Goal: Task Accomplishment & Management: Use online tool/utility

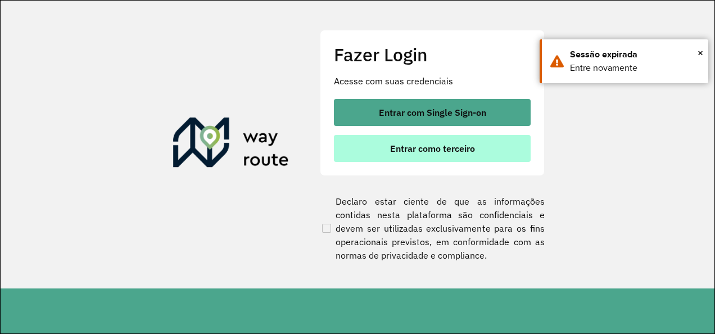
click at [413, 148] on span "Entrar como terceiro" at bounding box center [432, 148] width 85 height 9
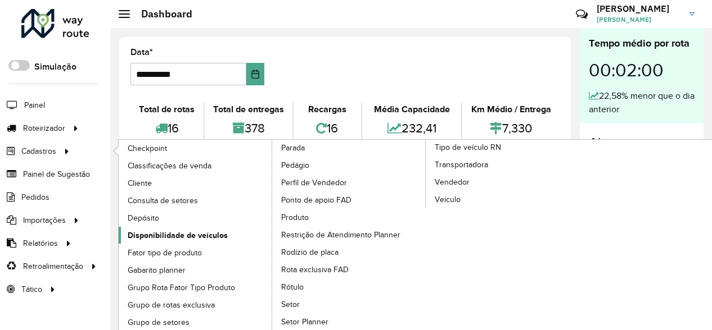
click at [162, 237] on span "Disponibilidade de veículos" at bounding box center [178, 236] width 100 height 12
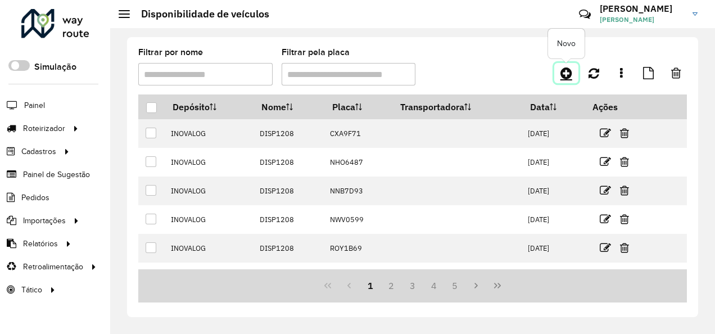
click at [560, 67] on icon at bounding box center [566, 72] width 12 height 13
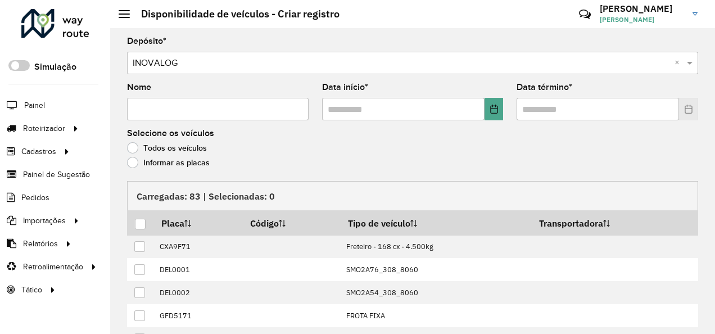
click at [166, 163] on label "Informar as placas" at bounding box center [168, 162] width 83 height 11
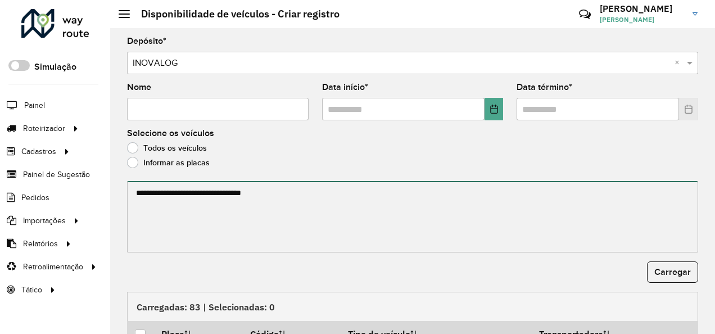
click at [170, 207] on textarea at bounding box center [412, 216] width 571 height 71
paste textarea "******* ******* ******* ******* ******* ******* ******* ******* ******* *******…"
type textarea "******* ******* ******* ******* ******* ******* ******* ******* ******* *******…"
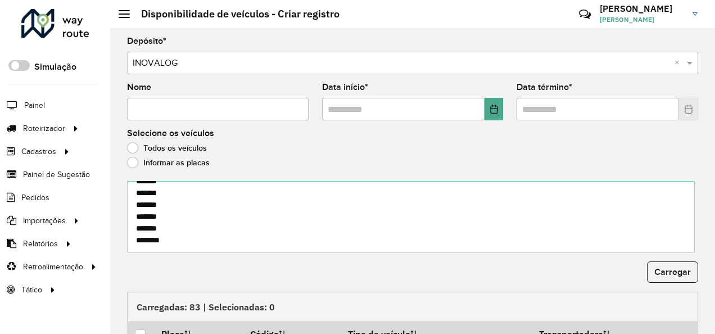
click at [199, 108] on input "Nome" at bounding box center [218, 109] width 182 height 22
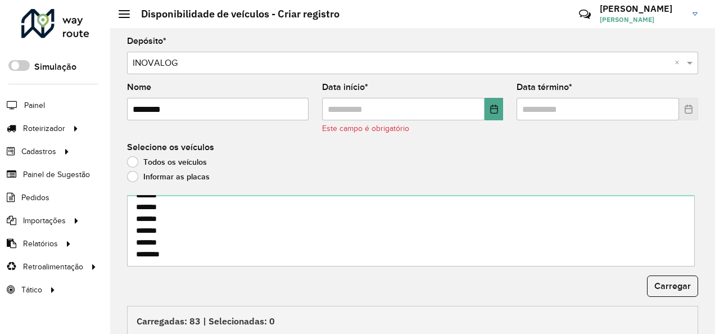
click at [160, 104] on input "********" at bounding box center [218, 109] width 182 height 22
type input "********"
click at [488, 116] on button "Choose Date" at bounding box center [493, 109] width 19 height 22
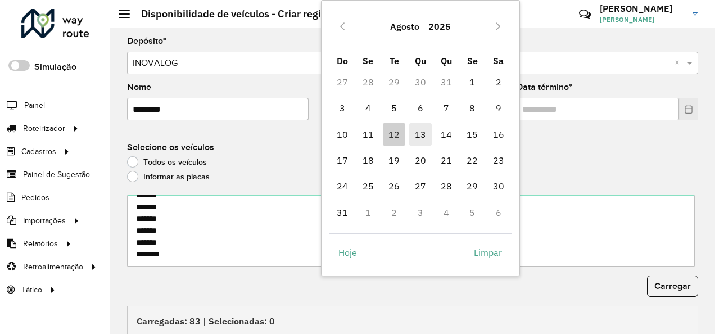
click at [424, 133] on span "13" at bounding box center [420, 134] width 22 height 22
type input "**********"
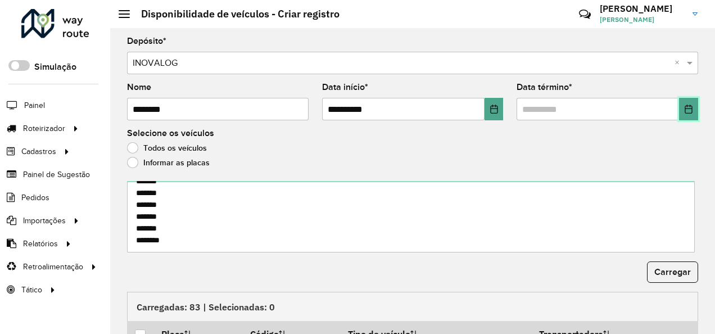
click at [685, 111] on icon "Choose Date" at bounding box center [688, 109] width 9 height 9
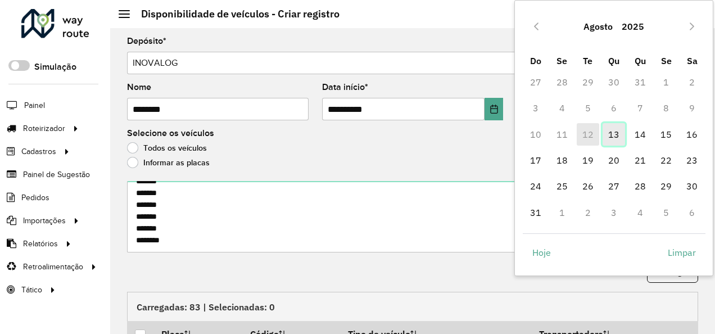
click at [619, 131] on span "13" at bounding box center [614, 134] width 22 height 22
type input "**********"
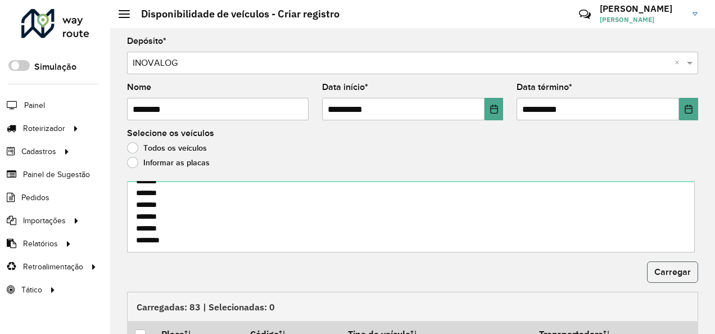
click at [672, 270] on span "Carregar" at bounding box center [672, 272] width 37 height 10
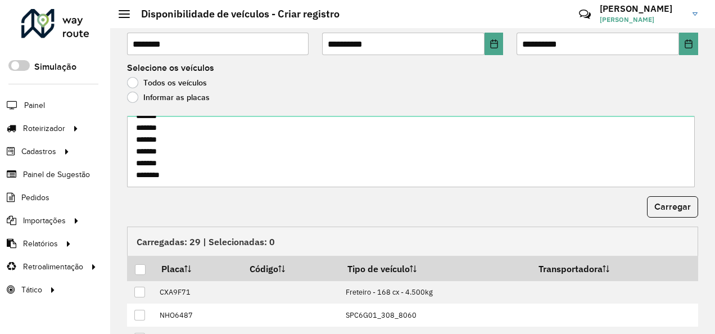
scroll to position [56, 0]
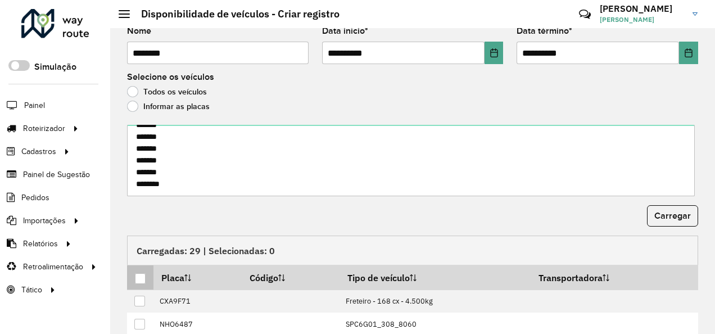
click at [141, 273] on div at bounding box center [140, 278] width 11 height 11
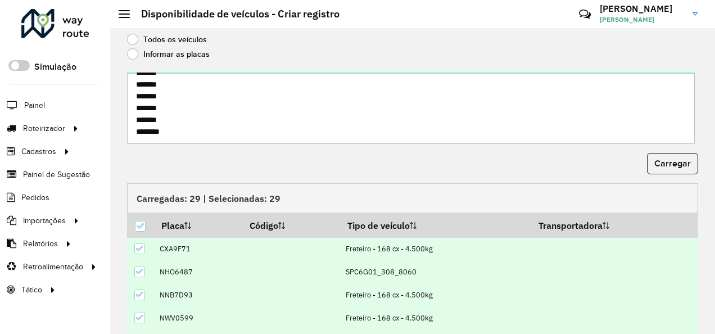
scroll to position [198, 0]
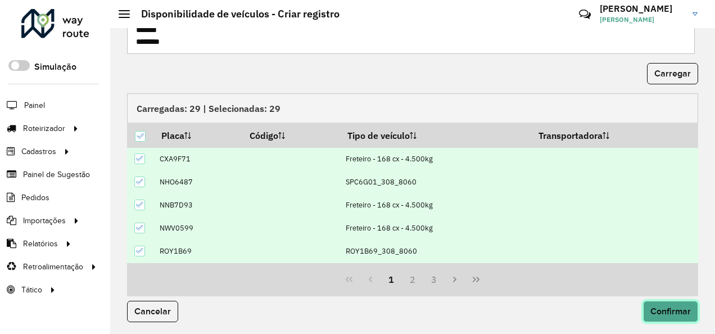
click at [659, 306] on span "Confirmar" at bounding box center [670, 311] width 40 height 10
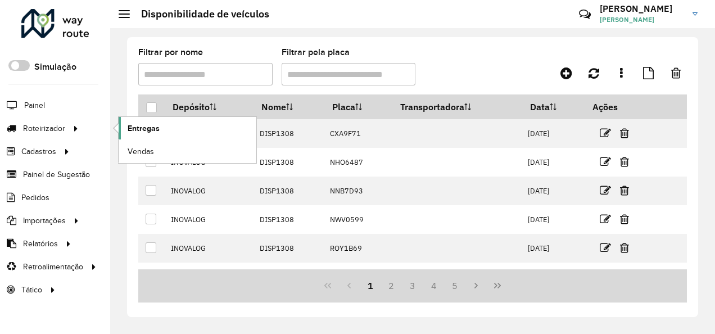
click at [166, 130] on link "Entregas" at bounding box center [188, 128] width 138 height 22
click at [136, 126] on span "Entregas" at bounding box center [144, 129] width 32 height 12
click at [137, 131] on span "Entregas" at bounding box center [144, 129] width 32 height 12
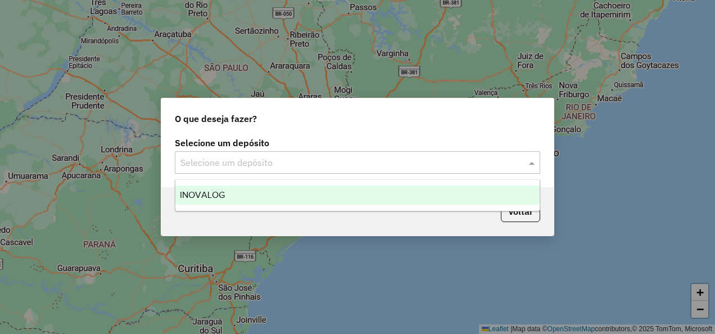
click at [262, 159] on input "text" at bounding box center [346, 162] width 332 height 13
click at [246, 200] on div "INOVALOG" at bounding box center [357, 194] width 364 height 19
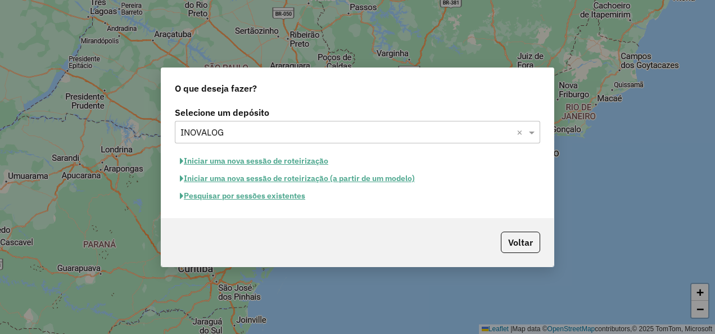
click at [260, 161] on button "Iniciar uma nova sessão de roteirização" at bounding box center [254, 160] width 158 height 17
select select "*"
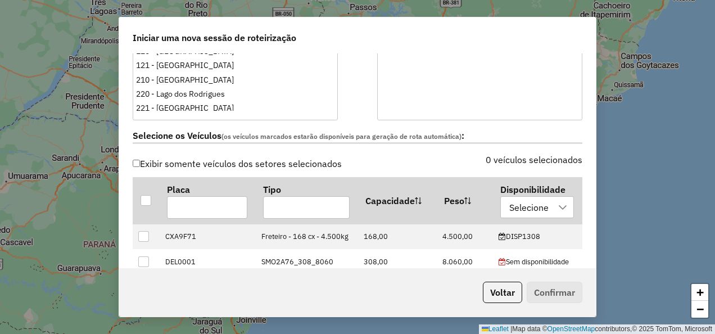
scroll to position [337, 0]
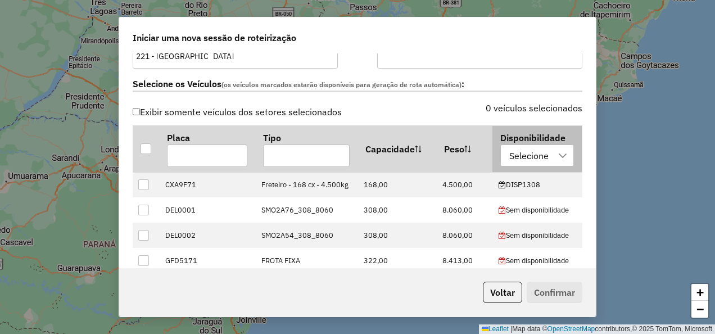
click at [539, 142] on th "Disponibilidade Selecione" at bounding box center [536, 149] width 89 height 46
click at [552, 146] on div at bounding box center [562, 155] width 21 height 21
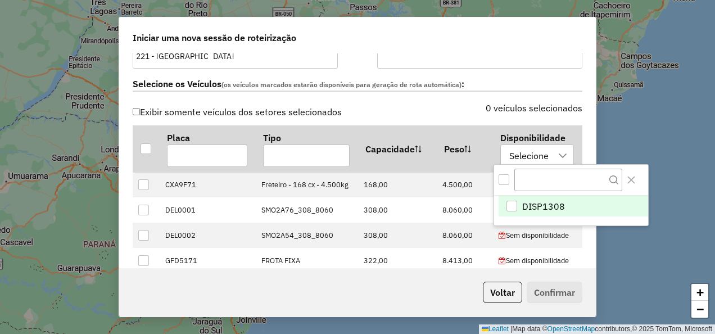
click at [552, 214] on li "DISP1308" at bounding box center [573, 206] width 149 height 21
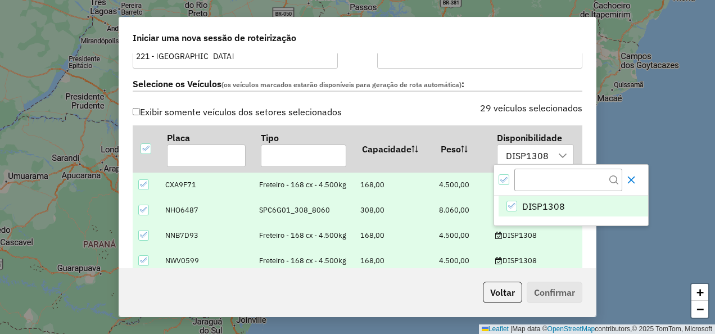
click at [636, 181] on icon "Close" at bounding box center [631, 179] width 9 height 9
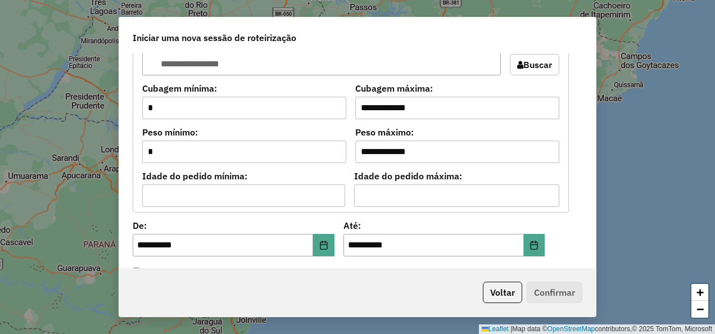
scroll to position [1012, 0]
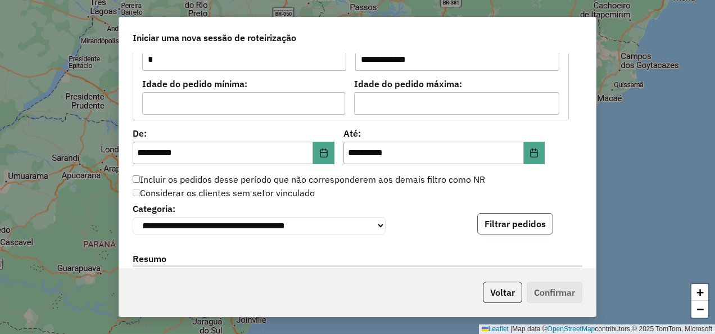
click at [524, 219] on button "Filtrar pedidos" at bounding box center [515, 223] width 76 height 21
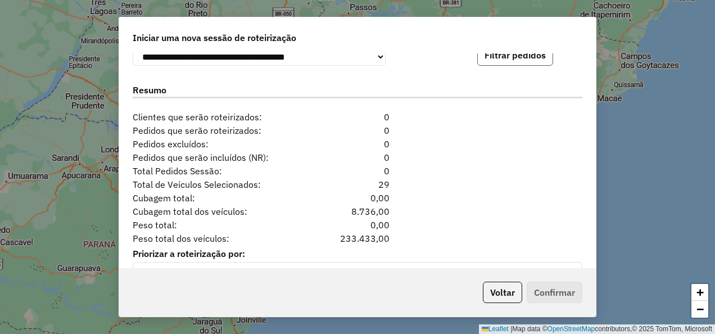
scroll to position [1124, 0]
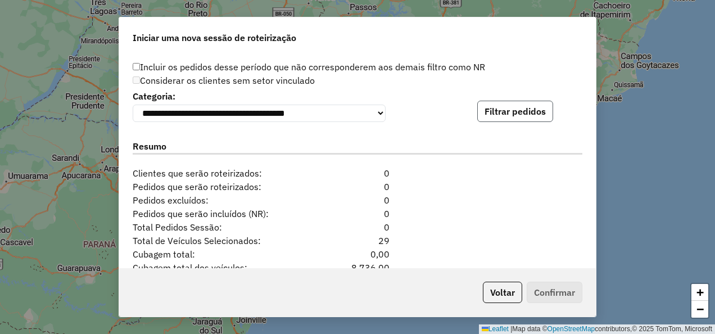
click at [509, 103] on button "Filtrar pedidos" at bounding box center [515, 111] width 76 height 21
click at [513, 298] on button "Voltar" at bounding box center [502, 292] width 39 height 21
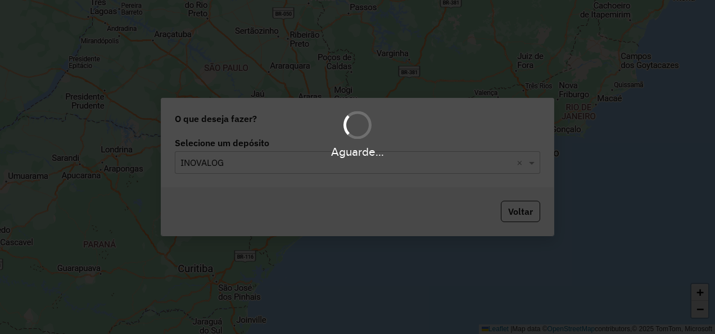
scroll to position [1111, 0]
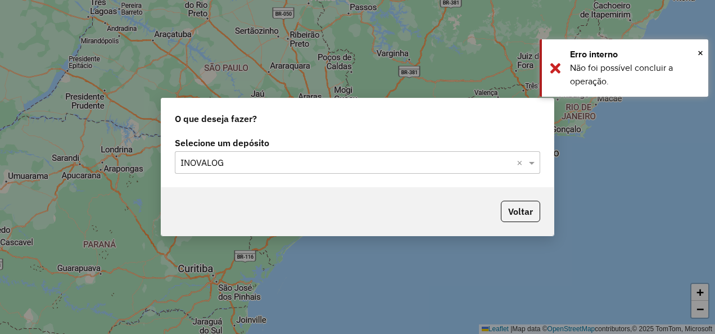
click at [312, 158] on input "text" at bounding box center [346, 162] width 332 height 13
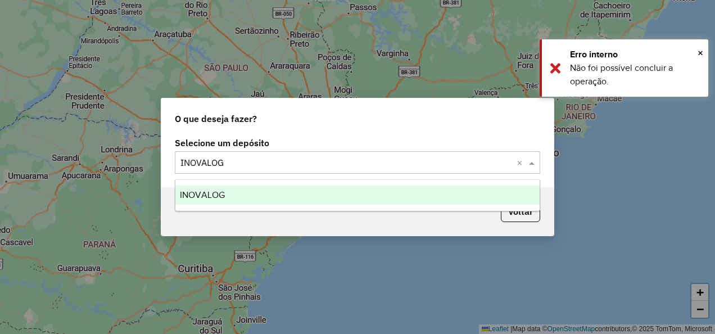
click at [274, 182] on ng-dropdown-panel "INOVALOG" at bounding box center [357, 195] width 365 height 32
click at [274, 187] on div "INOVALOG" at bounding box center [357, 194] width 364 height 19
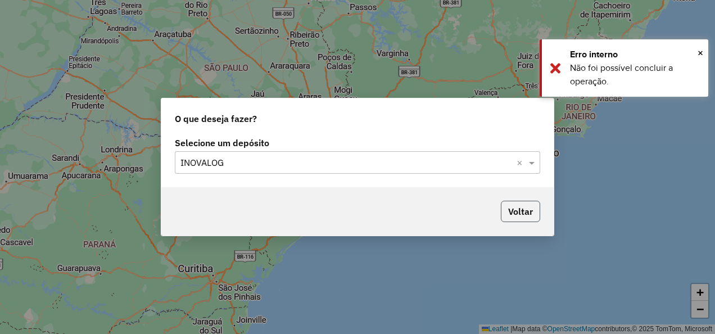
click at [520, 210] on button "Voltar" at bounding box center [520, 211] width 39 height 21
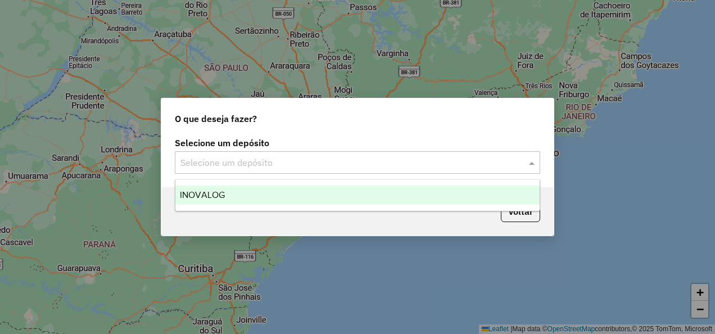
click at [281, 164] on input "text" at bounding box center [346, 162] width 332 height 13
click at [271, 196] on div "INOVALOG" at bounding box center [357, 194] width 364 height 19
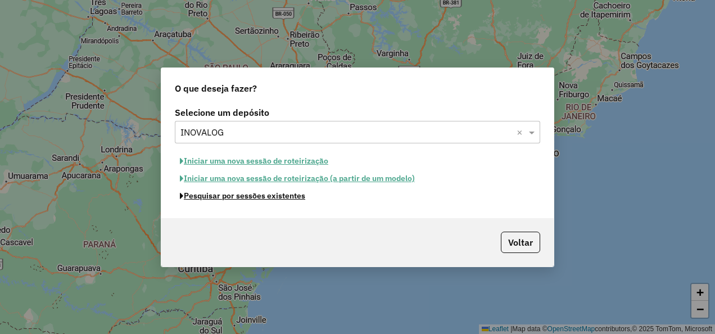
click at [273, 194] on button "Pesquisar por sessões existentes" at bounding box center [242, 195] width 135 height 17
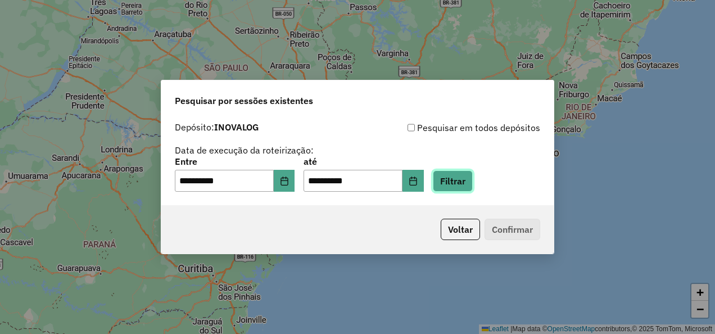
click at [452, 183] on button "Filtrar" at bounding box center [453, 180] width 40 height 21
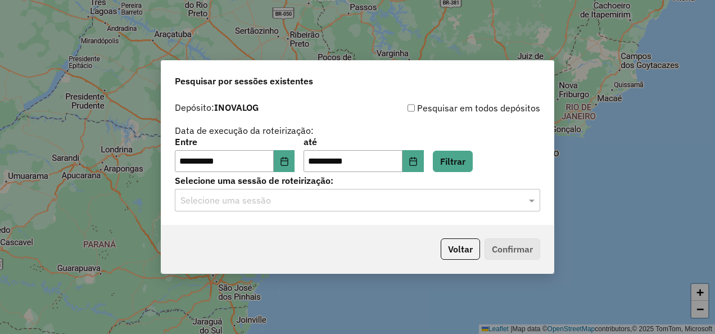
click at [364, 199] on input "text" at bounding box center [346, 200] width 332 height 13
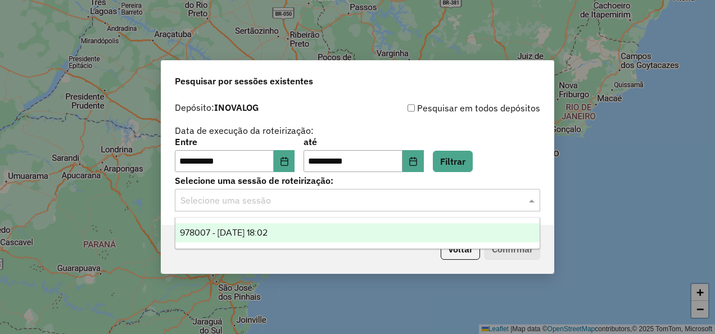
click at [346, 229] on div "978007 - 12/08/2025 18:02" at bounding box center [357, 232] width 364 height 19
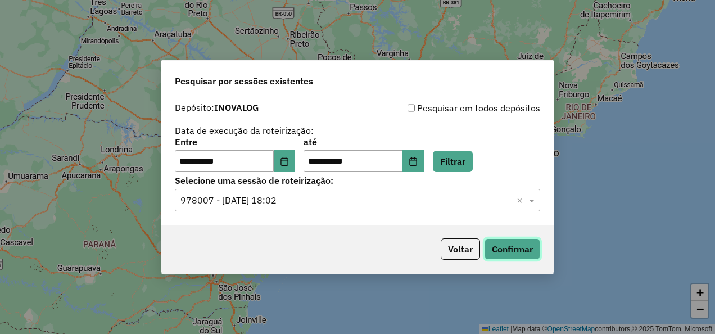
click at [500, 257] on button "Confirmar" at bounding box center [512, 248] width 56 height 21
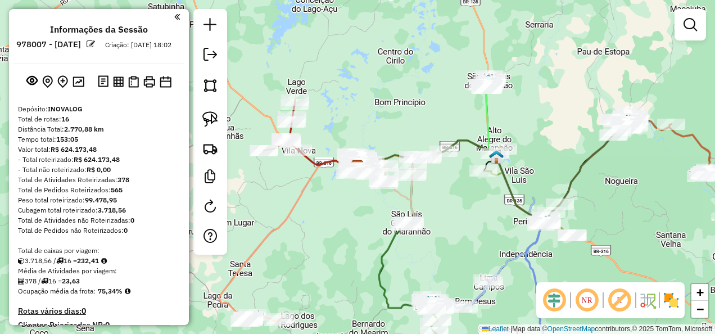
click at [554, 301] on em at bounding box center [554, 300] width 27 height 27
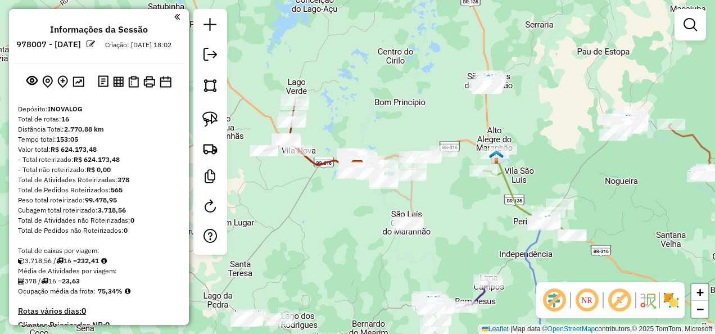
click at [624, 298] on em at bounding box center [619, 300] width 27 height 27
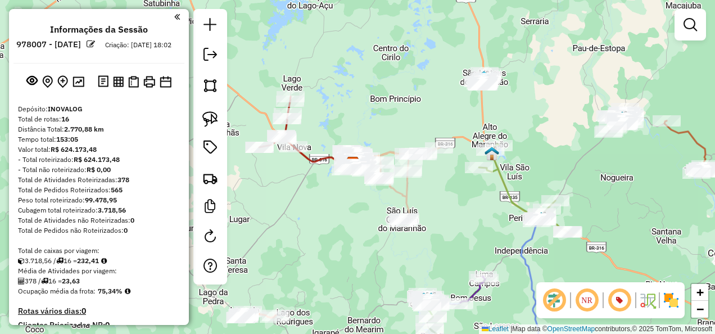
drag, startPoint x: 405, startPoint y: 272, endPoint x: 355, endPoint y: 174, distance: 109.8
click at [357, 182] on div "Janela de atendimento Grade de atendimento Capacidade Transportadoras Veículos …" at bounding box center [357, 167] width 715 height 334
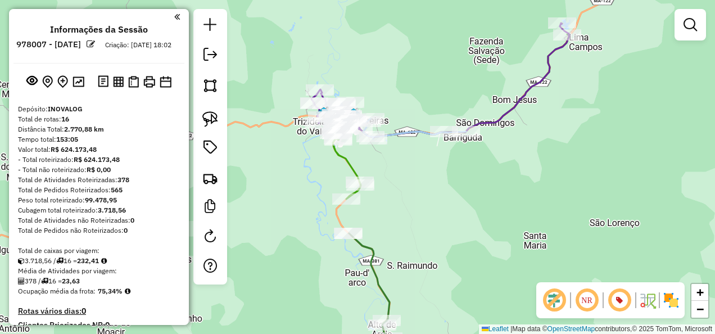
drag, startPoint x: 407, startPoint y: 266, endPoint x: 350, endPoint y: 160, distance: 120.2
click at [356, 174] on div "Janela de atendimento Grade de atendimento Capacidade Transportadoras Veículos …" at bounding box center [357, 167] width 715 height 334
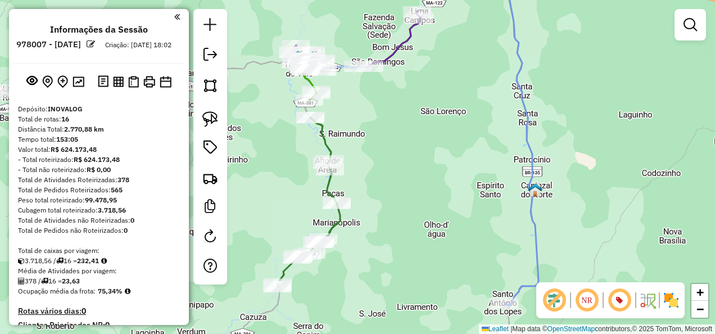
click at [338, 220] on icon at bounding box center [308, 201] width 63 height 169
select select "**********"
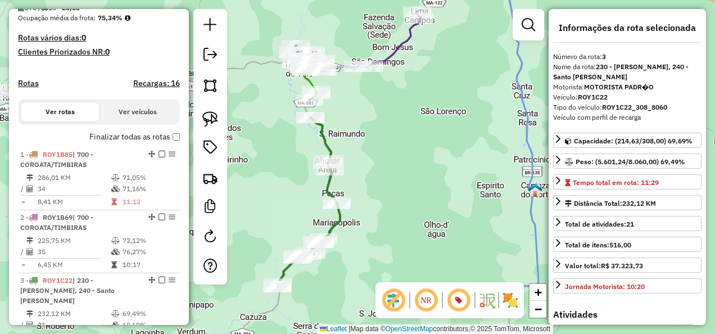
scroll to position [546, 0]
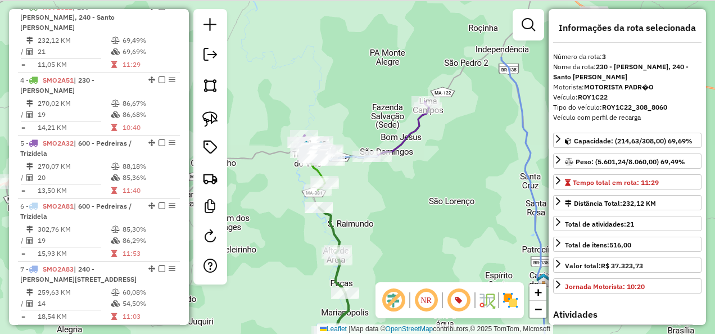
drag, startPoint x: 377, startPoint y: 151, endPoint x: 386, endPoint y: 256, distance: 106.0
click at [386, 253] on div "Janela de atendimento Grade de atendimento Capacidade Transportadoras Veículos …" at bounding box center [357, 167] width 715 height 334
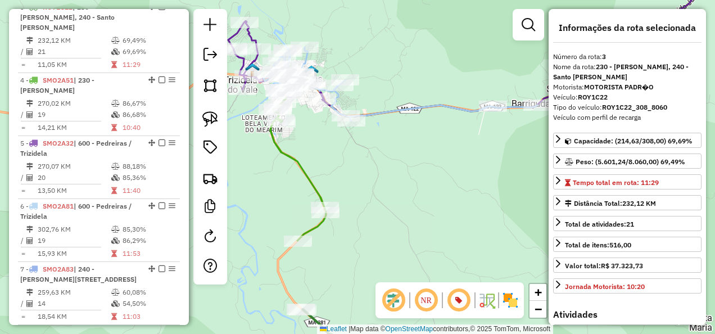
drag, startPoint x: 393, startPoint y: 235, endPoint x: 337, endPoint y: 125, distance: 124.2
click at [339, 138] on div "Janela de atendimento Grade de atendimento Capacidade Transportadoras Veículos …" at bounding box center [357, 167] width 715 height 334
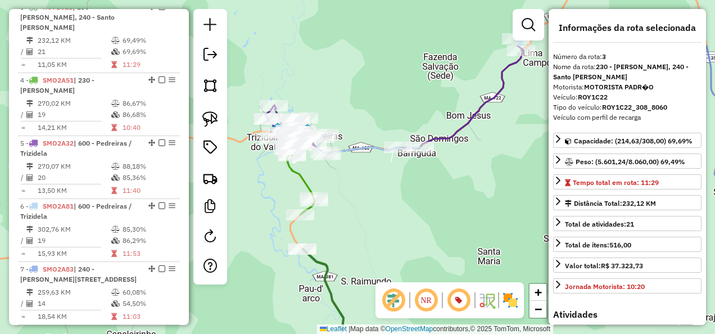
drag, startPoint x: 374, startPoint y: 132, endPoint x: 372, endPoint y: 210, distance: 78.7
click at [372, 210] on div "Janela de atendimento Grade de atendimento Capacidade Transportadoras Veículos …" at bounding box center [357, 167] width 715 height 334
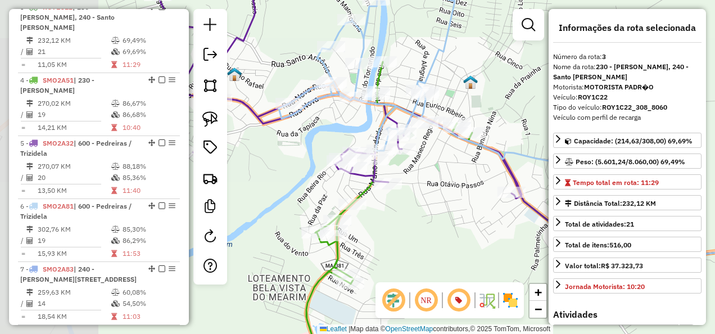
drag, startPoint x: 275, startPoint y: 209, endPoint x: 451, endPoint y: 212, distance: 176.0
click at [451, 212] on div "Janela de atendimento Grade de atendimento Capacidade Transportadoras Veículos …" at bounding box center [357, 167] width 715 height 334
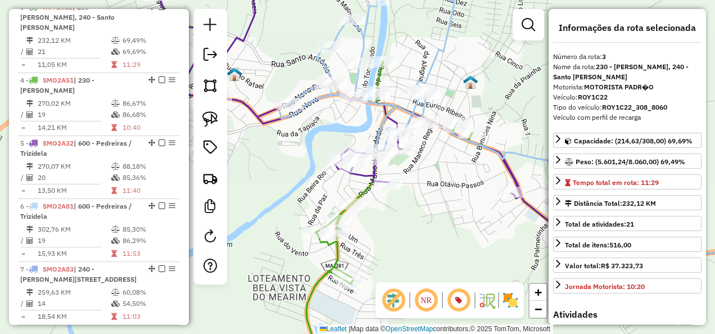
drag, startPoint x: 410, startPoint y: 217, endPoint x: 384, endPoint y: 98, distance: 122.0
click at [384, 112] on div "Janela de atendimento Grade de atendimento Capacidade Transportadoras Veículos …" at bounding box center [357, 167] width 715 height 334
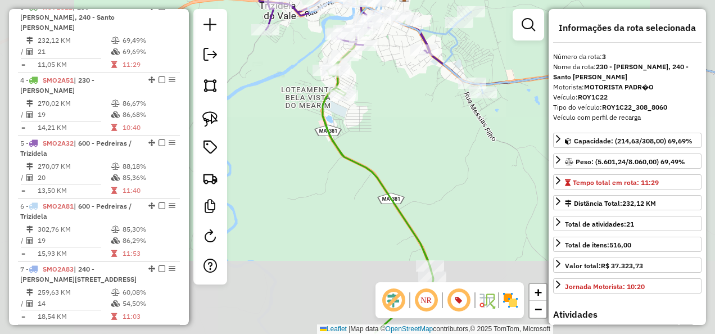
drag, startPoint x: 432, startPoint y: 194, endPoint x: 352, endPoint y: 98, distance: 125.3
click at [378, 130] on div "Janela de atendimento Grade de atendimento Capacidade Transportadoras Veículos …" at bounding box center [357, 167] width 715 height 334
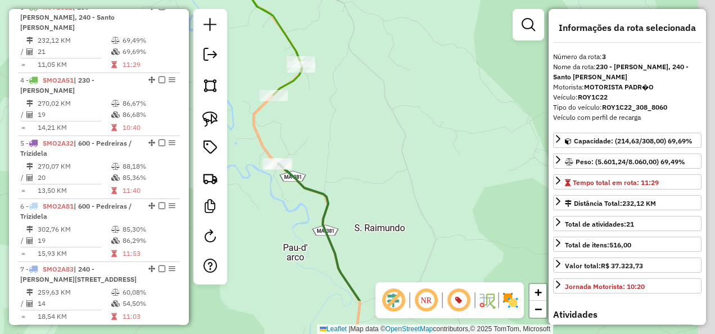
drag, startPoint x: 357, startPoint y: 158, endPoint x: 336, endPoint y: 112, distance: 50.8
click at [345, 134] on div "Janela de atendimento Grade de atendimento Capacidade Transportadoras Veículos …" at bounding box center [357, 167] width 715 height 334
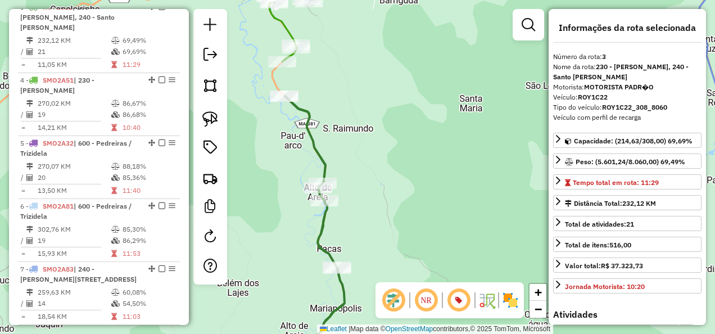
click at [311, 139] on icon at bounding box center [315, 231] width 60 height 271
click at [310, 142] on icon at bounding box center [315, 231] width 60 height 271
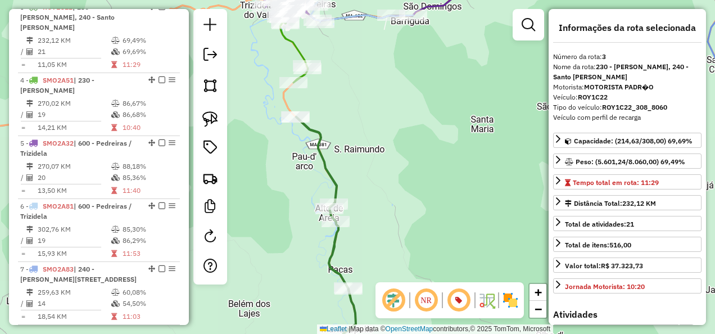
drag, startPoint x: 372, startPoint y: 84, endPoint x: 376, endPoint y: 165, distance: 80.5
click at [388, 134] on div "Janela de atendimento Grade de atendimento Capacidade Transportadoras Veículos …" at bounding box center [357, 167] width 715 height 334
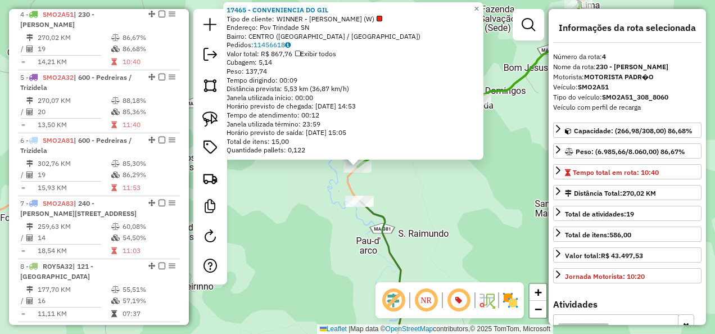
scroll to position [619, 0]
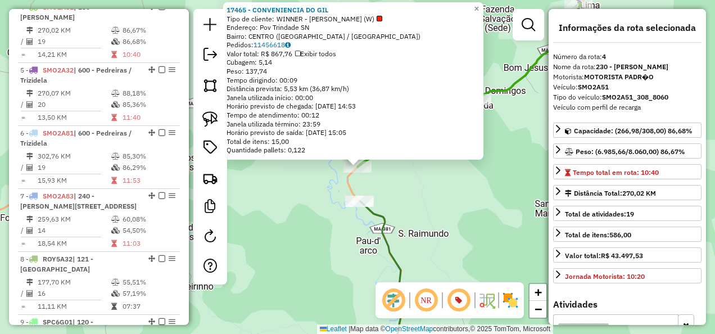
click at [316, 211] on div "17465 - CONVENIENCIA DO GIL Tipo de cliente: WINNER - ROTA (W) Endereço: Pov Tr…" at bounding box center [357, 167] width 715 height 334
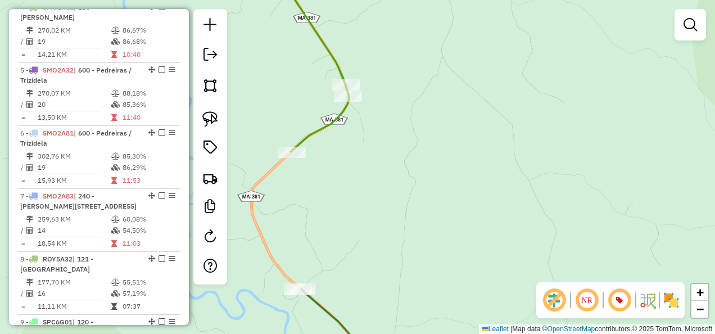
drag, startPoint x: 360, startPoint y: 203, endPoint x: 355, endPoint y: 221, distance: 19.1
click at [355, 221] on div "Janela de atendimento Grade de atendimento Capacidade Transportadoras Veículos …" at bounding box center [357, 167] width 715 height 334
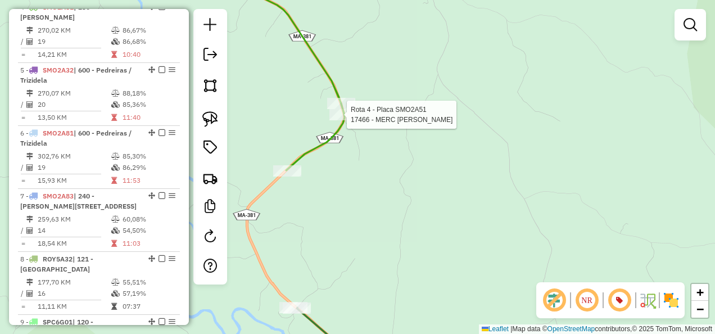
select select "**********"
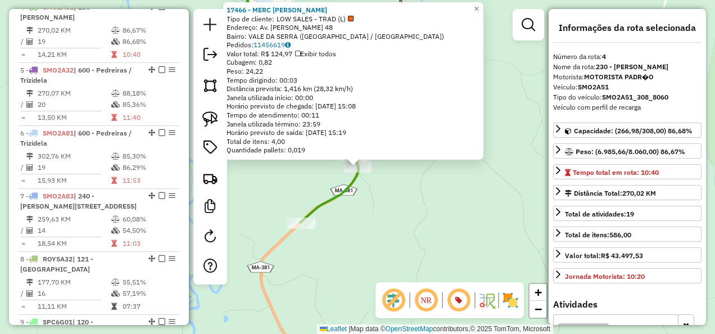
click at [384, 219] on div "17466 - MERC J LEITE Tipo de cliente: LOW SALES - TRAD (L) Endereço: Av. Henriq…" at bounding box center [357, 167] width 715 height 334
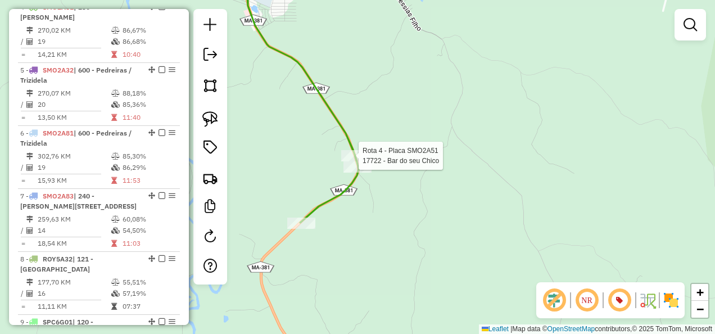
select select "**********"
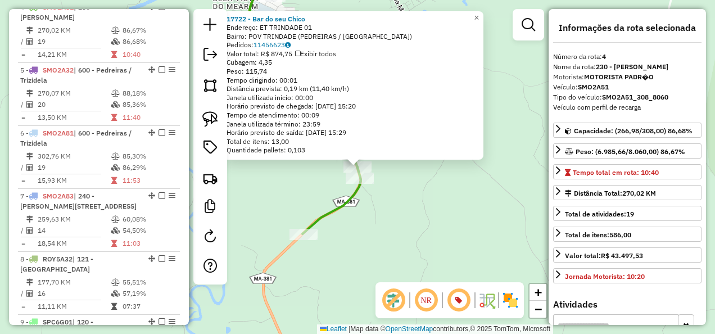
click at [401, 226] on div "17722 - Bar do seu Chico Endereço: ET TRINDADE 01 Bairro: POV TRINDADE (PEDREIR…" at bounding box center [357, 167] width 715 height 334
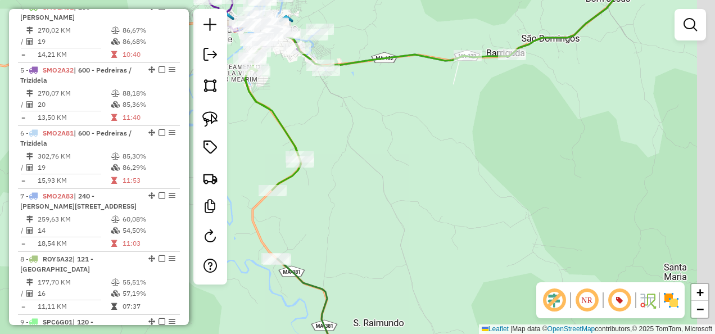
drag, startPoint x: 330, startPoint y: 230, endPoint x: 309, endPoint y: 217, distance: 24.8
click at [309, 217] on div "Janela de atendimento Grade de atendimento Capacidade Transportadoras Veículos …" at bounding box center [357, 167] width 715 height 334
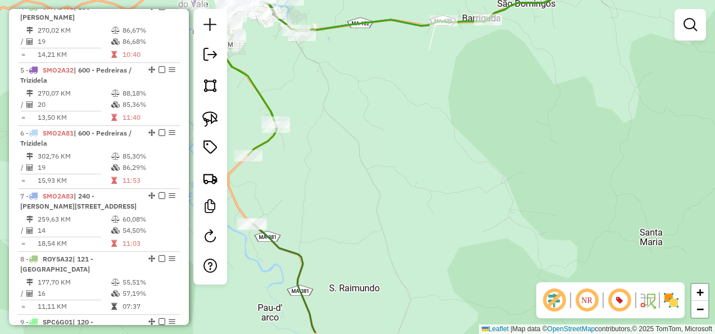
drag, startPoint x: 307, startPoint y: 245, endPoint x: 279, endPoint y: 114, distance: 133.8
click at [275, 141] on div "Janela de atendimento Grade de atendimento Capacidade Transportadoras Veículos …" at bounding box center [357, 167] width 715 height 334
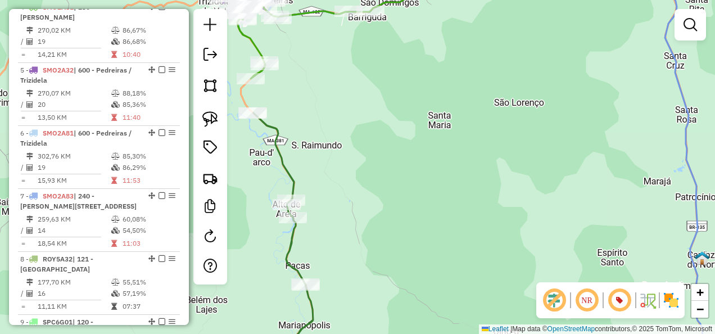
drag, startPoint x: 338, startPoint y: 230, endPoint x: 321, endPoint y: 154, distance: 78.3
click at [333, 210] on div "Janela de atendimento Grade de atendimento Capacidade Transportadoras Veículos …" at bounding box center [357, 167] width 715 height 334
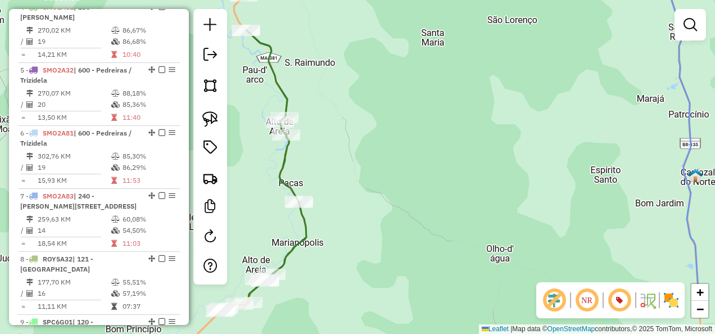
drag, startPoint x: 345, startPoint y: 198, endPoint x: 339, endPoint y: 83, distance: 115.4
click at [339, 85] on div "Janela de atendimento Grade de atendimento Capacidade Transportadoras Veículos …" at bounding box center [357, 167] width 715 height 334
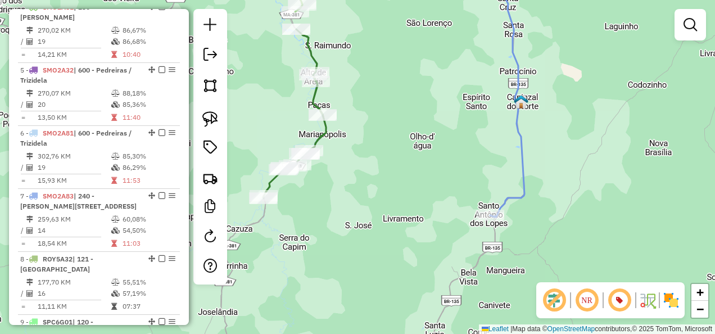
drag, startPoint x: 346, startPoint y: 189, endPoint x: 387, endPoint y: 176, distance: 43.0
click at [386, 176] on div "Janela de atendimento Grade de atendimento Capacidade Transportadoras Veículos …" at bounding box center [357, 167] width 715 height 334
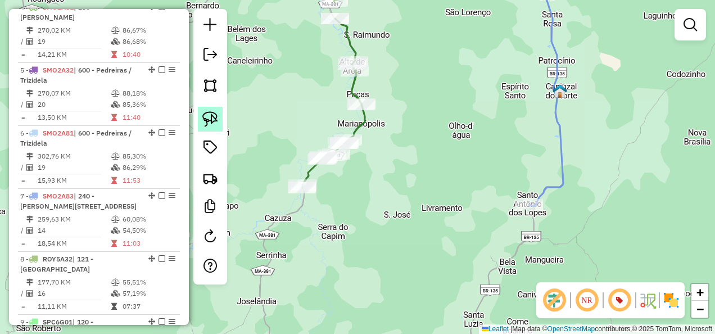
click at [208, 121] on img at bounding box center [210, 119] width 16 height 16
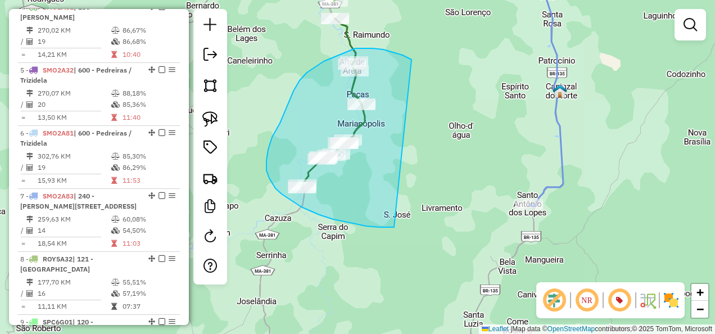
drag, startPoint x: 411, startPoint y: 60, endPoint x: 394, endPoint y: 227, distance: 168.4
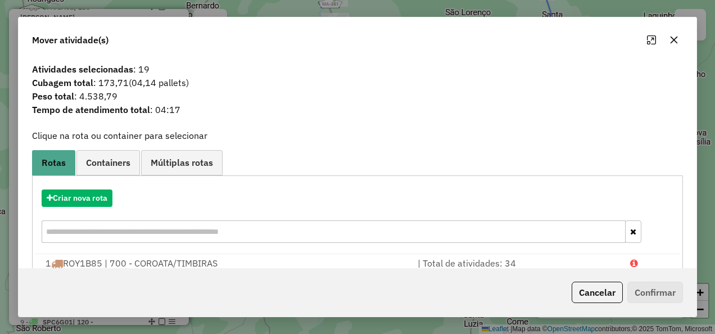
click at [602, 296] on button "Cancelar" at bounding box center [597, 292] width 51 height 21
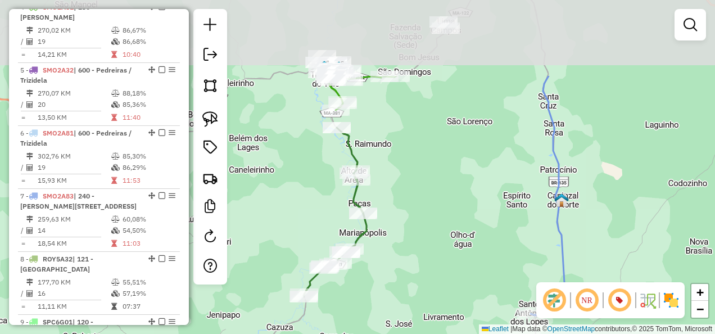
drag, startPoint x: 396, startPoint y: 160, endPoint x: 390, endPoint y: 289, distance: 129.4
click at [390, 289] on div "Janela de atendimento Grade de atendimento Capacidade Transportadoras Veículos …" at bounding box center [357, 167] width 715 height 334
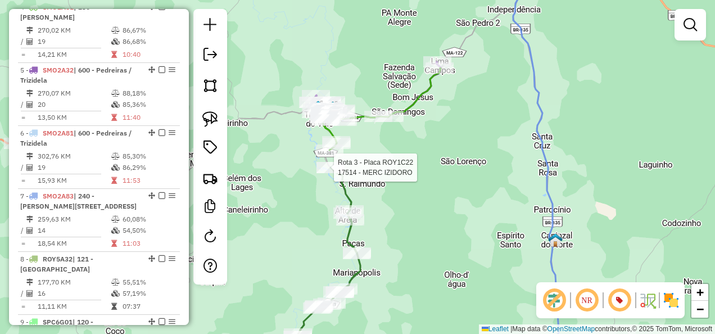
select select "**********"
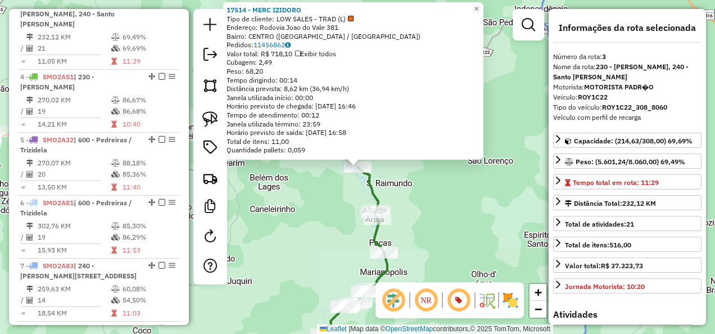
scroll to position [546, 0]
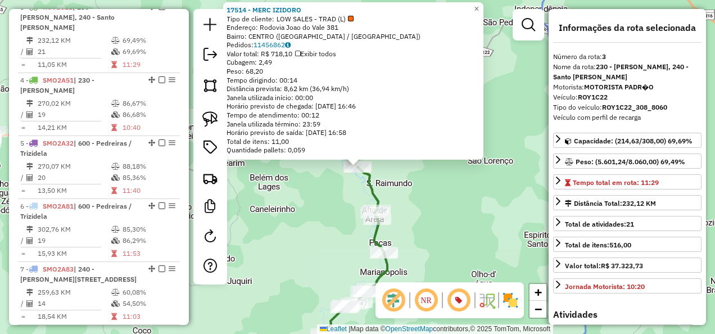
click at [318, 224] on div "17514 - MERC IZIDORO Tipo de cliente: LOW SALES - TRAD (L) Endereço: Rodovia Jo…" at bounding box center [357, 167] width 715 height 334
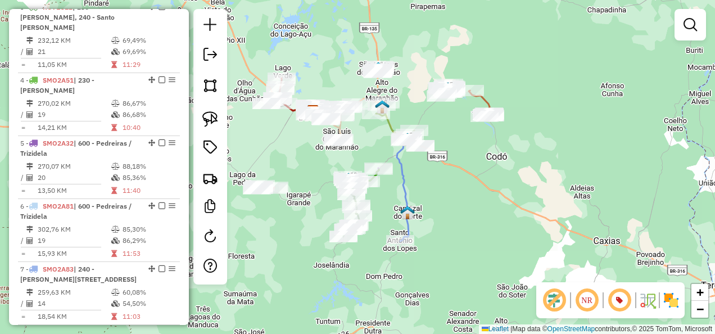
drag, startPoint x: 510, startPoint y: 150, endPoint x: 435, endPoint y: 199, distance: 89.6
click at [479, 203] on div "Janela de atendimento Grade de atendimento Capacidade Transportadoras Veículos …" at bounding box center [357, 167] width 715 height 334
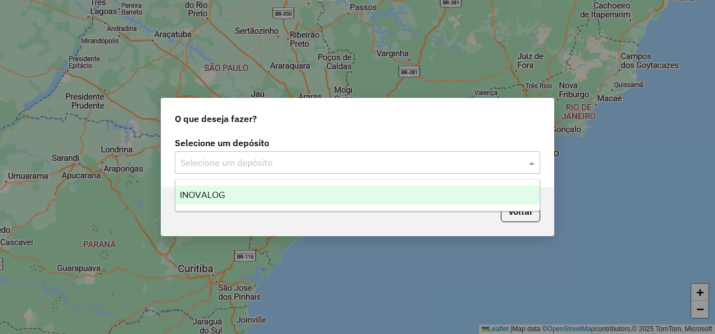
click at [246, 160] on input "text" at bounding box center [346, 162] width 332 height 13
click at [249, 197] on div "INOVALOG" at bounding box center [357, 194] width 364 height 19
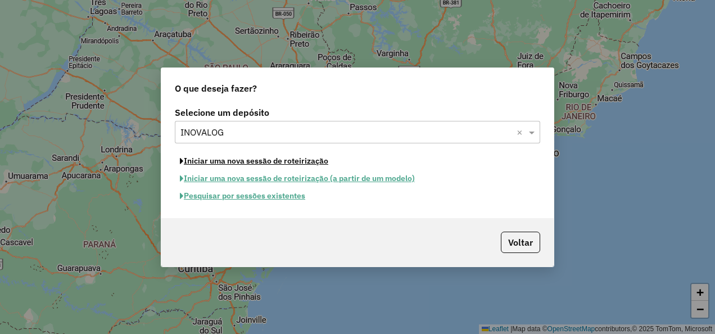
click at [256, 160] on button "Iniciar uma nova sessão de roteirização" at bounding box center [254, 160] width 158 height 17
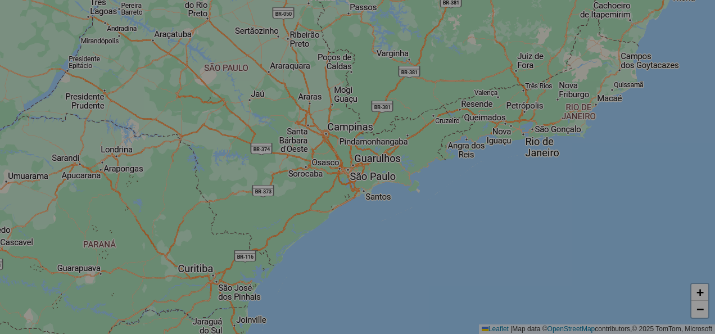
select select "*"
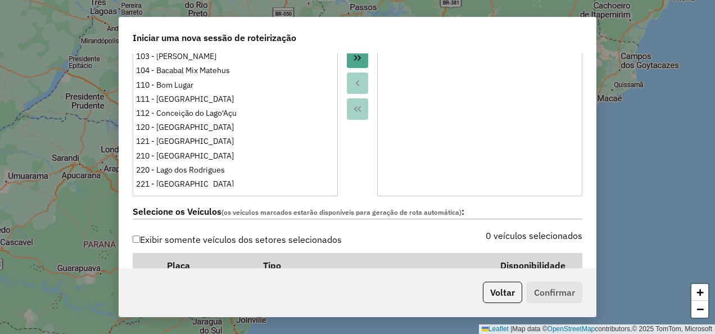
scroll to position [337, 0]
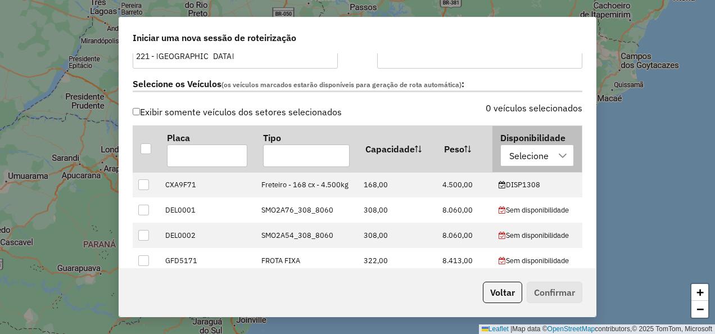
click at [538, 152] on div "Selecione" at bounding box center [528, 155] width 47 height 21
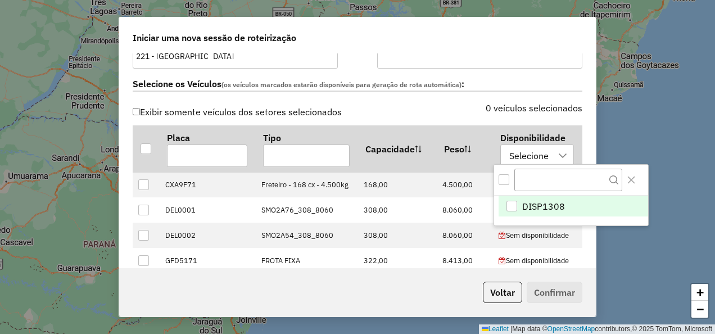
click at [544, 197] on li "DISP1308" at bounding box center [573, 206] width 149 height 21
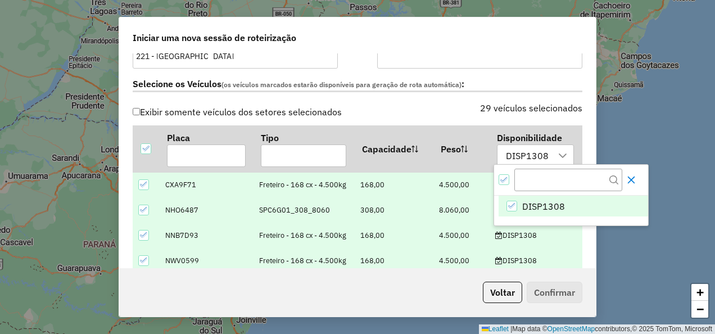
click at [636, 184] on icon "Close" at bounding box center [631, 179] width 9 height 9
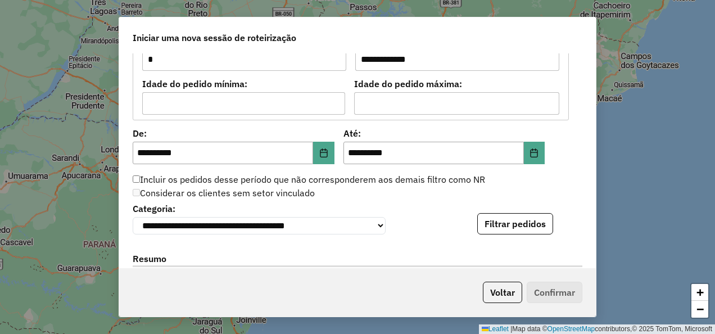
scroll to position [1124, 0]
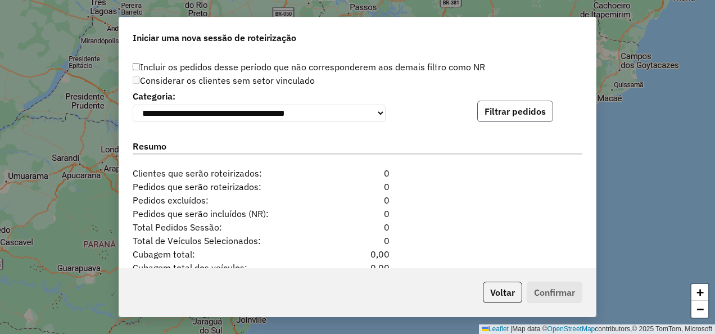
click at [532, 113] on button "Filtrar pedidos" at bounding box center [515, 111] width 76 height 21
click at [504, 102] on button "Filtrar pedidos" at bounding box center [515, 111] width 76 height 21
drag, startPoint x: 504, startPoint y: 102, endPoint x: 549, endPoint y: 193, distance: 101.5
click at [549, 193] on div "Pedidos excluídos: 0" at bounding box center [357, 199] width 463 height 13
click at [514, 119] on button "Filtrar pedidos" at bounding box center [515, 111] width 76 height 21
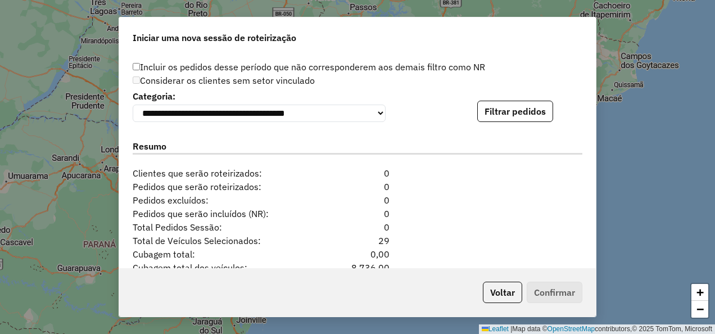
click at [661, 167] on div "**********" at bounding box center [357, 167] width 715 height 334
click at [533, 109] on button "Filtrar pedidos" at bounding box center [515, 111] width 76 height 21
click at [497, 114] on button "Filtrar pedidos" at bounding box center [515, 111] width 76 height 21
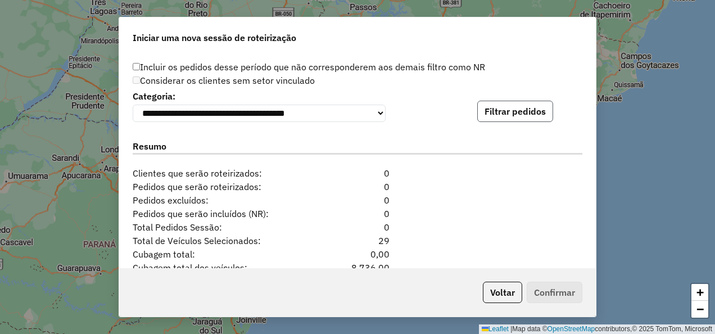
click at [497, 114] on button "Filtrar pedidos" at bounding box center [515, 111] width 76 height 21
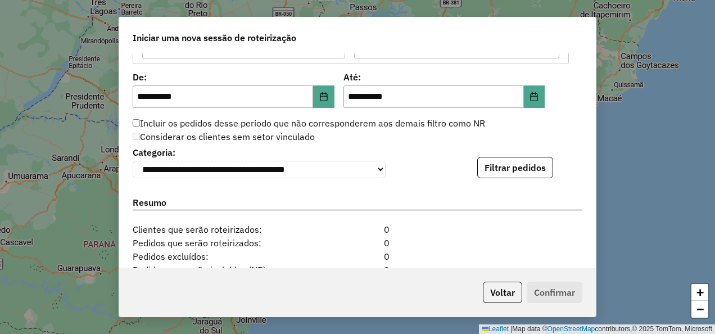
click at [482, 118] on label "Incluir os pedidos desse período que não corresponderem aos demais filtro como …" at bounding box center [309, 122] width 352 height 13
click at [519, 171] on button "Filtrar pedidos" at bounding box center [515, 167] width 76 height 21
click at [519, 172] on button "Filtrar pedidos" at bounding box center [515, 167] width 76 height 21
click at [535, 167] on button "Filtrar pedidos" at bounding box center [515, 167] width 76 height 21
click at [637, 185] on div "**********" at bounding box center [357, 167] width 715 height 334
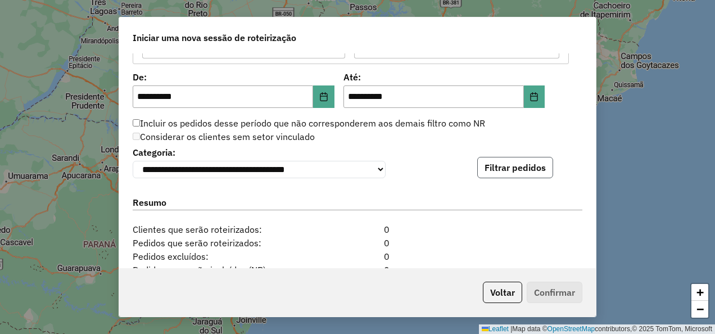
click at [500, 175] on button "Filtrar pedidos" at bounding box center [515, 167] width 76 height 21
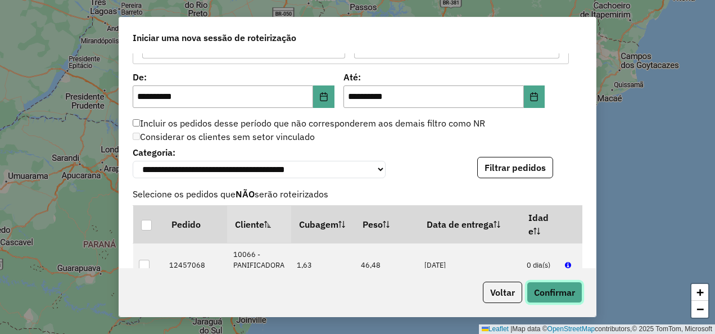
click at [555, 292] on button "Confirmar" at bounding box center [555, 292] width 56 height 21
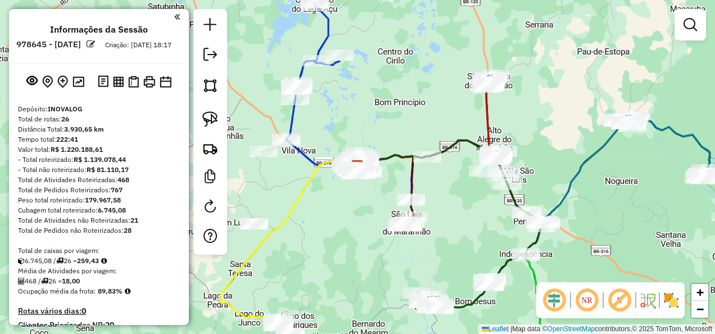
click at [545, 298] on em at bounding box center [554, 300] width 27 height 27
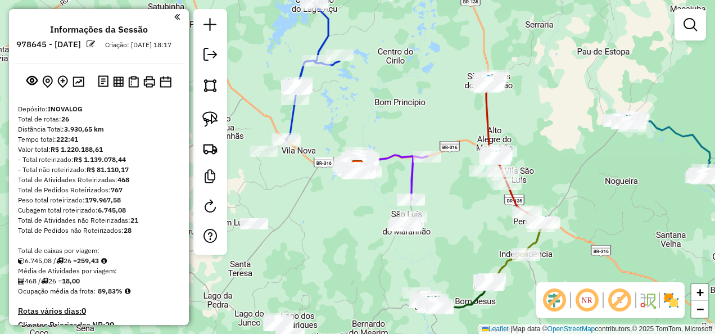
click at [624, 296] on em at bounding box center [619, 300] width 27 height 27
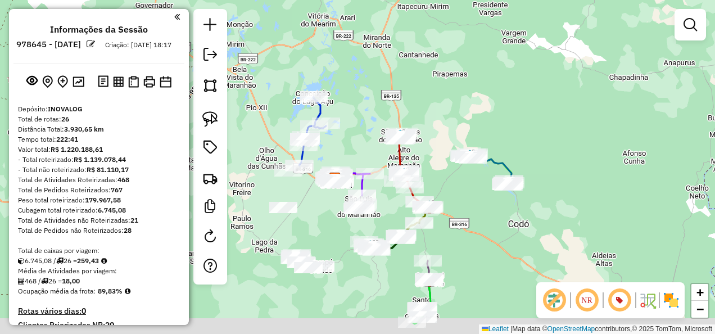
drag, startPoint x: 529, startPoint y: 250, endPoint x: 398, endPoint y: 148, distance: 165.5
click at [406, 154] on div "Janela de atendimento Grade de atendimento Capacidade Transportadoras Veículos …" at bounding box center [357, 167] width 715 height 334
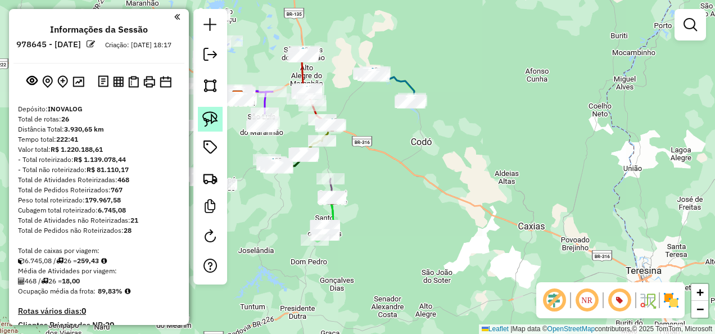
click at [204, 115] on img at bounding box center [210, 119] width 16 height 16
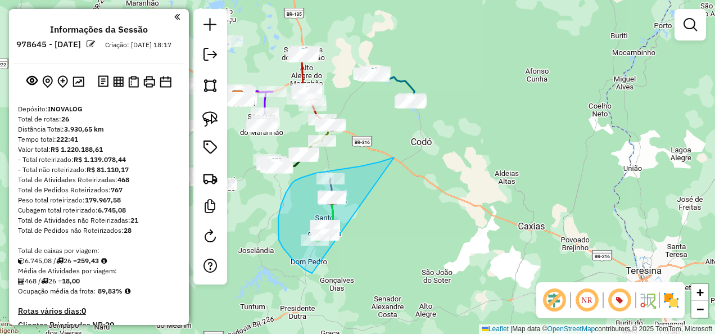
drag, startPoint x: 360, startPoint y: 166, endPoint x: 355, endPoint y: 280, distance: 113.6
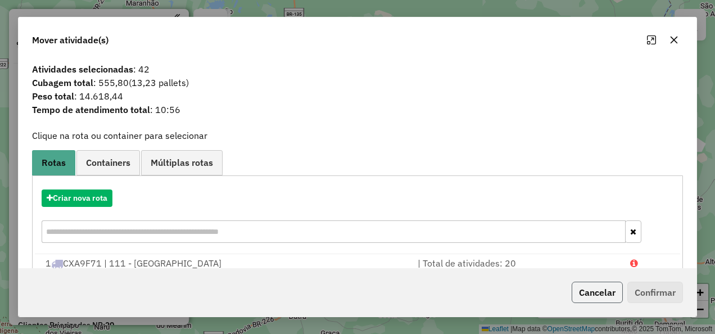
click at [615, 300] on button "Cancelar" at bounding box center [597, 292] width 51 height 21
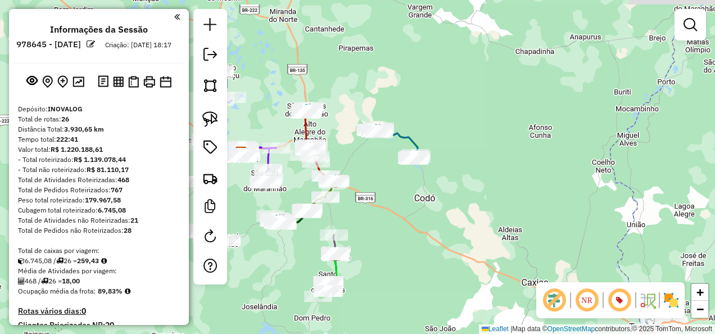
drag, startPoint x: 465, startPoint y: 183, endPoint x: 464, endPoint y: 246, distance: 63.0
click at [466, 245] on div "Janela de atendimento Grade de atendimento Capacidade Transportadoras Veículos …" at bounding box center [357, 167] width 715 height 334
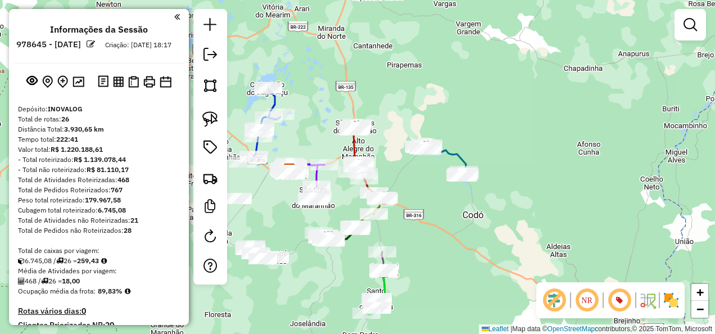
drag, startPoint x: 433, startPoint y: 239, endPoint x: 486, endPoint y: 235, distance: 52.9
click at [486, 235] on div "Janela de atendimento Grade de atendimento Capacidade Transportadoras Veículos …" at bounding box center [357, 167] width 715 height 334
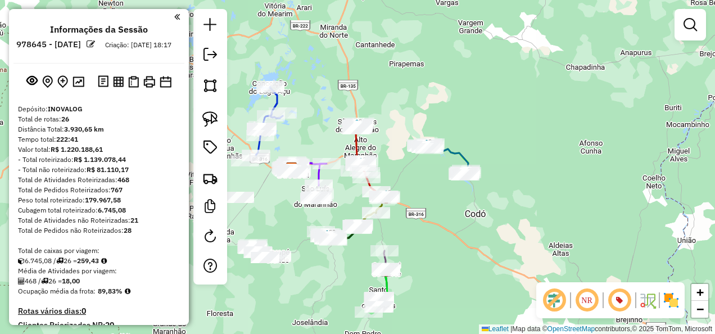
drag, startPoint x: 318, startPoint y: 275, endPoint x: 379, endPoint y: 260, distance: 62.7
click at [379, 260] on div "Janela de atendimento Grade de atendimento Capacidade Transportadoras Veículos …" at bounding box center [357, 167] width 715 height 334
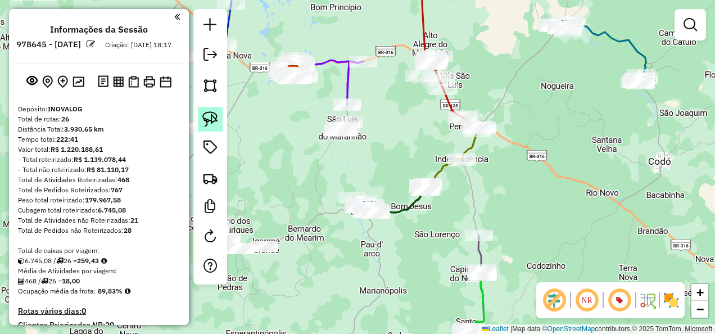
click at [211, 118] on img at bounding box center [210, 119] width 16 height 16
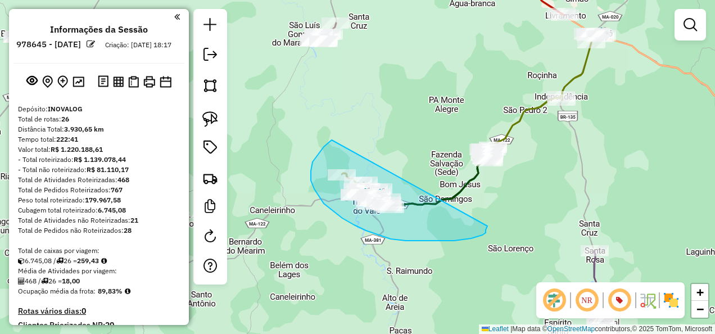
drag, startPoint x: 333, startPoint y: 141, endPoint x: 487, endPoint y: 226, distance: 176.6
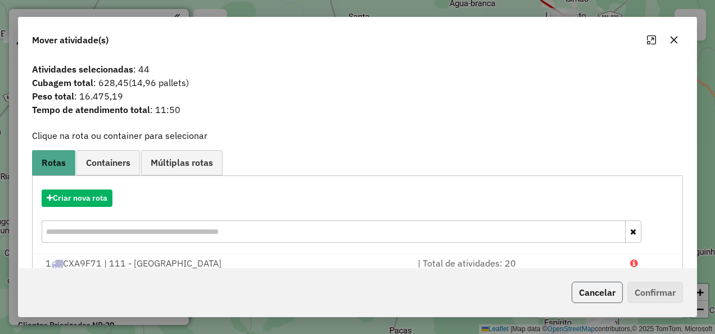
click at [599, 299] on button "Cancelar" at bounding box center [597, 292] width 51 height 21
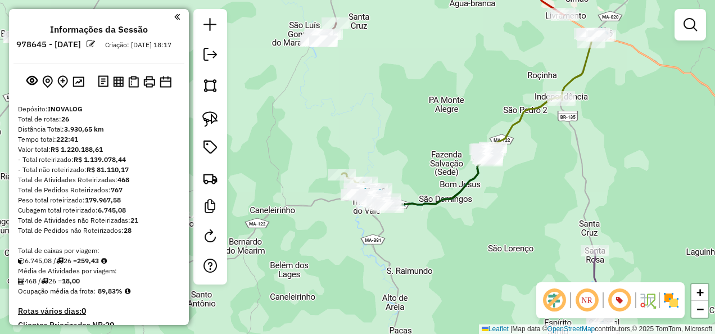
drag, startPoint x: 397, startPoint y: 263, endPoint x: 414, endPoint y: 253, distance: 19.9
click at [414, 253] on div "Janela de atendimento Grade de atendimento Capacidade Transportadoras Veículos …" at bounding box center [357, 167] width 715 height 334
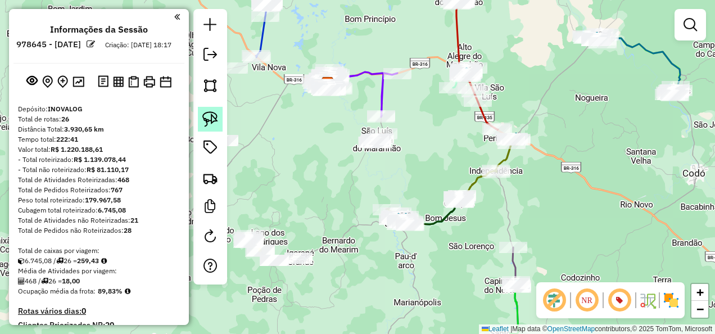
click at [217, 123] on img at bounding box center [210, 119] width 16 height 16
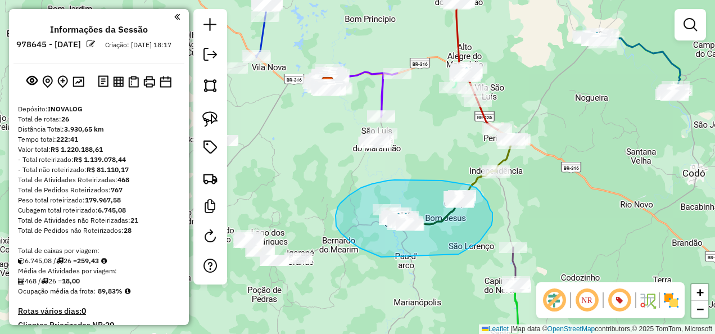
drag, startPoint x: 474, startPoint y: 244, endPoint x: 383, endPoint y: 257, distance: 92.0
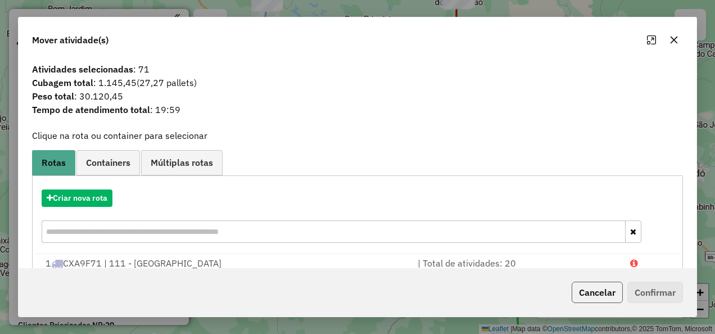
click at [605, 296] on button "Cancelar" at bounding box center [597, 292] width 51 height 21
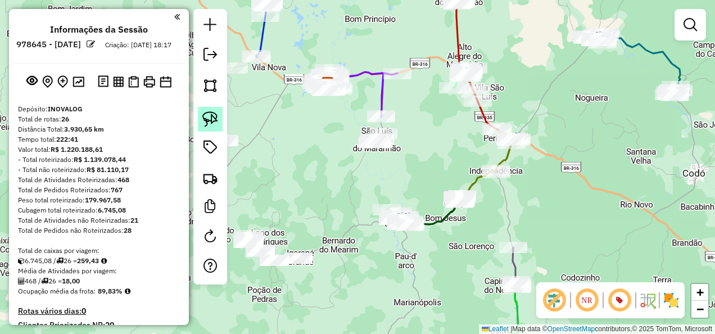
click at [211, 119] on img at bounding box center [210, 119] width 16 height 16
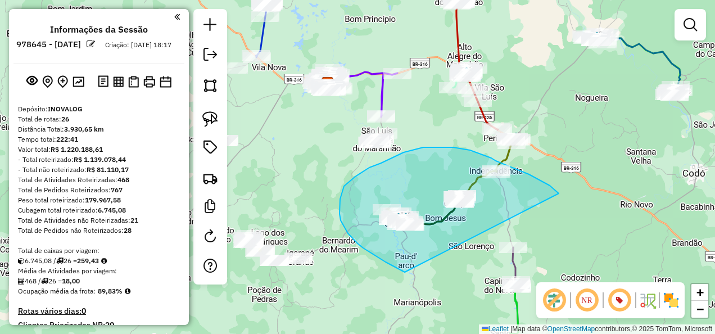
drag, startPoint x: 529, startPoint y: 174, endPoint x: 405, endPoint y: 272, distance: 158.1
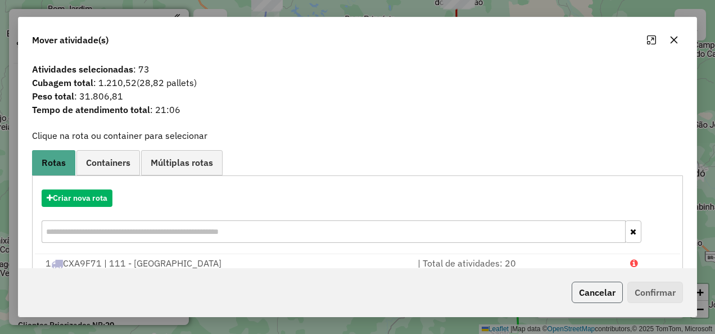
click at [592, 294] on button "Cancelar" at bounding box center [597, 292] width 51 height 21
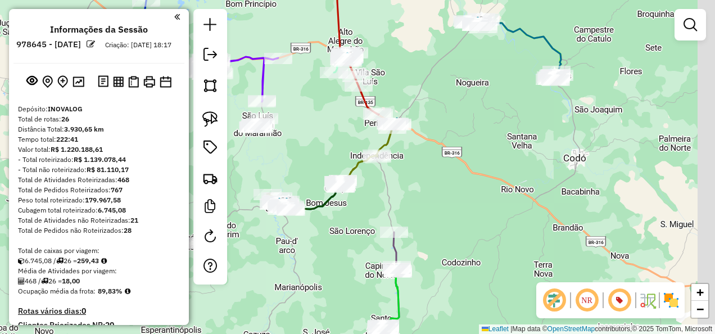
drag, startPoint x: 534, startPoint y: 179, endPoint x: 401, endPoint y: 164, distance: 133.5
click at [401, 164] on div "Janela de atendimento Grade de atendimento Capacidade Transportadoras Veículos …" at bounding box center [357, 167] width 715 height 334
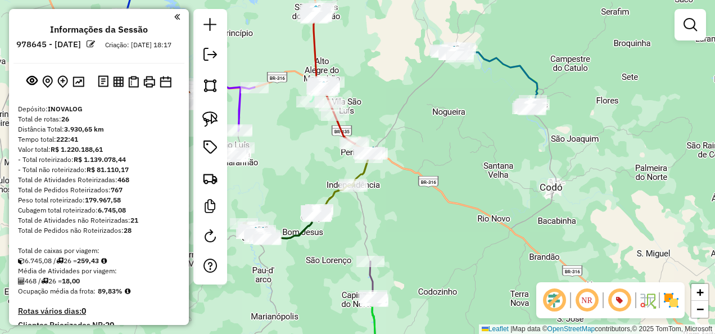
drag, startPoint x: 311, startPoint y: 130, endPoint x: 275, endPoint y: 155, distance: 44.1
click at [301, 160] on div "Janela de atendimento Grade de atendimento Capacidade Transportadoras Veículos …" at bounding box center [357, 167] width 715 height 334
click at [212, 119] on img at bounding box center [210, 119] width 16 height 16
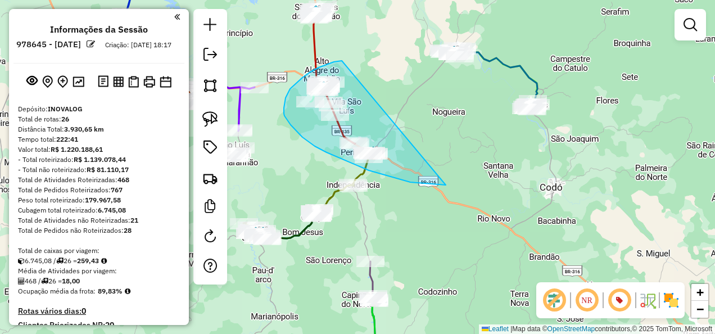
drag, startPoint x: 342, startPoint y: 61, endPoint x: 456, endPoint y: 185, distance: 169.0
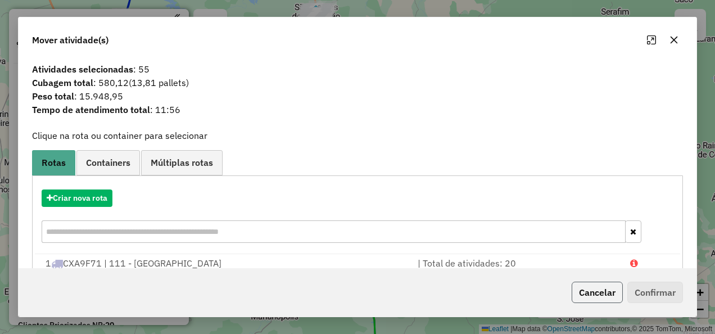
click at [580, 291] on button "Cancelar" at bounding box center [597, 292] width 51 height 21
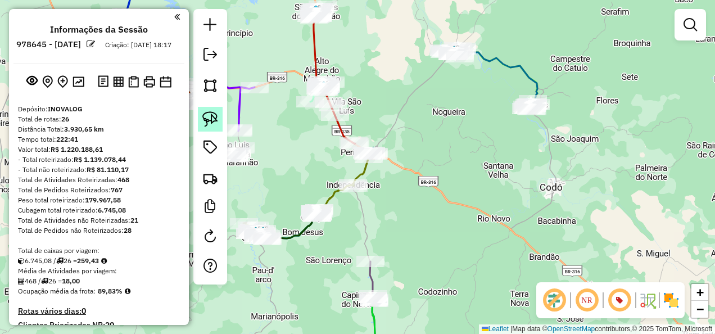
click at [214, 116] on img at bounding box center [210, 119] width 16 height 16
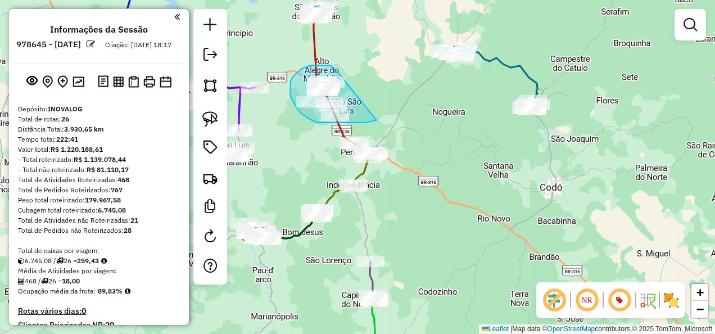
drag, startPoint x: 337, startPoint y: 71, endPoint x: 382, endPoint y: 118, distance: 65.6
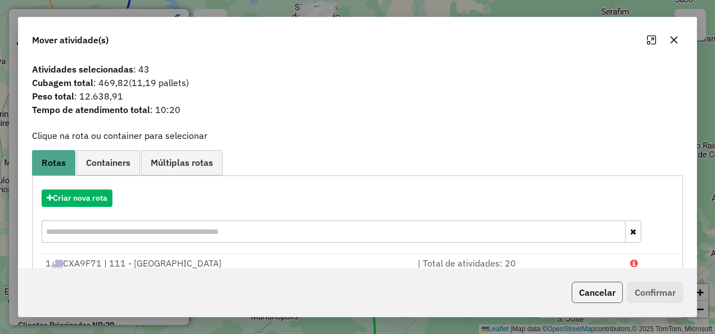
click at [576, 293] on button "Cancelar" at bounding box center [597, 292] width 51 height 21
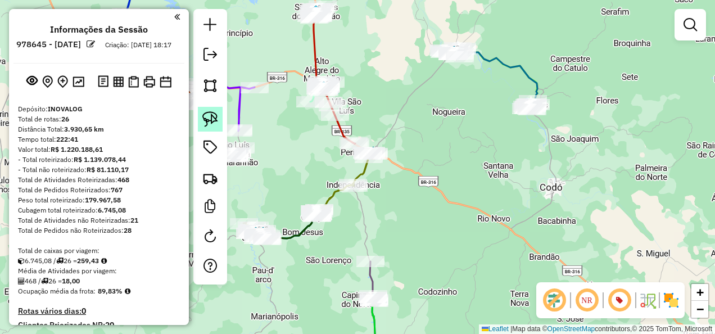
click at [207, 119] on img at bounding box center [210, 119] width 16 height 16
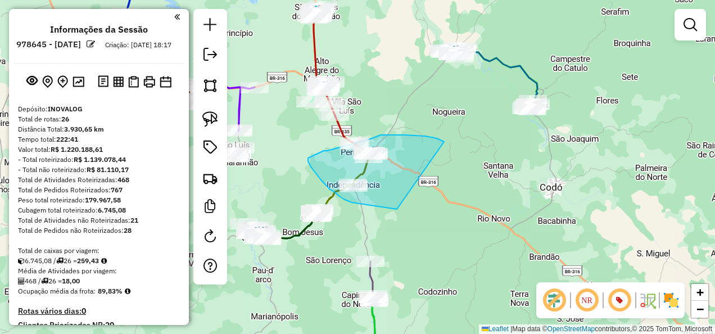
drag, startPoint x: 444, startPoint y: 142, endPoint x: 397, endPoint y: 209, distance: 82.3
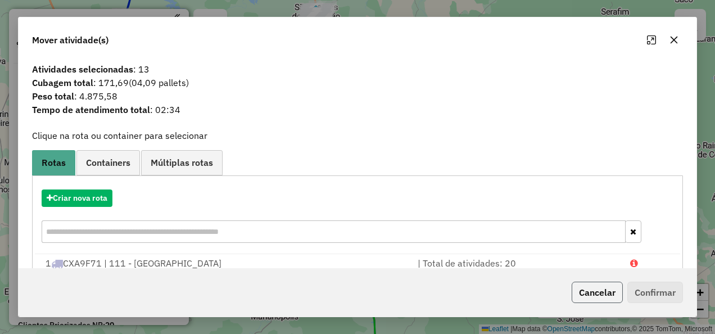
click at [612, 299] on button "Cancelar" at bounding box center [597, 292] width 51 height 21
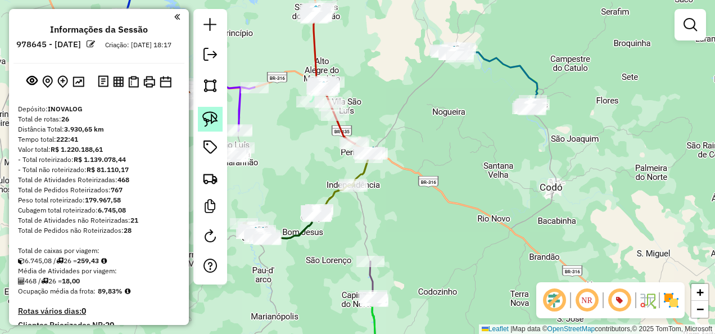
click at [215, 115] on img at bounding box center [210, 119] width 16 height 16
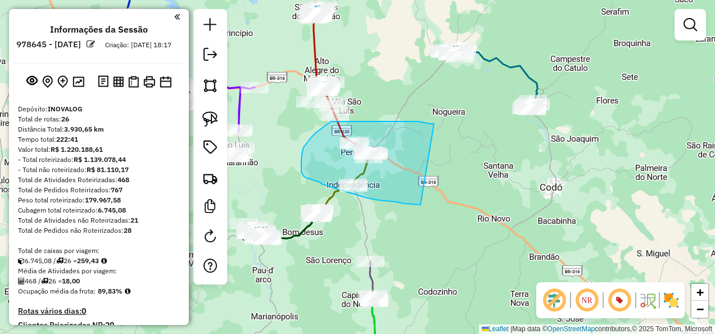
drag, startPoint x: 434, startPoint y: 124, endPoint x: 420, endPoint y: 205, distance: 82.1
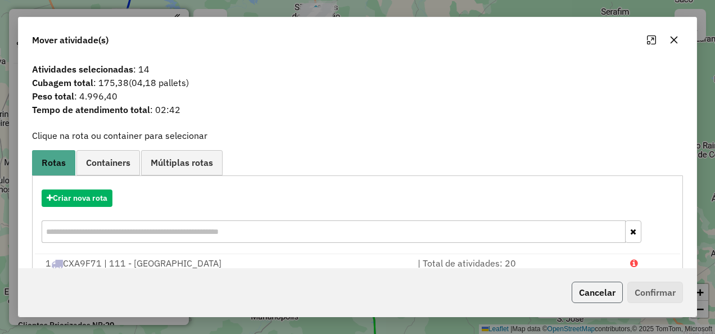
click at [614, 298] on button "Cancelar" at bounding box center [597, 292] width 51 height 21
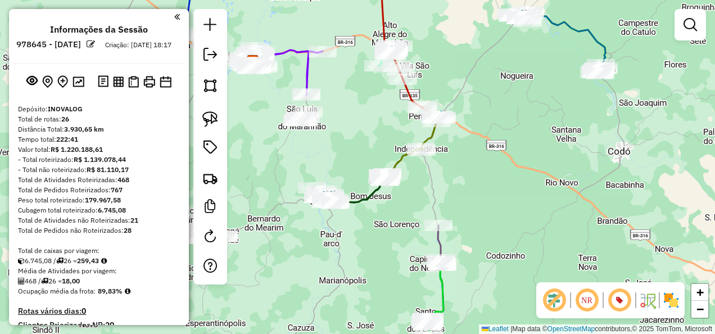
drag, startPoint x: 479, startPoint y: 233, endPoint x: 509, endPoint y: 191, distance: 51.2
click at [551, 193] on div "Janela de atendimento Grade de atendimento Capacidade Transportadoras Veículos …" at bounding box center [357, 167] width 715 height 334
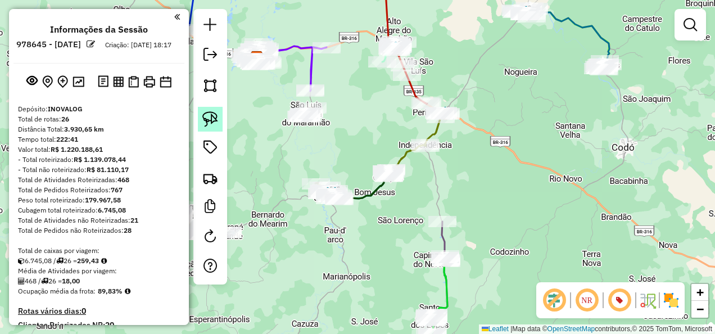
click at [210, 124] on img at bounding box center [210, 119] width 16 height 16
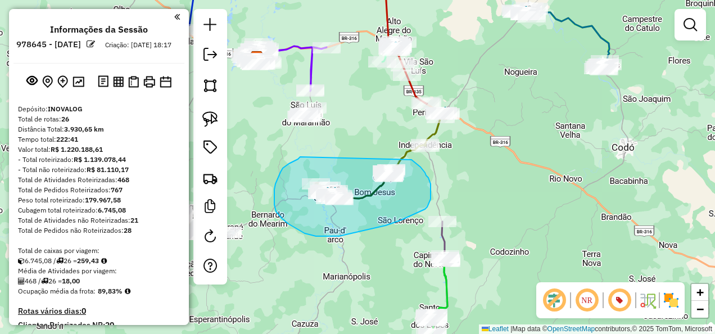
drag, startPoint x: 300, startPoint y: 157, endPoint x: 411, endPoint y: 160, distance: 110.8
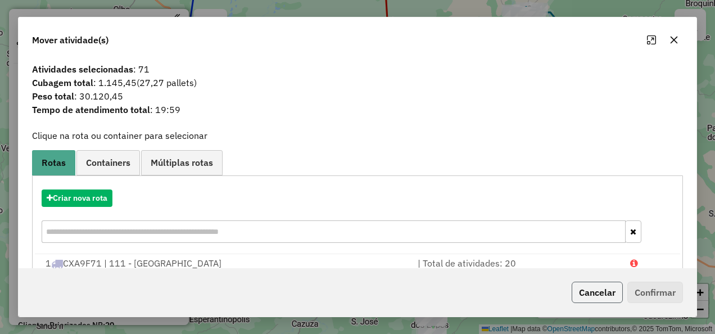
click at [583, 295] on button "Cancelar" at bounding box center [597, 292] width 51 height 21
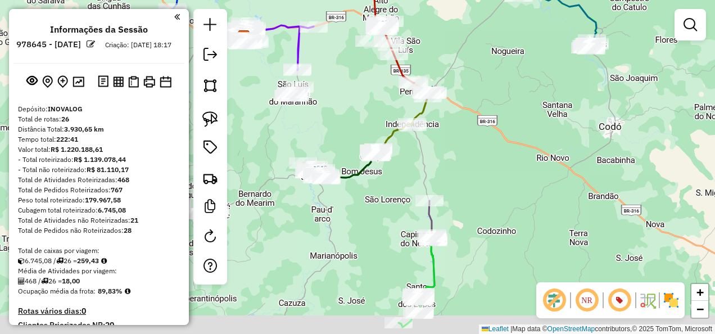
drag, startPoint x: 498, startPoint y: 242, endPoint x: 416, endPoint y: 139, distance: 130.8
click at [436, 156] on div "Janela de atendimento Grade de atendimento Capacidade Transportadoras Veículos …" at bounding box center [357, 167] width 715 height 334
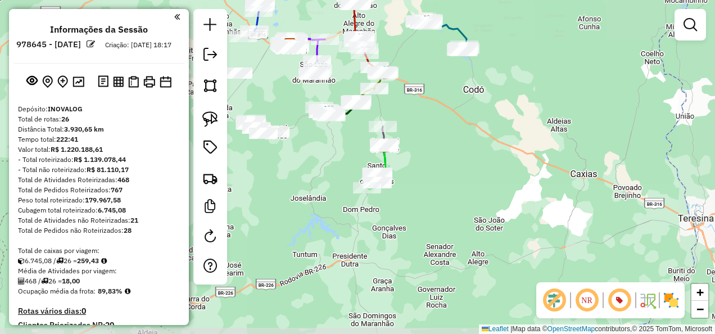
drag, startPoint x: 434, startPoint y: 171, endPoint x: 419, endPoint y: 202, distance: 34.2
click at [419, 202] on div "Janela de atendimento Grade de atendimento Capacidade Transportadoras Veículos …" at bounding box center [357, 167] width 715 height 334
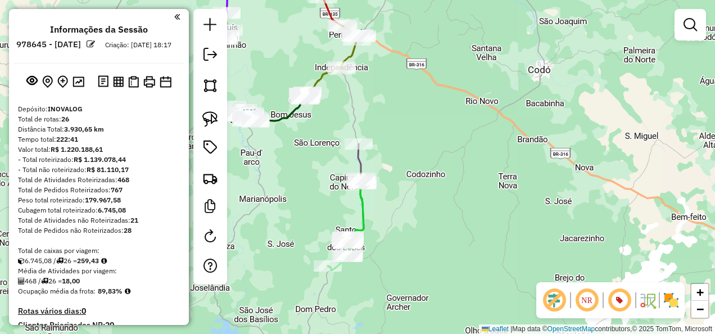
drag, startPoint x: 391, startPoint y: 173, endPoint x: 404, endPoint y: 169, distance: 13.5
click at [404, 169] on div "Janela de atendimento Grade de atendimento Capacidade Transportadoras Veículos …" at bounding box center [357, 167] width 715 height 334
click at [215, 115] on img at bounding box center [210, 119] width 16 height 16
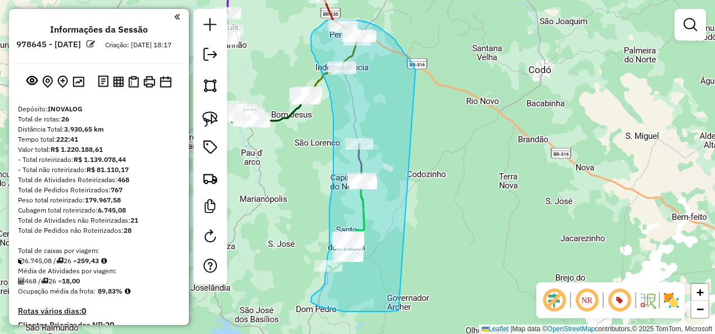
drag, startPoint x: 410, startPoint y: 60, endPoint x: 398, endPoint y: 310, distance: 250.9
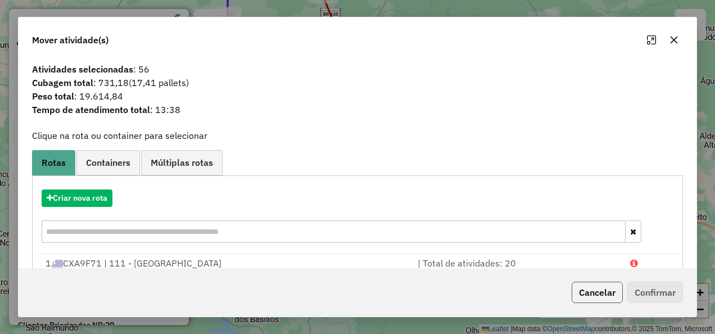
click at [576, 290] on button "Cancelar" at bounding box center [597, 292] width 51 height 21
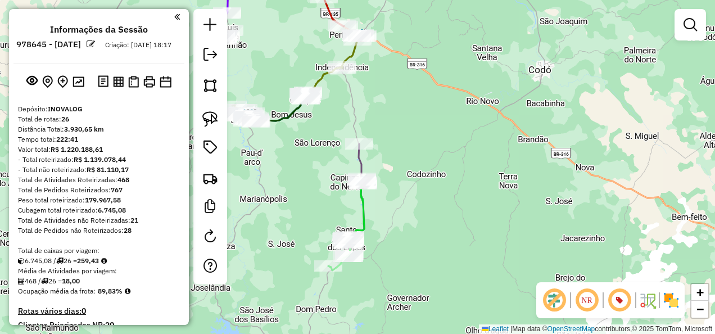
drag, startPoint x: 463, startPoint y: 218, endPoint x: 438, endPoint y: 170, distance: 54.3
click at [442, 175] on div "Janela de atendimento Grade de atendimento Capacidade Transportadoras Veículos …" at bounding box center [357, 167] width 715 height 334
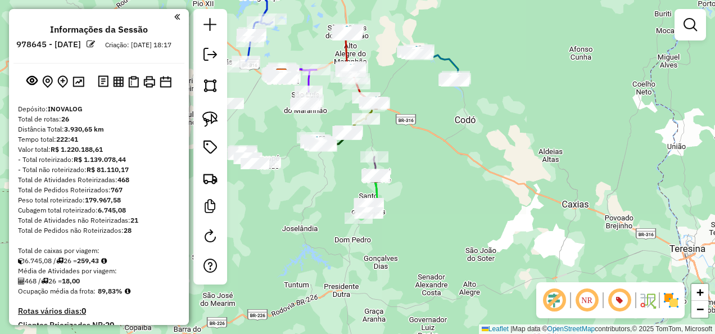
drag, startPoint x: 470, startPoint y: 164, endPoint x: 398, endPoint y: 178, distance: 72.6
click at [424, 202] on div "Janela de atendimento Grade de atendimento Capacidade Transportadoras Veículos …" at bounding box center [357, 167] width 715 height 334
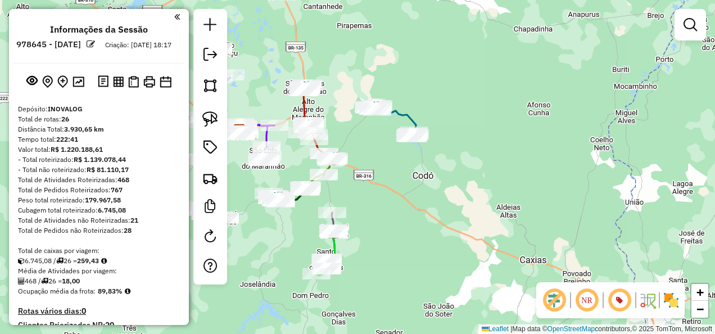
drag, startPoint x: 422, startPoint y: 152, endPoint x: 394, endPoint y: 187, distance: 44.9
click at [394, 187] on div "Janela de atendimento Grade de atendimento Capacidade Transportadoras Veículos …" at bounding box center [357, 167] width 715 height 334
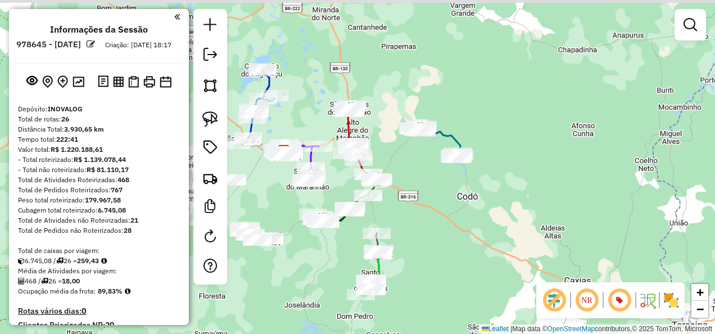
drag, startPoint x: 392, startPoint y: 189, endPoint x: 440, endPoint y: 216, distance: 54.1
click at [440, 215] on div "Janela de atendimento Grade de atendimento Capacidade Transportadoras Veículos …" at bounding box center [357, 167] width 715 height 334
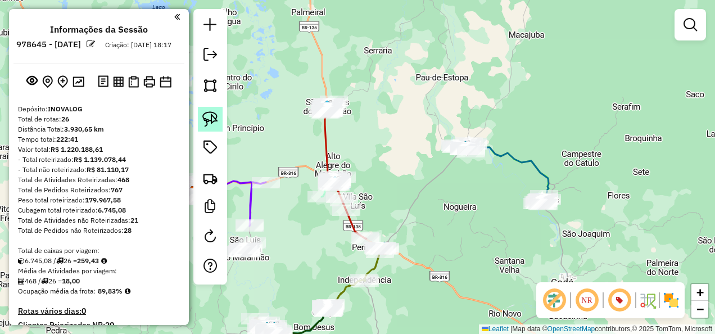
click at [212, 120] on img at bounding box center [210, 119] width 16 height 16
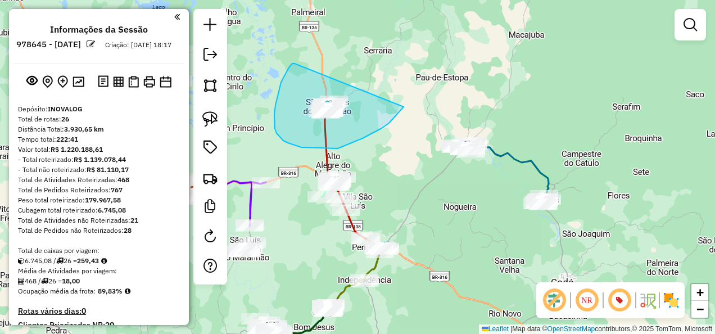
drag, startPoint x: 286, startPoint y: 72, endPoint x: 404, endPoint y: 107, distance: 122.5
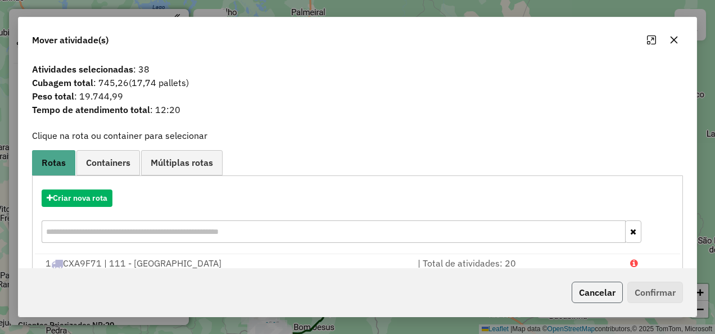
click at [585, 289] on button "Cancelar" at bounding box center [597, 292] width 51 height 21
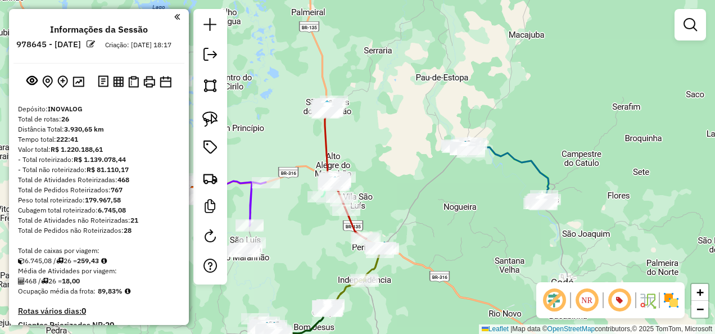
drag, startPoint x: 420, startPoint y: 233, endPoint x: 451, endPoint y: 193, distance: 50.1
click at [450, 203] on div "Janela de atendimento Grade de atendimento Capacidade Transportadoras Veículos …" at bounding box center [357, 167] width 715 height 334
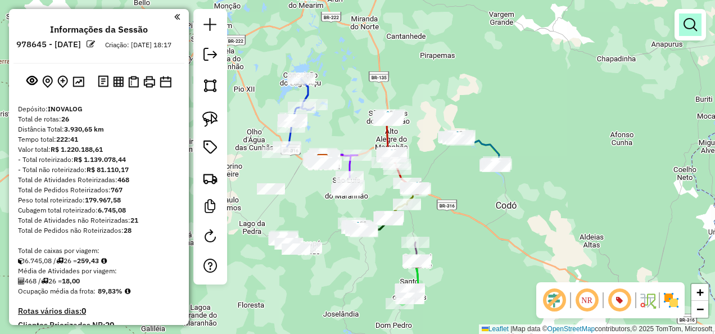
click at [694, 28] on em at bounding box center [689, 24] width 13 height 13
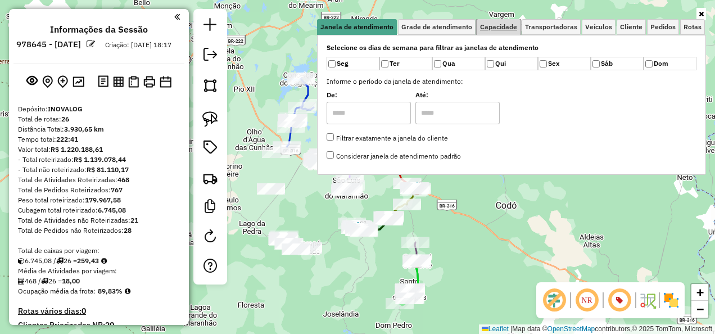
click at [514, 25] on span "Capacidade" at bounding box center [498, 27] width 37 height 7
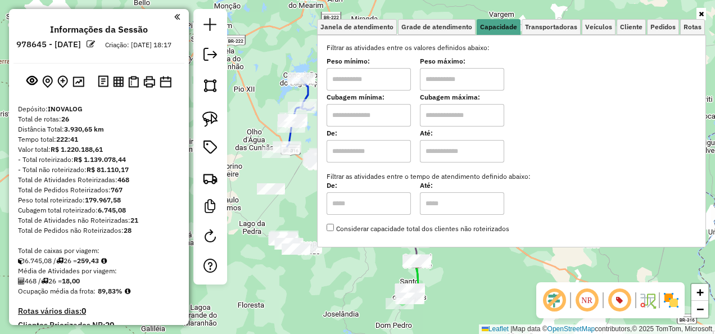
click at [375, 115] on input "text" at bounding box center [369, 115] width 84 height 22
type input "******"
click at [458, 120] on input "text" at bounding box center [462, 115] width 84 height 22
type input "********"
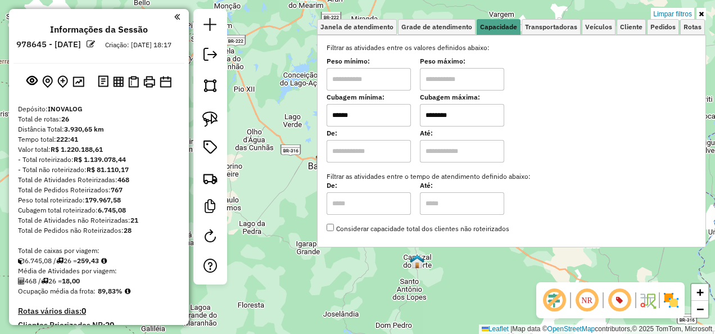
click at [354, 279] on div "Limpar filtros Janela de atendimento Grade de atendimento Capacidade Transporta…" at bounding box center [357, 167] width 715 height 334
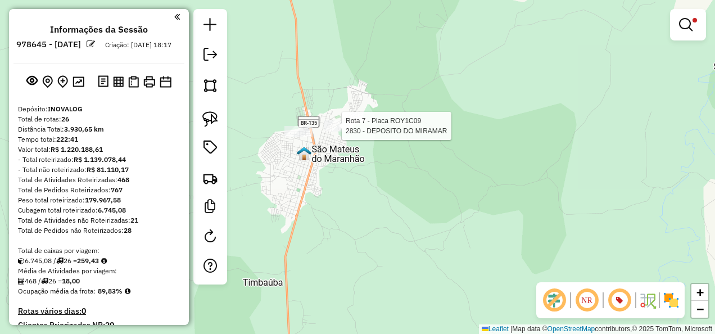
select select "**********"
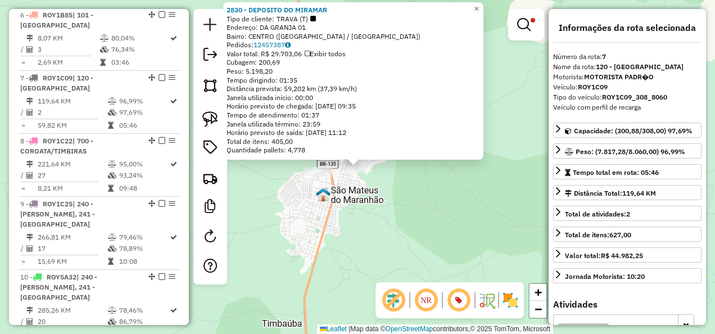
scroll to position [798, 0]
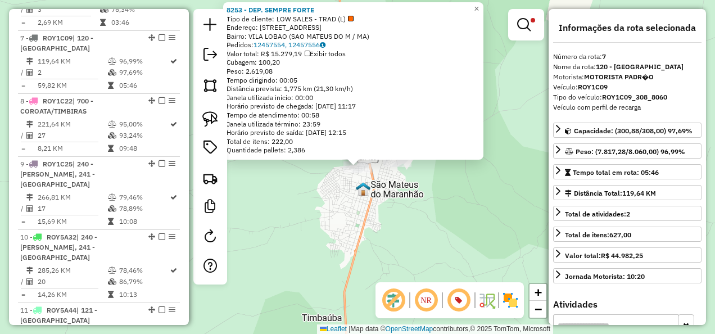
click at [336, 217] on div "8253 - DEP. SEMPRE FORTE Tipo de cliente: LOW SALES - TRAD (L) Endereço: R NOSS…" at bounding box center [357, 167] width 715 height 334
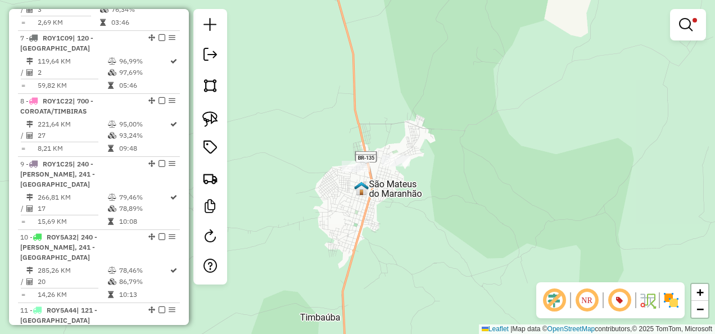
drag, startPoint x: 350, startPoint y: 238, endPoint x: 359, endPoint y: 88, distance: 149.7
click at [345, 105] on div "Limpar filtros Janela de atendimento Grade de atendimento Capacidade Transporta…" at bounding box center [357, 167] width 715 height 334
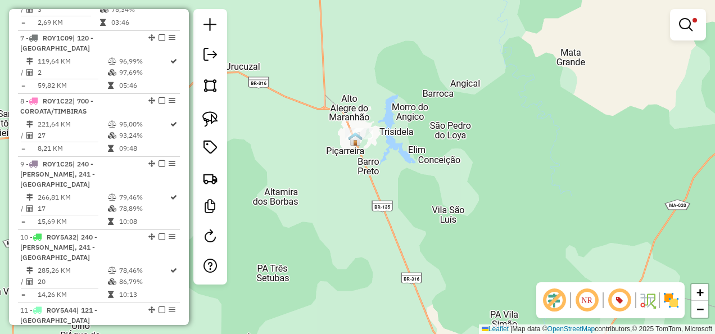
drag, startPoint x: 211, startPoint y: 120, endPoint x: 249, endPoint y: 110, distance: 39.5
click at [210, 119] on img at bounding box center [210, 119] width 16 height 16
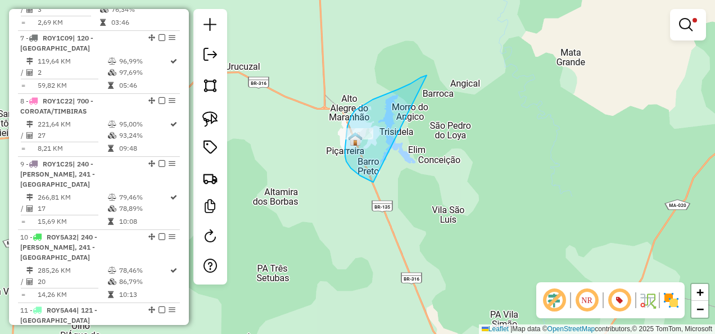
drag, startPoint x: 427, startPoint y: 75, endPoint x: 450, endPoint y: 191, distance: 118.1
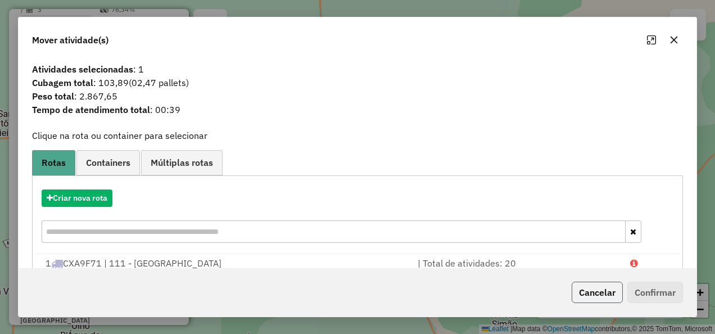
click at [603, 286] on button "Cancelar" at bounding box center [597, 292] width 51 height 21
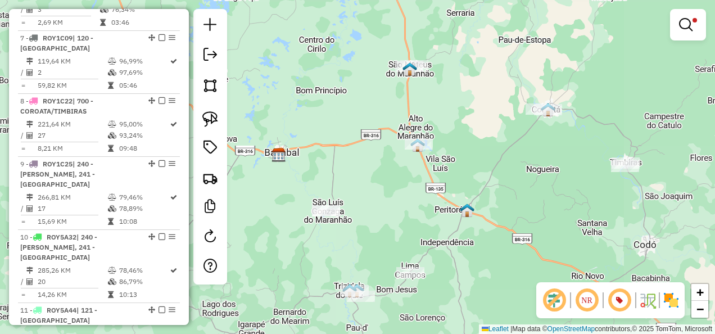
drag, startPoint x: 513, startPoint y: 164, endPoint x: 438, endPoint y: 201, distance: 82.9
click at [438, 201] on div "Limpar filtros Janela de atendimento Grade de atendimento Capacidade Transporta…" at bounding box center [357, 167] width 715 height 334
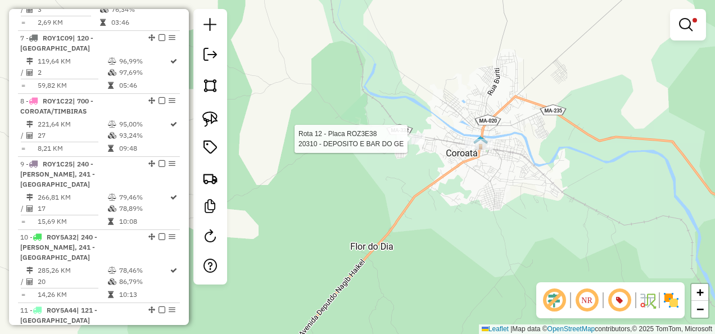
select select "**********"
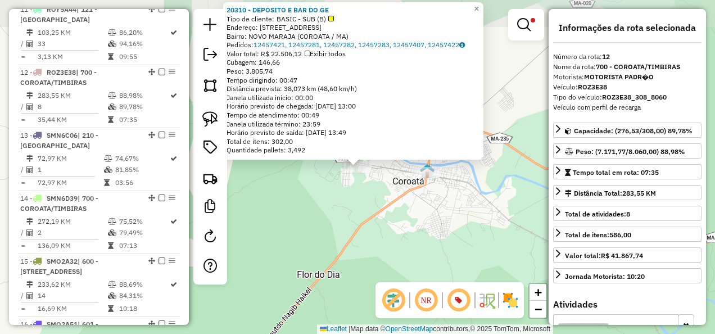
scroll to position [1131, 0]
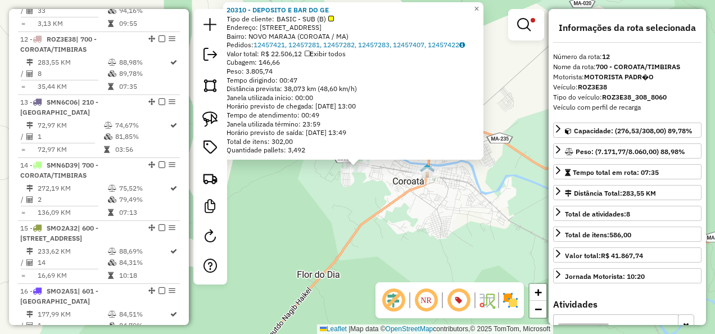
click at [426, 205] on div "20310 - DEPOSITO E BAR DO GE Tipo de cliente: BASIC - SUB (B) Endereço: RUA DA …" at bounding box center [357, 167] width 715 height 334
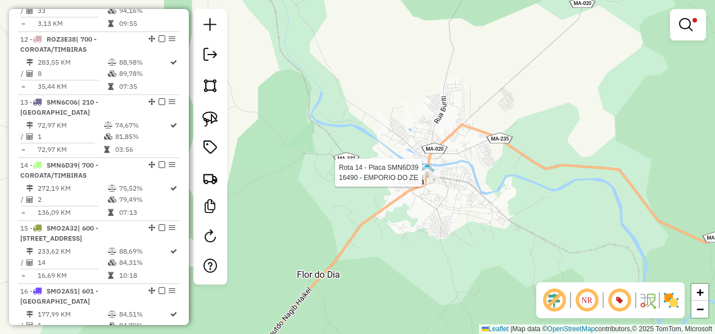
click at [429, 178] on div at bounding box center [425, 172] width 28 height 11
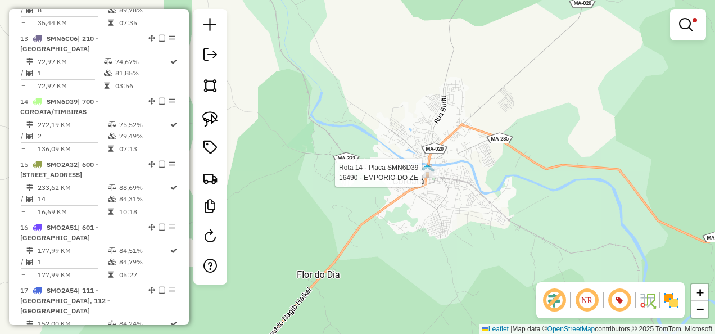
select select "**********"
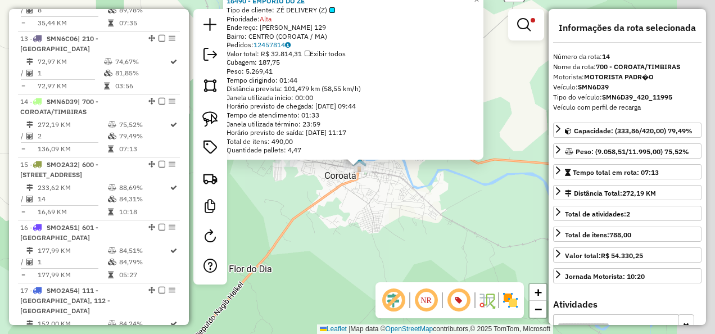
scroll to position [1257, 0]
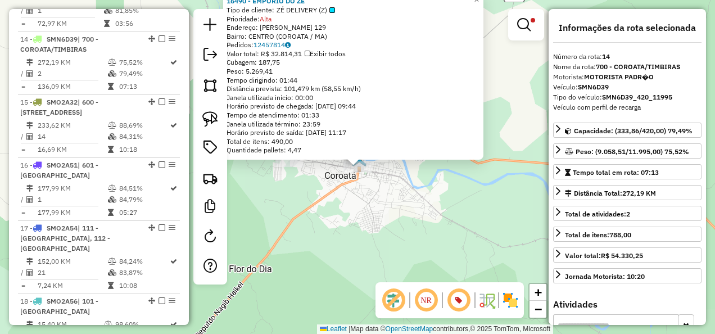
click at [384, 242] on div "16490 - EMPORIO DO ZE Tipo de cliente: ZÉ DELIVERY (Z) Prioridade: Alta Endereç…" at bounding box center [357, 167] width 715 height 334
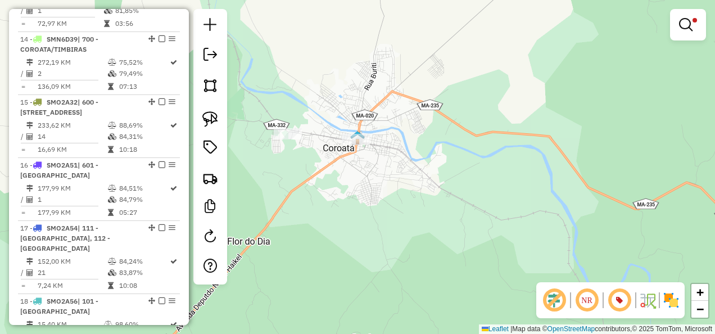
drag, startPoint x: 364, startPoint y: 268, endPoint x: 359, endPoint y: 179, distance: 89.5
click at [359, 210] on div "Limpar filtros Janela de atendimento Grade de atendimento Capacidade Transporta…" at bounding box center [357, 167] width 715 height 334
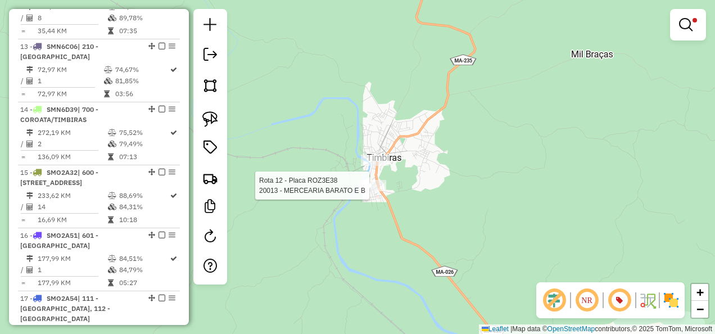
select select "**********"
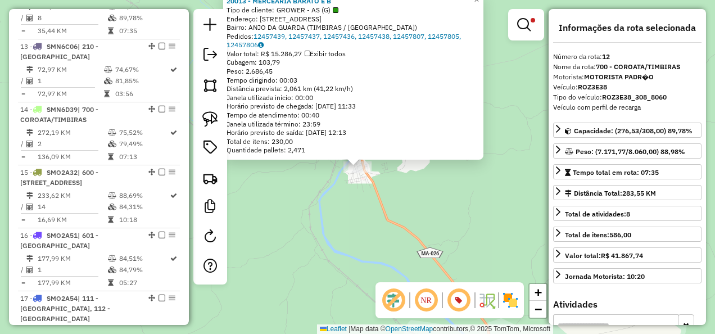
scroll to position [1131, 0]
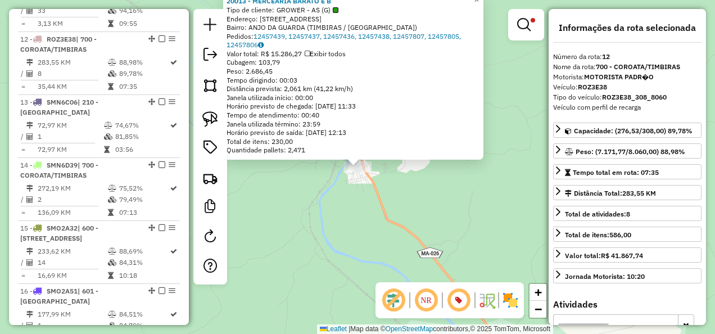
click at [378, 212] on div "20013 - MERCEARIA BARATO E B Tipo de cliente: GROWER - AS (G) Endereço: RUA MUN…" at bounding box center [357, 167] width 715 height 334
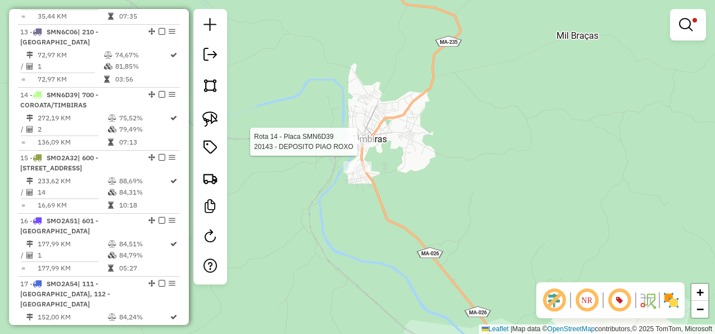
select select "**********"
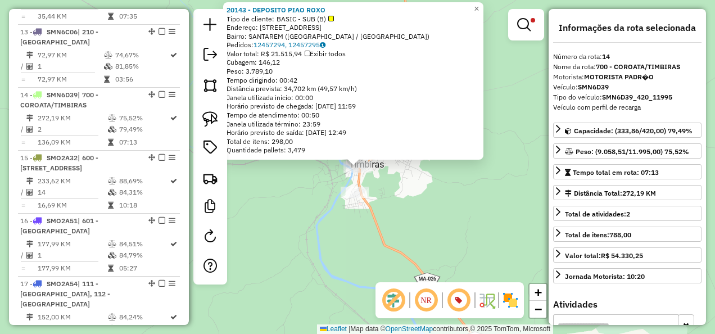
scroll to position [1257, 0]
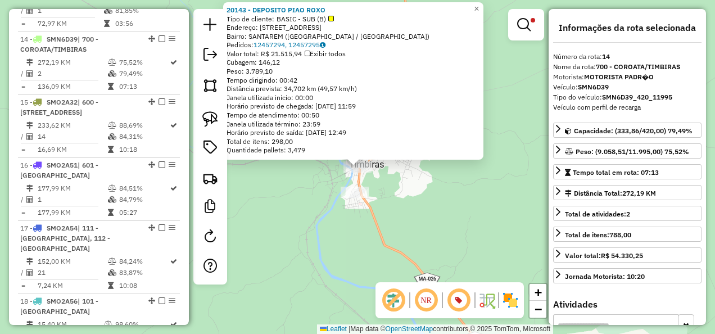
click at [423, 190] on div "Rota 14 - Placa SMN6D39 20143 - DEPOSITO PIAO ROXO 20143 - DEPOSITO PIAO ROXO T…" at bounding box center [357, 167] width 715 height 334
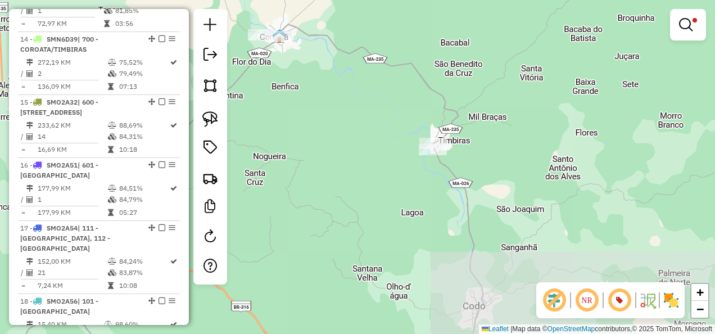
drag, startPoint x: 318, startPoint y: 237, endPoint x: 425, endPoint y: 120, distance: 158.8
click at [397, 142] on div "Limpar filtros Janela de atendimento Grade de atendimento Capacidade Transporta…" at bounding box center [357, 167] width 715 height 334
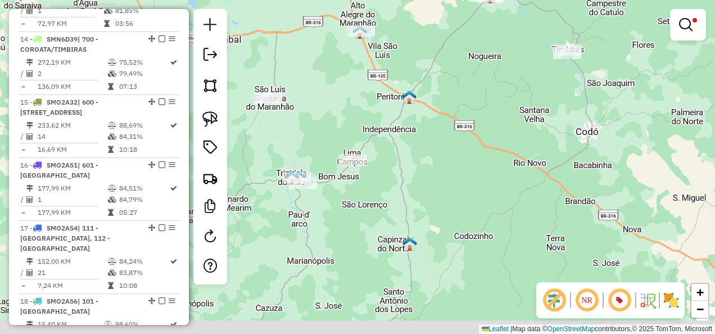
drag, startPoint x: 351, startPoint y: 172, endPoint x: 458, endPoint y: 138, distance: 112.0
click at [458, 139] on div "Limpar filtros Janela de atendimento Grade de atendimento Capacidade Transporta…" at bounding box center [357, 167] width 715 height 334
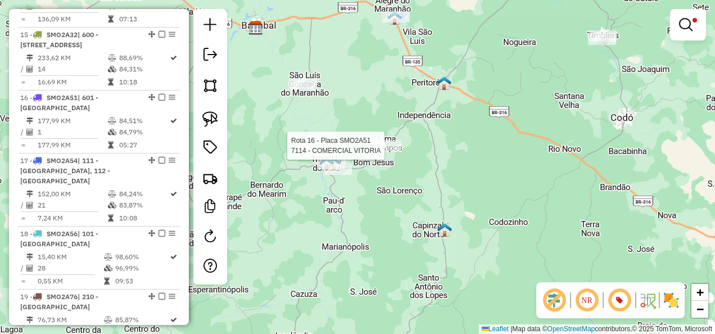
select select "**********"
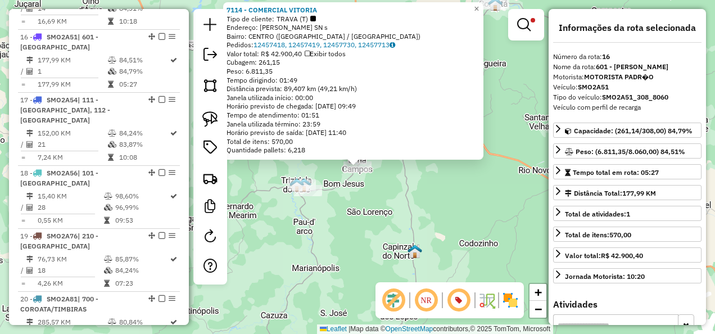
scroll to position [1393, 0]
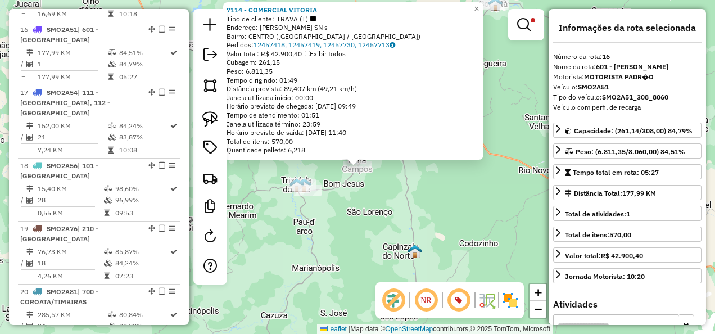
click at [353, 231] on div "7114 - COMERCIAL VITORIA Tipo de cliente: TRAVA (T) Endereço: JUSCELINO KUBISTH…" at bounding box center [357, 167] width 715 height 334
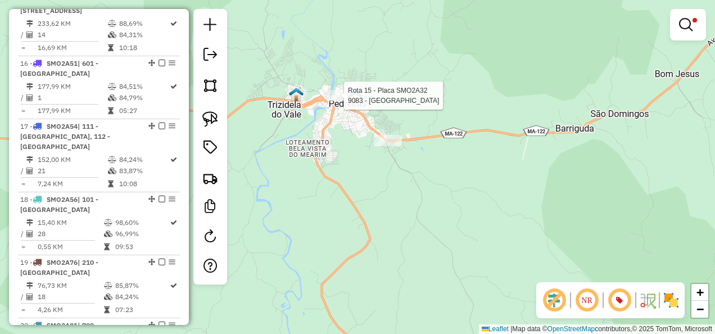
select select "**********"
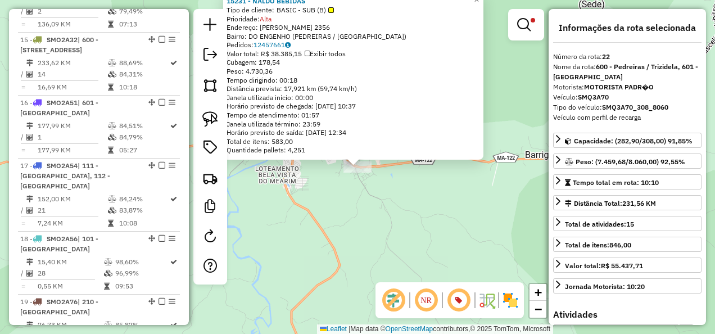
scroll to position [1769, 0]
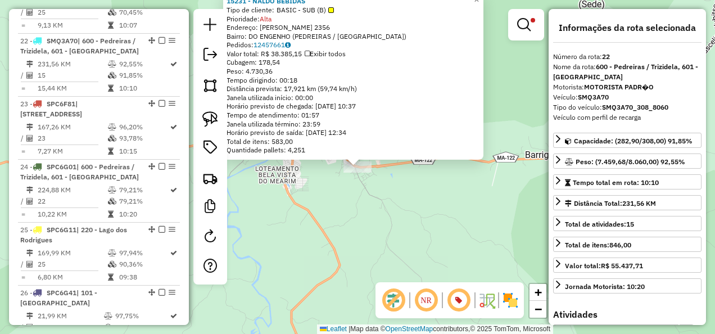
click at [428, 232] on div "15231 - NALDO BEBIDAS Tipo de cliente: BASIC - SUB (B) Prioridade: Alta Endereç…" at bounding box center [357, 167] width 715 height 334
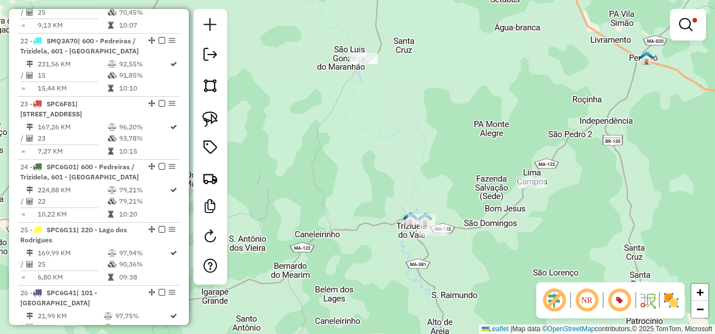
drag, startPoint x: 330, startPoint y: 148, endPoint x: 352, endPoint y: 201, distance: 56.7
click at [352, 200] on div "Limpar filtros Janela de atendimento Grade de atendimento Capacidade Transporta…" at bounding box center [357, 167] width 715 height 334
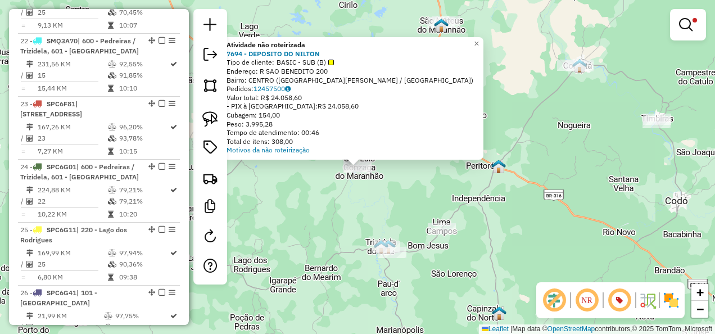
click at [332, 225] on div "Atividade não roteirizada 7694 - DEPOSITO DO NILTON Tipo de cliente: BASIC - SU…" at bounding box center [357, 167] width 715 height 334
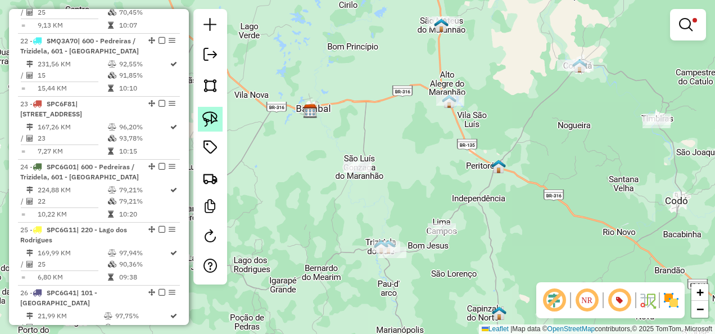
click at [210, 119] on img at bounding box center [210, 119] width 16 height 16
drag, startPoint x: 344, startPoint y: 125, endPoint x: 440, endPoint y: 197, distance: 120.1
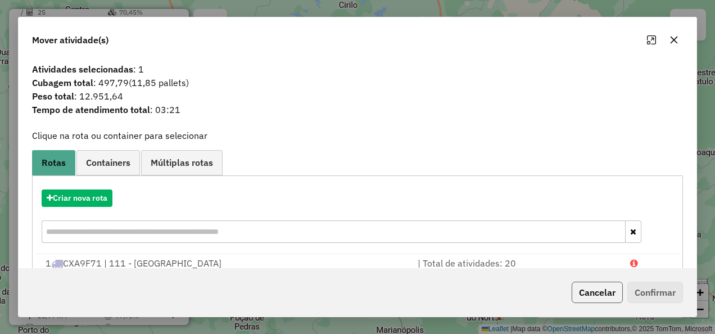
click at [610, 291] on button "Cancelar" at bounding box center [597, 292] width 51 height 21
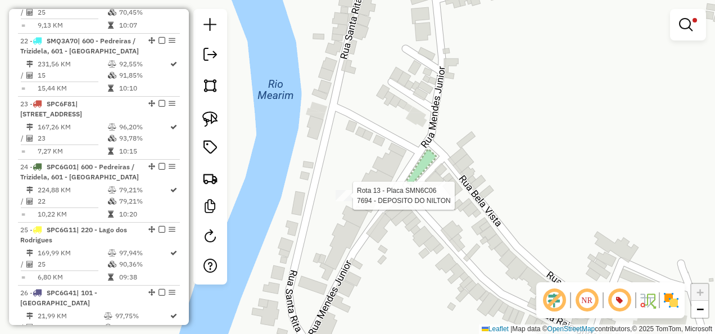
select select "**********"
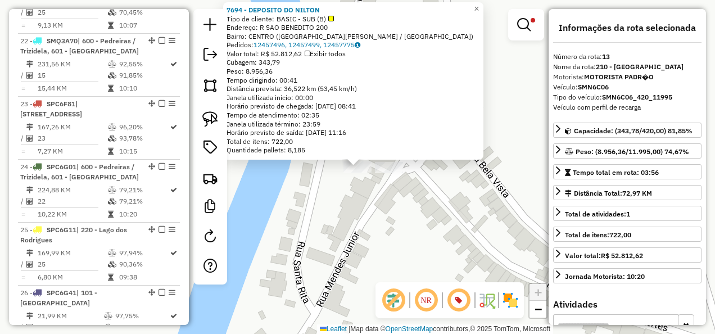
scroll to position [1194, 0]
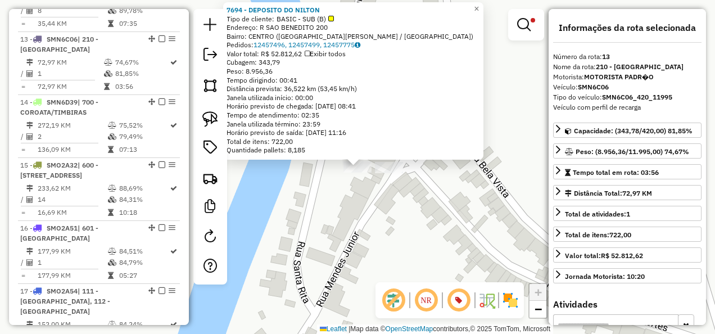
click at [391, 225] on div "7694 - DEPOSITO DO NILTON Tipo de cliente: BASIC - SUB (B) Endereço: R SAO BENE…" at bounding box center [357, 167] width 715 height 334
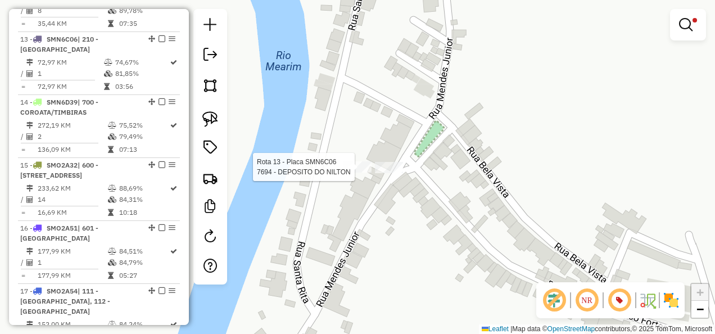
select select "**********"
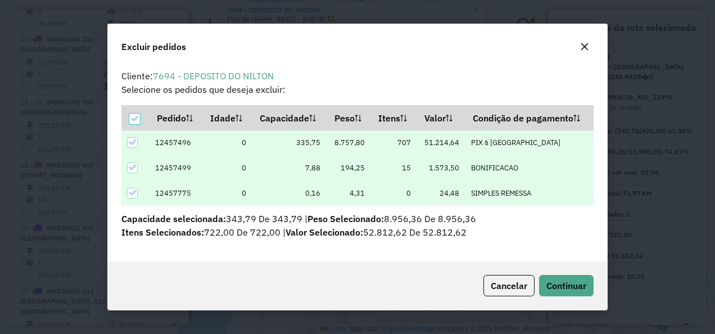
scroll to position [0, 0]
click at [506, 287] on span "Cancelar" at bounding box center [509, 285] width 37 height 11
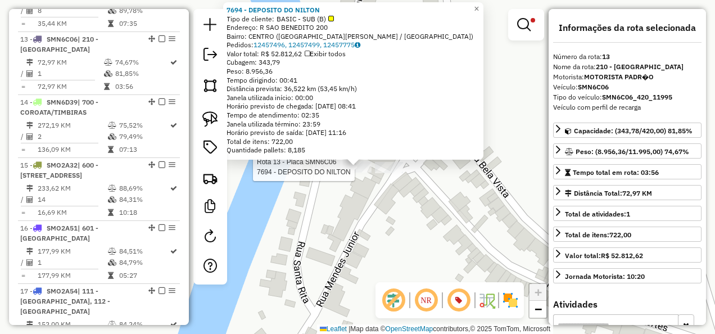
click at [351, 214] on div "Rota 13 - Placa SMN6C06 7694 - DEPOSITO DO NILTON 7694 - DEPOSITO DO NILTON Tip…" at bounding box center [357, 167] width 715 height 334
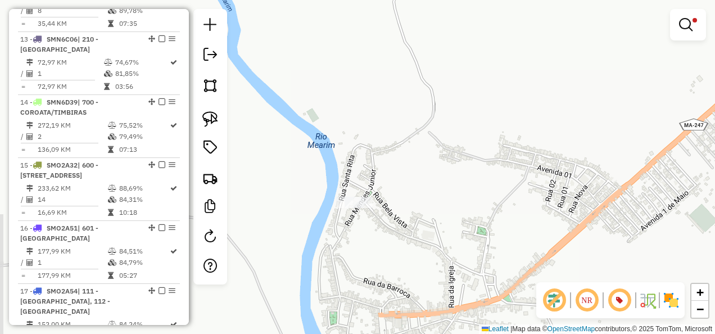
drag, startPoint x: 363, startPoint y: 244, endPoint x: 310, endPoint y: 106, distance: 148.0
click at [314, 123] on div "Limpar filtros Janela de atendimento Grade de atendimento Capacidade Transporta…" at bounding box center [357, 167] width 715 height 334
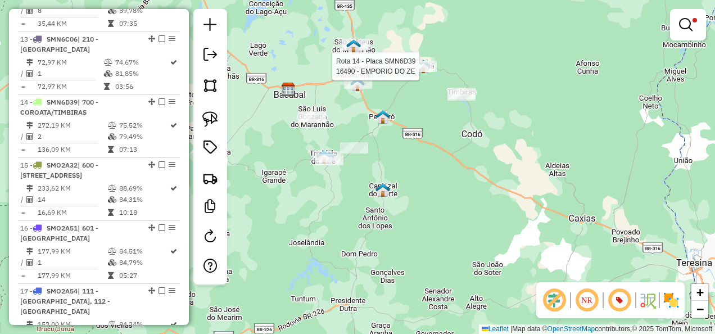
select select "**********"
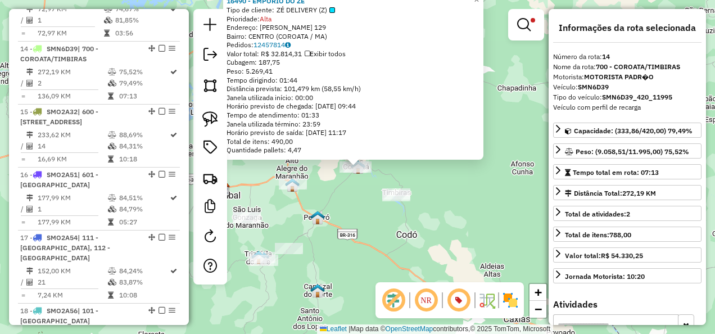
scroll to position [1257, 0]
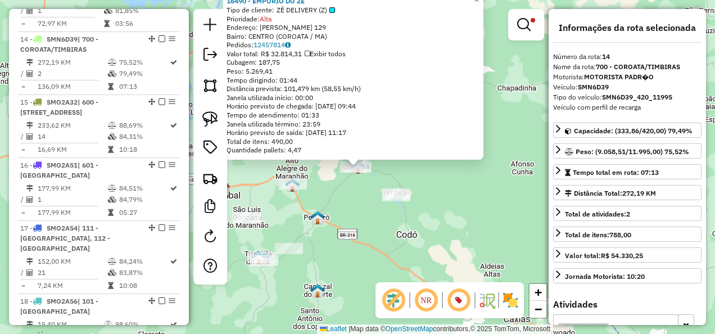
click at [348, 212] on div "16490 - EMPORIO DO ZE Tipo de cliente: ZÉ DELIVERY (Z) Prioridade: Alta Endereç…" at bounding box center [357, 167] width 715 height 334
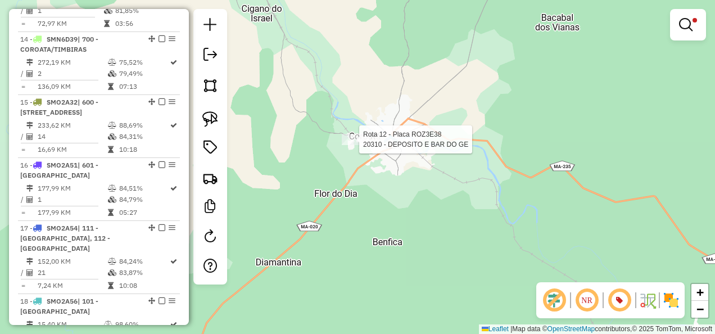
select select "**********"
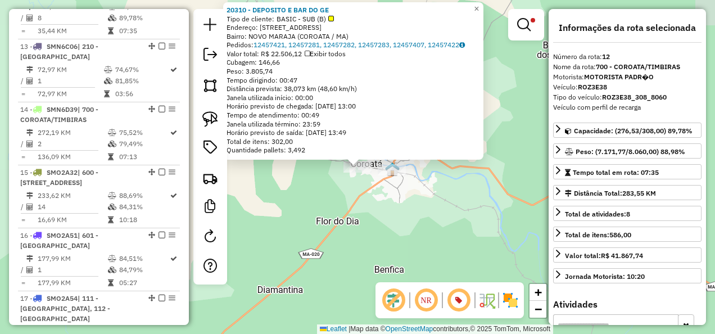
scroll to position [1131, 0]
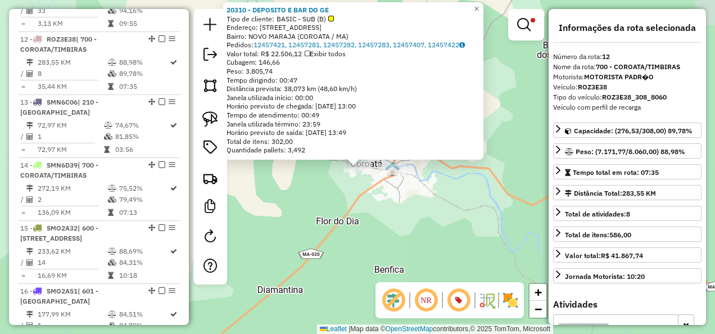
click at [372, 228] on div "Rota 12 - Placa ROZ3E38 20310 - DEPOSITO E BAR DO GE 20310 - DEPOSITO E BAR DO …" at bounding box center [357, 167] width 715 height 334
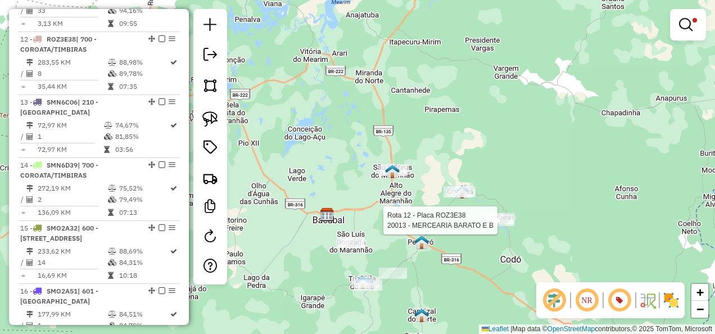
select select "**********"
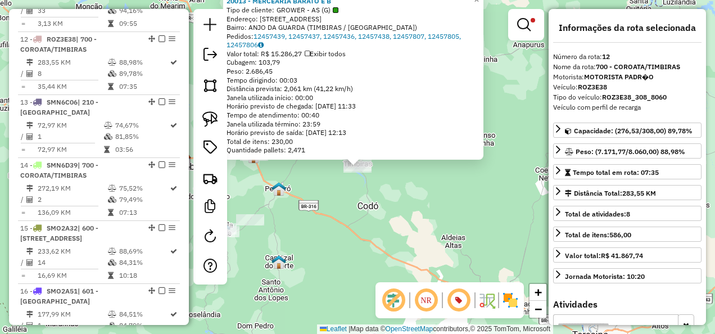
click at [420, 225] on div "20013 - MERCEARIA BARATO E B Tipo de cliente: GROWER - AS (G) Endereço: RUA MUN…" at bounding box center [357, 167] width 715 height 334
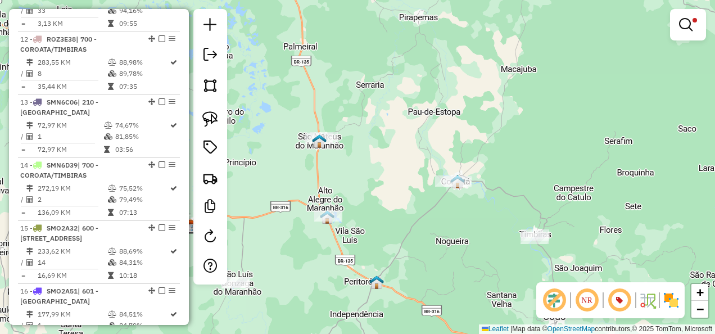
drag, startPoint x: 263, startPoint y: 158, endPoint x: 370, endPoint y: 167, distance: 107.2
click at [370, 167] on div "Limpar filtros Janela de atendimento Grade de atendimento Capacidade Transporta…" at bounding box center [357, 167] width 715 height 334
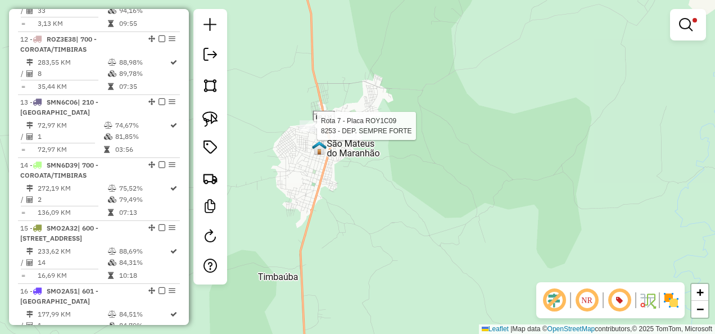
select select "**********"
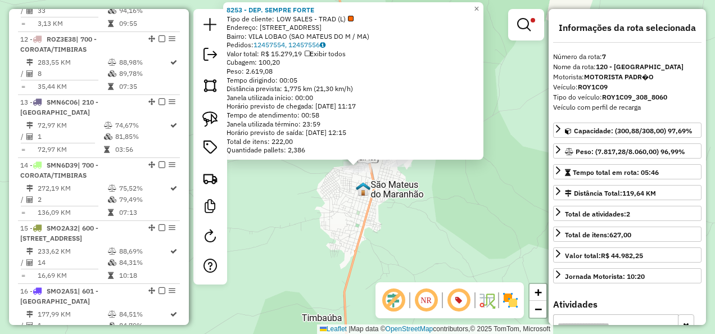
scroll to position [798, 0]
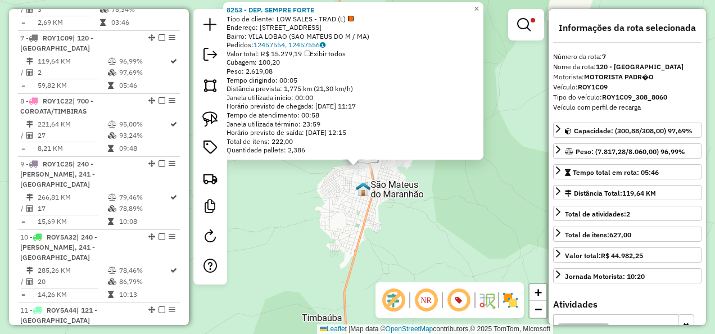
click at [328, 206] on div "8253 - DEP. SEMPRE FORTE Tipo de cliente: LOW SALES - TRAD (L) Endereço: R NOSS…" at bounding box center [357, 167] width 715 height 334
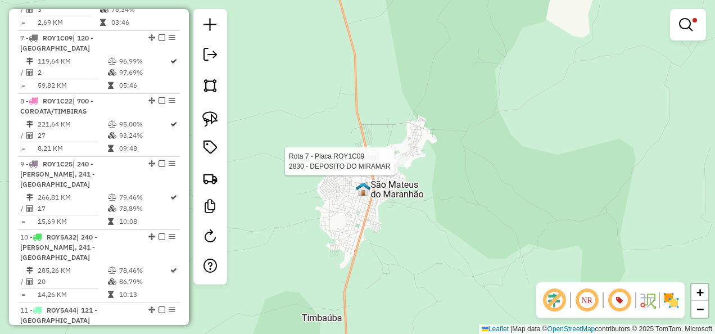
select select "**********"
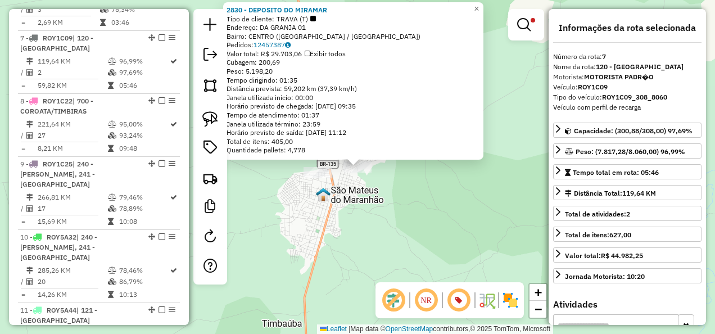
click at [417, 182] on div "Rota 7 - Placa ROY1C09 2830 - DEPOSITO DO MIRAMAR 2830 - DEPOSITO DO MIRAMAR Ti…" at bounding box center [357, 167] width 715 height 334
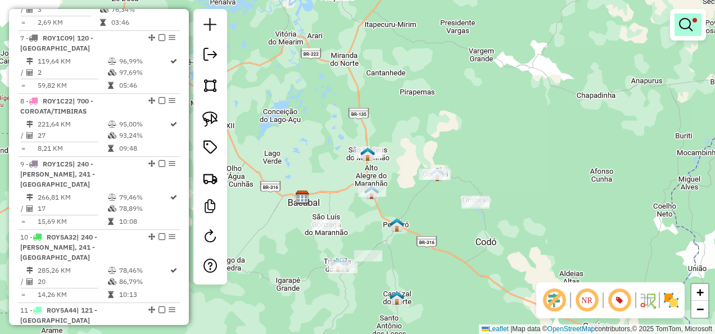
click at [687, 27] on em at bounding box center [685, 24] width 13 height 13
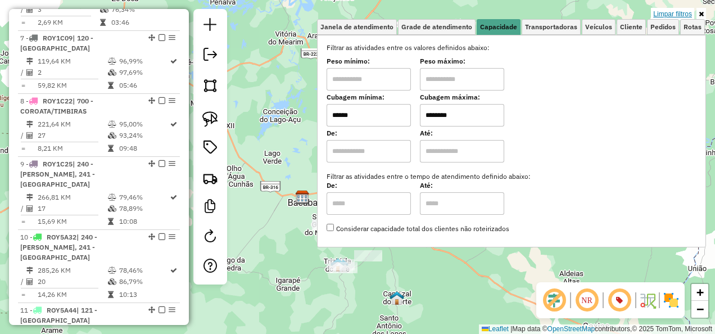
click at [670, 15] on link "Limpar filtros" at bounding box center [672, 14] width 43 height 12
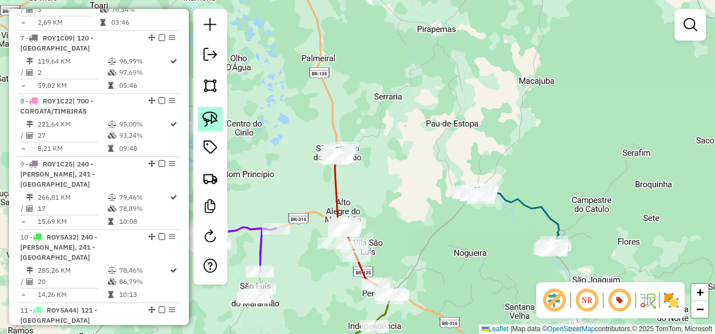
click at [218, 119] on link at bounding box center [210, 119] width 25 height 25
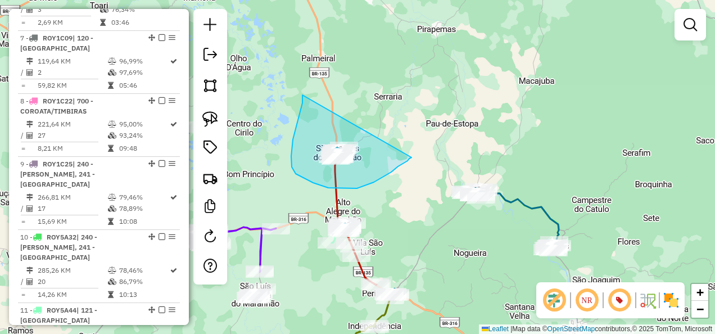
drag, startPoint x: 302, startPoint y: 95, endPoint x: 411, endPoint y: 157, distance: 125.6
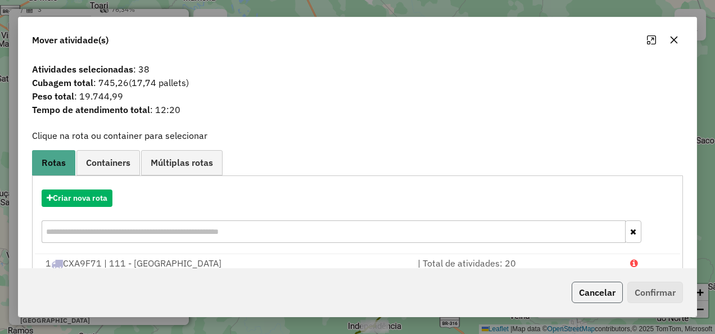
click at [602, 292] on button "Cancelar" at bounding box center [597, 292] width 51 height 21
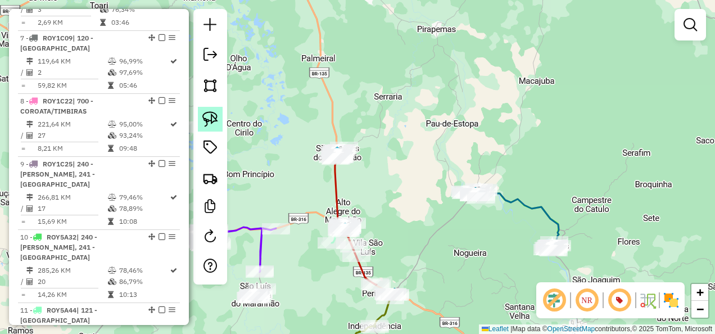
click at [208, 120] on img at bounding box center [210, 119] width 16 height 16
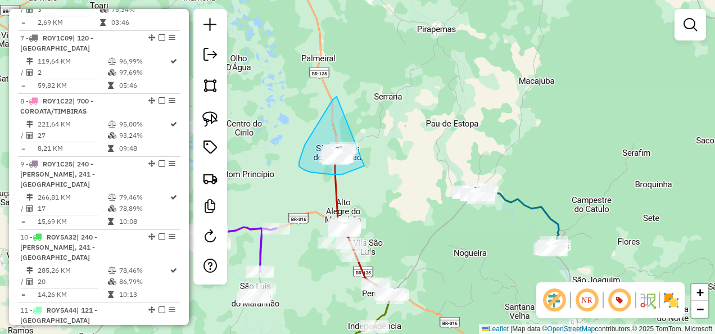
drag, startPoint x: 337, startPoint y: 97, endPoint x: 386, endPoint y: 158, distance: 78.8
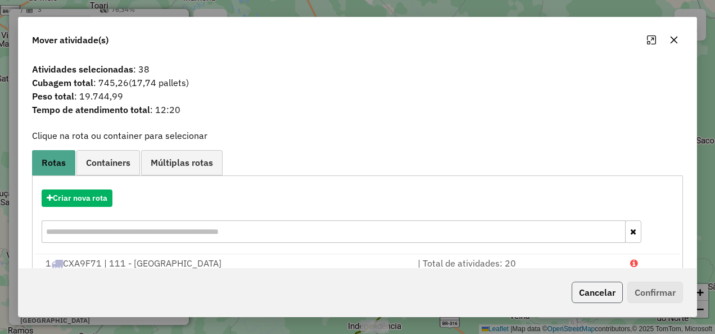
click at [594, 298] on button "Cancelar" at bounding box center [597, 292] width 51 height 21
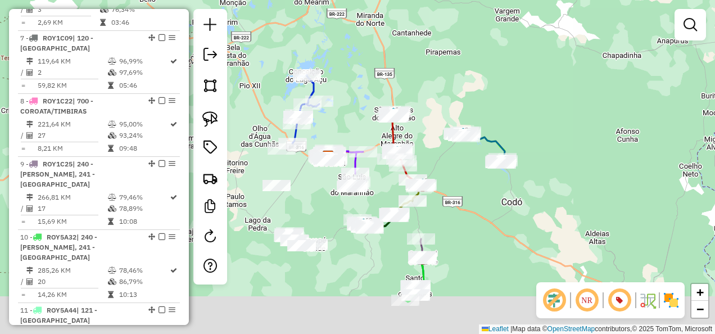
drag, startPoint x: 475, startPoint y: 273, endPoint x: 473, endPoint y: 170, distance: 102.3
click at [473, 181] on div "Janela de atendimento Grade de atendimento Capacidade Transportadoras Veículos …" at bounding box center [357, 167] width 715 height 334
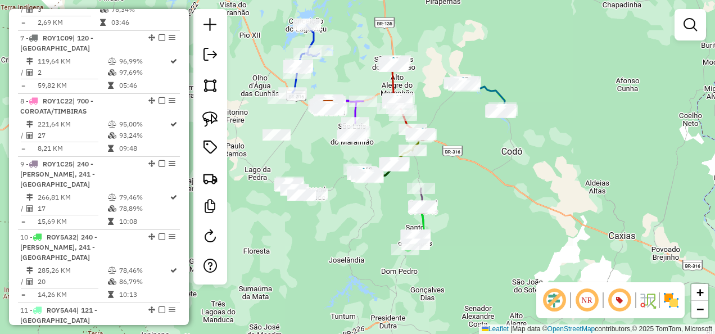
drag, startPoint x: 511, startPoint y: 236, endPoint x: 493, endPoint y: 188, distance: 51.6
click at [494, 189] on div "Janela de atendimento Grade de atendimento Capacidade Transportadoras Veículos …" at bounding box center [357, 167] width 715 height 334
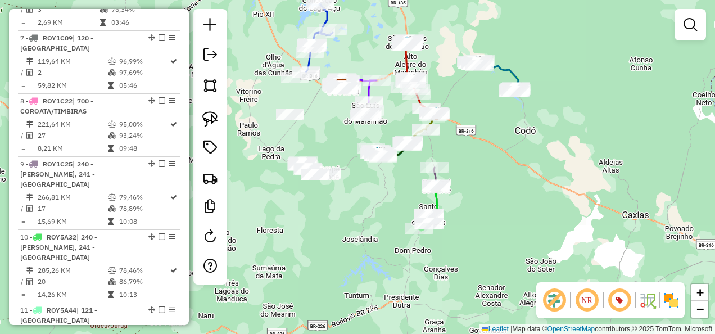
drag, startPoint x: 481, startPoint y: 157, endPoint x: 512, endPoint y: 185, distance: 42.2
click at [512, 185] on div "Janela de atendimento Grade de atendimento Capacidade Transportadoras Veículos …" at bounding box center [357, 167] width 715 height 334
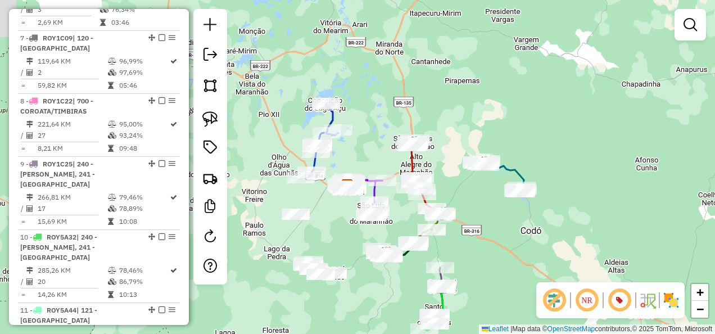
drag, startPoint x: 329, startPoint y: 142, endPoint x: 316, endPoint y: 235, distance: 94.7
click at [334, 236] on div "Janela de atendimento Grade de atendimento Capacidade Transportadoras Veículos …" at bounding box center [357, 167] width 715 height 334
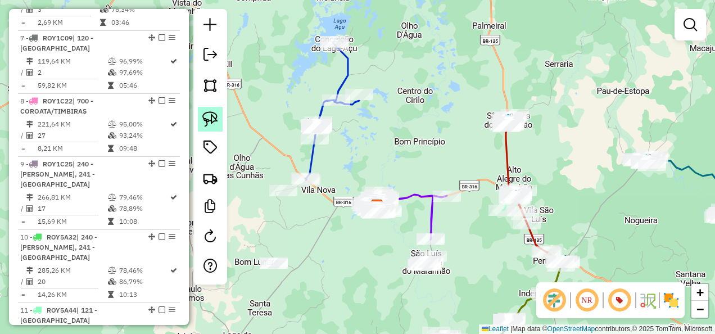
drag, startPoint x: 211, startPoint y: 121, endPoint x: 257, endPoint y: 101, distance: 49.8
click at [212, 121] on img at bounding box center [210, 119] width 16 height 16
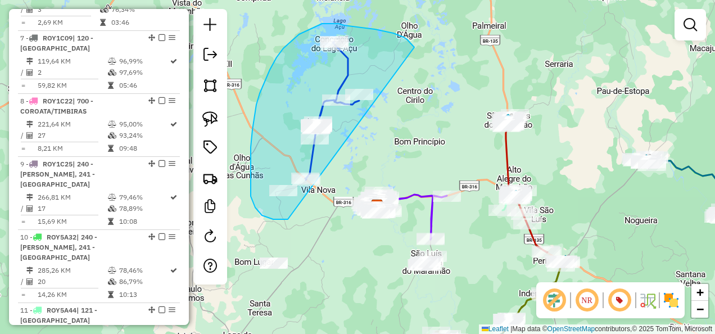
drag, startPoint x: 411, startPoint y: 45, endPoint x: 288, endPoint y: 219, distance: 213.6
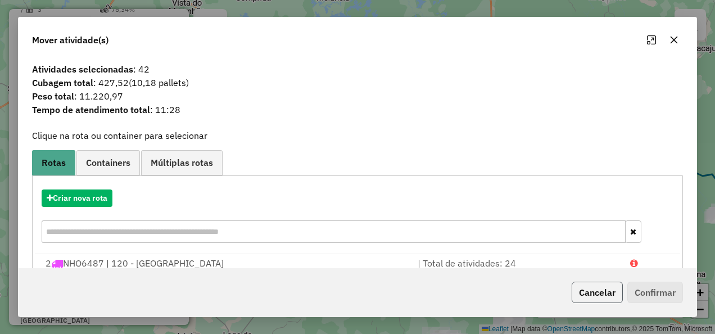
click at [600, 297] on button "Cancelar" at bounding box center [597, 292] width 51 height 21
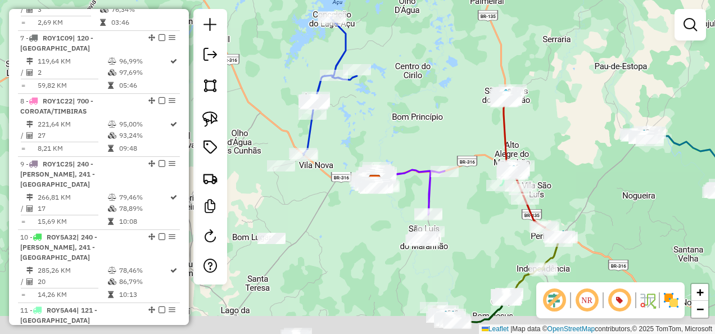
drag, startPoint x: 348, startPoint y: 263, endPoint x: 355, endPoint y: 151, distance: 112.6
click at [355, 176] on div "Janela de atendimento Grade de atendimento Capacidade Transportadoras Veículos …" at bounding box center [357, 167] width 715 height 334
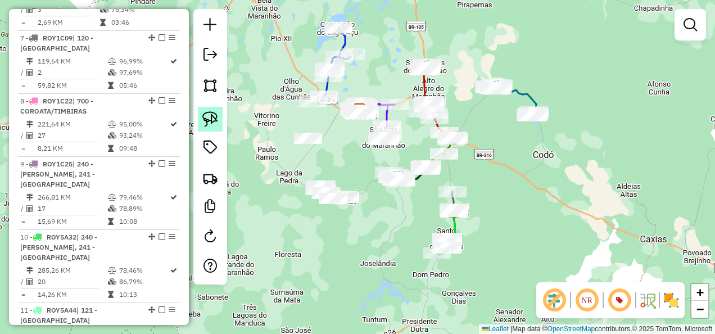
click at [209, 114] on img at bounding box center [210, 119] width 16 height 16
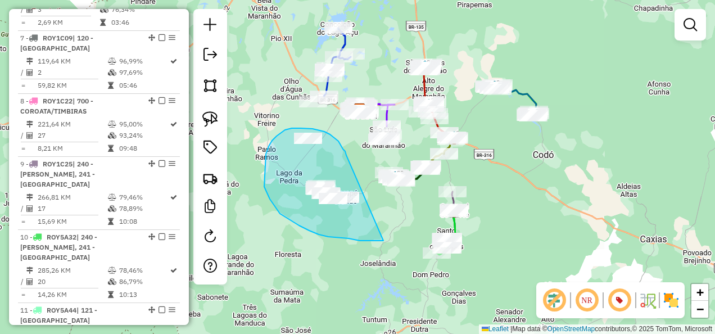
drag, startPoint x: 338, startPoint y: 141, endPoint x: 384, endPoint y: 241, distance: 109.6
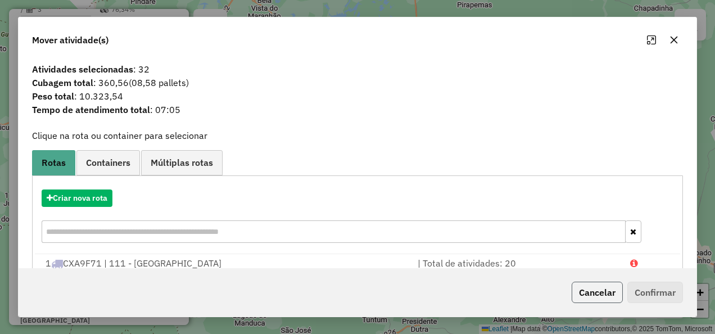
click at [612, 300] on button "Cancelar" at bounding box center [597, 292] width 51 height 21
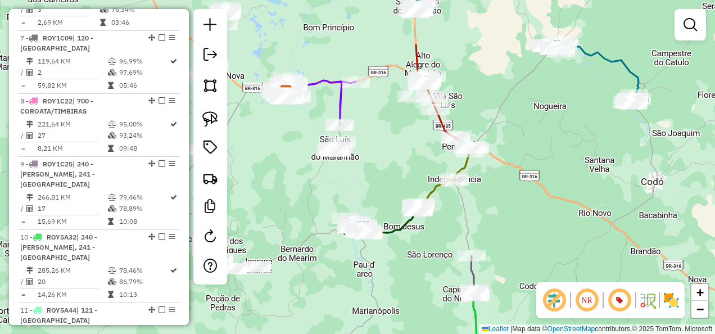
drag, startPoint x: 404, startPoint y: 215, endPoint x: 358, endPoint y: 310, distance: 105.3
click at [359, 309] on div "Janela de atendimento Grade de atendimento Capacidade Transportadoras Veículos …" at bounding box center [357, 167] width 715 height 334
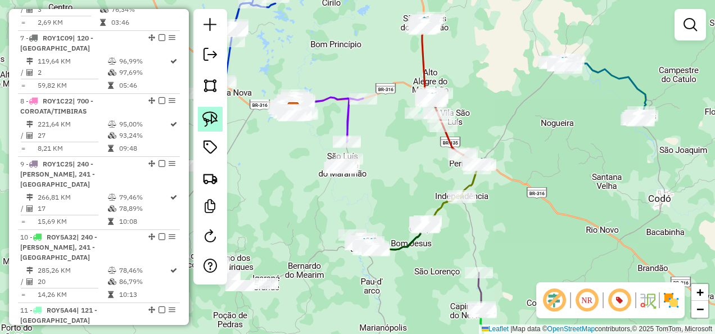
click at [207, 119] on img at bounding box center [210, 119] width 16 height 16
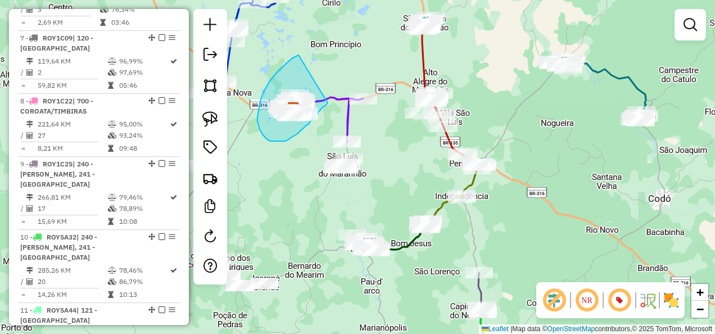
drag, startPoint x: 298, startPoint y: 55, endPoint x: 328, endPoint y: 103, distance: 56.0
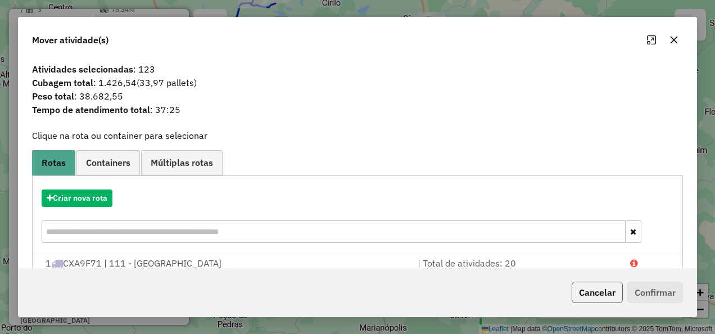
click at [585, 292] on button "Cancelar" at bounding box center [597, 292] width 51 height 21
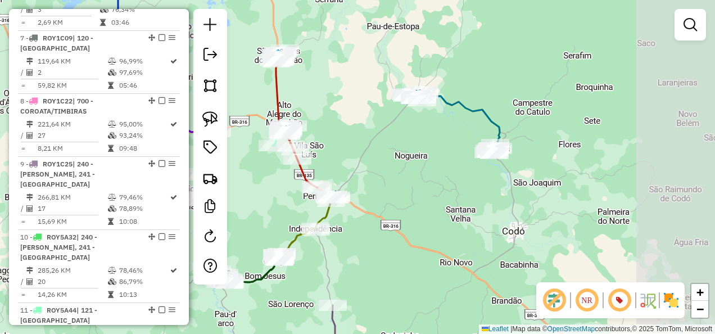
drag, startPoint x: 558, startPoint y: 209, endPoint x: 375, endPoint y: 259, distance: 189.4
click at [393, 250] on div "Janela de atendimento Grade de atendimento Capacidade Transportadoras Veículos …" at bounding box center [357, 167] width 715 height 334
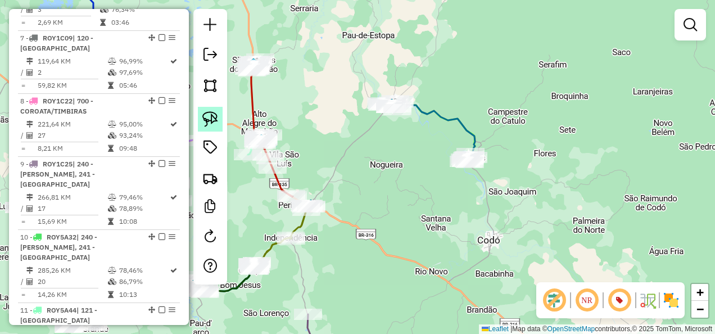
click at [210, 114] on img at bounding box center [210, 119] width 16 height 16
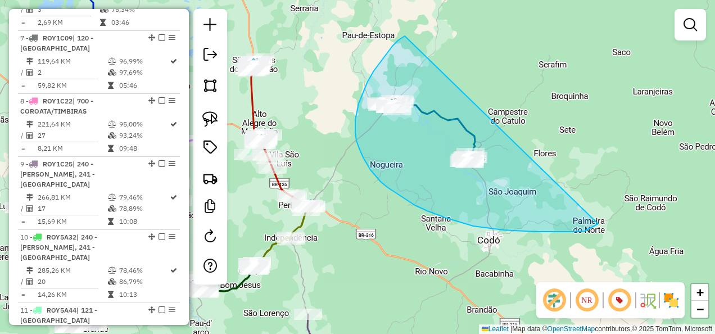
drag, startPoint x: 405, startPoint y: 36, endPoint x: 598, endPoint y: 224, distance: 269.5
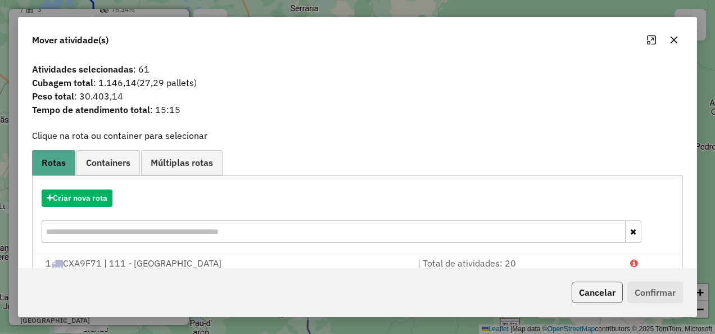
click at [607, 294] on button "Cancelar" at bounding box center [597, 292] width 51 height 21
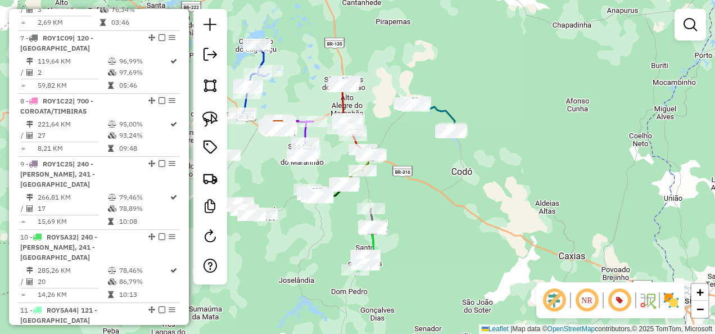
drag, startPoint x: 415, startPoint y: 229, endPoint x: 443, endPoint y: 151, distance: 83.4
click at [434, 160] on div "Janela de atendimento Grade de atendimento Capacidade Transportadoras Veículos …" at bounding box center [357, 167] width 715 height 334
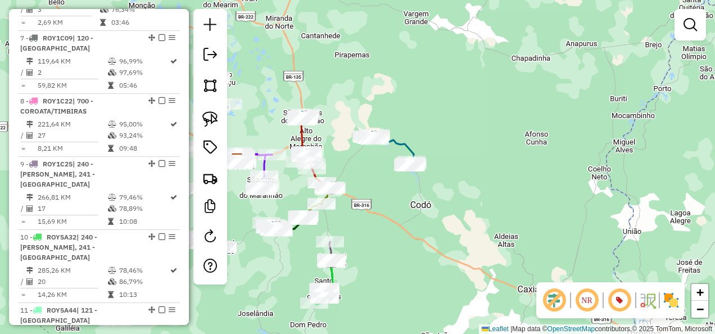
drag, startPoint x: 441, startPoint y: 207, endPoint x: 389, endPoint y: 269, distance: 81.0
click at [389, 269] on div "Janela de atendimento Grade de atendimento Capacidade Transportadoras Veículos …" at bounding box center [357, 167] width 715 height 334
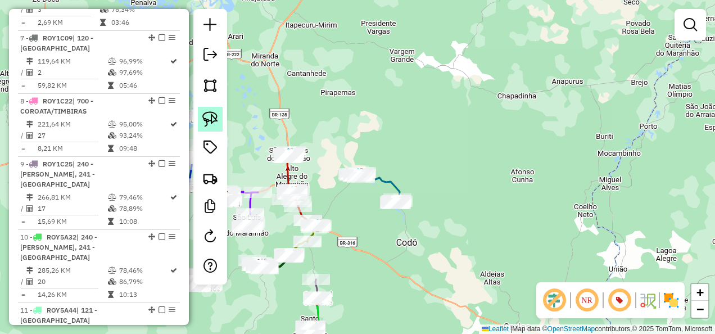
click at [207, 116] on img at bounding box center [210, 119] width 16 height 16
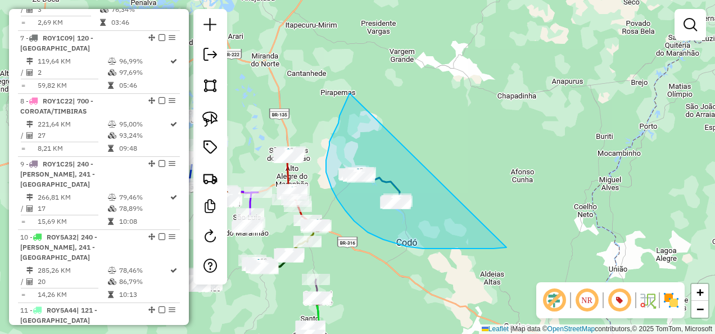
drag, startPoint x: 339, startPoint y: 118, endPoint x: 506, endPoint y: 247, distance: 211.1
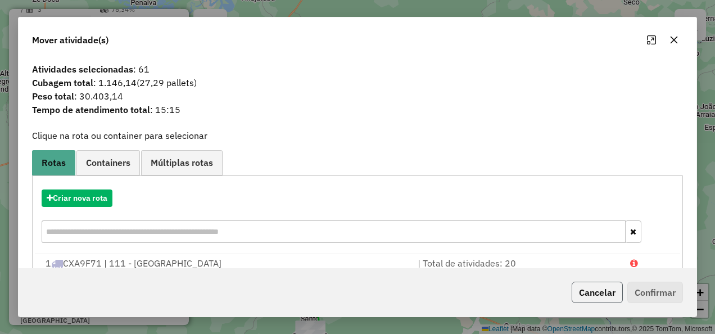
click at [586, 295] on button "Cancelar" at bounding box center [597, 292] width 51 height 21
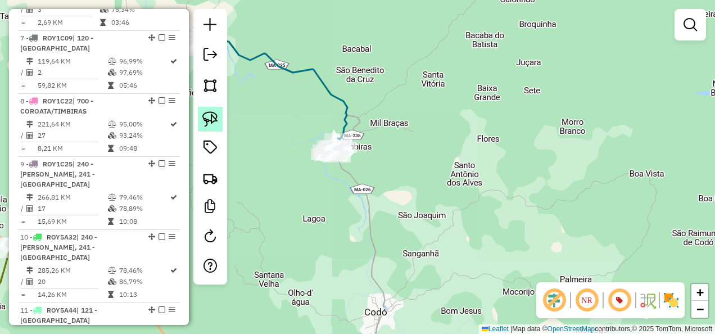
click at [208, 117] on img at bounding box center [210, 119] width 16 height 16
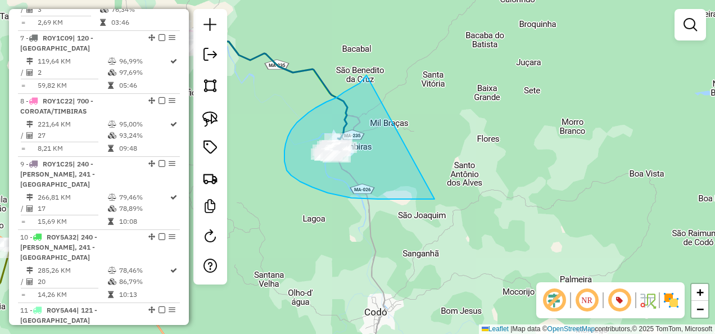
drag, startPoint x: 365, startPoint y: 77, endPoint x: 434, endPoint y: 199, distance: 140.2
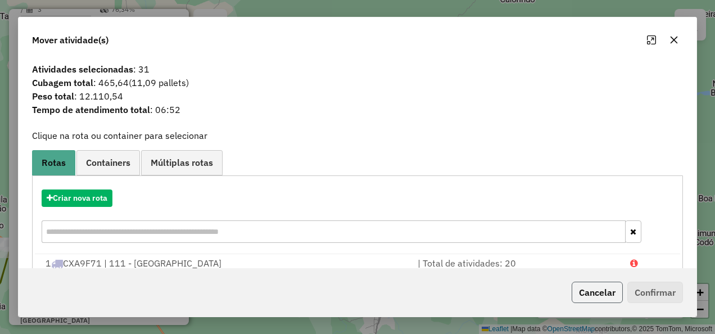
click at [572, 293] on button "Cancelar" at bounding box center [597, 292] width 51 height 21
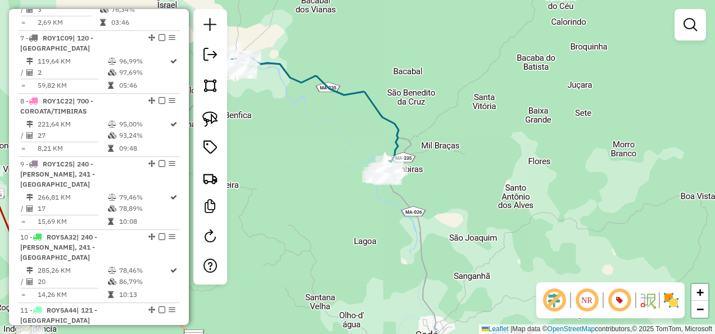
drag, startPoint x: 271, startPoint y: 96, endPoint x: 397, endPoint y: 166, distance: 144.4
click at [391, 156] on div "Janela de atendimento Grade de atendimento Capacidade Transportadoras Veículos …" at bounding box center [357, 167] width 715 height 334
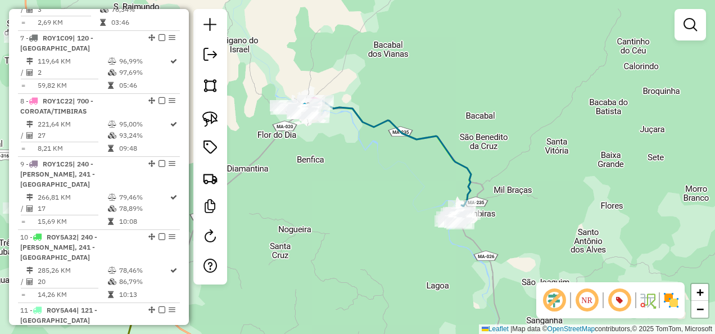
drag, startPoint x: 216, startPoint y: 119, endPoint x: 227, endPoint y: 106, distance: 16.3
click at [215, 119] on img at bounding box center [210, 119] width 16 height 16
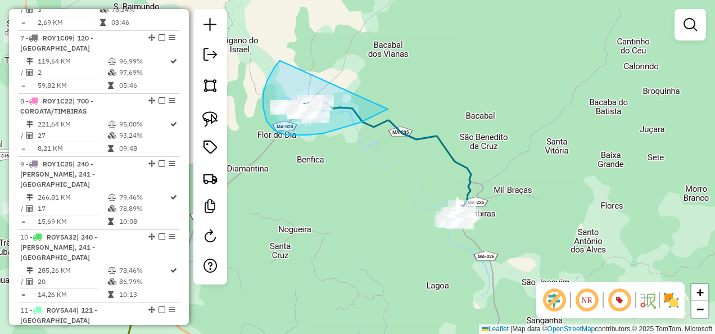
drag, startPoint x: 280, startPoint y: 61, endPoint x: 388, endPoint y: 109, distance: 118.2
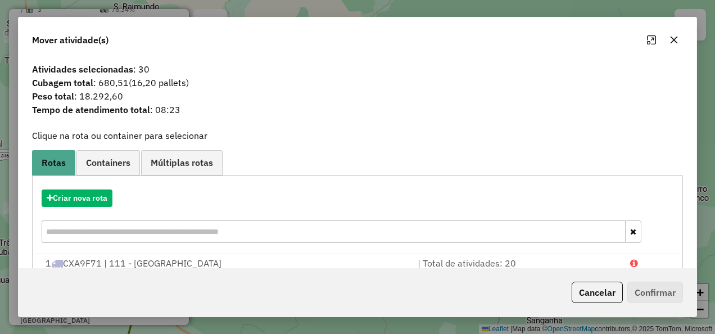
click at [615, 280] on div "Cancelar Confirmar" at bounding box center [358, 292] width 678 height 48
drag, startPoint x: 596, startPoint y: 296, endPoint x: 553, endPoint y: 273, distance: 48.3
click at [595, 296] on button "Cancelar" at bounding box center [597, 292] width 51 height 21
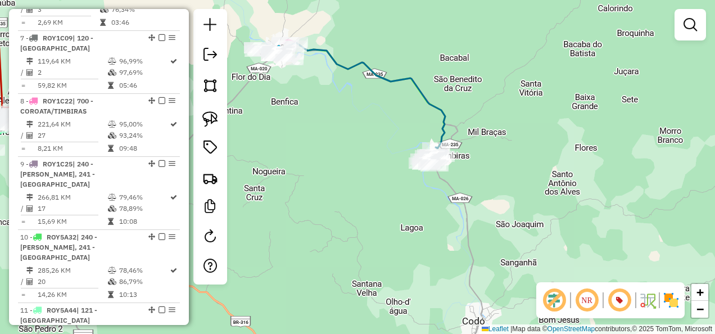
drag, startPoint x: 510, startPoint y: 193, endPoint x: 475, endPoint y: 146, distance: 58.2
click at [493, 159] on div "Janela de atendimento Grade de atendimento Capacidade Transportadoras Veículos …" at bounding box center [357, 167] width 715 height 334
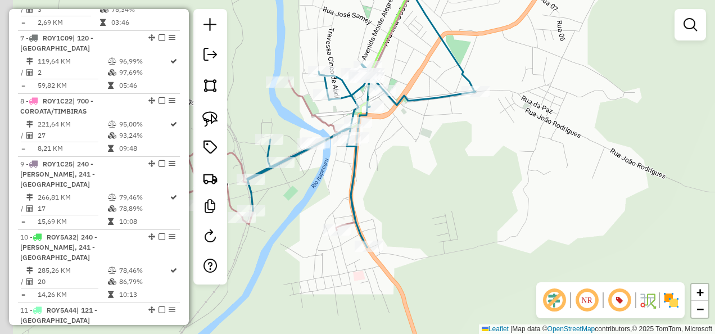
drag, startPoint x: 365, startPoint y: 158, endPoint x: 501, endPoint y: 201, distance: 142.6
click at [493, 199] on div "Janela de atendimento Grade de atendimento Capacidade Transportadoras Veículos …" at bounding box center [357, 167] width 715 height 334
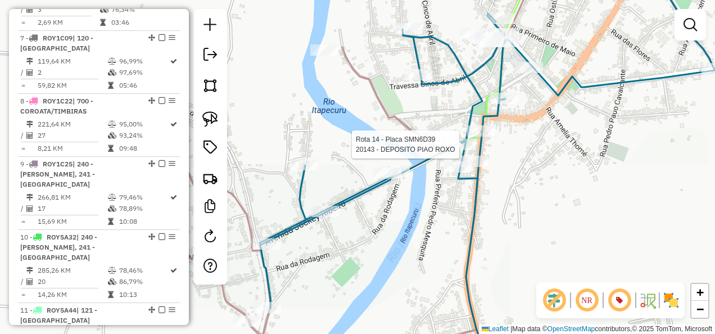
select select "**********"
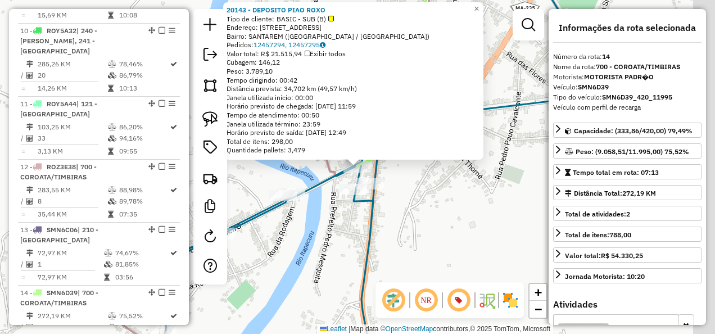
scroll to position [1257, 0]
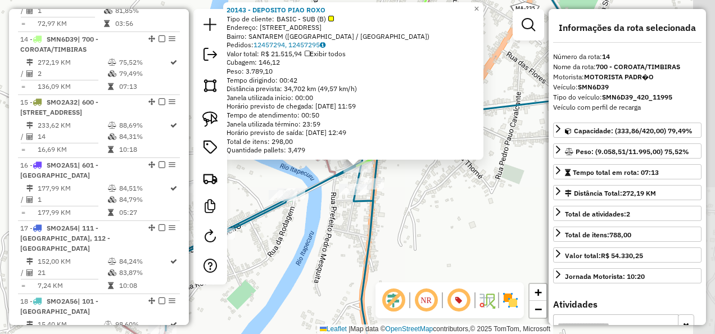
click at [465, 221] on div "20143 - DEPOSITO PIAO ROXO Tipo de cliente: BASIC - SUB (B) Endereço: RUA DAS H…" at bounding box center [357, 167] width 715 height 334
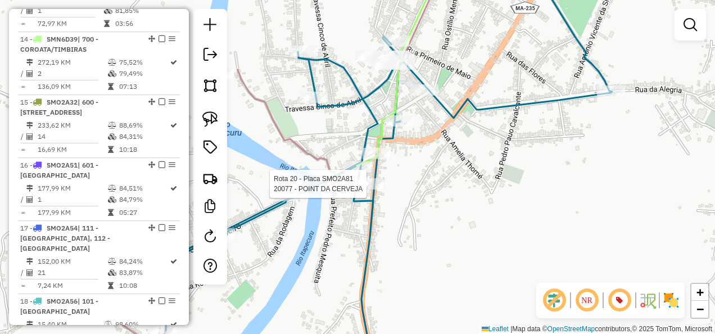
select select "**********"
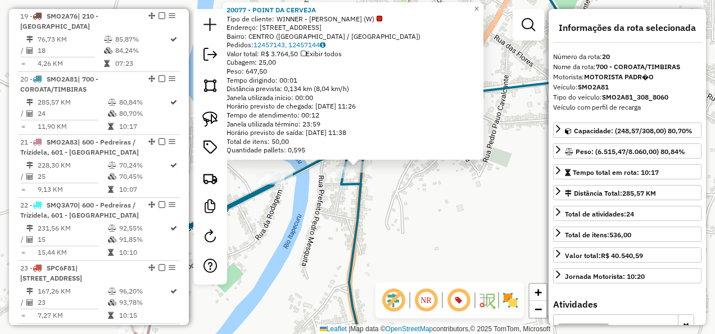
scroll to position [1644, 0]
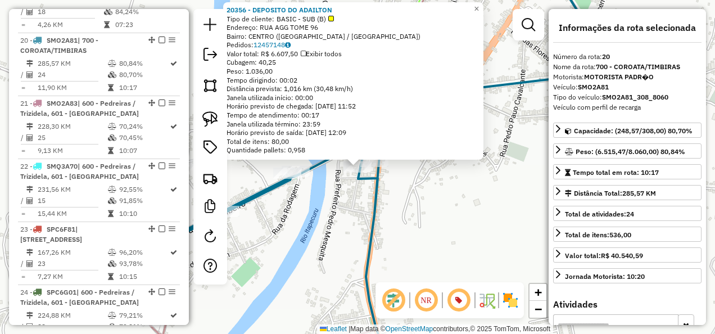
click at [353, 226] on div "20356 - DEPOSITO DO ADAILTON Tipo de cliente: BASIC - SUB (B) Endereço: RUA AGG…" at bounding box center [357, 167] width 715 height 334
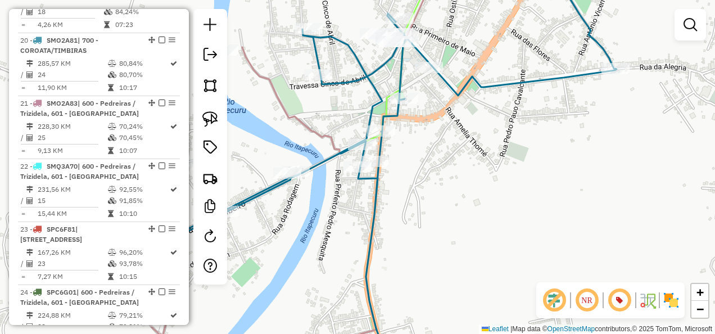
drag, startPoint x: 211, startPoint y: 121, endPoint x: 261, endPoint y: 142, distance: 54.2
click at [211, 121] on img at bounding box center [210, 119] width 16 height 16
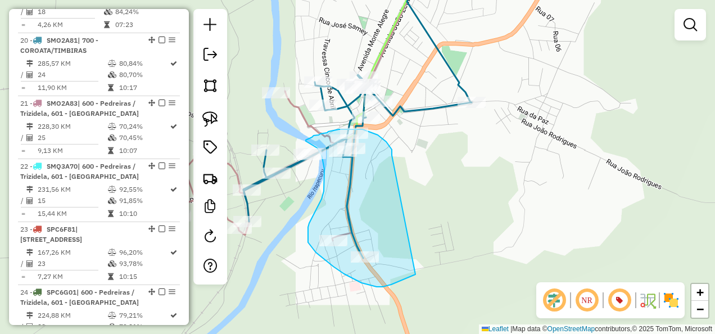
drag, startPoint x: 392, startPoint y: 151, endPoint x: 442, endPoint y: 267, distance: 126.9
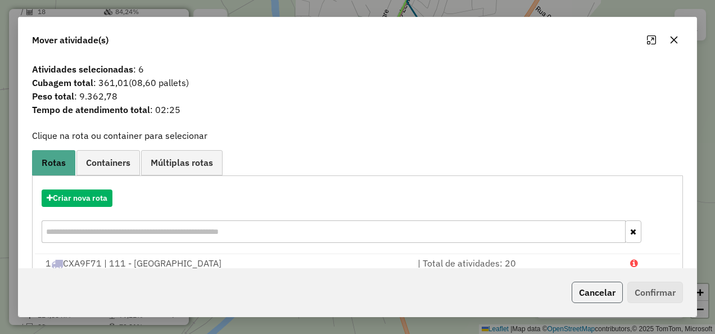
click at [594, 295] on button "Cancelar" at bounding box center [597, 292] width 51 height 21
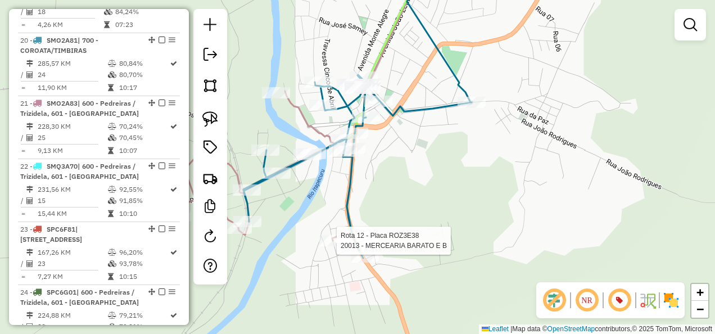
select select "**********"
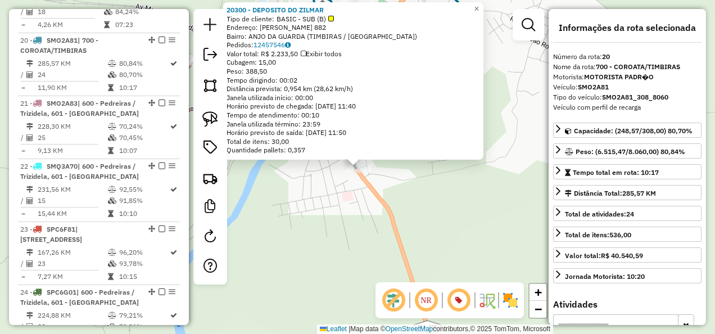
click at [357, 223] on div "20300 - DEPOSITO DO ZILMAR Tipo de cliente: BASIC - SUB (B) Endereço: ROSEANA S…" at bounding box center [357, 167] width 715 height 334
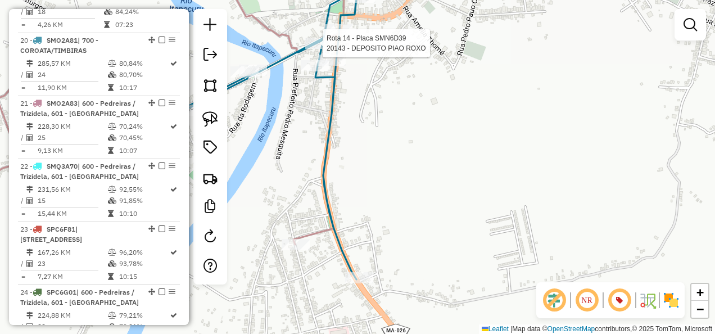
select select "**********"
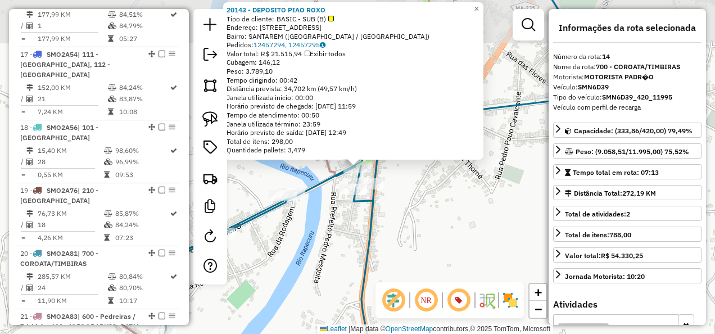
scroll to position [1257, 0]
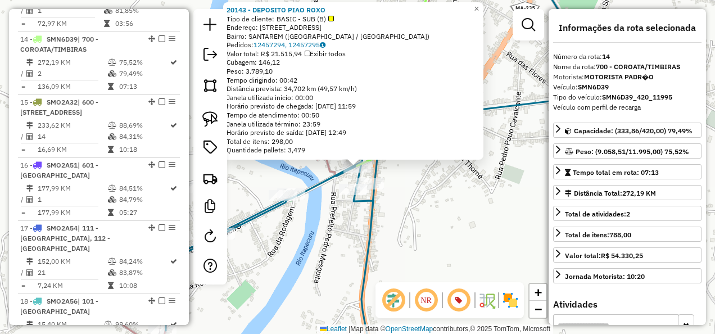
click at [315, 250] on div "20143 - DEPOSITO PIAO ROXO Tipo de cliente: BASIC - SUB (B) Endereço: RUA DAS H…" at bounding box center [357, 167] width 715 height 334
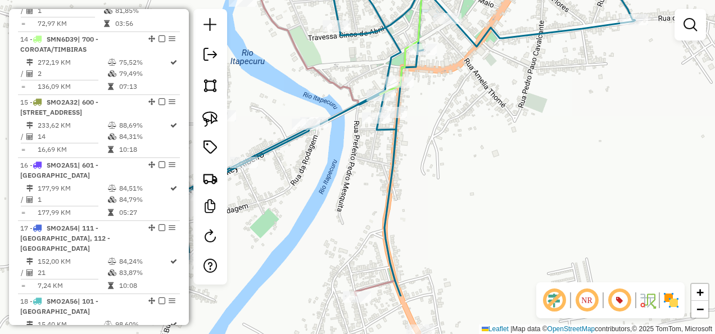
drag, startPoint x: 320, startPoint y: 264, endPoint x: 338, endPoint y: 173, distance: 93.4
click at [340, 177] on div "Janela de atendimento Grade de atendimento Capacidade Transportadoras Veículos …" at bounding box center [357, 167] width 715 height 334
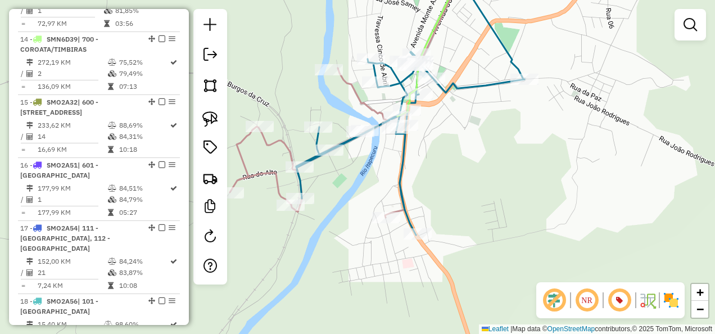
drag, startPoint x: 360, startPoint y: 194, endPoint x: 422, endPoint y: 194, distance: 61.3
click at [420, 193] on div "Janela de atendimento Grade de atendimento Capacidade Transportadoras Veículos …" at bounding box center [357, 167] width 715 height 334
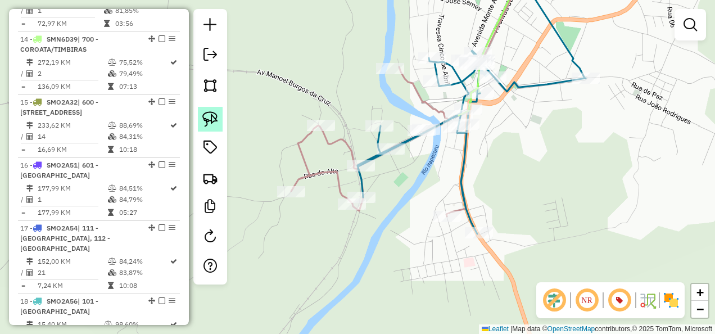
click at [214, 119] on img at bounding box center [210, 119] width 16 height 16
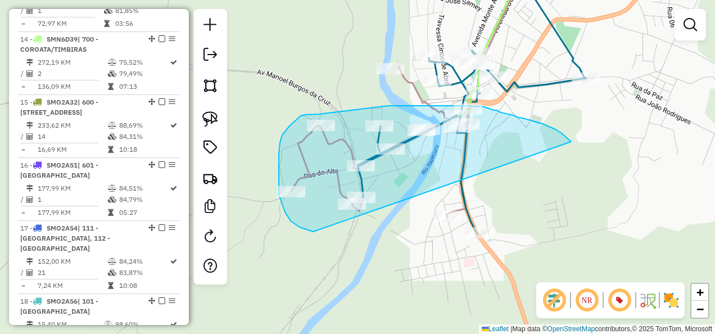
drag, startPoint x: 567, startPoint y: 137, endPoint x: 336, endPoint y: 237, distance: 251.0
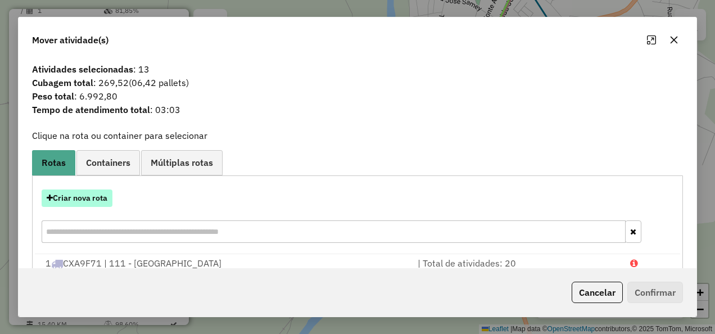
click at [88, 200] on button "Criar nova rota" at bounding box center [77, 197] width 71 height 17
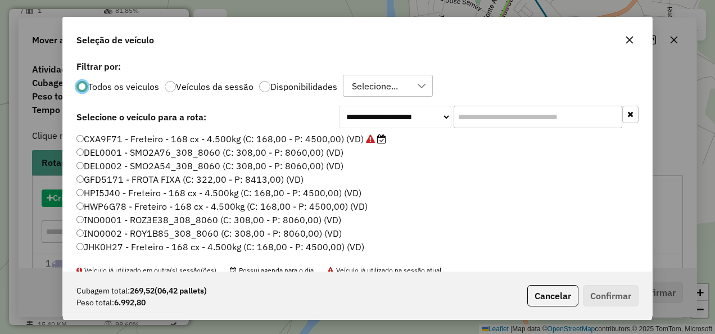
scroll to position [6, 3]
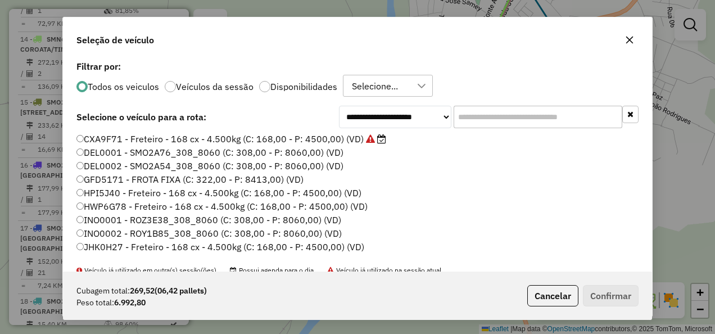
click at [483, 115] on input "text" at bounding box center [538, 117] width 169 height 22
paste input "*******"
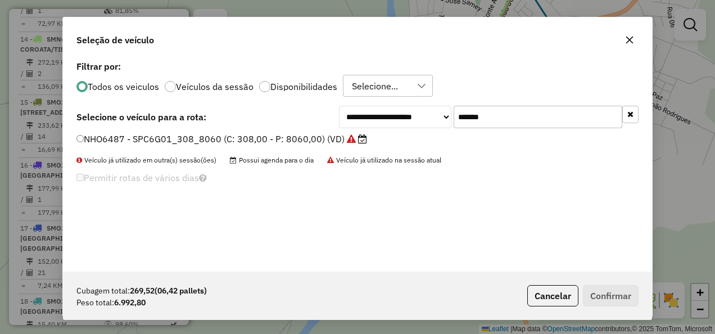
type input "*******"
click at [335, 141] on label "NHO6487 - SPC6G01_308_8060 (C: 308,00 - P: 8060,00) (VD)" at bounding box center [221, 138] width 291 height 13
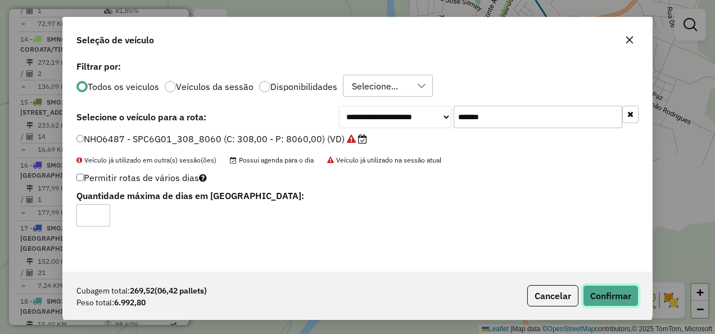
click at [616, 293] on button "Confirmar" at bounding box center [611, 295] width 56 height 21
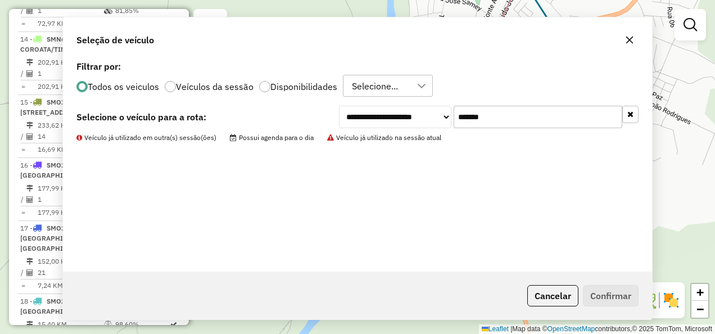
scroll to position [1195, 0]
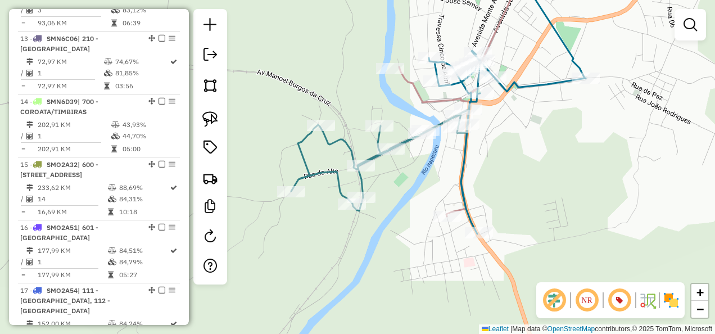
click at [360, 181] on icon at bounding box center [380, 160] width 178 height 101
select select "**********"
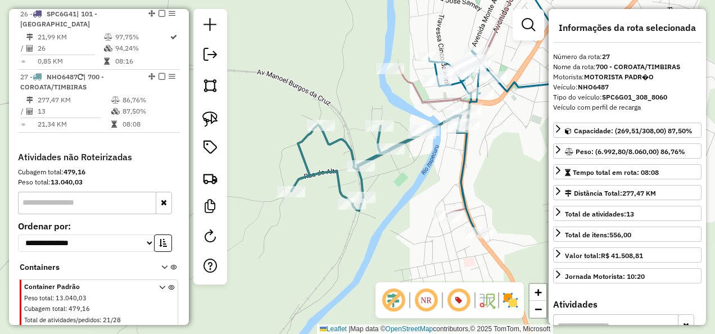
scroll to position [2060, 0]
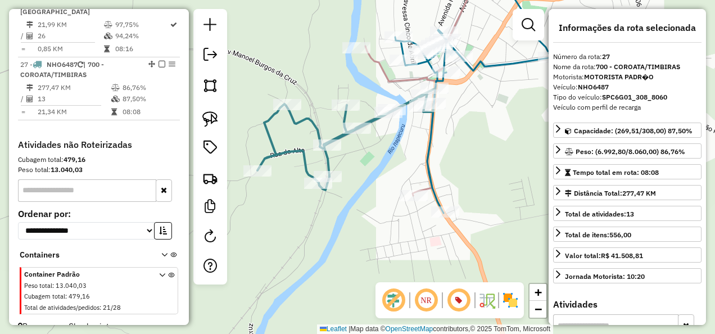
drag, startPoint x: 411, startPoint y: 200, endPoint x: 343, endPoint y: 160, distance: 79.3
click at [343, 160] on div "Janela de atendimento Grade de atendimento Capacidade Transportadoras Veículos …" at bounding box center [357, 167] width 715 height 334
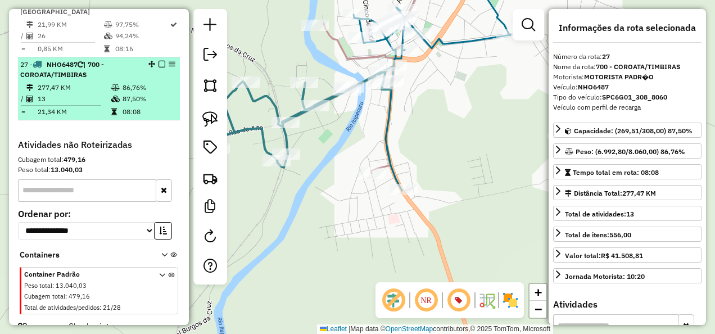
click at [160, 61] on em at bounding box center [161, 64] width 7 height 7
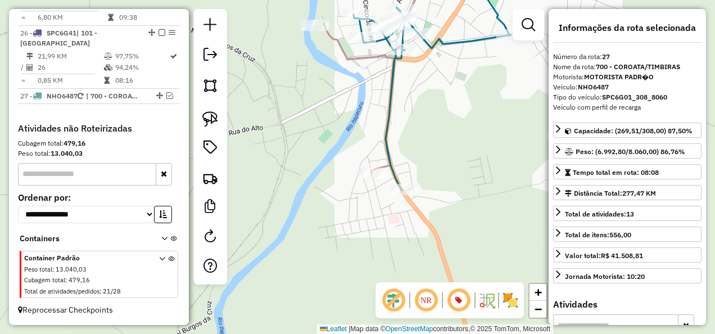
scroll to position [2013, 0]
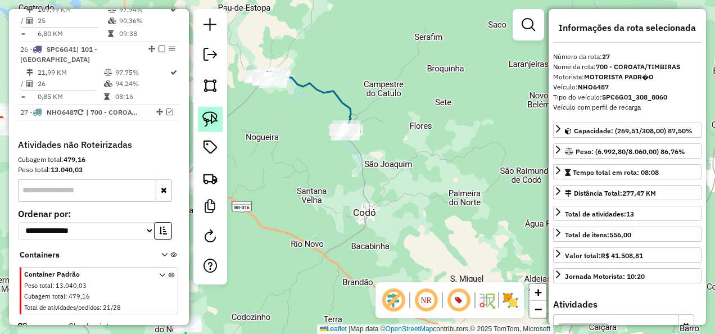
click at [218, 117] on link at bounding box center [210, 119] width 25 height 25
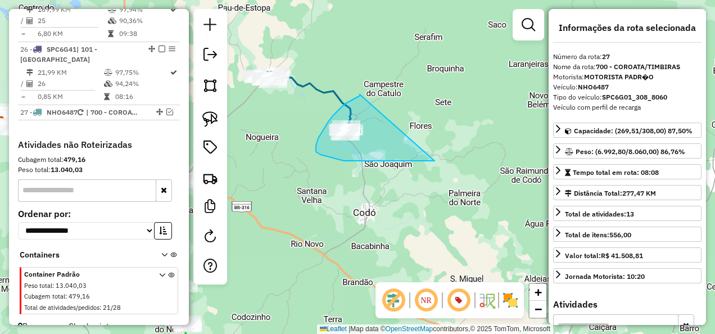
drag, startPoint x: 360, startPoint y: 94, endPoint x: 434, endPoint y: 161, distance: 99.9
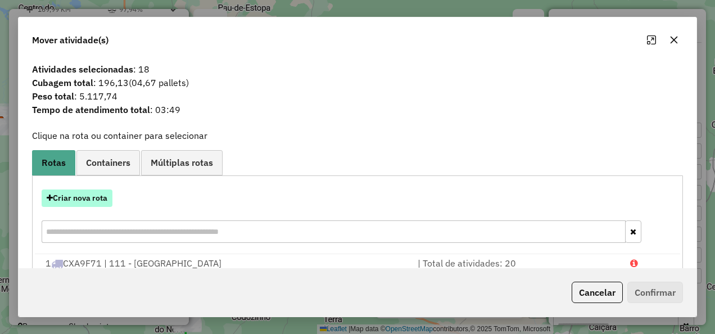
click at [83, 200] on button "Criar nova rota" at bounding box center [77, 197] width 71 height 17
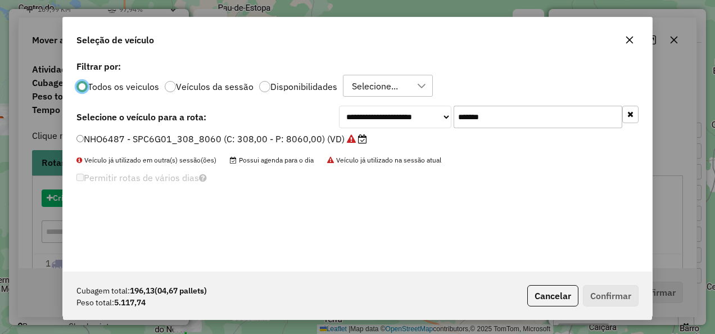
scroll to position [6, 3]
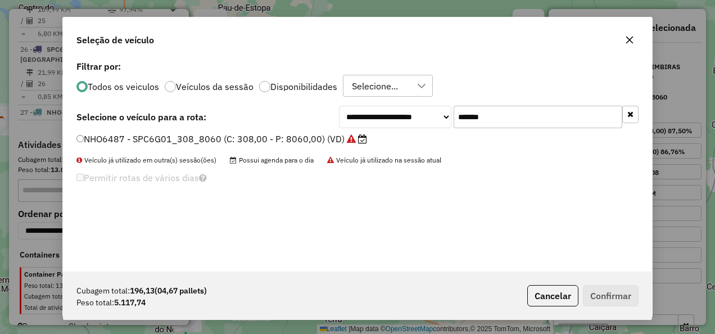
drag, startPoint x: 464, startPoint y: 128, endPoint x: 406, endPoint y: 139, distance: 59.5
click at [406, 139] on div "**********" at bounding box center [357, 165] width 589 height 214
paste input "text"
type input "*******"
click at [326, 142] on label "CXA9F71 - Freteiro - 168 cx - 4.500kg (C: 168,00 - P: 4500,00) (VD)" at bounding box center [231, 138] width 310 height 13
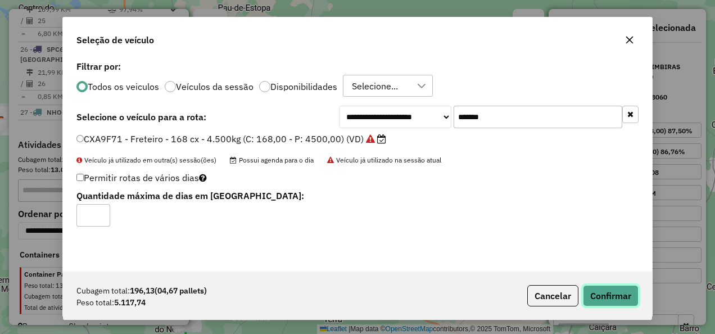
click at [613, 296] on button "Confirmar" at bounding box center [611, 295] width 56 height 21
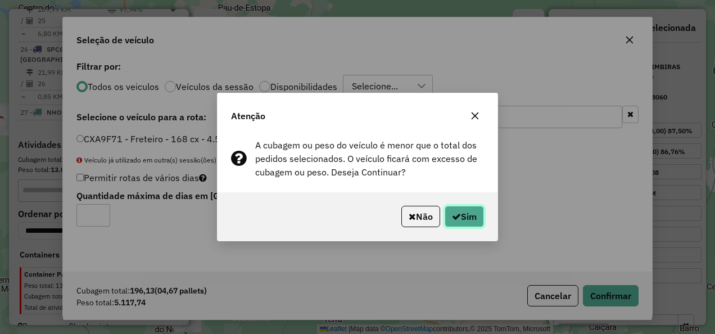
click at [464, 217] on button "Sim" at bounding box center [464, 216] width 39 height 21
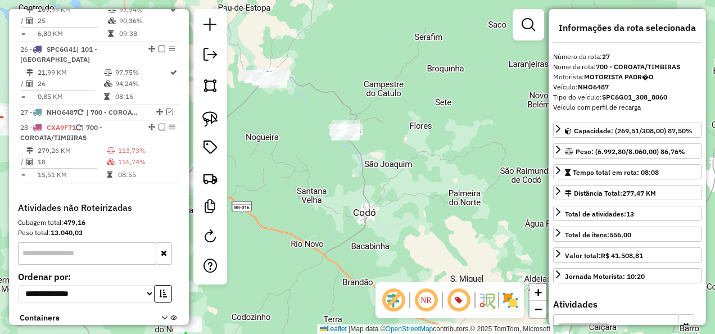
scroll to position [2085, 0]
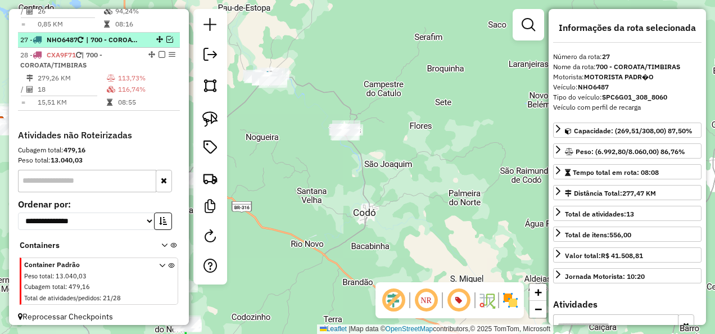
click at [167, 36] on em at bounding box center [169, 39] width 7 height 7
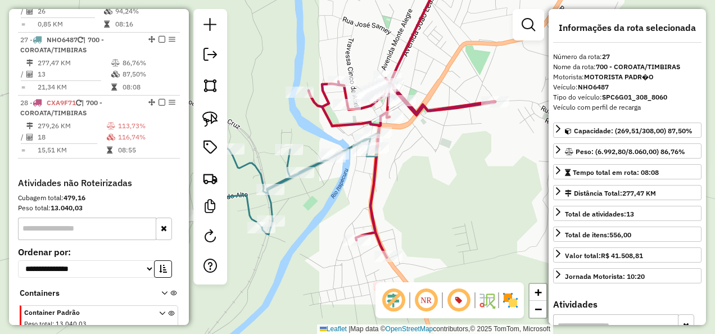
drag, startPoint x: 385, startPoint y: 185, endPoint x: 377, endPoint y: 214, distance: 29.3
click at [378, 210] on div "Janela de atendimento Grade de atendimento Capacidade Transportadoras Veículos …" at bounding box center [357, 167] width 715 height 334
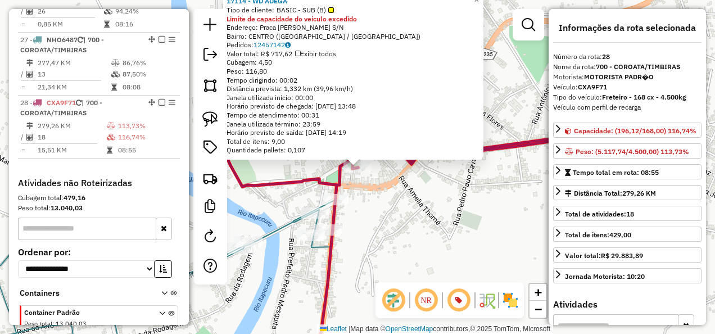
scroll to position [2134, 0]
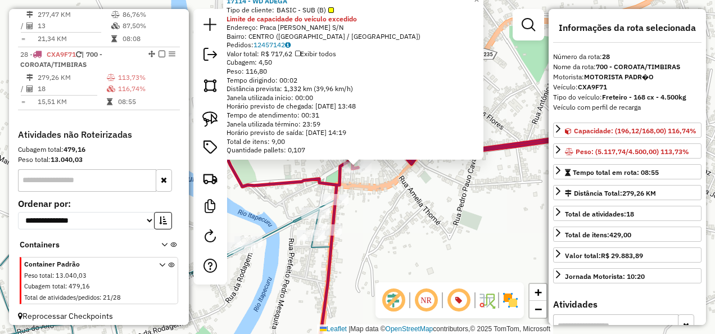
click at [416, 210] on div "17114 - WD ADEGA Tipo de cliente: BASIC - SUB (B) Limite de capacidade do veícu…" at bounding box center [357, 167] width 715 height 334
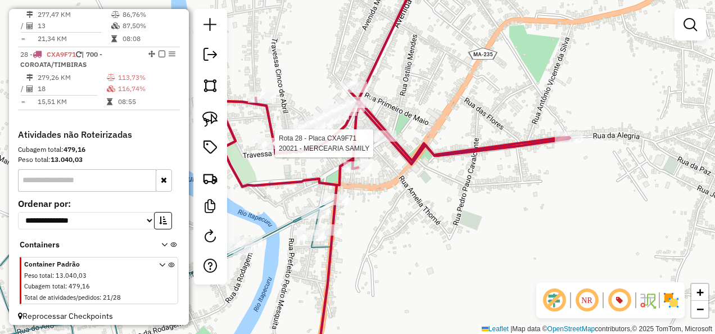
select select "**********"
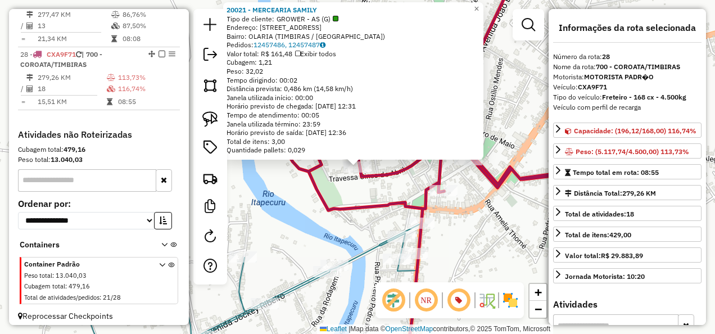
click at [336, 195] on div "20021 - MERCEARIA SAMILY Tipo de cliente: GROWER - AS (G) Endereço: RUA OLARIA …" at bounding box center [357, 167] width 715 height 334
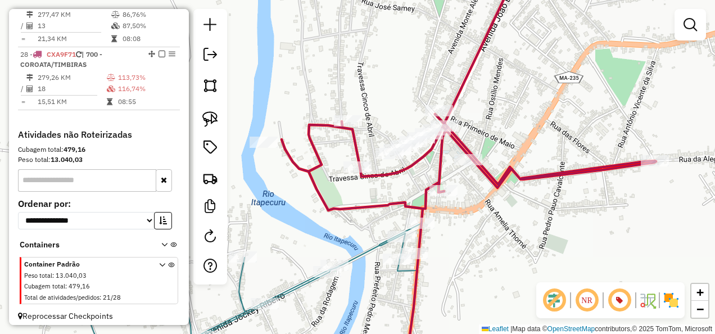
click at [282, 145] on icon at bounding box center [469, 167] width 374 height 401
select select "**********"
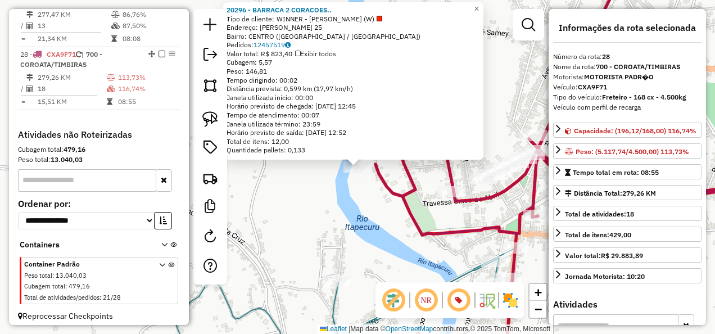
click at [345, 203] on div "20296 - BARRACA 2 CORACOES.. Tipo de cliente: WINNER - ROTA (W) Endereço: RUBEN…" at bounding box center [357, 167] width 715 height 334
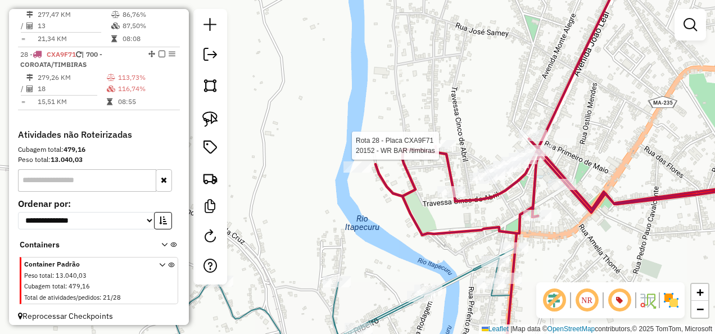
select select "**********"
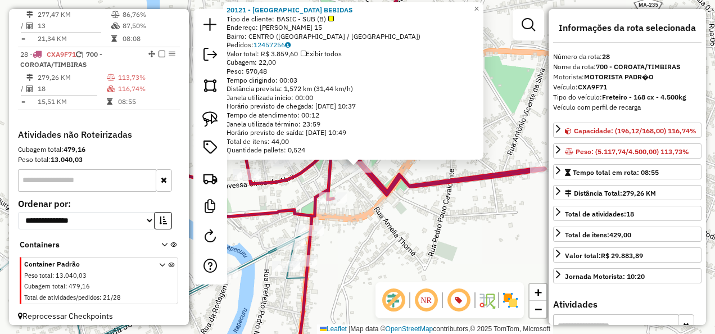
click at [422, 237] on div "20121 - BRASIL BEBIDAS Tipo de cliente: BASIC - SUB (B) Endereço: ANTONIO VICEN…" at bounding box center [357, 167] width 715 height 334
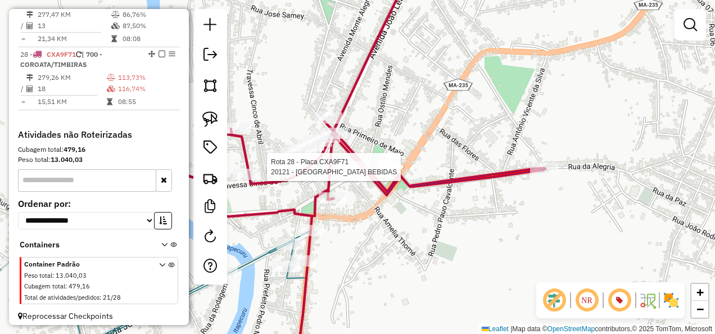
select select "**********"
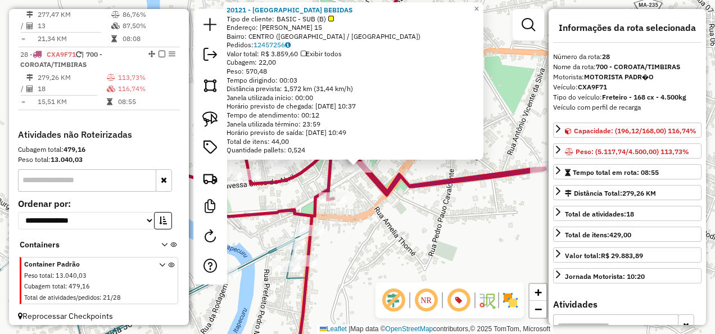
click at [381, 218] on div "20121 - BRASIL BEBIDAS Tipo de cliente: BASIC - SUB (B) Endereço: ANTONIO VICEN…" at bounding box center [357, 167] width 715 height 334
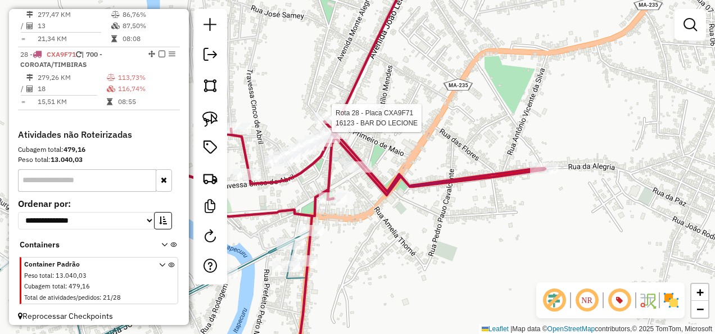
select select "**********"
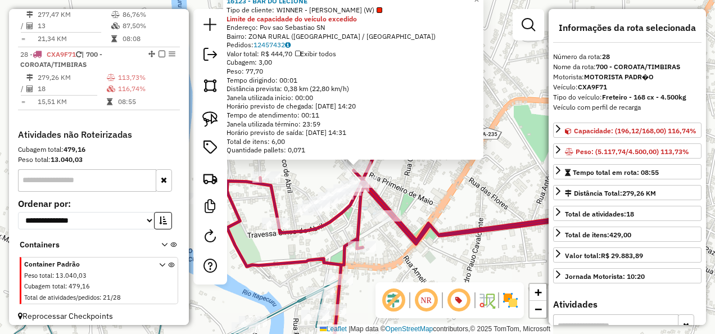
click at [468, 218] on div "16123 - BAR DO LECIONE Tipo de cliente: WINNER - ROTA (W) Limite de capacidade …" at bounding box center [357, 167] width 715 height 334
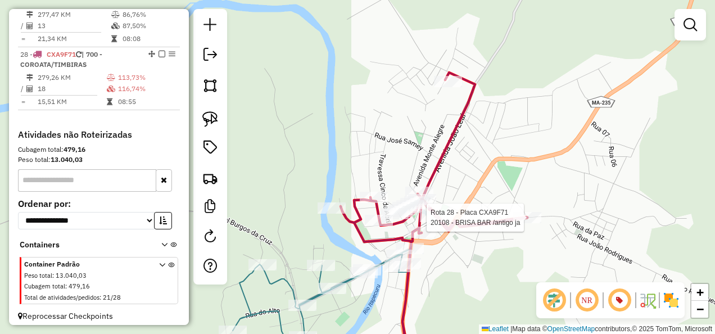
select select "**********"
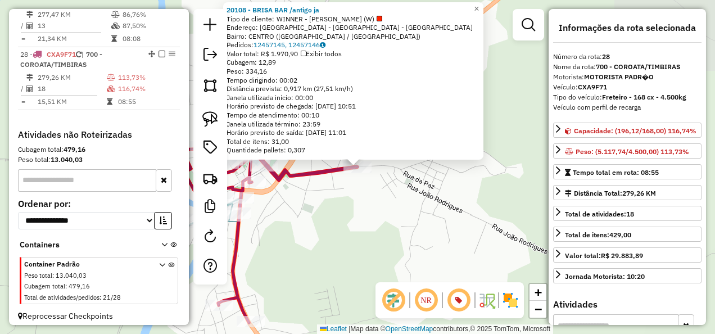
click at [409, 241] on div "20108 - BRISA BAR /antigo ja Tipo de cliente: WINNER - ROTA (W) Endereço: Rua d…" at bounding box center [357, 167] width 715 height 334
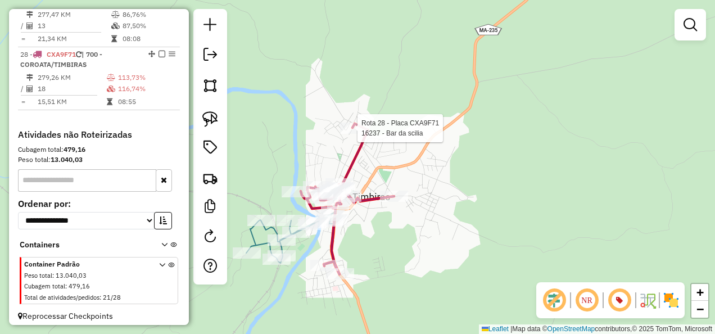
select select "**********"
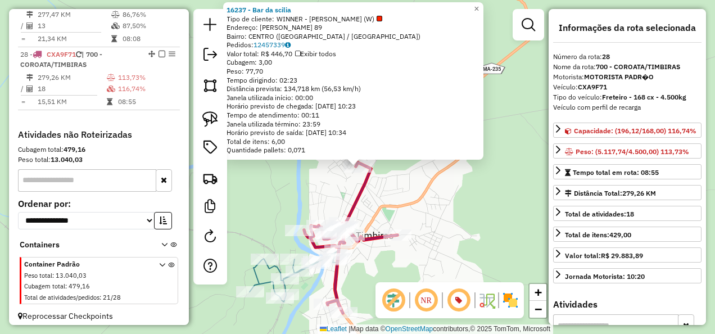
click at [451, 246] on div "Rota 28 - Placa CXA9F71 16237 - Bar da scilia 16237 - Bar da scilia Tipo de cli…" at bounding box center [357, 167] width 715 height 334
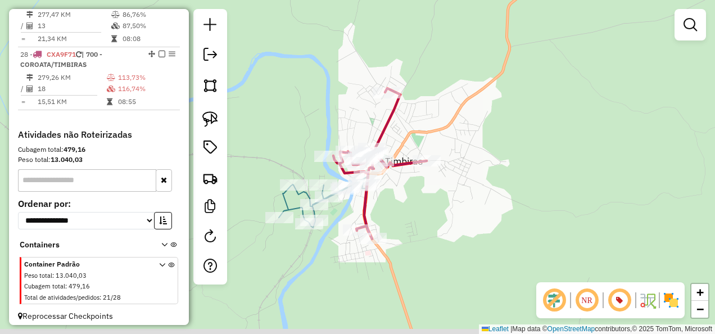
drag, startPoint x: 434, startPoint y: 253, endPoint x: 481, endPoint y: 137, distance: 124.8
click at [470, 164] on div "Janela de atendimento Grade de atendimento Capacidade Transportadoras Veículos …" at bounding box center [357, 167] width 715 height 334
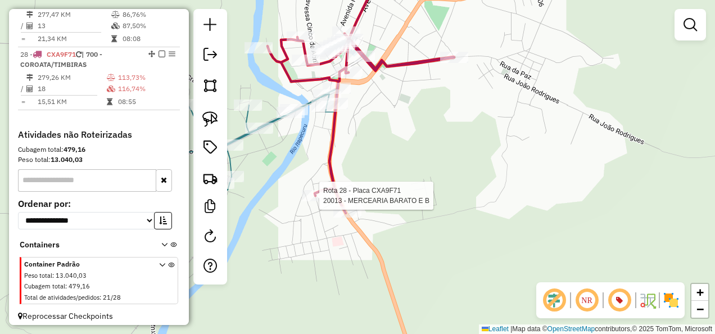
select select "**********"
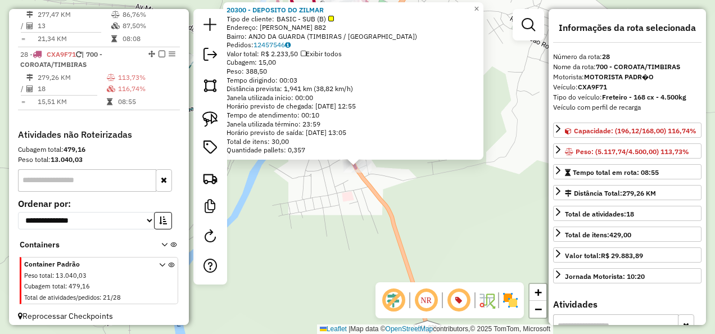
click at [424, 211] on div "20300 - DEPOSITO DO ZILMAR Tipo de cliente: BASIC - SUB (B) Endereço: ROSEANA S…" at bounding box center [357, 167] width 715 height 334
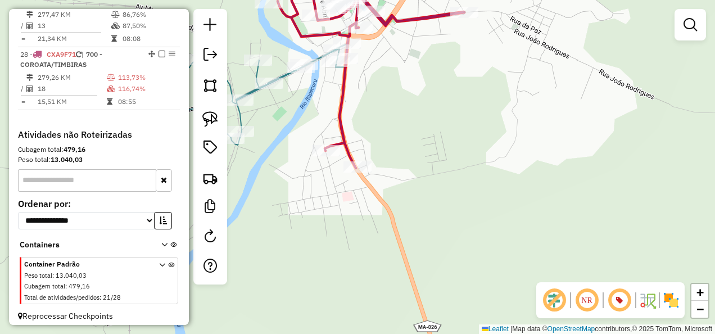
drag, startPoint x: 433, startPoint y: 191, endPoint x: 442, endPoint y: 250, distance: 59.1
click at [442, 239] on div "Janela de atendimento Grade de atendimento Capacidade Transportadoras Veículos …" at bounding box center [357, 167] width 715 height 334
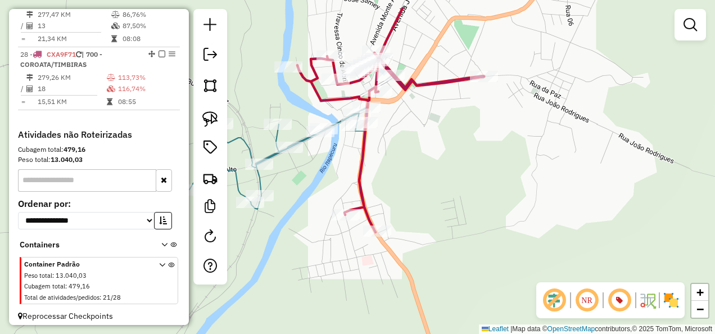
drag, startPoint x: 427, startPoint y: 168, endPoint x: 408, endPoint y: 240, distance: 74.4
click at [411, 218] on div "Janela de atendimento Grade de atendimento Capacidade Transportadoras Veículos …" at bounding box center [357, 167] width 715 height 334
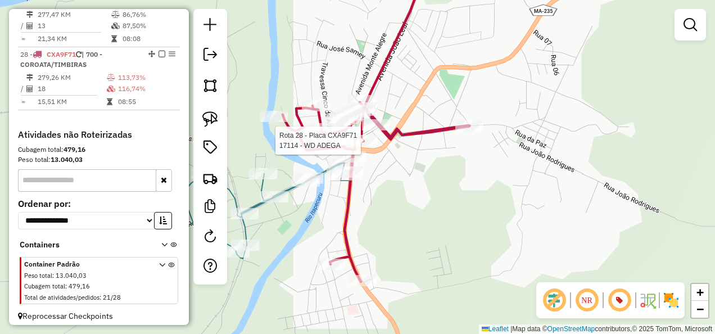
click at [371, 146] on div at bounding box center [364, 140] width 28 height 11
select select "**********"
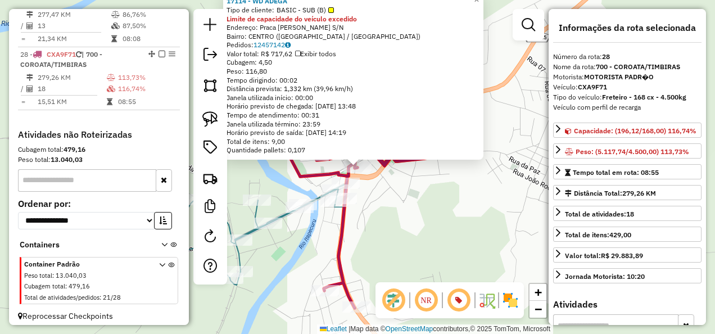
click at [407, 207] on div "17114 - WD ADEGA Tipo de cliente: BASIC - SUB (B) Limite de capacidade do veícu…" at bounding box center [357, 167] width 715 height 334
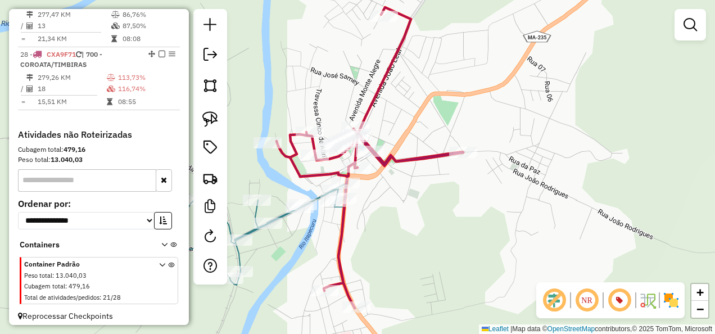
drag, startPoint x: 681, startPoint y: 28, endPoint x: 673, endPoint y: 31, distance: 8.4
click at [681, 28] on link at bounding box center [690, 24] width 22 height 22
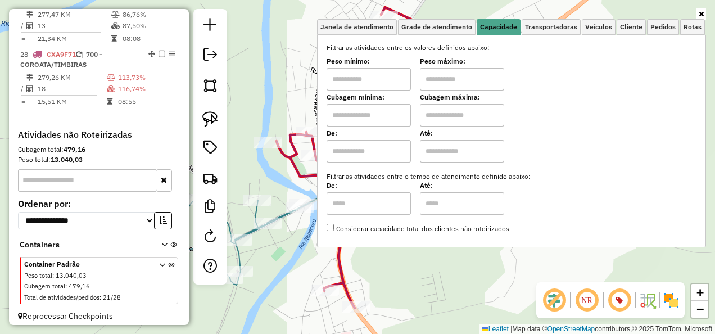
click at [372, 117] on input "text" at bounding box center [369, 115] width 84 height 22
type input "*****"
click at [438, 119] on input "text" at bounding box center [462, 115] width 84 height 22
type input "********"
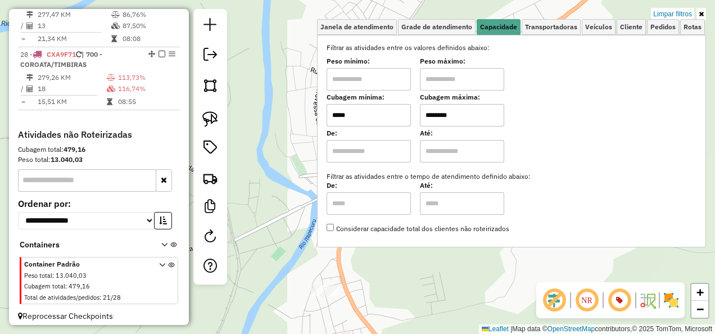
click at [309, 252] on div "Limpar filtros Janela de atendimento Grade de atendimento Capacidade Transporta…" at bounding box center [357, 167] width 715 height 334
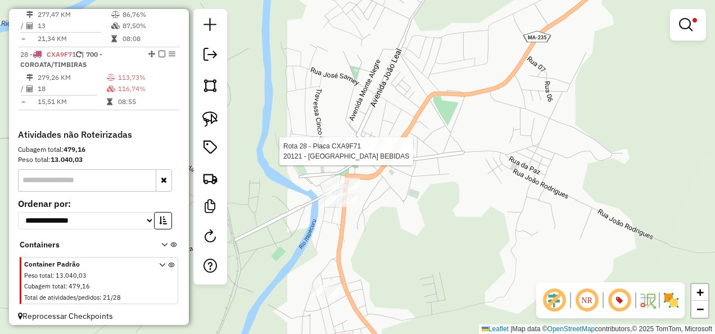
select select "**********"
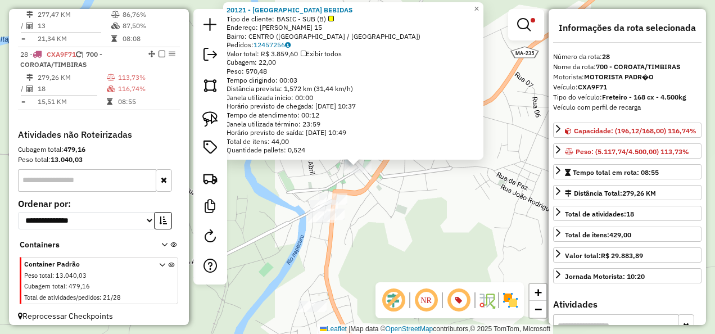
click at [373, 219] on div "20121 - BRASIL BEBIDAS Tipo de cliente: BASIC - SUB (B) Endereço: ANTONIO VICEN…" at bounding box center [357, 167] width 715 height 334
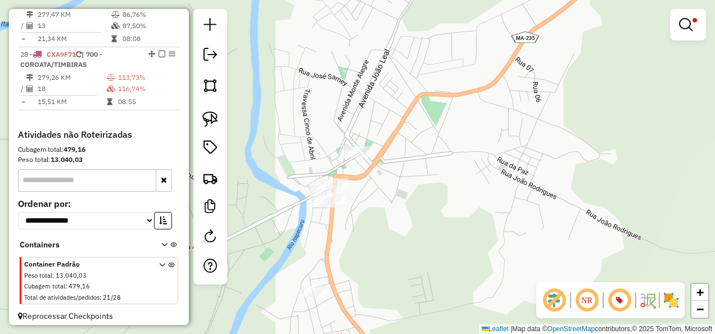
drag, startPoint x: 348, startPoint y: 259, endPoint x: 377, endPoint y: 172, distance: 91.2
click at [370, 193] on div "Limpar filtros Janela de atendimento Grade de atendimento Capacidade Transporta…" at bounding box center [357, 167] width 715 height 334
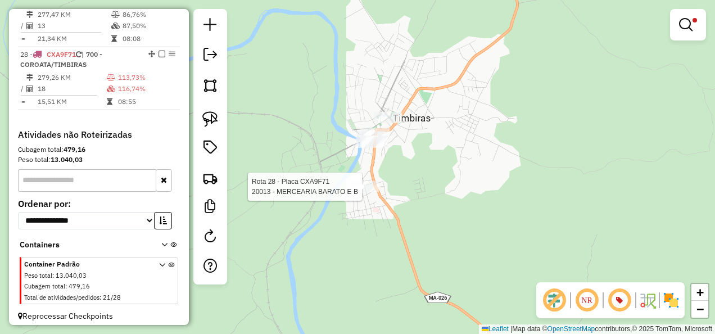
click at [365, 192] on div at bounding box center [365, 186] width 28 height 11
select select "**********"
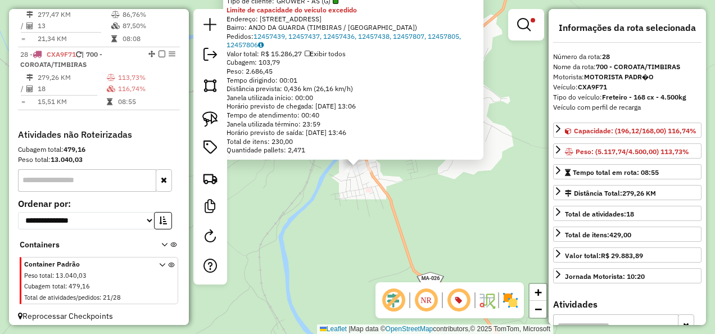
click at [383, 217] on div "Rota 28 - Placa CXA9F71 20013 - MERCEARIA BARATO E B 20013 - MERCEARIA BARATO E…" at bounding box center [357, 167] width 715 height 334
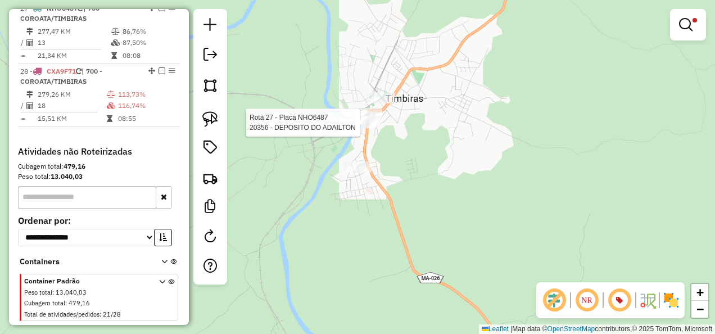
select select "**********"
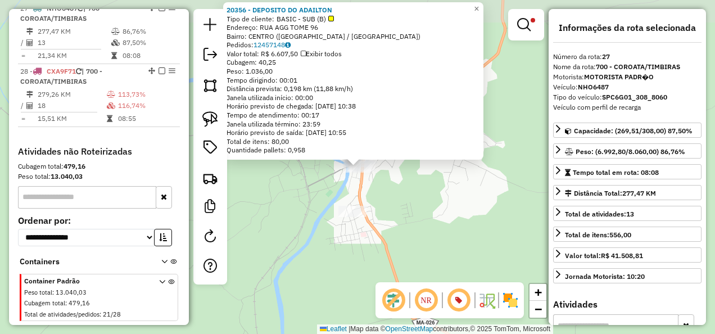
scroll to position [2103, 0]
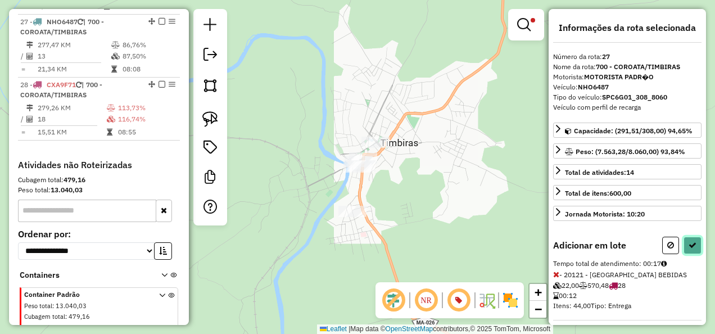
click at [690, 243] on icon at bounding box center [692, 245] width 8 height 8
select select "**********"
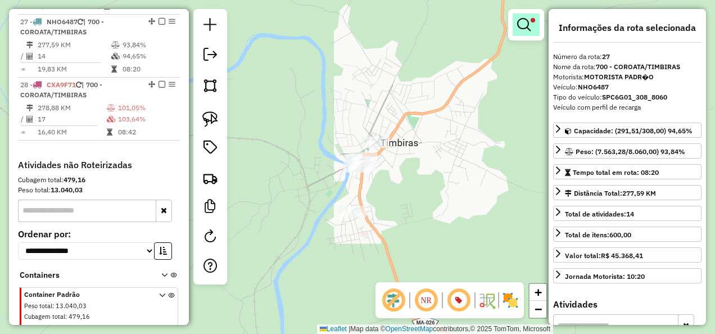
click at [526, 22] on em at bounding box center [523, 24] width 13 height 13
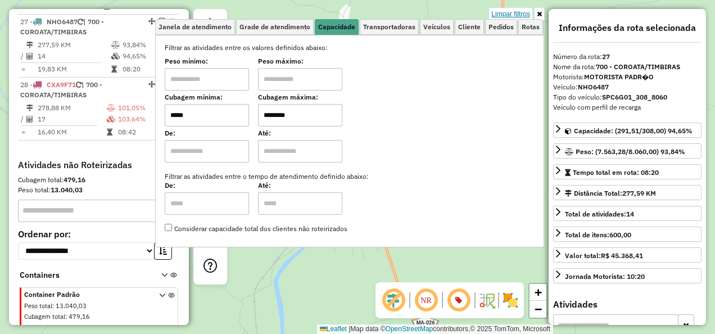
click at [519, 16] on link "Limpar filtros" at bounding box center [510, 14] width 43 height 12
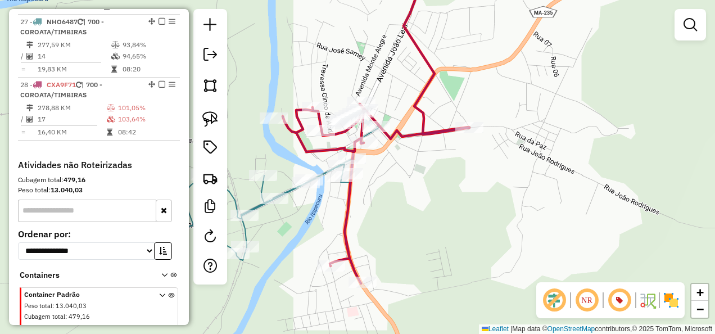
click at [414, 130] on icon at bounding box center [376, 133] width 187 height 301
select select "**********"
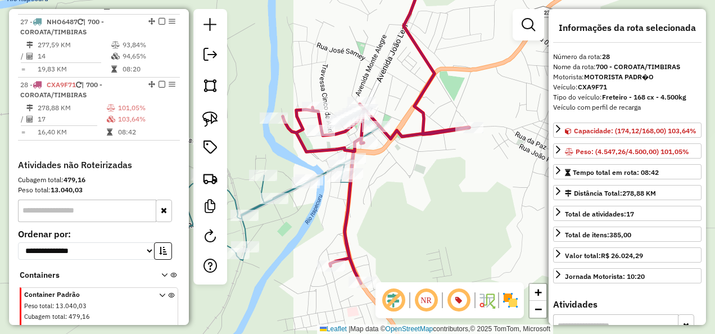
scroll to position [2134, 0]
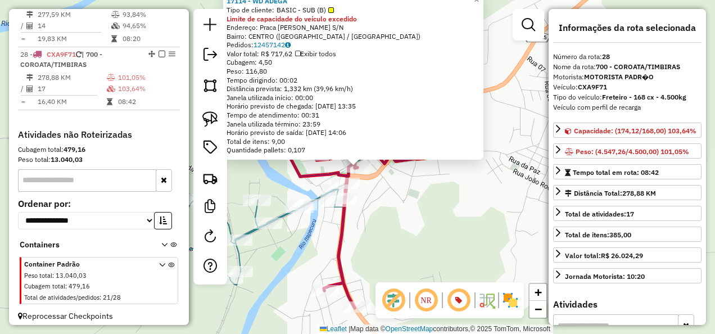
click at [397, 211] on div "17114 - WD ADEGA Tipo de cliente: BASIC - SUB (B) Limite de capacidade do veícu…" at bounding box center [357, 167] width 715 height 334
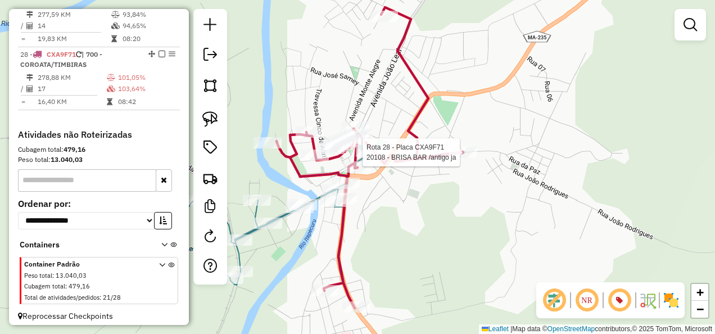
select select "**********"
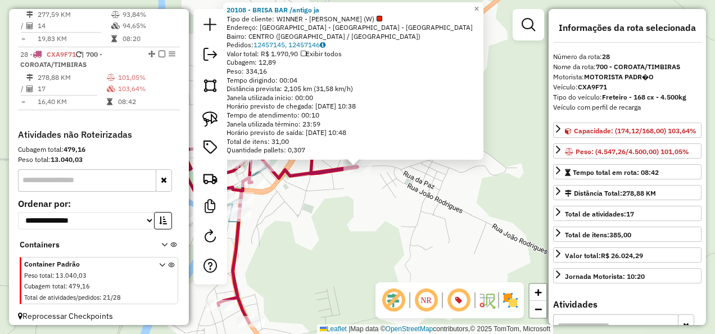
click at [412, 206] on div "20108 - BRISA BAR /antigo ja Tipo de cliente: WINNER - ROTA (W) Endereço: Rua d…" at bounding box center [357, 167] width 715 height 334
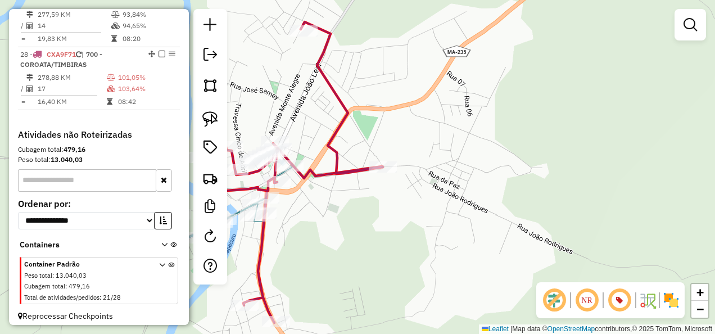
drag, startPoint x: 350, startPoint y: 220, endPoint x: 434, endPoint y: 216, distance: 83.8
click at [434, 218] on div "Janela de atendimento Grade de atendimento Capacidade Transportadoras Veículos …" at bounding box center [357, 167] width 715 height 334
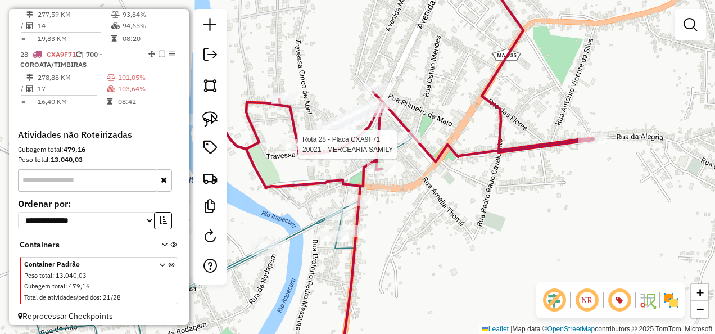
select select "**********"
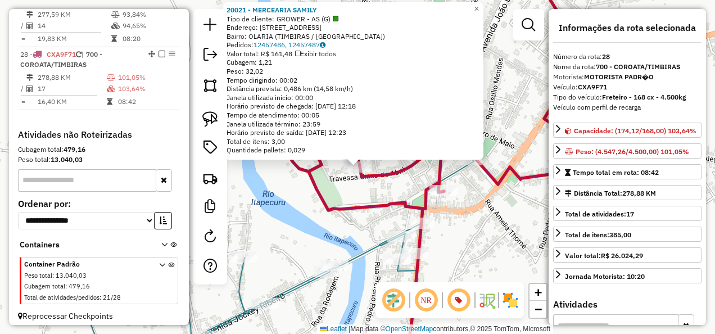
click at [336, 198] on div "20021 - MERCEARIA SAMILY Tipo de cliente: GROWER - AS (G) Endereço: RUA OLARIA …" at bounding box center [357, 167] width 715 height 334
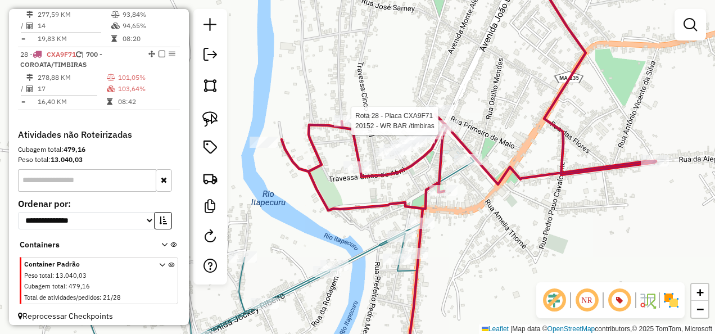
select select "**********"
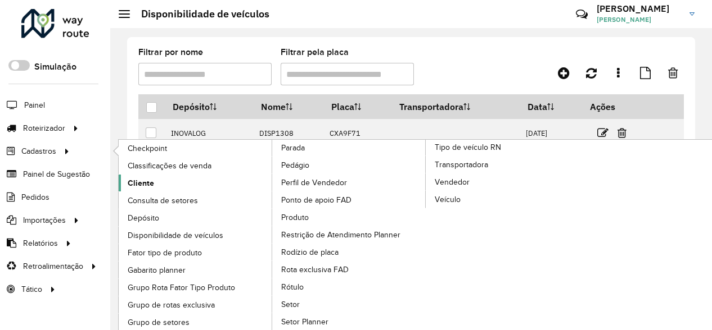
click at [155, 185] on link "Cliente" at bounding box center [196, 183] width 154 height 17
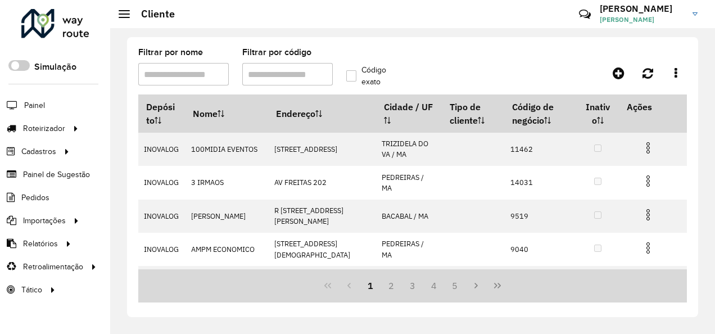
click at [298, 77] on input "Filtrar por código" at bounding box center [287, 74] width 90 height 22
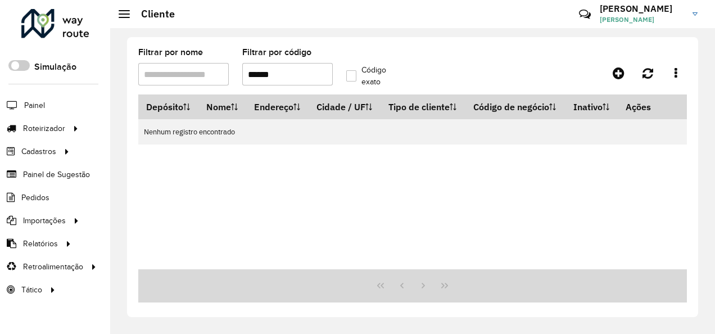
drag, startPoint x: 255, startPoint y: 74, endPoint x: 235, endPoint y: 79, distance: 19.6
click at [235, 79] on formly-field "Filtrar por código ******" at bounding box center [287, 71] width 104 height 46
type input "******"
click at [189, 73] on input "Filtrar por nome" at bounding box center [183, 74] width 90 height 22
paste input "******"
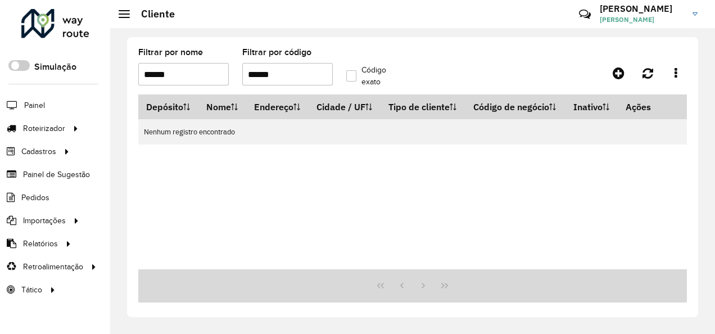
type input "******"
drag, startPoint x: 283, startPoint y: 79, endPoint x: 243, endPoint y: 87, distance: 41.2
click at [243, 87] on formly-field "Filtrar por código ******" at bounding box center [287, 71] width 104 height 46
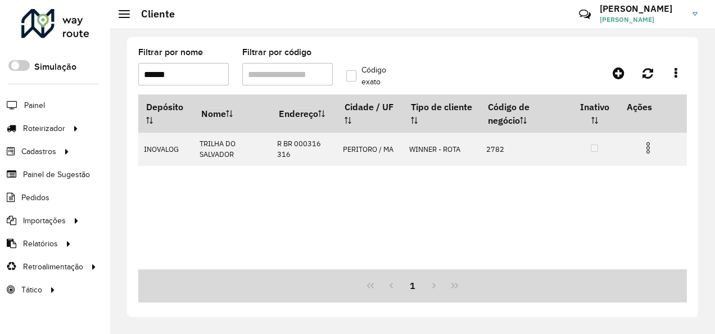
drag, startPoint x: 189, startPoint y: 78, endPoint x: 117, endPoint y: 98, distance: 74.9
click at [117, 98] on div "Filtrar por nome ****** Filtrar por código Código exato Depósito Nome Endereço …" at bounding box center [412, 181] width 605 height 306
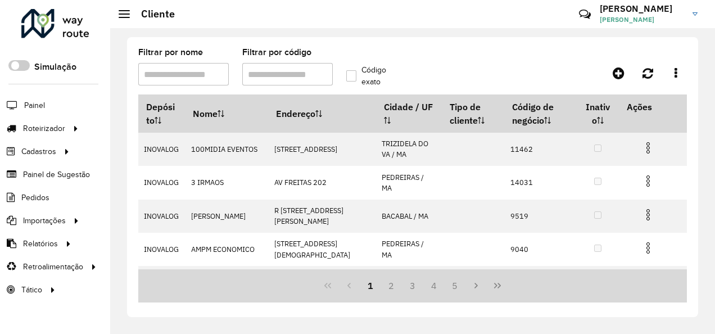
click at [260, 71] on input "Filtrar por código" at bounding box center [287, 74] width 90 height 22
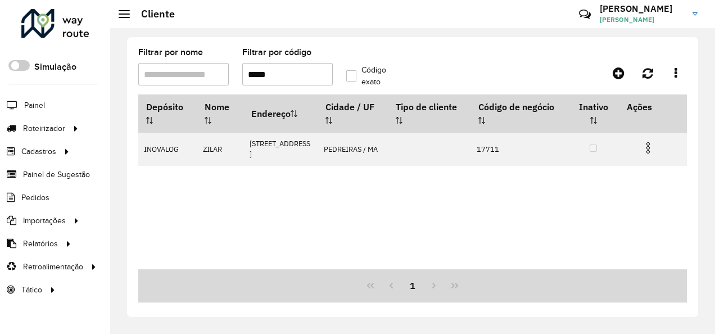
type input "*****"
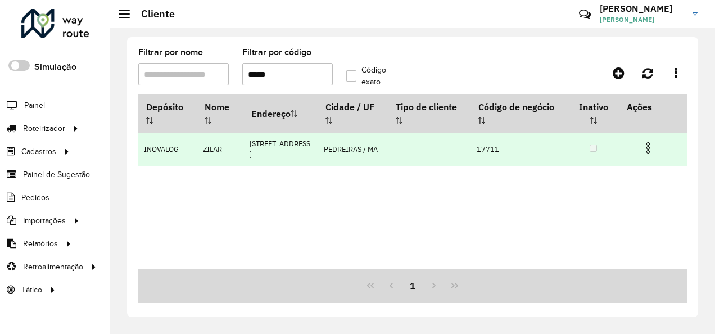
click at [644, 147] on img at bounding box center [647, 147] width 13 height 13
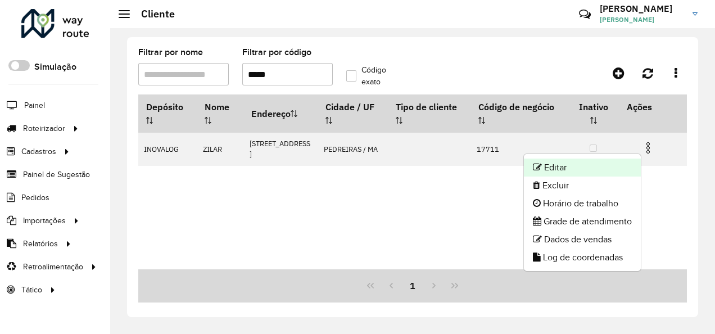
click at [606, 163] on li "Editar" at bounding box center [582, 167] width 117 height 18
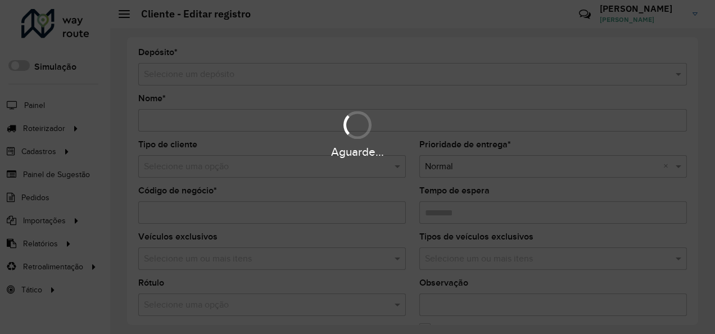
type input "*****"
type input "********"
type input "**********"
type input "*********"
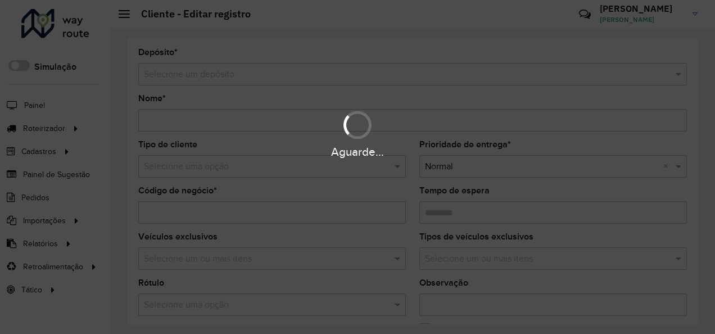
type input "*******"
type input "*********"
type input "**********"
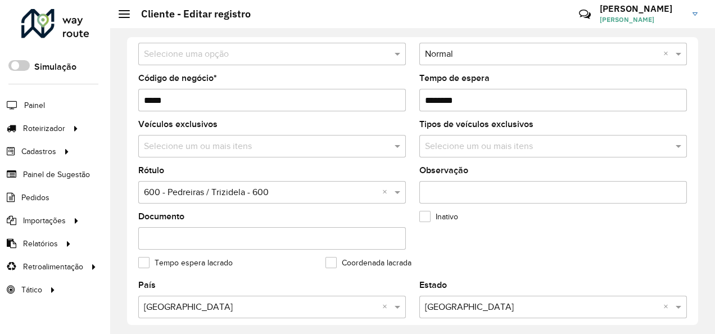
scroll to position [337, 0]
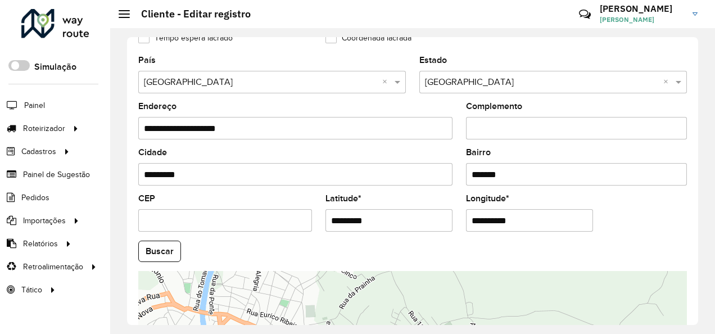
drag, startPoint x: 401, startPoint y: 223, endPoint x: 310, endPoint y: 229, distance: 91.3
click at [310, 229] on formly-group "**********" at bounding box center [413, 247] width 562 height 383
paste input "text"
type input "*********"
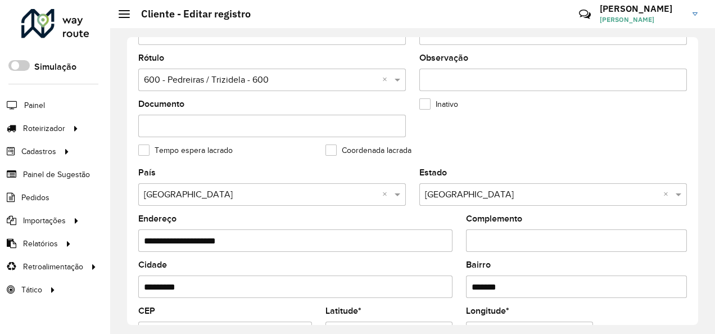
scroll to position [281, 0]
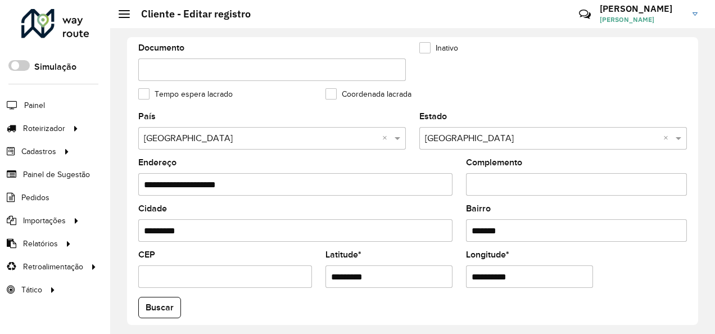
drag, startPoint x: 542, startPoint y: 278, endPoint x: 441, endPoint y: 302, distance: 103.6
click at [441, 302] on formly-group "**********" at bounding box center [413, 303] width 562 height 383
paste input "text"
type input "**********"
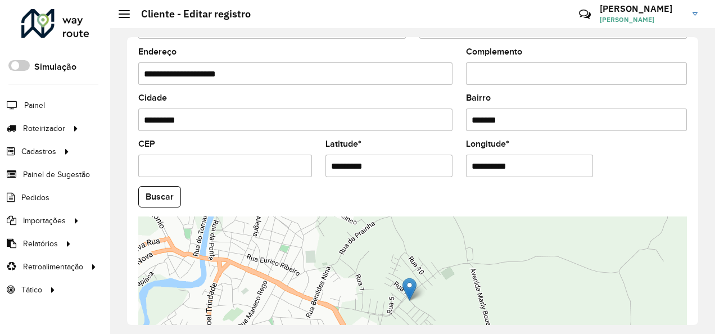
scroll to position [500, 0]
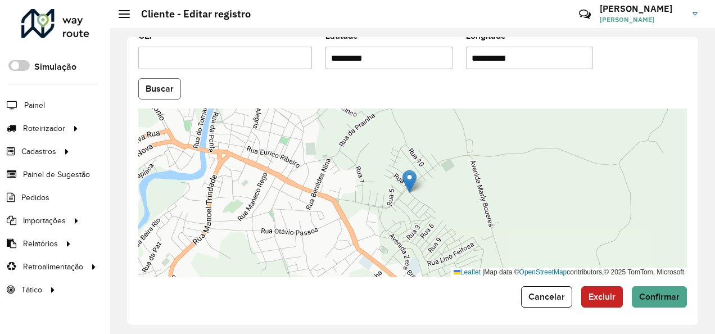
click at [165, 92] on button "Buscar" at bounding box center [159, 88] width 43 height 21
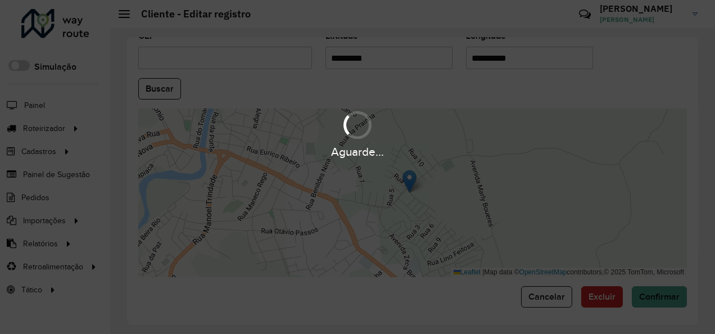
type input "**********"
type input "*********"
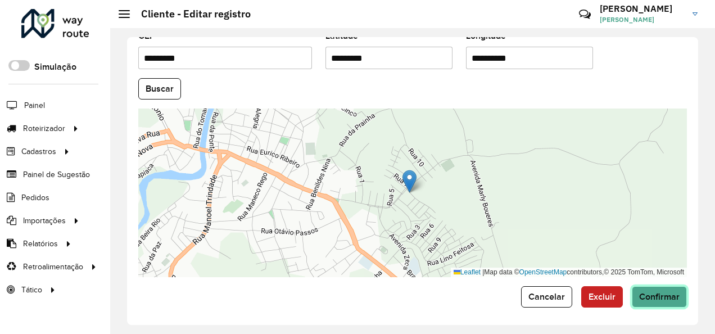
click at [660, 292] on span "Confirmar" at bounding box center [659, 297] width 40 height 10
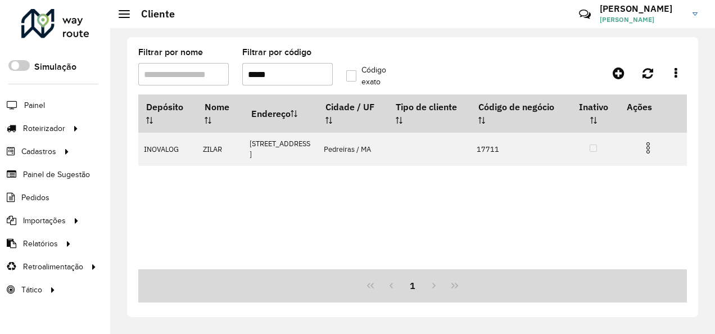
click at [265, 74] on input "*****" at bounding box center [287, 74] width 90 height 22
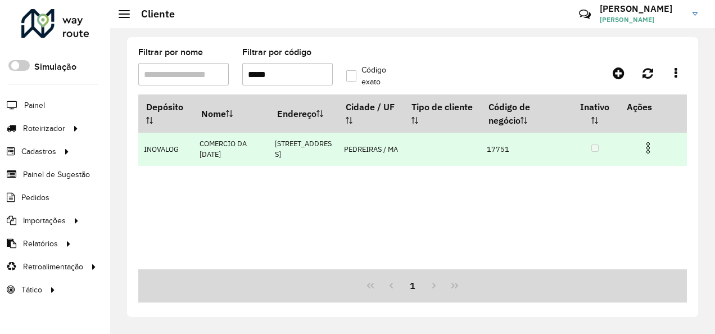
type input "*****"
drag, startPoint x: 647, startPoint y: 143, endPoint x: 632, endPoint y: 145, distance: 15.3
click at [647, 143] on img at bounding box center [647, 147] width 13 height 13
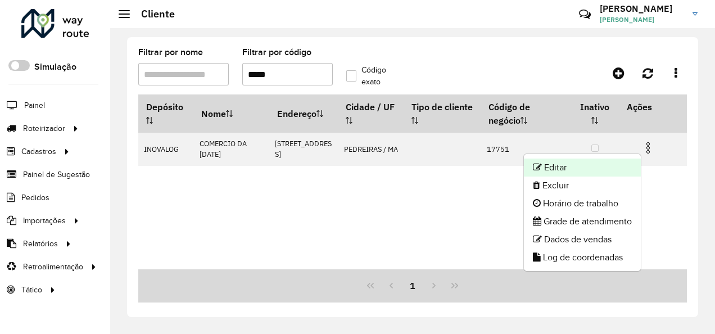
click at [558, 164] on li "Editar" at bounding box center [582, 167] width 117 height 18
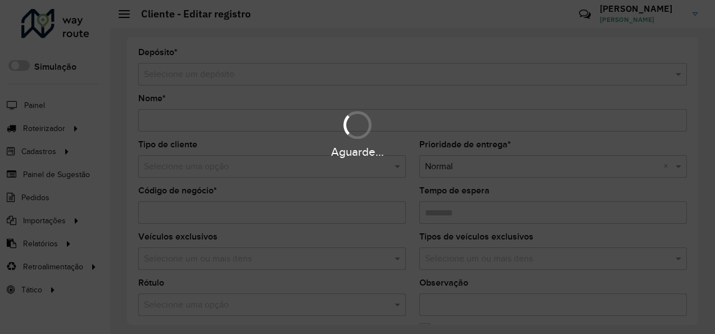
type input "**********"
type input "*****"
type input "********"
type input "**********"
type input "*********"
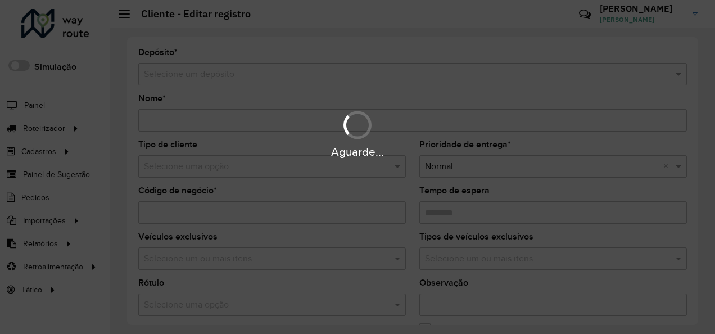
type input "*****"
type input "*********"
type input "**********"
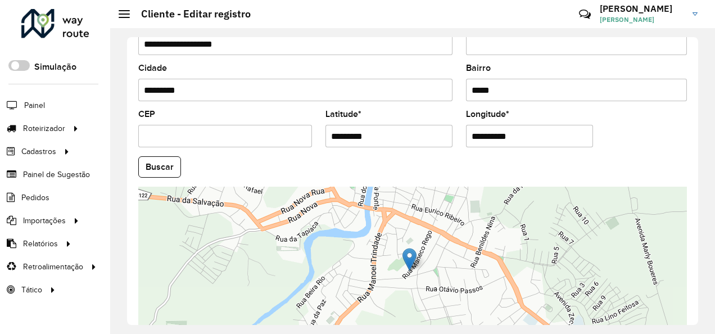
scroll to position [500, 0]
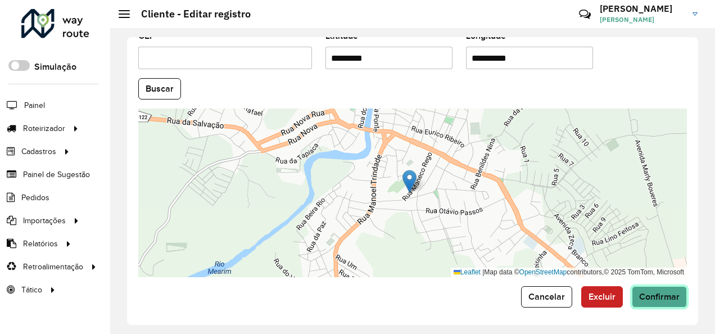
click at [667, 286] on button "Confirmar" at bounding box center [659, 296] width 55 height 21
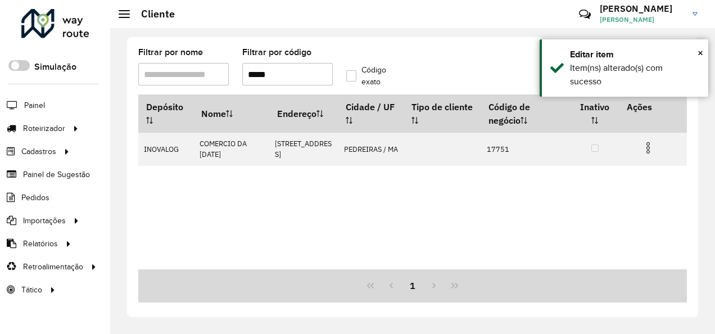
drag, startPoint x: 274, startPoint y: 76, endPoint x: 260, endPoint y: 77, distance: 14.6
click at [260, 77] on input "*****" at bounding box center [287, 74] width 90 height 22
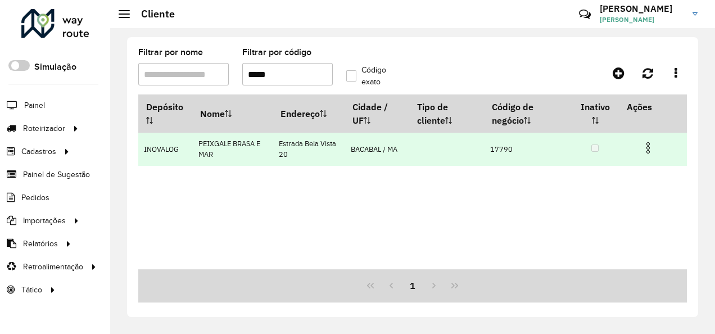
type input "*****"
click at [649, 147] on img at bounding box center [647, 147] width 13 height 13
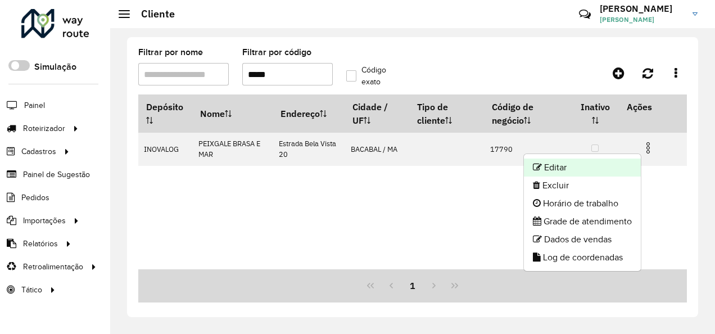
click at [581, 162] on li "Editar" at bounding box center [582, 167] width 117 height 18
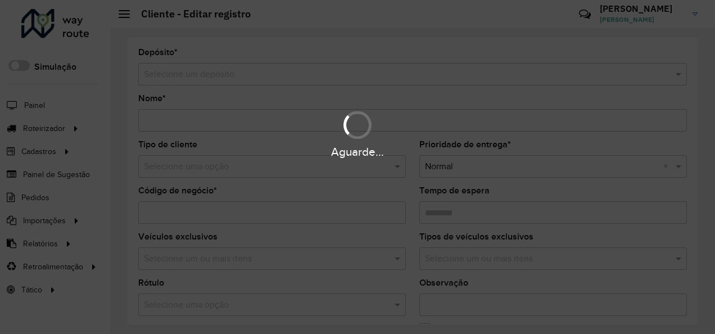
type input "**********"
type input "*****"
type input "********"
type input "**********"
type input "*******"
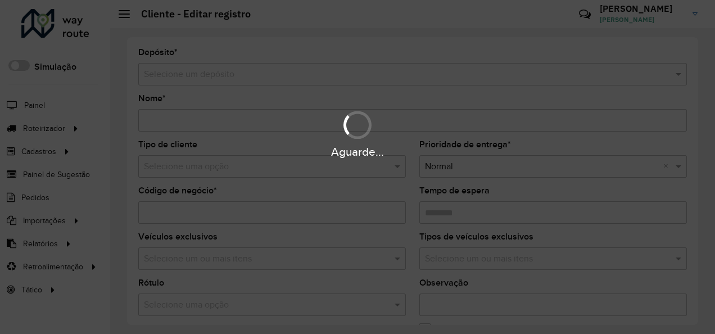
type input "******"
type input "*********"
type input "**********"
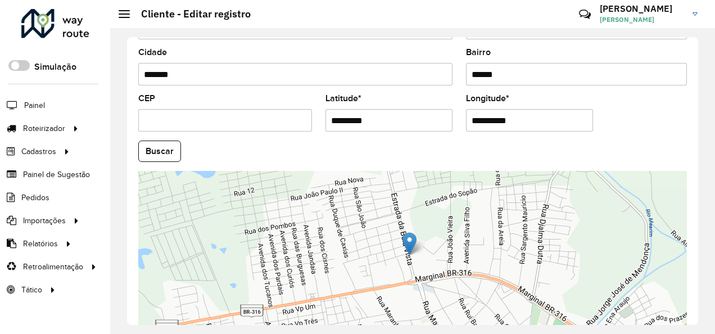
scroll to position [500, 0]
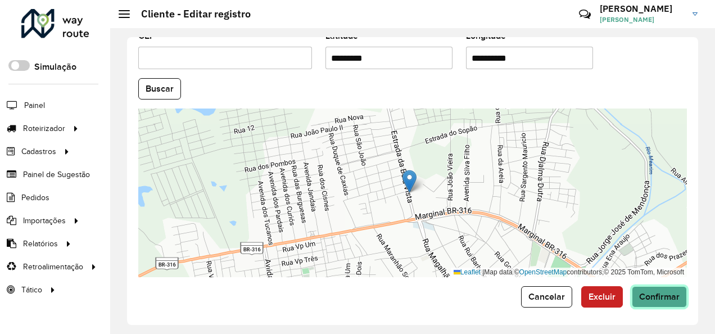
drag, startPoint x: 670, startPoint y: 287, endPoint x: 664, endPoint y: 286, distance: 5.9
click at [670, 287] on button "Confirmar" at bounding box center [659, 296] width 55 height 21
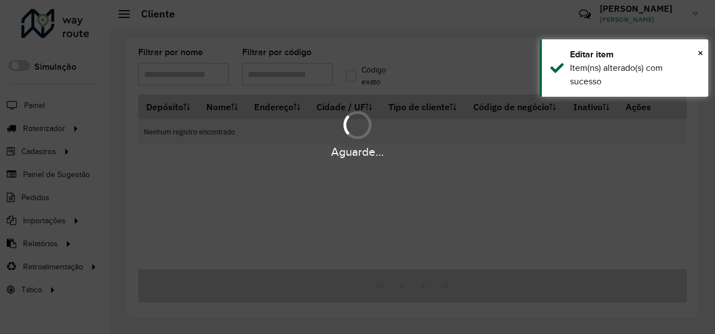
type input "*****"
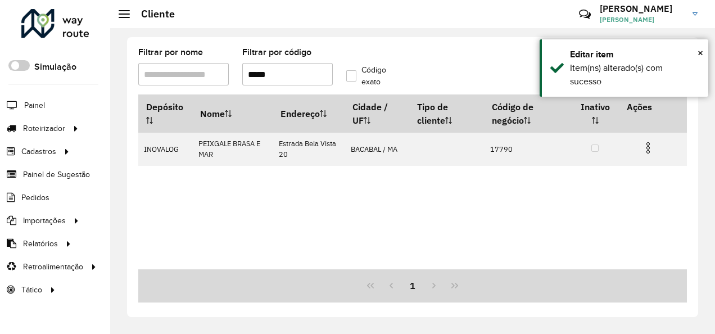
drag, startPoint x: 278, startPoint y: 74, endPoint x: 225, endPoint y: 84, distance: 53.8
click at [225, 84] on formly-group "Filtrar por nome Filtrar por código ***** Código exato" at bounding box center [340, 71] width 416 height 46
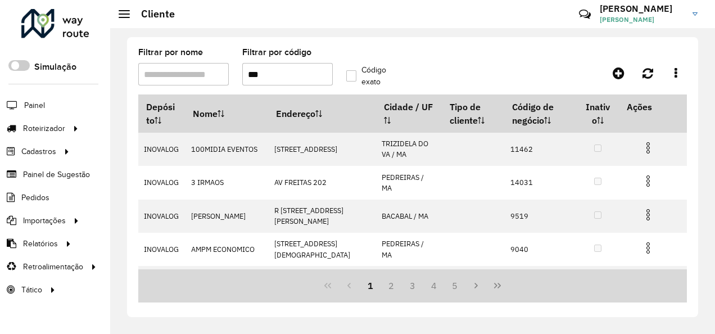
type input "****"
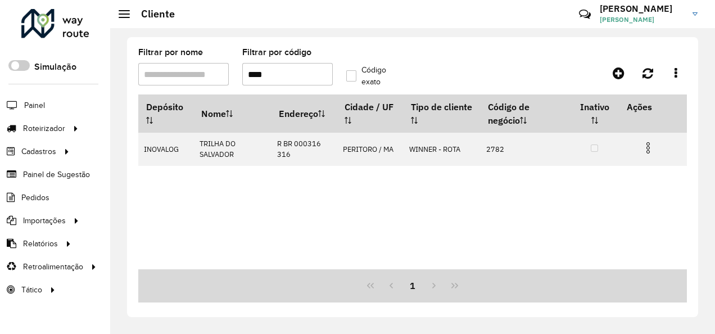
drag, startPoint x: 295, startPoint y: 73, endPoint x: 230, endPoint y: 90, distance: 66.9
click at [230, 90] on formly-group "Filtrar por nome Filtrar por código **** Código exato" at bounding box center [340, 71] width 416 height 46
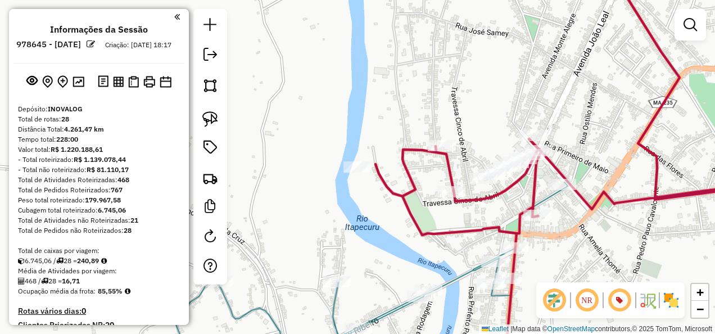
scroll to position [2134, 0]
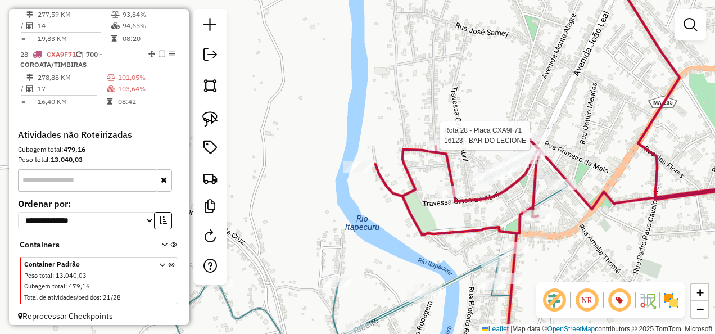
select select "**********"
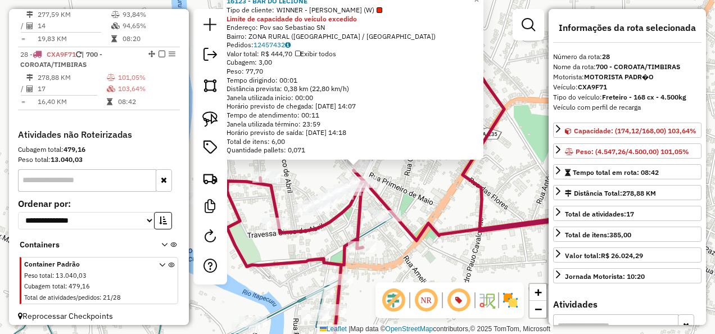
click at [462, 237] on icon at bounding box center [387, 167] width 374 height 401
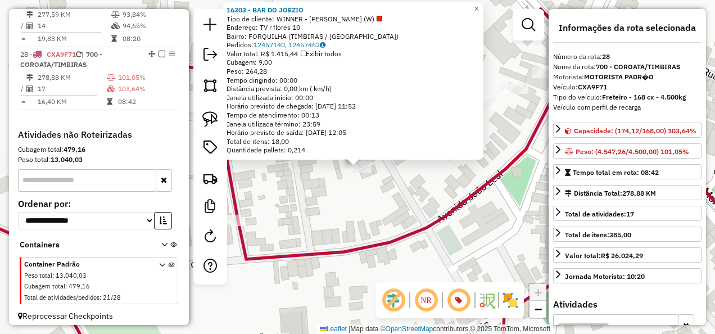
click at [370, 218] on div "16303 - BAR DO JOEZIO Tipo de cliente: WINNER - ROTA (W) Endereço: TV r flores …" at bounding box center [357, 167] width 715 height 334
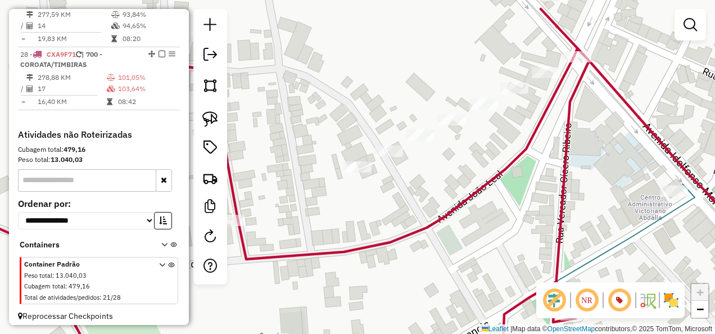
drag, startPoint x: 386, startPoint y: 220, endPoint x: 373, endPoint y: 170, distance: 52.2
click at [373, 184] on div "Janela de atendimento Grade de atendimento Capacidade Transportadoras Veículos …" at bounding box center [357, 167] width 715 height 334
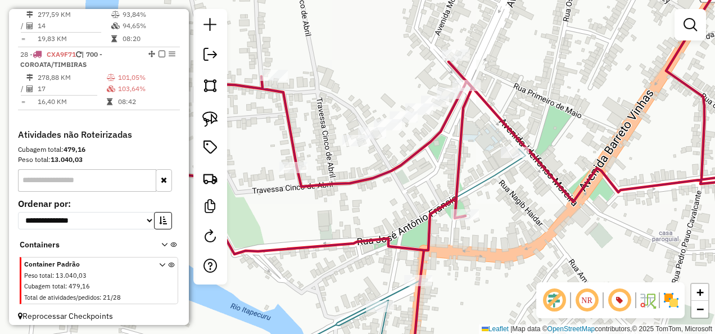
click at [475, 184] on icon at bounding box center [294, 258] width 463 height 219
select select "**********"
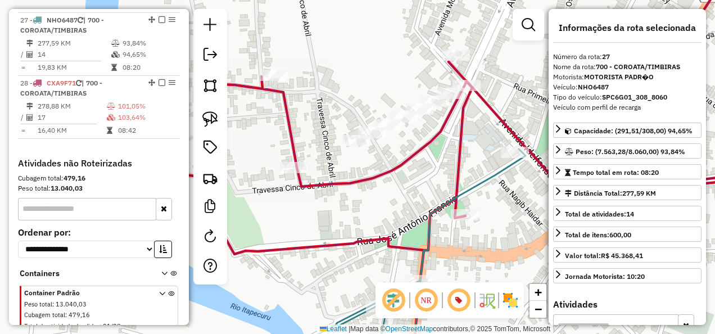
scroll to position [2103, 0]
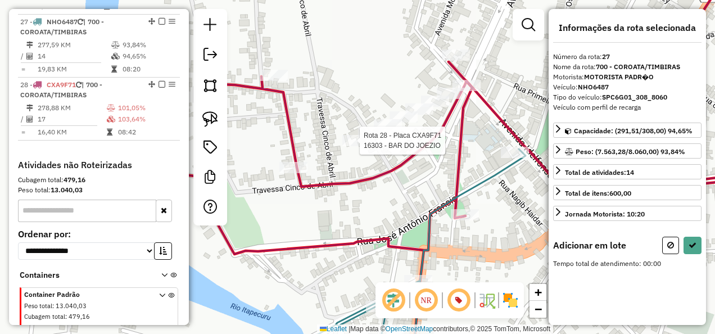
click at [355, 146] on div at bounding box center [356, 140] width 28 height 11
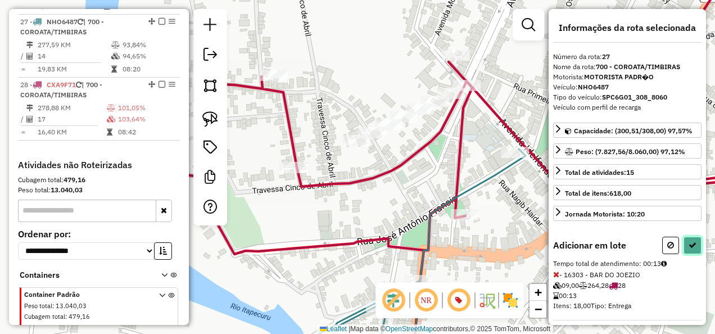
click at [688, 241] on icon at bounding box center [692, 245] width 8 height 8
select select "**********"
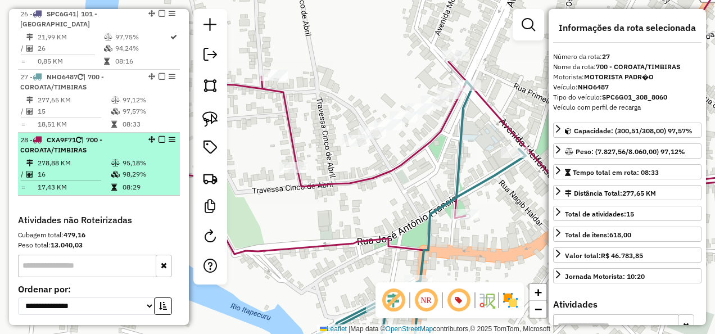
scroll to position [1991, 0]
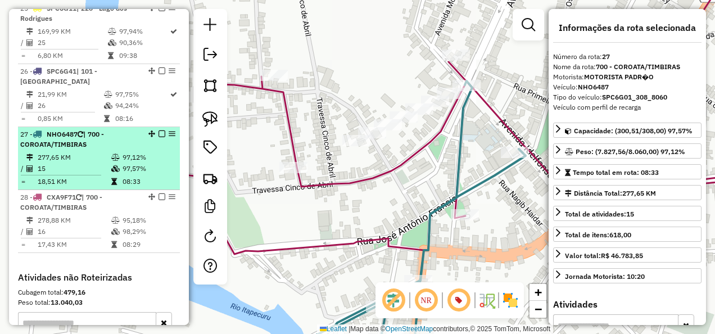
click at [159, 130] on em at bounding box center [161, 133] width 7 height 7
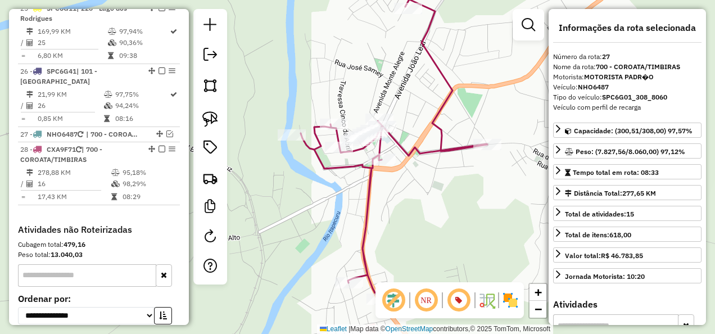
click at [368, 185] on icon at bounding box center [394, 149] width 187 height 301
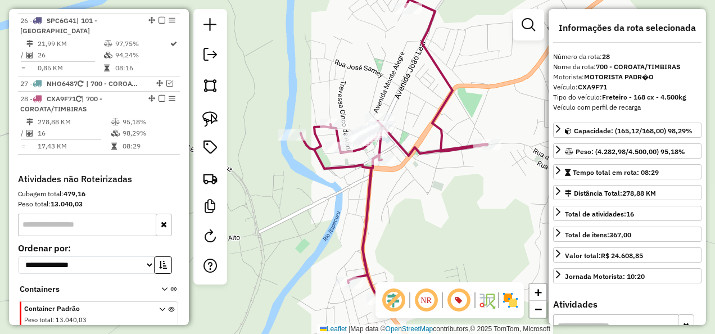
scroll to position [2085, 0]
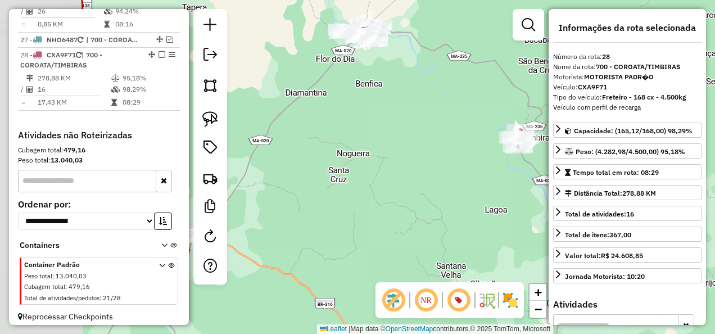
drag, startPoint x: 297, startPoint y: 172, endPoint x: 451, endPoint y: 127, distance: 159.9
click at [451, 127] on div "Janela de atendimento Grade de atendimento Capacidade Transportadoras Veículos …" at bounding box center [357, 167] width 715 height 334
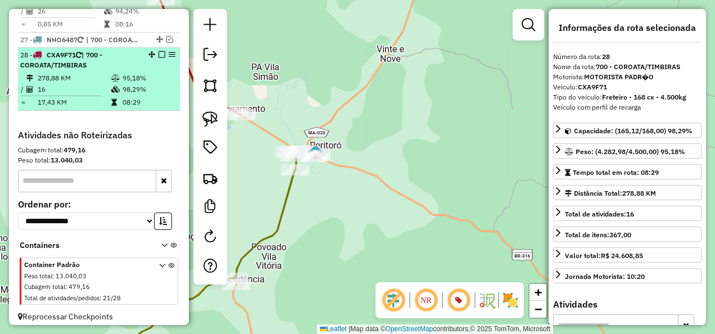
click at [158, 51] on em at bounding box center [161, 54] width 7 height 7
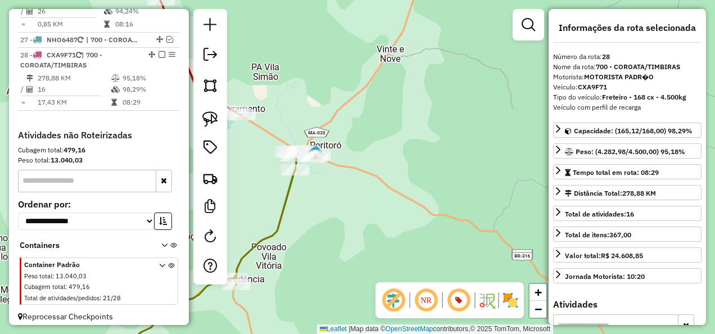
scroll to position [2038, 0]
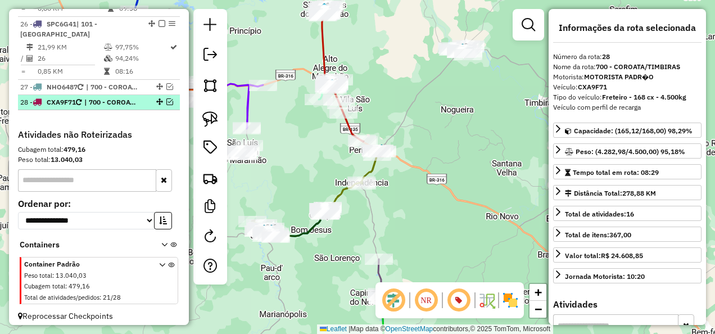
click at [166, 98] on em at bounding box center [169, 101] width 7 height 7
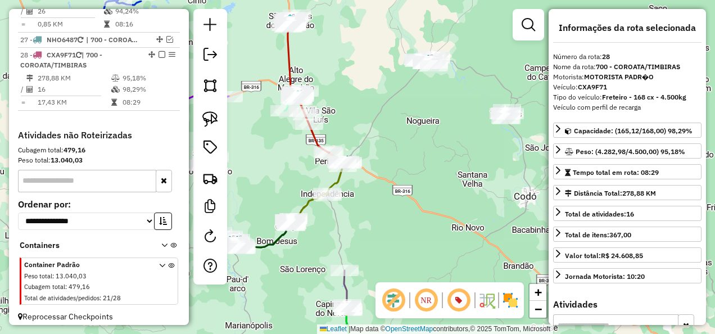
drag, startPoint x: 455, startPoint y: 168, endPoint x: 379, endPoint y: 185, distance: 77.3
click at [382, 184] on div "Janela de atendimento Grade de atendimento Capacidade Transportadoras Veículos …" at bounding box center [357, 167] width 715 height 334
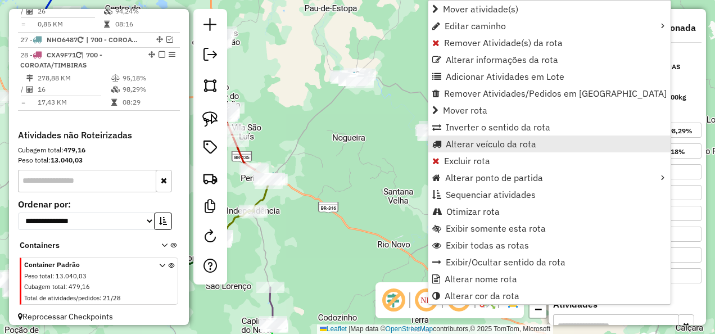
click at [479, 143] on span "Alterar veículo da rota" at bounding box center [491, 143] width 90 height 9
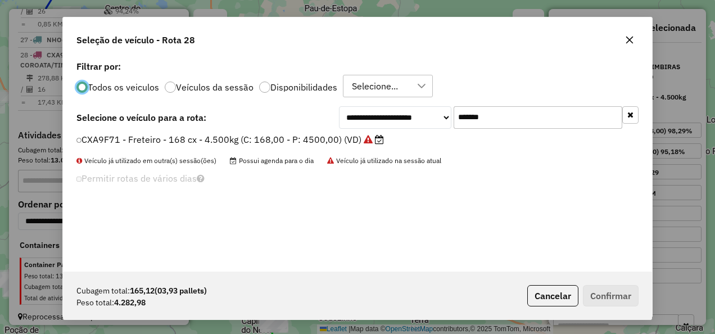
scroll to position [6, 3]
drag, startPoint x: 441, startPoint y: 130, endPoint x: 424, endPoint y: 132, distance: 16.9
click at [424, 132] on div "**********" at bounding box center [357, 165] width 589 height 214
paste input "text"
type input "*******"
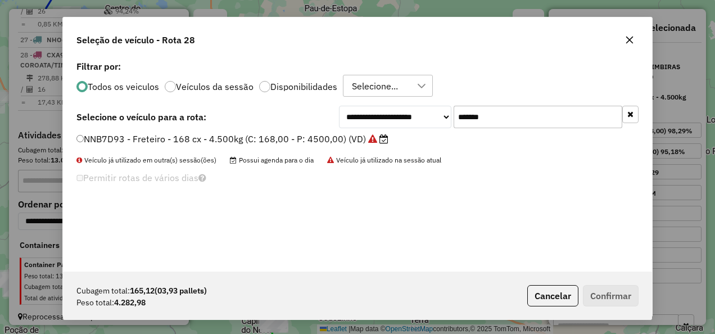
click at [341, 138] on label "NNB7D93 - Freteiro - 168 cx - 4.500kg (C: 168,00 - P: 4500,00) (VD)" at bounding box center [232, 138] width 312 height 13
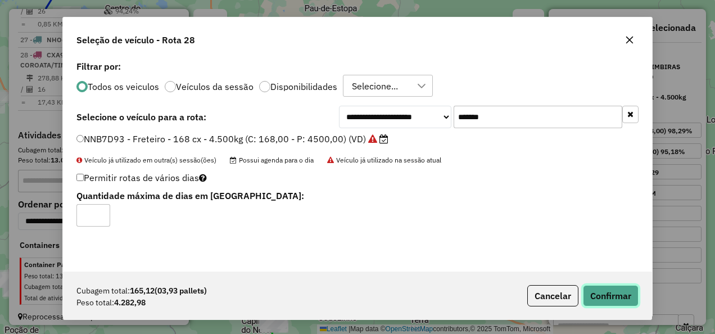
click at [588, 297] on button "Confirmar" at bounding box center [611, 295] width 56 height 21
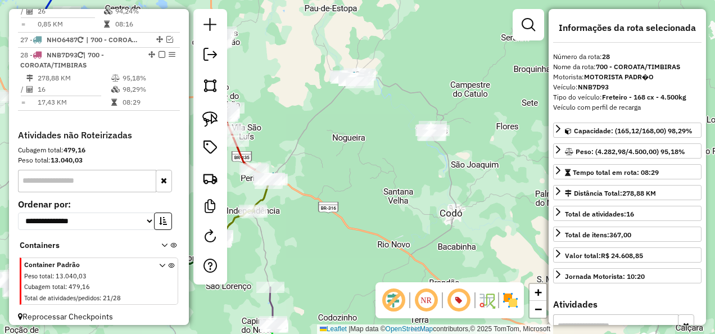
scroll to position [2075, 0]
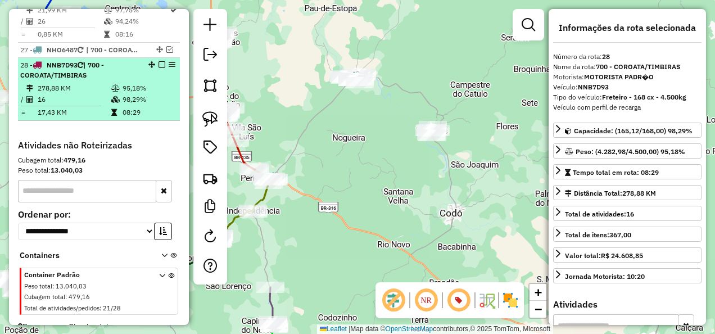
click at [159, 61] on em at bounding box center [161, 64] width 7 height 7
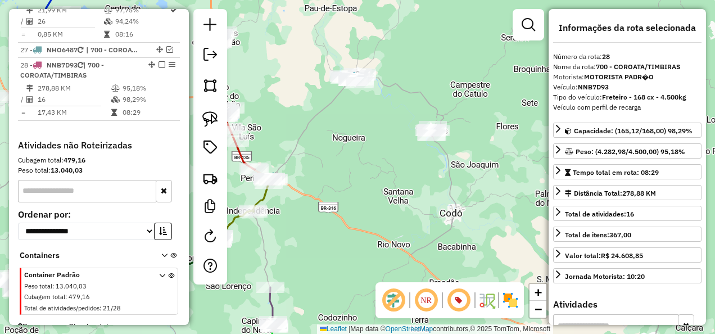
scroll to position [2028, 0]
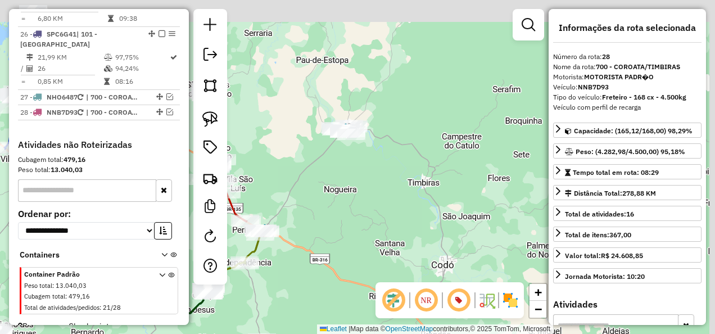
drag, startPoint x: 404, startPoint y: 133, endPoint x: 378, endPoint y: 219, distance: 90.2
click at [387, 206] on div "Janela de atendimento Grade de atendimento Capacidade Transportadoras Veículos …" at bounding box center [357, 167] width 715 height 334
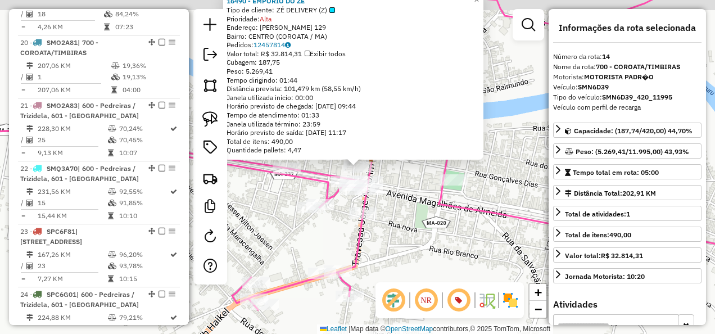
scroll to position [1257, 0]
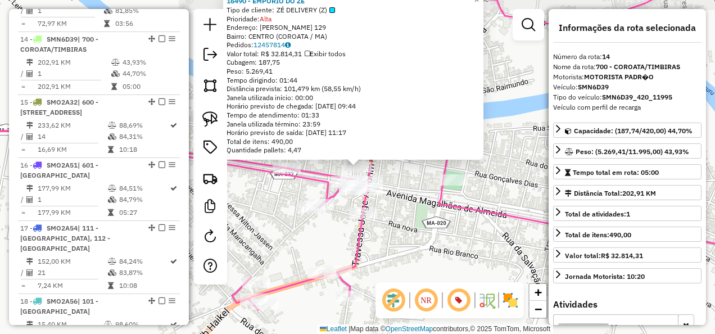
drag, startPoint x: 463, startPoint y: 248, endPoint x: 424, endPoint y: 229, distance: 43.0
click at [463, 248] on div "Rota 8 - Placa ROY1C22 16162 - ESPACO PESK PAG 16490 - EMPORIO DO ZE Tipo de cl…" at bounding box center [357, 167] width 715 height 334
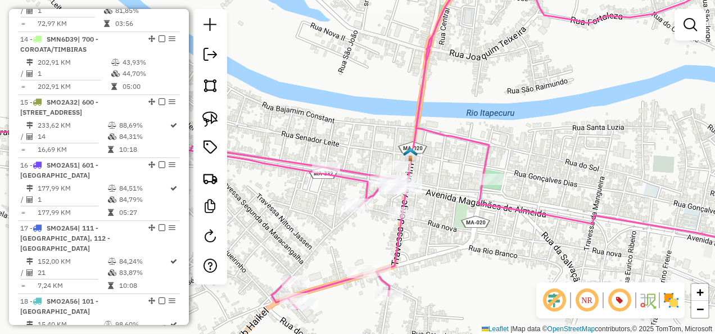
drag, startPoint x: 428, startPoint y: 221, endPoint x: 587, endPoint y: 191, distance: 161.9
click at [578, 194] on div "Janela de atendimento Grade de atendimento Capacidade Transportadoras Veículos …" at bounding box center [357, 167] width 715 height 334
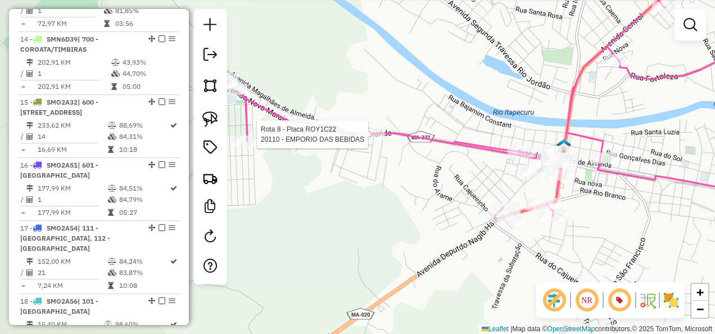
select select "**********"
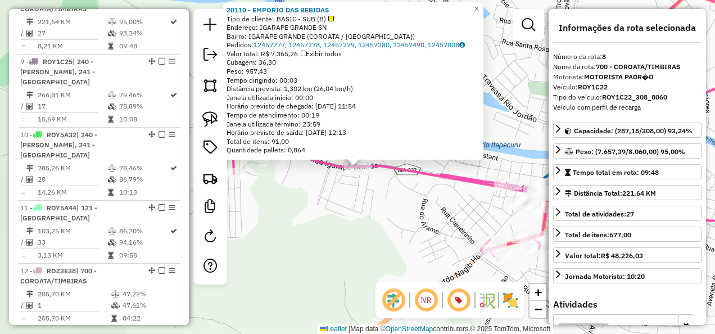
click at [378, 228] on div "20110 - EMPORIO DAS BEBIDAS Tipo de cliente: BASIC - SUB (B) Endereço: IGARAPE …" at bounding box center [357, 167] width 715 height 334
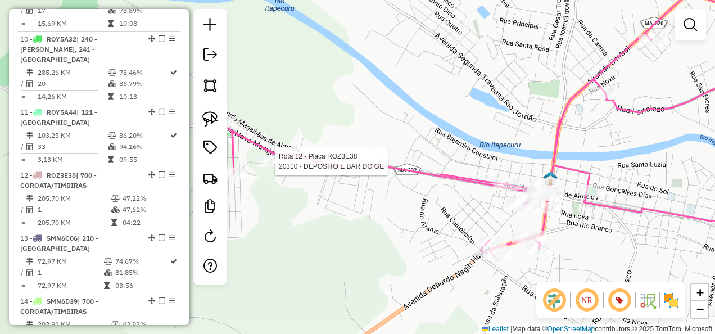
select select "**********"
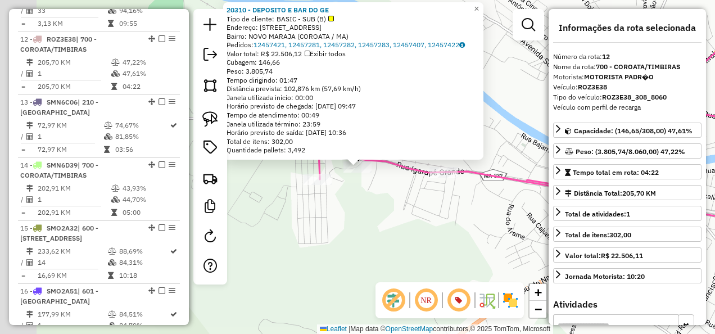
scroll to position [1131, 0]
click at [383, 221] on div "Rota 8 - Placa ROY1C22 20223 - SOUSA BAR 20310 - DEPOSITO E BAR DO GE Tipo de c…" at bounding box center [357, 167] width 715 height 334
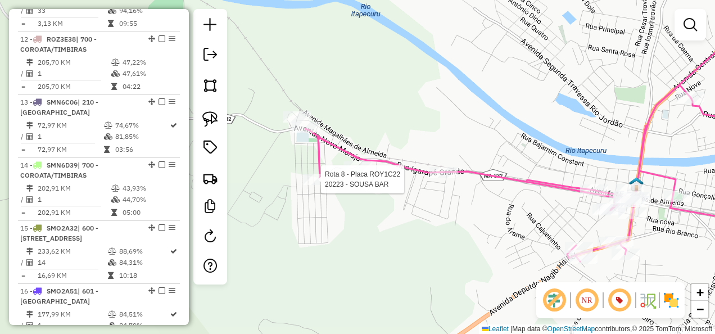
select select "**********"
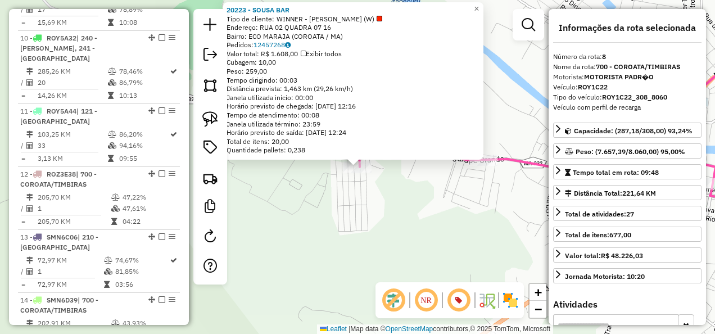
click at [355, 229] on div "Rota 8 - Placa ROY1C22 20223 - SOUSA BAR 20223 - SOUSA BAR Tipo de cliente: WIN…" at bounding box center [357, 167] width 715 height 334
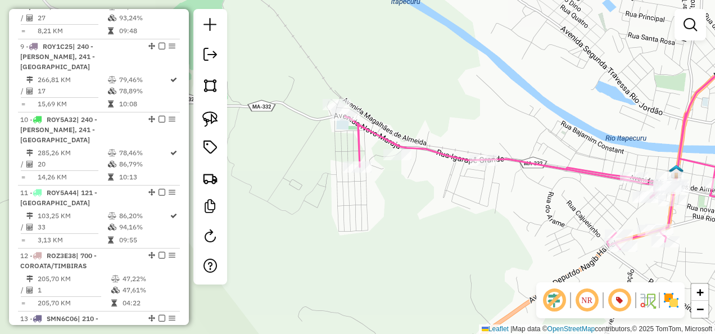
scroll to position [860, 0]
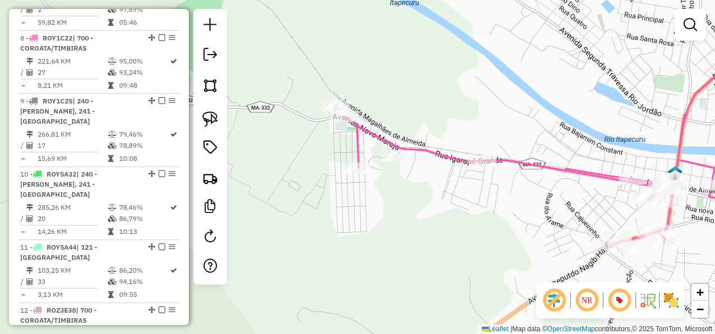
drag, startPoint x: 420, startPoint y: 243, endPoint x: 350, endPoint y: 191, distance: 87.6
click at [375, 216] on div "Janela de atendimento Grade de atendimento Capacidade Transportadoras Veículos …" at bounding box center [357, 167] width 715 height 334
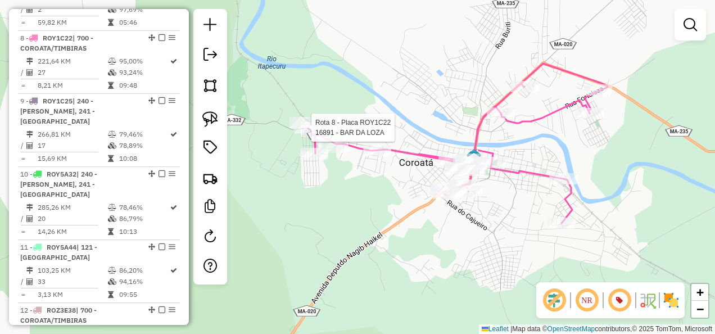
select select "**********"
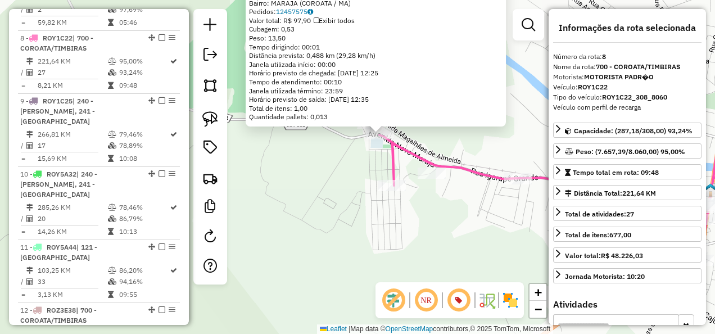
click at [346, 167] on div "Rota 8 - Placa ROY1C22 16891 - BAR DA LOZA 16891 - BAR DA LOZA Tipo de cliente:…" at bounding box center [357, 167] width 715 height 334
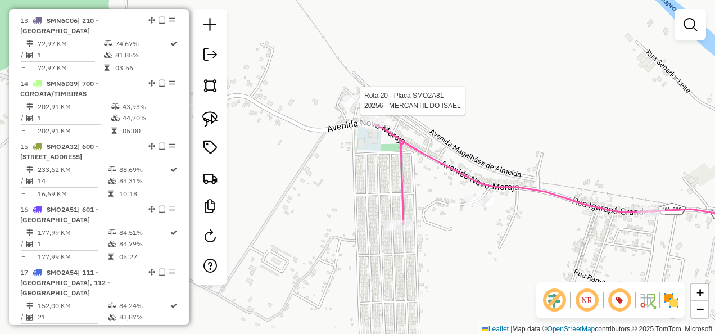
select select "**********"
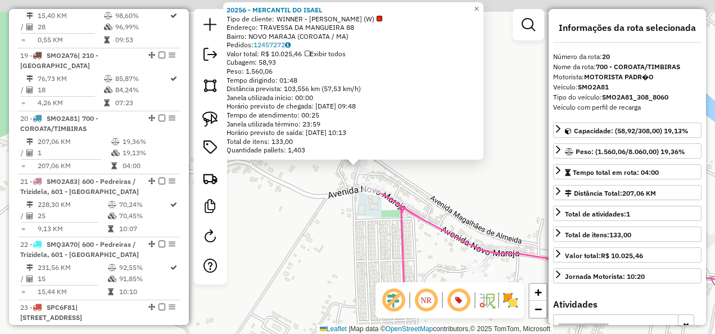
scroll to position [1644, 0]
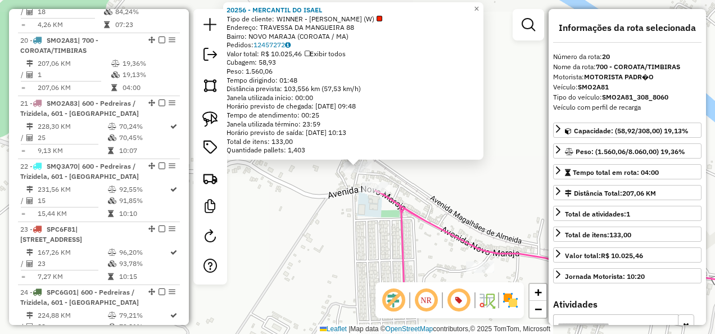
click at [300, 207] on div "20256 - MERCANTIL DO ISAEL Tipo de cliente: WINNER - ROTA (W) Endereço: TRAVESS…" at bounding box center [357, 167] width 715 height 334
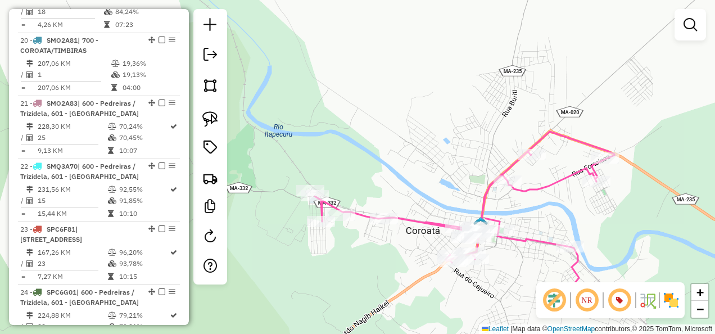
drag, startPoint x: 514, startPoint y: 263, endPoint x: 426, endPoint y: 153, distance: 140.8
click at [431, 162] on div "Janela de atendimento Grade de atendimento Capacidade Transportadoras Veículos …" at bounding box center [357, 167] width 715 height 334
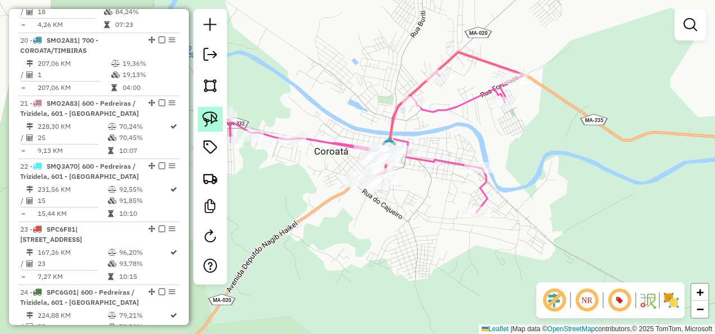
click at [216, 111] on link at bounding box center [210, 119] width 25 height 25
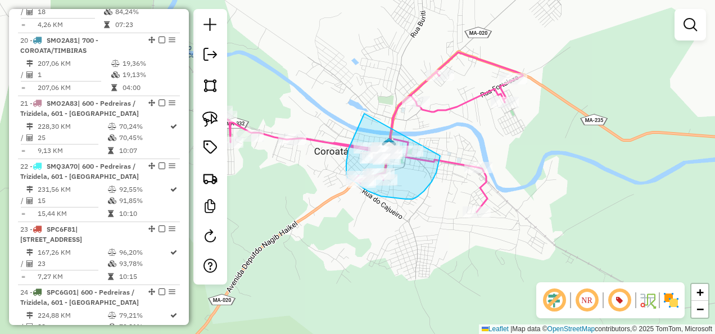
drag, startPoint x: 351, startPoint y: 144, endPoint x: 442, endPoint y: 150, distance: 91.3
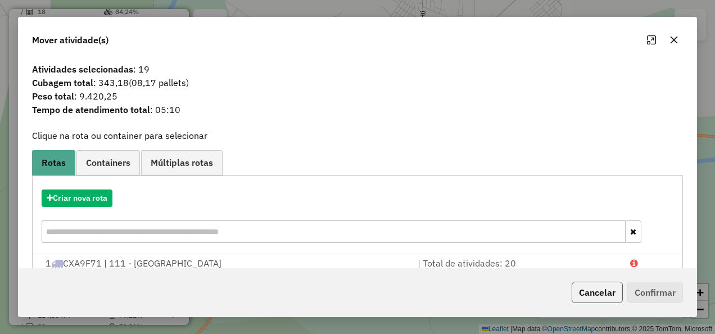
click at [613, 297] on button "Cancelar" at bounding box center [597, 292] width 51 height 21
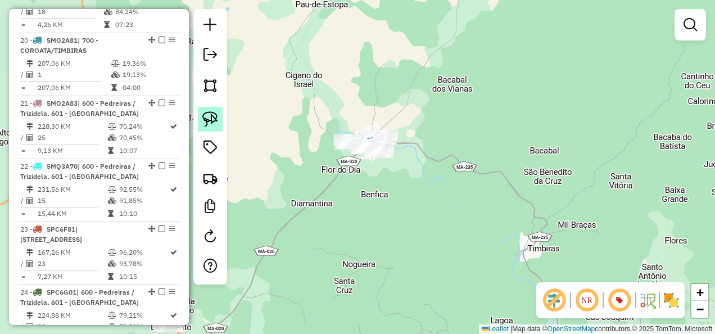
click at [210, 114] on img at bounding box center [210, 119] width 16 height 16
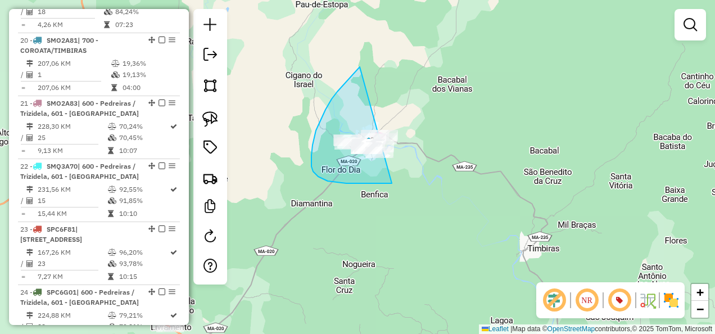
drag, startPoint x: 345, startPoint y: 83, endPoint x: 478, endPoint y: 167, distance: 157.5
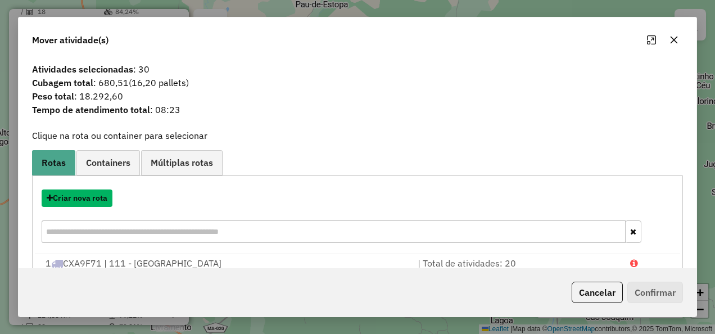
click at [96, 194] on button "Criar nova rota" at bounding box center [77, 197] width 71 height 17
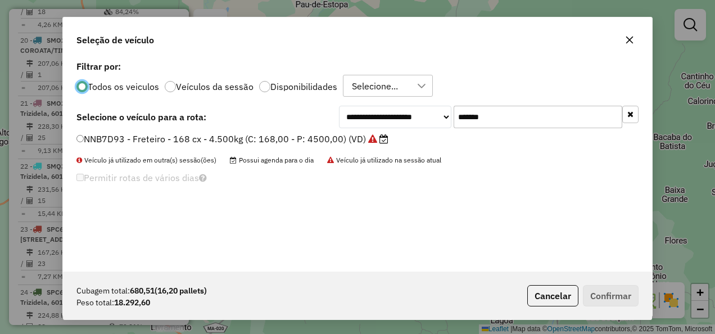
scroll to position [6, 3]
drag, startPoint x: 504, startPoint y: 120, endPoint x: 425, endPoint y: 133, distance: 79.2
click at [425, 133] on div "**********" at bounding box center [357, 165] width 589 height 214
paste input "text"
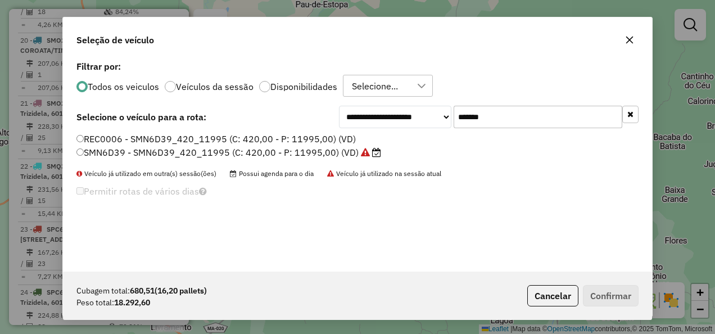
type input "*******"
click at [348, 151] on label "SMN6D39 - SMN6D39_420_11995 (C: 420,00 - P: 11995,00) (VD)" at bounding box center [228, 152] width 305 height 13
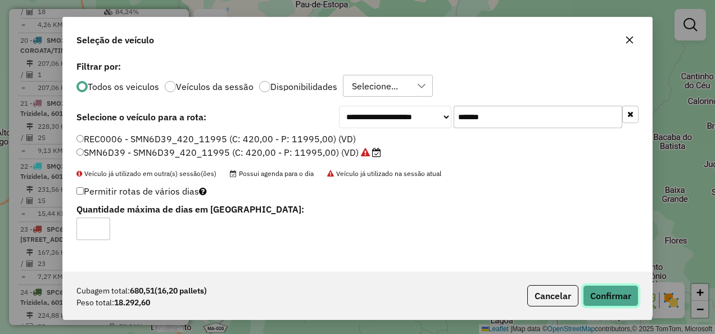
click at [612, 295] on button "Confirmar" at bounding box center [611, 295] width 56 height 21
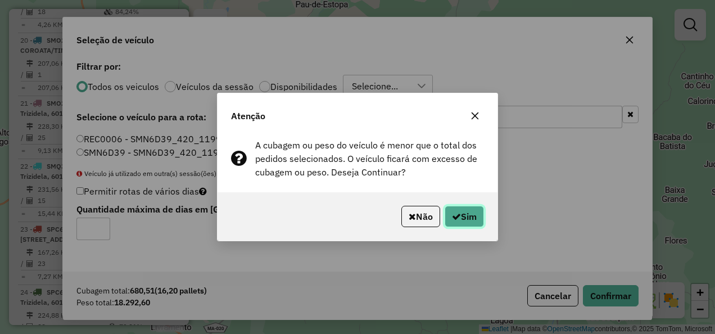
click at [474, 217] on button "Sim" at bounding box center [464, 216] width 39 height 21
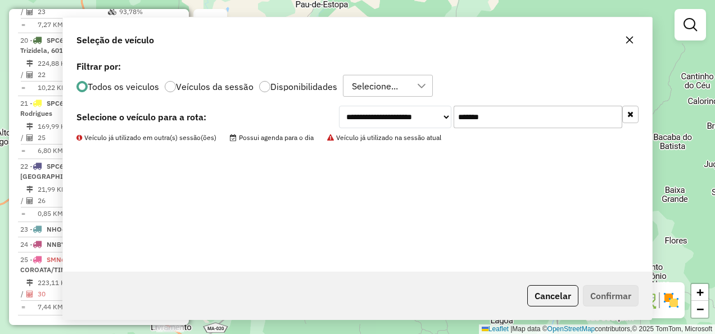
scroll to position [1393, 0]
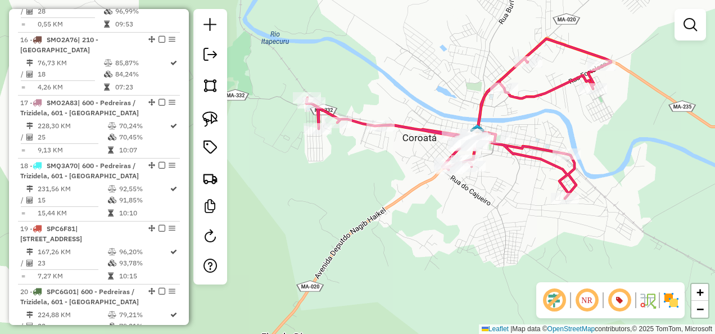
drag, startPoint x: 359, startPoint y: 164, endPoint x: 344, endPoint y: 178, distance: 19.9
click at [351, 178] on div "Janela de atendimento Grade de atendimento Capacidade Transportadoras Veículos …" at bounding box center [357, 167] width 715 height 334
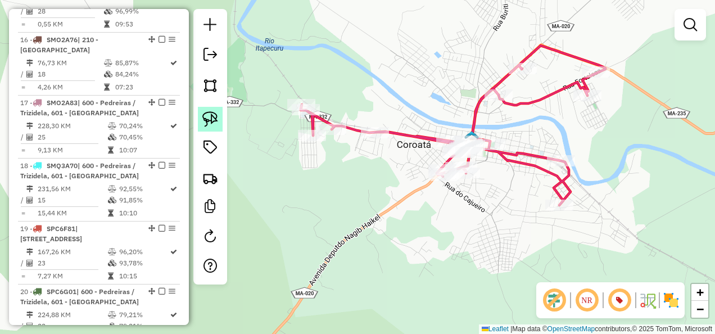
click at [207, 112] on img at bounding box center [210, 119] width 16 height 16
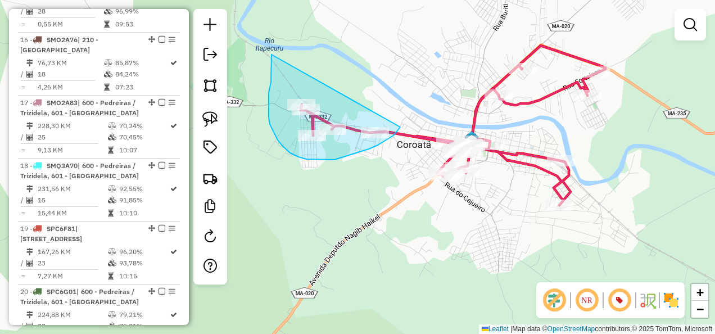
drag, startPoint x: 271, startPoint y: 82, endPoint x: 406, endPoint y: 121, distance: 140.5
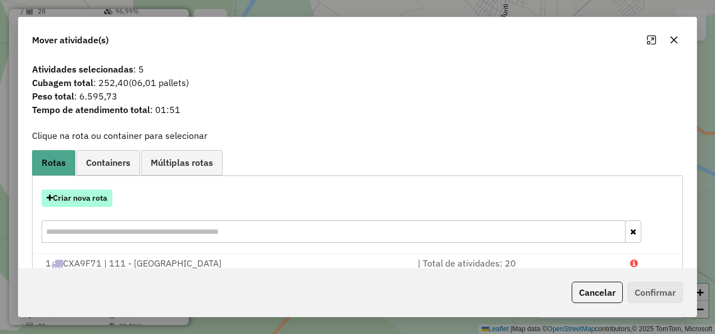
click at [101, 194] on button "Criar nova rota" at bounding box center [77, 197] width 71 height 17
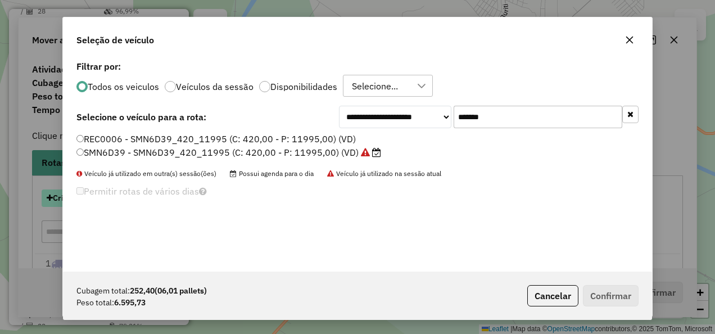
scroll to position [6, 3]
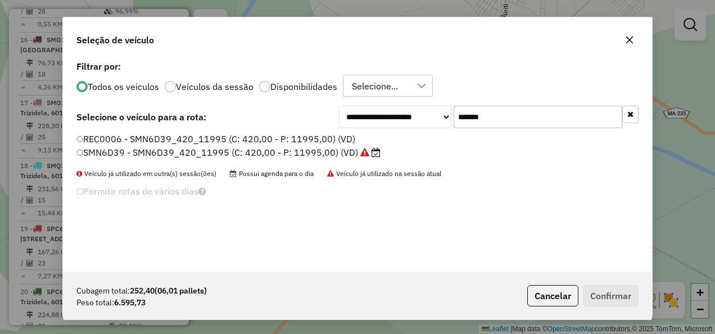
drag, startPoint x: 523, startPoint y: 120, endPoint x: 385, endPoint y: 154, distance: 142.3
click at [385, 154] on div "**********" at bounding box center [357, 165] width 589 height 214
paste input "text"
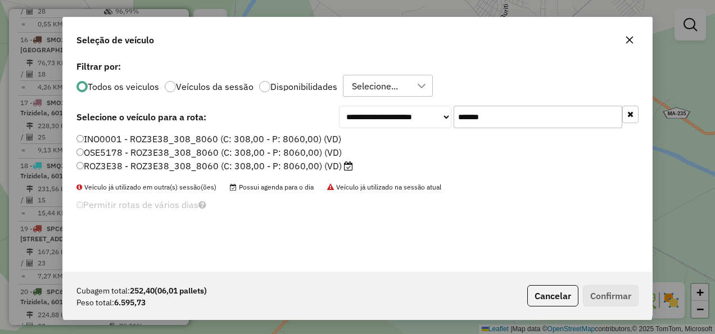
type input "*******"
click at [320, 166] on label "ROZ3E38 - ROZ3E38_308_8060 (C: 308,00 - P: 8060,00) (VD)" at bounding box center [214, 165] width 277 height 13
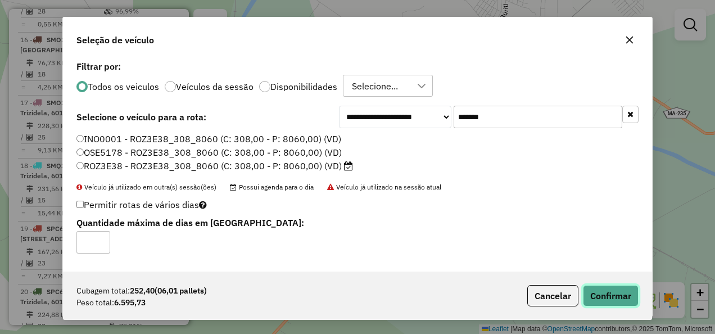
click at [624, 301] on button "Confirmar" at bounding box center [611, 295] width 56 height 21
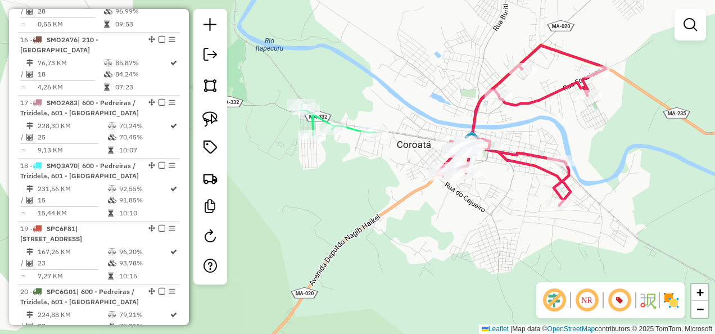
click at [531, 163] on icon at bounding box center [521, 126] width 169 height 160
select select "**********"
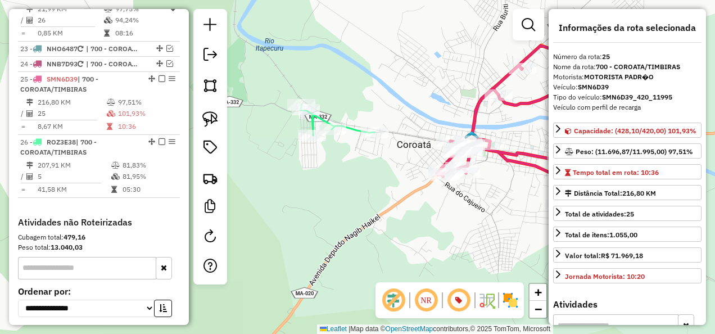
scroll to position [1872, 0]
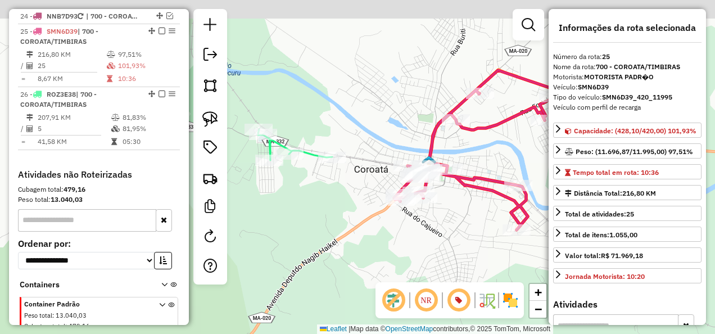
drag, startPoint x: 475, startPoint y: 193, endPoint x: 392, endPoint y: 237, distance: 93.8
click at [396, 237] on div "Janela de atendimento Grade de atendimento Capacidade Transportadoras Veículos …" at bounding box center [357, 167] width 715 height 334
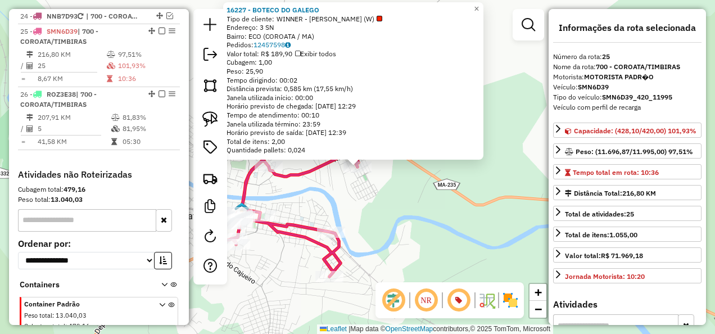
drag, startPoint x: 451, startPoint y: 211, endPoint x: 429, endPoint y: 187, distance: 33.0
click at [450, 211] on div "16227 - BOTECO DO GALEGO Tipo de cliente: WINNER - ROTA (W) Endereço: 3 SN Bair…" at bounding box center [357, 167] width 715 height 334
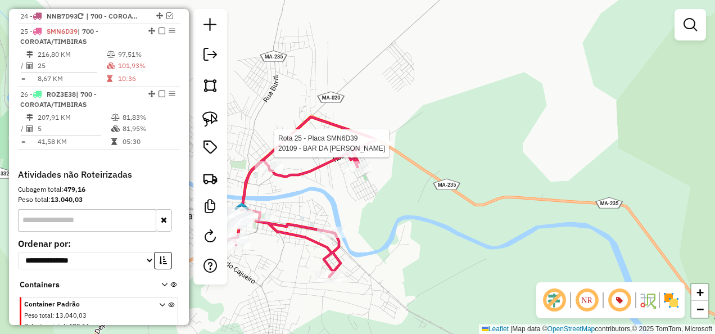
select select "**********"
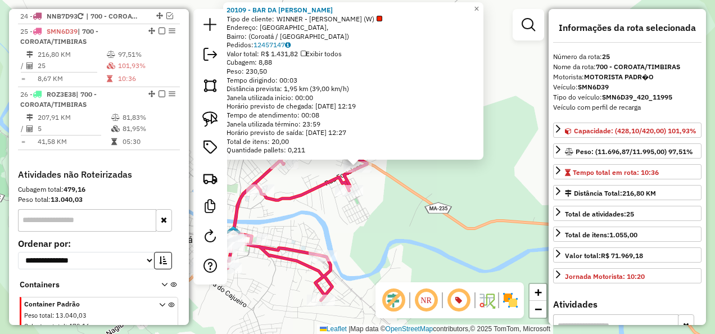
click at [411, 193] on div "Rota 25 - Placa SMN6D39 20109 - BAR DA CLAUDIA 20109 - BAR DA CLAUDIA Tipo de c…" at bounding box center [357, 167] width 715 height 334
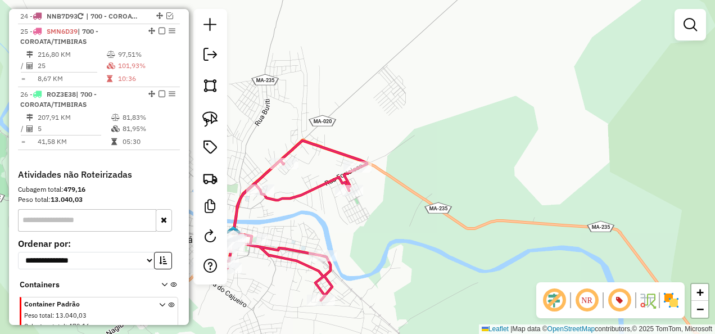
drag, startPoint x: 464, startPoint y: 193, endPoint x: 527, endPoint y: 167, distance: 68.1
click at [502, 180] on div "20109 - BAR DA CLAUDIA Tipo de cliente: WINNER - ROTA (W) Endereço: Rua Fortale…" at bounding box center [357, 167] width 715 height 334
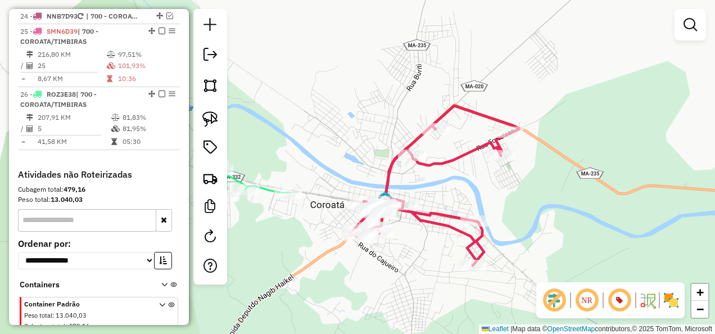
click at [268, 184] on icon at bounding box center [251, 180] width 74 height 31
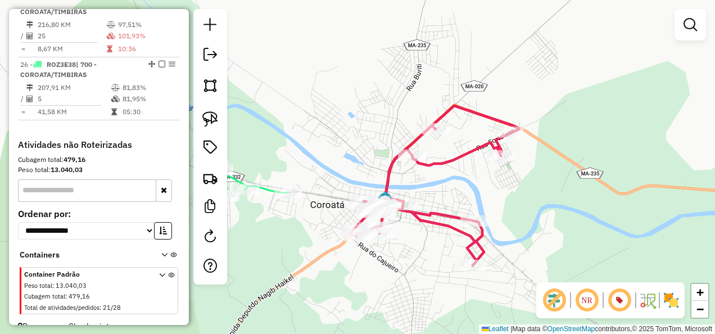
select select "**********"
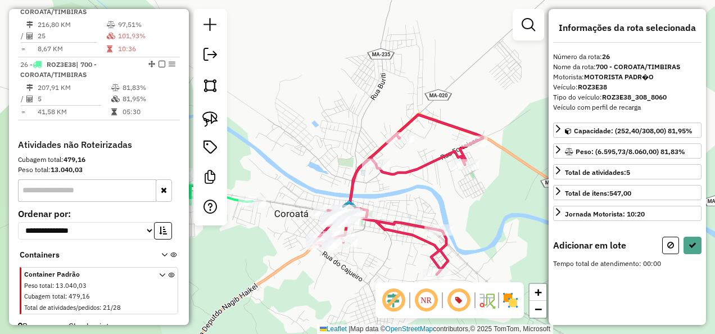
drag, startPoint x: 333, startPoint y: 154, endPoint x: 282, endPoint y: 162, distance: 52.4
click at [278, 169] on div "Janela de atendimento Grade de atendimento Capacidade Transportadoras Veículos …" at bounding box center [357, 167] width 715 height 334
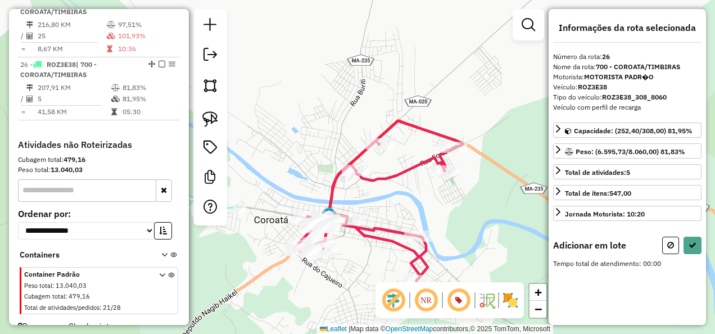
drag, startPoint x: 210, startPoint y: 119, endPoint x: 233, endPoint y: 108, distance: 25.1
click at [210, 119] on img at bounding box center [210, 119] width 16 height 16
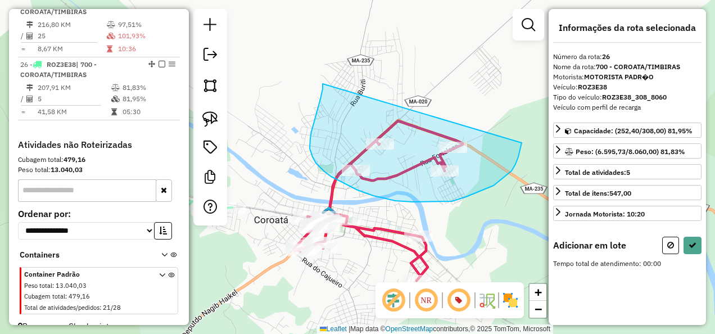
drag, startPoint x: 311, startPoint y: 132, endPoint x: 522, endPoint y: 143, distance: 210.5
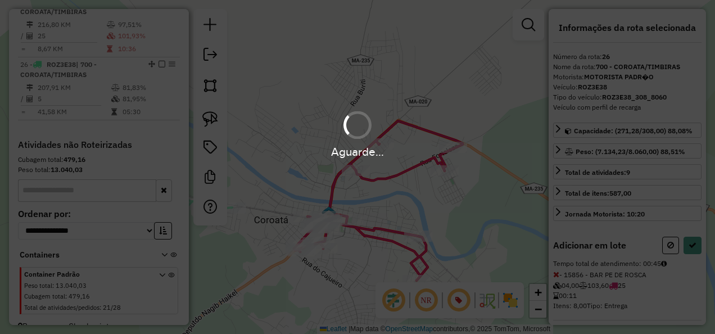
click at [692, 245] on hb-app "Aguarde... Pop-up bloqueado! Seu navegador bloqueou automáticamente a abertura …" at bounding box center [357, 167] width 715 height 334
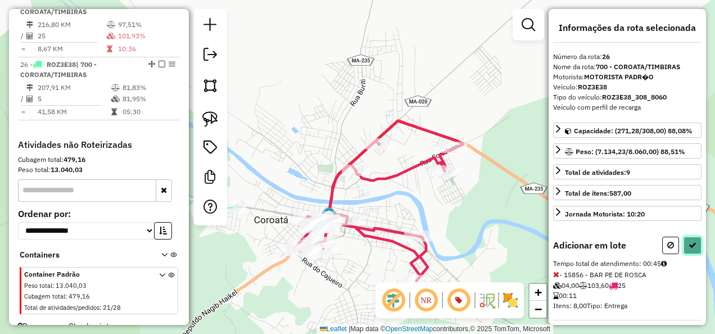
click at [688, 237] on button at bounding box center [692, 245] width 18 height 17
select select "**********"
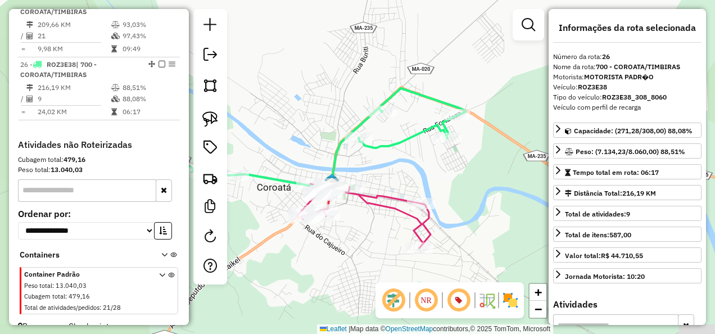
drag, startPoint x: 346, startPoint y: 280, endPoint x: 373, endPoint y: 171, distance: 112.3
click at [367, 194] on div "Janela de atendimento Grade de atendimento Capacidade Transportadoras Veículos …" at bounding box center [357, 167] width 715 height 334
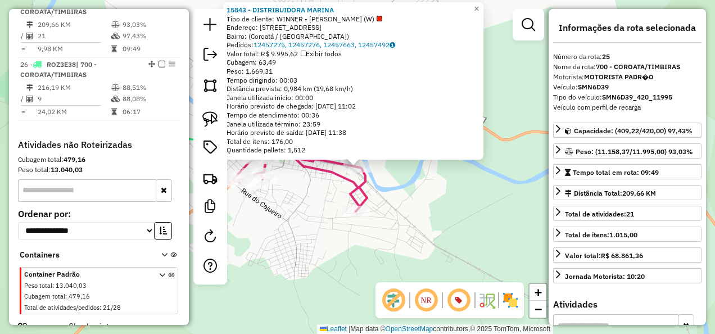
scroll to position [1872, 0]
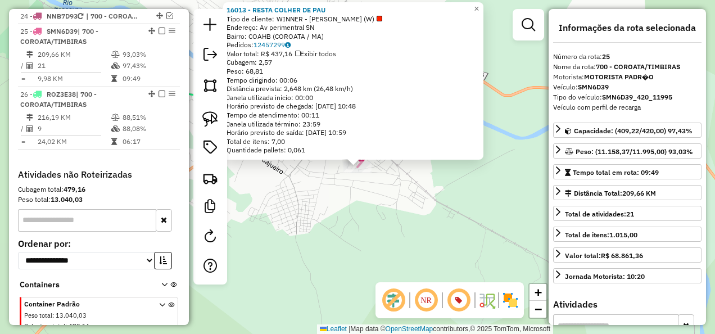
click at [345, 235] on div "Rota 25 - Placa SMN6D39 16013 - RESTA COLHER DE PAU × 16013 - RESTA COLHER DE P…" at bounding box center [357, 167] width 715 height 334
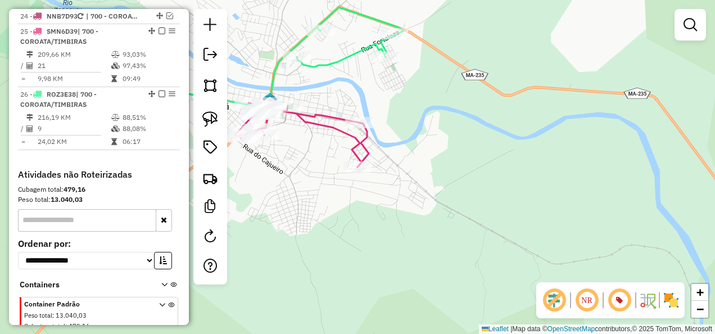
drag, startPoint x: 334, startPoint y: 215, endPoint x: 451, endPoint y: 250, distance: 121.4
click at [444, 245] on div "Janela de atendimento Grade de atendimento Capacidade Transportadoras Veículos …" at bounding box center [357, 167] width 715 height 334
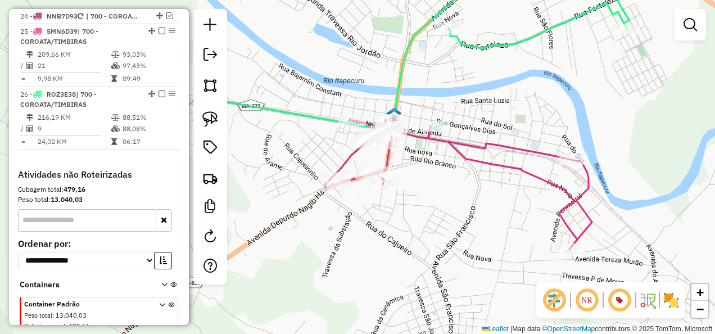
click at [499, 47] on icon at bounding box center [357, 49] width 610 height 164
select select "**********"
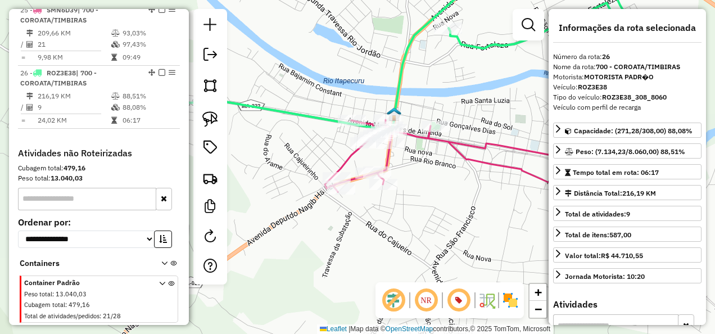
scroll to position [1902, 0]
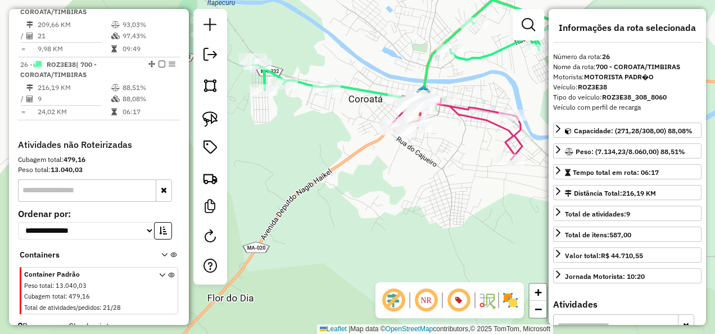
drag, startPoint x: 480, startPoint y: 191, endPoint x: 424, endPoint y: 196, distance: 55.9
click at [424, 196] on div "Janela de atendimento Grade de atendimento Capacidade Transportadoras Veículos …" at bounding box center [357, 167] width 715 height 334
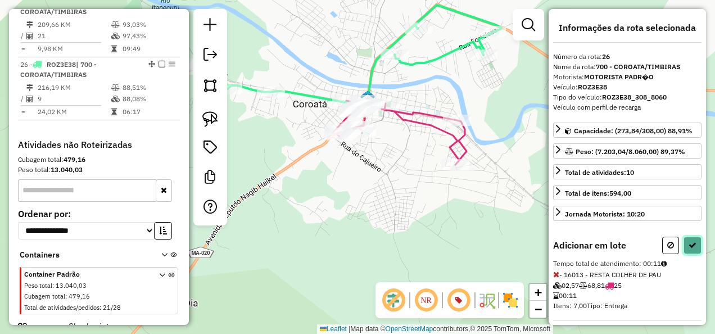
click at [688, 241] on icon at bounding box center [692, 245] width 8 height 8
select select "**********"
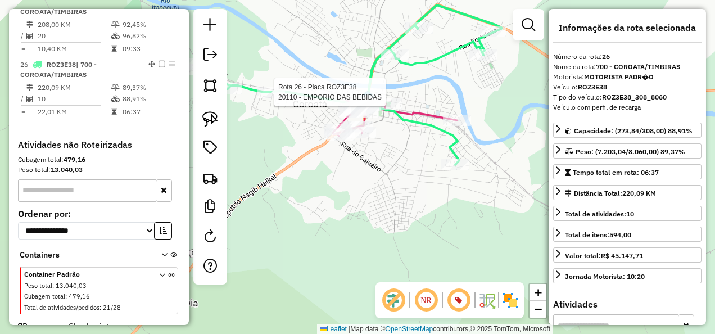
click at [274, 98] on div at bounding box center [271, 92] width 28 height 11
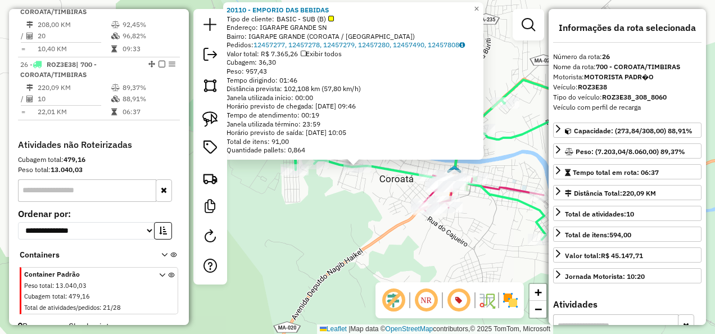
drag, startPoint x: 345, startPoint y: 208, endPoint x: 366, endPoint y: 211, distance: 21.5
click at [345, 208] on div "Rota 26 - Placa ROZ3E38 20310 - DEPOSITO E BAR DO GE 20110 - EMPORIO DAS BEBIDA…" at bounding box center [357, 167] width 715 height 334
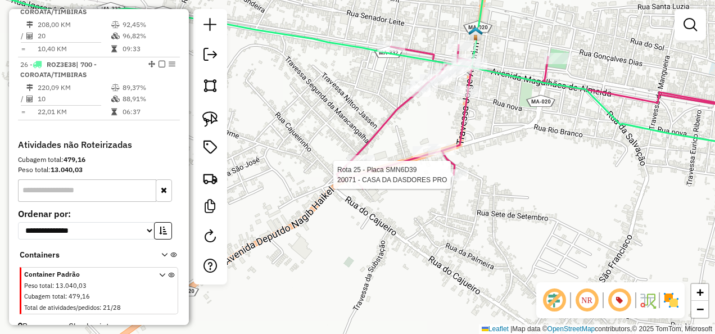
select select "**********"
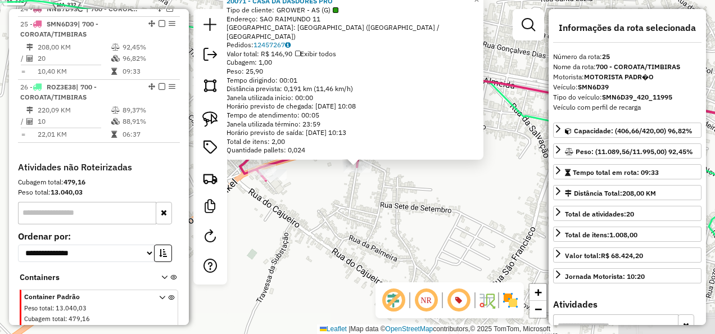
scroll to position [1872, 0]
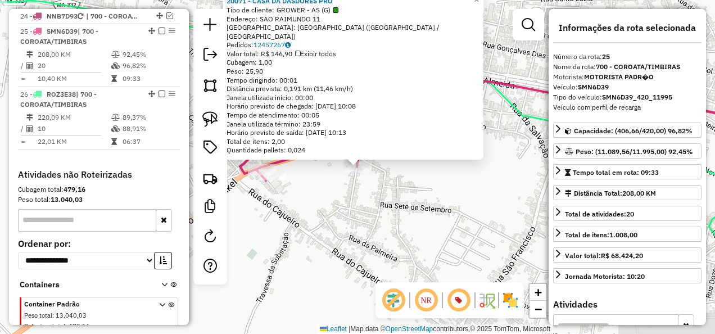
click at [450, 211] on div "20071 - CASA DA DASDORES PRO Tipo de cliente: GROWER - AS (G) Endereço: SAO RAI…" at bounding box center [357, 167] width 715 height 334
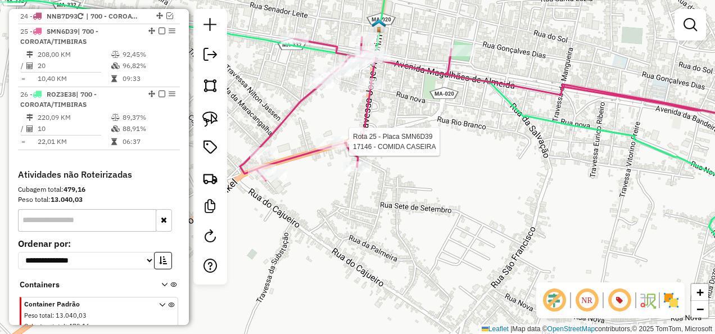
select select "**********"
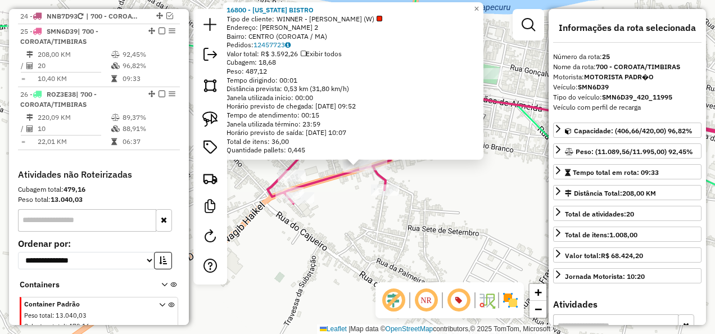
click at [351, 205] on div "Rota 25 - Placa SMN6D39 16800 - ALABAMA BISTRO 16800 - ALABAMA BISTRO Tipo de c…" at bounding box center [357, 167] width 715 height 334
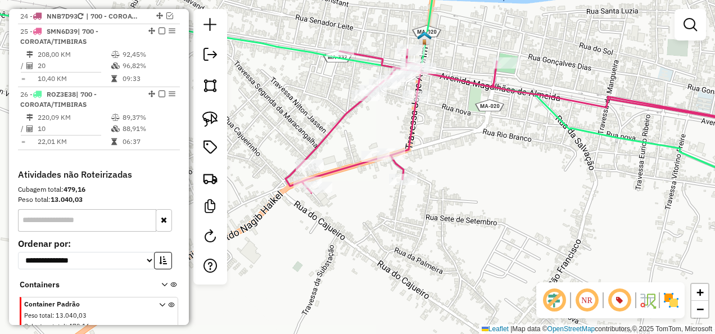
drag, startPoint x: 363, startPoint y: 212, endPoint x: 369, endPoint y: 194, distance: 18.5
click at [388, 201] on div "Janela de atendimento Grade de atendimento Capacidade Transportadoras Veículos …" at bounding box center [357, 167] width 715 height 334
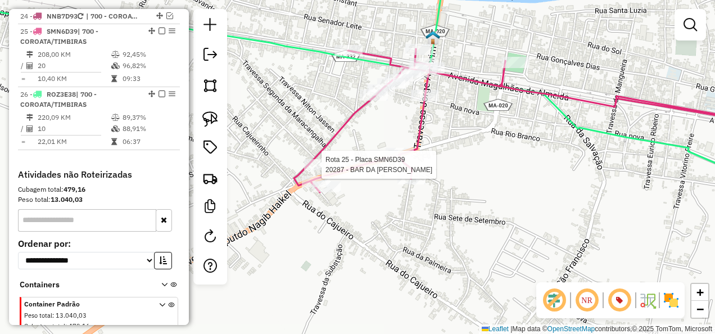
select select "**********"
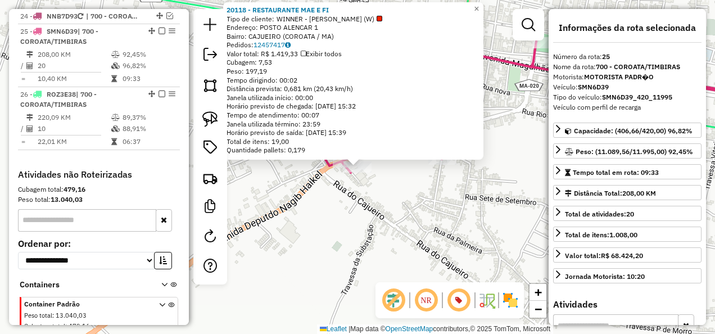
click at [369, 188] on div "20118 - RESTAURANTE MAE E FI Tipo de cliente: WINNER - ROTA (W) Endereço: POSTO…" at bounding box center [357, 167] width 715 height 334
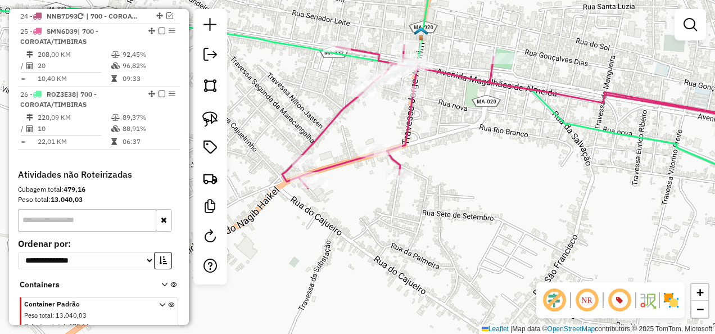
drag, startPoint x: 449, startPoint y: 192, endPoint x: 360, endPoint y: 221, distance: 94.0
click at [360, 221] on div "Janela de atendimento Grade de atendimento Capacidade Transportadoras Veículos …" at bounding box center [357, 167] width 715 height 334
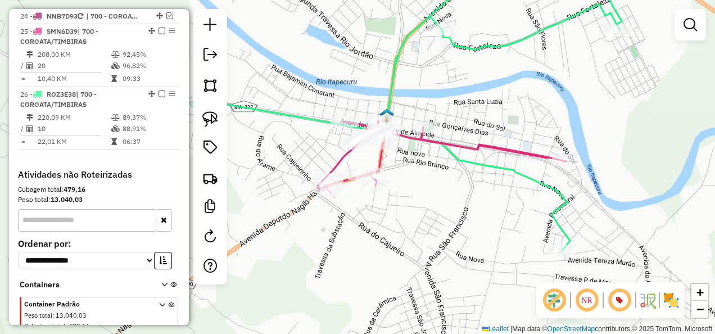
drag, startPoint x: 422, startPoint y: 188, endPoint x: 451, endPoint y: 200, distance: 31.7
click at [445, 200] on div "Janela de atendimento Grade de atendimento Capacidade Transportadoras Veículos …" at bounding box center [357, 167] width 715 height 334
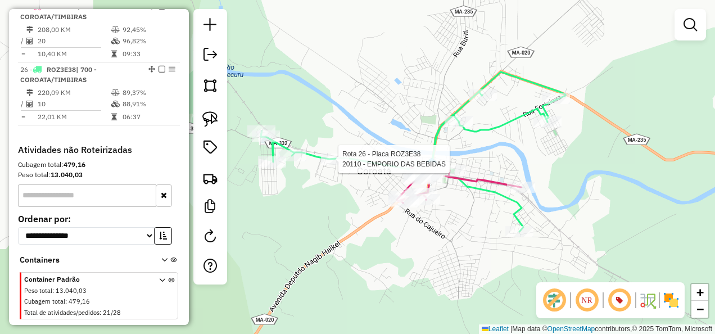
select select "**********"
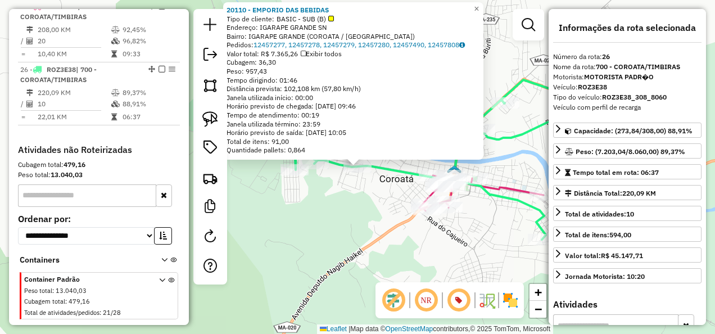
scroll to position [1902, 0]
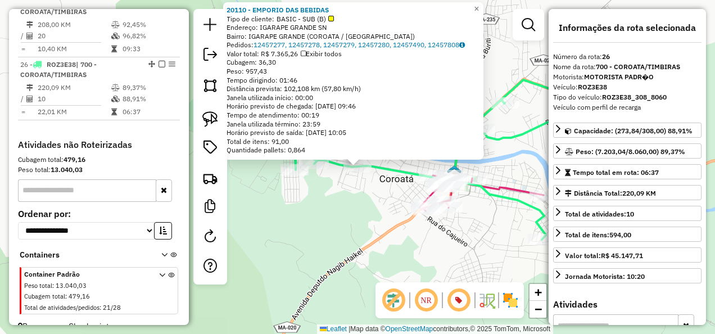
click at [366, 217] on div "20110 - EMPORIO DAS BEBIDAS Tipo de cliente: BASIC - SUB (B) Endereço: IGARAPE …" at bounding box center [357, 167] width 715 height 334
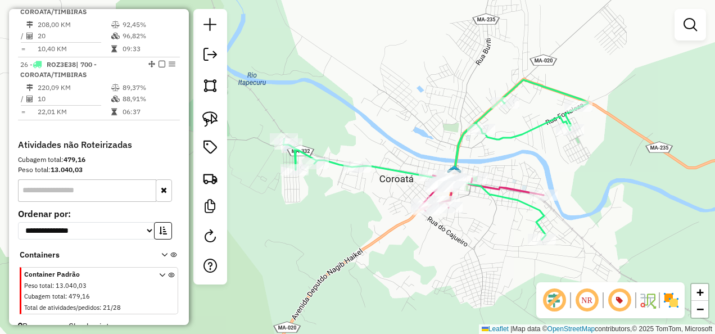
click at [508, 187] on icon at bounding box center [481, 192] width 124 height 35
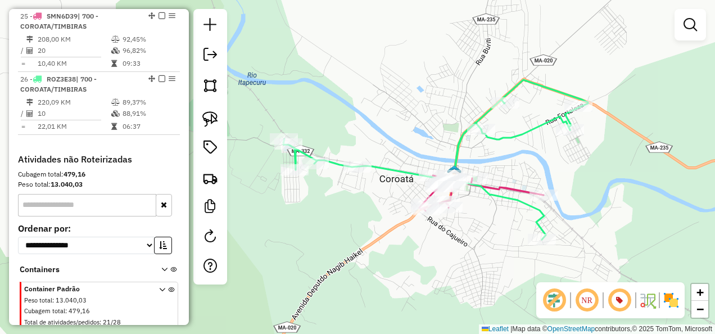
select select "**********"
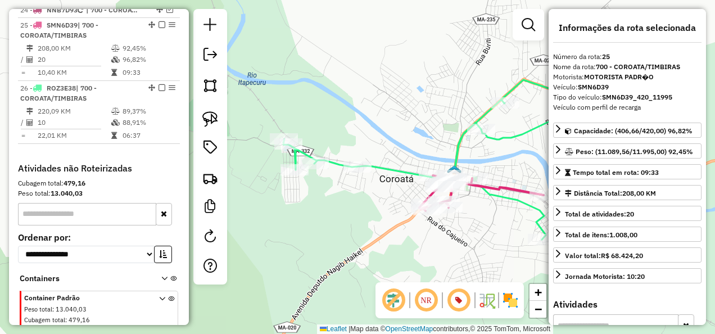
scroll to position [1872, 0]
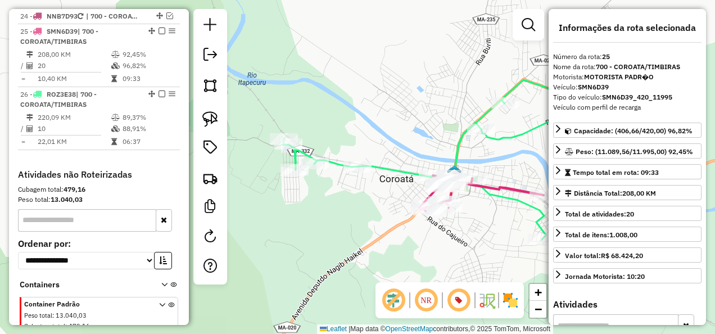
click at [470, 210] on div "Janela de atendimento Grade de atendimento Capacidade Transportadoras Veículos …" at bounding box center [357, 167] width 715 height 334
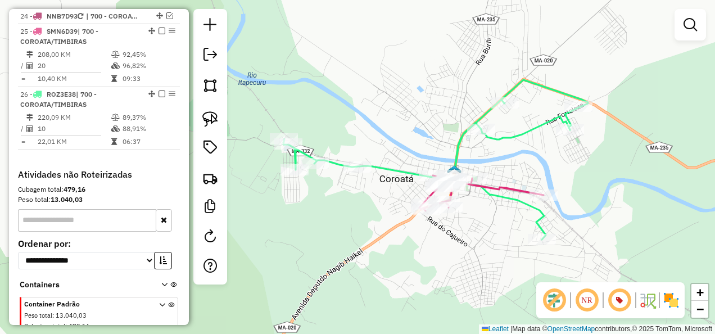
click at [500, 194] on icon at bounding box center [481, 192] width 124 height 35
select select "**********"
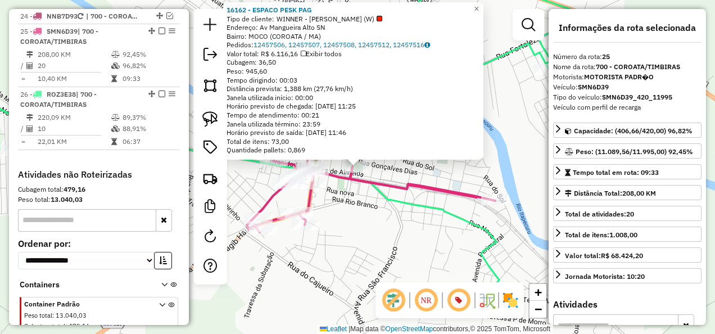
click at [356, 223] on div "16162 - ESPACO PESK PAG Tipo de cliente: WINNER - ROTA (W) Endereço: Av Manguei…" at bounding box center [357, 167] width 715 height 334
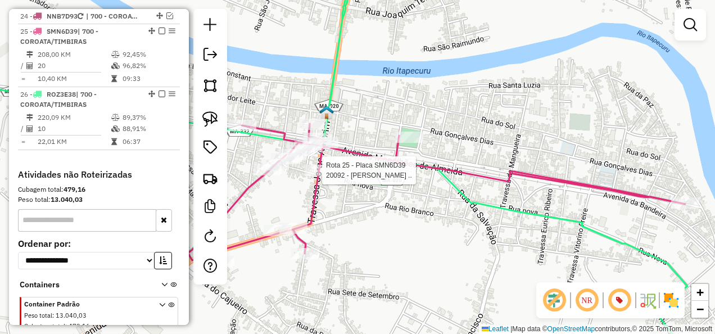
select select "**********"
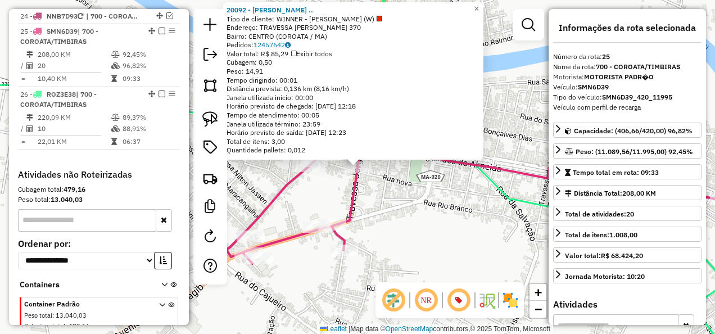
click at [382, 210] on div "Rota 25 - Placa SMN6D39 20066 - BAR DA ELEN 20092 - ELLYSSON BAR .. Tipo de cli…" at bounding box center [357, 167] width 715 height 334
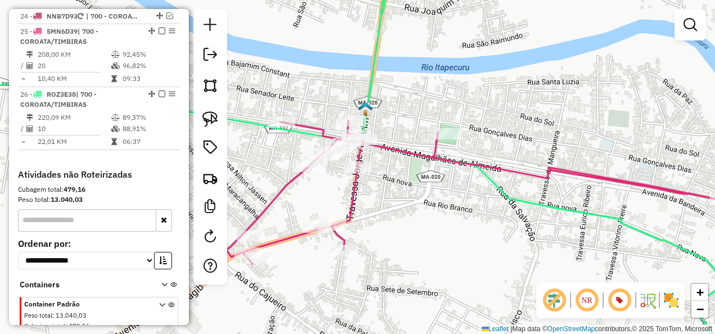
click at [508, 198] on icon at bounding box center [331, 167] width 804 height 401
select select "**********"
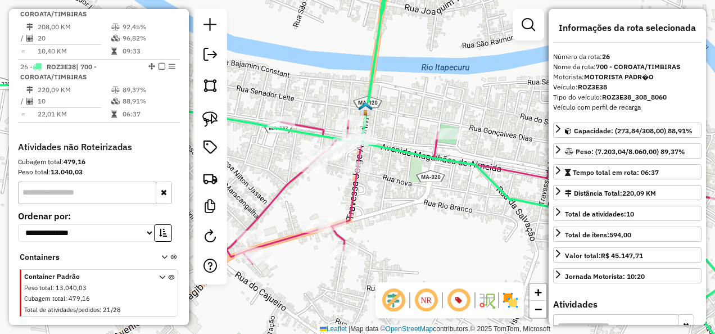
scroll to position [1902, 0]
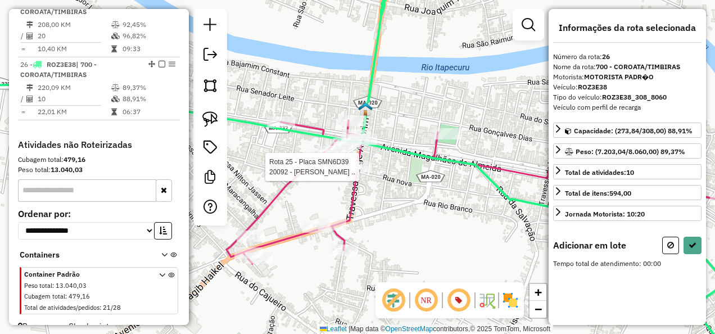
click at [359, 173] on div at bounding box center [357, 166] width 28 height 11
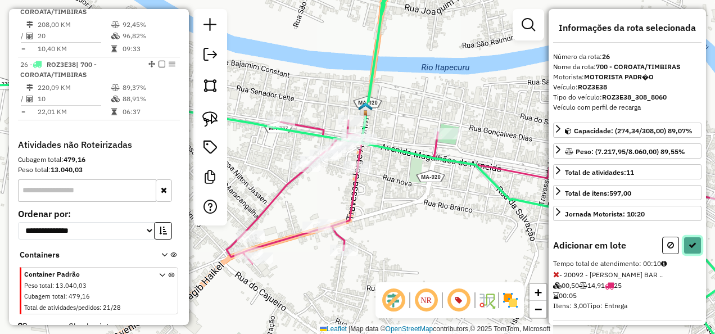
drag, startPoint x: 695, startPoint y: 243, endPoint x: 678, endPoint y: 240, distance: 17.2
click at [694, 243] on button at bounding box center [692, 245] width 18 height 17
select select "**********"
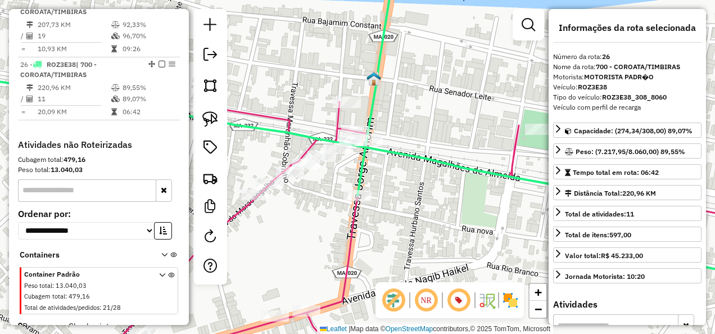
click at [286, 123] on icon at bounding box center [441, 235] width 691 height 266
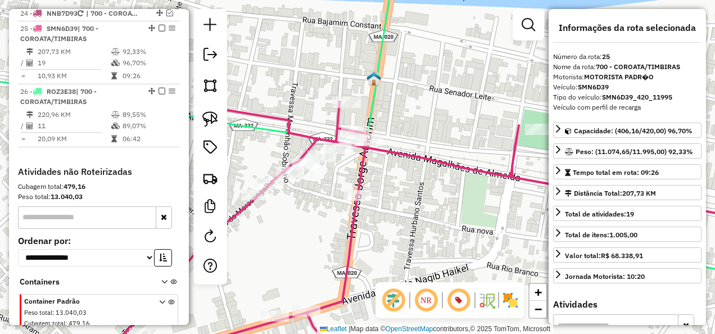
scroll to position [1872, 0]
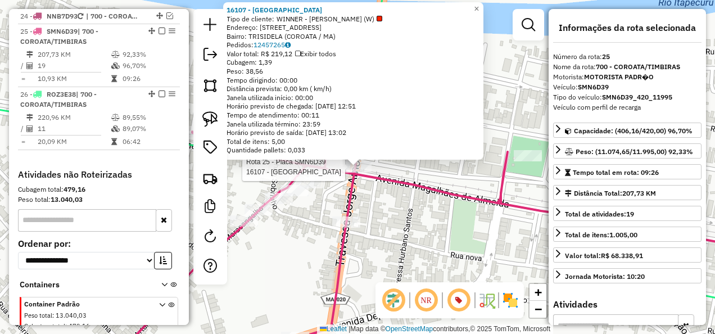
click at [374, 191] on div "Rota 25 - Placa SMN6D39 16107 - CHURASCARIA AVENIDA 16107 - CHURASCARIA AVENIDA…" at bounding box center [357, 167] width 715 height 334
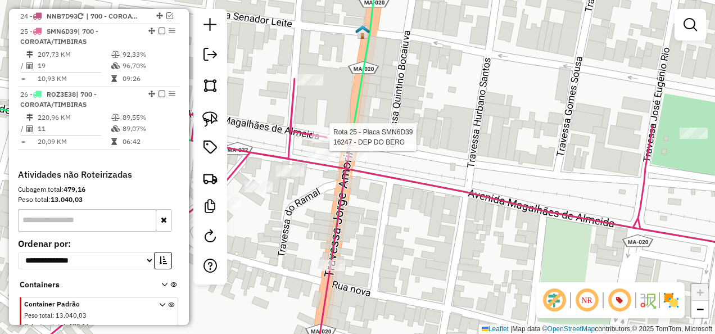
select select "**********"
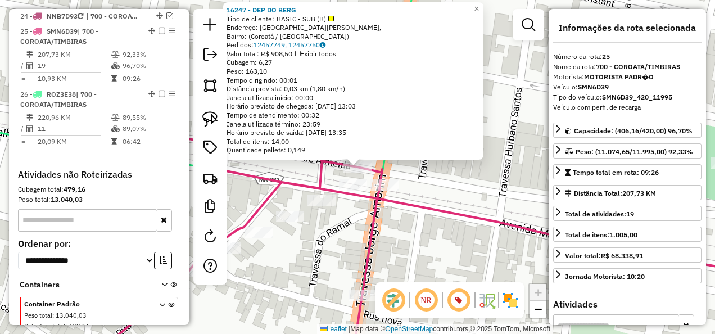
click at [353, 193] on icon at bounding box center [419, 237] width 733 height 259
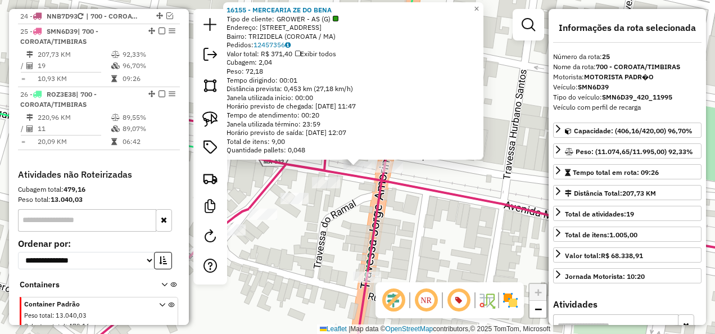
click at [364, 227] on div "16155 - MERCEARIA ZE DO BENA Tipo de cliente: GROWER - AS (G) Endereço: Rua Cen…" at bounding box center [357, 167] width 715 height 334
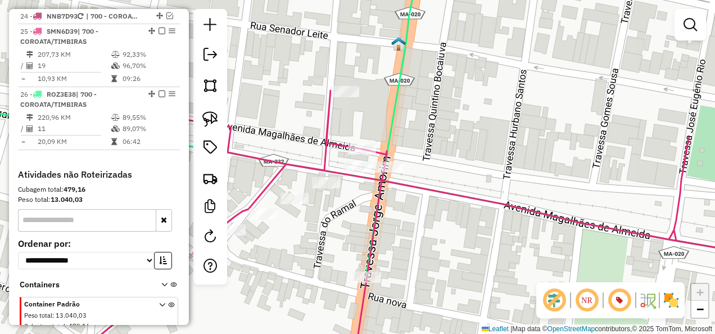
click at [389, 125] on icon at bounding box center [358, 122] width 858 height 310
select select "**********"
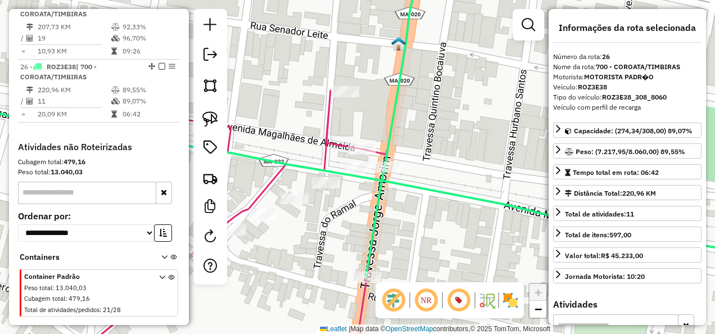
scroll to position [1902, 0]
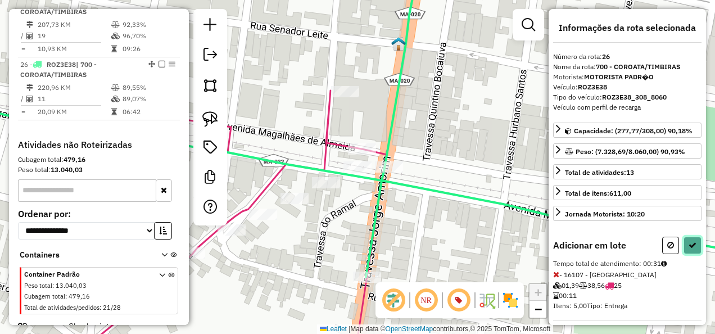
click at [691, 241] on icon at bounding box center [692, 245] width 8 height 8
select select "**********"
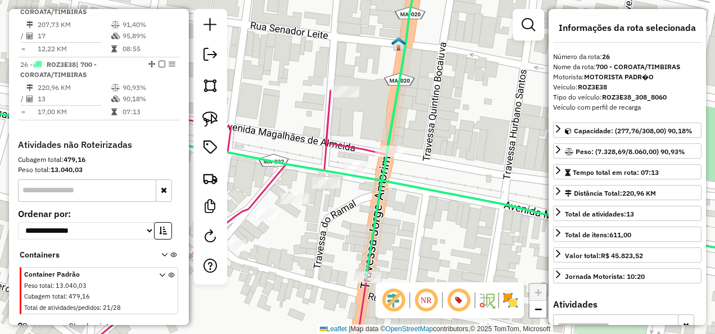
click at [363, 150] on icon at bounding box center [422, 228] width 728 height 277
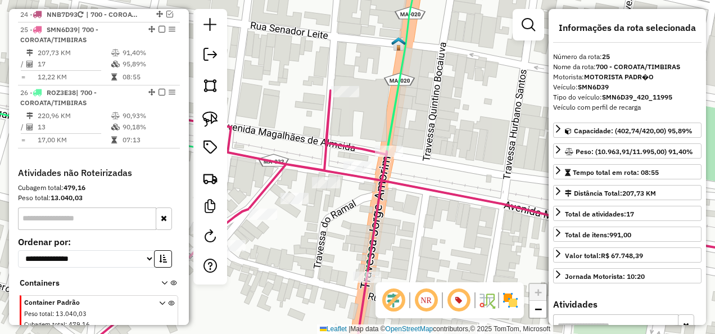
scroll to position [1872, 0]
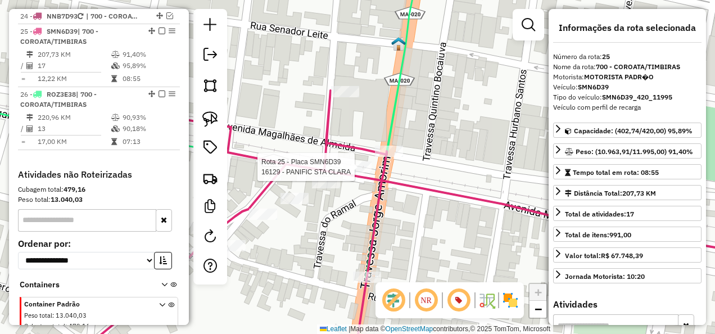
click at [360, 173] on div at bounding box center [357, 166] width 28 height 11
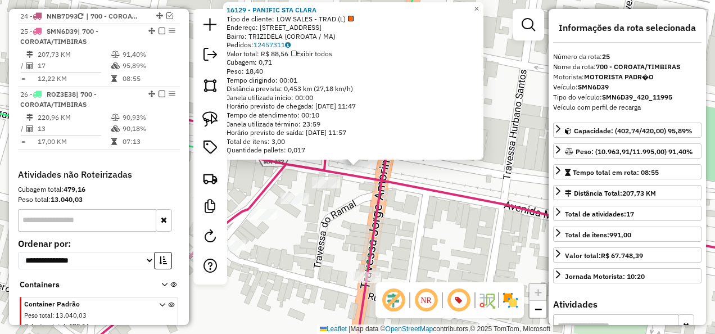
click at [359, 221] on div "Rota 25 - Placa SMN6D39 16207 - CASA DE SALGADOS 16129 - PANIFIC STA CLARA Tipo…" at bounding box center [357, 167] width 715 height 334
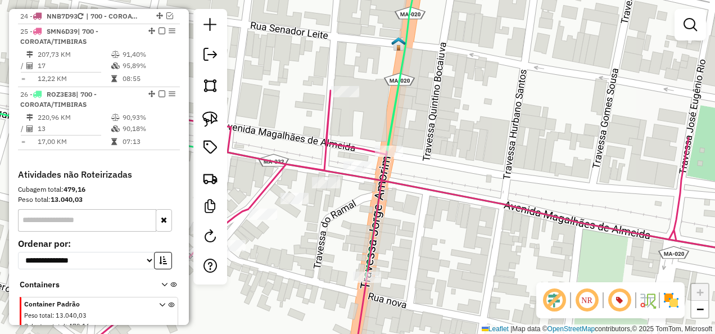
click at [393, 123] on icon at bounding box center [358, 122] width 858 height 310
select select "**********"
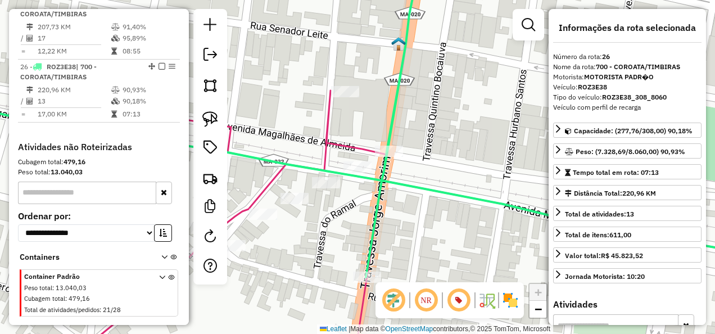
scroll to position [1902, 0]
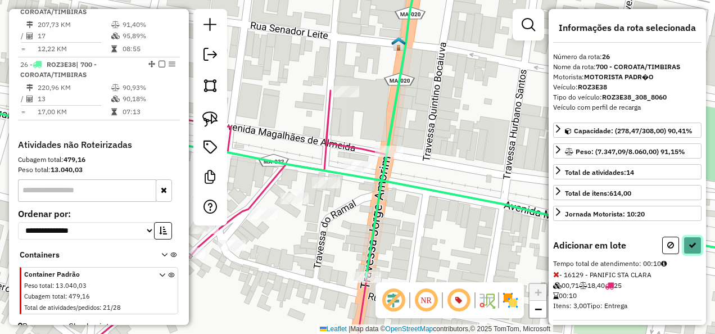
click at [688, 242] on icon at bounding box center [692, 245] width 8 height 8
select select "**********"
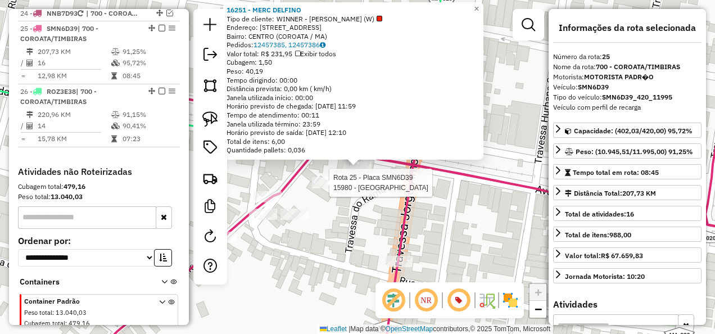
scroll to position [1872, 0]
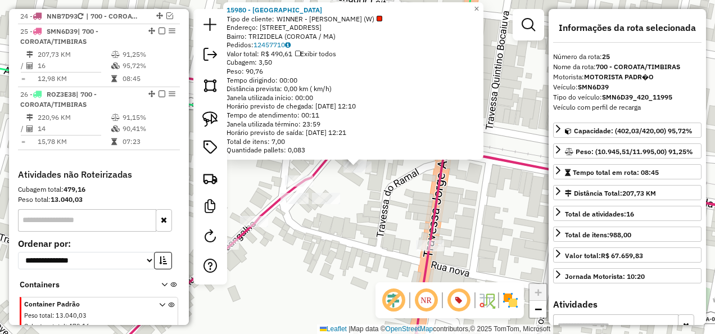
click at [384, 224] on div "15980 - BAR DO DENIS Tipo de cliente: WINNER - ROTA (W) Endereço: Rua projetada…" at bounding box center [357, 167] width 715 height 334
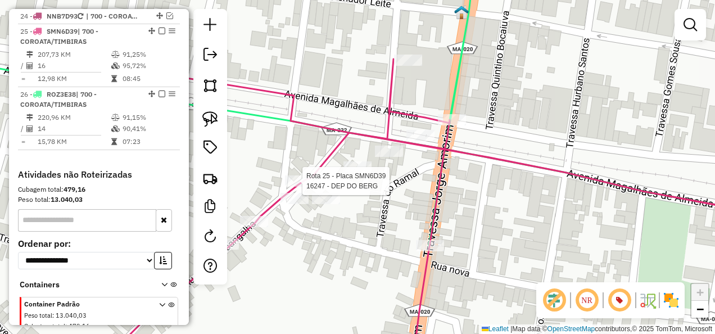
select select "**********"
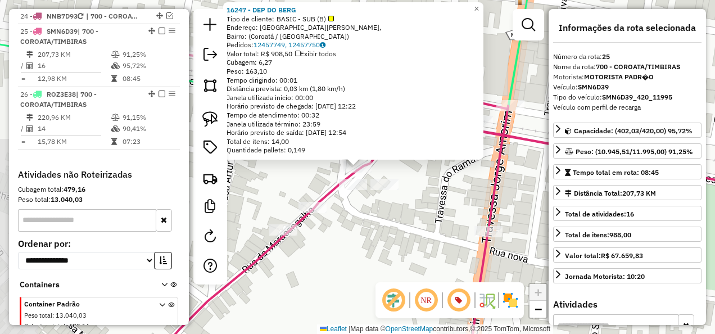
click at [363, 247] on div "16247 - DEP DO BERG Tipo de cliente: BASIC - SUB (B) Endereço: Avenida Magalhãe…" at bounding box center [357, 167] width 715 height 334
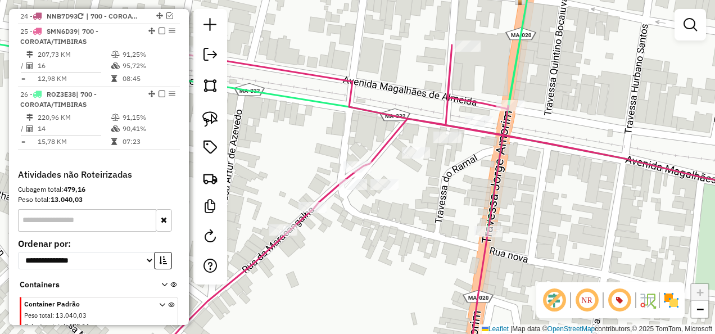
click at [509, 82] on icon at bounding box center [358, 99] width 858 height 265
select select "**********"
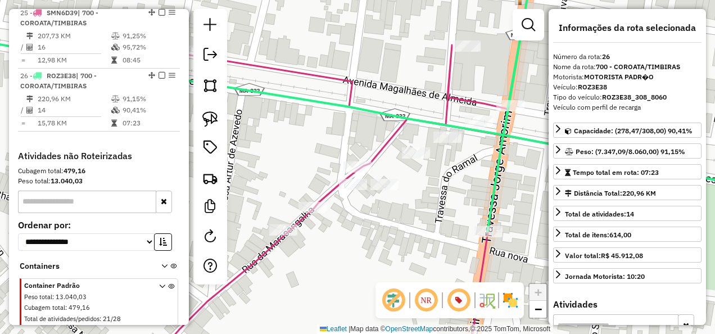
scroll to position [1902, 0]
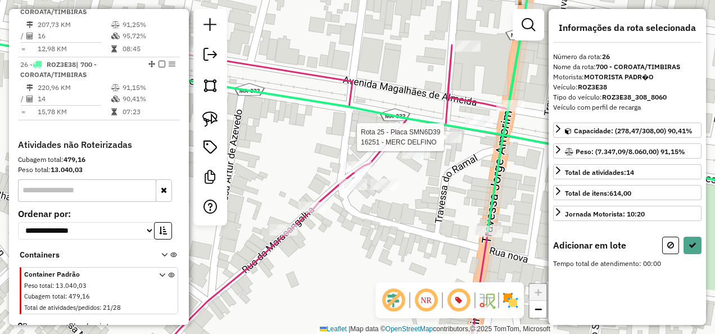
click at [452, 143] on div at bounding box center [447, 137] width 28 height 11
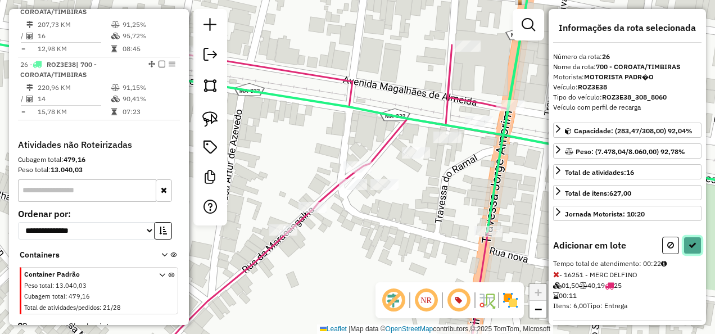
click at [691, 237] on button at bounding box center [692, 245] width 18 height 17
select select "**********"
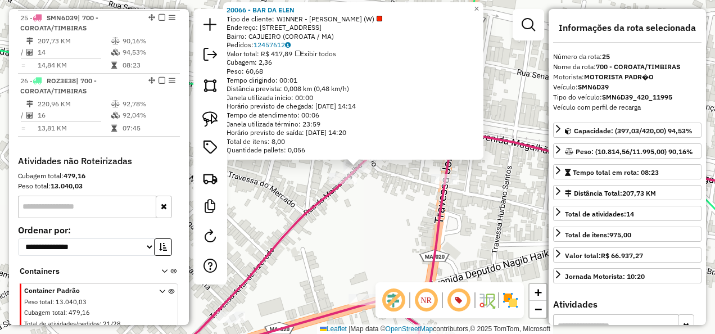
scroll to position [1872, 0]
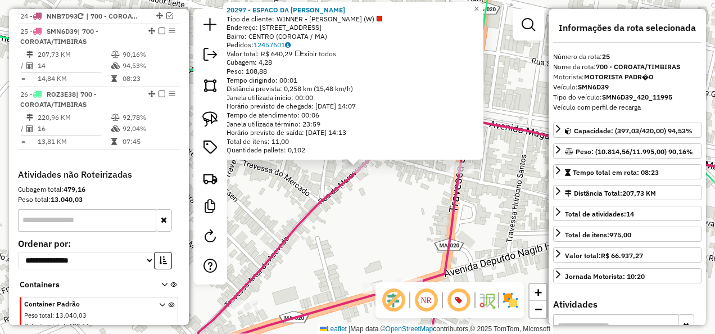
click at [389, 207] on div "20297 - ESPACO DA ANA Tipo de cliente: WINNER - ROTA (W) Endereço: RUA DA MARAG…" at bounding box center [357, 167] width 715 height 334
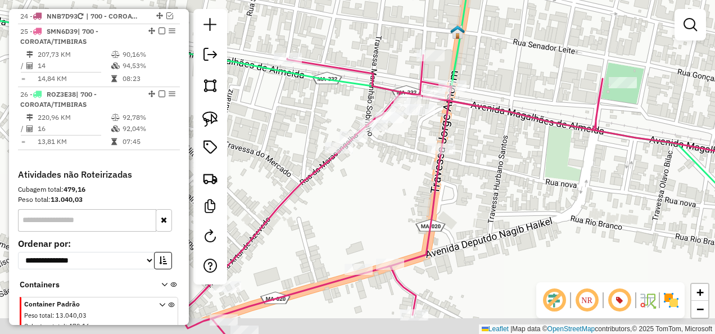
drag, startPoint x: 497, startPoint y: 215, endPoint x: 458, endPoint y: 148, distance: 77.9
click at [473, 176] on div "Janela de atendimento Grade de atendimento Capacidade Transportadoras Veículos …" at bounding box center [357, 167] width 715 height 334
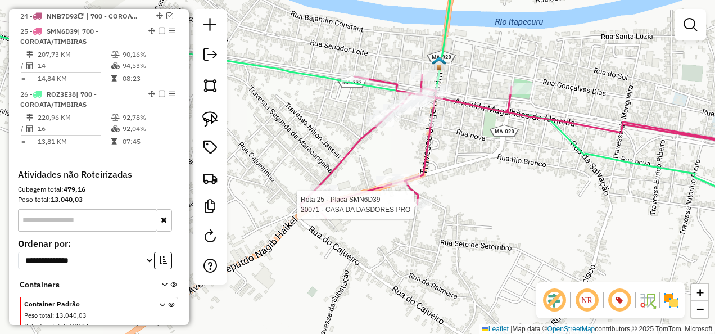
select select "**********"
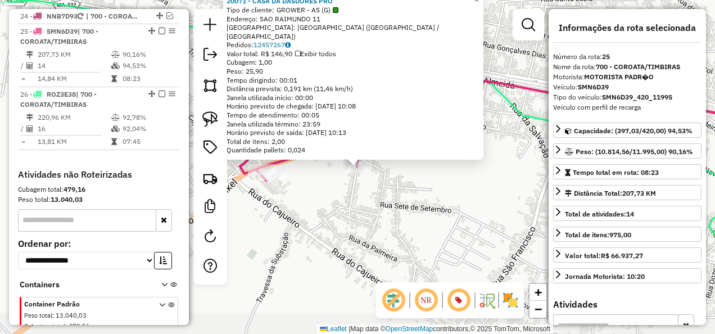
drag, startPoint x: 419, startPoint y: 216, endPoint x: 343, endPoint y: 163, distance: 92.9
click at [418, 216] on div "Rota 25 - Placa SMN6D39 20071 - CASA DA DASDORES PRO 20071 - CASA DA DASDORES P…" at bounding box center [357, 167] width 715 height 334
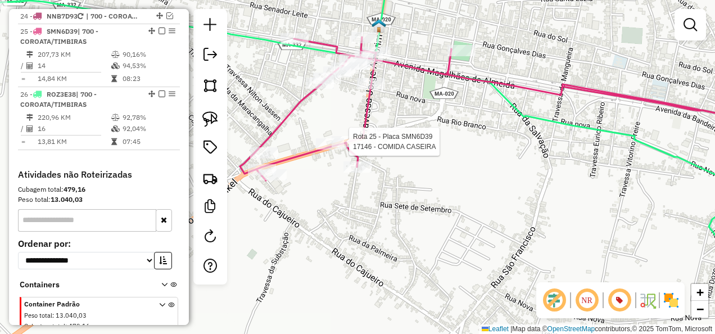
select select "**********"
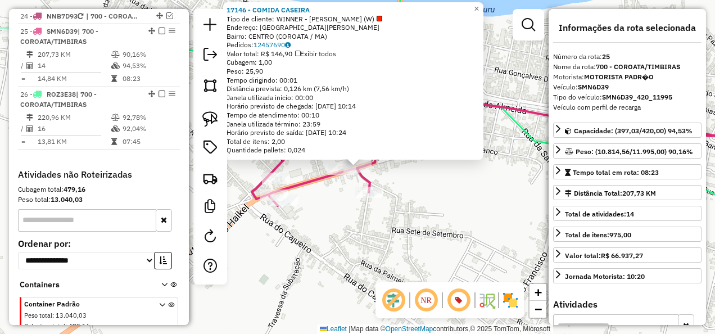
click at [472, 198] on div "Rota 25 - Placa SMN6D39 17146 - COMIDA CASEIRA 17146 - COMIDA CASEIRA Tipo de c…" at bounding box center [357, 167] width 715 height 334
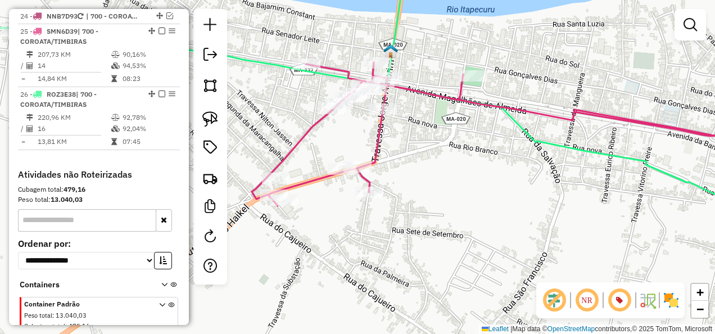
click at [533, 136] on icon at bounding box center [343, 144] width 829 height 354
select select "**********"
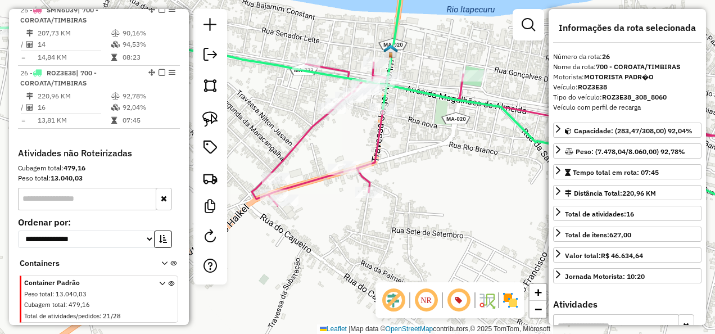
scroll to position [1902, 0]
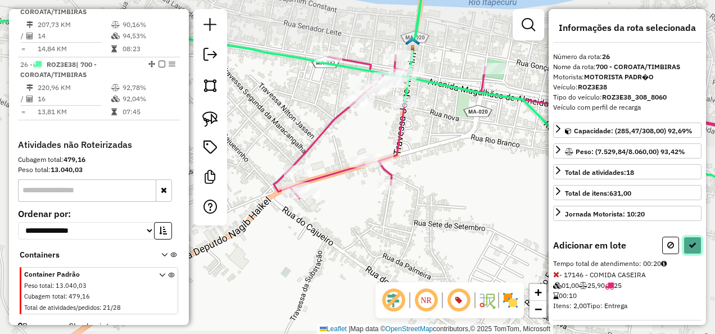
click at [685, 241] on button at bounding box center [692, 245] width 18 height 17
select select "**********"
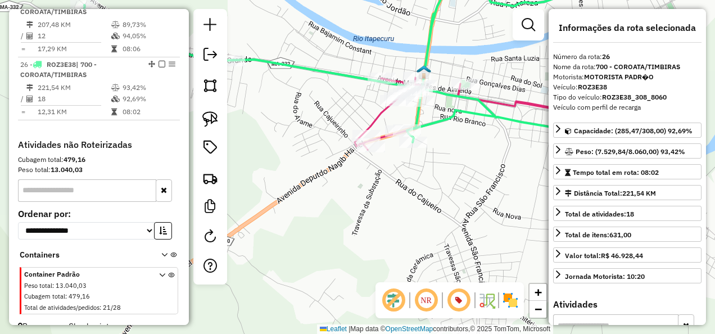
click at [373, 117] on icon at bounding box center [479, 114] width 248 height 72
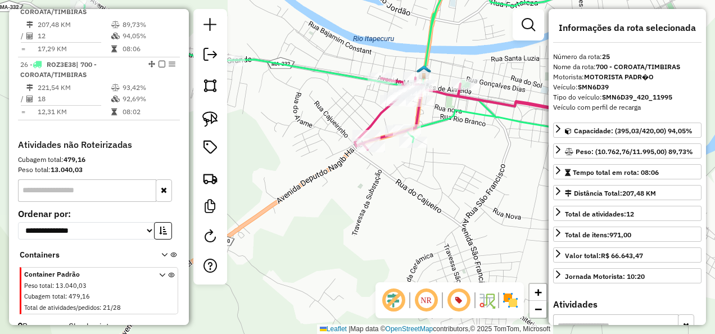
scroll to position [1872, 0]
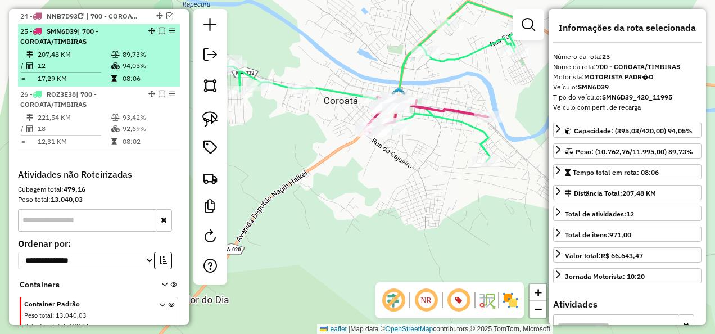
click at [158, 28] on em at bounding box center [161, 31] width 7 height 7
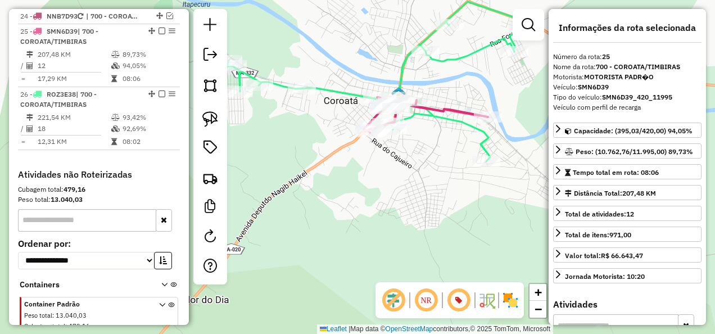
scroll to position [1854, 0]
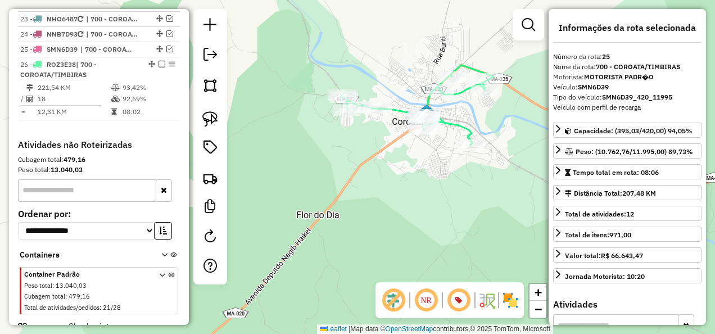
click at [468, 124] on icon at bounding box center [417, 105] width 152 height 80
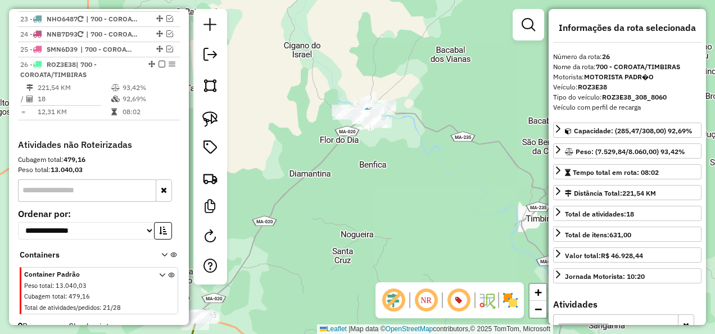
drag, startPoint x: 156, startPoint y: 47, endPoint x: 255, endPoint y: 76, distance: 103.0
click at [158, 61] on em at bounding box center [161, 64] width 7 height 7
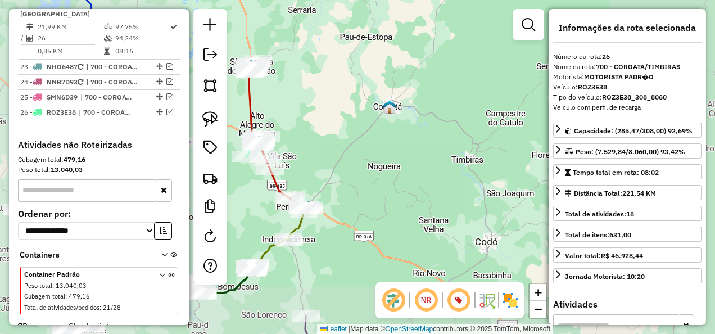
drag, startPoint x: 409, startPoint y: 188, endPoint x: 430, endPoint y: 97, distance: 93.4
click at [423, 112] on div "Janela de atendimento Grade de atendimento Capacidade Transportadoras Veículos …" at bounding box center [357, 167] width 715 height 334
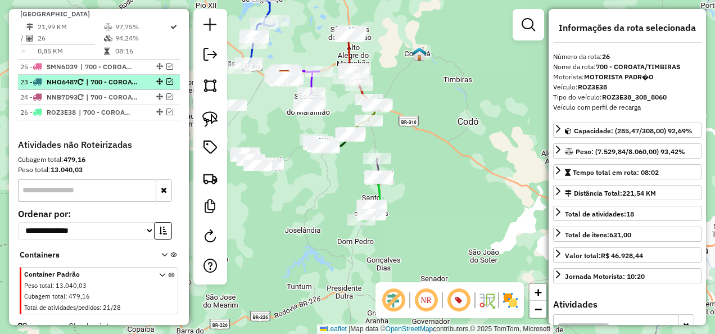
drag, startPoint x: 156, startPoint y: 82, endPoint x: 152, endPoint y: 52, distance: 30.6
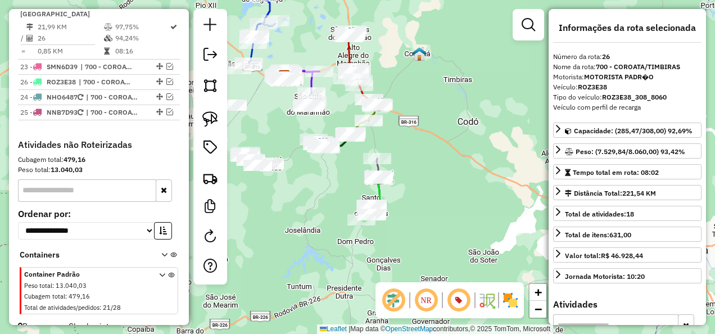
drag, startPoint x: 156, startPoint y: 97, endPoint x: 154, endPoint y: 65, distance: 32.1
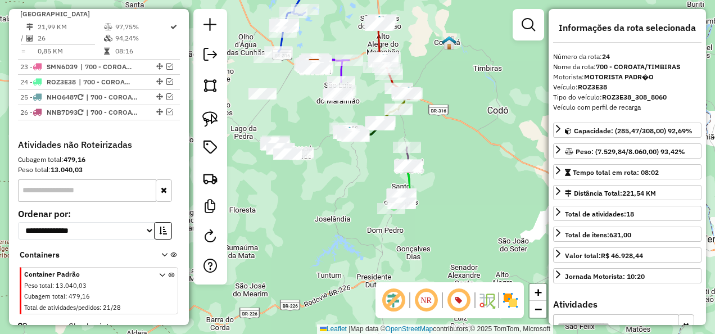
drag, startPoint x: 305, startPoint y: 216, endPoint x: 375, endPoint y: 206, distance: 71.5
click at [375, 206] on div "Janela de atendimento Grade de atendimento Capacidade Transportadoras Veículos …" at bounding box center [357, 167] width 715 height 334
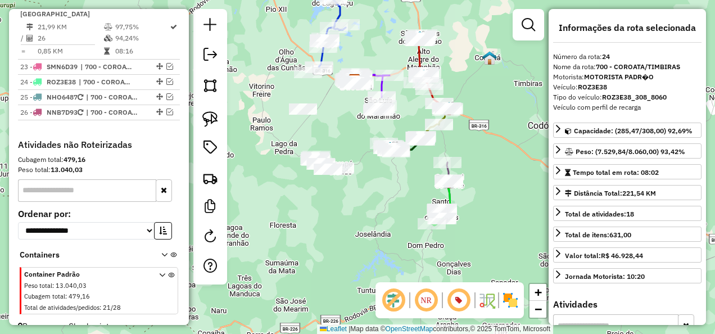
drag, startPoint x: 353, startPoint y: 203, endPoint x: 354, endPoint y: 228, distance: 24.8
click at [354, 228] on div "Janela de atendimento Grade de atendimento Capacidade Transportadoras Veículos …" at bounding box center [357, 167] width 715 height 334
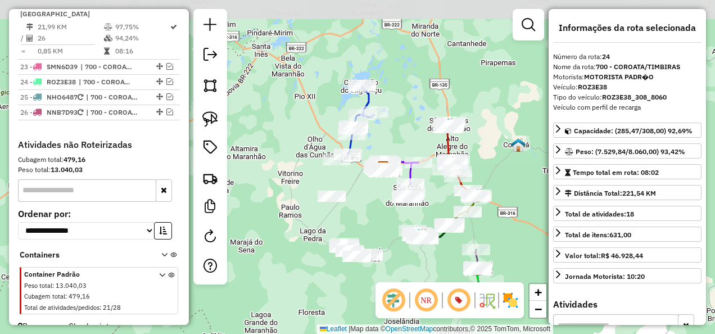
drag, startPoint x: 355, startPoint y: 150, endPoint x: 366, endPoint y: 202, distance: 53.6
click at [366, 202] on div "Janela de atendimento Grade de atendimento Capacidade Transportadoras Veículos …" at bounding box center [357, 167] width 715 height 334
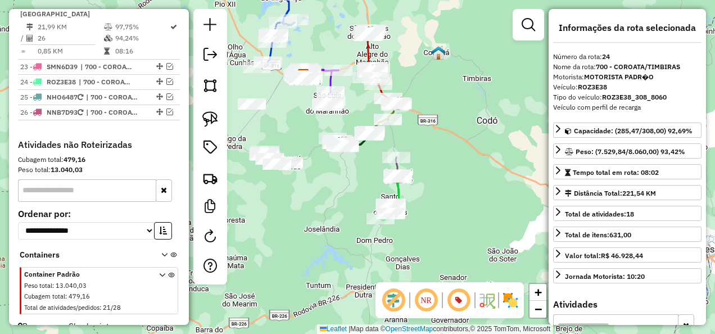
drag, startPoint x: 365, startPoint y: 202, endPoint x: 283, endPoint y: 107, distance: 126.3
click at [284, 108] on div "Janela de atendimento Grade de atendimento Capacidade Transportadoras Veículos …" at bounding box center [357, 167] width 715 height 334
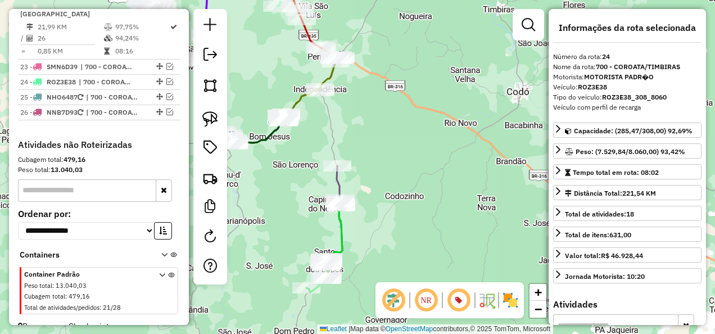
drag, startPoint x: 422, startPoint y: 124, endPoint x: 423, endPoint y: 118, distance: 6.3
click at [423, 118] on div "Janela de atendimento Grade de atendimento Capacidade Transportadoras Veículos …" at bounding box center [357, 167] width 715 height 334
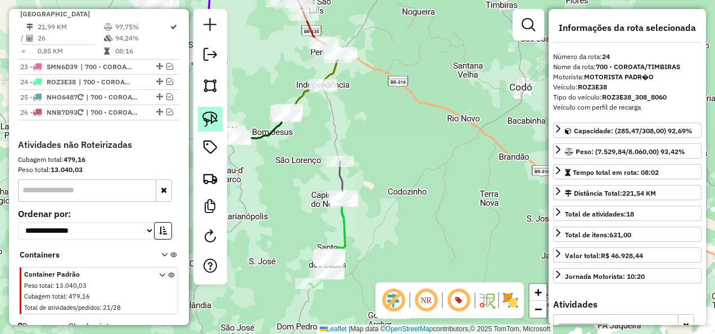
click at [209, 117] on img at bounding box center [210, 119] width 16 height 16
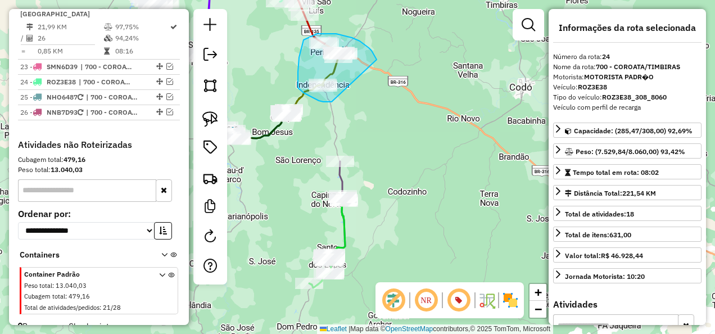
drag, startPoint x: 374, startPoint y: 55, endPoint x: 332, endPoint y: 102, distance: 62.9
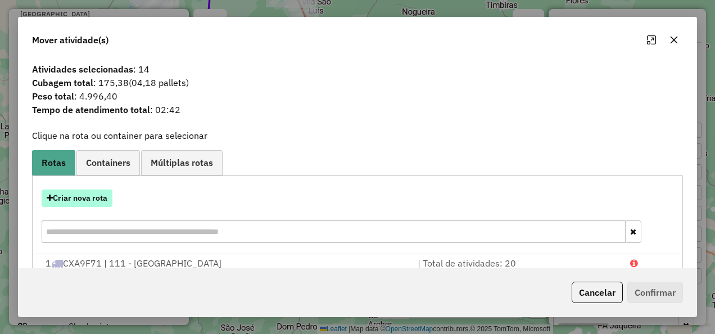
click at [101, 191] on button "Criar nova rota" at bounding box center [77, 197] width 71 height 17
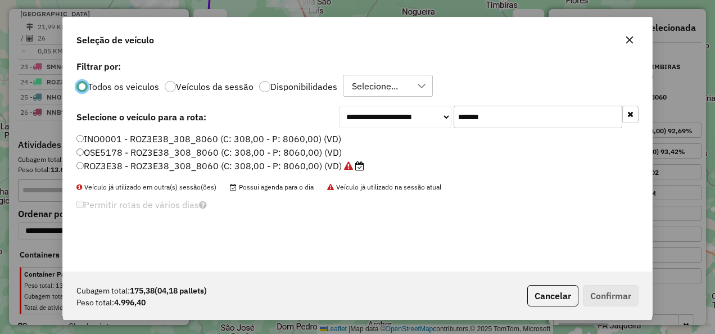
scroll to position [6, 3]
drag, startPoint x: 501, startPoint y: 119, endPoint x: 422, endPoint y: 138, distance: 81.5
click at [422, 138] on div "**********" at bounding box center [357, 165] width 589 height 214
paste input "text"
type input "*******"
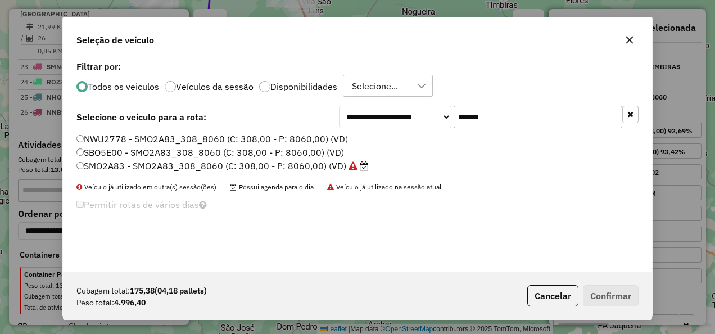
click at [323, 161] on label "SMO2A83 - SMO2A83_308_8060 (C: 308,00 - P: 8060,00) (VD)" at bounding box center [222, 165] width 292 height 13
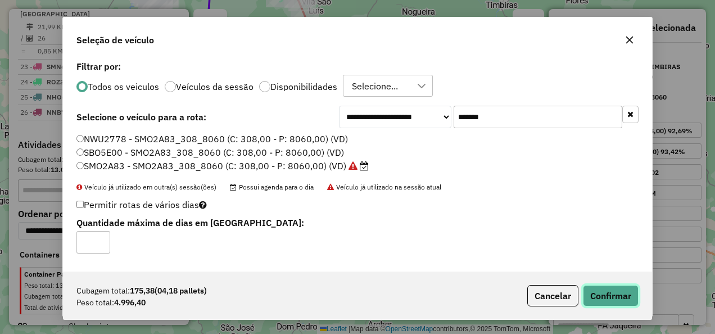
click at [627, 297] on button "Confirmar" at bounding box center [611, 295] width 56 height 21
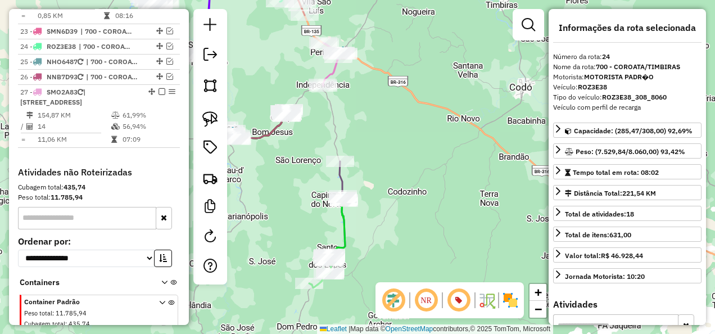
scroll to position [1857, 0]
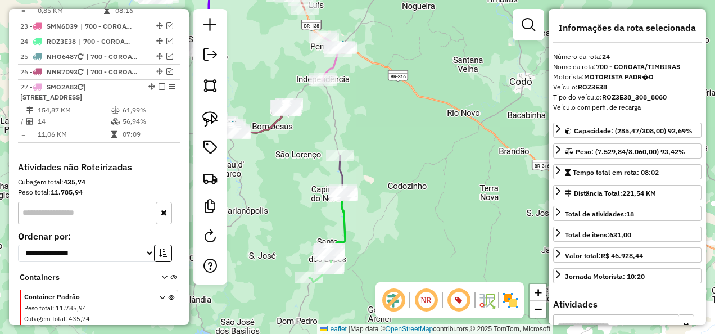
click at [392, 211] on div "Janela de atendimento Grade de atendimento Capacidade Transportadoras Veículos …" at bounding box center [357, 167] width 715 height 334
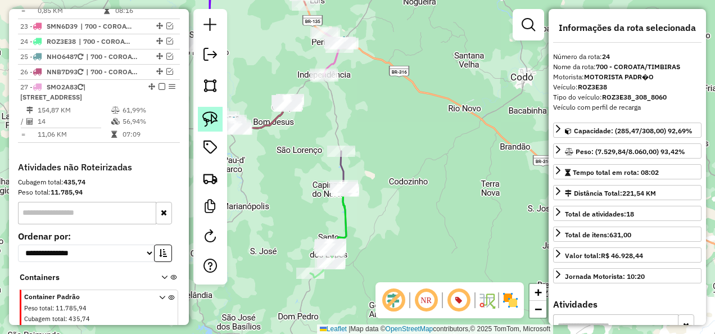
click at [212, 114] on img at bounding box center [210, 119] width 16 height 16
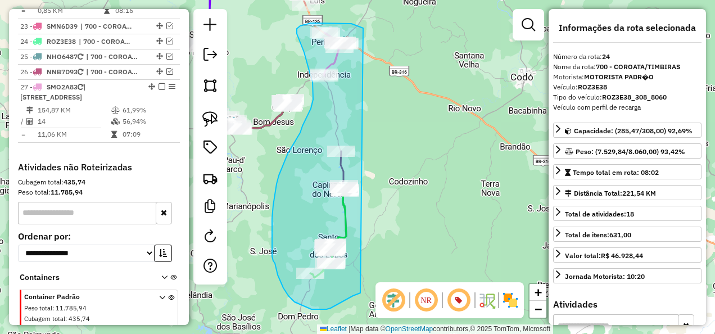
drag, startPoint x: 360, startPoint y: 27, endPoint x: 360, endPoint y: 293, distance: 265.8
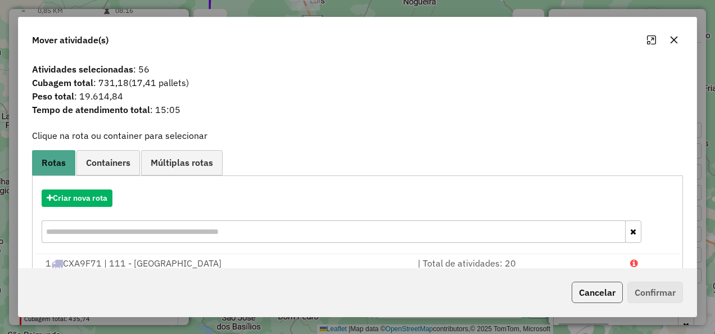
drag, startPoint x: 577, startPoint y: 289, endPoint x: 568, endPoint y: 286, distance: 9.1
click at [577, 289] on button "Cancelar" at bounding box center [597, 292] width 51 height 21
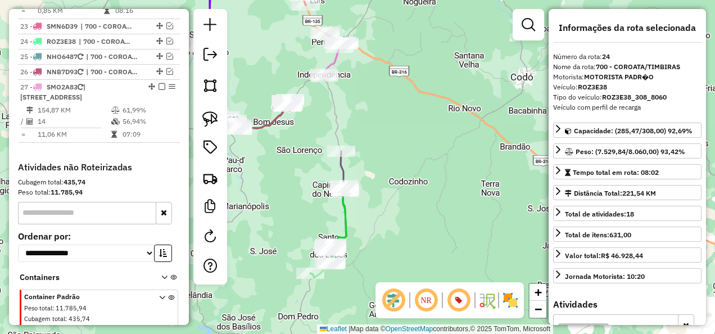
click at [334, 62] on icon at bounding box center [334, 54] width 21 height 43
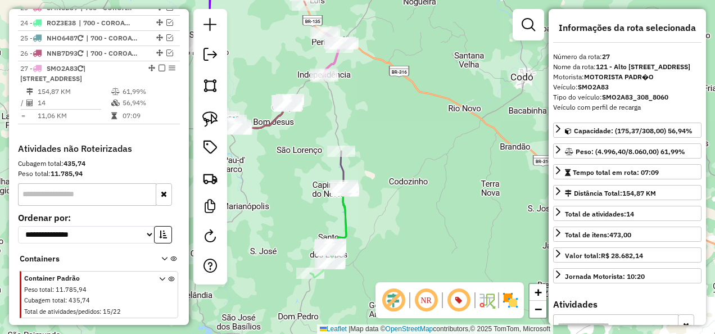
scroll to position [1890, 0]
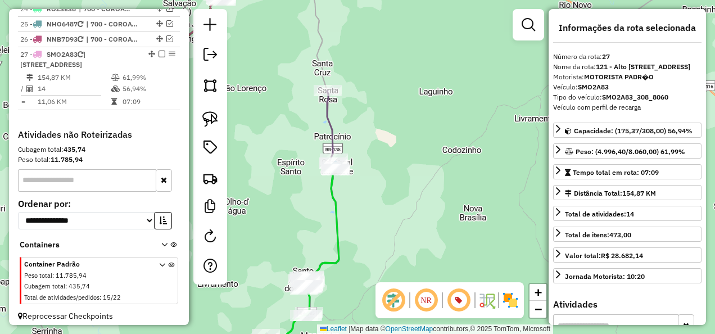
drag, startPoint x: 375, startPoint y: 203, endPoint x: 378, endPoint y: 216, distance: 13.1
click at [378, 216] on div "Janela de atendimento Grade de atendimento Capacidade Transportadoras Veículos …" at bounding box center [357, 167] width 715 height 334
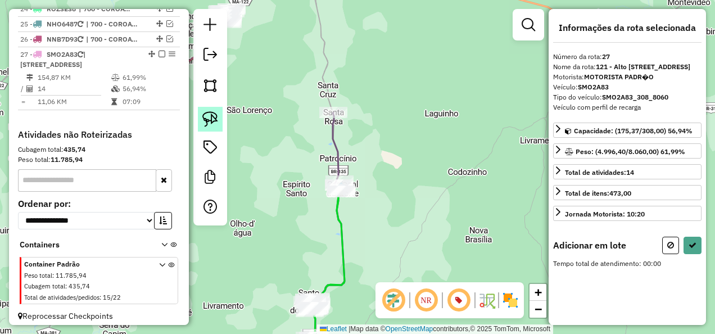
click at [217, 121] on img at bounding box center [210, 119] width 16 height 16
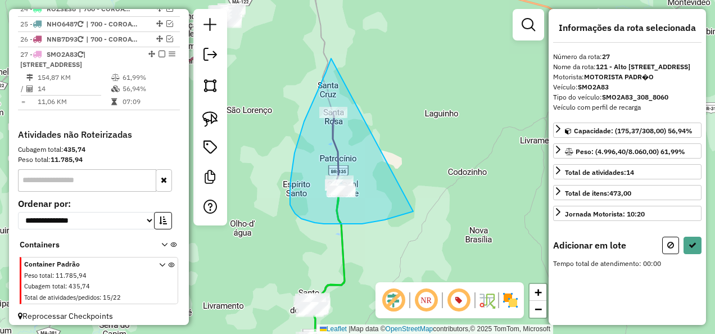
drag, startPoint x: 330, startPoint y: 61, endPoint x: 413, endPoint y: 211, distance: 171.8
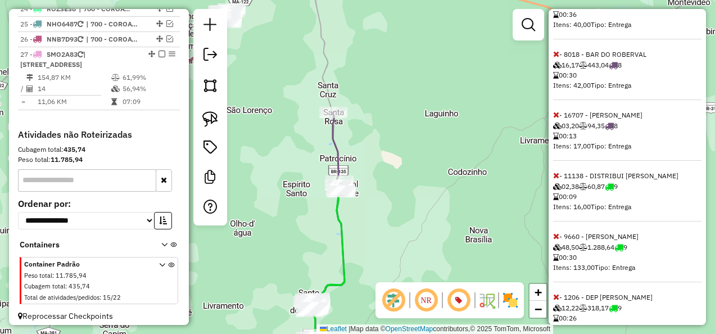
scroll to position [510, 0]
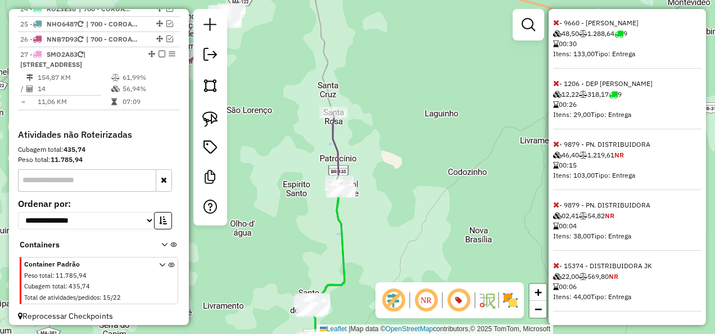
click at [557, 21] on icon at bounding box center [556, 23] width 6 height 8
click at [556, 144] on icon at bounding box center [556, 144] width 6 height 8
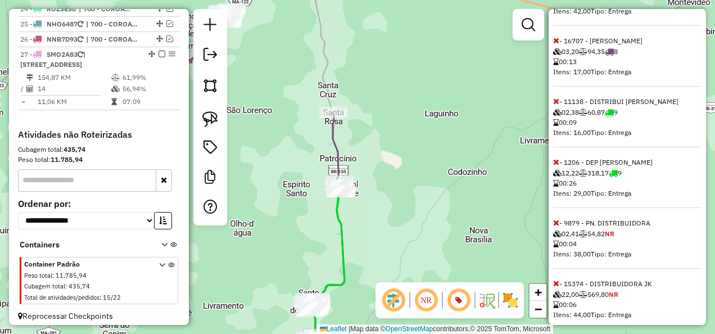
scroll to position [379, 0]
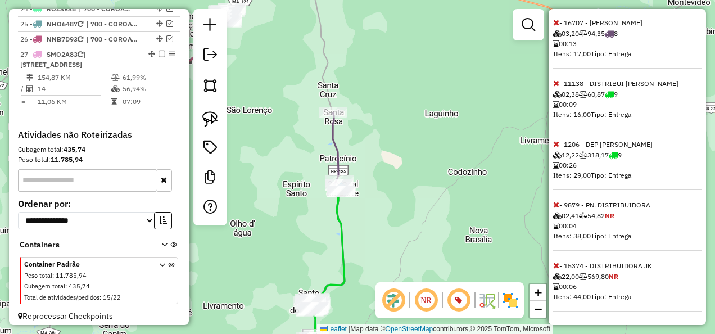
click at [558, 203] on icon at bounding box center [556, 205] width 6 height 8
click at [556, 141] on icon at bounding box center [556, 144] width 6 height 8
click at [556, 143] on icon at bounding box center [556, 144] width 6 height 8
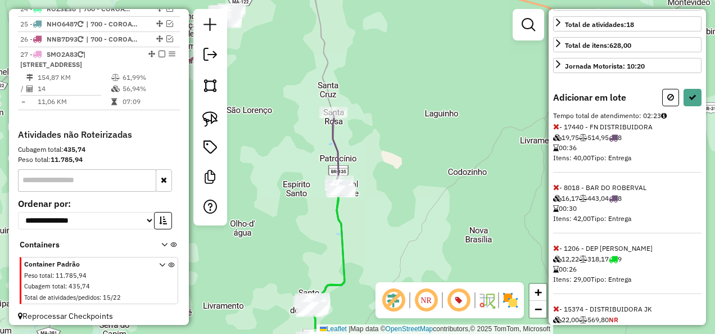
scroll to position [84, 0]
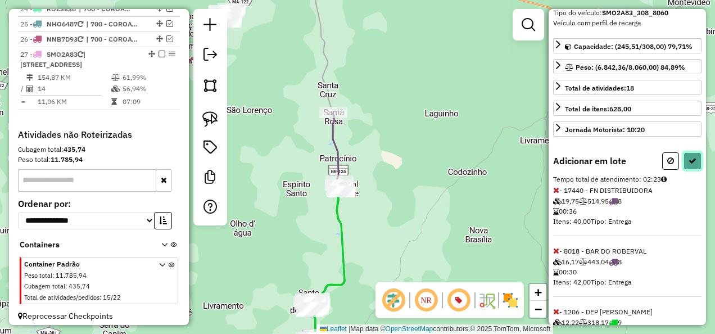
click at [692, 164] on icon at bounding box center [692, 161] width 8 height 8
select select "**********"
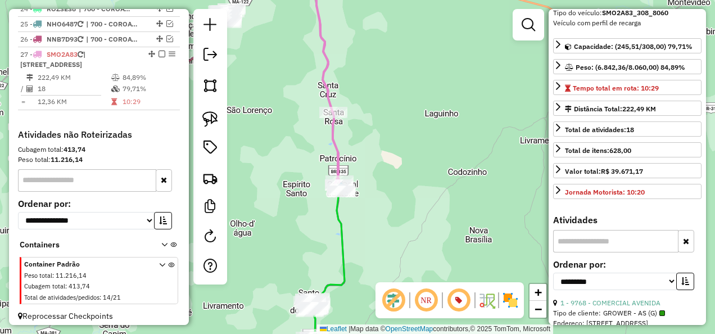
click at [334, 146] on icon at bounding box center [320, 79] width 43 height 225
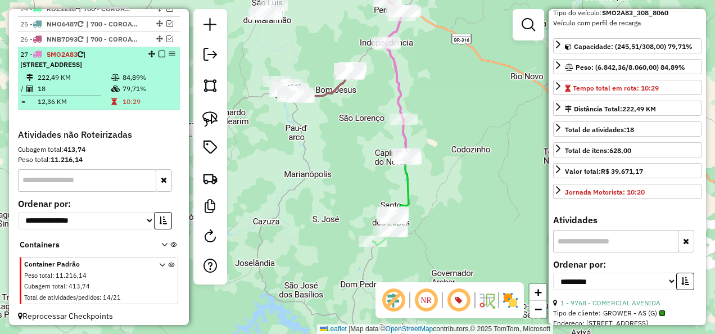
click at [158, 51] on em at bounding box center [161, 54] width 7 height 7
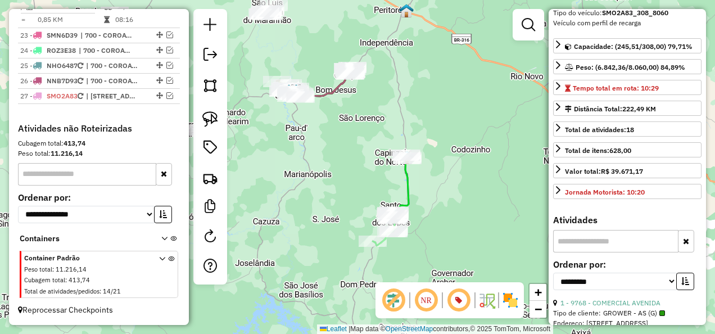
scroll to position [1832, 0]
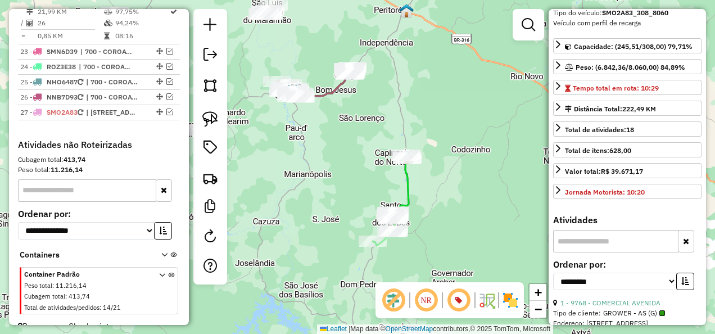
drag, startPoint x: 343, startPoint y: 168, endPoint x: 324, endPoint y: 125, distance: 46.8
click at [329, 136] on div "Janela de atendimento Grade de atendimento Capacidade Transportadoras Veículos …" at bounding box center [357, 167] width 715 height 334
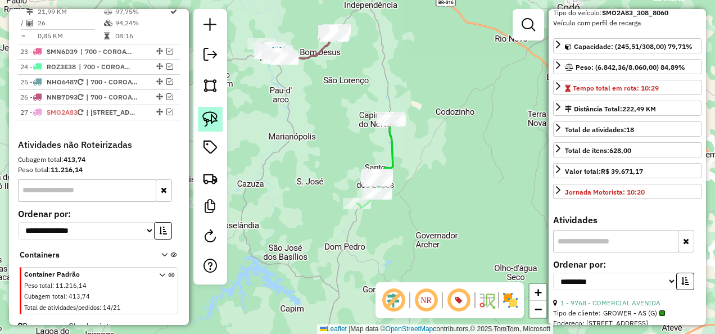
click at [215, 116] on img at bounding box center [210, 119] width 16 height 16
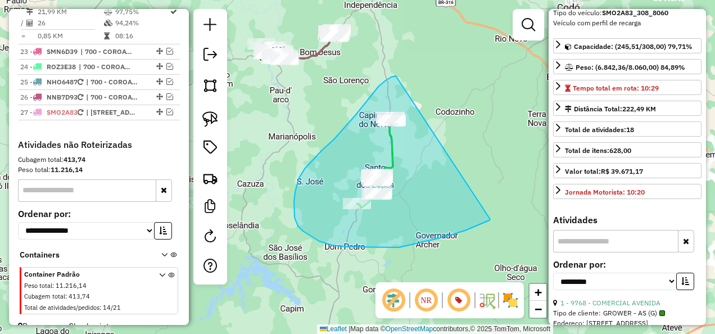
drag, startPoint x: 396, startPoint y: 76, endPoint x: 490, endPoint y: 219, distance: 171.6
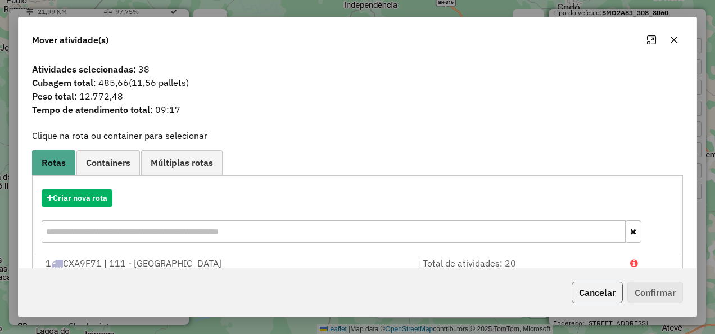
click at [588, 294] on button "Cancelar" at bounding box center [597, 292] width 51 height 21
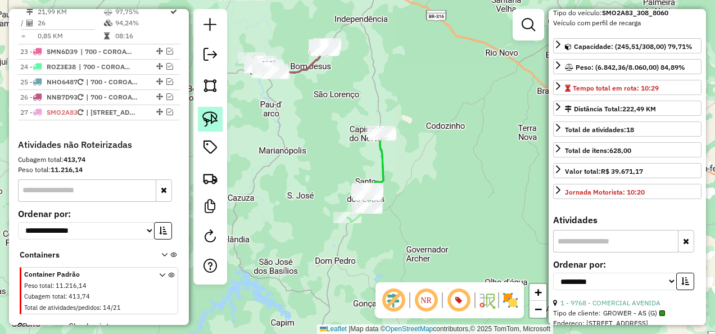
click at [210, 120] on img at bounding box center [210, 119] width 16 height 16
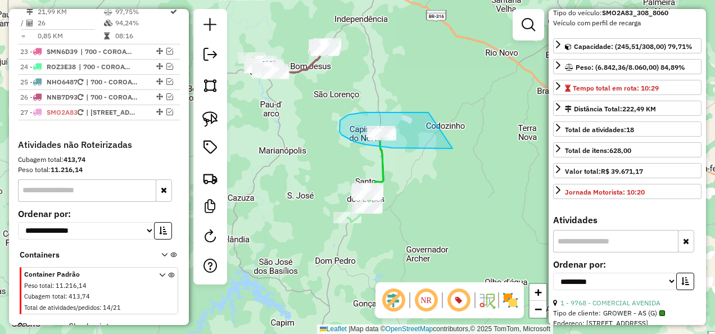
drag, startPoint x: 428, startPoint y: 112, endPoint x: 452, endPoint y: 148, distance: 43.3
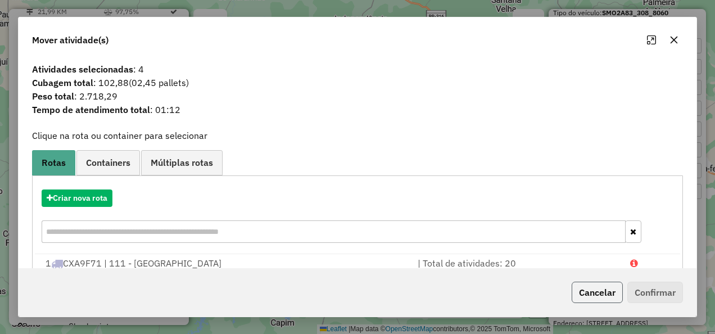
click at [605, 291] on button "Cancelar" at bounding box center [597, 292] width 51 height 21
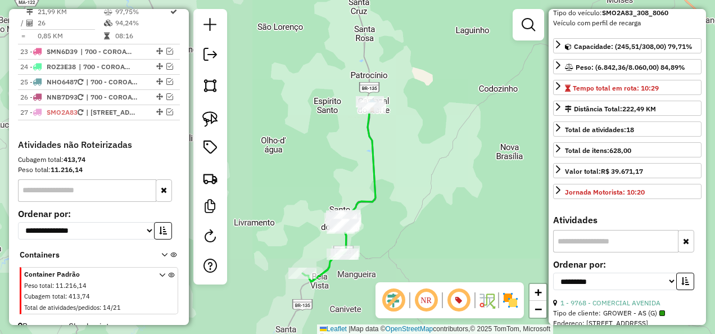
drag, startPoint x: 416, startPoint y: 228, endPoint x: 442, endPoint y: 123, distance: 108.6
click at [428, 144] on div "Janela de atendimento Grade de atendimento Capacidade Transportadoras Veículos …" at bounding box center [357, 167] width 715 height 334
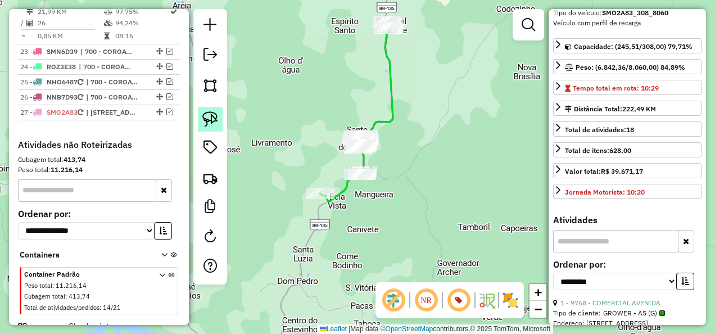
click at [210, 117] on img at bounding box center [210, 119] width 16 height 16
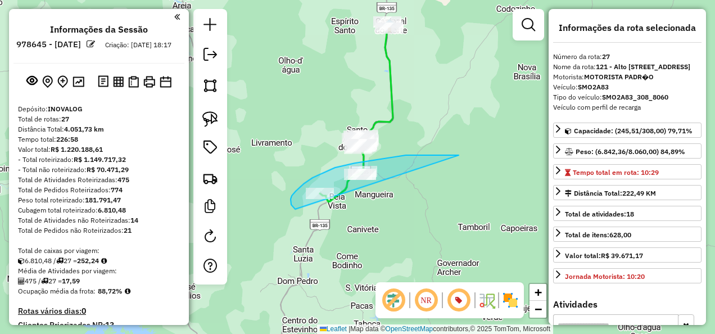
select select "**********"
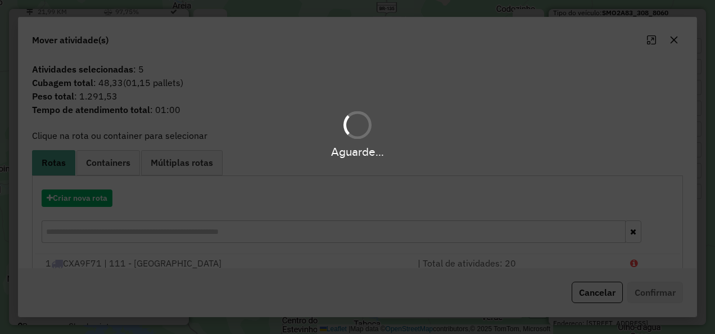
click at [90, 196] on div "Aguarde..." at bounding box center [357, 167] width 715 height 334
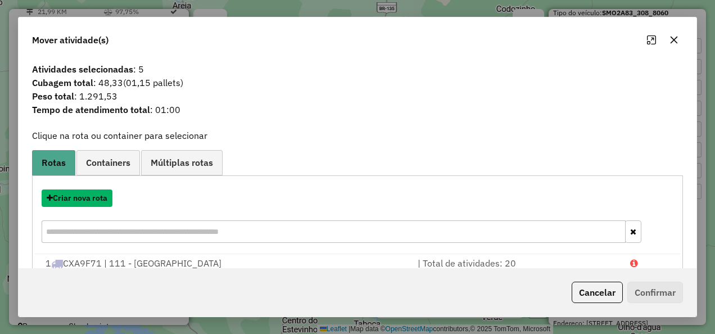
click at [90, 196] on button "Criar nova rota" at bounding box center [77, 197] width 71 height 17
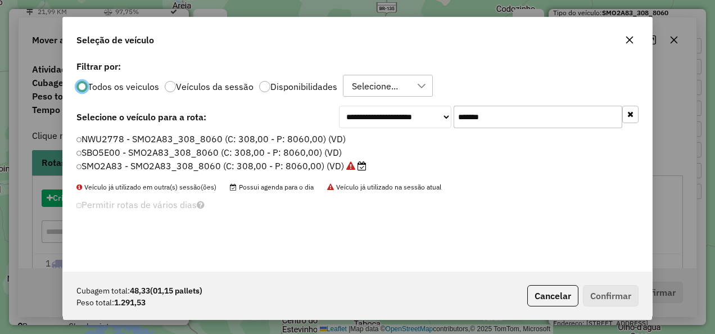
scroll to position [6, 3]
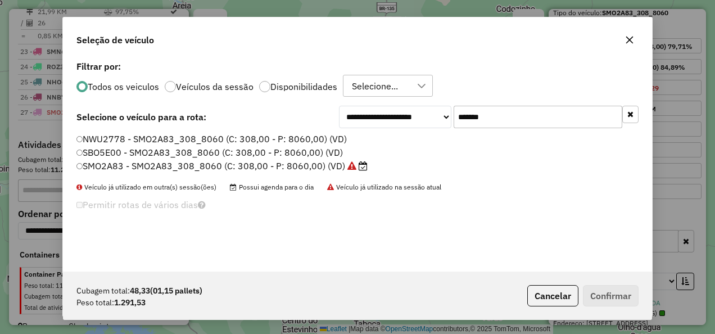
drag, startPoint x: 499, startPoint y: 121, endPoint x: 394, endPoint y: 158, distance: 111.3
click at [394, 158] on div "**********" at bounding box center [357, 165] width 589 height 214
paste input "text"
type input "*******"
click at [314, 169] on label "SMO2A51 - SMO2A51_308_8060 (C: 308,00 - P: 8060,00) (VD)" at bounding box center [222, 165] width 292 height 13
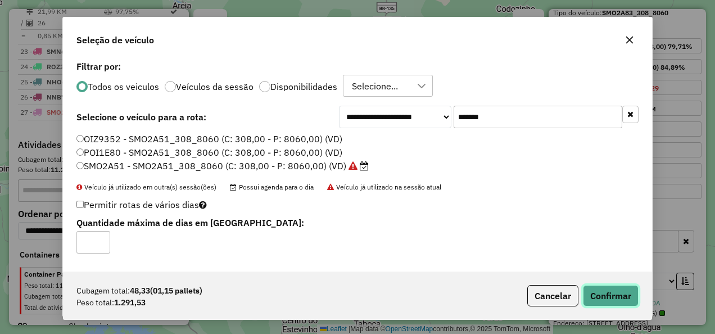
click at [611, 298] on button "Confirmar" at bounding box center [611, 295] width 56 height 21
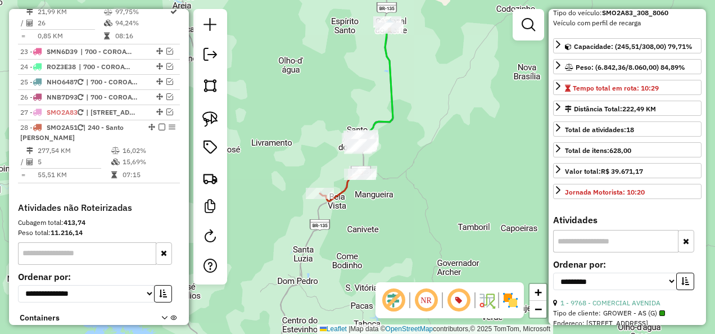
scroll to position [1894, 0]
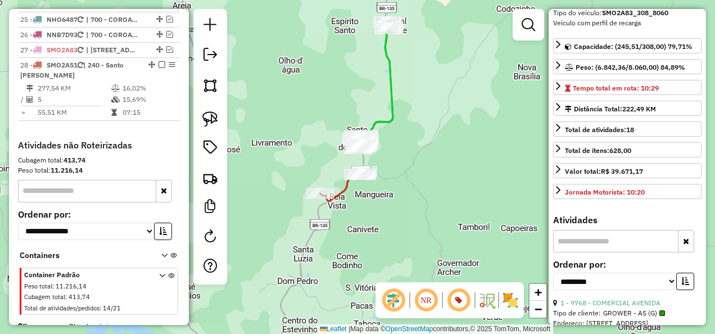
click at [339, 192] on icon at bounding box center [341, 186] width 43 height 30
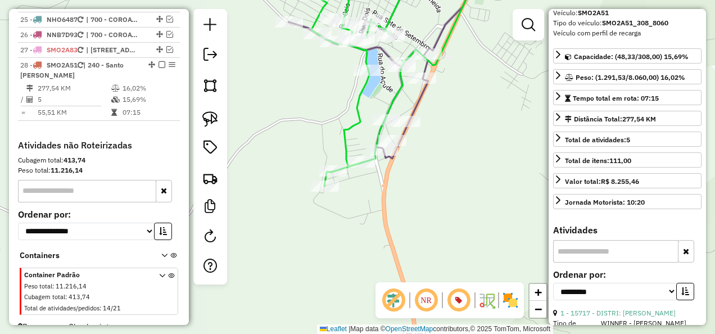
drag, startPoint x: 352, startPoint y: 190, endPoint x: 371, endPoint y: 219, distance: 34.4
click at [371, 219] on div "Janela de atendimento Grade de atendimento Capacidade Transportadoras Veículos …" at bounding box center [357, 167] width 715 height 334
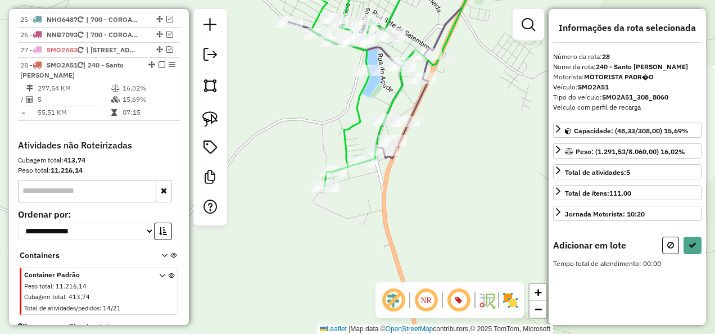
scroll to position [0, 0]
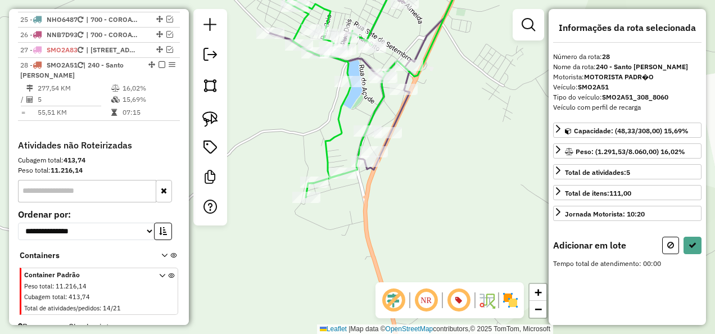
drag, startPoint x: 400, startPoint y: 164, endPoint x: 360, endPoint y: 166, distance: 40.0
click at [361, 166] on div "Janela de atendimento Grade de atendimento Capacidade Transportadoras Veículos …" at bounding box center [357, 167] width 715 height 334
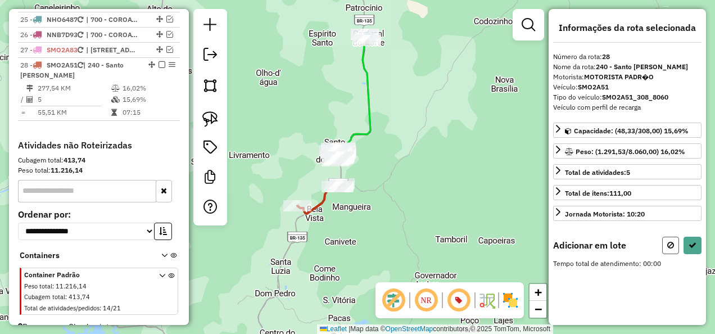
drag, startPoint x: 667, startPoint y: 242, endPoint x: 640, endPoint y: 235, distance: 28.4
click at [667, 242] on button at bounding box center [670, 245] width 17 height 17
select select "**********"
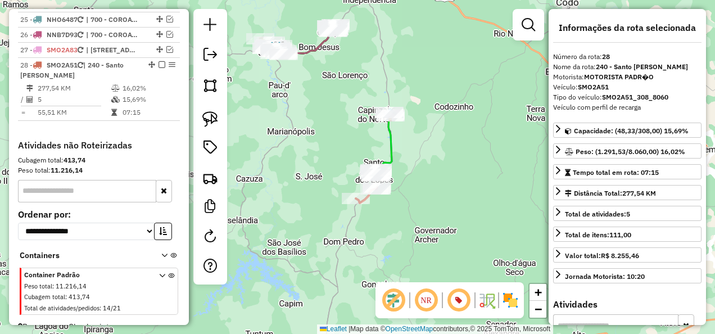
drag, startPoint x: 210, startPoint y: 121, endPoint x: 286, endPoint y: 106, distance: 77.4
click at [210, 121] on img at bounding box center [210, 119] width 16 height 16
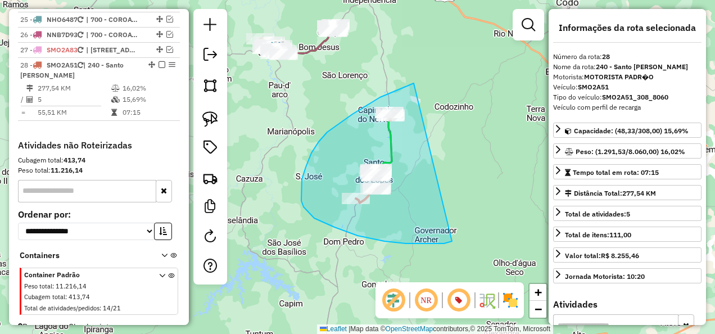
drag, startPoint x: 403, startPoint y: 88, endPoint x: 452, endPoint y: 241, distance: 161.0
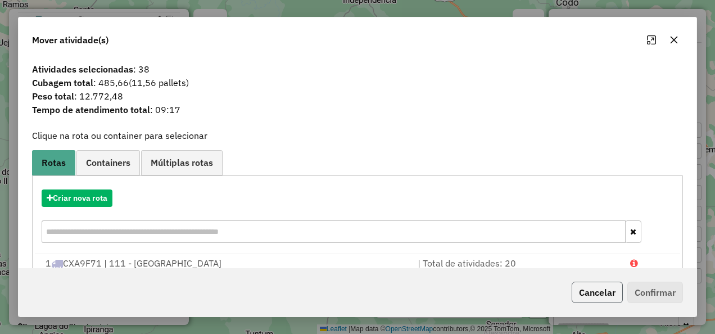
click at [604, 300] on button "Cancelar" at bounding box center [597, 292] width 51 height 21
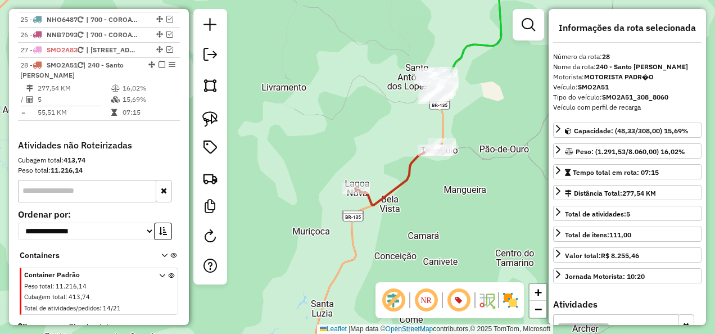
click at [395, 182] on icon at bounding box center [398, 174] width 87 height 61
click at [402, 183] on icon at bounding box center [398, 174] width 87 height 61
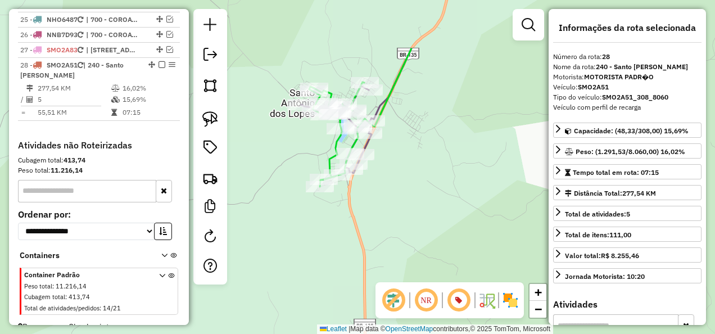
drag, startPoint x: 404, startPoint y: 152, endPoint x: 397, endPoint y: 212, distance: 60.5
click at [398, 207] on div "Janela de atendimento Grade de atendimento Capacidade Transportadoras Veículos …" at bounding box center [357, 167] width 715 height 334
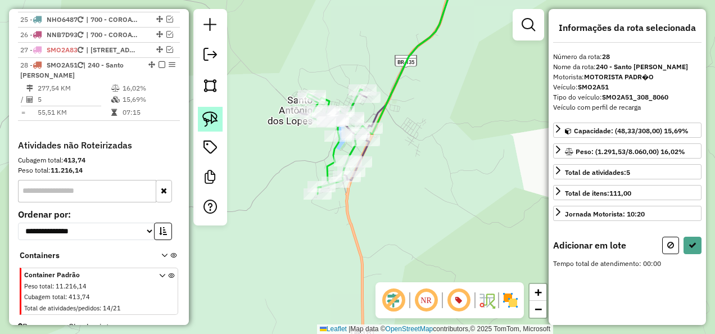
click at [207, 123] on img at bounding box center [210, 119] width 16 height 16
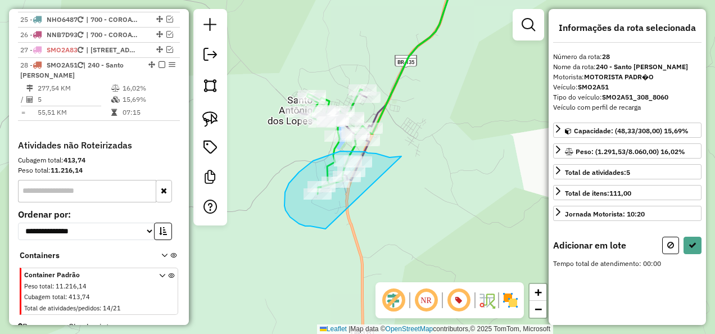
drag, startPoint x: 397, startPoint y: 156, endPoint x: 326, endPoint y: 229, distance: 101.3
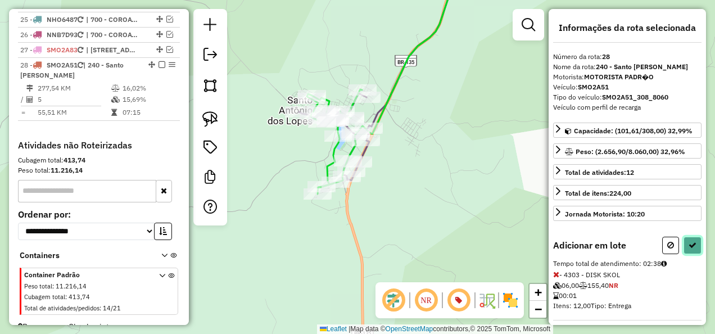
click at [689, 241] on icon at bounding box center [692, 245] width 8 height 8
select select "**********"
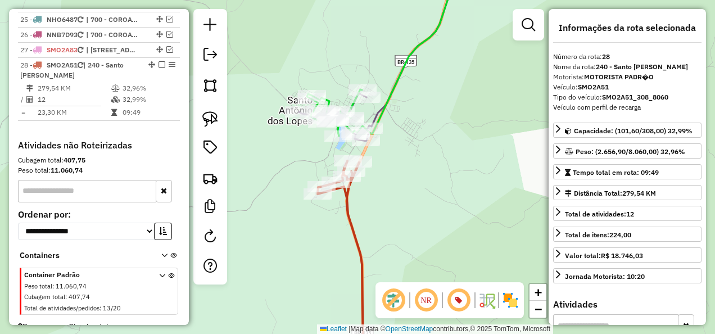
click at [359, 238] on icon at bounding box center [341, 264] width 46 height 207
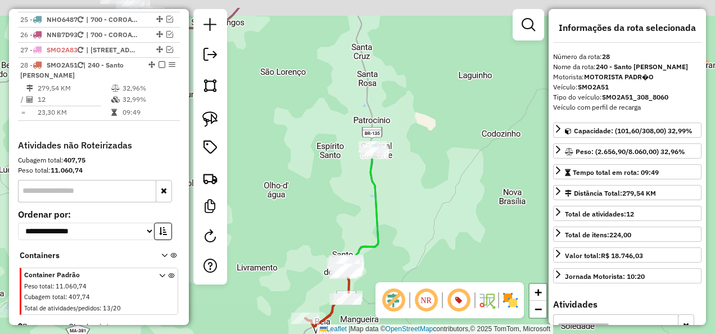
drag, startPoint x: 464, startPoint y: 159, endPoint x: 444, endPoint y: 212, distance: 56.9
click at [453, 203] on div "Janela de atendimento Grade de atendimento Capacidade Transportadoras Veículos …" at bounding box center [357, 167] width 715 height 334
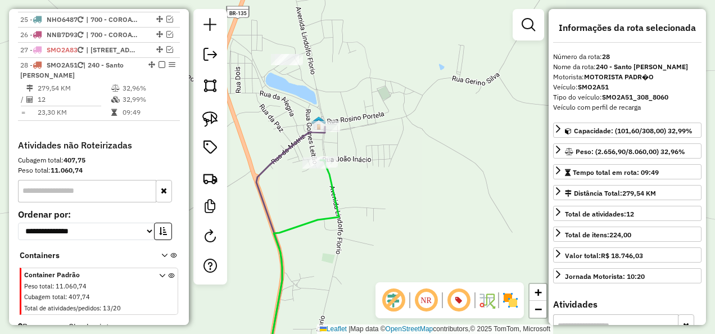
drag, startPoint x: 366, startPoint y: 210, endPoint x: 395, endPoint y: 233, distance: 36.8
click at [395, 232] on div "Janela de atendimento Grade de atendimento Capacidade Transportadoras Veículos …" at bounding box center [357, 167] width 715 height 334
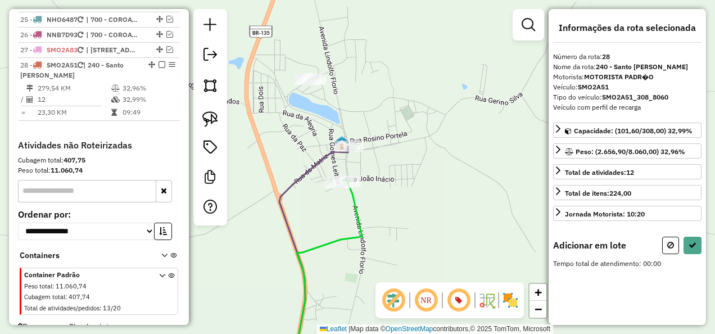
drag, startPoint x: 208, startPoint y: 117, endPoint x: 249, endPoint y: 88, distance: 50.4
click at [208, 117] on img at bounding box center [210, 119] width 16 height 16
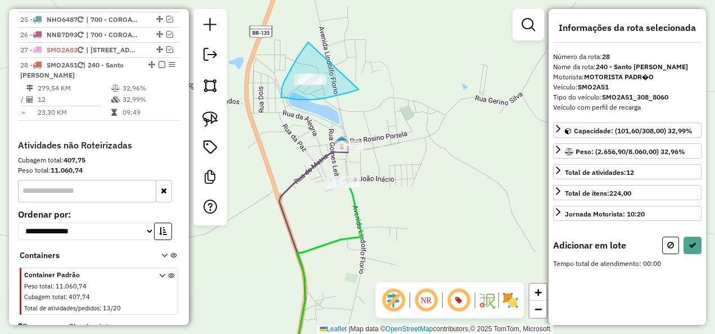
drag, startPoint x: 308, startPoint y: 42, endPoint x: 359, endPoint y: 89, distance: 69.2
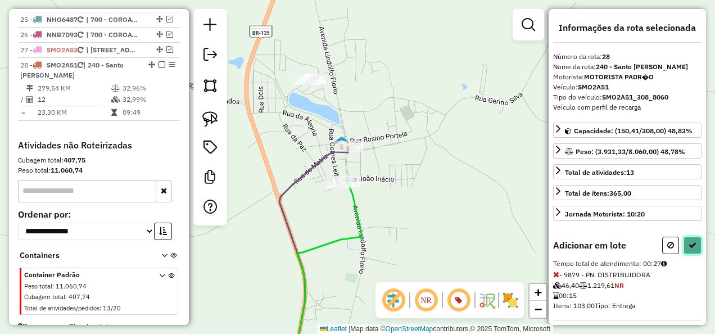
click at [692, 242] on icon at bounding box center [692, 245] width 8 height 8
select select "**********"
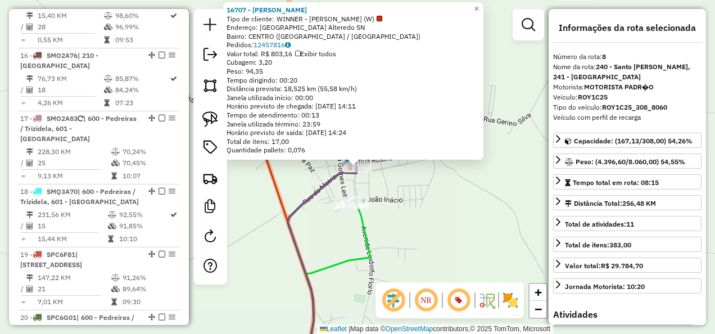
scroll to position [860, 0]
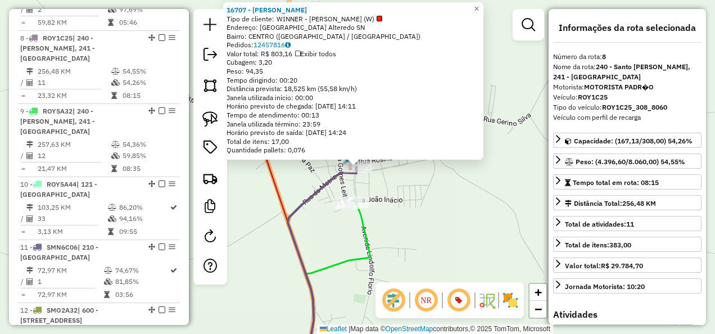
click at [316, 182] on div "16707 - [PERSON_NAME] Tipo de cliente: WINNER - ROTA (W) Endereço: [GEOGRAPHIC_…" at bounding box center [357, 167] width 715 height 334
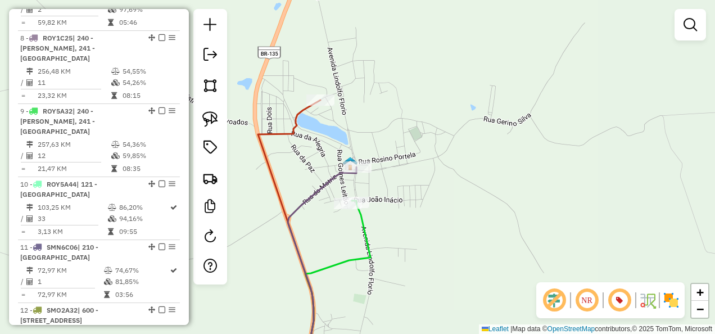
click at [290, 134] on icon at bounding box center [289, 234] width 62 height 268
select select "**********"
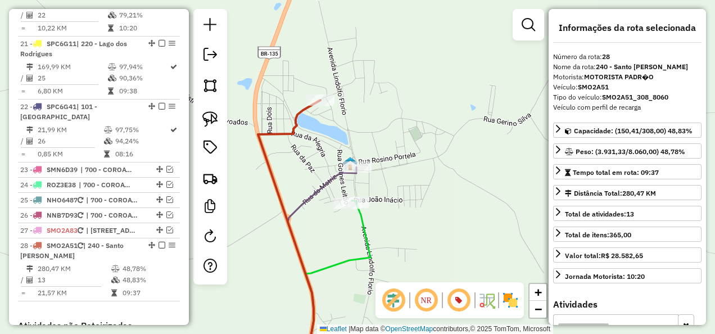
scroll to position [1894, 0]
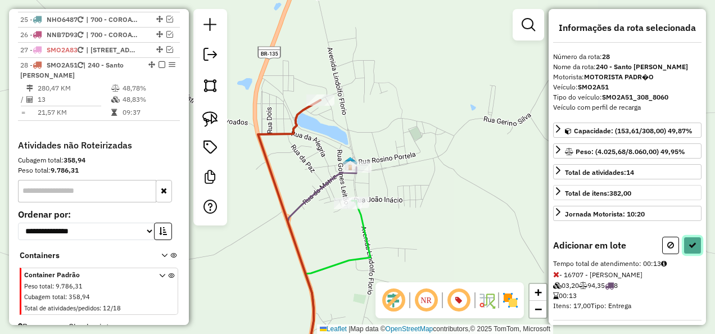
click at [692, 237] on button at bounding box center [692, 245] width 18 height 17
select select "**********"
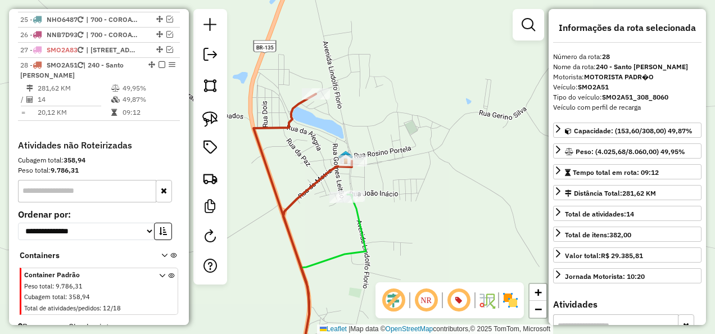
drag, startPoint x: 414, startPoint y: 228, endPoint x: 393, endPoint y: 84, distance: 145.4
click at [393, 110] on div "Janela de atendimento Grade de atendimento Capacidade Transportadoras Veículos …" at bounding box center [357, 167] width 715 height 334
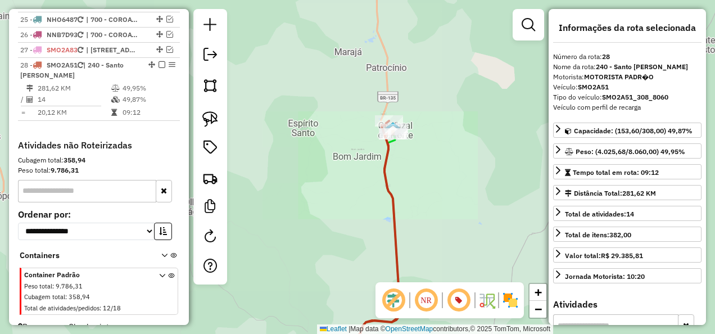
drag, startPoint x: 416, startPoint y: 197, endPoint x: 427, endPoint y: 58, distance: 139.3
click at [417, 83] on div "Janela de atendimento Grade de atendimento Capacidade Transportadoras Veículos …" at bounding box center [357, 167] width 715 height 334
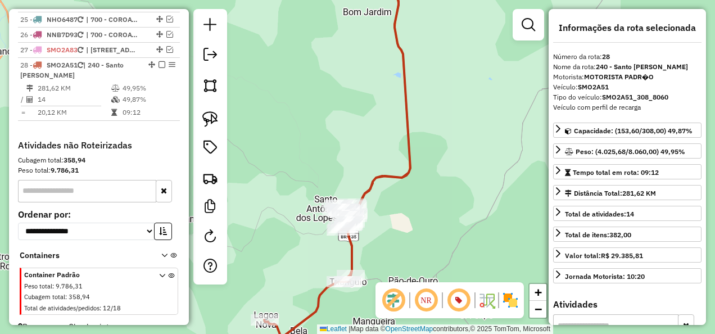
drag, startPoint x: 382, startPoint y: 211, endPoint x: 443, endPoint y: 94, distance: 132.0
click at [436, 103] on div "Janela de atendimento Grade de atendimento Capacidade Transportadoras Veículos …" at bounding box center [357, 167] width 715 height 334
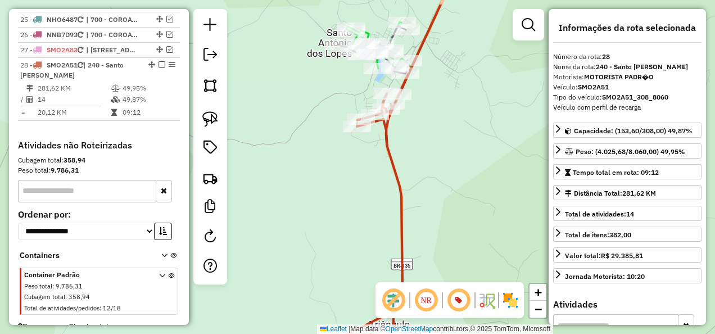
drag, startPoint x: 427, startPoint y: 66, endPoint x: 419, endPoint y: 166, distance: 100.4
click at [427, 161] on div "Janela de atendimento Grade de atendimento Capacidade Transportadoras Veículos …" at bounding box center [357, 167] width 715 height 334
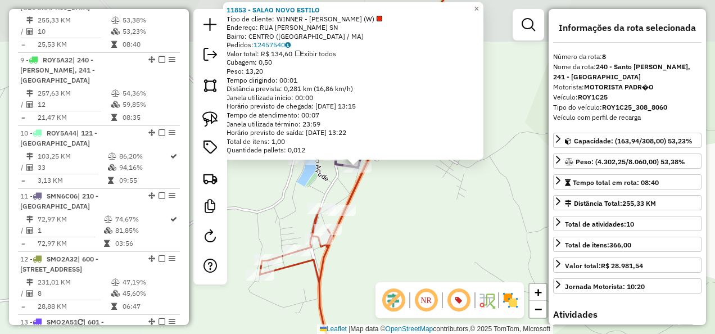
scroll to position [860, 0]
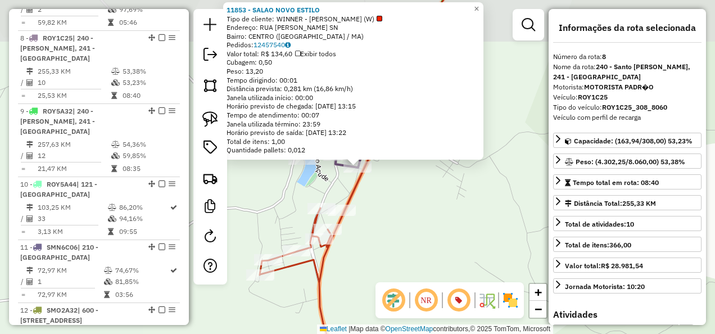
click at [411, 183] on div "11853 - SALAO NOVO ESTILO Tipo de cliente: WINNER - ROTA (W) Endereço: RUA [PER…" at bounding box center [357, 167] width 715 height 334
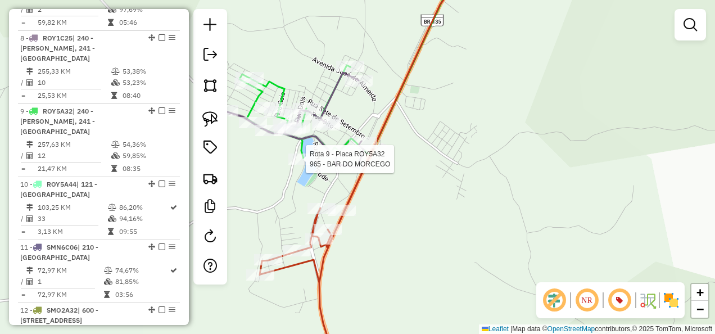
click at [302, 165] on div at bounding box center [302, 158] width 28 height 11
select select "**********"
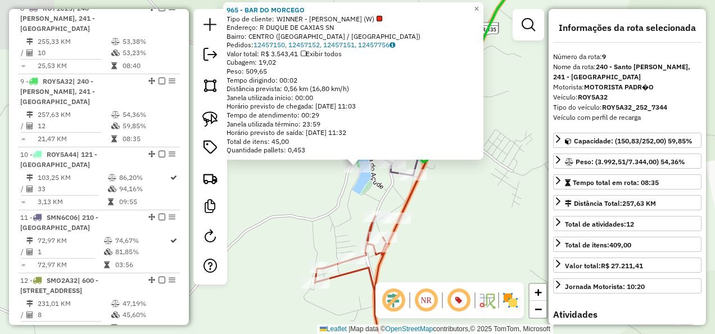
scroll to position [933, 0]
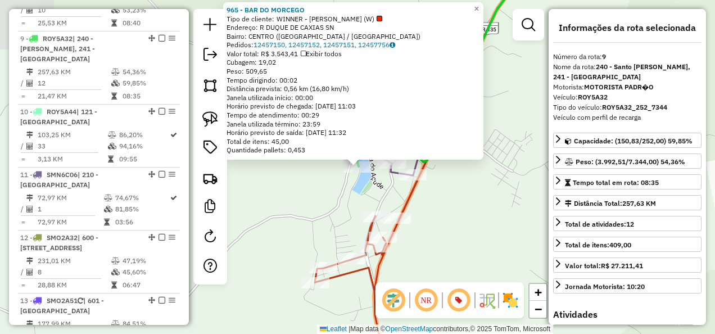
click at [323, 191] on div "965 - BAR DO MORCEGO Tipo de cliente: WINNER - ROTA (W) Endereço: R DUQUE DE CA…" at bounding box center [357, 167] width 715 height 334
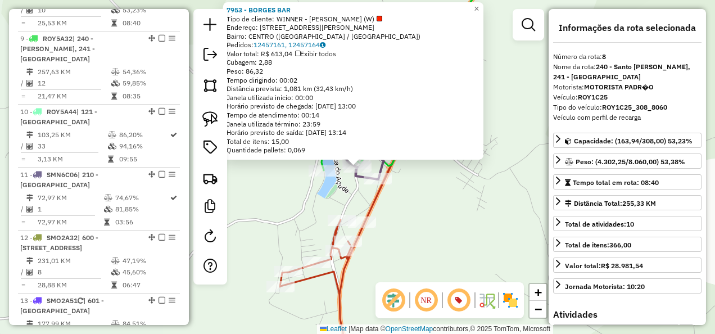
scroll to position [860, 0]
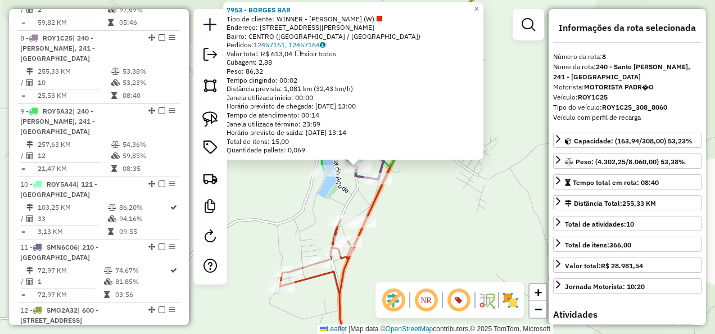
click at [409, 211] on div "Rota 8 - Placa ROY1C25 11853 - SALAO NOVO ESTILO 7953 - BORGES BAR Tipo de clie…" at bounding box center [357, 167] width 715 height 334
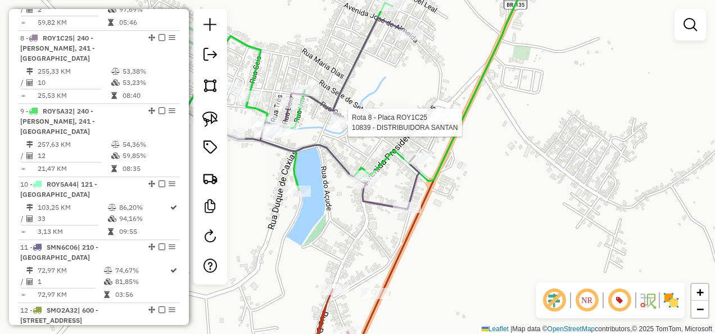
select select "**********"
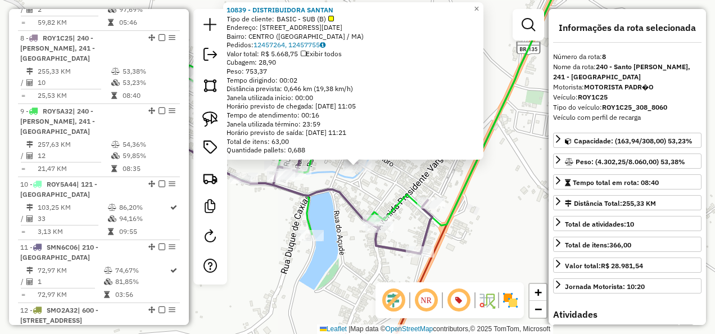
click at [374, 192] on div "10839 - DISTRIBUIDORA SANTAN Tipo de cliente: BASIC - SUB (B) Endereço: RUA [DA…" at bounding box center [357, 167] width 715 height 334
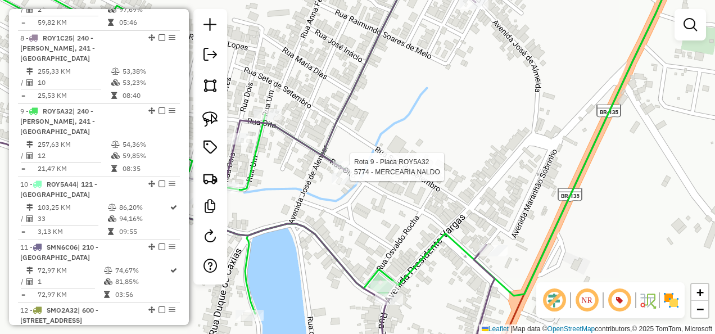
select select "**********"
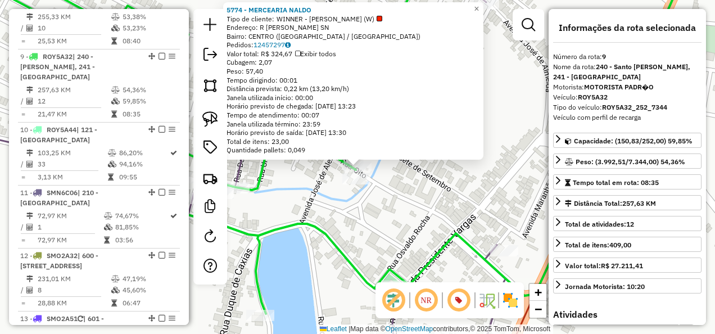
scroll to position [933, 0]
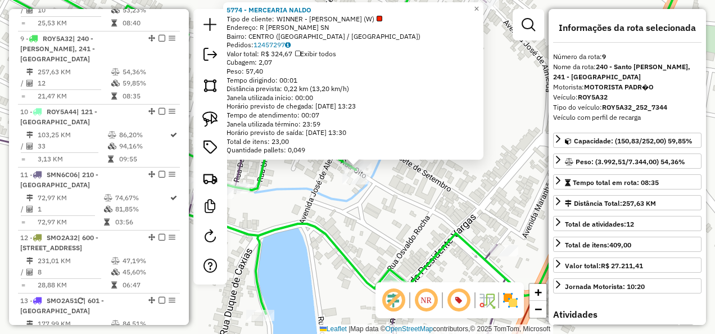
click at [410, 208] on div "Rota 9 - Placa ROY5A32 5774 - MERCEARIA NALDO Rota 8 - Placa ROY1C25 10839 - DI…" at bounding box center [357, 167] width 715 height 334
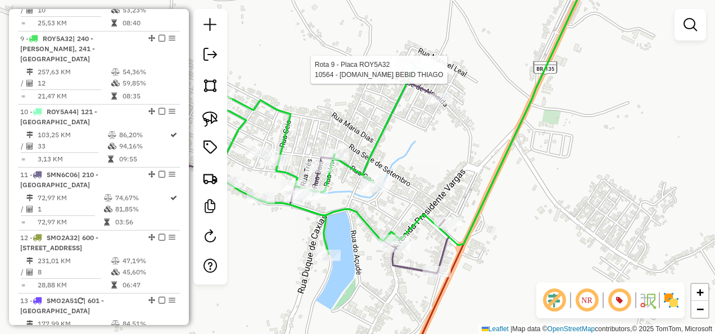
select select "**********"
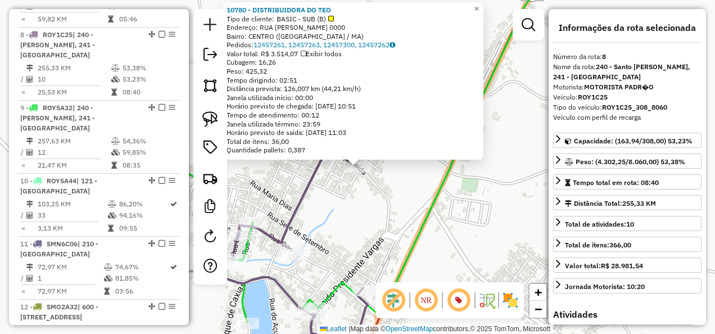
drag, startPoint x: 383, startPoint y: 215, endPoint x: 361, endPoint y: 218, distance: 22.7
click at [383, 216] on div "Rota 8 - Placa ROY1C25 10780 - DISTRIBUIDORA DO TEO × 10780 - DISTRIBUIDORA DO …" at bounding box center [357, 167] width 715 height 334
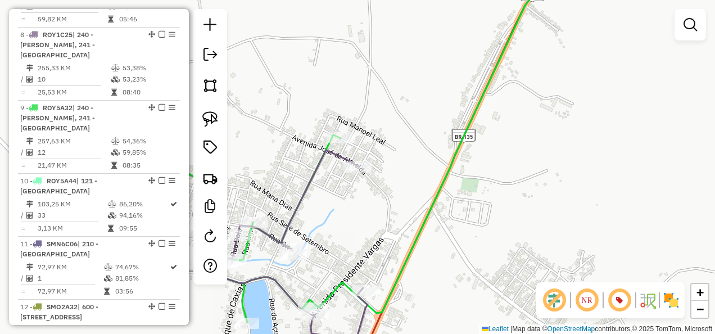
scroll to position [860, 0]
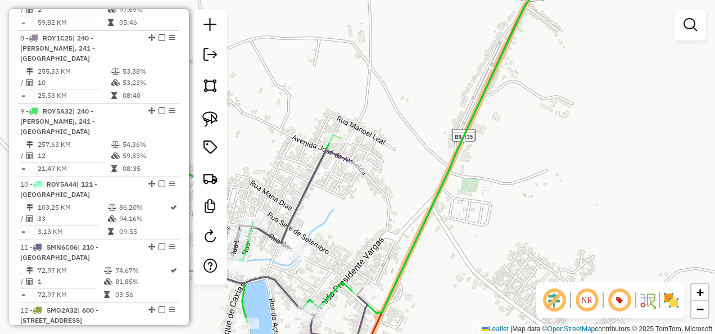
drag, startPoint x: 358, startPoint y: 219, endPoint x: 370, endPoint y: 137, distance: 83.0
click at [370, 151] on div "Janela de atendimento Grade de atendimento Capacidade Transportadoras Veículos …" at bounding box center [357, 167] width 715 height 334
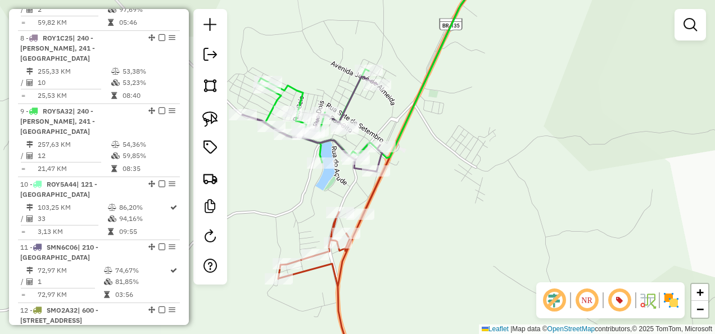
click at [332, 272] on icon at bounding box center [390, 167] width 224 height 401
select select "**********"
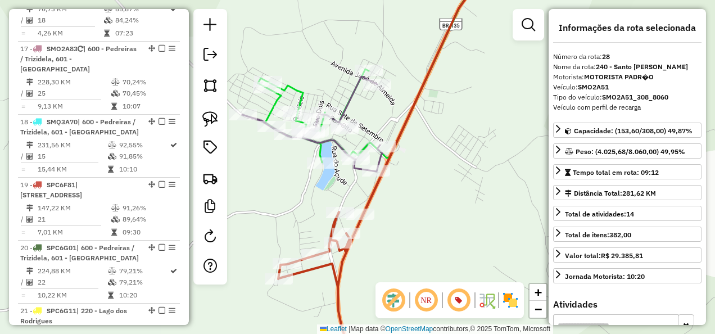
scroll to position [1894, 0]
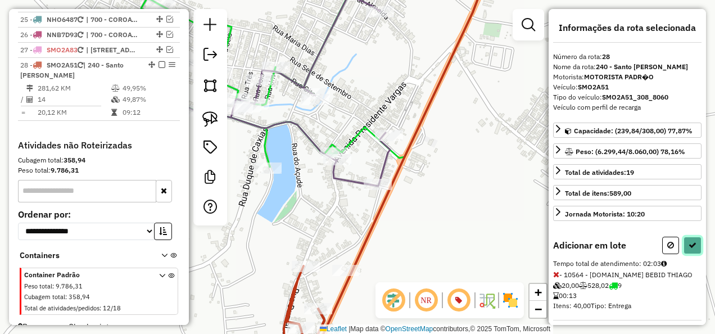
click at [688, 241] on icon at bounding box center [692, 245] width 8 height 8
select select "**********"
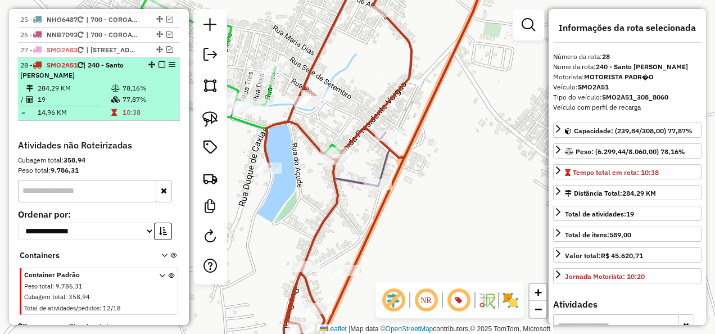
click at [158, 61] on em at bounding box center [161, 64] width 7 height 7
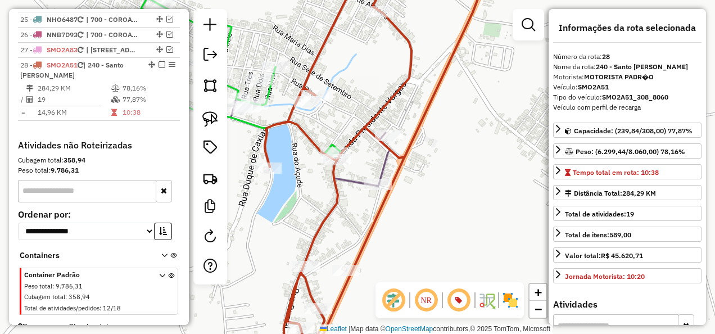
scroll to position [1847, 0]
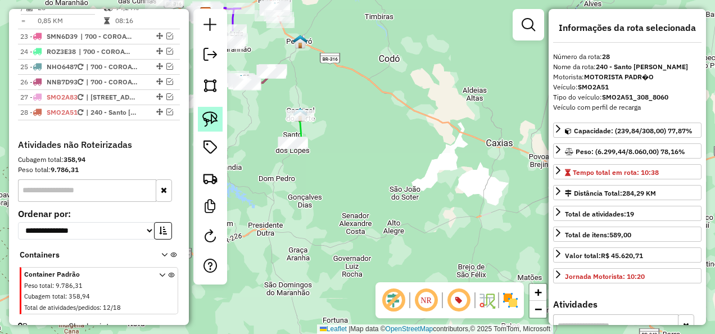
click at [210, 112] on img at bounding box center [210, 119] width 16 height 16
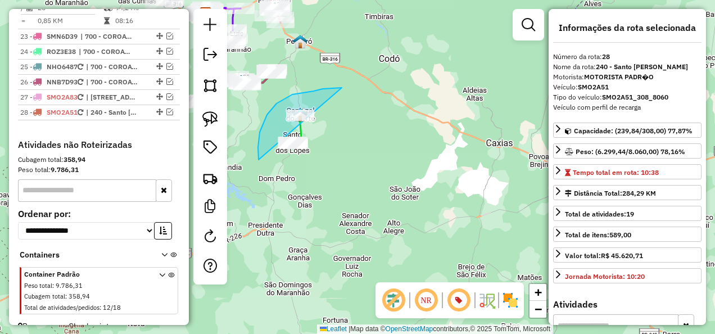
drag, startPoint x: 323, startPoint y: 89, endPoint x: 339, endPoint y: 189, distance: 101.9
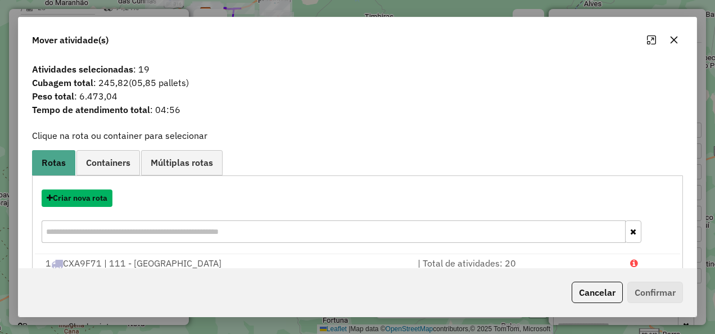
click at [81, 195] on button "Criar nova rota" at bounding box center [77, 197] width 71 height 17
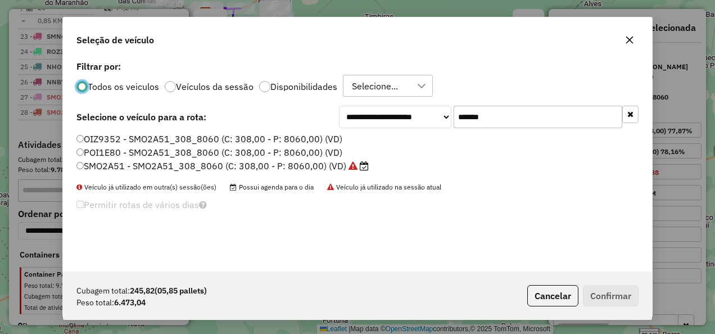
scroll to position [6, 3]
drag, startPoint x: 494, startPoint y: 120, endPoint x: 420, endPoint y: 133, distance: 75.2
click at [420, 133] on div "**********" at bounding box center [357, 165] width 589 height 214
paste input "text"
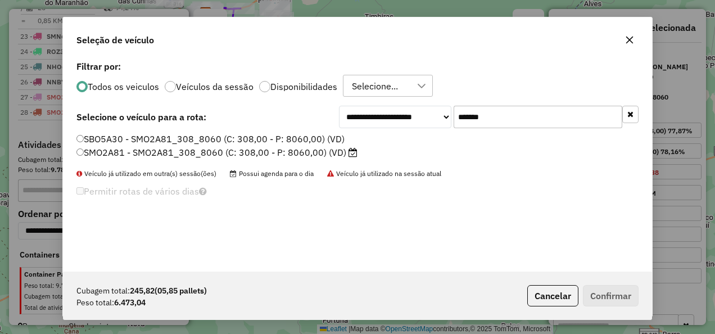
type input "*******"
click at [311, 151] on label "SMO2A81 - SMO2A81_308_8060 (C: 308,00 - P: 8060,00) (VD)" at bounding box center [216, 152] width 281 height 13
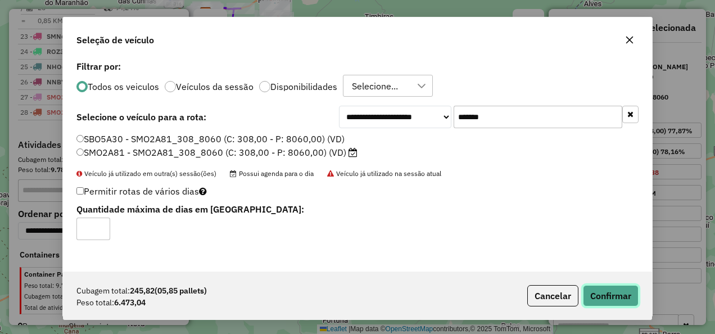
click at [599, 290] on button "Confirmar" at bounding box center [611, 295] width 56 height 21
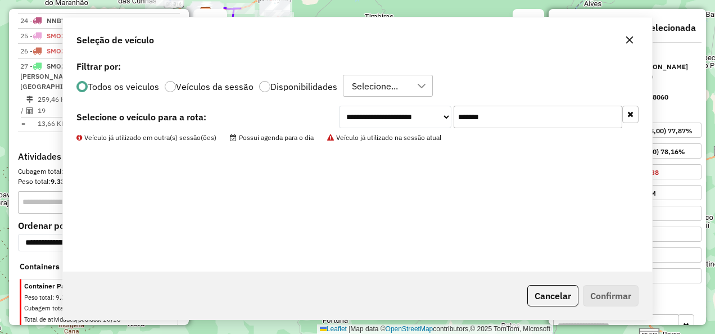
scroll to position [1774, 0]
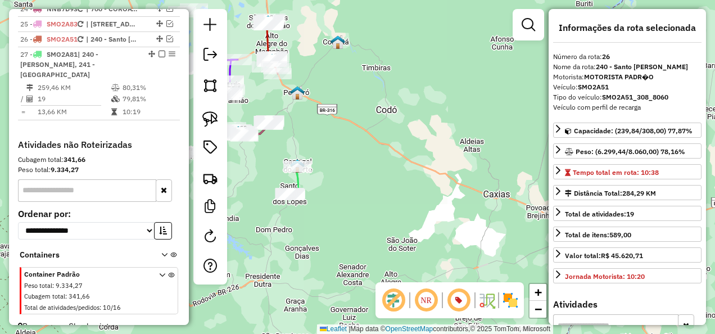
drag, startPoint x: 343, startPoint y: 135, endPoint x: 337, endPoint y: 147, distance: 13.8
click at [342, 147] on div "Janela de atendimento Grade de atendimento Capacidade Transportadoras Veículos …" at bounding box center [357, 167] width 715 height 334
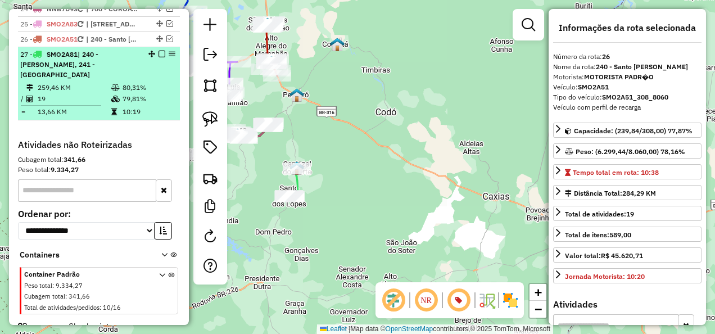
click at [160, 51] on em at bounding box center [161, 54] width 7 height 7
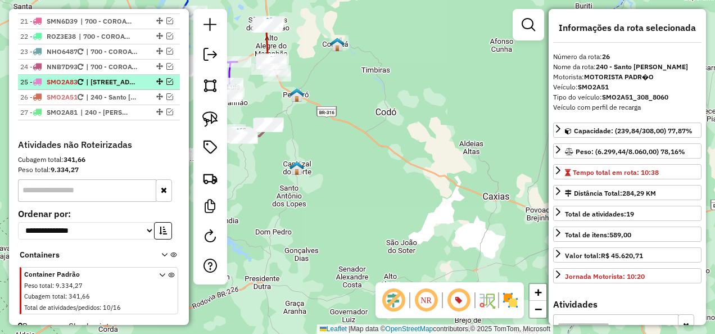
click at [168, 78] on em at bounding box center [169, 81] width 7 height 7
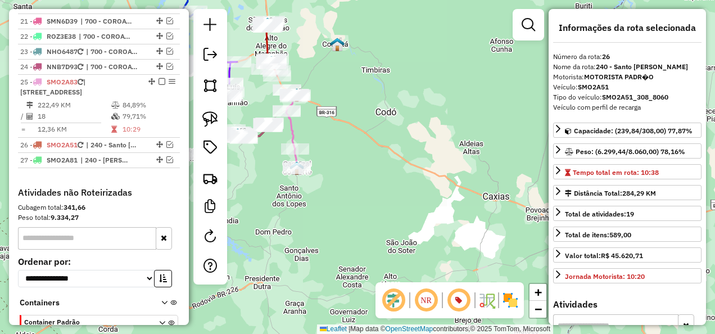
scroll to position [1774, 0]
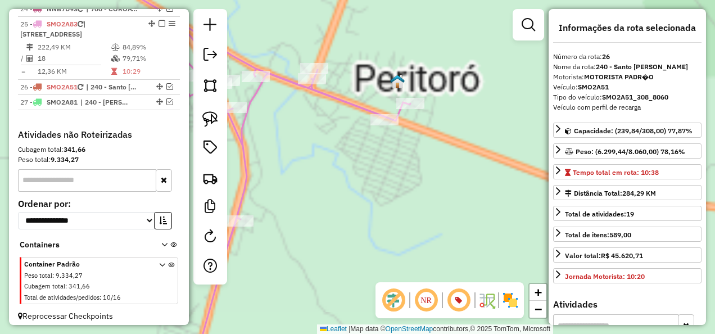
drag, startPoint x: 302, startPoint y: 125, endPoint x: 354, endPoint y: 157, distance: 61.3
click at [352, 157] on div "Janela de atendimento Grade de atendimento Capacidade Transportadoras Veículos …" at bounding box center [357, 167] width 715 height 334
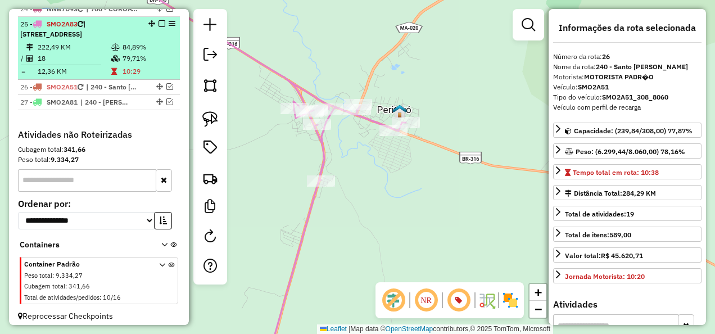
scroll to position [1661, 0]
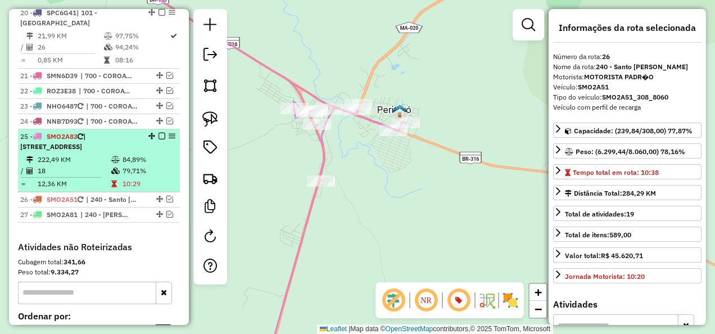
click at [160, 133] on em at bounding box center [161, 136] width 7 height 7
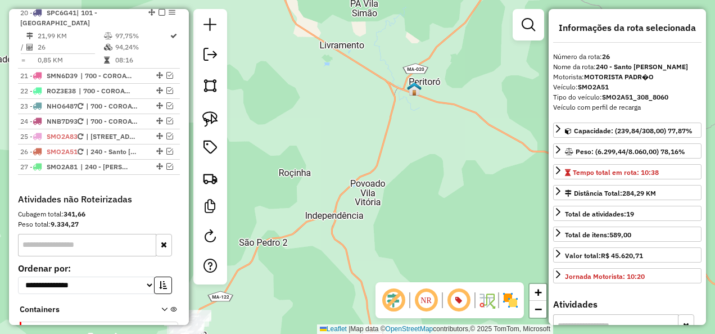
drag, startPoint x: 397, startPoint y: 180, endPoint x: 417, endPoint y: 108, distance: 74.7
click at [417, 123] on div "Janela de atendimento Grade de atendimento Capacidade Transportadoras Veículos …" at bounding box center [357, 167] width 715 height 334
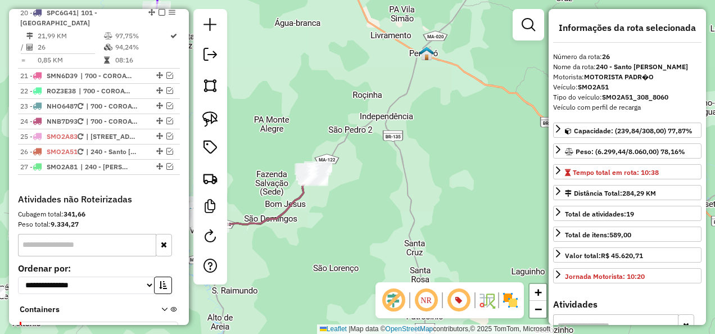
drag, startPoint x: 362, startPoint y: 212, endPoint x: 423, endPoint y: 186, distance: 66.0
click at [422, 188] on div "Janela de atendimento Grade de atendimento Capacidade Transportadoras Veículos …" at bounding box center [357, 167] width 715 height 334
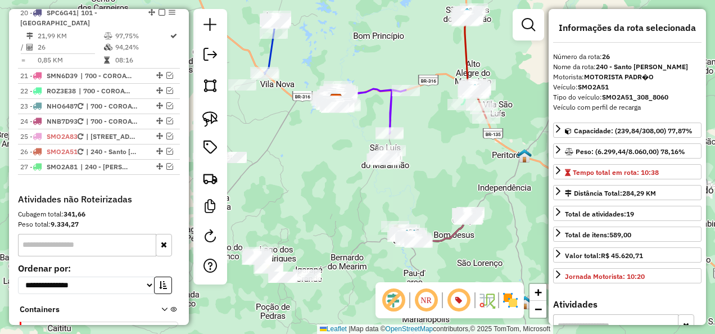
drag, startPoint x: 414, startPoint y: 109, endPoint x: 490, endPoint y: 111, distance: 76.5
click at [490, 111] on div "Janela de atendimento Grade de atendimento Capacidade Transportadoras Veículos …" at bounding box center [357, 167] width 715 height 334
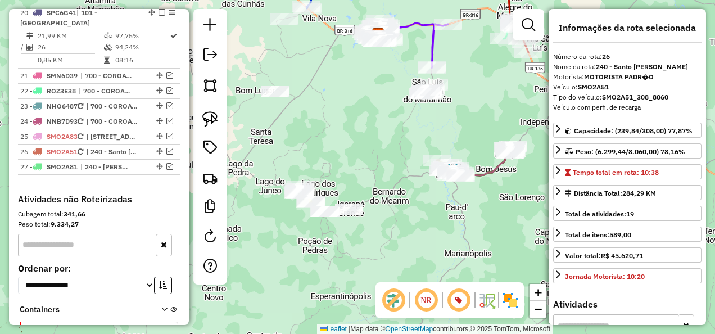
drag, startPoint x: 306, startPoint y: 196, endPoint x: 346, endPoint y: 150, distance: 60.6
click at [346, 160] on div "Janela de atendimento Grade de atendimento Capacidade Transportadoras Veículos …" at bounding box center [357, 167] width 715 height 334
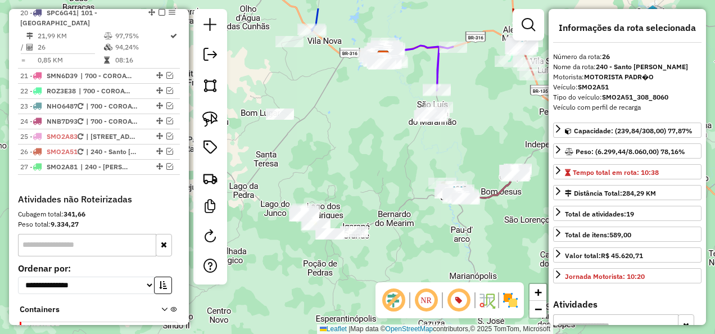
drag, startPoint x: 302, startPoint y: 118, endPoint x: 310, endPoint y: 156, distance: 39.0
click at [310, 156] on div "Janela de atendimento Grade de atendimento Capacidade Transportadoras Veículos …" at bounding box center [357, 167] width 715 height 334
click at [205, 118] on img at bounding box center [210, 119] width 16 height 16
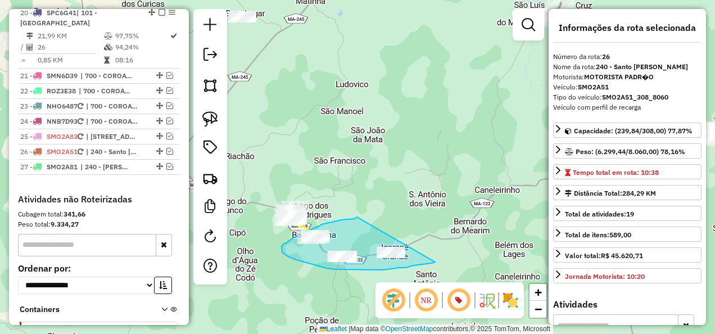
drag, startPoint x: 357, startPoint y: 217, endPoint x: 435, endPoint y: 262, distance: 90.1
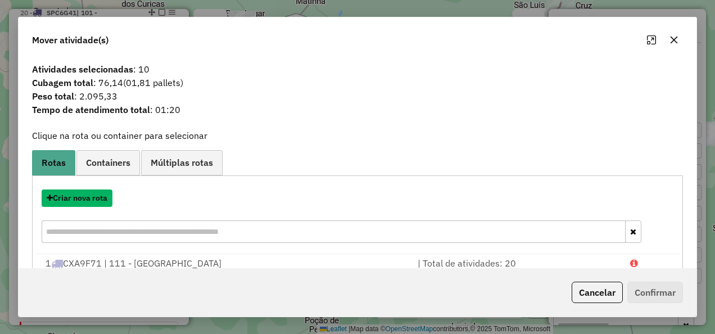
click at [83, 194] on button "Criar nova rota" at bounding box center [77, 197] width 71 height 17
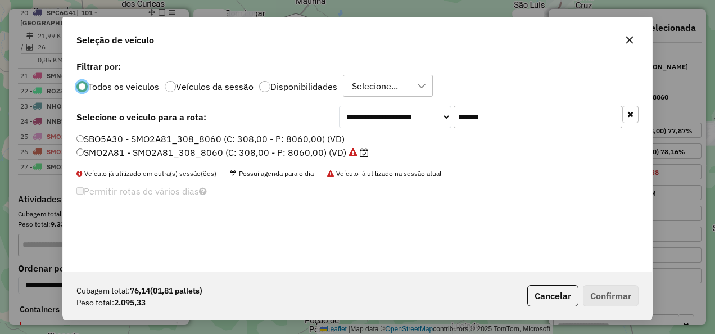
scroll to position [6, 3]
drag, startPoint x: 511, startPoint y: 123, endPoint x: 413, endPoint y: 133, distance: 99.5
click at [413, 133] on div "**********" at bounding box center [357, 165] width 589 height 214
paste input "text"
type input "*******"
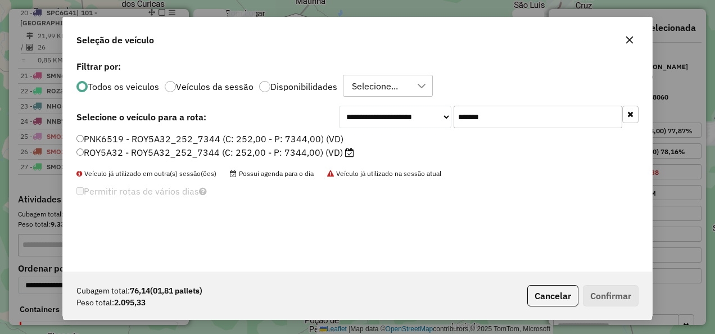
click at [334, 151] on label "ROY5A32 - ROY5A32_252_7344 (C: 252,00 - P: 7344,00) (VD)" at bounding box center [215, 152] width 278 height 13
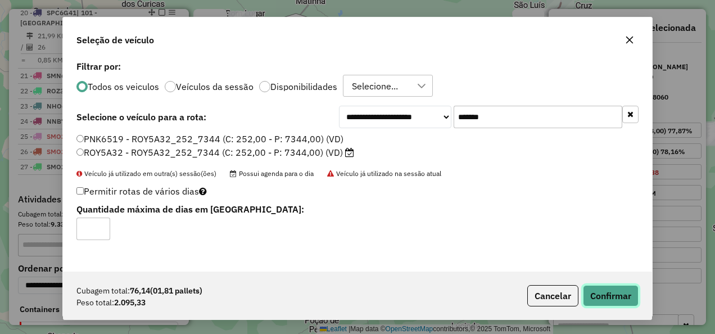
click at [609, 292] on button "Confirmar" at bounding box center [611, 295] width 56 height 21
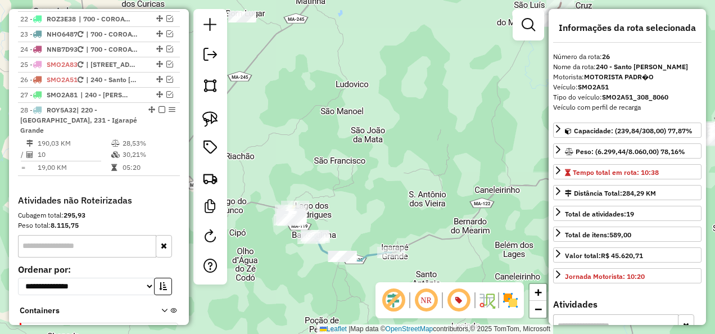
scroll to position [1778, 0]
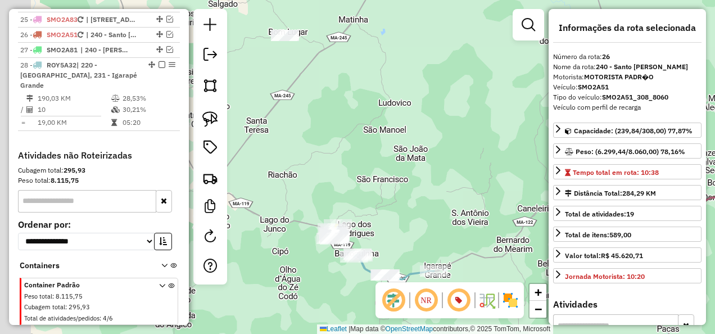
drag, startPoint x: 391, startPoint y: 214, endPoint x: 417, endPoint y: 230, distance: 30.6
click at [417, 230] on div "Janela de atendimento Grade de atendimento Capacidade Transportadoras Veículos …" at bounding box center [357, 167] width 715 height 334
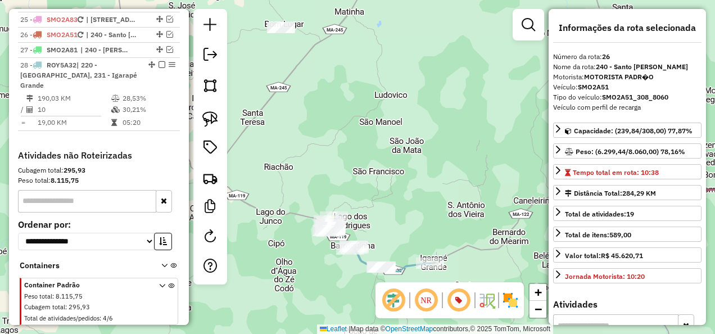
drag, startPoint x: 398, startPoint y: 196, endPoint x: 393, endPoint y: 178, distance: 19.1
click at [393, 178] on div "Janela de atendimento Grade de atendimento Capacidade Transportadoras Veículos …" at bounding box center [357, 167] width 715 height 334
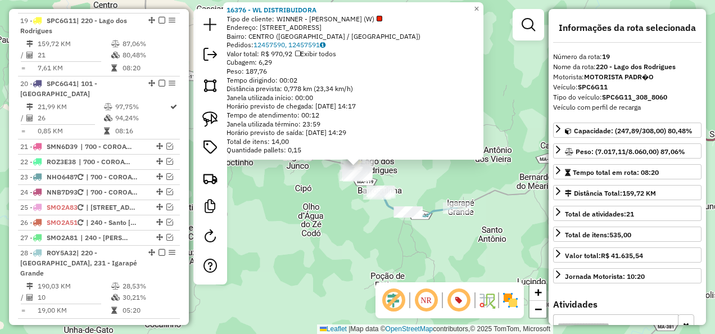
scroll to position [1581, 0]
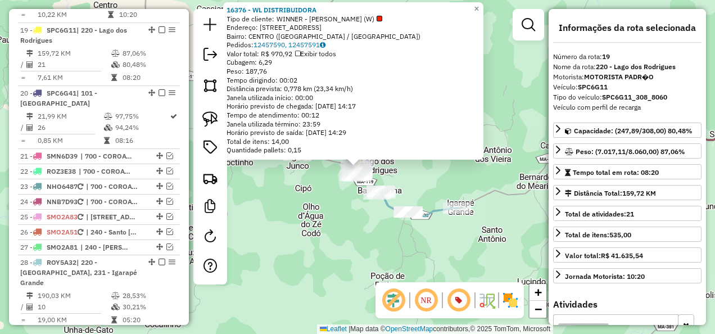
click at [347, 275] on div "16376 - WL DISTRIBUIDORA Tipo de cliente: WINNER - ROTA (W) Endereço: AVENIDA C…" at bounding box center [357, 167] width 715 height 334
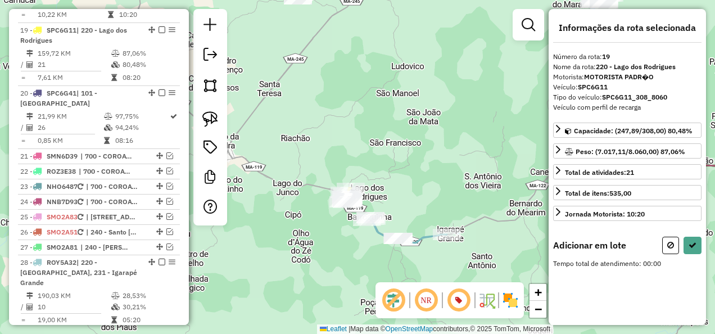
drag, startPoint x: 441, startPoint y: 121, endPoint x: 420, endPoint y: 184, distance: 66.7
click at [420, 184] on div "Janela de atendimento Grade de atendimento Capacidade Transportadoras Veículos …" at bounding box center [357, 167] width 715 height 334
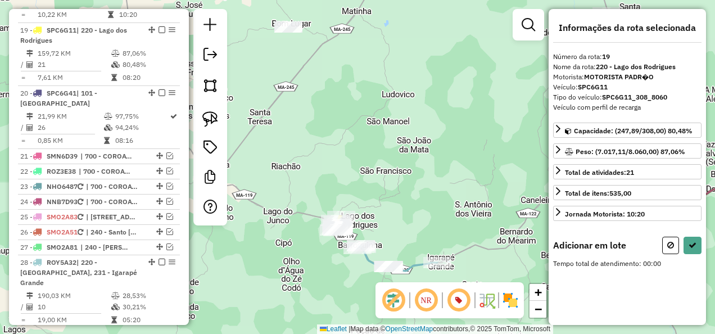
drag, startPoint x: 218, startPoint y: 123, endPoint x: 257, endPoint y: 105, distance: 43.0
click at [218, 123] on link at bounding box center [210, 119] width 25 height 25
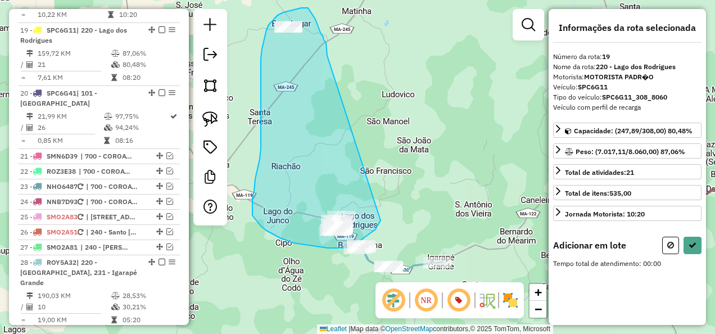
drag, startPoint x: 327, startPoint y: 53, endPoint x: 381, endPoint y: 220, distance: 175.3
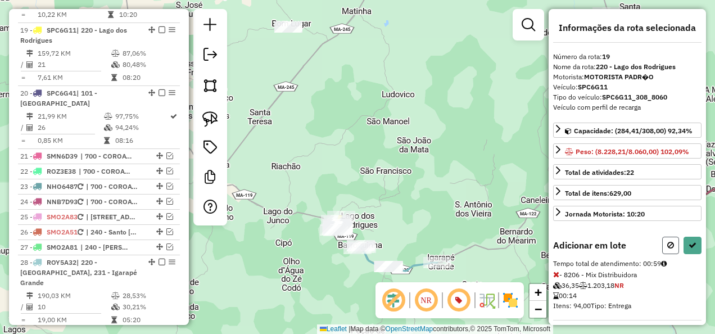
click at [670, 243] on icon at bounding box center [670, 245] width 7 height 8
select select "**********"
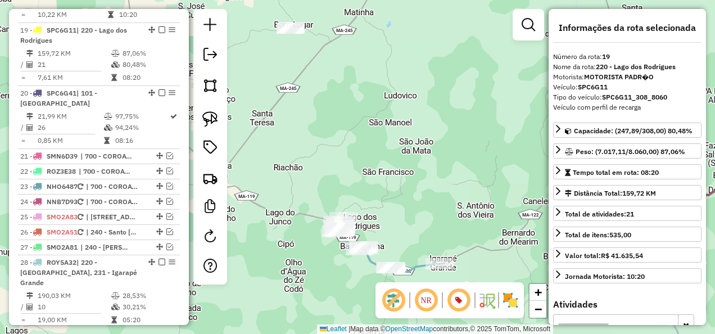
drag, startPoint x: 398, startPoint y: 210, endPoint x: 414, endPoint y: 230, distance: 25.2
click at [414, 230] on div "Janela de atendimento Grade de atendimento Capacidade Transportadoras Veículos …" at bounding box center [357, 167] width 715 height 334
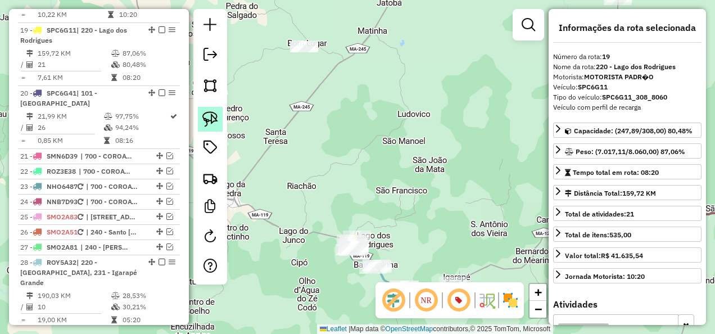
click at [211, 117] on img at bounding box center [210, 119] width 16 height 16
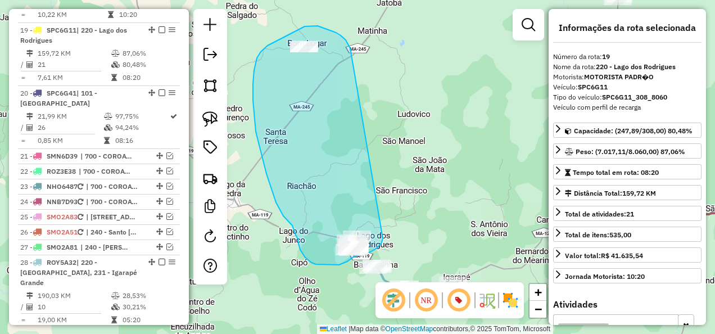
drag, startPoint x: 336, startPoint y: 33, endPoint x: 389, endPoint y: 225, distance: 199.9
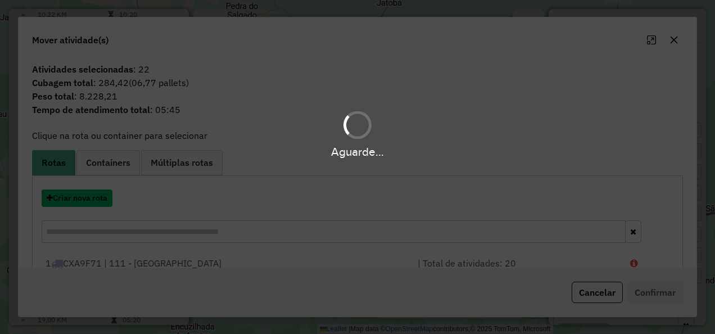
click at [88, 198] on button "Criar nova rota" at bounding box center [77, 197] width 71 height 17
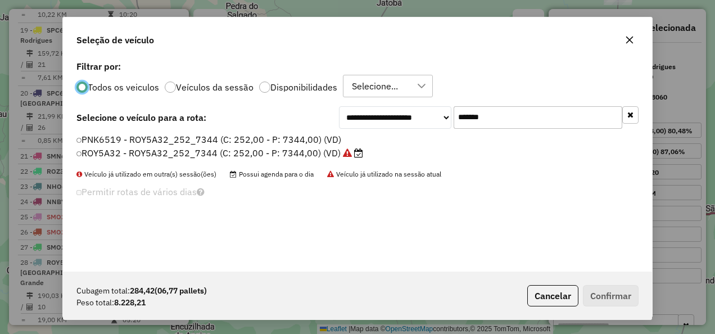
scroll to position [6, 3]
drag, startPoint x: 543, startPoint y: 117, endPoint x: 377, endPoint y: 158, distance: 171.5
click at [377, 158] on div "**********" at bounding box center [357, 165] width 589 height 214
paste input "text"
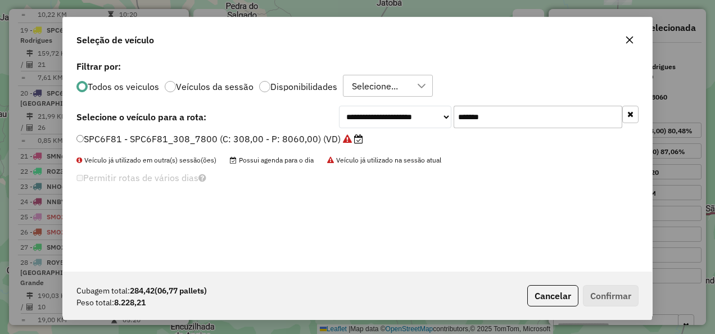
type input "*******"
click at [311, 138] on label "SPC6F81 - SPC6F81_308_7800 (C: 308,00 - P: 8060,00) (VD)" at bounding box center [219, 138] width 287 height 13
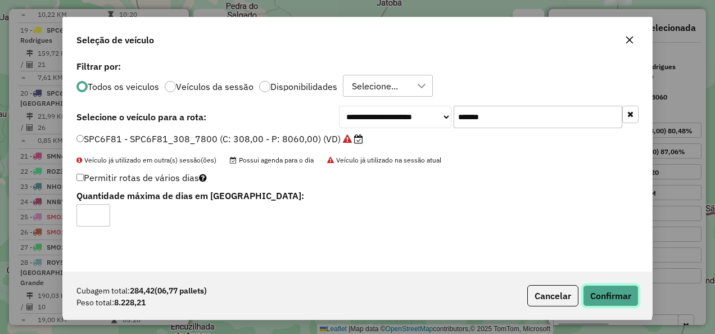
click at [617, 299] on button "Confirmar" at bounding box center [611, 295] width 56 height 21
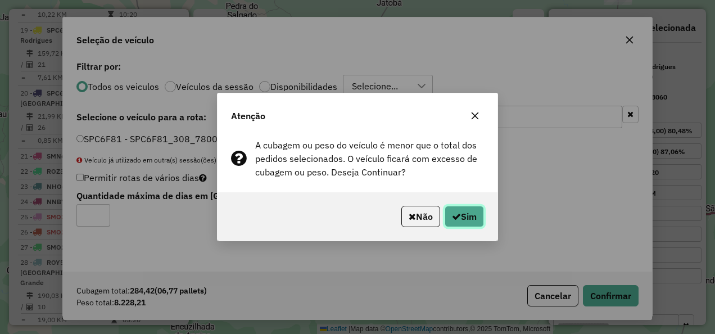
click at [475, 224] on button "Sim" at bounding box center [464, 216] width 39 height 21
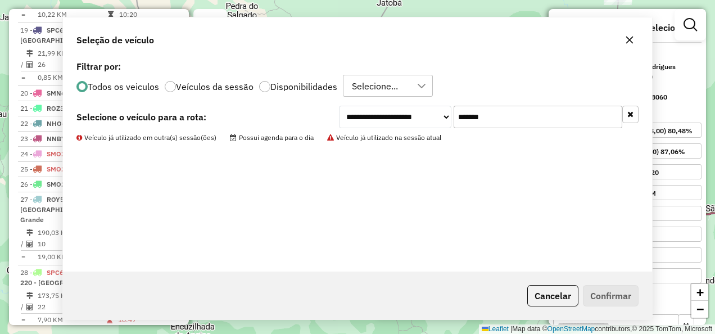
scroll to position [1519, 0]
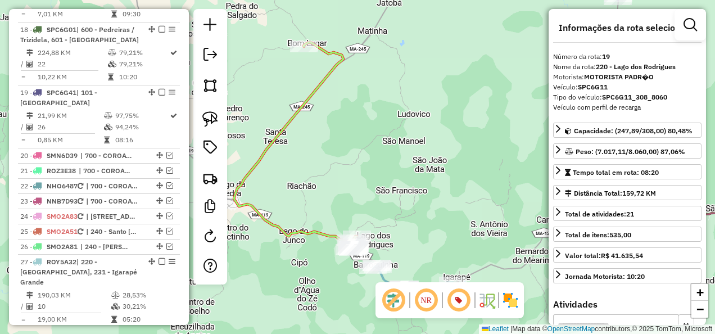
click at [270, 221] on icon at bounding box center [295, 146] width 123 height 207
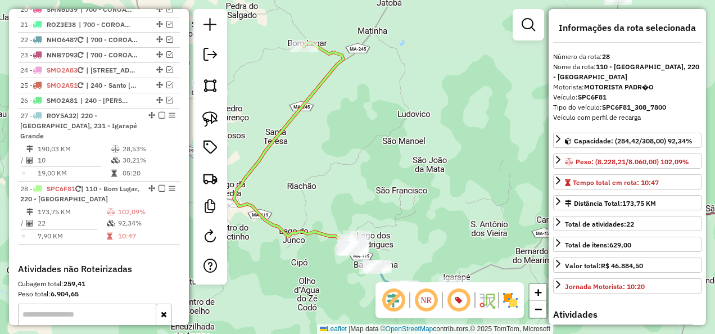
scroll to position [1778, 0]
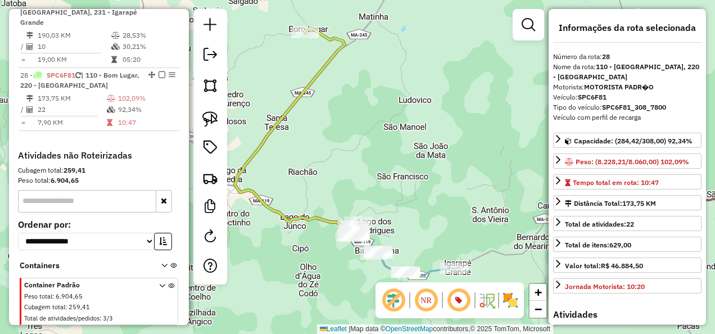
drag, startPoint x: 306, startPoint y: 291, endPoint x: 314, endPoint y: 238, distance: 52.9
click at [314, 238] on div "Janela de atendimento Grade de atendimento Capacidade Transportadoras Veículos …" at bounding box center [357, 167] width 715 height 334
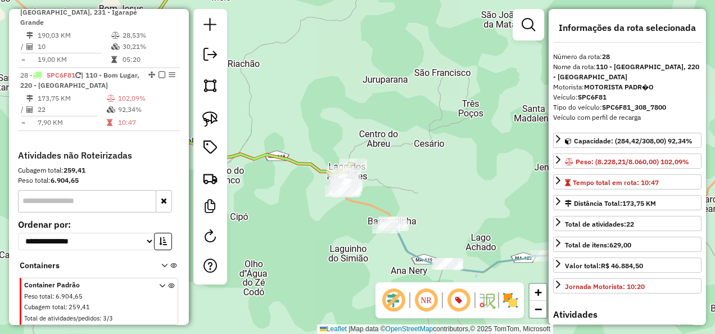
click at [407, 245] on icon at bounding box center [465, 247] width 159 height 50
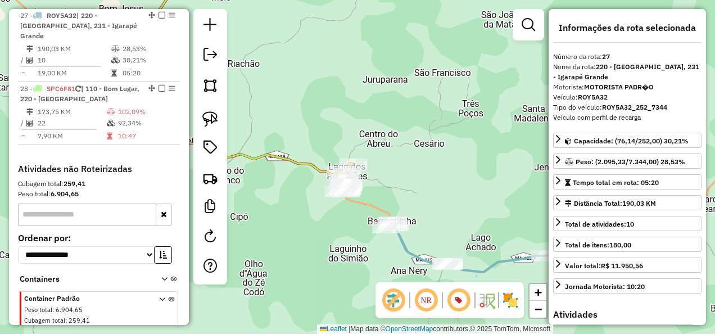
scroll to position [1749, 0]
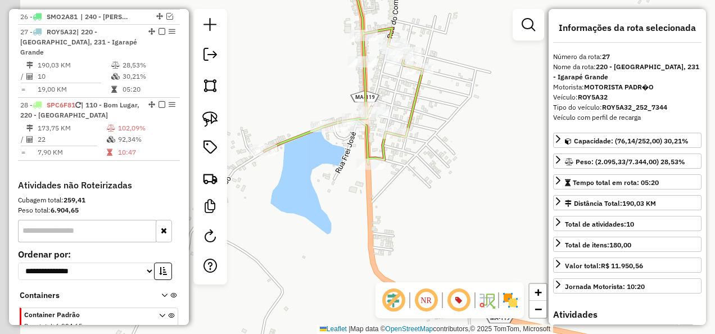
drag, startPoint x: 328, startPoint y: 188, endPoint x: 386, endPoint y: 221, distance: 67.0
click at [391, 217] on div "Janela de atendimento Grade de atendimento Capacidade Transportadoras Veículos …" at bounding box center [357, 167] width 715 height 334
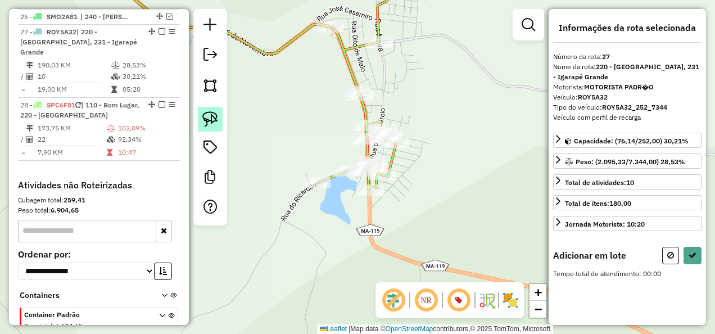
click at [210, 123] on img at bounding box center [210, 119] width 16 height 16
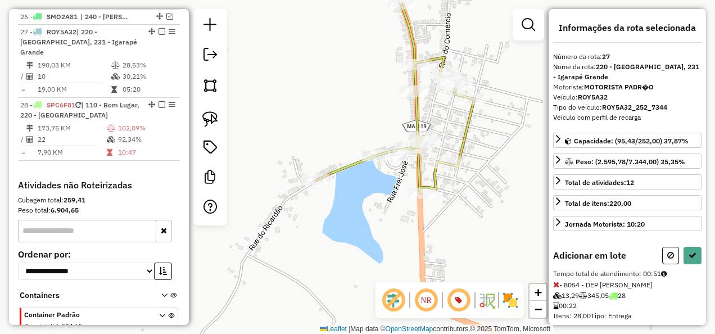
drag, startPoint x: 466, startPoint y: 184, endPoint x: 460, endPoint y: 210, distance: 26.6
click at [460, 208] on div "Janela de atendimento Grade de atendimento Capacidade Transportadoras Veículos …" at bounding box center [357, 167] width 715 height 334
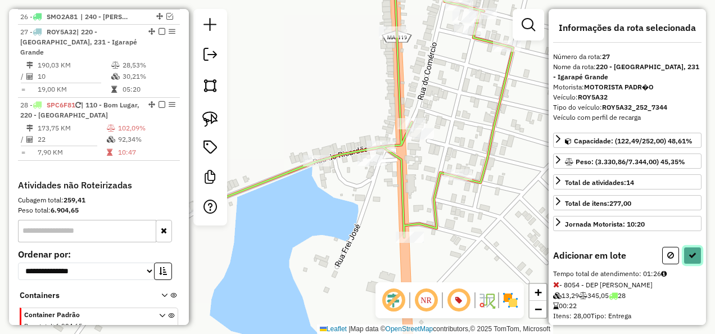
click at [692, 251] on icon at bounding box center [692, 255] width 8 height 8
select select "**********"
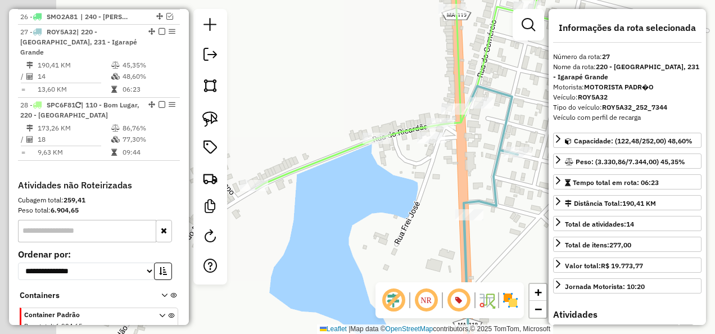
drag, startPoint x: 341, startPoint y: 205, endPoint x: 401, endPoint y: 182, distance: 64.2
click at [401, 182] on div "Janela de atendimento Grade de atendimento Capacidade Transportadoras Veículos …" at bounding box center [357, 167] width 715 height 334
click at [332, 155] on icon at bounding box center [411, 78] width 311 height 222
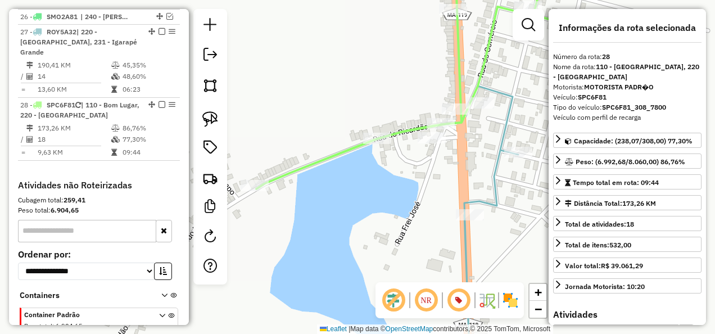
scroll to position [1778, 0]
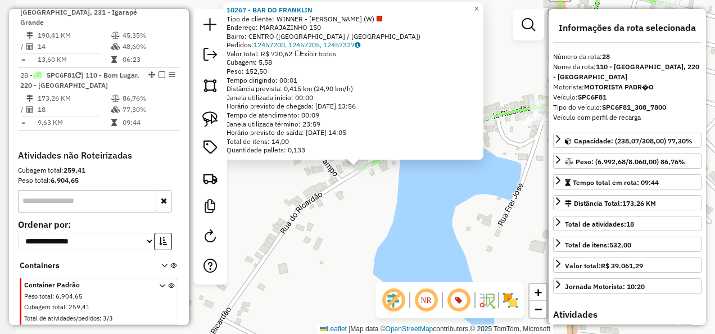
click at [292, 212] on div "10267 - BAR DO FRANKLIN Tipo de cliente: WINNER - ROTA (W) Endereço: MARAJAZINH…" at bounding box center [357, 167] width 715 height 334
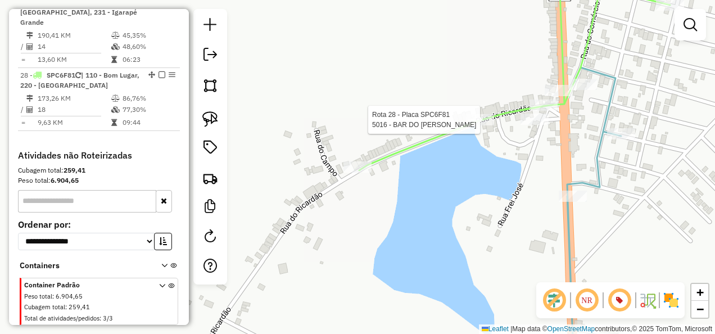
select select "**********"
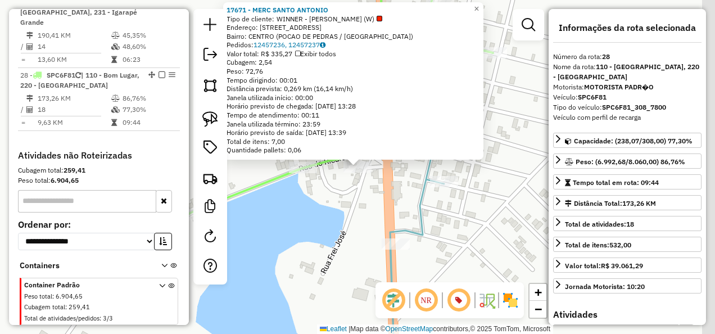
click at [420, 182] on icon at bounding box center [417, 241] width 54 height 252
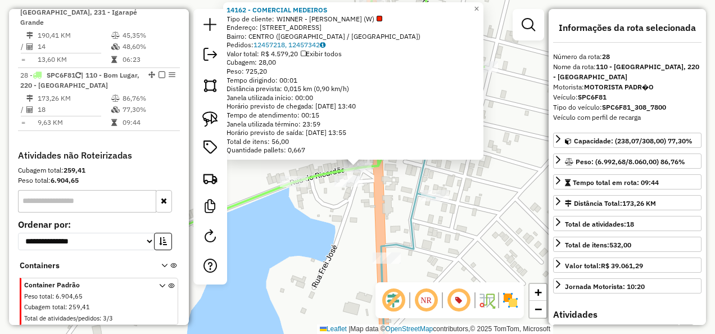
click at [405, 198] on div "14162 - COMERCIAL MEDEIROS Tipo de cliente: WINNER - ROTA (W) Endereço: RUA DO …" at bounding box center [357, 167] width 715 height 334
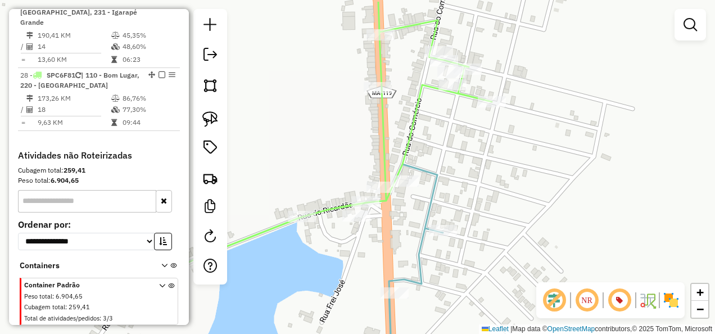
drag, startPoint x: 404, startPoint y: 181, endPoint x: 407, endPoint y: 235, distance: 54.1
click at [411, 227] on div "Janela de atendimento Grade de atendimento Capacidade Transportadoras Veículos …" at bounding box center [357, 167] width 715 height 334
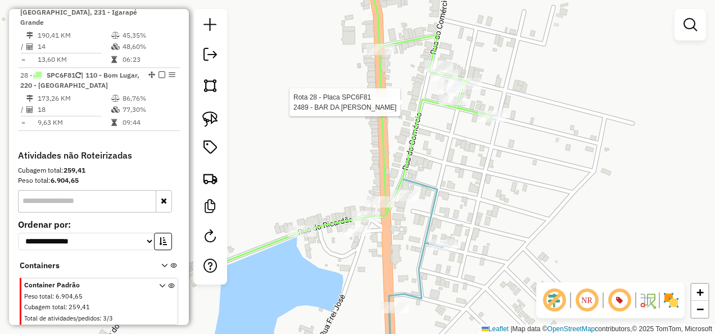
select select "**********"
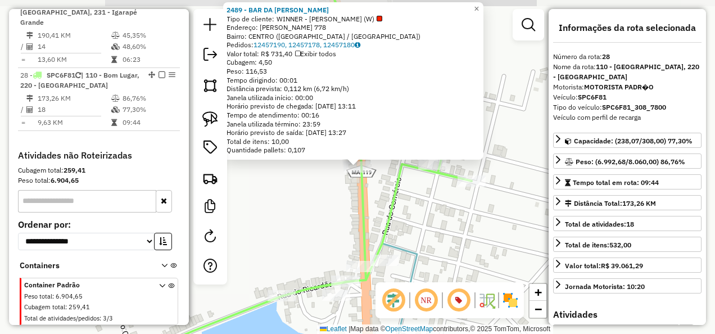
click at [441, 229] on div "2489 - BAR DA TEREZA Tipo de cliente: WINNER - ROTA (W) Endereço: FREI JOSE 778…" at bounding box center [357, 167] width 715 height 334
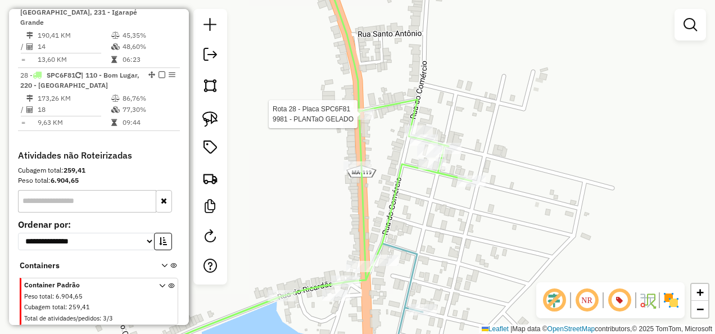
select select "**********"
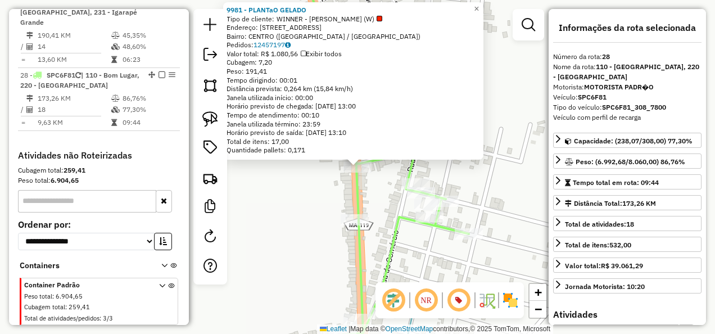
drag, startPoint x: 307, startPoint y: 229, endPoint x: 320, endPoint y: 228, distance: 13.0
click at [307, 230] on div "9981 - PLANTaO GELADO Tipo de cliente: WINNER - ROTA (W) Endereço: RUA FREI JOS…" at bounding box center [357, 167] width 715 height 334
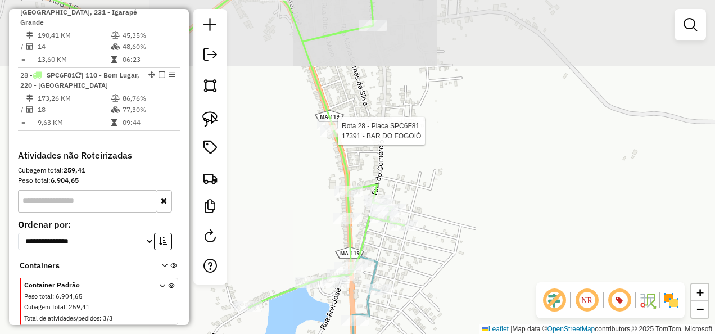
select select "**********"
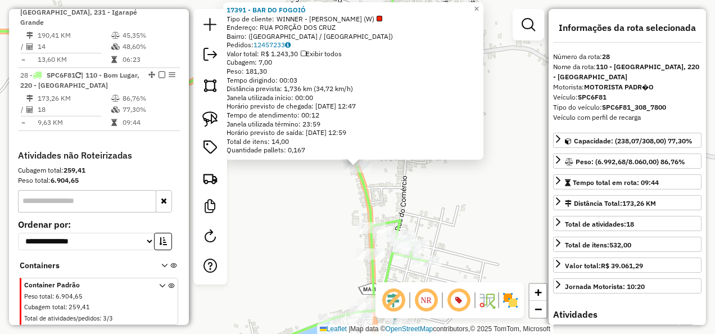
click at [314, 210] on div "17391 - BAR DO FOGOIÓ Tipo de cliente: WINNER - ROTA (W) Endereço: RUA PORÇÃO D…" at bounding box center [357, 167] width 715 height 334
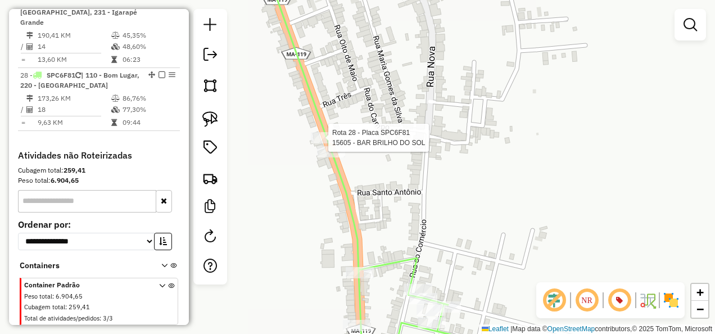
select select "**********"
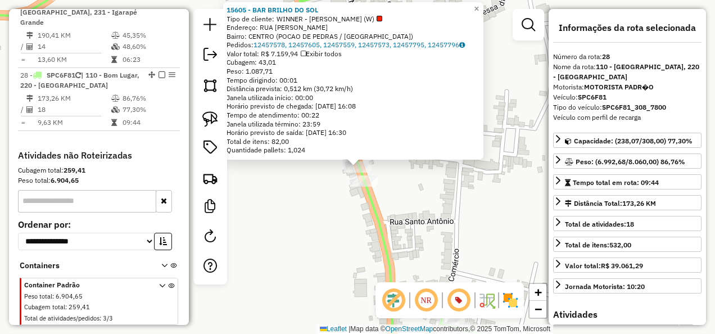
click at [315, 234] on div "Rota 28 - Placa SPC6F81 15605 - BAR BRILHO DO SOL 15605 - BAR BRILHO DO SOL Tip…" at bounding box center [357, 167] width 715 height 334
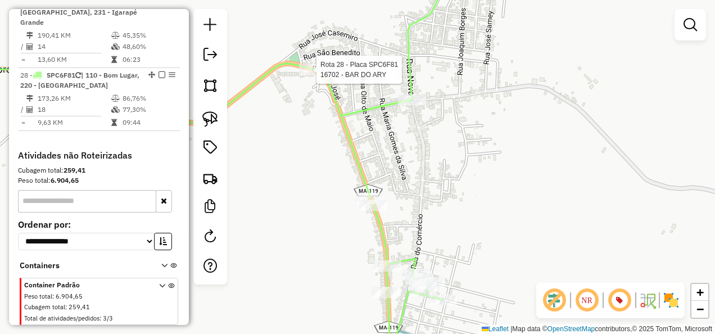
select select "**********"
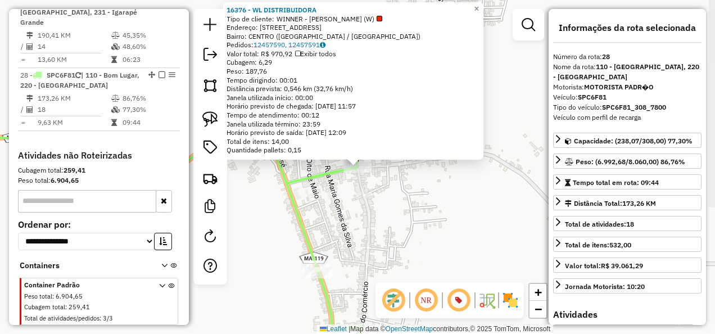
click at [454, 214] on div "16376 - WL DISTRIBUIDORA Tipo de cliente: WINNER - ROTA (W) Endereço: AVENIDA C…" at bounding box center [357, 167] width 715 height 334
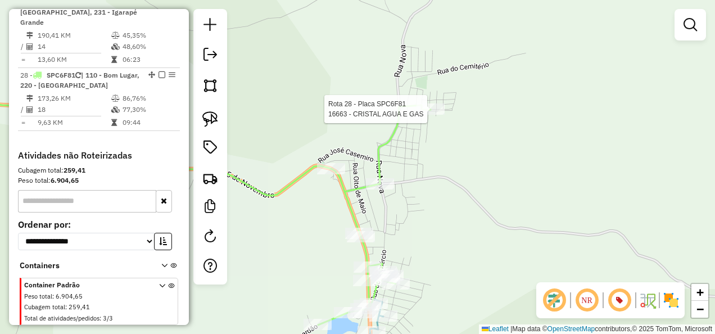
select select "**********"
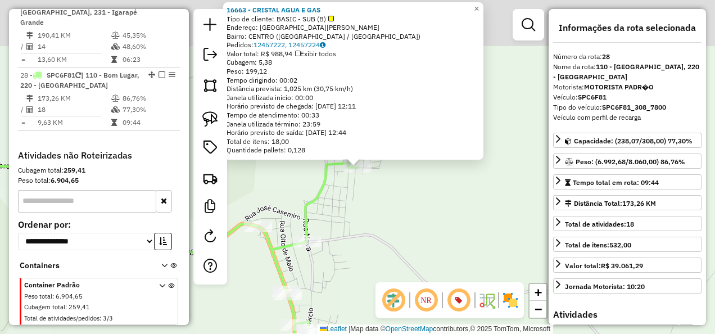
click at [440, 206] on div "Rota 28 - Placa SPC6F81 16663 - CRISTAL AGUA E GAS 16663 - CRISTAL AGUA E GAS T…" at bounding box center [357, 167] width 715 height 334
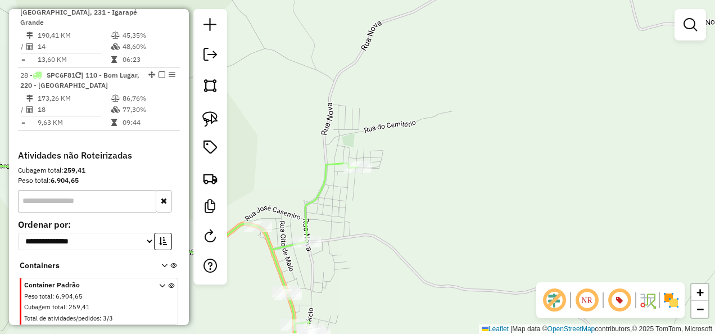
drag, startPoint x: 449, startPoint y: 151, endPoint x: 470, endPoint y: 96, distance: 59.4
click at [464, 107] on div "Janela de atendimento Grade de atendimento Capacidade Transportadoras Veículos …" at bounding box center [357, 167] width 715 height 334
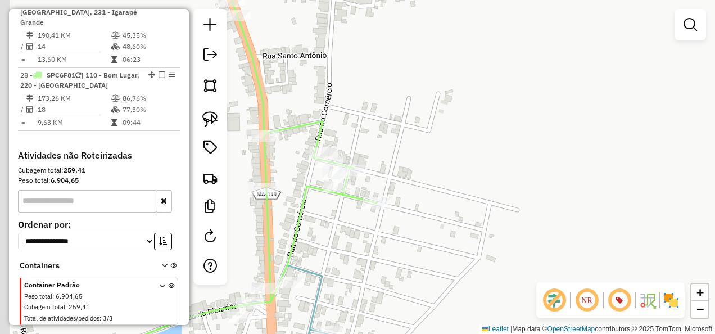
drag, startPoint x: 372, startPoint y: 243, endPoint x: 380, endPoint y: 235, distance: 11.1
click at [381, 239] on div "Janela de atendimento Grade de atendimento Capacidade Transportadoras Veículos …" at bounding box center [357, 167] width 715 height 334
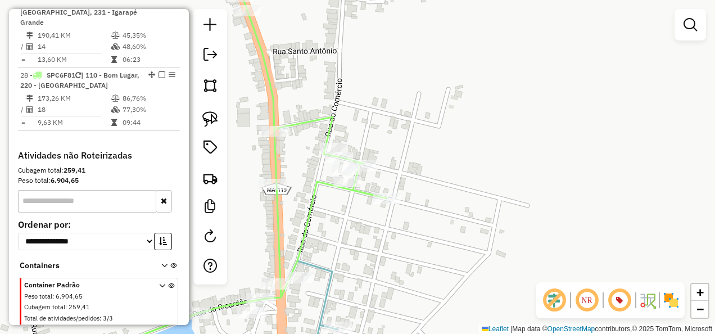
click at [324, 287] on icon at bounding box center [314, 314] width 47 height 107
select select "**********"
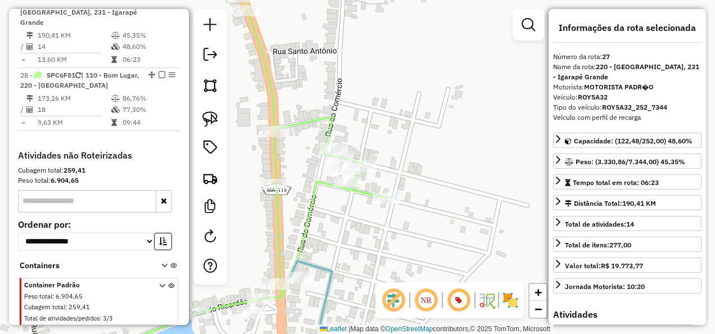
scroll to position [1749, 0]
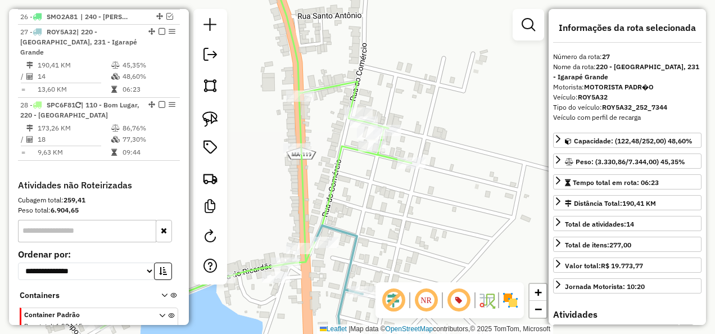
drag, startPoint x: 352, startPoint y: 263, endPoint x: 422, endPoint y: 206, distance: 89.5
click at [413, 209] on div "Janela de atendimento Grade de atendimento Capacidade Transportadoras Veículos …" at bounding box center [357, 167] width 715 height 334
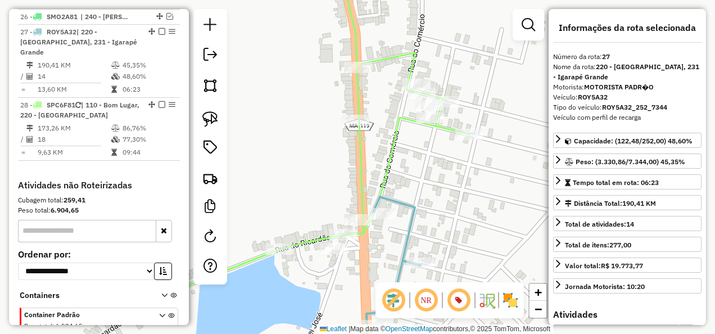
drag, startPoint x: 382, startPoint y: 239, endPoint x: 386, endPoint y: 275, distance: 35.6
click at [386, 275] on div "Janela de atendimento Grade de atendimento Capacidade Transportadoras Veículos …" at bounding box center [357, 167] width 715 height 334
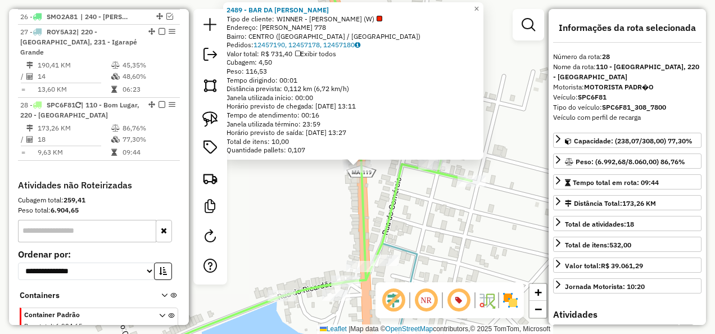
scroll to position [1778, 0]
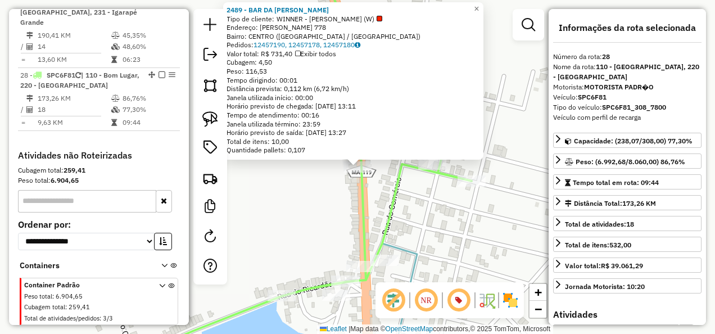
click at [411, 234] on div "Rota 28 - Placa SPC6F81 2489 - BAR DA TEREZA 2489 - BAR DA TEREZA Tipo de clien…" at bounding box center [357, 167] width 715 height 334
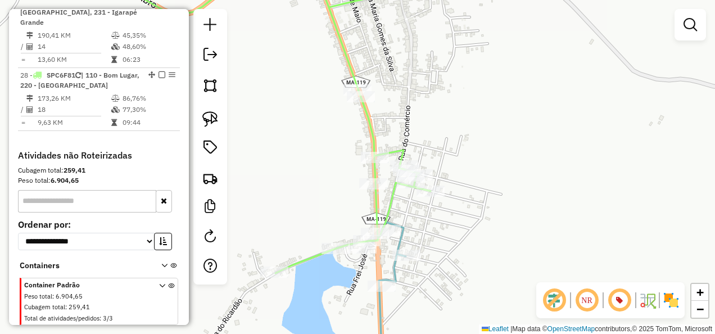
click at [389, 201] on icon at bounding box center [256, 120] width 347 height 306
select select "**********"
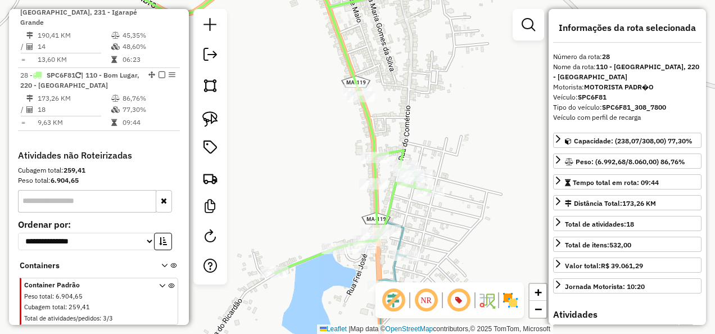
click at [395, 242] on icon at bounding box center [392, 295] width 27 height 146
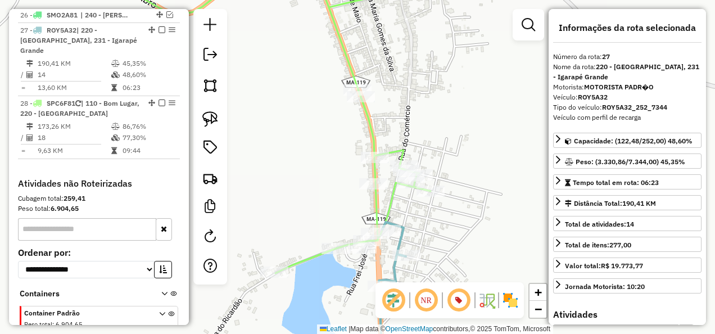
scroll to position [1749, 0]
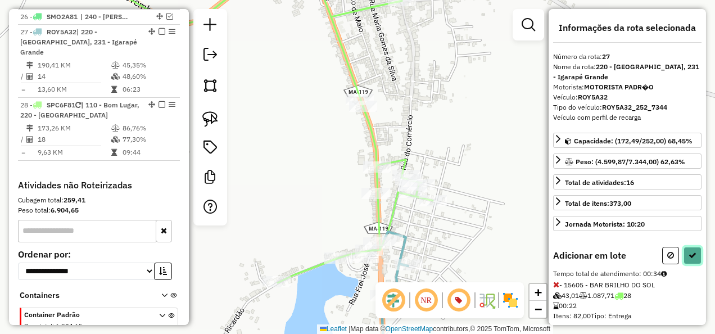
click at [695, 253] on button at bounding box center [692, 255] width 18 height 17
select select "**********"
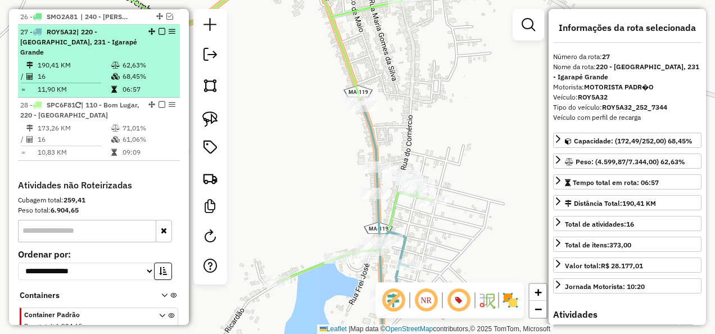
click at [159, 28] on em at bounding box center [161, 31] width 7 height 7
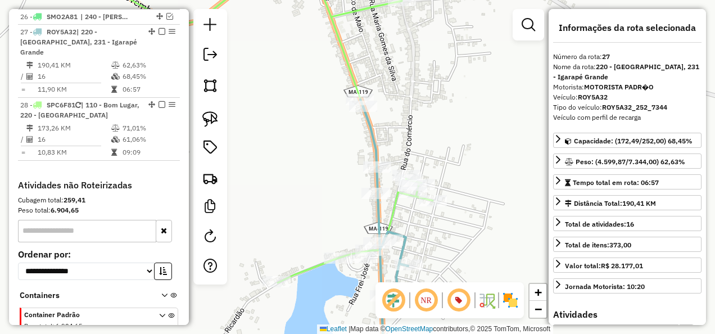
scroll to position [1731, 0]
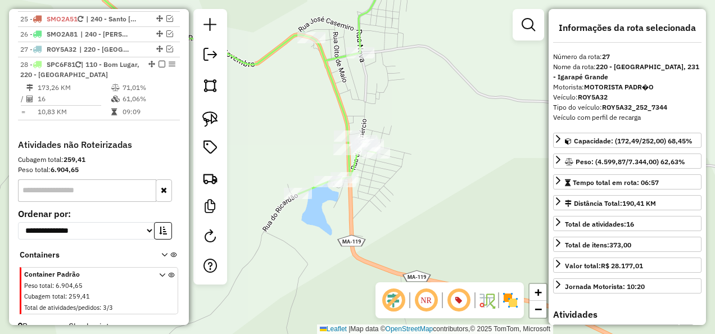
click at [346, 111] on icon at bounding box center [182, 80] width 456 height 227
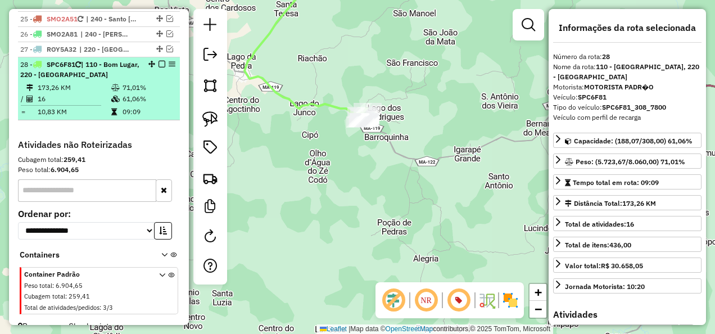
click at [158, 61] on em at bounding box center [161, 64] width 7 height 7
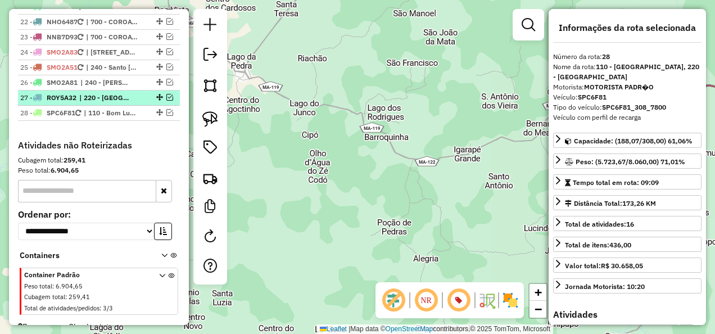
click at [121, 93] on span "| 220 - [GEOGRAPHIC_DATA], 231 - Igarapé Grande" at bounding box center [105, 98] width 52 height 10
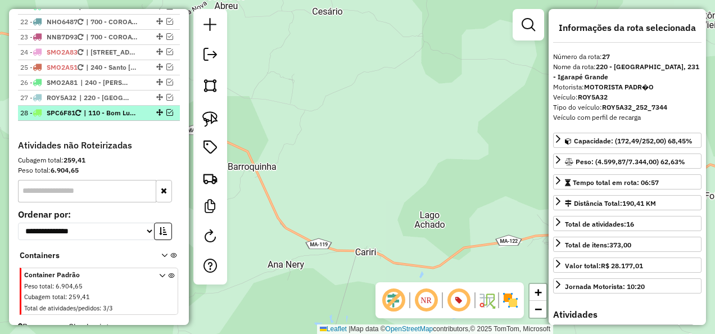
click at [121, 108] on span "| 110 - Bom Lugar, 220 - [GEOGRAPHIC_DATA]" at bounding box center [110, 113] width 52 height 10
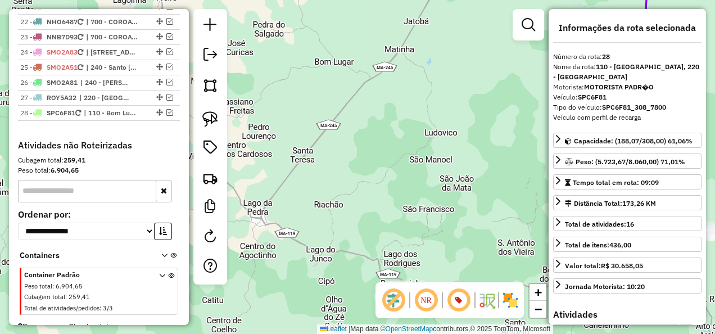
click at [468, 175] on div "Janela de atendimento Grade de atendimento Capacidade Transportadoras Veículos …" at bounding box center [357, 167] width 715 height 334
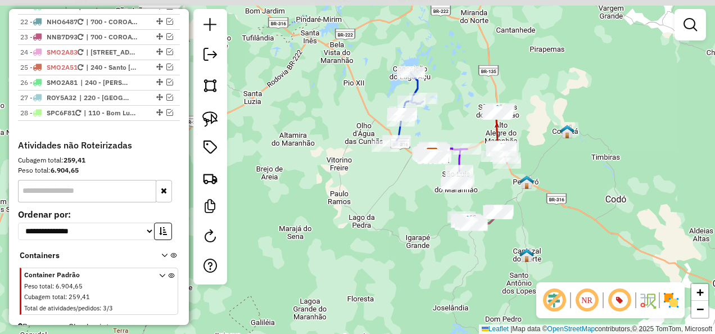
drag, startPoint x: 409, startPoint y: 168, endPoint x: 378, endPoint y: 217, distance: 58.2
click at [392, 217] on div "Janela de atendimento Grade de atendimento Capacidade Transportadoras Veículos …" at bounding box center [357, 167] width 715 height 334
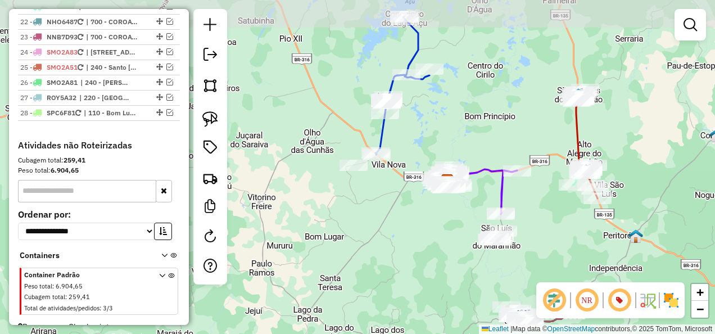
drag, startPoint x: 401, startPoint y: 200, endPoint x: 356, endPoint y: 224, distance: 51.3
click at [381, 230] on div "Janela de atendimento Grade de atendimento Capacidade Transportadoras Veículos …" at bounding box center [357, 167] width 715 height 334
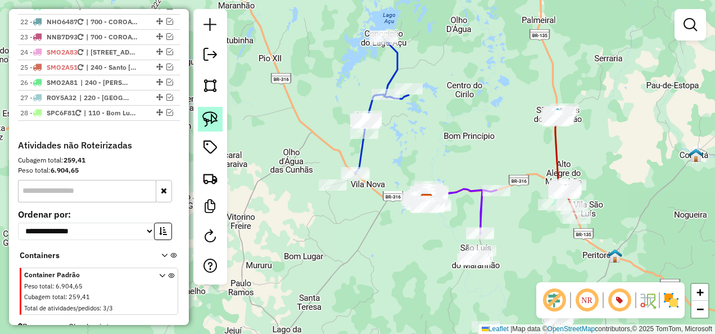
click at [219, 119] on link at bounding box center [210, 119] width 25 height 25
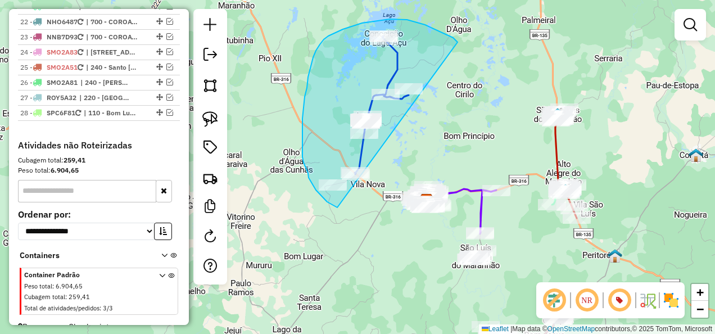
drag, startPoint x: 458, startPoint y: 42, endPoint x: 337, endPoint y: 207, distance: 204.4
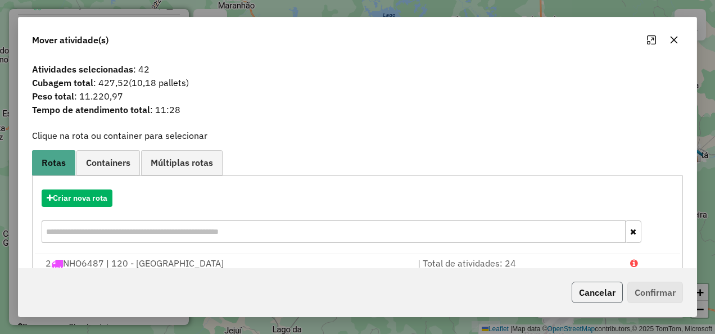
click at [585, 299] on button "Cancelar" at bounding box center [597, 292] width 51 height 21
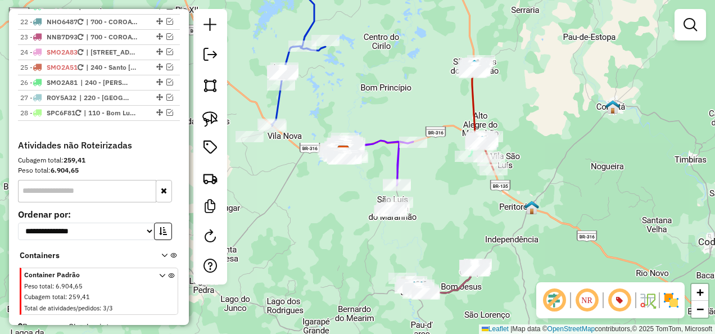
drag, startPoint x: 401, startPoint y: 155, endPoint x: 320, endPoint y: 100, distance: 98.4
click at [320, 100] on div "Janela de atendimento Grade de atendimento Capacidade Transportadoras Veículos …" at bounding box center [357, 167] width 715 height 334
click at [218, 120] on link at bounding box center [210, 119] width 25 height 25
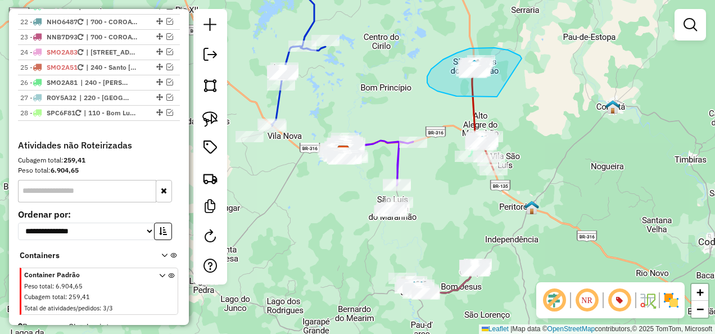
drag, startPoint x: 522, startPoint y: 58, endPoint x: 497, endPoint y: 97, distance: 45.5
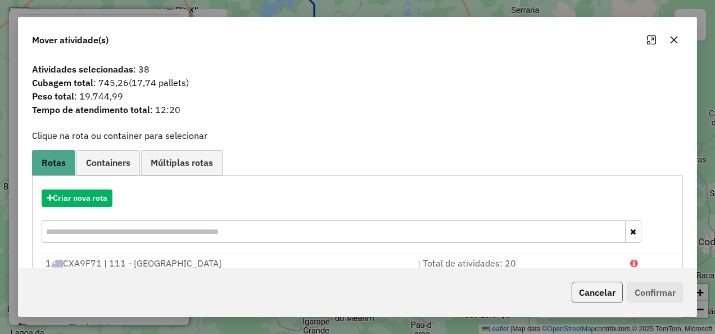
click at [601, 295] on button "Cancelar" at bounding box center [597, 292] width 51 height 21
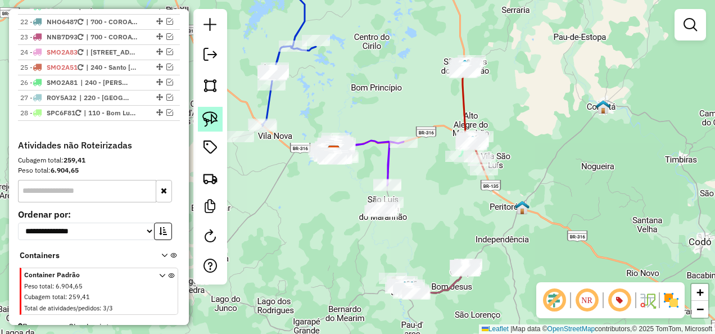
click at [217, 118] on img at bounding box center [210, 119] width 16 height 16
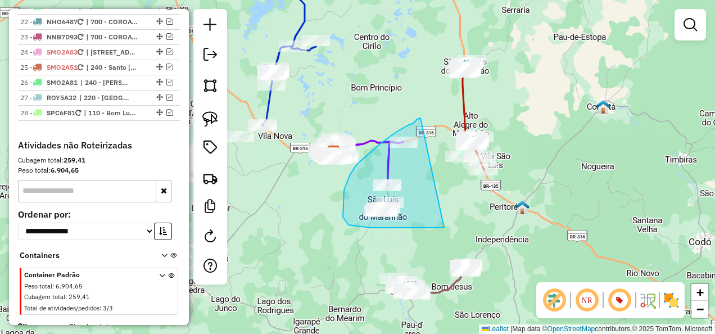
drag, startPoint x: 413, startPoint y: 124, endPoint x: 444, endPoint y: 228, distance: 108.6
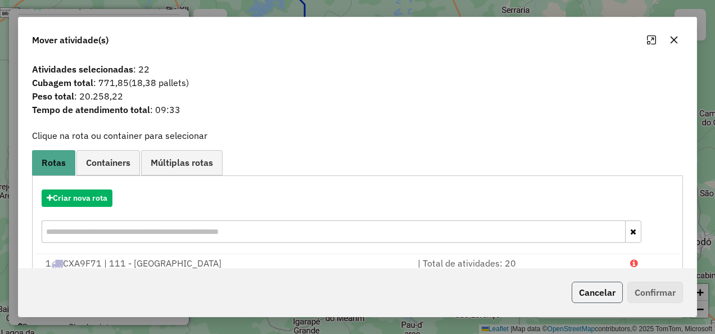
click at [595, 301] on button "Cancelar" at bounding box center [597, 292] width 51 height 21
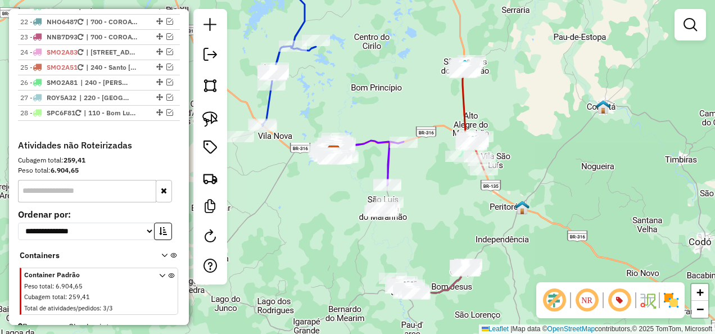
drag, startPoint x: 419, startPoint y: 221, endPoint x: 347, endPoint y: 164, distance: 91.9
click at [353, 169] on div "Janela de atendimento Grade de atendimento Capacidade Transportadoras Veículos …" at bounding box center [357, 167] width 715 height 334
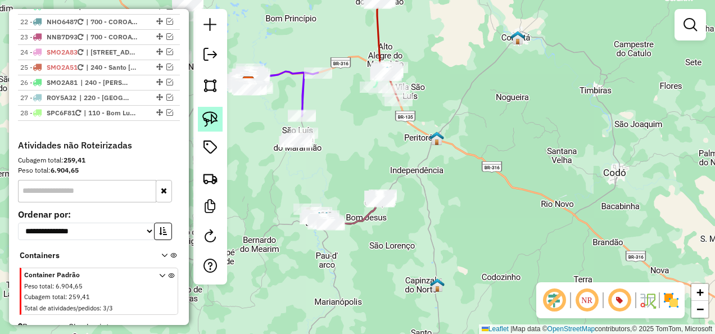
click at [214, 124] on img at bounding box center [210, 119] width 16 height 16
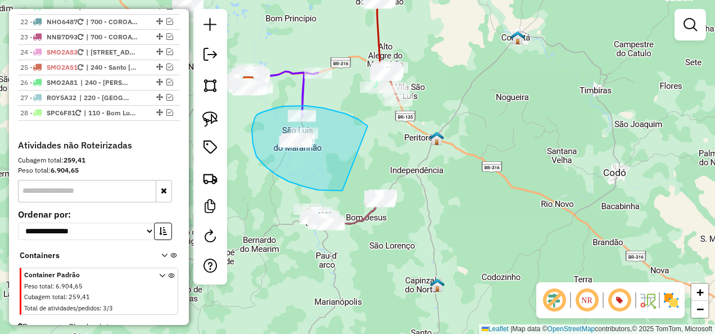
drag, startPoint x: 368, startPoint y: 126, endPoint x: 342, endPoint y: 191, distance: 69.4
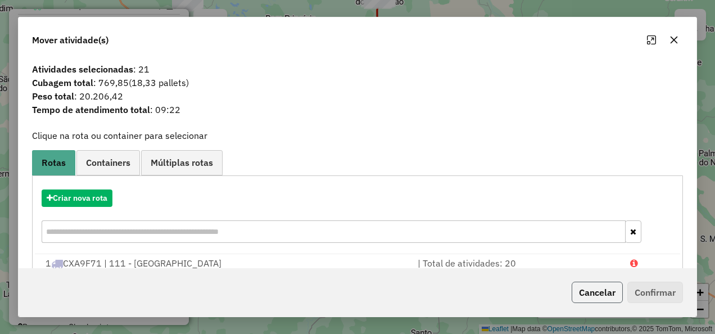
click at [597, 291] on button "Cancelar" at bounding box center [597, 292] width 51 height 21
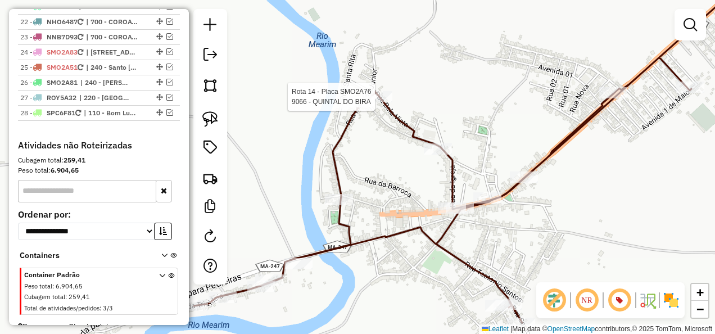
select select "**********"
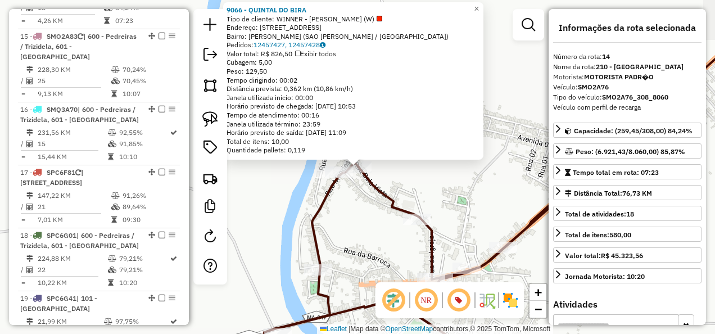
scroll to position [1247, 0]
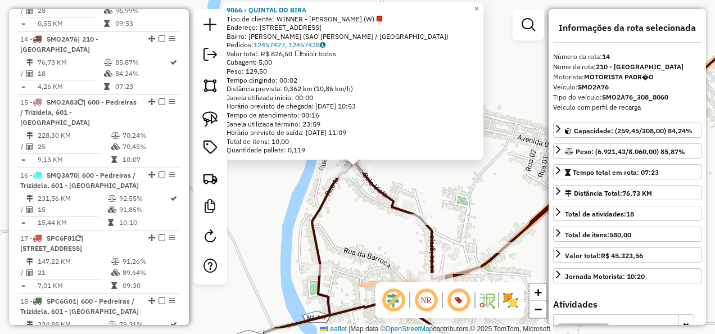
click at [321, 210] on icon at bounding box center [491, 181] width 591 height 373
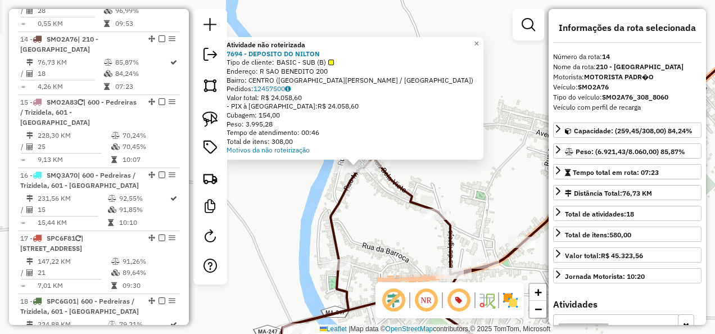
click at [332, 194] on div "Rota 9 - Placa SMN6C06 7694 - DEPOSITO DO NILTON Atividade não roteirizada 7694…" at bounding box center [357, 167] width 715 height 334
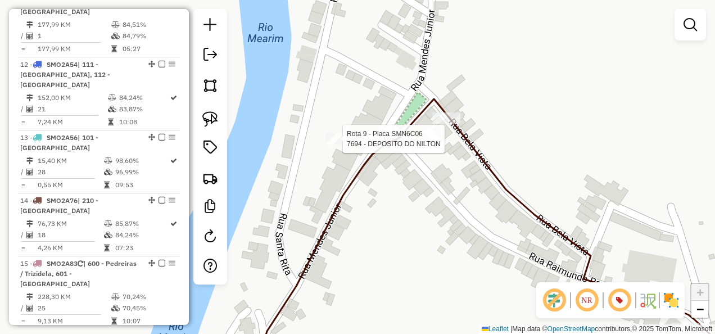
select select "**********"
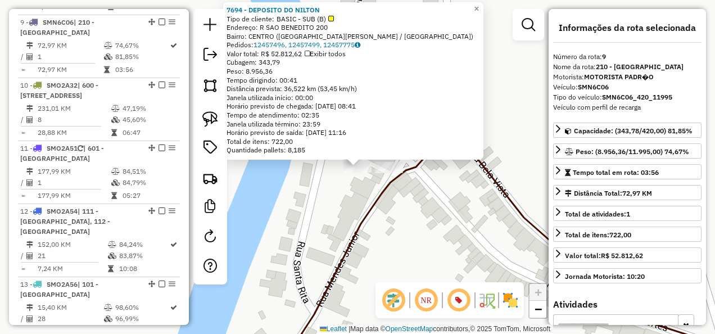
scroll to position [923, 0]
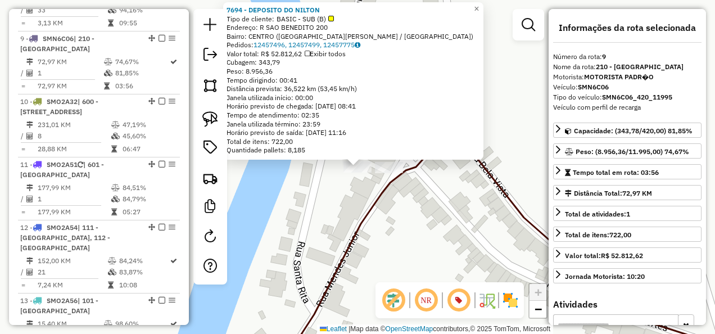
click at [303, 209] on div "7694 - DEPOSITO DO NILTON Tipo de cliente: BASIC - SUB (B) Endereço: R SAO BENE…" at bounding box center [357, 167] width 715 height 334
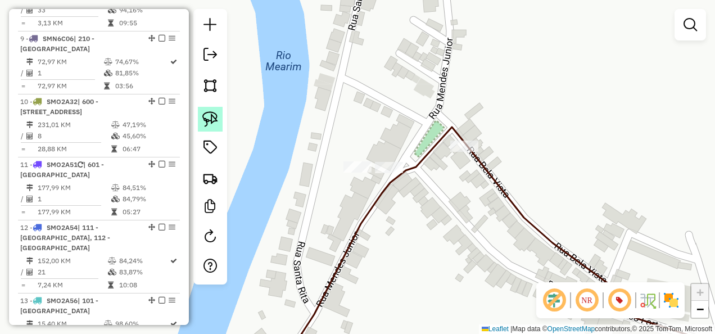
click at [208, 117] on img at bounding box center [210, 119] width 16 height 16
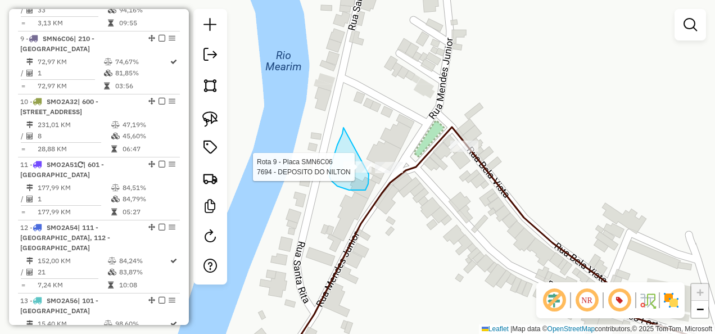
drag, startPoint x: 343, startPoint y: 128, endPoint x: 369, endPoint y: 174, distance: 53.1
click at [369, 174] on div "Rota 9 - Placa SMN6C06 7694 - DEPOSITO DO NILTON Janela de atendimento Grade de…" at bounding box center [357, 167] width 715 height 334
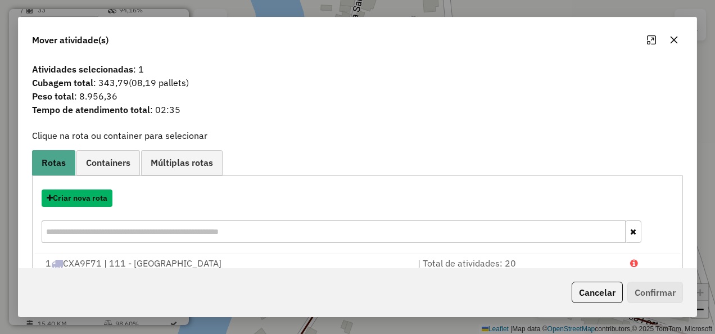
click at [85, 201] on button "Criar nova rota" at bounding box center [77, 197] width 71 height 17
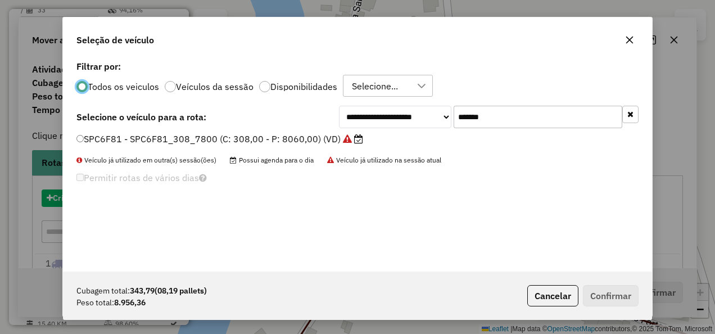
scroll to position [6, 3]
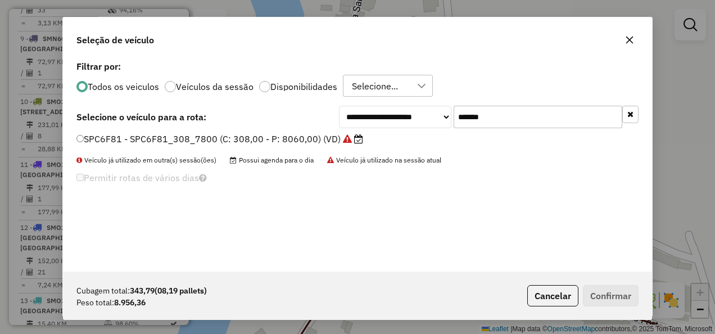
drag, startPoint x: 551, startPoint y: 111, endPoint x: 397, endPoint y: 139, distance: 157.1
click at [397, 139] on div "**********" at bounding box center [357, 165] width 589 height 214
paste input "text"
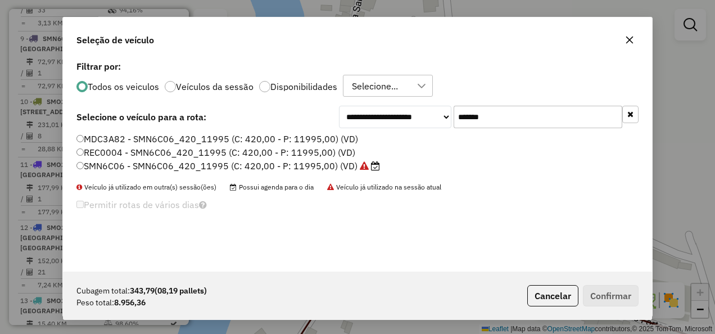
type input "*******"
click at [308, 166] on label "SMN6C06 - SMN6C06_420_11995 (C: 420,00 - P: 11995,00) (VD)" at bounding box center [228, 165] width 304 height 13
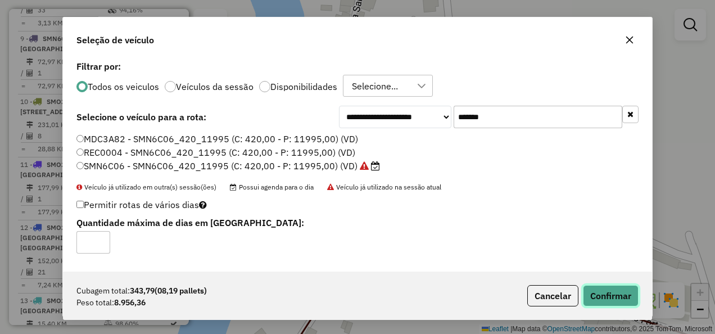
click at [623, 294] on button "Confirmar" at bounding box center [611, 295] width 56 height 21
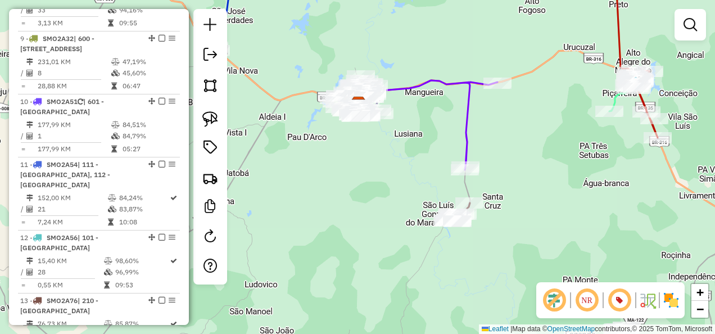
click at [361, 183] on div "Janela de atendimento Grade de atendimento Capacidade Transportadoras Veículos …" at bounding box center [357, 167] width 715 height 334
click at [212, 120] on img at bounding box center [210, 119] width 16 height 16
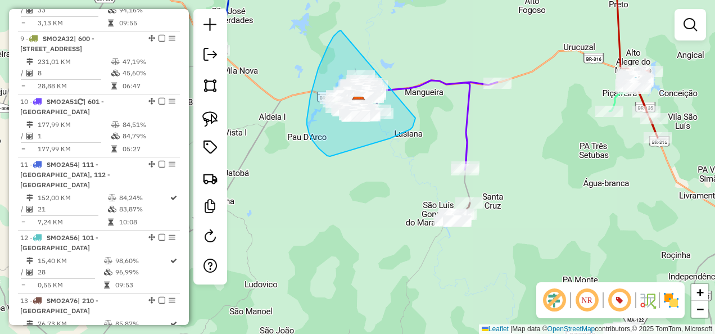
drag, startPoint x: 331, startPoint y: 40, endPoint x: 419, endPoint y: 96, distance: 104.0
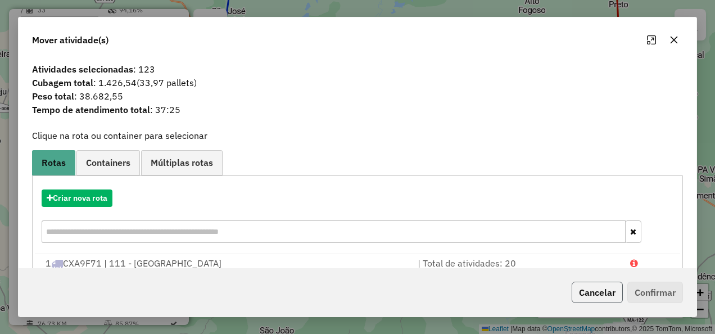
click at [614, 301] on button "Cancelar" at bounding box center [597, 292] width 51 height 21
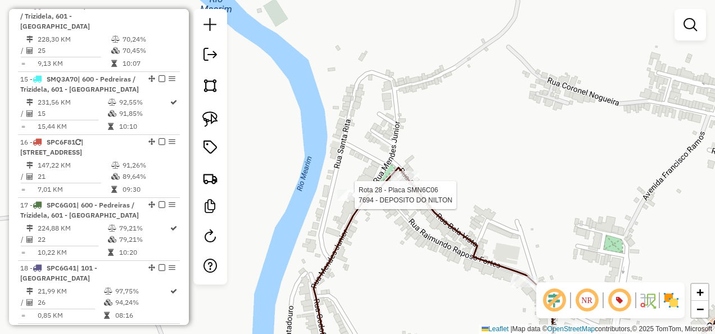
select select "**********"
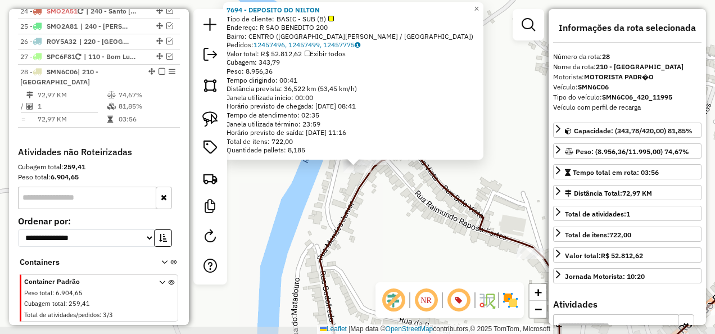
scroll to position [1683, 0]
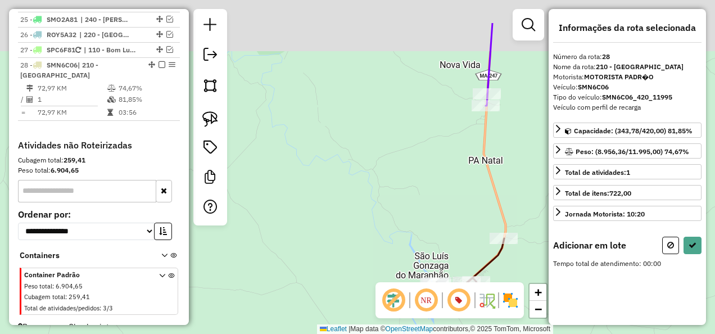
drag, startPoint x: 362, startPoint y: 124, endPoint x: 440, endPoint y: 230, distance: 132.0
click at [435, 215] on div "Janela de atendimento Grade de atendimento Capacidade Transportadoras Veículos …" at bounding box center [357, 167] width 715 height 334
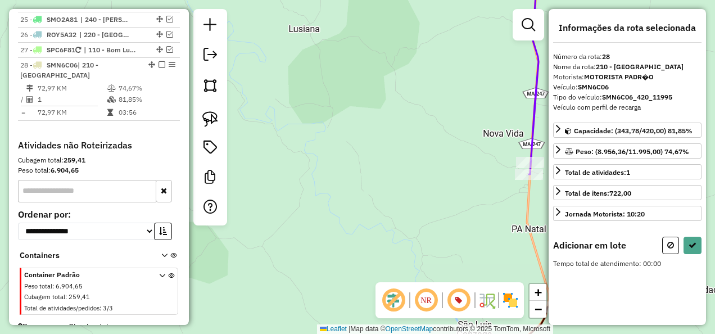
drag, startPoint x: 379, startPoint y: 142, endPoint x: 503, endPoint y: 243, distance: 160.2
click at [543, 259] on div "Janela de atendimento Grade de atendimento Capacidade Transportadoras Veículos …" at bounding box center [357, 167] width 715 height 334
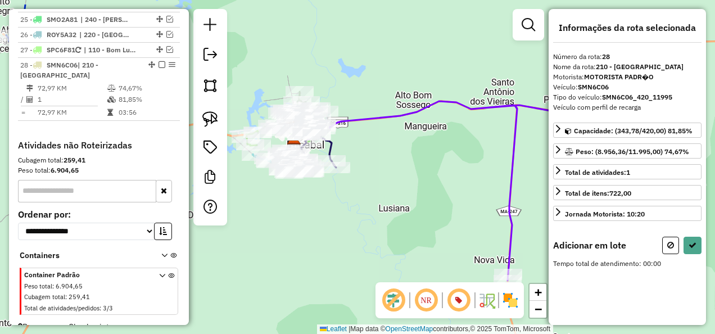
drag, startPoint x: 443, startPoint y: 196, endPoint x: 478, endPoint y: 217, distance: 40.6
click at [478, 217] on div "Janela de atendimento Grade de atendimento Capacidade Transportadoras Veículos …" at bounding box center [357, 167] width 715 height 334
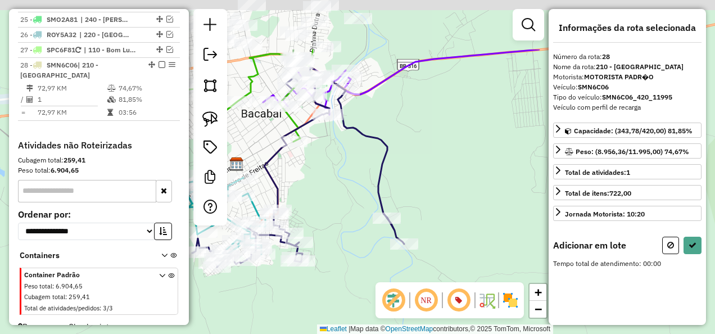
drag, startPoint x: 398, startPoint y: 93, endPoint x: 451, endPoint y: 216, distance: 133.4
click at [451, 208] on div "Janela de atendimento Grade de atendimento Capacidade Transportadoras Veículos …" at bounding box center [357, 167] width 715 height 334
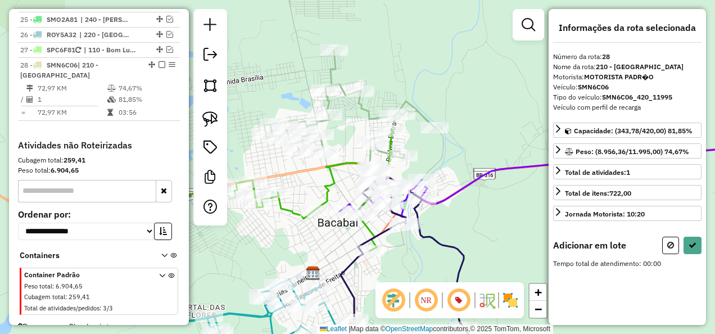
drag, startPoint x: 419, startPoint y: 185, endPoint x: 486, endPoint y: 265, distance: 104.1
click at [486, 265] on div "Janela de atendimento Grade de atendimento Capacidade Transportadoras Veículos …" at bounding box center [357, 167] width 715 height 334
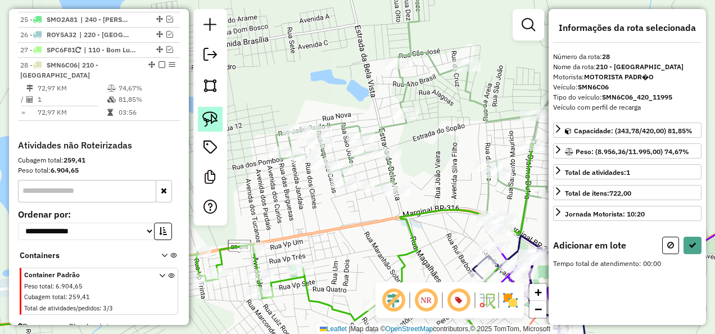
click at [215, 120] on img at bounding box center [210, 119] width 16 height 16
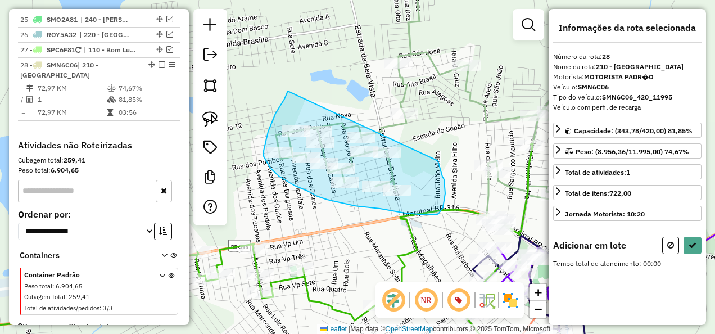
drag, startPoint x: 265, startPoint y: 143, endPoint x: 438, endPoint y: 161, distance: 173.5
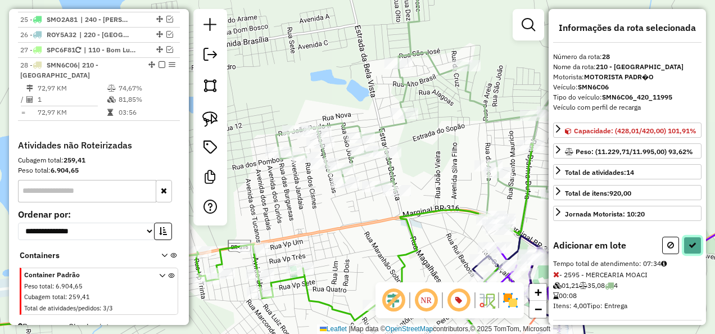
click at [688, 249] on icon at bounding box center [692, 245] width 8 height 8
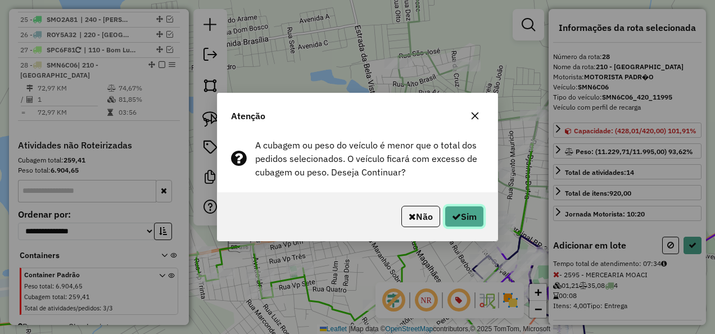
click at [479, 219] on button "Sim" at bounding box center [464, 216] width 39 height 21
select select "**********"
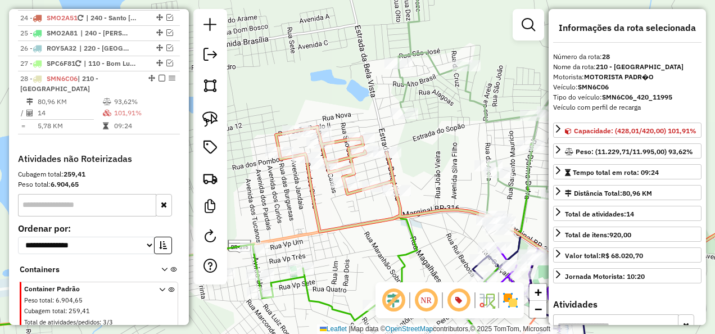
scroll to position [1697, 0]
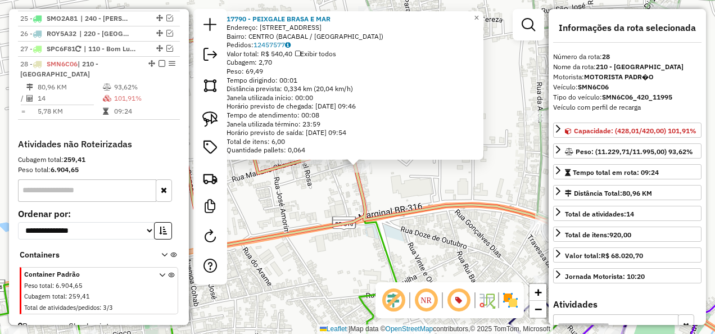
click at [408, 187] on div "17790 - PEIXGALE BRASA E MAR Endereço: Estrada [GEOGRAPHIC_DATA] 20 Bairro: [GE…" at bounding box center [357, 167] width 715 height 334
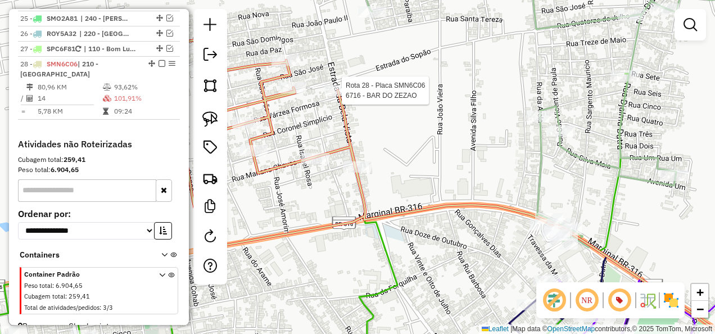
select select "**********"
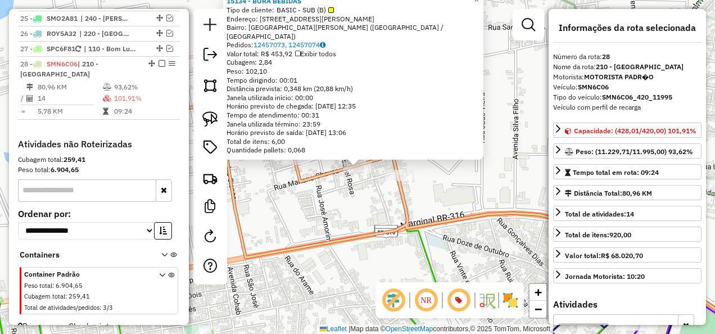
click at [348, 212] on div "15134 - BORA BEBIDAS Tipo de cliente: BASIC - SUB (B) Endereço: RUA MARIANO CHA…" at bounding box center [357, 167] width 715 height 334
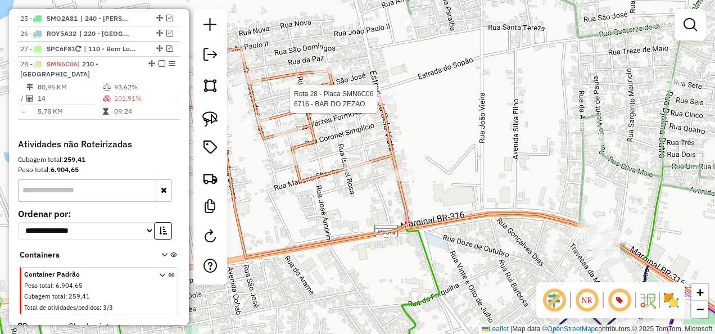
select select "**********"
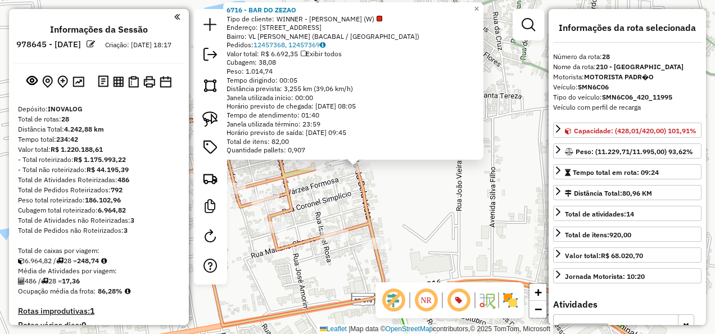
select select "**********"
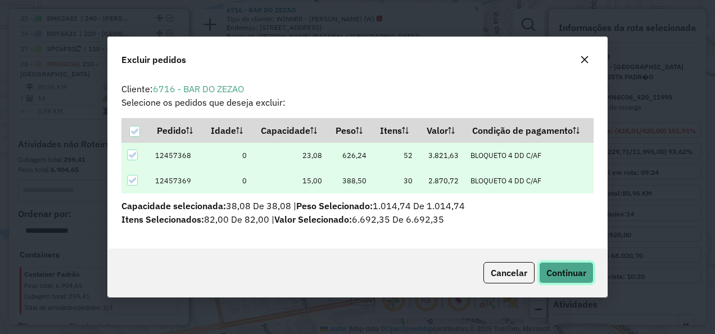
click at [560, 279] on button "Continuar" at bounding box center [566, 272] width 55 height 21
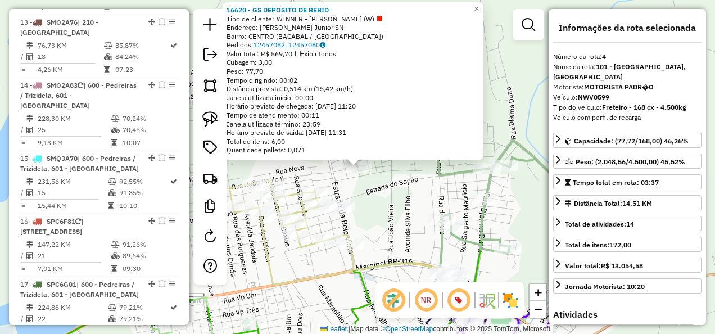
scroll to position [623, 0]
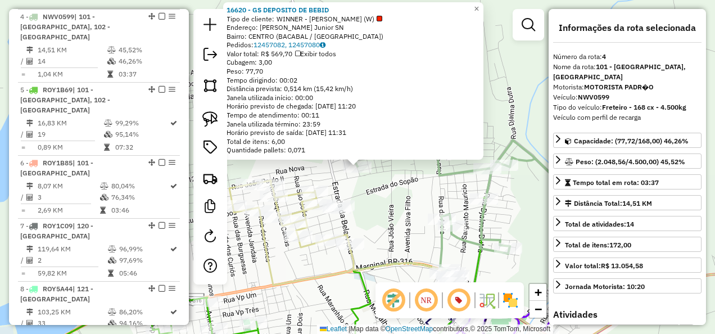
click at [378, 206] on div "16620 - GS DEPOSITO DE BEBID Tipo de cliente: WINNER - ROTA (W) Endereço: [PERS…" at bounding box center [357, 167] width 715 height 334
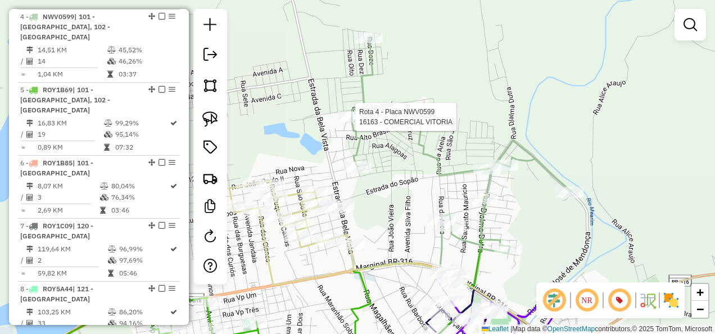
select select "**********"
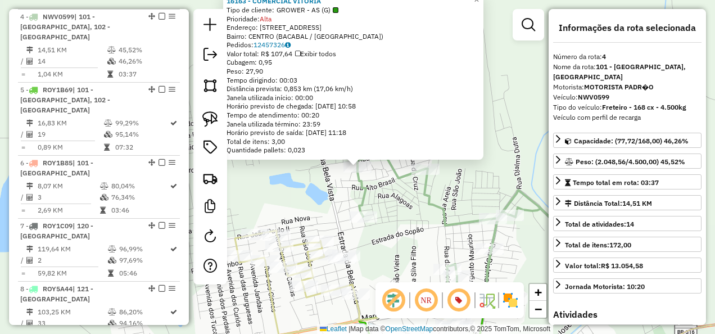
click at [402, 244] on div "16163 - COMERCIAL VITORIA Tipo de cliente: GROWER - AS (G) Prioridade: Alta End…" at bounding box center [357, 167] width 715 height 334
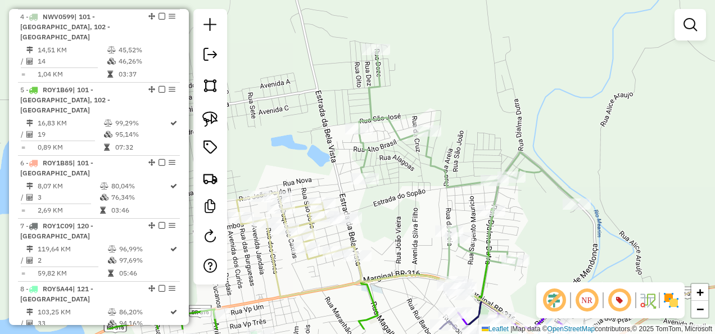
drag, startPoint x: 398, startPoint y: 259, endPoint x: 415, endPoint y: 122, distance: 138.2
click at [415, 124] on div "Janela de atendimento Grade de atendimento Capacidade Transportadoras Veículos …" at bounding box center [357, 167] width 715 height 334
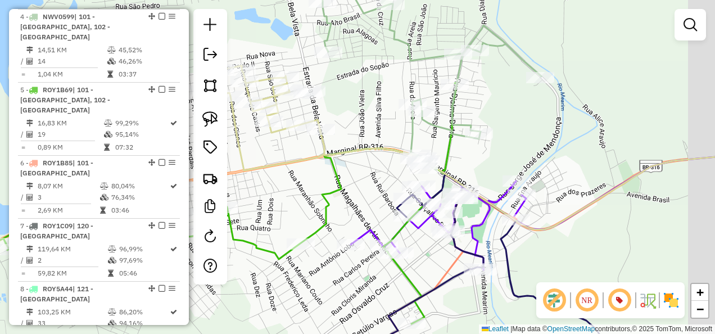
drag, startPoint x: 400, startPoint y: 197, endPoint x: 262, endPoint y: 134, distance: 151.9
click at [265, 135] on div "Janela de atendimento Grade de atendimento Capacidade Transportadoras Veículos …" at bounding box center [357, 167] width 715 height 334
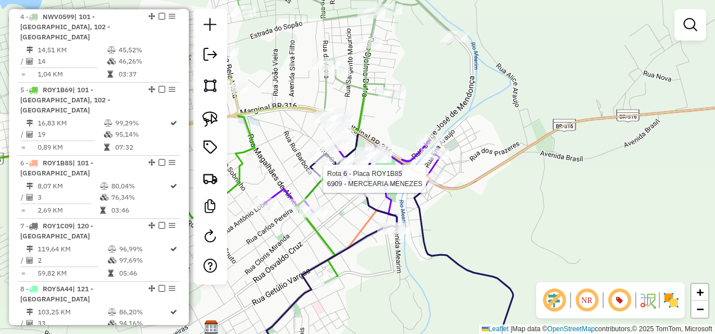
select select "**********"
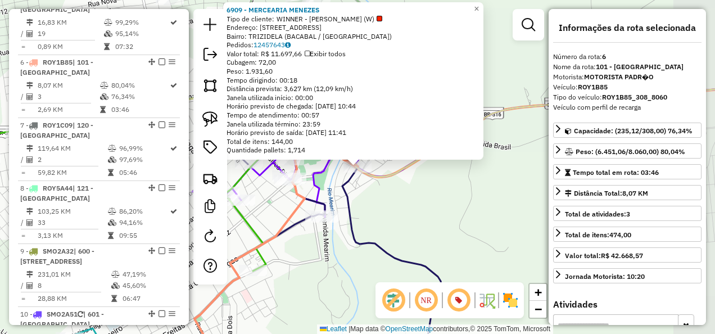
scroll to position [749, 0]
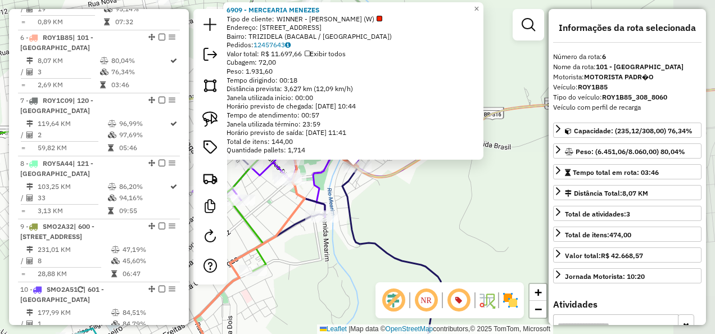
click at [428, 198] on div "6909 - MERCEARIA MENEZES Tipo de cliente: WINNER - ROTA (W) Endereço: [STREET_A…" at bounding box center [357, 167] width 715 height 334
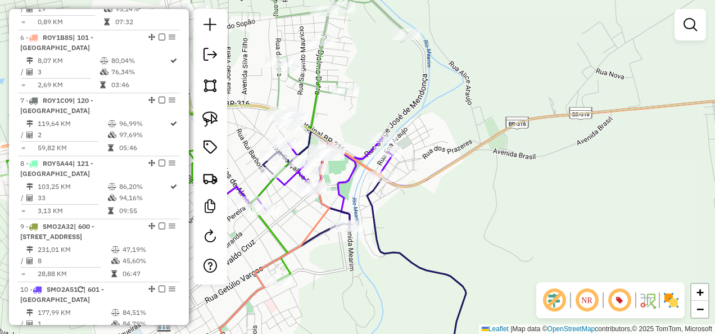
drag, startPoint x: 419, startPoint y: 209, endPoint x: 503, endPoint y: 255, distance: 95.3
click at [493, 252] on div "Janela de atendimento Grade de atendimento Capacidade Transportadoras Veículos …" at bounding box center [357, 167] width 715 height 334
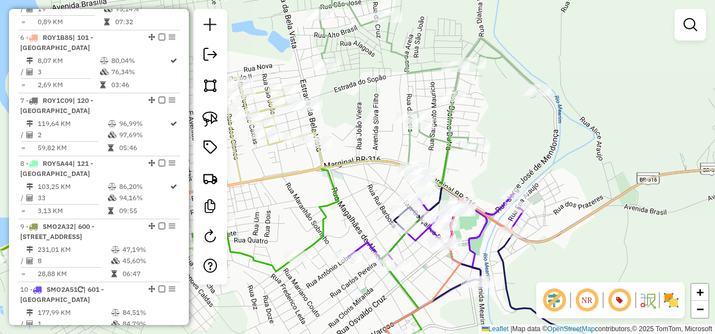
drag, startPoint x: 296, startPoint y: 183, endPoint x: 419, endPoint y: 205, distance: 124.9
click at [416, 205] on icon at bounding box center [212, 229] width 484 height 268
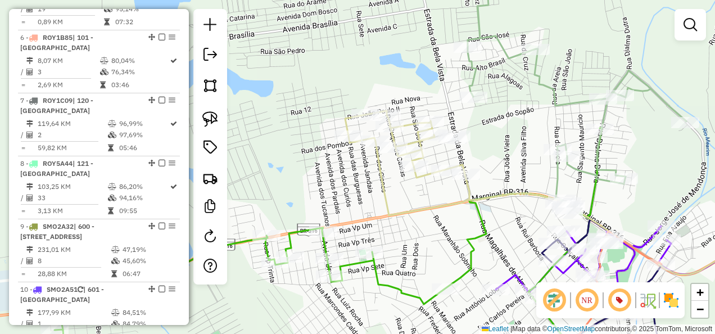
drag, startPoint x: 347, startPoint y: 215, endPoint x: 398, endPoint y: 246, distance: 60.1
click at [404, 246] on div "Janela de atendimento Grade de atendimento Capacidade Transportadoras Veículos …" at bounding box center [357, 167] width 715 height 334
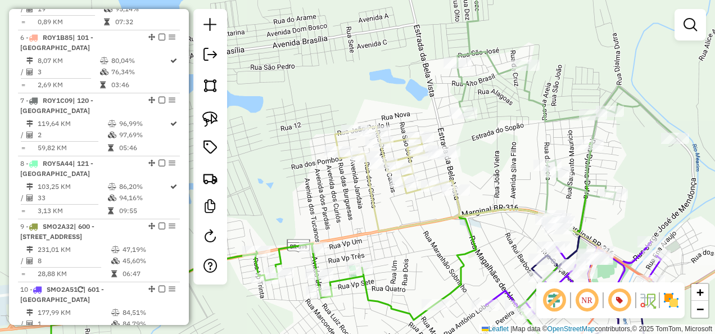
click at [355, 121] on div "Rota 28 - Placa SMN6C06 16791 - RS BEBIDAS Janela de atendimento Grade de atend…" at bounding box center [357, 167] width 715 height 334
click at [355, 126] on icon at bounding box center [560, 208] width 451 height 164
select select "**********"
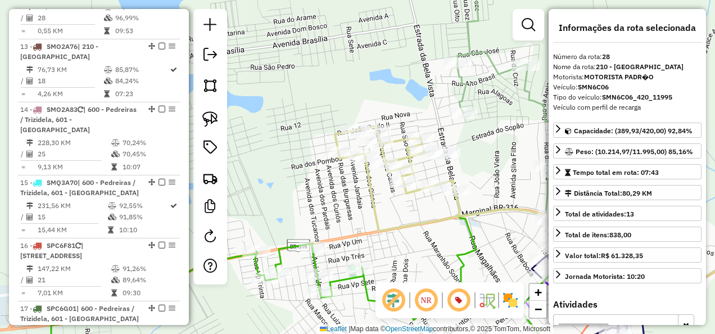
scroll to position [1697, 0]
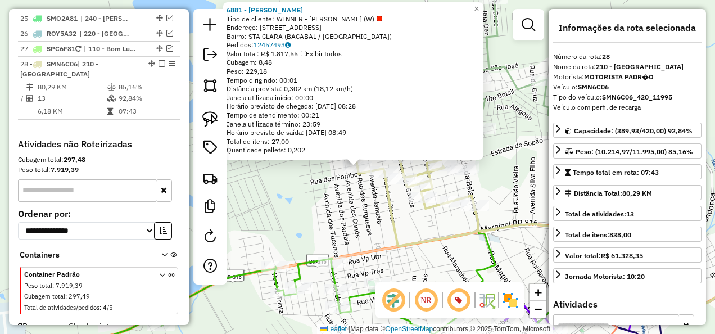
click at [360, 209] on div "6881 - [PERSON_NAME] Tipo de cliente: WINNER - ROTA (W) Endereço: R [STREET_ADD…" at bounding box center [357, 167] width 715 height 334
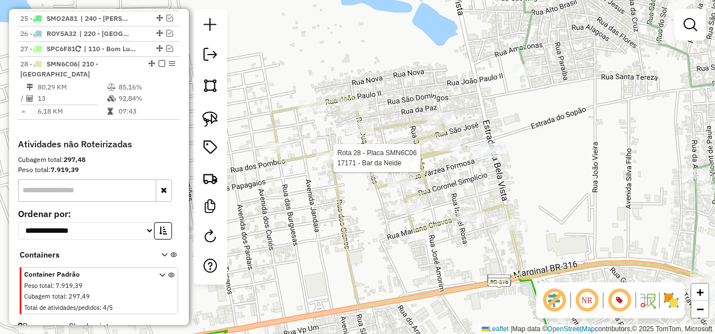
select select "**********"
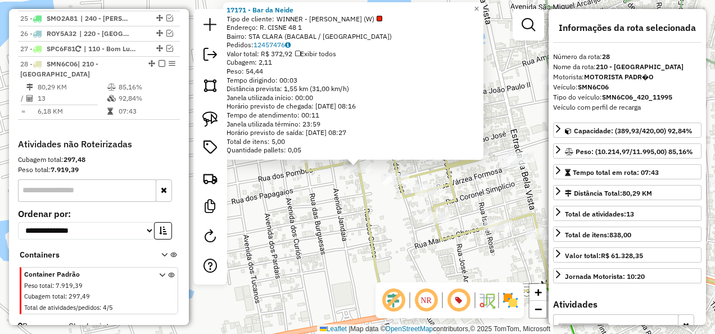
drag, startPoint x: 330, startPoint y: 209, endPoint x: 343, endPoint y: 203, distance: 13.6
click at [330, 209] on div "17171 - Bar da Neide Tipo de cliente: WINNER - ROTA (W) Endereço: R. CISNE 48 1…" at bounding box center [357, 167] width 715 height 334
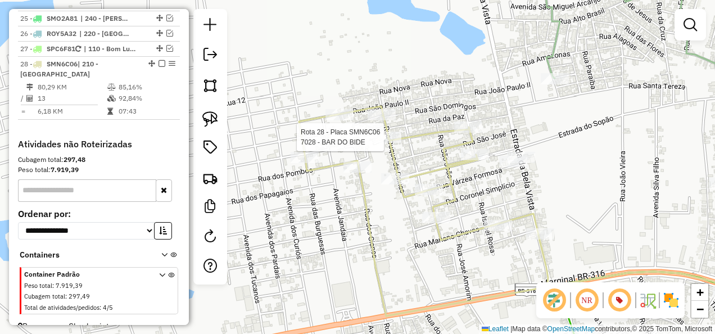
select select "**********"
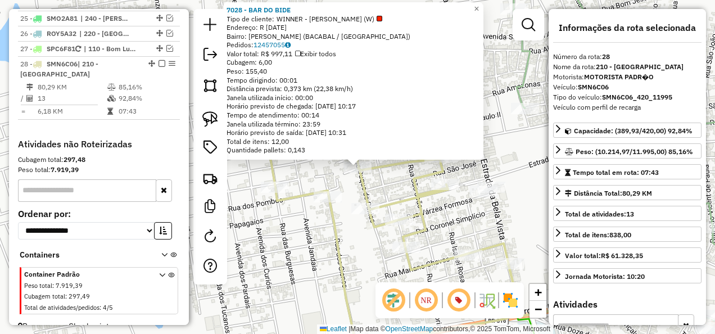
click at [391, 194] on div "7028 - BAR DO BIDE Tipo de cliente: WINNER - ROTA (W) Endereço: R [DATE] Bairro…" at bounding box center [357, 167] width 715 height 334
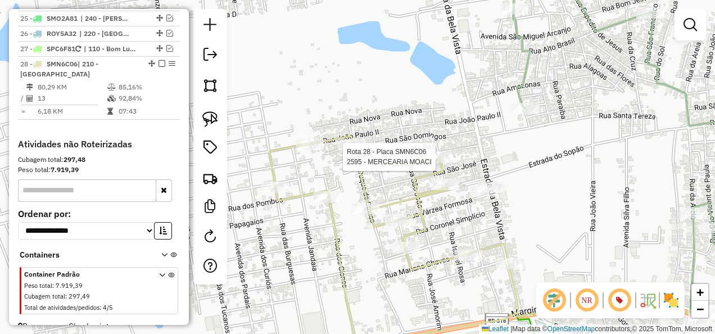
select select "**********"
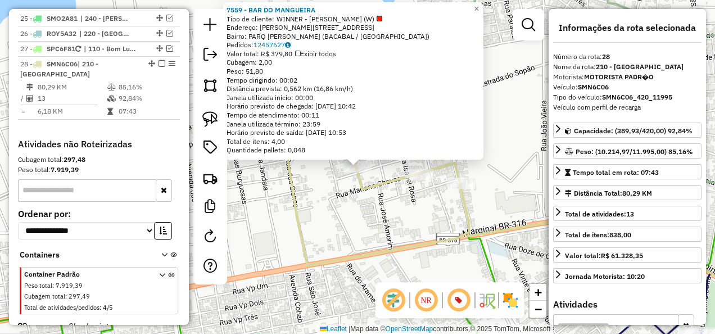
drag, startPoint x: 372, startPoint y: 217, endPoint x: 397, endPoint y: 200, distance: 30.7
click at [372, 218] on div "Rota 28 - Placa SMN6C06 7559 - BAR DO MANGUEIRA × 7559 - BAR DO MANGUEIRA Tipo …" at bounding box center [357, 167] width 715 height 334
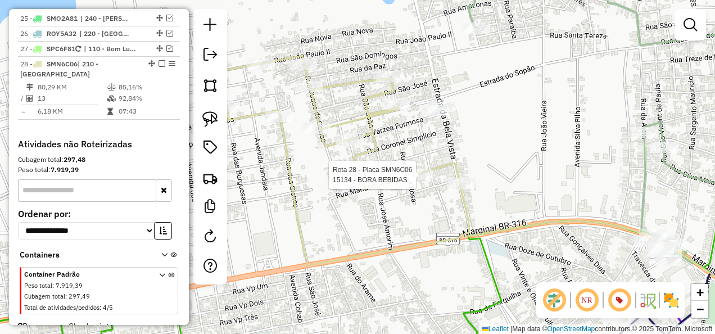
select select "**********"
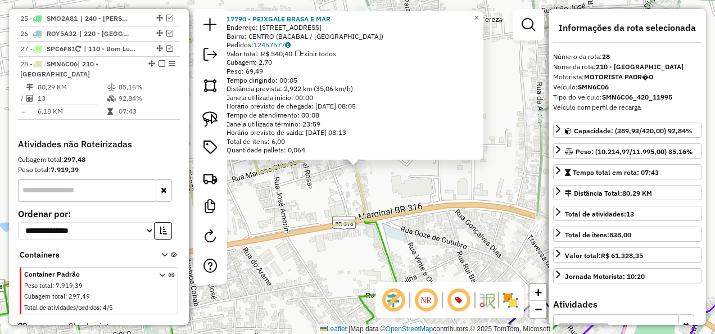
click at [409, 191] on div "17790 - PEIXGALE BRASA E MAR Endereço: [GEOGRAPHIC_DATA] 20 Bairro: [GEOGRAPHIC…" at bounding box center [357, 167] width 715 height 334
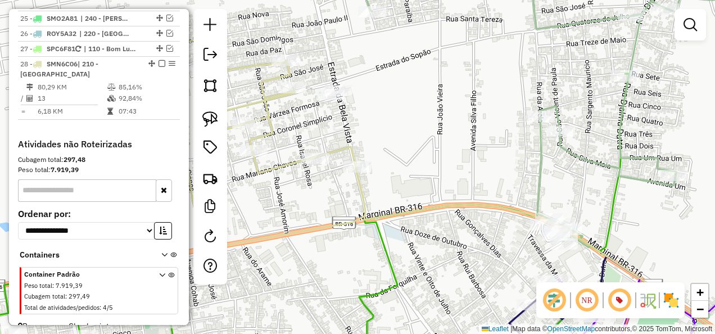
click at [364, 183] on icon at bounding box center [451, 202] width 670 height 327
select select "**********"
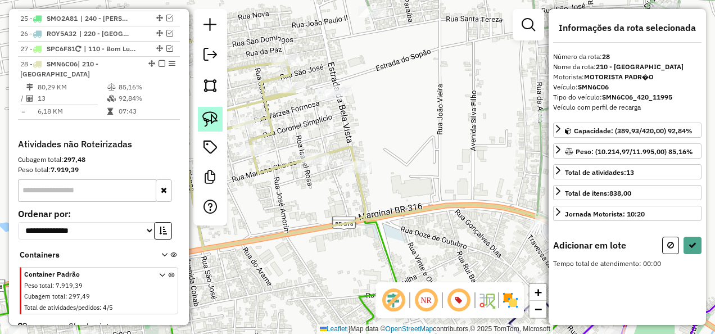
click at [214, 117] on img at bounding box center [210, 119] width 16 height 16
drag, startPoint x: 325, startPoint y: 56, endPoint x: 389, endPoint y: 106, distance: 81.3
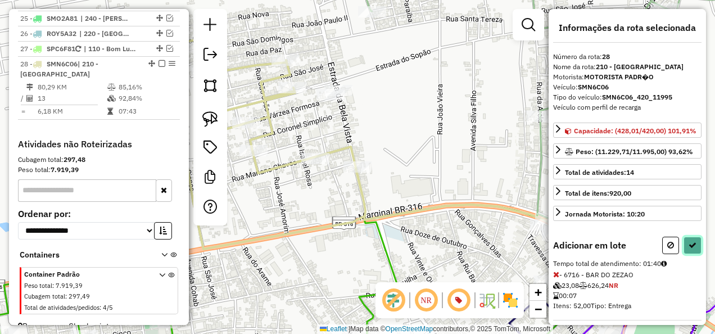
click at [690, 249] on icon at bounding box center [692, 245] width 8 height 8
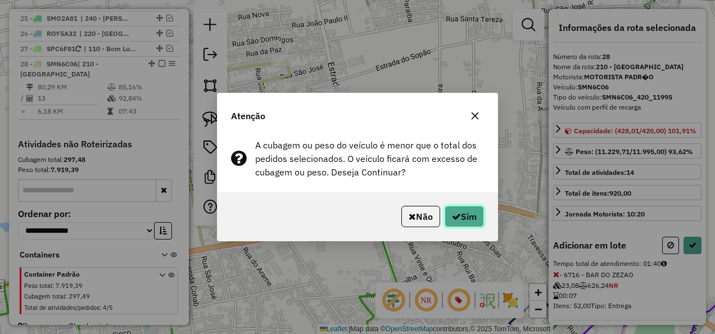
click at [469, 219] on button "Sim" at bounding box center [464, 216] width 39 height 21
select select "**********"
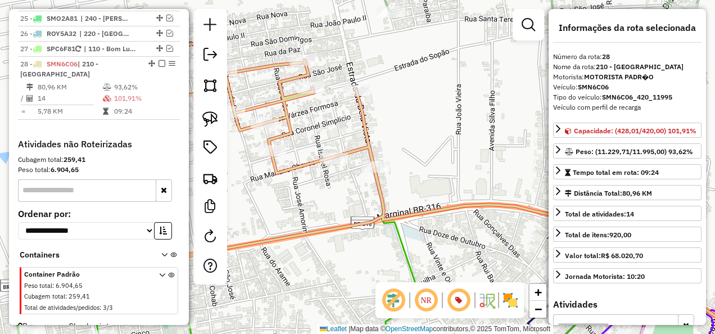
drag, startPoint x: 428, startPoint y: 143, endPoint x: 535, endPoint y: 145, distance: 107.4
click at [533, 144] on div "Janela de atendimento Grade de atendimento Capacidade Transportadoras Veículos …" at bounding box center [357, 167] width 715 height 334
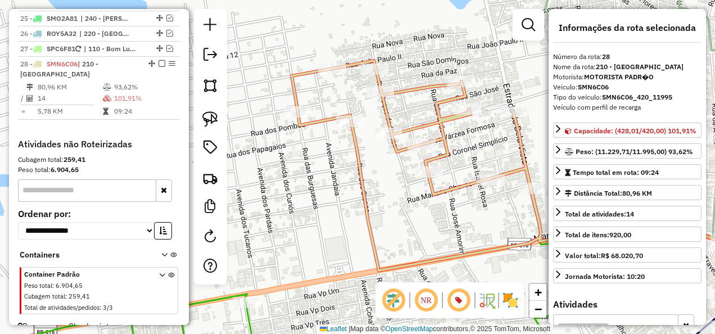
drag, startPoint x: 301, startPoint y: 151, endPoint x: 346, endPoint y: 168, distance: 47.5
click at [346, 168] on div "Janela de atendimento Grade de atendimento Capacidade Transportadoras Veículos …" at bounding box center [357, 167] width 715 height 334
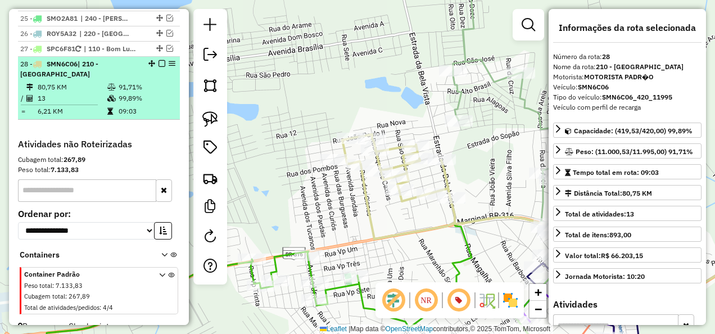
click at [158, 60] on em at bounding box center [161, 63] width 7 height 7
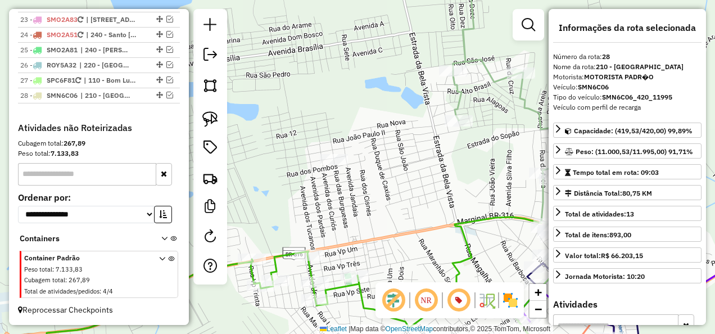
scroll to position [1649, 0]
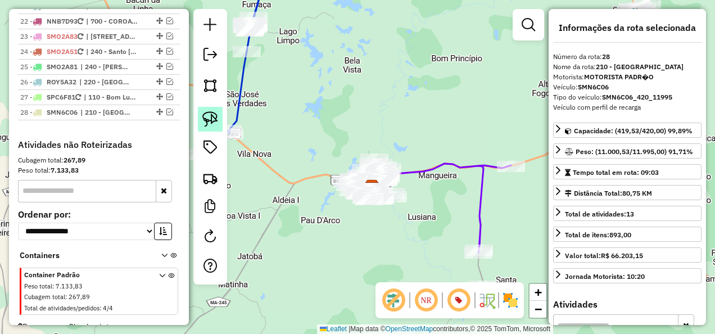
click at [205, 118] on img at bounding box center [210, 119] width 16 height 16
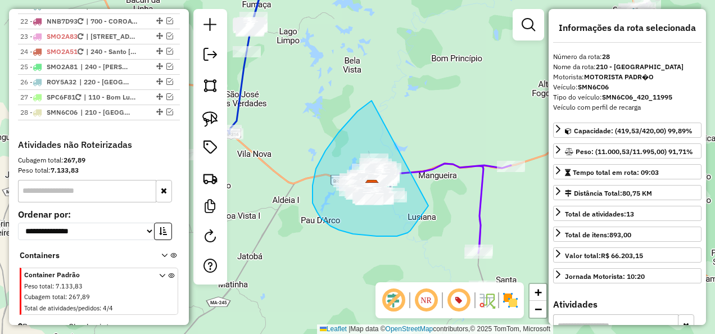
drag, startPoint x: 368, startPoint y: 103, endPoint x: 433, endPoint y: 200, distance: 116.1
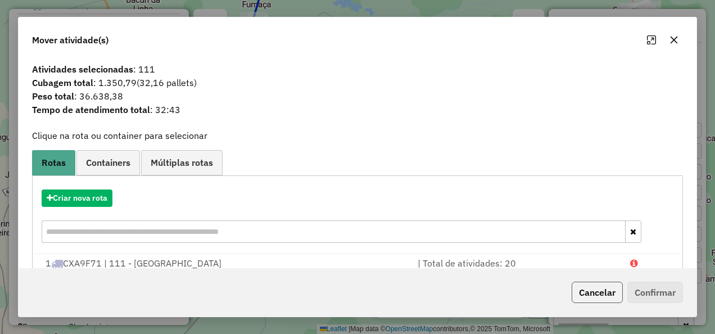
click at [588, 289] on button "Cancelar" at bounding box center [597, 292] width 51 height 21
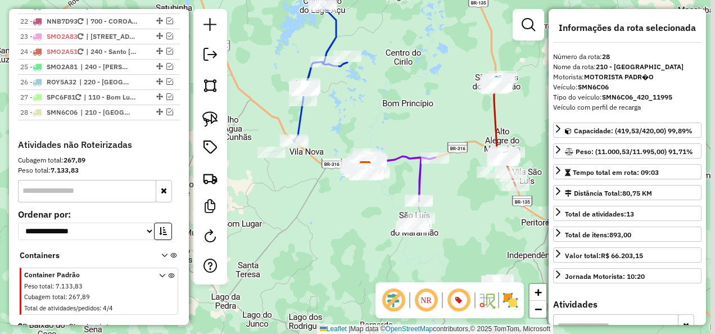
drag, startPoint x: 399, startPoint y: 254, endPoint x: 277, endPoint y: 130, distance: 174.1
click at [329, 179] on div "Janela de atendimento Grade de atendimento Capacidade Transportadoras Veículos …" at bounding box center [357, 167] width 715 height 334
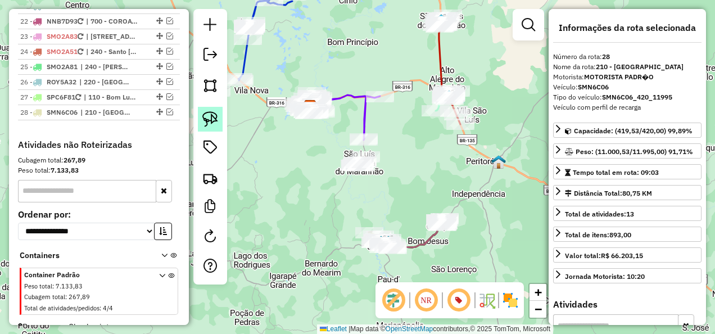
click at [216, 112] on img at bounding box center [210, 119] width 16 height 16
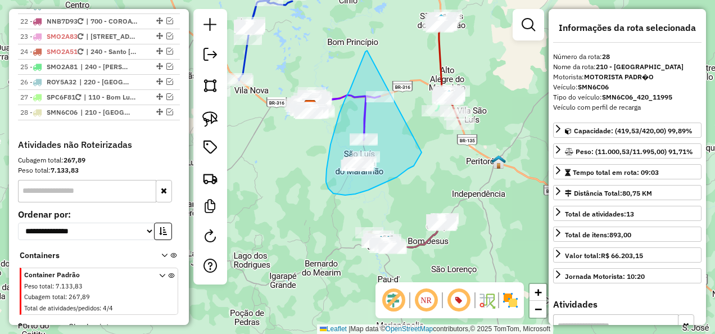
drag, startPoint x: 367, startPoint y: 51, endPoint x: 422, endPoint y: 152, distance: 115.4
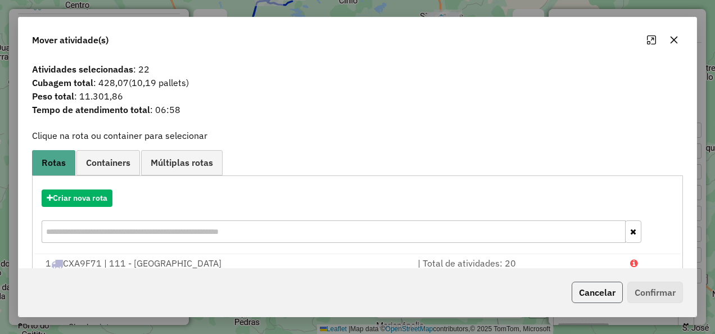
click at [585, 292] on button "Cancelar" at bounding box center [597, 292] width 51 height 21
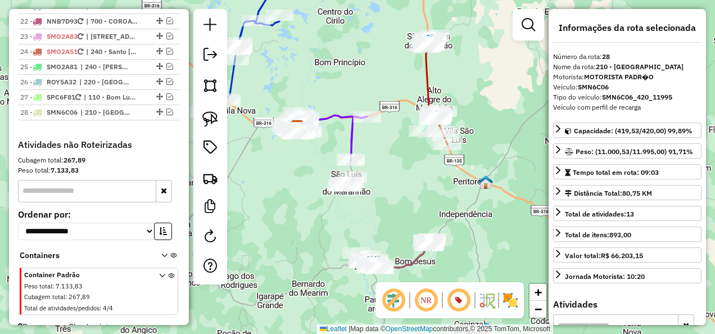
drag, startPoint x: 402, startPoint y: 156, endPoint x: 389, endPoint y: 176, distance: 24.0
click at [389, 176] on div "Janela de atendimento Grade de atendimento Capacidade Transportadoras Veículos …" at bounding box center [357, 167] width 715 height 334
click at [206, 115] on img at bounding box center [210, 119] width 16 height 16
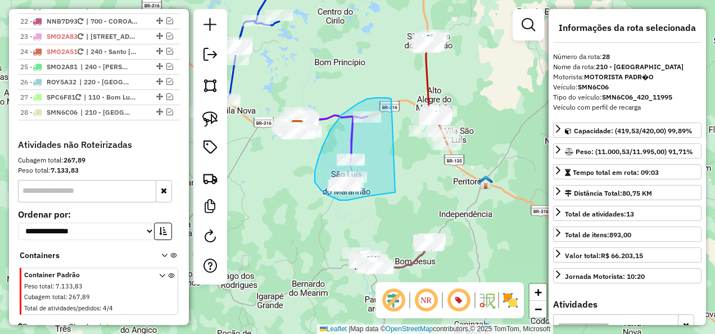
drag, startPoint x: 391, startPoint y: 99, endPoint x: 395, endPoint y: 192, distance: 93.4
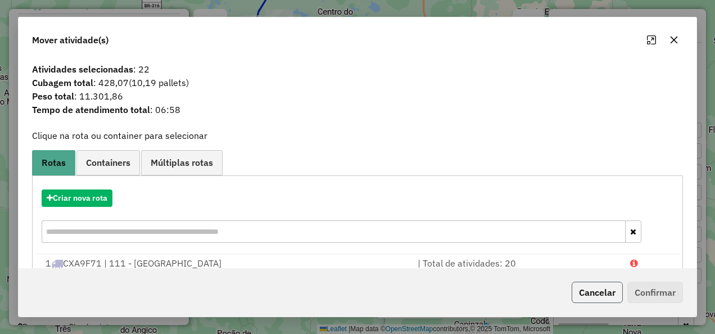
click at [595, 294] on button "Cancelar" at bounding box center [597, 292] width 51 height 21
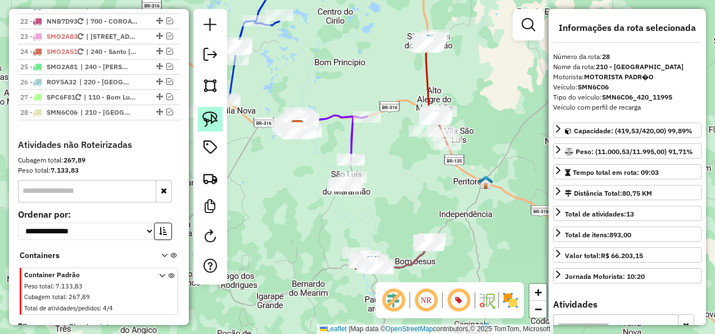
click at [208, 116] on img at bounding box center [210, 119] width 16 height 16
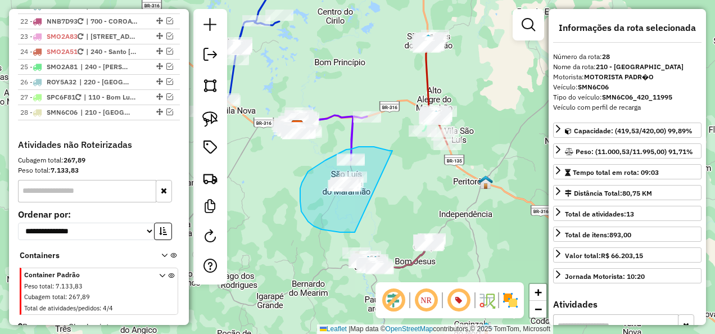
drag, startPoint x: 389, startPoint y: 151, endPoint x: 356, endPoint y: 232, distance: 87.5
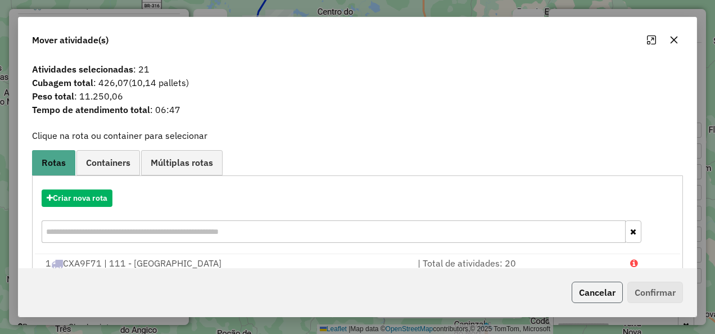
click at [606, 289] on button "Cancelar" at bounding box center [597, 292] width 51 height 21
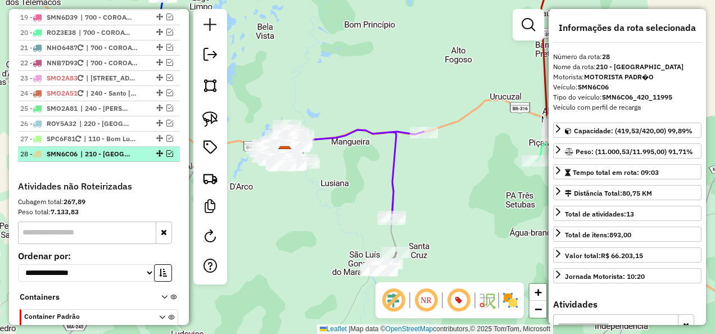
scroll to position [1593, 0]
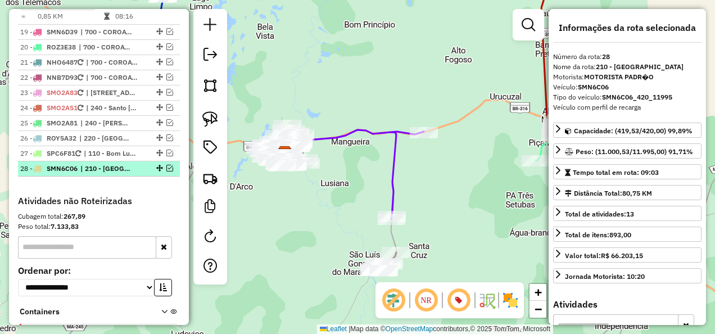
click at [167, 165] on em at bounding box center [169, 168] width 7 height 7
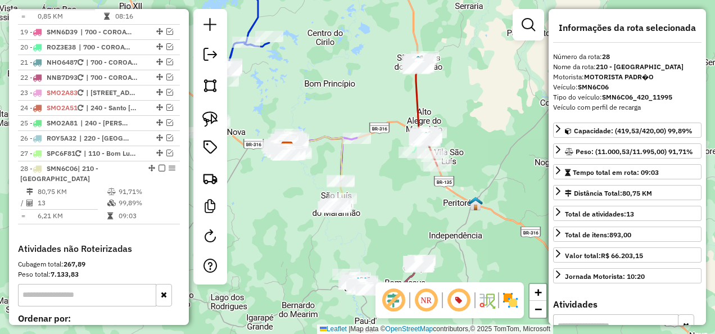
drag, startPoint x: 407, startPoint y: 197, endPoint x: 365, endPoint y: 226, distance: 50.8
click at [365, 226] on div "Janela de atendimento Grade de atendimento Capacidade Transportadoras Veículos …" at bounding box center [357, 167] width 715 height 334
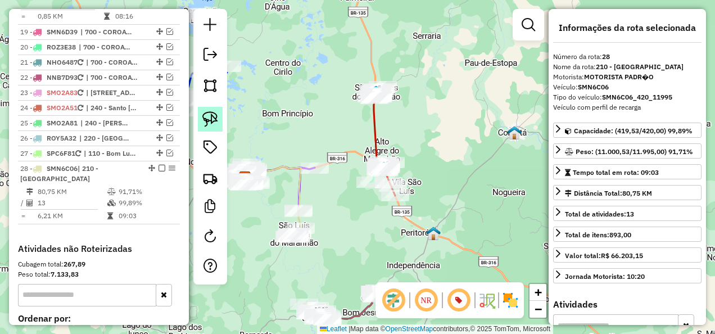
click at [214, 116] on img at bounding box center [210, 119] width 16 height 16
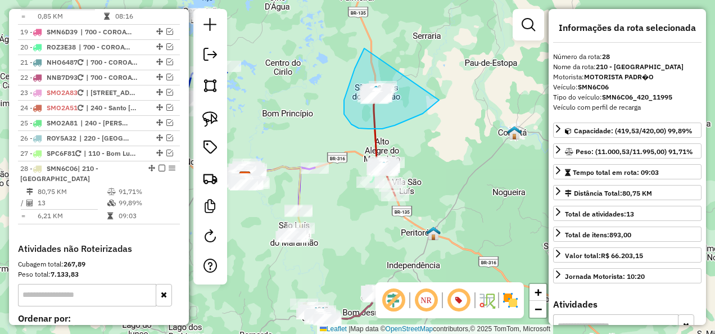
drag, startPoint x: 364, startPoint y: 48, endPoint x: 439, endPoint y: 100, distance: 90.9
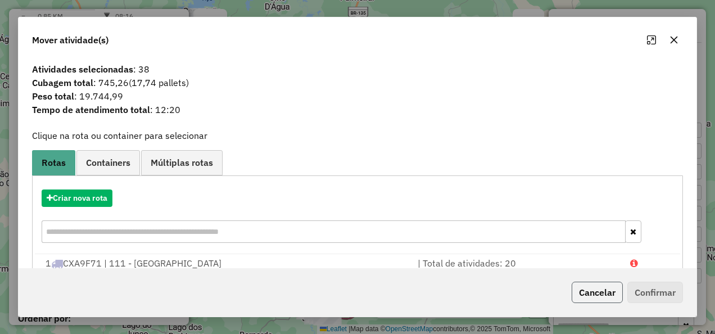
click at [609, 288] on button "Cancelar" at bounding box center [597, 292] width 51 height 21
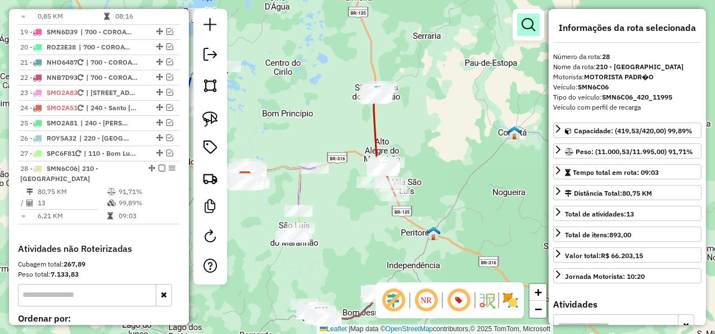
click at [528, 21] on em at bounding box center [528, 24] width 13 height 13
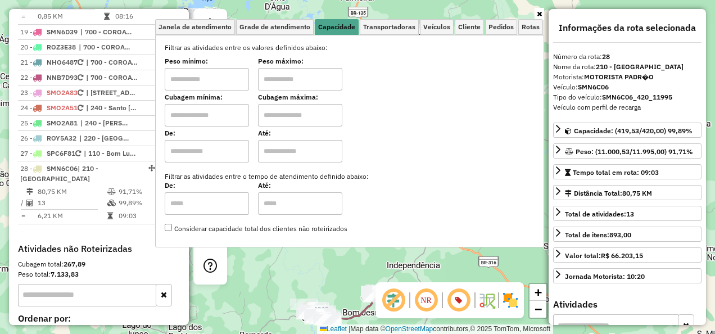
click at [226, 109] on input "text" at bounding box center [207, 115] width 84 height 22
type input "******"
click at [284, 119] on input "text" at bounding box center [300, 115] width 84 height 22
type input "********"
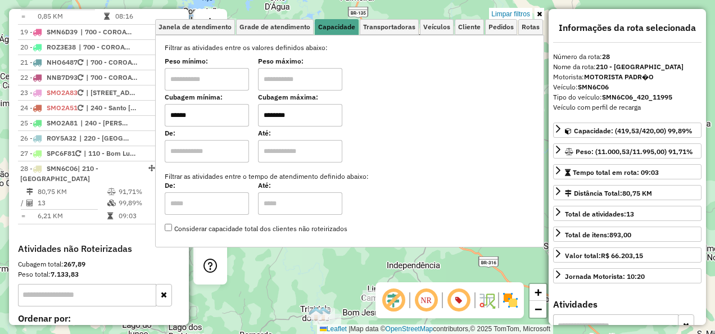
click at [263, 278] on div "Limpar filtros Janela de atendimento Grade de atendimento Capacidade Transporta…" at bounding box center [357, 167] width 715 height 334
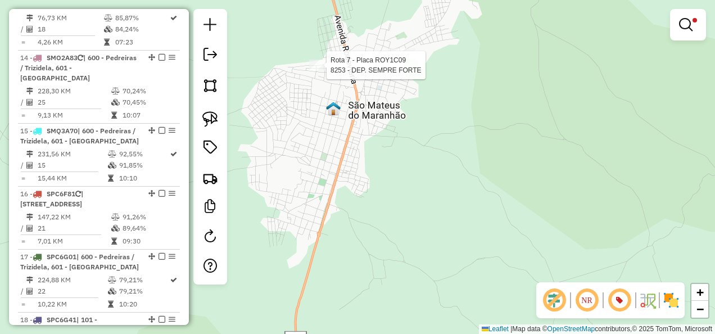
select select "**********"
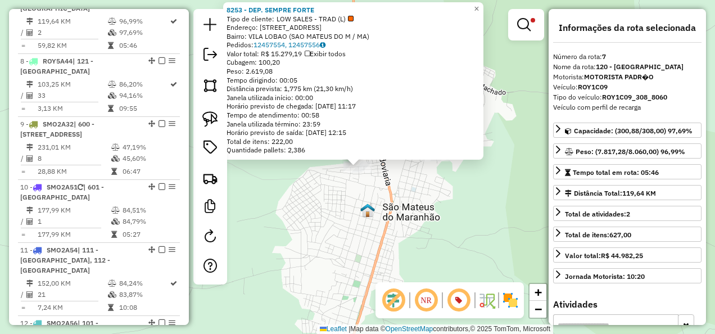
scroll to position [812, 0]
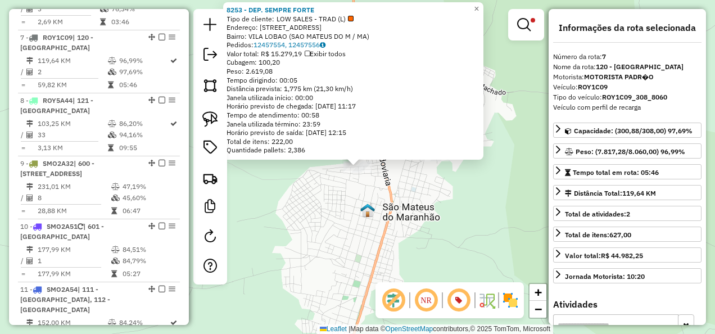
click at [331, 206] on div "8253 - DEP. SEMPRE FORTE Tipo de cliente: LOW SALES - TRAD (L) Endereço: R NOSS…" at bounding box center [357, 167] width 715 height 334
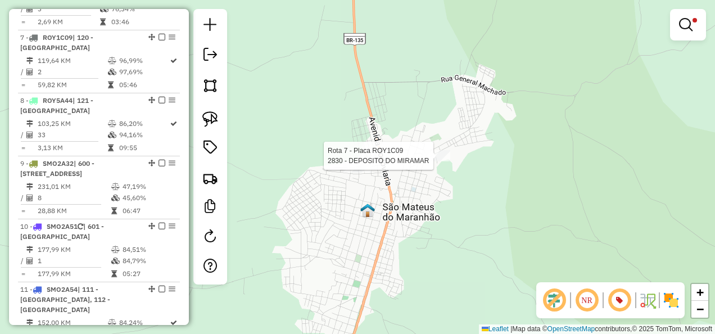
select select "**********"
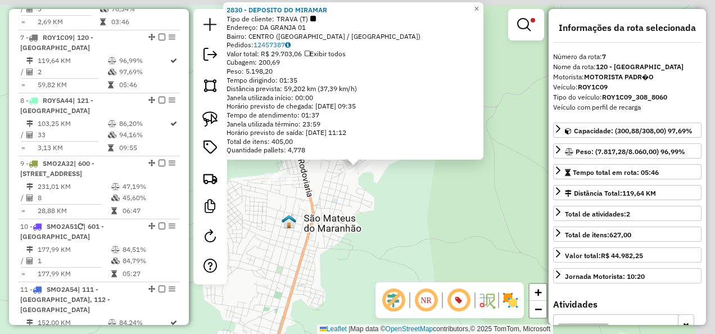
click at [419, 211] on div "Rota 7 - Placa ROY1C09 2830 - DEPOSITO DO MIRAMAR 2830 - DEPOSITO DO MIRAMAR Ti…" at bounding box center [357, 167] width 715 height 334
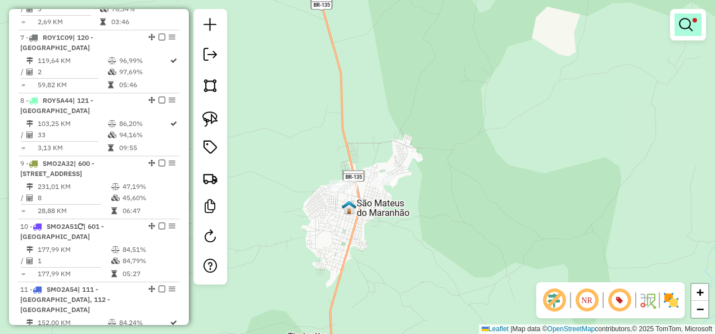
click at [686, 34] on link at bounding box center [687, 24] width 27 height 22
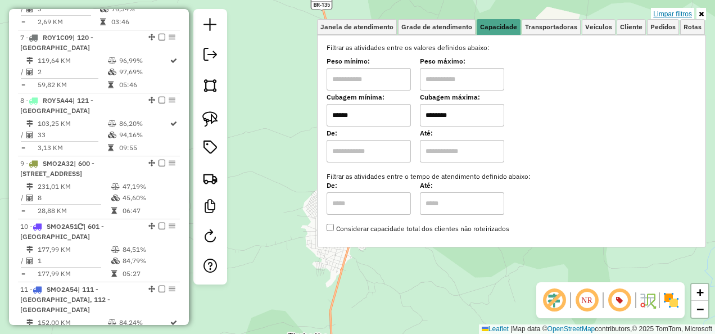
click at [673, 13] on link "Limpar filtros" at bounding box center [672, 14] width 43 height 12
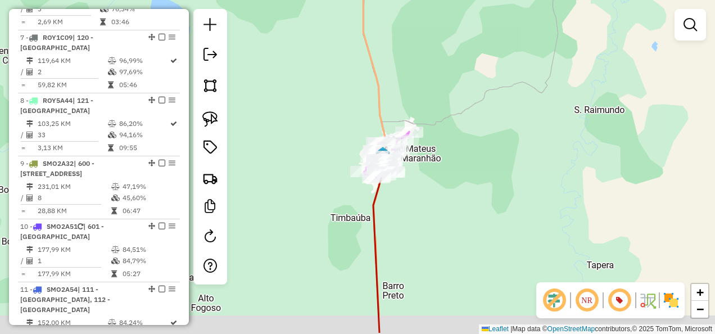
drag, startPoint x: 454, startPoint y: 193, endPoint x: 460, endPoint y: 93, distance: 100.2
click at [450, 115] on div "Janela de atendimento Grade de atendimento Capacidade Transportadoras Veículos …" at bounding box center [357, 167] width 715 height 334
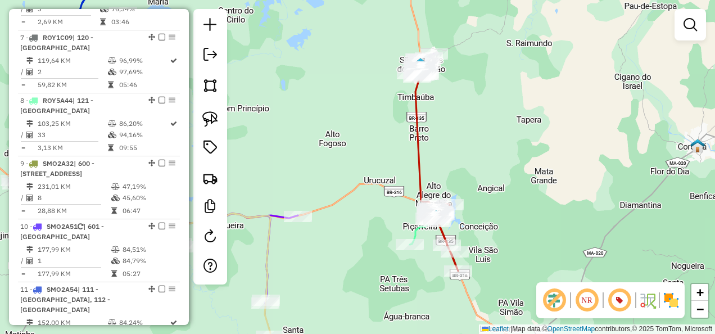
drag, startPoint x: 354, startPoint y: 262, endPoint x: 401, endPoint y: 148, distance: 123.0
click at [395, 160] on div "Janela de atendimento Grade de atendimento Capacidade Transportadoras Veículos …" at bounding box center [357, 167] width 715 height 334
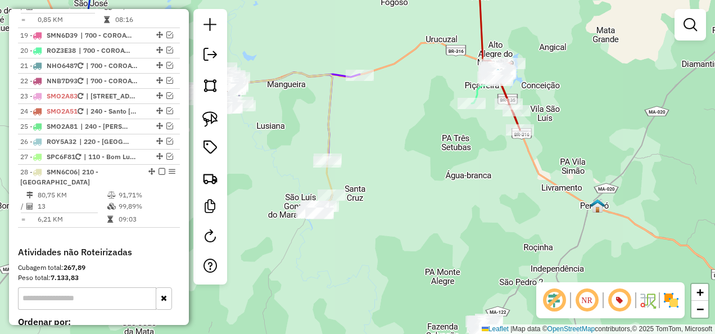
scroll to position [1598, 0]
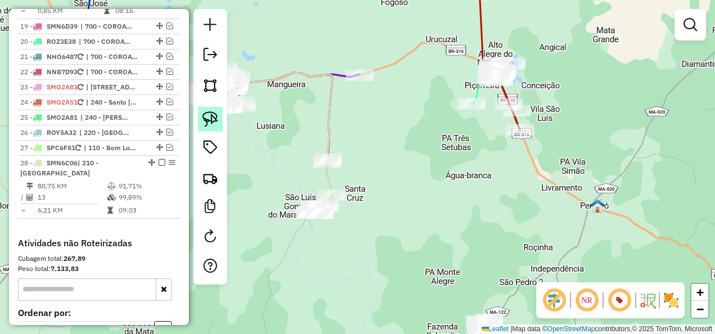
click at [214, 121] on img at bounding box center [210, 119] width 16 height 16
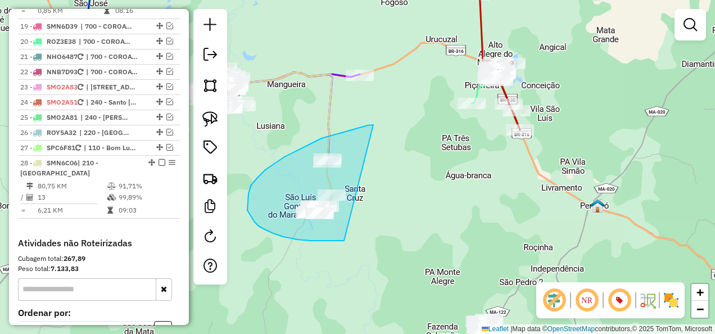
drag, startPoint x: 373, startPoint y: 125, endPoint x: 370, endPoint y: 239, distance: 114.7
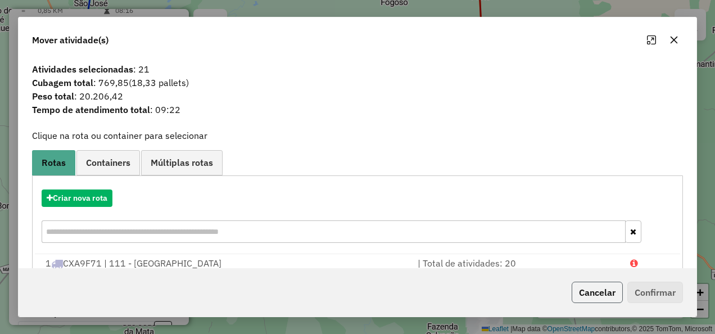
click at [592, 296] on button "Cancelar" at bounding box center [597, 292] width 51 height 21
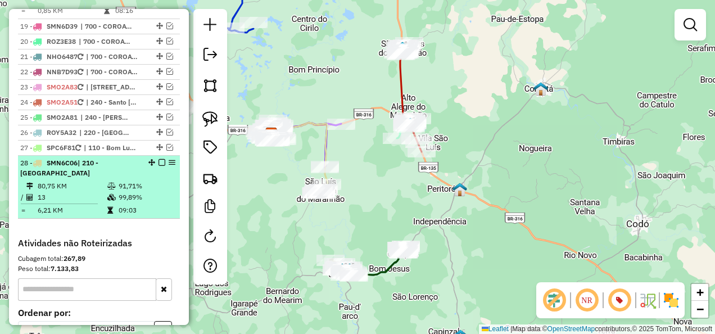
click at [158, 159] on em at bounding box center [161, 162] width 7 height 7
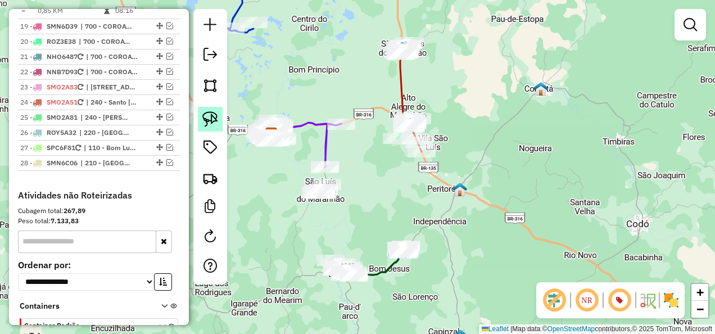
click at [209, 123] on img at bounding box center [210, 119] width 16 height 16
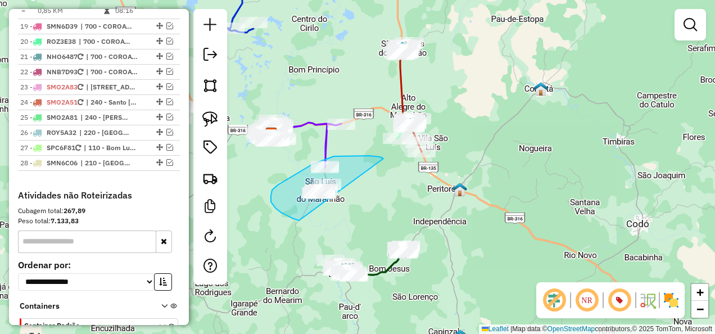
drag, startPoint x: 383, startPoint y: 158, endPoint x: 322, endPoint y: 224, distance: 89.5
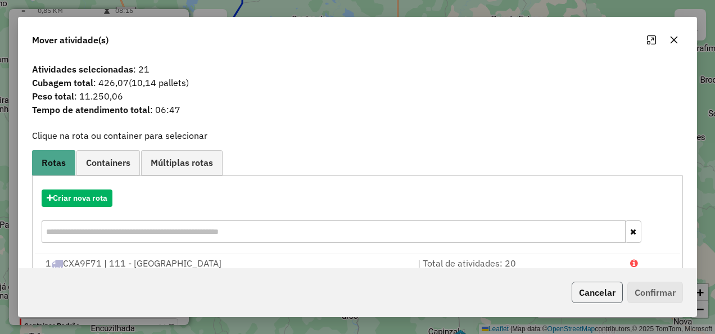
click at [601, 295] on button "Cancelar" at bounding box center [597, 292] width 51 height 21
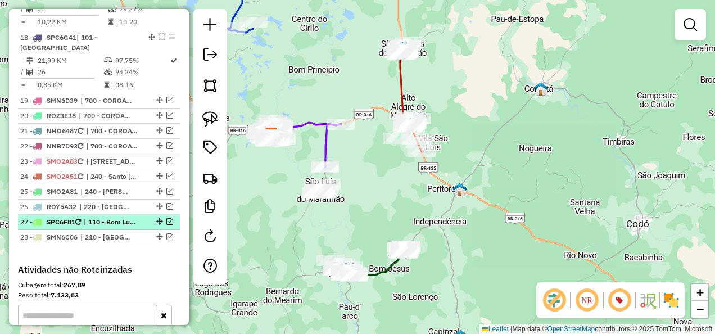
scroll to position [1486, 0]
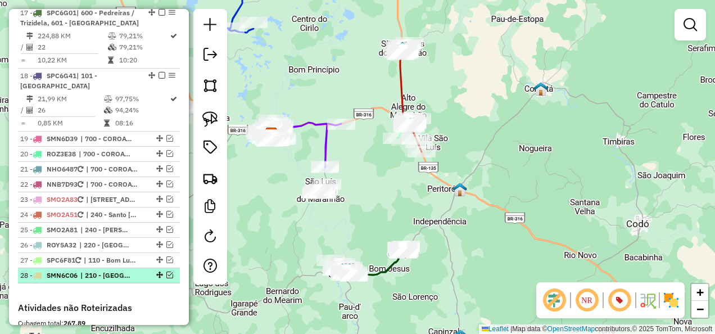
click at [166, 271] on em at bounding box center [169, 274] width 7 height 7
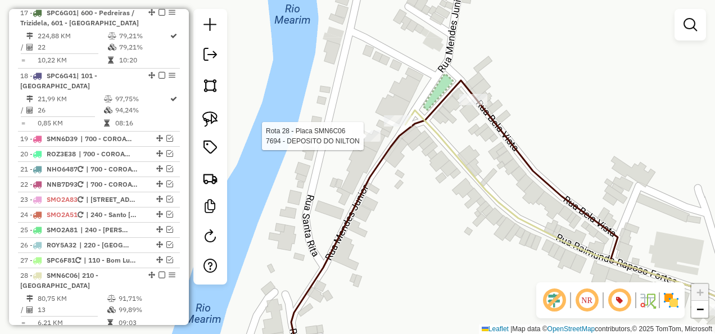
select select "**********"
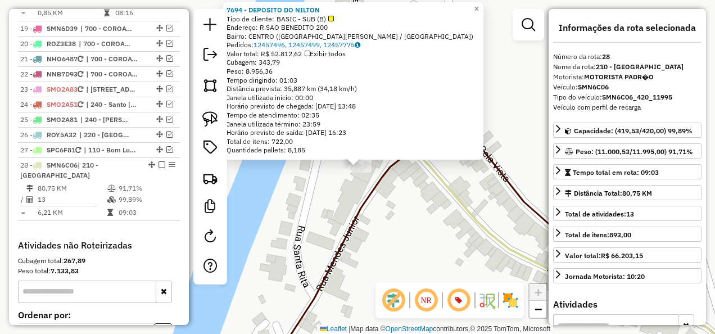
scroll to position [1697, 0]
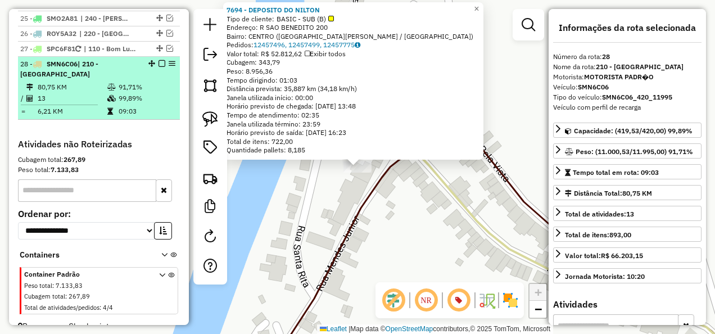
click at [158, 60] on em at bounding box center [161, 63] width 7 height 7
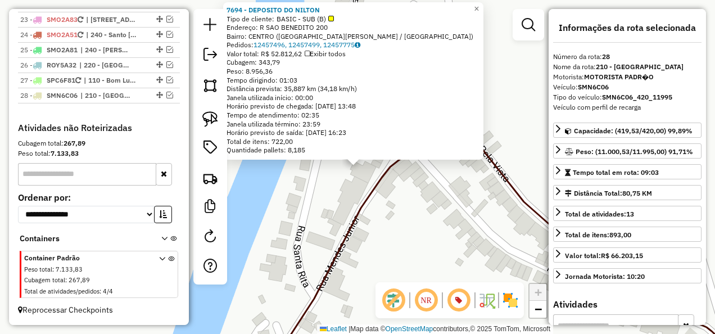
scroll to position [1649, 0]
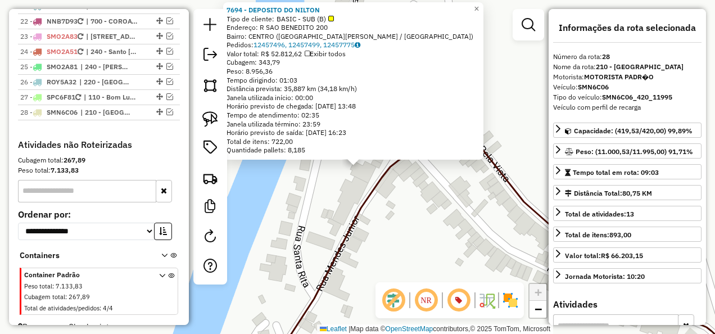
click at [301, 224] on div "7694 - DEPOSITO DO NILTON Tipo de cliente: BASIC - SUB (B) Endereço: R SAO BENE…" at bounding box center [357, 167] width 715 height 334
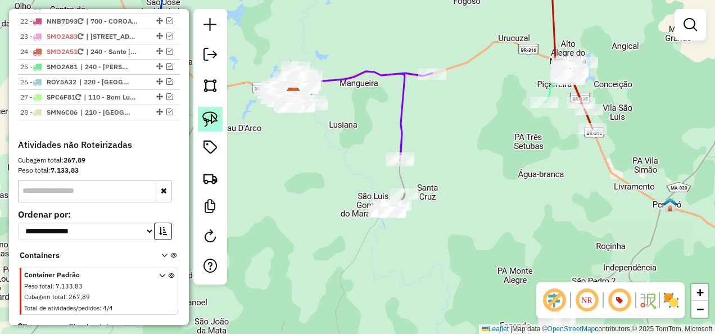
click at [203, 118] on img at bounding box center [210, 119] width 16 height 16
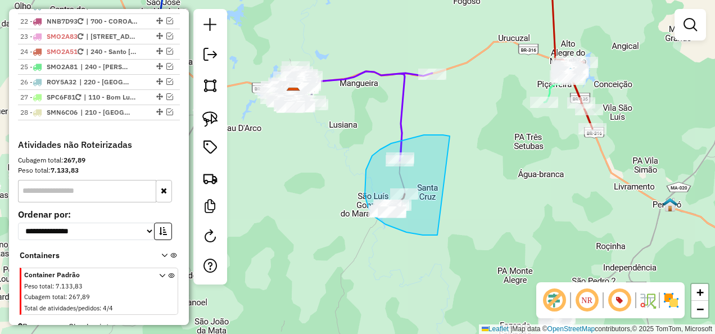
drag, startPoint x: 443, startPoint y: 135, endPoint x: 436, endPoint y: 232, distance: 96.9
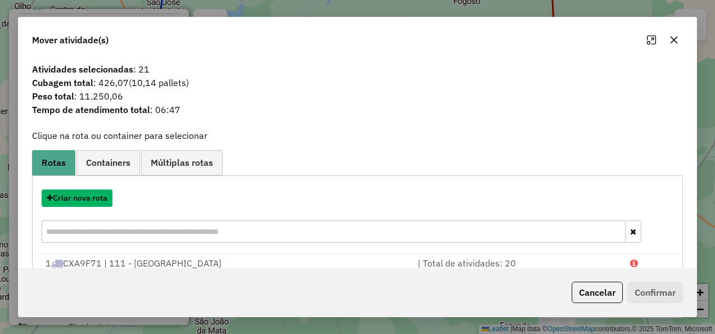
click at [88, 201] on button "Criar nova rota" at bounding box center [77, 197] width 71 height 17
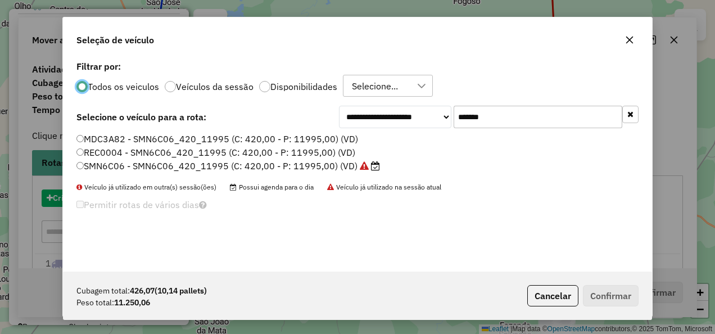
scroll to position [6, 3]
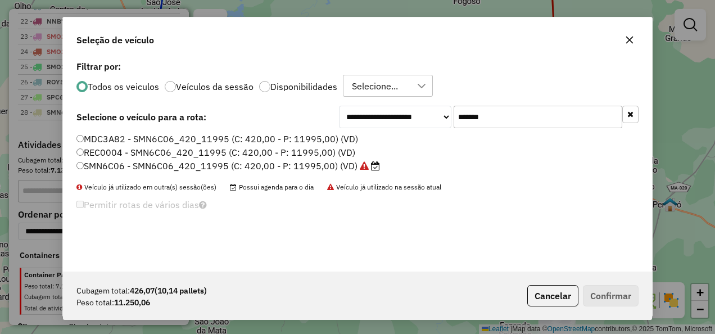
drag, startPoint x: 514, startPoint y: 119, endPoint x: 388, endPoint y: 126, distance: 126.6
click at [388, 126] on div "**********" at bounding box center [489, 117] width 300 height 22
paste input "text"
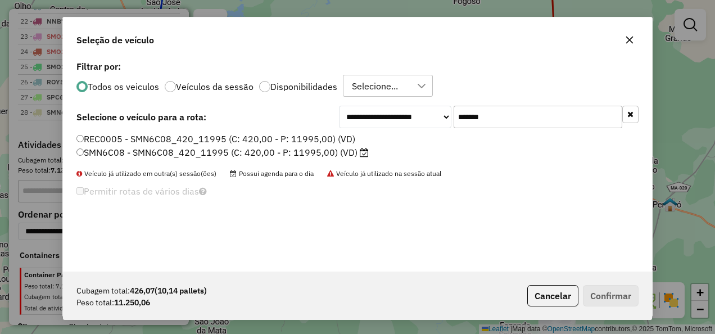
type input "*******"
click at [289, 152] on label "SMN6C08 - SMN6C08_420_11995 (C: 420,00 - P: 11995,00) (VD)" at bounding box center [222, 152] width 292 height 13
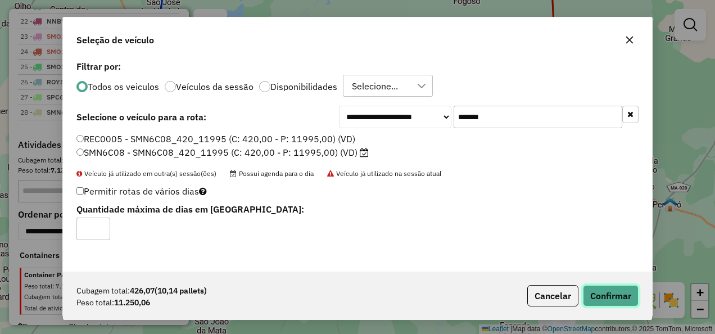
click at [593, 299] on button "Confirmar" at bounding box center [611, 295] width 56 height 21
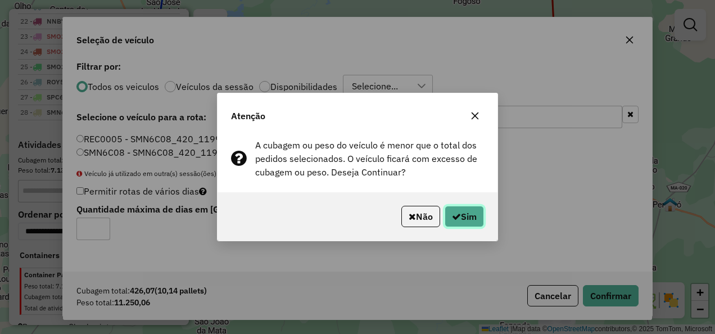
click at [470, 225] on button "Sim" at bounding box center [464, 216] width 39 height 21
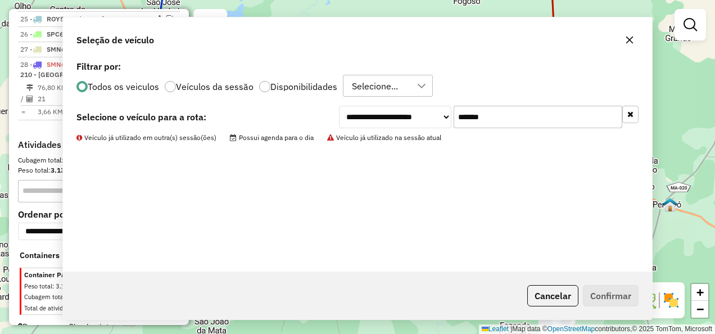
scroll to position [1634, 0]
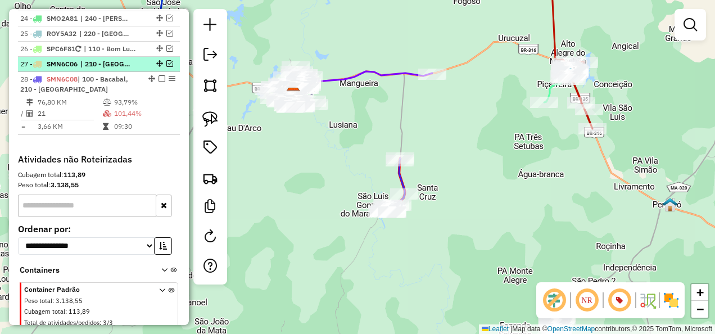
click at [167, 60] on em at bounding box center [169, 63] width 7 height 7
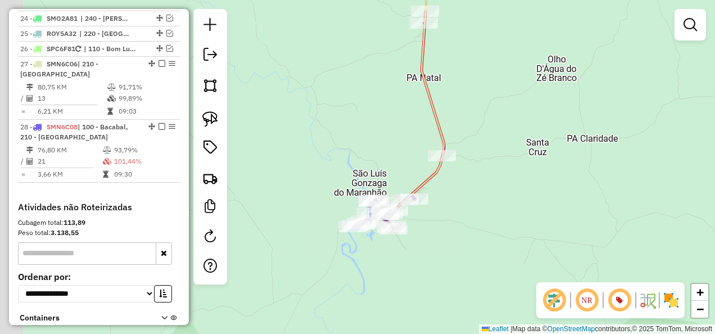
drag, startPoint x: 394, startPoint y: 237, endPoint x: 442, endPoint y: 247, distance: 49.5
click at [445, 247] on div "Janela de atendimento Grade de atendimento Capacidade Transportadoras Veículos …" at bounding box center [357, 167] width 715 height 334
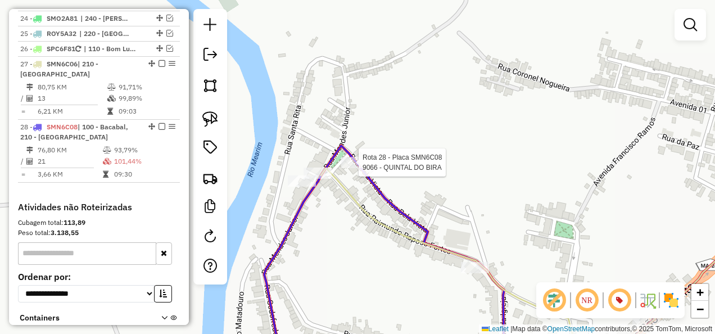
select select "**********"
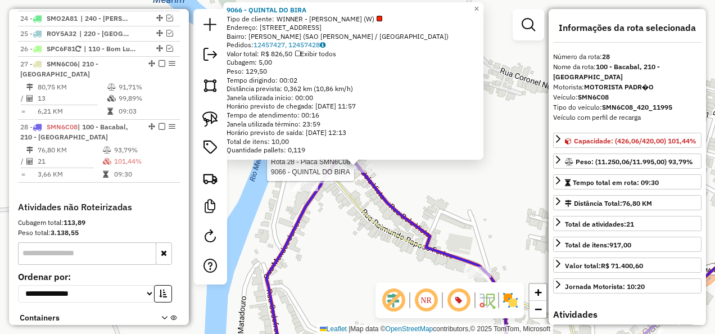
scroll to position [1697, 0]
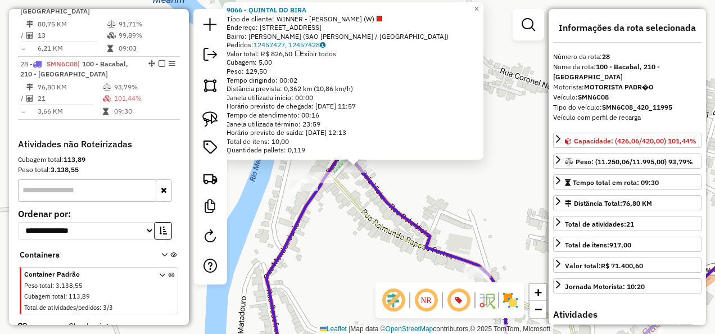
click at [373, 239] on div "9066 - QUINTAL DO BIRA Tipo de cliente: WINNER - ROTA (W) Endereço: [STREET_ADD…" at bounding box center [357, 167] width 715 height 334
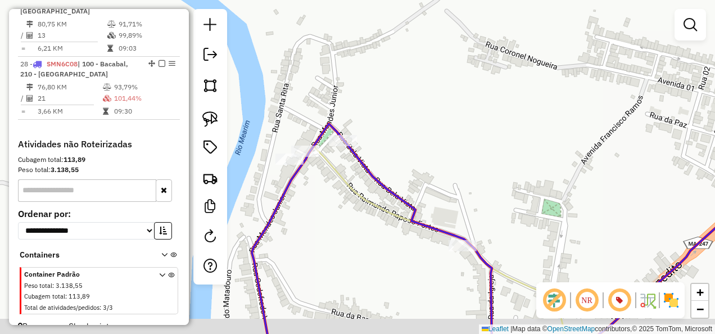
drag, startPoint x: 372, startPoint y: 260, endPoint x: 354, endPoint y: 193, distance: 69.3
click at [354, 197] on div "Janela de atendimento Grade de atendimento Capacidade Transportadoras Veículos …" at bounding box center [357, 167] width 715 height 334
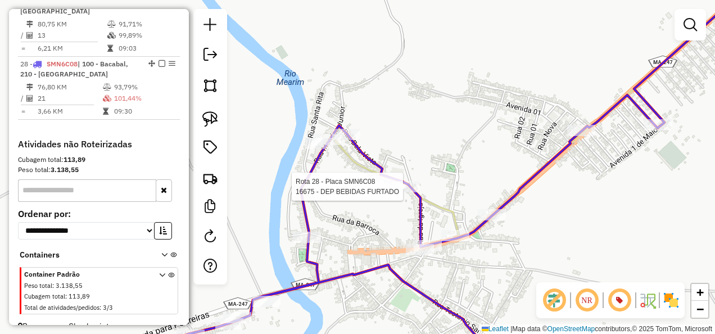
select select "**********"
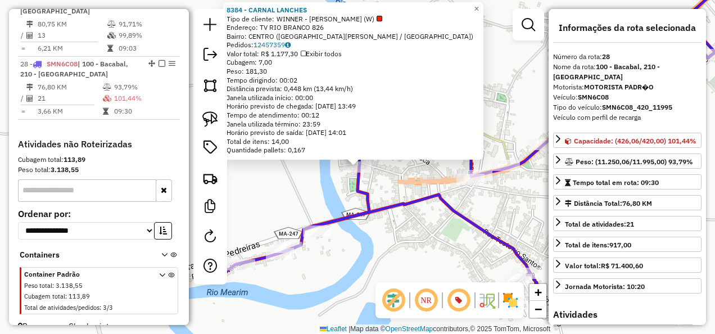
click at [392, 224] on div "8384 - CARNAL LANCHES Tipo de cliente: WINNER - [GEOGRAPHIC_DATA] (W) Endereço:…" at bounding box center [357, 167] width 715 height 334
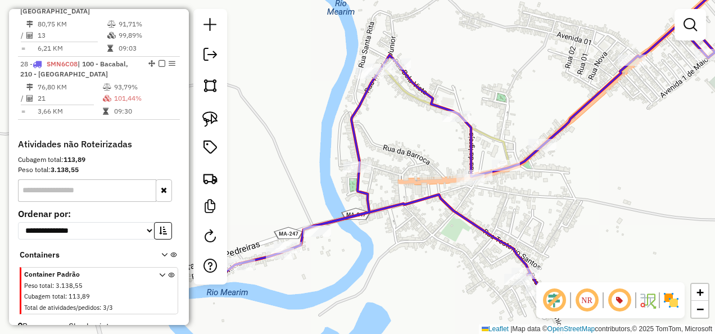
click at [406, 90] on icon at bounding box center [561, 67] width 363 height 201
select select "**********"
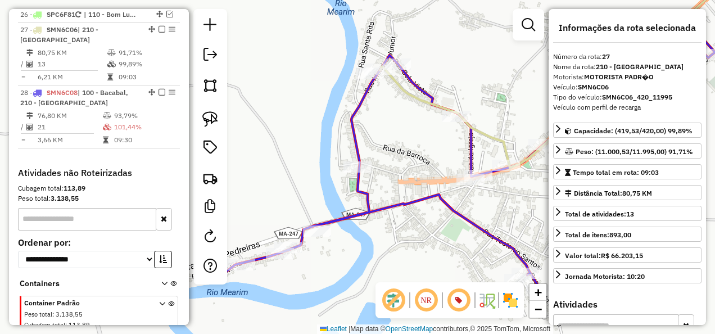
scroll to position [1667, 0]
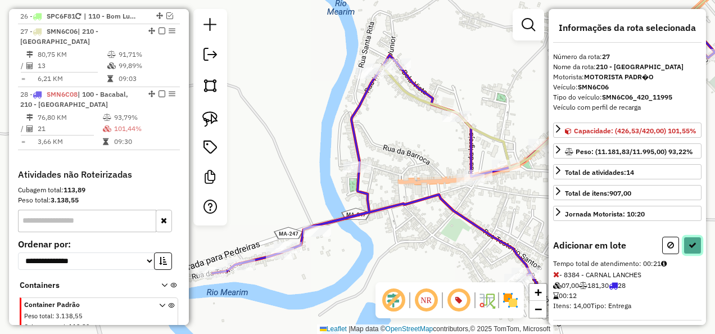
click at [688, 249] on icon at bounding box center [692, 245] width 8 height 8
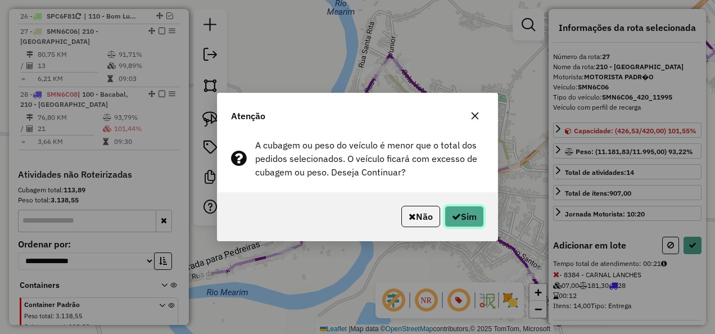
click at [475, 216] on button "Sim" at bounding box center [464, 216] width 39 height 21
select select "**********"
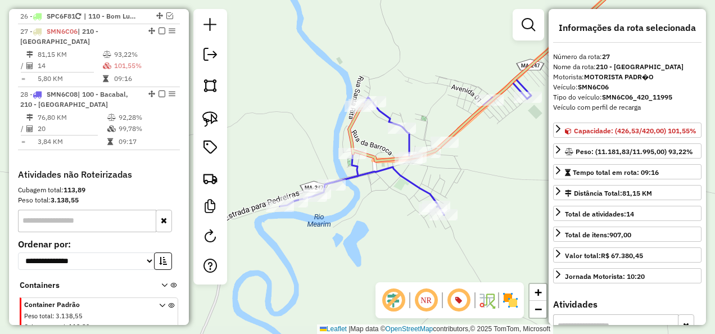
click at [416, 179] on icon at bounding box center [454, 91] width 348 height 248
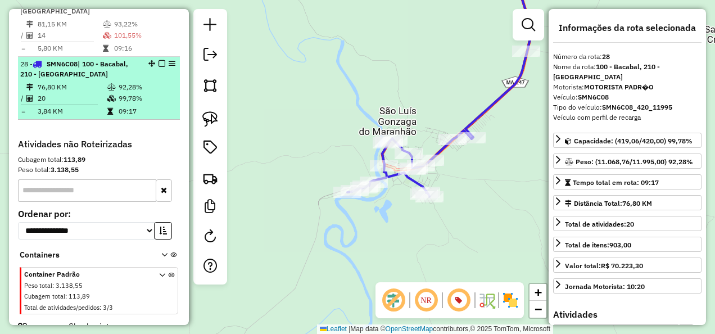
click at [160, 60] on em at bounding box center [161, 63] width 7 height 7
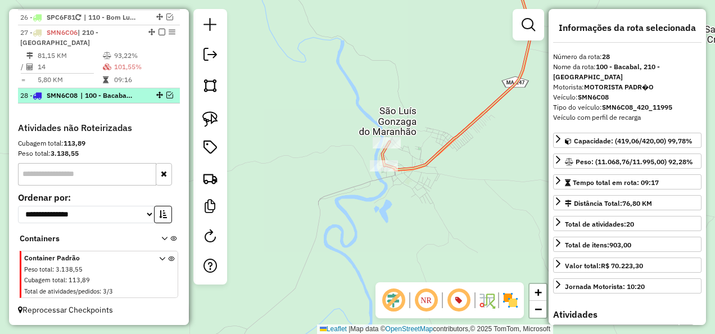
scroll to position [1649, 0]
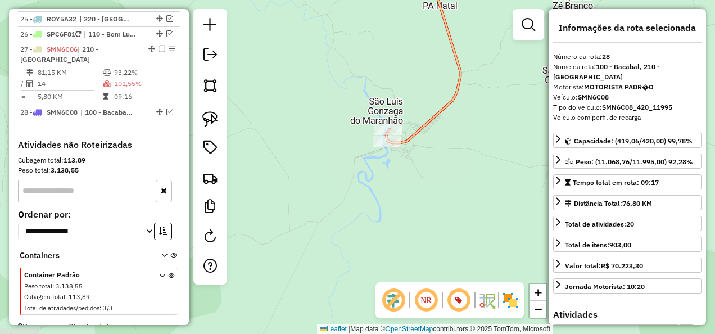
click at [411, 132] on icon at bounding box center [423, 55] width 74 height 176
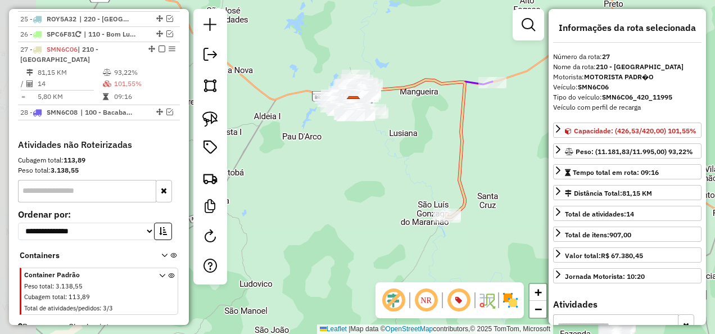
drag, startPoint x: 382, startPoint y: 129, endPoint x: 393, endPoint y: 178, distance: 49.6
click at [393, 176] on div "Janela de atendimento Grade de atendimento Capacidade Transportadoras Veículos …" at bounding box center [357, 167] width 715 height 334
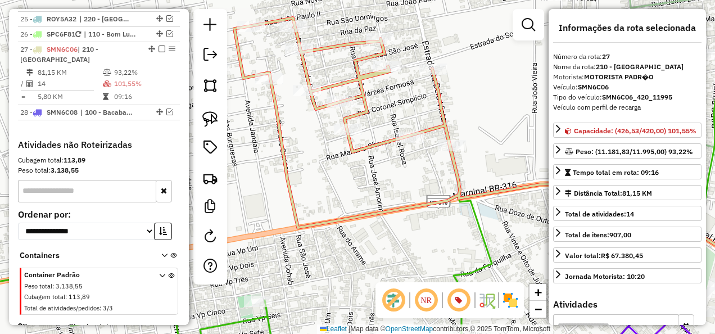
drag, startPoint x: 339, startPoint y: 172, endPoint x: 347, endPoint y: 185, distance: 15.6
click at [347, 185] on div "Janela de atendimento Grade de atendimento Capacidade Transportadoras Veículos …" at bounding box center [357, 167] width 715 height 334
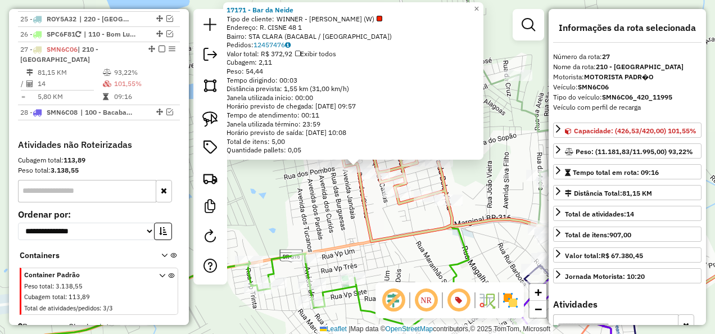
click at [344, 214] on div "17171 - Bar da Neide Tipo de cliente: WINNER - ROTA (W) Endereço: R. CISNE 48 1…" at bounding box center [357, 167] width 715 height 334
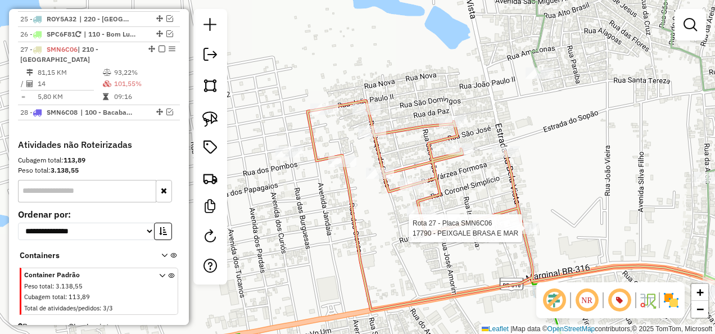
select select "**********"
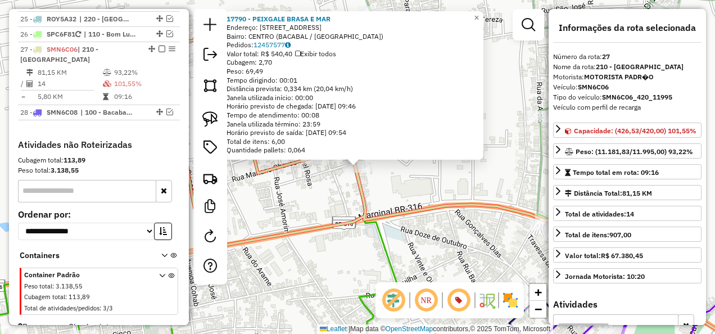
click at [329, 184] on div "17790 - PEIXGALE BRASA E MAR Endereço: Estrada [GEOGRAPHIC_DATA] 20 Bairro: [GE…" at bounding box center [357, 167] width 715 height 334
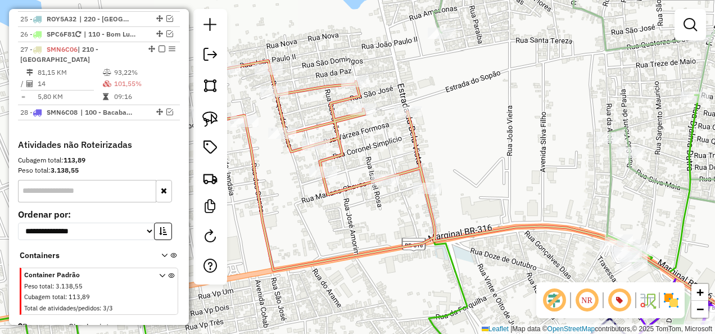
drag, startPoint x: 370, startPoint y: 205, endPoint x: 380, endPoint y: 209, distance: 11.1
click at [380, 209] on div "Janela de atendimento Grade de atendimento Capacidade Transportadoras Veículos …" at bounding box center [357, 167] width 715 height 334
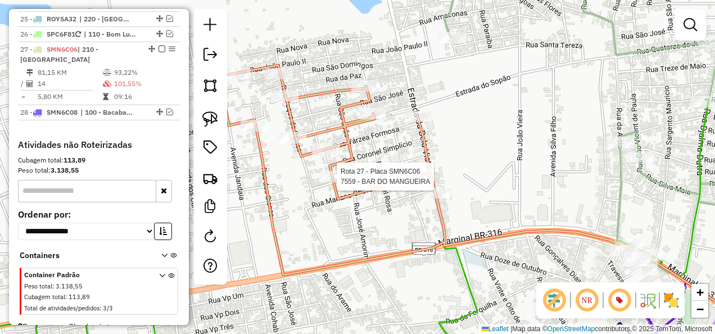
select select "**********"
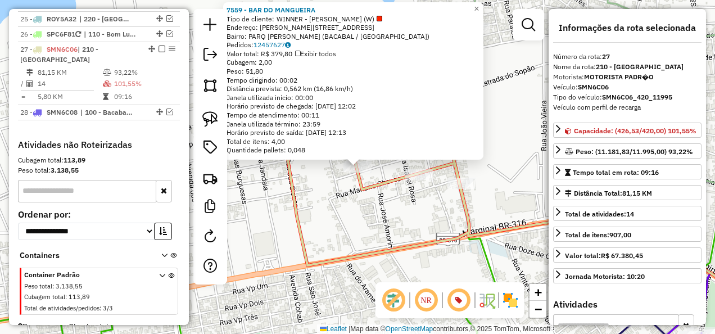
click at [345, 187] on div "7559 - BAR DO MANGUEIRA Tipo de cliente: WINNER - ROTA (W) Endereço: [STREET_AD…" at bounding box center [357, 167] width 715 height 334
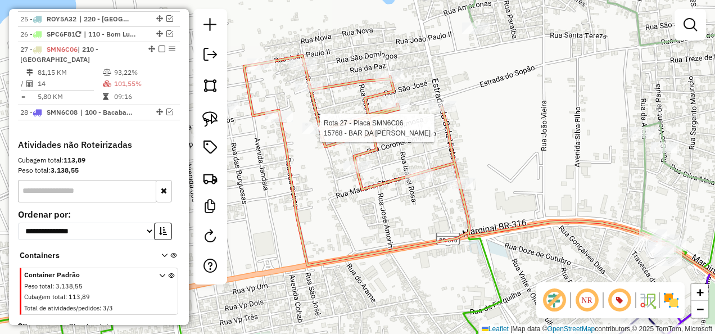
select select "**********"
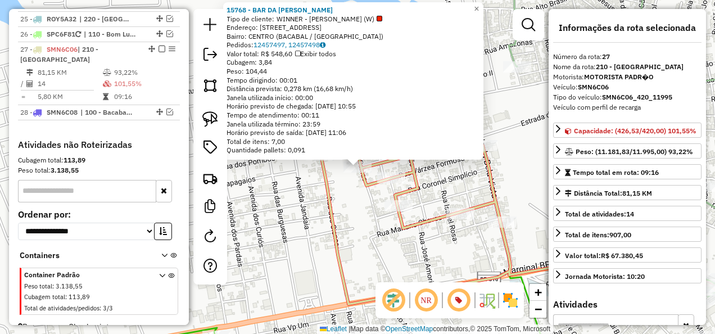
click at [356, 199] on div "15768 - BAR DA [PERSON_NAME] de cliente: WINNER - ROTA (W) Endereço: [STREET_AD…" at bounding box center [357, 167] width 715 height 334
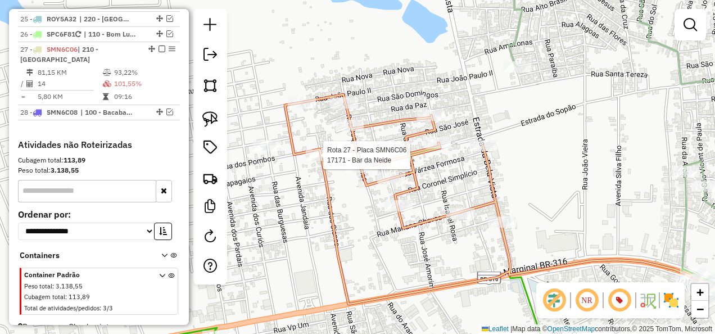
click at [327, 161] on div at bounding box center [320, 155] width 28 height 11
select select "**********"
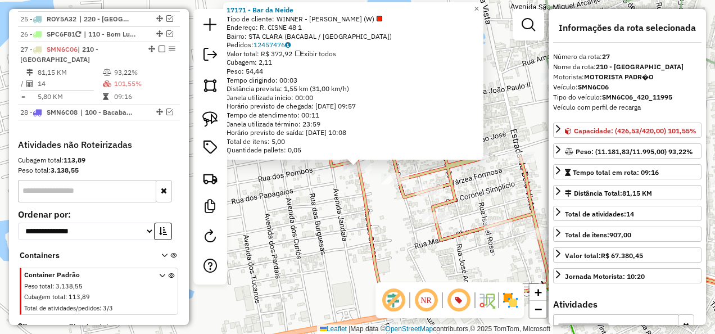
click at [324, 185] on div "Rota 27 - Placa SMN6C06 17171 - Bar da Neide 17171 - Bar da Neide Tipo de clien…" at bounding box center [357, 167] width 715 height 334
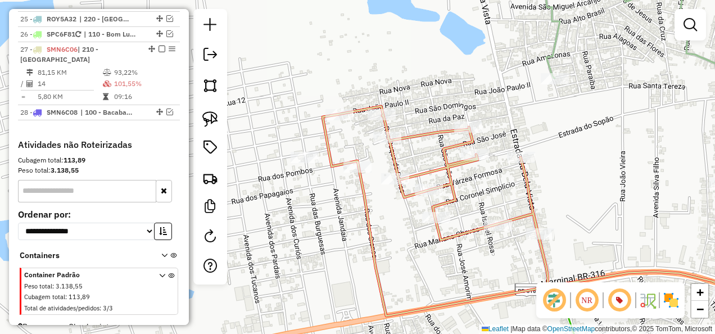
click at [380, 146] on div "Janela de atendimento Grade de atendimento Capacidade Transportadoras Veículos …" at bounding box center [357, 167] width 715 height 334
click at [381, 143] on div at bounding box center [387, 137] width 28 height 11
select select "**********"
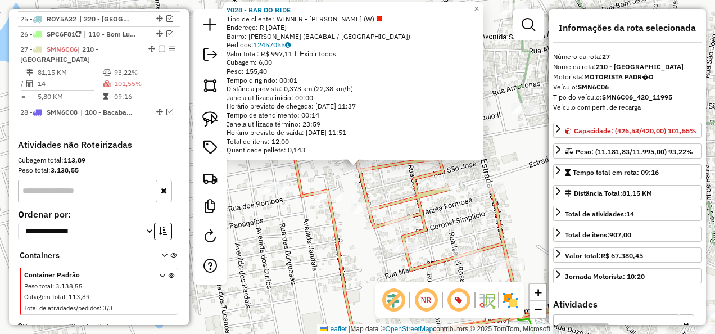
click at [387, 191] on div "7028 - BAR DO BIDE Tipo de cliente: WINNER - ROTA (W) Endereço: R 13 DE OUTUBRO…" at bounding box center [357, 167] width 715 height 334
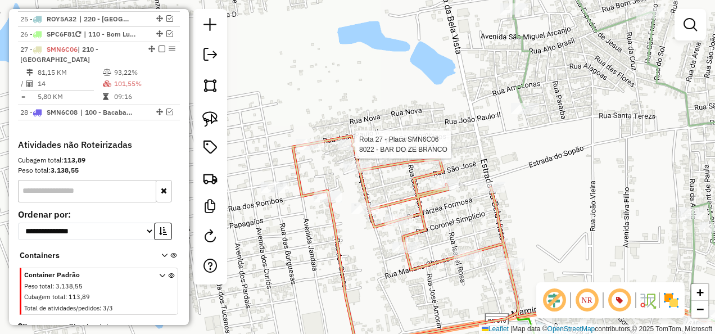
select select "**********"
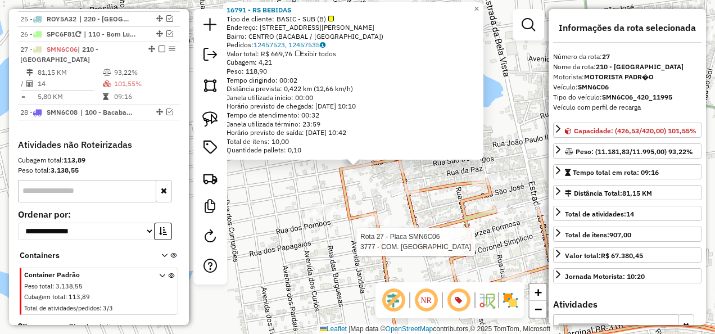
click at [451, 247] on div at bounding box center [447, 241] width 28 height 11
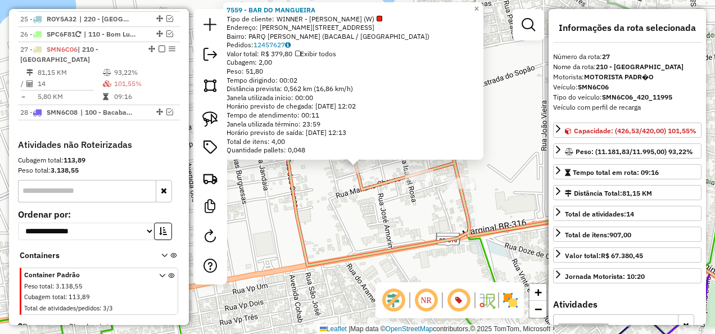
click at [387, 209] on div "7559 - BAR DO MANGUEIRA Tipo de cliente: WINNER - ROTA (W) Endereço: R RAIMUNDO…" at bounding box center [357, 167] width 715 height 334
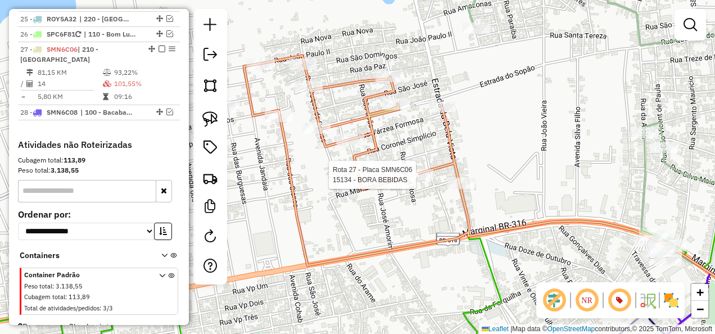
select select "**********"
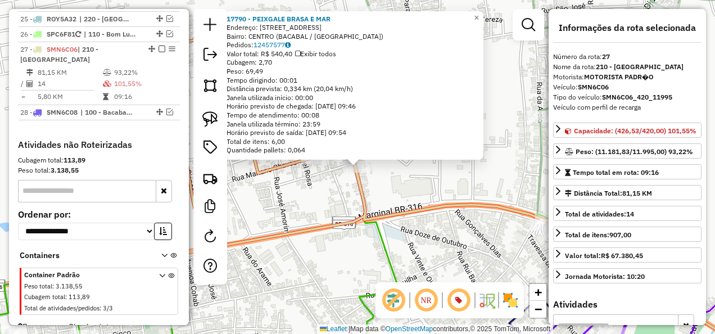
click at [411, 192] on div "17790 - PEIXGALE BRASA E MAR Endereço: Estrada Bela Vista 20 Bairro: CENTRO (BA…" at bounding box center [357, 167] width 715 height 334
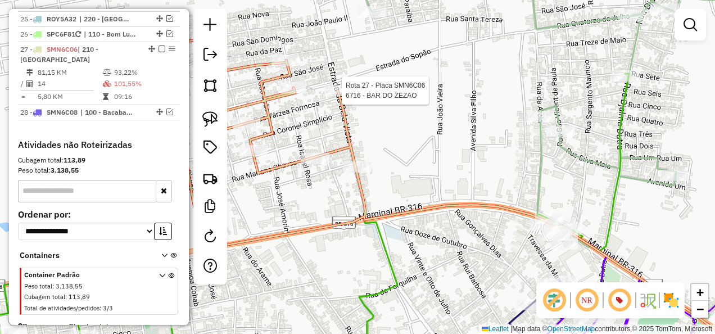
select select "**********"
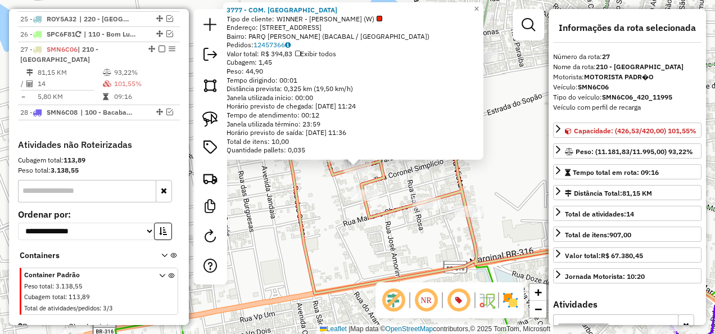
click at [334, 207] on div "3777 - COM. MORAIS Tipo de cliente: WINNER - ROTA (W) Endereço: R VARZEA FORMOS…" at bounding box center [357, 167] width 715 height 334
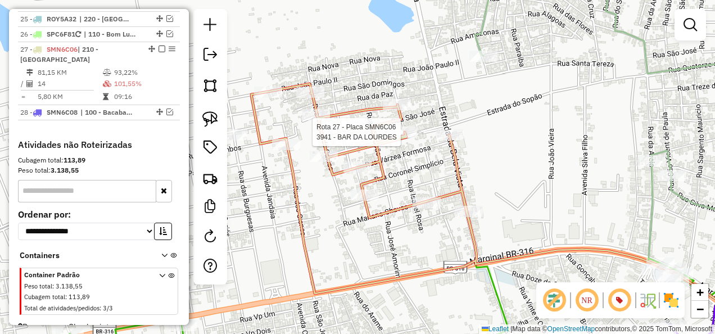
select select "**********"
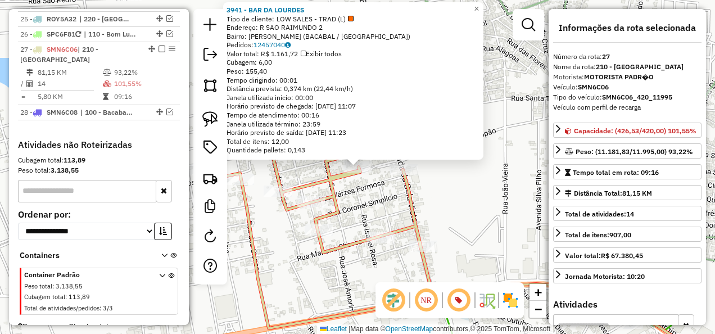
click at [365, 199] on div "3941 - BAR DA LOURDES Tipo de cliente: LOW SALES - TRAD (L) Endereço: R SAO RAI…" at bounding box center [357, 167] width 715 height 334
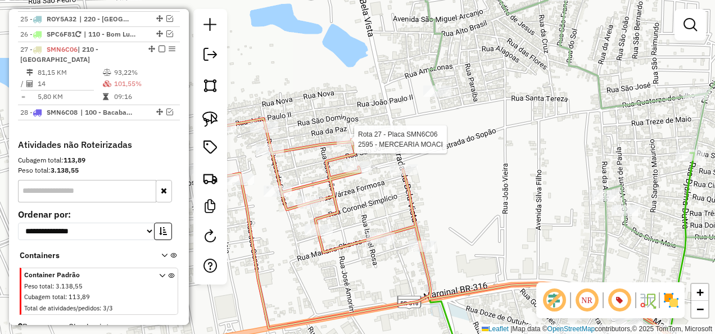
select select "**********"
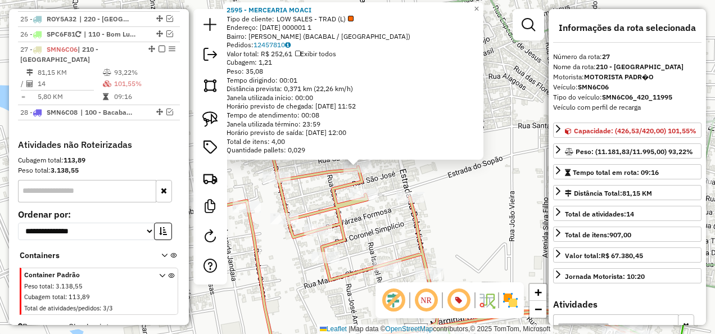
click at [326, 192] on icon at bounding box center [448, 256] width 473 height 221
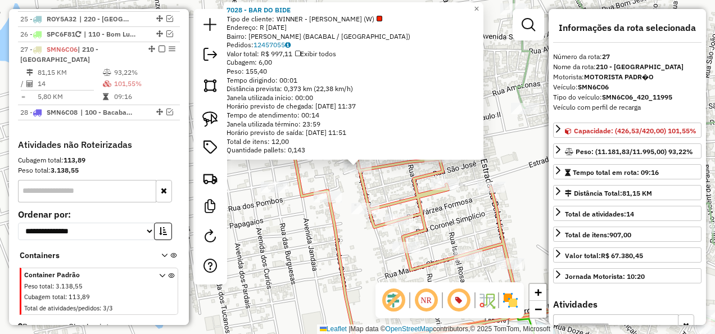
click at [462, 206] on div "7028 - BAR DO BIDE Tipo de cliente: WINNER - ROTA (W) Endereço: R 13 DE OUTUBRO…" at bounding box center [357, 167] width 715 height 334
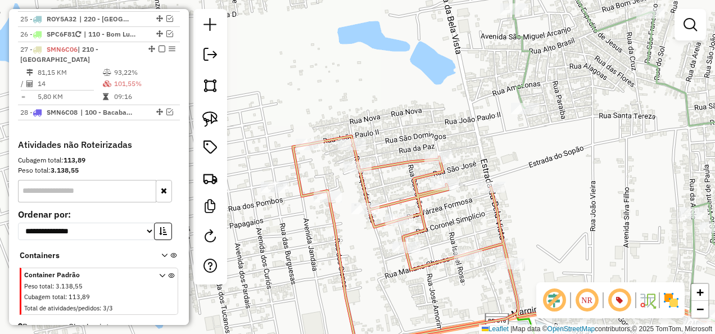
click at [497, 216] on icon at bounding box center [537, 252] width 488 height 232
select select "**********"
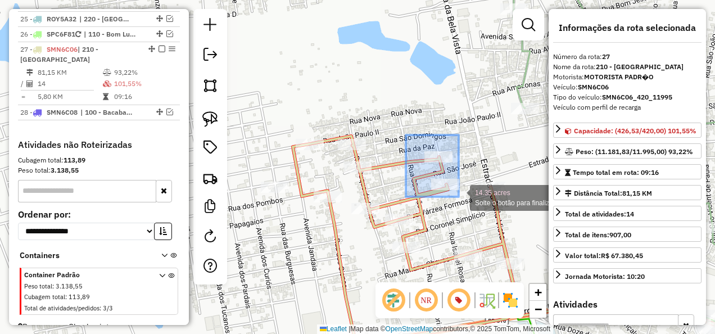
drag, startPoint x: 409, startPoint y: 139, endPoint x: 459, endPoint y: 197, distance: 76.1
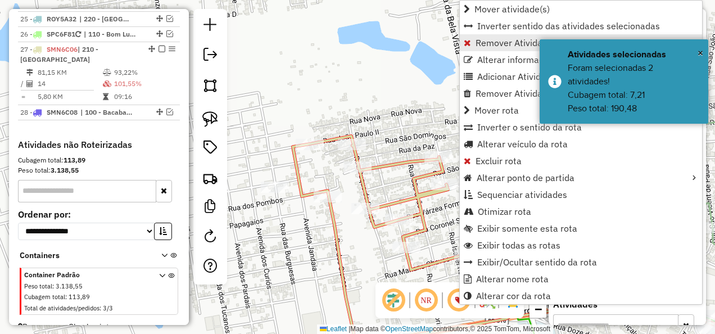
click at [490, 47] on span "Remover Atividade(s) da rota" at bounding box center [534, 42] width 119 height 9
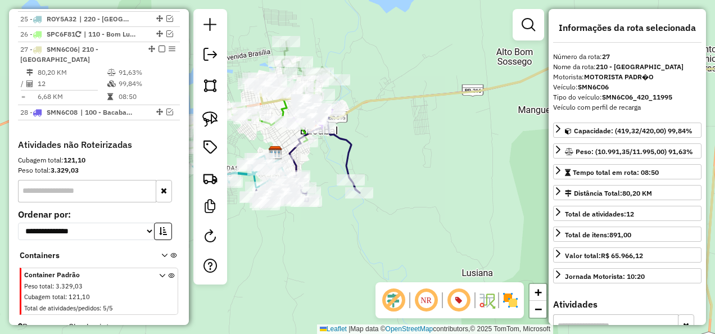
drag, startPoint x: 468, startPoint y: 192, endPoint x: 389, endPoint y: 138, distance: 95.3
click at [395, 143] on div "Janela de atendimento Grade de atendimento Capacidade Transportadoras Veículos …" at bounding box center [357, 167] width 715 height 334
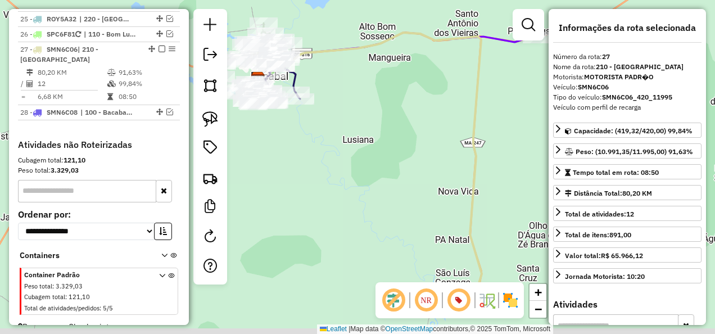
drag, startPoint x: 429, startPoint y: 187, endPoint x: 366, endPoint y: 99, distance: 108.3
click at [370, 109] on div "Janela de atendimento Grade de atendimento Capacidade Transportadoras Veículos …" at bounding box center [357, 167] width 715 height 334
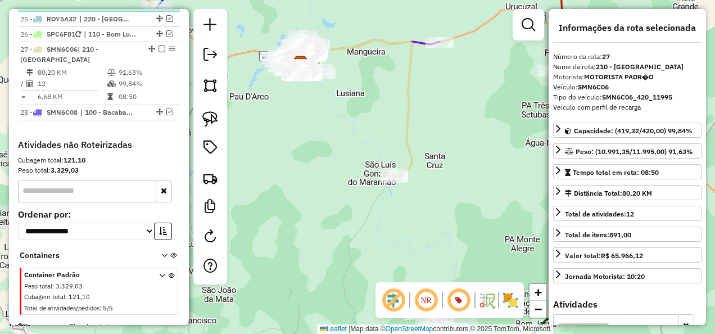
click at [158, 46] on em at bounding box center [161, 49] width 7 height 7
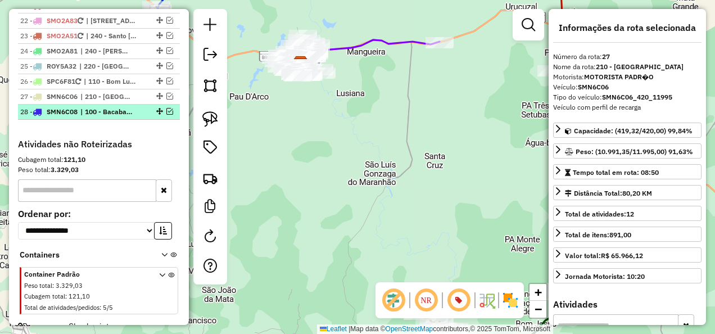
click at [166, 108] on em at bounding box center [169, 111] width 7 height 7
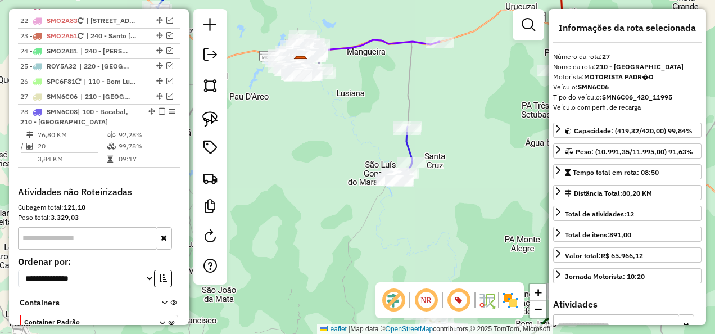
scroll to position [1649, 0]
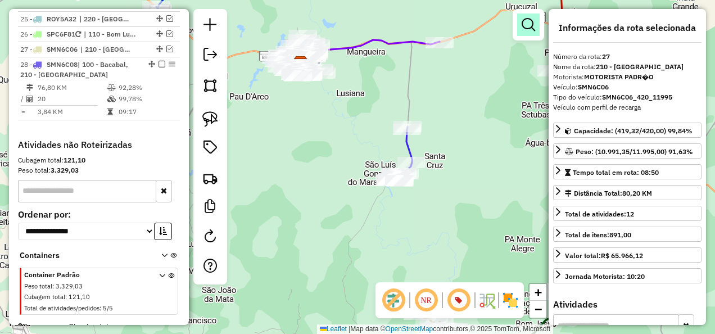
click at [532, 26] on em at bounding box center [528, 24] width 13 height 13
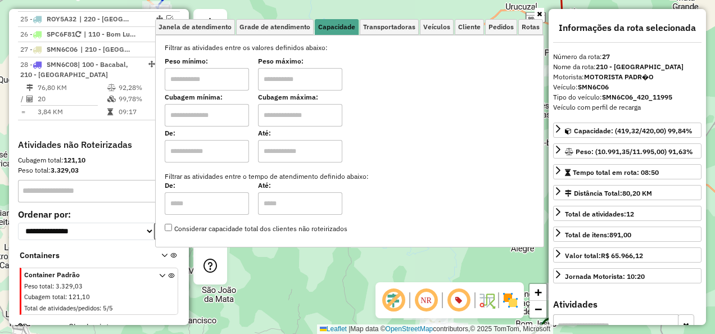
click at [249, 109] on input "text" at bounding box center [207, 115] width 84 height 22
type input "****"
click at [283, 121] on input "text" at bounding box center [300, 115] width 84 height 22
type input "****"
click at [329, 286] on div "Limpar filtros Janela de atendimento Grade de atendimento Capacidade Transporta…" at bounding box center [357, 167] width 715 height 334
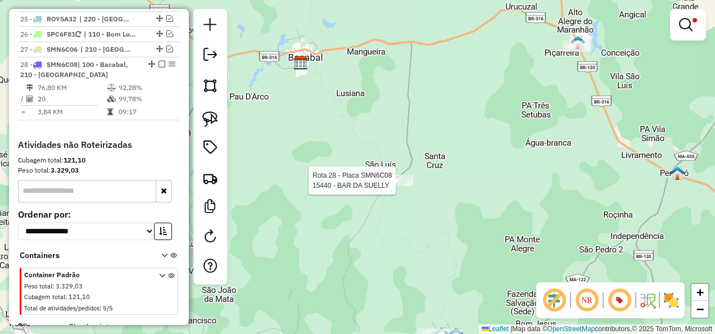
select select "**********"
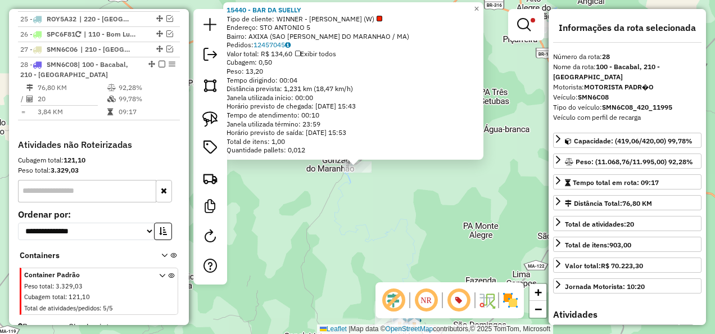
click at [354, 214] on div "15440 - BAR DA SUELLY Tipo de cliente: WINNER - ROTA (W) Endereço: STO ANTONIO …" at bounding box center [357, 167] width 715 height 334
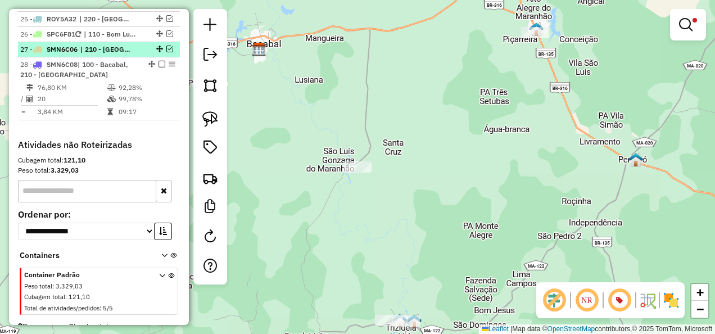
click at [167, 46] on em at bounding box center [169, 49] width 7 height 7
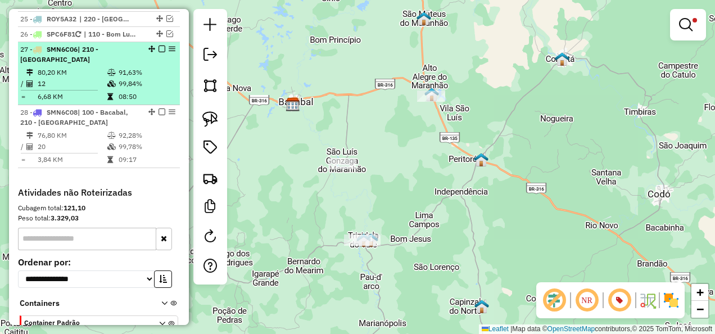
click at [111, 47] on div "27 - SMN6C06 | 210 - São Luis Gonzaga do Maranhão" at bounding box center [79, 54] width 119 height 20
select select "**********"
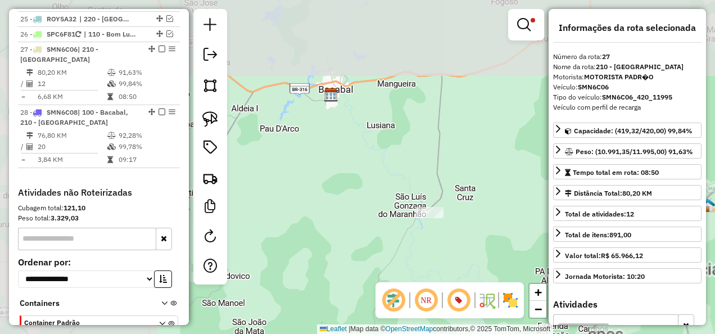
drag, startPoint x: 410, startPoint y: 178, endPoint x: 342, endPoint y: 125, distance: 86.1
click at [342, 125] on div "Limpar filtros Janela de atendimento Grade de atendimento Capacidade Transporta…" at bounding box center [357, 167] width 715 height 334
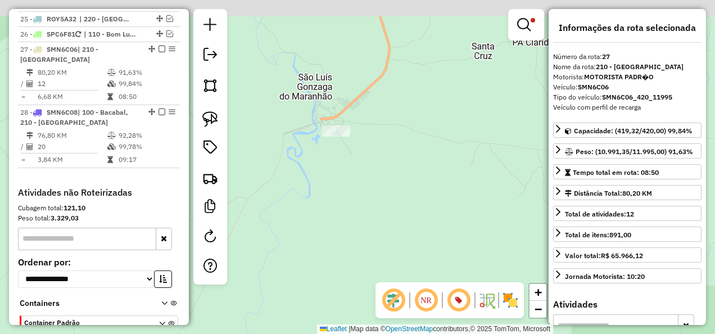
drag, startPoint x: 314, startPoint y: 130, endPoint x: 352, endPoint y: 188, distance: 68.9
click at [346, 180] on div "Limpar filtros Janela de atendimento Grade de atendimento Capacidade Transporta…" at bounding box center [357, 167] width 715 height 334
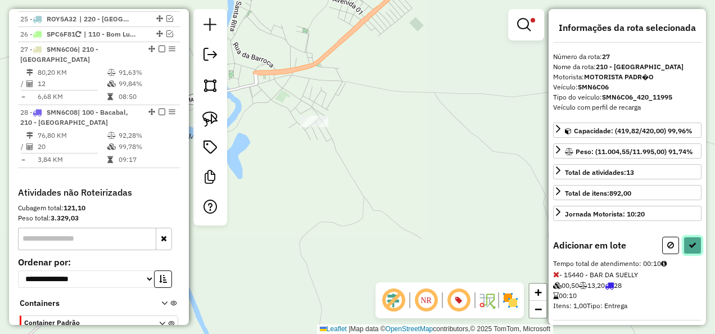
click at [688, 249] on icon at bounding box center [692, 245] width 8 height 8
select select "**********"
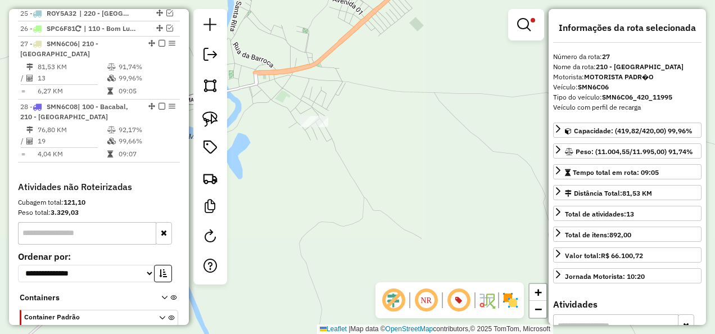
scroll to position [1667, 0]
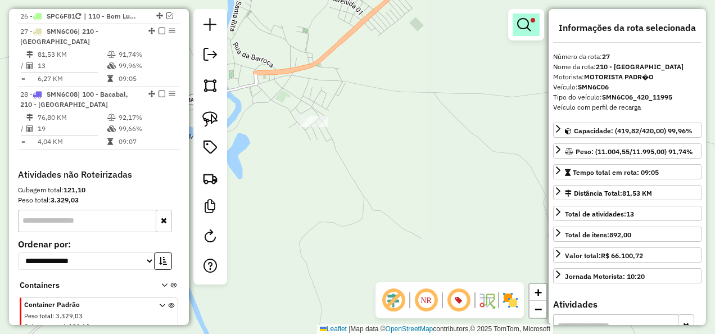
click at [521, 28] on em at bounding box center [523, 24] width 13 height 13
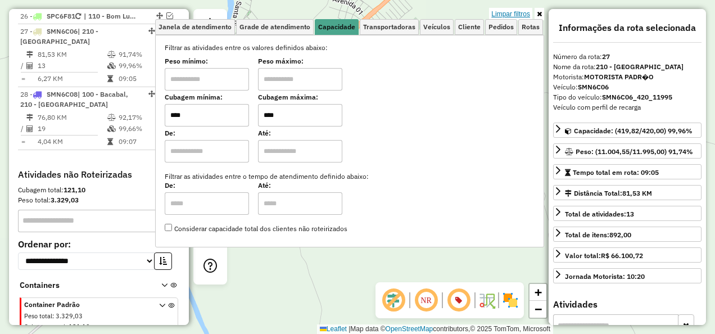
click at [511, 16] on link "Limpar filtros" at bounding box center [510, 14] width 43 height 12
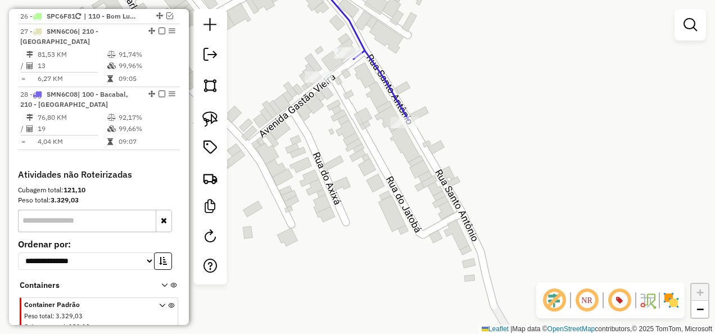
click at [386, 76] on icon at bounding box center [358, 43] width 102 height 153
select select "**********"
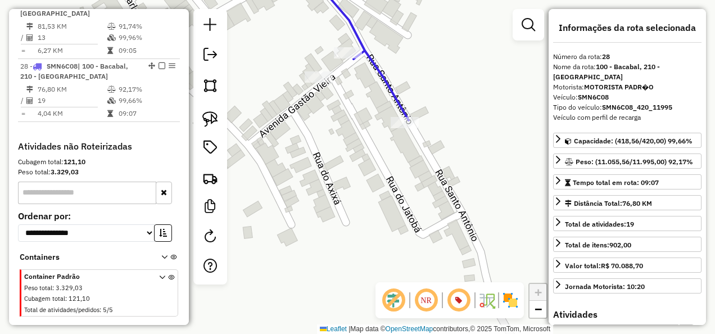
scroll to position [1697, 0]
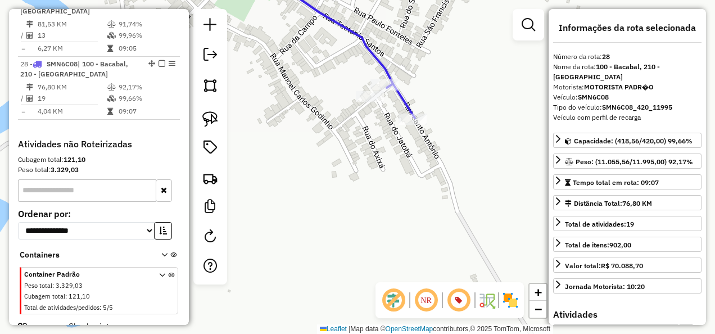
drag, startPoint x: 337, startPoint y: 178, endPoint x: 379, endPoint y: 216, distance: 56.9
click at [379, 216] on div "Janela de atendimento Grade de atendimento Capacidade Transportadoras Veículos …" at bounding box center [357, 167] width 715 height 334
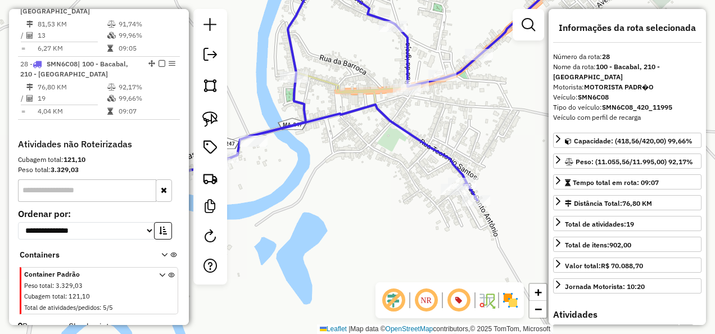
drag, startPoint x: 297, startPoint y: 189, endPoint x: 392, endPoint y: 221, distance: 99.9
click at [392, 221] on div "Janela de atendimento Grade de atendimento Capacidade Transportadoras Veículos …" at bounding box center [357, 167] width 715 height 334
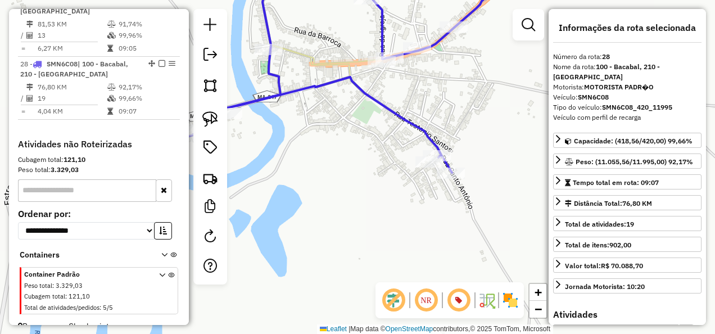
click at [426, 128] on icon at bounding box center [322, 70] width 396 height 206
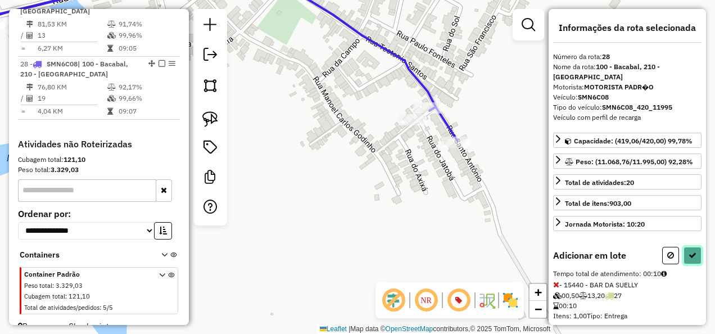
click at [689, 251] on icon at bounding box center [692, 255] width 8 height 8
select select "**********"
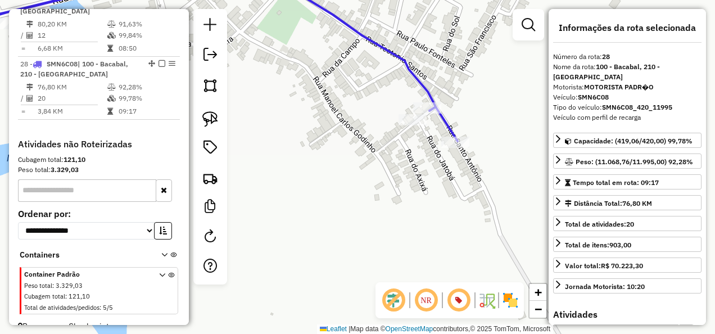
drag, startPoint x: 346, startPoint y: 121, endPoint x: 400, endPoint y: 191, distance: 88.2
click at [398, 191] on div "Janela de atendimento Grade de atendimento Capacidade Transportadoras Veículos …" at bounding box center [357, 167] width 715 height 334
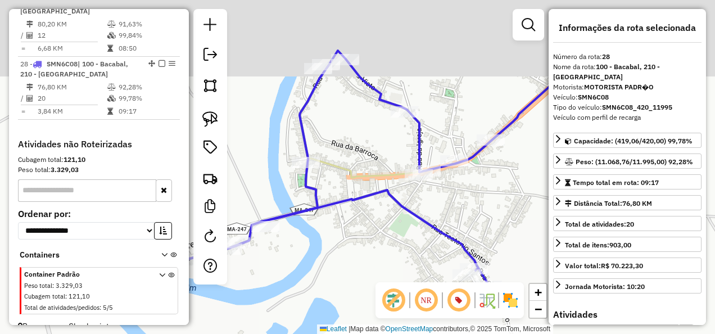
drag, startPoint x: 357, startPoint y: 101, endPoint x: 400, endPoint y: 207, distance: 114.5
click at [400, 178] on icon at bounding box center [448, 113] width 296 height 130
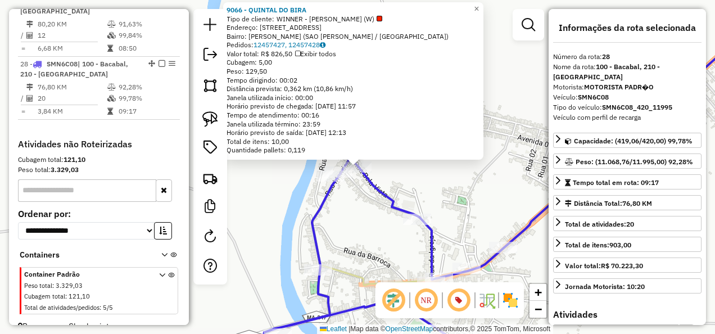
click at [361, 221] on div "9066 - QUINTAL DO BIRA Tipo de cliente: WINNER - ROTA (W) Endereço: R RUA BELA …" at bounding box center [357, 167] width 715 height 334
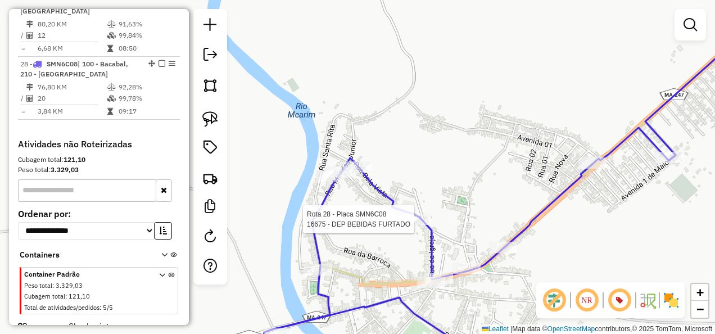
select select "**********"
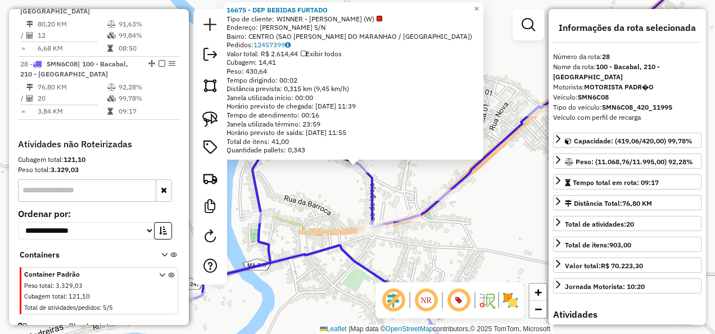
click at [330, 214] on div "16675 - DEP BEBIDAS FURTADO Tipo de cliente: WINNER - ROTA (W) Endereço: RAIMUN…" at bounding box center [357, 167] width 715 height 334
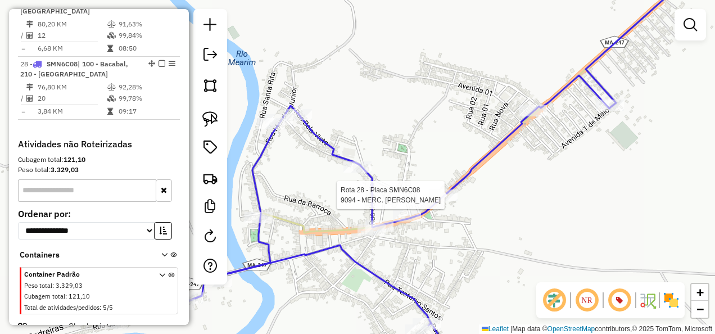
select select "**********"
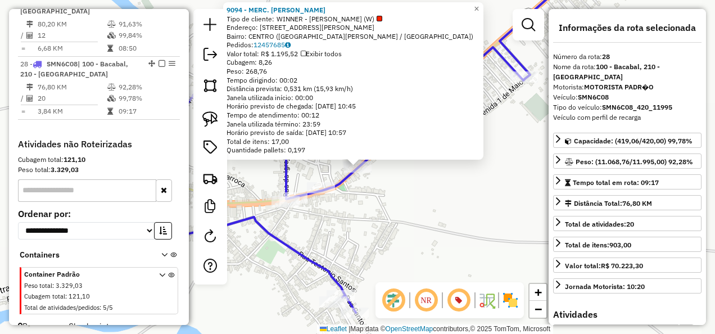
click at [380, 214] on div "9094 - MERC. MARIA CANUTO Tipo de cliente: WINNER - ROTA (W) Endereço: R RUA Sa…" at bounding box center [357, 167] width 715 height 334
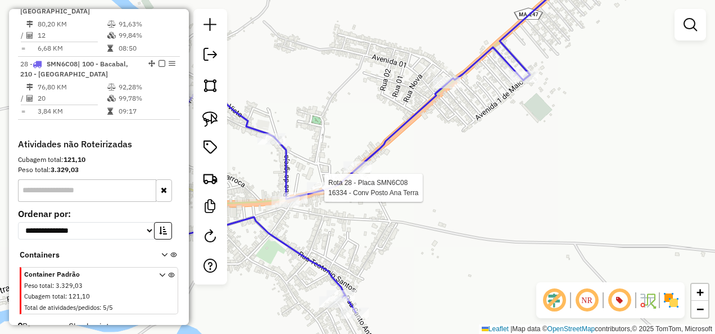
select select "**********"
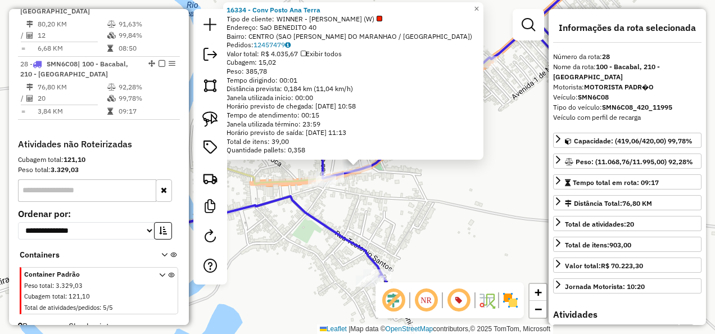
click at [402, 217] on div "Rota 28 - Placa SMN6C08 16334 - Conv Posto Ana Terra Rota 28 - Placa SMN6C08 15…" at bounding box center [357, 167] width 715 height 334
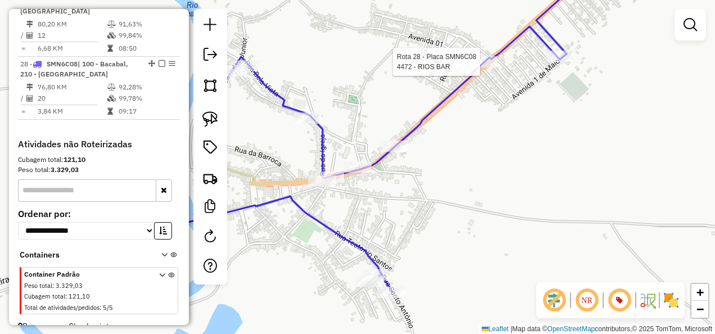
select select "**********"
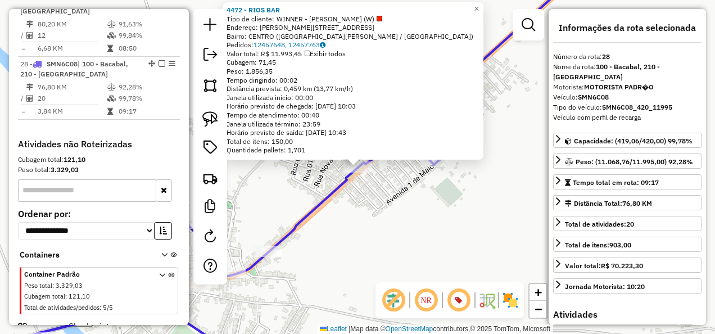
click at [422, 200] on div "Rota 28 - Placa SMN6C08 7995 - BAR DO CiCERO PRETO 4472 - RIOS BAR Tipo de clie…" at bounding box center [357, 167] width 715 height 334
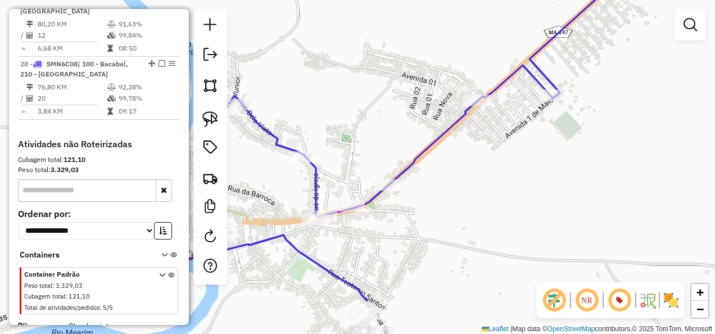
drag, startPoint x: 386, startPoint y: 221, endPoint x: 490, endPoint y: 169, distance: 117.1
click at [482, 173] on div "Janela de atendimento Grade de atendimento Capacidade Transportadoras Veículos …" at bounding box center [357, 167] width 715 height 334
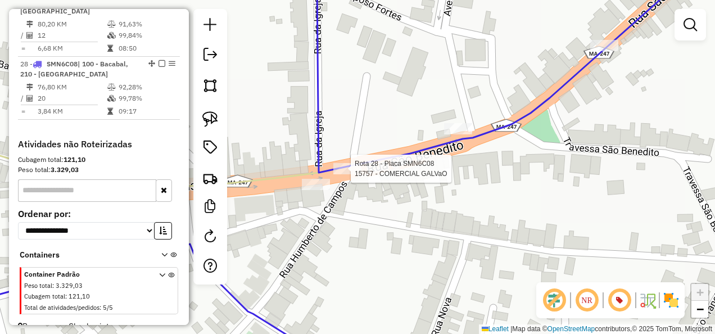
select select "**********"
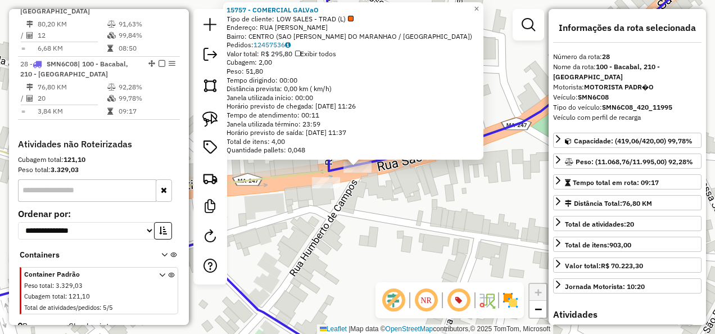
click at [387, 220] on div "15757 - COMERCIAL GALVaO Tipo de cliente: LOW SALES - TRAD (L) Endereço: RUA Sa…" at bounding box center [357, 167] width 715 height 334
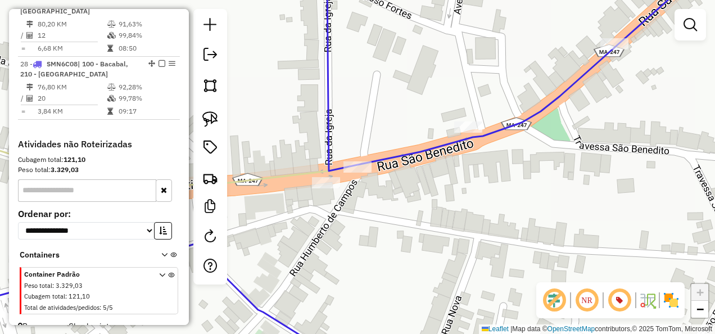
drag, startPoint x: 436, startPoint y: 245, endPoint x: 452, endPoint y: 243, distance: 15.9
click at [446, 246] on div "Janela de atendimento Grade de atendimento Capacidade Transportadoras Veículos …" at bounding box center [357, 167] width 715 height 334
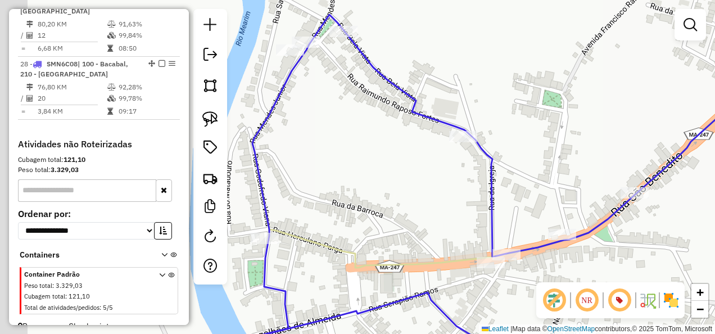
drag, startPoint x: 340, startPoint y: 166, endPoint x: 413, endPoint y: 221, distance: 91.2
click at [415, 219] on div "Janela de atendimento Grade de atendimento Capacidade Transportadoras Veículos …" at bounding box center [357, 167] width 715 height 334
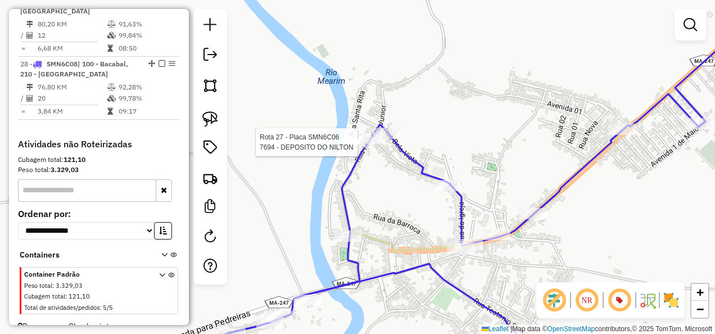
select select "**********"
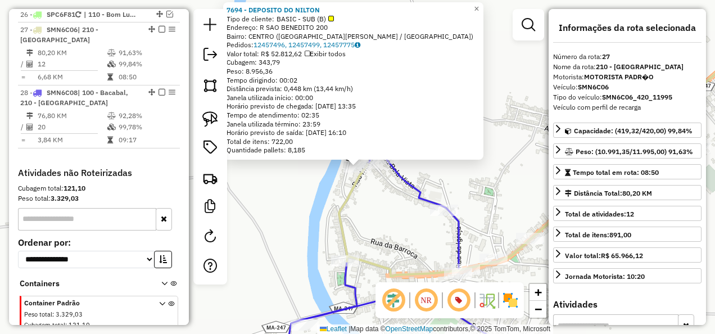
scroll to position [1667, 0]
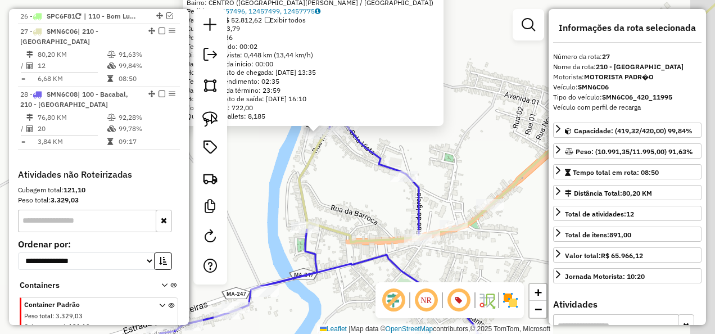
drag, startPoint x: 396, startPoint y: 200, endPoint x: 383, endPoint y: 179, distance: 25.3
click at [383, 182] on div "7694 - DEPOSITO DO NILTON Tipo de cliente: BASIC - SUB (B) Endereço: R SAO BENE…" at bounding box center [357, 167] width 715 height 334
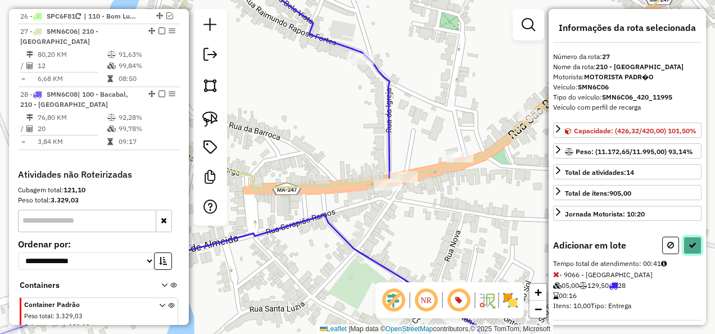
click at [691, 249] on icon at bounding box center [692, 245] width 8 height 8
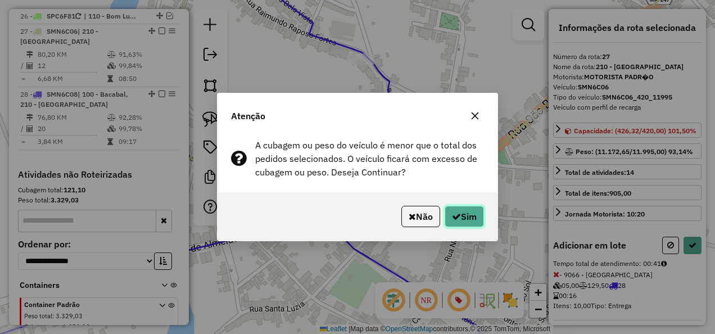
click at [471, 215] on button "Sim" at bounding box center [464, 216] width 39 height 21
select select "**********"
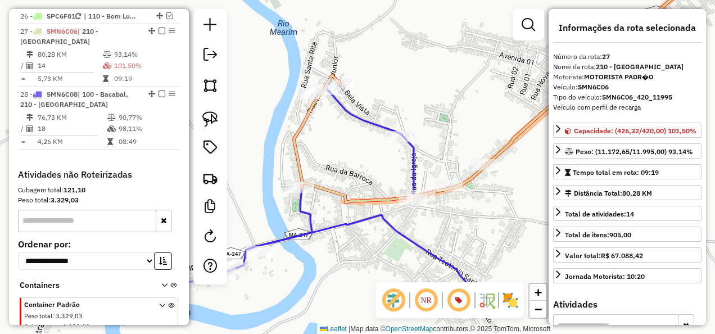
click at [354, 215] on div "Janela de atendimento Grade de atendimento Capacidade Transportadoras Veículos …" at bounding box center [357, 167] width 715 height 334
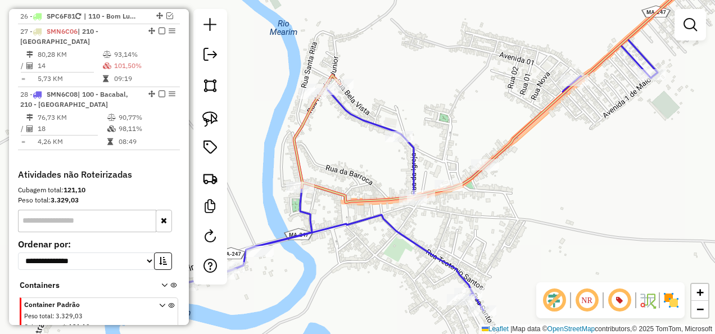
click at [355, 219] on icon at bounding box center [431, 138] width 552 height 343
select select "**********"
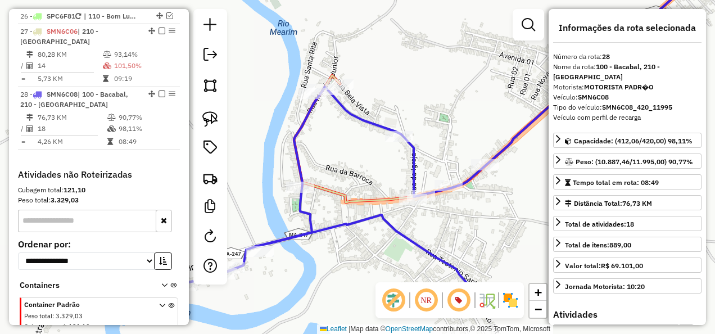
scroll to position [1697, 0]
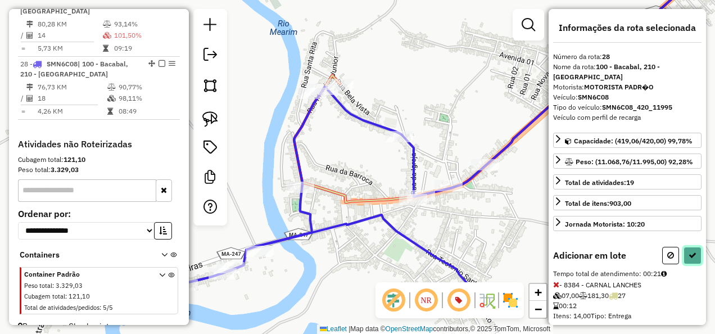
click at [690, 251] on icon at bounding box center [692, 255] width 8 height 8
select select "**********"
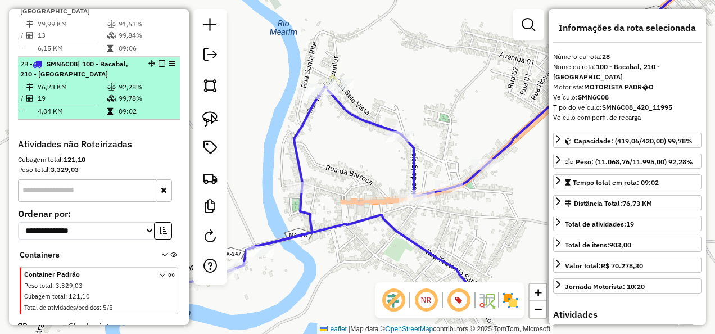
scroll to position [1641, 0]
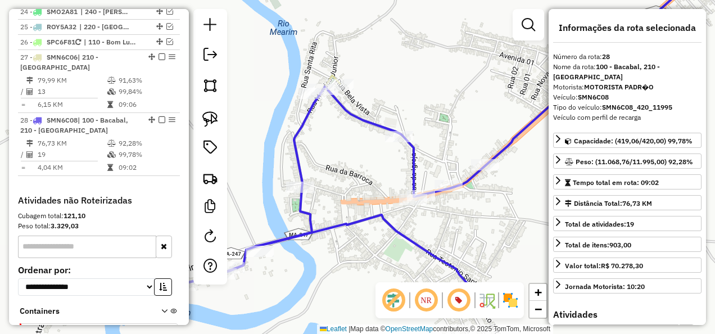
click at [374, 118] on icon at bounding box center [431, 138] width 552 height 343
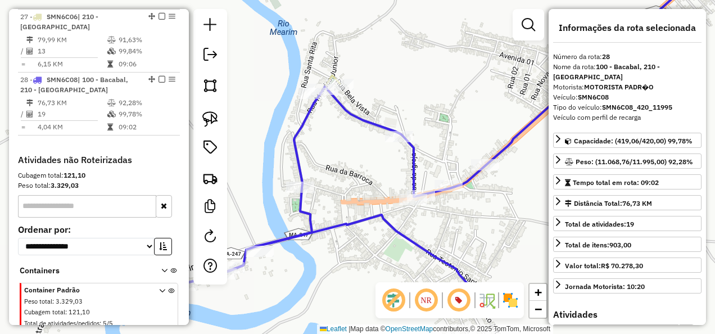
scroll to position [1697, 0]
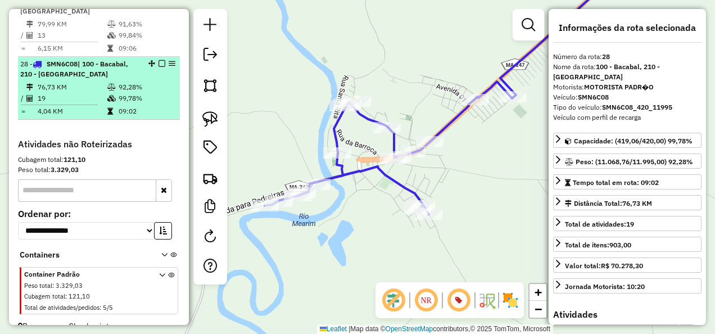
click at [158, 60] on em at bounding box center [161, 63] width 7 height 7
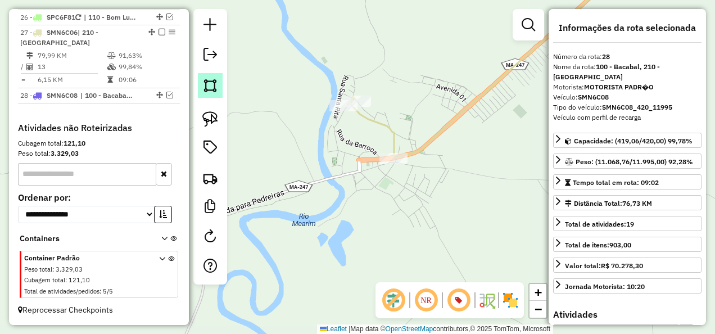
scroll to position [1649, 0]
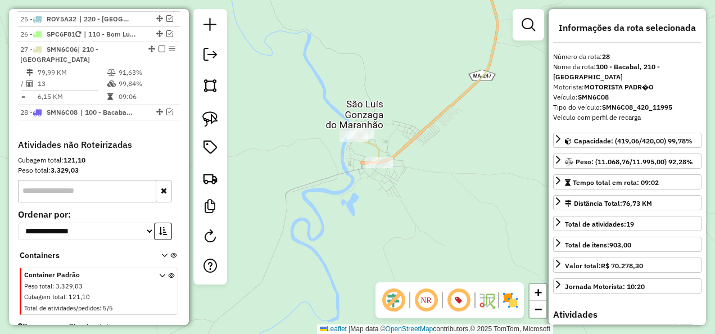
click at [378, 144] on icon at bounding box center [426, 64] width 141 height 194
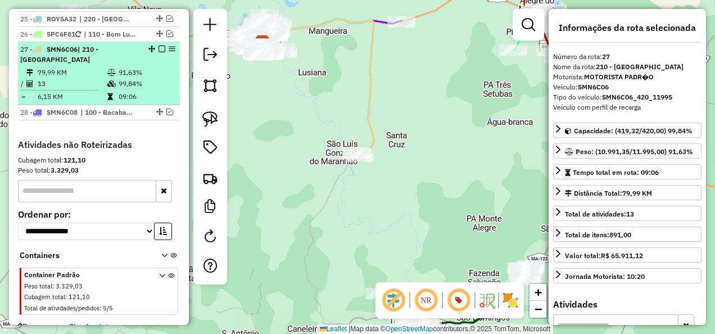
click at [158, 46] on em at bounding box center [161, 49] width 7 height 7
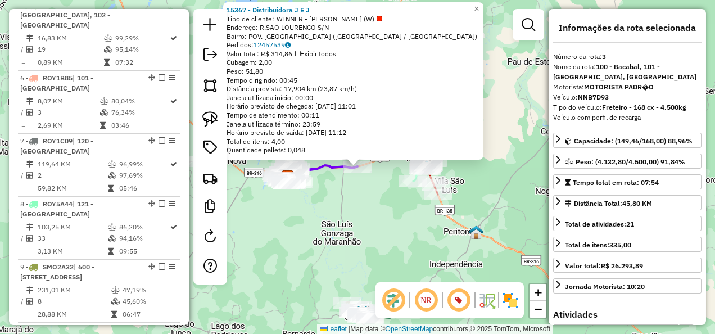
scroll to position [550, 0]
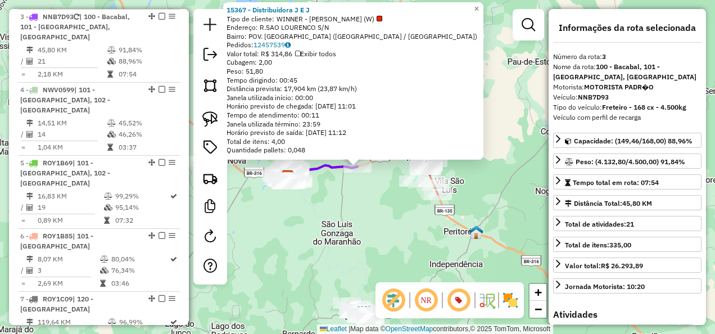
click at [362, 204] on div "15367 - Distribuidora J E J Tipo de cliente: WINNER - ROTA (W) Endereço: R.SAO …" at bounding box center [357, 167] width 715 height 334
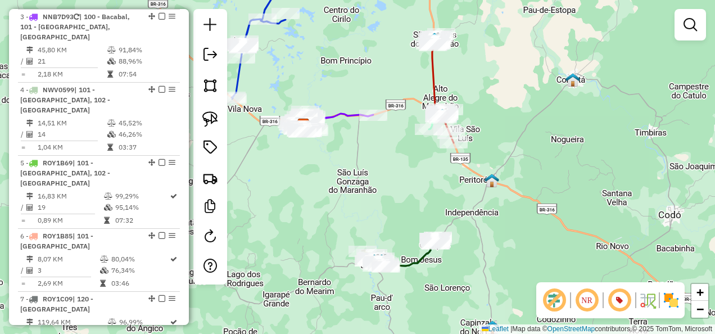
drag, startPoint x: 359, startPoint y: 230, endPoint x: 378, endPoint y: 175, distance: 58.3
click at [378, 175] on div "Janela de atendimento Grade de atendimento Capacidade Transportadoras Veículos …" at bounding box center [357, 167] width 715 height 334
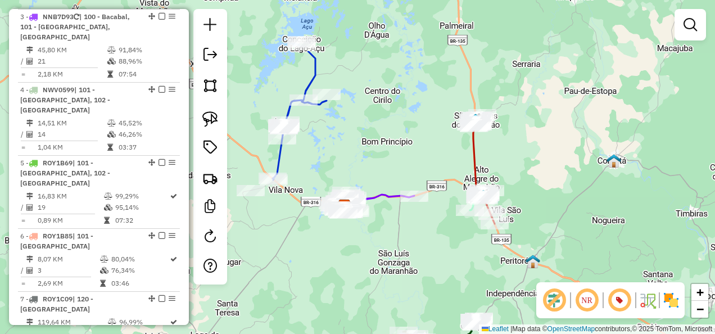
drag, startPoint x: 290, startPoint y: 181, endPoint x: 325, endPoint y: 265, distance: 91.2
click at [327, 265] on div "Janela de atendimento Grade de atendimento Capacidade Transportadoras Veículos …" at bounding box center [357, 167] width 715 height 334
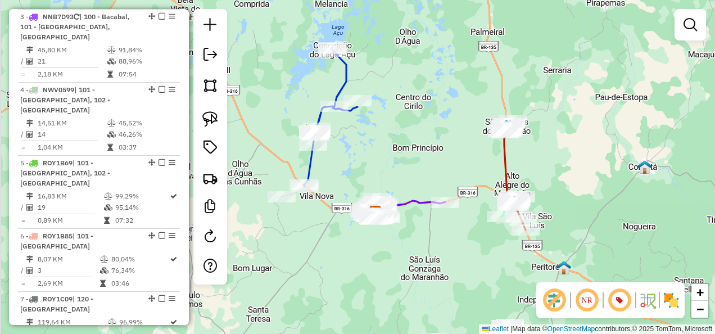
drag, startPoint x: 280, startPoint y: 250, endPoint x: 311, endPoint y: 256, distance: 32.1
click at [311, 256] on div "Janela de atendimento Grade de atendimento Capacidade Transportadoras Veículos …" at bounding box center [357, 167] width 715 height 334
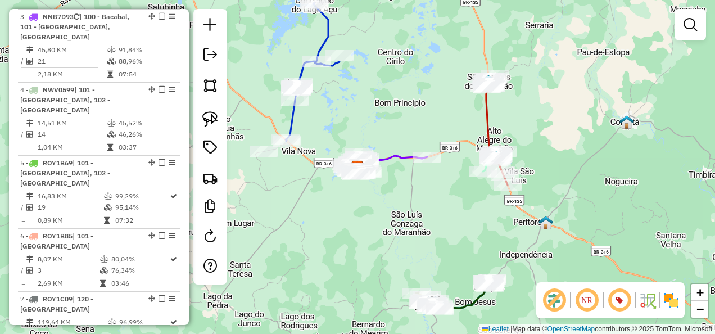
drag, startPoint x: 381, startPoint y: 270, endPoint x: 368, endPoint y: 226, distance: 45.9
click at [368, 226] on div "Janela de atendimento Grade de atendimento Capacidade Transportadoras Veículos …" at bounding box center [357, 167] width 715 height 334
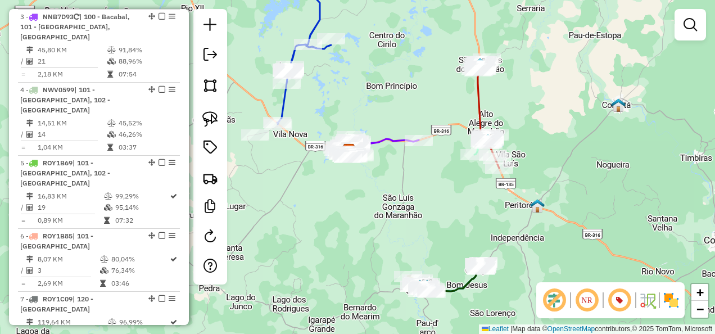
drag, startPoint x: 372, startPoint y: 238, endPoint x: 343, endPoint y: 175, distance: 69.4
click at [350, 188] on div "Janela de atendimento Grade de atendimento Capacidade Transportadoras Veículos …" at bounding box center [357, 167] width 715 height 334
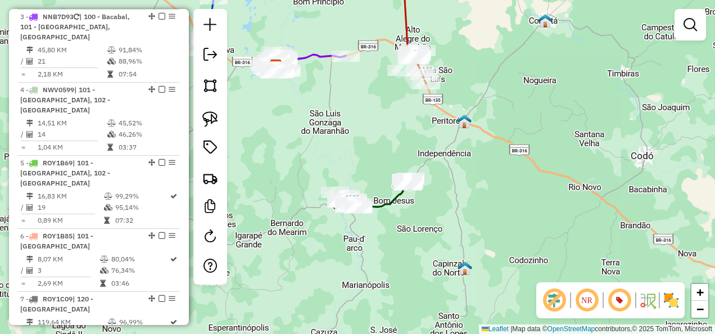
drag, startPoint x: 341, startPoint y: 189, endPoint x: 297, endPoint y: 167, distance: 49.8
click at [297, 167] on div "Janela de atendimento Grade de atendimento Capacidade Transportadoras Veículos …" at bounding box center [357, 167] width 715 height 334
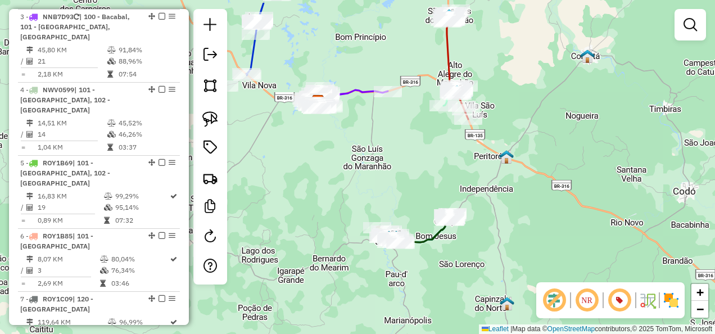
drag, startPoint x: 302, startPoint y: 148, endPoint x: 387, endPoint y: 220, distance: 110.9
click at [387, 220] on div "Janela de atendimento Grade de atendimento Capacidade Transportadoras Veículos …" at bounding box center [357, 167] width 715 height 334
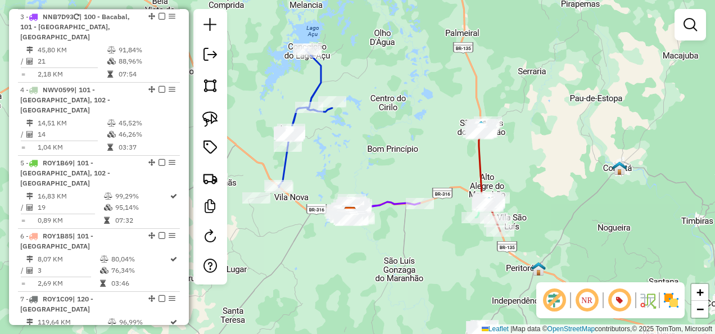
drag, startPoint x: 360, startPoint y: 182, endPoint x: 350, endPoint y: 259, distance: 77.1
click at [350, 259] on div "Janela de atendimento Grade de atendimento Capacidade Transportadoras Veículos …" at bounding box center [357, 167] width 715 height 334
click at [211, 116] on img at bounding box center [210, 119] width 16 height 16
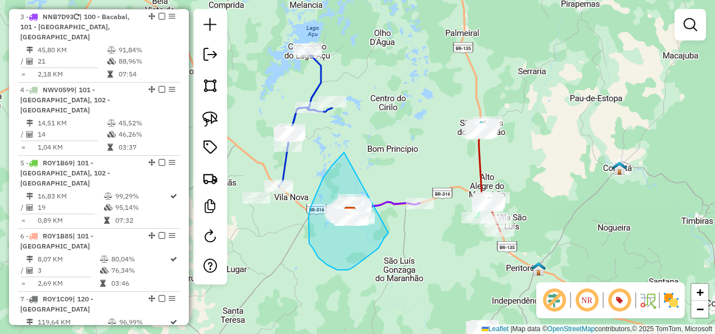
drag, startPoint x: 340, startPoint y: 156, endPoint x: 388, endPoint y: 233, distance: 90.4
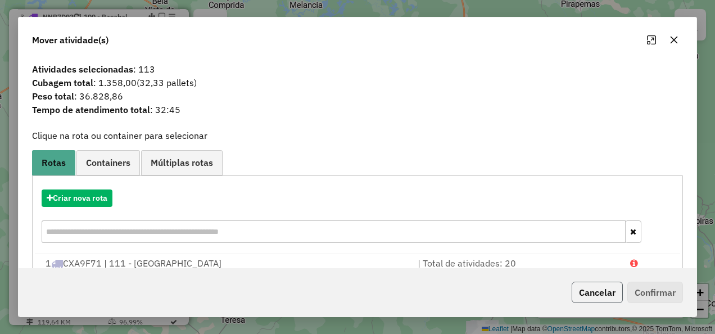
click at [583, 286] on button "Cancelar" at bounding box center [597, 292] width 51 height 21
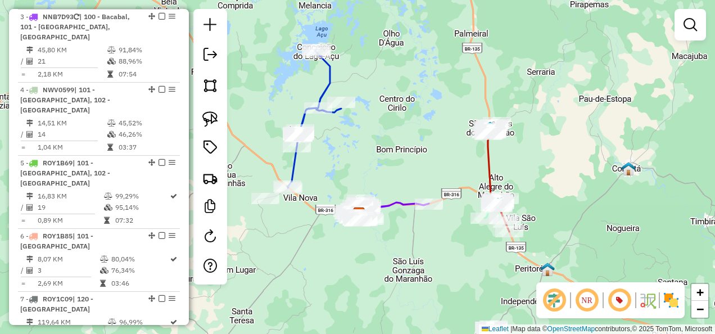
drag, startPoint x: 364, startPoint y: 148, endPoint x: 405, endPoint y: 164, distance: 43.4
click at [405, 164] on div "Janela de atendimento Grade de atendimento Capacidade Transportadoras Veículos …" at bounding box center [357, 167] width 715 height 334
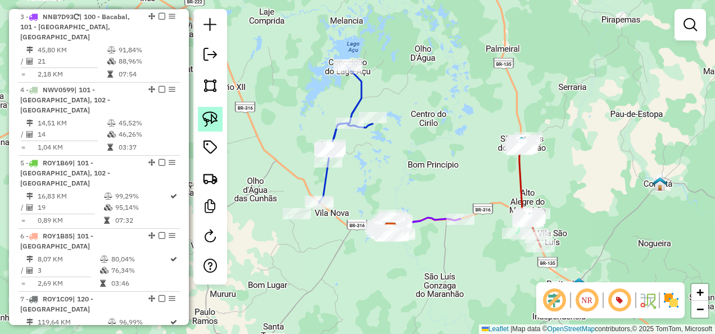
click at [206, 116] on img at bounding box center [210, 119] width 16 height 16
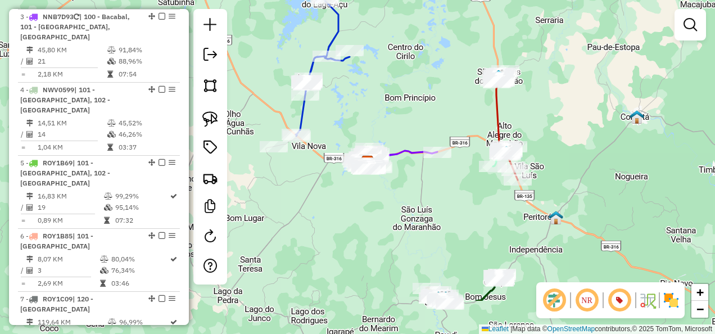
drag, startPoint x: 410, startPoint y: 175, endPoint x: 375, endPoint y: 79, distance: 102.6
click at [376, 80] on div "Janela de atendimento Grade de atendimento Capacidade Transportadoras Veículos …" at bounding box center [357, 167] width 715 height 334
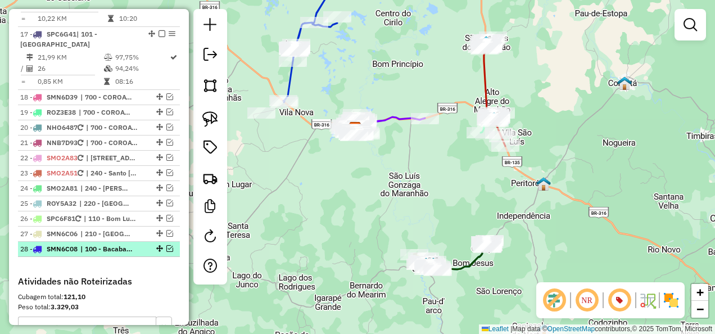
scroll to position [1450, 0]
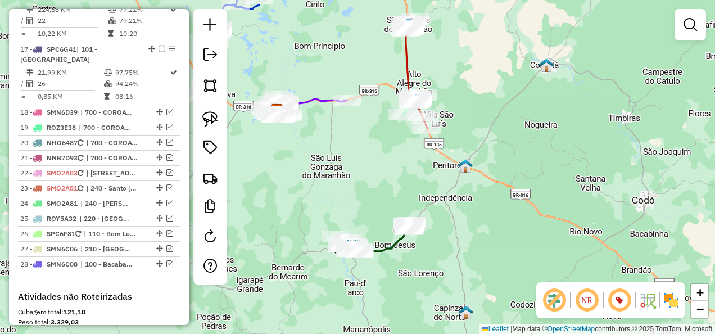
drag, startPoint x: 338, startPoint y: 187, endPoint x: 260, endPoint y: 169, distance: 80.2
click at [260, 169] on div "Janela de atendimento Grade de atendimento Capacidade Transportadoras Veículos …" at bounding box center [357, 167] width 715 height 334
click at [207, 121] on img at bounding box center [210, 119] width 16 height 16
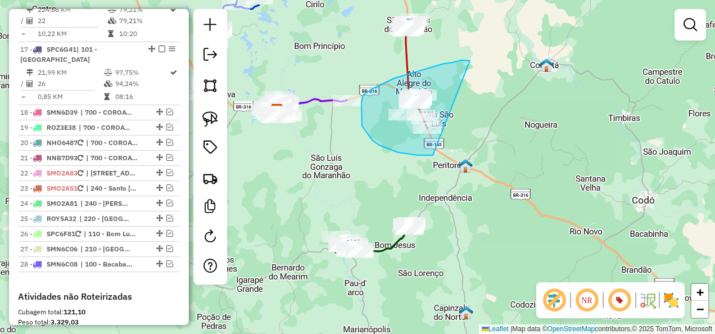
drag, startPoint x: 470, startPoint y: 61, endPoint x: 433, endPoint y: 155, distance: 101.4
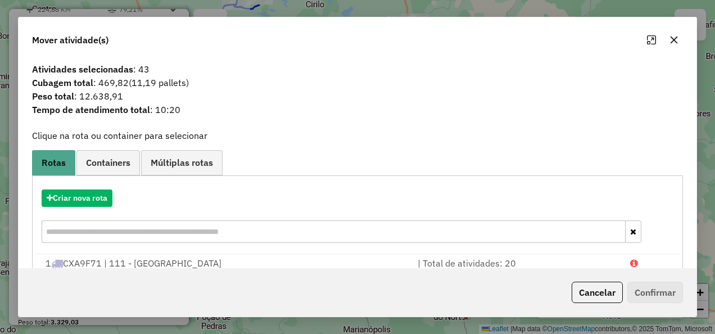
drag, startPoint x: 596, startPoint y: 298, endPoint x: 527, endPoint y: 288, distance: 69.3
click at [594, 298] on button "Cancelar" at bounding box center [597, 292] width 51 height 21
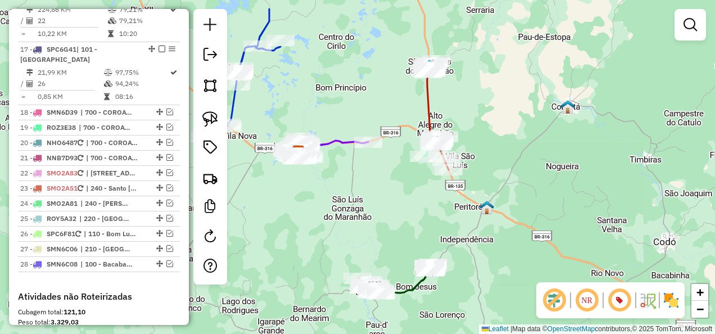
drag, startPoint x: 344, startPoint y: 157, endPoint x: 366, endPoint y: 200, distance: 47.5
click at [366, 200] on div "Janela de atendimento Grade de atendimento Capacidade Transportadoras Veículos …" at bounding box center [357, 167] width 715 height 334
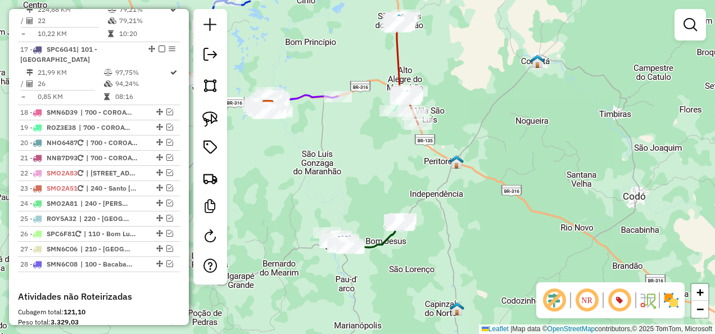
drag, startPoint x: 346, startPoint y: 190, endPoint x: 299, endPoint y: 115, distance: 88.1
click at [301, 119] on div "Janela de atendimento Grade de atendimento Capacidade Transportadoras Veículos …" at bounding box center [357, 167] width 715 height 334
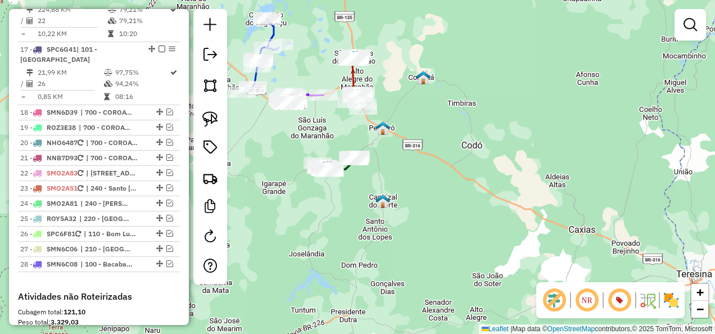
drag, startPoint x: 300, startPoint y: 220, endPoint x: 320, endPoint y: 243, distance: 30.6
click at [320, 243] on div "Janela de atendimento Grade de atendimento Capacidade Transportadoras Veículos …" at bounding box center [357, 167] width 715 height 334
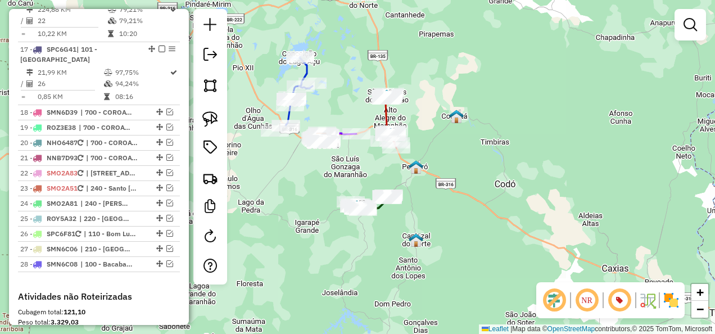
drag, startPoint x: 332, startPoint y: 150, endPoint x: 348, endPoint y: 170, distance: 25.5
click at [348, 170] on div "Janela de atendimento Grade de atendimento Capacidade Transportadoras Veículos …" at bounding box center [357, 167] width 715 height 334
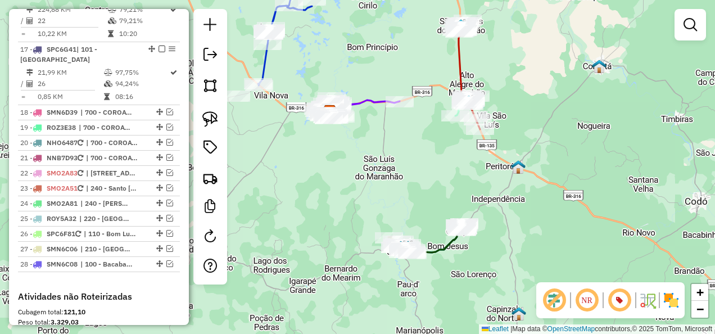
drag, startPoint x: 321, startPoint y: 227, endPoint x: 409, endPoint y: 153, distance: 115.3
click at [409, 155] on div "Janela de atendimento Grade de atendimento Capacidade Transportadoras Veículos …" at bounding box center [357, 167] width 715 height 334
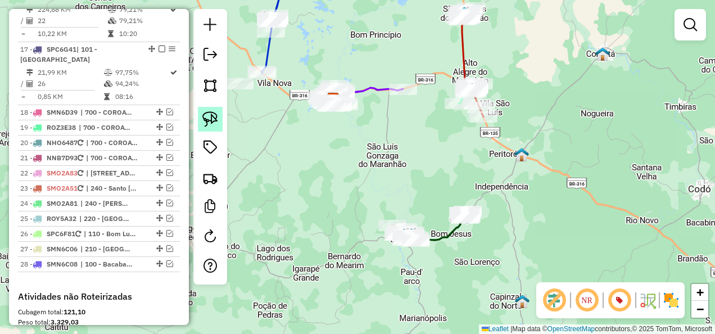
click at [211, 121] on img at bounding box center [210, 119] width 16 height 16
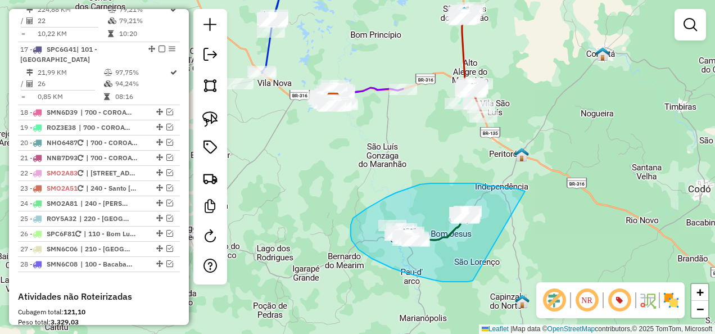
drag, startPoint x: 525, startPoint y: 191, endPoint x: 487, endPoint y: 277, distance: 93.6
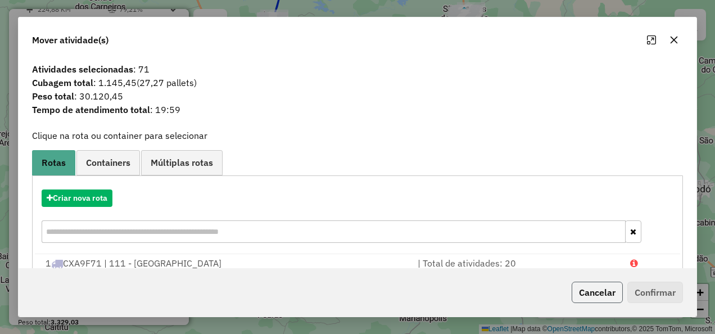
click at [585, 300] on button "Cancelar" at bounding box center [597, 292] width 51 height 21
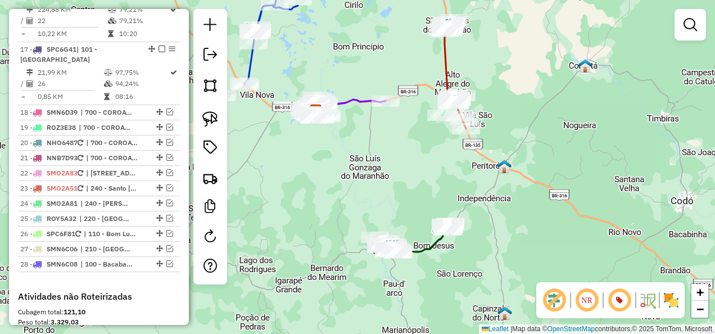
drag, startPoint x: 422, startPoint y: 169, endPoint x: 407, endPoint y: 188, distance: 24.2
click at [407, 188] on div "Janela de atendimento Grade de atendimento Capacidade Transportadoras Veículos …" at bounding box center [357, 167] width 715 height 334
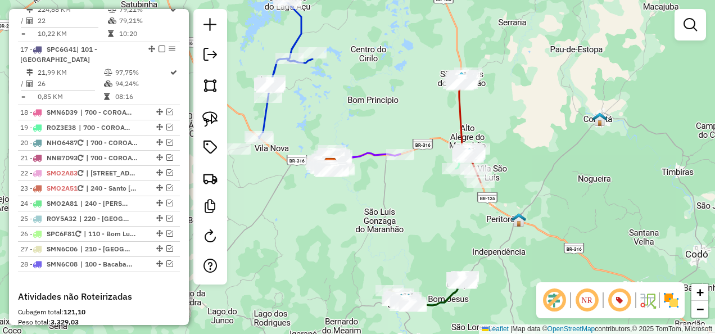
drag, startPoint x: 401, startPoint y: 189, endPoint x: 428, endPoint y: 225, distance: 45.3
click at [428, 225] on div "Janela de atendimento Grade de atendimento Capacidade Transportadoras Veículos …" at bounding box center [357, 167] width 715 height 334
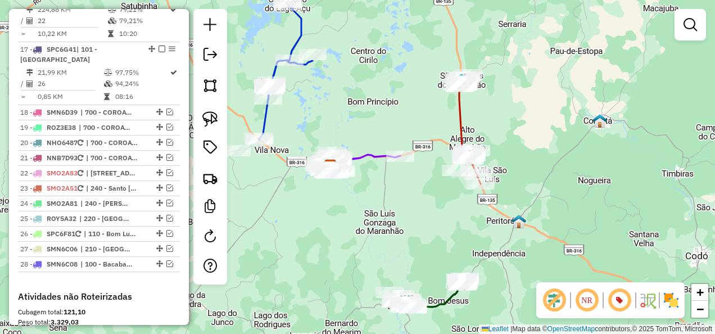
drag, startPoint x: 400, startPoint y: 233, endPoint x: 399, endPoint y: 200, distance: 32.6
click at [399, 200] on div "Janela de atendimento Grade de atendimento Capacidade Transportadoras Veículos …" at bounding box center [357, 167] width 715 height 334
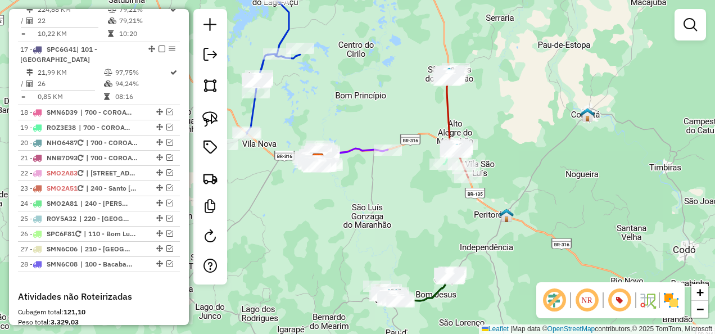
drag, startPoint x: 374, startPoint y: 194, endPoint x: 344, endPoint y: 247, distance: 60.9
click at [345, 247] on div "Janela de atendimento Grade de atendimento Capacidade Transportadoras Veículos …" at bounding box center [357, 167] width 715 height 334
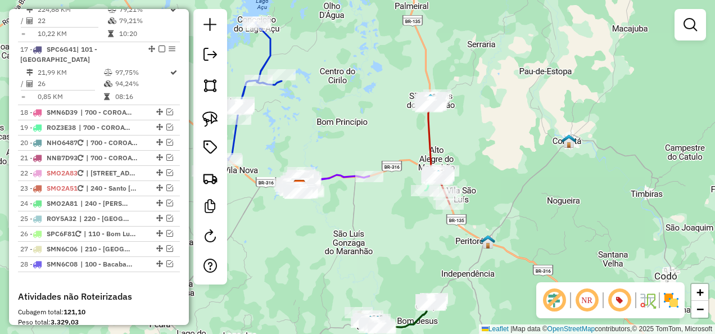
drag, startPoint x: 387, startPoint y: 225, endPoint x: 392, endPoint y: 221, distance: 6.9
click at [392, 221] on div "Janela de atendimento Grade de atendimento Capacidade Transportadoras Veículos …" at bounding box center [357, 167] width 715 height 334
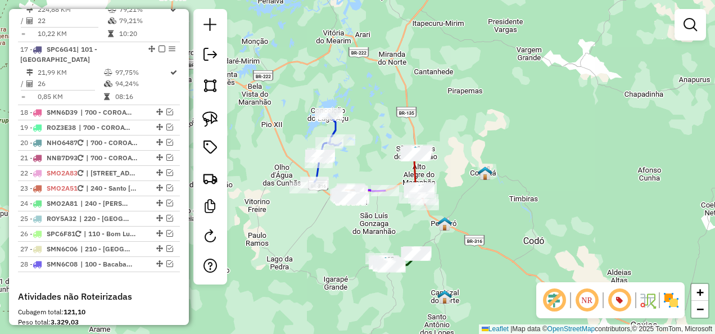
drag, startPoint x: 214, startPoint y: 123, endPoint x: 225, endPoint y: 138, distance: 18.9
click at [214, 123] on img at bounding box center [210, 119] width 16 height 16
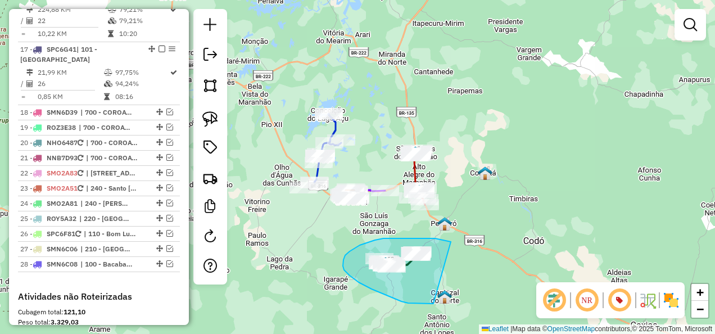
drag, startPoint x: 451, startPoint y: 242, endPoint x: 479, endPoint y: 300, distance: 65.1
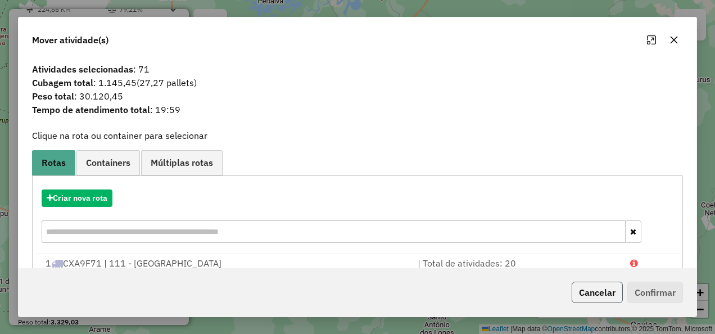
click at [589, 293] on button "Cancelar" at bounding box center [597, 292] width 51 height 21
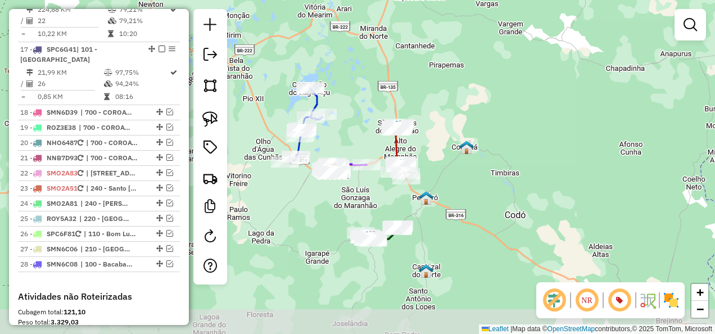
drag, startPoint x: 458, startPoint y: 260, endPoint x: 408, endPoint y: 190, distance: 85.9
click at [408, 190] on div "Janela de atendimento Grade de atendimento Capacidade Transportadoras Veículos …" at bounding box center [357, 167] width 715 height 334
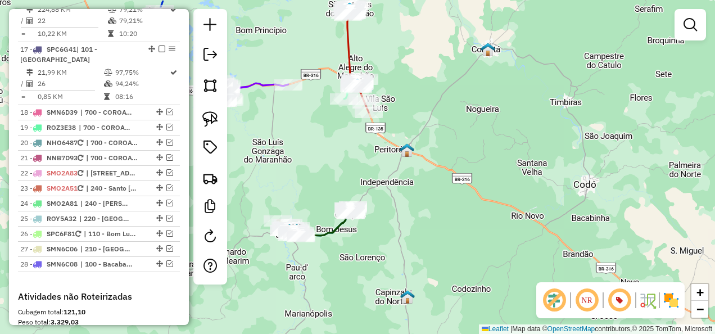
drag, startPoint x: 374, startPoint y: 145, endPoint x: 417, endPoint y: 215, distance: 82.0
click at [417, 215] on div "Janela de atendimento Grade de atendimento Capacidade Transportadoras Veículos …" at bounding box center [357, 167] width 715 height 334
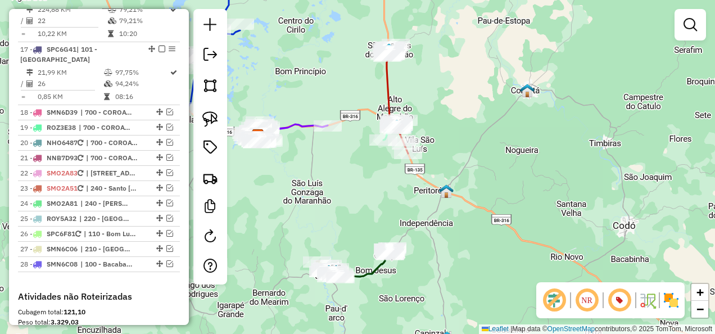
drag, startPoint x: 384, startPoint y: 200, endPoint x: 411, endPoint y: 208, distance: 28.3
click at [411, 208] on div "Janela de atendimento Grade de atendimento Capacidade Transportadoras Veículos …" at bounding box center [357, 167] width 715 height 334
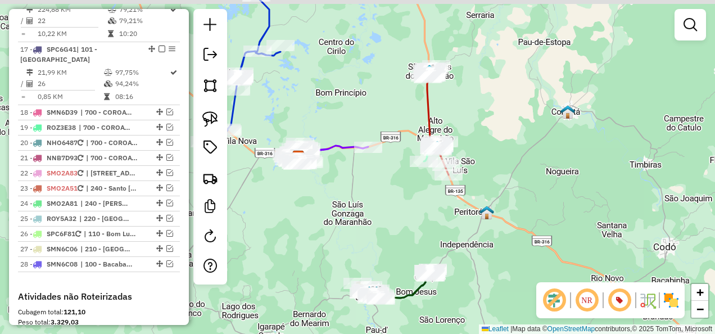
drag, startPoint x: 350, startPoint y: 197, endPoint x: 391, endPoint y: 221, distance: 47.6
click at [391, 221] on div "Janela de atendimento Grade de atendimento Capacidade Transportadoras Veículos …" at bounding box center [357, 167] width 715 height 334
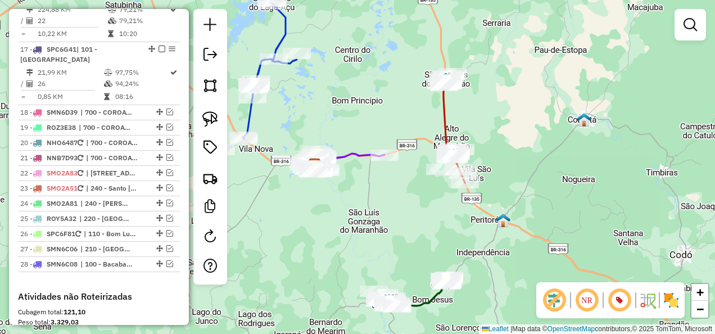
drag, startPoint x: 383, startPoint y: 218, endPoint x: 393, endPoint y: 219, distance: 10.3
click at [393, 219] on div "Janela de atendimento Grade de atendimento Capacidade Transportadoras Veículos …" at bounding box center [357, 167] width 715 height 334
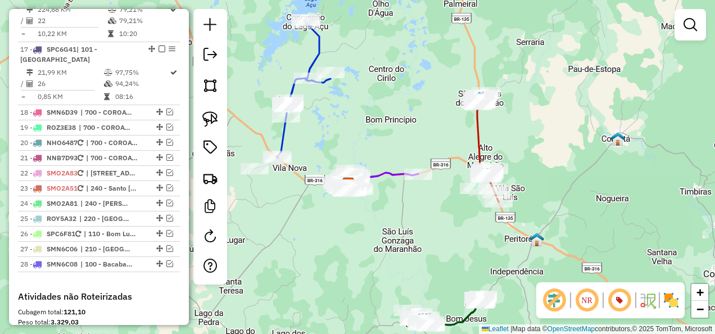
drag, startPoint x: 380, startPoint y: 205, endPoint x: 415, endPoint y: 225, distance: 40.3
click at [415, 225] on div "Janela de atendimento Grade de atendimento Capacidade Transportadoras Veículos …" at bounding box center [357, 167] width 715 height 334
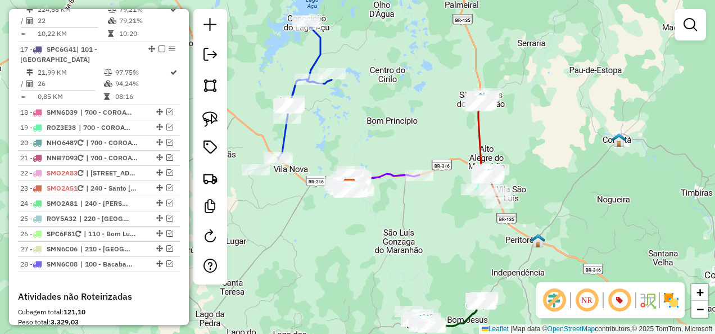
drag, startPoint x: 410, startPoint y: 104, endPoint x: 415, endPoint y: 118, distance: 15.1
click at [415, 117] on div "Janela de atendimento Grade de atendimento Capacidade Transportadoras Veículos …" at bounding box center [357, 167] width 715 height 334
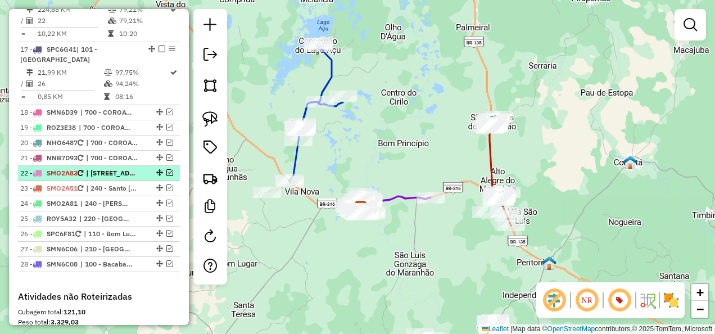
click at [115, 168] on span "| [STREET_ADDRESS]" at bounding box center [112, 173] width 52 height 10
select select "**********"
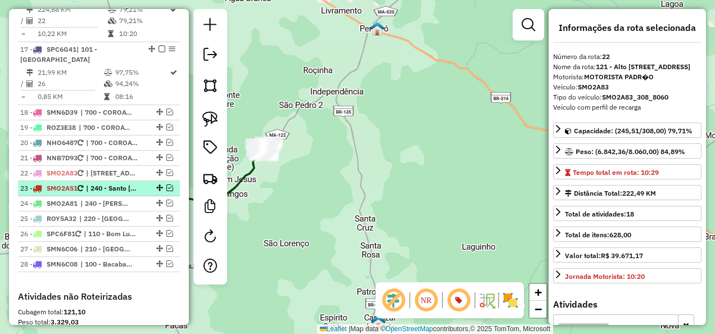
click at [121, 183] on span "| 240 - Santo [PERSON_NAME]" at bounding box center [112, 188] width 52 height 10
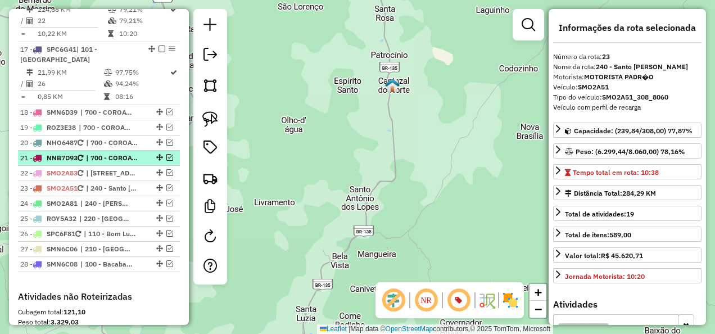
click at [102, 153] on span "| 700 - COROATA/TIMBIRAS" at bounding box center [112, 158] width 52 height 10
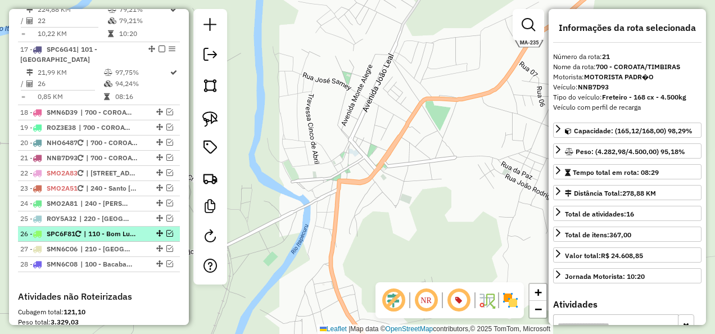
click at [97, 229] on span "| 110 - Bom Lugar, 220 - [GEOGRAPHIC_DATA]" at bounding box center [110, 234] width 52 height 10
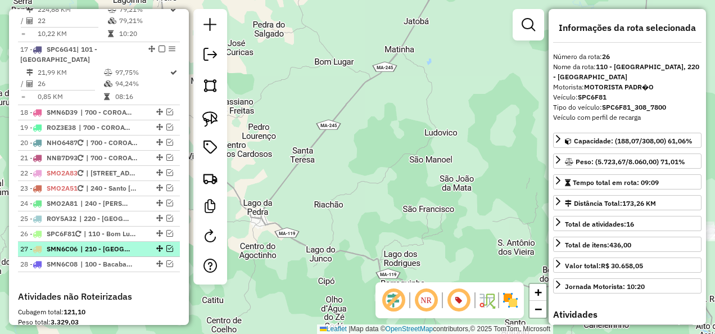
click at [99, 244] on span "| 210 - [GEOGRAPHIC_DATA]" at bounding box center [106, 249] width 52 height 10
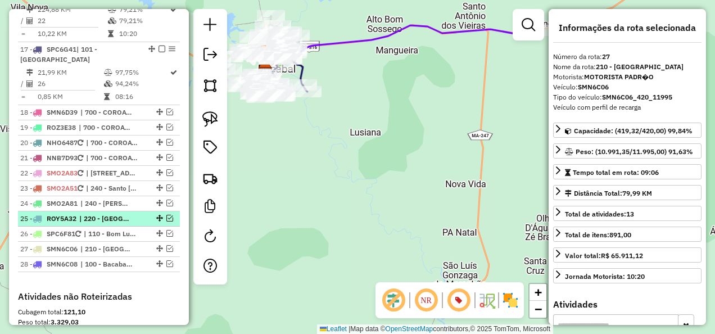
click at [89, 214] on span "| 220 - [GEOGRAPHIC_DATA], 231 - Igarapé Grande" at bounding box center [105, 219] width 52 height 10
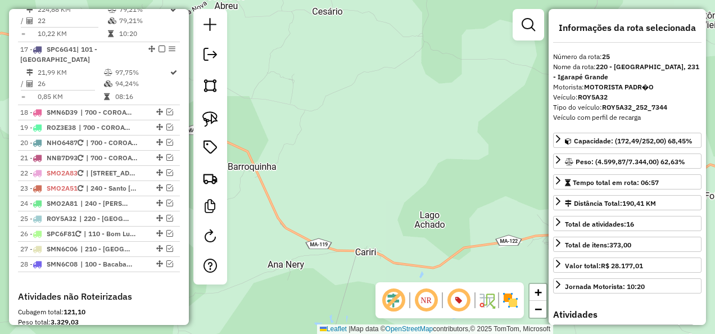
click at [390, 184] on div "Janela de atendimento Grade de atendimento Capacidade Transportadoras Veículos …" at bounding box center [357, 167] width 715 height 334
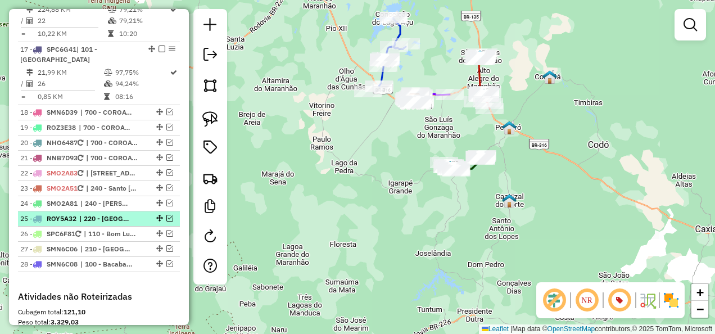
click at [166, 215] on em at bounding box center [169, 218] width 7 height 7
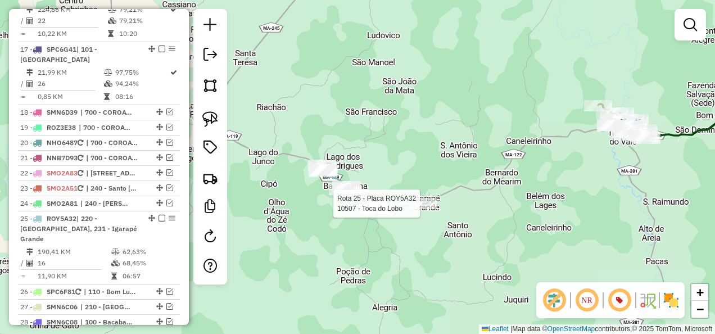
select select "**********"
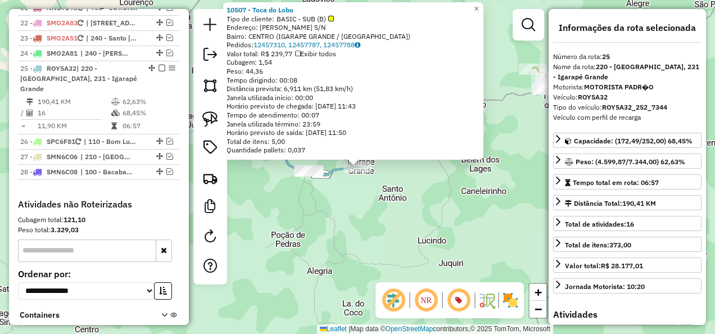
scroll to position [1637, 0]
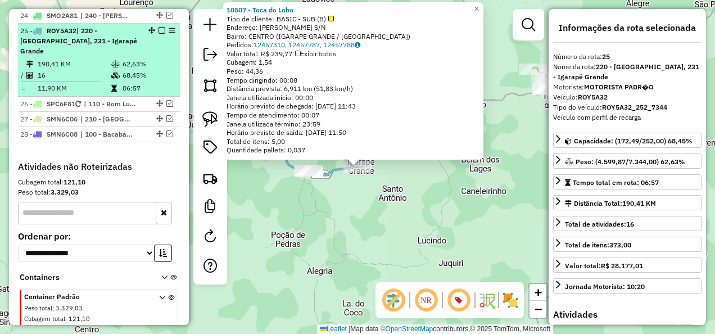
click at [158, 27] on em at bounding box center [161, 30] width 7 height 7
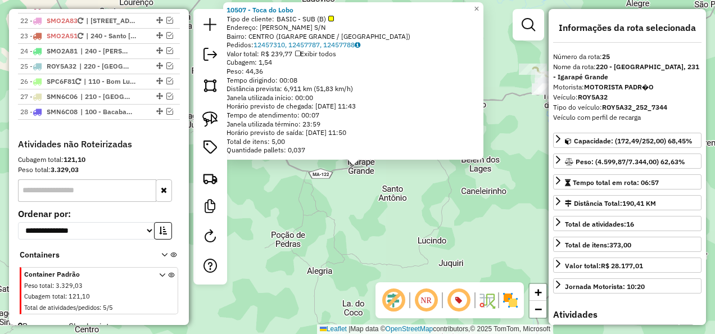
click at [350, 221] on div "10507 - Toca do Lobo Tipo de cliente: BASIC - SUB (B) Endereço: GETULIO VARGAS …" at bounding box center [357, 167] width 715 height 334
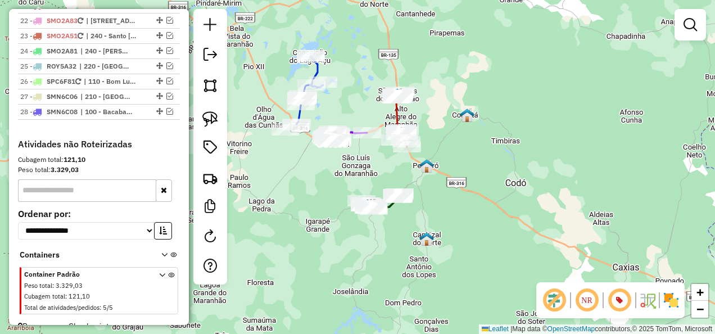
drag, startPoint x: 368, startPoint y: 228, endPoint x: 341, endPoint y: 274, distance: 52.9
click at [344, 272] on div "Janela de atendimento Grade de atendimento Capacidade Transportadoras Veículos …" at bounding box center [357, 167] width 715 height 334
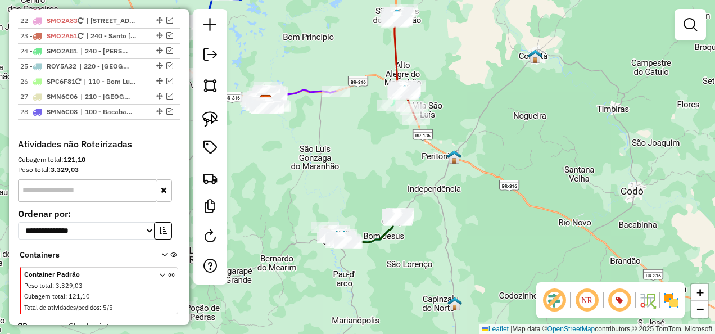
drag, startPoint x: 381, startPoint y: 256, endPoint x: 418, endPoint y: 242, distance: 39.9
click at [418, 242] on div "Janela de atendimento Grade de atendimento Capacidade Transportadoras Veículos …" at bounding box center [357, 167] width 715 height 334
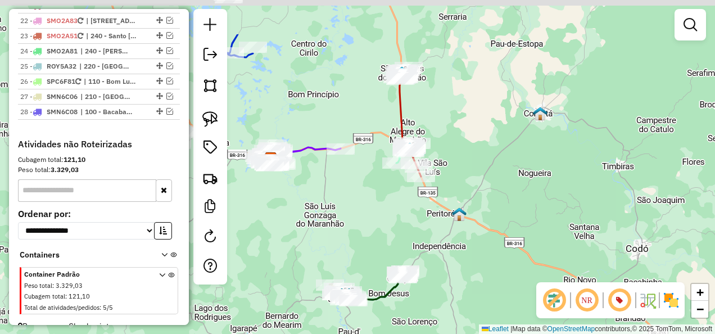
drag, startPoint x: 452, startPoint y: 168, endPoint x: 427, endPoint y: 232, distance: 68.4
click at [429, 232] on div "Janela de atendimento Grade de atendimento Capacidade Transportadoras Veículos …" at bounding box center [357, 167] width 715 height 334
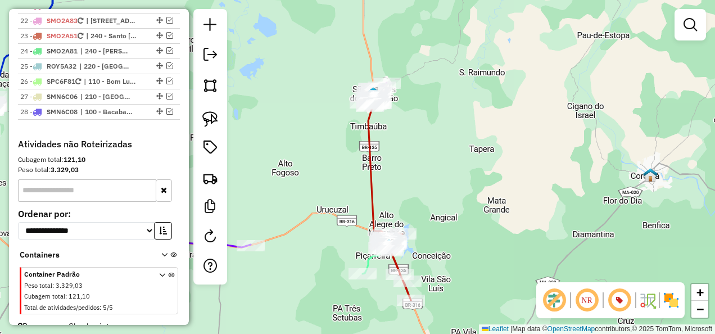
drag, startPoint x: 409, startPoint y: 184, endPoint x: 404, endPoint y: 232, distance: 47.5
click at [405, 232] on div "Janela de atendimento Grade de atendimento Capacidade Transportadoras Veículos …" at bounding box center [357, 167] width 715 height 334
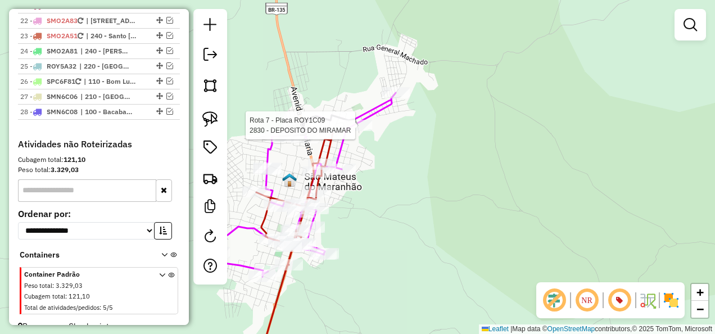
select select "**********"
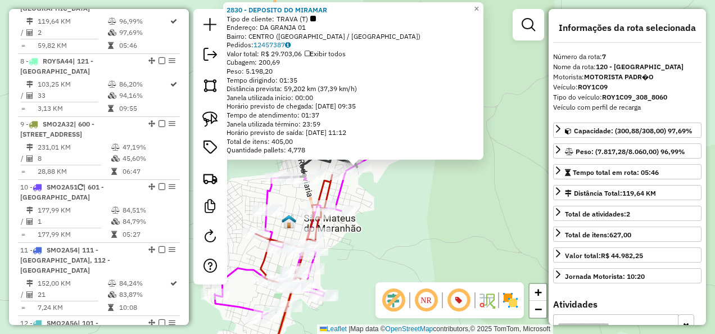
scroll to position [812, 0]
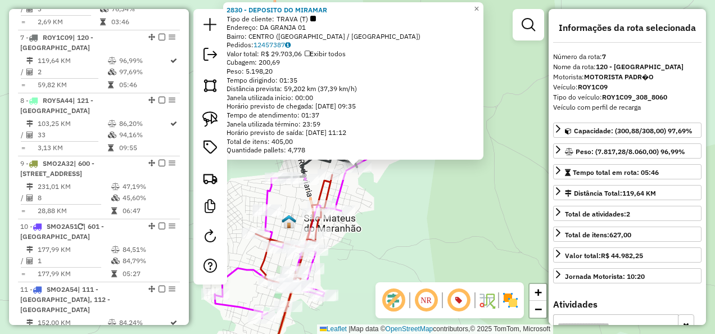
click at [390, 186] on div "2830 - DEPOSITO DO MIRAMAR Tipo de cliente: TRAVA (T) Endereço: DA GRANJA 01 Ba…" at bounding box center [357, 167] width 715 height 334
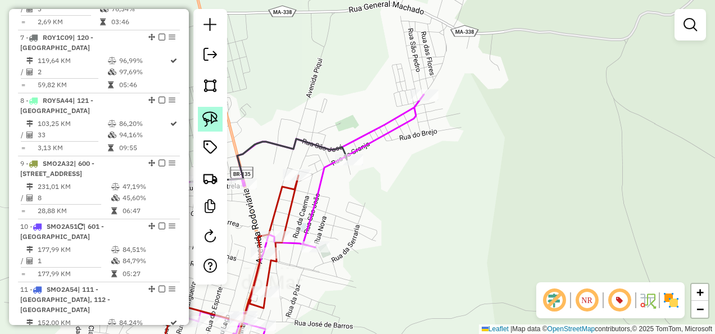
click at [215, 111] on img at bounding box center [210, 119] width 16 height 16
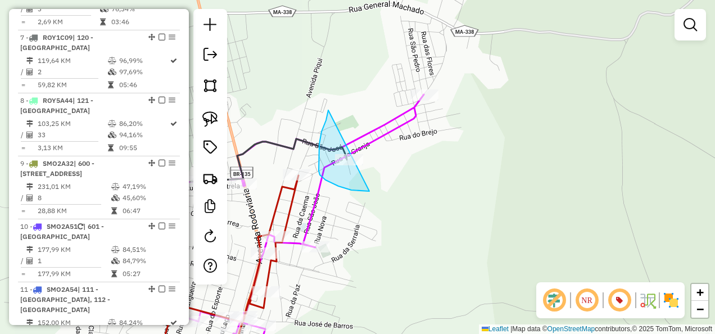
drag, startPoint x: 327, startPoint y: 116, endPoint x: 404, endPoint y: 190, distance: 106.1
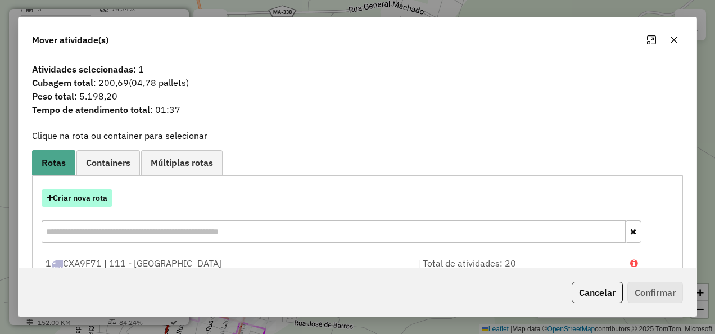
click at [83, 193] on button "Criar nova rota" at bounding box center [77, 197] width 71 height 17
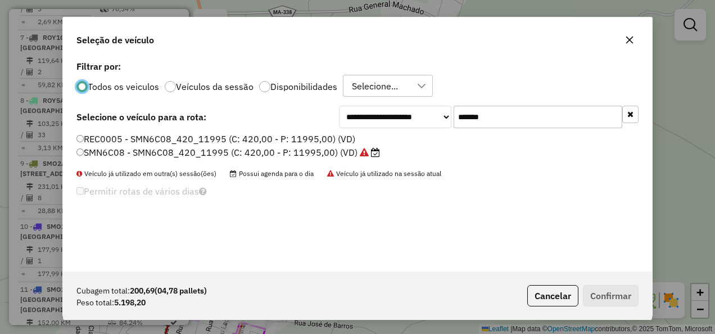
scroll to position [6, 3]
drag, startPoint x: 512, startPoint y: 120, endPoint x: 388, endPoint y: 141, distance: 125.9
click at [388, 141] on div "**********" at bounding box center [357, 165] width 589 height 214
paste input "text"
type input "*******"
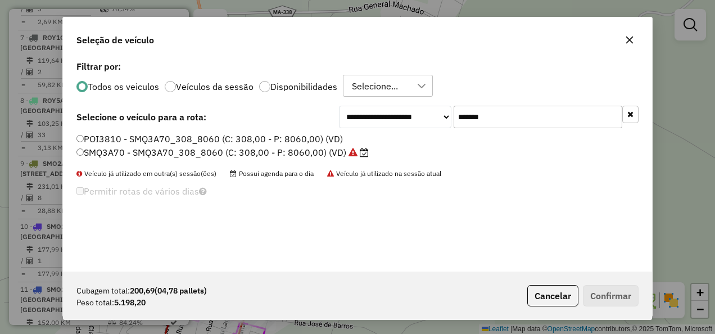
click at [337, 151] on label "SMQ3A70 - SMQ3A70_308_8060 (C: 308,00 - P: 8060,00) (VD)" at bounding box center [222, 152] width 292 height 13
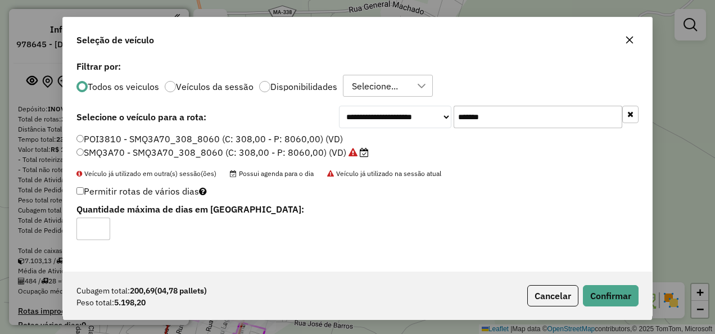
click at [618, 291] on button "Confirmar" at bounding box center [611, 295] width 56 height 21
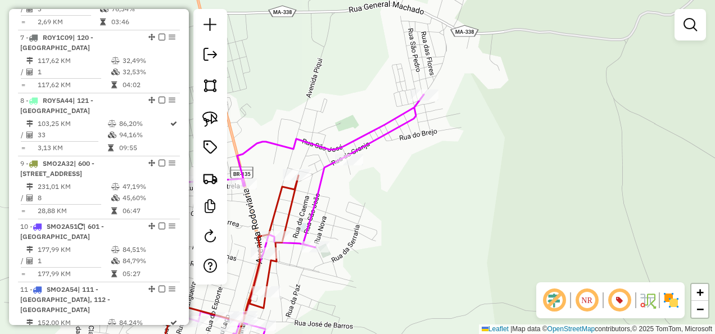
scroll to position [749, 0]
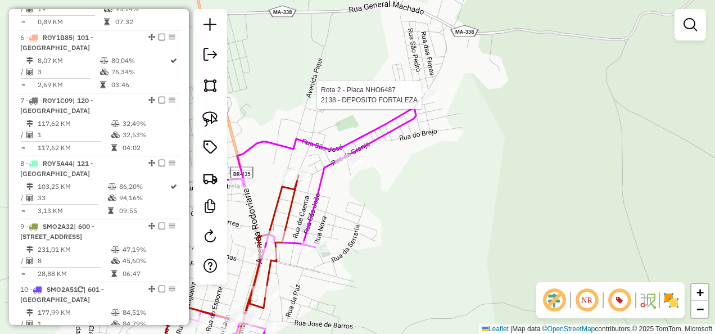
select select "**********"
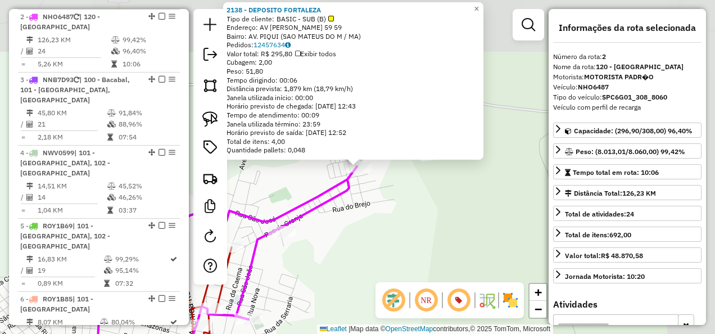
click at [409, 225] on div "Rota 2 - Placa NHO6487 2138 - DEPOSITO FORTALEZA 2138 - DEPOSITO FORTALEZA Tipo…" at bounding box center [357, 167] width 715 height 334
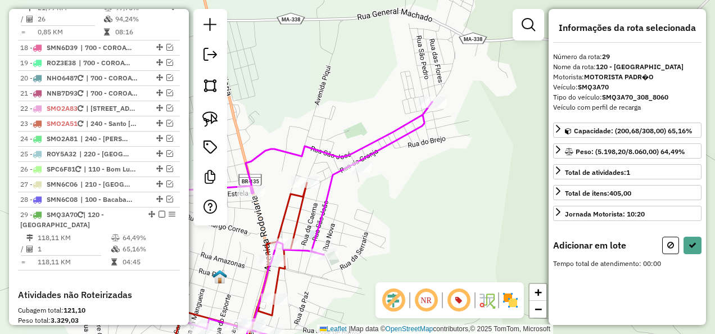
scroll to position [1674, 0]
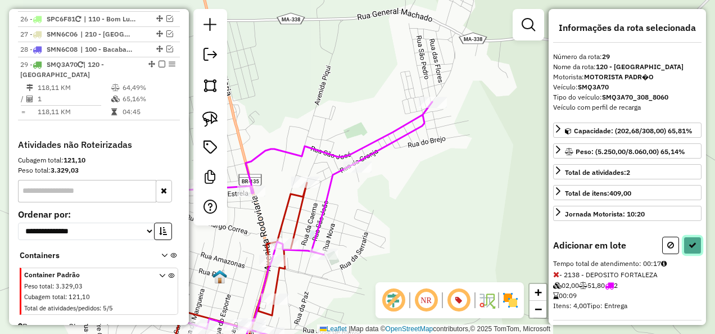
click at [688, 242] on icon at bounding box center [692, 245] width 8 height 8
select select "**********"
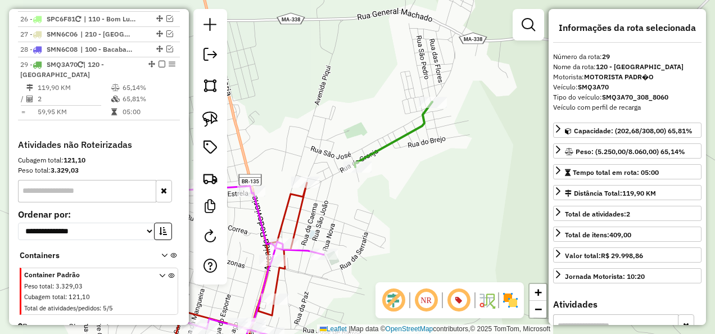
drag, startPoint x: 381, startPoint y: 224, endPoint x: 416, endPoint y: 174, distance: 61.3
click at [415, 174] on div "Janela de atendimento Grade de atendimento Capacidade Transportadoras Veículos …" at bounding box center [357, 167] width 715 height 334
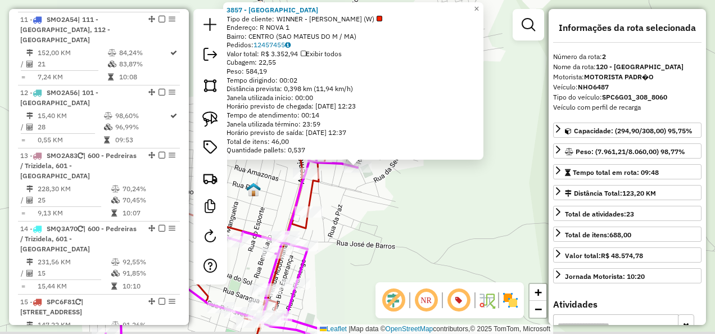
scroll to position [487, 0]
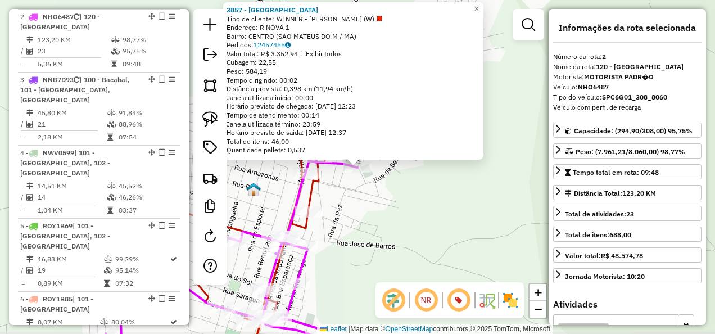
click at [379, 217] on div "3857 - BAR DO PONTO Tipo de cliente: WINNER - ROTA (W) Endereço: R NOVA 1 Bairr…" at bounding box center [357, 167] width 715 height 334
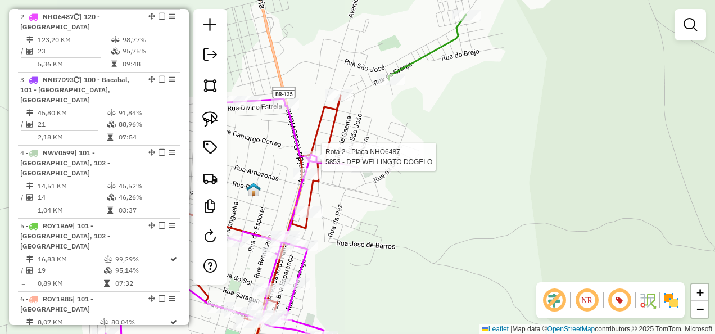
select select "**********"
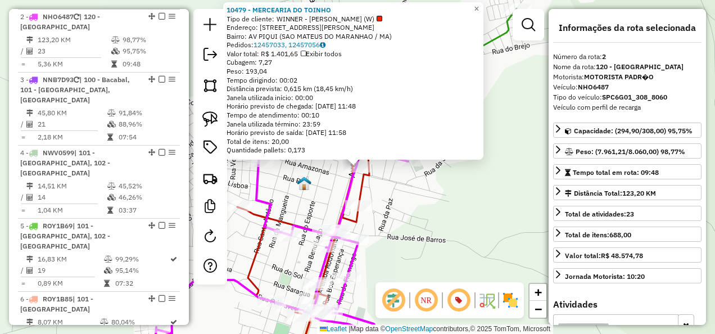
click at [378, 193] on div "10479 - MERCEARIA DO TOINHO Tipo de cliente: WINNER - ROTA (W) Endereço: AV ACI…" at bounding box center [357, 167] width 715 height 334
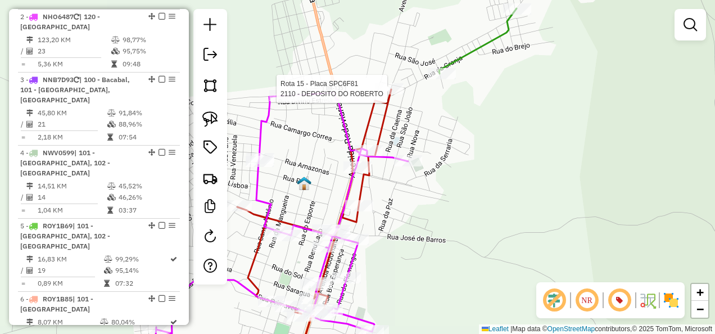
select select "**********"
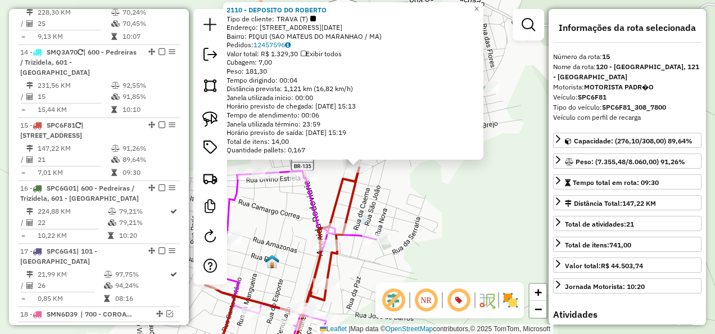
click at [395, 174] on div "2110 - DEPOSITO DO ROBERTO Tipo de cliente: TRAVA (T) Endereço: RUA 3 DE MAIO 3…" at bounding box center [357, 167] width 715 height 334
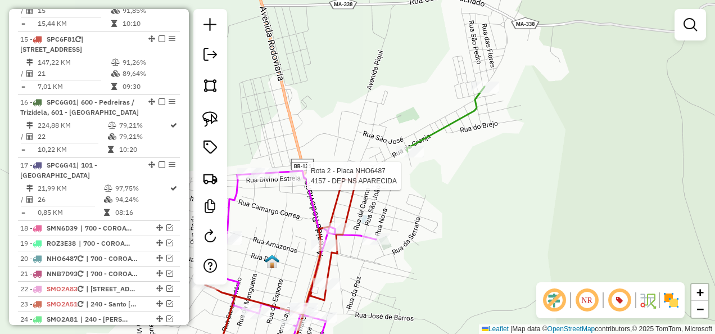
select select "**********"
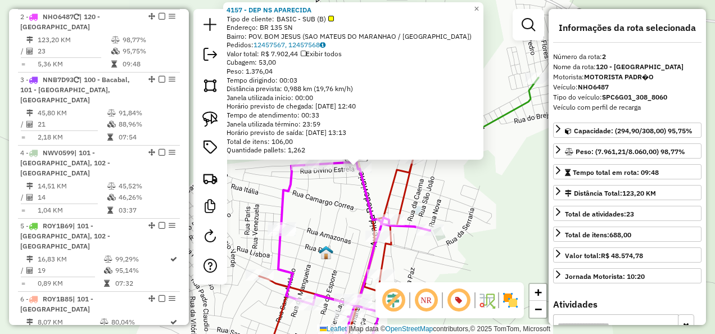
click at [314, 202] on div "4157 - DEP NS APARECIDA Tipo de cliente: BASIC - SUB (B) Endereço: BR 135 SN Ba…" at bounding box center [357, 167] width 715 height 334
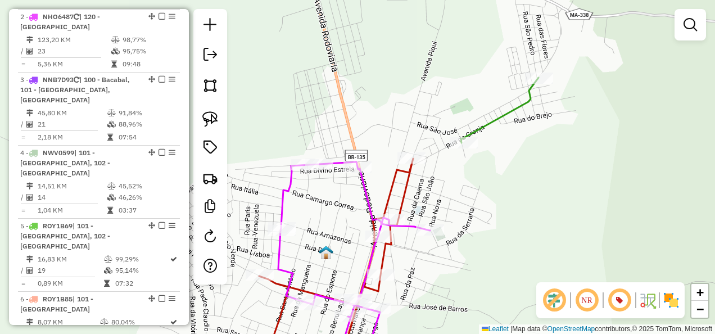
click at [488, 128] on icon at bounding box center [500, 110] width 78 height 65
select select "**********"
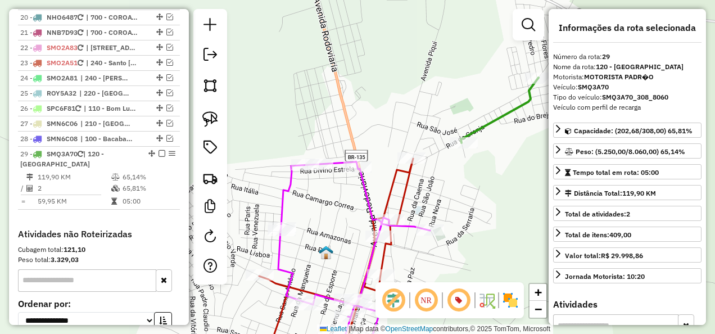
scroll to position [1674, 0]
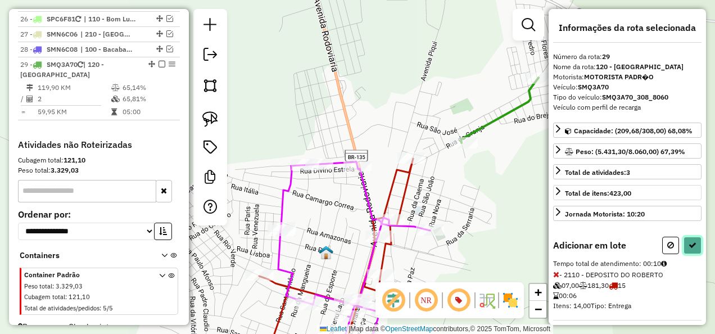
click at [686, 237] on button at bounding box center [692, 245] width 18 height 17
select select "**********"
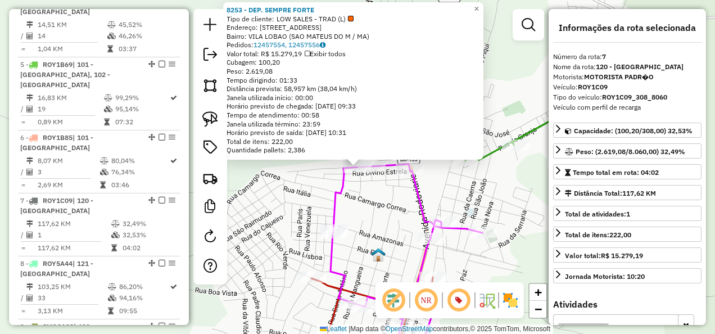
scroll to position [812, 0]
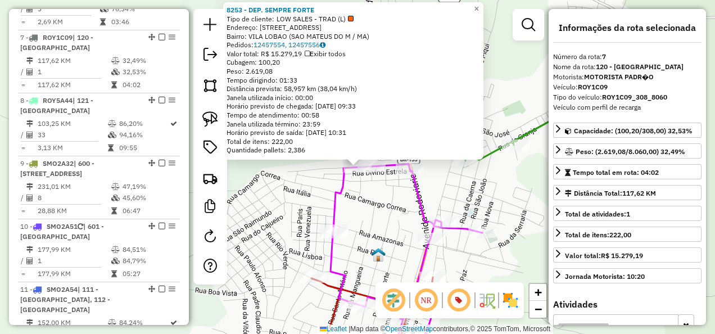
click at [386, 207] on div "Rota 7 - Placa ROY1C09 8253 - DEP. SEMPRE FORTE 8253 - DEP. SEMPRE FORTE Tipo d…" at bounding box center [357, 167] width 715 height 334
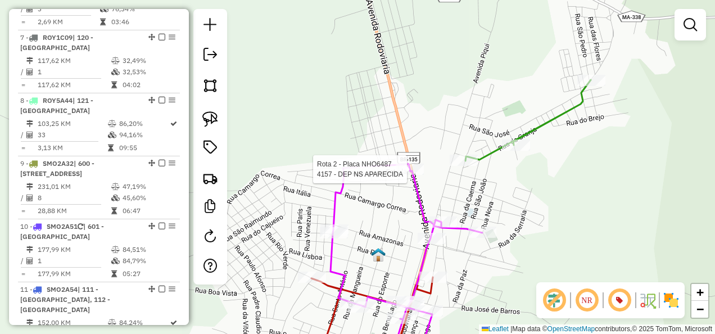
select select "**********"
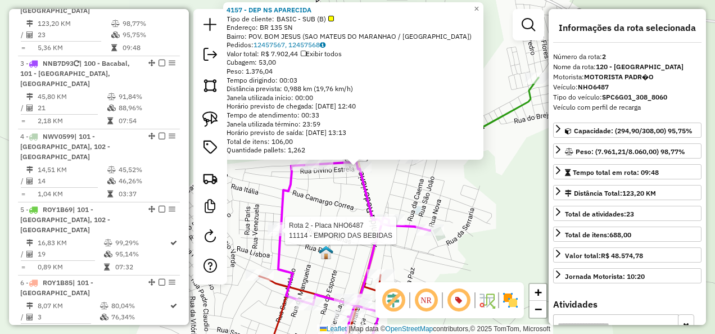
scroll to position [487, 0]
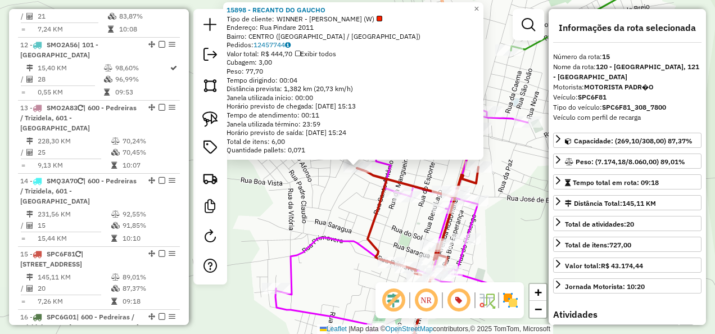
click at [327, 234] on icon at bounding box center [401, 195] width 252 height 283
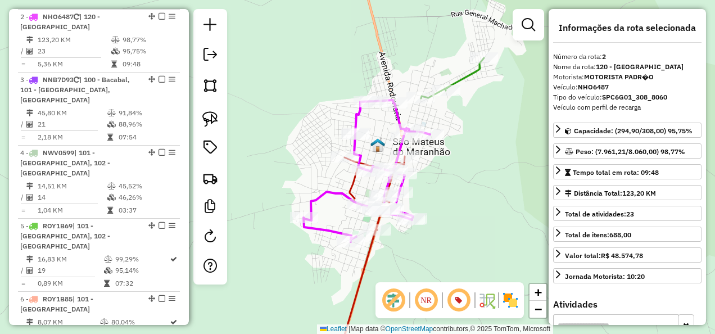
drag, startPoint x: 309, startPoint y: 264, endPoint x: 347, endPoint y: 169, distance: 102.9
click at [330, 199] on div "Janela de atendimento Grade de atendimento Capacidade Transportadoras Veículos …" at bounding box center [357, 167] width 715 height 334
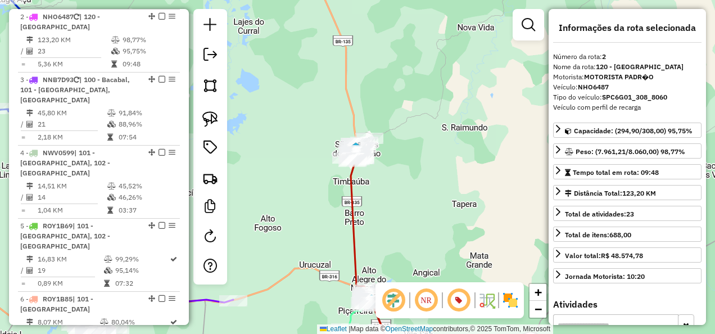
drag, startPoint x: 353, startPoint y: 236, endPoint x: 375, endPoint y: 178, distance: 62.1
click at [365, 185] on icon at bounding box center [372, 253] width 43 height 205
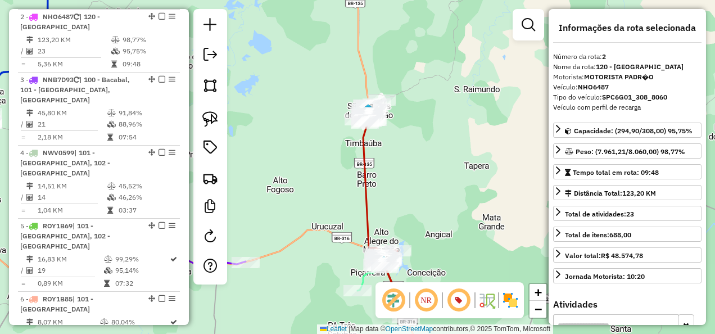
drag, startPoint x: 344, startPoint y: 182, endPoint x: 337, endPoint y: 208, distance: 26.7
click at [337, 208] on div "Janela de atendimento Grade de atendimento Capacidade Transportadoras Veículos …" at bounding box center [357, 167] width 715 height 334
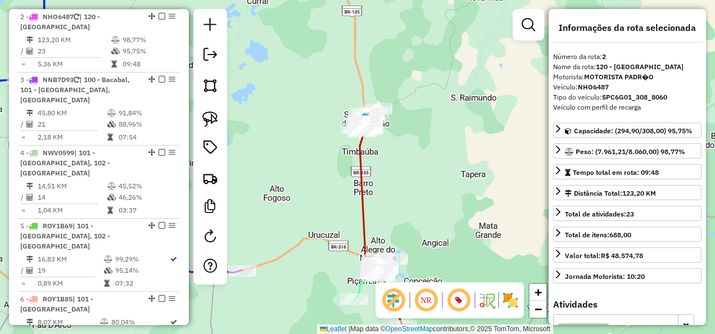
drag, startPoint x: 259, startPoint y: 161, endPoint x: 311, endPoint y: 147, distance: 54.5
click at [311, 147] on div "Janela de atendimento Grade de atendimento Capacidade Transportadoras Veículos …" at bounding box center [357, 167] width 715 height 334
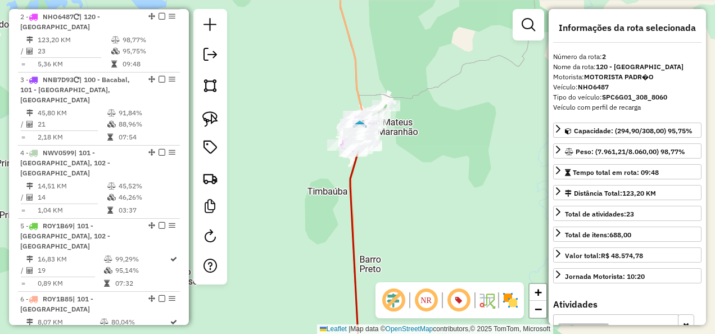
drag, startPoint x: 207, startPoint y: 120, endPoint x: 232, endPoint y: 115, distance: 25.8
click at [207, 120] on img at bounding box center [210, 119] width 16 height 16
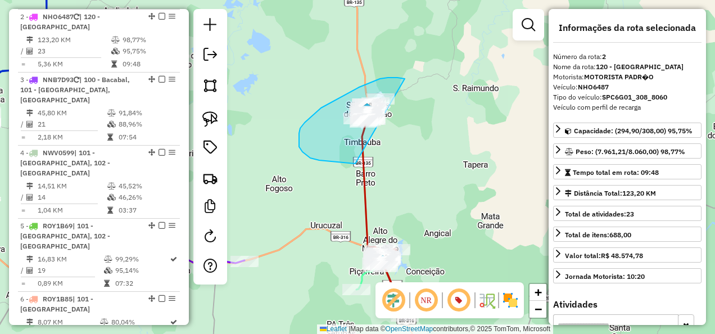
drag, startPoint x: 404, startPoint y: 79, endPoint x: 405, endPoint y: 163, distance: 84.3
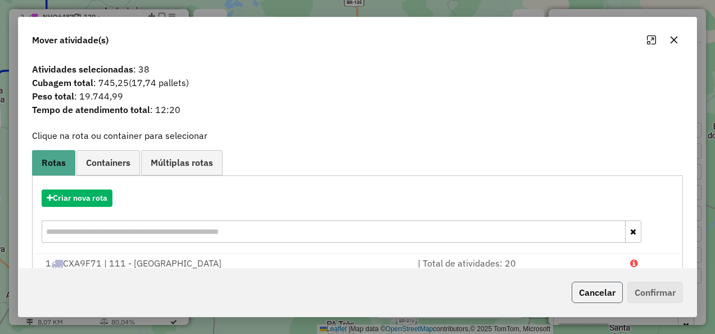
click at [595, 292] on button "Cancelar" at bounding box center [597, 292] width 51 height 21
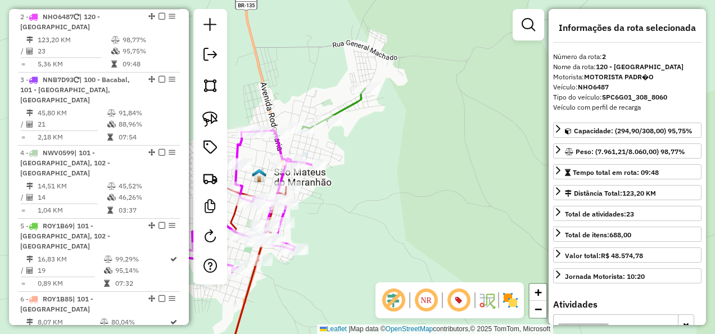
click at [344, 106] on icon at bounding box center [333, 108] width 63 height 40
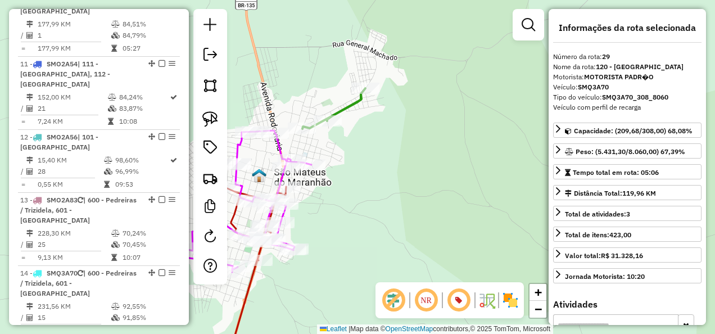
scroll to position [1674, 0]
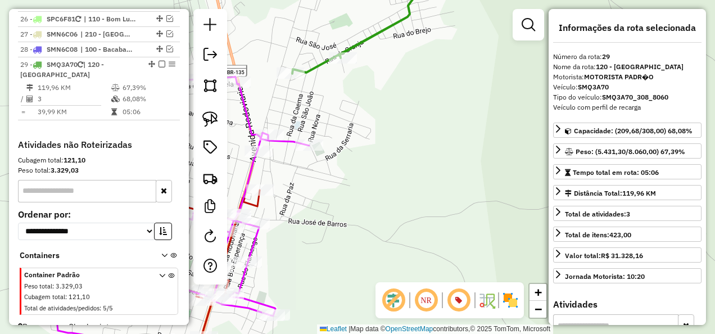
drag, startPoint x: 325, startPoint y: 188, endPoint x: 477, endPoint y: 191, distance: 151.8
click at [472, 193] on div "Janela de atendimento Grade de atendimento Capacidade Transportadoras Veículos …" at bounding box center [357, 167] width 715 height 334
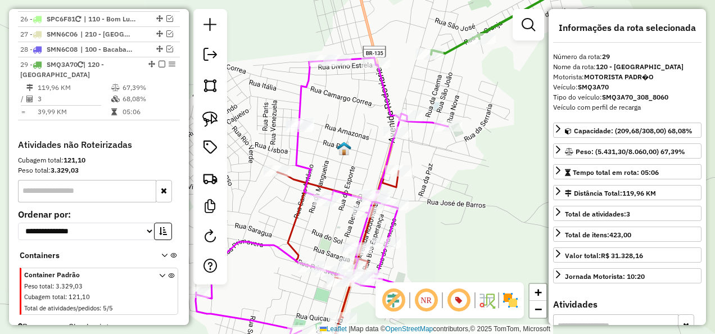
drag, startPoint x: 361, startPoint y: 174, endPoint x: 339, endPoint y: 149, distance: 33.4
click at [339, 149] on img at bounding box center [344, 148] width 15 height 15
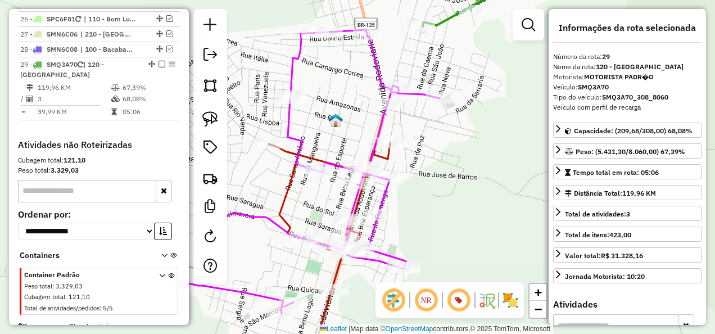
drag, startPoint x: 407, startPoint y: 213, endPoint x: 381, endPoint y: 124, distance: 92.6
click at [382, 126] on div "Janela de atendimento Grade de atendimento Capacidade Transportadoras Veículos …" at bounding box center [357, 167] width 715 height 334
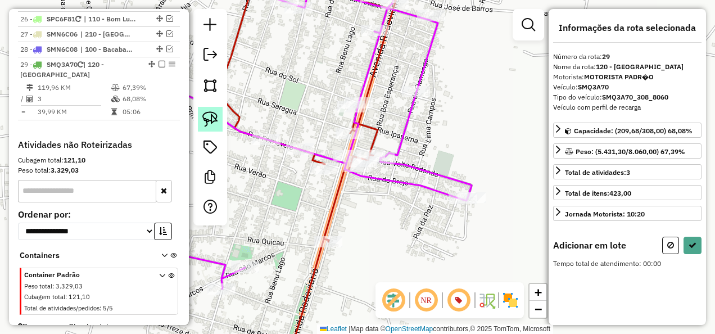
click at [215, 114] on img at bounding box center [210, 119] width 16 height 16
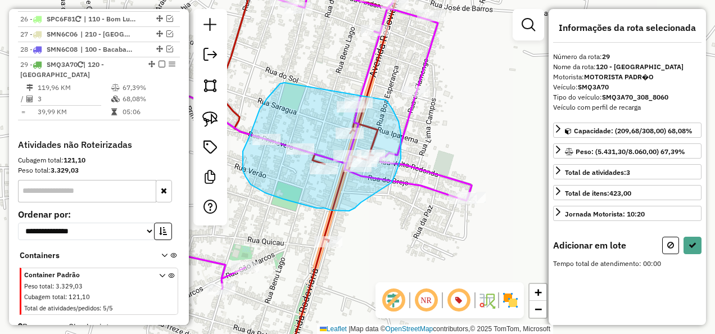
drag, startPoint x: 284, startPoint y: 83, endPoint x: 386, endPoint y: 100, distance: 103.2
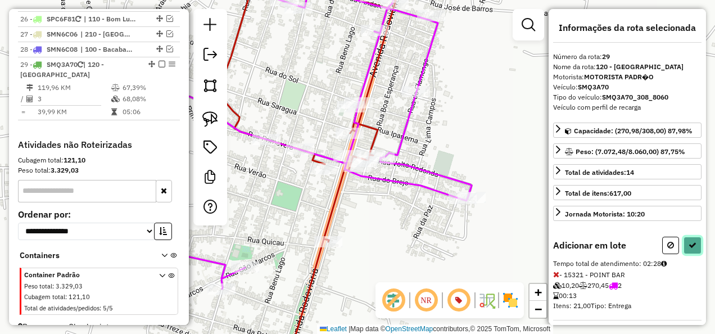
click at [688, 243] on icon at bounding box center [692, 245] width 8 height 8
select select "**********"
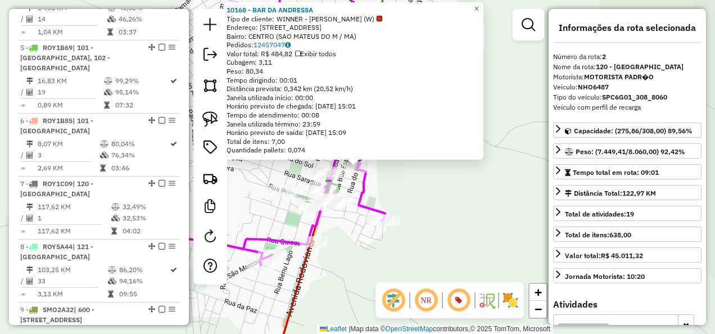
scroll to position [487, 0]
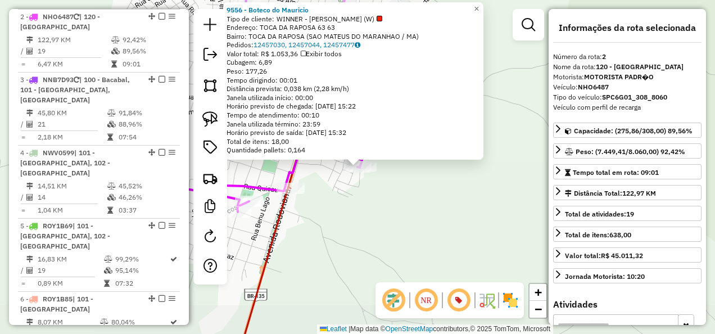
click at [377, 229] on div "Rota 2 - Placa NHO6487 9556 - Boteco do Mauricio 9556 - Boteco do Mauricio Tipo…" at bounding box center [357, 167] width 715 height 334
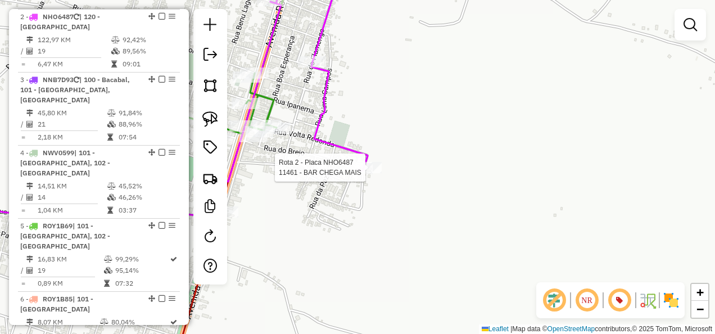
select select "**********"
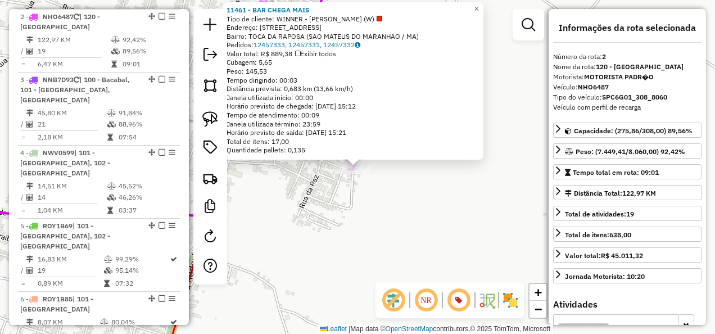
click at [386, 200] on div "Rota 2 - Placa NHO6487 11461 - BAR CHEGA MAIS 11461 - BAR CHEGA MAIS Tipo de cl…" at bounding box center [357, 167] width 715 height 334
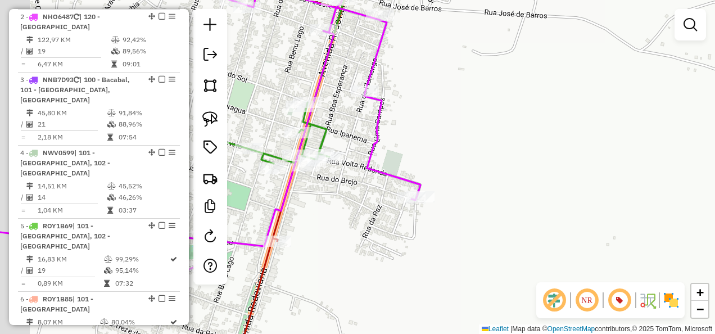
drag, startPoint x: 307, startPoint y: 183, endPoint x: 370, endPoint y: 213, distance: 69.6
click at [370, 213] on div "Janela de atendimento Grade de atendimento Capacidade Transportadoras Veículos …" at bounding box center [357, 167] width 715 height 334
click at [320, 133] on icon at bounding box center [284, 65] width 139 height 197
select select "**********"
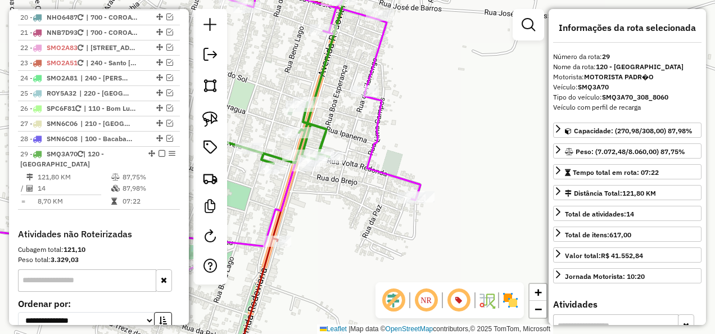
scroll to position [1674, 0]
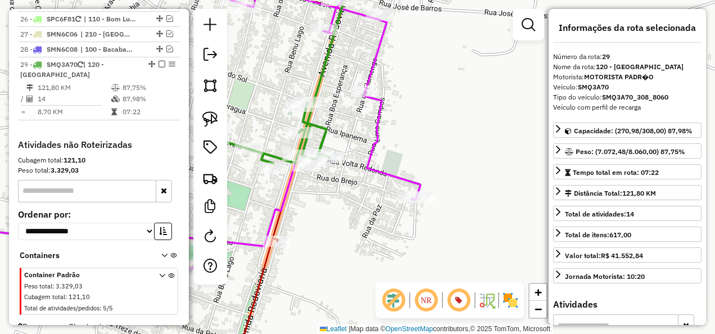
drag, startPoint x: 348, startPoint y: 218, endPoint x: 314, endPoint y: 234, distance: 38.2
click at [314, 234] on div "Janela de atendimento Grade de atendimento Capacidade Transportadoras Veículos …" at bounding box center [357, 167] width 715 height 334
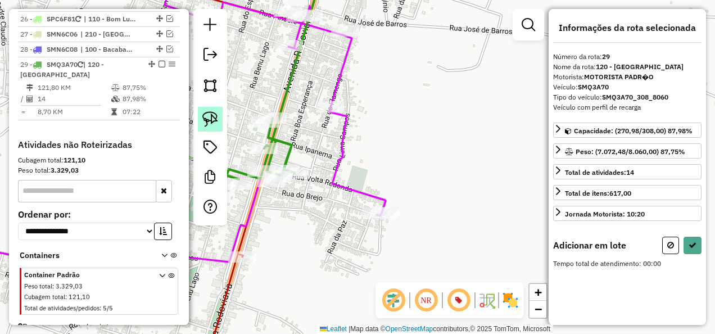
click at [209, 121] on img at bounding box center [210, 119] width 16 height 16
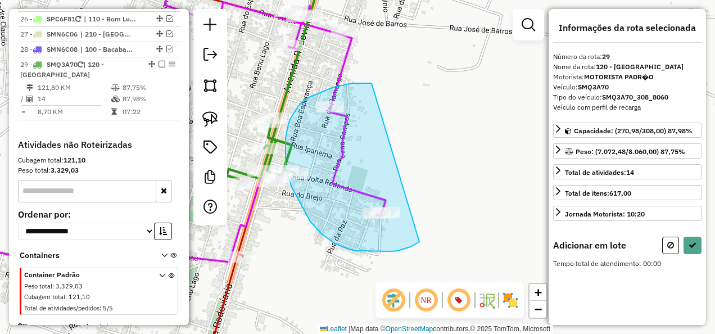
drag, startPoint x: 360, startPoint y: 83, endPoint x: 419, endPoint y: 242, distance: 169.3
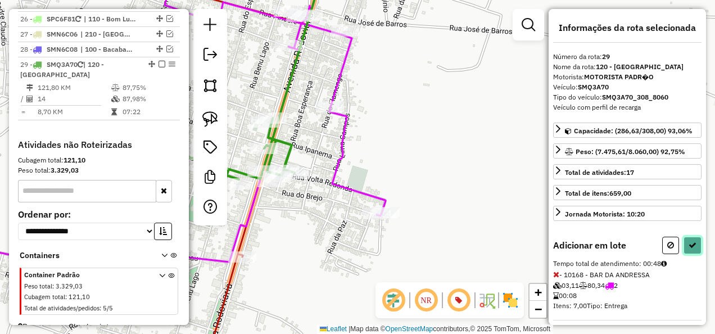
click at [684, 242] on button at bounding box center [692, 245] width 18 height 17
select select "**********"
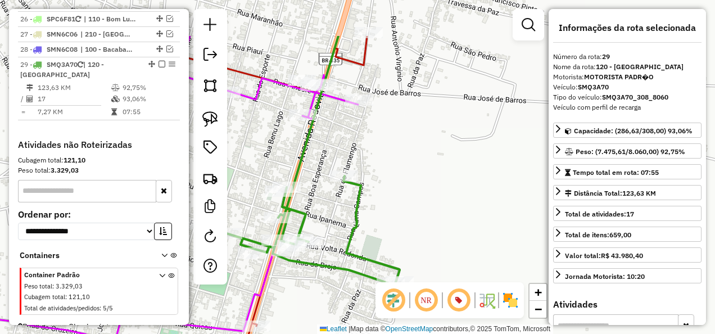
drag, startPoint x: 411, startPoint y: 126, endPoint x: 425, endPoint y: 210, distance: 84.9
click at [425, 209] on div "Janela de atendimento Grade de atendimento Capacidade Transportadoras Veículos …" at bounding box center [357, 167] width 715 height 334
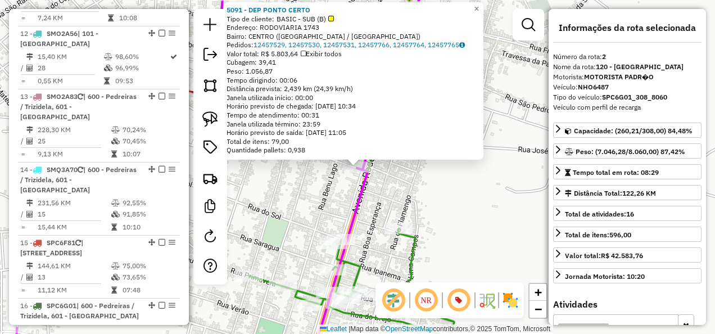
scroll to position [487, 0]
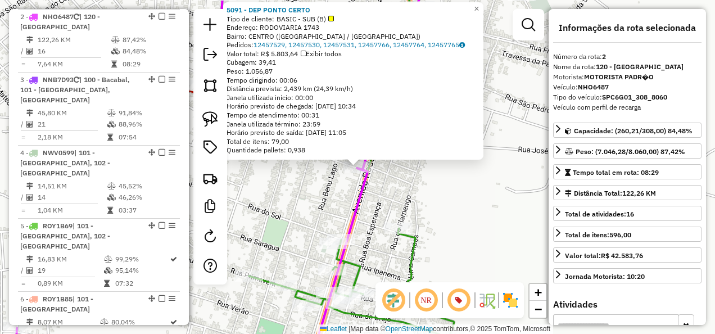
click at [379, 198] on div "5091 - DEP PONTO CERTO Tipo de cliente: BASIC - SUB (B) Endereço: RODOVIARIA 17…" at bounding box center [357, 167] width 715 height 334
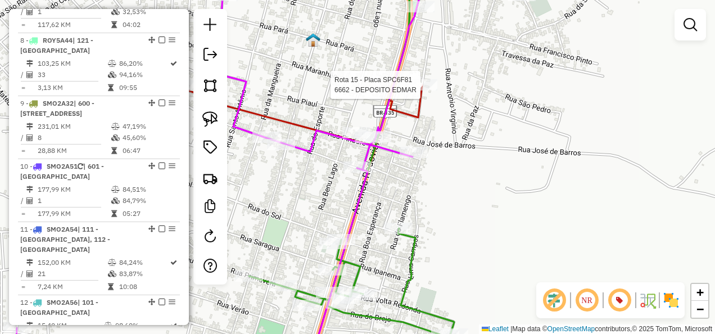
select select "**********"
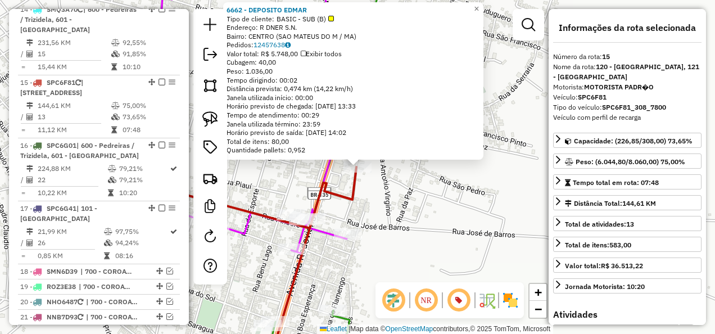
scroll to position [1344, 0]
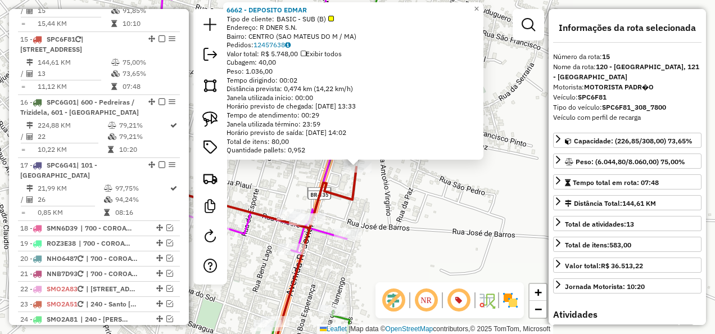
click at [426, 183] on div "Rota 15 - Placa SPC6F81 6662 - DEPOSITO EDMAR 6662 - DEPOSITO EDMAR Tipo de cli…" at bounding box center [357, 167] width 715 height 334
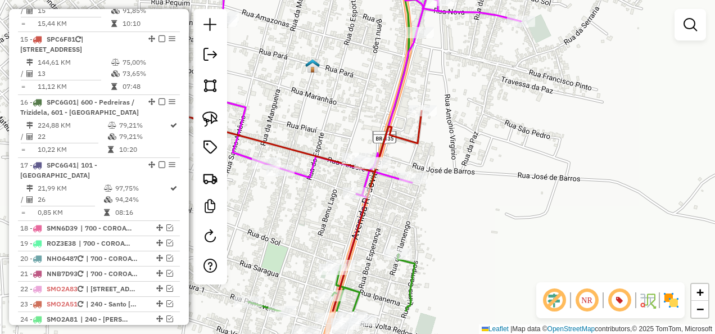
drag, startPoint x: 460, startPoint y: 142, endPoint x: 443, endPoint y: 153, distance: 19.8
click at [460, 139] on div "Janela de atendimento Grade de atendimento Capacidade Transportadoras Veículos …" at bounding box center [357, 167] width 715 height 334
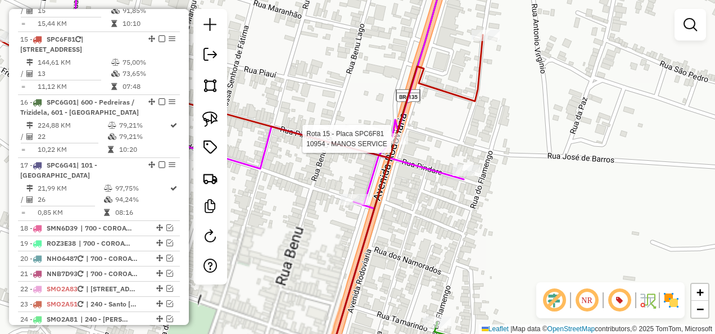
select select "**********"
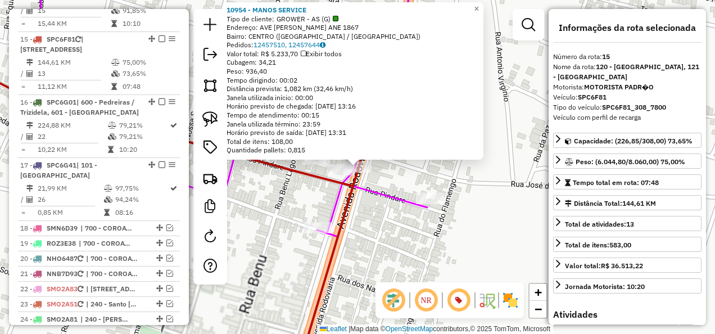
drag, startPoint x: 381, startPoint y: 236, endPoint x: 383, endPoint y: 226, distance: 10.4
click at [381, 230] on div "Rota 2 - Placa NHO6487 5573 - SUPERMER ATITUDE 10954 - MANOS SERVICE Tipo de cl…" at bounding box center [357, 167] width 715 height 334
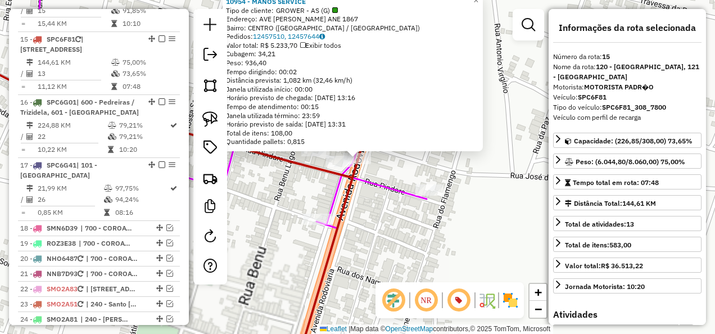
click at [384, 232] on div "10954 - MANOS SERVICE Tipo de cliente: GROWER - AS (G) Endereço: AVE ANTONIO PE…" at bounding box center [357, 167] width 715 height 334
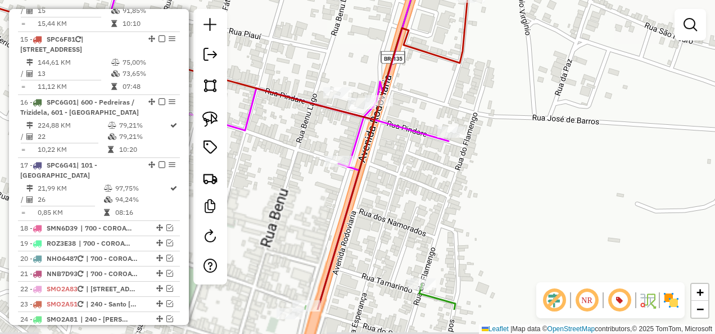
drag, startPoint x: 396, startPoint y: 201, endPoint x: 427, endPoint y: 121, distance: 86.3
click at [415, 155] on div "Janela de atendimento Grade de atendimento Capacidade Transportadoras Veículos …" at bounding box center [357, 167] width 715 height 334
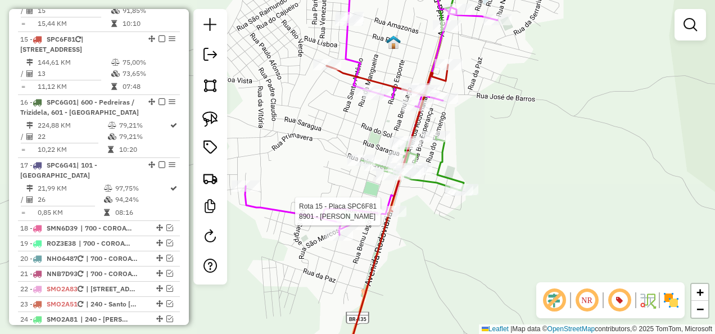
click at [396, 217] on div at bounding box center [392, 211] width 28 height 11
select select "**********"
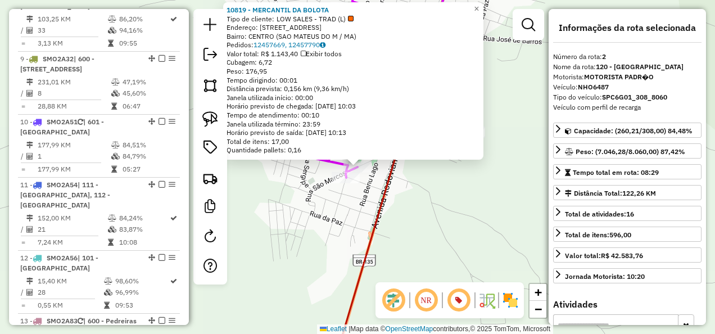
scroll to position [487, 0]
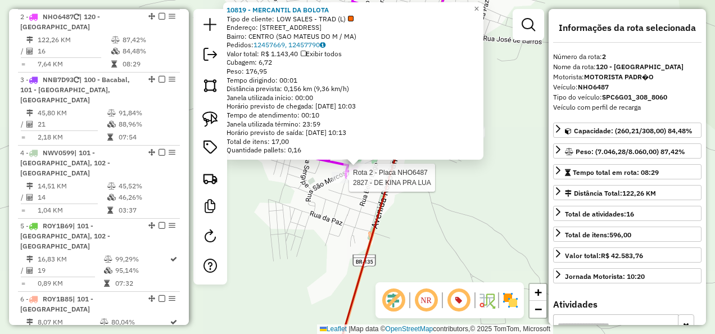
click at [346, 183] on div at bounding box center [346, 177] width 28 height 11
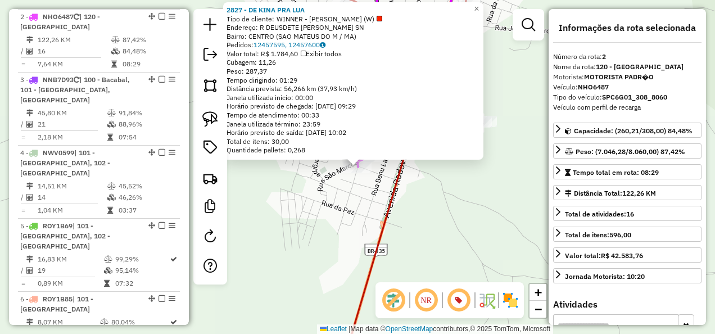
click at [346, 218] on div "Rota 2 - Placa NHO6487 2827 - DE KINA PRA LUA × 2827 - DE KINA PRA LUA Tipo de …" at bounding box center [357, 167] width 715 height 334
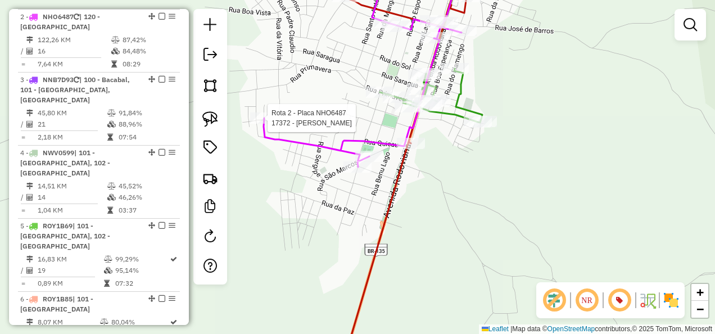
click at [269, 124] on div at bounding box center [264, 117] width 28 height 11
select select "**********"
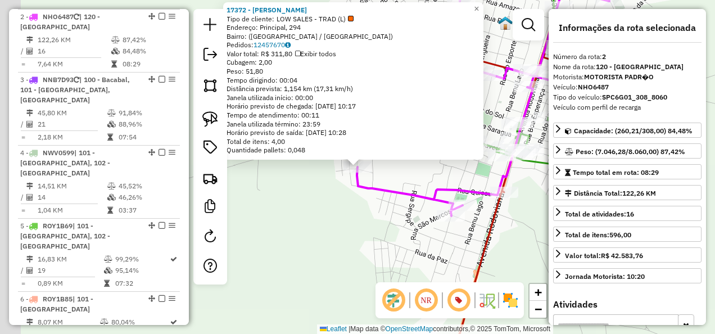
click at [307, 215] on div "Rota 2 - Placa NHO6487 17372 - ROSANGELA VARI 17372 - ROSANGELA VARI Tipo de cl…" at bounding box center [357, 167] width 715 height 334
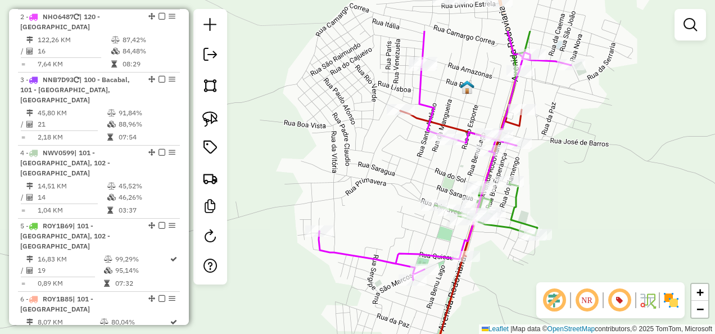
drag, startPoint x: 414, startPoint y: 161, endPoint x: 361, endPoint y: 244, distance: 98.2
click at [361, 249] on div "Janela de atendimento Grade de atendimento Capacidade Transportadoras Veículos …" at bounding box center [357, 167] width 715 height 334
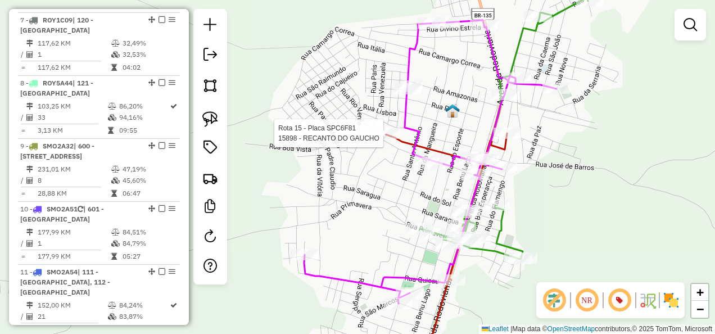
select select "**********"
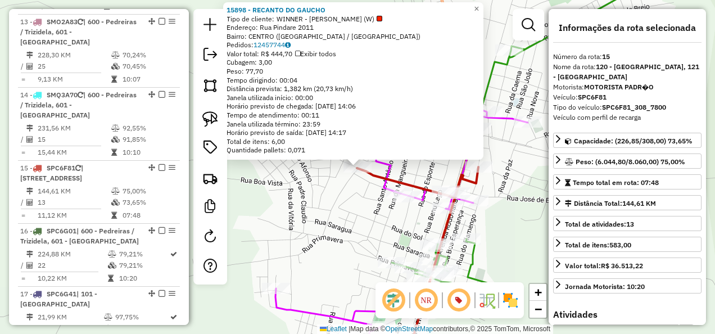
scroll to position [1344, 0]
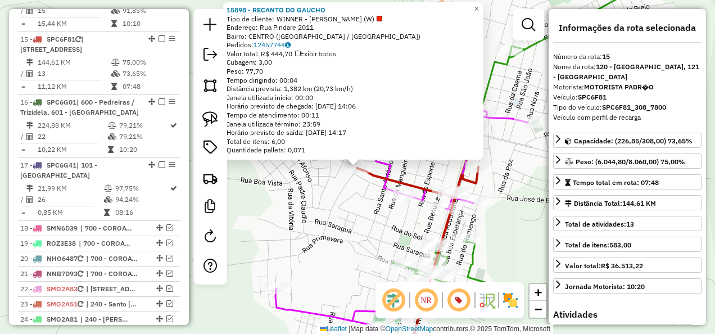
click at [350, 202] on div "Rota 15 - Placa SPC6F81 15898 - RECANTO DO GAUCHO 15898 - RECANTO DO GAUCHO Tip…" at bounding box center [357, 167] width 715 height 334
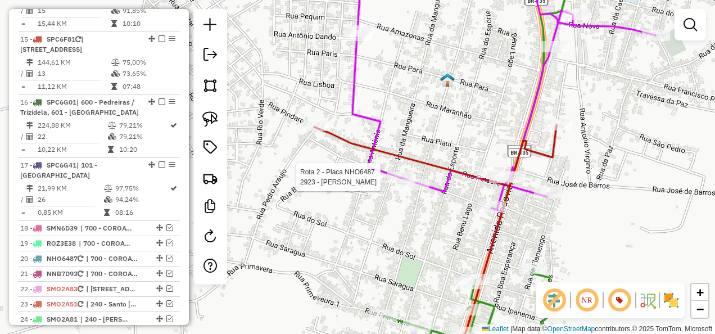
select select "**********"
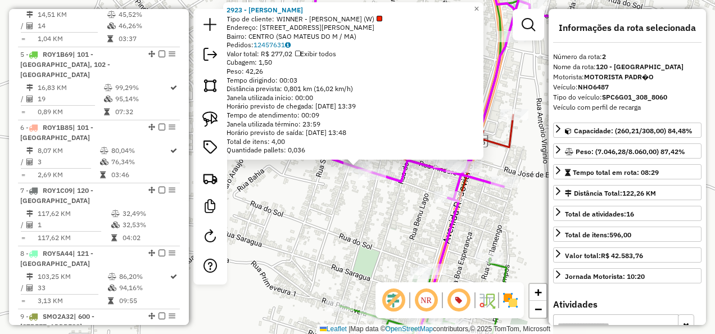
scroll to position [487, 0]
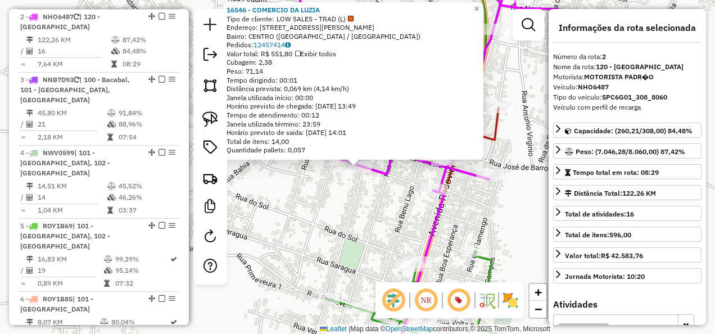
click at [372, 205] on div "16546 - COMERCIO DA LUZIA Tipo de cliente: LOW SALES - TRAD (L) Endereço: Rua F…" at bounding box center [357, 167] width 715 height 334
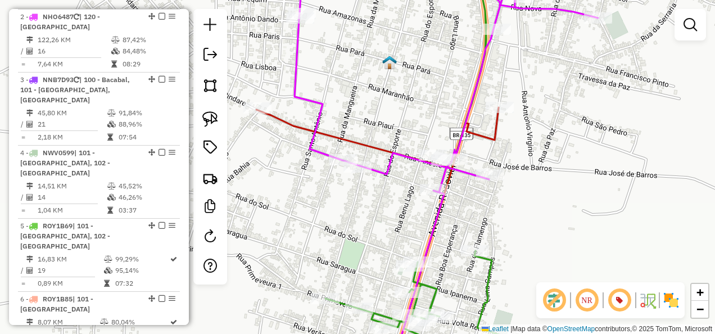
click at [485, 287] on icon at bounding box center [427, 163] width 205 height 393
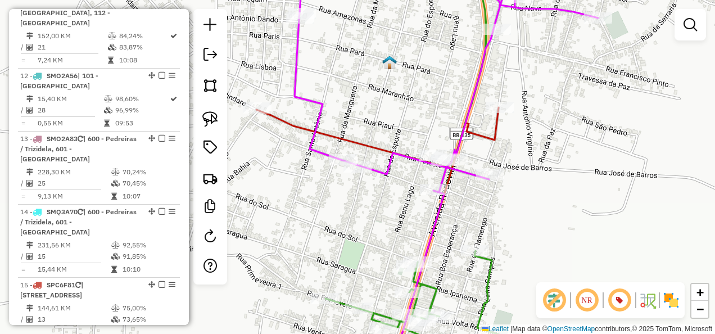
select select "**********"
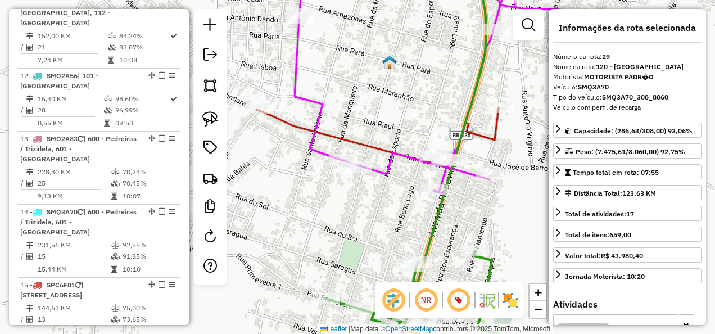
scroll to position [1674, 0]
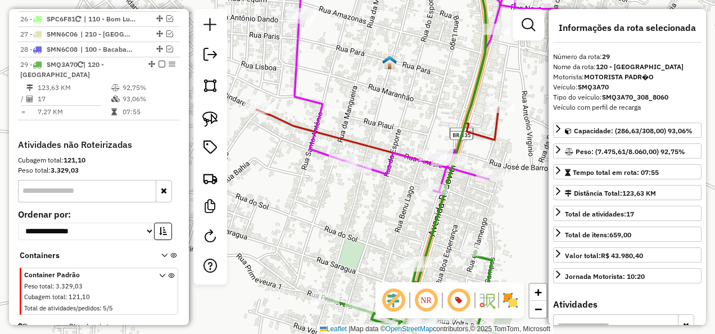
drag, startPoint x: 329, startPoint y: 211, endPoint x: 355, endPoint y: 249, distance: 45.8
click at [355, 249] on div "Janela de atendimento Grade de atendimento Capacidade Transportadoras Veículos …" at bounding box center [357, 167] width 715 height 334
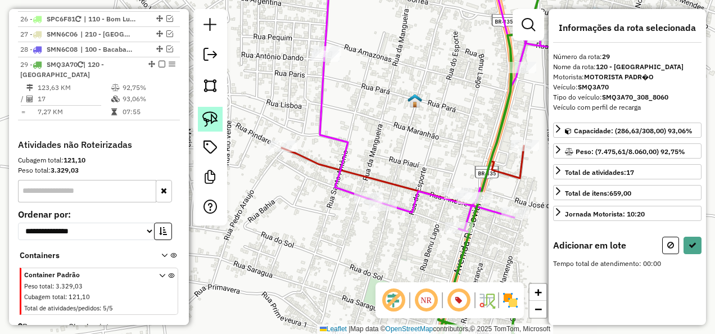
click at [214, 121] on img at bounding box center [210, 119] width 16 height 16
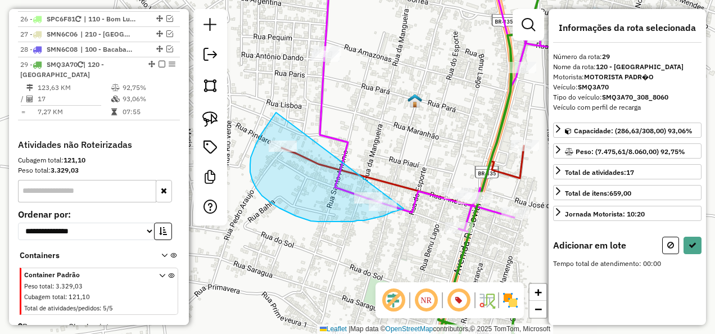
drag, startPoint x: 252, startPoint y: 180, endPoint x: 404, endPoint y: 209, distance: 153.8
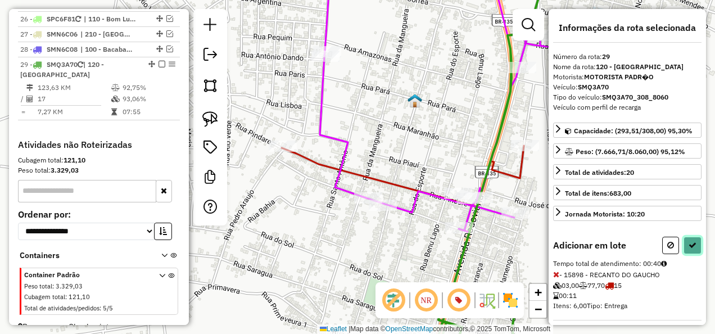
click at [688, 241] on icon at bounding box center [692, 245] width 8 height 8
select select "**********"
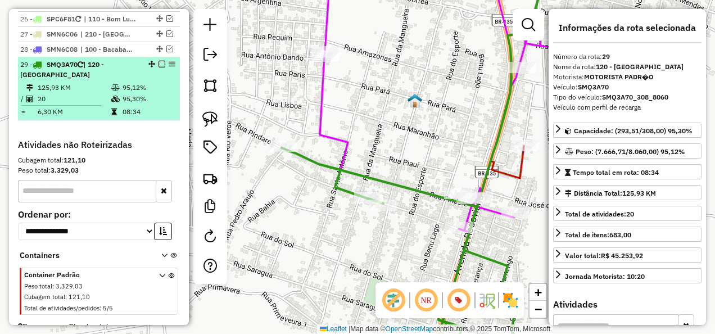
click at [159, 61] on em at bounding box center [161, 64] width 7 height 7
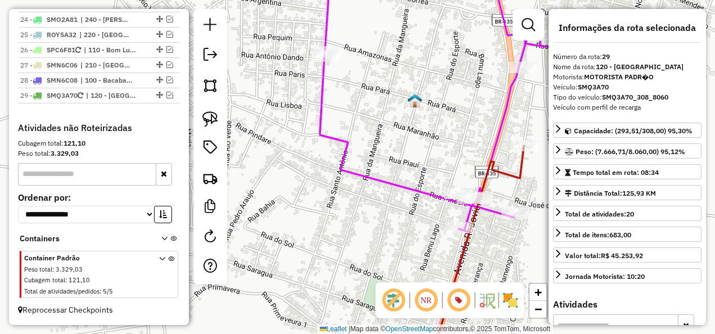
scroll to position [1627, 0]
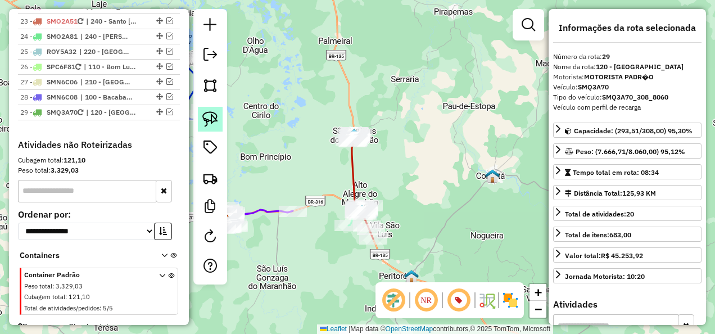
click at [220, 116] on link at bounding box center [210, 119] width 25 height 25
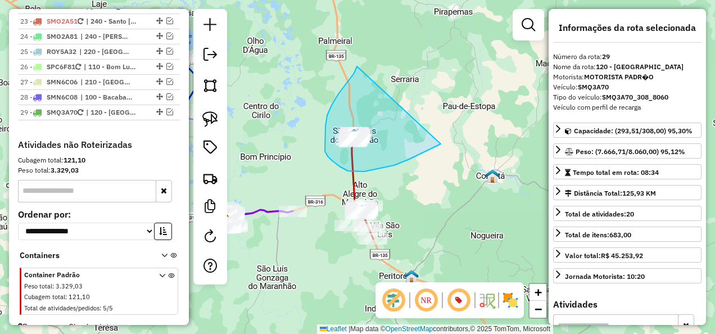
drag, startPoint x: 325, startPoint y: 136, endPoint x: 441, endPoint y: 144, distance: 116.0
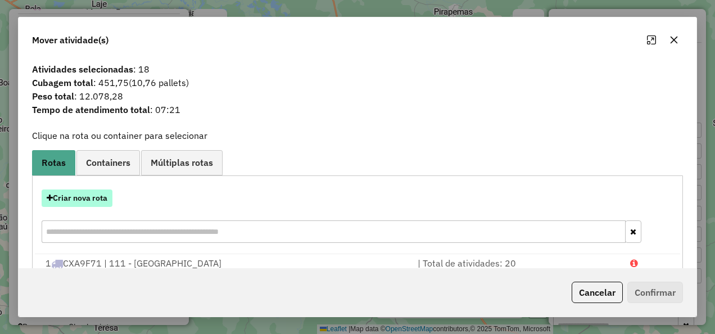
click at [82, 197] on button "Criar nova rota" at bounding box center [77, 197] width 71 height 17
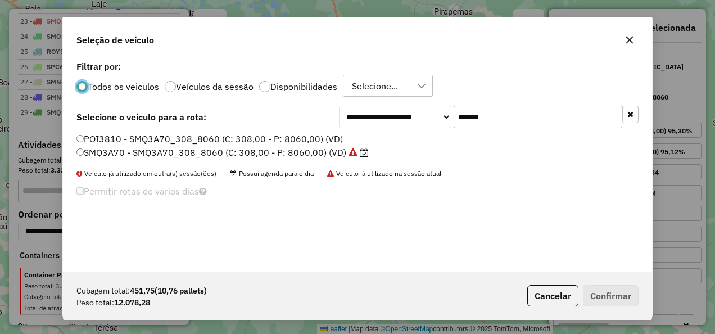
scroll to position [6, 3]
drag, startPoint x: 517, startPoint y: 113, endPoint x: 404, endPoint y: 134, distance: 114.3
click at [404, 134] on div "**********" at bounding box center [357, 165] width 589 height 214
paste input "text"
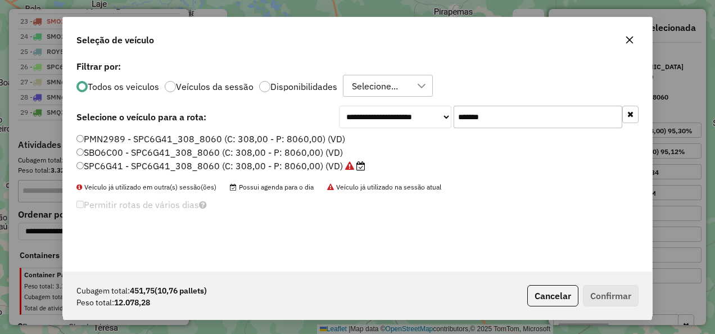
type input "*******"
click at [312, 162] on label "SPC6G41 - SPC6G41_308_8060 (C: 308,00 - P: 8060,00) (VD)" at bounding box center [220, 165] width 289 height 13
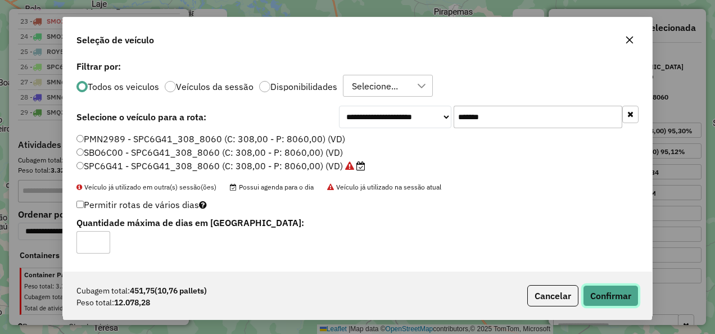
click at [607, 295] on button "Confirmar" at bounding box center [611, 295] width 56 height 21
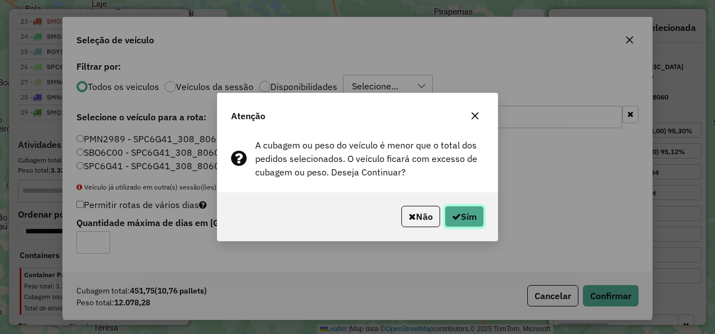
click at [475, 209] on button "Sim" at bounding box center [464, 216] width 39 height 21
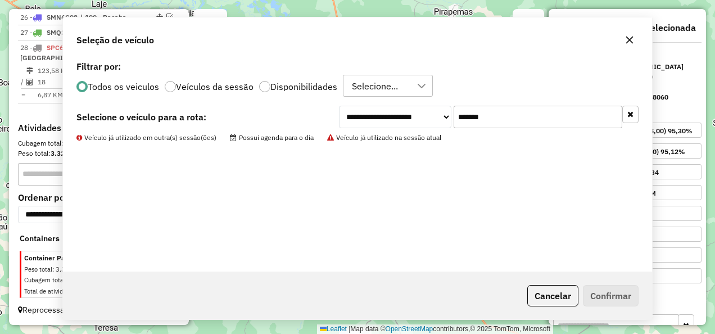
scroll to position [1564, 0]
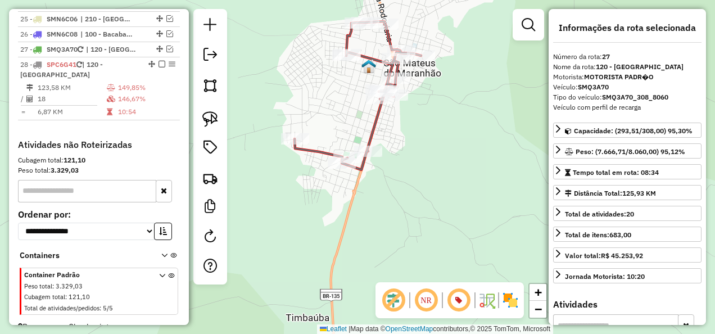
drag, startPoint x: 385, startPoint y: 170, endPoint x: 389, endPoint y: 227, distance: 56.9
click at [388, 223] on div "Janela de atendimento Grade de atendimento Capacidade Transportadoras Veículos …" at bounding box center [357, 167] width 715 height 334
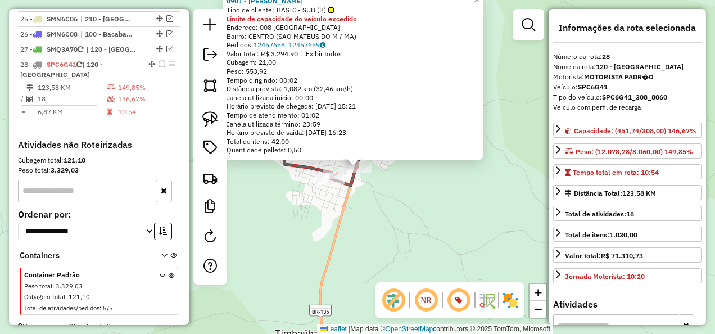
click at [392, 210] on div "8901 - DEPOSITO COELHO Tipo de cliente: BASIC - SUB (B) Limite de capacidade do…" at bounding box center [357, 167] width 715 height 334
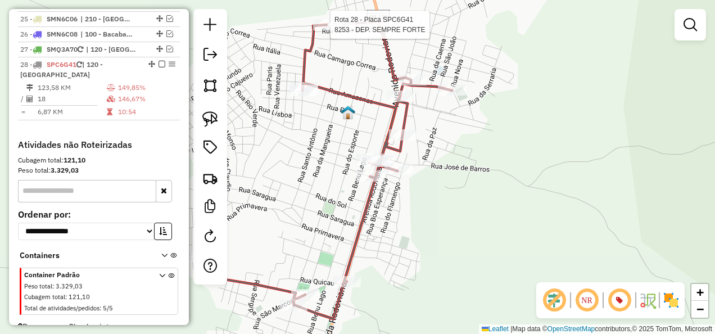
select select "**********"
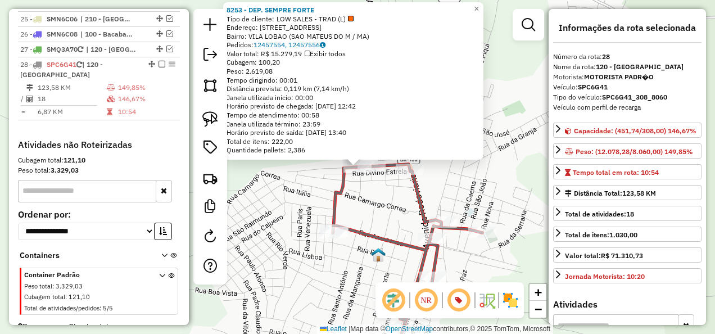
click at [359, 216] on div "8253 - DEP. SEMPRE FORTE Tipo de cliente: LOW SALES - TRAD (L) Endereço: R NOSS…" at bounding box center [357, 167] width 715 height 334
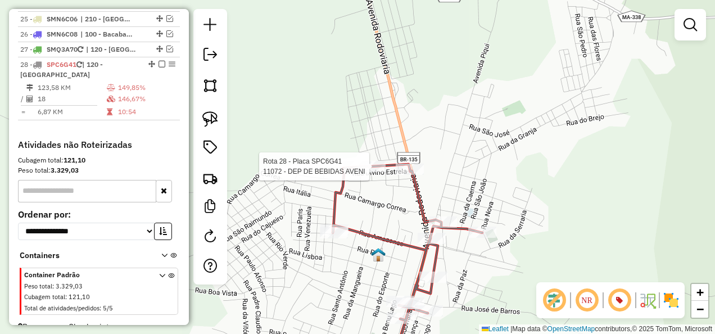
select select "**********"
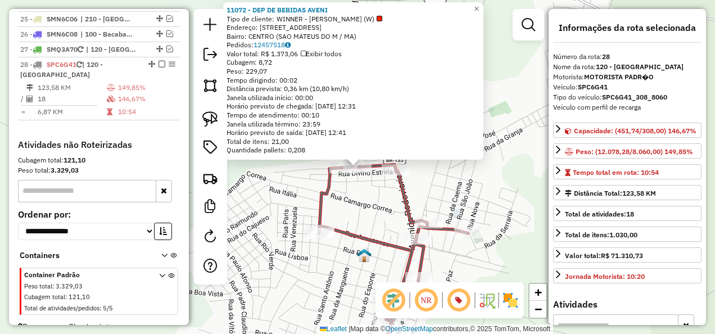
click at [369, 202] on div "11072 - DEP DE BEBIDAS AVENI Tipo de cliente: WINNER - ROTA (W) Endereço: AV AC…" at bounding box center [357, 167] width 715 height 334
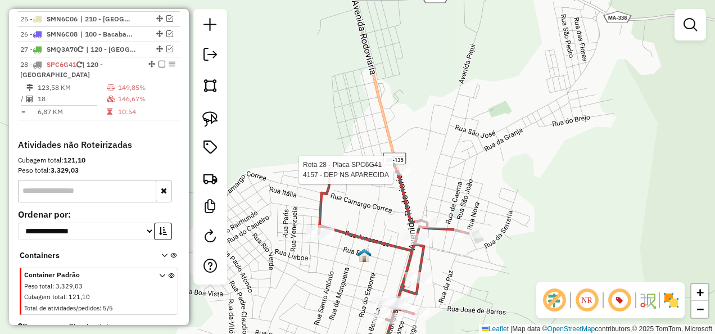
select select "**********"
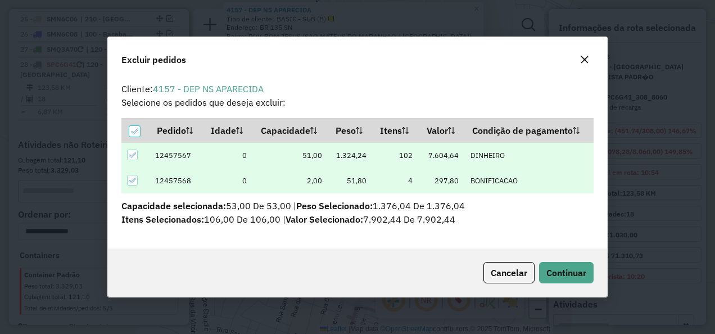
scroll to position [0, 0]
click at [544, 269] on button "Continuar" at bounding box center [566, 272] width 55 height 21
click at [562, 277] on span "Continuar" at bounding box center [566, 272] width 40 height 11
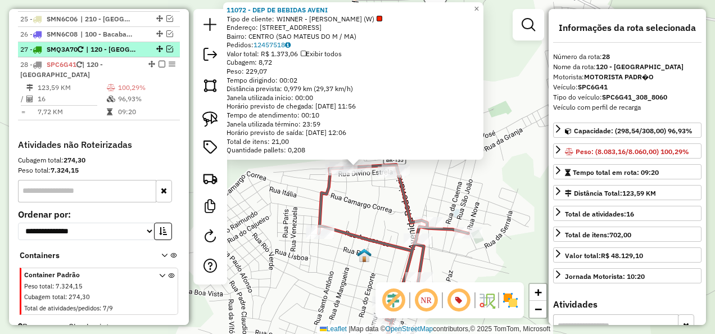
drag, startPoint x: 166, startPoint y: 33, endPoint x: 173, endPoint y: 48, distance: 17.1
click at [166, 46] on em at bounding box center [169, 49] width 7 height 7
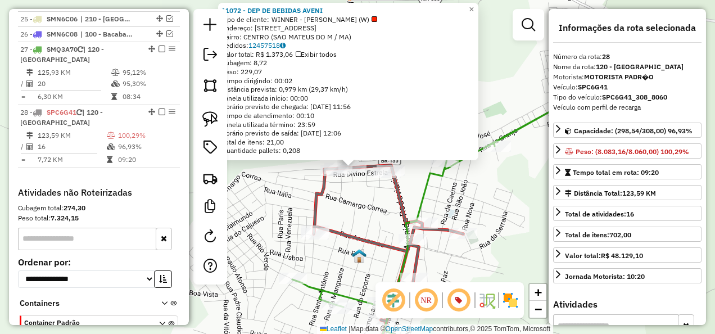
click at [421, 190] on icon at bounding box center [431, 224] width 279 height 287
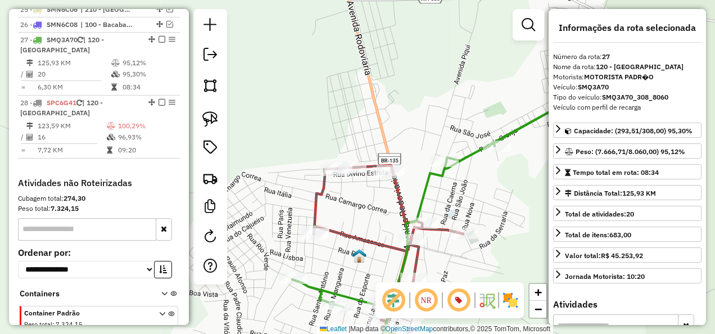
scroll to position [1582, 0]
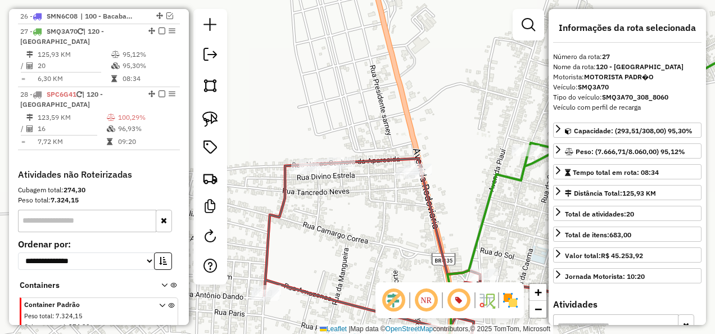
drag, startPoint x: 364, startPoint y: 212, endPoint x: 356, endPoint y: 156, distance: 57.4
click at [356, 157] on div "Janela de atendimento Grade de atendimento Capacidade Transportadoras Veículos …" at bounding box center [357, 167] width 715 height 334
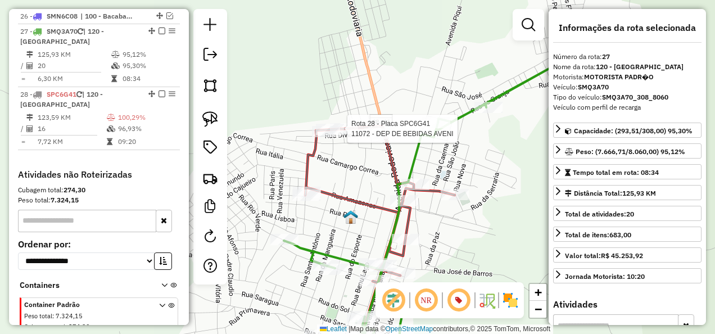
scroll to position [1612, 0]
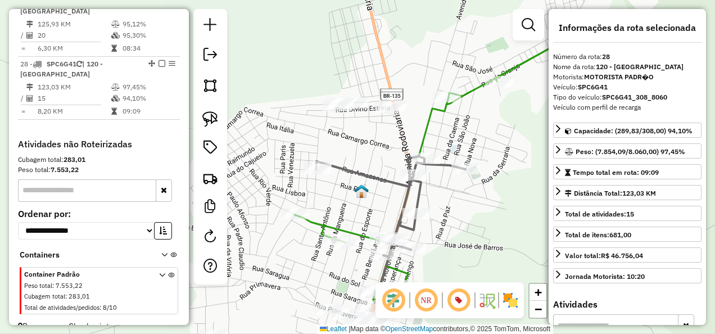
drag, startPoint x: 374, startPoint y: 223, endPoint x: 369, endPoint y: 160, distance: 63.2
click at [369, 171] on div "Janela de atendimento Grade de atendimento Capacidade Transportadoras Veículos …" at bounding box center [357, 167] width 715 height 334
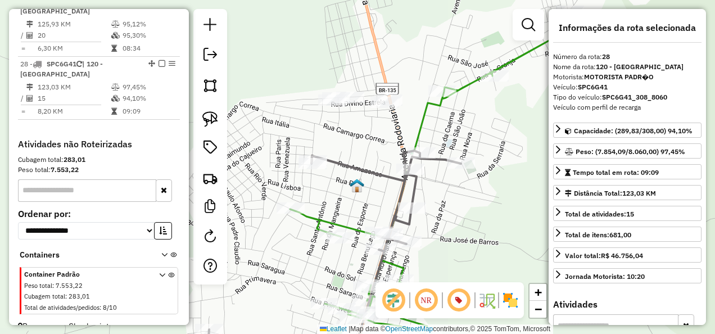
drag, startPoint x: 367, startPoint y: 136, endPoint x: 368, endPoint y: 191, distance: 54.5
click at [368, 191] on div "Janela de atendimento Grade de atendimento Capacidade Transportadoras Veículos …" at bounding box center [357, 167] width 715 height 334
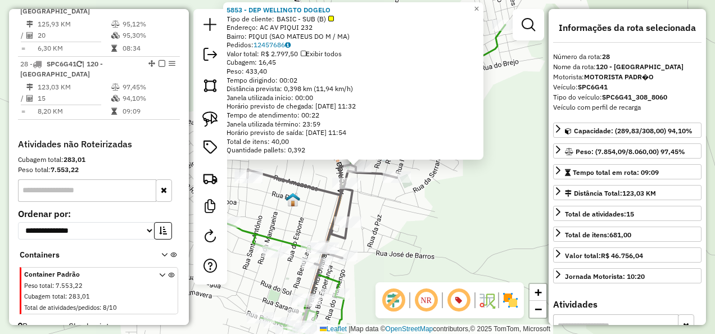
click at [426, 206] on div "5853 - DEP WELLINGTO DOGELO Tipo de cliente: BASIC - SUB (B) Endereço: AC AV PI…" at bounding box center [357, 167] width 715 height 334
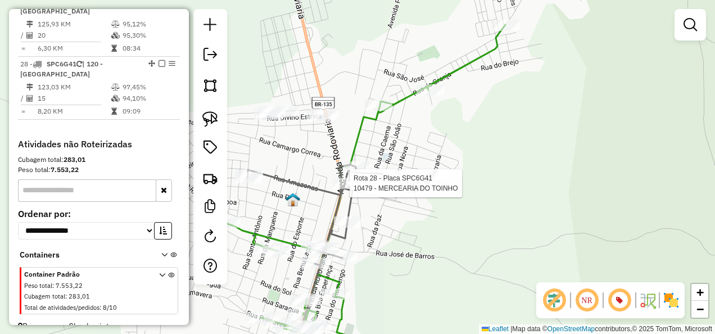
select select "**********"
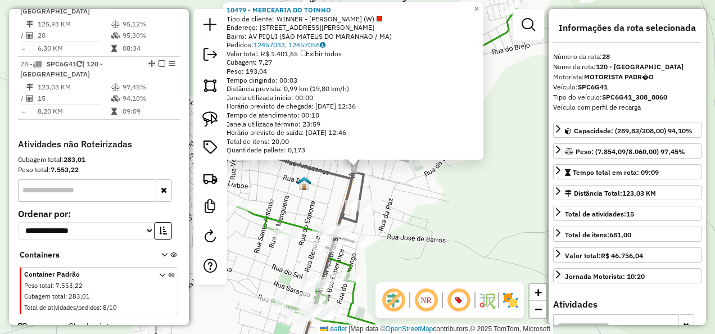
click at [419, 207] on div "10479 - MERCEARIA DO TOINHO Tipo de cliente: WINNER - ROTA (W) Endereço: AV ACI…" at bounding box center [357, 167] width 715 height 334
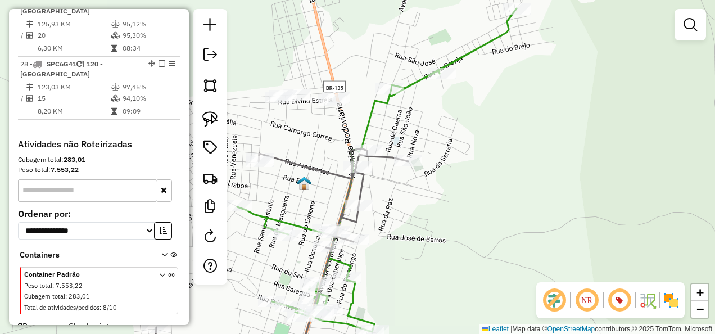
click at [365, 126] on icon at bounding box center [376, 169] width 279 height 323
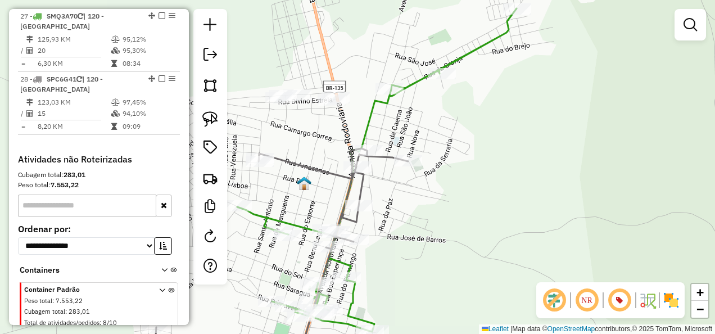
select select "**********"
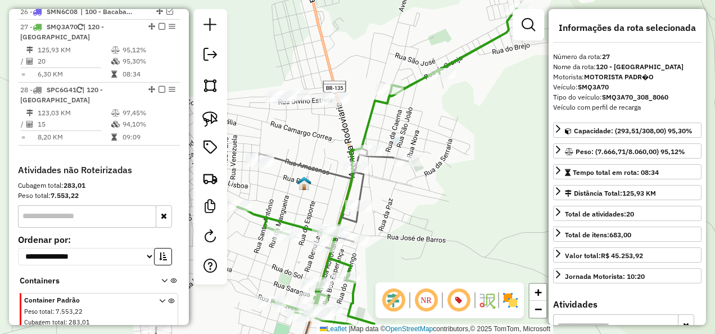
scroll to position [1582, 0]
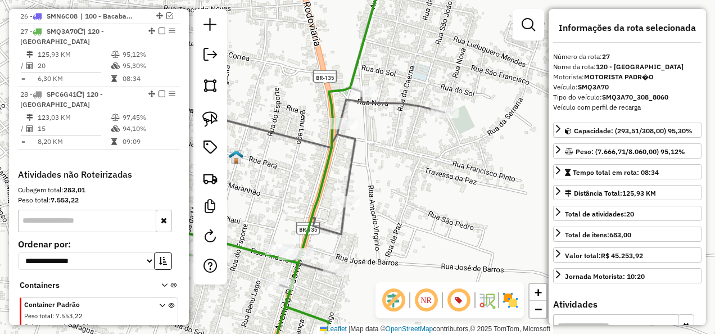
drag, startPoint x: 397, startPoint y: 215, endPoint x: 443, endPoint y: 185, distance: 55.3
click at [440, 190] on div "Janela de atendimento Grade de atendimento Capacidade Transportadoras Veículos …" at bounding box center [357, 167] width 715 height 334
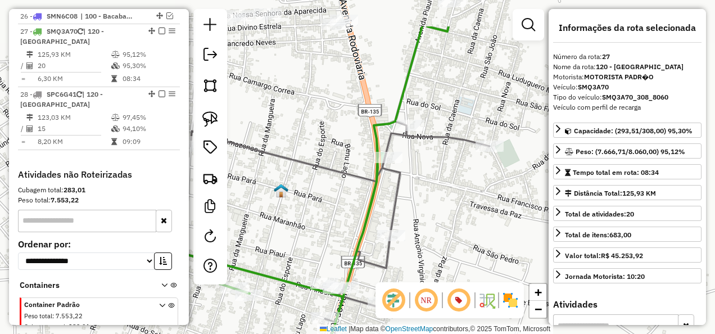
drag, startPoint x: 434, startPoint y: 181, endPoint x: 446, endPoint y: 167, distance: 18.4
click at [442, 173] on div "Janela de atendimento Grade de atendimento Capacidade Transportadoras Veículos …" at bounding box center [357, 167] width 715 height 334
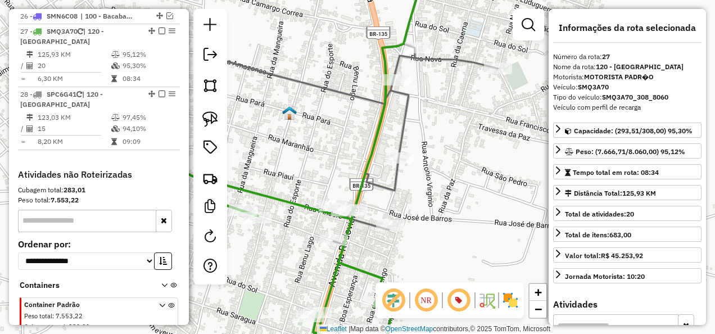
drag, startPoint x: 441, startPoint y: 218, endPoint x: 421, endPoint y: 157, distance: 63.8
click at [422, 160] on div "Janela de atendimento Grade de atendimento Capacidade Transportadoras Veículos …" at bounding box center [357, 167] width 715 height 334
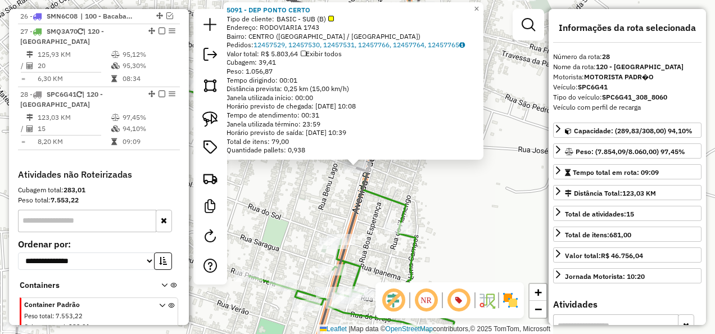
scroll to position [1612, 0]
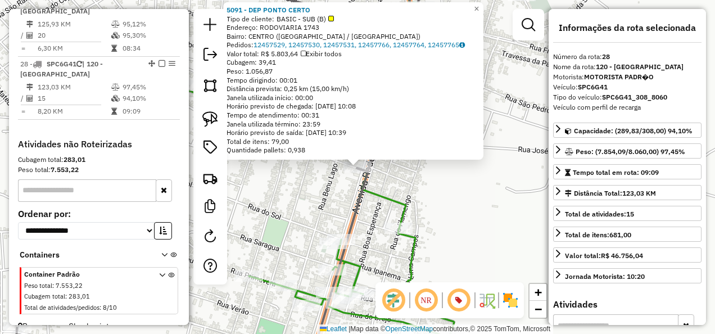
click at [320, 211] on div "5091 - DEP PONTO CERTO Tipo de cliente: BASIC - SUB (B) Endereço: RODOVIARIA 17…" at bounding box center [357, 167] width 715 height 334
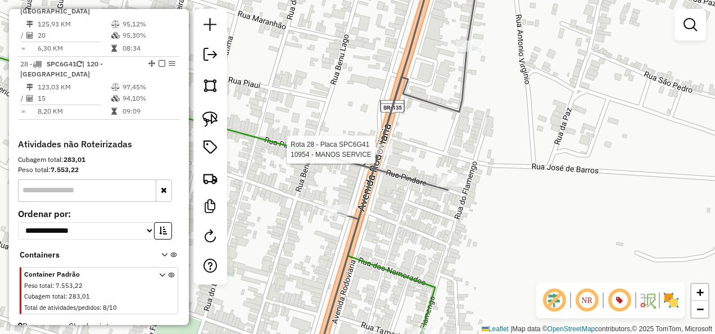
select select "**********"
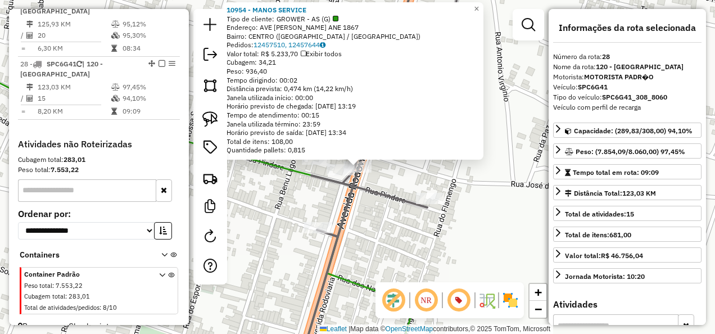
click at [376, 218] on div "Rota 28 - Placa SPC6G41 10954 - MANOS SERVICE 10954 - MANOS SERVICE Tipo de cli…" at bounding box center [357, 167] width 715 height 334
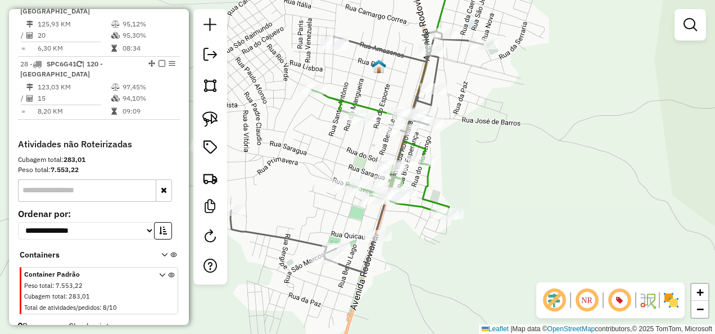
drag, startPoint x: 404, startPoint y: 241, endPoint x: 434, endPoint y: 152, distance: 94.0
click at [434, 152] on div "Janela de atendimento Grade de atendimento Capacidade Transportadoras Veículos …" at bounding box center [357, 167] width 715 height 334
select select "**********"
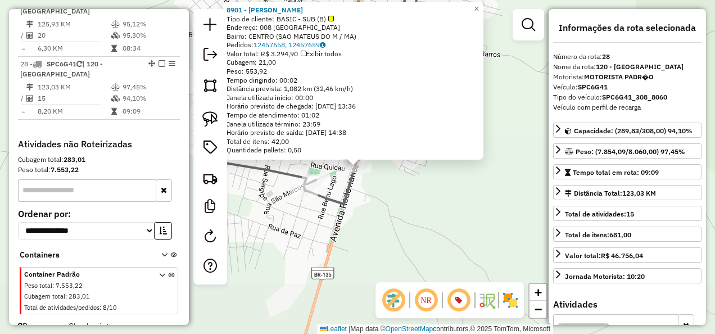
click at [384, 248] on div "Rota 28 - Placa SPC6G41 8901 - DEPOSITO COELHO 8901 - DEPOSITO COELHO Tipo de c…" at bounding box center [357, 167] width 715 height 334
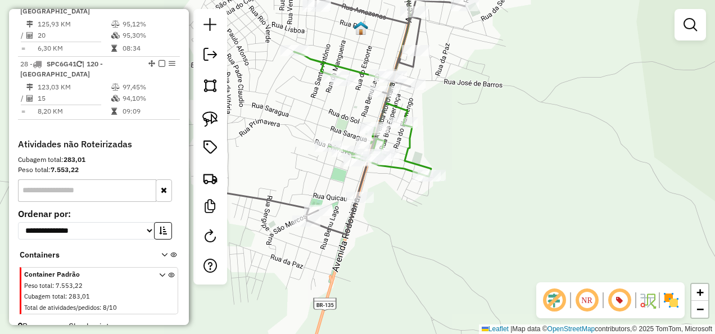
drag, startPoint x: 401, startPoint y: 230, endPoint x: 393, endPoint y: 316, distance: 85.8
click at [395, 312] on div "Janela de atendimento Grade de atendimento Capacidade Transportadoras Veículos …" at bounding box center [357, 167] width 715 height 334
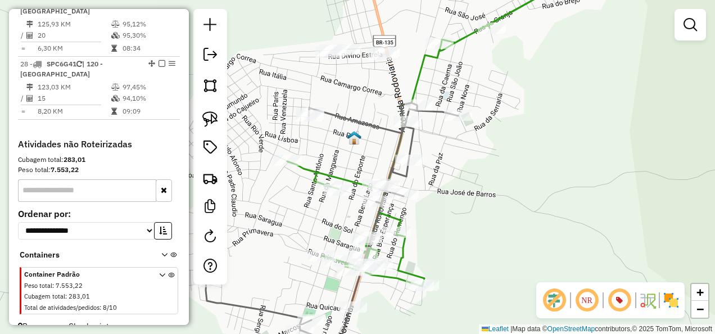
drag, startPoint x: 366, startPoint y: 138, endPoint x: 370, endPoint y: 152, distance: 13.9
click at [369, 148] on div "Janela de atendimento Grade de atendimento Capacidade Transportadoras Veículos …" at bounding box center [357, 167] width 715 height 334
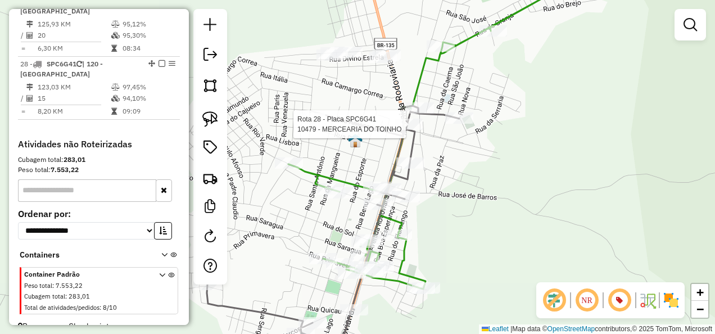
select select "**********"
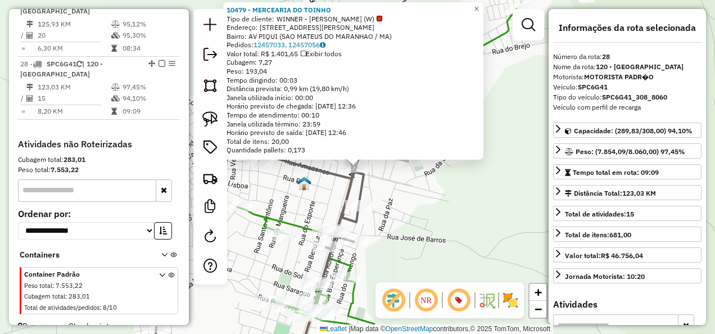
click at [406, 194] on div "10479 - MERCEARIA DO TOINHO Tipo de cliente: WINNER - ROTA (W) Endereço: AV ACI…" at bounding box center [357, 167] width 715 height 334
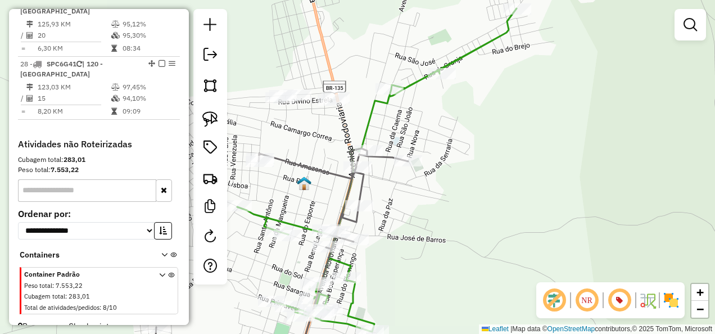
drag, startPoint x: 318, startPoint y: 139, endPoint x: 364, endPoint y: 212, distance: 86.4
click at [364, 212] on div "Janela de atendimento Grade de atendimento Capacidade Transportadoras Veículos …" at bounding box center [357, 167] width 715 height 334
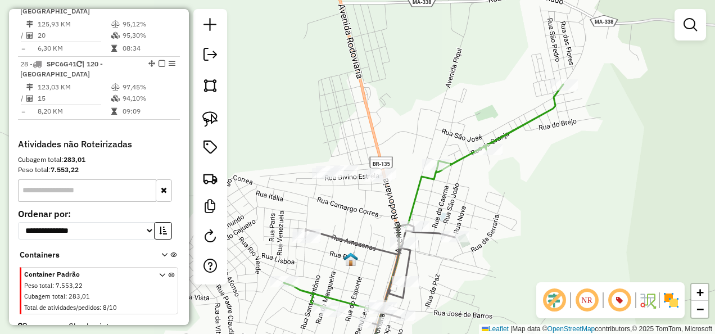
click at [412, 206] on icon at bounding box center [423, 225] width 279 height 283
select select "**********"
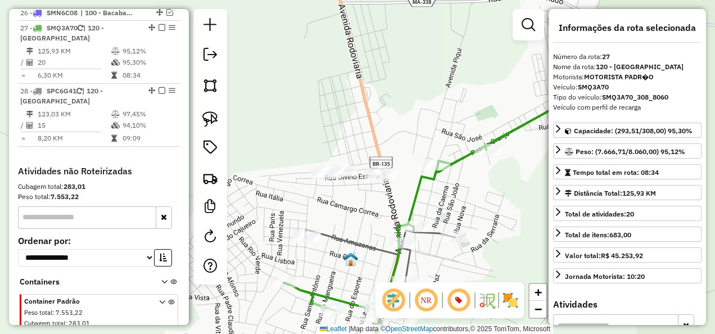
scroll to position [1582, 0]
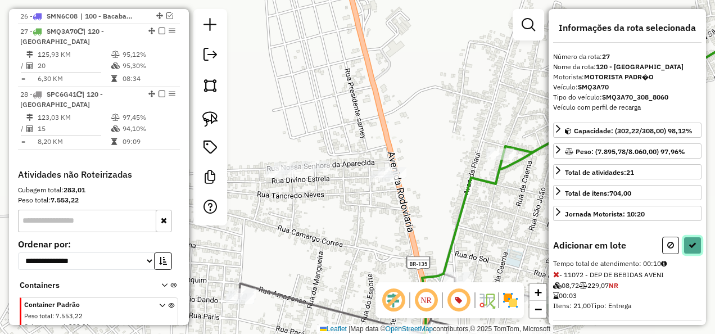
click at [692, 241] on icon at bounding box center [692, 245] width 8 height 8
select select "**********"
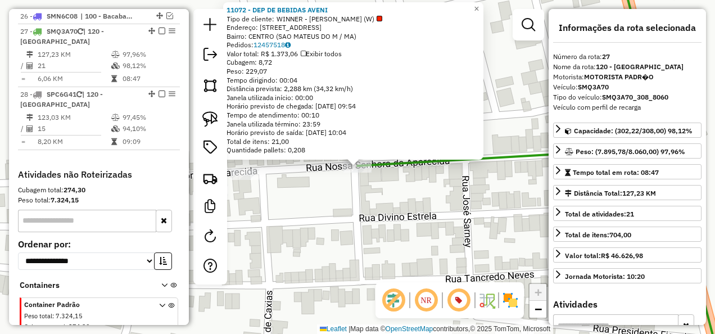
click at [347, 209] on div "11072 - DEP DE BEBIDAS AVENI Tipo de cliente: WINNER - ROTA (W) Endereço: AV AC…" at bounding box center [357, 167] width 715 height 334
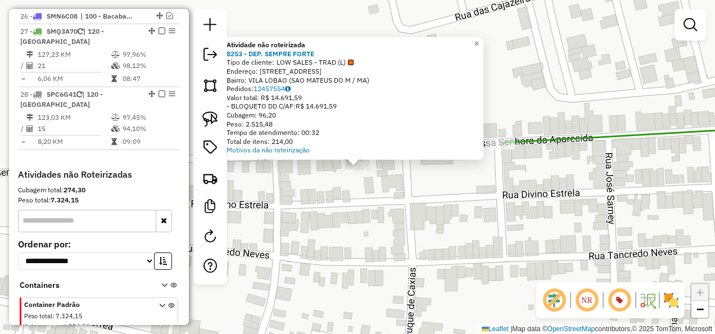
click at [380, 221] on div "Atividade não roteirizada 8253 - DEP. SEMPRE FORTE Tipo de cliente: LOW SALES -…" at bounding box center [357, 167] width 715 height 334
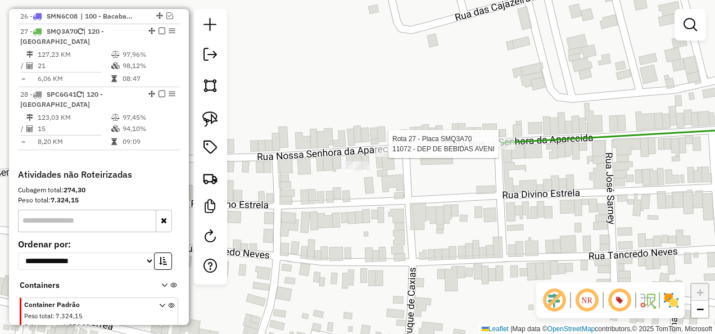
select select "**********"
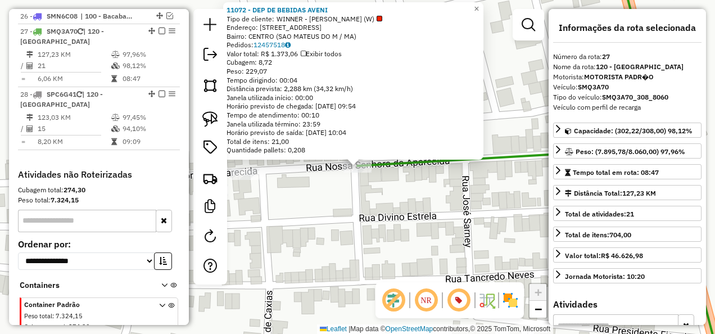
click at [418, 241] on div "11072 - DEP DE BEBIDAS AVENI Tipo de cliente: WINNER - ROTA (W) Endereço: AV AC…" at bounding box center [357, 167] width 715 height 334
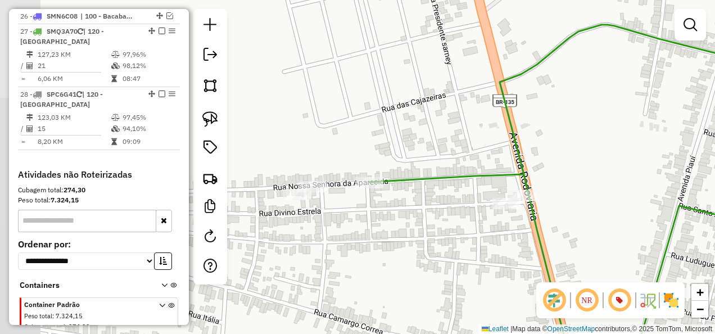
drag, startPoint x: 380, startPoint y: 243, endPoint x: 377, endPoint y: 199, distance: 44.5
click at [376, 206] on div "Janela de atendimento Grade de atendimento Capacidade Transportadoras Veículos …" at bounding box center [357, 167] width 715 height 334
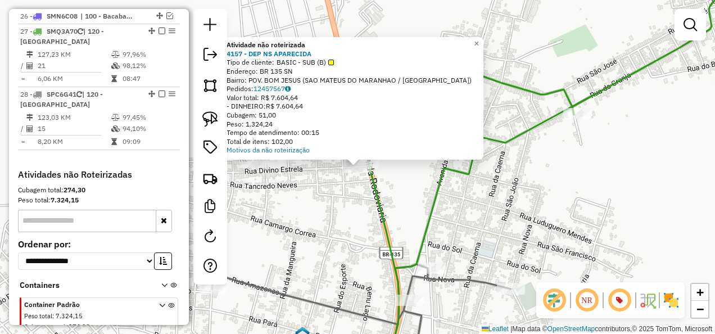
click at [323, 206] on div "Atividade não roteirizada 4157 - DEP NS APARECIDA Tipo de cliente: BASIC - SUB …" at bounding box center [357, 167] width 715 height 334
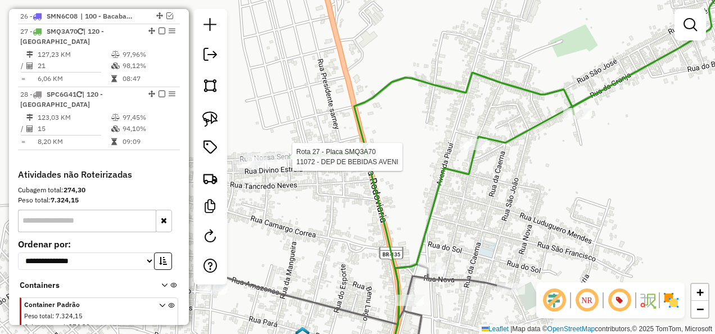
select select "**********"
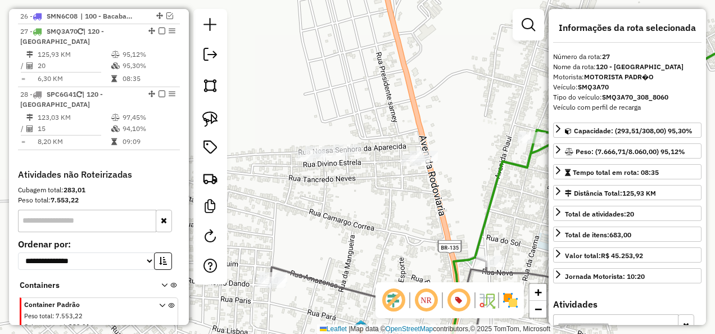
drag, startPoint x: 374, startPoint y: 255, endPoint x: 343, endPoint y: 152, distance: 108.1
click at [346, 176] on div "Janela de atendimento Grade de atendimento Capacidade Transportadoras Veículos …" at bounding box center [357, 167] width 715 height 334
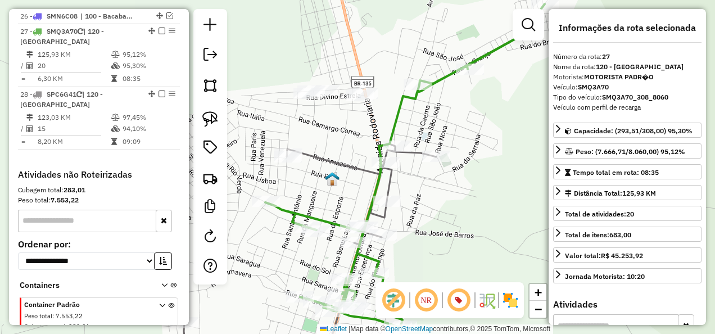
click at [395, 119] on icon at bounding box center [404, 165] width 279 height 323
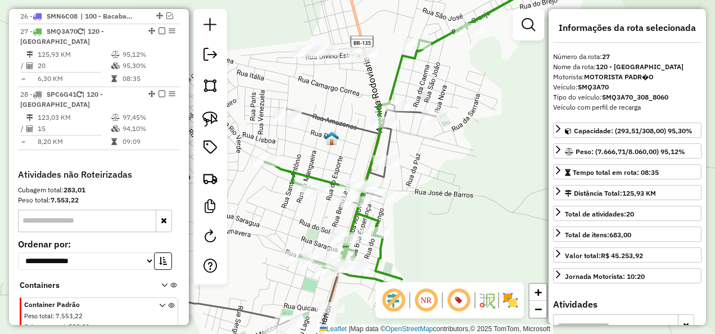
drag, startPoint x: 466, startPoint y: 239, endPoint x: 474, endPoint y: 193, distance: 47.3
click at [466, 198] on div "Janela de atendimento Grade de atendimento Capacidade Transportadoras Veículos …" at bounding box center [357, 167] width 715 height 334
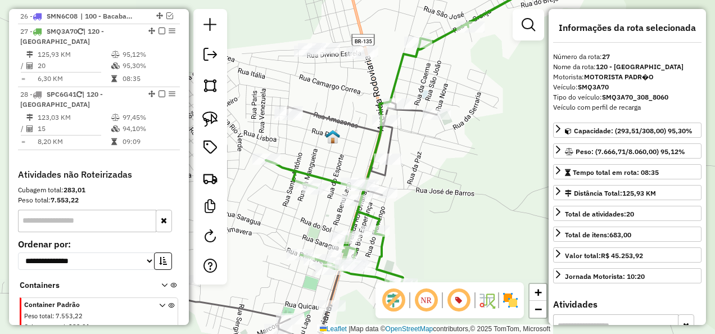
click at [350, 119] on icon at bounding box center [310, 222] width 252 height 241
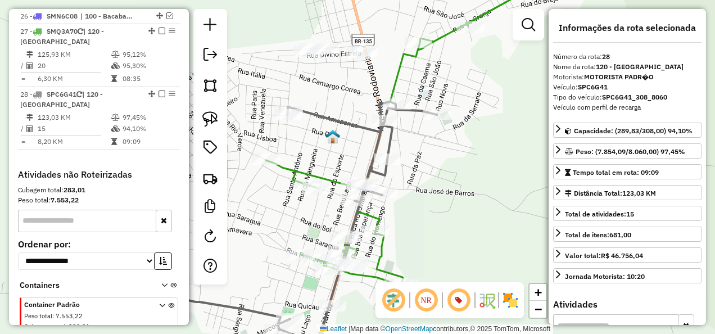
scroll to position [1612, 0]
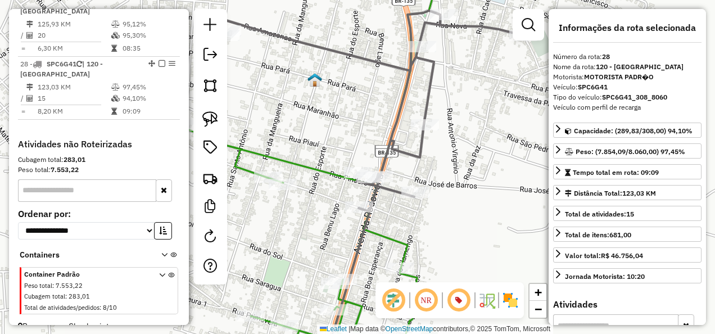
drag, startPoint x: 423, startPoint y: 225, endPoint x: 458, endPoint y: 196, distance: 45.1
click at [458, 197] on div "Janela de atendimento Grade de atendimento Capacidade Transportadoras Veículos …" at bounding box center [357, 167] width 715 height 334
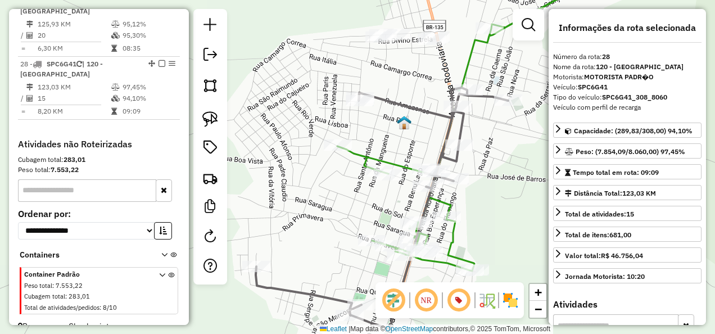
drag, startPoint x: 316, startPoint y: 257, endPoint x: 308, endPoint y: 206, distance: 51.7
click at [308, 209] on div "Janela de atendimento Grade de atendimento Capacidade Transportadoras Veículos …" at bounding box center [357, 167] width 715 height 334
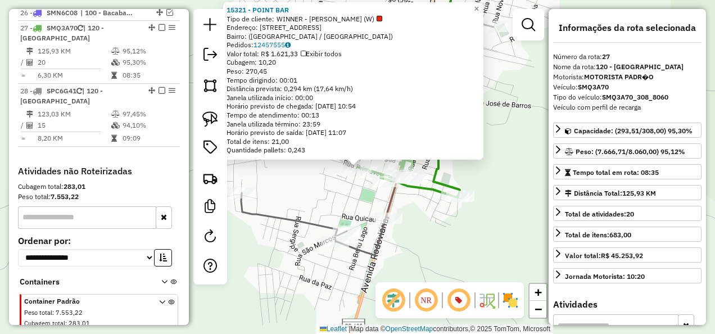
scroll to position [1582, 0]
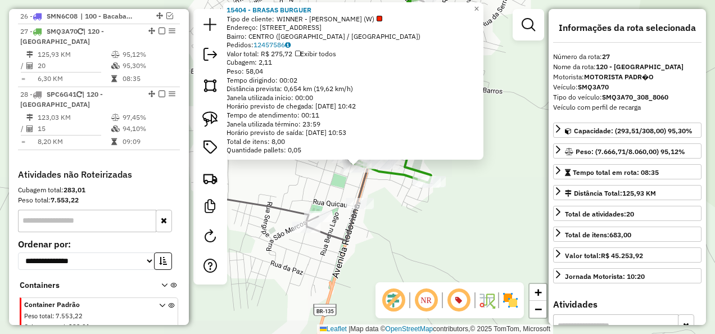
click at [398, 226] on div "Rota 27 - Placa SMQ3A70 15404 - BRASAS BURGUER 15404 - BRASAS BURGUER Tipo de c…" at bounding box center [357, 167] width 715 height 334
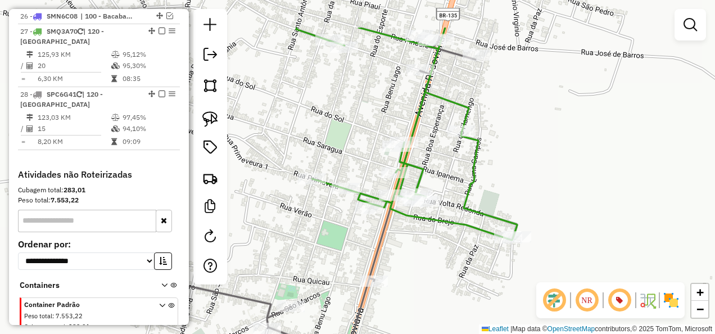
drag, startPoint x: 387, startPoint y: 202, endPoint x: 396, endPoint y: 246, distance: 44.6
click at [396, 246] on div "Janela de atendimento Grade de atendimento Capacidade Transportadoras Veículos …" at bounding box center [357, 167] width 715 height 334
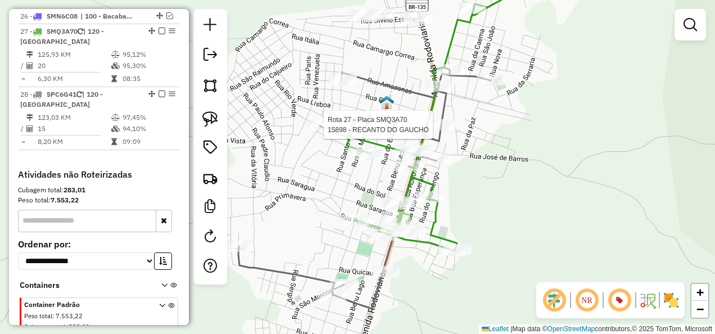
click at [318, 130] on div at bounding box center [320, 124] width 28 height 11
select select "**********"
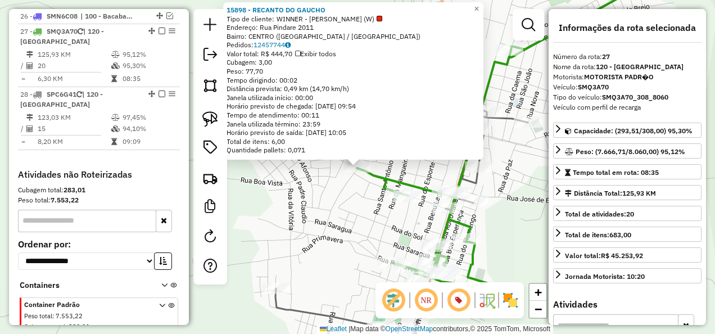
click at [334, 217] on div "15898 - RECANTO DO GAUCHO Tipo de cliente: WINNER - ROTA (W) Endereço: Rua Pind…" at bounding box center [357, 167] width 715 height 334
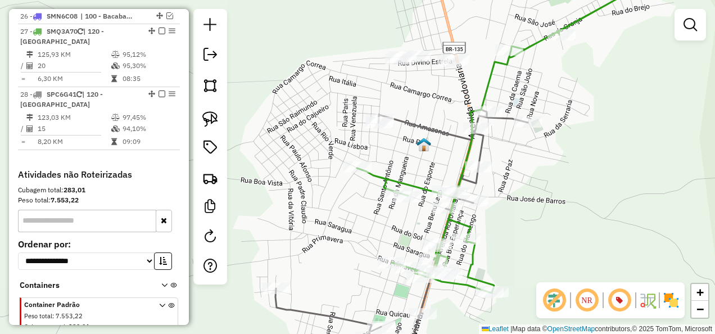
click at [419, 131] on icon at bounding box center [401, 230] width 252 height 241
select select "**********"
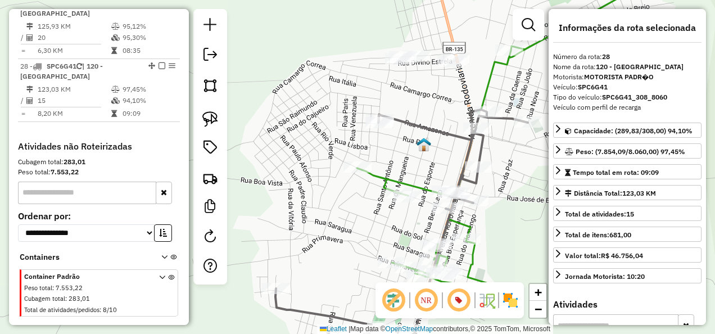
scroll to position [1612, 0]
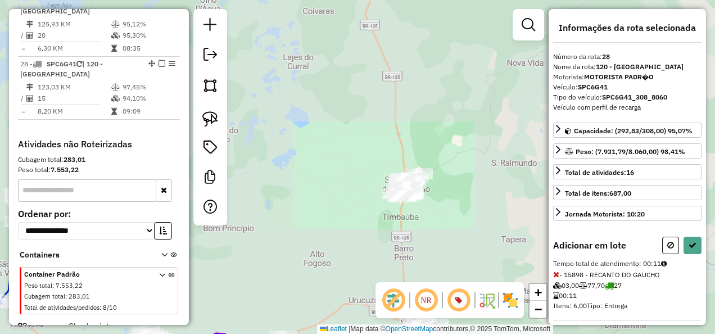
drag, startPoint x: 357, startPoint y: 244, endPoint x: 387, endPoint y: 174, distance: 76.8
click at [386, 175] on div "Janela de atendimento Grade de atendimento Capacidade Transportadoras Veículos …" at bounding box center [357, 167] width 715 height 334
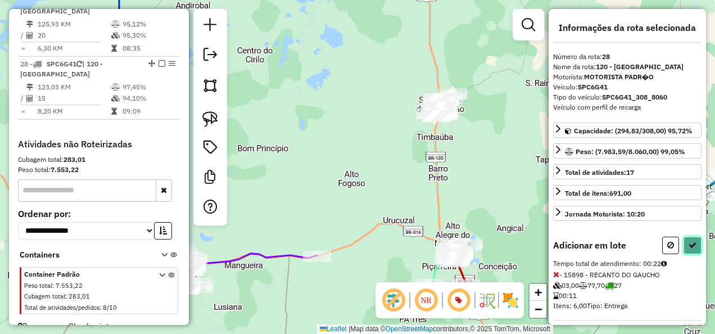
click at [689, 244] on icon at bounding box center [692, 245] width 8 height 8
select select "**********"
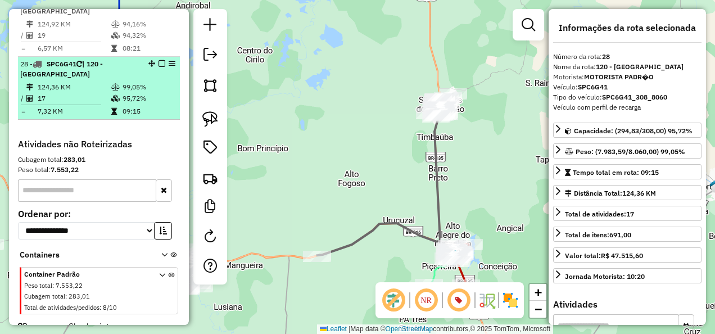
click at [160, 60] on em at bounding box center [161, 63] width 7 height 7
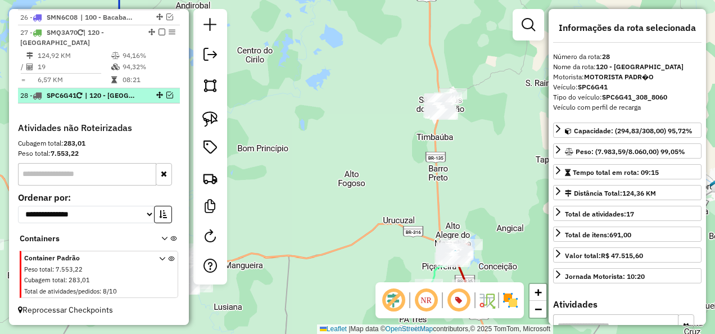
scroll to position [1564, 0]
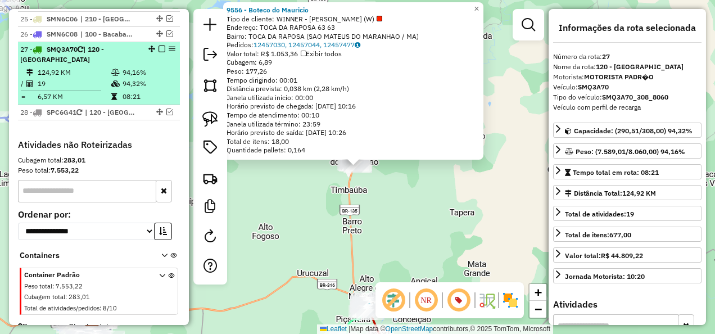
click at [158, 46] on em at bounding box center [161, 49] width 7 height 7
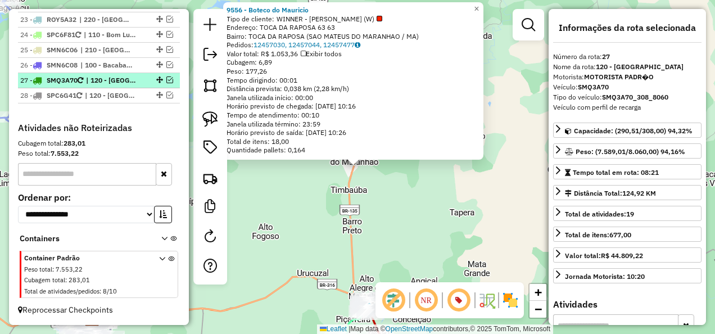
scroll to position [1516, 0]
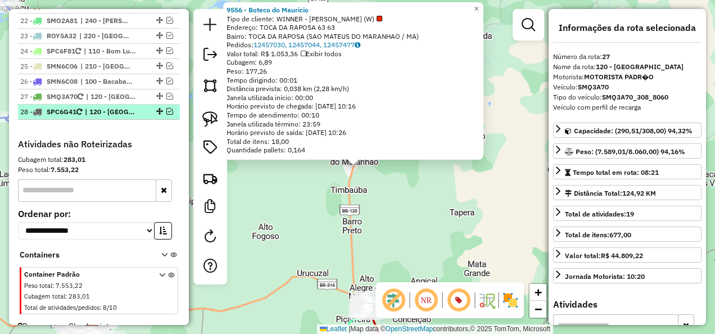
click at [118, 107] on span "| 120 - São Mateus do Maranhão" at bounding box center [111, 112] width 52 height 10
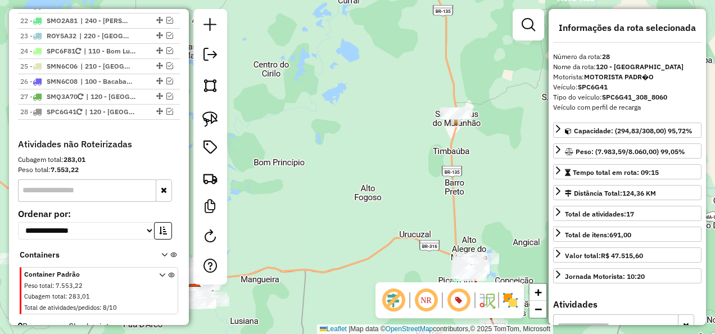
drag, startPoint x: 436, startPoint y: 108, endPoint x: 362, endPoint y: 184, distance: 105.7
click at [414, 183] on div "Janela de atendimento Grade de atendimento Capacidade Transportadoras Veículos …" at bounding box center [357, 167] width 715 height 334
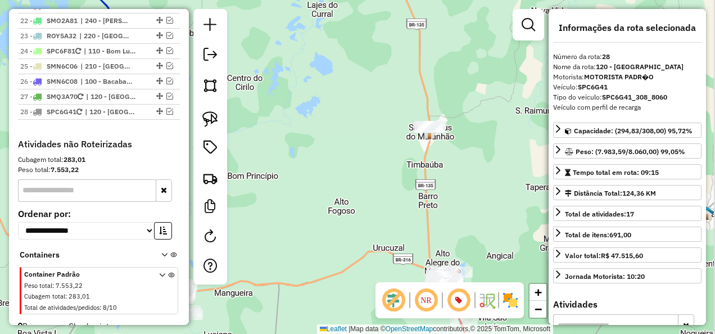
click at [359, 184] on div "Janela de atendimento Grade de atendimento Capacidade Transportadoras Veículos …" at bounding box center [357, 167] width 715 height 334
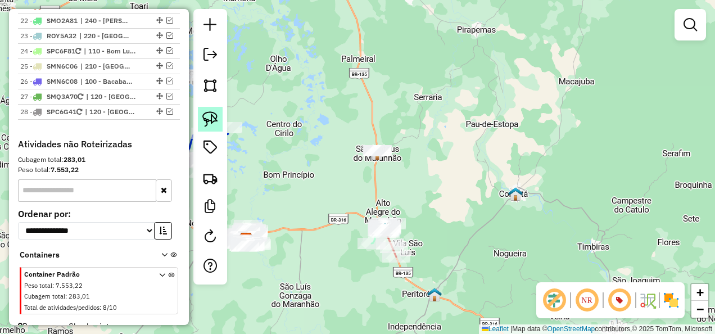
click at [214, 119] on img at bounding box center [210, 119] width 16 height 16
drag, startPoint x: 404, startPoint y: 111, endPoint x: 402, endPoint y: 173, distance: 61.8
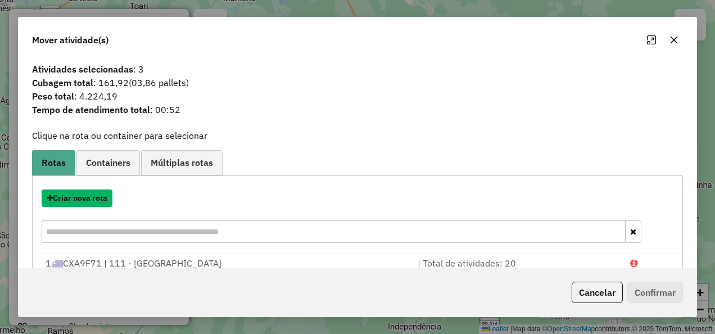
click at [88, 201] on button "Criar nova rota" at bounding box center [77, 197] width 71 height 17
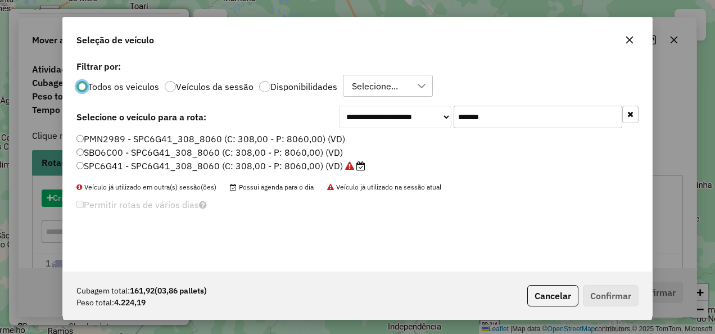
scroll to position [6, 3]
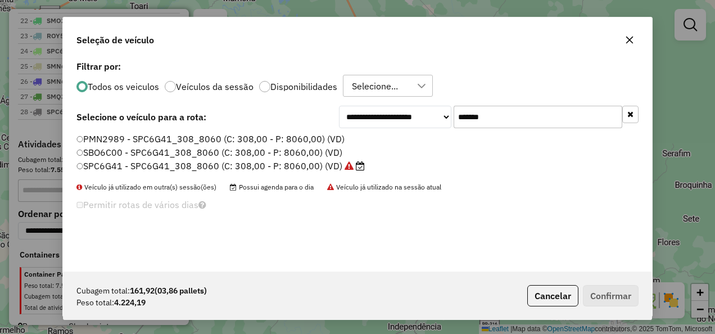
drag, startPoint x: 552, startPoint y: 116, endPoint x: 390, endPoint y: 155, distance: 166.4
click at [390, 155] on div "**********" at bounding box center [357, 165] width 589 height 214
paste input "text"
type input "*******"
click at [337, 165] on label "SMO2A54 - SMO2A54_308_8060 (C: 308,00 - P: 8060,00) (VD)" at bounding box center [222, 165] width 292 height 13
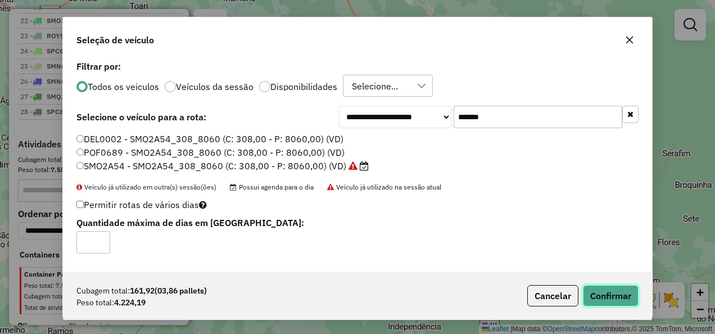
click at [618, 299] on button "Confirmar" at bounding box center [611, 295] width 56 height 21
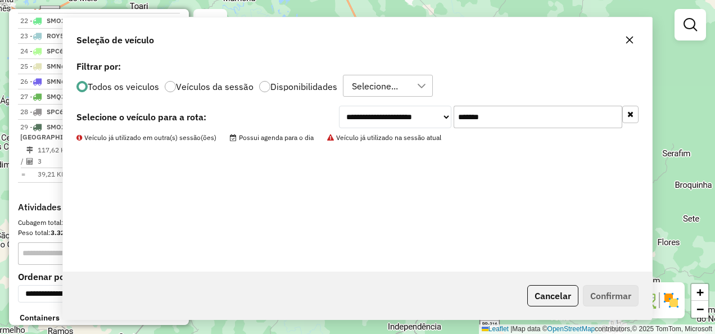
scroll to position [1579, 0]
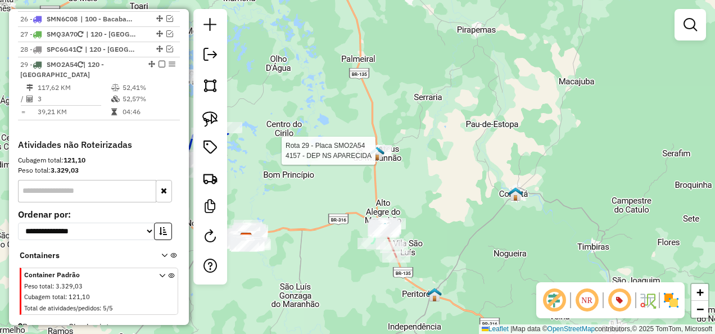
select select "**********"
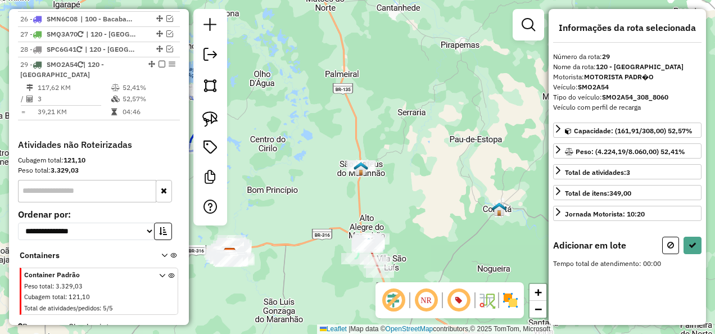
drag, startPoint x: 382, startPoint y: 197, endPoint x: 493, endPoint y: 141, distance: 124.2
click at [492, 141] on div "Janela de atendimento Grade de atendimento Capacidade Transportadoras Veículos …" at bounding box center [357, 167] width 715 height 334
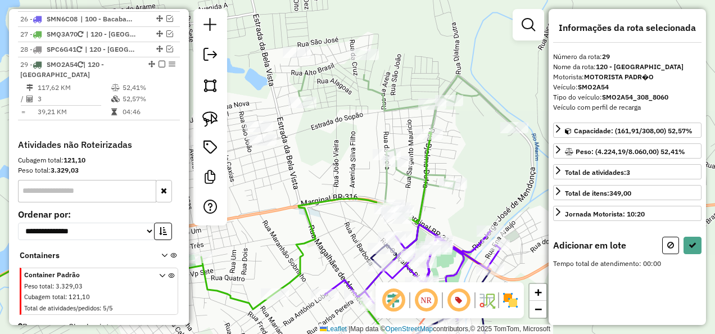
drag, startPoint x: 355, startPoint y: 136, endPoint x: 345, endPoint y: 236, distance: 100.5
click at [345, 236] on div "Janela de atendimento Grade de atendimento Capacidade Transportadoras Veículos …" at bounding box center [357, 167] width 715 height 334
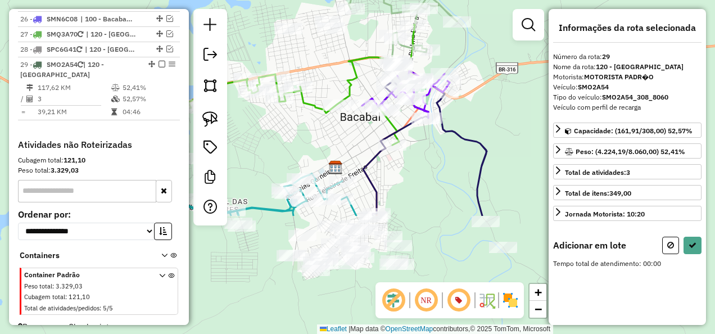
drag, startPoint x: 327, startPoint y: 209, endPoint x: 354, endPoint y: 64, distance: 147.5
click at [354, 64] on icon at bounding box center [278, 92] width 274 height 134
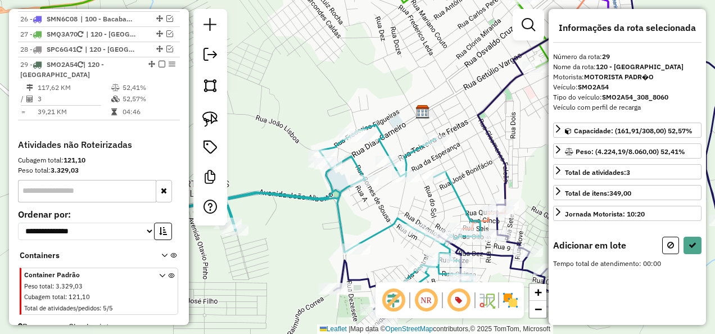
drag, startPoint x: 350, startPoint y: 203, endPoint x: 359, endPoint y: 195, distance: 12.7
click at [362, 200] on div "Janela de atendimento Grade de atendimento Capacidade Transportadoras Veículos …" at bounding box center [357, 167] width 715 height 334
click at [218, 123] on link at bounding box center [210, 119] width 25 height 25
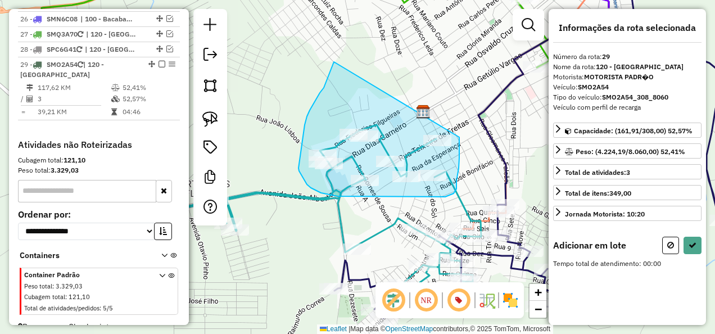
drag, startPoint x: 333, startPoint y: 63, endPoint x: 459, endPoint y: 137, distance: 146.1
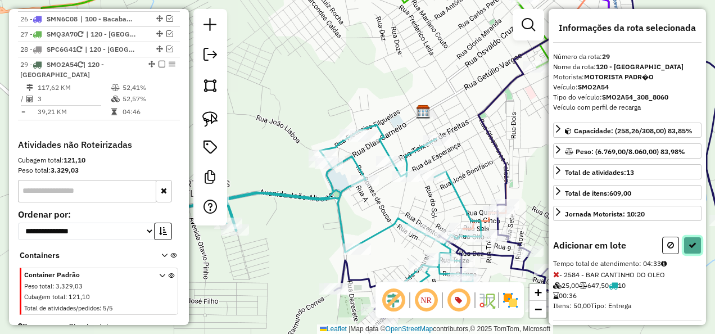
click at [690, 241] on icon at bounding box center [692, 245] width 8 height 8
select select "**********"
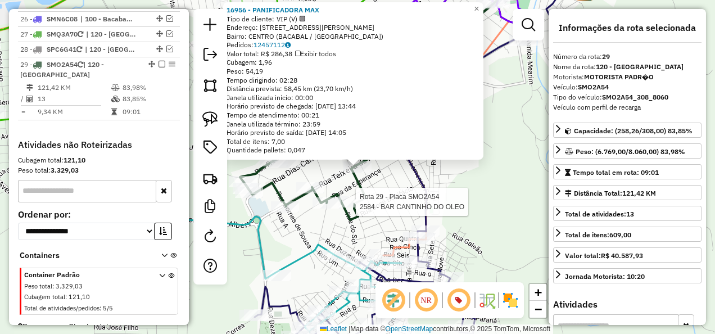
click at [358, 207] on div at bounding box center [352, 201] width 28 height 11
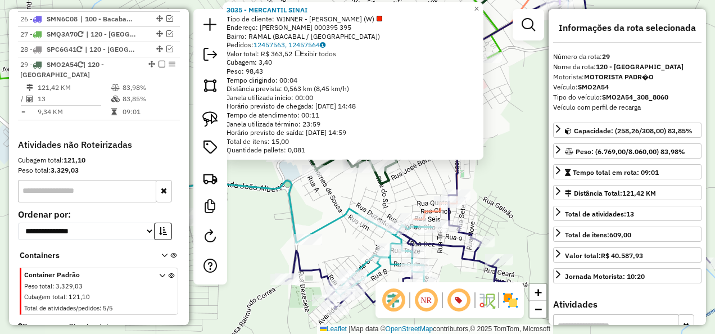
click at [351, 182] on div "3035 - MERCANTIL SINAI Tipo de cliente: WINNER - ROTA (W) Endereço: R RAIMUNDO …" at bounding box center [357, 167] width 715 height 334
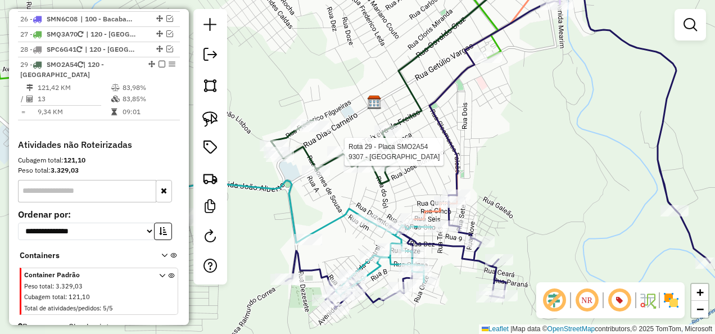
select select "**********"
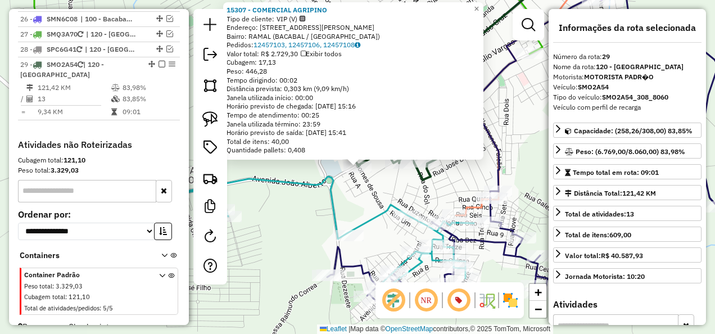
click at [349, 198] on div "Rota 29 - Placa SMO2A54 15307 - COMERCIAL AGRIPINO × 15307 - COMERCIAL AGRIPINO…" at bounding box center [357, 167] width 715 height 334
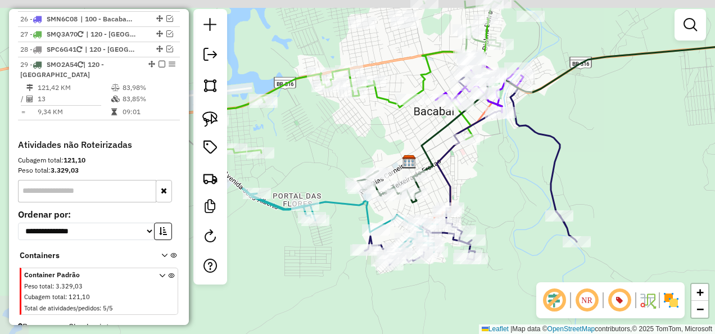
drag, startPoint x: 508, startPoint y: 164, endPoint x: 463, endPoint y: 202, distance: 59.4
click at [463, 202] on div "Janela de atendimento Grade de atendimento Capacidade Transportadoras Veículos …" at bounding box center [357, 167] width 715 height 334
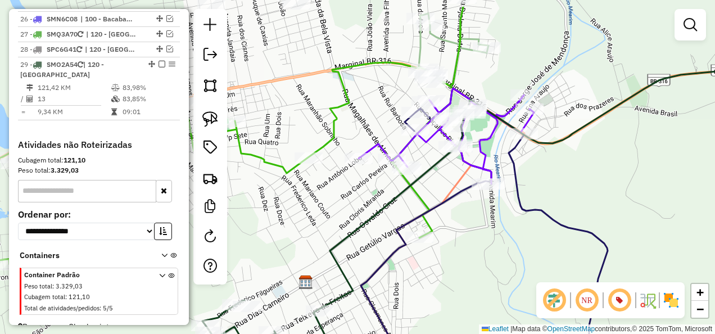
drag, startPoint x: 427, startPoint y: 145, endPoint x: 441, endPoint y: 193, distance: 49.8
click at [441, 192] on div "Janela de atendimento Grade de atendimento Capacidade Transportadoras Veículos …" at bounding box center [357, 167] width 715 height 334
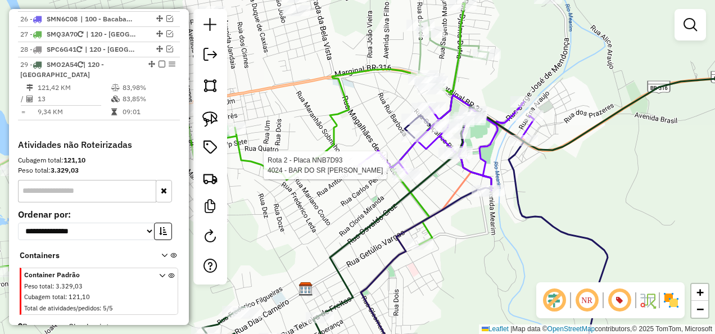
select select "**********"
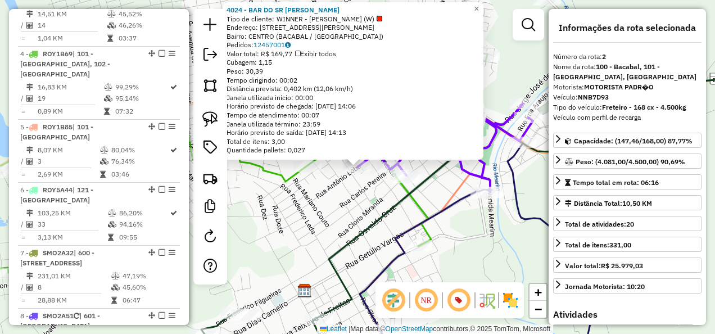
scroll to position [487, 0]
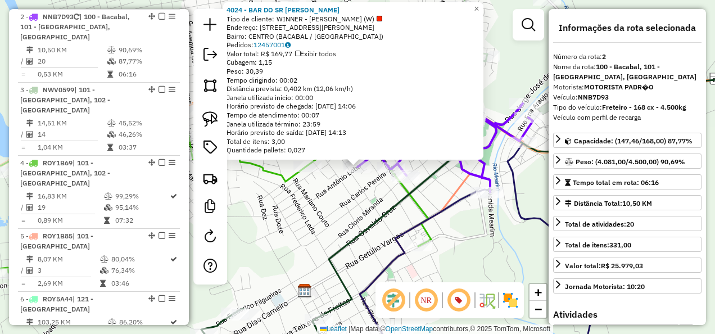
click at [345, 203] on div "4024 - BAR DO SR PEDRO Tipo de cliente: WINNER - ROTA (W) Endereço: R ANTONIO L…" at bounding box center [357, 167] width 715 height 334
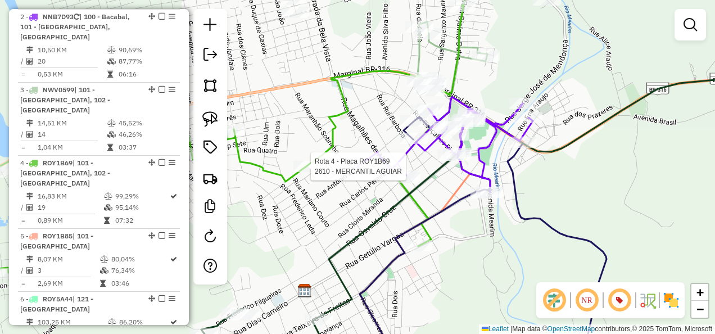
select select "**********"
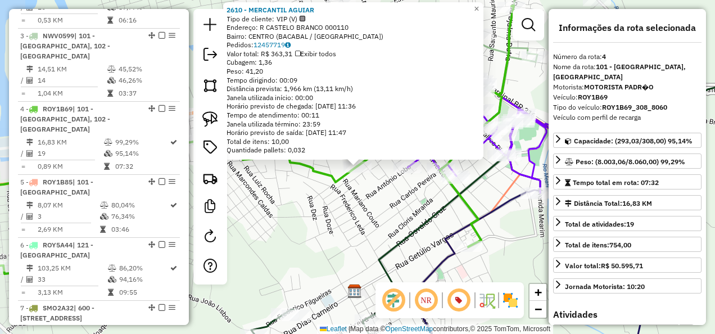
scroll to position [623, 0]
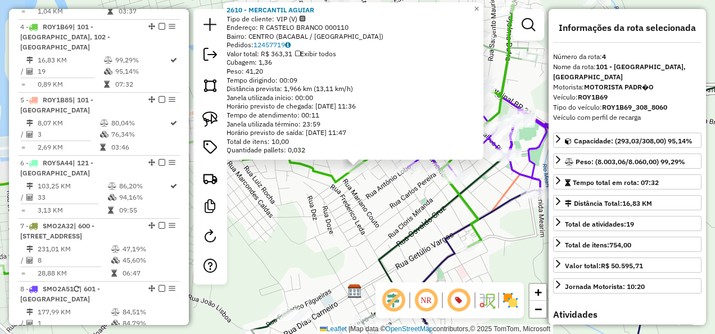
click at [370, 212] on div "2610 - MERCANTIL AGUIAR Tipo de cliente: VIP (V) Endereço: R CASTELO BRANCO 000…" at bounding box center [357, 167] width 715 height 334
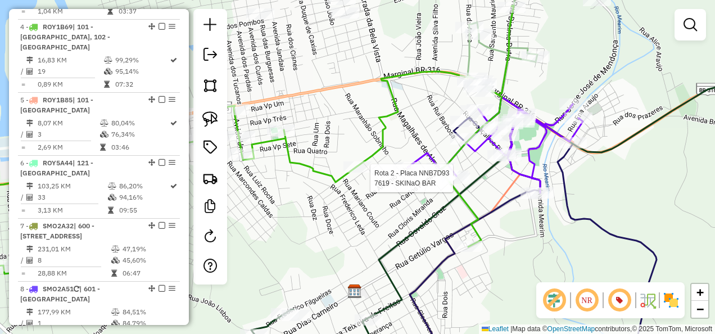
select select "**********"
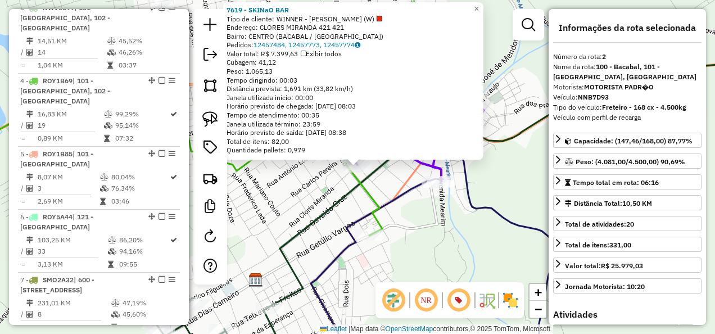
scroll to position [487, 0]
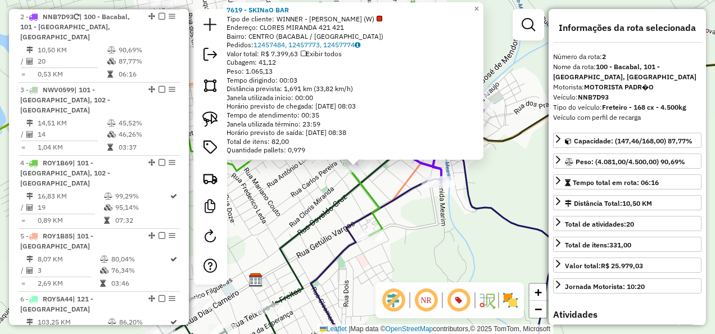
click at [454, 250] on div "7619 - SKINaO BAR Tipo de cliente: WINNER - ROTA (W) Endereço: CLORES MIRANDA 4…" at bounding box center [357, 167] width 715 height 334
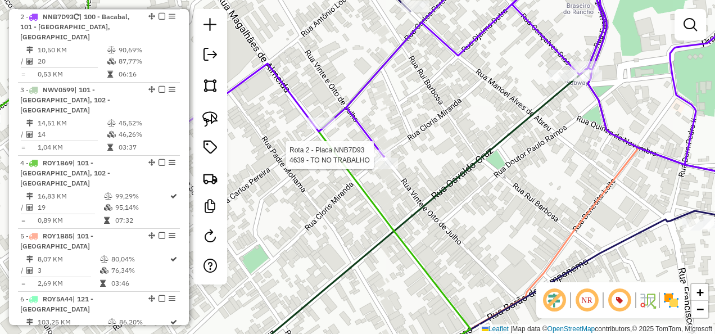
select select "**********"
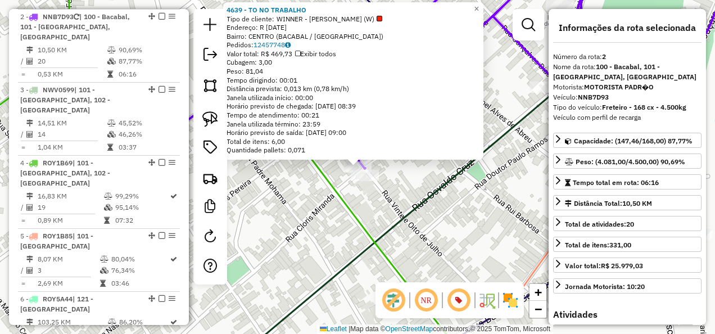
click at [395, 228] on icon at bounding box center [506, 167] width 560 height 401
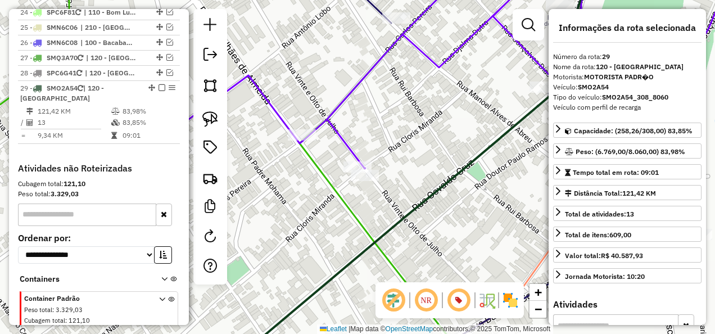
scroll to position [1579, 0]
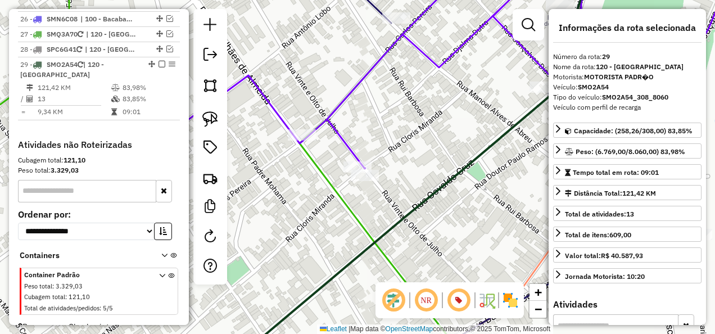
drag, startPoint x: 316, startPoint y: 257, endPoint x: 402, endPoint y: 112, distance: 168.6
click at [396, 124] on div "Janela de atendimento Grade de atendimento Capacidade Transportadoras Veículos …" at bounding box center [357, 167] width 715 height 334
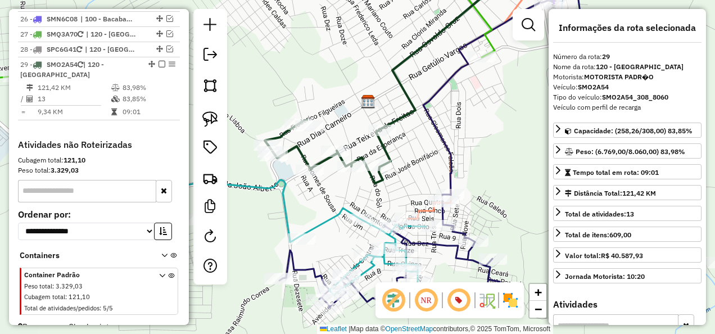
click at [384, 148] on icon at bounding box center [391, 75] width 253 height 216
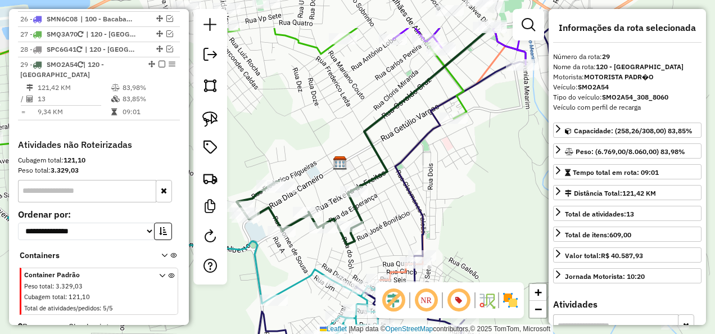
drag, startPoint x: 400, startPoint y: 161, endPoint x: 345, endPoint y: 238, distance: 95.5
click at [346, 236] on div "Janela de atendimento Grade de atendimento Capacidade Transportadoras Veículos …" at bounding box center [357, 167] width 715 height 334
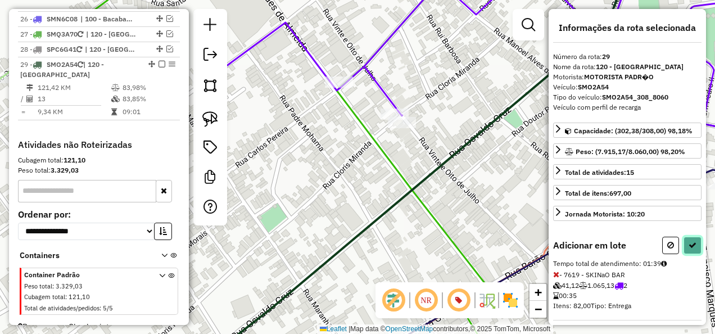
click at [692, 241] on icon at bounding box center [692, 245] width 8 height 8
select select "**********"
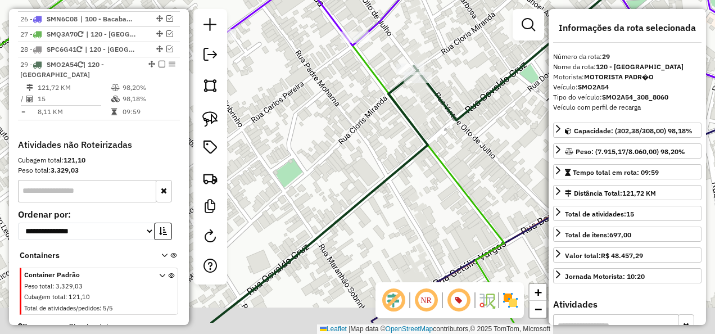
drag, startPoint x: 384, startPoint y: 265, endPoint x: 455, endPoint y: 104, distance: 176.2
click at [447, 132] on div "Janela de atendimento Grade de atendimento Capacidade Transportadoras Veículos …" at bounding box center [357, 167] width 715 height 334
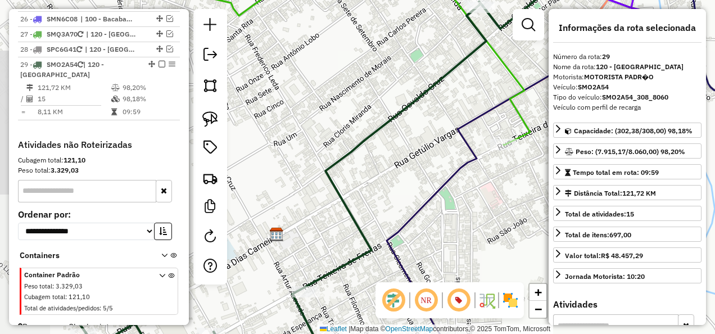
drag, startPoint x: 382, startPoint y: 202, endPoint x: 431, endPoint y: 89, distance: 123.1
click at [423, 109] on div "Janela de atendimento Grade de atendimento Capacidade Transportadoras Veículos …" at bounding box center [357, 167] width 715 height 334
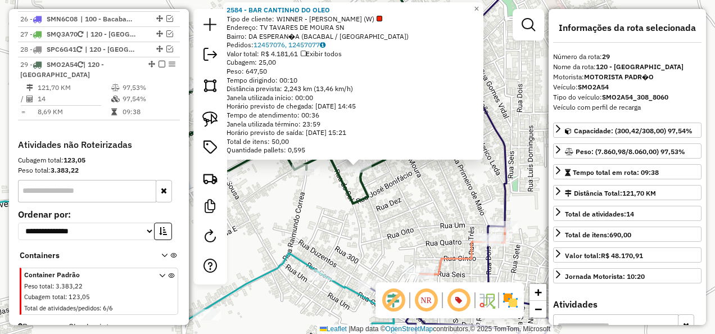
click at [366, 217] on div "2584 - BAR CANTINHO DO OLEO Tipo de cliente: WINNER - ROTA (W) Endereço: TV TAV…" at bounding box center [357, 167] width 715 height 334
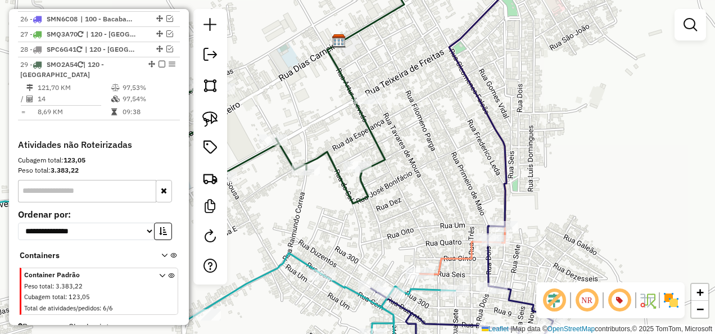
click at [312, 178] on div "Janela de atendimento Grade de atendimento Capacidade Transportadoras Veículos …" at bounding box center [357, 167] width 715 height 334
select select "**********"
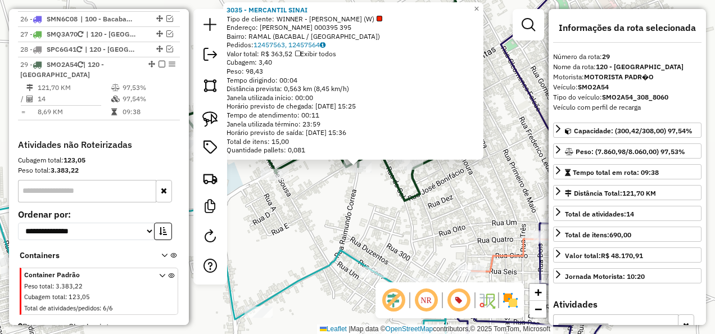
click at [333, 212] on div "3035 - MERCANTIL SINAI Tipo de cliente: WINNER - ROTA (W) Endereço: R RAIMUNDO …" at bounding box center [357, 167] width 715 height 334
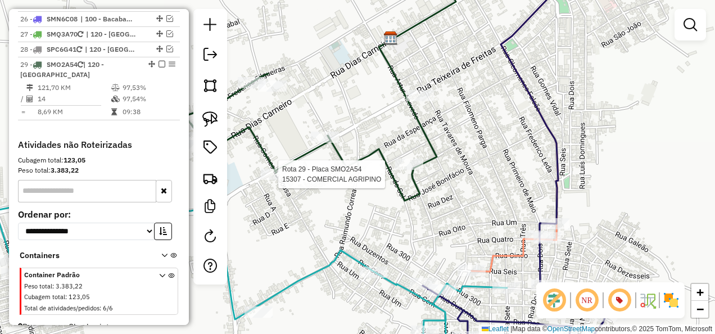
select select "**********"
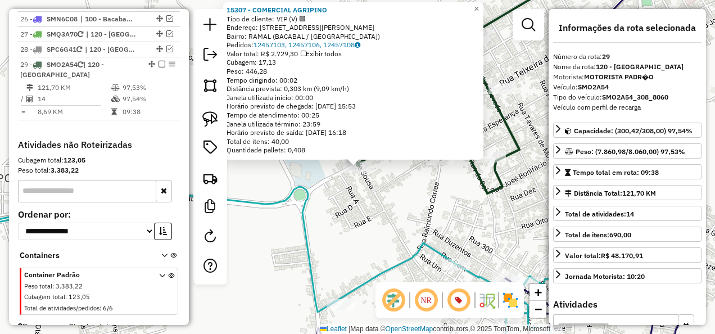
click at [375, 202] on div "15307 - COMERCIAL AGRIPINO Tipo de cliente: VIP (V) Endereço: RUA GOMES DE SOUZ…" at bounding box center [357, 167] width 715 height 334
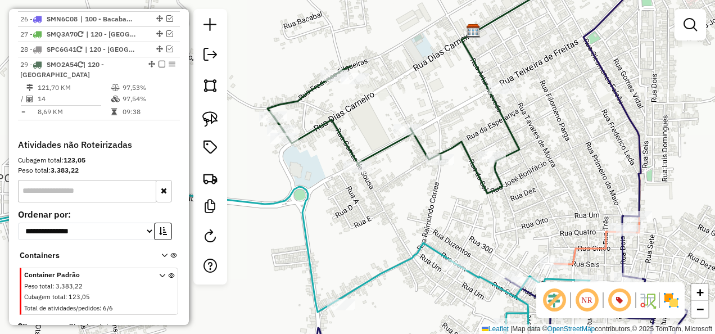
select select "**********"
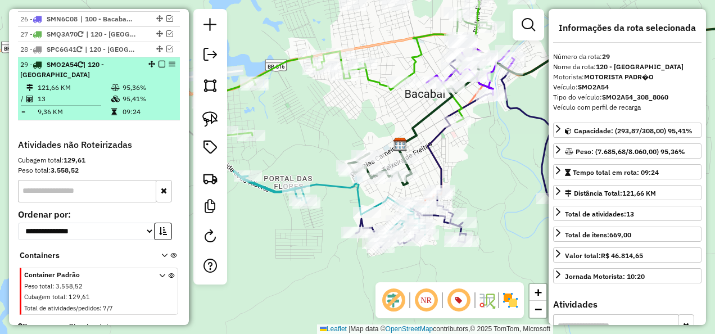
click at [158, 61] on em at bounding box center [161, 64] width 7 height 7
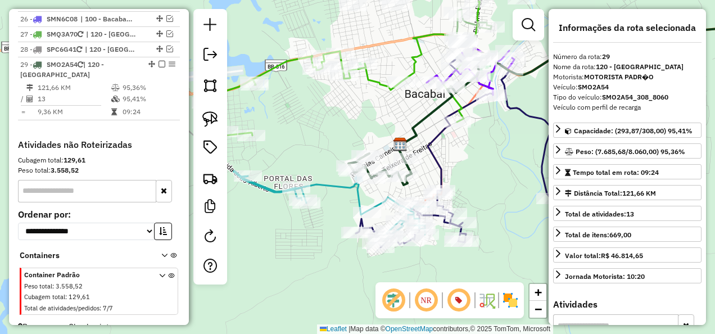
scroll to position [1531, 0]
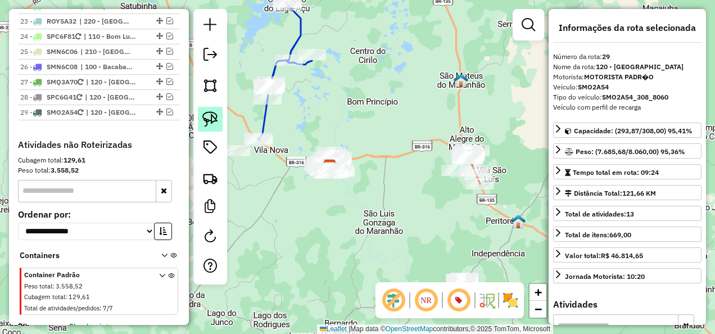
click at [211, 120] on img at bounding box center [210, 119] width 16 height 16
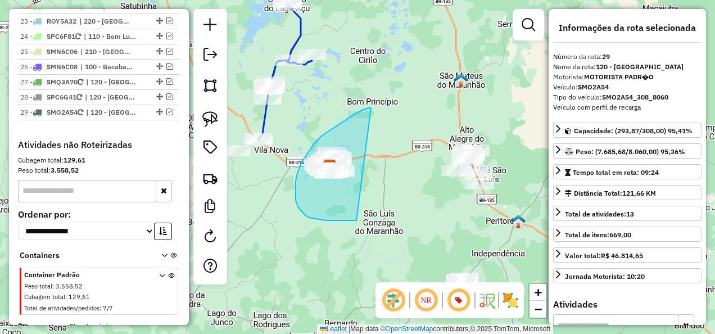
drag, startPoint x: 371, startPoint y: 108, endPoint x: 356, endPoint y: 220, distance: 113.4
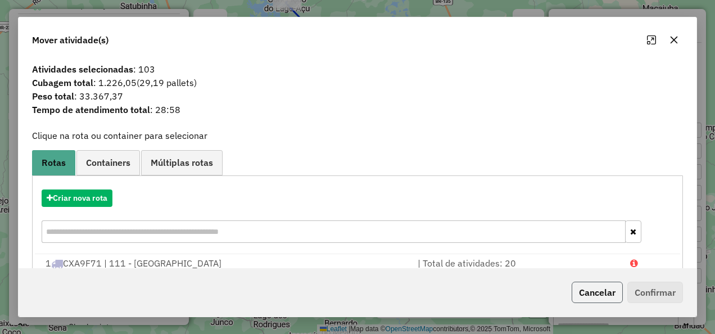
click at [610, 290] on button "Cancelar" at bounding box center [597, 292] width 51 height 21
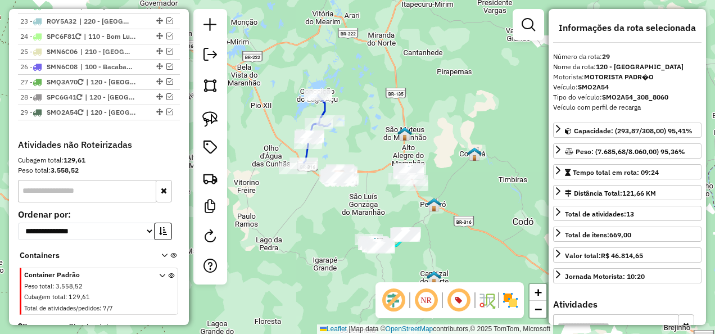
drag, startPoint x: 322, startPoint y: 234, endPoint x: 366, endPoint y: 248, distance: 46.7
click at [366, 248] on div "Janela de atendimento Grade de atendimento Capacidade Transportadoras Veículos …" at bounding box center [357, 167] width 715 height 334
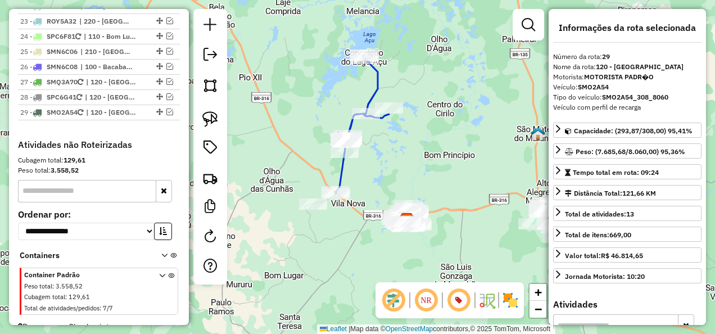
drag, startPoint x: 214, startPoint y: 117, endPoint x: 264, endPoint y: 115, distance: 50.6
click at [214, 117] on img at bounding box center [210, 119] width 16 height 16
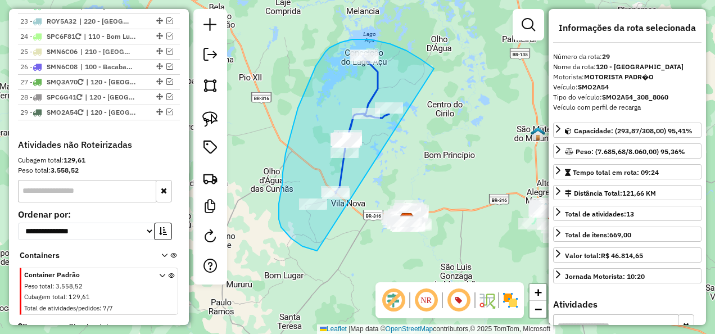
drag, startPoint x: 417, startPoint y: 57, endPoint x: 317, endPoint y: 251, distance: 217.7
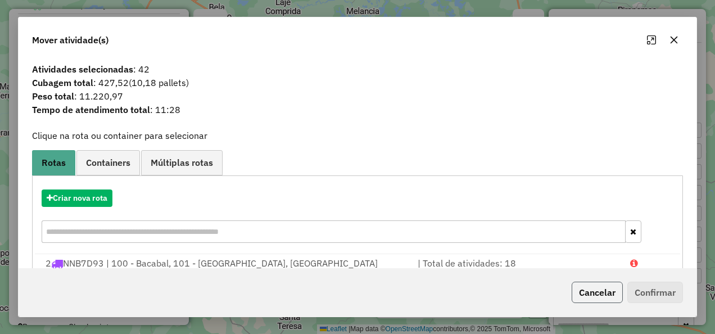
click at [600, 290] on button "Cancelar" at bounding box center [597, 292] width 51 height 21
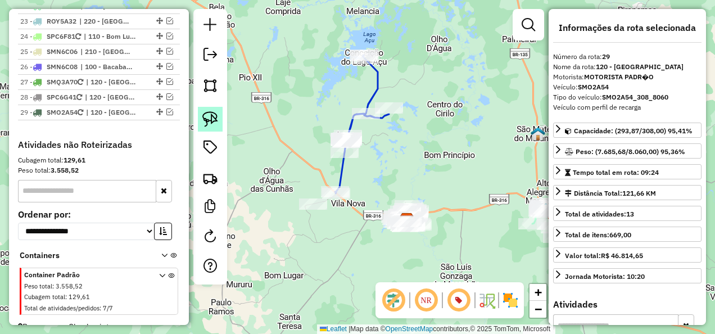
click at [211, 119] on img at bounding box center [210, 119] width 16 height 16
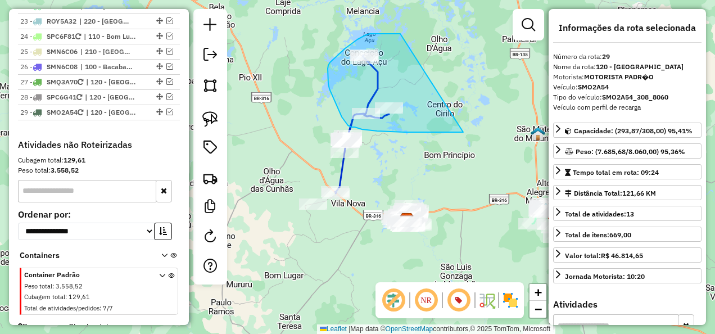
drag, startPoint x: 384, startPoint y: 34, endPoint x: 463, endPoint y: 132, distance: 126.3
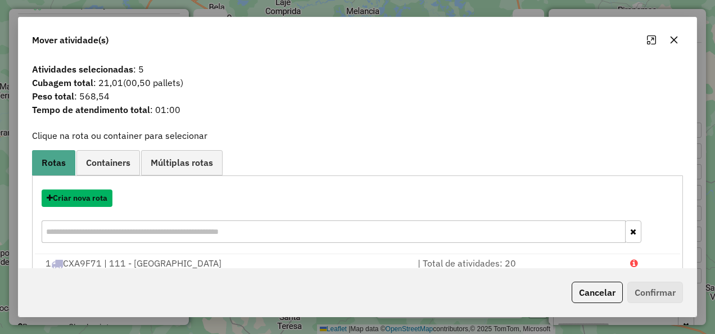
click at [83, 196] on button "Criar nova rota" at bounding box center [77, 197] width 71 height 17
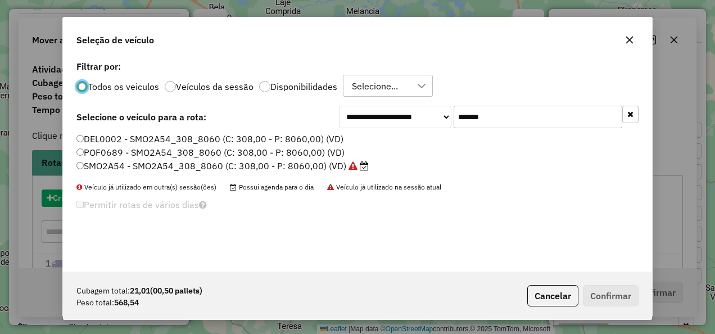
scroll to position [6, 3]
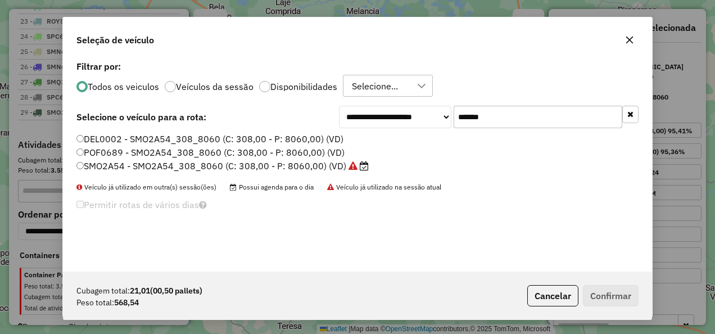
drag, startPoint x: 546, startPoint y: 123, endPoint x: 368, endPoint y: 134, distance: 178.6
click at [368, 134] on div "**********" at bounding box center [357, 165] width 589 height 214
paste input "text"
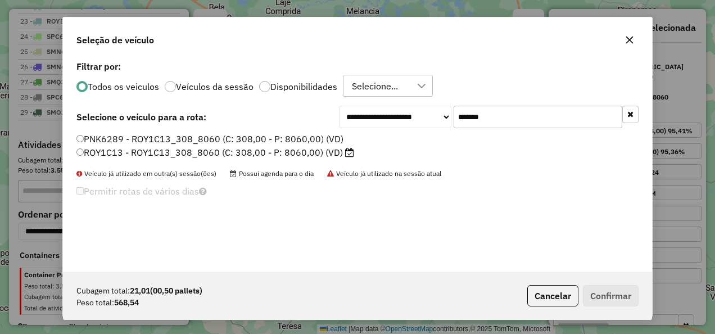
type input "*******"
click at [321, 153] on label "ROY1C13 - ROY1C13_308_8060 (C: 308,00 - P: 8060,00) (VD)" at bounding box center [215, 152] width 278 height 13
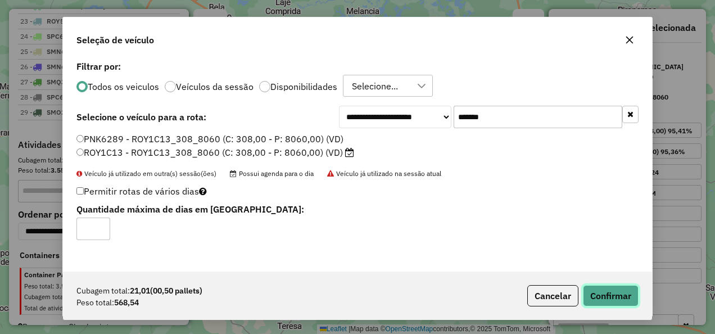
click at [610, 296] on button "Confirmar" at bounding box center [611, 295] width 56 height 21
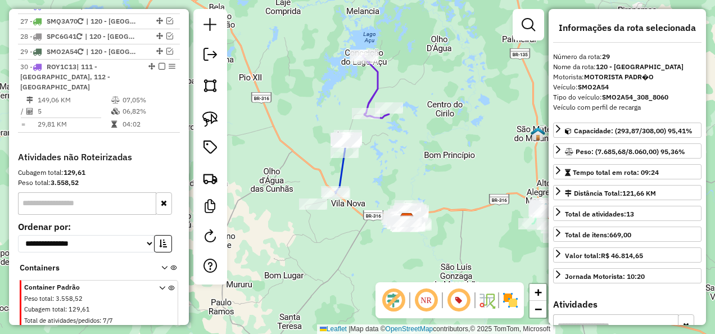
scroll to position [1594, 0]
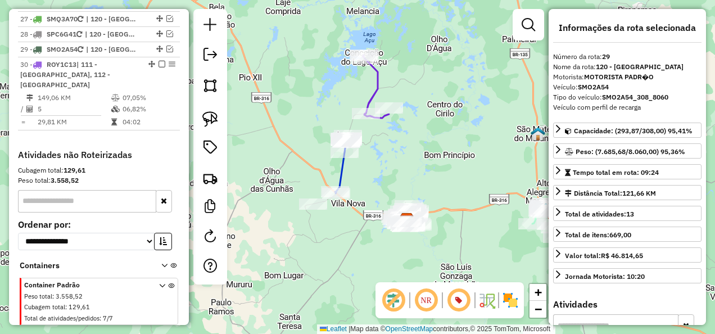
click at [373, 88] on icon at bounding box center [376, 86] width 26 height 63
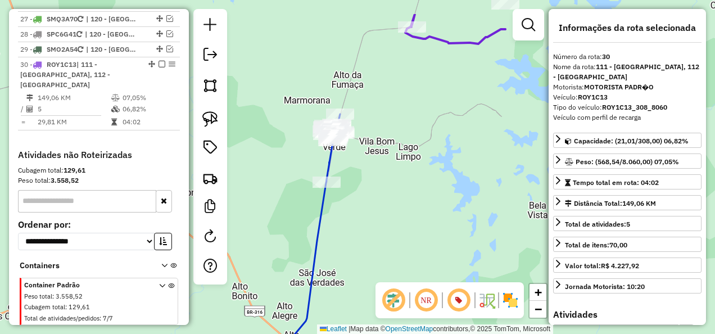
drag, startPoint x: 357, startPoint y: 135, endPoint x: 363, endPoint y: 184, distance: 49.2
click at [363, 184] on div "Janela de atendimento Grade de atendimento Capacidade Transportadoras Veículos …" at bounding box center [357, 167] width 715 height 334
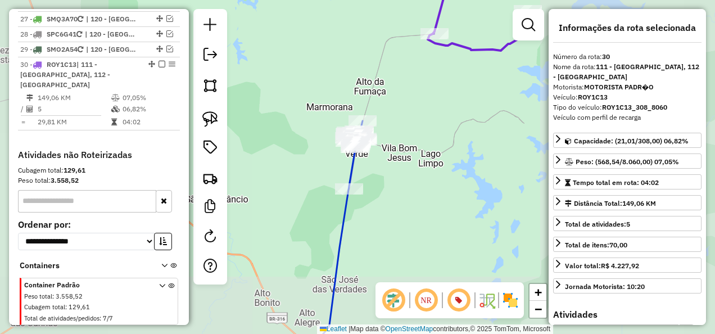
drag, startPoint x: 392, startPoint y: 190, endPoint x: 378, endPoint y: 218, distance: 31.4
click at [378, 218] on div "Janela de atendimento Grade de atendimento Capacidade Transportadoras Veículos …" at bounding box center [357, 167] width 715 height 334
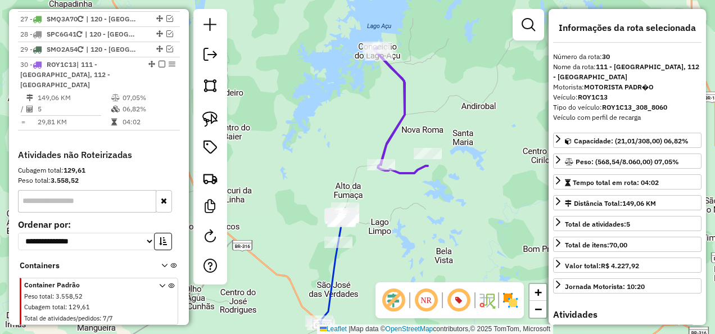
click at [420, 169] on icon at bounding box center [401, 110] width 54 height 126
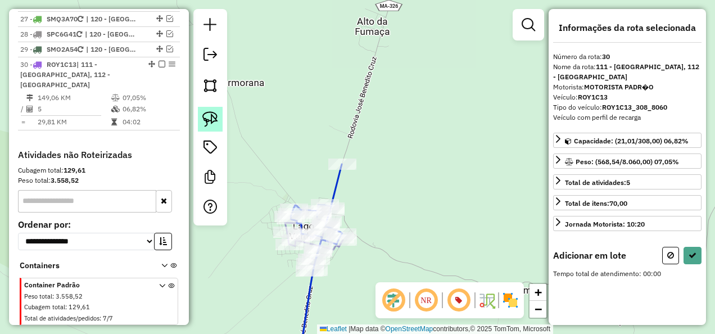
click at [210, 116] on img at bounding box center [210, 119] width 16 height 16
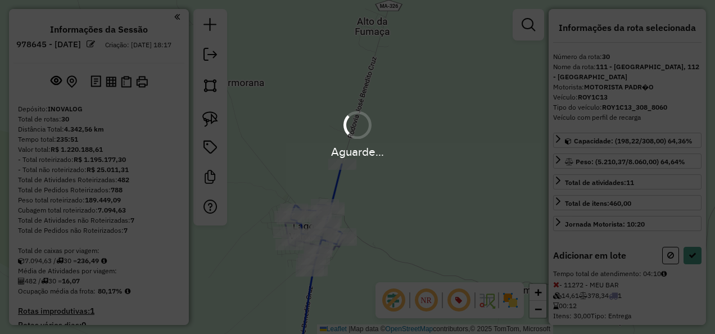
scroll to position [1594, 0]
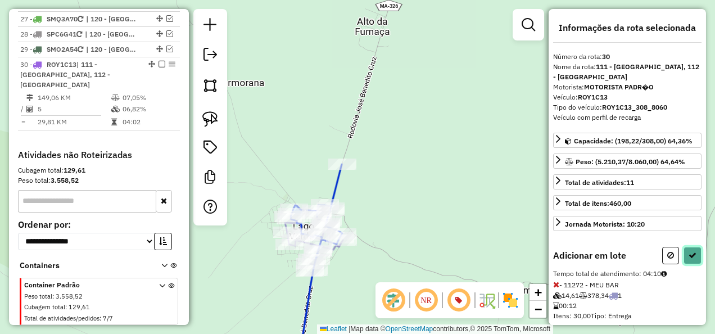
click at [689, 251] on icon at bounding box center [692, 255] width 8 height 8
select select "**********"
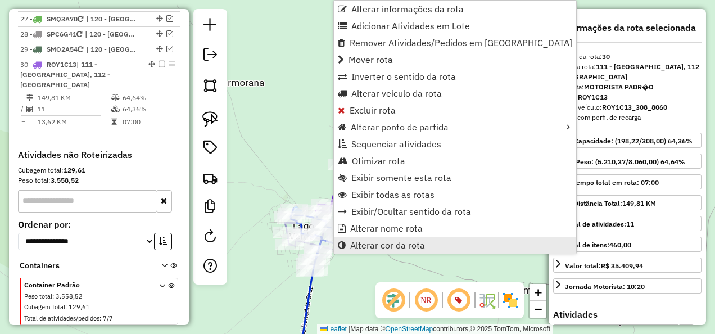
click at [415, 243] on span "Alterar cor da rota" at bounding box center [387, 245] width 75 height 9
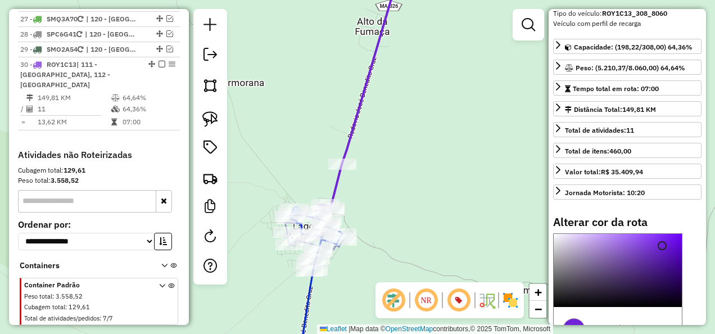
scroll to position [169, 0]
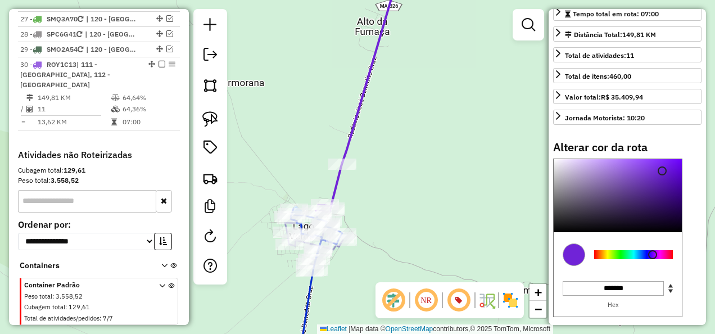
type input "*******"
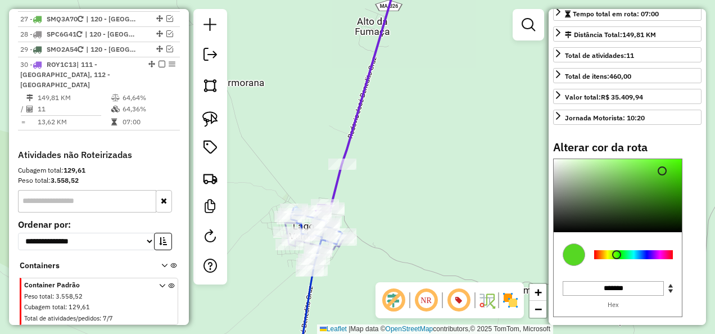
click at [617, 250] on div at bounding box center [633, 254] width 79 height 9
click at [349, 133] on icon at bounding box center [358, 90] width 85 height 246
select select "**********"
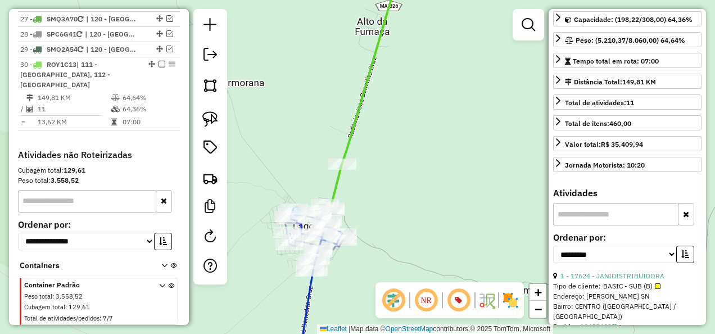
scroll to position [0, 0]
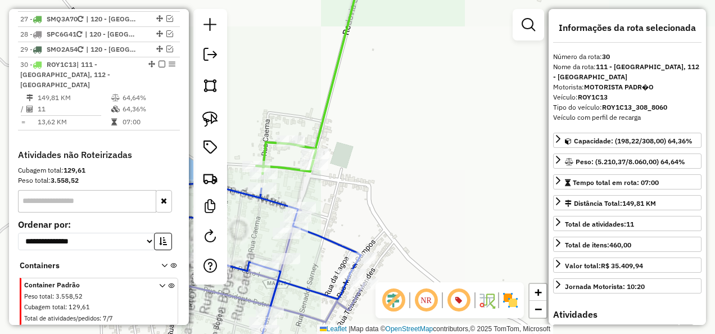
drag, startPoint x: 339, startPoint y: 202, endPoint x: 481, endPoint y: 187, distance: 142.4
click at [481, 187] on div "Janela de atendimento Grade de atendimento Capacidade Transportadoras Veículos …" at bounding box center [357, 167] width 715 height 334
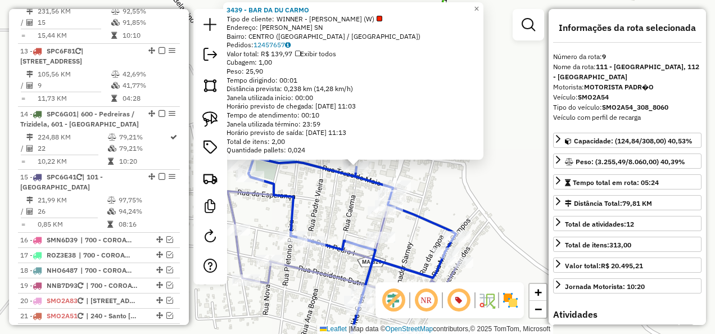
scroll to position [947, 0]
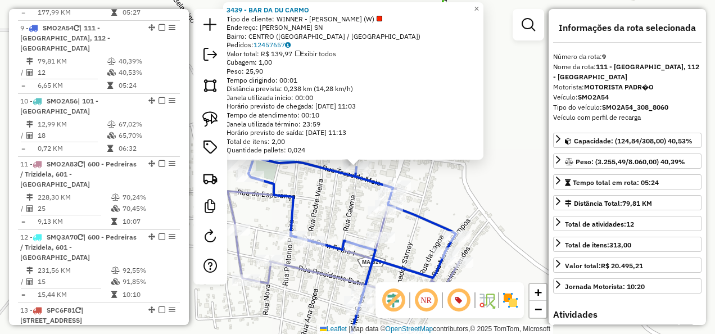
click at [327, 206] on div "3439 - BAR DA DU CARMO Tipo de cliente: WINNER - ROTA (W) Endereço: [PERSON_NAM…" at bounding box center [357, 167] width 715 height 334
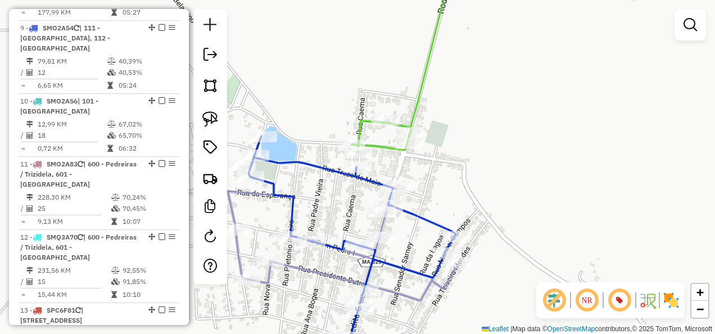
click at [413, 106] on icon at bounding box center [401, 59] width 101 height 185
select select "**********"
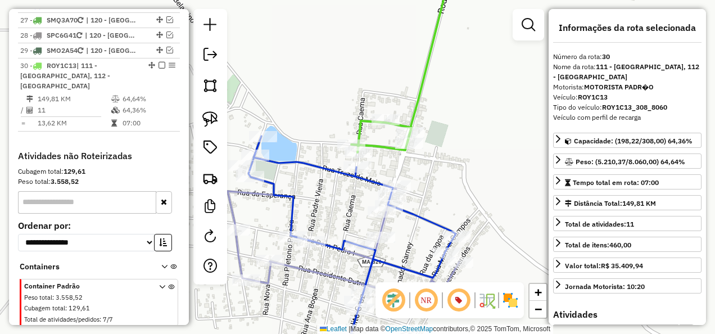
scroll to position [1594, 0]
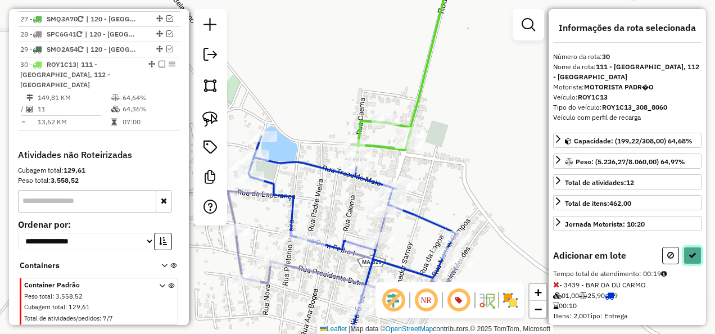
click at [690, 251] on icon at bounding box center [692, 255] width 8 height 8
select select "**********"
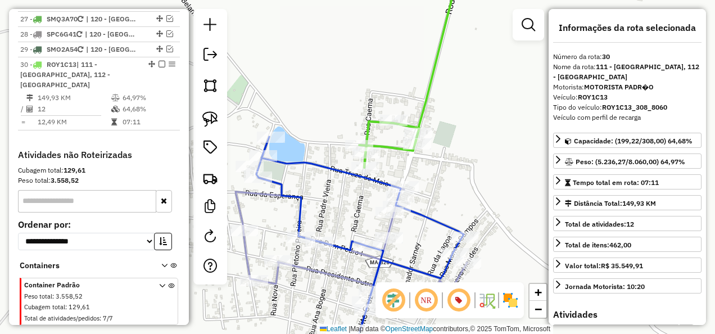
drag, startPoint x: 315, startPoint y: 189, endPoint x: 352, endPoint y: 194, distance: 38.0
click at [354, 194] on div "Janela de atendimento Grade de atendimento Capacidade Transportadoras Veículos …" at bounding box center [357, 167] width 715 height 334
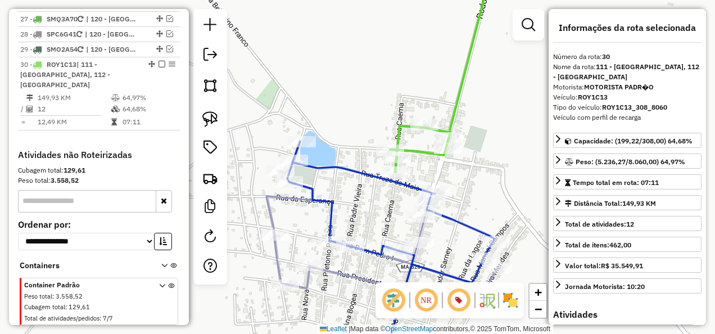
drag, startPoint x: 211, startPoint y: 114, endPoint x: 258, endPoint y: 99, distance: 48.9
click at [211, 113] on img at bounding box center [210, 119] width 16 height 16
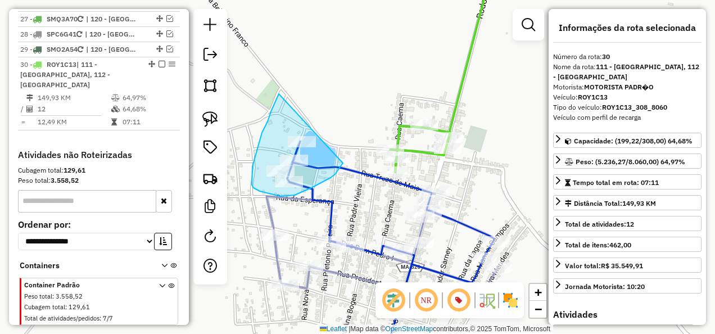
drag, startPoint x: 279, startPoint y: 94, endPoint x: 343, endPoint y: 163, distance: 94.3
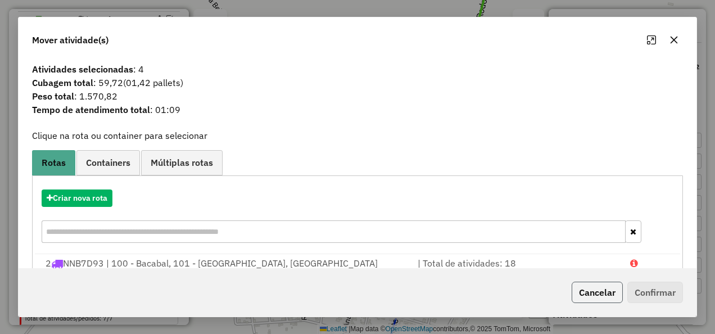
click at [585, 294] on button "Cancelar" at bounding box center [597, 292] width 51 height 21
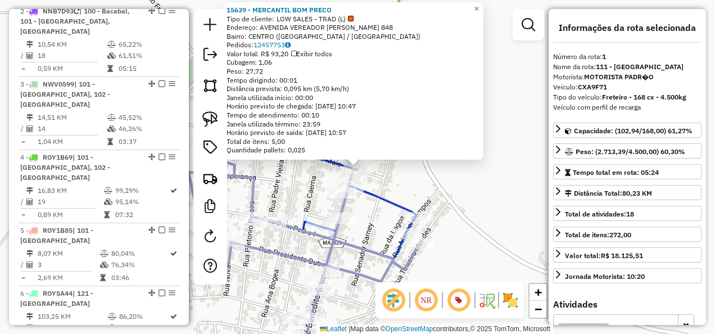
scroll to position [435, 0]
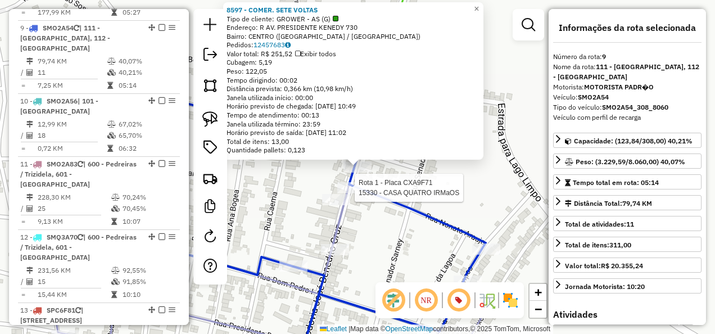
click at [355, 193] on div at bounding box center [351, 187] width 28 height 11
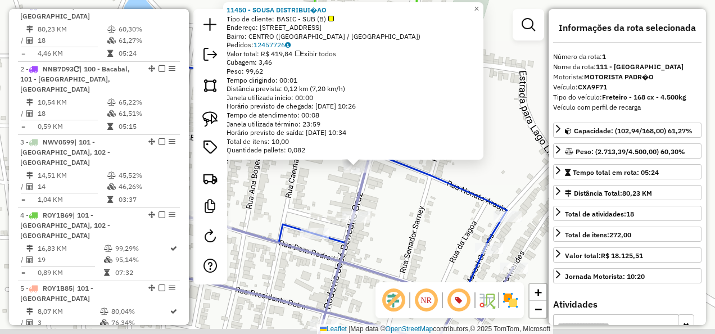
click at [320, 202] on div "Rota 1 - Placa CXA9F71 11450 - SOUSA DISTRIBUI�AO 11450 - SOUSA DISTRIBUI�AO Ti…" at bounding box center [357, 167] width 715 height 334
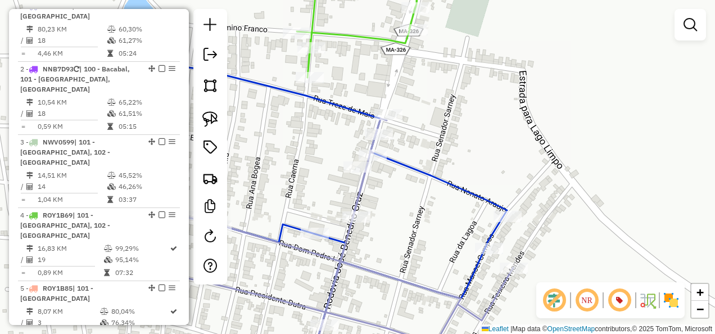
click at [352, 37] on icon at bounding box center [361, 22] width 128 height 111
select select "**********"
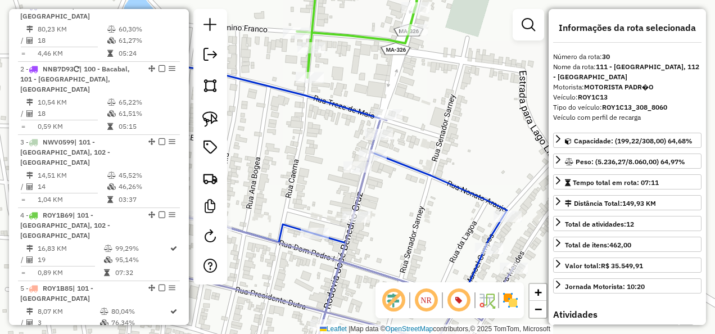
scroll to position [1594, 0]
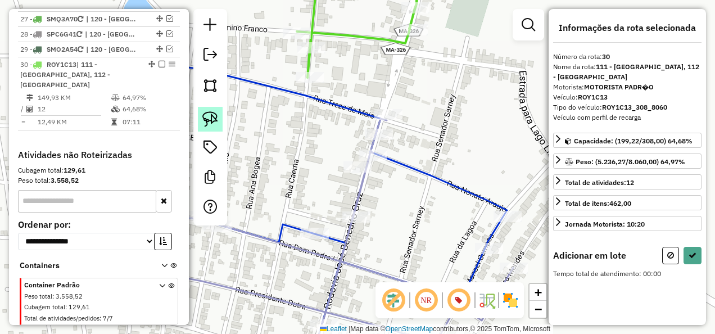
click at [211, 119] on img at bounding box center [210, 119] width 16 height 16
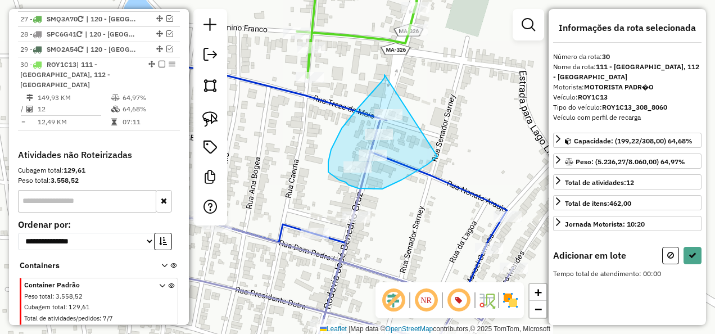
drag, startPoint x: 384, startPoint y: 75, endPoint x: 437, endPoint y: 155, distance: 96.2
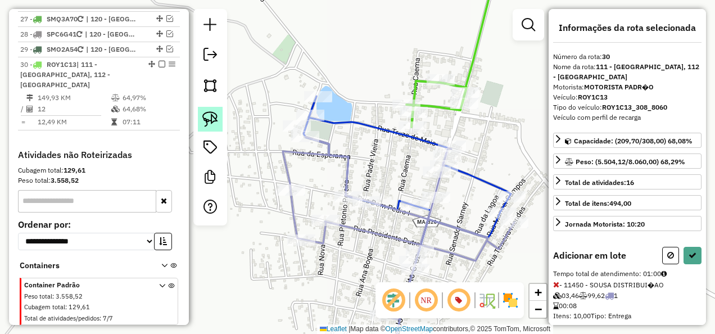
click at [212, 118] on img at bounding box center [210, 119] width 16 height 16
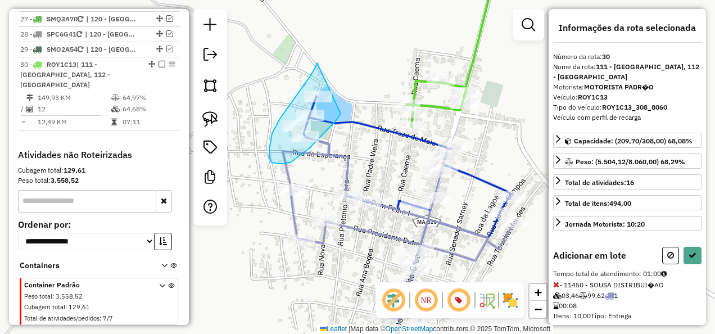
drag, startPoint x: 315, startPoint y: 69, endPoint x: 341, endPoint y: 114, distance: 51.9
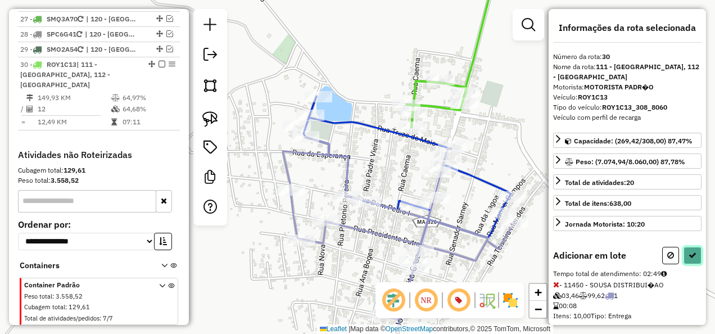
click at [691, 252] on icon at bounding box center [692, 255] width 8 height 8
select select "**********"
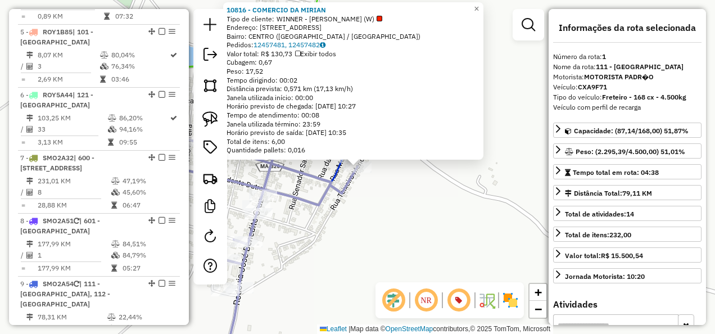
scroll to position [435, 0]
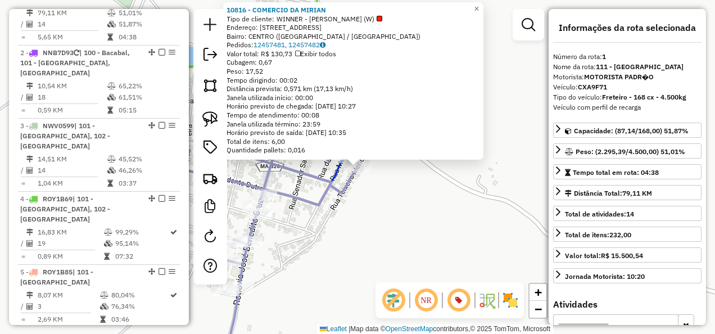
click at [389, 203] on div "Rota 1 - Placa CXA9F71 10816 - COMERCIO DA MIRIAN 10816 - COMERCIO DA MIRIAN Ti…" at bounding box center [357, 167] width 715 height 334
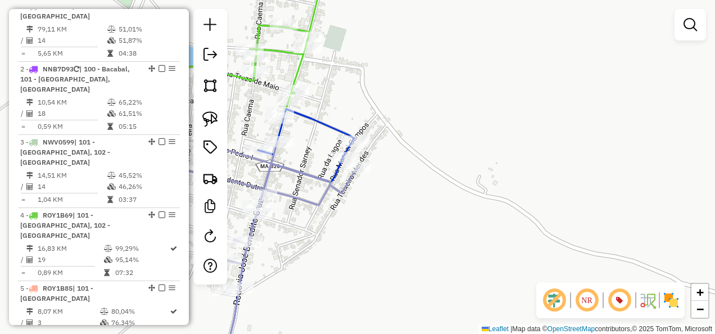
click at [295, 66] on icon at bounding box center [236, 40] width 179 height 147
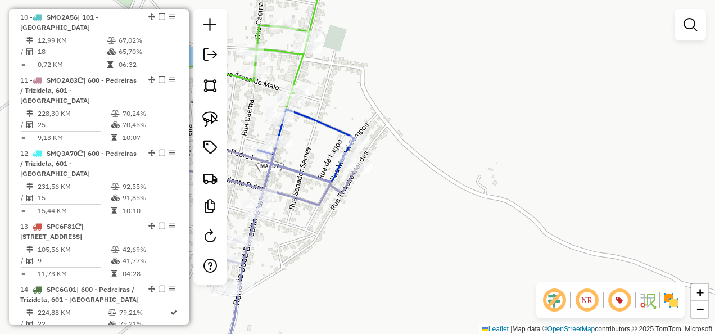
select select "**********"
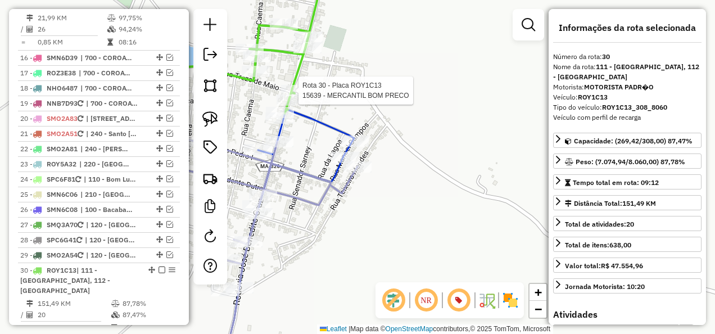
scroll to position [1594, 0]
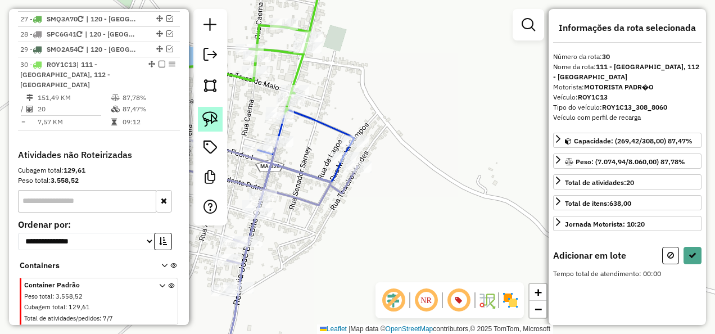
click at [214, 120] on img at bounding box center [210, 119] width 16 height 16
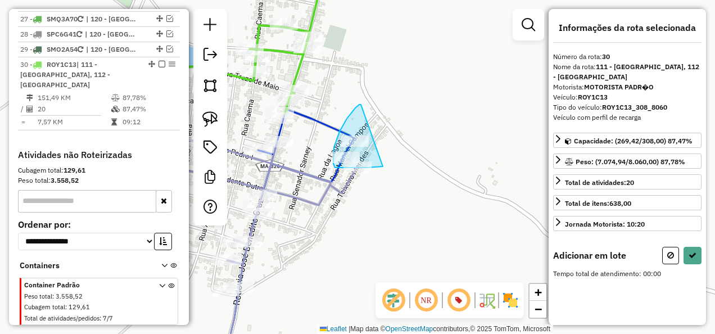
drag, startPoint x: 361, startPoint y: 105, endPoint x: 383, endPoint y: 166, distance: 65.6
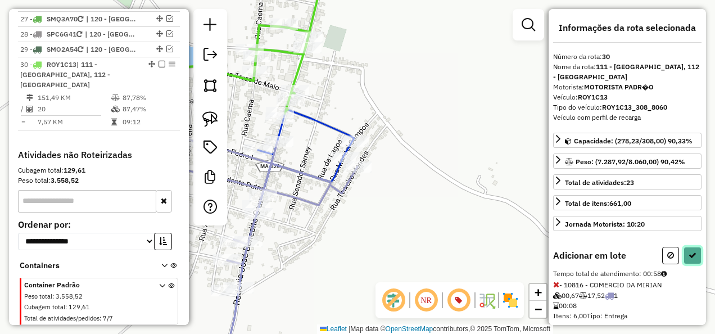
click at [691, 255] on icon at bounding box center [692, 255] width 8 height 8
select select "**********"
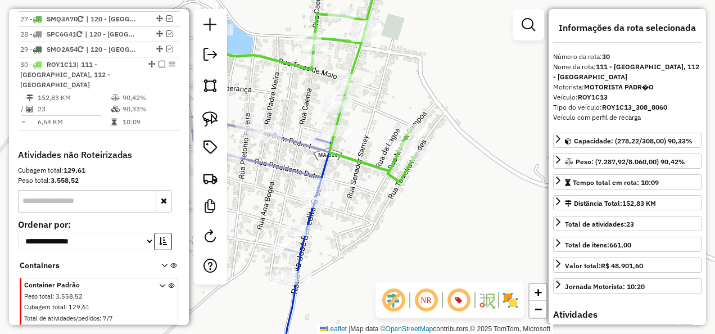
drag, startPoint x: 413, startPoint y: 188, endPoint x: 438, endPoint y: 219, distance: 40.4
click at [438, 218] on div "Janela de atendimento Grade de atendimento Capacidade Transportadoras Veículos …" at bounding box center [357, 167] width 715 height 334
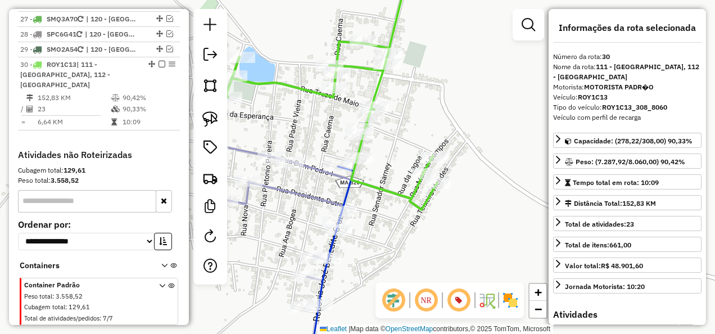
click at [393, 188] on icon at bounding box center [332, 88] width 211 height 243
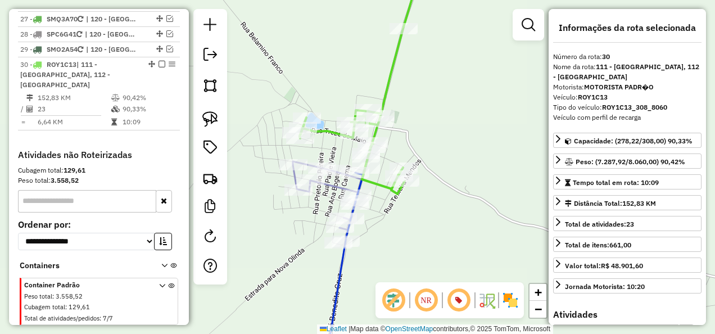
drag, startPoint x: 160, startPoint y: 47, endPoint x: 239, endPoint y: 63, distance: 81.3
click at [160, 61] on em at bounding box center [161, 64] width 7 height 7
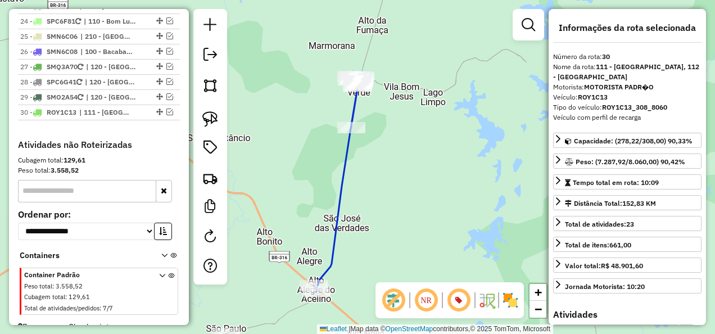
drag, startPoint x: 342, startPoint y: 183, endPoint x: 346, endPoint y: 110, distance: 72.6
click at [341, 146] on icon at bounding box center [337, 185] width 46 height 214
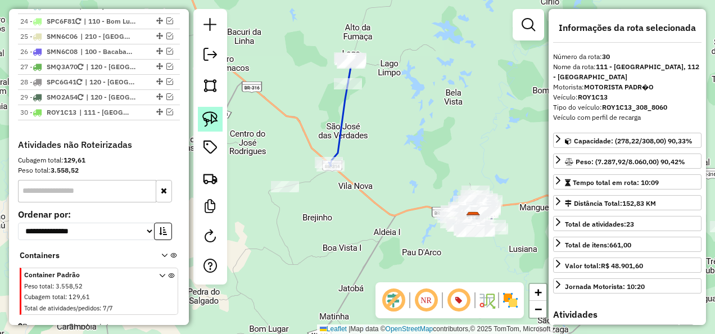
click at [201, 119] on link at bounding box center [210, 119] width 25 height 25
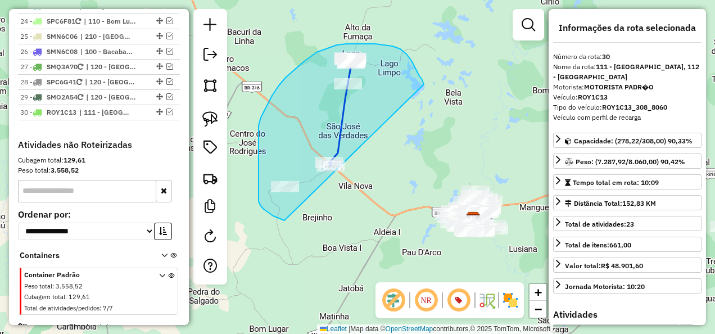
drag, startPoint x: 423, startPoint y: 82, endPoint x: 290, endPoint y: 221, distance: 192.0
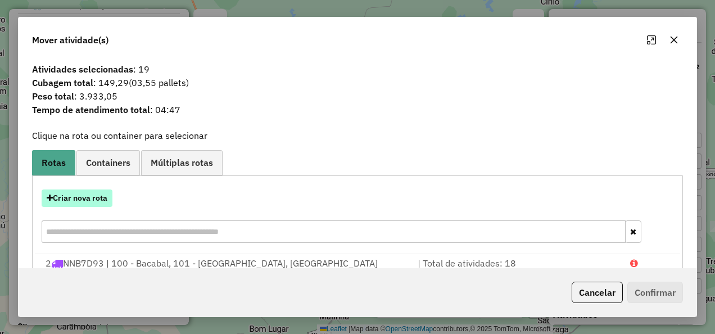
click at [92, 201] on button "Criar nova rota" at bounding box center [77, 197] width 71 height 17
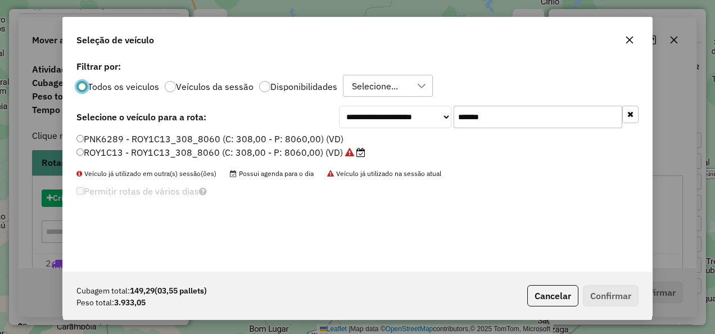
scroll to position [6, 3]
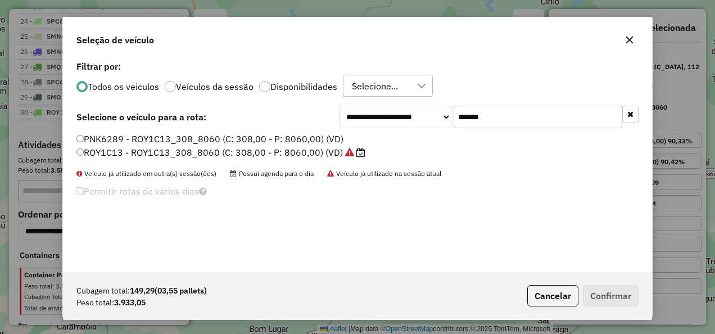
drag, startPoint x: 514, startPoint y: 121, endPoint x: 416, endPoint y: 120, distance: 98.4
click at [416, 120] on div "**********" at bounding box center [489, 117] width 300 height 22
paste input "text"
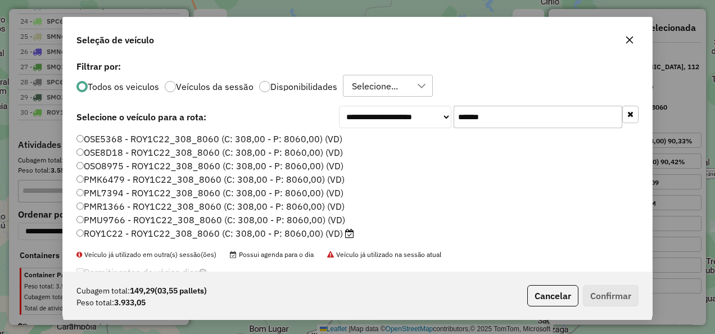
type input "*******"
click at [329, 234] on label "ROY1C22 - ROY1C22_308_8060 (C: 308,00 - P: 8060,00) (VD)" at bounding box center [215, 233] width 278 height 13
click at [612, 292] on button "Confirmar" at bounding box center [611, 295] width 56 height 21
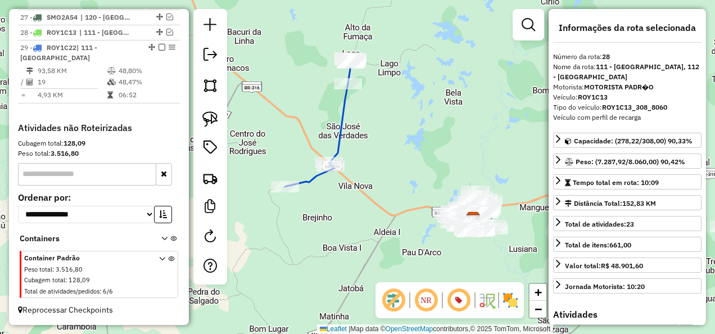
scroll to position [1483, 0]
click at [338, 130] on icon at bounding box center [318, 122] width 67 height 129
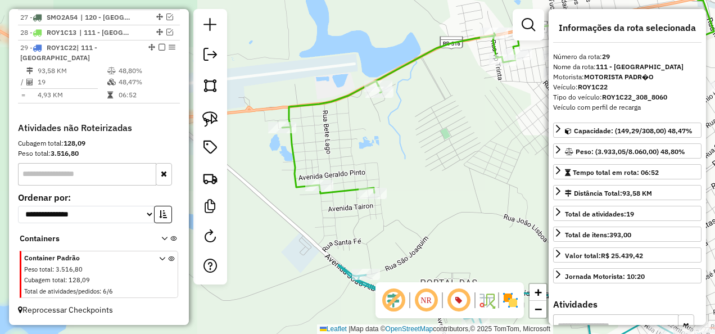
drag, startPoint x: 405, startPoint y: 187, endPoint x: 428, endPoint y: 192, distance: 23.0
click at [428, 192] on div "Janela de atendimento Grade de atendimento Capacidade Transportadoras Veículos …" at bounding box center [357, 167] width 715 height 334
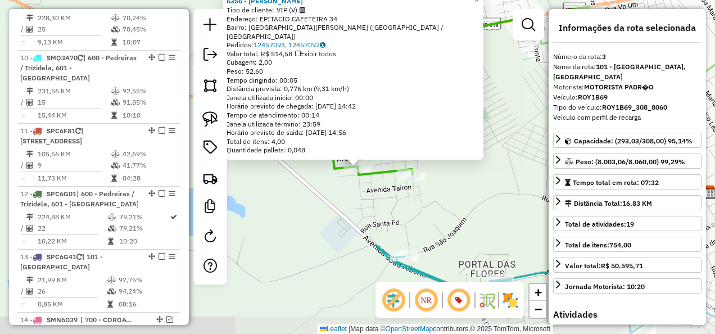
scroll to position [570, 0]
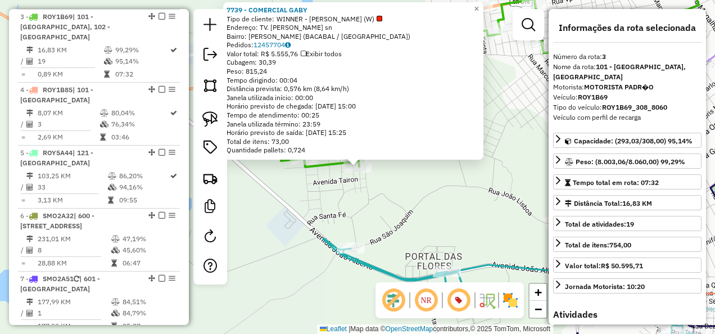
click at [423, 192] on div "Rota 3 - Placa ROY1B69 7739 - COMERCIAL GABY 7739 - COMERCIAL GABY Tipo de clie…" at bounding box center [357, 167] width 715 height 334
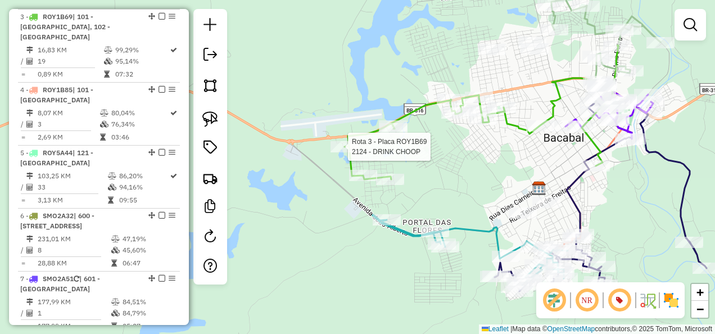
select select "**********"
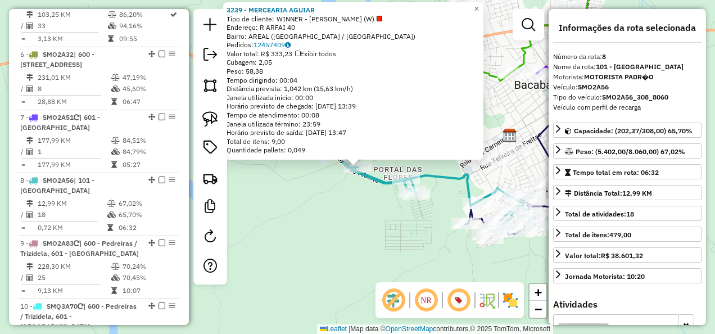
scroll to position [894, 0]
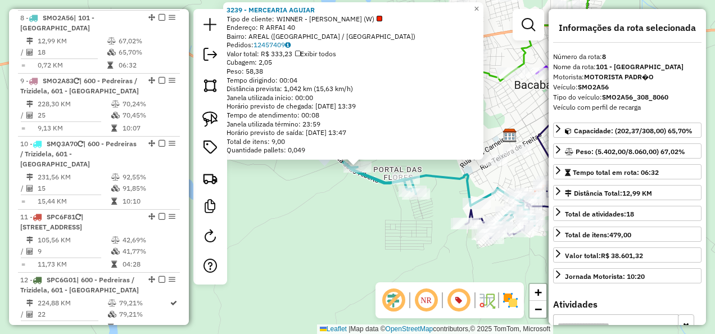
click at [353, 241] on div "3239 - MERCEARIA AGUIAR Tipo de cliente: WINNER - ROTA (W) Endereço: R ARFAI 40…" at bounding box center [357, 167] width 715 height 334
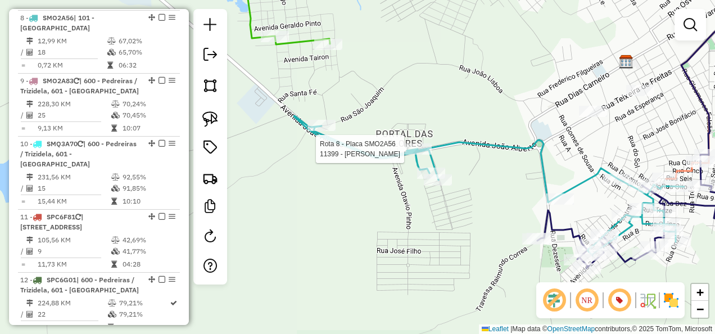
select select "**********"
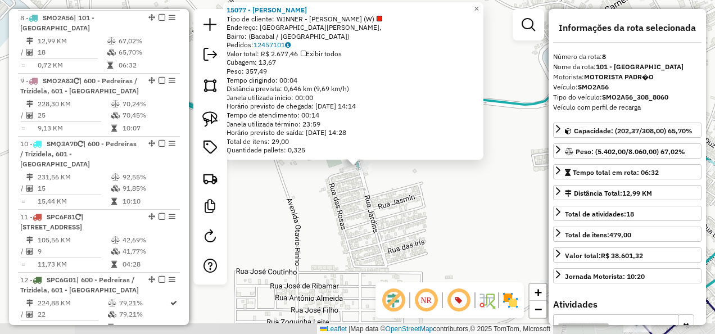
click at [408, 210] on div "15077 - [PERSON_NAME] Tipo de cliente: WINNER - ROTA (W) Endereço: [GEOGRAPHIC_…" at bounding box center [357, 167] width 715 height 334
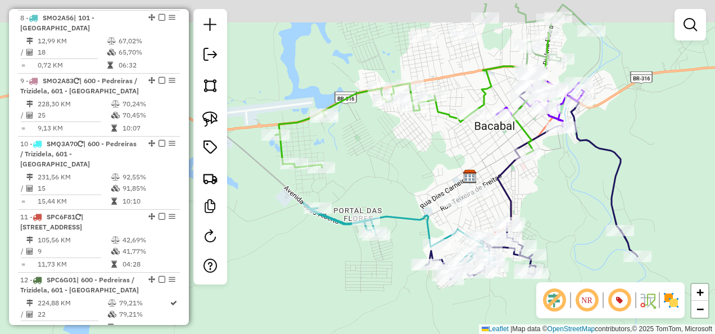
drag, startPoint x: 416, startPoint y: 166, endPoint x: 396, endPoint y: 205, distance: 43.5
click at [396, 202] on div "Janela de atendimento Grade de atendimento Capacidade Transportadoras Veículos …" at bounding box center [357, 167] width 715 height 334
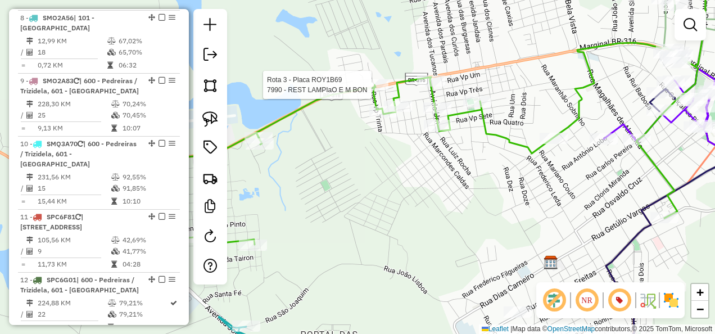
select select "**********"
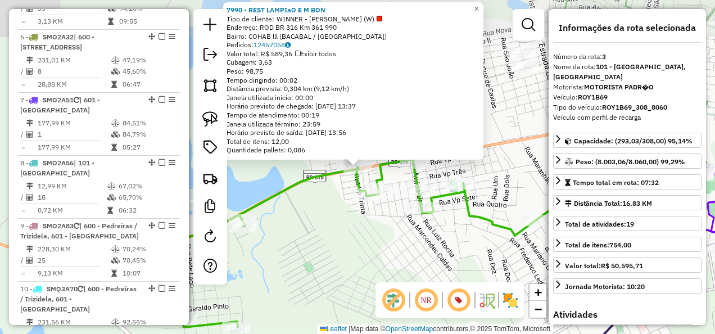
scroll to position [570, 0]
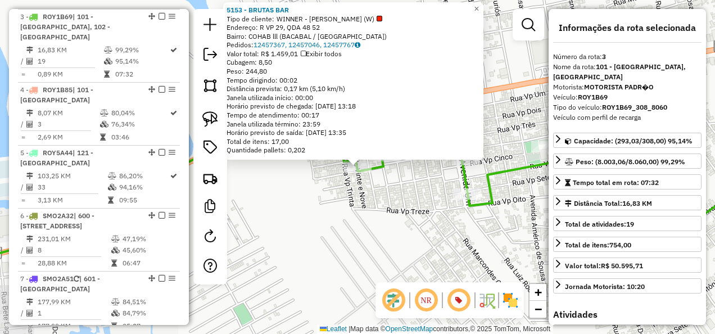
click at [380, 232] on div "5153 - BRUTAS BAR Tipo de cliente: WINNER - ROTA (W) Endereço: R VP 29, QDA 48 …" at bounding box center [357, 167] width 715 height 334
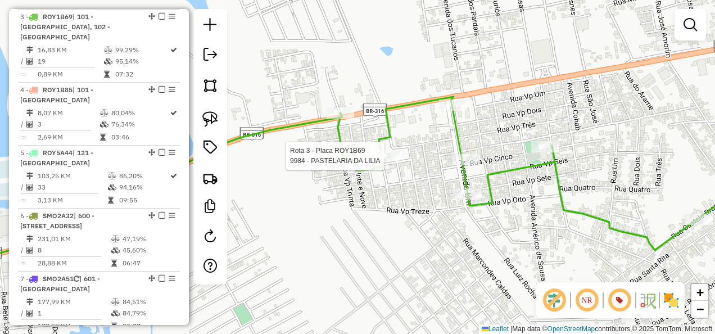
select select "**********"
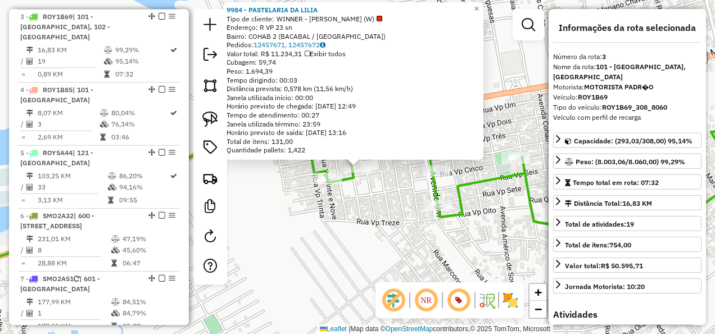
click at [392, 206] on div "9984 - PASTELARIA DA LILIA Tipo de cliente: WINNER - ROTA (W) Endereço: R VP 23…" at bounding box center [357, 167] width 715 height 334
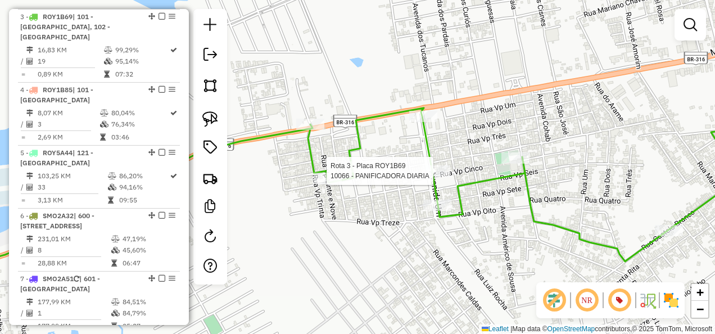
select select "**********"
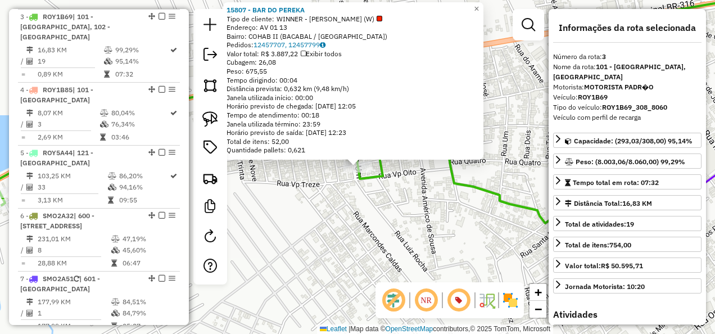
click at [386, 228] on div "15807 - BAR DO PEREKA Tipo de cliente: WINNER - ROTA (W) Endereço: AV 01 13 Bai…" at bounding box center [357, 167] width 715 height 334
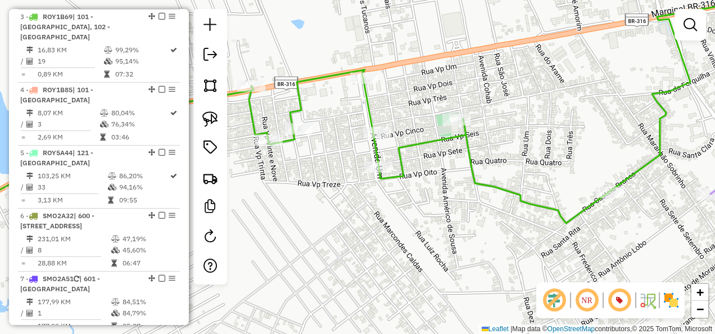
drag, startPoint x: 292, startPoint y: 160, endPoint x: 512, endPoint y: 138, distance: 221.4
click at [478, 147] on div "Janela de atendimento Grade de atendimento Capacidade Transportadoras Veículos …" at bounding box center [357, 167] width 715 height 334
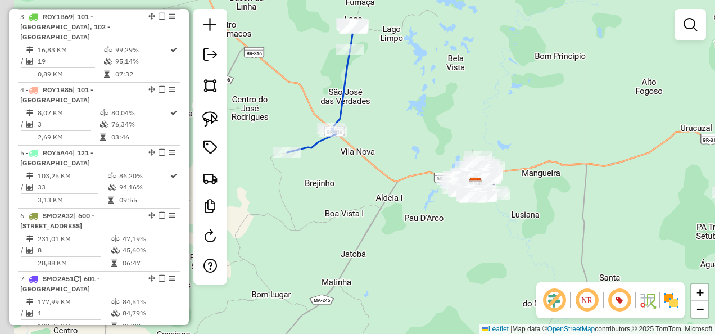
drag, startPoint x: 344, startPoint y: 196, endPoint x: 366, endPoint y: 224, distance: 36.4
click at [366, 224] on div "Janela de atendimento Grade de atendimento Capacidade Transportadoras Veículos …" at bounding box center [357, 167] width 715 height 334
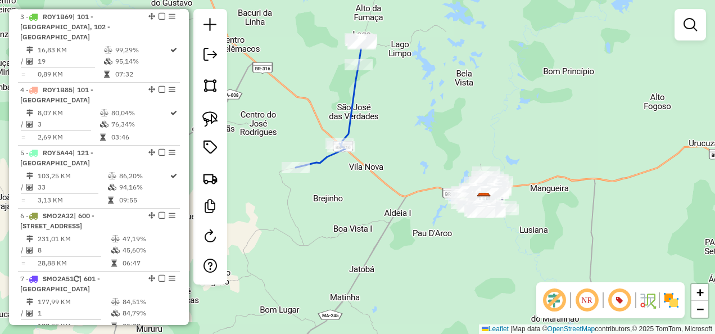
click at [349, 117] on icon at bounding box center [329, 103] width 67 height 129
select select "**********"
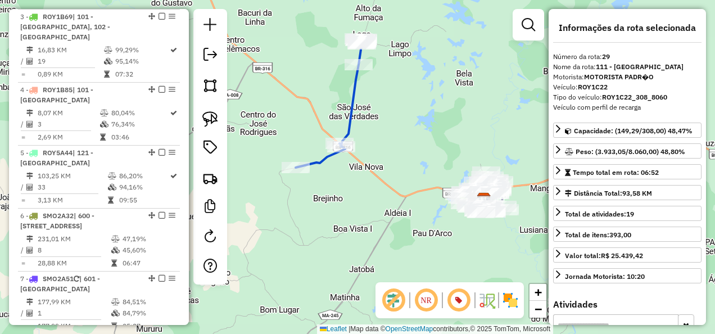
scroll to position [1483, 0]
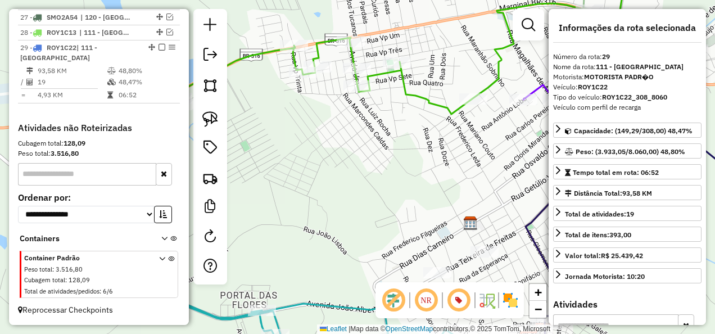
drag, startPoint x: 381, startPoint y: 163, endPoint x: 390, endPoint y: 243, distance: 80.4
click at [390, 243] on div "Janela de atendimento Grade de atendimento Capacidade Transportadoras Veículos …" at bounding box center [357, 167] width 715 height 334
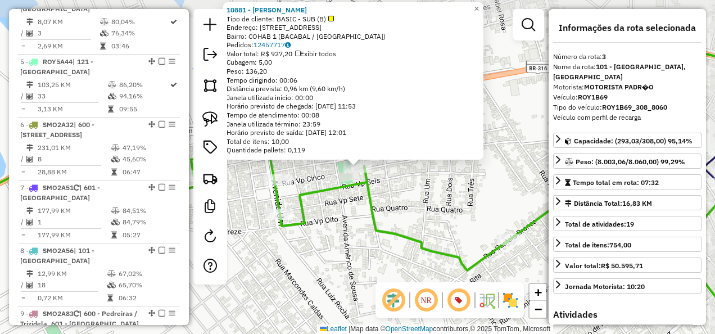
scroll to position [570, 0]
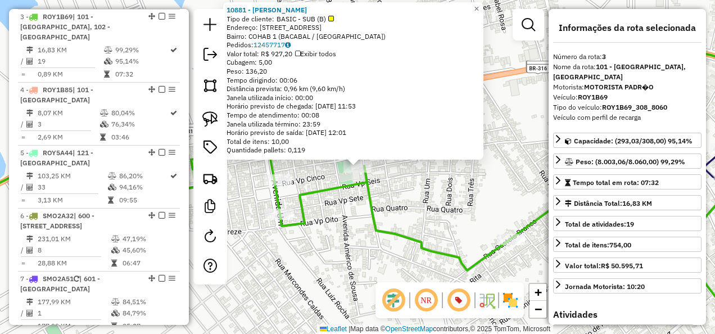
click at [418, 184] on div "10881 - [PERSON_NAME] BEBIDA Tipo de cliente: BASIC - SUB (B) Endereço: [STREET…" at bounding box center [357, 167] width 715 height 334
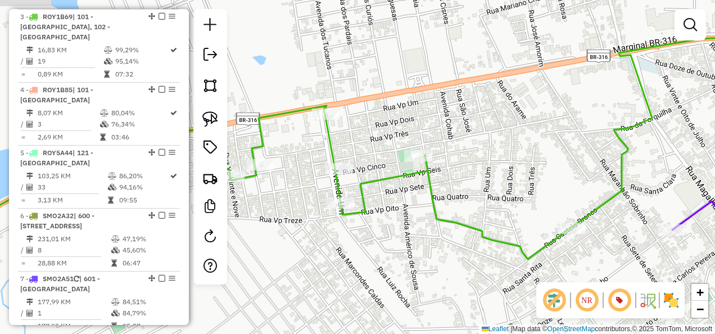
drag, startPoint x: 393, startPoint y: 199, endPoint x: 514, endPoint y: 172, distance: 123.3
click at [508, 176] on div "Janela de atendimento Grade de atendimento Capacidade Transportadoras Veículos …" at bounding box center [357, 167] width 715 height 334
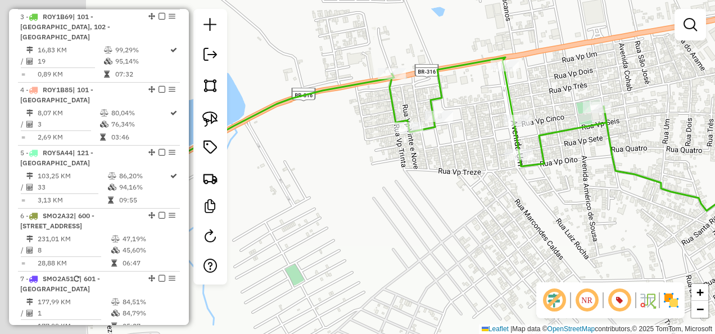
drag, startPoint x: 369, startPoint y: 236, endPoint x: 515, endPoint y: 188, distance: 153.9
click at [495, 198] on div "Janela de atendimento Grade de atendimento Capacidade Transportadoras Veículos …" at bounding box center [357, 167] width 715 height 334
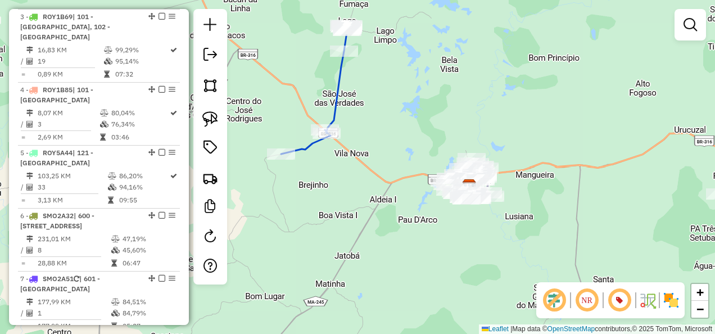
click at [334, 113] on icon at bounding box center [314, 89] width 67 height 129
select select "**********"
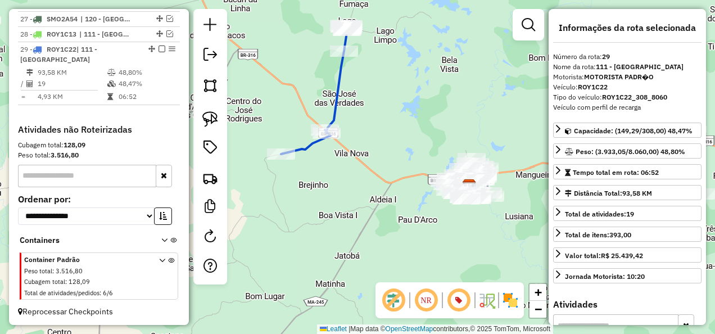
scroll to position [1483, 0]
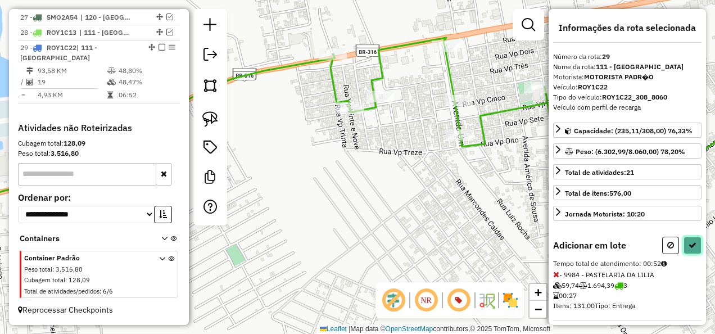
click at [685, 242] on button at bounding box center [692, 245] width 18 height 17
select select "**********"
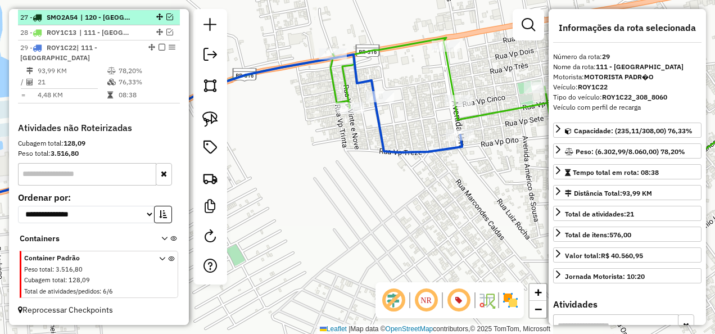
drag, startPoint x: 160, startPoint y: 60, endPoint x: 173, endPoint y: 60, distance: 13.5
click at [160, 51] on em at bounding box center [161, 47] width 7 height 7
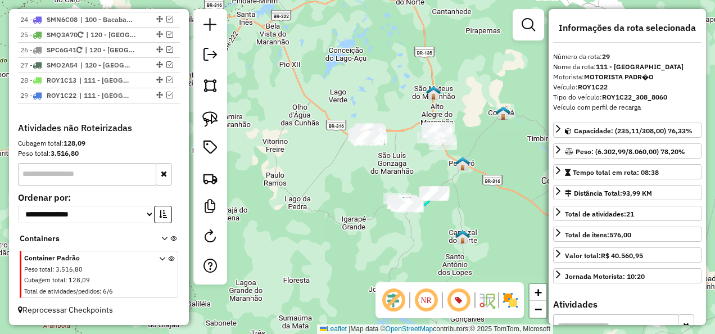
drag, startPoint x: 342, startPoint y: 180, endPoint x: 328, endPoint y: 185, distance: 15.1
click at [340, 187] on div "Janela de atendimento Grade de atendimento Capacidade Transportadoras Veículos …" at bounding box center [357, 167] width 715 height 334
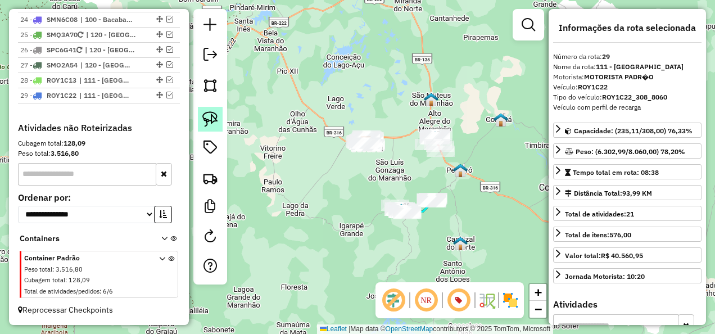
click at [209, 113] on img at bounding box center [210, 119] width 16 height 16
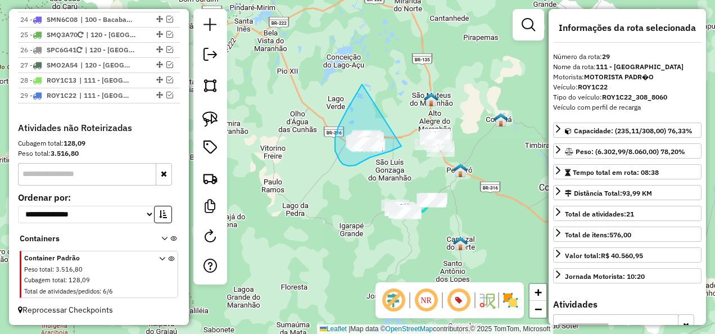
drag, startPoint x: 362, startPoint y: 84, endPoint x: 401, endPoint y: 146, distance: 73.3
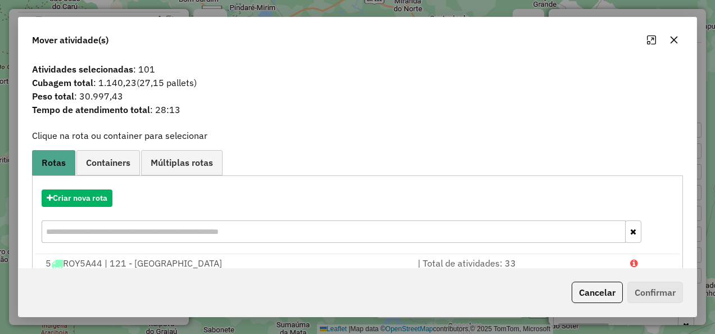
drag, startPoint x: 596, startPoint y: 295, endPoint x: 569, endPoint y: 281, distance: 30.2
click at [597, 295] on button "Cancelar" at bounding box center [597, 292] width 51 height 21
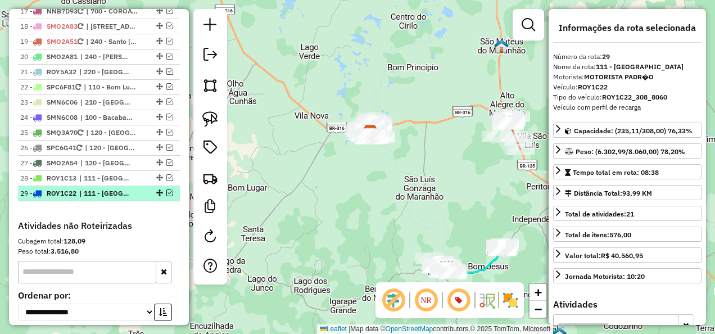
scroll to position [1333, 0]
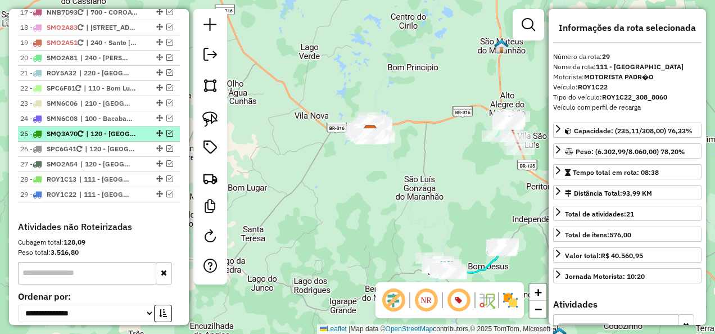
click at [94, 139] on span "| 120 - [GEOGRAPHIC_DATA]" at bounding box center [112, 134] width 52 height 10
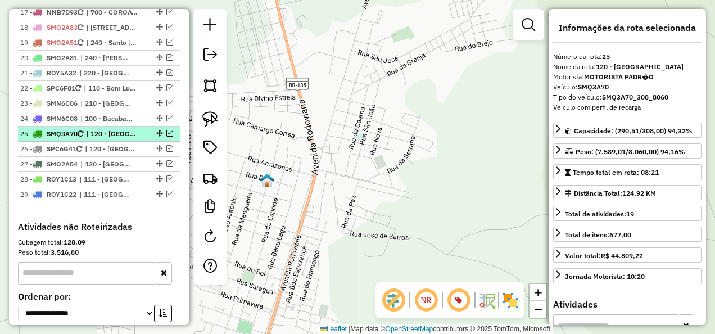
click at [166, 137] on em at bounding box center [169, 133] width 7 height 7
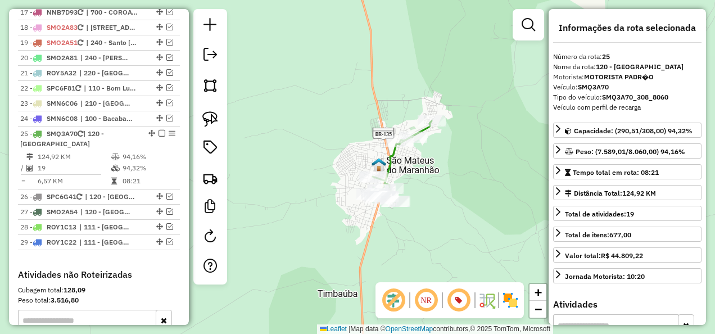
drag, startPoint x: 339, startPoint y: 285, endPoint x: 395, endPoint y: 176, distance: 121.9
click at [372, 211] on div "Janela de atendimento Grade de atendimento Capacidade Transportadoras Veículos …" at bounding box center [357, 167] width 715 height 334
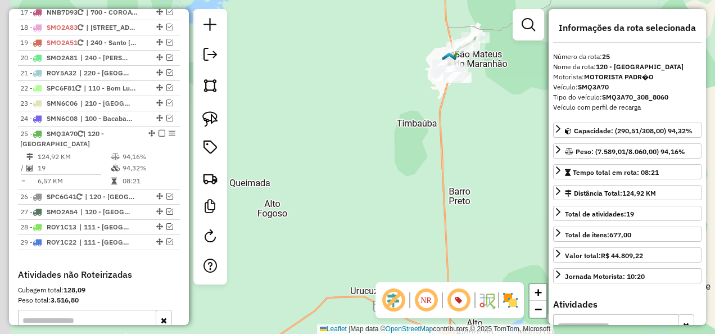
drag, startPoint x: 345, startPoint y: 236, endPoint x: 400, endPoint y: 139, distance: 111.0
click at [395, 149] on div "Janela de atendimento Grade de atendimento Capacidade Transportadoras Veículos …" at bounding box center [357, 167] width 715 height 334
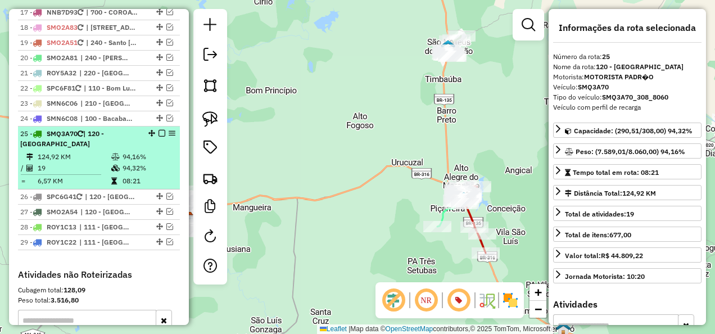
click at [158, 137] on em at bounding box center [161, 133] width 7 height 7
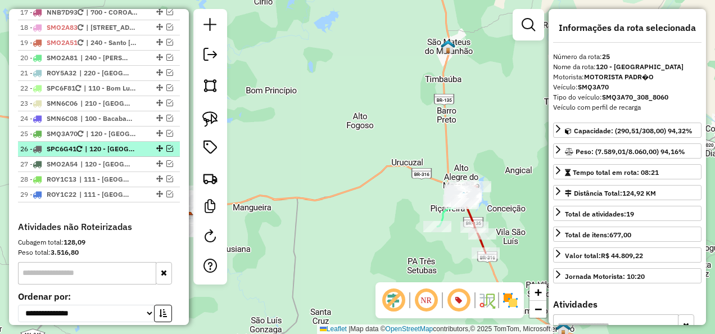
click at [167, 152] on em at bounding box center [169, 148] width 7 height 7
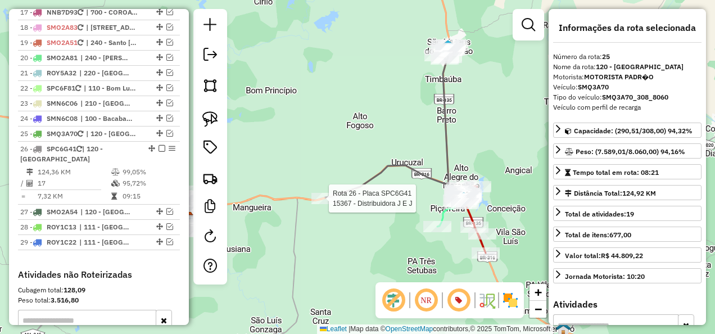
click at [320, 204] on div at bounding box center [325, 198] width 28 height 11
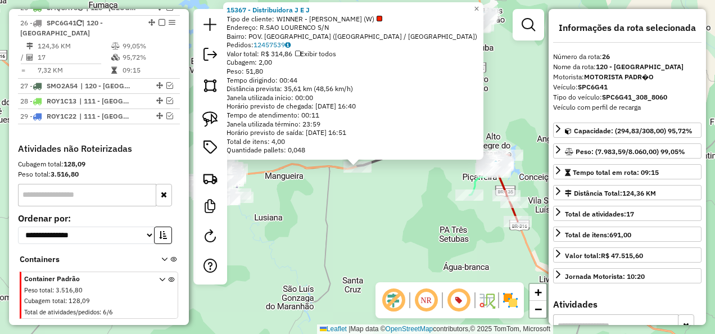
scroll to position [1481, 0]
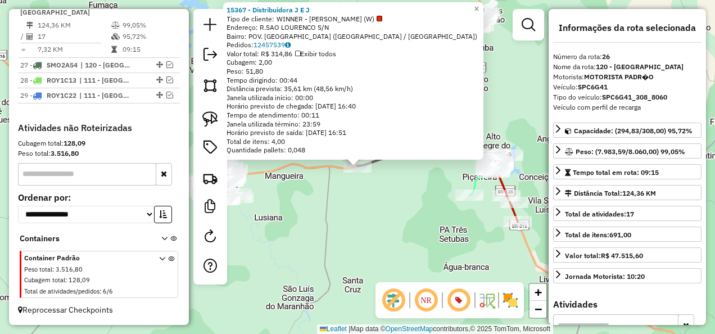
click at [370, 205] on div "15367 - Distribuidora J E J Tipo de cliente: WINNER - ROTA (W) Endereço: [PERSO…" at bounding box center [357, 167] width 715 height 334
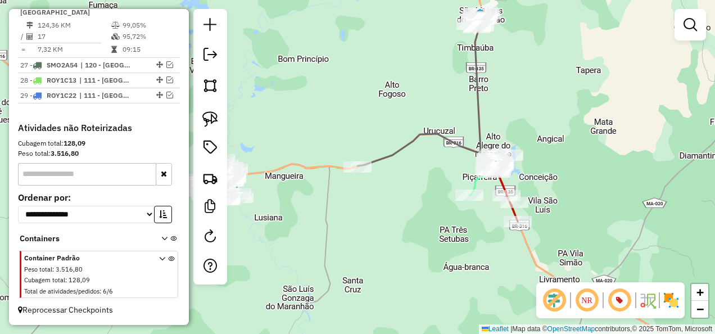
click at [379, 158] on icon at bounding box center [421, 89] width 129 height 152
select select "**********"
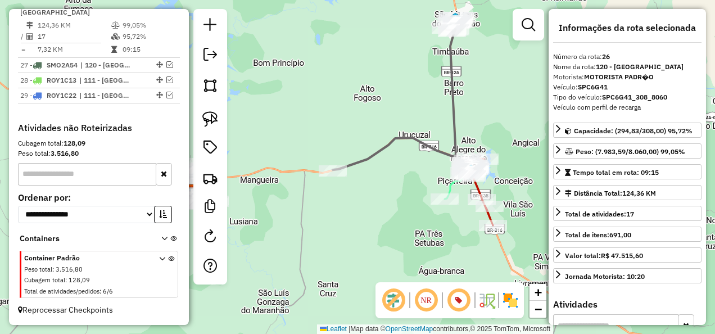
drag, startPoint x: 354, startPoint y: 215, endPoint x: 321, endPoint y: 215, distance: 32.0
click at [321, 215] on div "Janela de atendimento Grade de atendimento Capacidade Transportadoras Veículos …" at bounding box center [357, 167] width 715 height 334
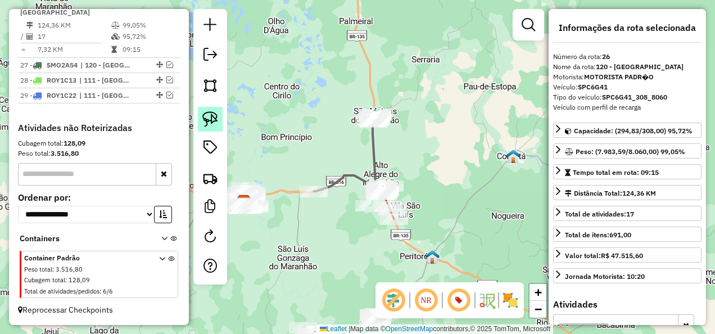
click at [210, 118] on img at bounding box center [210, 119] width 16 height 16
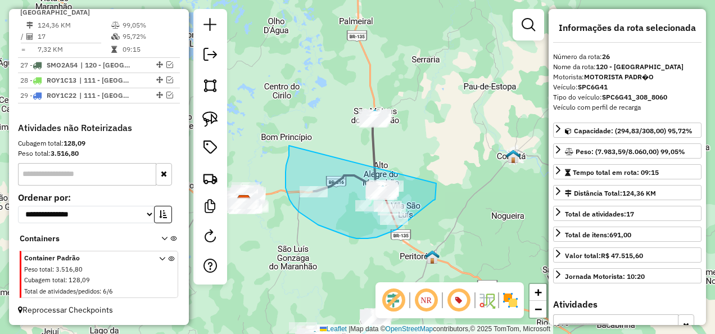
drag, startPoint x: 289, startPoint y: 148, endPoint x: 436, endPoint y: 183, distance: 151.3
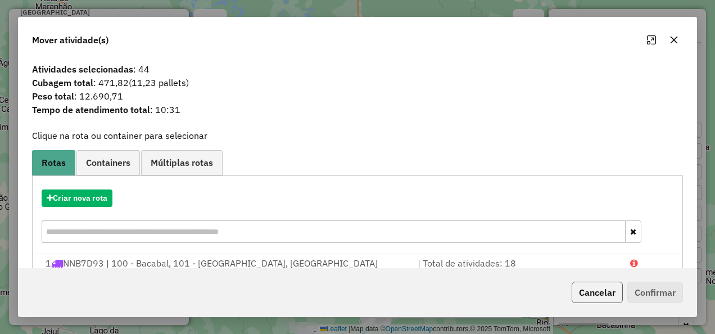
click at [589, 301] on button "Cancelar" at bounding box center [597, 292] width 51 height 21
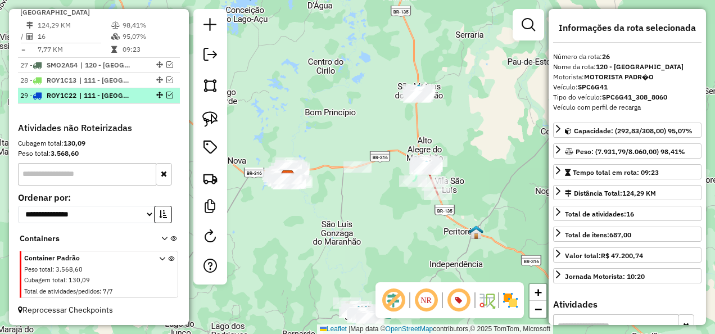
scroll to position [1369, 0]
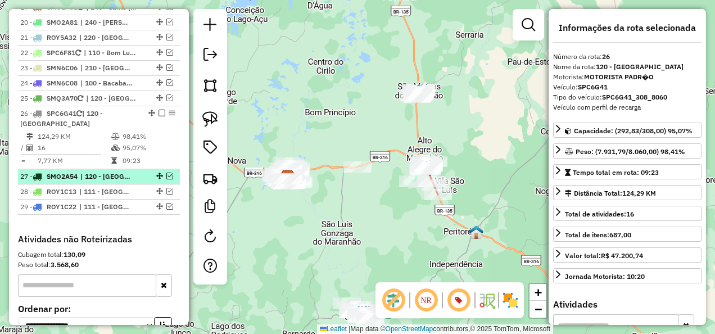
click at [115, 182] on span "| 120 - [GEOGRAPHIC_DATA]" at bounding box center [106, 176] width 52 height 10
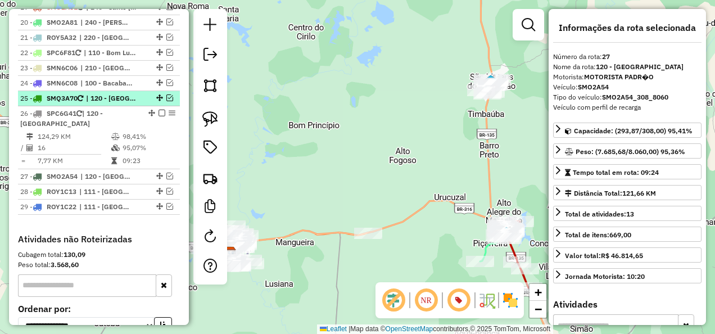
click at [166, 101] on em at bounding box center [169, 97] width 7 height 7
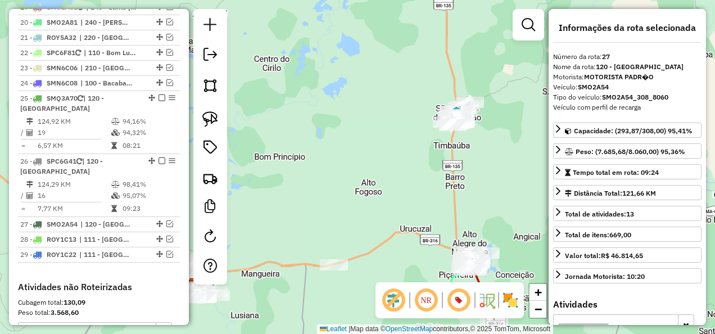
drag, startPoint x: 412, startPoint y: 147, endPoint x: 373, endPoint y: 190, distance: 57.7
click at [373, 188] on div "Janela de atendimento Grade de atendimento Capacidade Transportadoras Veículos …" at bounding box center [357, 167] width 715 height 334
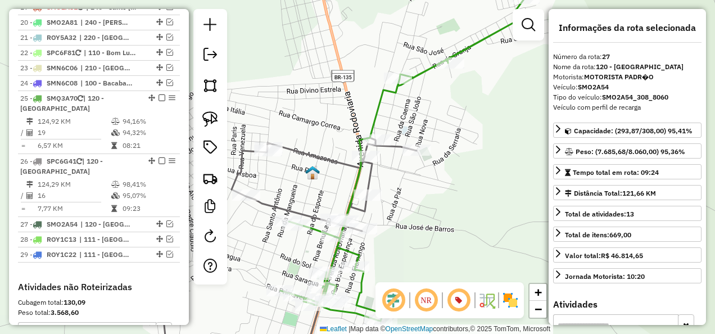
click at [373, 118] on icon at bounding box center [402, 159] width 244 height 323
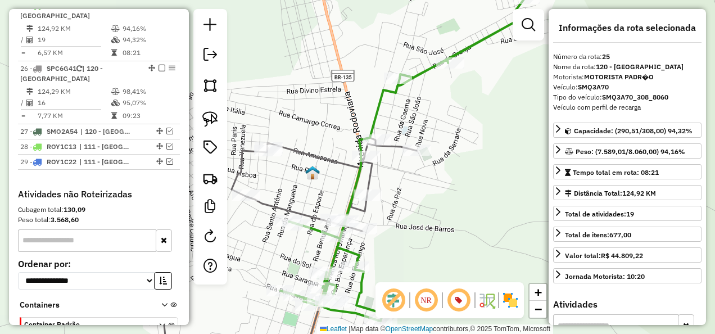
scroll to position [1466, 0]
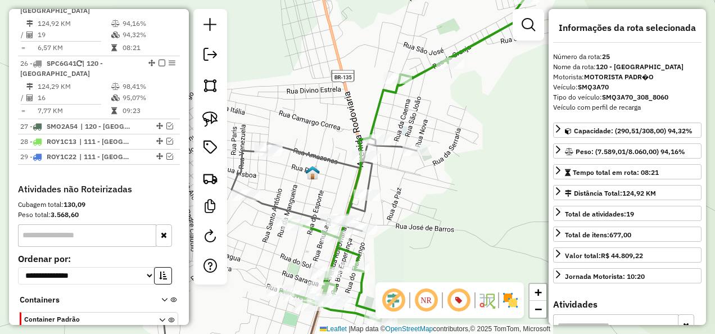
drag, startPoint x: 424, startPoint y: 242, endPoint x: 478, endPoint y: 184, distance: 79.5
click at [474, 189] on div "Janela de atendimento Grade de atendimento Capacidade Transportadoras Veículos …" at bounding box center [357, 167] width 715 height 334
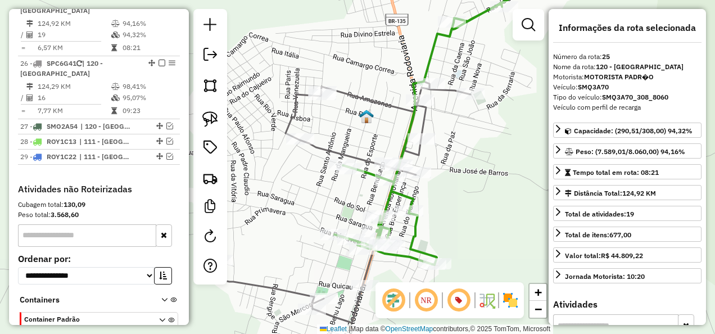
click at [335, 148] on icon at bounding box center [344, 201] width 252 height 241
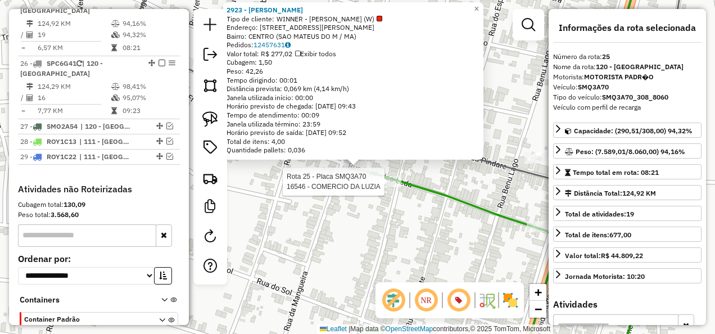
click at [388, 187] on div at bounding box center [387, 181] width 28 height 11
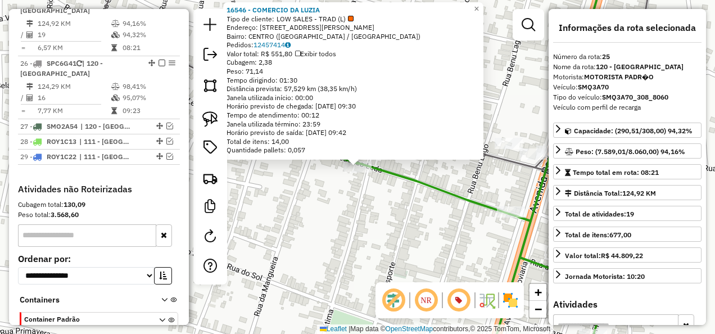
click at [387, 207] on div "Rota 25 - Placa SMQ3A70 16546 - COMERCIO DA LUZIA × 16546 - COMERCIO DA LUZIA T…" at bounding box center [357, 167] width 715 height 334
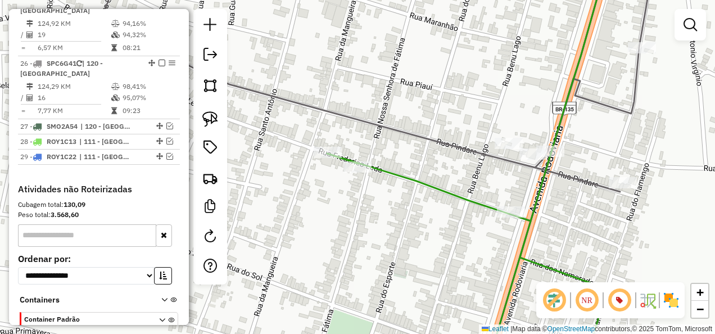
click at [402, 133] on icon at bounding box center [375, 167] width 554 height 401
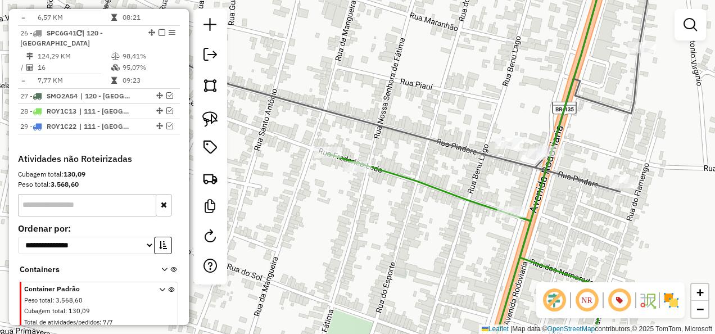
select select "**********"
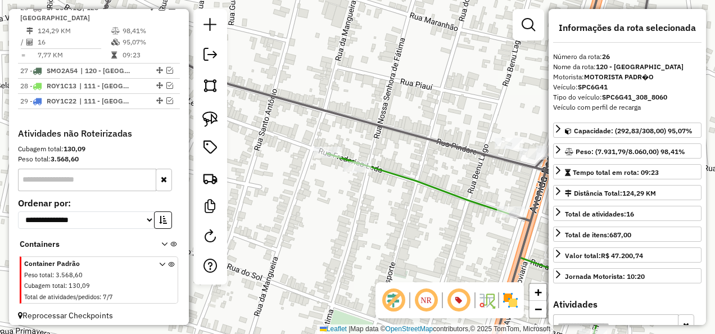
scroll to position [1529, 0]
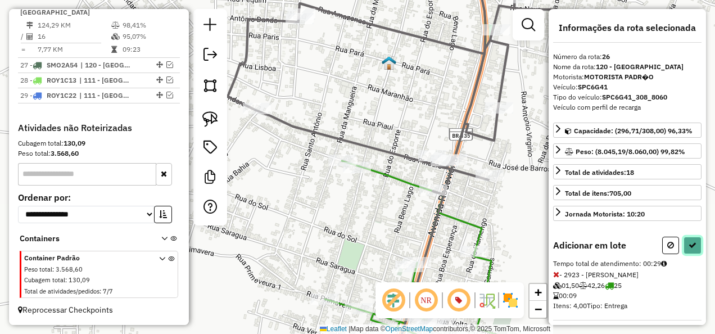
click at [689, 241] on icon at bounding box center [692, 245] width 8 height 8
select select "**********"
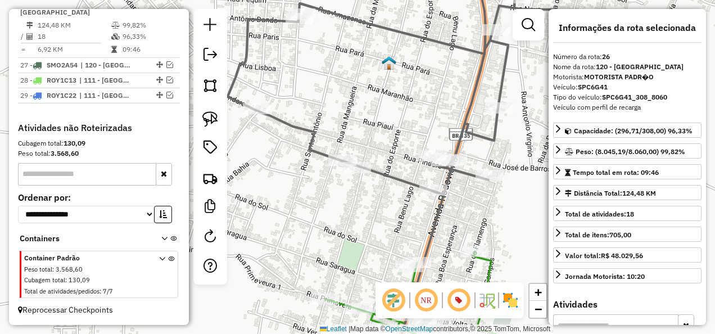
drag, startPoint x: 346, startPoint y: 246, endPoint x: 373, endPoint y: 147, distance: 102.0
click at [370, 154] on div "Janela de atendimento Grade de atendimento Capacidade Transportadoras Veículos …" at bounding box center [357, 167] width 715 height 334
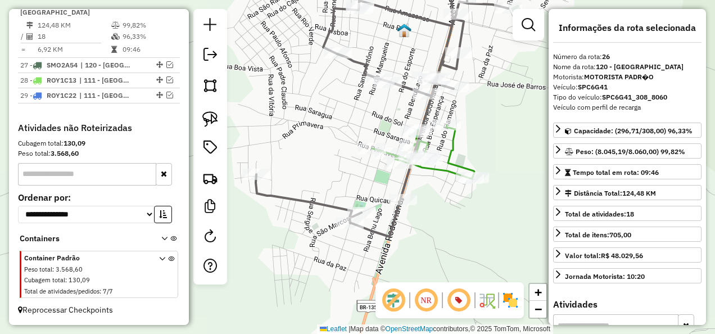
click at [452, 169] on icon at bounding box center [423, 73] width 102 height 212
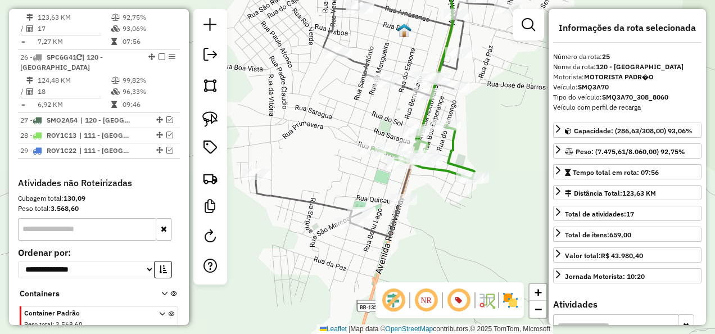
scroll to position [1466, 0]
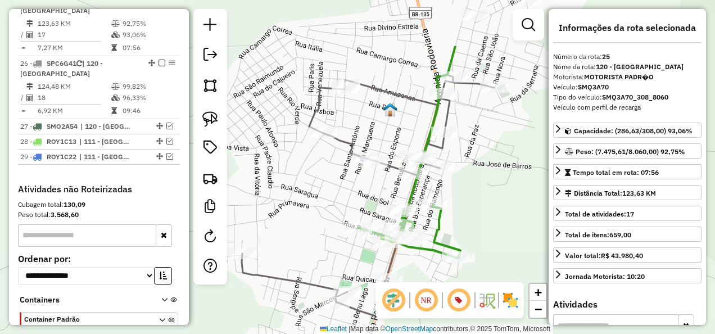
drag, startPoint x: 486, startPoint y: 136, endPoint x: 472, endPoint y: 201, distance: 66.6
click at [472, 201] on div "Janela de atendimento Grade de atendimento Capacidade Transportadoras Veículos …" at bounding box center [357, 167] width 715 height 334
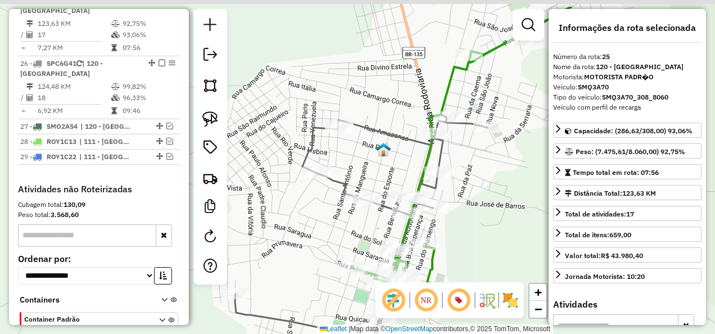
drag, startPoint x: 473, startPoint y: 184, endPoint x: 463, endPoint y: 221, distance: 38.6
click at [466, 227] on div "Janela de atendimento Grade de atendimento Capacidade Transportadoras Veículos …" at bounding box center [357, 167] width 715 height 334
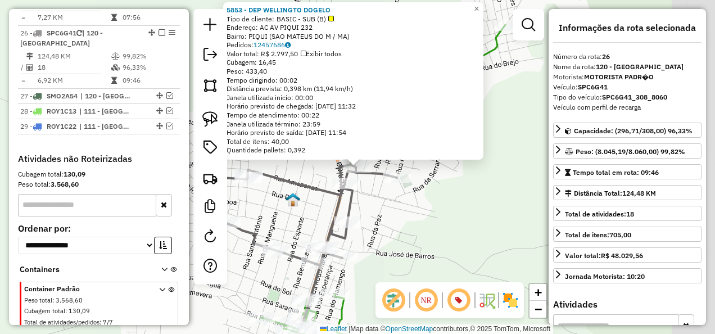
scroll to position [1529, 0]
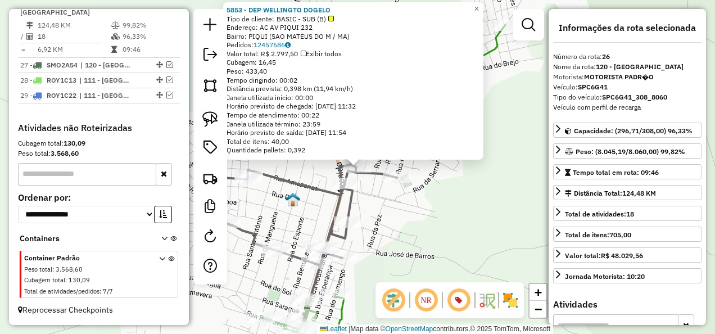
click at [451, 209] on div "5853 - DEP WELLINGTO DOGELO Tipo de cliente: BASIC - SUB (B) Endereço: AC AV PI…" at bounding box center [357, 167] width 715 height 334
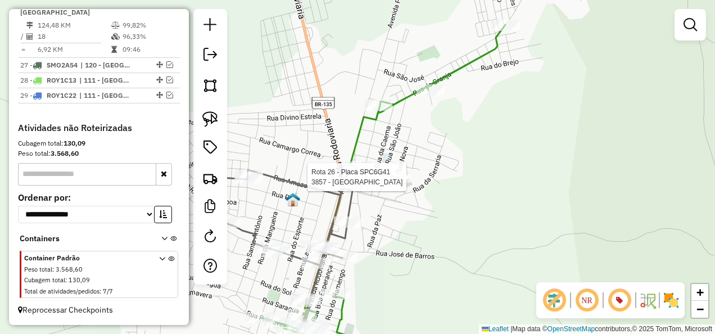
select select "**********"
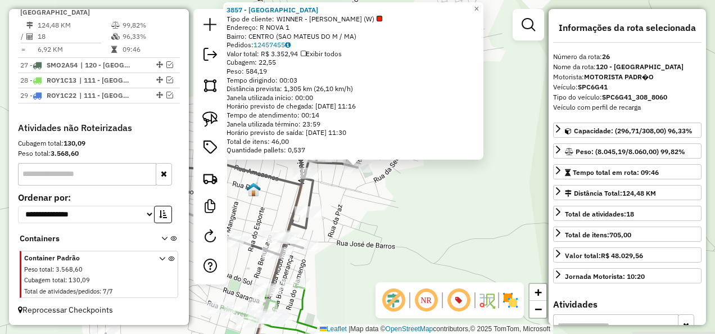
click at [408, 210] on div "Rota 26 - Placa SPC6G41 3857 - BAR DO PONTO 3857 - BAR DO PONTO Tipo de cliente…" at bounding box center [357, 167] width 715 height 334
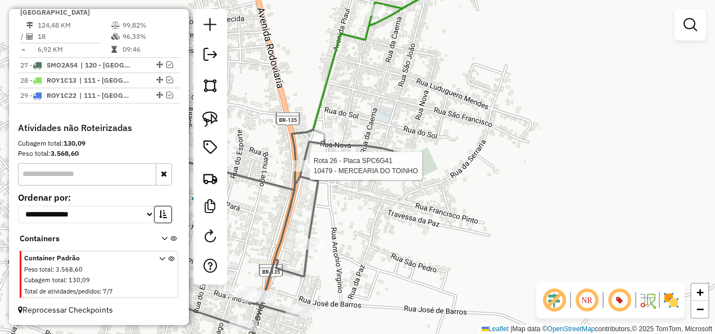
select select "**********"
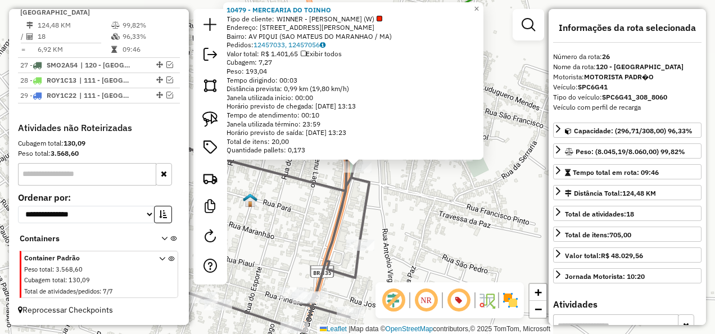
click at [401, 202] on div "10479 - MERCEARIA DO TOINHO Tipo de cliente: WINNER - ROTA (W) Endereço: [STREE…" at bounding box center [357, 167] width 715 height 334
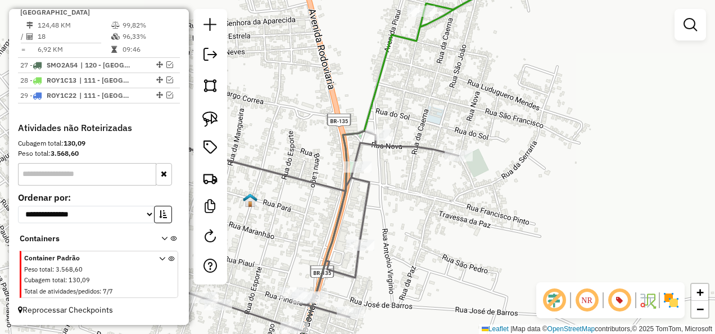
click at [375, 94] on icon at bounding box center [413, 167] width 238 height 401
select select "**********"
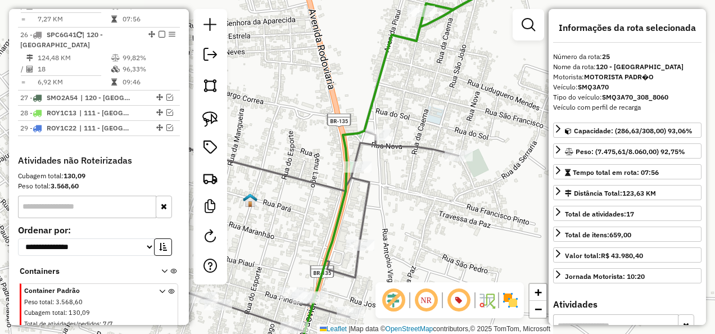
scroll to position [1466, 0]
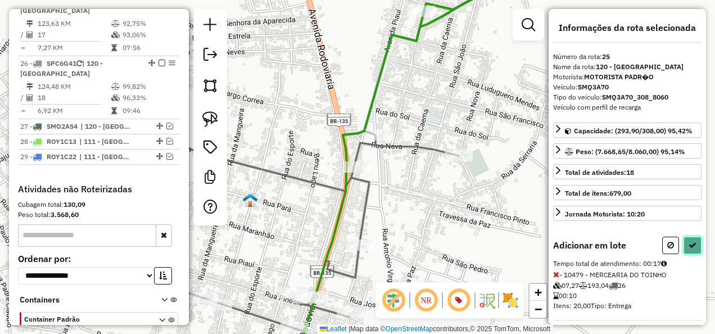
click at [683, 243] on button at bounding box center [692, 245] width 18 height 17
select select "**********"
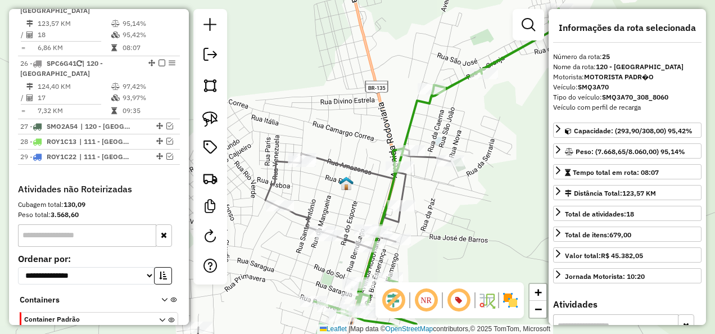
drag, startPoint x: 159, startPoint y: 15, endPoint x: 196, endPoint y: 40, distance: 44.9
click at [159, 3] on em at bounding box center [161, 0] width 7 height 7
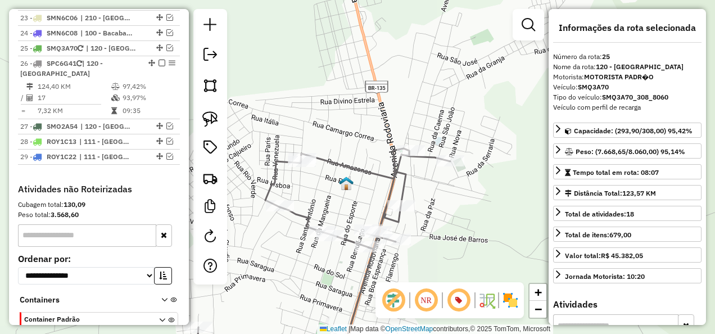
click at [366, 169] on icon at bounding box center [324, 257] width 252 height 219
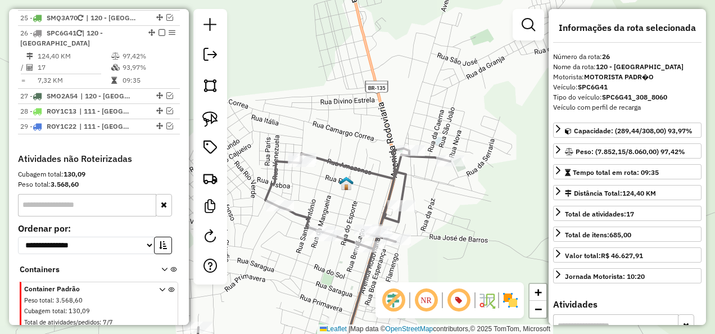
scroll to position [1481, 0]
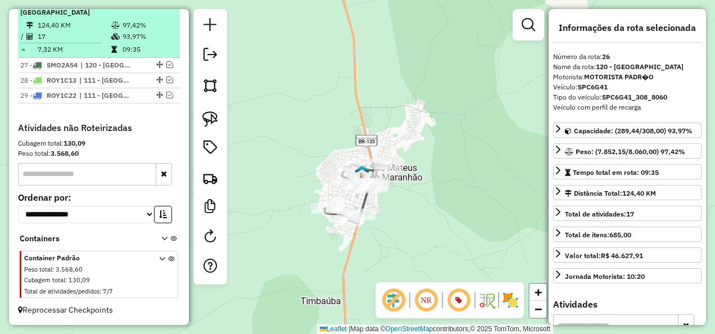
click at [158, 5] on em at bounding box center [161, 1] width 7 height 7
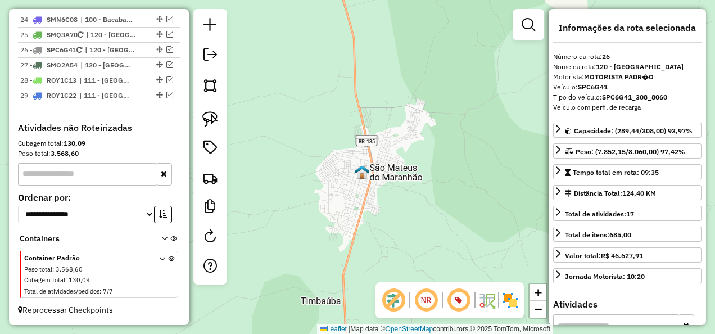
scroll to position [1446, 0]
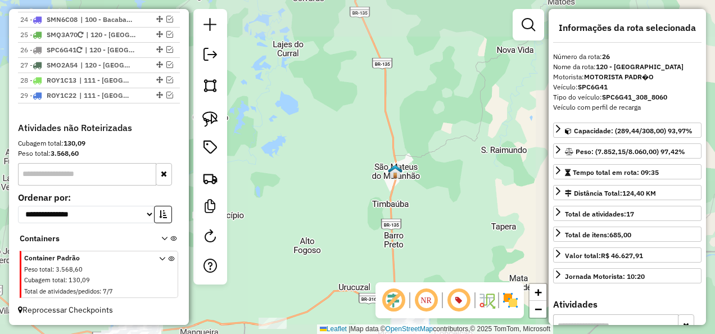
drag, startPoint x: 342, startPoint y: 248, endPoint x: 372, endPoint y: 108, distance: 143.6
click at [364, 132] on div "Janela de atendimento Grade de atendimento Capacidade Transportadoras Veículos …" at bounding box center [357, 167] width 715 height 334
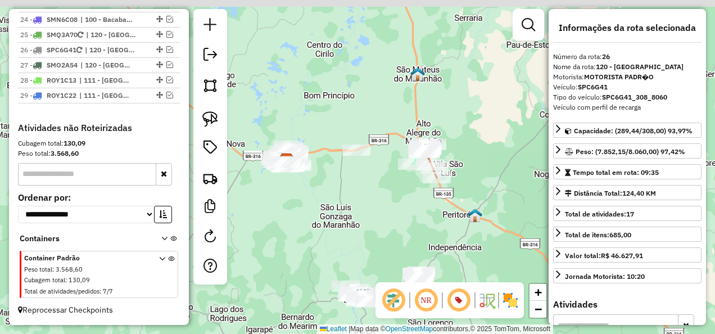
drag, startPoint x: 391, startPoint y: 179, endPoint x: 397, endPoint y: 197, distance: 18.8
click at [397, 197] on div "Janela de atendimento Grade de atendimento Capacidade Transportadoras Veículos …" at bounding box center [357, 167] width 715 height 334
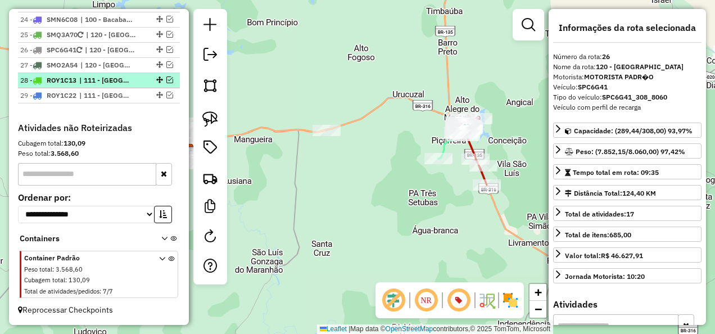
click at [127, 84] on span "| 111 - [GEOGRAPHIC_DATA], 112 - [GEOGRAPHIC_DATA]" at bounding box center [105, 80] width 52 height 10
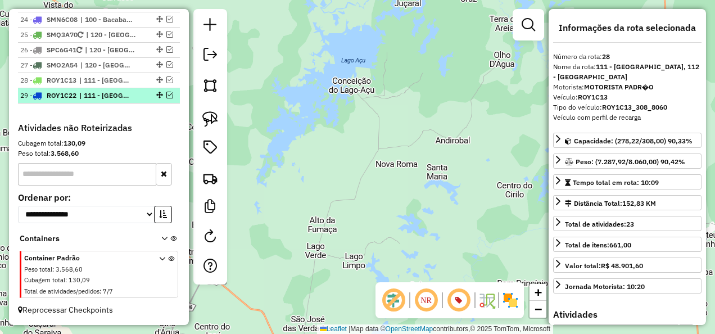
click at [130, 93] on span "| 111 - [GEOGRAPHIC_DATA]" at bounding box center [105, 95] width 52 height 10
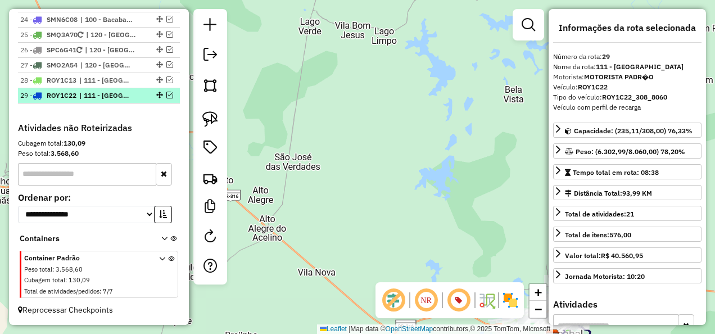
click at [166, 96] on em at bounding box center [169, 95] width 7 height 7
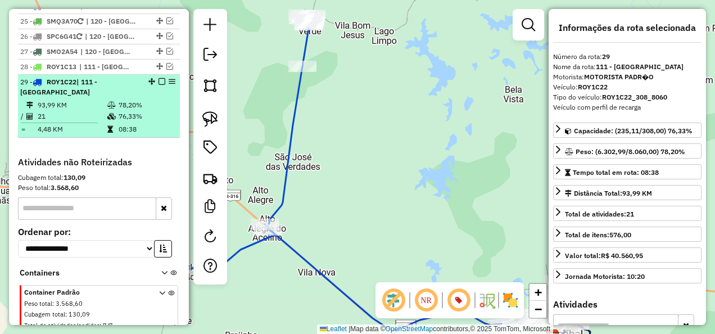
scroll to position [1481, 0]
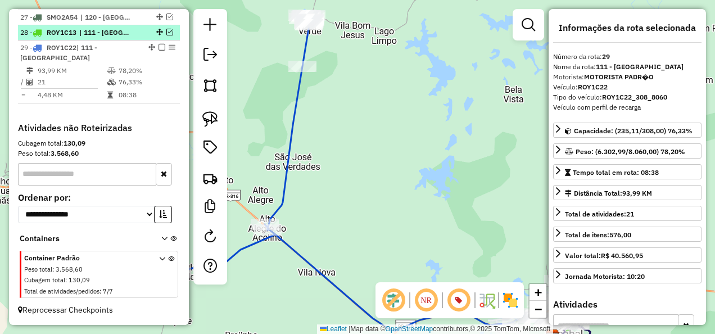
click at [166, 35] on em at bounding box center [169, 32] width 7 height 7
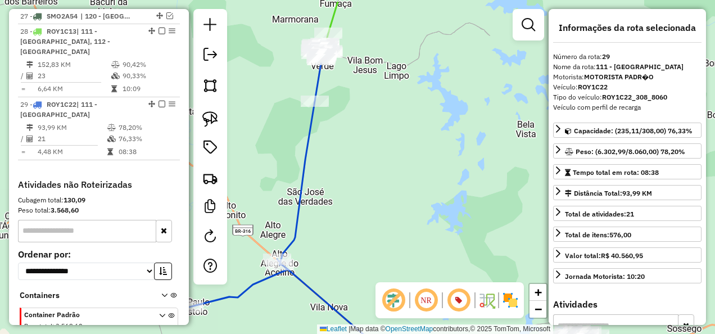
drag, startPoint x: 339, startPoint y: 115, endPoint x: 361, endPoint y: 218, distance: 105.0
click at [360, 214] on div "Janela de atendimento Grade de atendimento Capacidade Transportadoras Veículos …" at bounding box center [357, 167] width 715 height 334
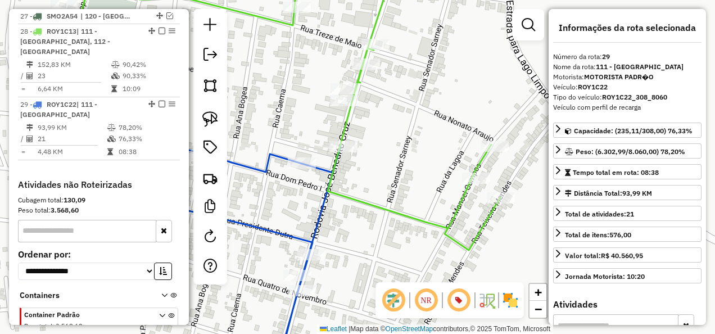
drag, startPoint x: 381, startPoint y: 157, endPoint x: 455, endPoint y: 224, distance: 99.9
click at [455, 224] on div "Janela de atendimento Grade de atendimento Capacidade Transportadoras Veículos …" at bounding box center [357, 167] width 715 height 334
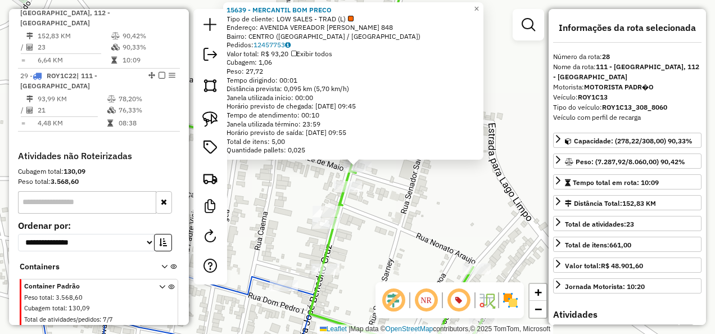
scroll to position [1511, 0]
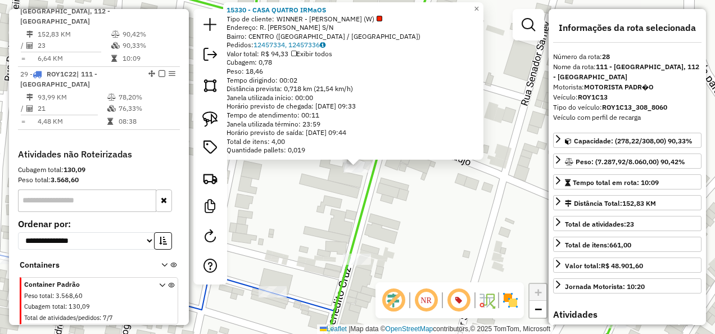
click at [424, 215] on div "Rota 28 - Placa ROY1C13 15330 - CASA QUATRO IRMaOS 15330 - CASA QUATRO IRMaOS T…" at bounding box center [357, 167] width 715 height 334
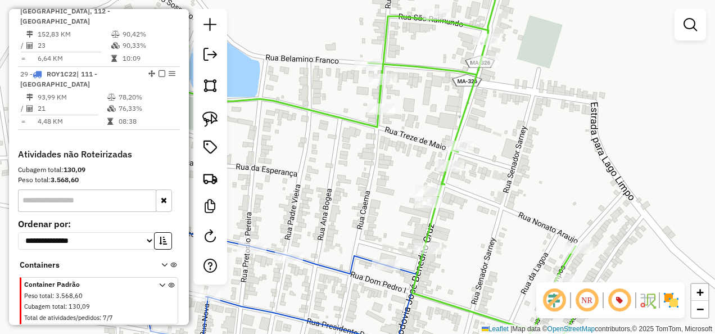
drag, startPoint x: 319, startPoint y: 210, endPoint x: 398, endPoint y: 210, distance: 78.7
click at [388, 218] on div "Janela de atendimento Grade de atendimento Capacidade Transportadoras Veículos …" at bounding box center [357, 167] width 715 height 334
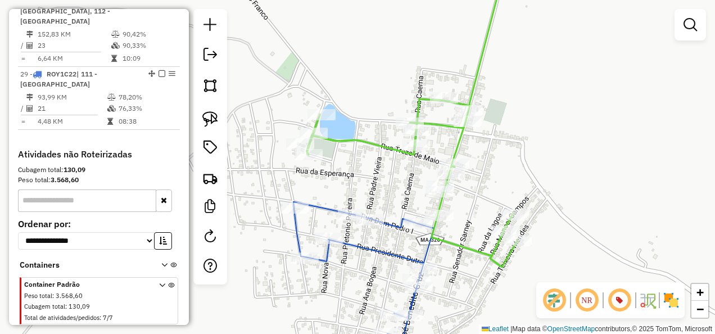
drag, startPoint x: 343, startPoint y: 197, endPoint x: 355, endPoint y: 176, distance: 23.9
click at [355, 176] on div "Janela de atendimento Grade de atendimento Capacidade Transportadoras Veículos …" at bounding box center [357, 167] width 715 height 334
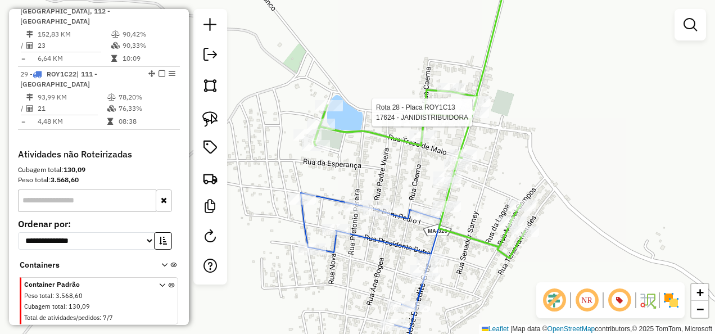
click at [473, 118] on div at bounding box center [475, 112] width 28 height 11
select select "**********"
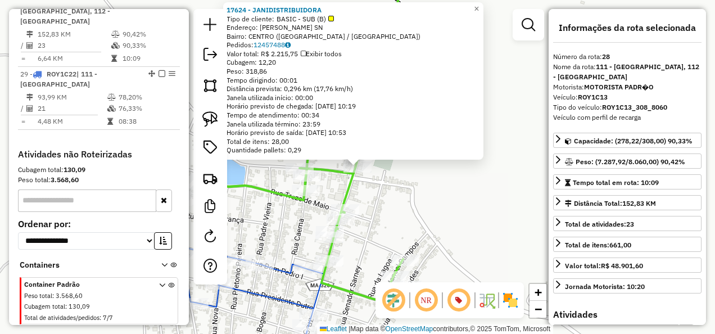
click at [420, 211] on div "17624 - JANIDISTRIBUIDORA Tipo de cliente: BASIC - SUB (B) Endereço: [PERSON_NA…" at bounding box center [357, 167] width 715 height 334
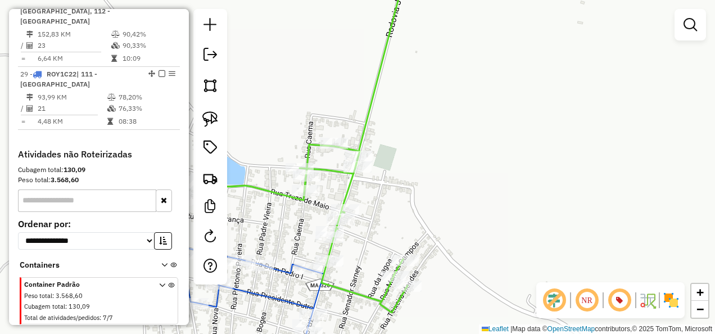
click at [284, 271] on icon at bounding box center [255, 307] width 144 height 120
select select "**********"
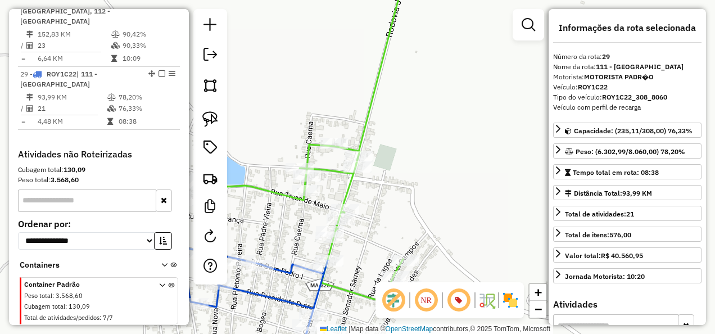
scroll to position [1531, 0]
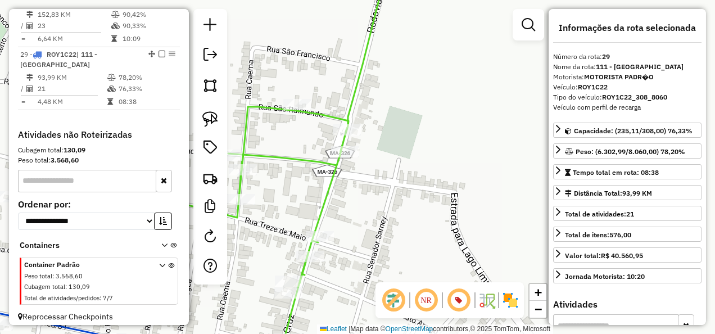
drag, startPoint x: 366, startPoint y: 205, endPoint x: 436, endPoint y: 163, distance: 81.2
click at [435, 163] on div "Janela de atendimento Grade de atendimento Capacidade Transportadoras Veículos …" at bounding box center [357, 167] width 715 height 334
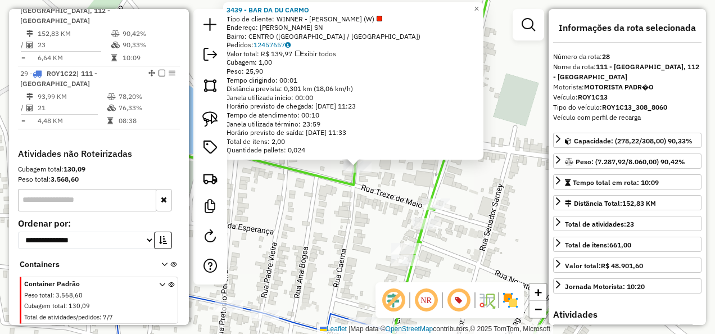
scroll to position [1511, 0]
click at [345, 225] on div "3439 - BAR DA DU CARMO Tipo de cliente: WINNER - ROTA (W) Endereço: [PERSON_NAM…" at bounding box center [357, 167] width 715 height 334
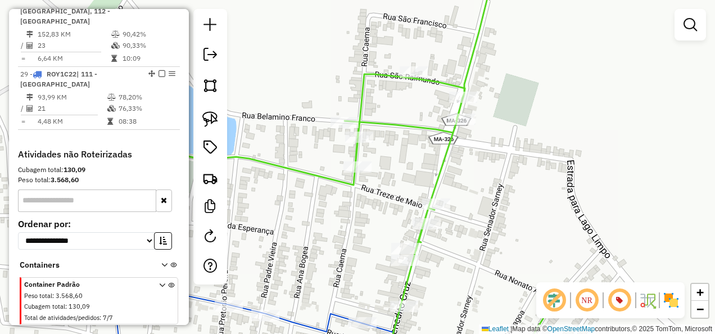
click at [308, 320] on icon at bounding box center [256, 324] width 289 height 88
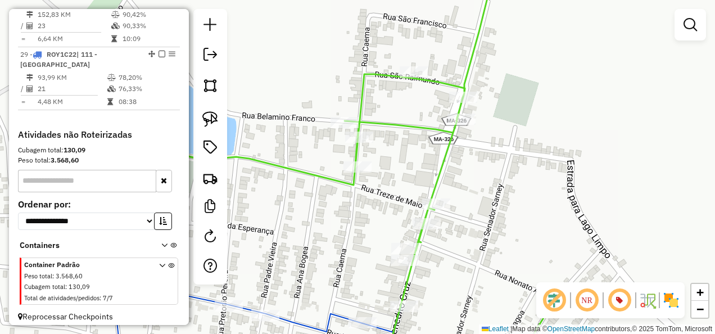
select select "**********"
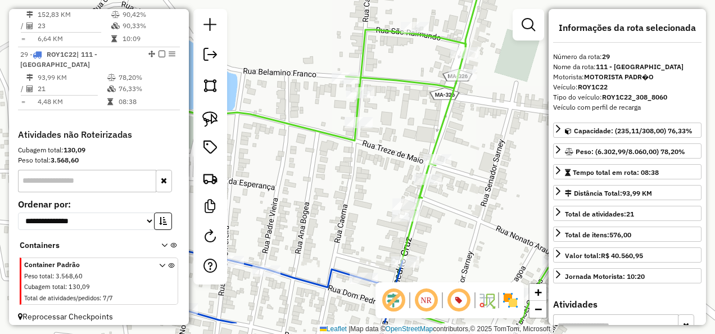
drag, startPoint x: 305, startPoint y: 240, endPoint x: 329, endPoint y: 132, distance: 111.1
click at [320, 164] on div "Janela de atendimento Grade de atendimento Capacidade Transportadoras Veículos …" at bounding box center [357, 167] width 715 height 334
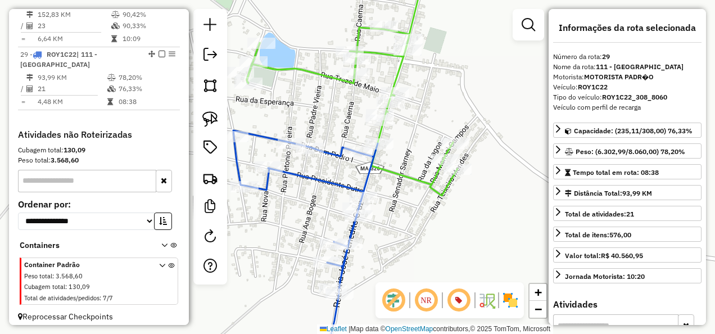
click at [353, 226] on icon at bounding box center [305, 248] width 144 height 237
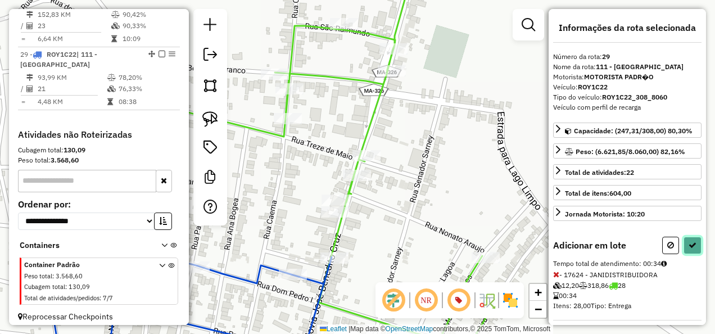
click at [683, 241] on button at bounding box center [692, 245] width 18 height 17
select select "**********"
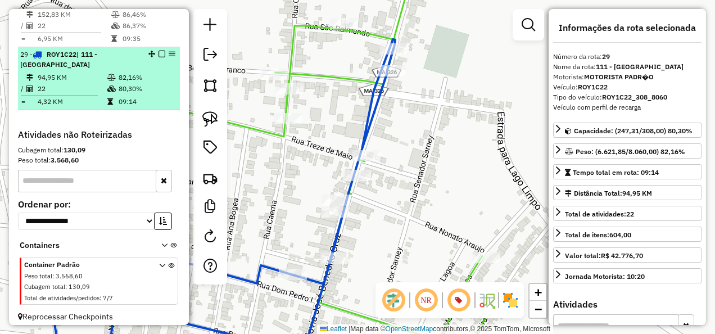
click at [158, 57] on em at bounding box center [161, 54] width 7 height 7
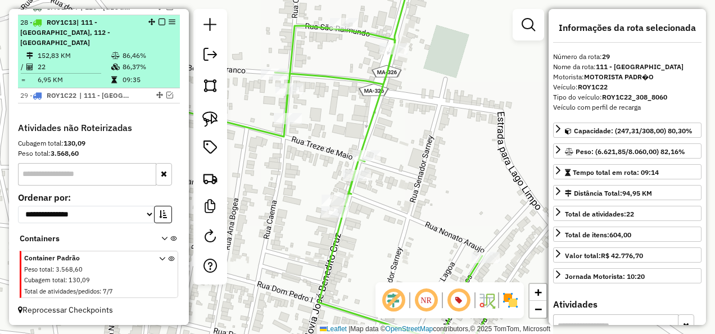
click at [157, 29] on div "28 - ROY1C13 | 111 - [GEOGRAPHIC_DATA], 112 - [GEOGRAPHIC_DATA]" at bounding box center [98, 32] width 157 height 30
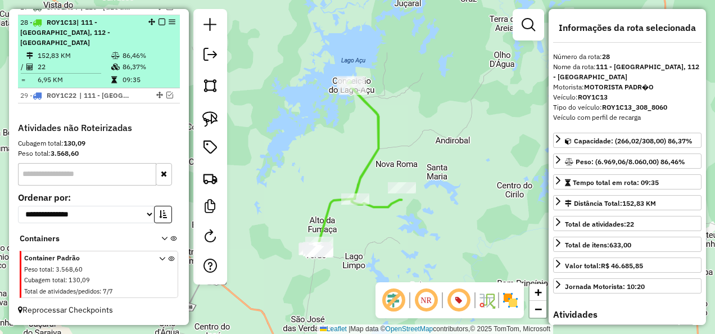
click at [160, 25] on em at bounding box center [161, 22] width 7 height 7
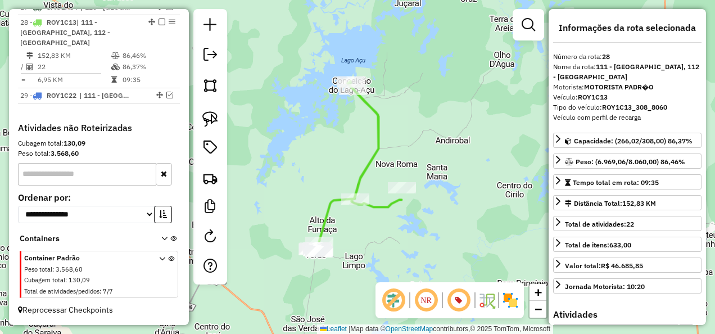
scroll to position [1446, 0]
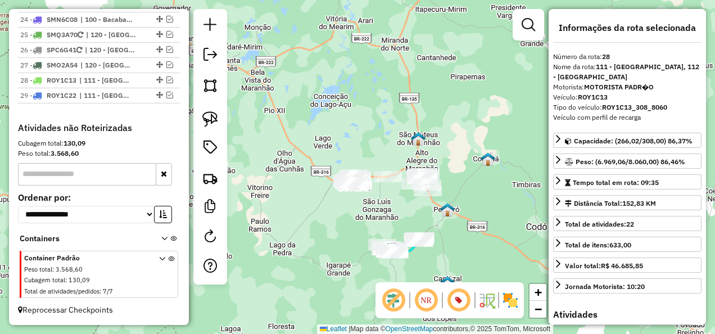
drag, startPoint x: 420, startPoint y: 210, endPoint x: 363, endPoint y: 197, distance: 58.8
click at [363, 197] on div "Janela de atendimento Grade de atendimento Capacidade Transportadoras Veículos …" at bounding box center [357, 167] width 715 height 334
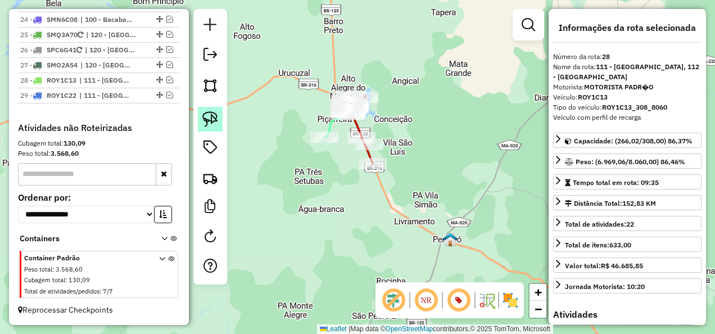
click at [207, 113] on img at bounding box center [210, 119] width 16 height 16
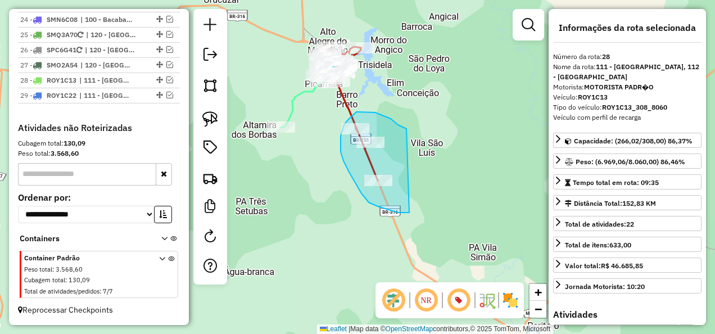
drag, startPoint x: 398, startPoint y: 125, endPoint x: 409, endPoint y: 212, distance: 88.4
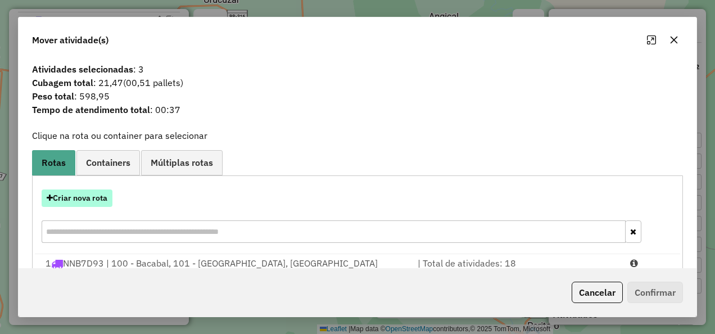
click at [103, 193] on button "Criar nova rota" at bounding box center [77, 197] width 71 height 17
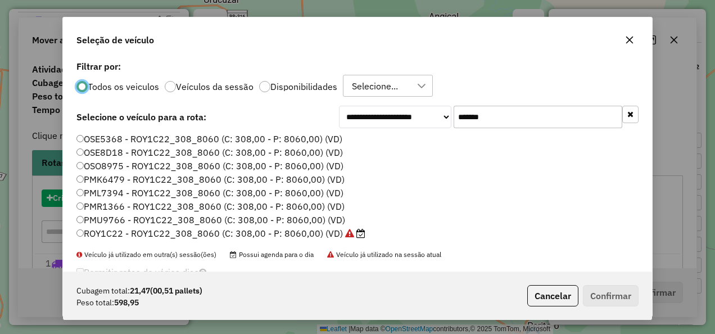
scroll to position [6, 3]
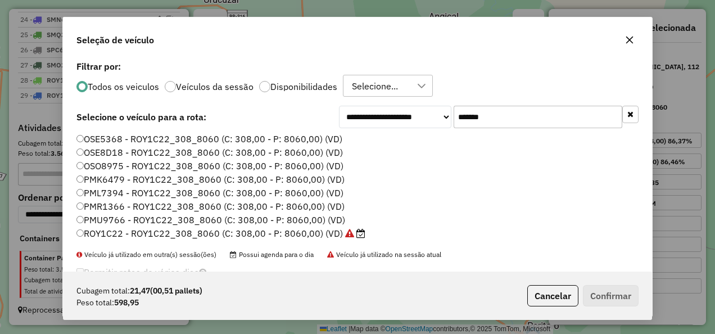
drag, startPoint x: 496, startPoint y: 120, endPoint x: 437, endPoint y: 124, distance: 58.6
click at [437, 124] on div "**********" at bounding box center [489, 117] width 300 height 22
paste input "text"
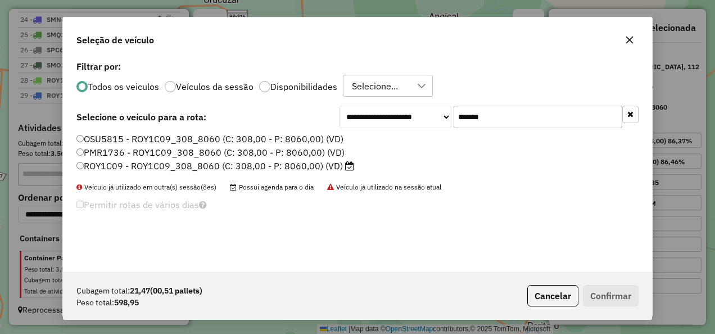
type input "*******"
click at [305, 170] on label "ROY1C09 - ROY1C09_308_8060 (C: 308,00 - P: 8060,00) (VD)" at bounding box center [215, 165] width 278 height 13
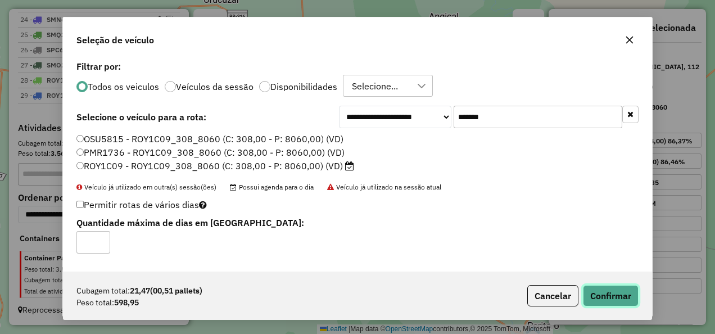
click at [603, 289] on button "Confirmar" at bounding box center [611, 295] width 56 height 21
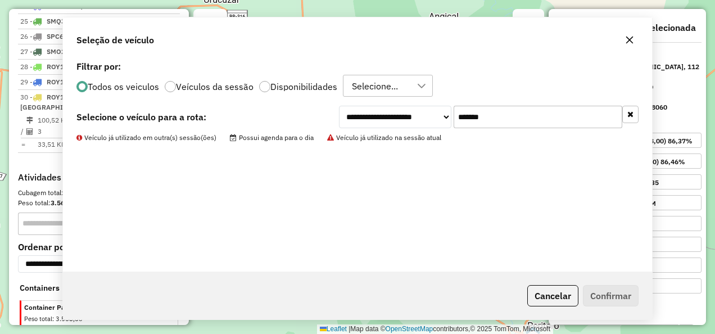
scroll to position [1509, 0]
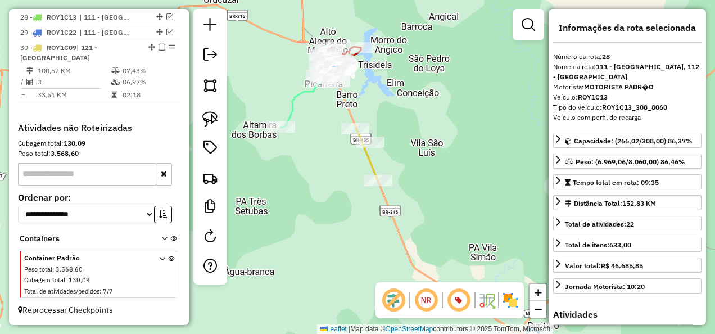
click at [366, 162] on icon at bounding box center [367, 155] width 22 height 52
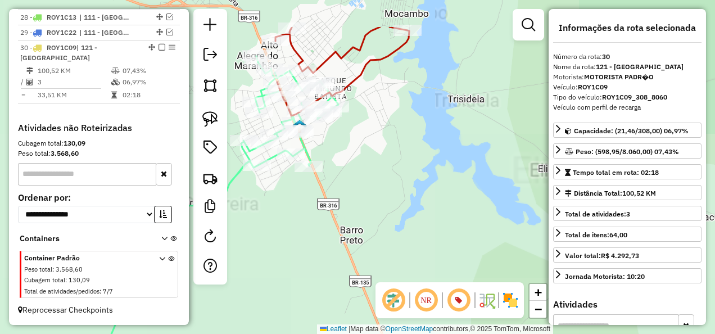
drag, startPoint x: 350, startPoint y: 165, endPoint x: 338, endPoint y: 193, distance: 29.7
click at [338, 193] on div "Janela de atendimento Grade de atendimento Capacidade Transportadoras Veículos …" at bounding box center [357, 167] width 715 height 334
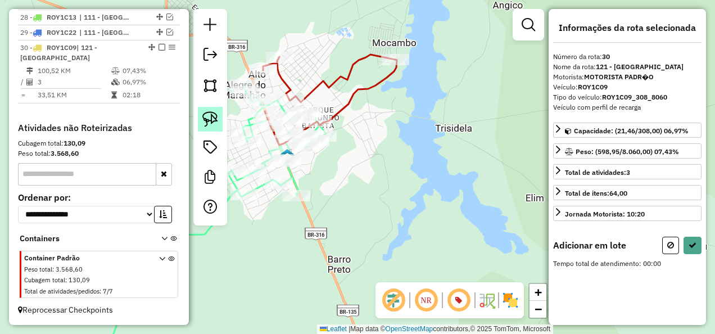
click at [206, 114] on img at bounding box center [210, 119] width 16 height 16
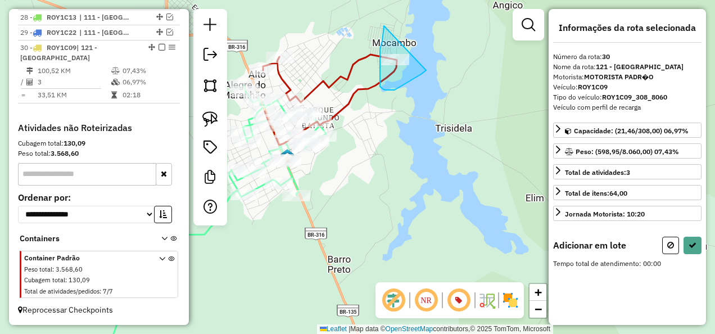
drag, startPoint x: 380, startPoint y: 70, endPoint x: 426, endPoint y: 70, distance: 46.1
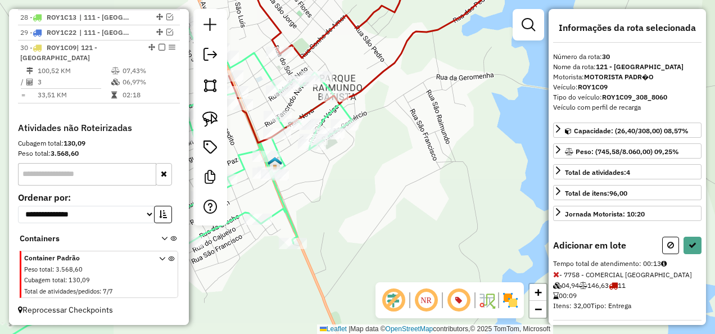
drag, startPoint x: 344, startPoint y: 185, endPoint x: 366, endPoint y: 200, distance: 26.7
click at [372, 205] on div "Janela de atendimento Grade de atendimento Capacidade Transportadoras Veículos …" at bounding box center [357, 167] width 715 height 334
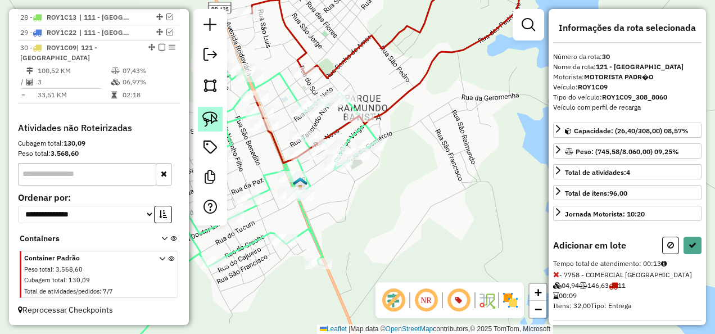
click at [212, 121] on img at bounding box center [210, 119] width 16 height 16
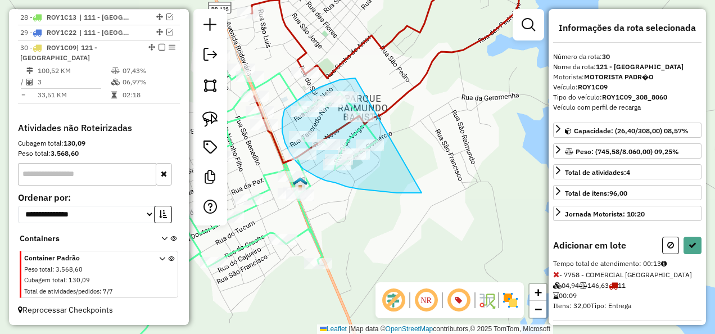
drag, startPoint x: 355, startPoint y: 78, endPoint x: 424, endPoint y: 193, distance: 133.6
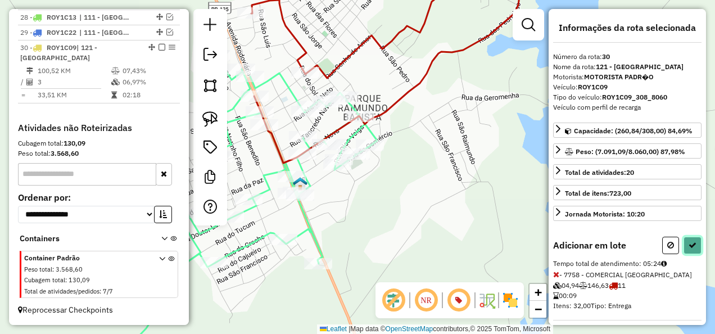
click at [688, 242] on icon at bounding box center [692, 245] width 8 height 8
select select "**********"
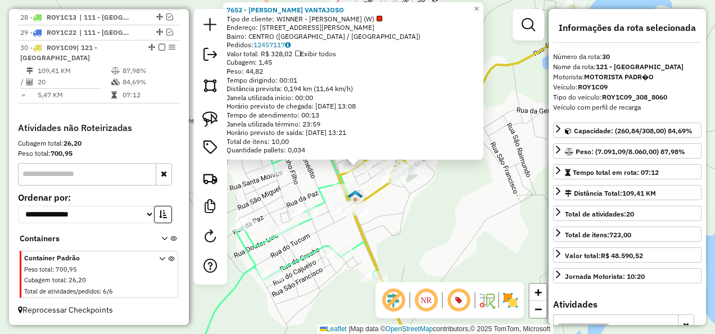
click at [327, 181] on icon at bounding box center [235, 212] width 284 height 311
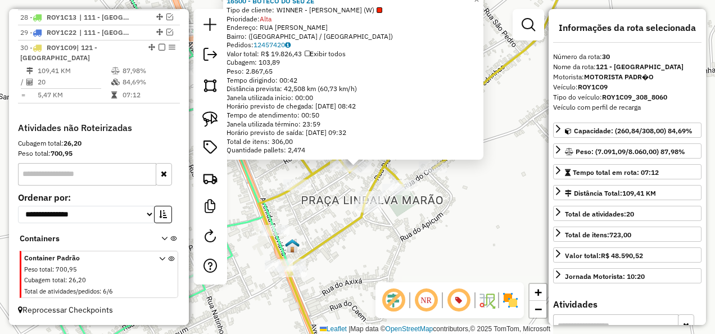
click at [406, 227] on div "16500 - BOTECO DO SEU ZE Tipo de cliente: WINNER - ROTA (W) Prioridade: Alta En…" at bounding box center [357, 167] width 715 height 334
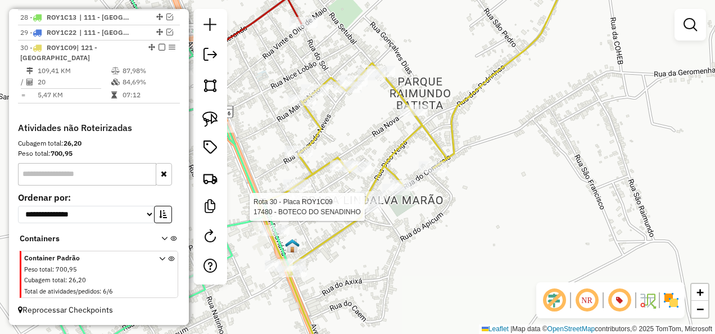
select select "**********"
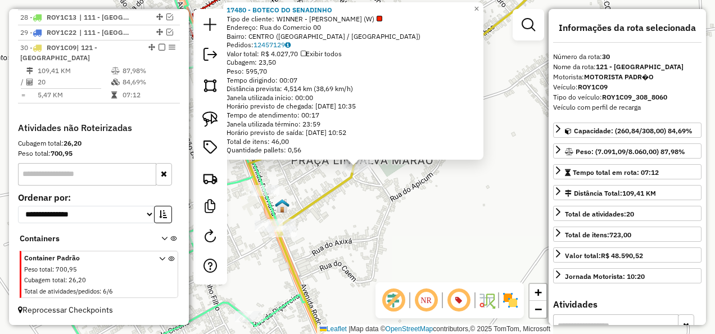
click at [379, 228] on div "Rota 30 - Placa ROY1C09 17480 - BOTECO DO SENADINHO 17480 - BOTECO DO SENADINHO…" at bounding box center [357, 167] width 715 height 334
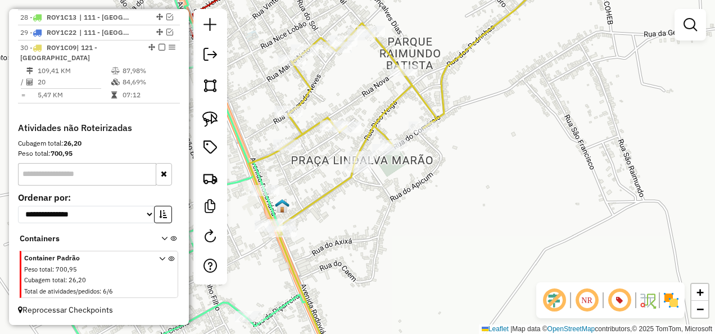
drag, startPoint x: 376, startPoint y: 205, endPoint x: 386, endPoint y: 247, distance: 43.2
click at [386, 247] on div "Janela de atendimento Grade de atendimento Capacidade Transportadoras Veículos …" at bounding box center [357, 167] width 715 height 334
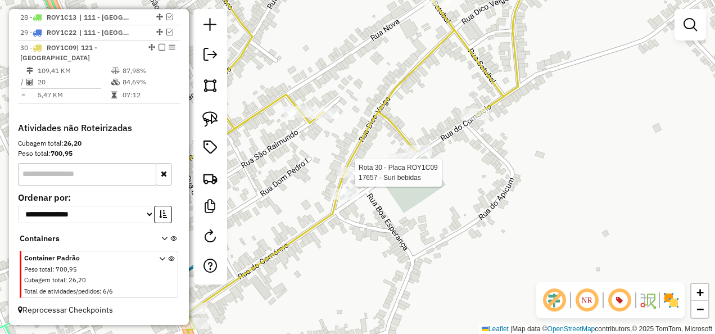
select select "**********"
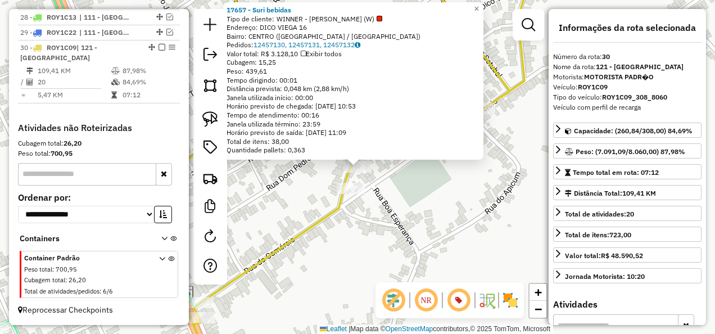
click at [420, 235] on div "17657 - Suri bebidas Tipo de cliente: WINNER - ROTA (W) Endereço: DICO VIEGA 16…" at bounding box center [357, 167] width 715 height 334
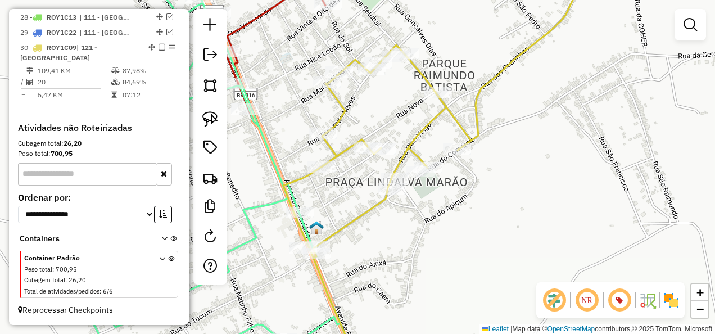
click at [309, 229] on img at bounding box center [316, 227] width 15 height 15
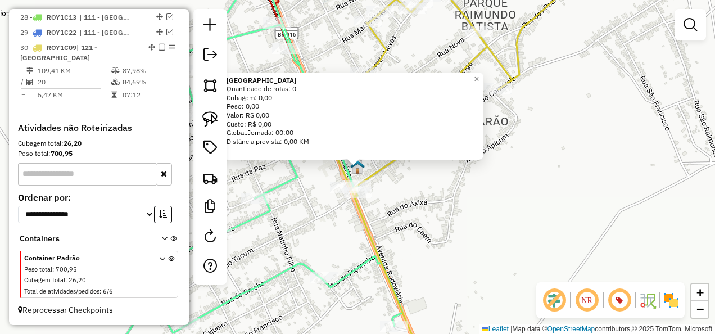
drag, startPoint x: 441, startPoint y: 214, endPoint x: 420, endPoint y: 238, distance: 31.9
click at [427, 234] on div "Alto Alegre do Maranhão Quantidade de rotas: 0 Cubagem: 0,00 Peso: 0,00 Valor: …" at bounding box center [357, 167] width 715 height 334
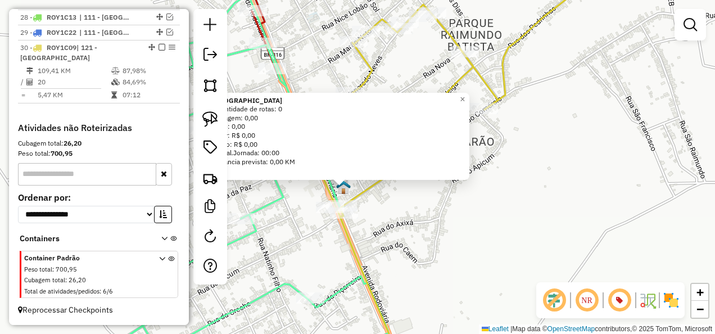
click at [342, 287] on icon at bounding box center [246, 167] width 284 height 401
select select "**********"
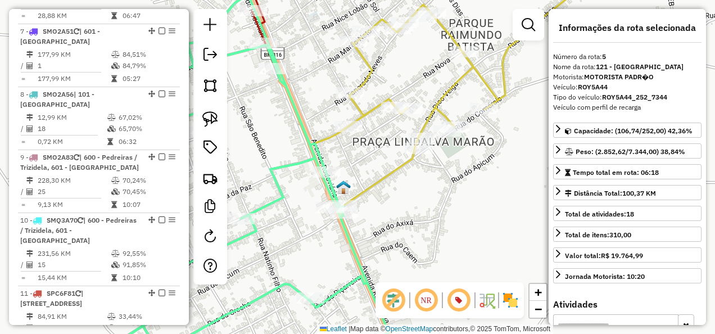
scroll to position [696, 0]
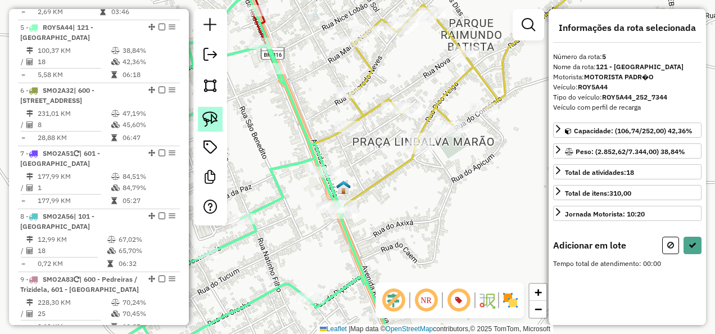
click at [217, 120] on img at bounding box center [210, 119] width 16 height 16
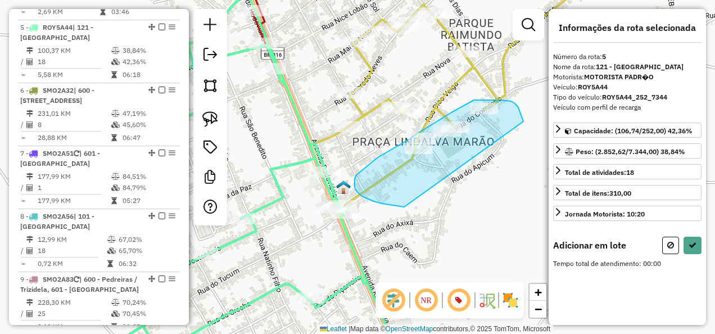
drag, startPoint x: 517, startPoint y: 106, endPoint x: 413, endPoint y: 209, distance: 146.6
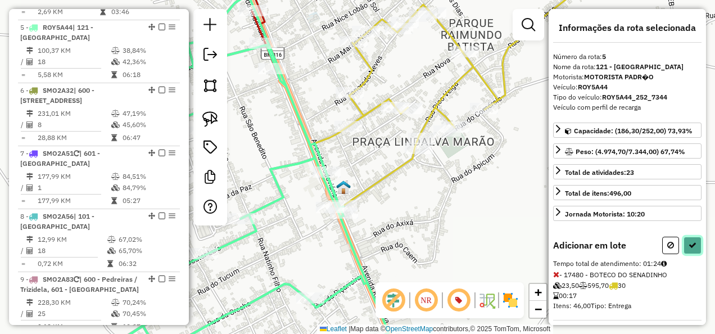
click at [688, 244] on icon at bounding box center [692, 245] width 8 height 8
select select "**********"
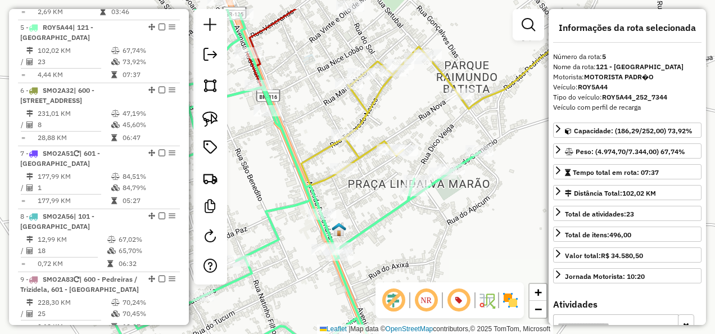
drag, startPoint x: 447, startPoint y: 229, endPoint x: 415, endPoint y: 296, distance: 73.9
click at [415, 298] on hb-router-mapa "Informações da Sessão 978645 - [DATE] Criação: [DATE] 18:17 Depósito: INOVALOG …" at bounding box center [357, 167] width 715 height 334
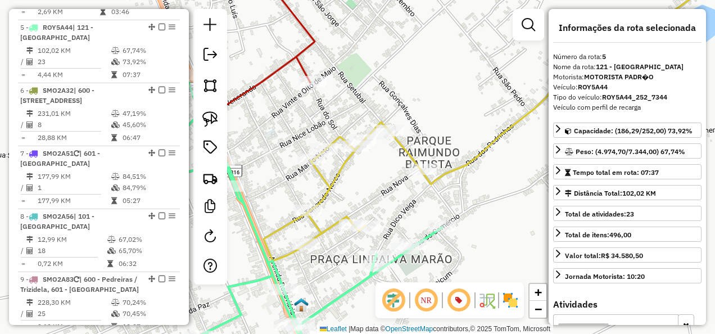
click at [452, 165] on icon at bounding box center [496, 167] width 464 height 401
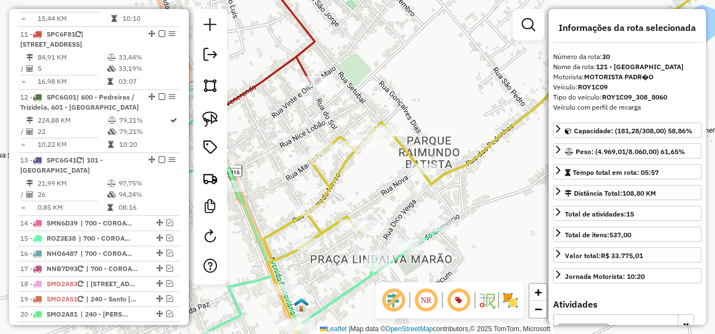
scroll to position [1509, 0]
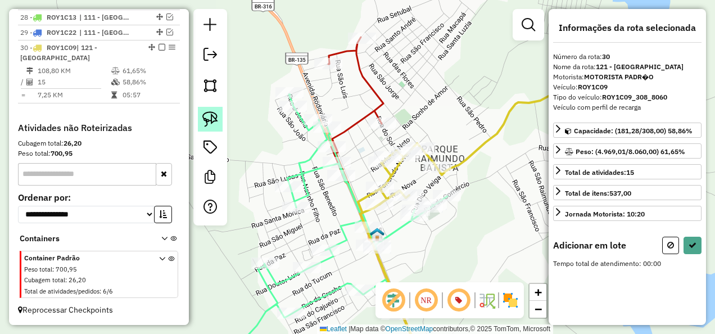
click at [214, 120] on img at bounding box center [210, 119] width 16 height 16
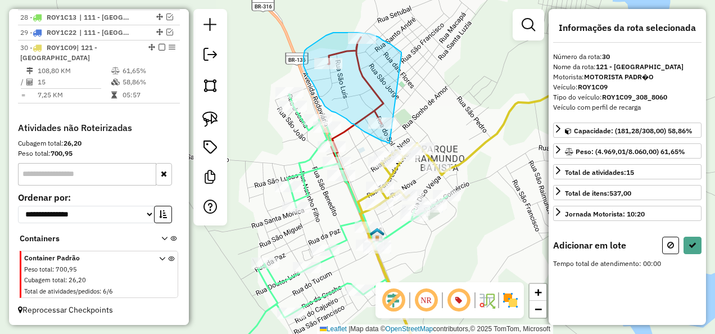
drag, startPoint x: 401, startPoint y: 55, endPoint x: 391, endPoint y: 143, distance: 88.8
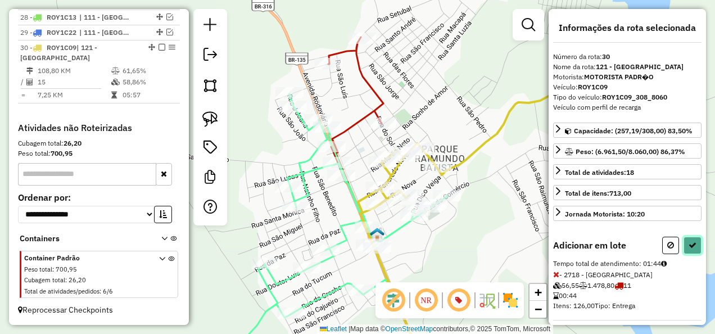
click at [690, 246] on button at bounding box center [692, 245] width 18 height 17
select select "**********"
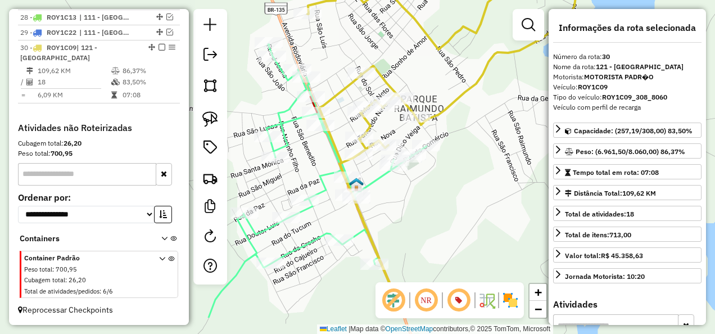
drag, startPoint x: 469, startPoint y: 185, endPoint x: 432, endPoint y: 100, distance: 93.1
click at [443, 126] on div "Janela de atendimento Grade de atendimento Capacidade Transportadoras Veículos …" at bounding box center [357, 167] width 715 height 334
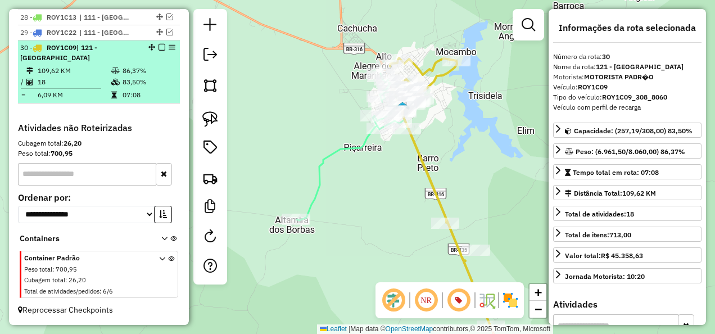
click at [160, 49] on em at bounding box center [161, 47] width 7 height 7
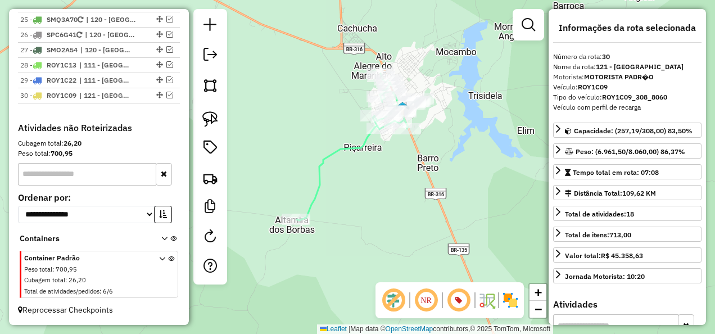
scroll to position [1461, 0]
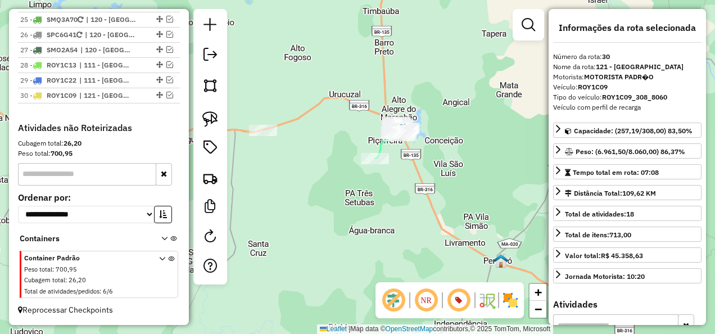
drag, startPoint x: 302, startPoint y: 190, endPoint x: 354, endPoint y: 180, distance: 52.7
click at [352, 182] on div "Janela de atendimento Grade de atendimento Capacidade Transportadoras Veículos …" at bounding box center [357, 167] width 715 height 334
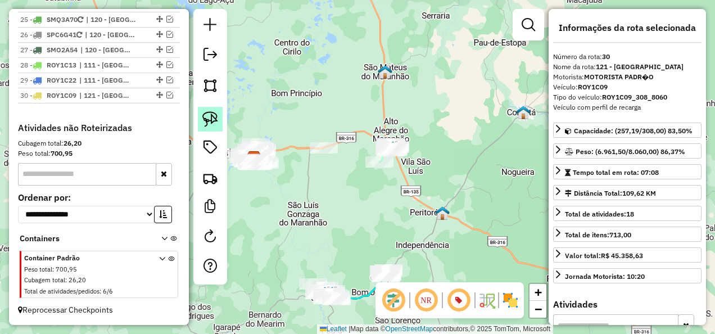
click at [213, 114] on img at bounding box center [210, 119] width 16 height 16
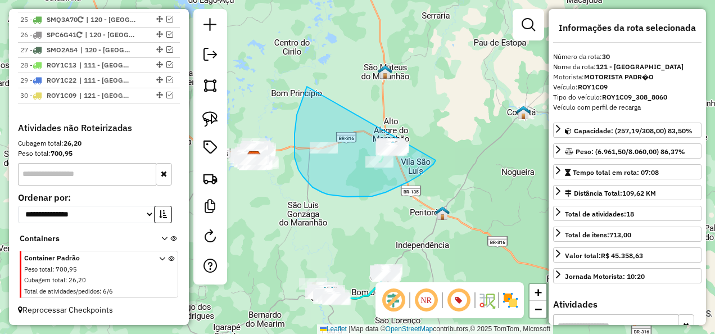
drag, startPoint x: 307, startPoint y: 87, endPoint x: 440, endPoint y: 150, distance: 147.6
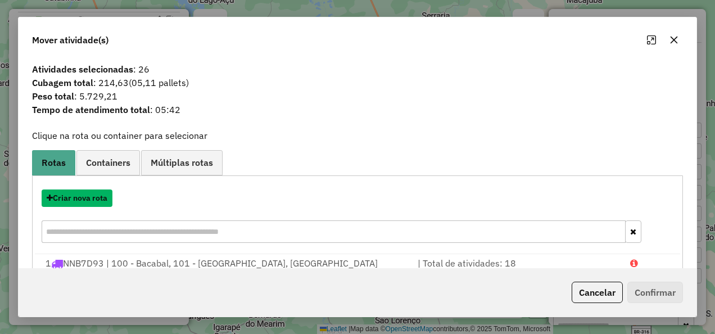
click at [83, 201] on button "Criar nova rota" at bounding box center [77, 197] width 71 height 17
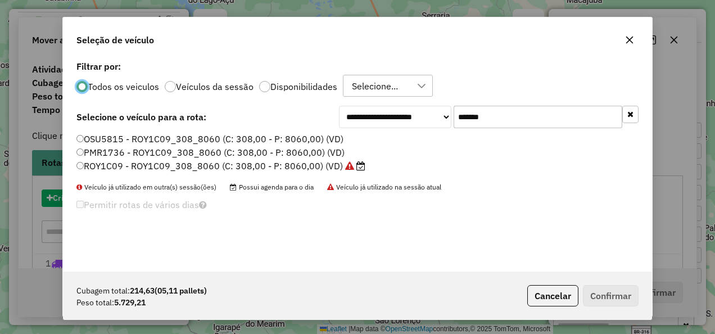
scroll to position [6, 3]
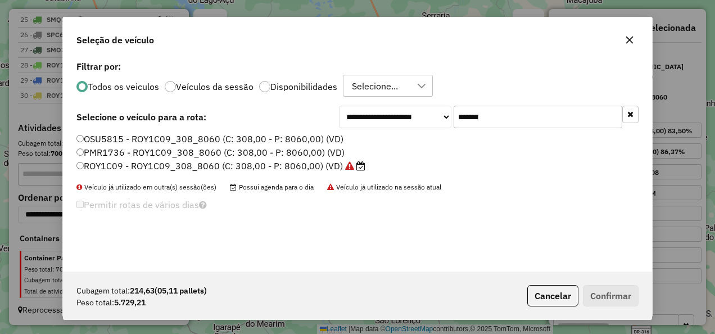
drag, startPoint x: 513, startPoint y: 117, endPoint x: 401, endPoint y: 171, distance: 124.4
click at [401, 171] on div "**********" at bounding box center [357, 165] width 589 height 214
paste input "text"
type input "*******"
click at [341, 164] on label "SMO2A76 - SMO2A76_308_8060 (C: 308,00 - P: 8060,00) (VD)" at bounding box center [216, 165] width 281 height 13
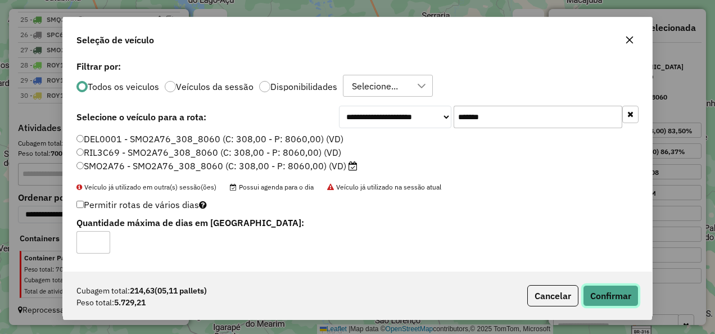
drag, startPoint x: 601, startPoint y: 289, endPoint x: 597, endPoint y: 283, distance: 7.2
click at [603, 289] on button "Confirmar" at bounding box center [611, 295] width 56 height 21
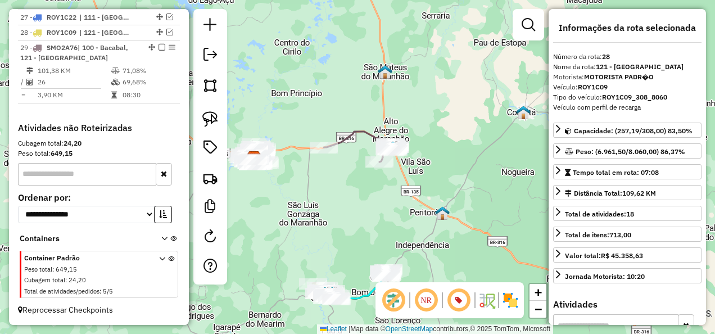
scroll to position [1388, 0]
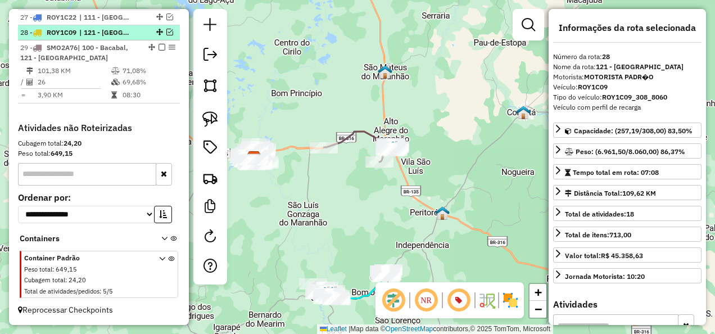
click at [169, 31] on em at bounding box center [169, 32] width 7 height 7
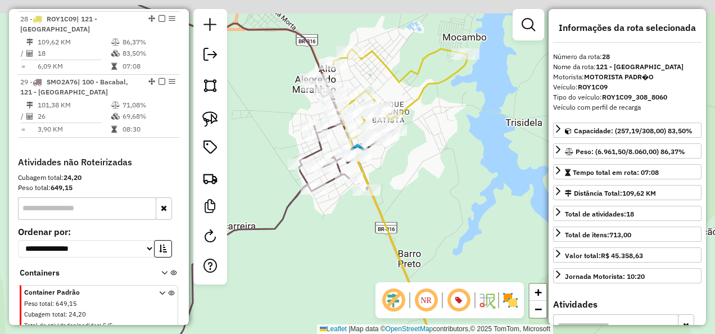
drag, startPoint x: 414, startPoint y: 138, endPoint x: 456, endPoint y: 218, distance: 89.5
click at [455, 216] on div "Janela de atendimento Grade de atendimento Capacidade Transportadoras Veículos …" at bounding box center [357, 167] width 715 height 334
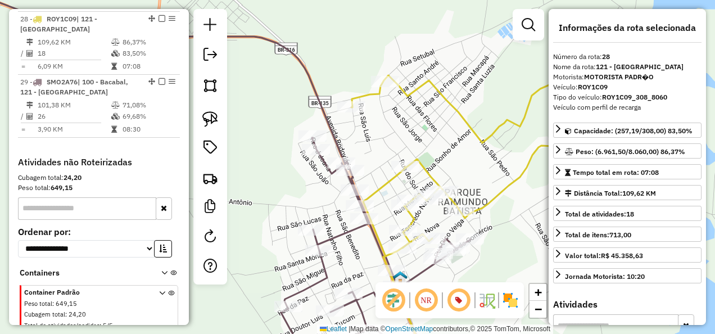
click at [327, 119] on icon at bounding box center [200, 172] width 542 height 392
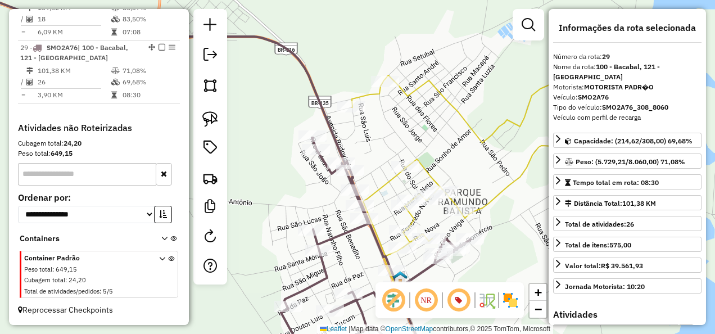
click at [390, 87] on div at bounding box center [385, 81] width 28 height 11
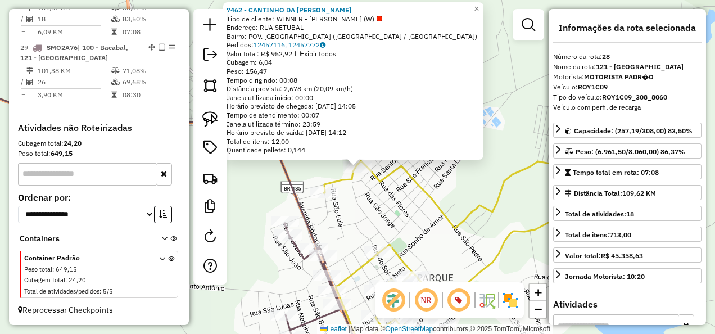
scroll to position [1406, 0]
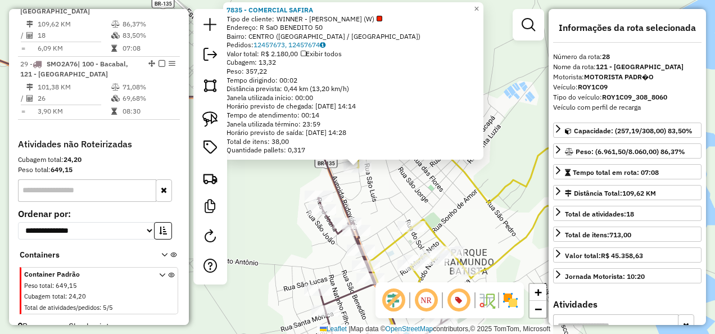
click at [364, 202] on div "7835 - COMERCIAL SAFIRA Tipo de cliente: WINNER - ROTA (W) Endereço: R SaO BENE…" at bounding box center [357, 167] width 715 height 334
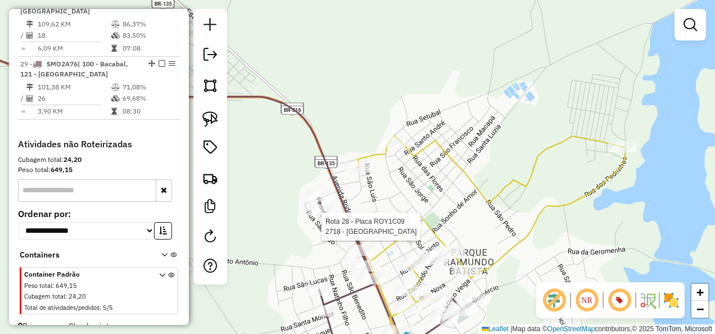
select select "**********"
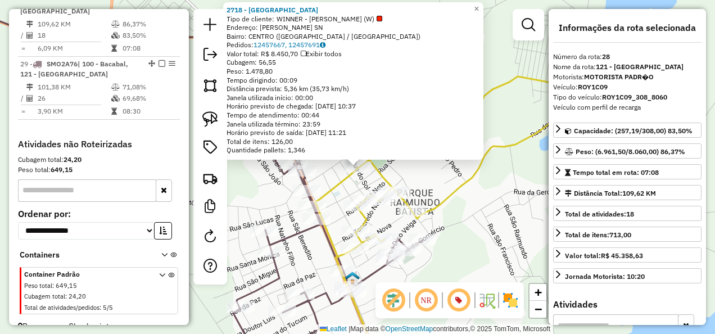
click at [306, 230] on icon at bounding box center [176, 181] width 494 height 373
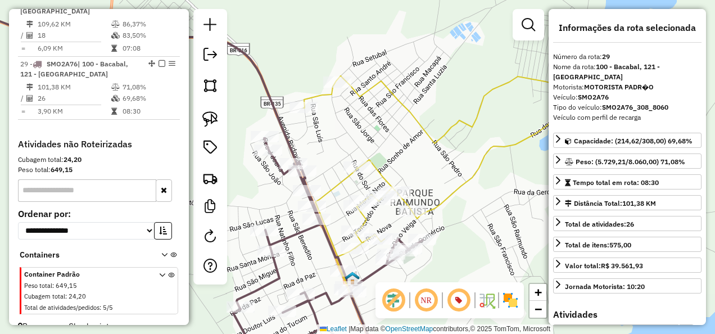
scroll to position [1435, 0]
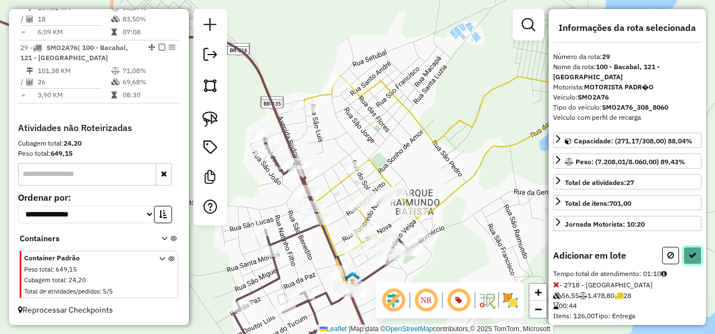
click at [694, 252] on button at bounding box center [692, 255] width 18 height 17
select select "**********"
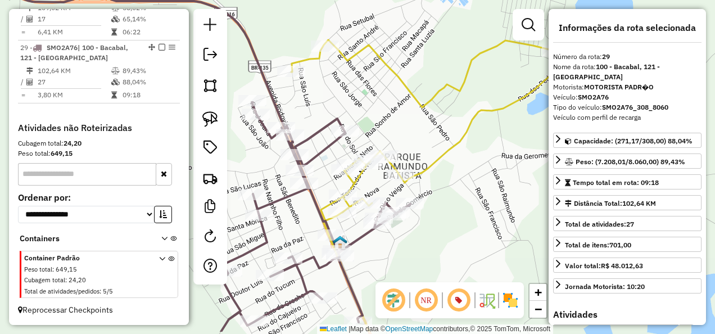
drag, startPoint x: 433, startPoint y: 256, endPoint x: 399, endPoint y: 141, distance: 120.6
click at [401, 153] on div "Janela de atendimento Grade de atendimento Capacidade Transportadoras Veículos …" at bounding box center [357, 167] width 715 height 334
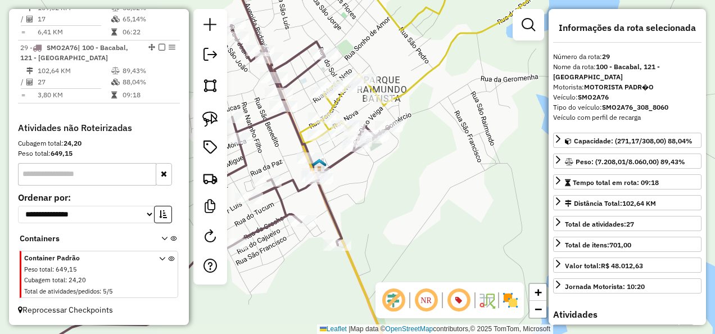
drag, startPoint x: 387, startPoint y: 154, endPoint x: 404, endPoint y: 197, distance: 46.7
click at [402, 194] on div "Janela de atendimento Grade de atendimento Capacidade Transportadoras Veículos …" at bounding box center [357, 167] width 715 height 334
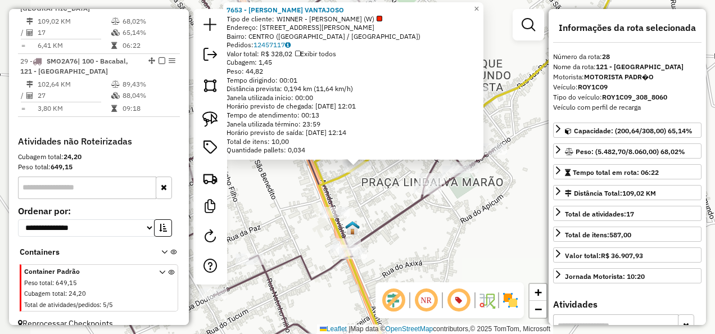
scroll to position [1406, 0]
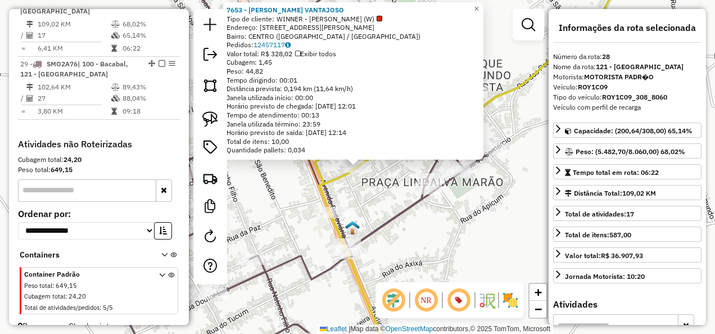
click at [372, 189] on div "7653 - MERCADINHO VANTAJOSO Tipo de cliente: WINNER - ROTA (W) Endereço: R MANO…" at bounding box center [357, 167] width 715 height 334
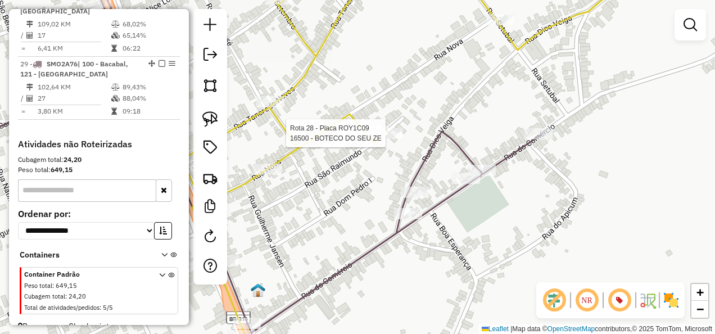
select select "**********"
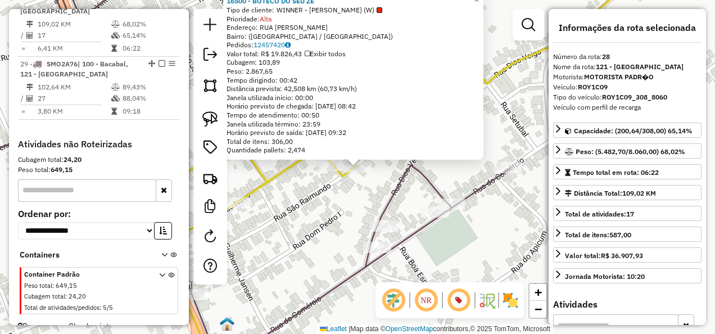
click at [345, 192] on div "16500 - BOTECO DO SEU ZE Tipo de cliente: WINNER - ROTA (W) Prioridade: Alta En…" at bounding box center [357, 167] width 715 height 334
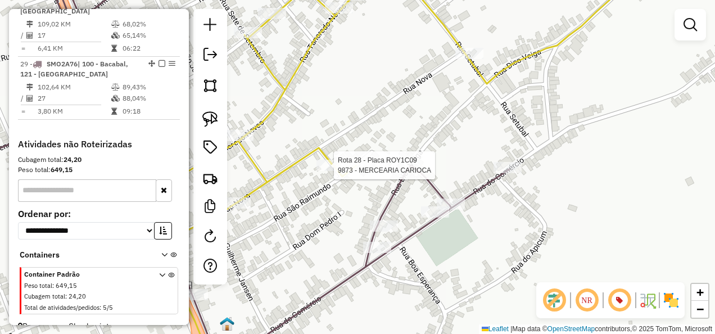
select select "**********"
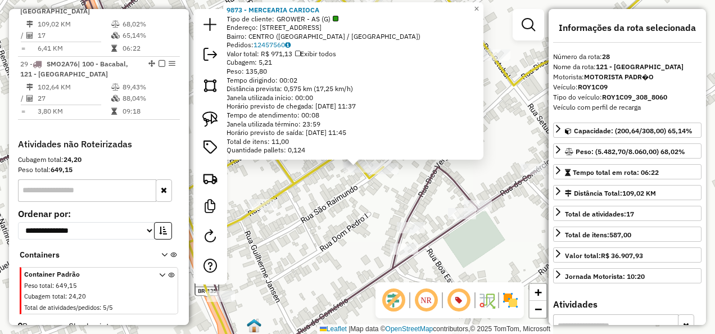
click at [354, 202] on div "Rota 28 - Placa ROY1C09 9873 - MERCEARIA CARIOCA 9873 - MERCEARIA CARIOCA Tipo …" at bounding box center [357, 167] width 715 height 334
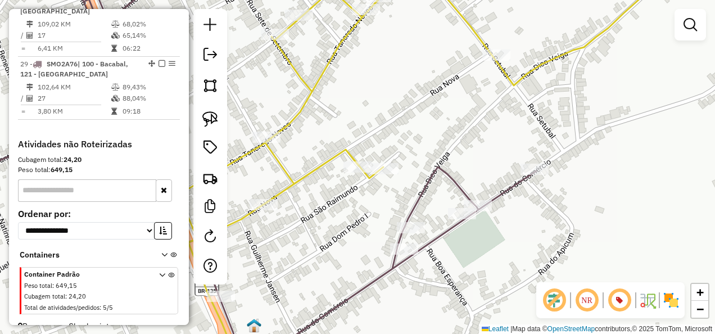
click at [409, 205] on icon at bounding box center [233, 167] width 608 height 401
select select "**********"
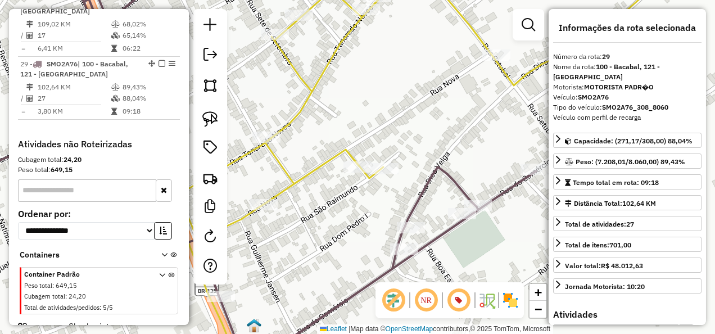
scroll to position [1435, 0]
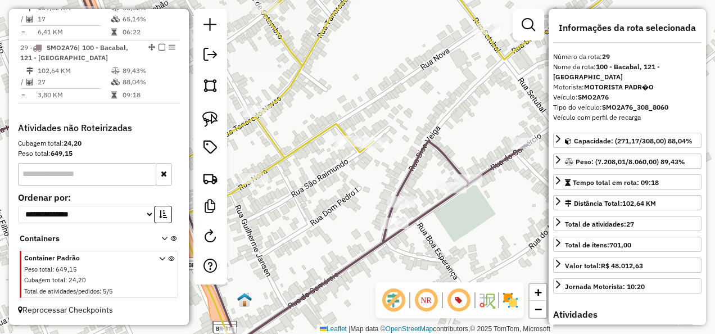
drag, startPoint x: 387, startPoint y: 208, endPoint x: 378, endPoint y: 182, distance: 27.6
click at [378, 182] on div "Janela de atendimento Grade de atendimento Capacidade Transportadoras Veículos …" at bounding box center [357, 167] width 715 height 334
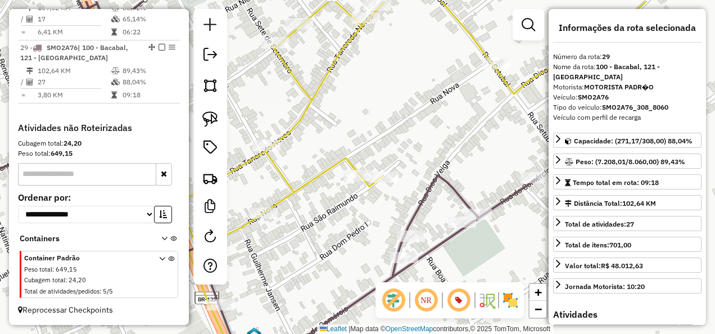
drag, startPoint x: 347, startPoint y: 199, endPoint x: 357, endPoint y: 234, distance: 36.3
click at [357, 234] on div "Janela de atendimento Grade de atendimento Capacidade Transportadoras Veículos …" at bounding box center [357, 167] width 715 height 334
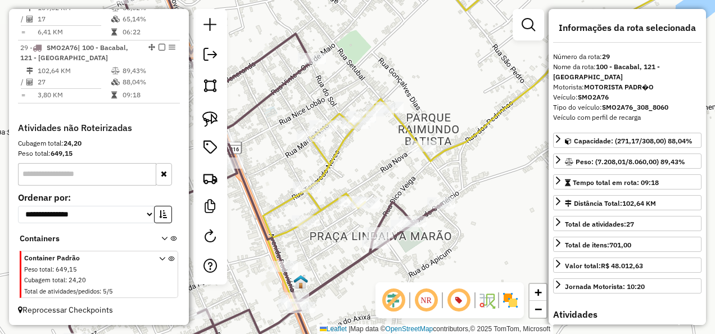
click at [335, 157] on icon at bounding box center [481, 167] width 437 height 401
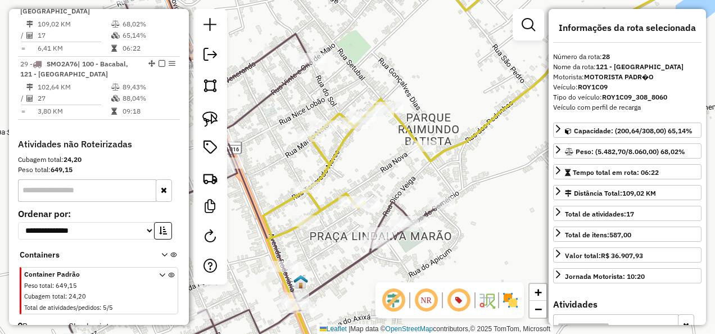
scroll to position [1406, 0]
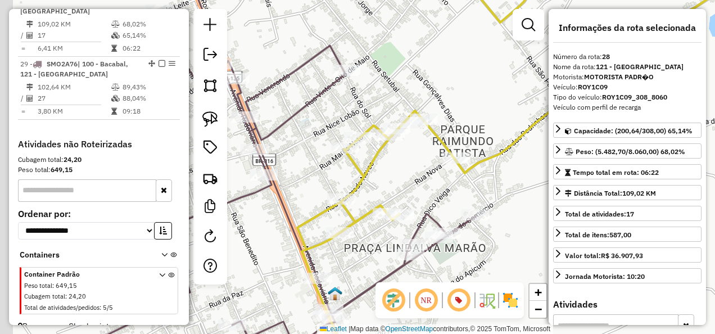
drag, startPoint x: 346, startPoint y: 167, endPoint x: 413, endPoint y: 200, distance: 73.9
click at [413, 198] on div "Janela de atendimento Grade de atendimento Capacidade Transportadoras Veículos …" at bounding box center [357, 167] width 715 height 334
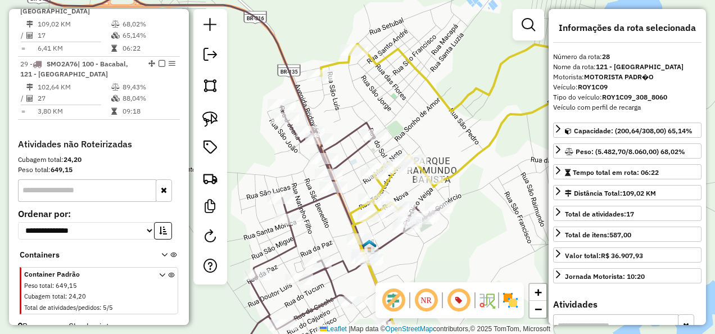
drag, startPoint x: 395, startPoint y: 99, endPoint x: 400, endPoint y: 126, distance: 26.9
click at [399, 117] on div "Janela de atendimento Grade de atendimento Capacidade Transportadoras Veículos …" at bounding box center [357, 167] width 715 height 334
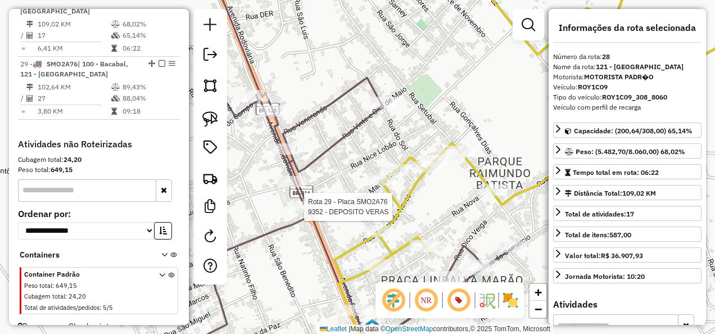
scroll to position [1435, 0]
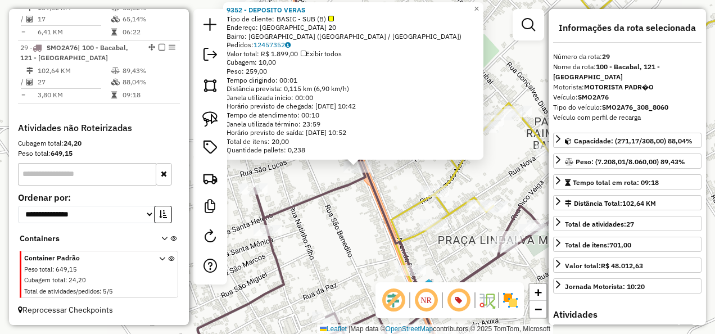
click at [357, 211] on div "9352 - DEPOSITO VERAS Tipo de cliente: BASIC - SUB (B) Endereço: SANTA LUZIA 20…" at bounding box center [357, 167] width 715 height 334
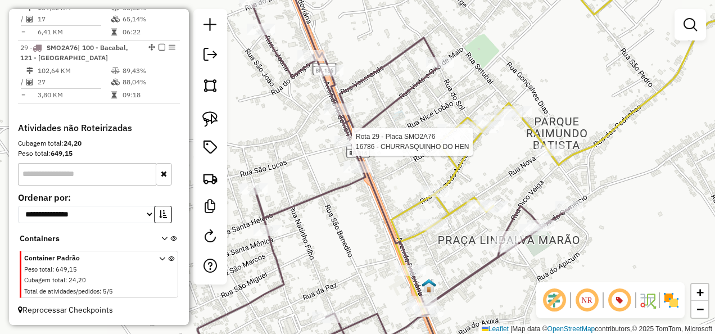
select select "**********"
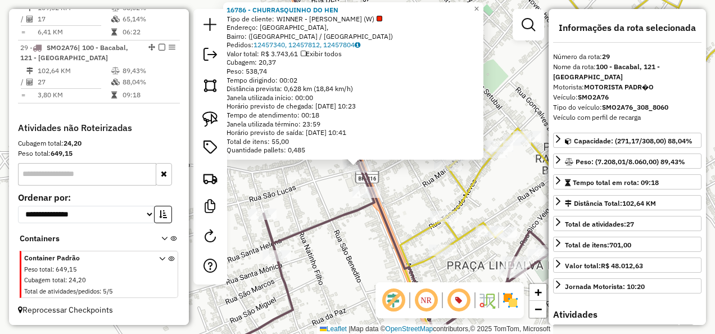
click at [326, 179] on div "Rota 29 - Placa SMO2A76 16786 - CHURRASQUINHO DO HEN 16786 - CHURRASQUINHO DO H…" at bounding box center [357, 167] width 715 height 334
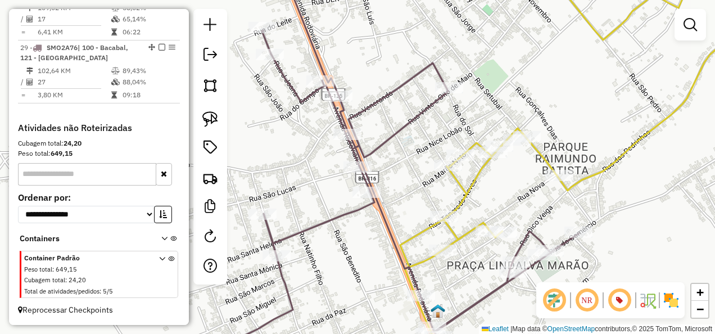
click at [464, 192] on icon at bounding box center [564, 167] width 446 height 401
select select "**********"
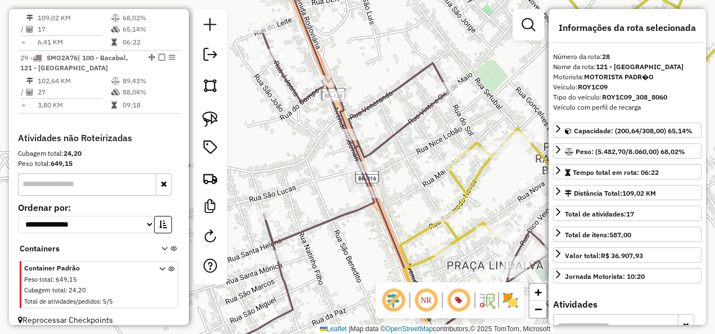
scroll to position [1406, 0]
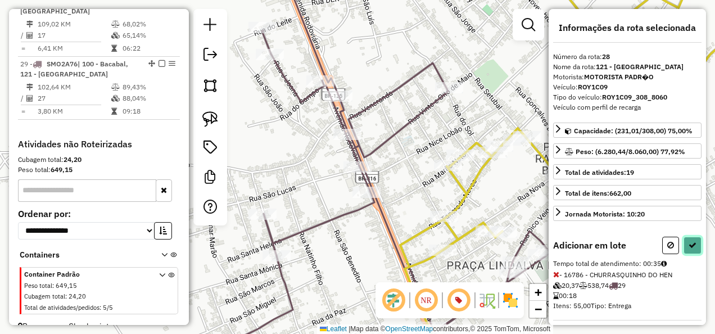
click at [690, 237] on button at bounding box center [692, 245] width 18 height 17
select select "**********"
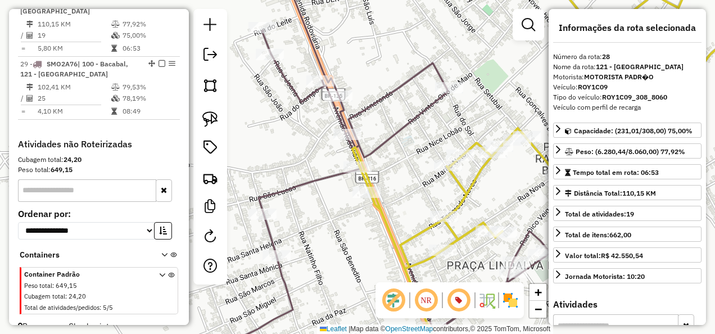
drag, startPoint x: 355, startPoint y: 261, endPoint x: 341, endPoint y: 160, distance: 102.7
click at [335, 185] on div "Janela de atendimento Grade de atendimento Capacidade Transportadoras Veículos …" at bounding box center [357, 167] width 715 height 334
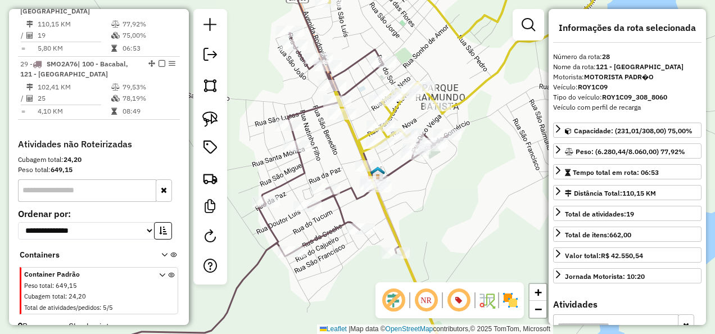
click at [347, 188] on icon at bounding box center [263, 167] width 370 height 401
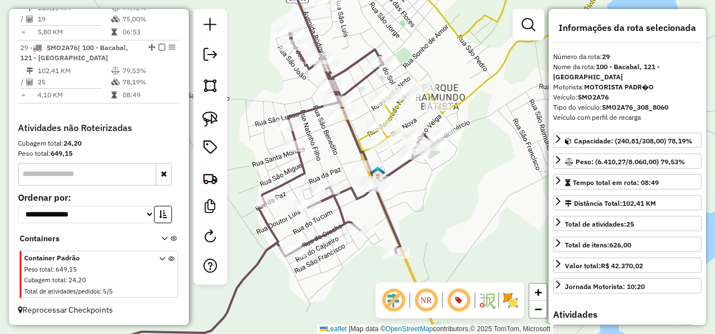
scroll to position [1435, 0]
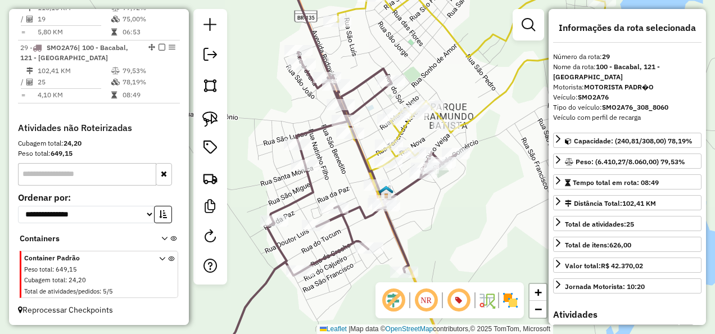
drag, startPoint x: 464, startPoint y: 189, endPoint x: 478, endPoint y: 238, distance: 50.9
click at [480, 237] on div "Janela de atendimento Grade de atendimento Capacidade Transportadoras Veículos …" at bounding box center [357, 167] width 715 height 334
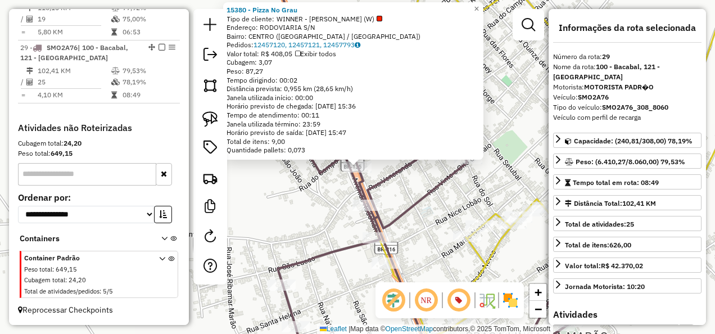
click at [323, 193] on div "15380 - Pizza No Grau Tipo de cliente: WINNER - ROTA (W) Endereço: RODOVIARIA S…" at bounding box center [357, 167] width 715 height 334
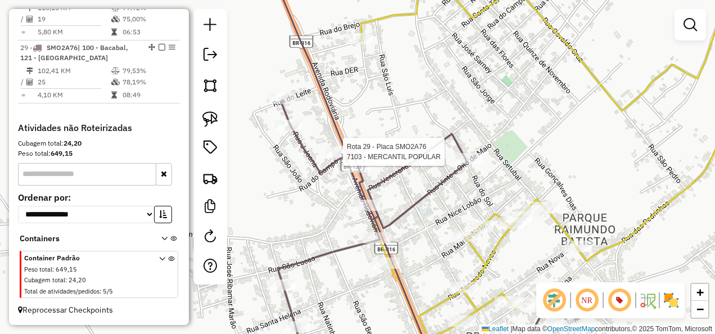
select select "**********"
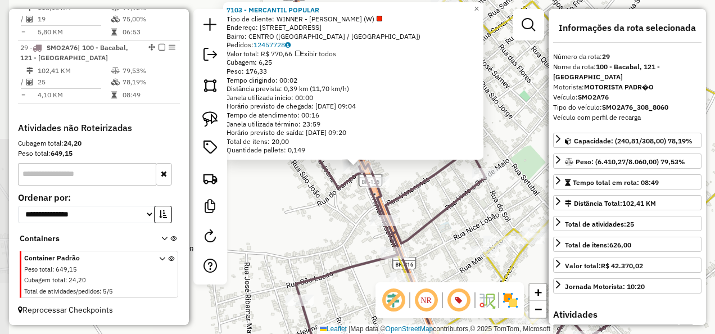
click at [330, 219] on div "7103 - MERCANTIL POPULAR Tipo de cliente: WINNER - ROTA (W) Endereço: AV RODOVI…" at bounding box center [357, 167] width 715 height 334
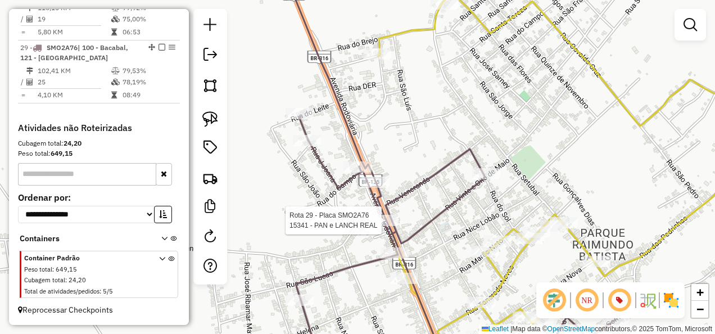
select select "**********"
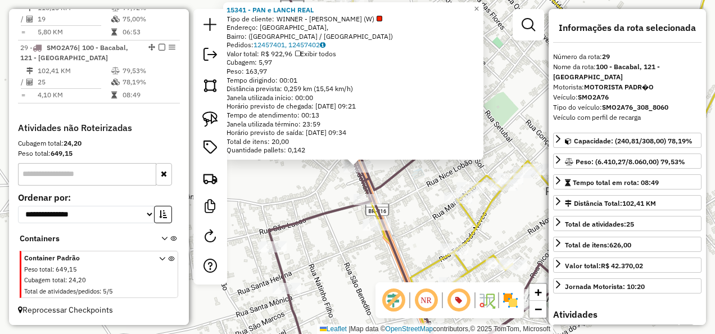
click at [308, 223] on icon at bounding box center [422, 167] width 334 height 401
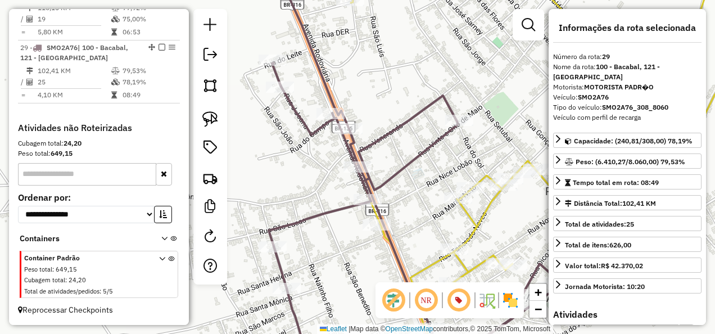
click at [475, 220] on icon at bounding box center [569, 167] width 436 height 401
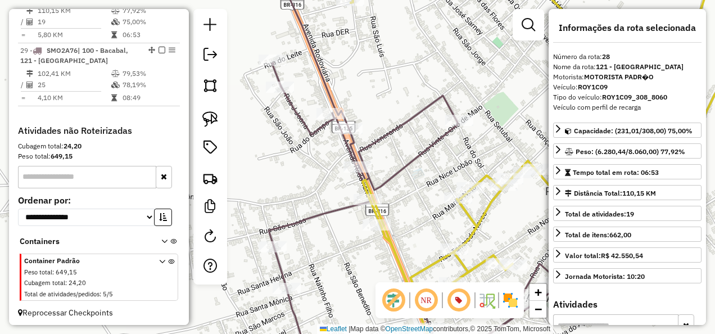
scroll to position [1406, 0]
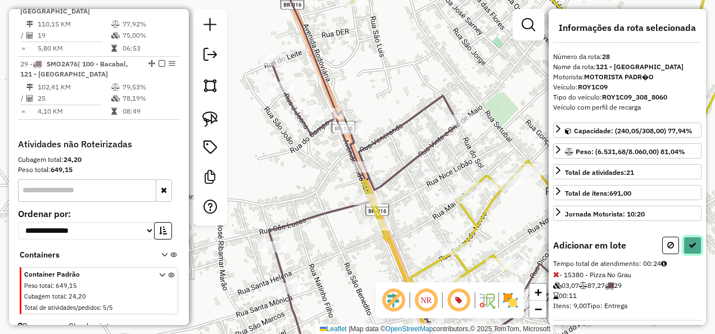
click at [688, 242] on icon at bounding box center [692, 245] width 8 height 8
select select "**********"
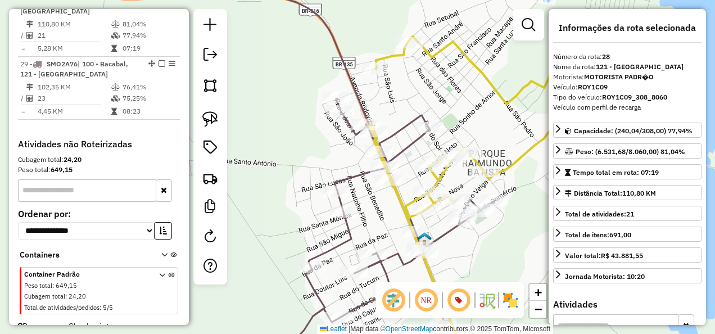
click at [435, 179] on icon at bounding box center [506, 202] width 274 height 331
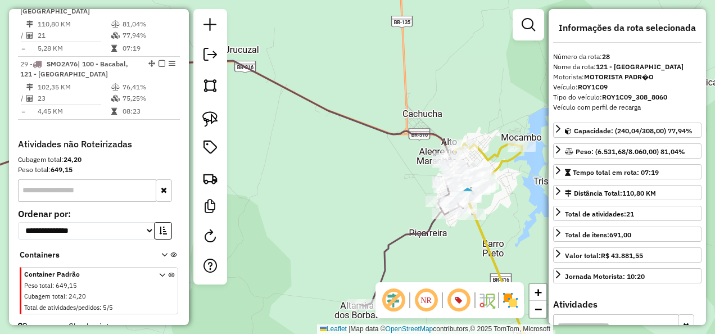
drag, startPoint x: 308, startPoint y: 161, endPoint x: 386, endPoint y: 158, distance: 78.2
click at [382, 160] on div "Janela de atendimento Grade de atendimento Capacidade Transportadoras Veículos …" at bounding box center [357, 167] width 715 height 334
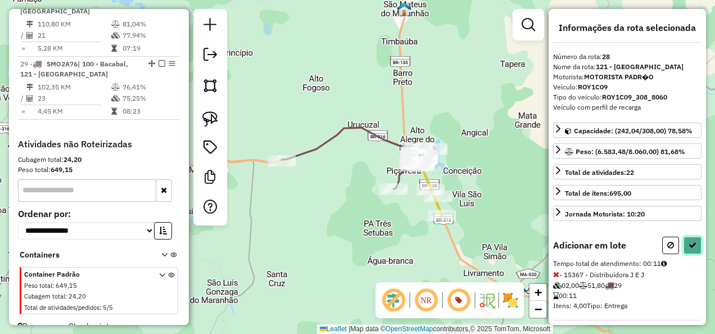
click at [688, 243] on icon at bounding box center [692, 245] width 8 height 8
select select "**********"
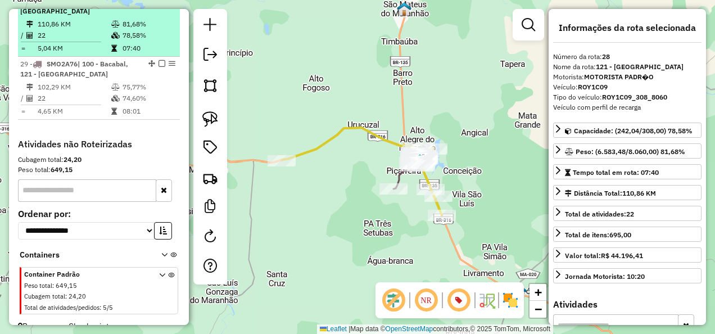
click at [160, 4] on em at bounding box center [161, 0] width 7 height 7
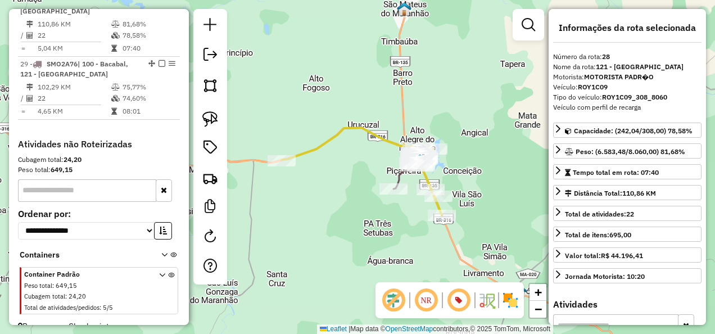
scroll to position [1388, 0]
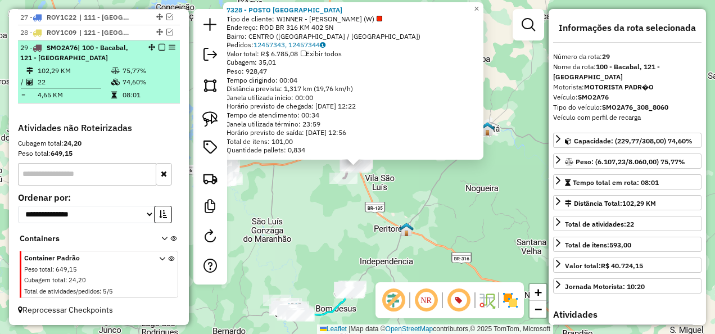
click at [158, 51] on em at bounding box center [161, 47] width 7 height 7
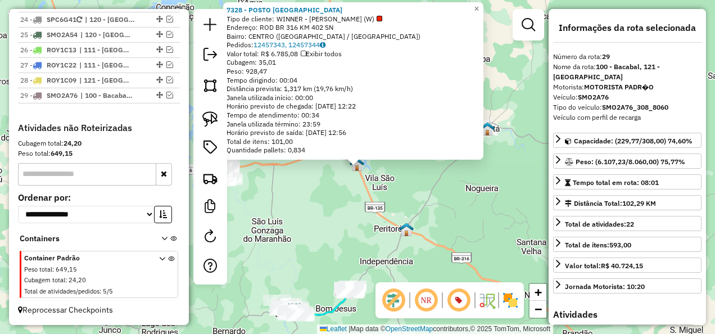
scroll to position [1340, 0]
click at [437, 256] on div "7328 - POSTO SAO FRANCISCO Tipo de cliente: WINNER - ROTA (W) Endereço: ROD BR …" at bounding box center [357, 167] width 715 height 334
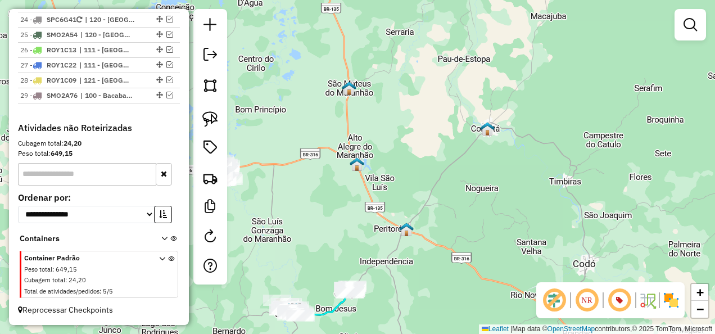
drag, startPoint x: 371, startPoint y: 237, endPoint x: 375, endPoint y: 170, distance: 67.6
click at [370, 178] on div "Janela de atendimento Grade de atendimento Capacidade Transportadoras Veículos …" at bounding box center [357, 167] width 715 height 334
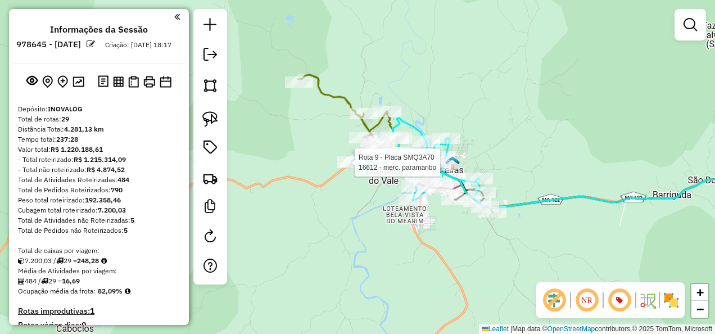
scroll to position [1340, 0]
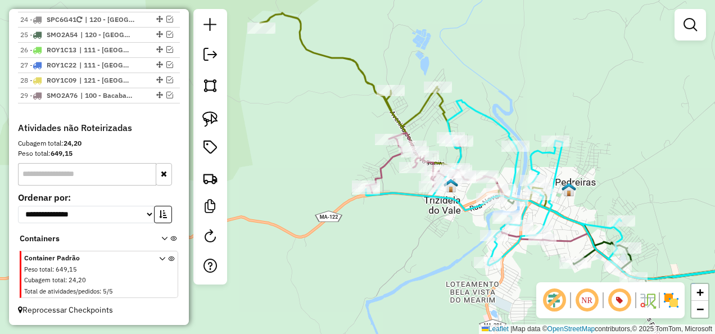
drag, startPoint x: 346, startPoint y: 166, endPoint x: 383, endPoint y: 234, distance: 77.0
click at [380, 228] on div "Janela de atendimento Grade de atendimento Capacidade Transportadoras Veículos …" at bounding box center [357, 167] width 715 height 334
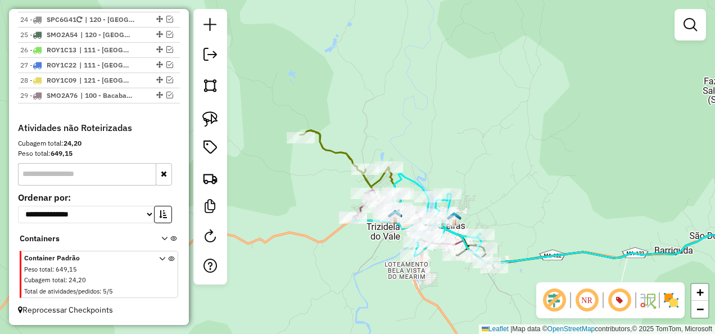
click at [319, 174] on div "Janela de atendimento Grade de atendimento Capacidade Transportadoras Veículos …" at bounding box center [357, 167] width 715 height 334
drag, startPoint x: 216, startPoint y: 117, endPoint x: 232, endPoint y: 107, distance: 19.2
click at [216, 117] on img at bounding box center [210, 119] width 16 height 16
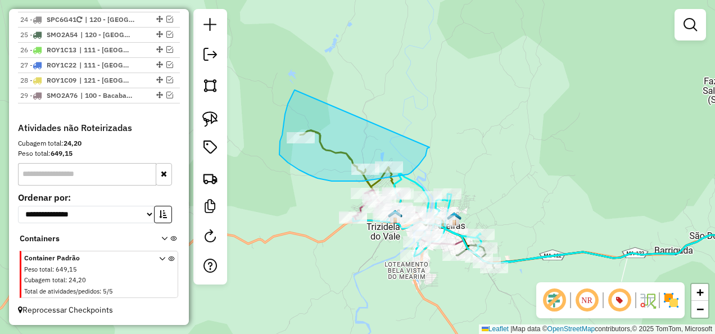
drag, startPoint x: 291, startPoint y: 97, endPoint x: 429, endPoint y: 147, distance: 147.2
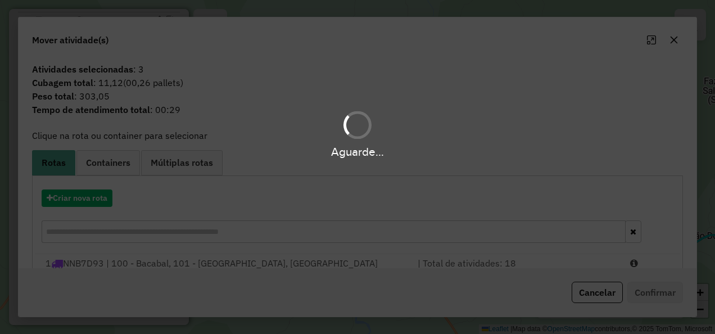
click at [94, 199] on div "Aguarde..." at bounding box center [357, 167] width 715 height 334
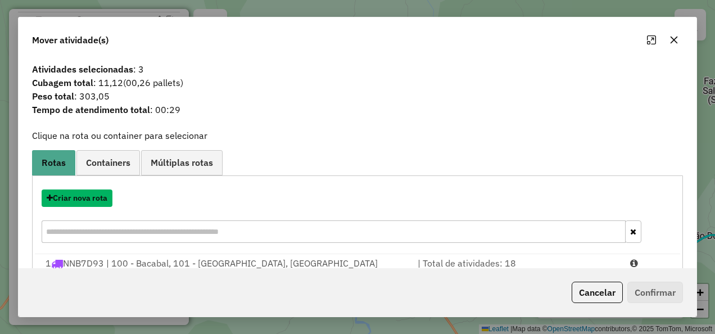
click at [94, 199] on button "Criar nova rota" at bounding box center [77, 197] width 71 height 17
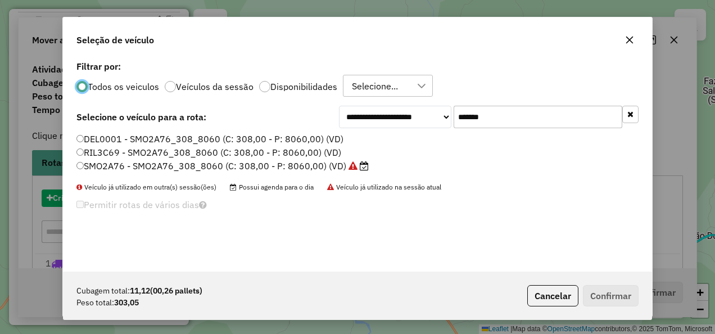
scroll to position [6, 3]
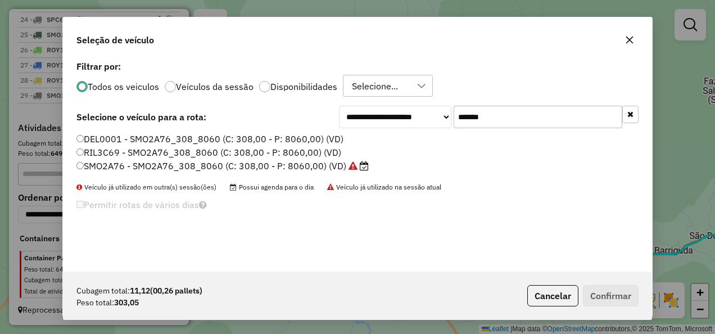
drag, startPoint x: 508, startPoint y: 115, endPoint x: 391, endPoint y: 146, distance: 121.1
click at [391, 146] on div "**********" at bounding box center [357, 165] width 589 height 214
paste input "text"
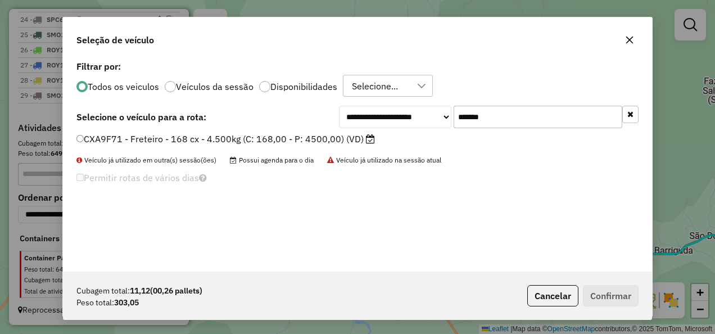
type input "*******"
click at [338, 141] on label "CXA9F71 - Freteiro - 168 cx - 4.500kg (C: 168,00 - P: 4500,00) (VD)" at bounding box center [225, 138] width 298 height 13
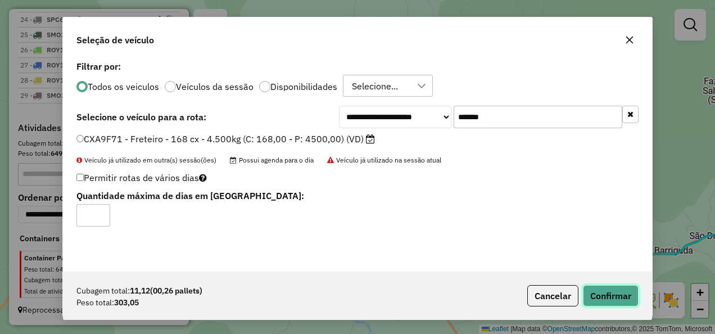
click at [628, 292] on button "Confirmar" at bounding box center [611, 295] width 56 height 21
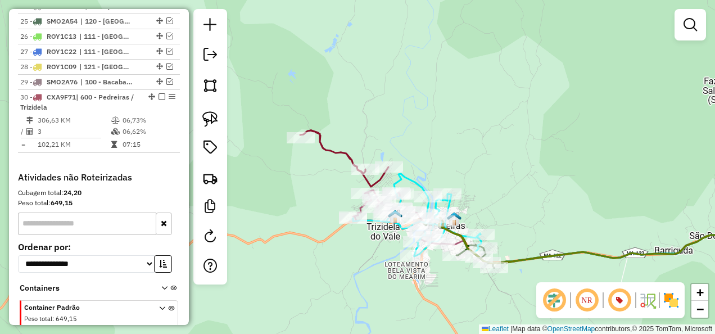
scroll to position [1403, 0]
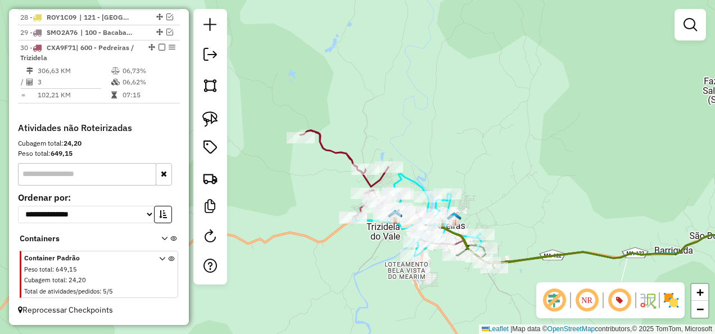
click at [342, 153] on icon at bounding box center [344, 158] width 88 height 56
select select "**********"
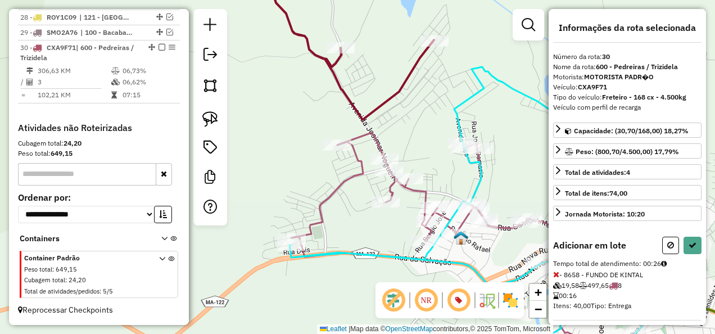
drag, startPoint x: 326, startPoint y: 191, endPoint x: 341, endPoint y: 143, distance: 50.7
click at [339, 145] on div "Janela de atendimento Grade de atendimento Capacidade Transportadoras Veículos …" at bounding box center [357, 167] width 715 height 334
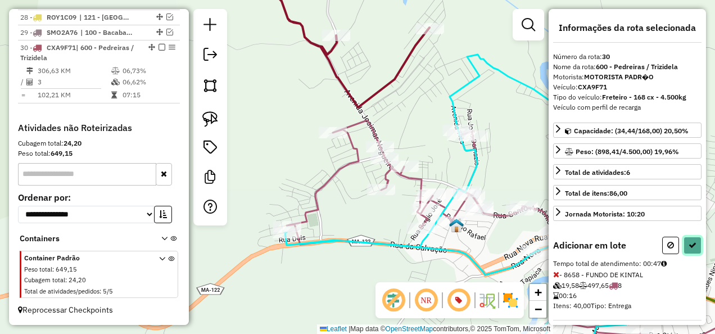
click at [691, 241] on icon at bounding box center [692, 245] width 8 height 8
select select "**********"
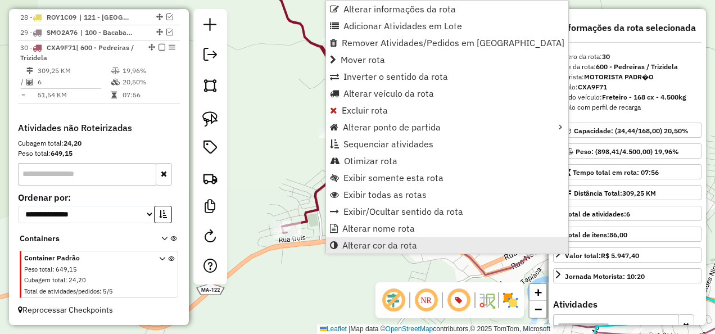
click at [410, 245] on span "Alterar cor da rota" at bounding box center [379, 245] width 75 height 9
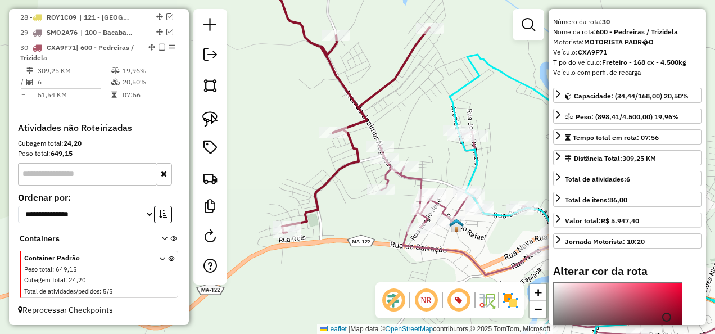
scroll to position [112, 0]
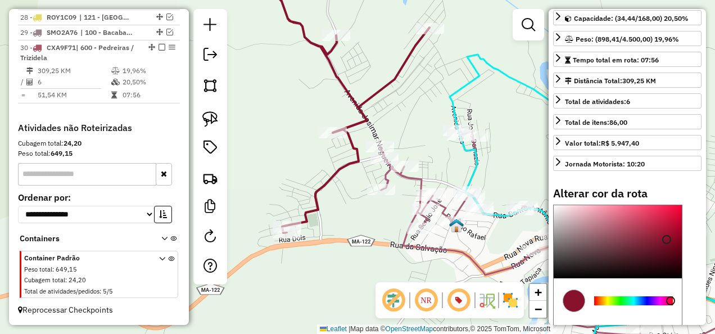
click at [604, 302] on div at bounding box center [634, 300] width 88 height 40
click at [608, 297] on div at bounding box center [633, 300] width 79 height 9
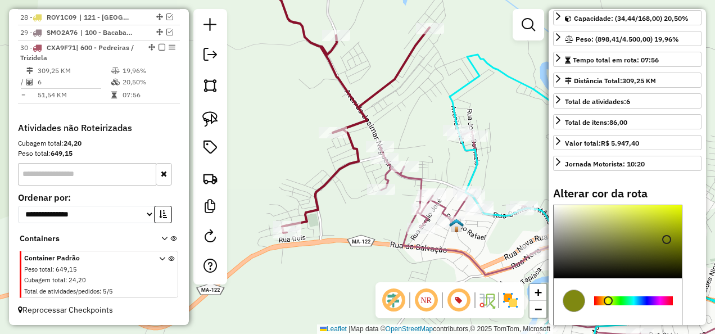
type input "*******"
click at [660, 206] on div at bounding box center [618, 241] width 128 height 73
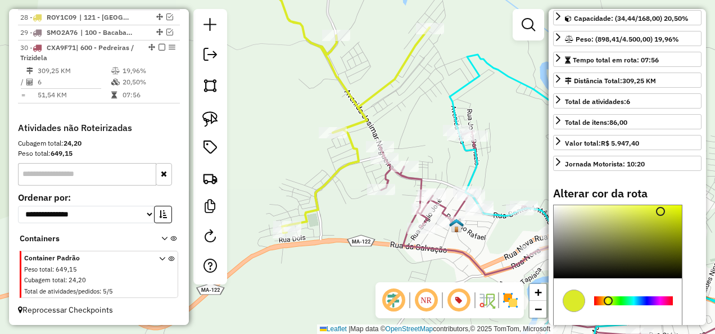
click at [364, 219] on div "Janela de atendimento Grade de atendimento Capacidade Transportadoras Veículos …" at bounding box center [357, 167] width 715 height 334
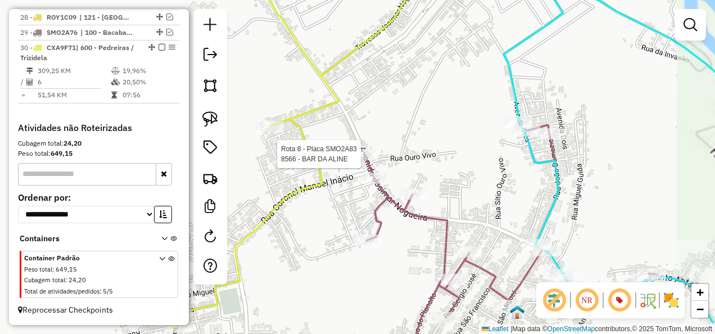
select select "**********"
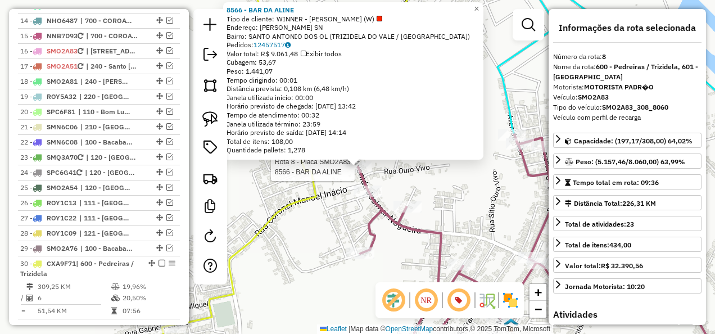
scroll to position [894, 0]
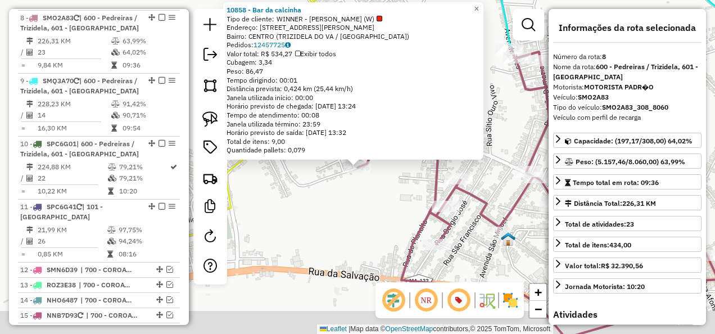
click at [335, 237] on div "Rota 8 - Placa SMO2A83 10858 - Bar da calcinha × 10858 - Bar da calcinha Tipo d…" at bounding box center [357, 167] width 715 height 334
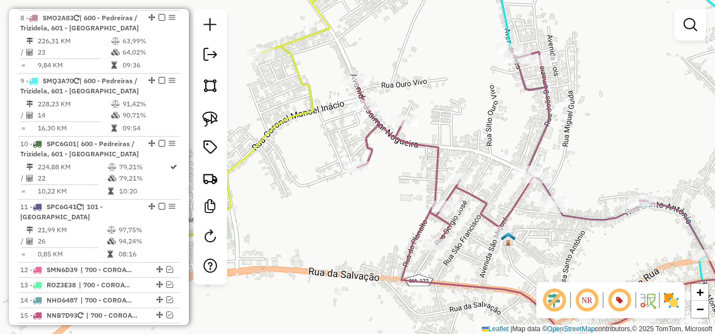
click at [267, 125] on icon at bounding box center [259, 110] width 201 height 287
select select "**********"
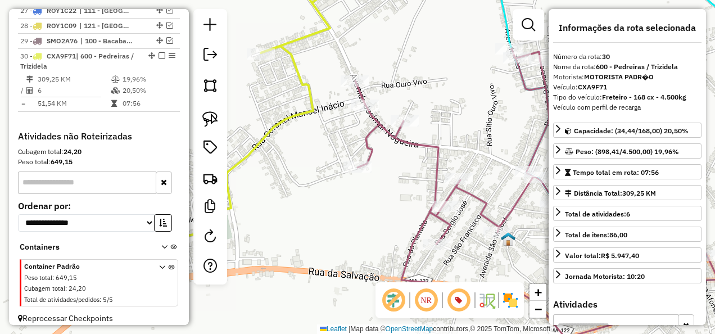
scroll to position [1403, 0]
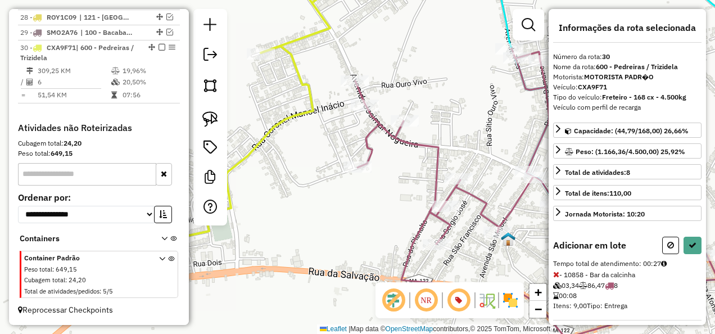
drag, startPoint x: 388, startPoint y: 193, endPoint x: 328, endPoint y: 175, distance: 62.1
click at [329, 175] on div "Janela de atendimento Grade de atendimento Capacidade Transportadoras Veículos …" at bounding box center [357, 167] width 715 height 334
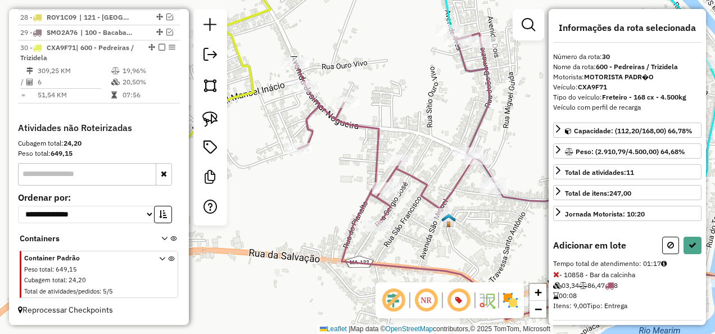
scroll to position [247, 0]
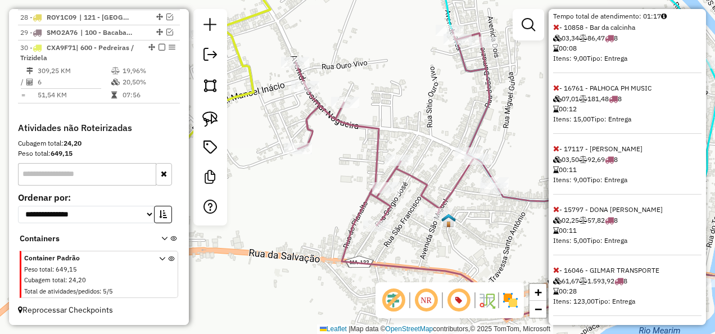
click at [558, 266] on icon at bounding box center [556, 270] width 6 height 8
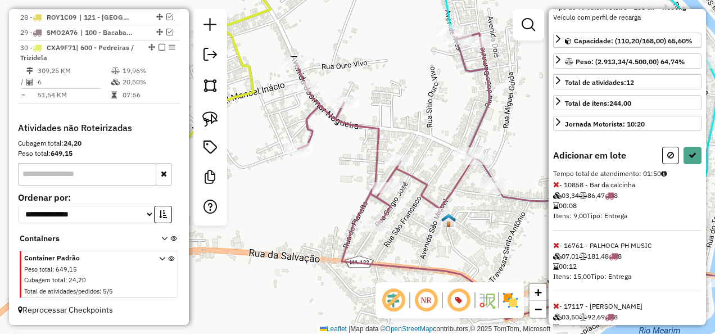
scroll to position [83, 0]
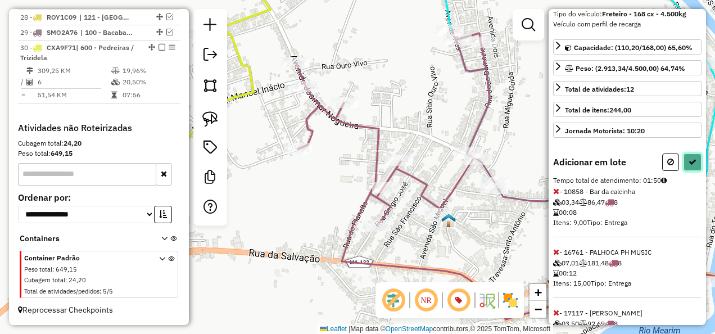
click at [688, 159] on icon at bounding box center [692, 162] width 8 height 8
select select "**********"
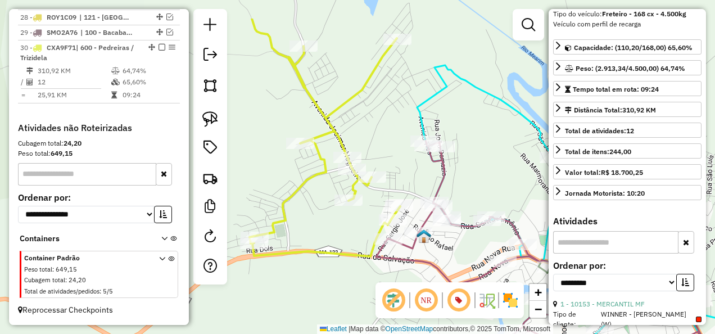
drag, startPoint x: 391, startPoint y: 134, endPoint x: 375, endPoint y: 185, distance: 53.5
click at [375, 185] on div "Janela de atendimento Grade de atendimento Capacidade Transportadoras Veículos …" at bounding box center [357, 167] width 715 height 334
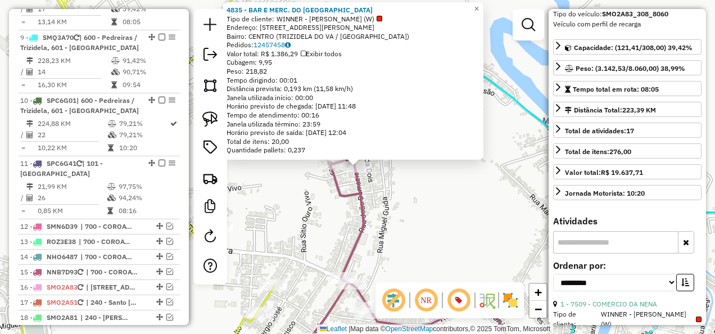
scroll to position [894, 0]
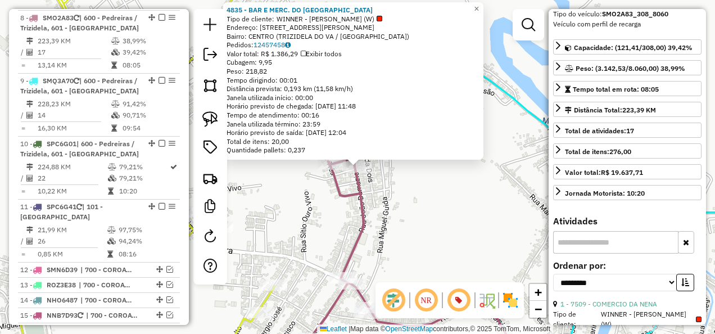
click at [440, 206] on div "4835 - BAR E MERC. DO LOURO Tipo de cliente: WINNER - ROTA (W) Endereço: R JOAO…" at bounding box center [357, 167] width 715 height 334
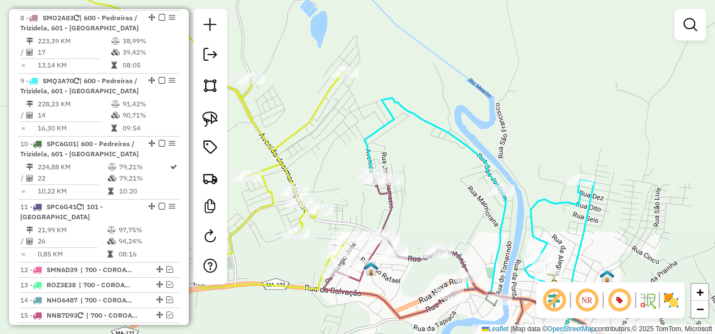
click at [287, 126] on div "Janela de atendimento Grade de atendimento Capacidade Transportadoras Veículos …" at bounding box center [357, 167] width 715 height 334
click at [291, 135] on icon at bounding box center [208, 128] width 278 height 322
select select "**********"
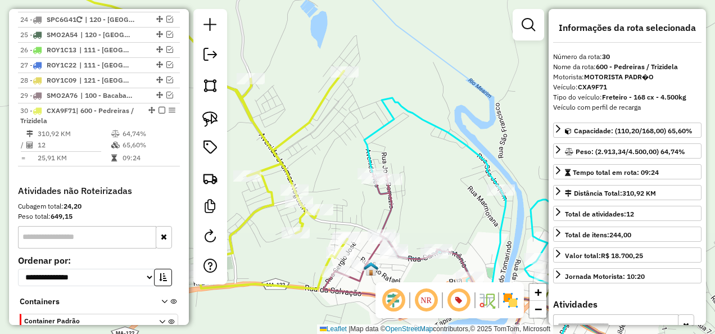
scroll to position [1403, 0]
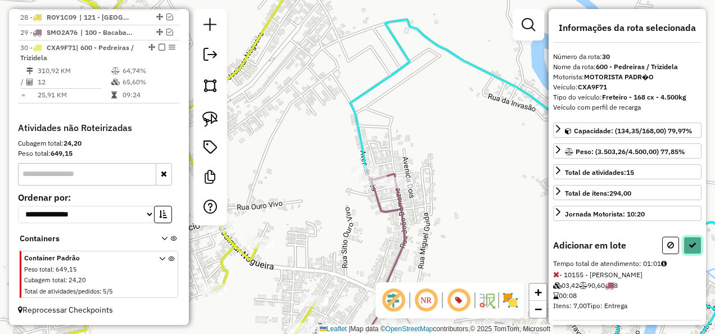
click at [691, 247] on button at bounding box center [692, 245] width 18 height 17
select select "**********"
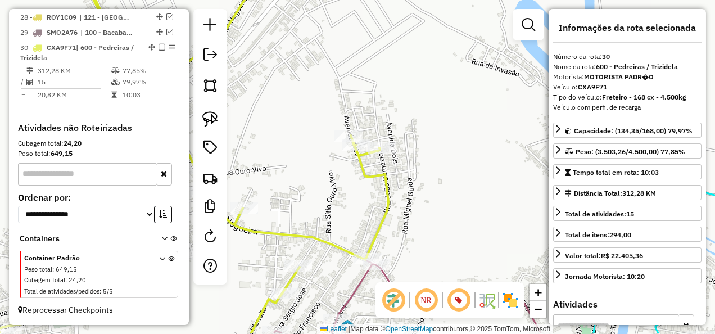
drag, startPoint x: 458, startPoint y: 236, endPoint x: 433, endPoint y: 96, distance: 142.8
click at [433, 138] on div "Janela de atendimento Grade de atendimento Capacidade Transportadoras Veículos …" at bounding box center [357, 167] width 715 height 334
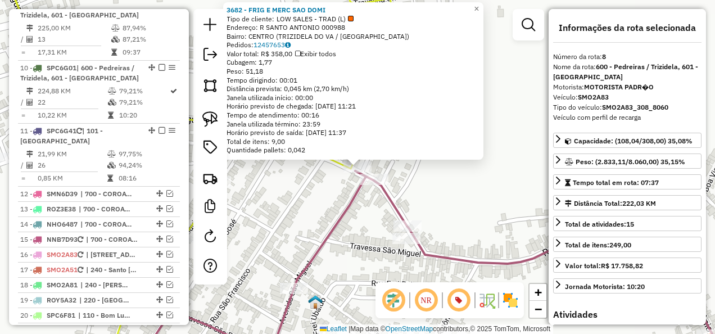
scroll to position [894, 0]
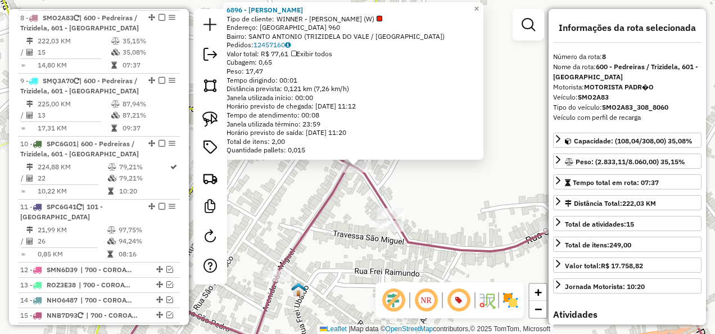
click at [428, 202] on div "6896 - LANCHES LUIZA Tipo de cliente: WINNER - ROTA (W) Endereço: SANTO ANTONIO…" at bounding box center [357, 167] width 715 height 334
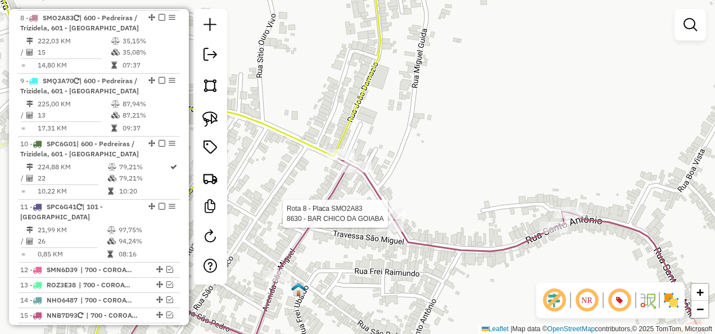
select select "**********"
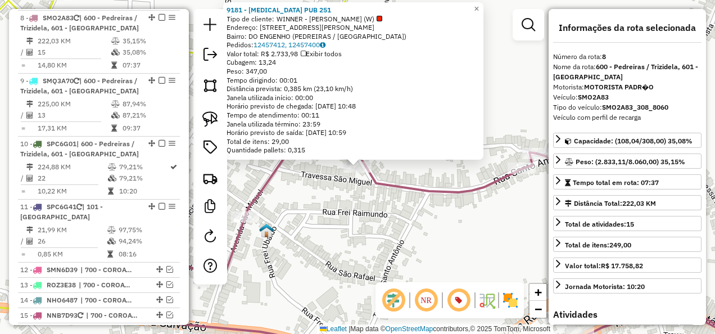
click at [399, 205] on div "Rota 8 - Placa SMO2A83 9181 - GASTRO PUB 251 9181 - GASTRO PUB 251 Tipo de clie…" at bounding box center [357, 167] width 715 height 334
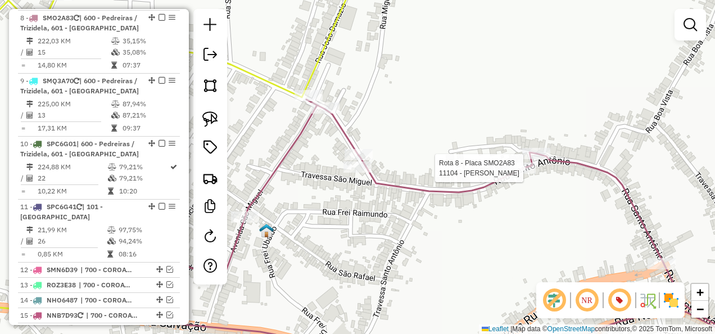
select select "**********"
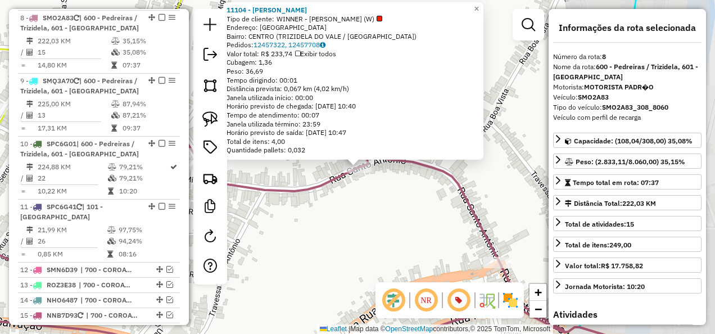
click at [432, 208] on div "11104 - GELA GUELA Tipo de cliente: WINNER - ROTA (W) Endereço: RUA SANTO ANTON…" at bounding box center [357, 167] width 715 height 334
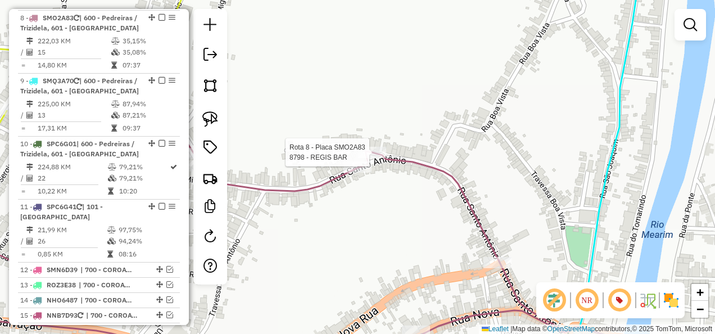
select select "**********"
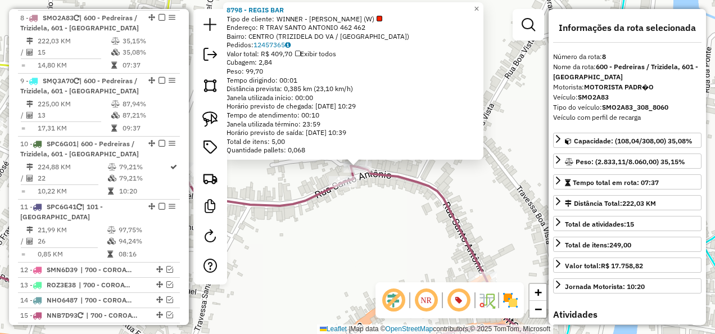
click at [382, 211] on div "8798 - REGIS BAR Tipo de cliente: WINNER - ROTA (W) Endereço: R TRAV SANTO ANTO…" at bounding box center [357, 167] width 715 height 334
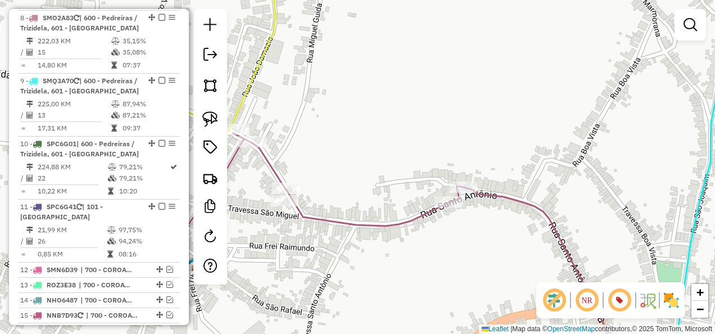
drag, startPoint x: 344, startPoint y: 218, endPoint x: 499, endPoint y: 241, distance: 156.2
click at [492, 241] on div "Janela de atendimento Grade de atendimento Capacidade Transportadoras Veículos …" at bounding box center [357, 167] width 715 height 334
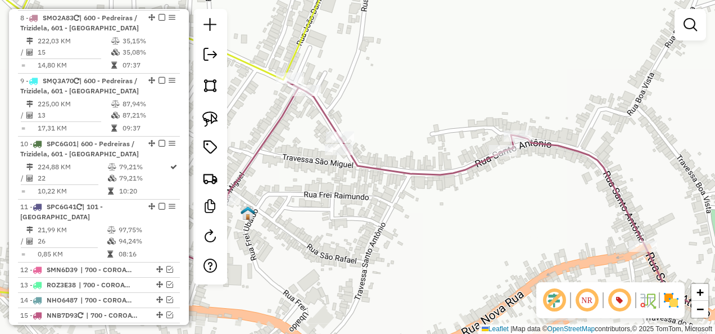
drag, startPoint x: 487, startPoint y: 229, endPoint x: 330, endPoint y: 99, distance: 203.6
click at [347, 121] on div "Janela de atendimento Grade de atendimento Capacidade Transportadoras Veículos …" at bounding box center [357, 167] width 715 height 334
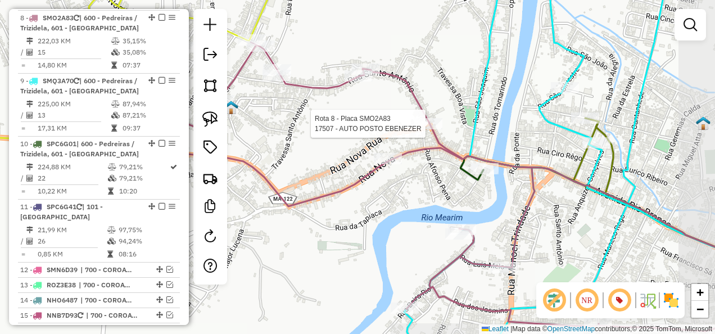
select select "**********"
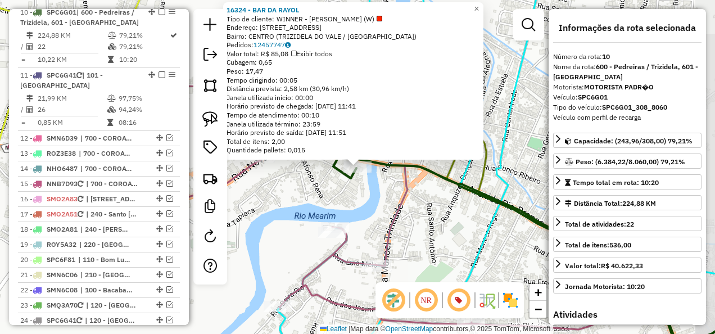
scroll to position [1040, 0]
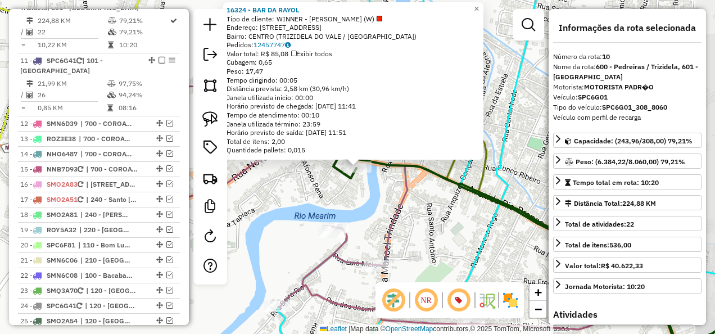
click at [381, 203] on div "16324 - BAR DA RAYOL Tipo de cliente: WINNER - ROTA (W) Endereço: Rua Tv Messia…" at bounding box center [357, 167] width 715 height 334
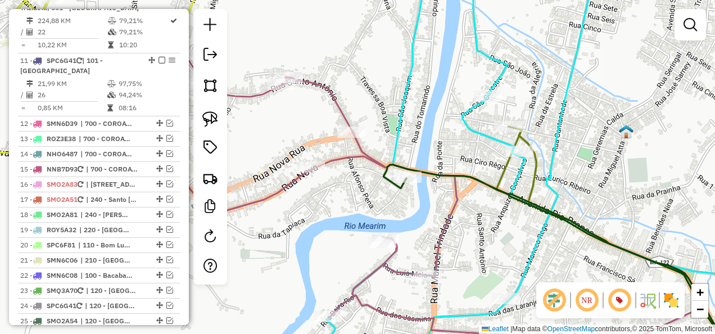
drag, startPoint x: 407, startPoint y: 210, endPoint x: 508, endPoint y: 215, distance: 100.2
click at [473, 216] on div "Janela de atendimento Grade de atendimento Capacidade Transportadoras Veículos …" at bounding box center [357, 167] width 715 height 334
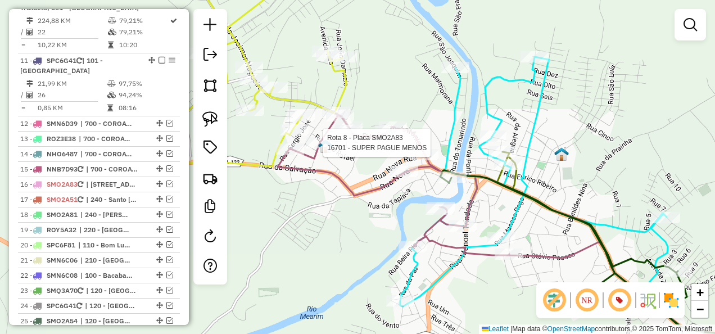
select select "**********"
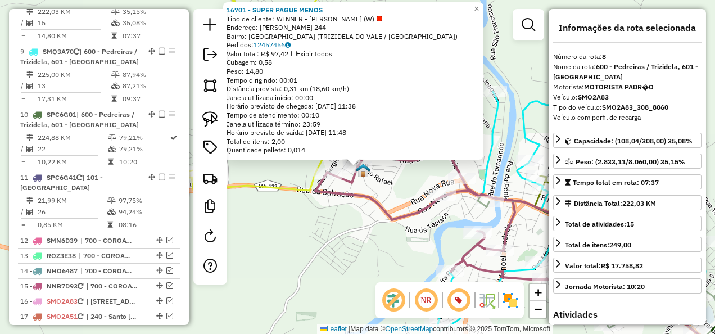
scroll to position [894, 0]
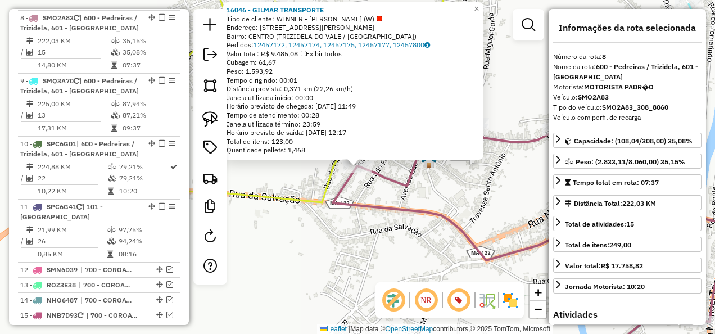
click at [345, 205] on icon at bounding box center [560, 231] width 454 height 271
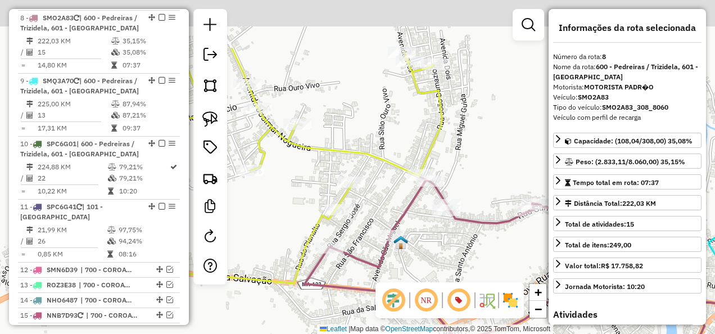
drag, startPoint x: 414, startPoint y: 157, endPoint x: 390, endPoint y: 214, distance: 62.0
click at [390, 214] on div "Janela de atendimento Grade de atendimento Capacidade Transportadoras Veículos …" at bounding box center [357, 167] width 715 height 334
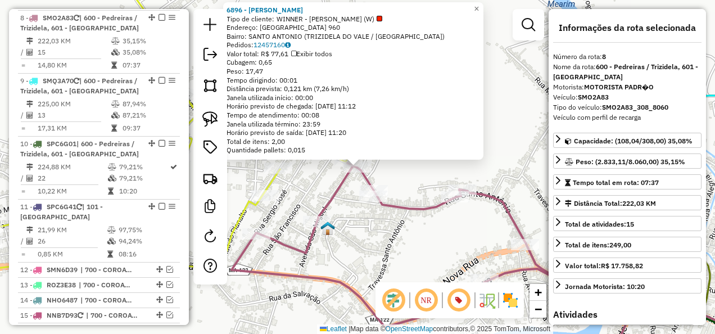
drag, startPoint x: 425, startPoint y: 221, endPoint x: 395, endPoint y: 210, distance: 32.6
click at [424, 222] on div "6896 - LANCHES LUIZA Tipo de cliente: WINNER - ROTA (W) Endereço: SANTO ANTONIO…" at bounding box center [357, 167] width 715 height 334
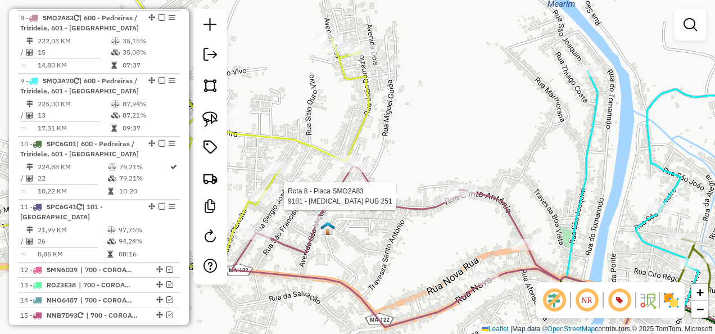
select select "**********"
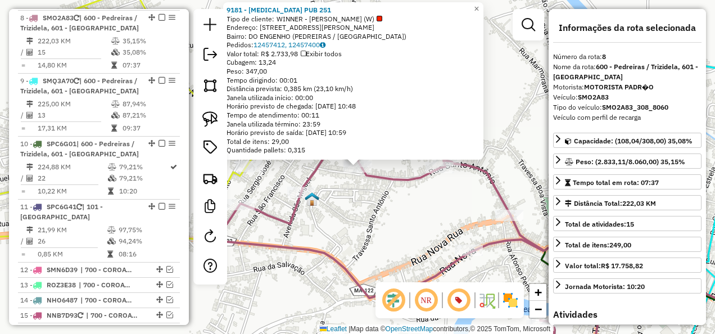
click at [373, 198] on div "9181 - GASTRO PUB 251 Tipo de cliente: WINNER - ROTA (W) Endereço: RUA ALIBIO M…" at bounding box center [357, 167] width 715 height 334
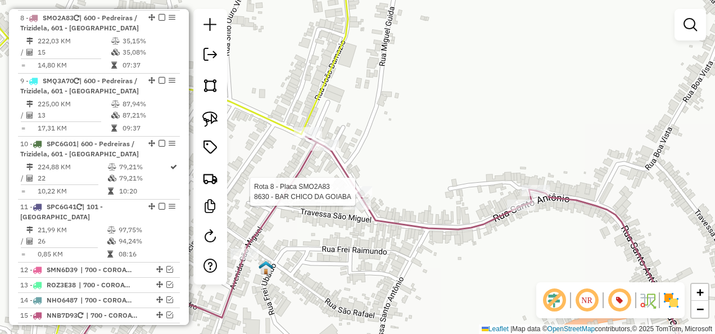
select select "**********"
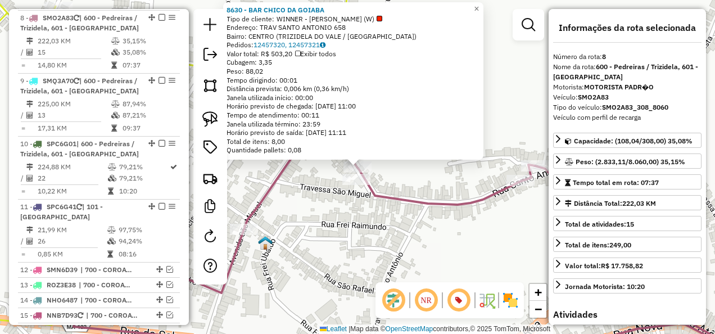
click at [428, 189] on div "8630 - BAR CHICO DA GOIABA Tipo de cliente: WINNER - ROTA (W) Endereço: TRAV SA…" at bounding box center [357, 167] width 715 height 334
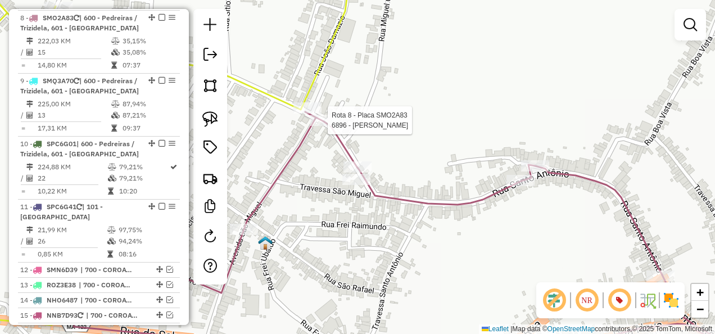
select select "**********"
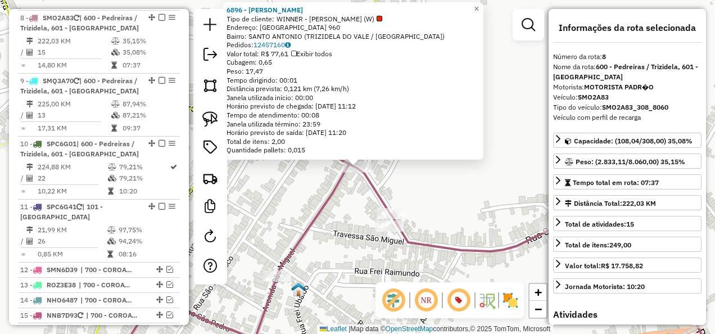
click at [346, 186] on div "Rota 8 - Placa SMO2A83 3682 - FRIG E MERC SAO DOMI 6896 - LANCHES LUIZA Tipo de…" at bounding box center [357, 167] width 715 height 334
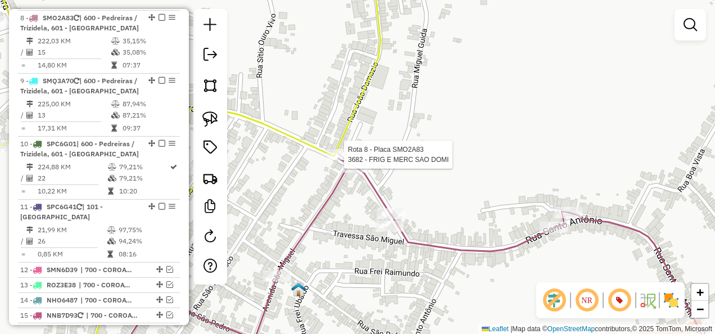
select select "**********"
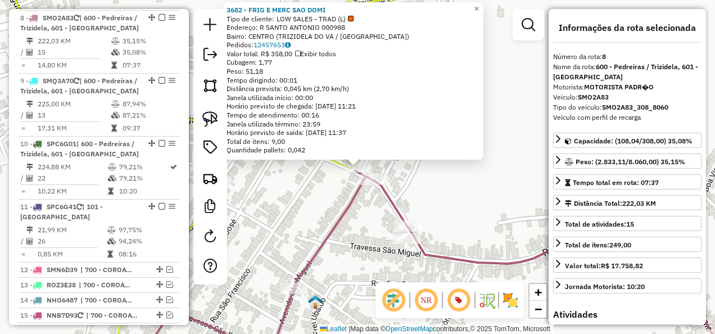
click at [317, 182] on div "Rota 8 - Placa SMO2A83 3682 - FRIG E MERC SAO DOMI 3682 - FRIG E MERC SAO DOMI …" at bounding box center [357, 167] width 715 height 334
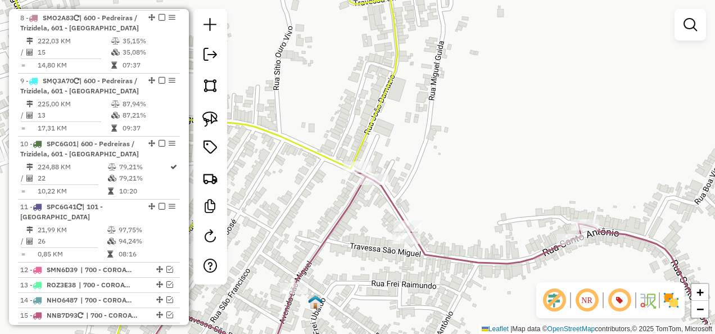
click at [365, 132] on icon at bounding box center [163, 167] width 469 height 401
select select "**********"
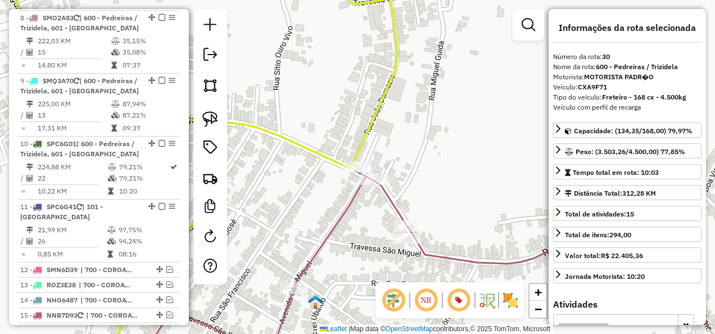
scroll to position [1403, 0]
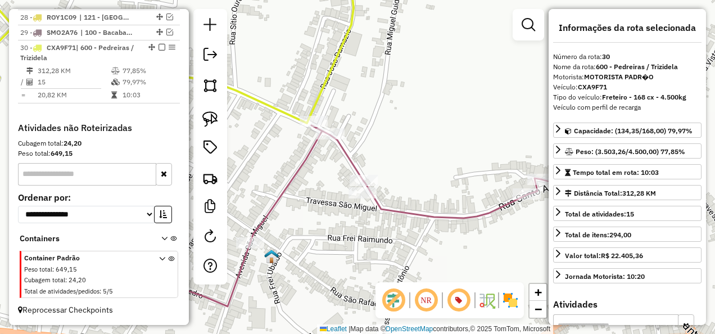
drag, startPoint x: 414, startPoint y: 188, endPoint x: 337, endPoint y: 105, distance: 113.3
click at [339, 106] on div "Janela de atendimento Grade de atendimento Capacidade Transportadoras Veículos …" at bounding box center [357, 167] width 715 height 334
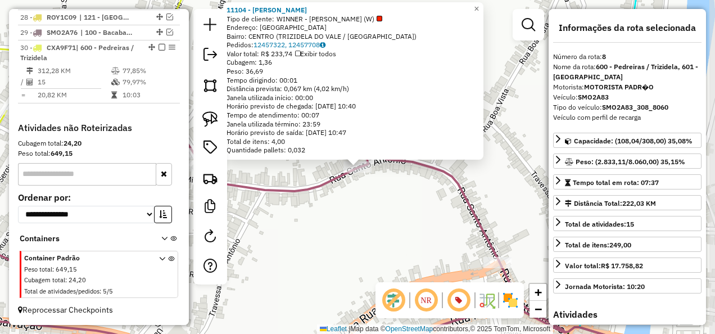
scroll to position [894, 0]
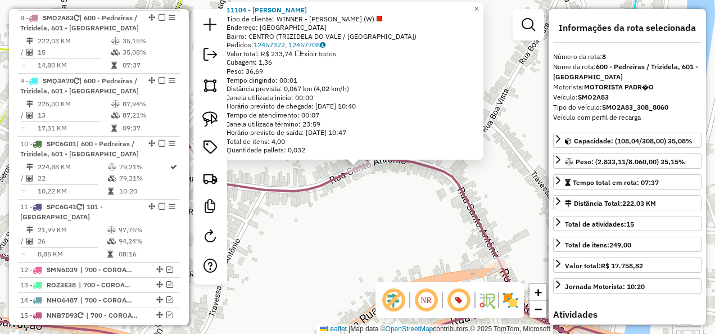
click at [437, 187] on div "11104 - GELA GUELA Tipo de cliente: WINNER - ROTA (W) Endereço: RUA SANTO ANTON…" at bounding box center [357, 167] width 715 height 334
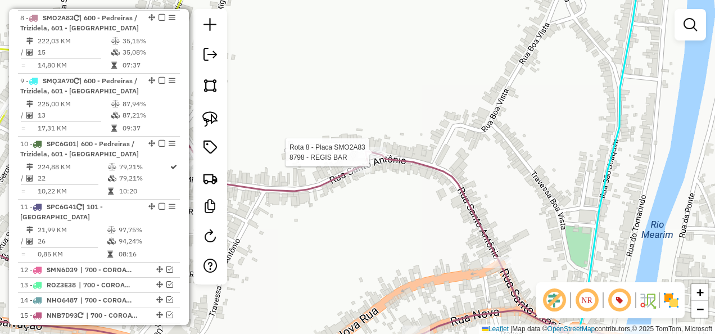
select select "**********"
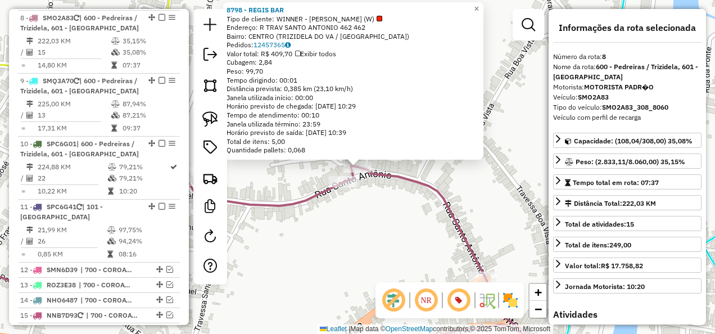
click at [425, 195] on div "Rota 8 - Placa SMO2A83 8798 - REGIS BAR 8798 - REGIS BAR Tipo de cliente: WINNE…" at bounding box center [357, 167] width 715 height 334
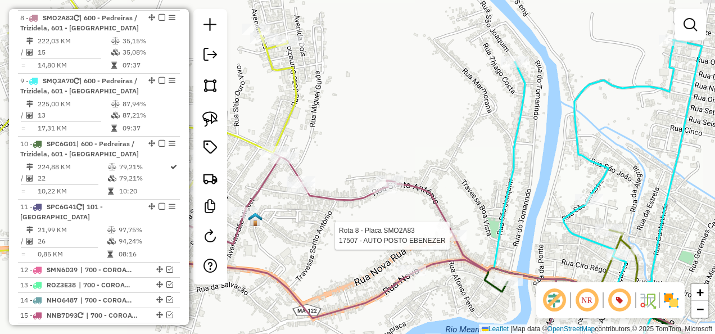
select select "**********"
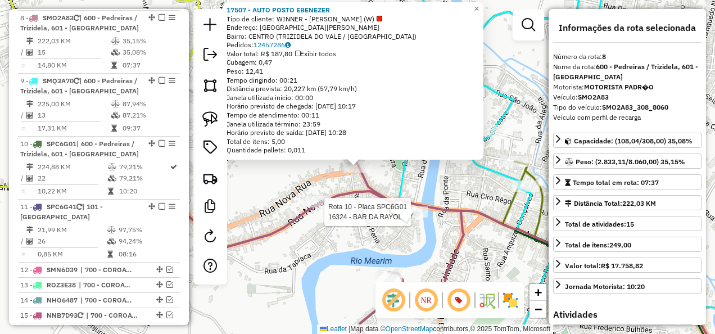
click at [420, 218] on div at bounding box center [414, 211] width 28 height 11
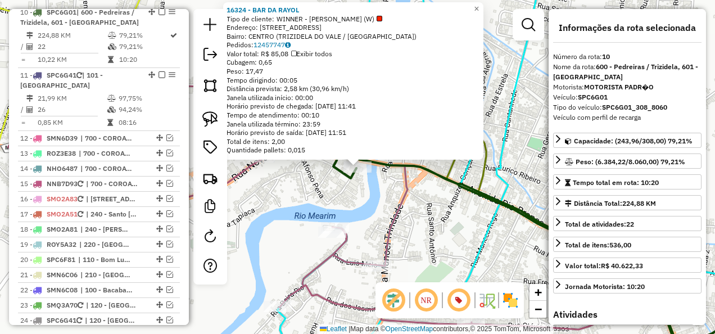
scroll to position [1040, 0]
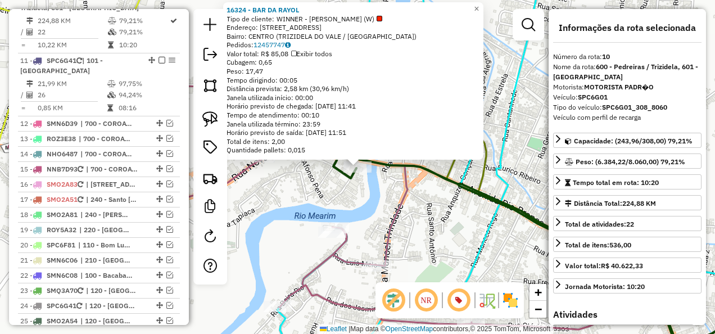
click at [407, 229] on div "16324 - BAR DA RAYOL Tipo de cliente: WINNER - ROTA (W) Endereço: Rua Tv Messia…" at bounding box center [357, 167] width 715 height 334
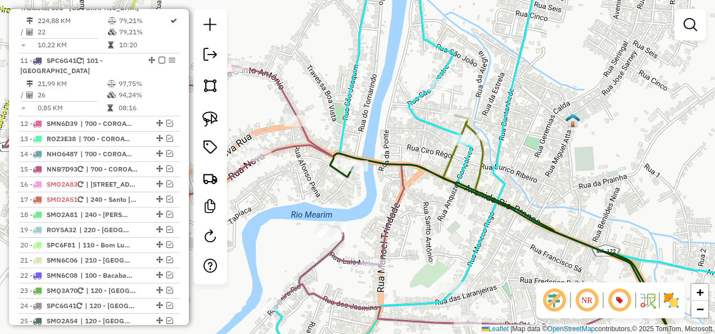
drag, startPoint x: 470, startPoint y: 216, endPoint x: 429, endPoint y: 168, distance: 62.6
click at [431, 174] on div "Janela de atendimento Grade de atendimento Capacidade Transportadoras Veículos …" at bounding box center [357, 167] width 715 height 334
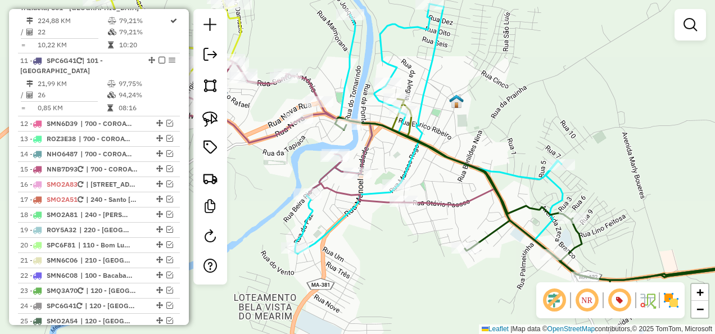
drag, startPoint x: 449, startPoint y: 196, endPoint x: 411, endPoint y: 137, distance: 69.5
click at [422, 159] on div "Janela de atendimento Grade de atendimento Capacidade Transportadoras Veículos …" at bounding box center [357, 167] width 715 height 334
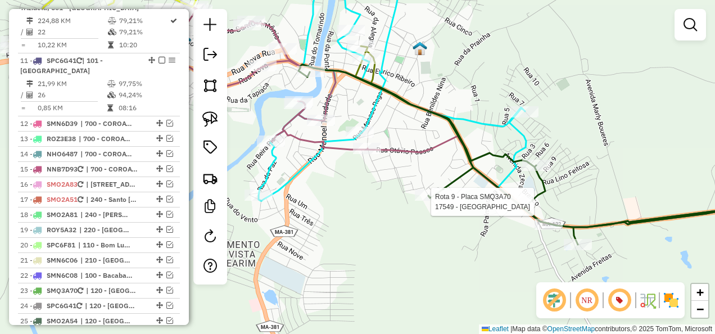
select select "**********"
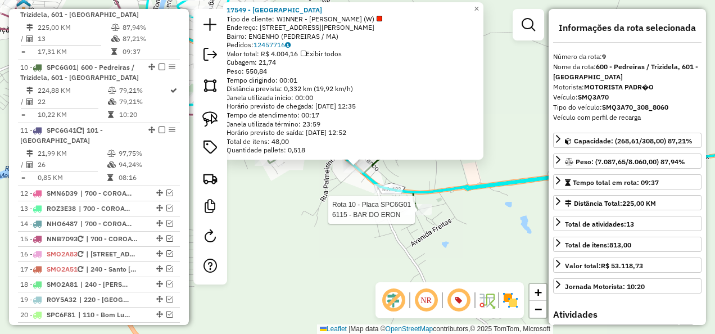
scroll to position [967, 0]
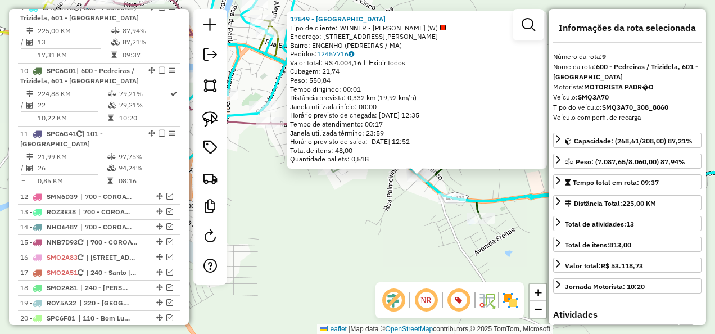
drag, startPoint x: 396, startPoint y: 236, endPoint x: 494, endPoint y: 248, distance: 99.1
click at [495, 248] on div "17549 - ARENA PRAIOU Tipo de cliente: WINNER - ROTA (W) Endereço: Rua Abilio Mo…" at bounding box center [357, 167] width 715 height 334
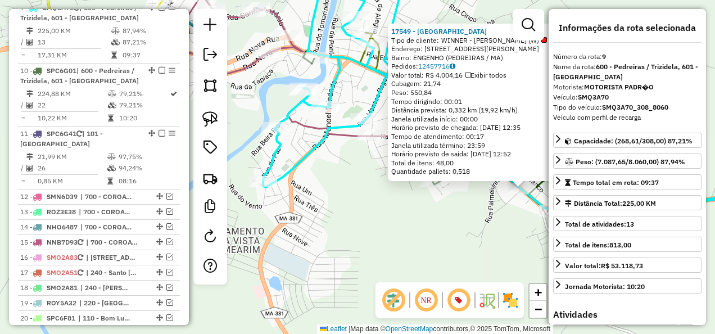
click at [413, 222] on div "17549 - ARENA PRAIOU Tipo de cliente: WINNER - ROTA (W) Endereço: Rua Abilio Mo…" at bounding box center [357, 167] width 715 height 334
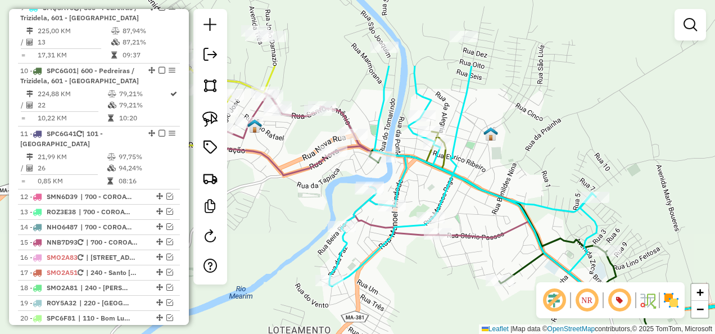
drag, startPoint x: 309, startPoint y: 22, endPoint x: 377, endPoint y: 132, distance: 128.7
click at [377, 128] on icon at bounding box center [590, 189] width 523 height 247
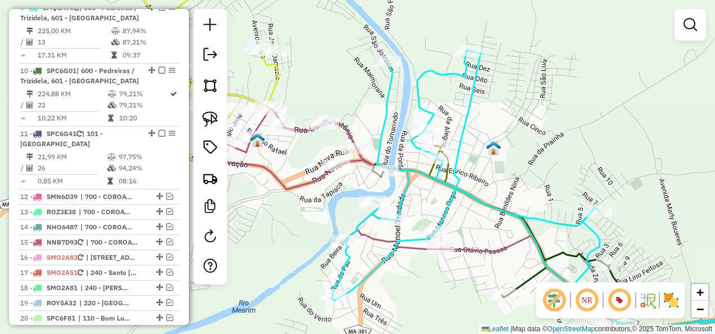
click at [278, 72] on icon at bounding box center [180, 63] width 195 height 193
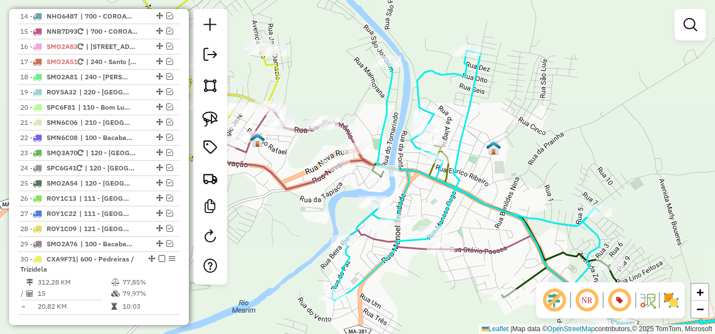
select select "**********"
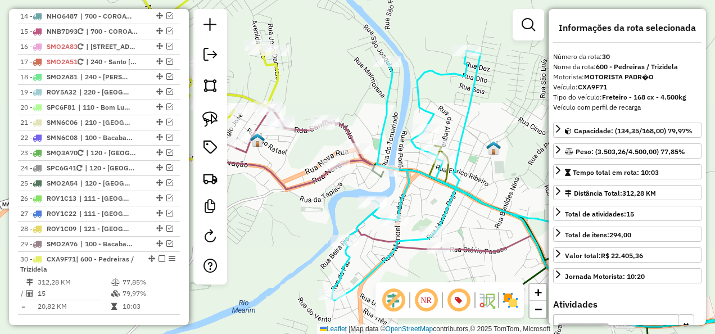
scroll to position [1403, 0]
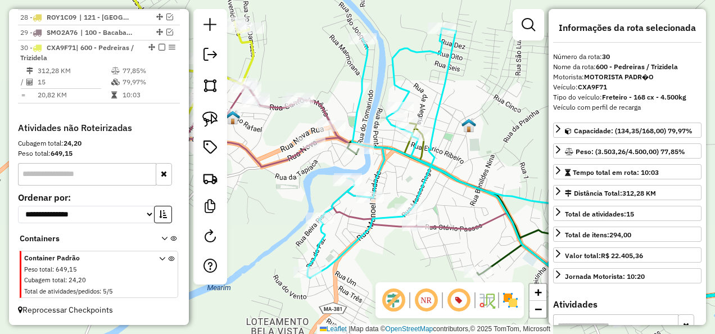
drag, startPoint x: 368, startPoint y: 106, endPoint x: 278, endPoint y: 4, distance: 135.8
click at [280, 7] on div "Janela de atendimento Grade de atendimento Capacidade Transportadoras Veículos …" at bounding box center [357, 167] width 715 height 334
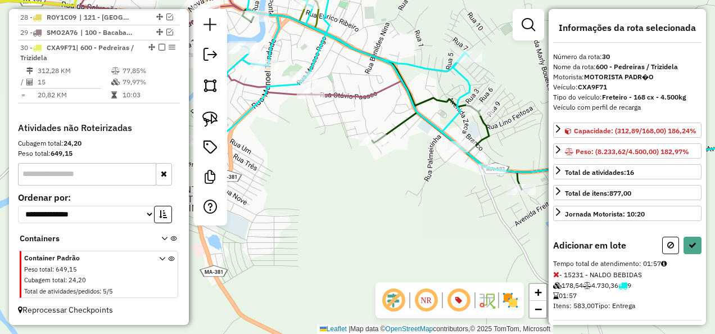
click at [558, 278] on icon at bounding box center [556, 274] width 6 height 8
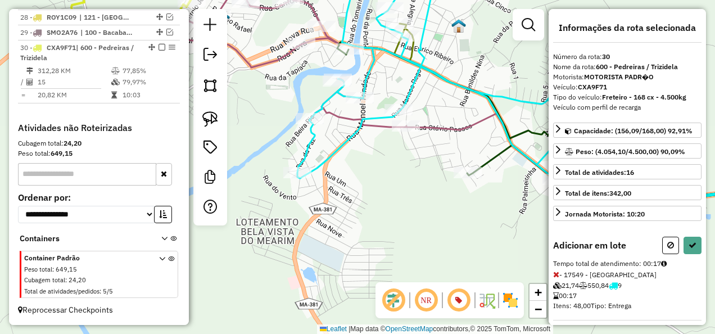
drag, startPoint x: 370, startPoint y: 221, endPoint x: 501, endPoint y: 260, distance: 136.6
click at [497, 260] on div "Janela de atendimento Grade de atendimento Capacidade Transportadoras Veículos …" at bounding box center [357, 167] width 715 height 334
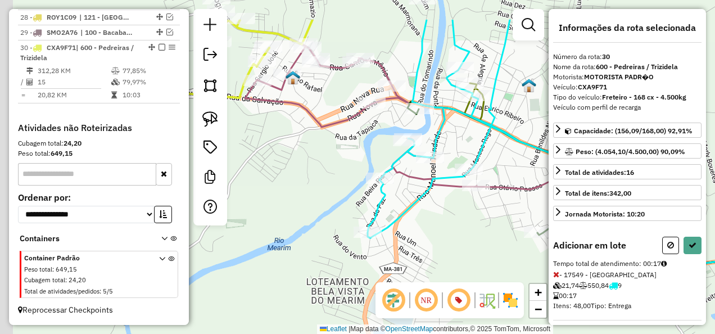
drag, startPoint x: 307, startPoint y: 98, endPoint x: 348, endPoint y: 211, distance: 120.9
click at [347, 207] on div "Janela de atendimento Grade de atendimento Capacidade Transportadoras Veículos …" at bounding box center [357, 167] width 715 height 334
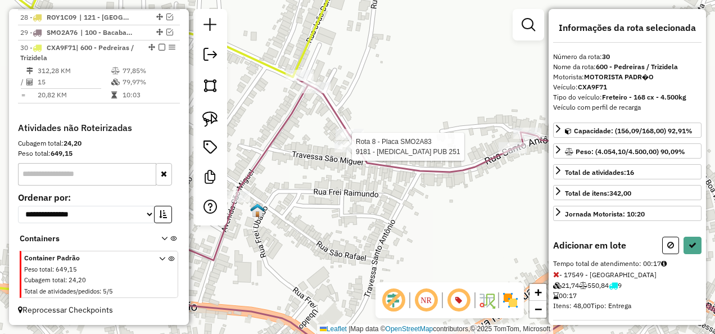
click at [348, 152] on div at bounding box center [348, 146] width 28 height 11
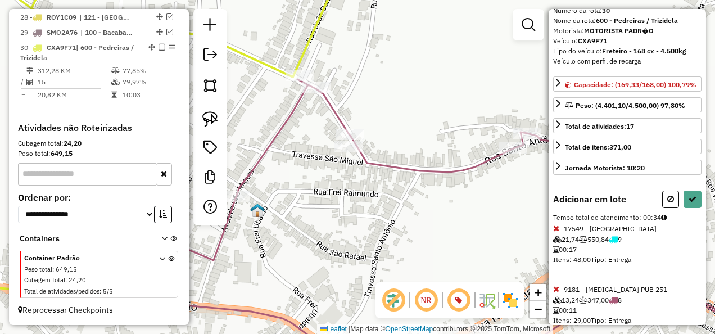
scroll to position [76, 0]
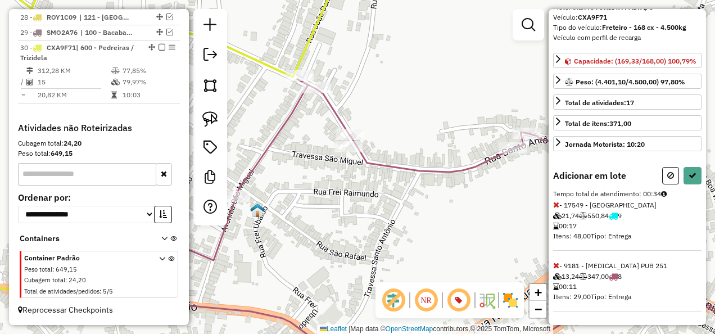
click at [558, 264] on icon at bounding box center [556, 265] width 6 height 8
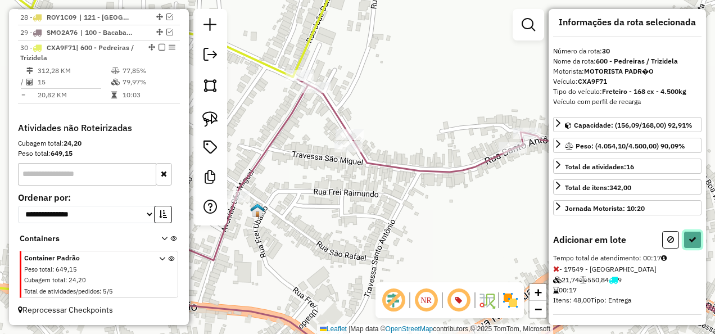
click at [688, 239] on icon at bounding box center [692, 239] width 8 height 8
select select "**********"
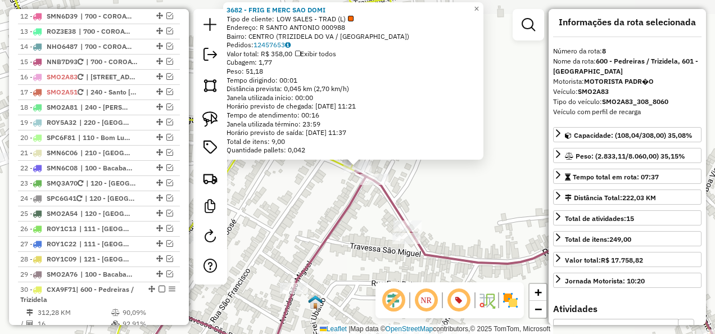
scroll to position [894, 0]
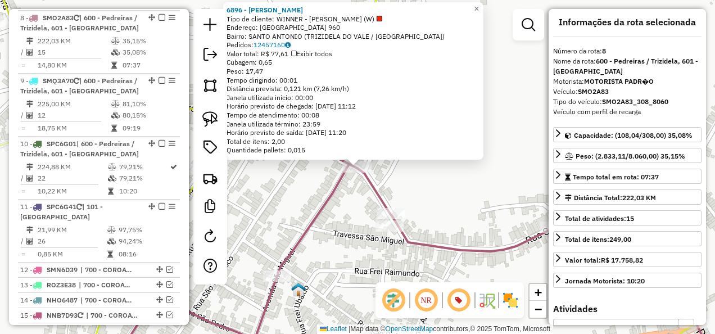
click at [418, 197] on div "6896 - LANCHES LUIZA Tipo de cliente: WINNER - ROTA (W) Endereço: SANTO ANTONIO…" at bounding box center [357, 167] width 715 height 334
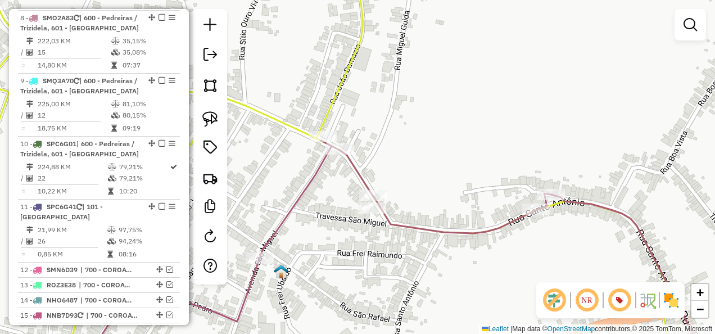
drag, startPoint x: 430, startPoint y: 206, endPoint x: 377, endPoint y: 144, distance: 81.8
click at [387, 156] on div "Janela de atendimento Grade de atendimento Capacidade Transportadoras Veículos …" at bounding box center [357, 167] width 715 height 334
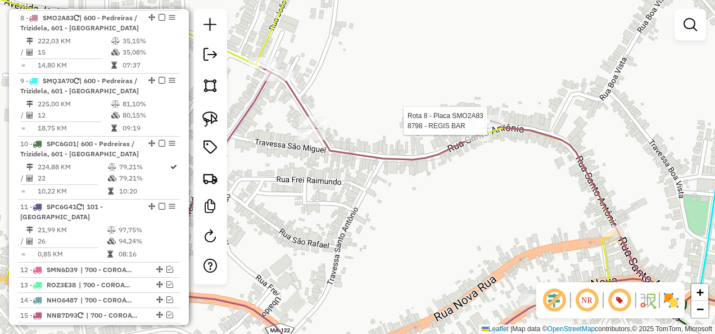
select select "**********"
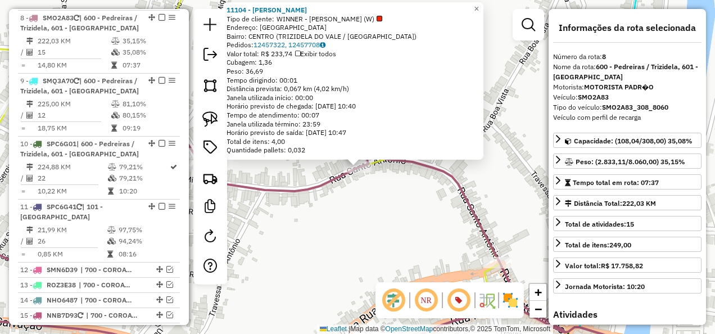
click at [409, 212] on div "11104 - GELA GUELA Tipo de cliente: WINNER - ROTA (W) Endereço: RUA SANTO ANTON…" at bounding box center [357, 167] width 715 height 334
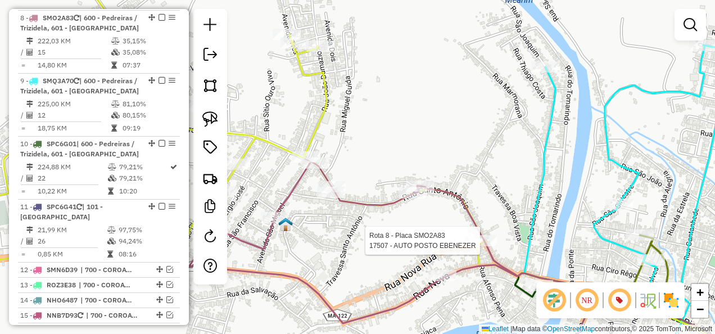
select select "**********"
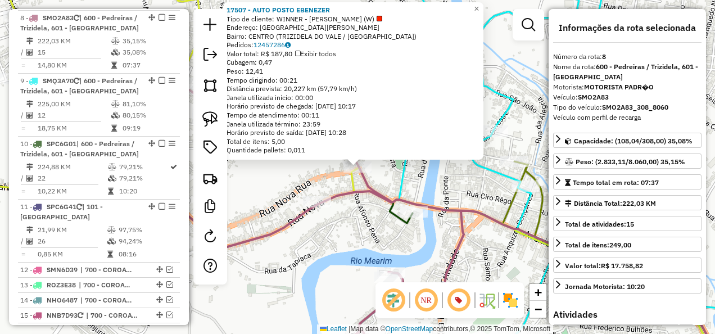
click at [328, 231] on div "17507 - AUTO POSTO EBENEZER Tipo de cliente: WINNER - ROTA (W) Endereço: Rua Af…" at bounding box center [357, 167] width 715 height 334
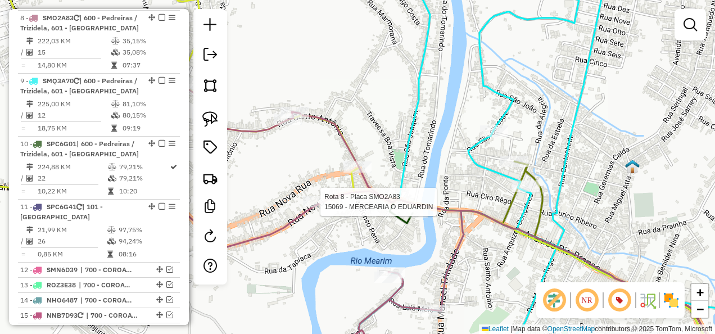
select select "**********"
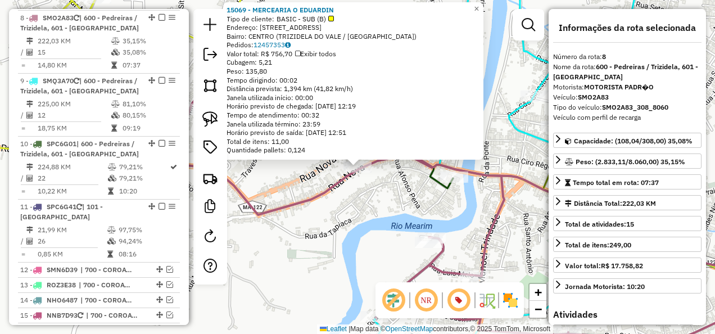
click at [325, 238] on div "15069 - MERCEARIA O EDUARDIN Tipo de cliente: BASIC - SUB (B) Endereço: RUA NOV…" at bounding box center [357, 167] width 715 height 334
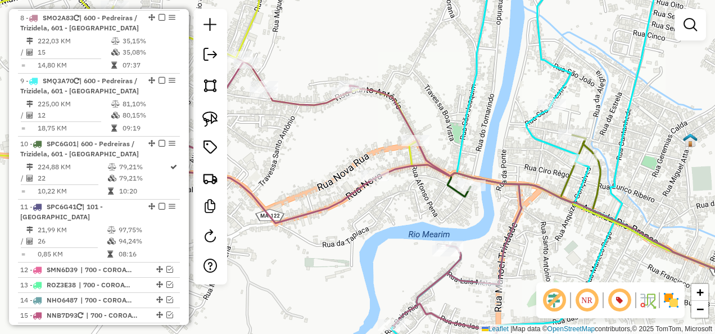
drag, startPoint x: 336, startPoint y: 197, endPoint x: 475, endPoint y: 213, distance: 140.9
click at [477, 218] on div "Janela de atendimento Grade de atendimento Capacidade Transportadoras Veículos …" at bounding box center [357, 167] width 715 height 334
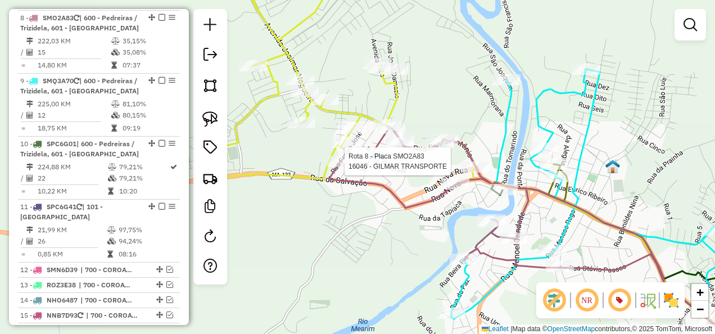
select select "**********"
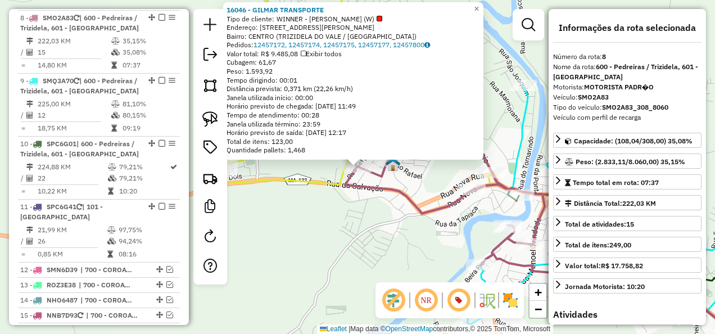
click at [356, 211] on div "Rota 8 - Placa SMO2A83 16046 - GILMAR TRANSPORTE 16046 - GILMAR TRANSPORTE Tipo…" at bounding box center [357, 167] width 715 height 334
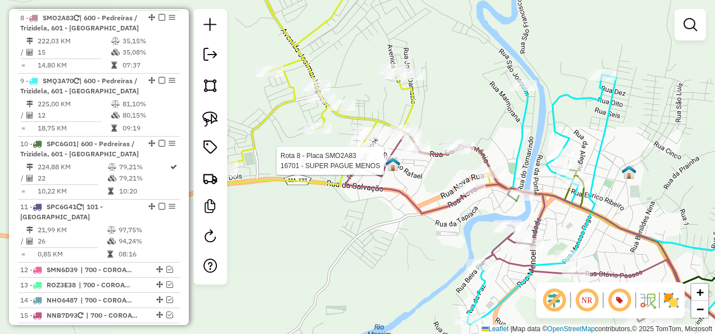
select select "**********"
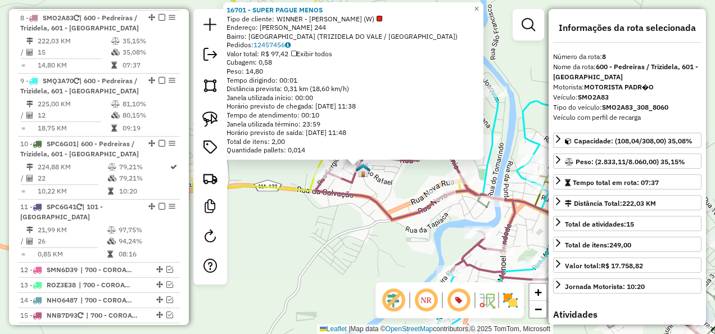
click at [387, 206] on icon at bounding box center [550, 247] width 471 height 219
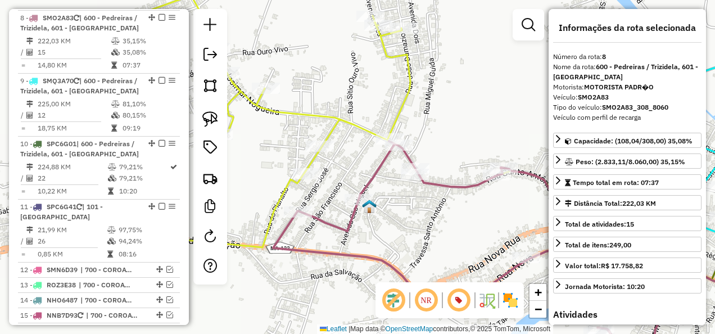
click at [338, 120] on icon at bounding box center [403, 140] width 766 height 347
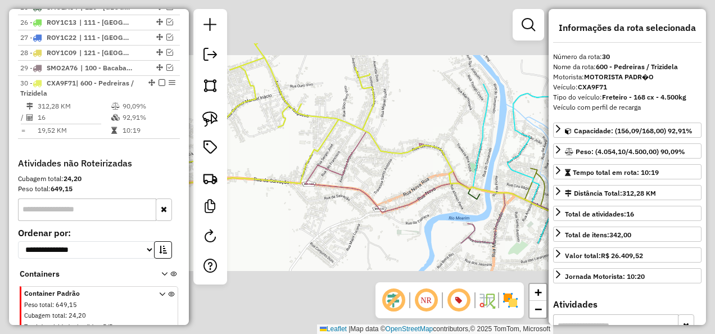
scroll to position [1403, 0]
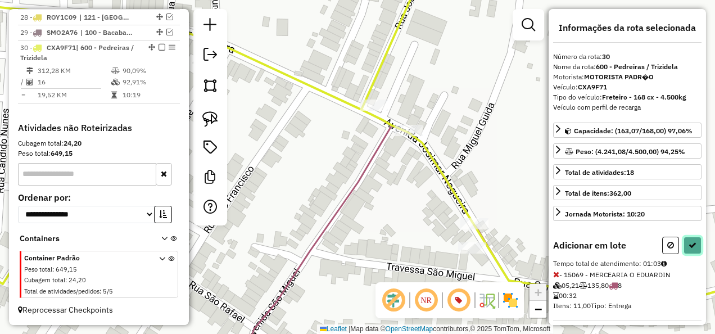
click at [694, 241] on button at bounding box center [692, 245] width 18 height 17
select select "**********"
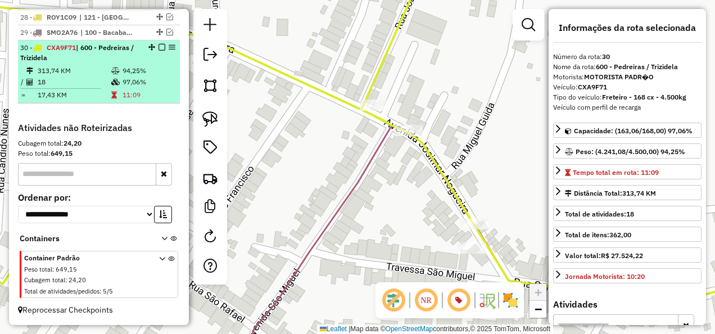
click at [158, 49] on em at bounding box center [161, 47] width 7 height 7
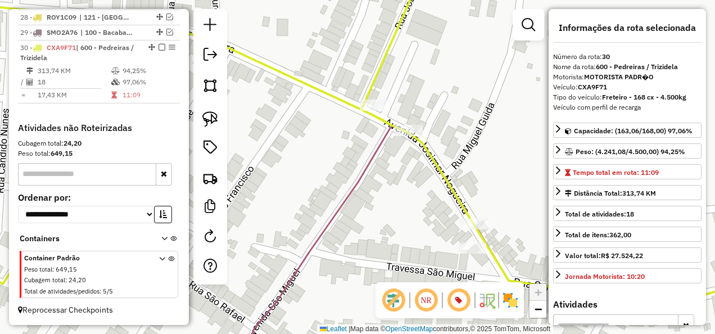
scroll to position [1355, 0]
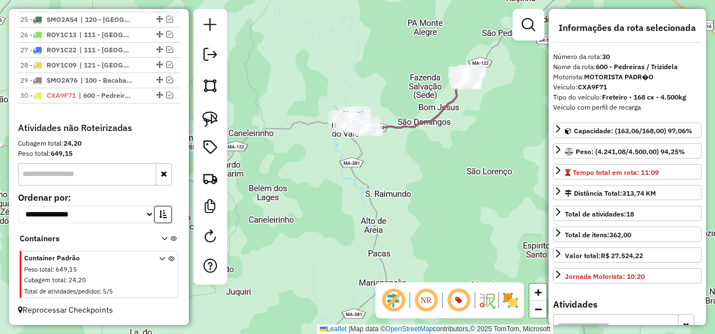
drag, startPoint x: 347, startPoint y: 180, endPoint x: 308, endPoint y: 208, distance: 48.3
click at [308, 208] on div "Janela de atendimento Grade de atendimento Capacidade Transportadoras Veículos …" at bounding box center [357, 167] width 715 height 334
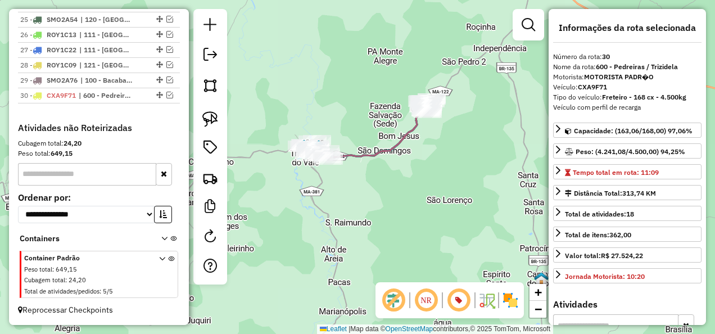
drag, startPoint x: 206, startPoint y: 119, endPoint x: 244, endPoint y: 110, distance: 38.6
click at [206, 119] on img at bounding box center [210, 119] width 16 height 16
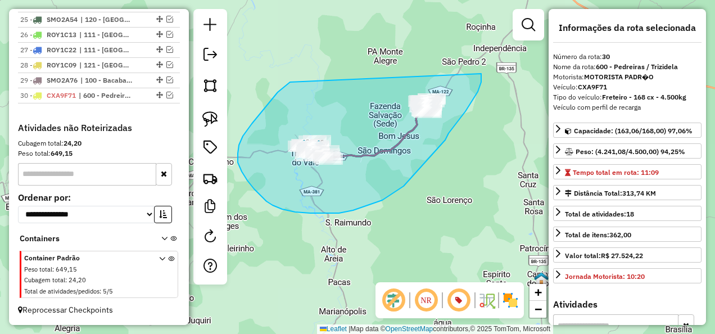
drag, startPoint x: 290, startPoint y: 82, endPoint x: 481, endPoint y: 73, distance: 191.3
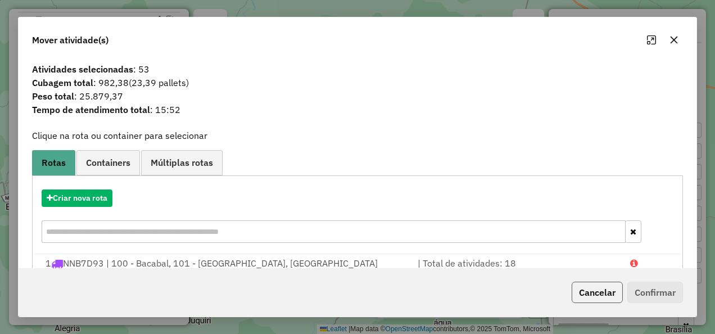
click at [594, 289] on button "Cancelar" at bounding box center [597, 292] width 51 height 21
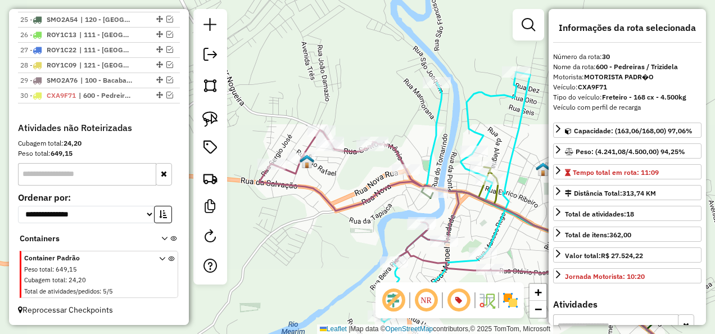
drag, startPoint x: 342, startPoint y: 210, endPoint x: 349, endPoint y: 214, distance: 7.8
click at [349, 214] on icon at bounding box center [535, 239] width 552 height 218
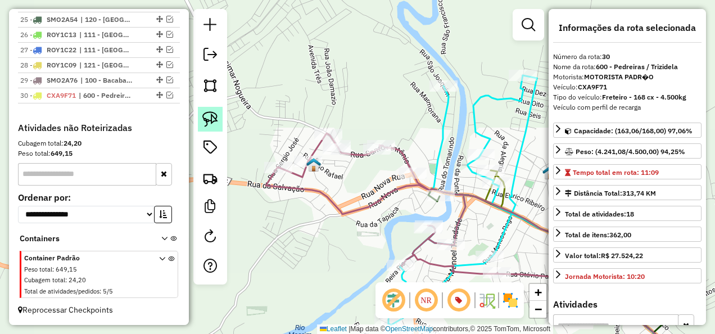
click at [216, 118] on img at bounding box center [210, 119] width 16 height 16
drag, startPoint x: 279, startPoint y: 98, endPoint x: 272, endPoint y: 118, distance: 21.5
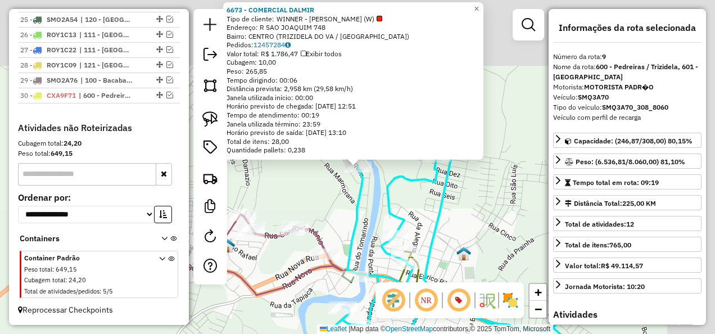
scroll to position [967, 0]
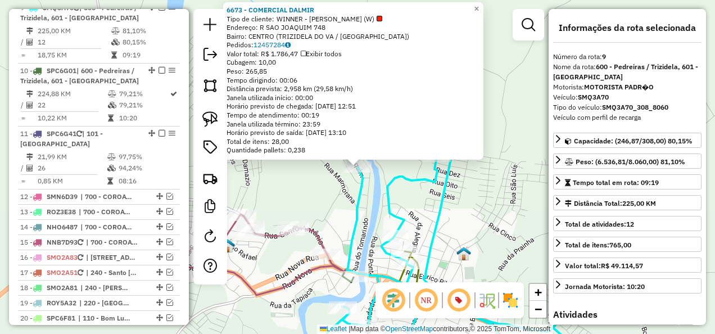
click at [330, 189] on div "6673 - COMERCIAL DALMIR Tipo de cliente: WINNER - ROTA (W) Endereço: R SAO JOAQ…" at bounding box center [357, 167] width 715 height 334
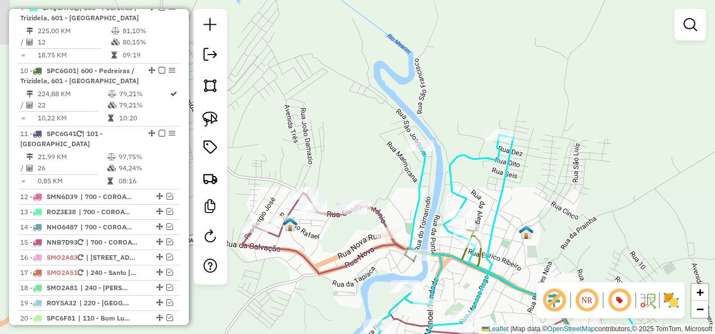
drag, startPoint x: 364, startPoint y: 172, endPoint x: 387, endPoint y: 133, distance: 45.4
click at [379, 156] on div "Janela de atendimento Grade de atendimento Capacidade Transportadoras Veículos …" at bounding box center [357, 167] width 715 height 334
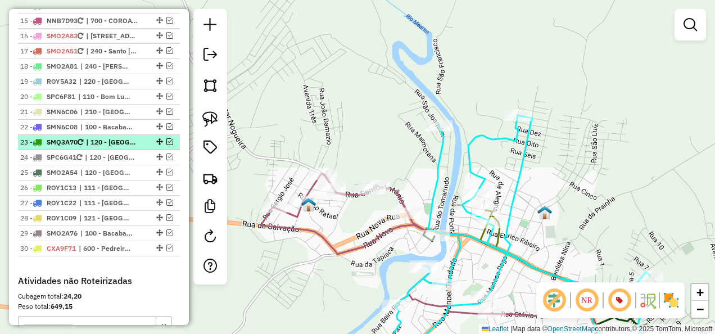
scroll to position [1192, 0]
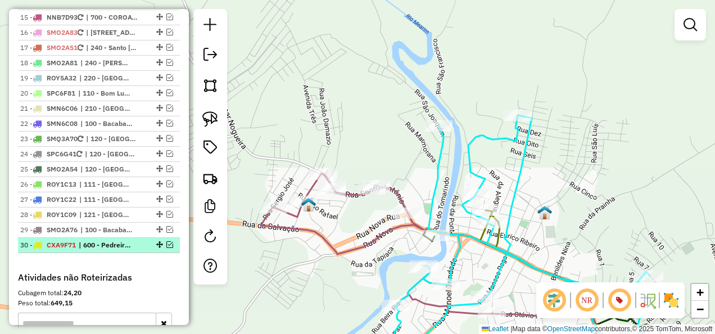
click at [167, 248] on em at bounding box center [169, 244] width 7 height 7
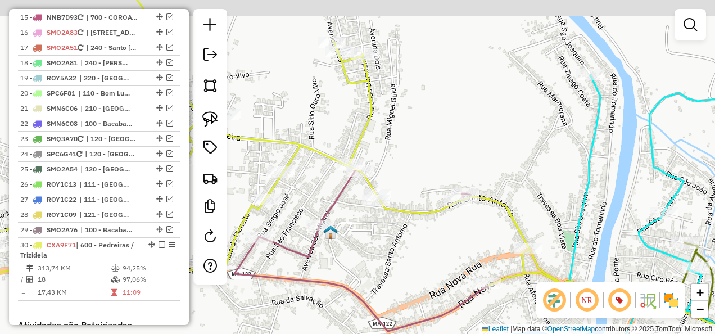
drag, startPoint x: 342, startPoint y: 211, endPoint x: 391, endPoint y: 240, distance: 57.2
click at [391, 240] on div "Janela de atendimento Grade de atendimento Capacidade Transportadoras Veículos …" at bounding box center [357, 167] width 715 height 334
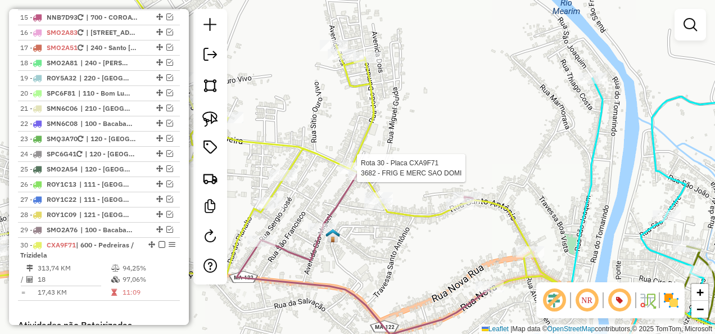
select select "**********"
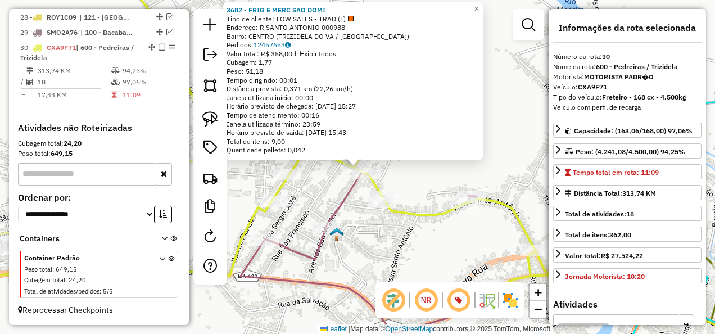
scroll to position [1403, 0]
click at [370, 233] on div "3682 - FRIG E MERC SAO DOMI Tipo de cliente: LOW SALES - TRAD (L) Endereço: R S…" at bounding box center [357, 167] width 715 height 334
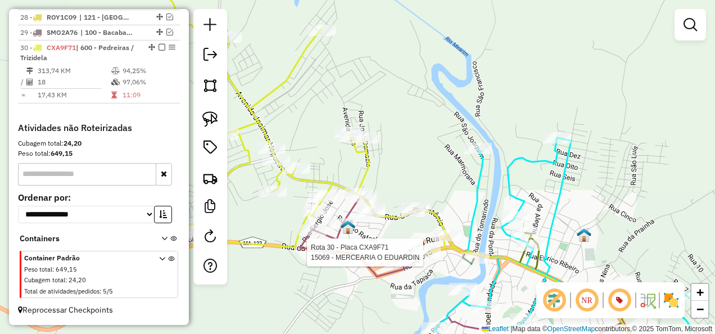
select select "**********"
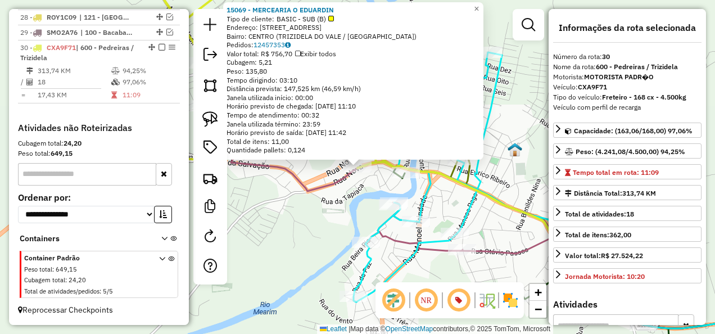
click at [307, 229] on div "15069 - MERCEARIA O EDUARDIN Tipo de cliente: BASIC - SUB (B) Endereço: RUA NOV…" at bounding box center [357, 167] width 715 height 334
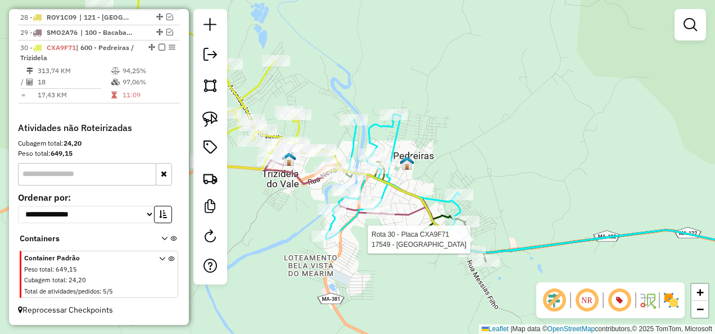
select select "**********"
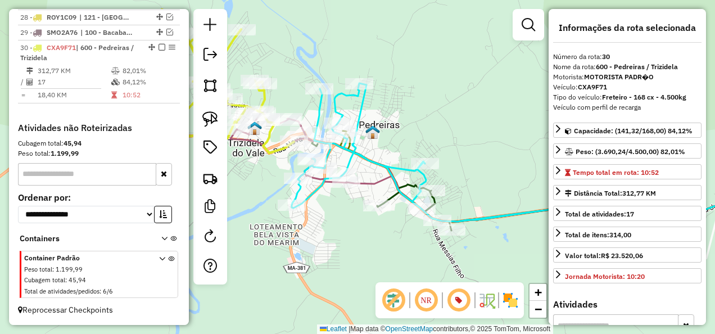
drag, startPoint x: 374, startPoint y: 241, endPoint x: 445, endPoint y: 304, distance: 95.2
click at [447, 295] on hb-router-mapa "Informações da Sessão 978645 - 13/08/2025 Criação: 12/08/2025 18:17 Depósito: I…" at bounding box center [357, 167] width 715 height 334
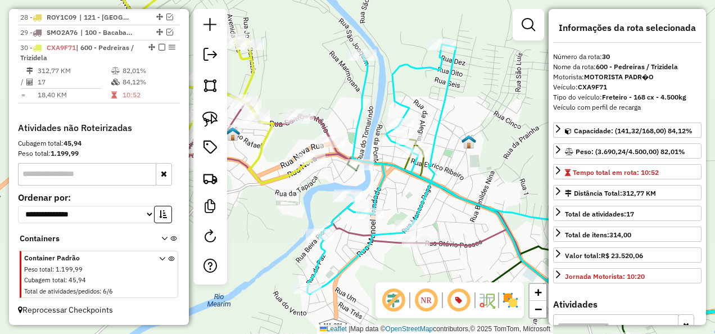
click at [272, 180] on icon at bounding box center [184, 75] width 253 height 216
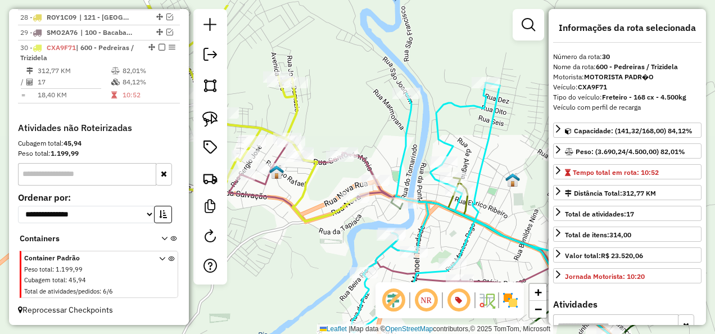
drag, startPoint x: 280, startPoint y: 142, endPoint x: 346, endPoint y: 183, distance: 78.0
click at [330, 189] on div "Janela de atendimento Grade de atendimento Capacidade Transportadoras Veículos …" at bounding box center [357, 167] width 715 height 334
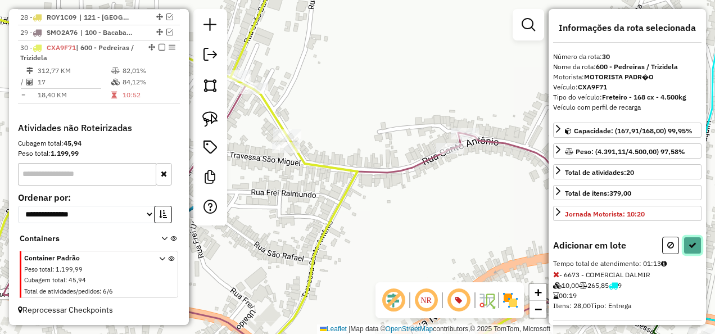
click at [695, 240] on button at bounding box center [692, 245] width 18 height 17
select select "**********"
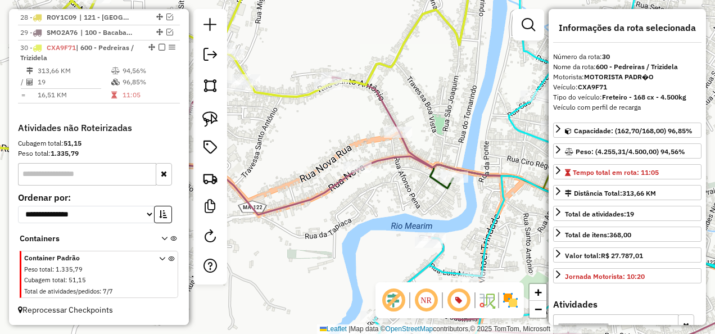
drag, startPoint x: 290, startPoint y: 130, endPoint x: 324, endPoint y: 145, distance: 36.8
click at [324, 145] on div "Janela de atendimento Grade de atendimento Capacidade Transportadoras Veículos …" at bounding box center [357, 167] width 715 height 334
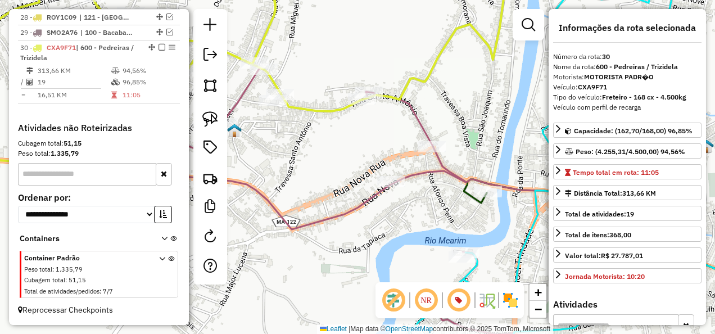
click at [320, 106] on icon at bounding box center [217, 69] width 576 height 205
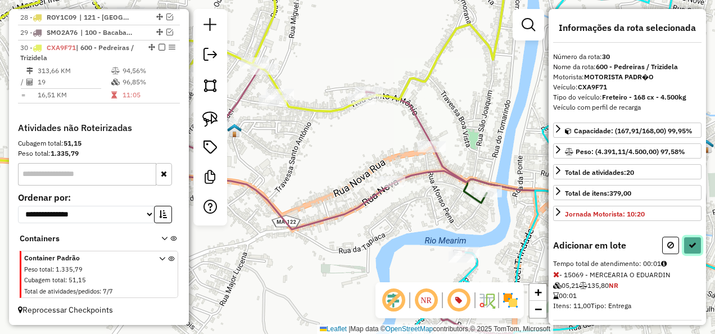
click at [692, 241] on icon at bounding box center [692, 245] width 8 height 8
select select "**********"
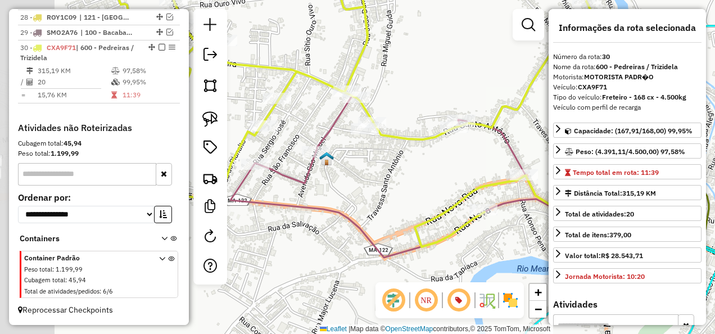
drag, startPoint x: 318, startPoint y: 158, endPoint x: 406, endPoint y: 187, distance: 92.2
click at [404, 185] on div "Janela de atendimento Grade de atendimento Capacidade Transportadoras Veículos …" at bounding box center [357, 167] width 715 height 334
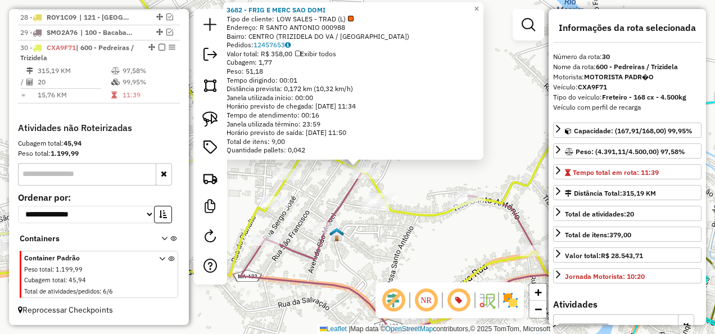
click at [318, 191] on div "3682 - FRIG E MERC SAO DOMI Tipo de cliente: LOW SALES - TRAD (L) Endereço: R S…" at bounding box center [357, 167] width 715 height 334
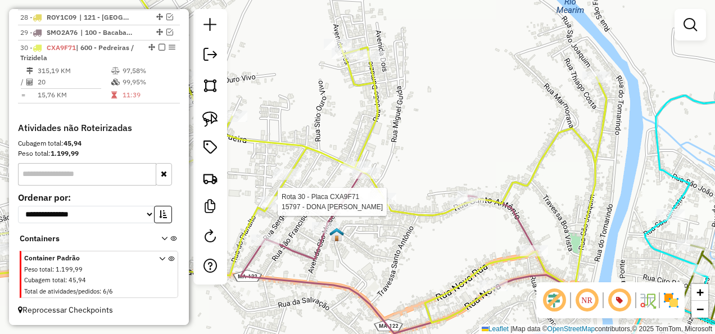
select select "**********"
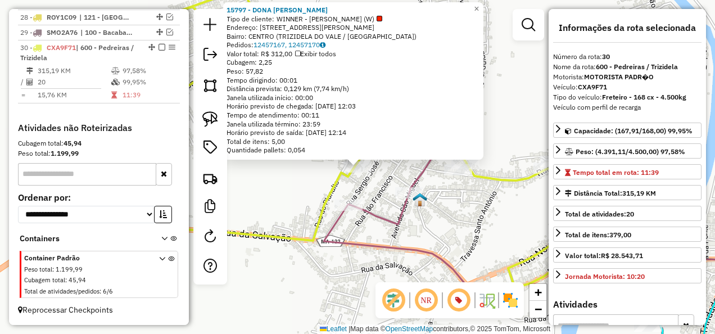
click at [372, 179] on div "15797 - DONA GENA RESTOBAR Tipo de cliente: WINNER - ROTA (W) Endereço: RUA JOA…" at bounding box center [357, 167] width 715 height 334
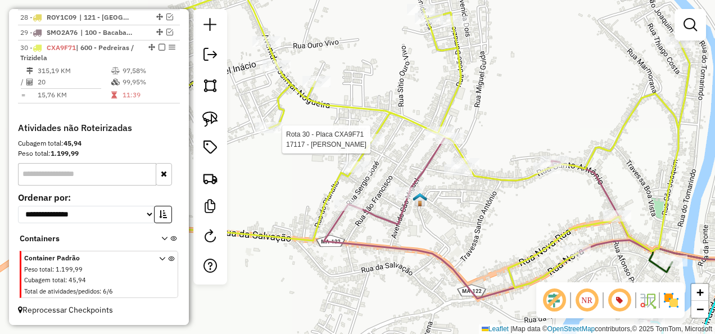
click at [374, 145] on div at bounding box center [370, 139] width 28 height 11
select select "**********"
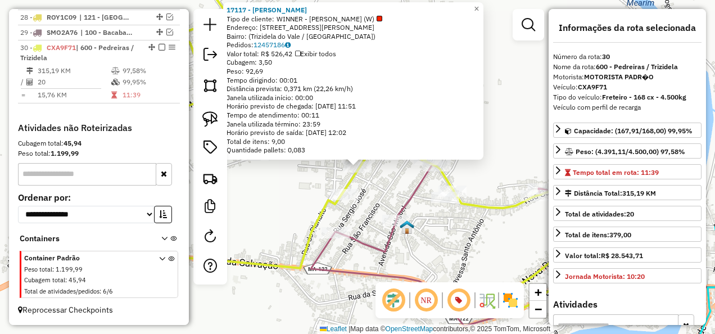
click at [374, 193] on div "Rota 30 - Placa CXA9F71 17117 - Francys Bar 17117 - Francys Bar Tipo de cliente…" at bounding box center [357, 167] width 715 height 334
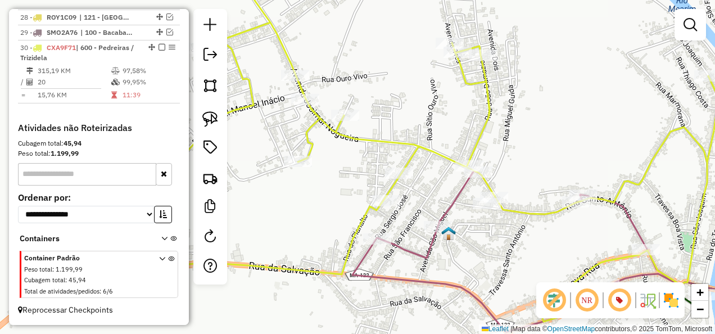
drag, startPoint x: 393, startPoint y: 180, endPoint x: 415, endPoint y: 187, distance: 22.4
click at [415, 187] on div "Janela de atendimento Grade de atendimento Capacidade Transportadoras Veículos …" at bounding box center [357, 167] width 715 height 334
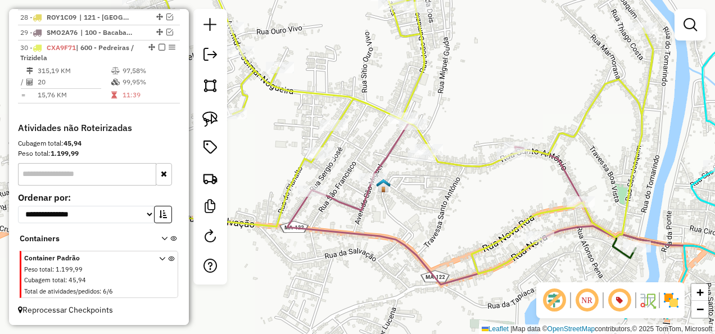
drag, startPoint x: 410, startPoint y: 191, endPoint x: 403, endPoint y: 180, distance: 12.9
click at [402, 176] on div "Janela de atendimento Grade de atendimento Capacidade Transportadoras Veículos …" at bounding box center [357, 167] width 715 height 334
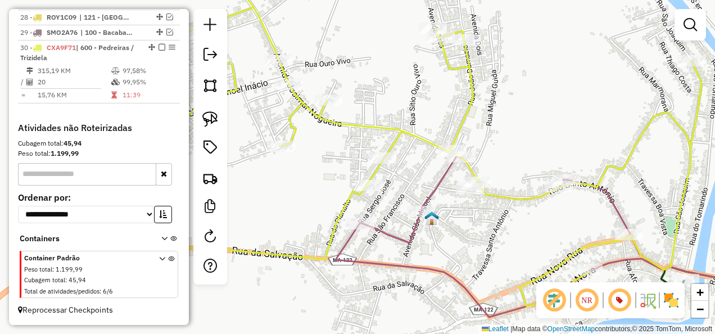
click at [386, 143] on icon at bounding box center [392, 136] width 619 height 339
select select "**********"
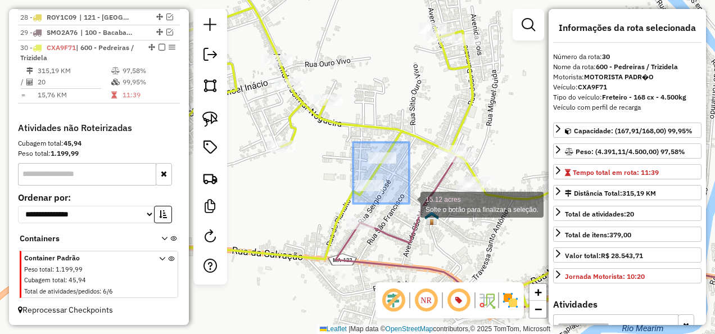
drag, startPoint x: 353, startPoint y: 142, endPoint x: 409, endPoint y: 203, distance: 83.1
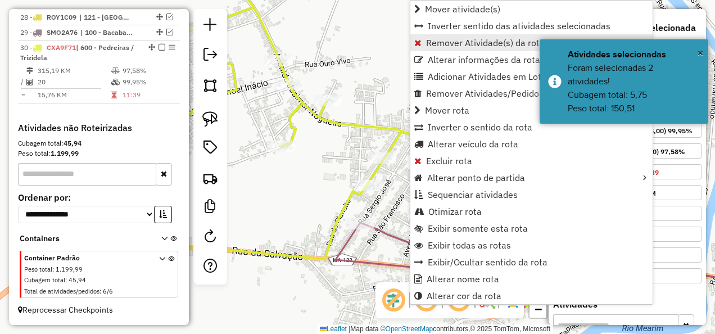
click at [446, 46] on span "Remover Atividade(s) da rota" at bounding box center [485, 42] width 119 height 9
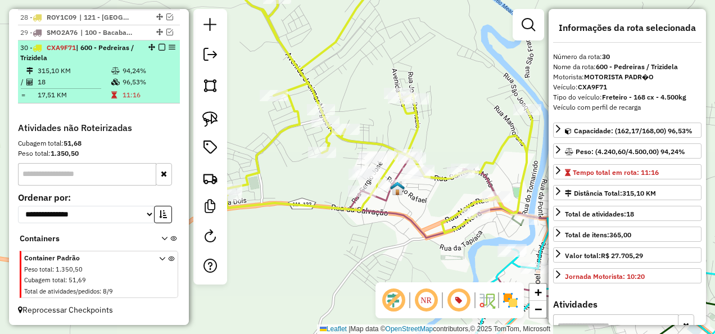
click at [160, 47] on em at bounding box center [161, 47] width 7 height 7
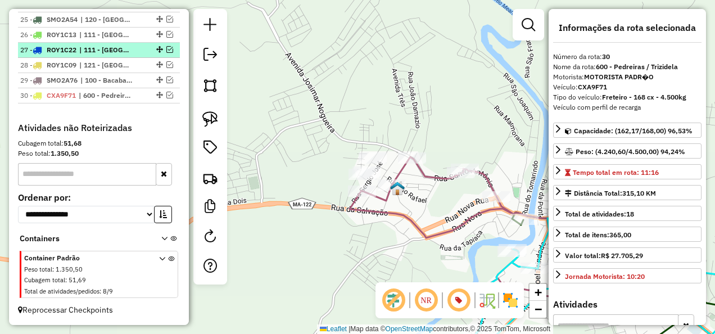
scroll to position [1355, 0]
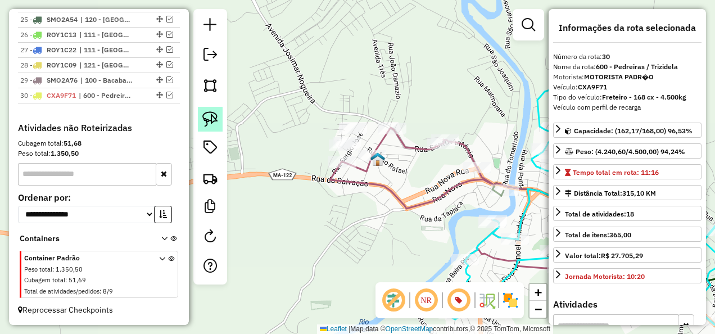
click at [217, 119] on img at bounding box center [210, 119] width 16 height 16
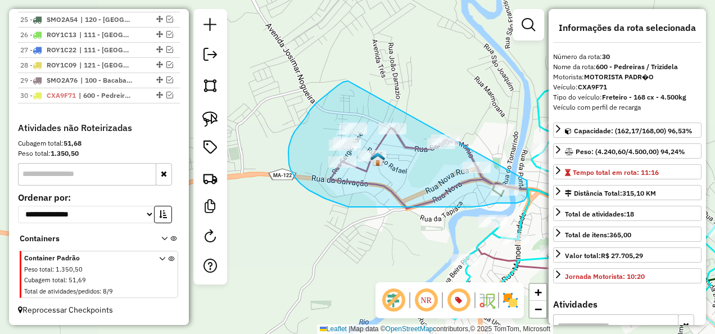
drag, startPoint x: 348, startPoint y: 81, endPoint x: 527, endPoint y: 180, distance: 204.5
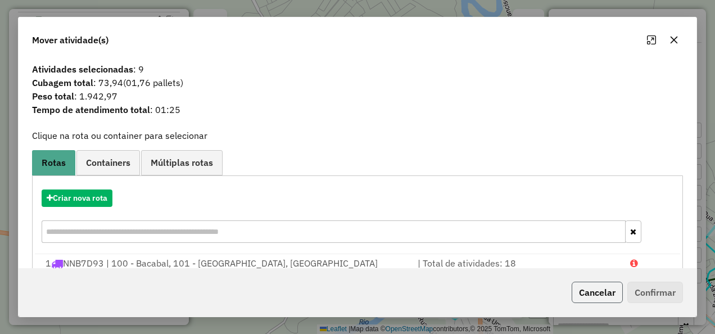
click at [592, 296] on button "Cancelar" at bounding box center [597, 292] width 51 height 21
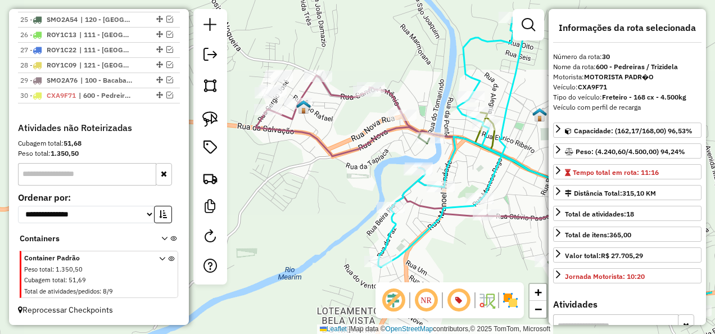
drag, startPoint x: 302, startPoint y: 198, endPoint x: 278, endPoint y: 171, distance: 36.6
click at [281, 176] on div "Janela de atendimento Grade de atendimento Capacidade Transportadoras Veículos …" at bounding box center [357, 167] width 715 height 334
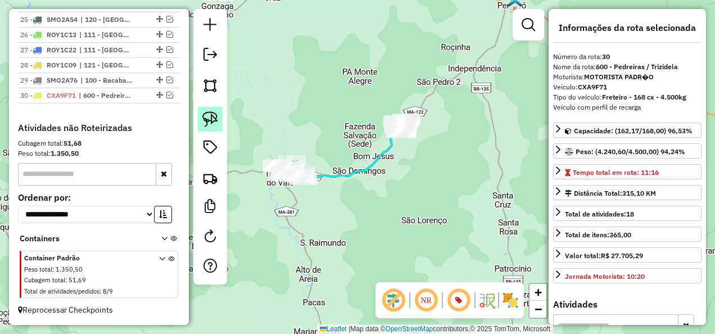
click at [210, 115] on img at bounding box center [210, 119] width 16 height 16
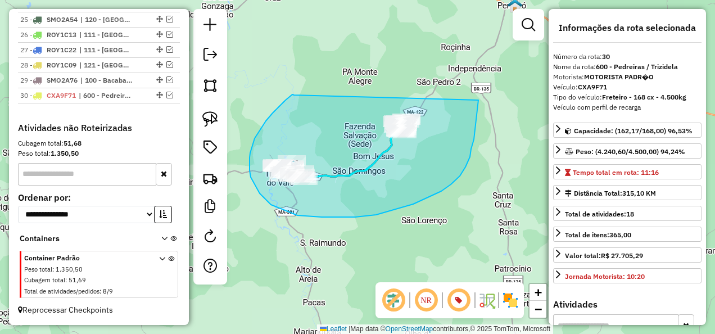
drag, startPoint x: 294, startPoint y: 95, endPoint x: 478, endPoint y: 90, distance: 184.4
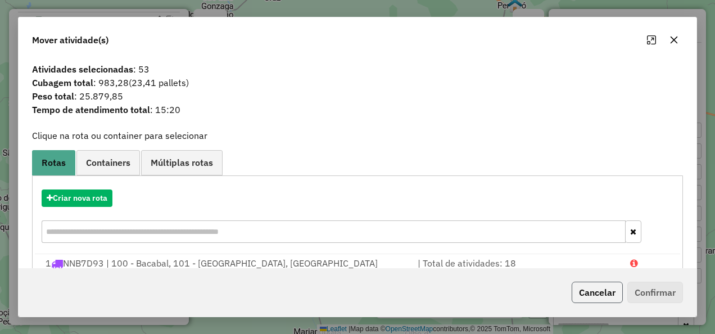
click at [605, 293] on button "Cancelar" at bounding box center [597, 292] width 51 height 21
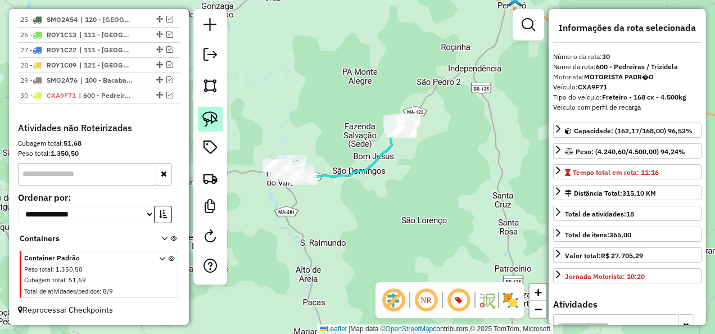
click at [214, 119] on img at bounding box center [210, 119] width 16 height 16
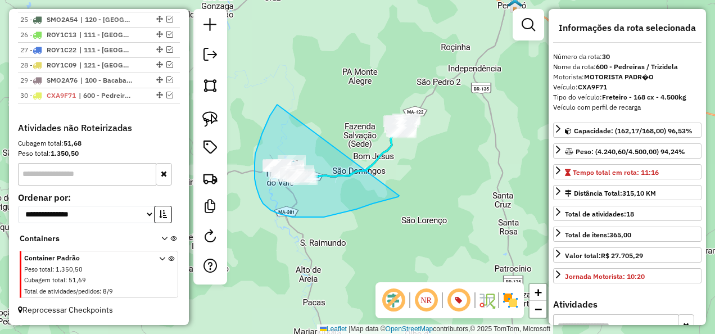
drag, startPoint x: 255, startPoint y: 179, endPoint x: 399, endPoint y: 196, distance: 145.4
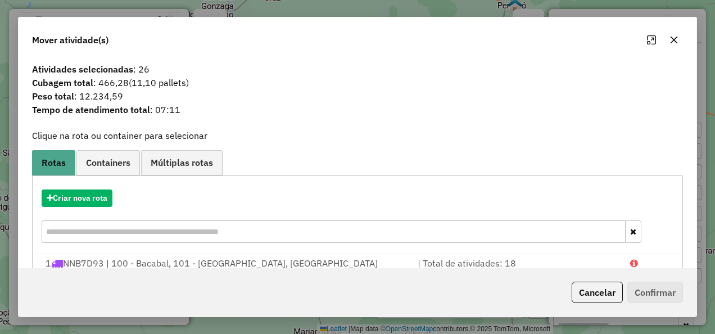
click at [592, 304] on div "Cancelar Confirmar" at bounding box center [358, 292] width 678 height 48
click at [586, 287] on button "Cancelar" at bounding box center [597, 292] width 51 height 21
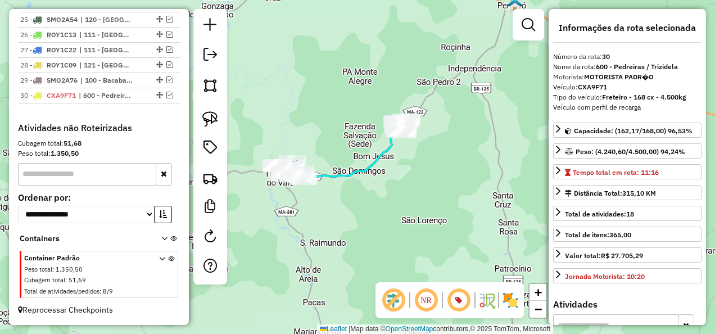
drag, startPoint x: 218, startPoint y: 117, endPoint x: 233, endPoint y: 100, distance: 22.7
click at [218, 117] on link at bounding box center [210, 119] width 25 height 25
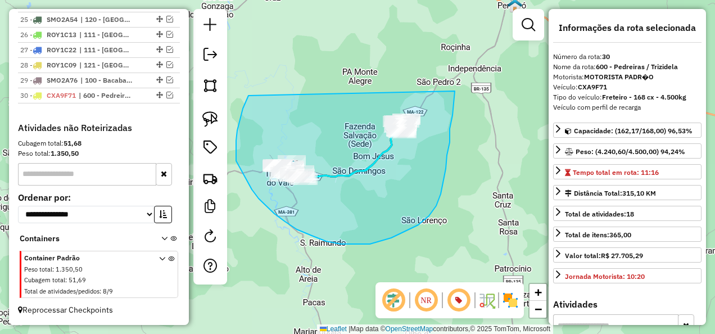
drag, startPoint x: 242, startPoint y: 115, endPoint x: 454, endPoint y: 67, distance: 217.6
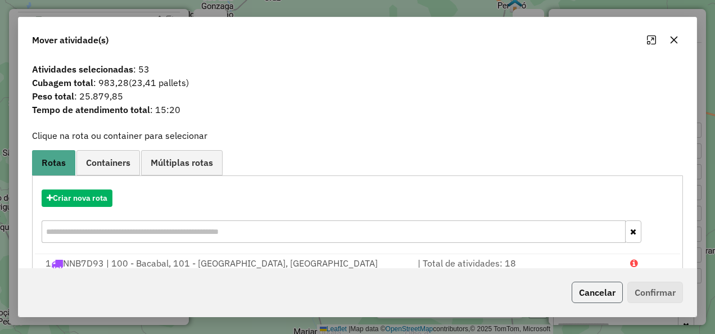
click at [595, 295] on button "Cancelar" at bounding box center [597, 292] width 51 height 21
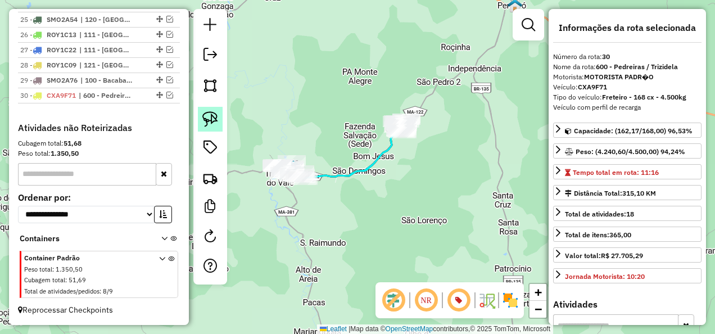
click at [215, 123] on img at bounding box center [210, 119] width 16 height 16
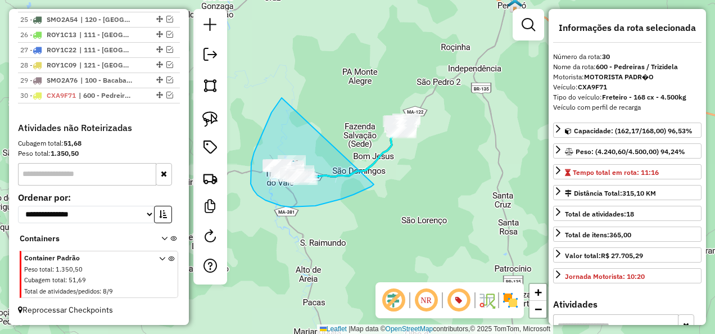
drag, startPoint x: 274, startPoint y: 108, endPoint x: 374, endPoint y: 184, distance: 125.6
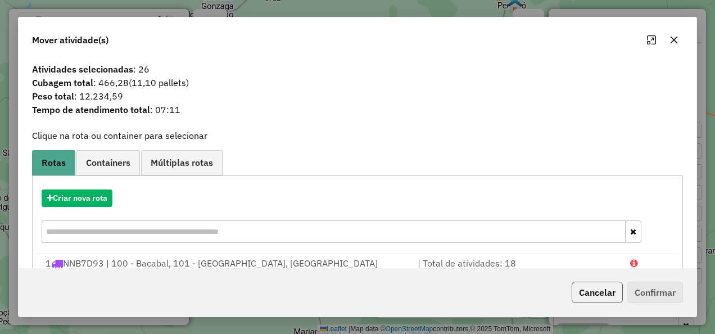
click at [590, 292] on button "Cancelar" at bounding box center [597, 292] width 51 height 21
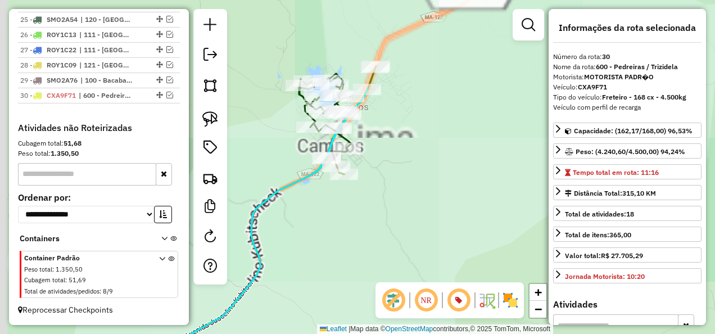
drag, startPoint x: 343, startPoint y: 96, endPoint x: 393, endPoint y: 197, distance: 112.9
click at [393, 194] on div "Janela de atendimento Grade de atendimento Capacidade Transportadoras Veículos …" at bounding box center [357, 167] width 715 height 334
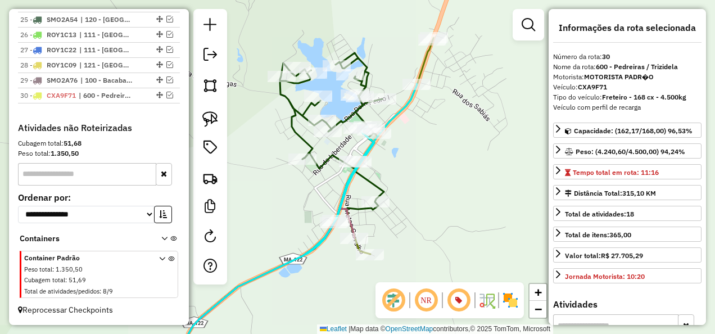
drag, startPoint x: 439, startPoint y: 218, endPoint x: 442, endPoint y: 189, distance: 29.4
click at [442, 189] on div "Janela de atendimento Grade de atendimento Capacidade Transportadoras Veículos …" at bounding box center [357, 167] width 715 height 334
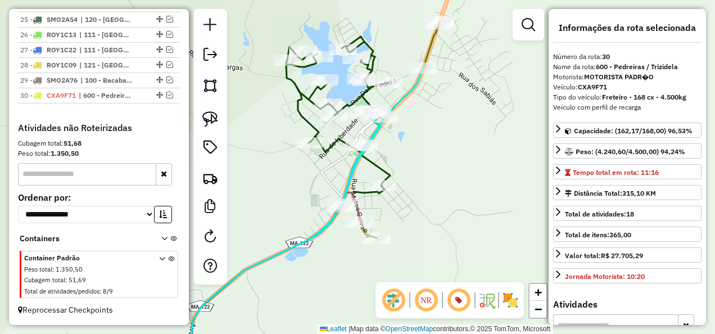
drag, startPoint x: 441, startPoint y: 166, endPoint x: 449, endPoint y: 227, distance: 61.3
click at [450, 226] on div "Janela de atendimento Grade de atendimento Capacidade Transportadoras Veículos …" at bounding box center [357, 167] width 715 height 334
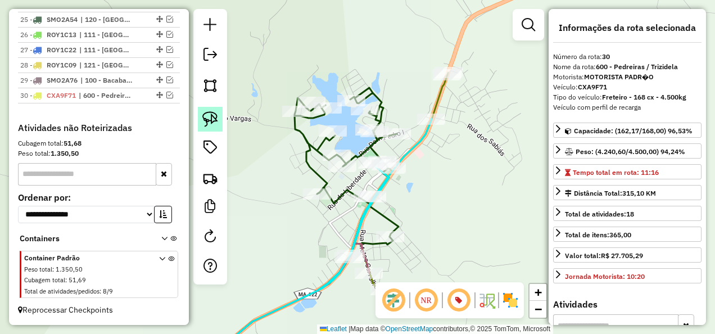
click at [212, 113] on img at bounding box center [210, 119] width 16 height 16
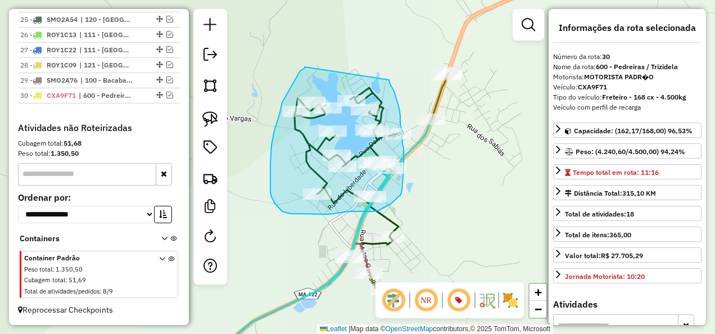
drag, startPoint x: 305, startPoint y: 67, endPoint x: 388, endPoint y: 78, distance: 83.9
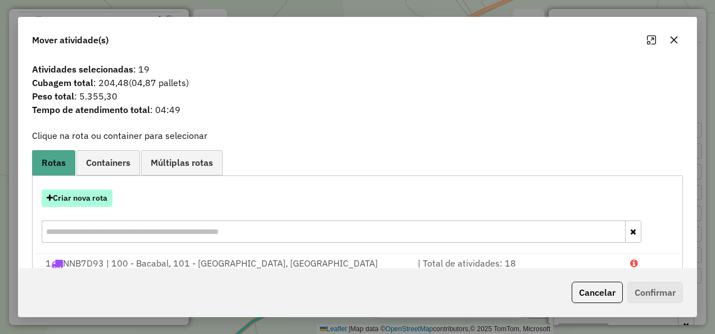
click at [98, 197] on button "Criar nova rota" at bounding box center [77, 197] width 71 height 17
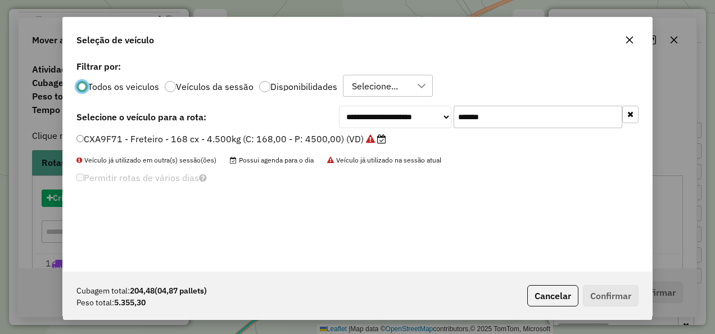
scroll to position [6, 3]
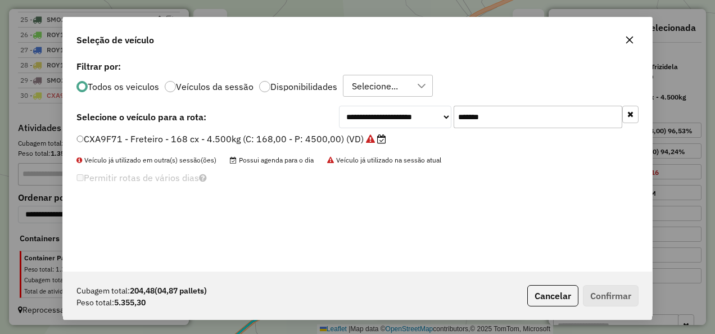
drag, startPoint x: 500, startPoint y: 117, endPoint x: 431, endPoint y: 147, distance: 75.5
click at [431, 147] on div "**********" at bounding box center [357, 165] width 589 height 214
paste input "text"
type input "*******"
click at [348, 140] on label "NWV0599 - Freteiro - 168 cx - 4.500kg (C: 168,00 - P: 4500,00) (VD)" at bounding box center [232, 138] width 313 height 13
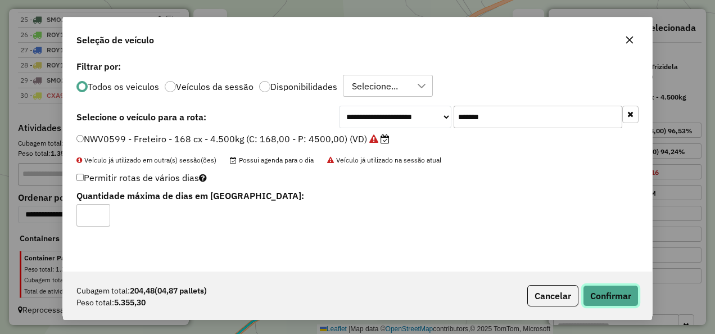
click at [605, 294] on button "Confirmar" at bounding box center [611, 295] width 56 height 21
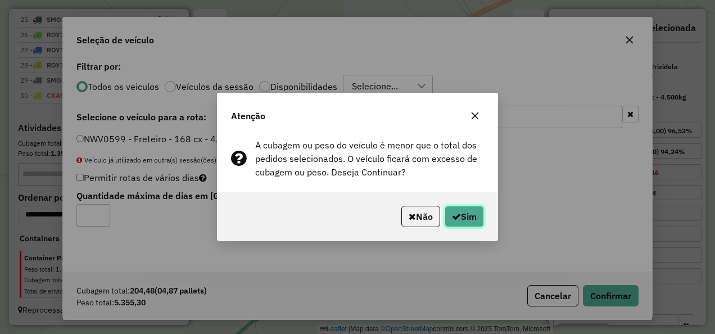
click at [455, 221] on button "Sim" at bounding box center [464, 216] width 39 height 21
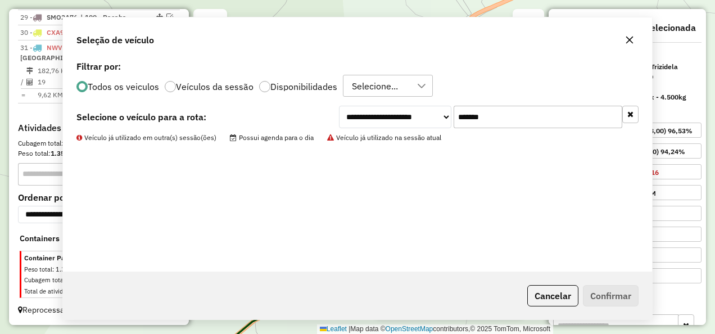
scroll to position [1417, 0]
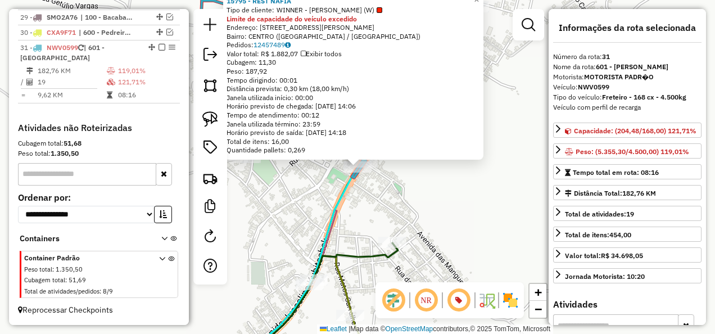
click at [370, 211] on div "15795 - REST NAFIA Tipo de cliente: WINNER - ROTA (W) Limite de capacidade do v…" at bounding box center [357, 167] width 715 height 334
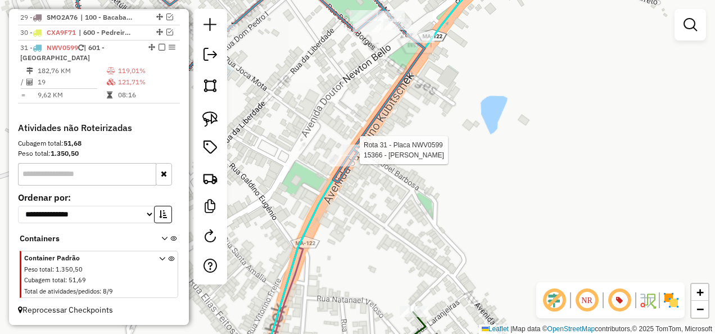
select select "**********"
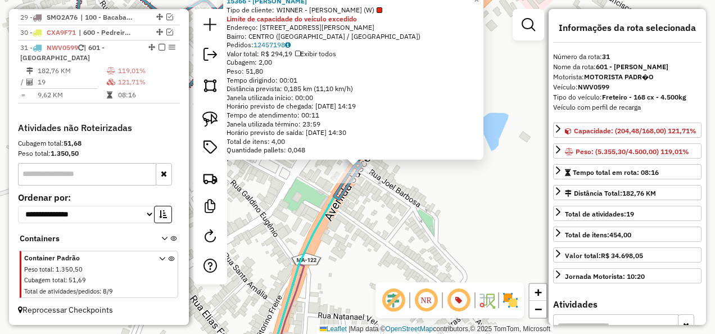
click at [445, 218] on div "15366 - ANA CLAUDIA Tipo de cliente: WINNER - ROTA (W) Limite de capacidade do …" at bounding box center [357, 167] width 715 height 334
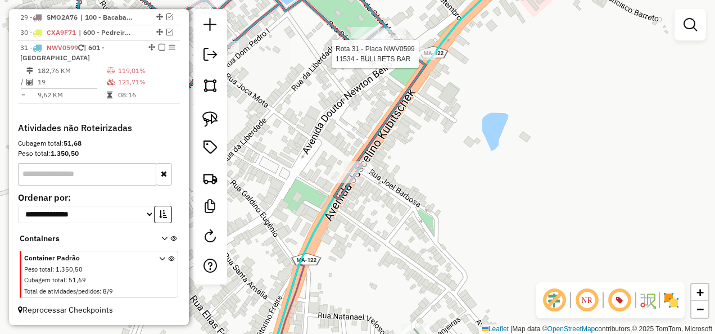
select select "**********"
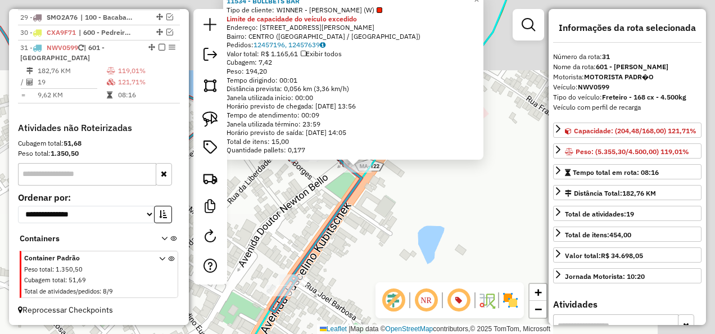
click at [451, 172] on div "Rota 31 - Placa NWV0599 11534 - BULLBETS BAR 11534 - BULLBETS BAR Tipo de clien…" at bounding box center [357, 167] width 715 height 334
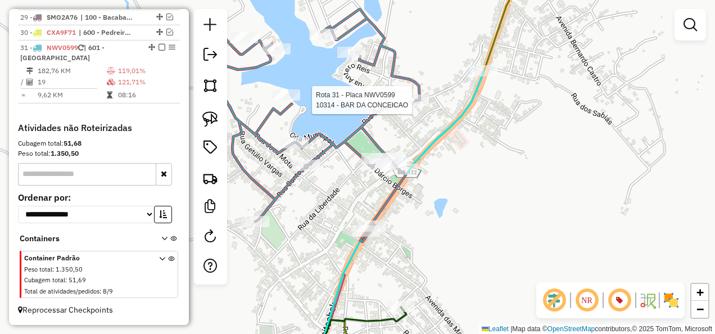
select select "**********"
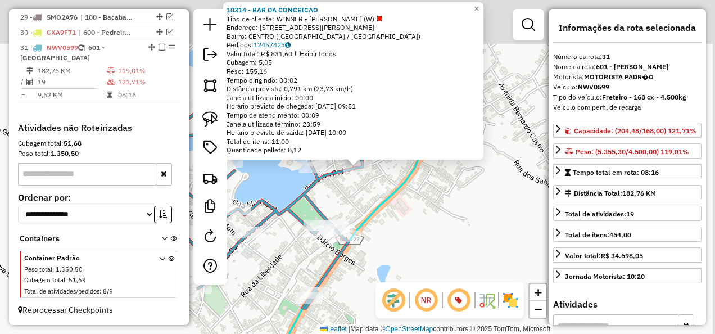
click at [431, 197] on div "10314 - BAR DA CONCEICAO Tipo de cliente: WINNER - ROTA (W) Endereço: R RUA DOM…" at bounding box center [357, 167] width 715 height 334
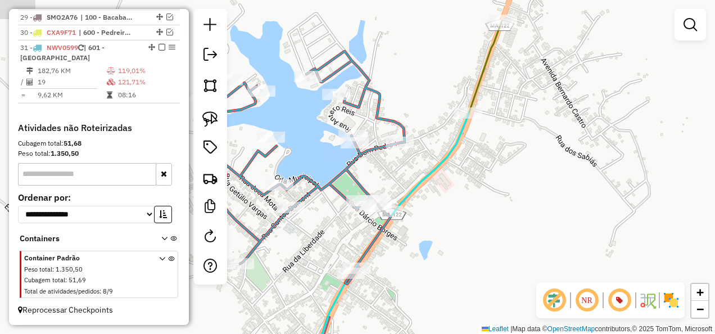
drag, startPoint x: 402, startPoint y: 236, endPoint x: 486, endPoint y: 178, distance: 102.6
click at [488, 186] on div "Janela de atendimento Grade de atendimento Capacidade Transportadoras Veículos …" at bounding box center [357, 167] width 715 height 334
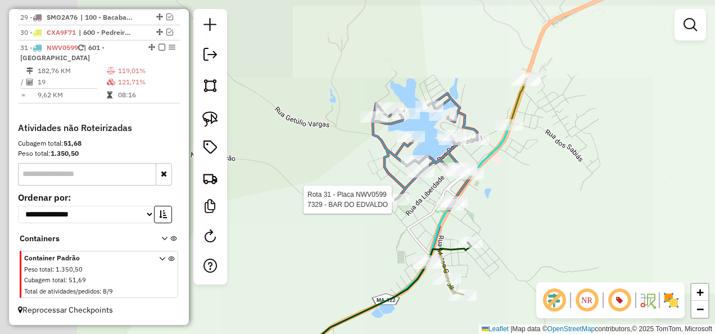
select select "**********"
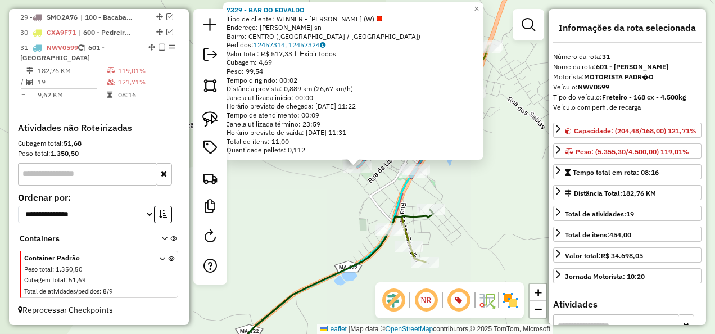
click at [363, 214] on div "7329 - BAR DO EDVALDO Tipo de cliente: WINNER - ROTA (W) Endereço: R SANTOS DUM…" at bounding box center [357, 167] width 715 height 334
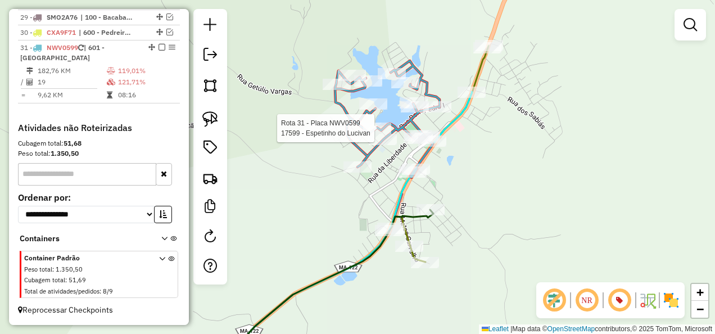
select select "**********"
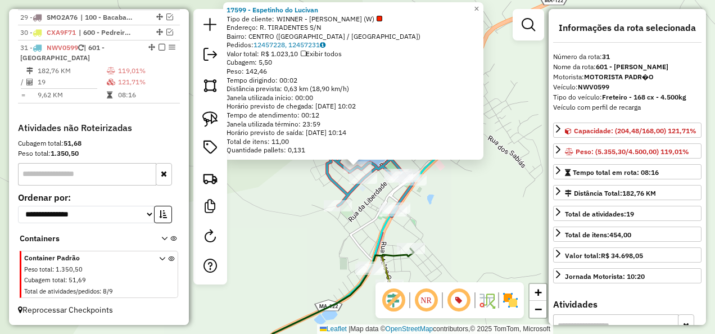
click at [379, 134] on div "Horário previsto de saída: 13/08/2025 10:14" at bounding box center [353, 132] width 253 height 9
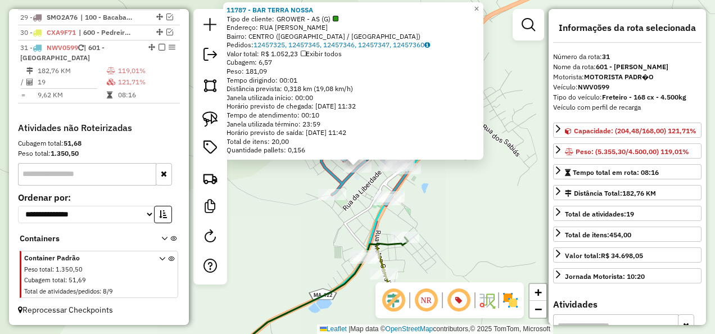
click at [357, 189] on div "11787 - BAR TERRA NOSSA Tipo de cliente: GROWER - AS (G) Endereço: RUA SANTOS D…" at bounding box center [357, 167] width 715 height 334
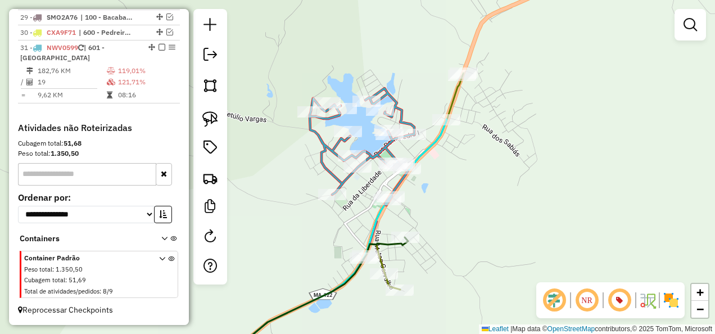
click at [297, 102] on div "Rota 31 - Placa NWV0599 15701 - BAR DO JUVENAL Janela de atendimento Grade de a…" at bounding box center [357, 167] width 715 height 334
select select "**********"
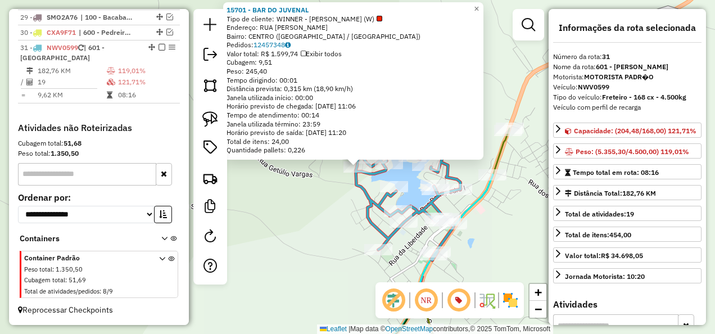
click at [307, 206] on div "15701 - BAR DO JUVENAL Tipo de cliente: WINNER - ROTA (W) Endereço: RUA GETULIO…" at bounding box center [357, 167] width 715 height 334
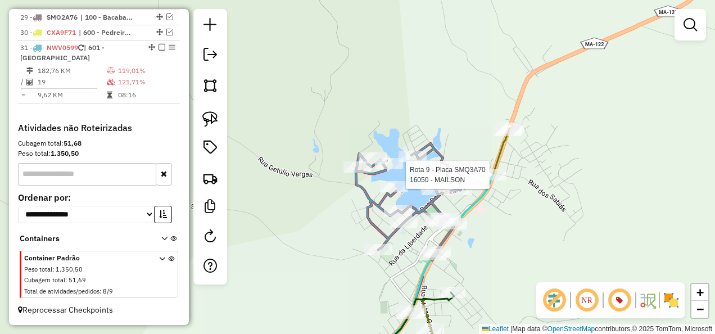
select select "**********"
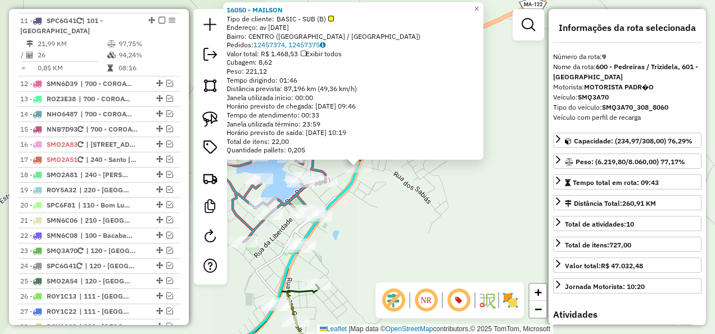
scroll to position [967, 0]
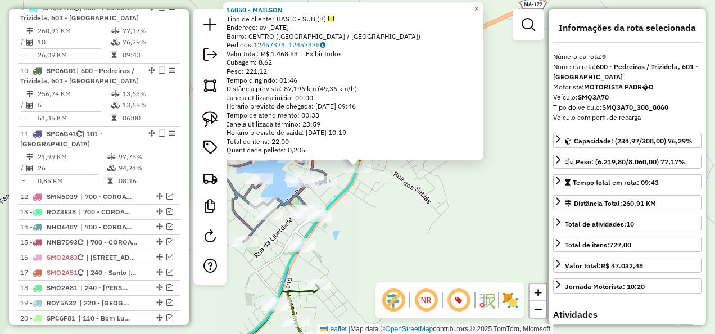
click at [423, 230] on div "16050 - MAILSON Tipo de cliente: BASIC - SUB (B) Endereço: av 15 de janeiro 02 …" at bounding box center [357, 167] width 715 height 334
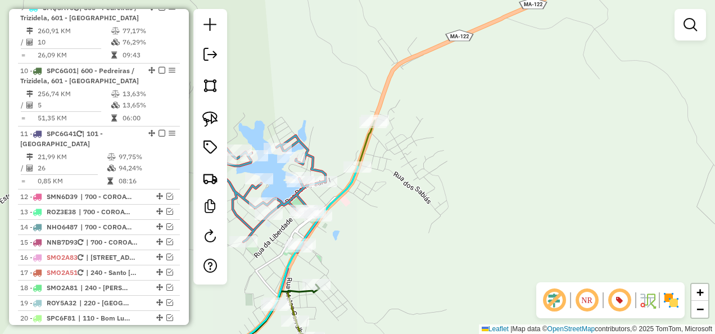
click at [314, 157] on icon at bounding box center [273, 193] width 105 height 117
select select "**********"
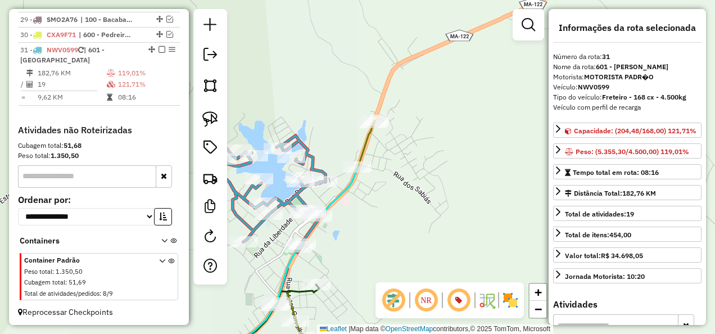
scroll to position [1417, 0]
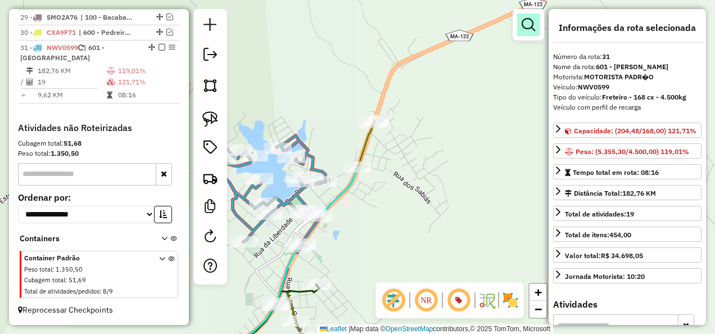
click at [533, 27] on em at bounding box center [528, 24] width 13 height 13
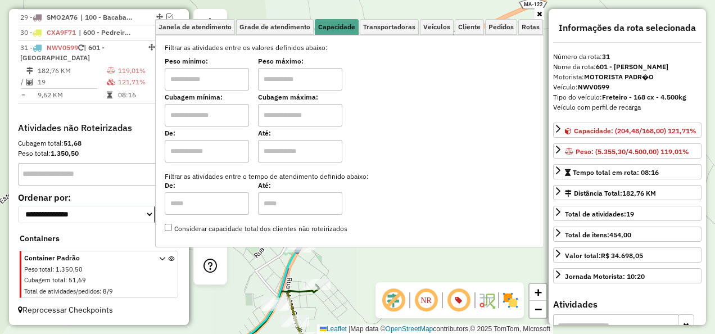
click at [210, 114] on input "text" at bounding box center [207, 115] width 84 height 22
type input "*****"
click at [301, 117] on input "text" at bounding box center [300, 115] width 84 height 22
type input "********"
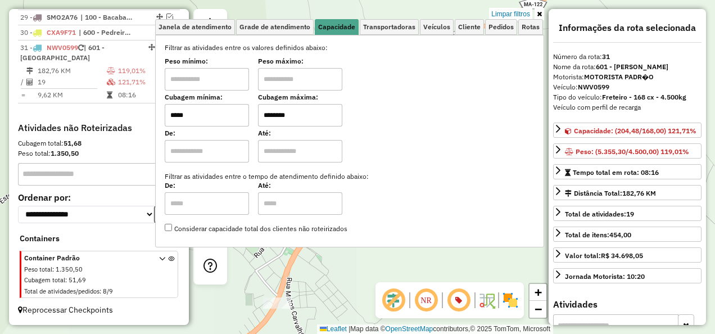
click at [350, 273] on div "Limpar filtros Janela de atendimento Grade de atendimento Capacidade Transporta…" at bounding box center [357, 167] width 715 height 334
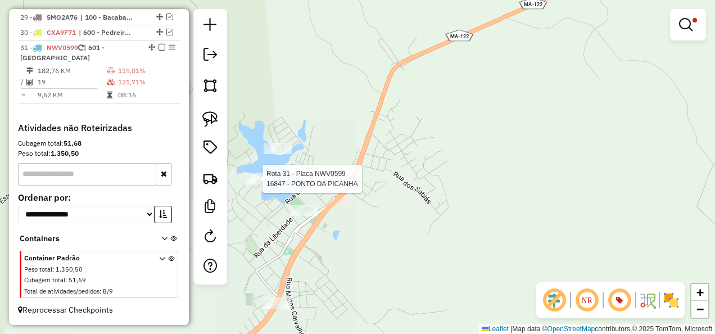
select select "**********"
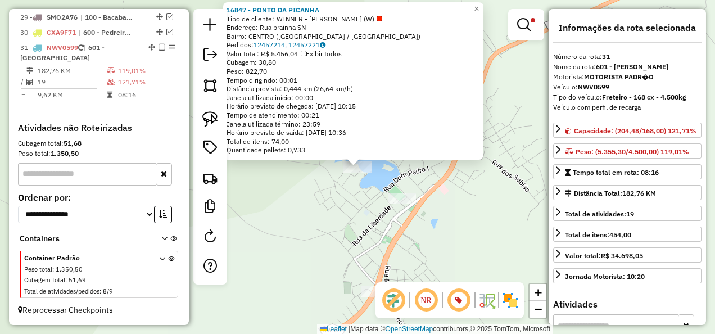
click at [350, 216] on div "16847 - PONTO DA PICANHA Tipo de cliente: WINNER - ROTA (W) Endereço: Rua prain…" at bounding box center [357, 167] width 715 height 334
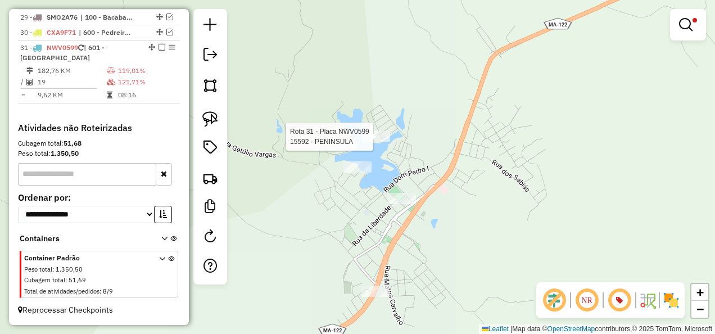
select select "**********"
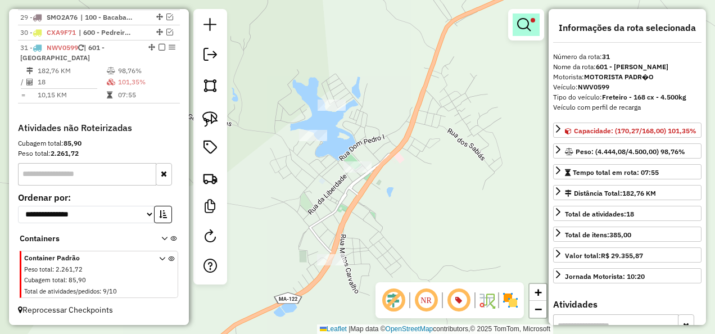
click at [524, 31] on link at bounding box center [526, 24] width 27 height 22
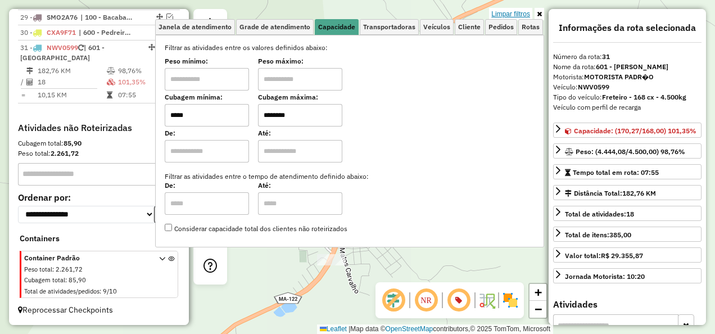
click at [517, 12] on link "Limpar filtros" at bounding box center [510, 14] width 43 height 12
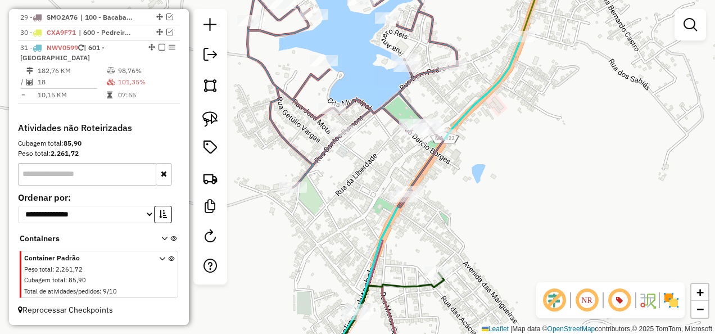
drag, startPoint x: 335, startPoint y: 206, endPoint x: 357, endPoint y: 223, distance: 27.8
click at [357, 223] on div "Janela de atendimento Grade de atendimento Capacidade Transportadoras Veículos …" at bounding box center [357, 167] width 715 height 334
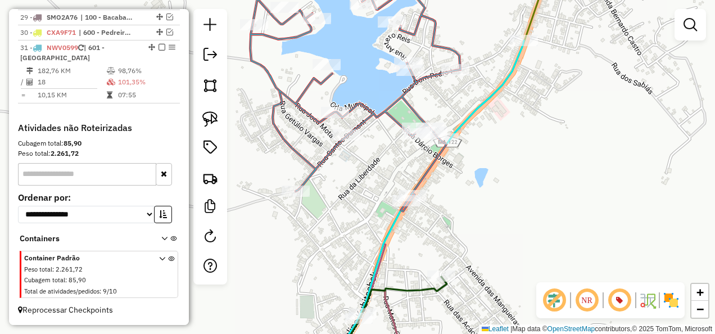
click at [310, 192] on div "Janela de atendimento Grade de atendimento Capacidade Transportadoras Veículos …" at bounding box center [357, 167] width 715 height 334
select select "**********"
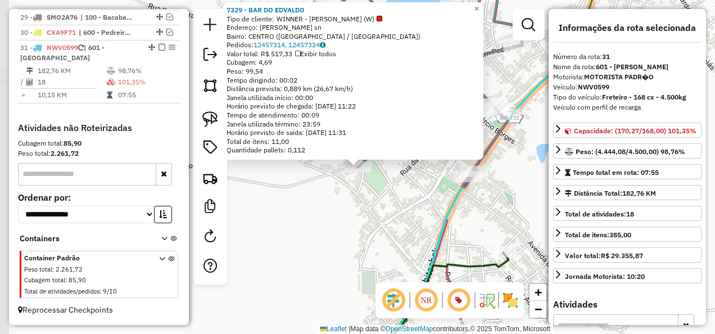
click at [369, 218] on div "7329 - BAR DO EDVALDO Tipo de cliente: WINNER - ROTA (W) Endereço: R SANTOS DUM…" at bounding box center [357, 167] width 715 height 334
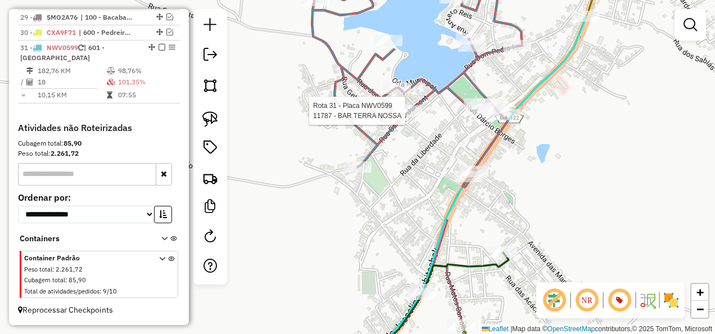
click at [410, 116] on div at bounding box center [408, 110] width 28 height 11
select select "**********"
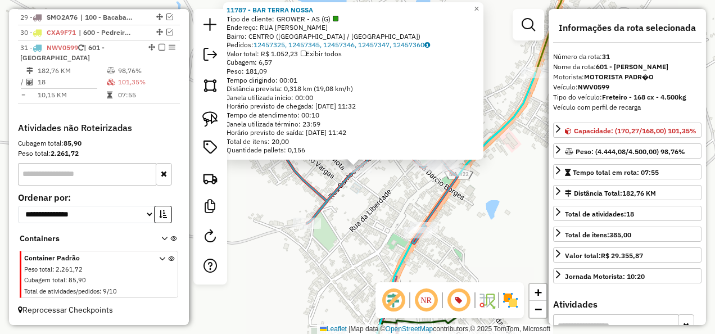
click at [402, 201] on div "11787 - BAR TERRA NOSSA Tipo de cliente: GROWER - AS (G) Endereço: RUA SANTOS D…" at bounding box center [357, 167] width 715 height 334
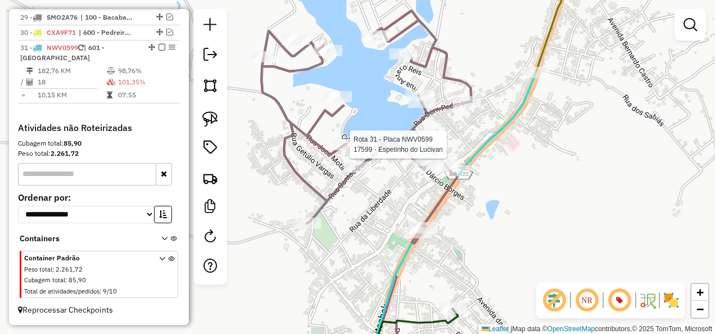
select select "**********"
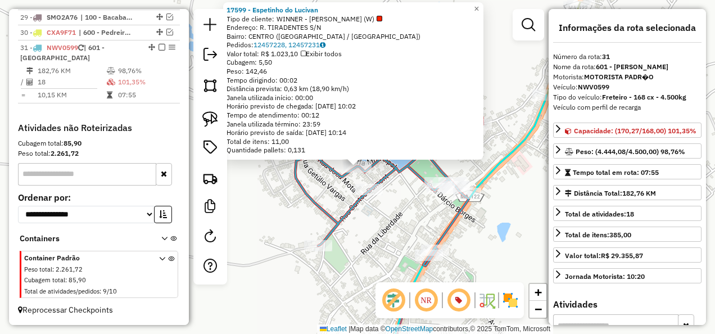
drag, startPoint x: 391, startPoint y: 217, endPoint x: 458, endPoint y: 216, distance: 66.9
click at [391, 217] on div "17599 - Espetinho do Lucivan Tipo de cliente: WINNER - ROTA (W) Endereço: R. TI…" at bounding box center [357, 167] width 715 height 334
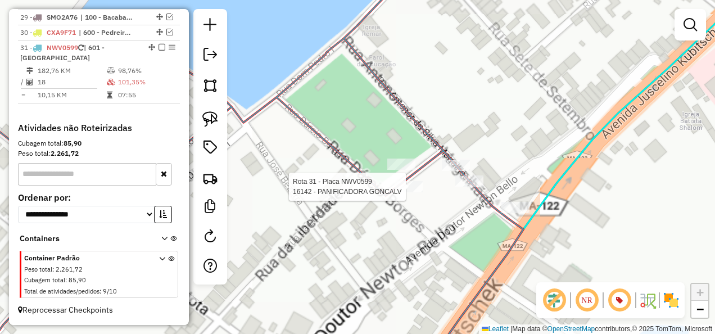
select select "**********"
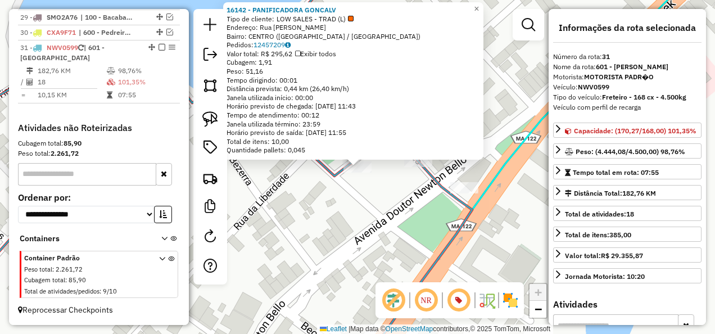
click at [406, 215] on div "16142 - PANIFICADORA GONCALV Tipo de cliente: LOW SALES - TRAD (L) Endereço: Ru…" at bounding box center [357, 167] width 715 height 334
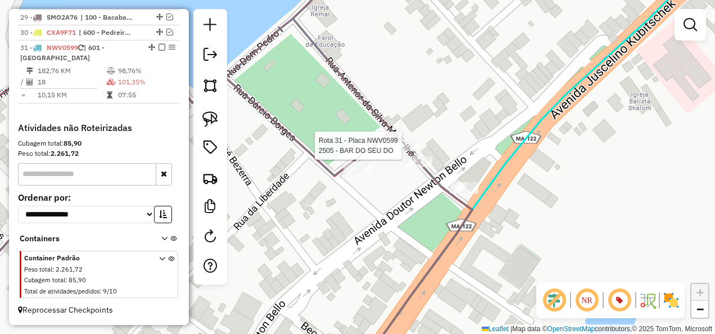
select select "**********"
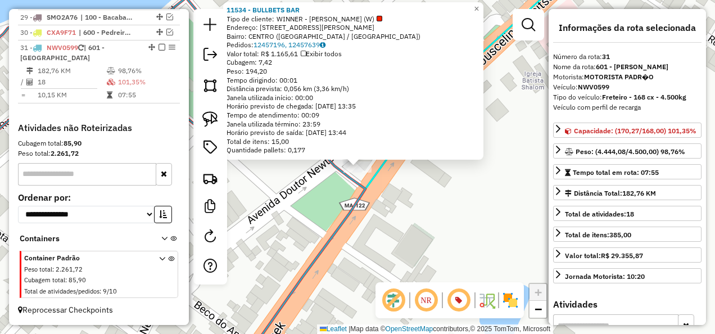
click at [413, 211] on div "11534 - BULLBETS BAR Tipo de cliente: WINNER - ROTA (W) Endereço: AVENIDA JUSCE…" at bounding box center [357, 167] width 715 height 334
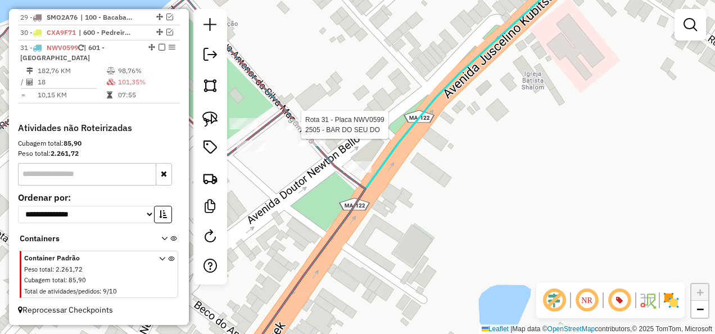
select select "**********"
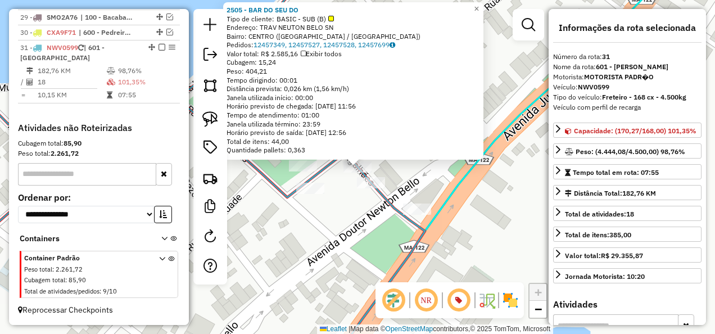
click at [347, 214] on div "2505 - BAR DO SEU DO Tipo de cliente: BASIC - SUB (B) Endereço: TRAV NEUTON BEL…" at bounding box center [357, 167] width 715 height 334
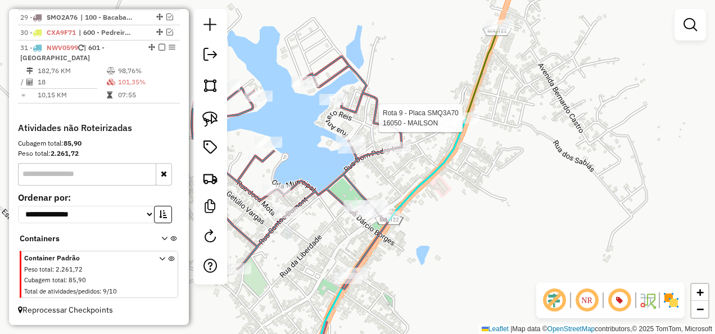
select select "**********"
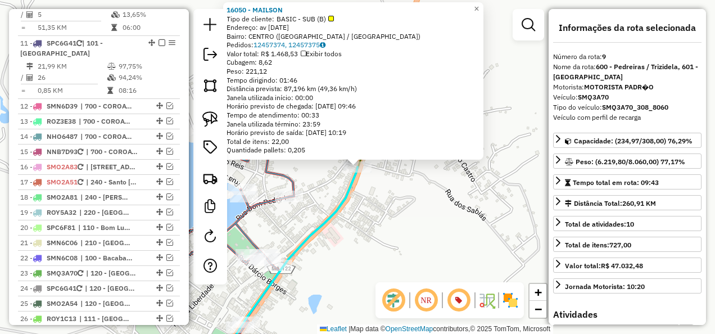
scroll to position [967, 0]
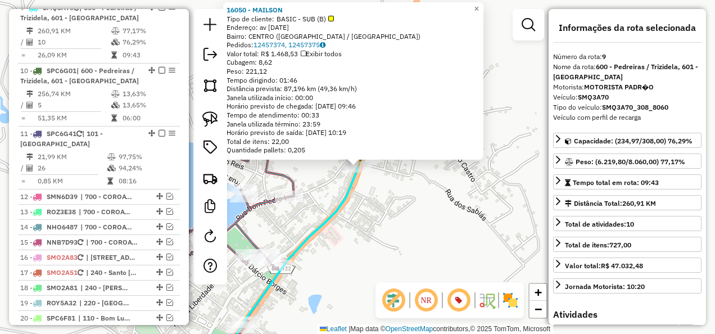
click at [437, 206] on div "16050 - MAILSON Tipo de cliente: BASIC - SUB (B) Endereço: av 15 de janeiro 02 …" at bounding box center [357, 167] width 715 height 334
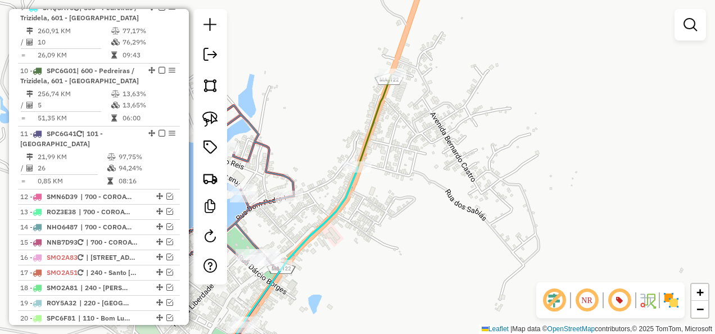
drag, startPoint x: 380, startPoint y: 226, endPoint x: 442, endPoint y: 183, distance: 75.6
click at [442, 183] on div "Janela de atendimento Grade de atendimento Capacidade Transportadoras Veículos …" at bounding box center [357, 167] width 715 height 334
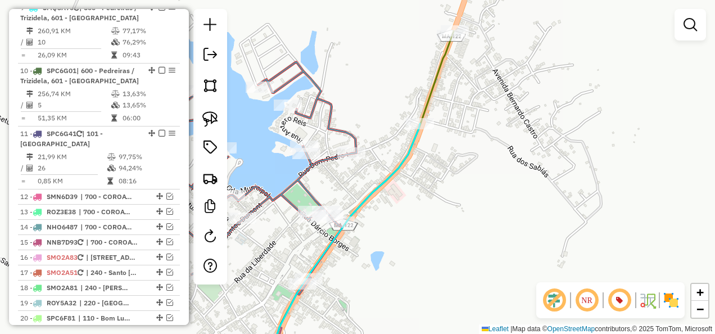
click at [351, 130] on icon at bounding box center [251, 178] width 210 height 233
select select "**********"
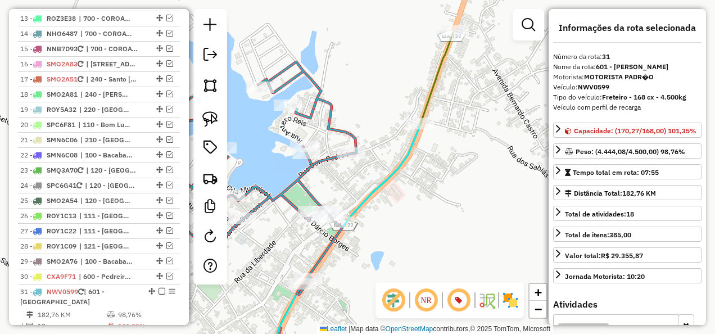
scroll to position [1417, 0]
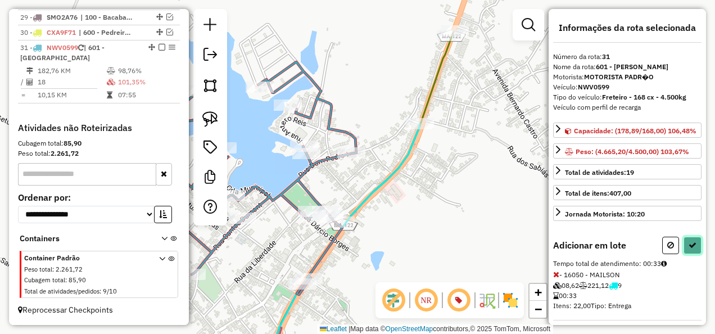
click at [691, 246] on button at bounding box center [692, 245] width 18 height 17
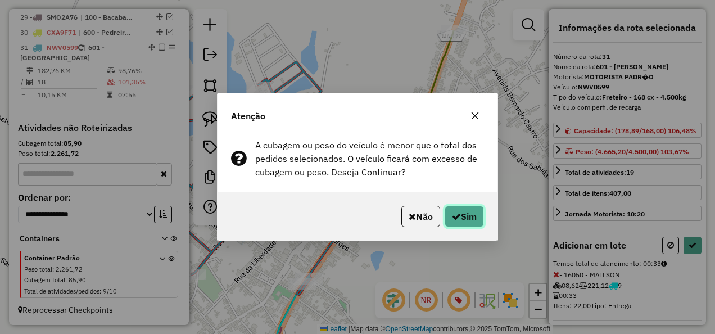
click at [454, 212] on icon "button" at bounding box center [456, 216] width 9 height 9
select select "**********"
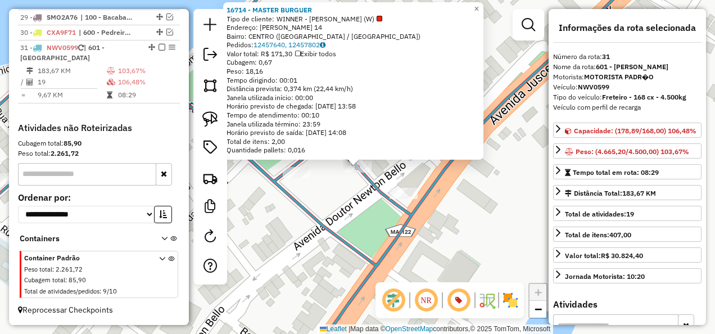
click at [347, 202] on div "16714 - MASTER BURGUER Tipo de cliente: WINNER - ROTA (W) Endereço: ATENOR SILV…" at bounding box center [357, 167] width 715 height 334
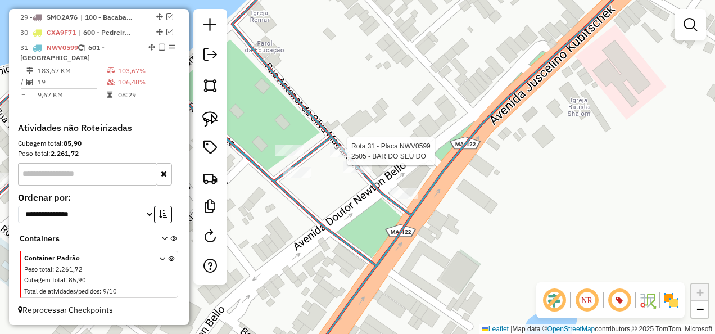
select select "**********"
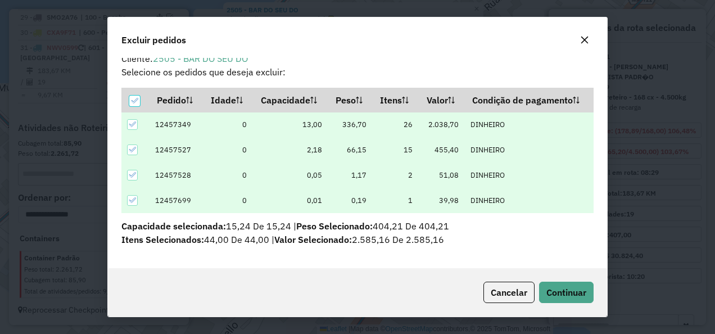
scroll to position [10, 0]
click at [572, 292] on span "Continuar" at bounding box center [566, 292] width 40 height 11
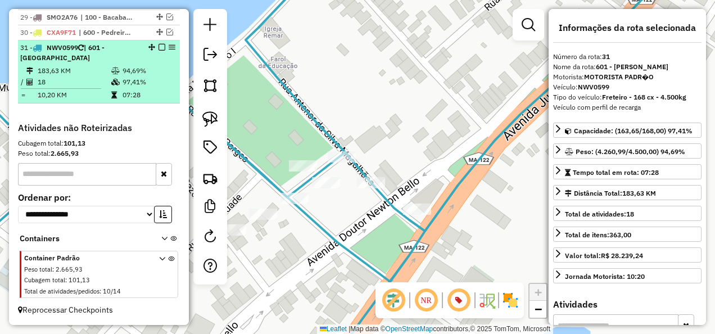
click at [160, 48] on em at bounding box center [161, 47] width 7 height 7
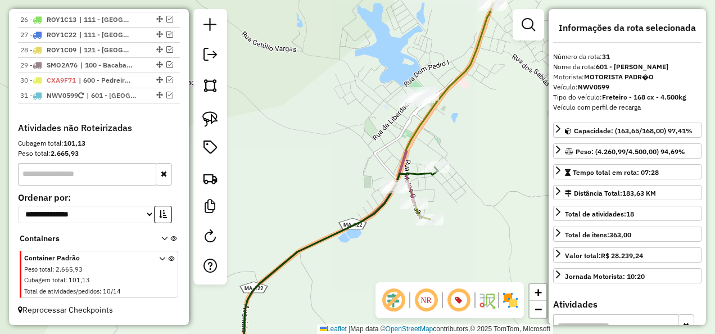
drag, startPoint x: 320, startPoint y: 194, endPoint x: 380, endPoint y: 90, distance: 120.1
click at [374, 108] on div "Janela de atendimento Grade de atendimento Capacidade Transportadoras Veículos …" at bounding box center [357, 167] width 715 height 334
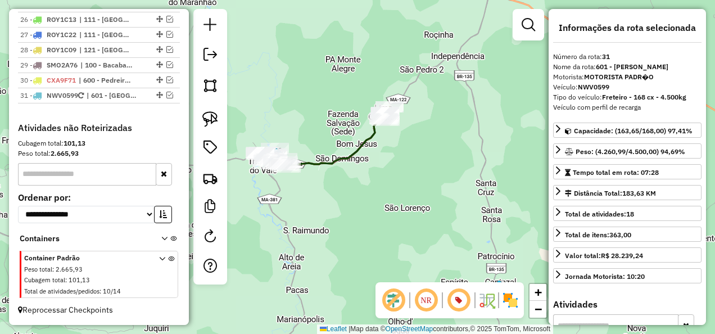
drag, startPoint x: 216, startPoint y: 123, endPoint x: 253, endPoint y: 101, distance: 43.6
click at [216, 123] on img at bounding box center [210, 119] width 16 height 16
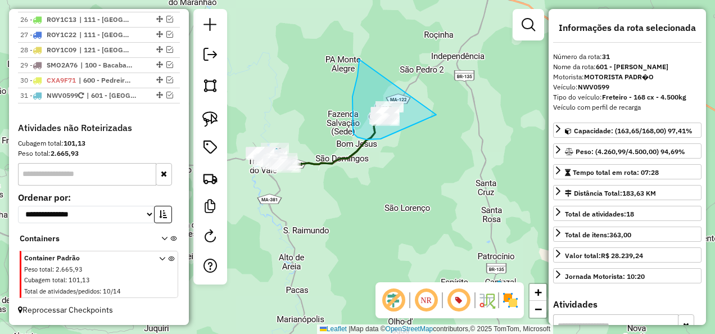
drag, startPoint x: 355, startPoint y: 85, endPoint x: 437, endPoint y: 114, distance: 86.4
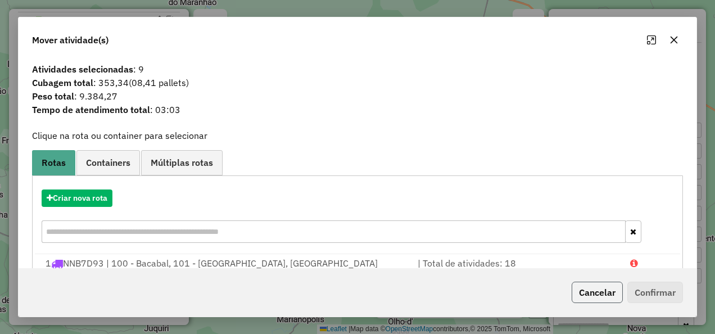
click at [594, 295] on button "Cancelar" at bounding box center [597, 292] width 51 height 21
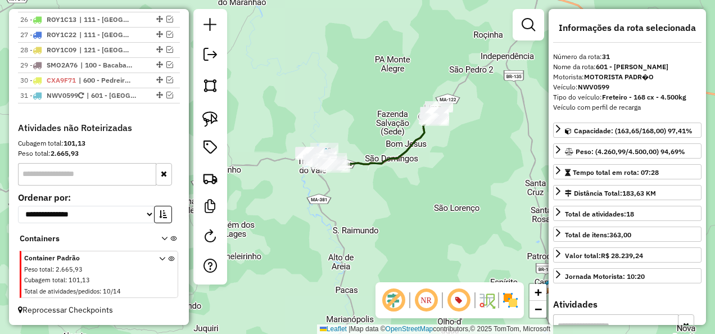
drag, startPoint x: 327, startPoint y: 231, endPoint x: 383, endPoint y: 234, distance: 55.7
click at [382, 234] on div "Janela de atendimento Grade de atendimento Capacidade Transportadoras Veículos …" at bounding box center [357, 167] width 715 height 334
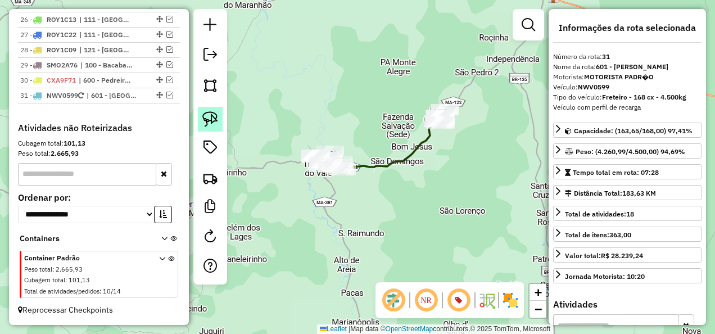
click at [215, 117] on img at bounding box center [210, 119] width 16 height 16
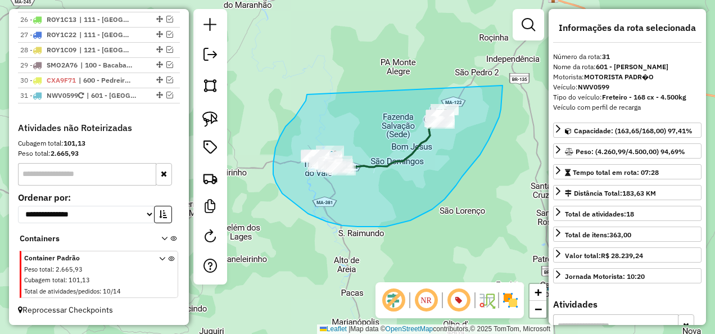
drag, startPoint x: 307, startPoint y: 97, endPoint x: 502, endPoint y: 80, distance: 196.3
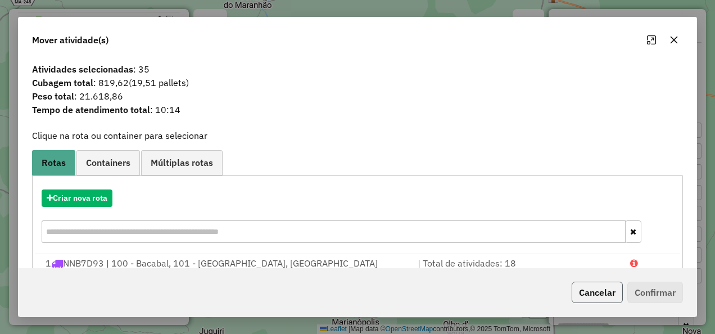
click at [591, 298] on button "Cancelar" at bounding box center [597, 292] width 51 height 21
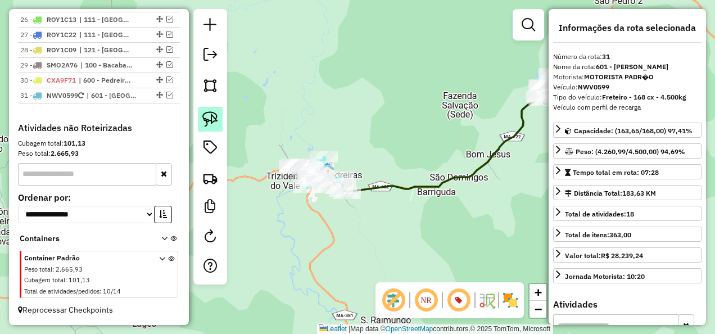
click at [210, 120] on img at bounding box center [210, 119] width 16 height 16
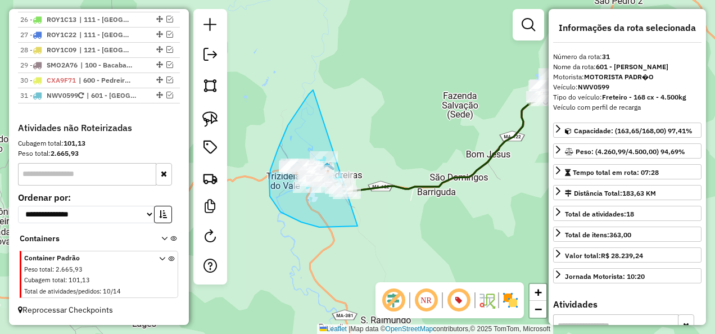
drag, startPoint x: 305, startPoint y: 100, endPoint x: 435, endPoint y: 207, distance: 168.5
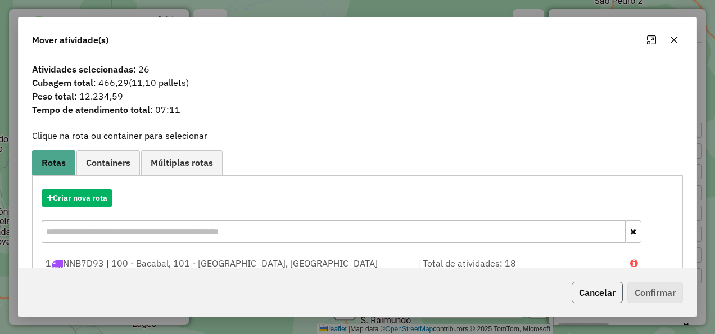
click at [621, 291] on button "Cancelar" at bounding box center [597, 292] width 51 height 21
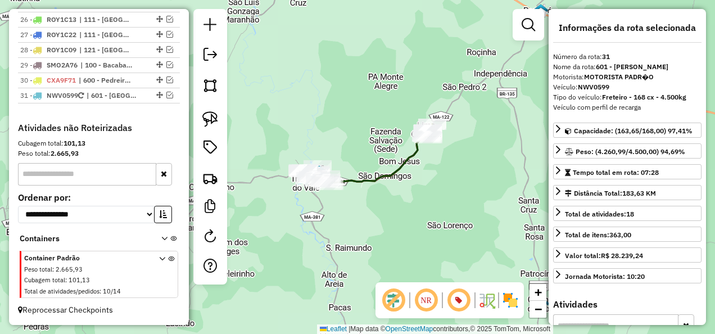
click at [224, 125] on div at bounding box center [210, 146] width 34 height 275
click at [212, 121] on img at bounding box center [210, 119] width 16 height 16
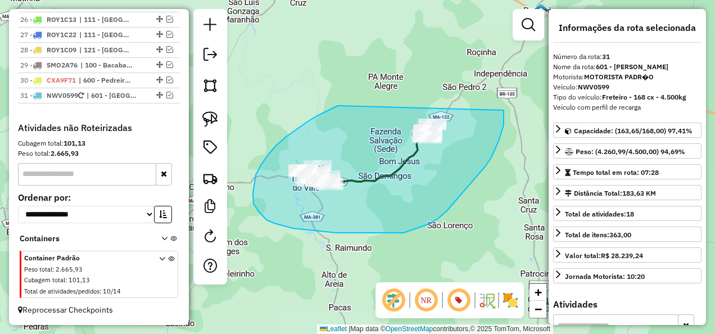
drag, startPoint x: 339, startPoint y: 106, endPoint x: 496, endPoint y: 88, distance: 157.8
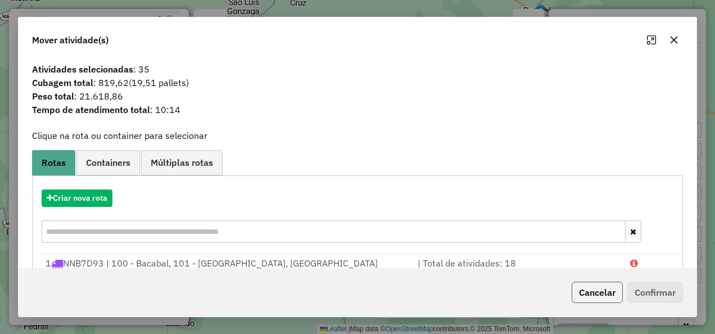
click at [583, 293] on button "Cancelar" at bounding box center [597, 292] width 51 height 21
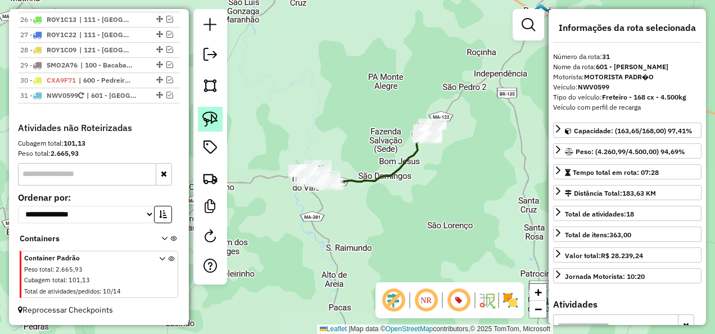
click at [206, 115] on img at bounding box center [210, 119] width 16 height 16
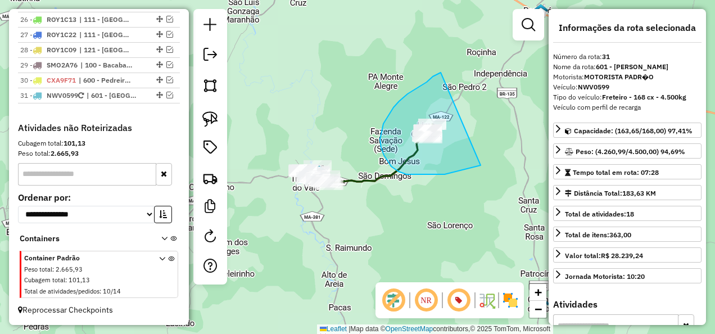
drag, startPoint x: 383, startPoint y: 124, endPoint x: 481, endPoint y: 165, distance: 105.8
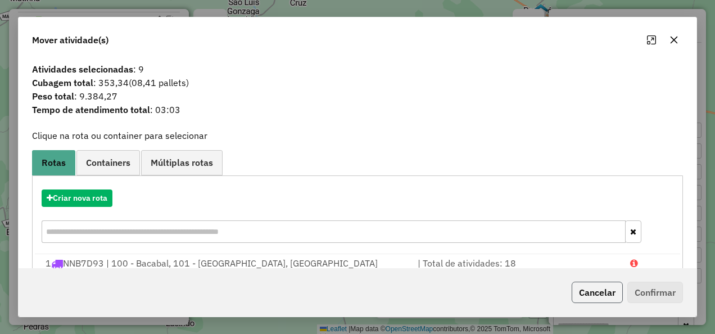
click at [612, 291] on button "Cancelar" at bounding box center [597, 292] width 51 height 21
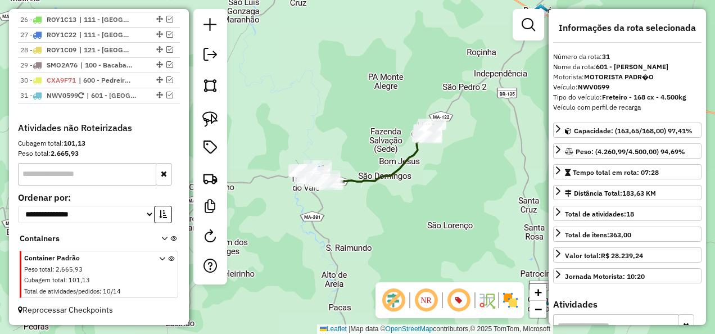
scroll to position [1258, 0]
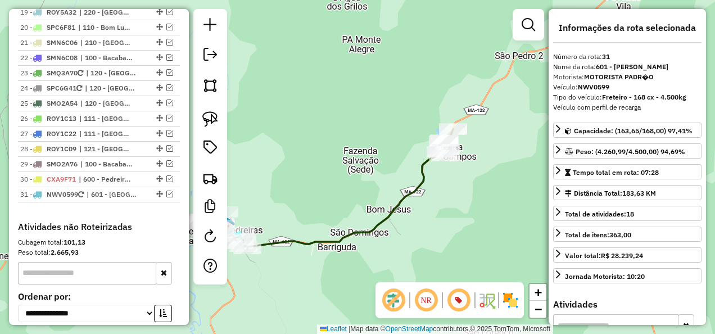
drag, startPoint x: 504, startPoint y: 150, endPoint x: 378, endPoint y: 216, distance: 142.6
click at [378, 216] on icon at bounding box center [328, 199] width 233 height 99
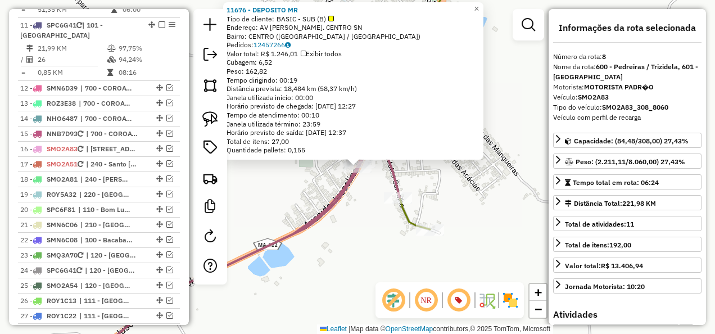
scroll to position [894, 0]
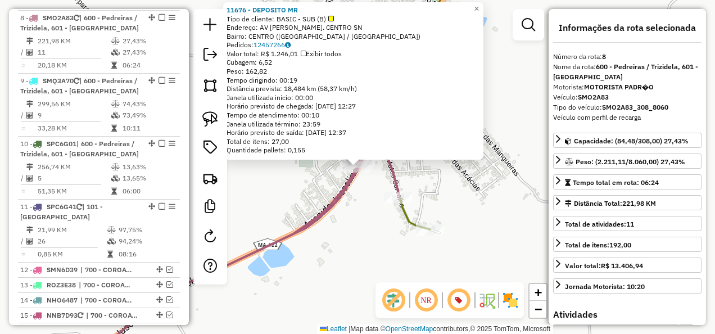
click at [342, 215] on div "Rota 8 - Placa SMO2A83 11676 - DEPOSITO MR 11676 - DEPOSITO MR Tipo de cliente:…" at bounding box center [357, 167] width 715 height 334
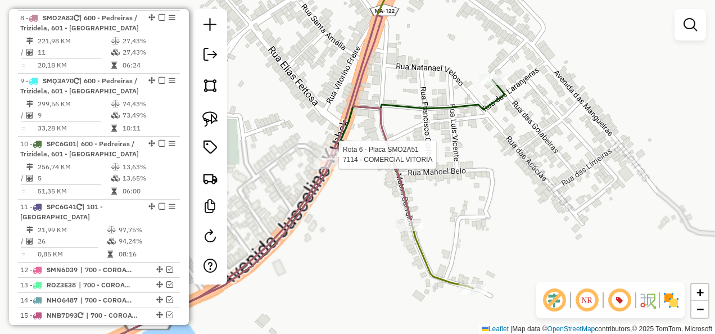
select select "**********"
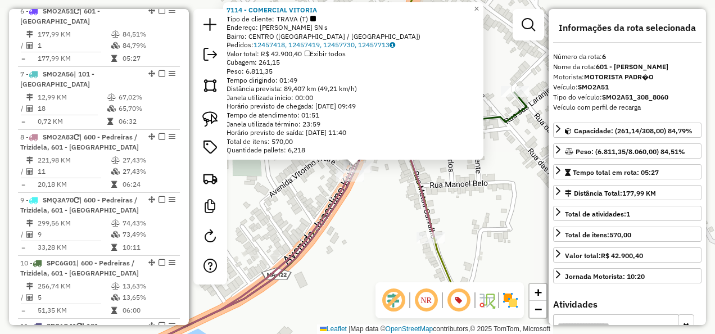
scroll to position [769, 0]
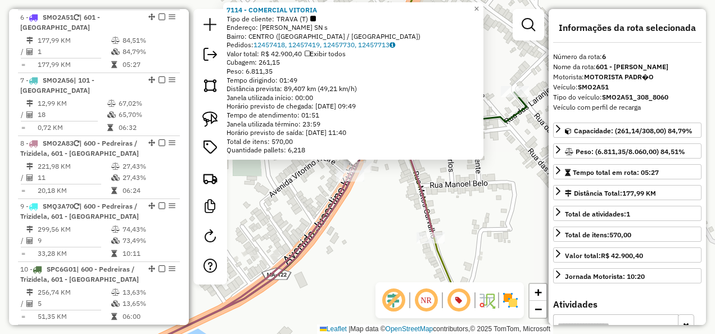
click at [372, 218] on div "7114 - COMERCIAL VITORIA Tipo de cliente: TRAVA (T) Endereço: JUSCELINO KUBISTH…" at bounding box center [357, 167] width 715 height 334
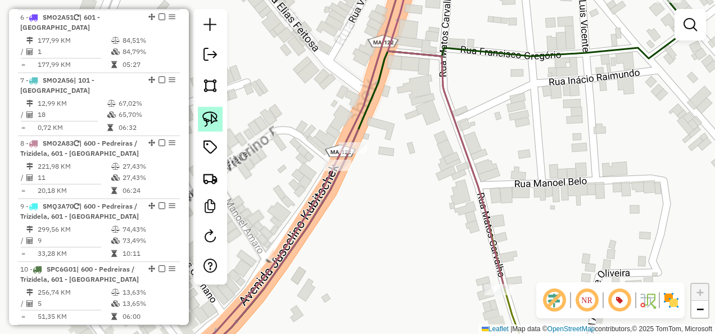
click at [212, 116] on img at bounding box center [210, 119] width 16 height 16
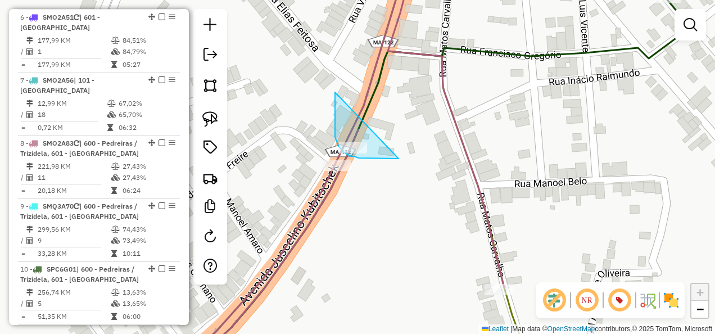
drag, startPoint x: 335, startPoint y: 92, endPoint x: 398, endPoint y: 158, distance: 91.8
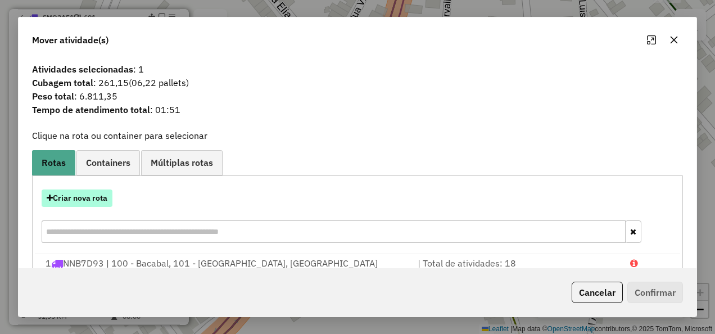
click at [101, 199] on button "Criar nova rota" at bounding box center [77, 197] width 71 height 17
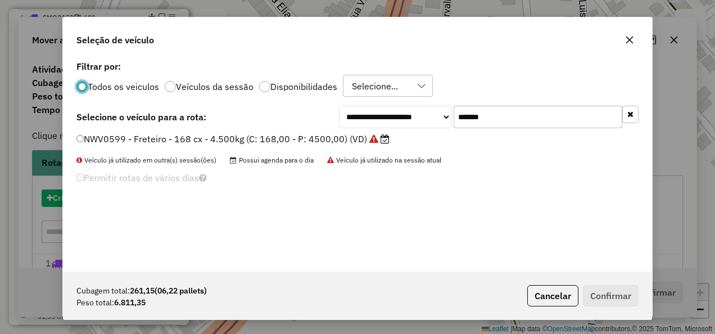
scroll to position [6, 3]
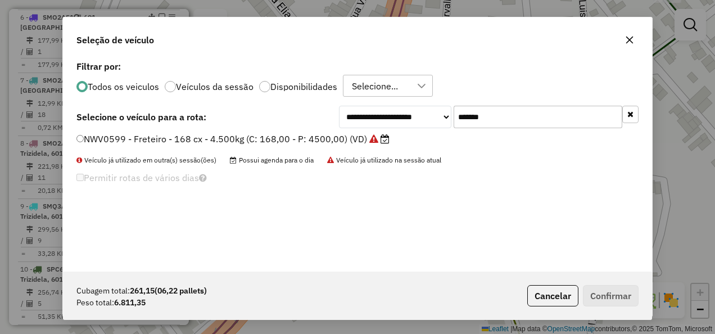
drag, startPoint x: 537, startPoint y: 124, endPoint x: 383, endPoint y: 148, distance: 155.4
click at [383, 148] on div "**********" at bounding box center [357, 165] width 589 height 214
paste input "text"
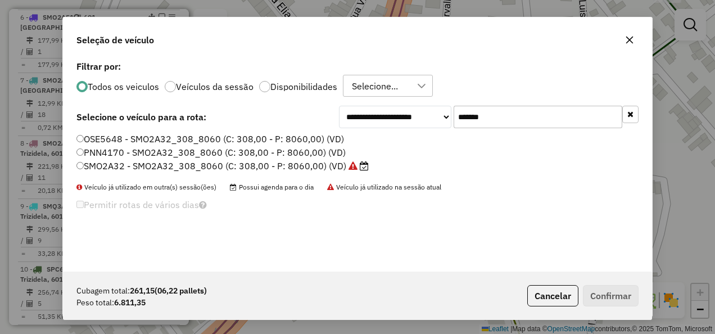
type input "*******"
click at [292, 170] on label "SMO2A32 - SMO2A32_308_8060 (C: 308,00 - P: 8060,00) (VD)" at bounding box center [222, 165] width 292 height 13
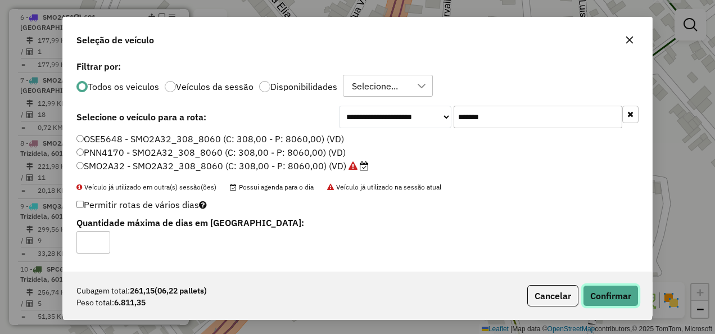
click at [627, 289] on button "Confirmar" at bounding box center [611, 295] width 56 height 21
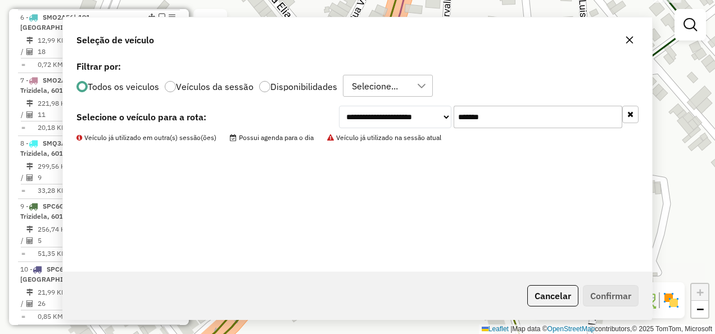
scroll to position [633, 0]
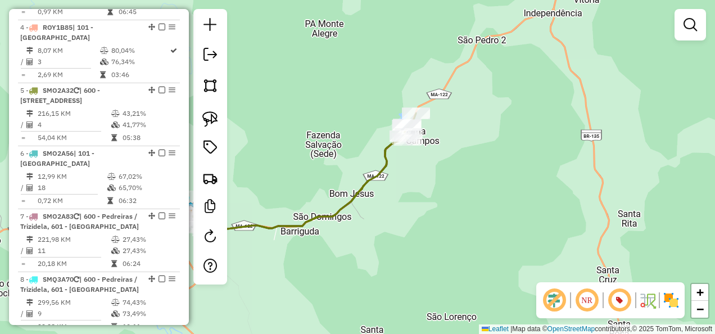
click at [693, 27] on em at bounding box center [689, 24] width 13 height 13
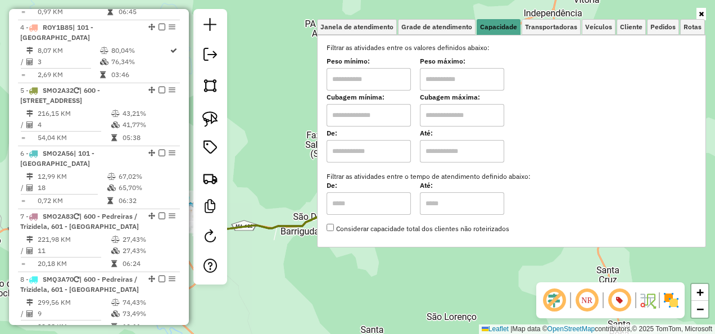
click at [387, 126] on div "Filtrar as atividades entre os valores definidos abaixo: Peso mínimo: Peso máxi…" at bounding box center [512, 138] width 370 height 191
click at [385, 119] on input "text" at bounding box center [369, 115] width 84 height 22
type input "****"
drag, startPoint x: 458, startPoint y: 118, endPoint x: 419, endPoint y: 130, distance: 40.2
click at [419, 130] on div "Filtrar as atividades entre os valores definidos abaixo: Peso mínimo: Peso máxi…" at bounding box center [512, 138] width 370 height 191
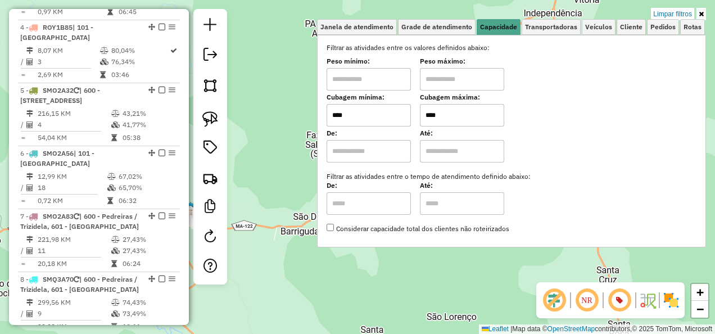
type input "****"
click at [363, 289] on div "Limpar filtros Janela de atendimento Grade de atendimento Capacidade Transporta…" at bounding box center [357, 167] width 715 height 334
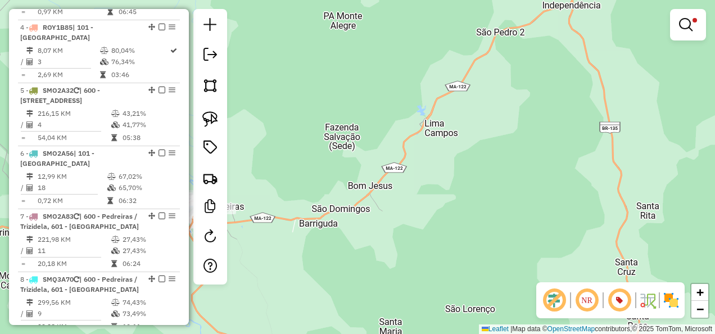
drag, startPoint x: 361, startPoint y: 242, endPoint x: 483, endPoint y: 179, distance: 137.2
click at [443, 204] on div "Limpar filtros Janela de atendimento Grade de atendimento Capacidade Transporta…" at bounding box center [357, 167] width 715 height 334
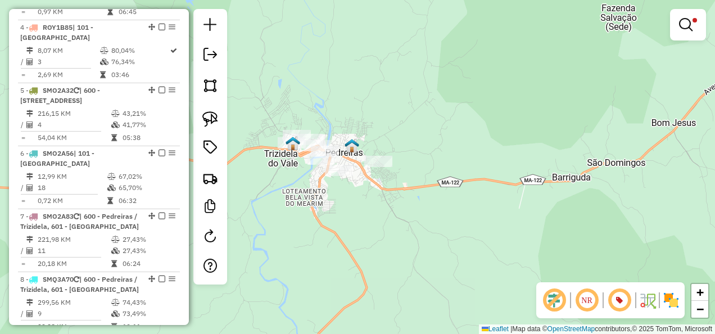
drag, startPoint x: 561, startPoint y: 137, endPoint x: 537, endPoint y: 164, distance: 35.8
click at [537, 164] on div "Limpar filtros Janela de atendimento Grade de atendimento Capacidade Transporta…" at bounding box center [357, 167] width 715 height 334
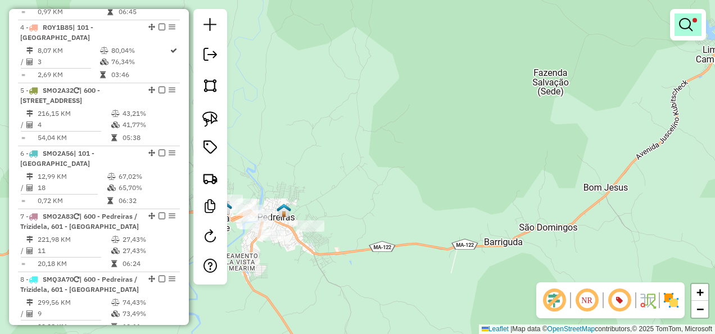
click at [680, 26] on em at bounding box center [685, 24] width 13 height 13
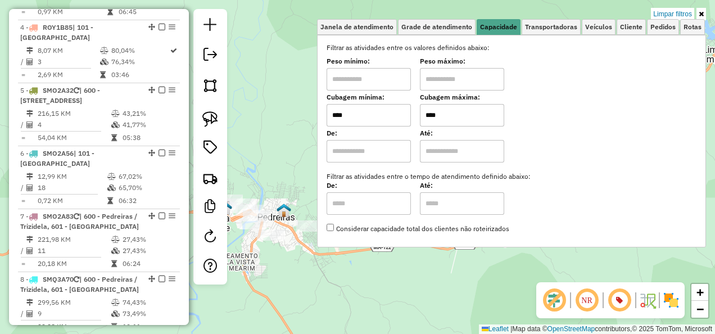
click at [286, 156] on div "Limpar filtros Janela de atendimento Grade de atendimento Capacidade Transporta…" at bounding box center [357, 167] width 715 height 334
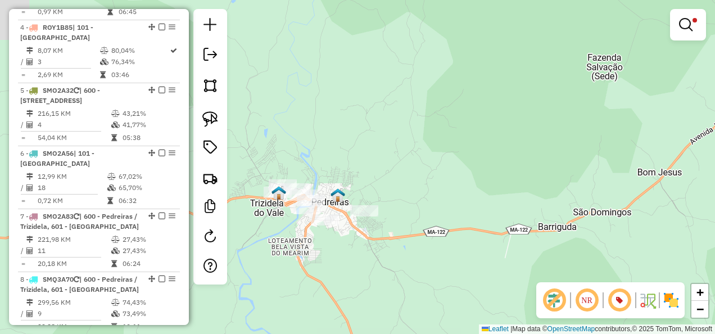
drag, startPoint x: 341, startPoint y: 141, endPoint x: 332, endPoint y: 141, distance: 8.4
click at [343, 139] on div "Limpar filtros Janela de atendimento Grade de atendimento Capacidade Transporta…" at bounding box center [357, 167] width 715 height 334
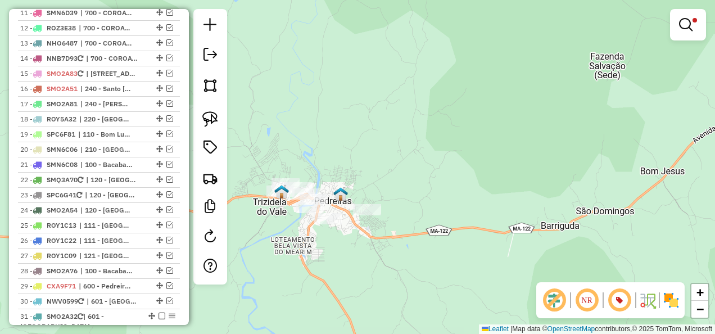
scroll to position [1195, 0]
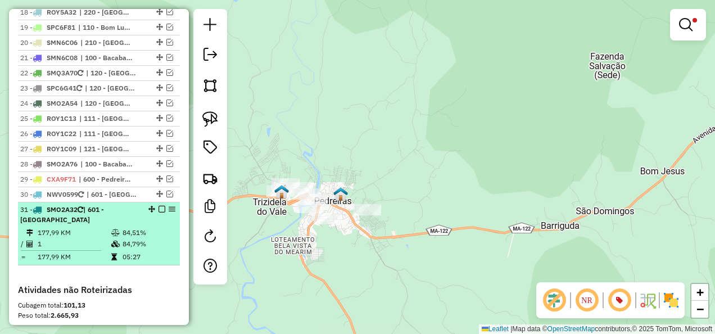
click at [92, 225] on div "31 - SMO2A32 | 601 - Lima Campos" at bounding box center [79, 215] width 119 height 20
select select "**********"
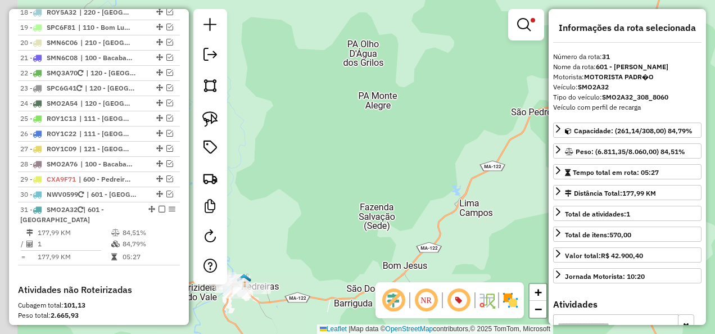
drag, startPoint x: 371, startPoint y: 236, endPoint x: 469, endPoint y: 198, distance: 105.5
click at [463, 199] on div "Limpar filtros Janela de atendimento Grade de atendimento Capacidade Transporta…" at bounding box center [357, 167] width 715 height 334
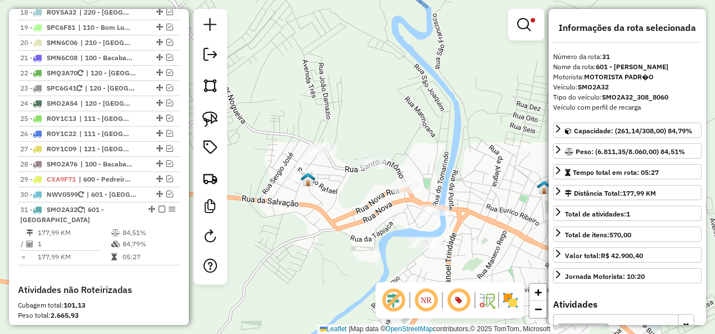
drag, startPoint x: 362, startPoint y: 227, endPoint x: 324, endPoint y: 230, distance: 37.8
click at [324, 230] on div "Limpar filtros Janela de atendimento Grade de atendimento Capacidade Transporta…" at bounding box center [357, 167] width 715 height 334
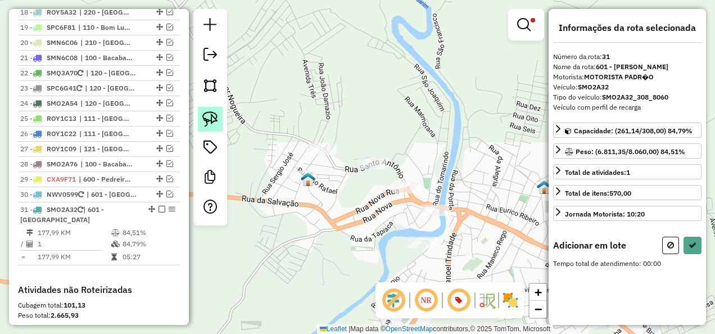
click at [218, 126] on img at bounding box center [210, 119] width 16 height 16
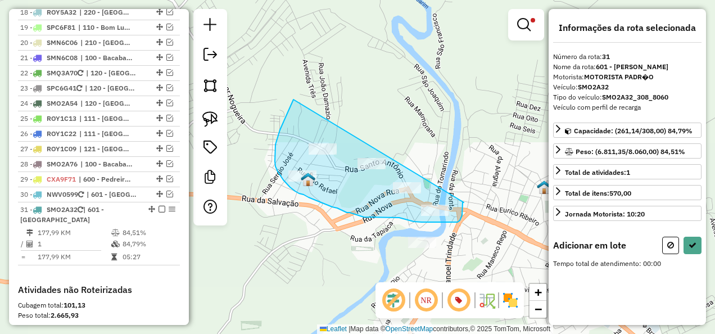
drag, startPoint x: 275, startPoint y: 150, endPoint x: 464, endPoint y: 202, distance: 195.9
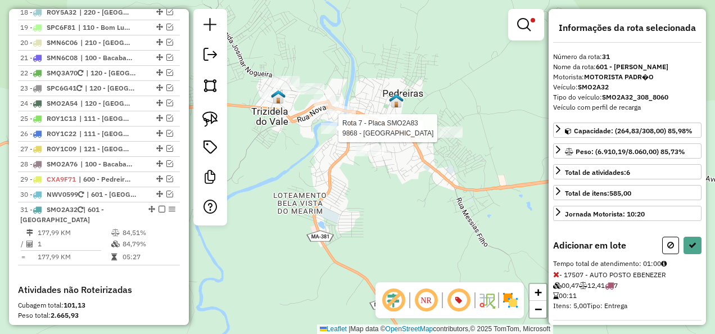
click at [334, 134] on div at bounding box center [335, 128] width 28 height 11
click at [527, 28] on em at bounding box center [523, 24] width 13 height 13
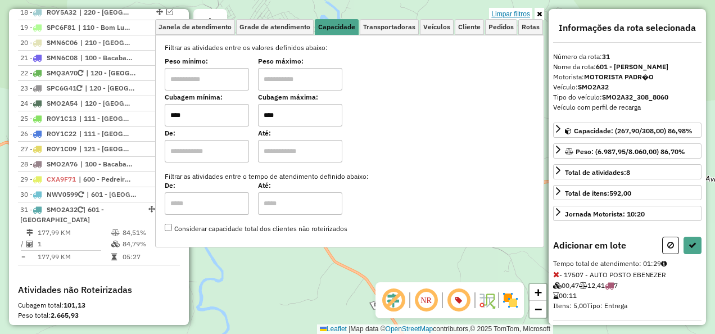
click at [519, 11] on link "Limpar filtros" at bounding box center [510, 14] width 43 height 12
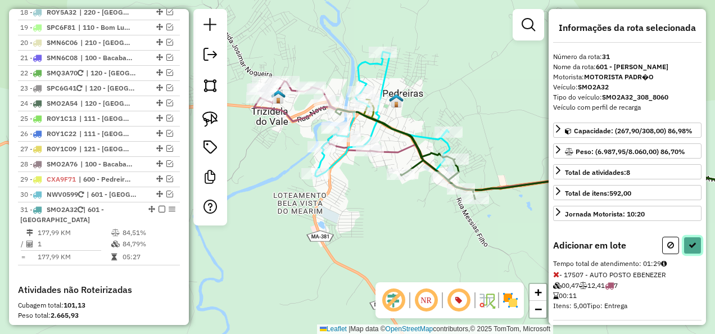
click at [690, 237] on button at bounding box center [692, 245] width 18 height 17
select select "**********"
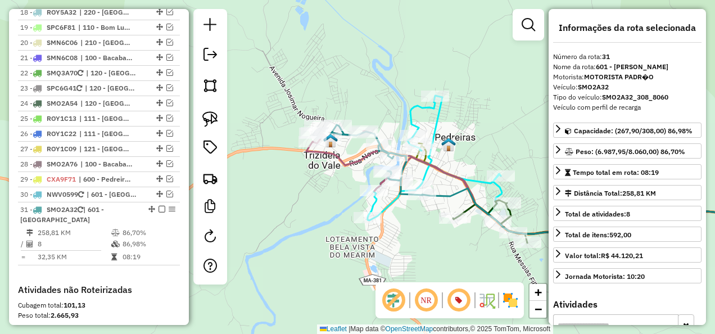
drag, startPoint x: 268, startPoint y: 144, endPoint x: 325, endPoint y: 197, distance: 78.0
click at [324, 194] on div "Janela de atendimento Grade de atendimento Capacidade Transportadoras Veículos …" at bounding box center [357, 167] width 715 height 334
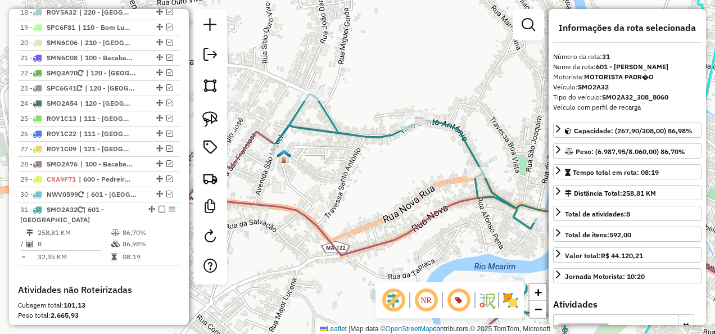
drag, startPoint x: 352, startPoint y: 169, endPoint x: 400, endPoint y: 166, distance: 47.9
click at [398, 166] on div "Janela de atendimento Grade de atendimento Capacidade Transportadoras Veículos …" at bounding box center [357, 167] width 715 height 334
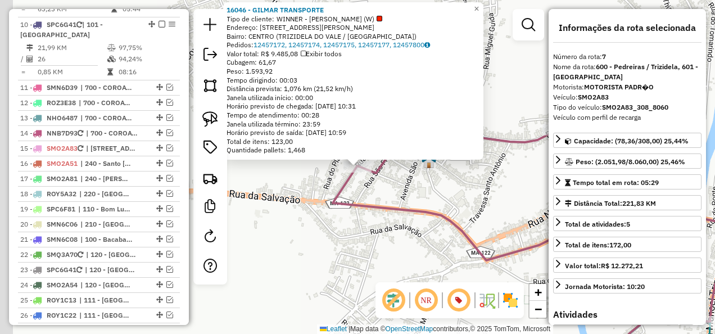
scroll to position [832, 0]
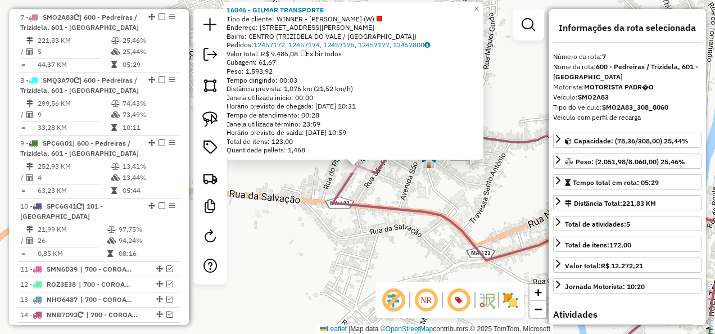
click at [380, 199] on div "16046 - GILMAR TRANSPORTE Tipo de cliente: WINNER - ROTA (W) Endereço: rua Serg…" at bounding box center [357, 167] width 715 height 334
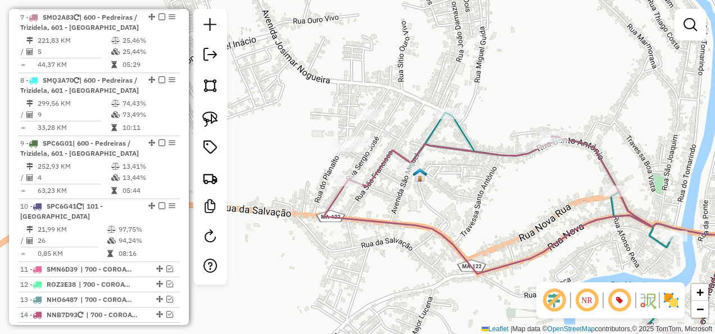
drag, startPoint x: 447, startPoint y: 172, endPoint x: 386, endPoint y: 194, distance: 65.6
click at [386, 194] on div "Janela de atendimento Grade de atendimento Capacidade Transportadoras Veículos …" at bounding box center [357, 167] width 715 height 334
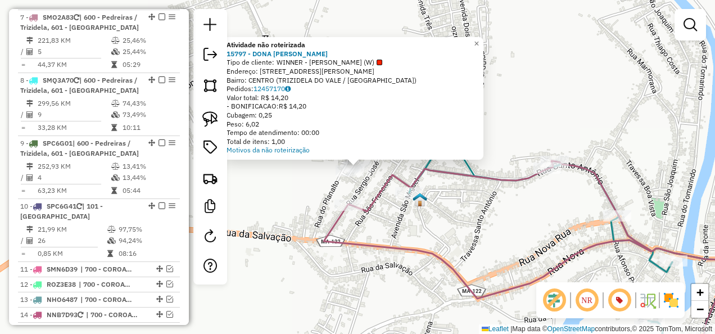
click at [344, 176] on div at bounding box center [350, 170] width 28 height 11
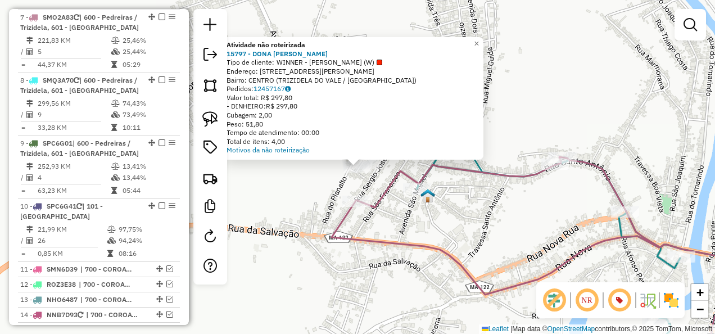
click at [312, 195] on div "Atividade não roteirizada 15797 - DONA GENA RESTOBAR Tipo de cliente: WINNER - …" at bounding box center [357, 167] width 715 height 334
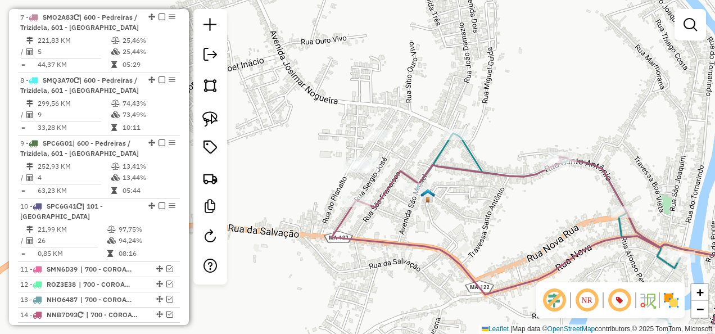
click at [473, 153] on icon at bounding box center [574, 250] width 314 height 234
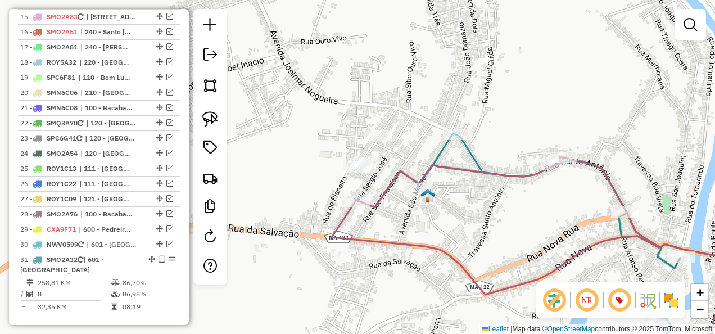
select select "**********"
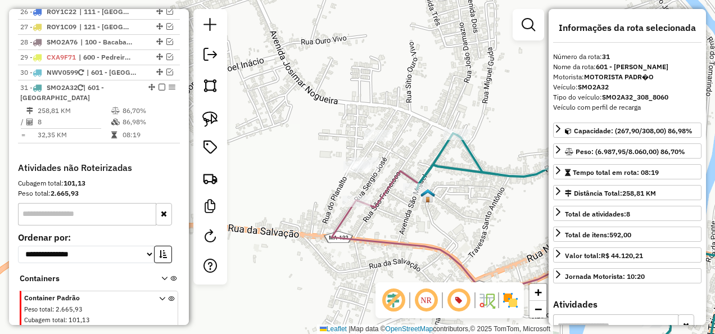
scroll to position [1370, 0]
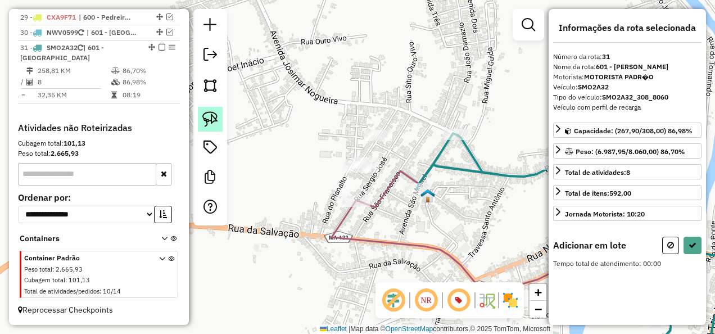
click at [212, 124] on img at bounding box center [210, 119] width 16 height 16
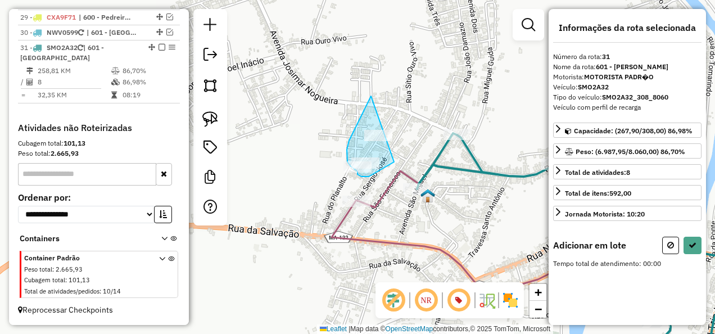
drag, startPoint x: 349, startPoint y: 141, endPoint x: 396, endPoint y: 161, distance: 51.6
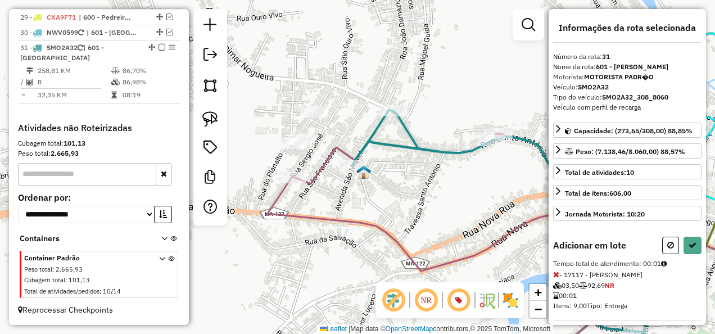
drag, startPoint x: 506, startPoint y: 241, endPoint x: 442, endPoint y: 217, distance: 68.3
click at [442, 217] on div "Janela de atendimento Grade de atendimento Capacidade Transportadoras Veículos …" at bounding box center [357, 167] width 715 height 334
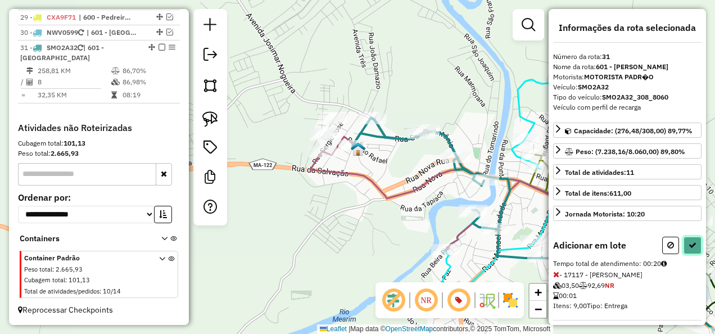
click at [688, 242] on icon at bounding box center [692, 245] width 8 height 8
select select "**********"
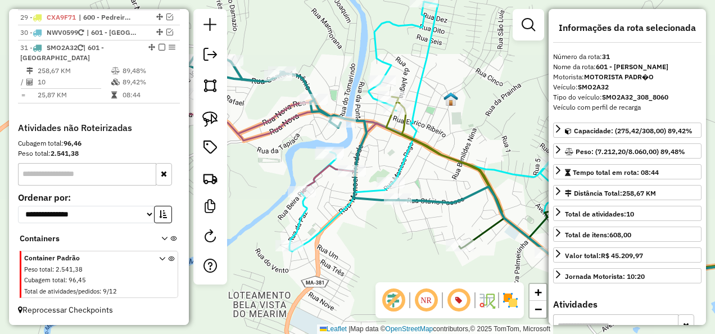
drag, startPoint x: 395, startPoint y: 265, endPoint x: 336, endPoint y: 231, distance: 68.0
click at [339, 233] on div "Janela de atendimento Grade de atendimento Capacidade Transportadoras Veículos …" at bounding box center [357, 167] width 715 height 334
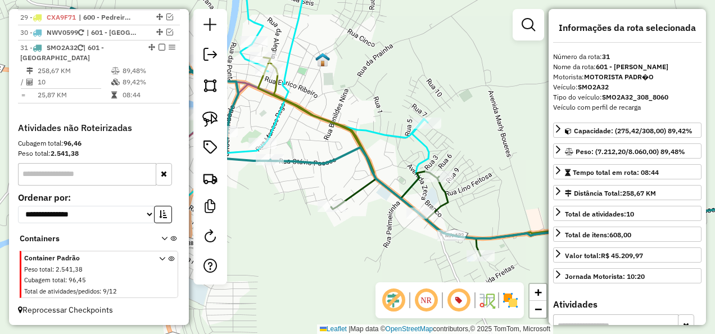
drag, startPoint x: 383, startPoint y: 246, endPoint x: 502, endPoint y: 261, distance: 119.5
click at [502, 261] on div "Janela de atendimento Grade de atendimento Capacidade Transportadoras Veículos …" at bounding box center [357, 167] width 715 height 334
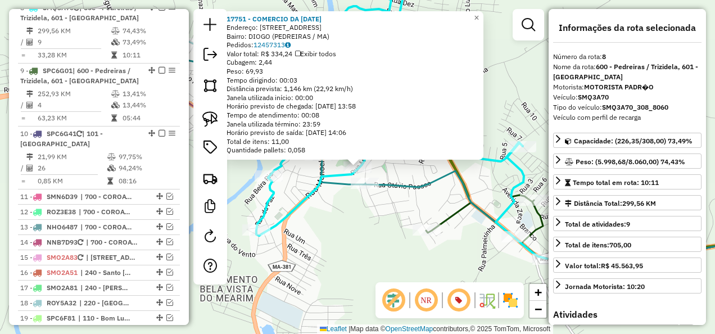
click at [389, 181] on icon at bounding box center [467, 146] width 637 height 230
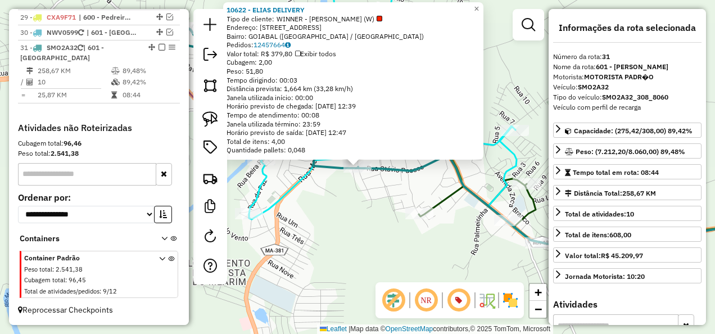
click at [362, 215] on div "10622 - ELIAS DELIVERY Tipo de cliente: WINNER - ROTA (W) Endereço: RUA OT�VIO …" at bounding box center [357, 167] width 715 height 334
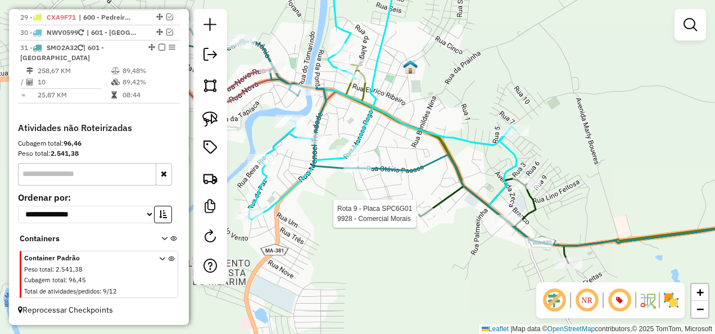
select select "**********"
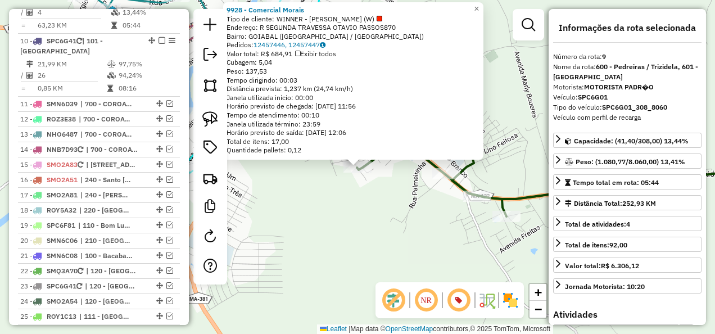
scroll to position [977, 0]
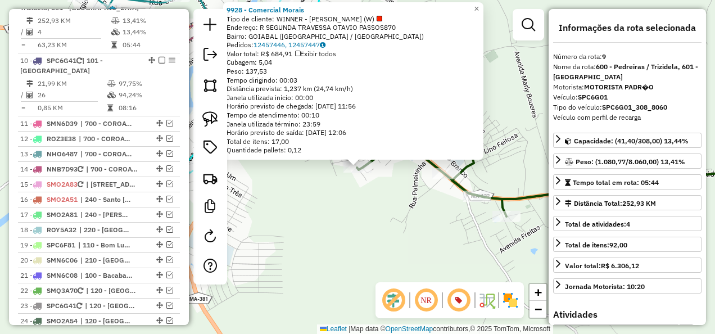
click at [407, 219] on div "9928 - Comercial Morais Tipo de cliente: WINNER - ROTA (W) Endereço: R SEGUNDA …" at bounding box center [357, 167] width 715 height 334
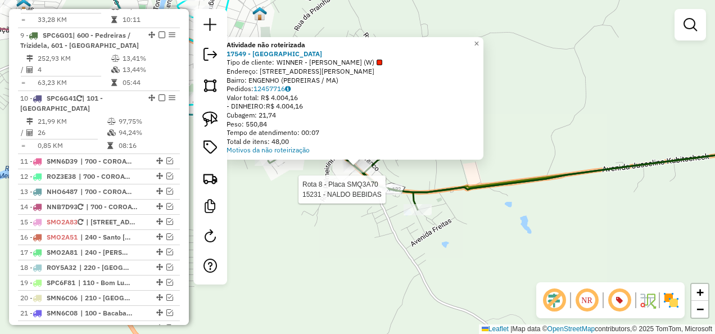
select select "**********"
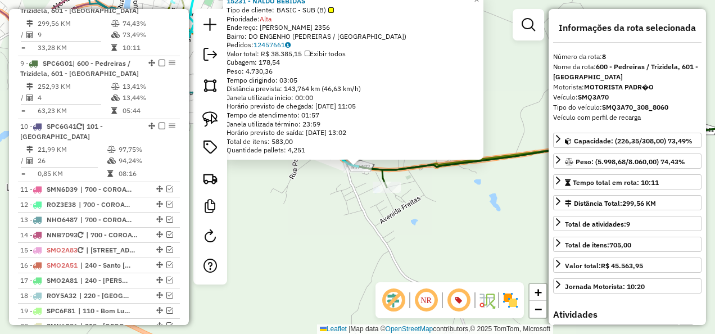
scroll to position [904, 0]
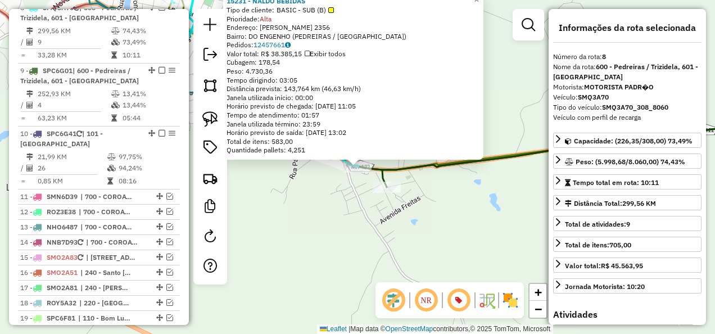
click at [364, 209] on div "Rota 8 - Placa SMQ3A70 15231 - NALDO BEBIDAS Rota 9 - Placa SPC6G01 6115 - BAR …" at bounding box center [357, 167] width 715 height 334
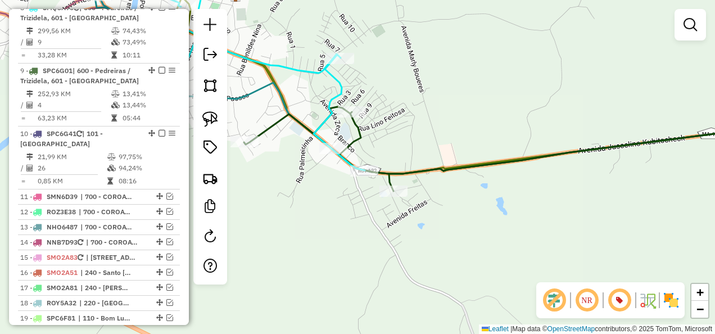
drag, startPoint x: 347, startPoint y: 210, endPoint x: 437, endPoint y: 247, distance: 97.3
click at [436, 247] on div "Janela de atendimento Grade de atendimento Capacidade Transportadoras Veículos …" at bounding box center [357, 167] width 715 height 334
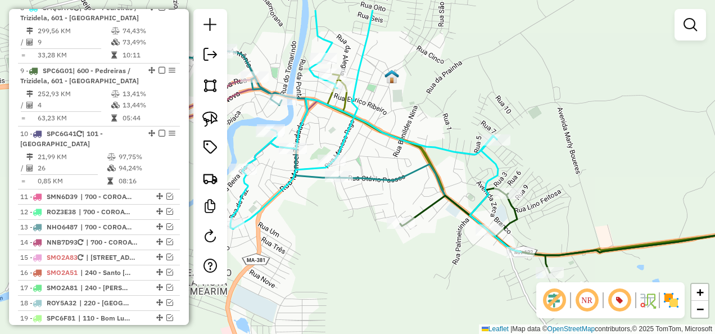
drag, startPoint x: 312, startPoint y: 151, endPoint x: 374, endPoint y: 192, distance: 74.5
click at [374, 192] on div "Janela de atendimento Grade de atendimento Capacidade Transportadoras Veículos …" at bounding box center [357, 167] width 715 height 334
select select "**********"
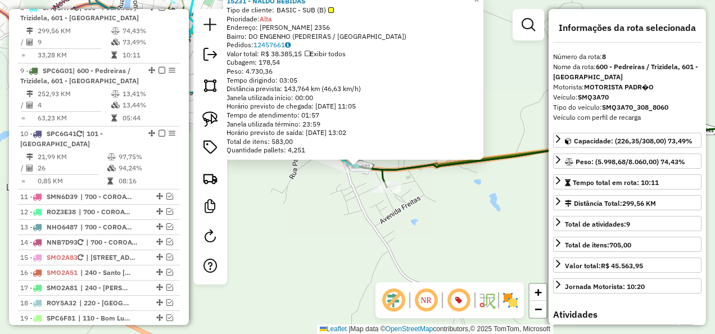
click at [359, 229] on div "Rota 8 - Placa SMQ3A70 15231 - NALDO BEBIDAS × 15231 - NALDO BEBIDAS Tipo de cl…" at bounding box center [357, 167] width 715 height 334
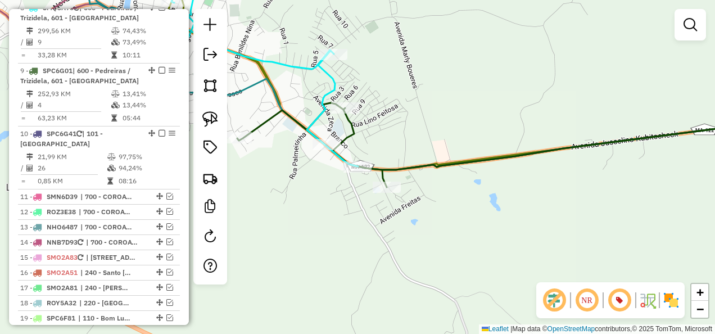
drag, startPoint x: 332, startPoint y: 215, endPoint x: 454, endPoint y: 251, distance: 127.3
click at [453, 251] on div "Janela de atendimento Grade de atendimento Capacidade Transportadoras Veículos …" at bounding box center [357, 167] width 715 height 334
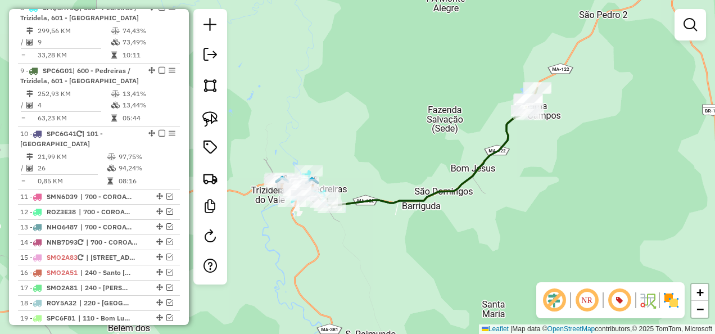
drag, startPoint x: 447, startPoint y: 207, endPoint x: 409, endPoint y: 245, distance: 54.4
click at [409, 238] on div "Janela de atendimento Grade de atendimento Capacidade Transportadoras Veículos …" at bounding box center [357, 167] width 715 height 334
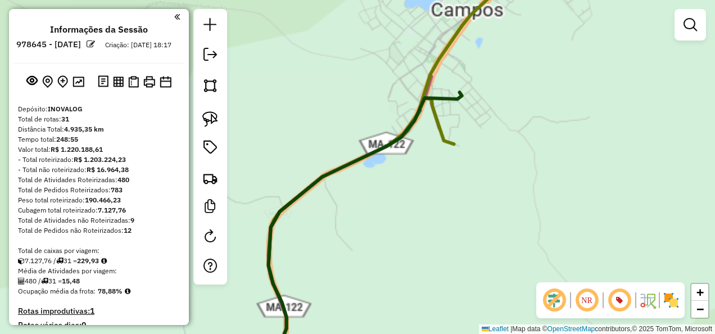
scroll to position [904, 0]
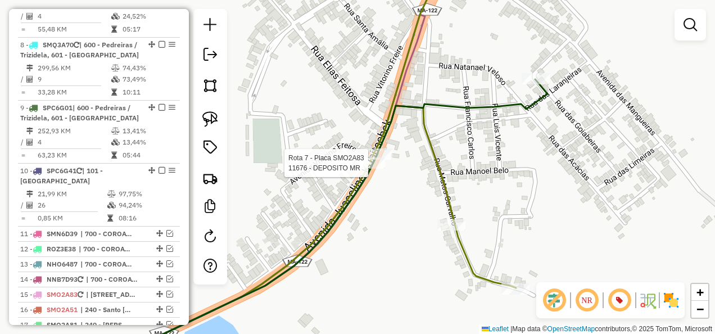
select select "**********"
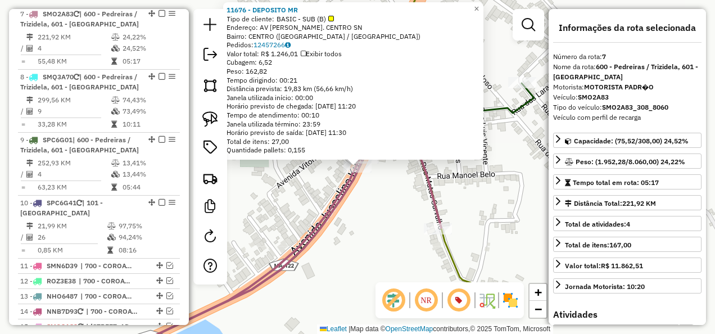
scroll to position [832, 0]
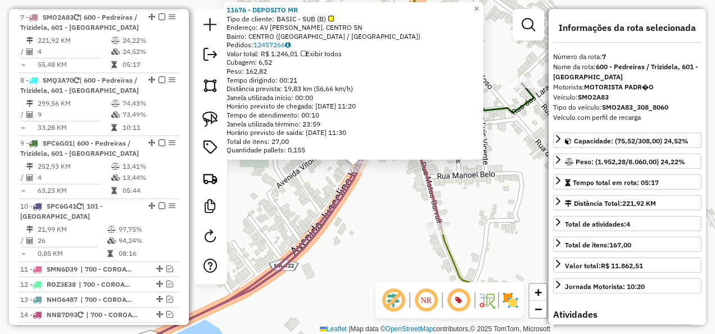
click at [379, 202] on div "11676 - DEPOSITO MR Tipo de cliente: BASIC - SUB (B) Endereço: AV [PERSON_NAME]…" at bounding box center [357, 167] width 715 height 334
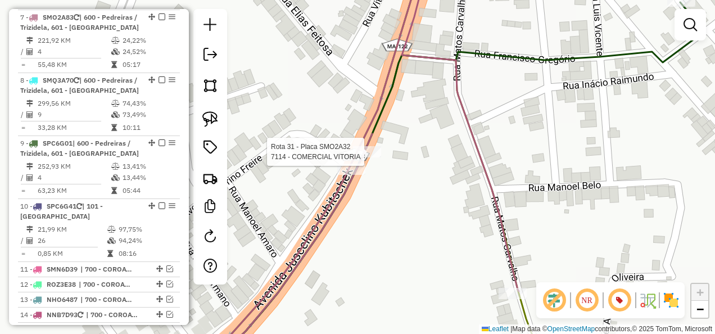
select select "**********"
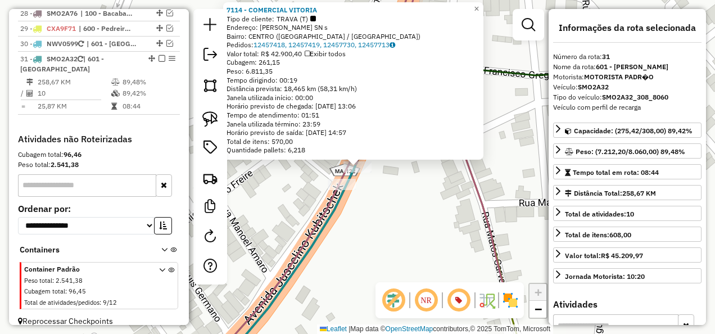
scroll to position [1370, 0]
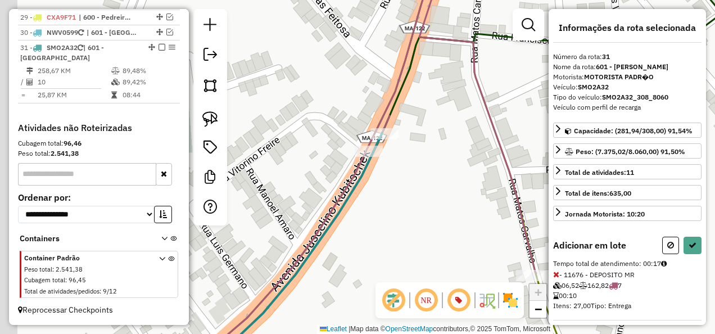
drag, startPoint x: 334, startPoint y: 263, endPoint x: 472, endPoint y: 128, distance: 193.2
click at [463, 136] on div "Janela de atendimento Grade de atendimento Capacidade Transportadoras Veículos …" at bounding box center [357, 167] width 715 height 334
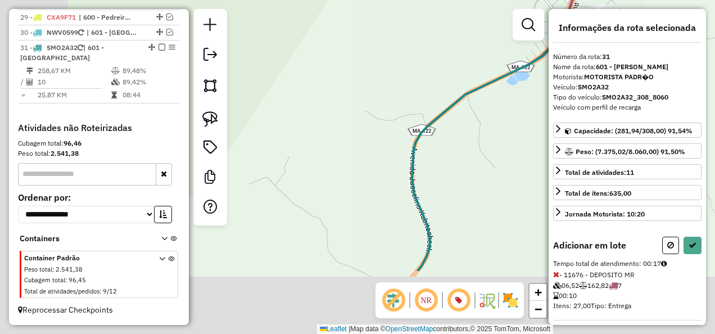
drag, startPoint x: 354, startPoint y: 169, endPoint x: 460, endPoint y: 75, distance: 141.4
click at [443, 89] on div "Janela de atendimento Grade de atendimento Capacidade Transportadoras Veículos …" at bounding box center [357, 167] width 715 height 334
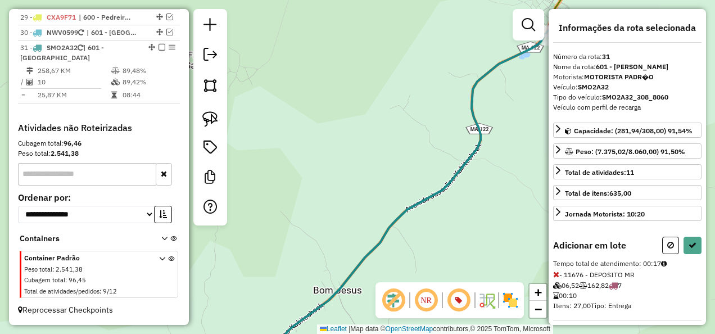
drag, startPoint x: 333, startPoint y: 214, endPoint x: 518, endPoint y: 72, distance: 233.7
click at [484, 96] on div "Janela de atendimento Grade de atendimento Capacidade Transportadoras Veículos …" at bounding box center [357, 167] width 715 height 334
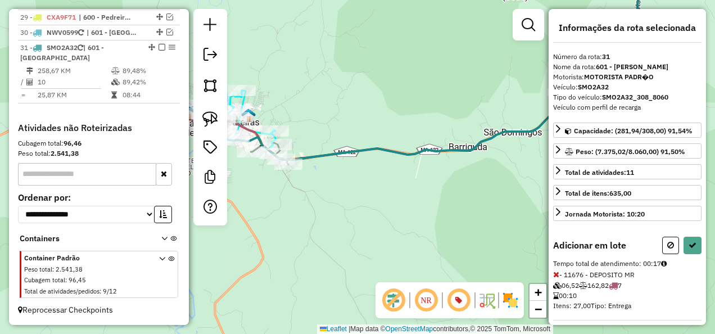
drag, startPoint x: 364, startPoint y: 180, endPoint x: 496, endPoint y: 175, distance: 132.7
click at [496, 175] on div "Janela de atendimento Grade de atendimento Capacidade Transportadoras Veículos …" at bounding box center [357, 167] width 715 height 334
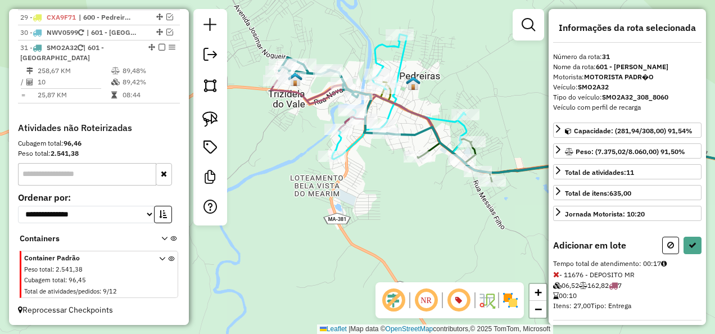
drag, startPoint x: 435, startPoint y: 223, endPoint x: 513, endPoint y: 250, distance: 82.1
click at [513, 250] on div "Janela de atendimento Grade de atendimento Capacidade Transportadoras Veículos …" at bounding box center [357, 167] width 715 height 334
click at [690, 243] on icon at bounding box center [692, 245] width 8 height 8
select select "**********"
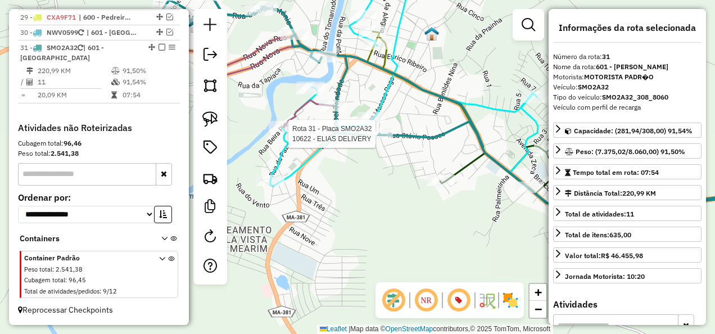
click at [379, 139] on div at bounding box center [379, 133] width 28 height 11
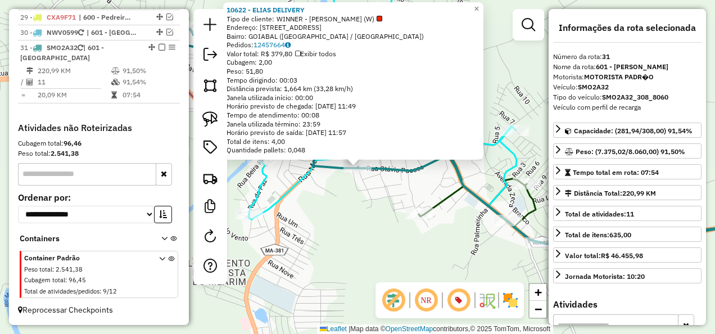
click at [326, 242] on div "Rota 31 - Placa SMO2A32 10622 - ELIAS DELIVERY 10622 - ELIAS DELIVERY Tipo de c…" at bounding box center [357, 167] width 715 height 334
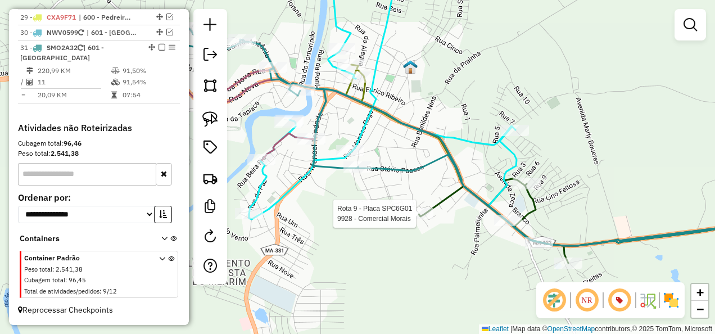
select select "**********"
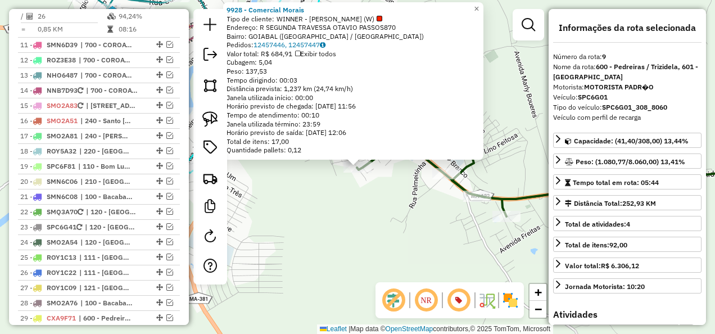
scroll to position [977, 0]
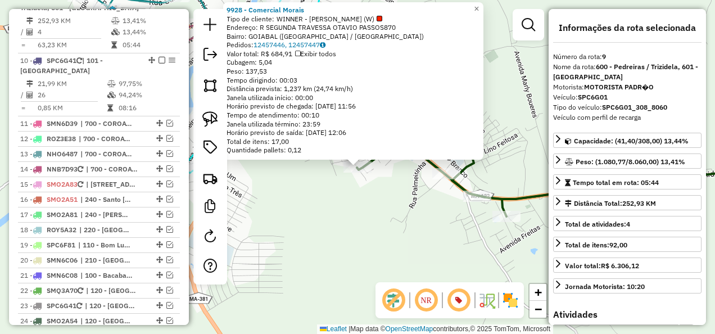
click at [313, 169] on div "9928 - Comercial Morais Tipo de cliente: WINNER - ROTA (W) Endereço: R SEGUNDA …" at bounding box center [357, 167] width 715 height 334
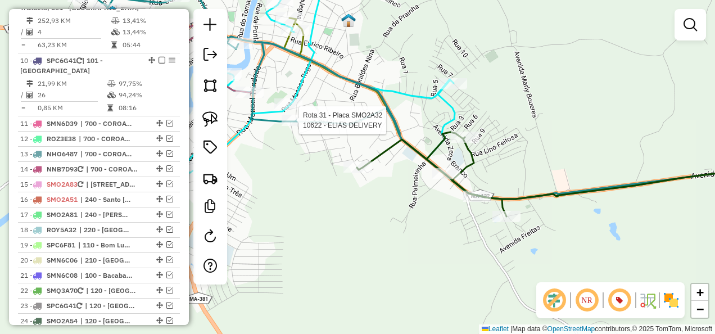
select select "**********"
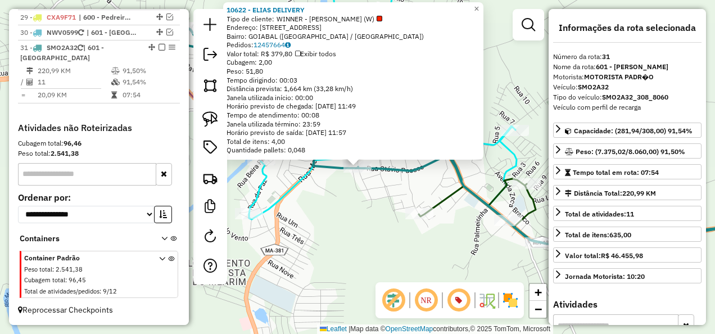
scroll to position [1370, 0]
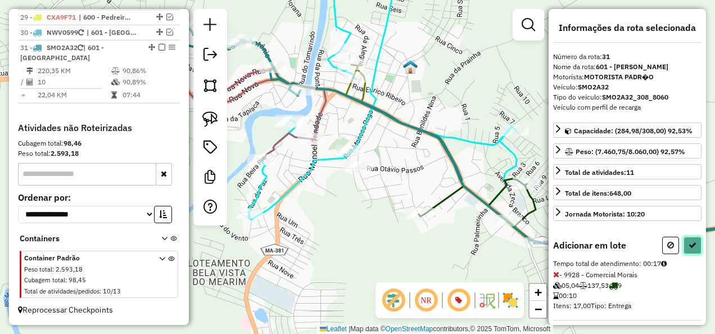
click at [696, 241] on button at bounding box center [692, 245] width 18 height 17
select select "**********"
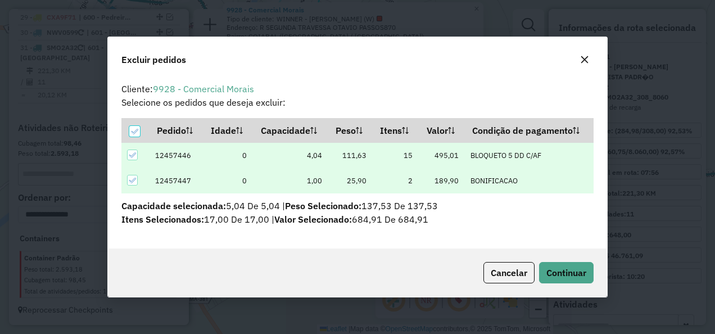
scroll to position [6, 3]
click at [587, 277] on button "Continuar" at bounding box center [566, 272] width 55 height 21
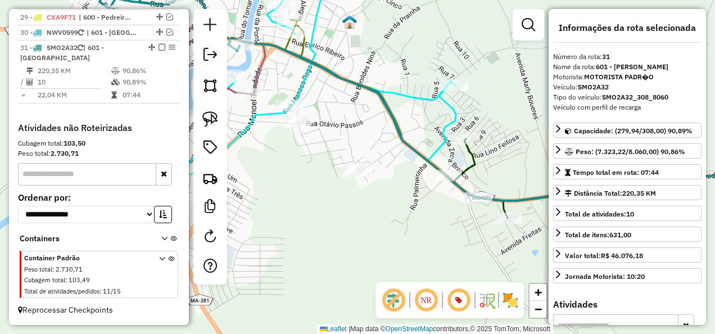
drag, startPoint x: 306, startPoint y: 188, endPoint x: 426, endPoint y: 229, distance: 127.1
click at [425, 229] on div "Janela de atendimento Grade de atendimento Capacidade Transportadoras Veículos …" at bounding box center [357, 167] width 715 height 334
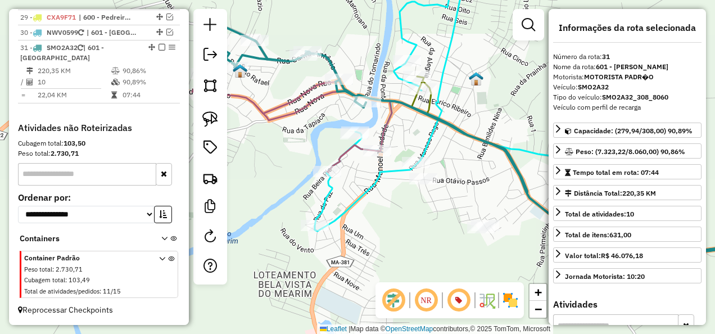
drag, startPoint x: 372, startPoint y: 201, endPoint x: 377, endPoint y: 240, distance: 39.6
click at [377, 239] on div "Janela de atendimento Grade de atendimento Capacidade Transportadoras Veículos …" at bounding box center [357, 167] width 715 height 334
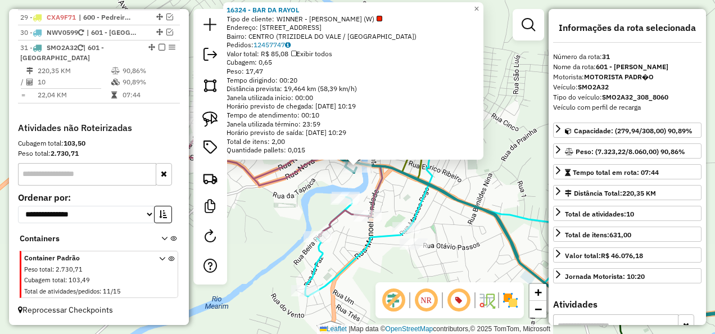
click at [404, 193] on div "16324 - BAR DA RAYOL Tipo de cliente: WINNER - ROTA (W) Endereço: Rua Tv Messia…" at bounding box center [357, 167] width 715 height 334
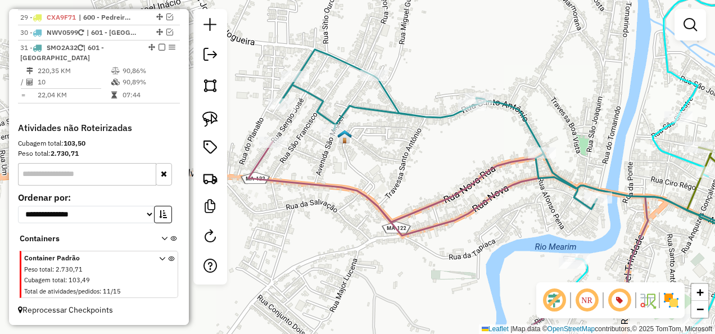
drag, startPoint x: 378, startPoint y: 209, endPoint x: 296, endPoint y: 144, distance: 104.0
click at [308, 158] on icon at bounding box center [500, 240] width 504 height 197
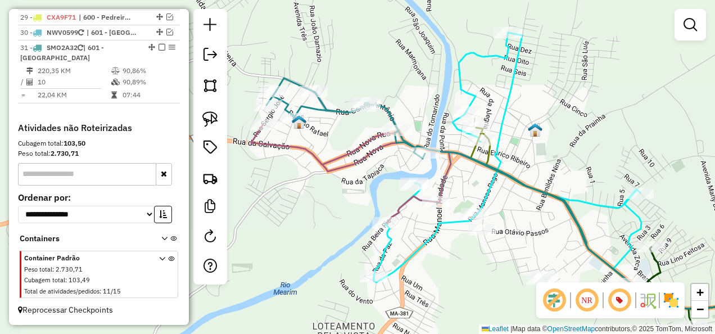
drag, startPoint x: 338, startPoint y: 192, endPoint x: 254, endPoint y: 124, distance: 108.7
click at [266, 139] on div "Janela de atendimento Grade de atendimento Capacidade Transportadoras Veículos …" at bounding box center [357, 167] width 715 height 334
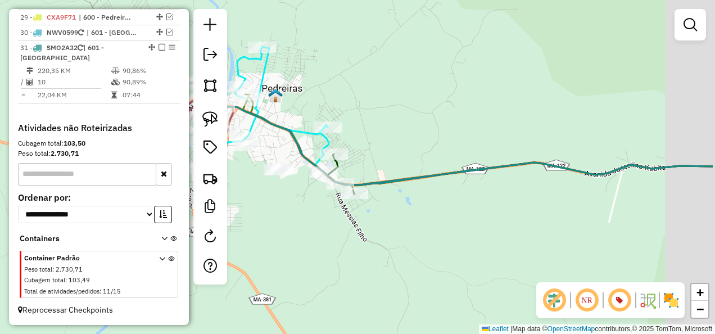
drag, startPoint x: 479, startPoint y: 208, endPoint x: 346, endPoint y: 220, distance: 133.8
click at [346, 220] on div "Janela de atendimento Grade de atendimento Capacidade Transportadoras Veículos …" at bounding box center [357, 167] width 715 height 334
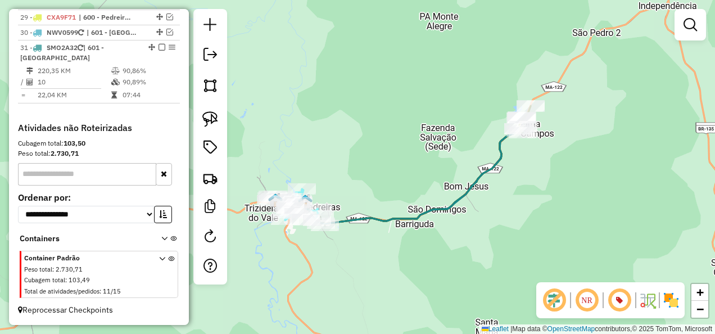
drag, startPoint x: 511, startPoint y: 175, endPoint x: 447, endPoint y: 232, distance: 85.6
click at [449, 232] on div "Janela de atendimento Grade de atendimento Capacidade Transportadoras Veículos …" at bounding box center [357, 167] width 715 height 334
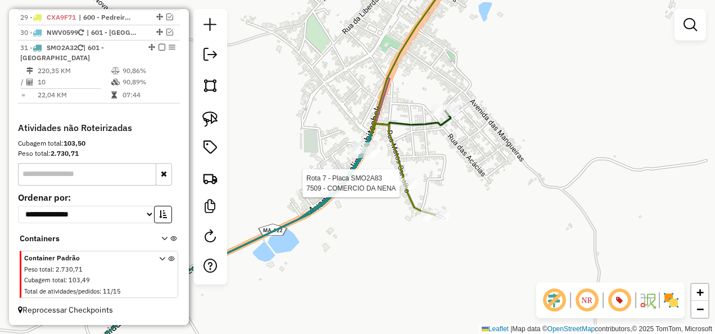
select select "**********"
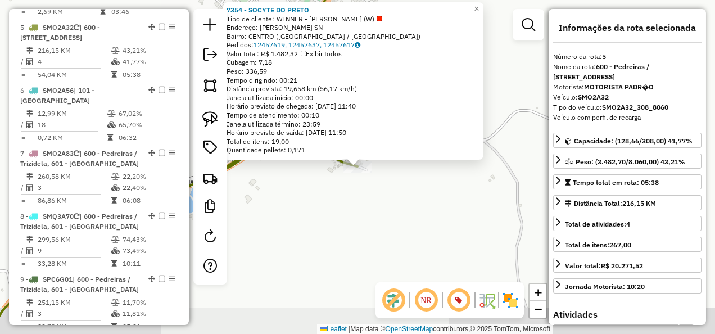
click at [433, 216] on div "Rota 5 - Placa SMO2A32 7354 - SOCYTE DO PRETO × 7354 - SOCYTE DO PRETO Tipo de …" at bounding box center [357, 167] width 715 height 334
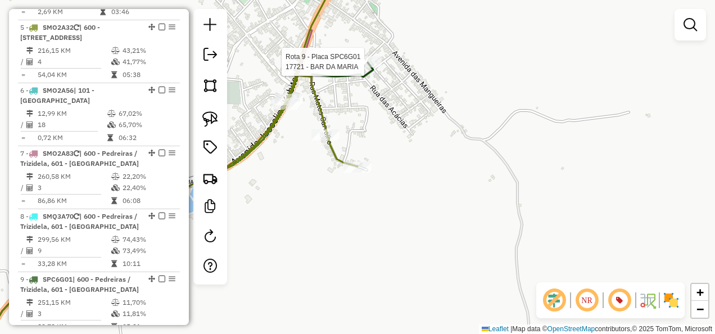
select select "**********"
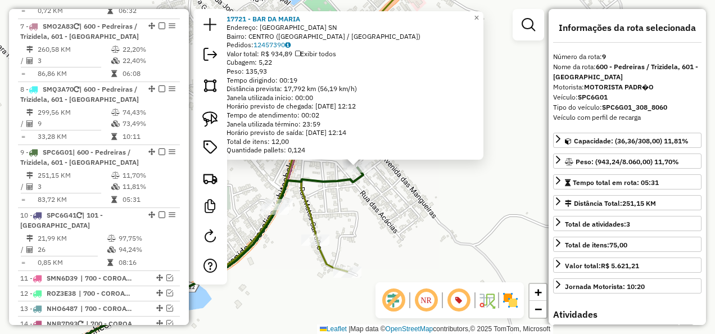
scroll to position [977, 0]
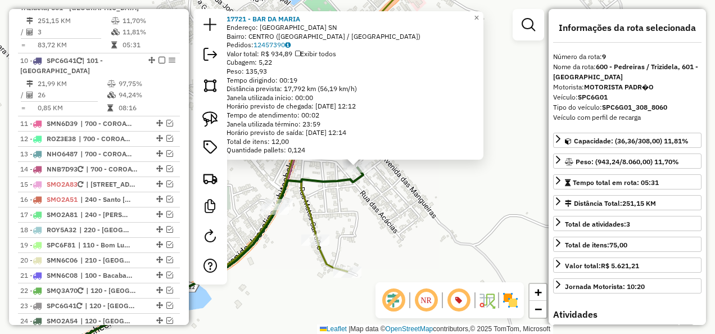
click at [442, 205] on div "17721 - BAR DA MARIA Endereço: Rua das Goiabeiras SN Bairro: CENTRO (LIMA CAMPO…" at bounding box center [357, 167] width 715 height 334
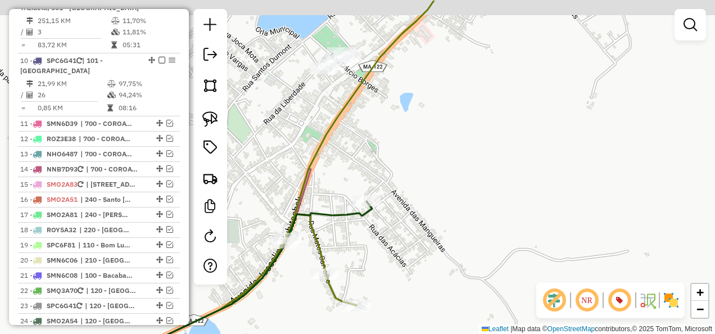
drag, startPoint x: 418, startPoint y: 221, endPoint x: 428, endPoint y: 250, distance: 29.9
click at [428, 250] on div "Janela de atendimento Grade de atendimento Capacidade Transportadoras Veículos …" at bounding box center [357, 167] width 715 height 334
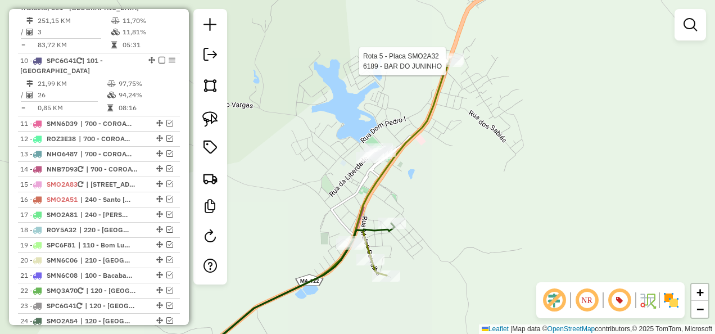
click at [450, 67] on div at bounding box center [448, 61] width 28 height 11
select select "**********"
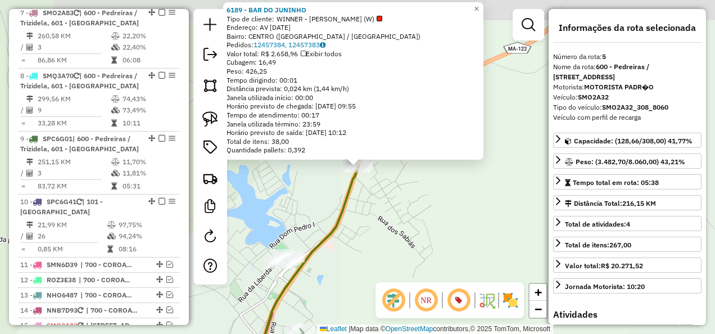
scroll to position [696, 0]
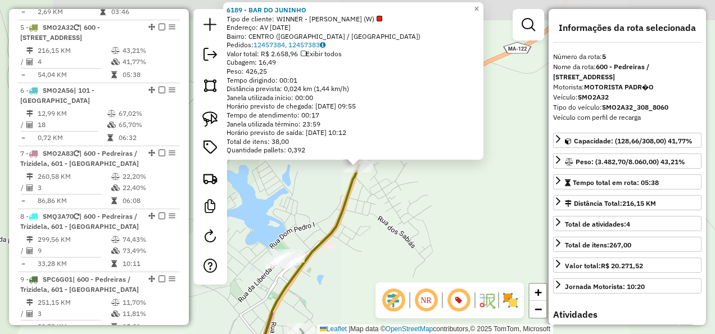
click at [425, 185] on div "6189 - BAR DO JUNINHO Tipo de cliente: WINNER - ROTA (W) Endereço: AV 15 DE JAN…" at bounding box center [357, 167] width 715 height 334
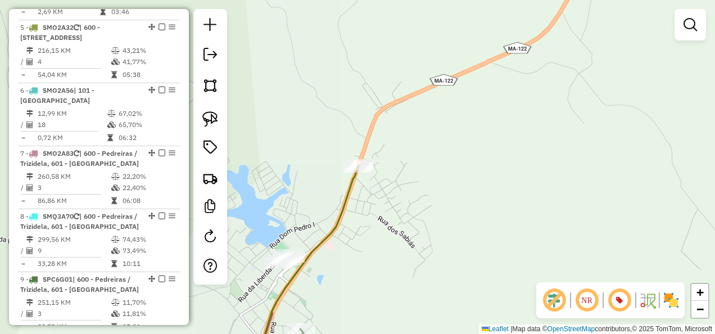
drag, startPoint x: 414, startPoint y: 148, endPoint x: 425, endPoint y: 123, distance: 28.2
click at [418, 139] on div "Janela de atendimento Grade de atendimento Capacidade Transportadoras Veículos …" at bounding box center [357, 167] width 715 height 334
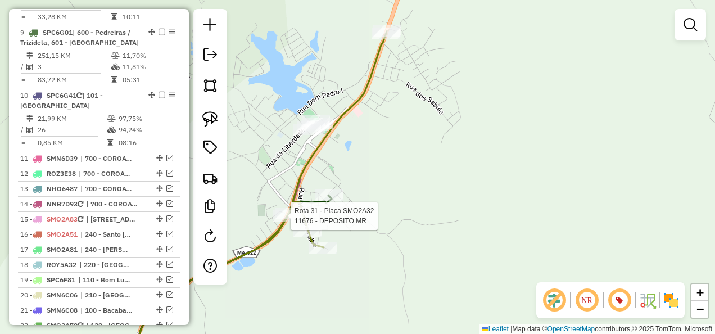
select select "**********"
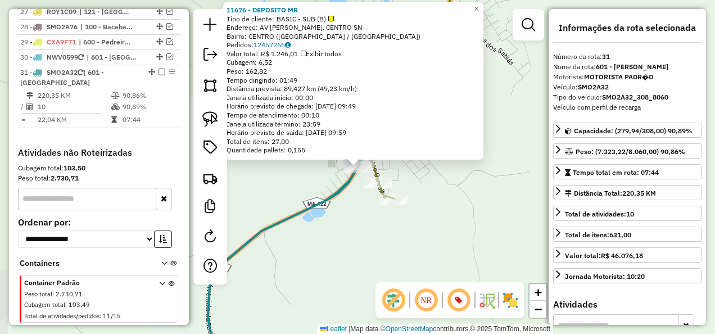
scroll to position [1370, 0]
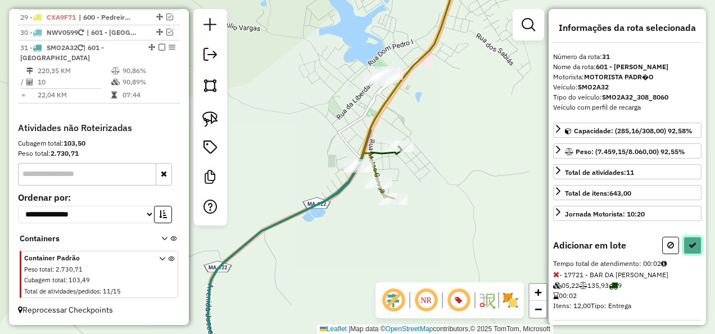
click at [694, 241] on button at bounding box center [692, 245] width 18 height 17
select select "**********"
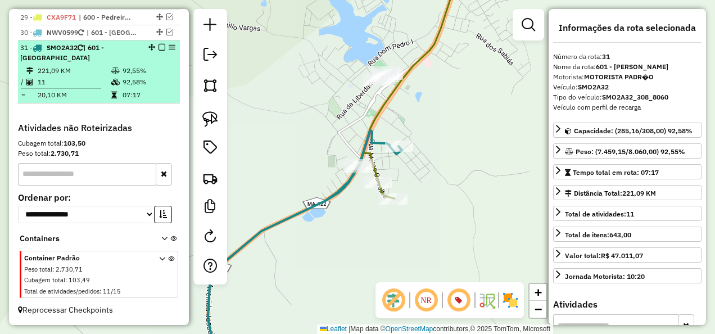
click at [159, 47] on em at bounding box center [161, 47] width 7 height 7
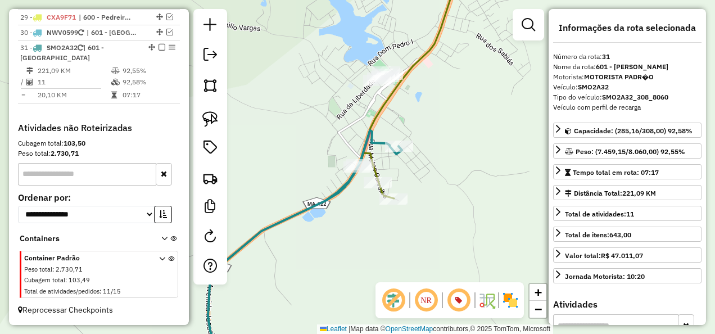
scroll to position [1322, 0]
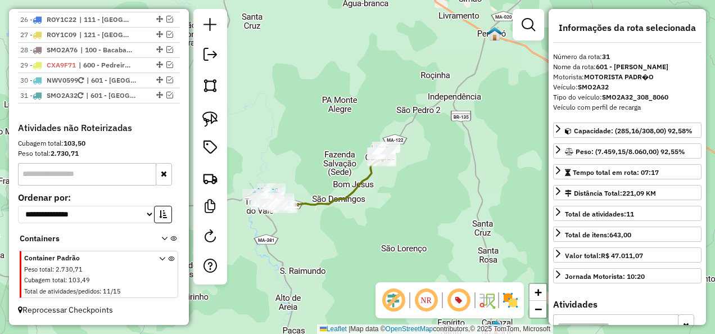
drag, startPoint x: 285, startPoint y: 118, endPoint x: 330, endPoint y: 106, distance: 47.2
click at [330, 106] on div "Janela de atendimento Grade de atendimento Capacidade Transportadoras Veículos …" at bounding box center [357, 167] width 715 height 334
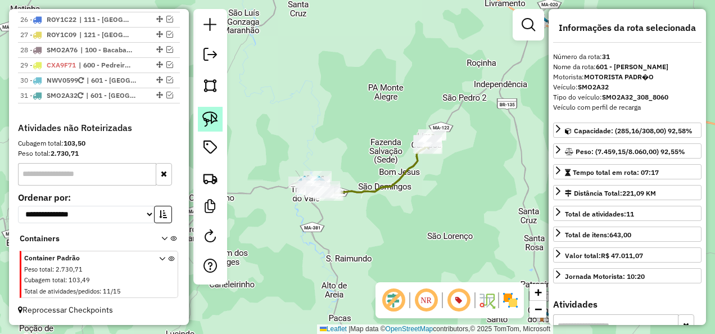
click at [207, 115] on img at bounding box center [210, 119] width 16 height 16
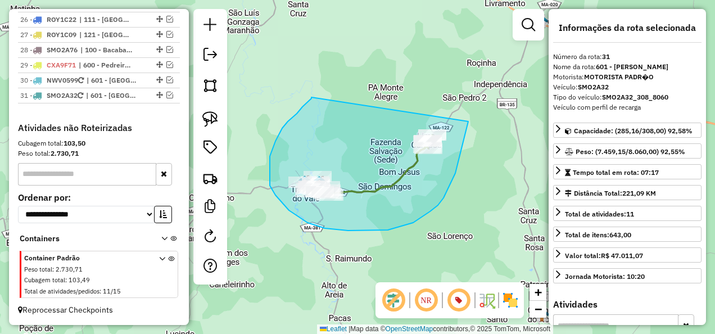
drag, startPoint x: 311, startPoint y: 97, endPoint x: 469, endPoint y: 119, distance: 158.9
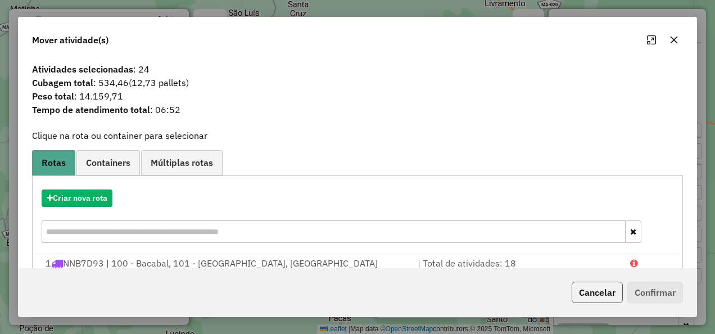
click at [608, 288] on button "Cancelar" at bounding box center [597, 292] width 51 height 21
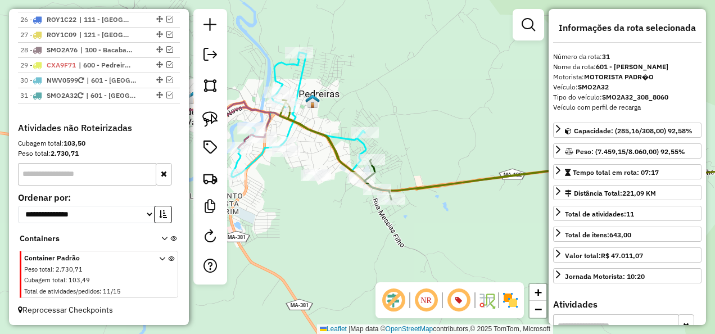
drag, startPoint x: 279, startPoint y: 192, endPoint x: 371, endPoint y: 228, distance: 98.9
click at [371, 228] on div "Janela de atendimento Grade de atendimento Capacidade Transportadoras Veículos …" at bounding box center [357, 167] width 715 height 334
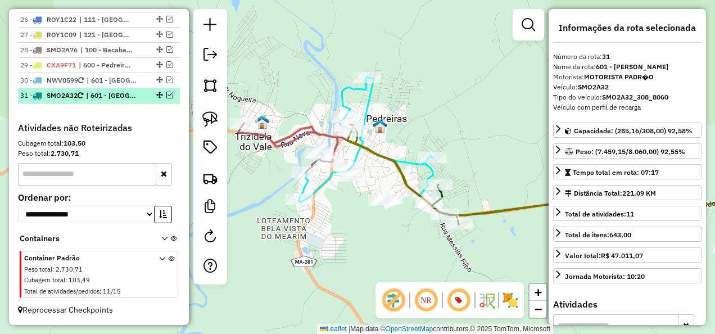
click at [168, 94] on em at bounding box center [169, 95] width 7 height 7
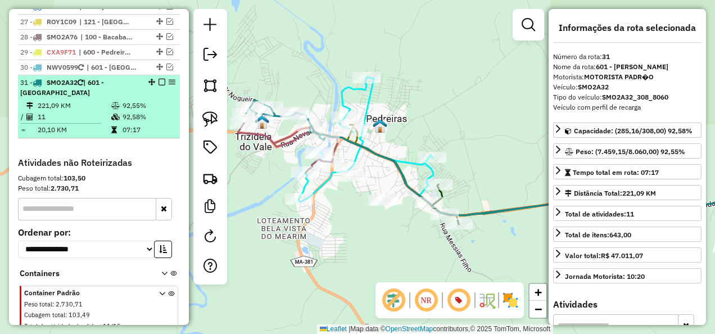
scroll to position [1370, 0]
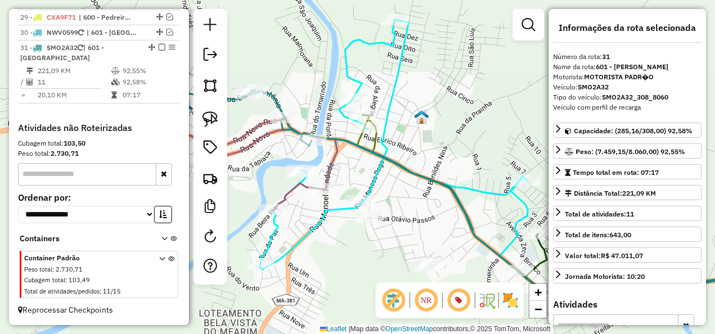
click at [318, 132] on icon at bounding box center [469, 180] width 633 height 230
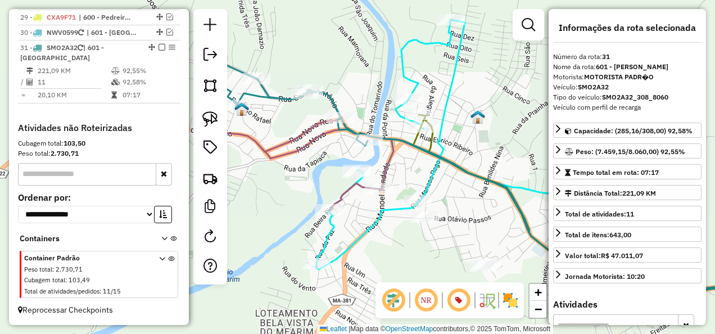
drag, startPoint x: 422, startPoint y: 179, endPoint x: 388, endPoint y: 134, distance: 56.2
click at [435, 168] on div "Janela de atendimento Grade de atendimento Capacidade Transportadoras Veículos …" at bounding box center [357, 167] width 715 height 334
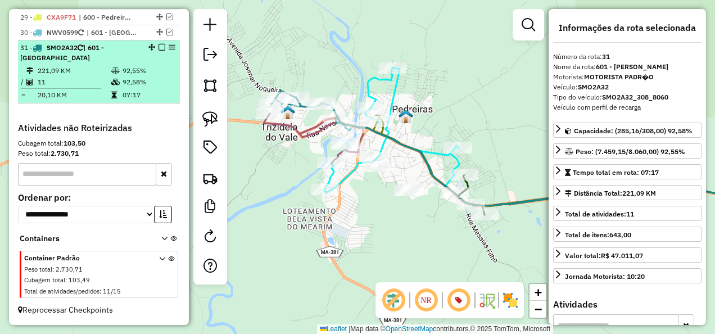
click at [160, 47] on em at bounding box center [161, 47] width 7 height 7
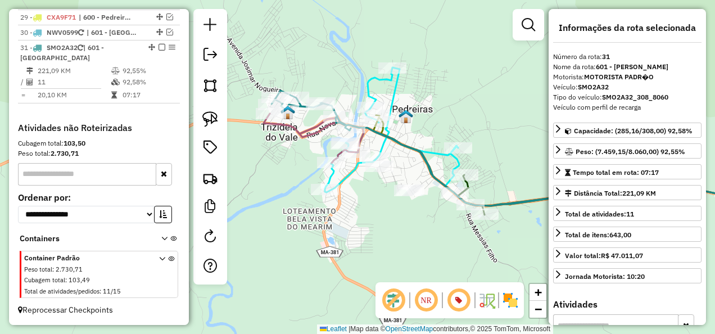
scroll to position [1322, 0]
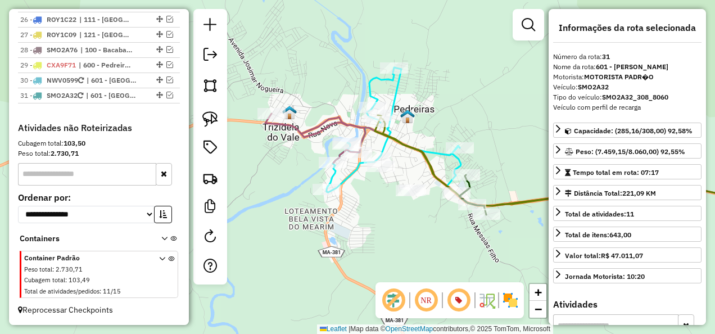
drag, startPoint x: 273, startPoint y: 147, endPoint x: 360, endPoint y: 168, distance: 89.2
click at [360, 168] on div "Janela de atendimento Grade de atendimento Capacidade Transportadoras Veículos …" at bounding box center [357, 167] width 715 height 334
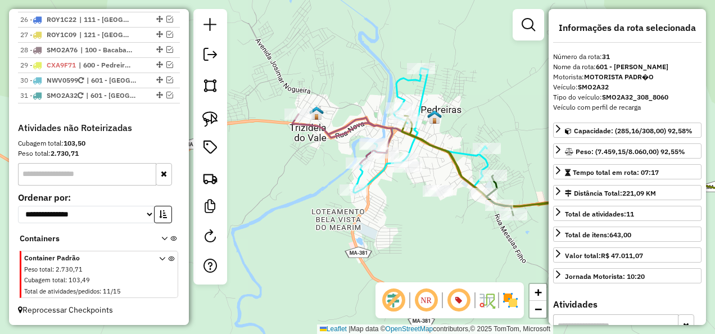
drag, startPoint x: 327, startPoint y: 166, endPoint x: 292, endPoint y: 149, distance: 39.0
click at [292, 149] on div "Janela de atendimento Grade de atendimento Capacidade Transportadoras Veículos …" at bounding box center [357, 167] width 715 height 334
click at [210, 112] on img at bounding box center [210, 119] width 16 height 16
drag, startPoint x: 290, startPoint y: 56, endPoint x: 265, endPoint y: 97, distance: 47.9
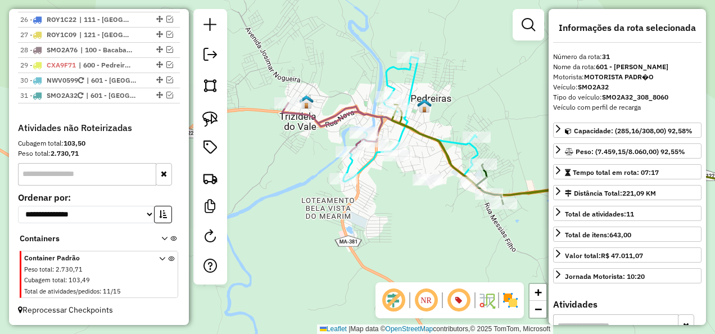
drag, startPoint x: 276, startPoint y: 161, endPoint x: 265, endPoint y: 153, distance: 13.7
click at [265, 153] on div "Janela de atendimento Grade de atendimento Capacidade Transportadoras Veículos …" at bounding box center [357, 167] width 715 height 334
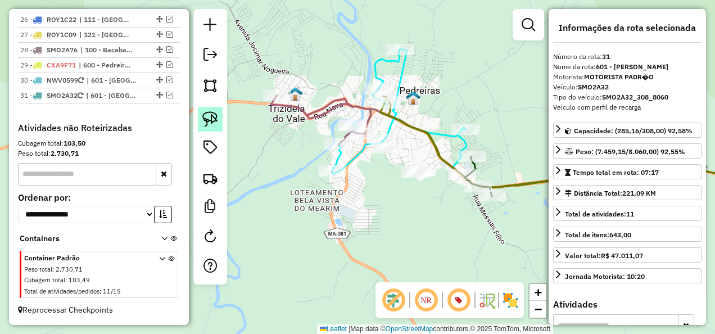
click at [210, 120] on img at bounding box center [210, 119] width 16 height 16
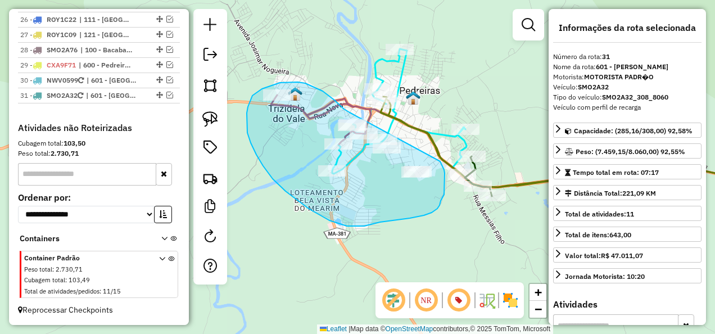
drag, startPoint x: 339, startPoint y: 105, endPoint x: 440, endPoint y: 161, distance: 115.5
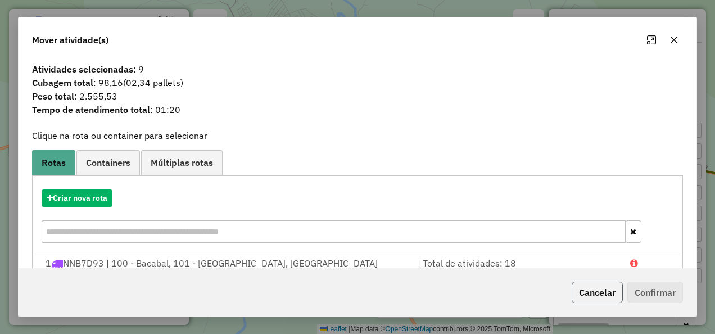
click at [583, 293] on button "Cancelar" at bounding box center [597, 292] width 51 height 21
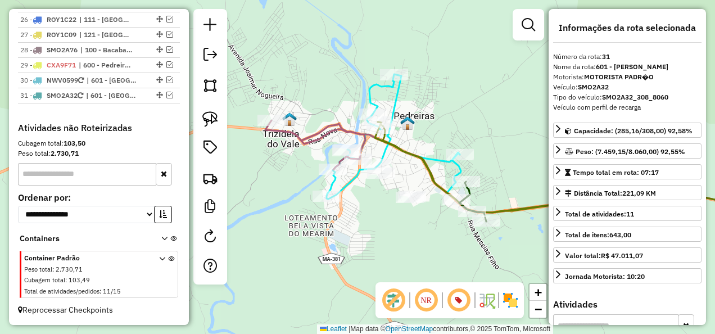
drag, startPoint x: 372, startPoint y: 221, endPoint x: 366, endPoint y: 247, distance: 25.9
click at [366, 247] on div "Janela de atendimento Grade de atendimento Capacidade Transportadoras Veículos …" at bounding box center [357, 167] width 715 height 334
click at [207, 117] on img at bounding box center [210, 119] width 16 height 16
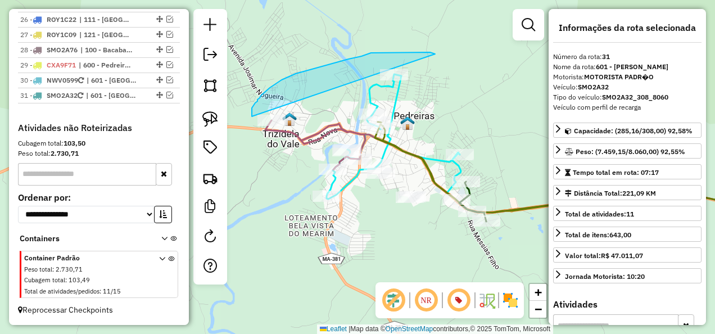
drag, startPoint x: 433, startPoint y: 53, endPoint x: 252, endPoint y: 116, distance: 192.3
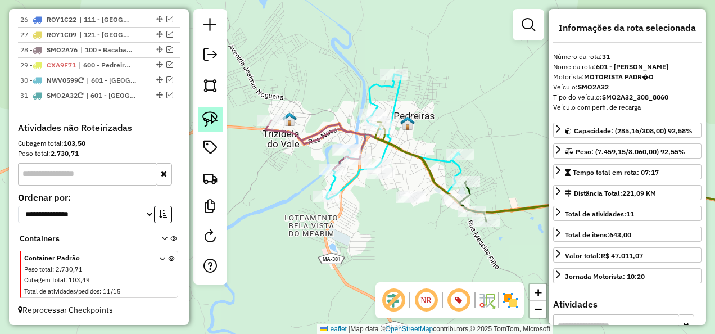
click at [210, 109] on link at bounding box center [210, 119] width 25 height 25
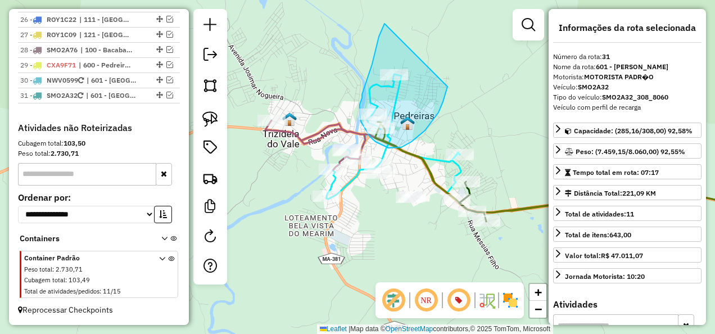
drag, startPoint x: 376, startPoint y: 47, endPoint x: 449, endPoint y: 76, distance: 78.2
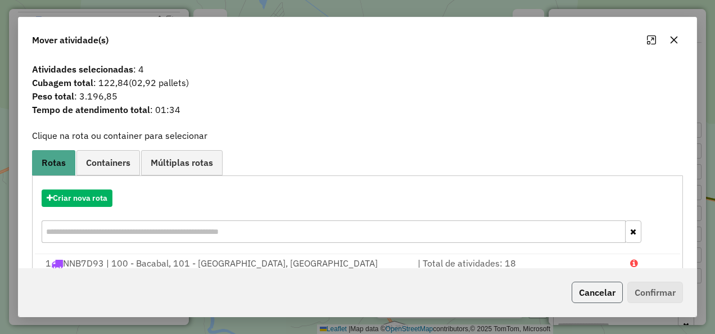
click at [595, 293] on button "Cancelar" at bounding box center [597, 292] width 51 height 21
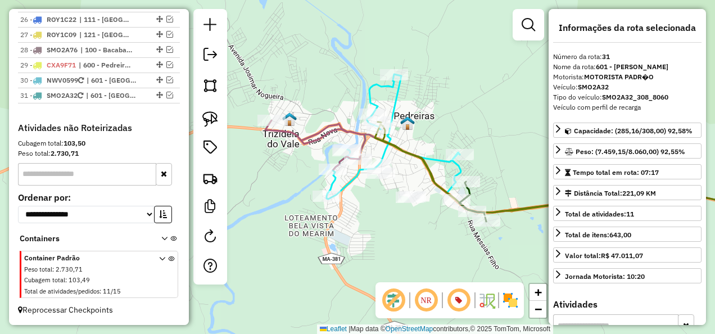
drag, startPoint x: 403, startPoint y: 234, endPoint x: 394, endPoint y: 215, distance: 20.6
click at [394, 215] on div "Janela de atendimento Grade de atendimento Capacidade Transportadoras Veículos …" at bounding box center [357, 167] width 715 height 334
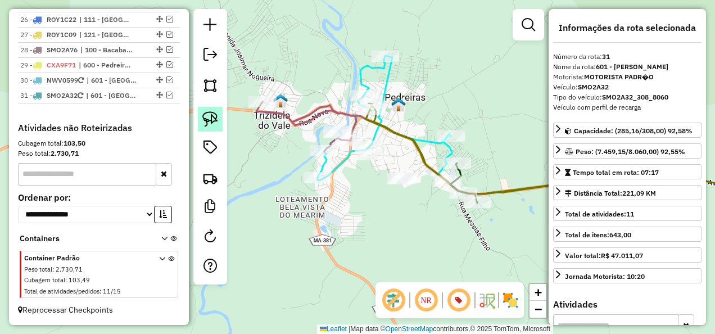
click at [210, 118] on img at bounding box center [210, 119] width 16 height 16
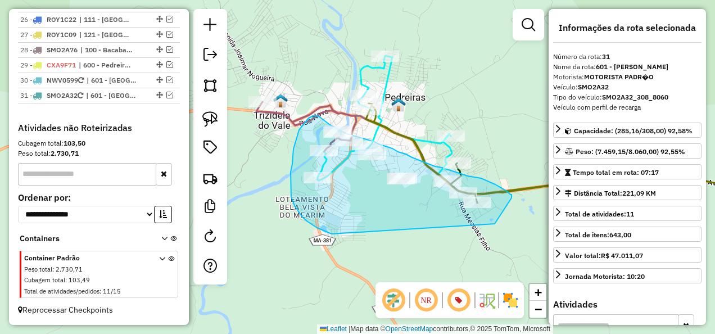
drag, startPoint x: 511, startPoint y: 198, endPoint x: 334, endPoint y: 235, distance: 180.9
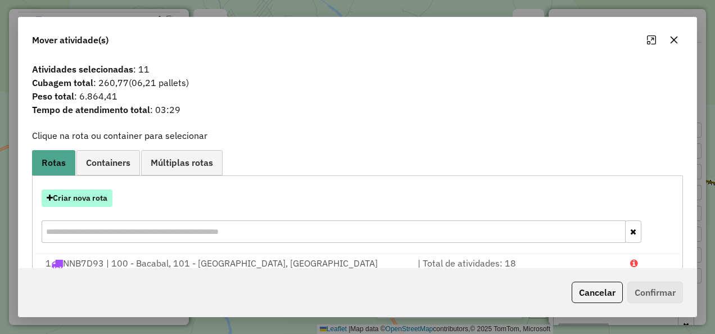
click at [96, 200] on button "Criar nova rota" at bounding box center [77, 197] width 71 height 17
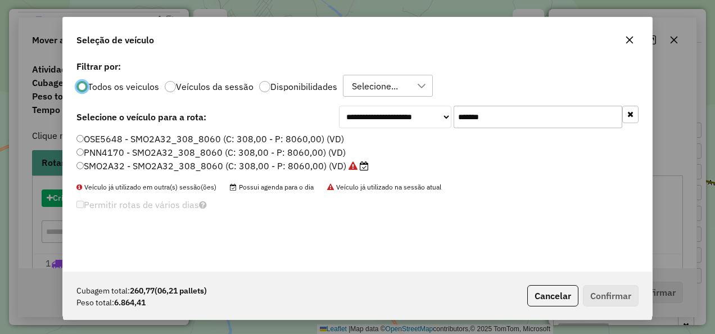
scroll to position [6, 3]
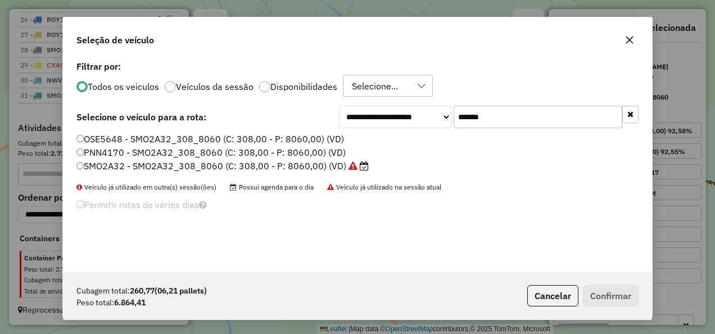
drag, startPoint x: 400, startPoint y: 132, endPoint x: 391, endPoint y: 134, distance: 9.3
click at [391, 134] on div "**********" at bounding box center [357, 165] width 589 height 214
paste input "text"
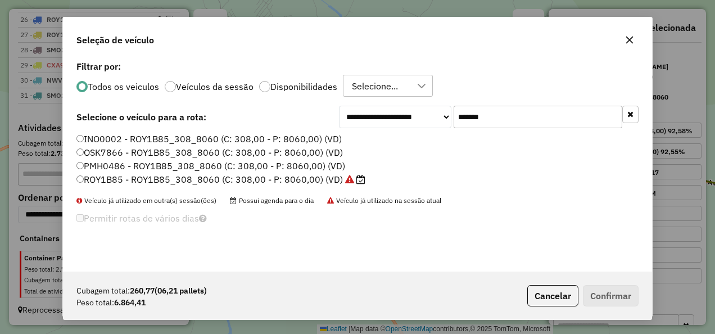
type input "*******"
click at [246, 176] on label "ROY1B85 - ROY1B85_308_8060 (C: 308,00 - P: 8060,00) (VD)" at bounding box center [220, 179] width 289 height 13
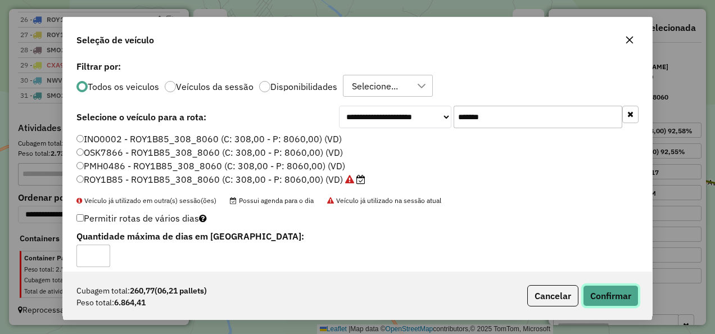
click at [620, 293] on button "Confirmar" at bounding box center [611, 295] width 56 height 21
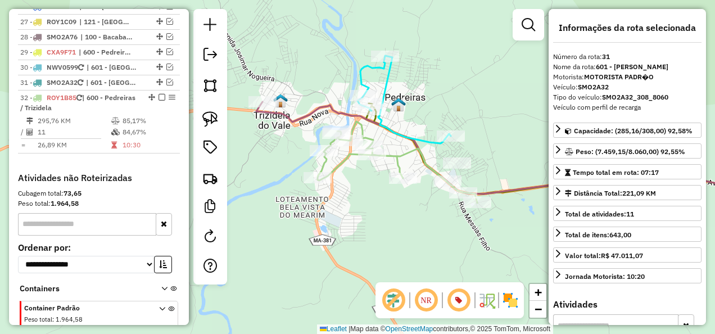
scroll to position [1385, 0]
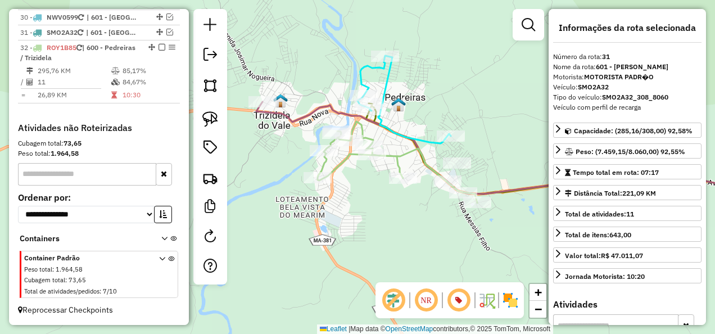
drag, startPoint x: 381, startPoint y: 241, endPoint x: 358, endPoint y: 244, distance: 23.3
click at [358, 244] on div "Janela de atendimento Grade de atendimento Capacidade Transportadoras Veículos …" at bounding box center [357, 167] width 715 height 334
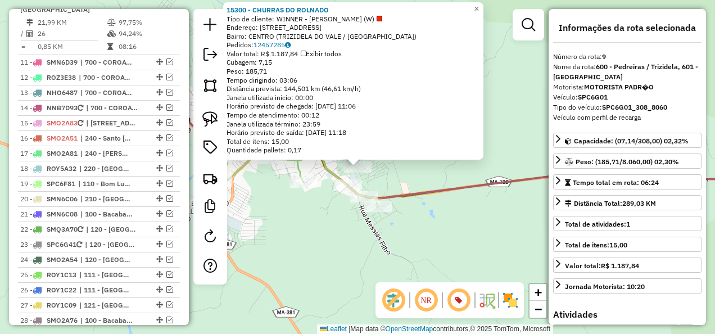
scroll to position [977, 0]
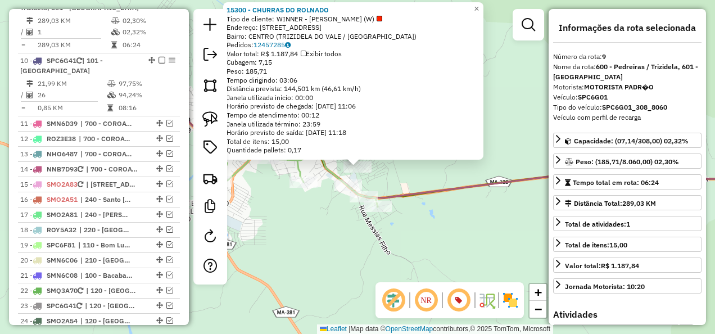
click at [424, 207] on div "15300 - CHURRAS DO ROLNADO Tipo de cliente: WINNER - ROTA (W) Endereço: RUA DA …" at bounding box center [357, 167] width 715 height 334
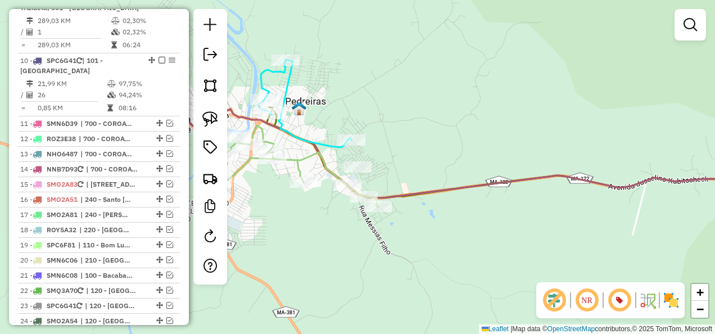
click at [304, 153] on icon at bounding box center [298, 165] width 160 height 81
select select "**********"
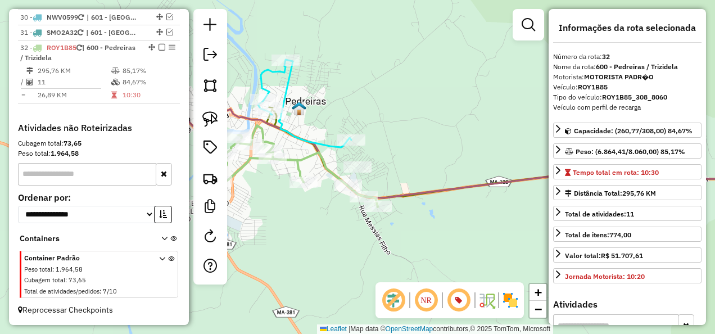
scroll to position [1385, 0]
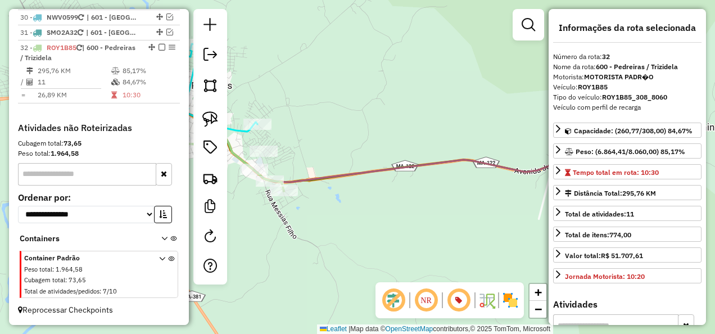
drag, startPoint x: 332, startPoint y: 255, endPoint x: 270, endPoint y: 229, distance: 66.8
click at [295, 243] on div "Janela de atendimento Grade de atendimento Capacidade Transportadoras Veículos …" at bounding box center [357, 167] width 715 height 334
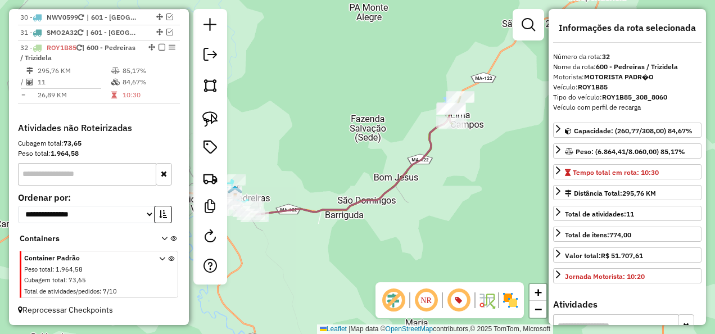
drag, startPoint x: 445, startPoint y: 212, endPoint x: 403, endPoint y: 263, distance: 65.8
click at [403, 263] on div "Janela de atendimento Grade de atendimento Capacidade Transportadoras Veículos …" at bounding box center [357, 167] width 715 height 334
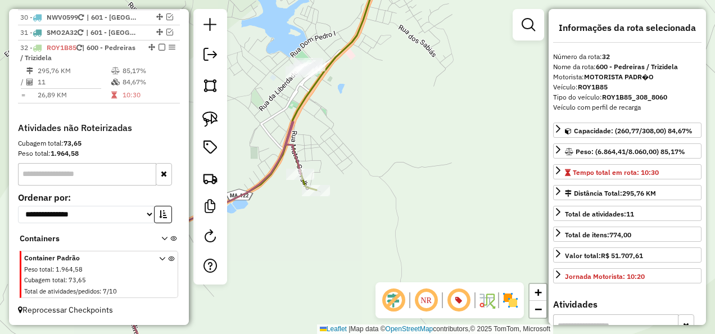
drag, startPoint x: 356, startPoint y: 173, endPoint x: 377, endPoint y: 152, distance: 29.4
click at [373, 153] on div "Janela de atendimento Grade de atendimento Capacidade Transportadoras Veículos …" at bounding box center [357, 167] width 715 height 334
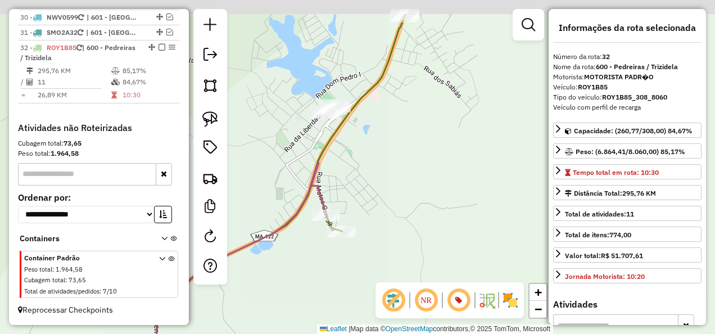
drag, startPoint x: 368, startPoint y: 137, endPoint x: 391, endPoint y: 210, distance: 76.6
click at [392, 209] on div "Janela de atendimento Grade de atendimento Capacidade Transportadoras Veículos …" at bounding box center [357, 167] width 715 height 334
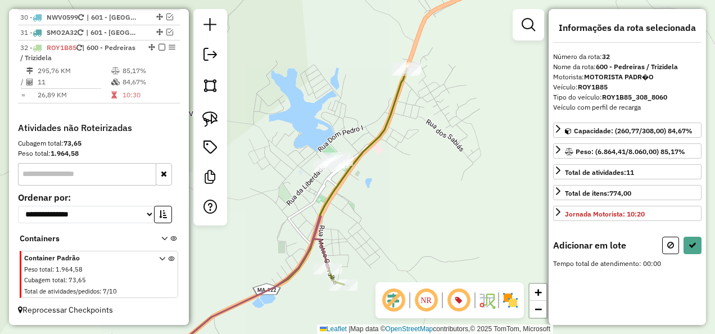
drag, startPoint x: 209, startPoint y: 116, endPoint x: 307, endPoint y: 73, distance: 107.2
click at [209, 116] on img at bounding box center [210, 119] width 16 height 16
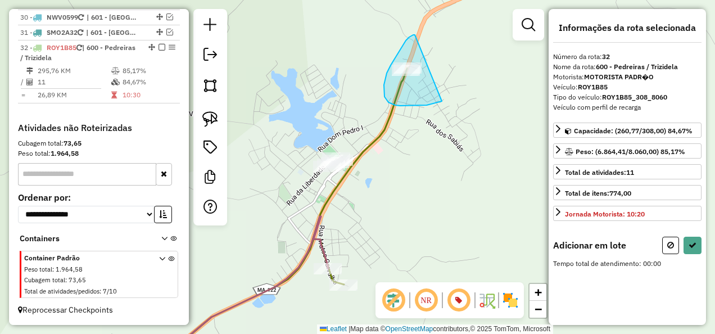
drag, startPoint x: 415, startPoint y: 35, endPoint x: 442, endPoint y: 101, distance: 71.6
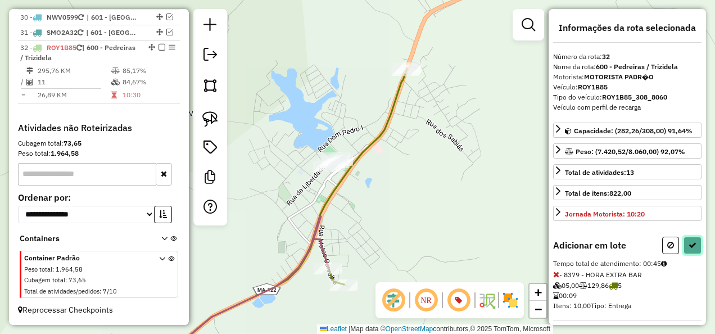
click at [688, 242] on icon at bounding box center [692, 245] width 8 height 8
select select "**********"
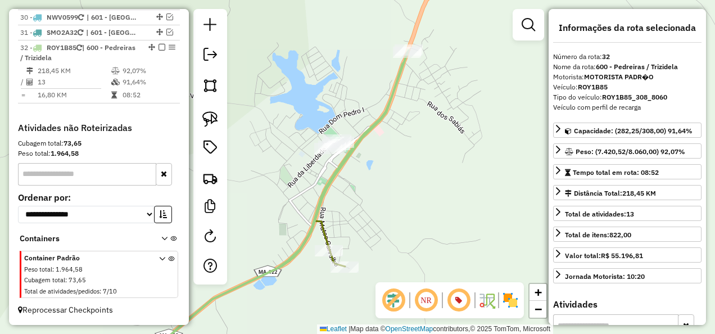
drag, startPoint x: 420, startPoint y: 239, endPoint x: 491, endPoint y: 84, distance: 171.0
click at [476, 106] on div "Janela de atendimento Grade de atendimento Capacidade Transportadoras Veículos …" at bounding box center [357, 167] width 715 height 334
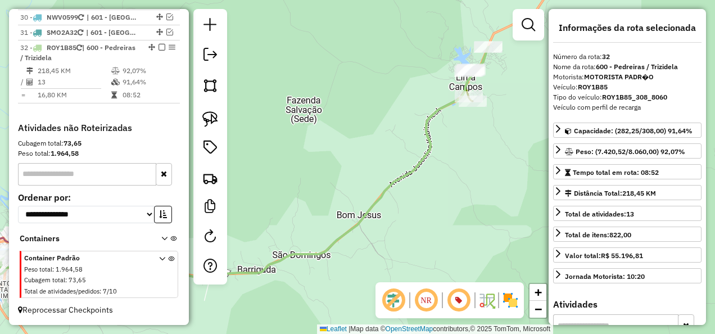
drag, startPoint x: 416, startPoint y: 243, endPoint x: 555, endPoint y: 158, distance: 162.9
click at [552, 161] on hb-router-mapa "Informações da Sessão 978645 - 13/08/2025 Criação: 12/08/2025 18:17 Depósito: I…" at bounding box center [357, 167] width 715 height 334
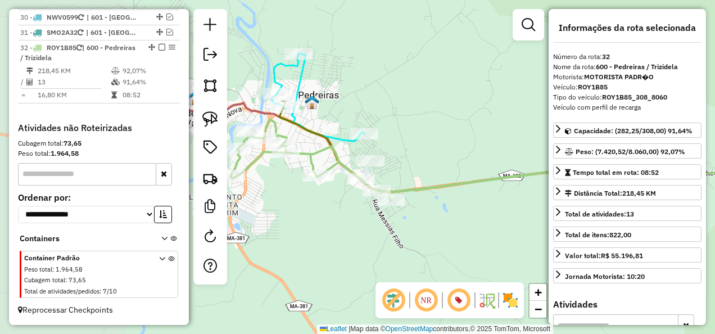
drag, startPoint x: 369, startPoint y: 216, endPoint x: 438, endPoint y: 230, distance: 71.0
click at [429, 230] on div "Janela de atendimento Grade de atendimento Capacidade Transportadoras Veículos …" at bounding box center [357, 167] width 715 height 334
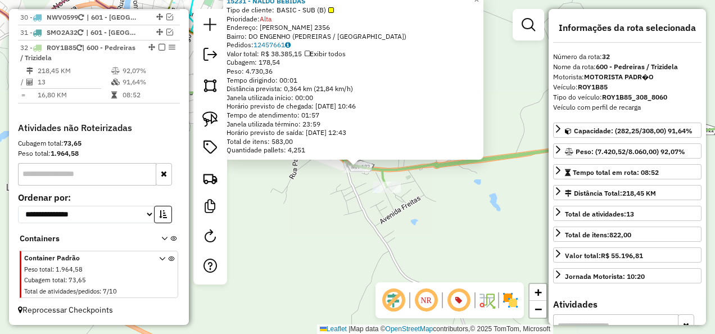
click at [354, 212] on div "15231 - NALDO BEBIDAS Tipo de cliente: BASIC - SUB (B) Prioridade: Alta Endereç…" at bounding box center [357, 167] width 715 height 334
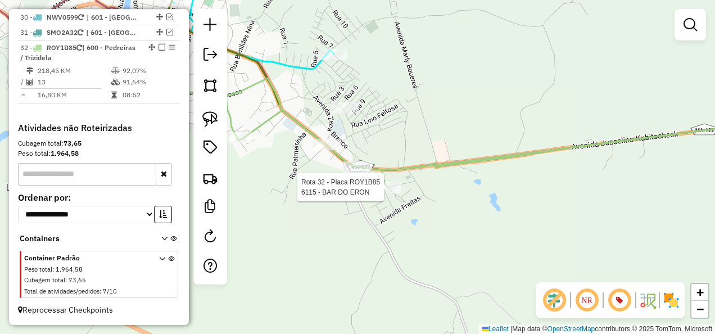
select select "**********"
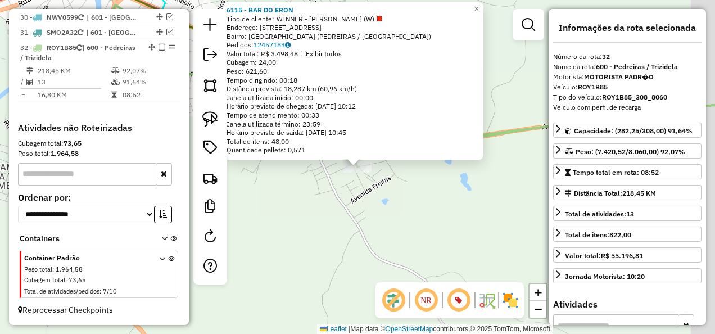
click at [382, 214] on div "Rota 32 - Placa ROY1B85 6115 - BAR DO ERON 6115 - BAR DO ERON Tipo de cliente: …" at bounding box center [357, 167] width 715 height 334
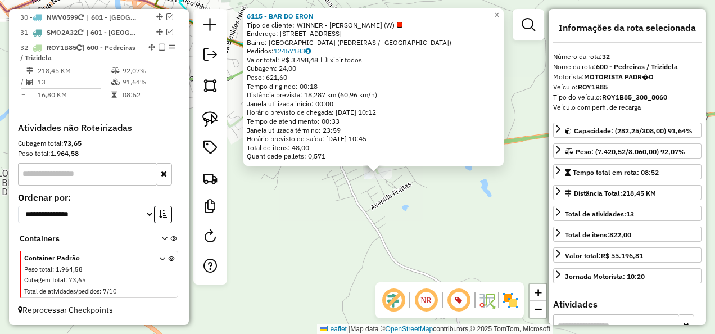
drag, startPoint x: 323, startPoint y: 208, endPoint x: 419, endPoint y: 238, distance: 101.2
click at [416, 238] on div "6115 - BAR DO ERON Tipo de cliente: WINNER - ROTA (W) Endereço: R RUA IN�CIO RA…" at bounding box center [357, 167] width 715 height 334
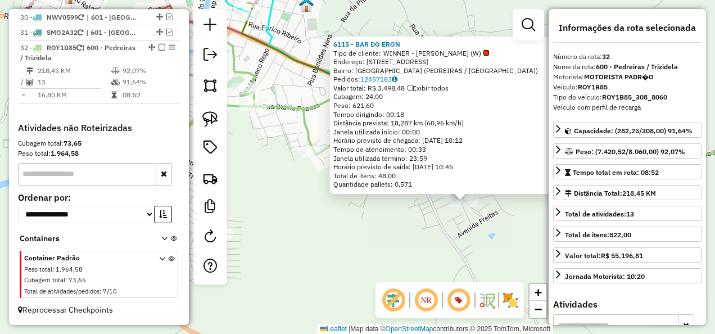
click at [431, 229] on div "6115 - BAR DO ERON Tipo de cliente: WINNER - ROTA (W) Endereço: R RUA IN�CIO RA…" at bounding box center [357, 167] width 715 height 334
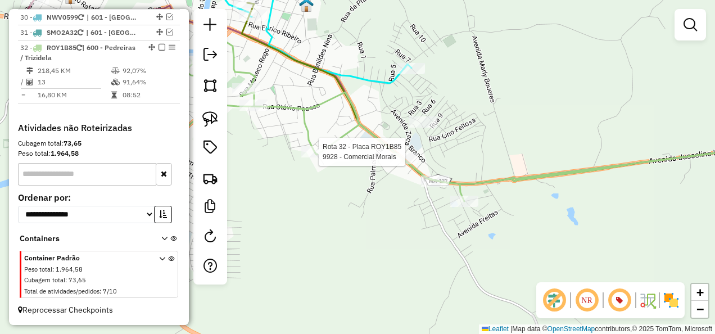
select select "**********"
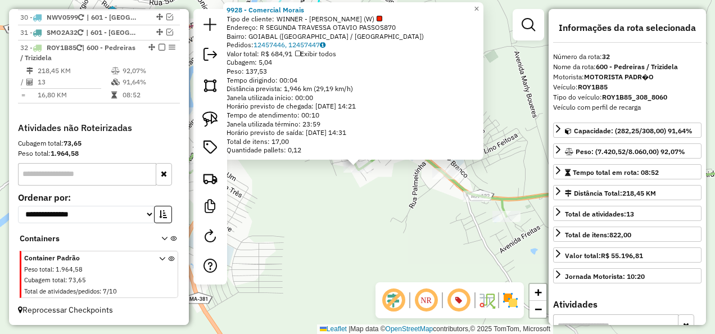
click at [348, 199] on div "Rota 32 - Placa ROY1B85 9928 - Comercial Morais 9928 - Comercial Morais Tipo de…" at bounding box center [357, 167] width 715 height 334
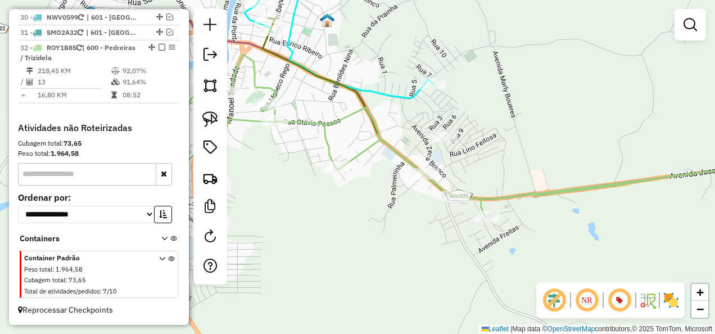
drag, startPoint x: 417, startPoint y: 198, endPoint x: 379, endPoint y: 197, distance: 37.7
click at [379, 197] on div "Janela de atendimento Grade de atendimento Capacidade Transportadoras Veículos …" at bounding box center [357, 167] width 715 height 334
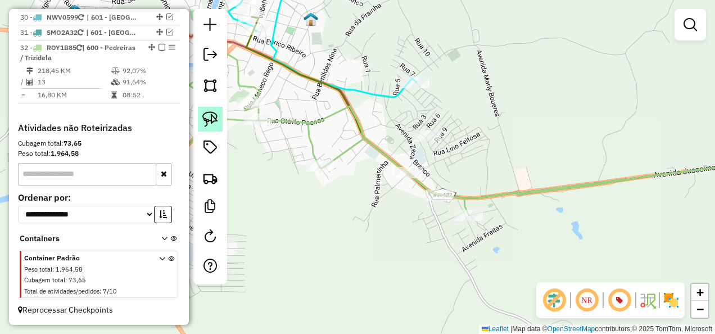
click at [207, 116] on img at bounding box center [210, 119] width 16 height 16
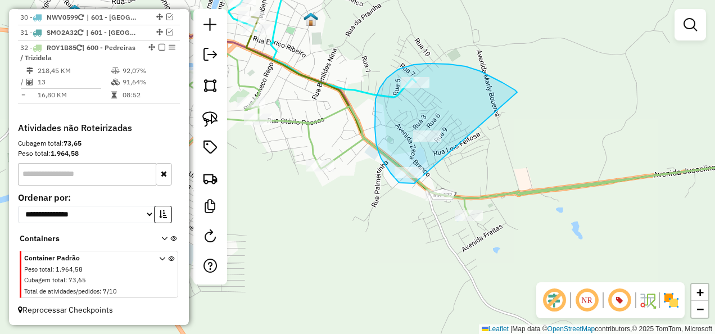
drag, startPoint x: 479, startPoint y: 71, endPoint x: 446, endPoint y: 169, distance: 103.3
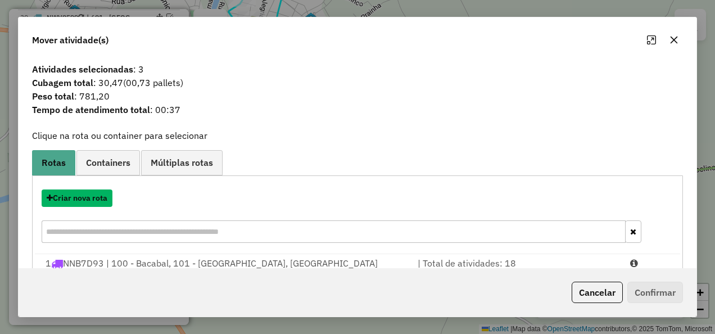
click at [79, 197] on button "Criar nova rota" at bounding box center [77, 197] width 71 height 17
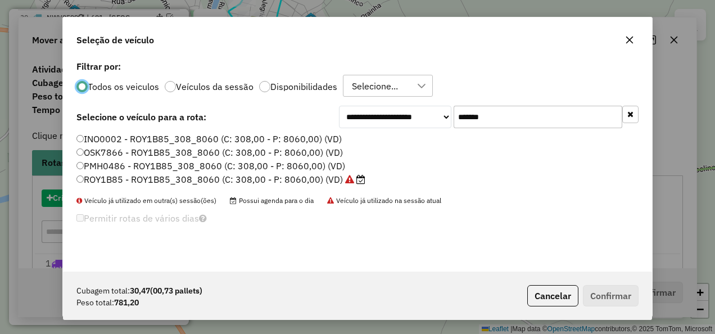
scroll to position [6, 3]
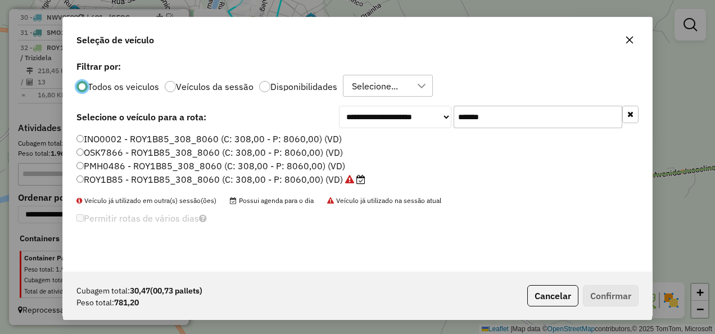
click at [505, 115] on input "*******" at bounding box center [538, 117] width 169 height 22
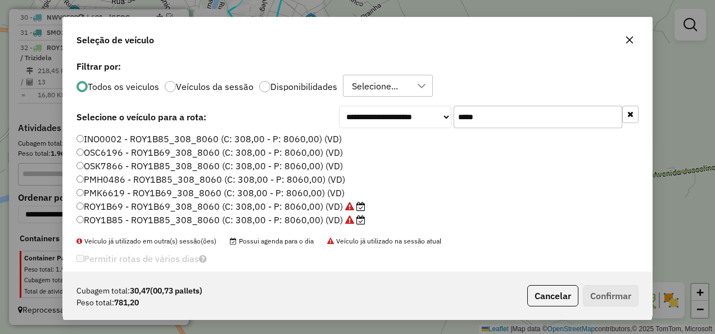
type input "*******"
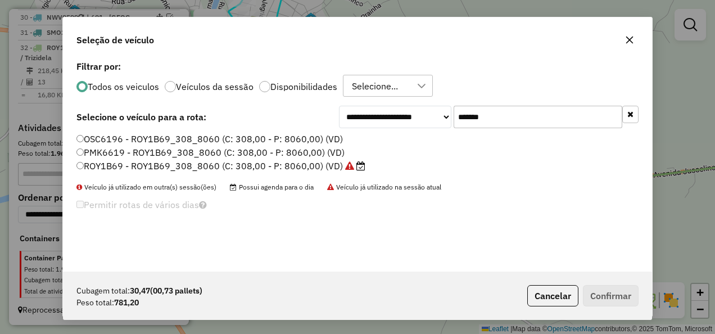
click at [240, 166] on label "ROY1B69 - ROY1B69_308_8060 (C: 308,00 - P: 8060,00) (VD)" at bounding box center [220, 165] width 289 height 13
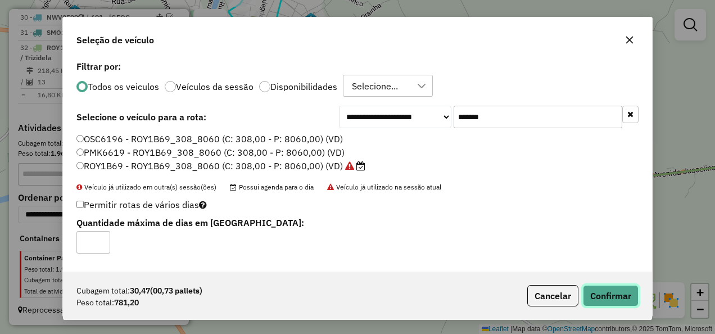
click at [608, 290] on button "Confirmar" at bounding box center [611, 295] width 56 height 21
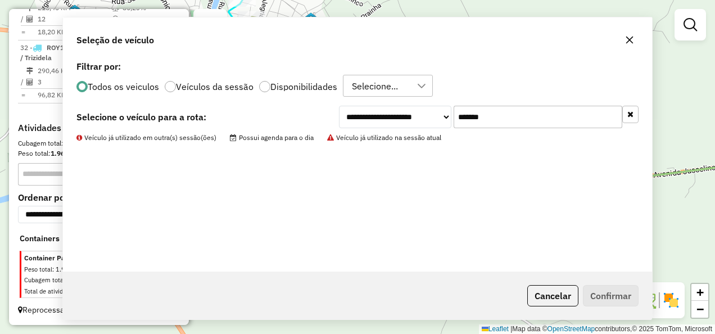
scroll to position [1322, 0]
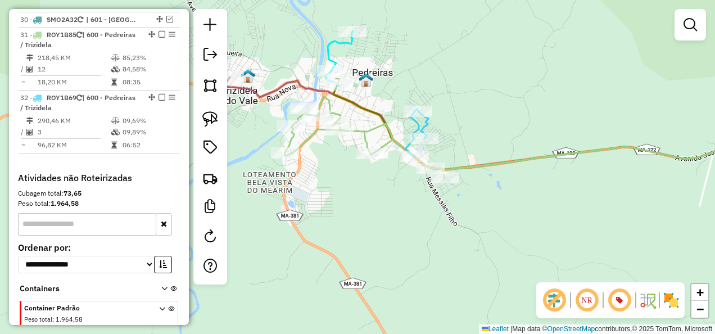
click at [364, 139] on icon at bounding box center [535, 137] width 501 height 81
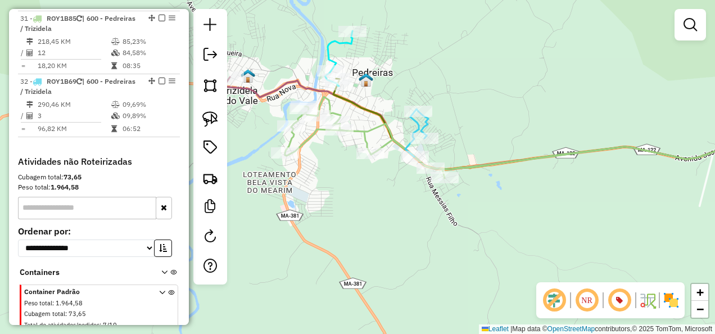
select select "**********"
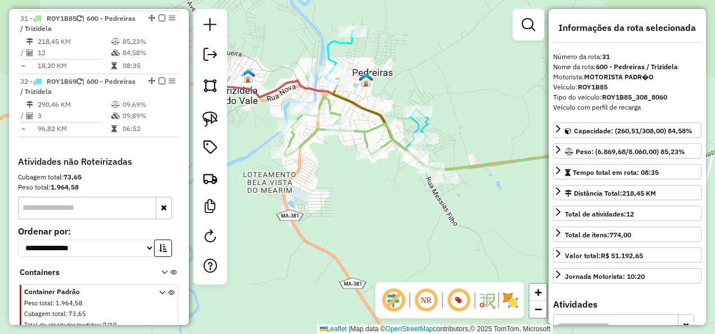
scroll to position [1355, 0]
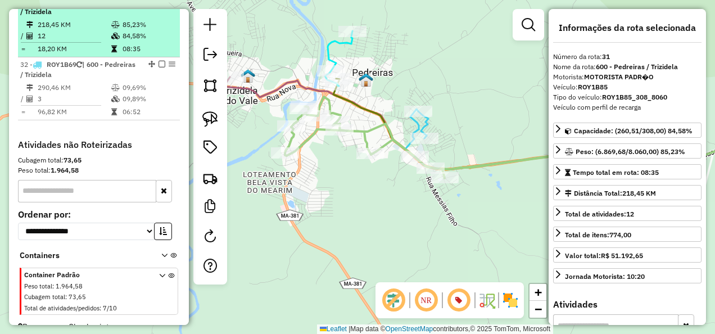
click at [158, 4] on em at bounding box center [161, 1] width 7 height 7
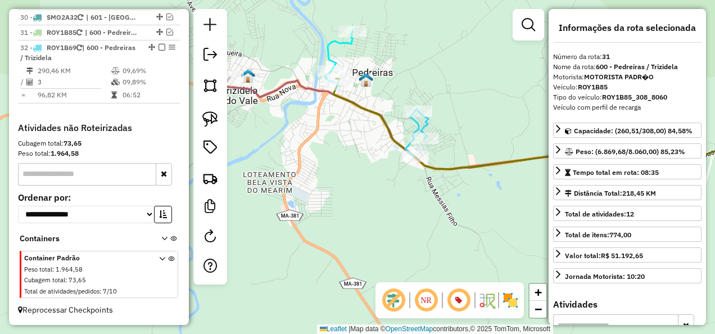
scroll to position [1337, 0]
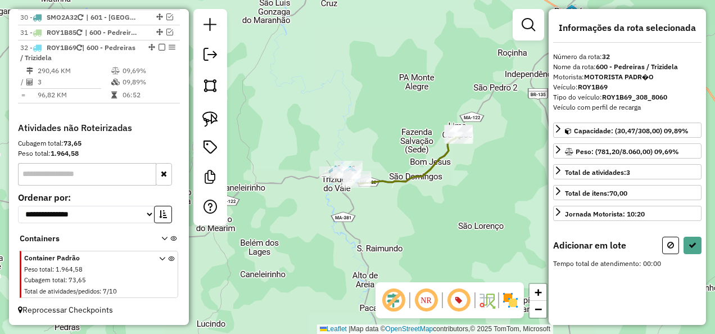
drag, startPoint x: 379, startPoint y: 208, endPoint x: 372, endPoint y: 209, distance: 7.3
click at [372, 209] on div "Janela de atendimento Grade de atendimento Capacidade Transportadoras Veículos …" at bounding box center [357, 167] width 715 height 334
click at [212, 116] on img at bounding box center [210, 119] width 16 height 16
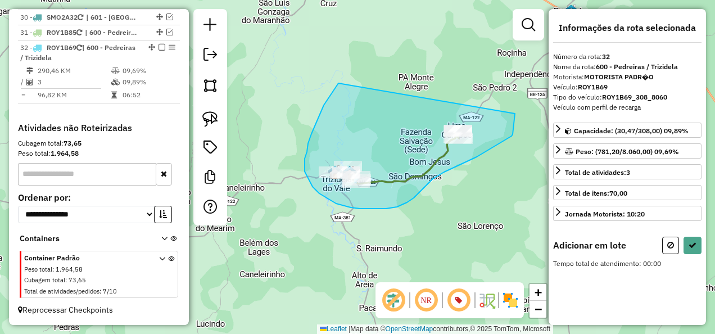
drag, startPoint x: 338, startPoint y: 83, endPoint x: 515, endPoint y: 114, distance: 179.1
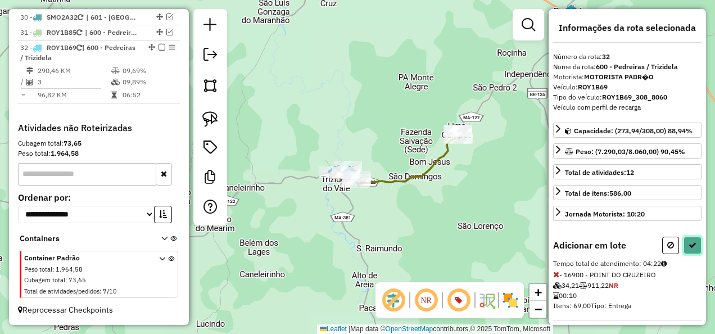
click at [690, 237] on button at bounding box center [692, 245] width 18 height 17
select select "**********"
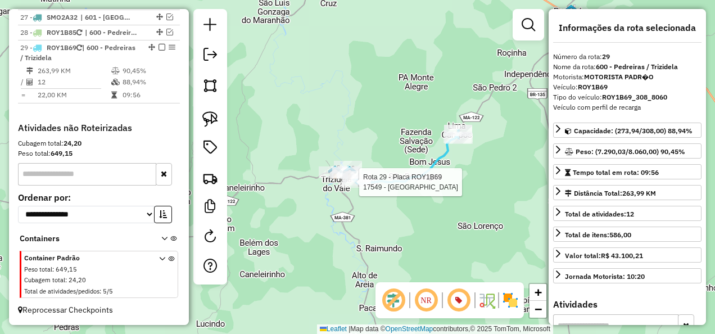
scroll to position [1118, 0]
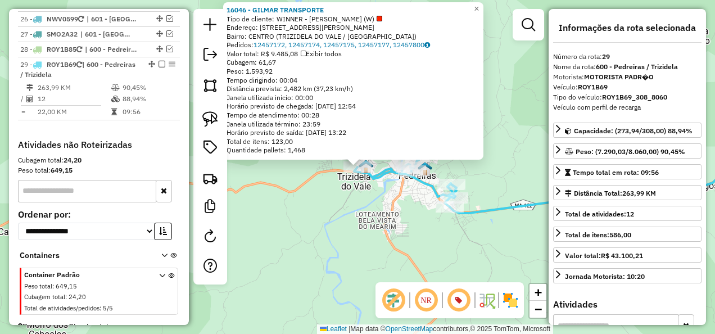
click at [354, 220] on div "16046 - GILMAR TRANSPORTE Tipo de cliente: WINNER - ROTA (W) Endereço: rua Serg…" at bounding box center [357, 167] width 715 height 334
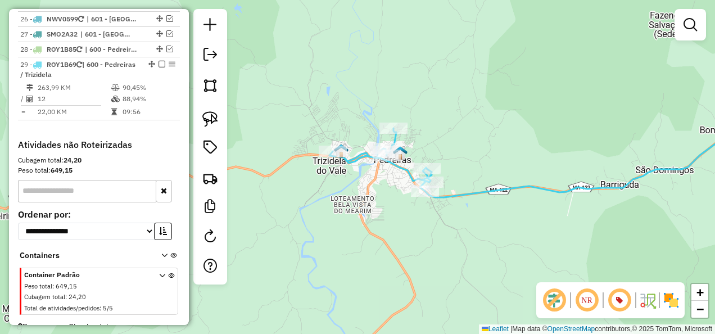
drag, startPoint x: 401, startPoint y: 221, endPoint x: 344, endPoint y: 164, distance: 80.7
click at [348, 171] on div "Janela de atendimento Grade de atendimento Capacidade Transportadoras Veículos …" at bounding box center [357, 167] width 715 height 334
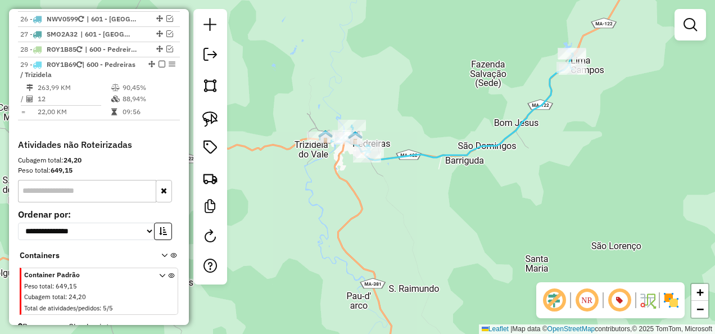
click at [406, 156] on icon at bounding box center [446, 106] width 253 height 107
select select "**********"
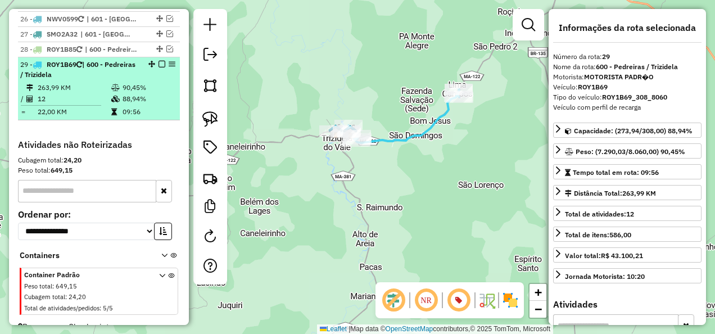
click at [158, 61] on em at bounding box center [161, 64] width 7 height 7
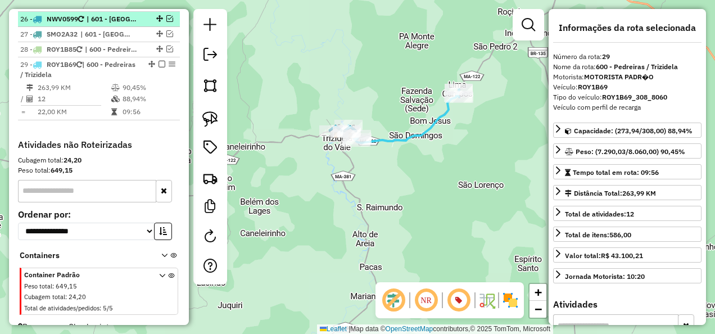
scroll to position [1071, 0]
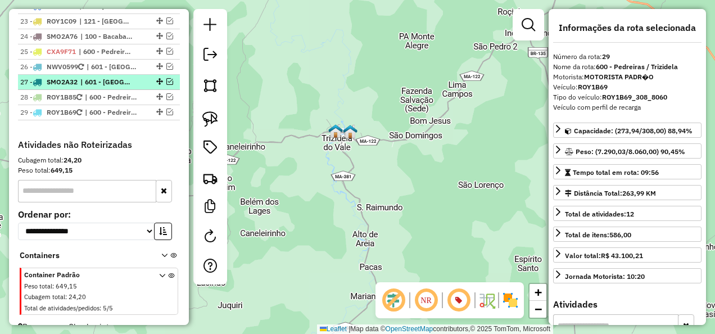
click at [119, 77] on span "| 601 - Lima Campos" at bounding box center [106, 82] width 52 height 10
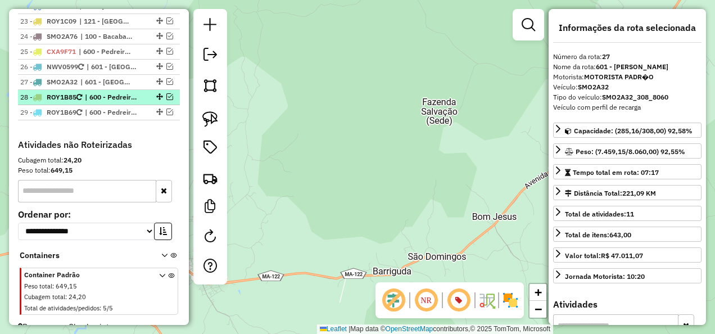
click at [117, 92] on span "| 600 - Pedreiras / Trizidela" at bounding box center [111, 97] width 52 height 10
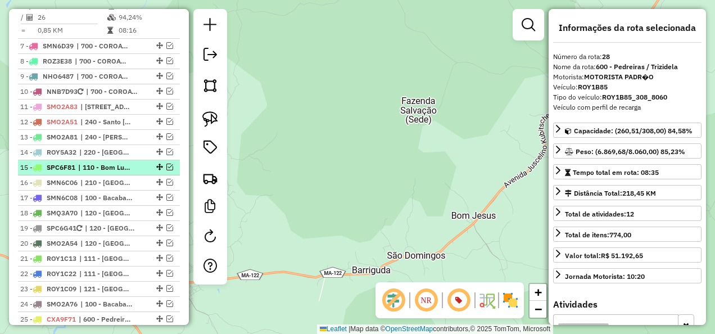
scroll to position [790, 0]
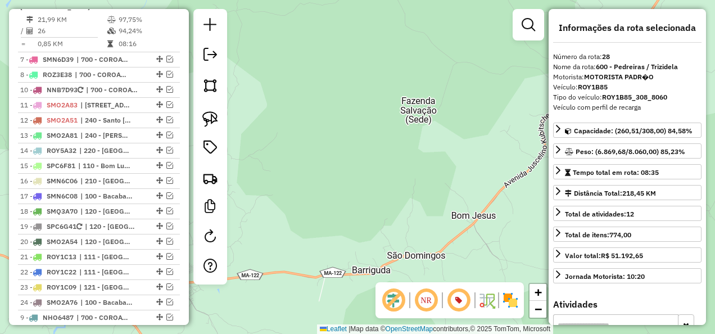
drag, startPoint x: 157, startPoint y: 74, endPoint x: 149, endPoint y: 306, distance: 232.3
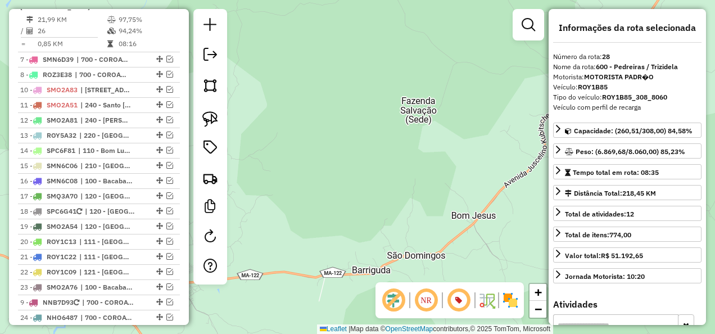
drag, startPoint x: 156, startPoint y: 79, endPoint x: 164, endPoint y: 289, distance: 210.9
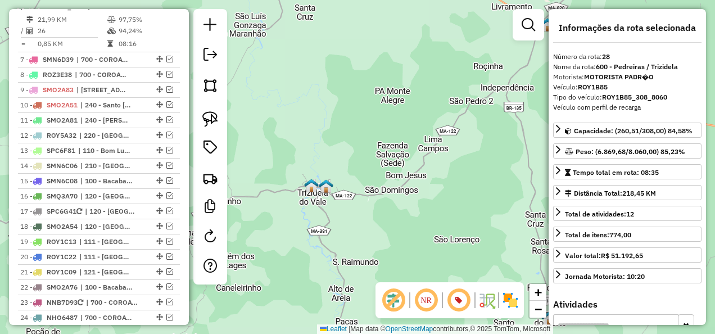
drag, startPoint x: 355, startPoint y: 161, endPoint x: 386, endPoint y: 166, distance: 32.0
click at [385, 167] on div "Janela de atendimento Grade de atendimento Capacidade Transportadoras Veículos …" at bounding box center [357, 167] width 715 height 334
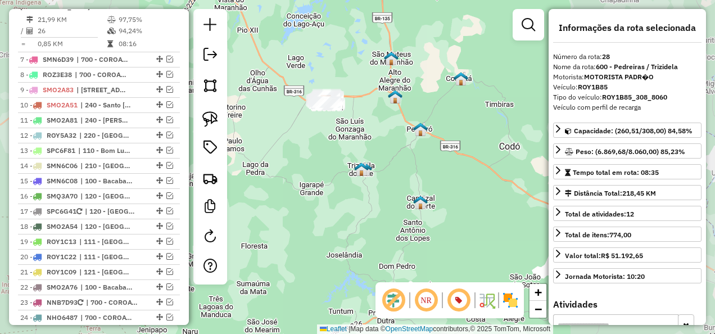
drag, startPoint x: 343, startPoint y: 155, endPoint x: 352, endPoint y: 193, distance: 39.3
click at [352, 193] on div "Janela de atendimento Grade de atendimento Capacidade Transportadoras Veículos …" at bounding box center [357, 167] width 715 height 334
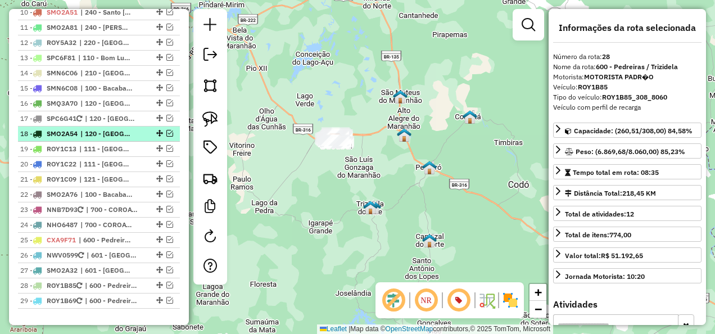
scroll to position [958, 0]
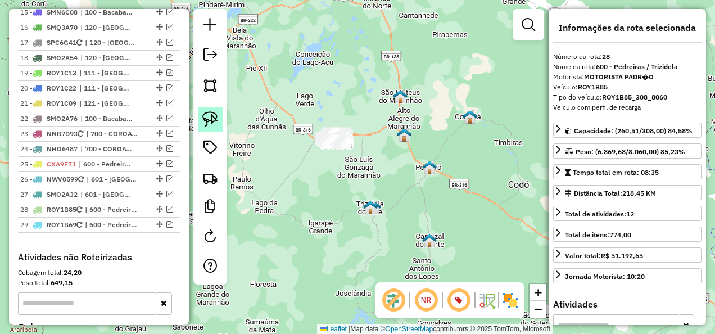
click at [208, 117] on img at bounding box center [210, 119] width 16 height 16
drag, startPoint x: 283, startPoint y: 153, endPoint x: 450, endPoint y: 141, distance: 166.8
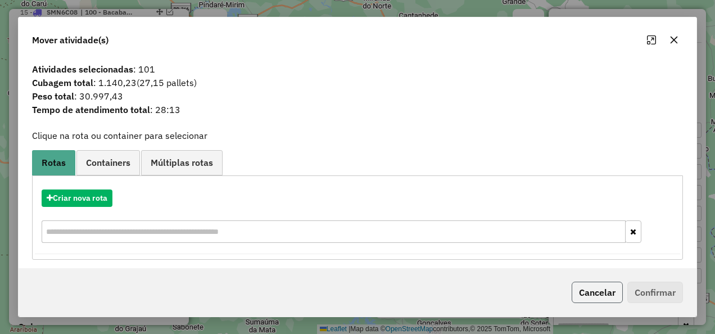
click at [587, 293] on button "Cancelar" at bounding box center [597, 292] width 51 height 21
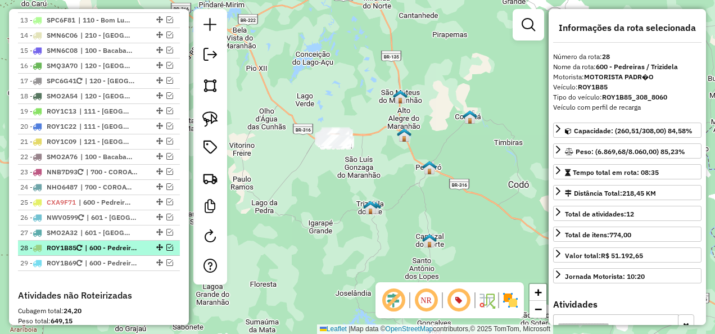
scroll to position [902, 0]
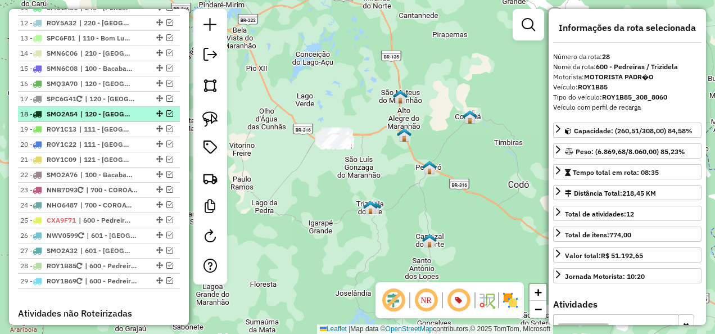
click at [88, 109] on span "| 120 - São Mateus do Maranhão" at bounding box center [106, 114] width 52 height 10
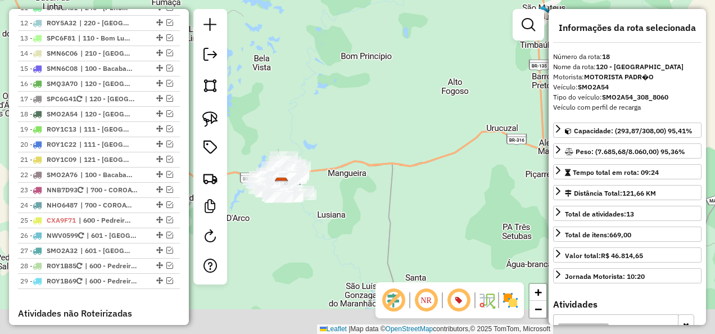
drag, startPoint x: 338, startPoint y: 181, endPoint x: 398, endPoint y: 98, distance: 101.9
click at [396, 105] on div "Janela de atendimento Grade de atendimento Capacidade Transportadoras Veículos …" at bounding box center [357, 167] width 715 height 334
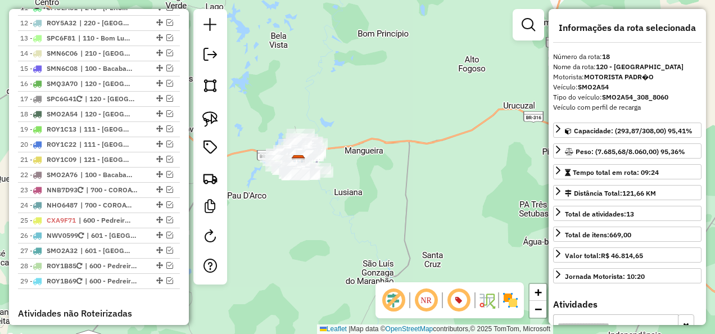
drag, startPoint x: 210, startPoint y: 116, endPoint x: 260, endPoint y: 99, distance: 53.3
click at [210, 116] on img at bounding box center [210, 119] width 16 height 16
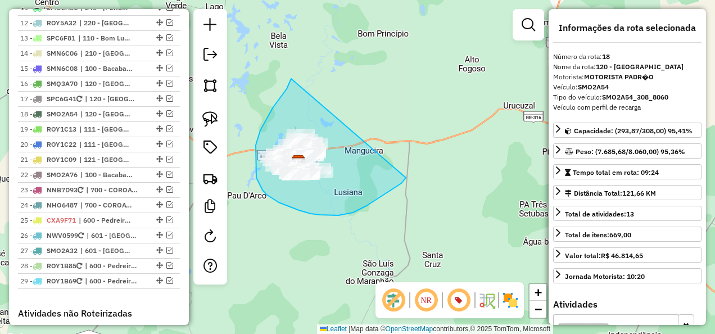
drag, startPoint x: 291, startPoint y: 79, endPoint x: 406, endPoint y: 178, distance: 151.4
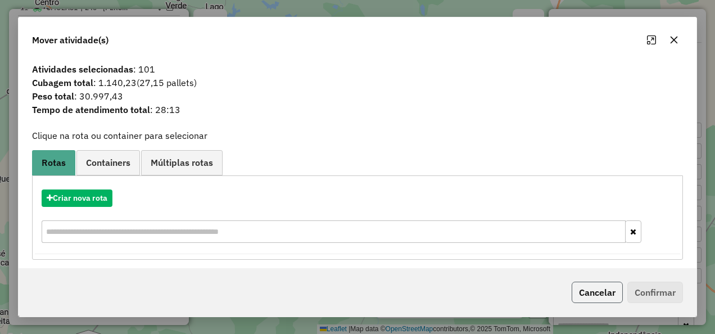
click at [599, 290] on button "Cancelar" at bounding box center [597, 292] width 51 height 21
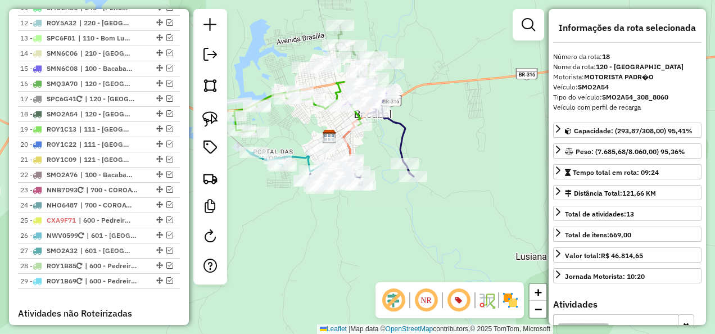
drag, startPoint x: 302, startPoint y: 204, endPoint x: 315, endPoint y: 219, distance: 19.6
click at [315, 219] on div "Janela de atendimento Grade de atendimento Capacidade Transportadoras Veículos …" at bounding box center [357, 167] width 715 height 334
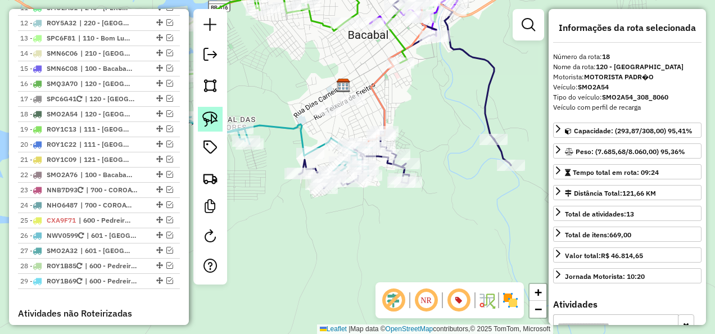
click at [209, 115] on img at bounding box center [210, 119] width 16 height 16
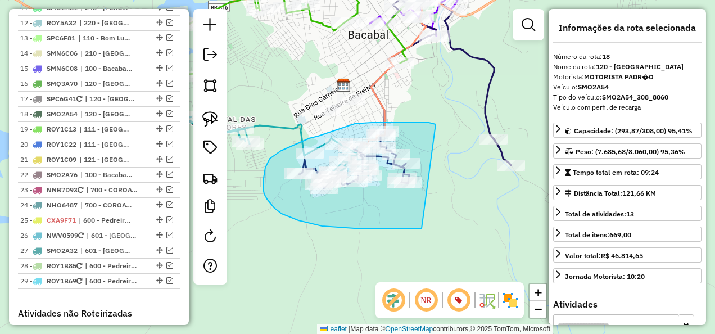
drag, startPoint x: 436, startPoint y: 124, endPoint x: 422, endPoint y: 228, distance: 104.9
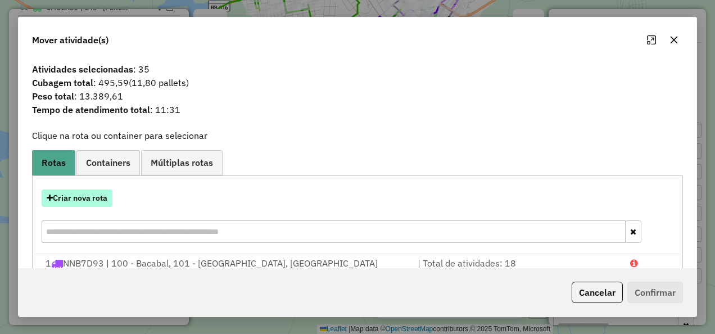
click at [100, 191] on button "Criar nova rota" at bounding box center [77, 197] width 71 height 17
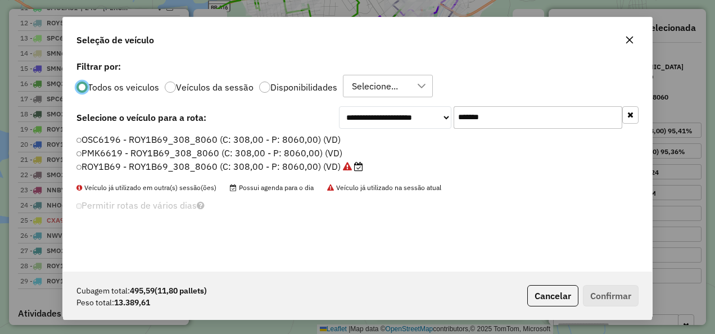
scroll to position [6, 3]
drag, startPoint x: 497, startPoint y: 120, endPoint x: 444, endPoint y: 130, distance: 54.2
click at [444, 130] on div "**********" at bounding box center [357, 165] width 589 height 214
paste input "text"
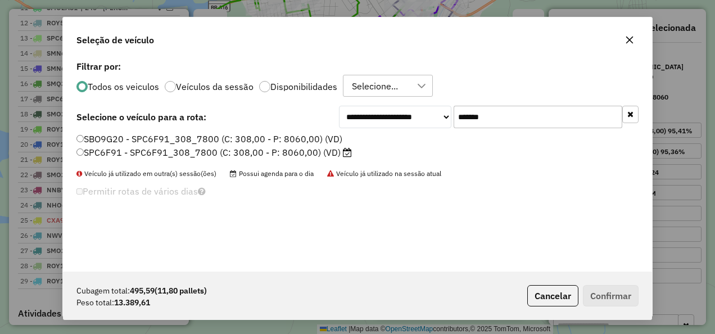
type input "*******"
click at [337, 151] on label "SPC6F91 - SPC6F91_308_7800 (C: 308,00 - P: 8060,00) (VD)" at bounding box center [213, 152] width 275 height 13
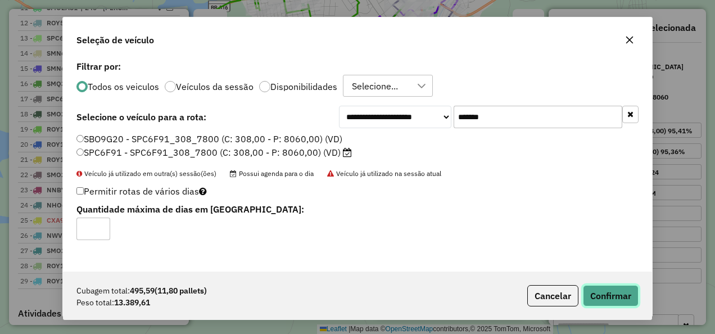
click at [609, 293] on button "Confirmar" at bounding box center [611, 295] width 56 height 21
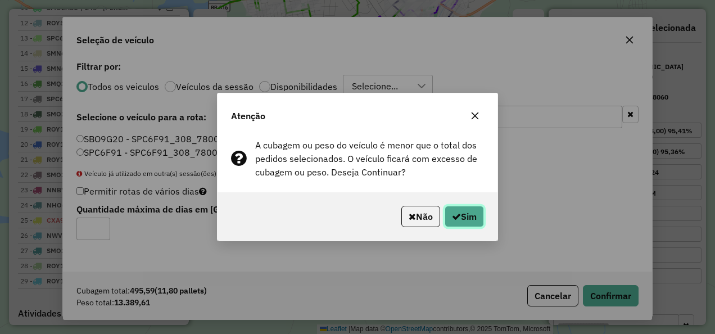
click at [458, 220] on icon "button" at bounding box center [456, 216] width 9 height 9
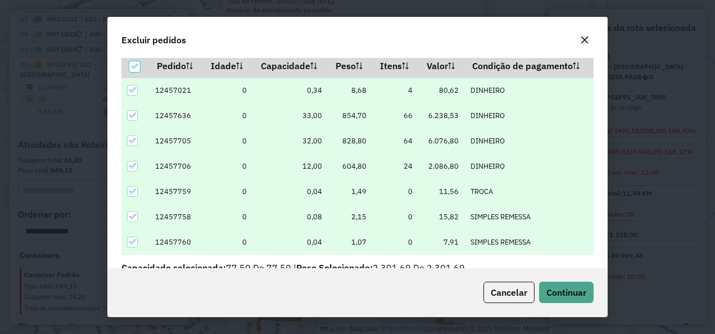
scroll to position [38, 0]
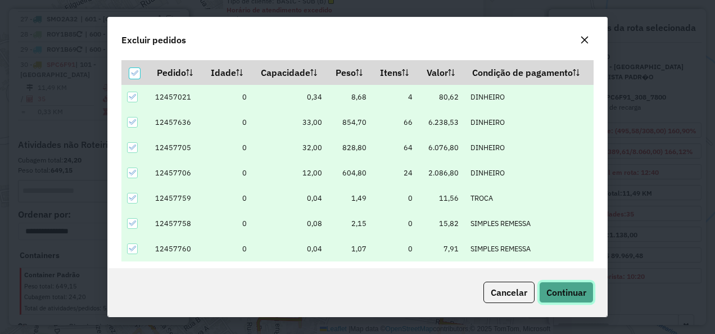
click at [567, 292] on span "Continuar" at bounding box center [566, 292] width 40 height 11
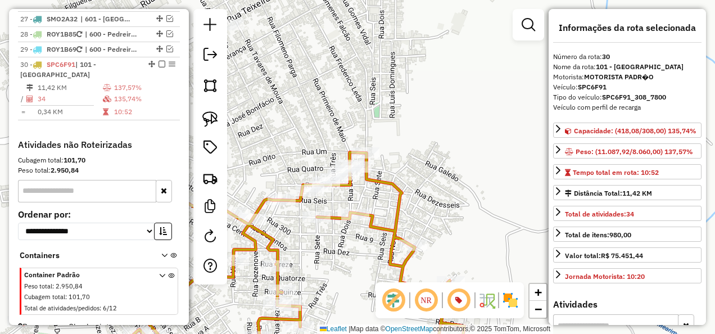
click at [397, 182] on icon at bounding box center [244, 259] width 441 height 215
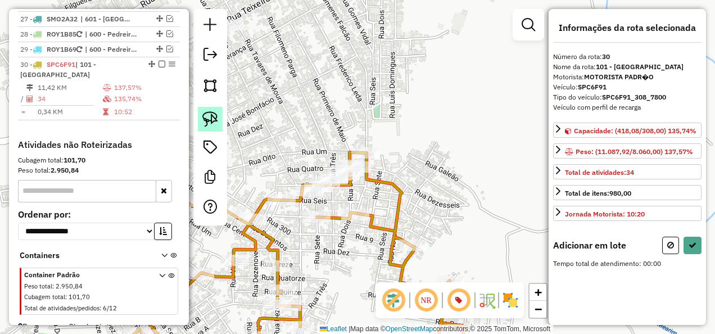
click at [212, 120] on img at bounding box center [210, 119] width 16 height 16
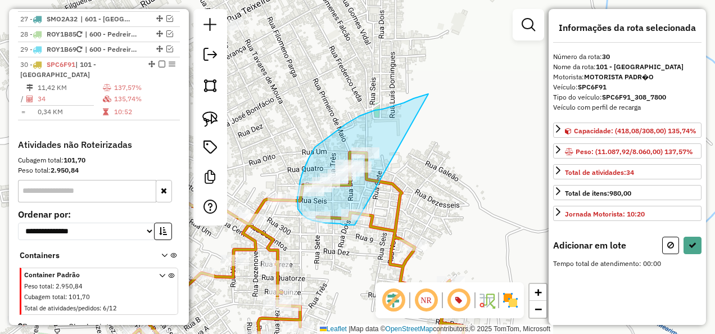
drag, startPoint x: 383, startPoint y: 109, endPoint x: 355, endPoint y: 225, distance: 119.1
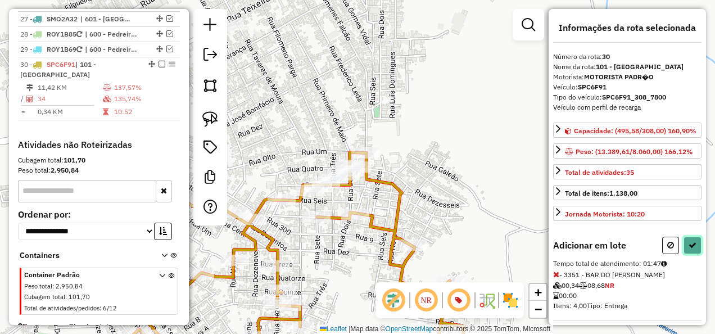
click at [691, 249] on icon at bounding box center [692, 245] width 8 height 8
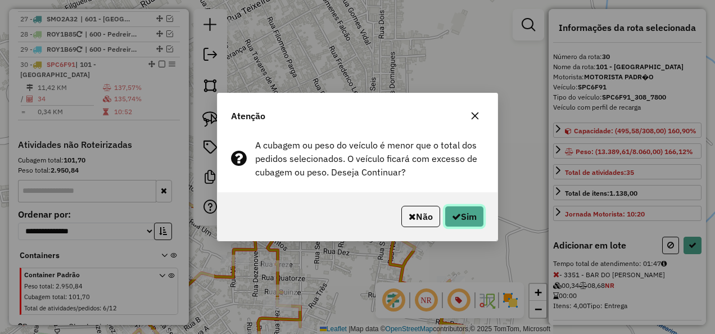
click at [471, 212] on button "Sim" at bounding box center [464, 216] width 39 height 21
select select "**********"
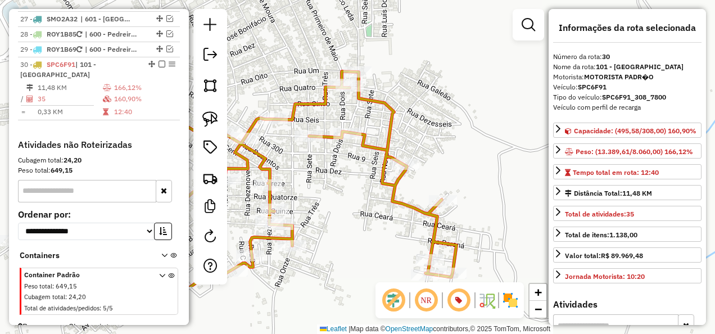
drag, startPoint x: 497, startPoint y: 133, endPoint x: 496, endPoint y: -28, distance: 160.2
click at [496, 0] on html "Aguarde... Pop-up bloqueado! Seu navegador bloqueou automáticamente a abertura …" at bounding box center [357, 167] width 715 height 334
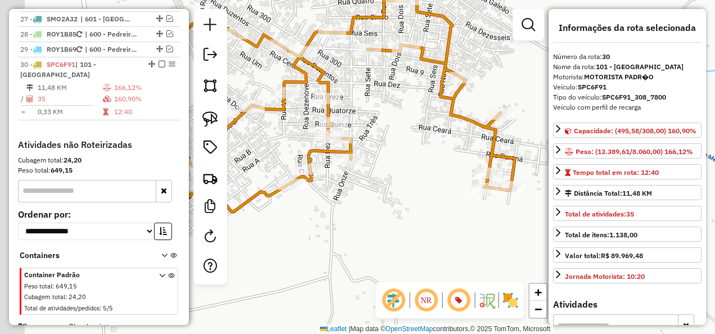
drag, startPoint x: 364, startPoint y: 216, endPoint x: 373, endPoint y: 221, distance: 10.3
click at [379, 218] on div "Janela de atendimento Grade de atendimento Capacidade Transportadoras Veículos …" at bounding box center [357, 167] width 715 height 334
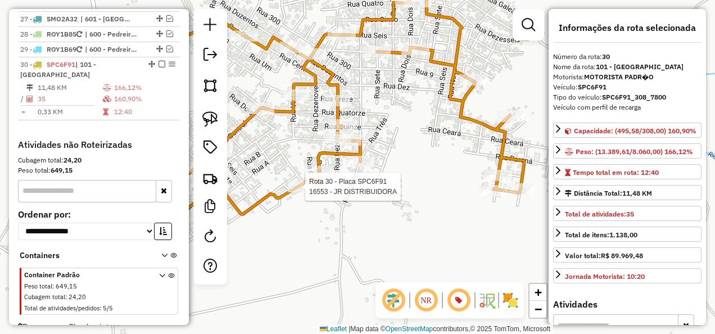
click at [308, 192] on div at bounding box center [302, 186] width 28 height 11
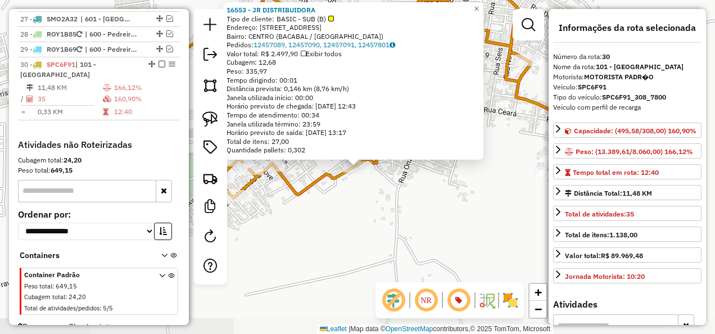
click at [326, 217] on div "16553 - JR DISTRIBUIDORA Tipo de cliente: BASIC - SUB (B) Endereço: rua C n30 v…" at bounding box center [357, 167] width 715 height 334
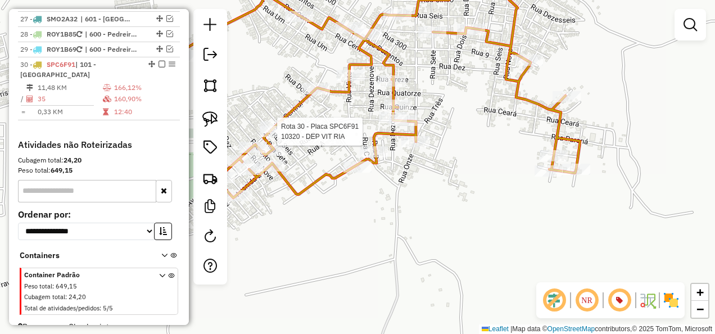
select select "**********"
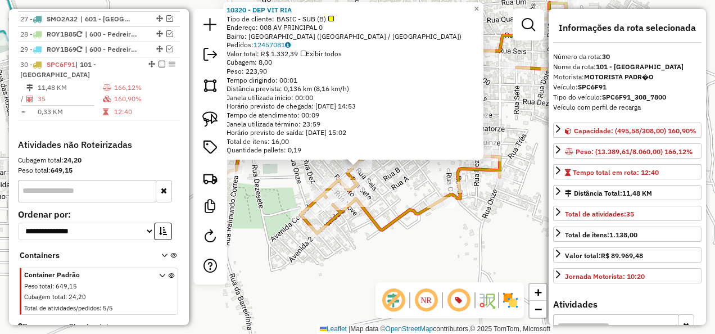
click at [375, 244] on div "10320 - DEP VIT RIA Tipo de cliente: BASIC - SUB (B) Endereço: 008 AV PRINCIPAL…" at bounding box center [357, 167] width 715 height 334
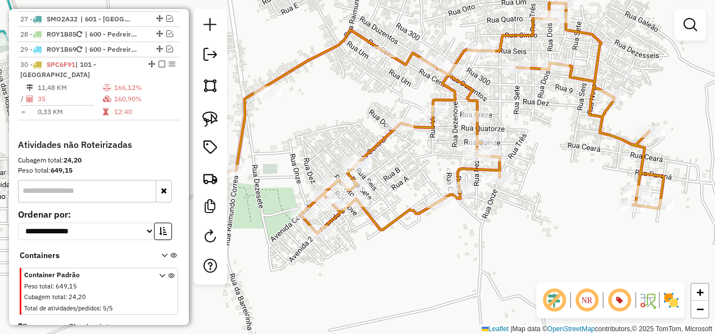
drag, startPoint x: 400, startPoint y: 176, endPoint x: 400, endPoint y: 212, distance: 35.4
click at [400, 211] on div "Janela de atendimento Grade de atendimento Capacidade Transportadoras Veículos …" at bounding box center [357, 167] width 715 height 334
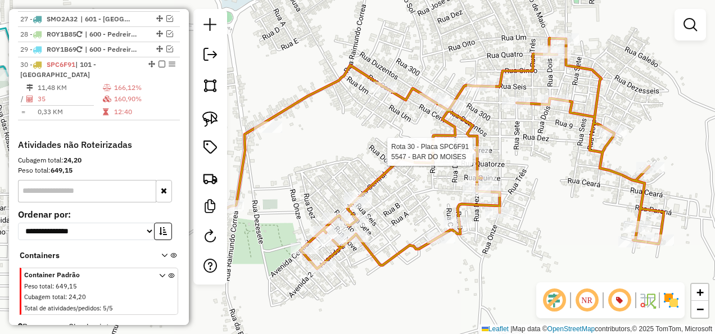
select select "**********"
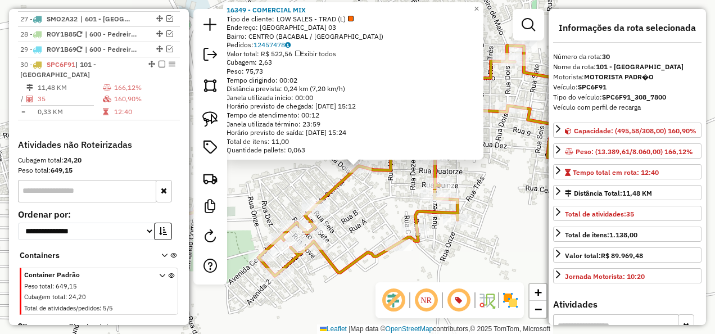
click at [357, 213] on div "Rota 30 - Placa SPC6F91 11166 - MIX RIBEIRO 16349 - COMERCIAL MIX Tipo de clien…" at bounding box center [357, 167] width 715 height 334
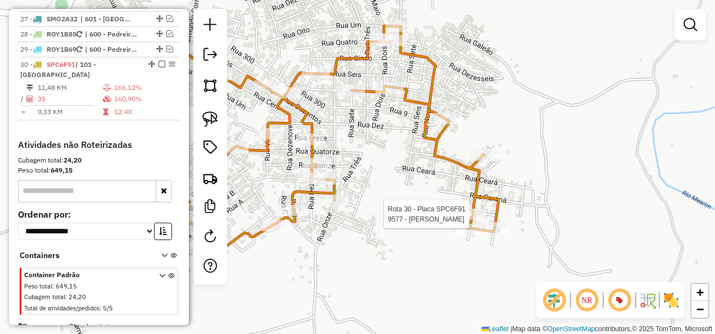
select select "**********"
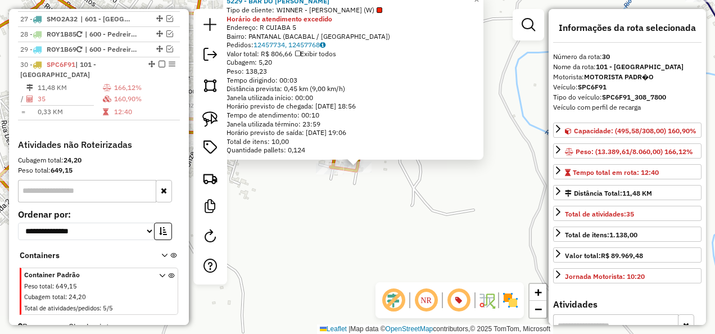
drag, startPoint x: 387, startPoint y: 207, endPoint x: 407, endPoint y: 209, distance: 19.8
click at [391, 210] on div "5229 - BAR DO JOAO BOSCO Tipo de cliente: WINNER - ROTA (W) Horário de atendime…" at bounding box center [357, 167] width 715 height 334
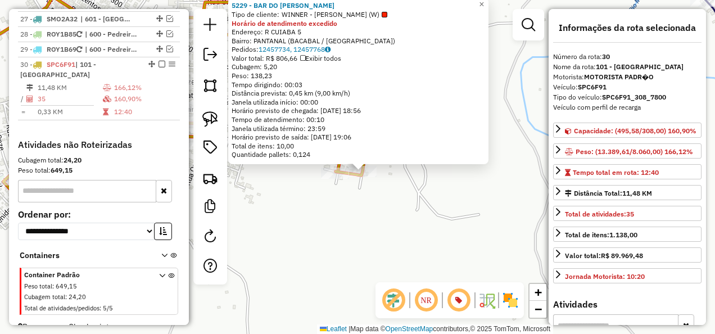
click at [473, 239] on div "5229 - BAR DO JOAO BOSCO Tipo de cliente: WINNER - ROTA (W) Horário de atendime…" at bounding box center [357, 167] width 715 height 334
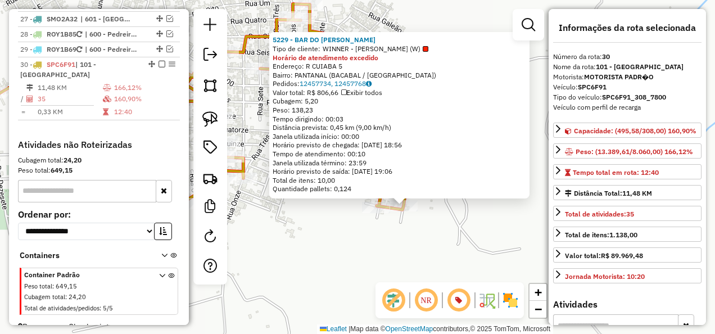
click at [456, 241] on div "5229 - BAR DO JOAO BOSCO Tipo de cliente: WINNER - ROTA (W) Horário de atendime…" at bounding box center [357, 167] width 715 height 334
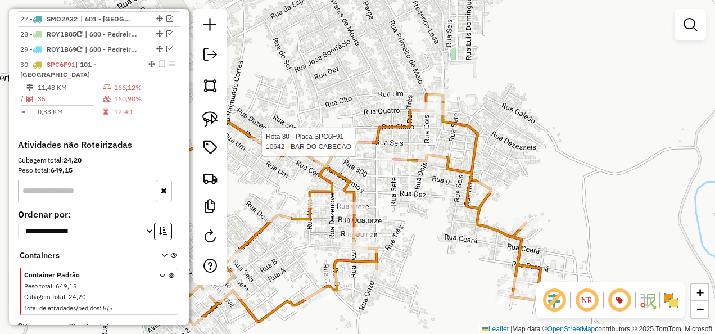
select select "**********"
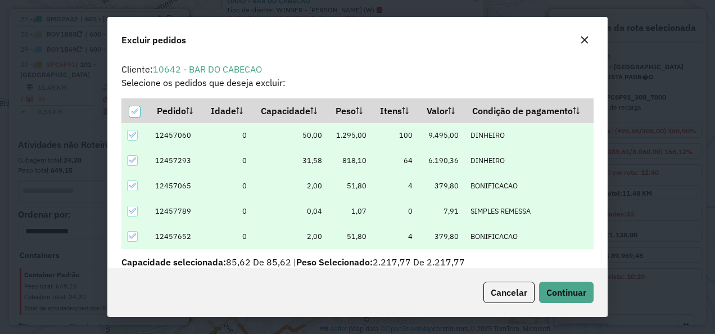
scroll to position [6, 3]
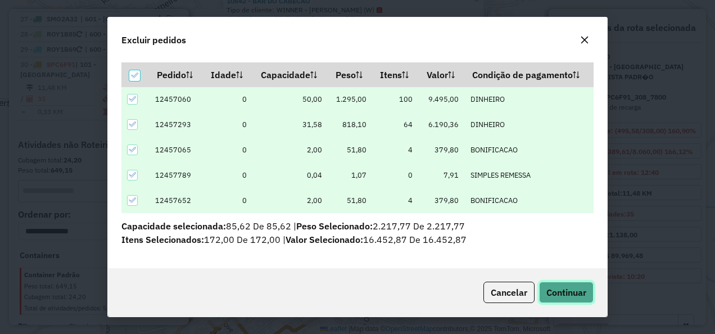
click at [563, 290] on span "Continuar" at bounding box center [566, 292] width 40 height 11
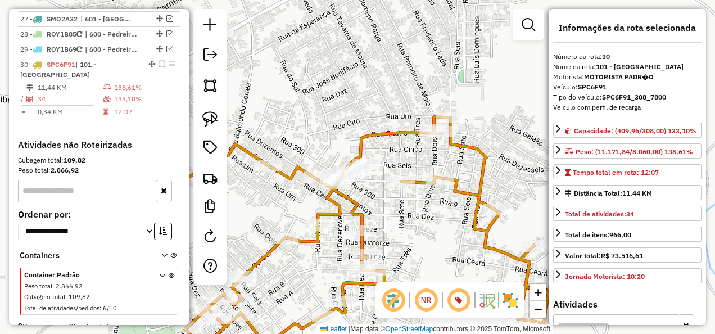
drag, startPoint x: 390, startPoint y: 235, endPoint x: 469, endPoint y: 217, distance: 80.7
click at [465, 218] on div "Janela de atendimento Grade de atendimento Capacidade Transportadoras Veículos …" at bounding box center [357, 167] width 715 height 334
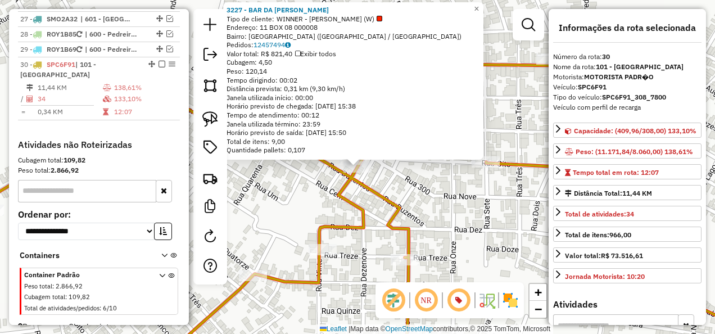
click at [391, 191] on div "3227 - BAR DA EULADIA Tipo de cliente: WINNER - ROTA (W) Endereço: 11 BOX 08 00…" at bounding box center [357, 167] width 715 height 334
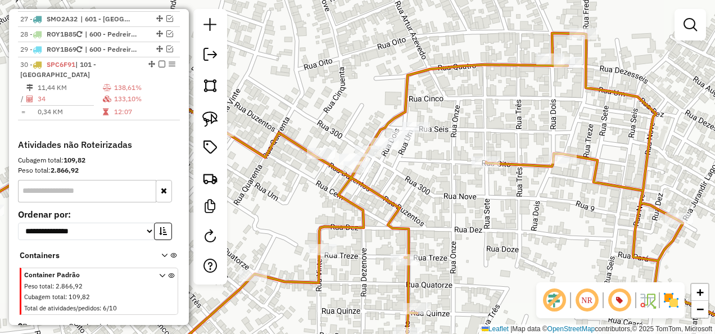
click at [329, 259] on div "Rota 30 - Placa SPC6F91 15954 - BAR DO GOIO Janela de atendimento Grade de aten…" at bounding box center [357, 167] width 715 height 334
select select "**********"
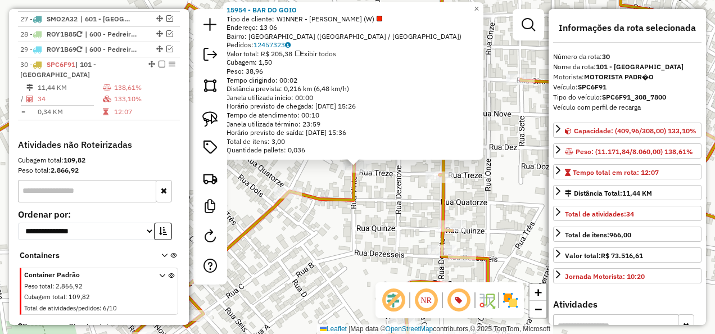
click at [352, 247] on div "15954 - BAR DO GOIO Tipo de cliente: WINNER - ROTA (W) Endereço: 13 06 Bairro: …" at bounding box center [357, 167] width 715 height 334
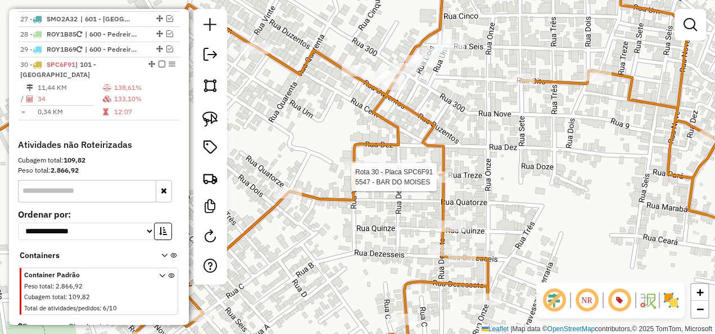
select select "**********"
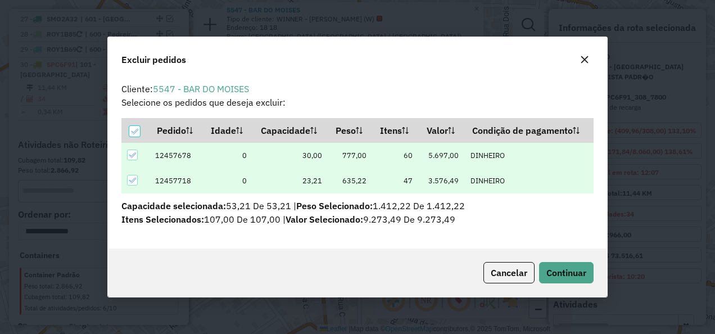
scroll to position [0, 0]
click at [573, 270] on span "Continuar" at bounding box center [566, 272] width 40 height 11
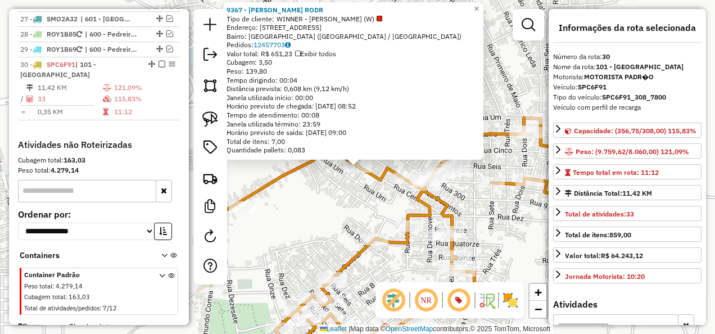
click at [322, 184] on div "9367 - JORDEAN SANTANA RODR Tipo de cliente: WINNER - ROTA (W) Endereço: RUA BO…" at bounding box center [357, 167] width 715 height 334
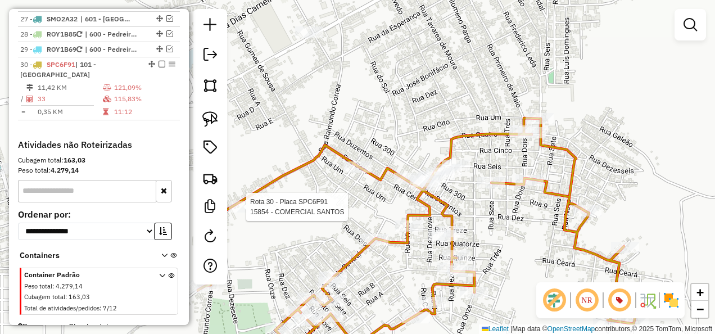
click at [246, 212] on div at bounding box center [243, 206] width 28 height 11
select select "**********"
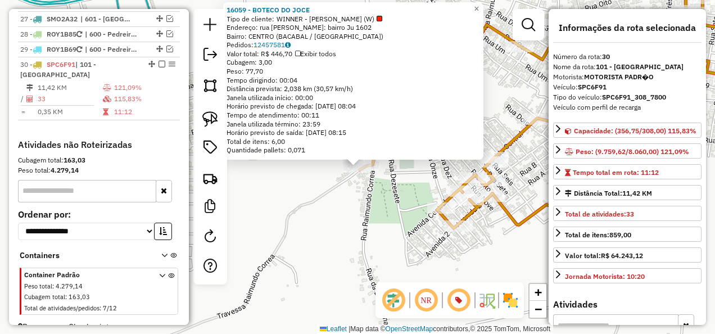
click at [364, 223] on div "16059 - BOTECO DO JOCE Tipo de cliente: WINNER - ROTA (W) Endereço: rua Raimund…" at bounding box center [357, 167] width 715 height 334
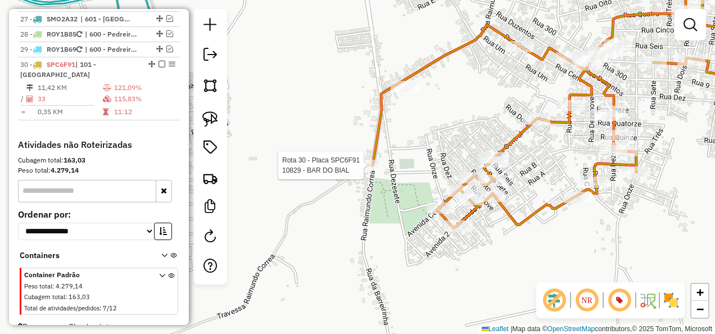
select select "**********"
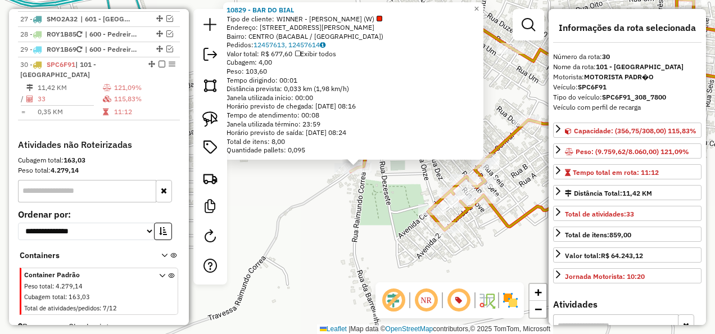
click at [364, 210] on div "Rota 30 - Placa SPC6F91 10829 - BAR DO BIAL 10829 - BAR DO BIAL Tipo de cliente…" at bounding box center [357, 167] width 715 height 334
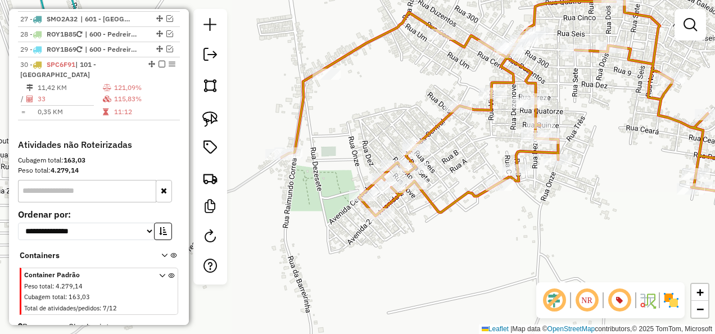
drag, startPoint x: 477, startPoint y: 218, endPoint x: 367, endPoint y: 227, distance: 110.0
click at [367, 227] on div "Janela de atendimento Grade de atendimento Capacidade Transportadoras Veículos …" at bounding box center [357, 167] width 715 height 334
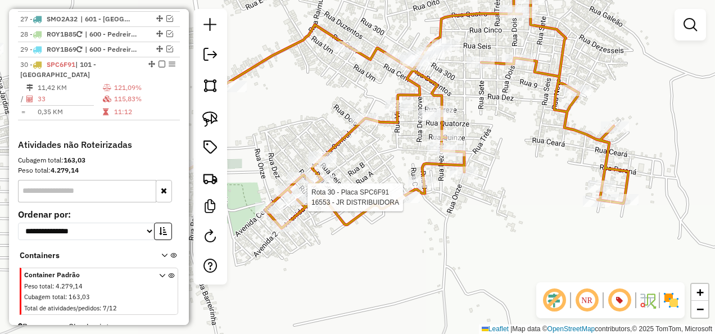
select select "**********"
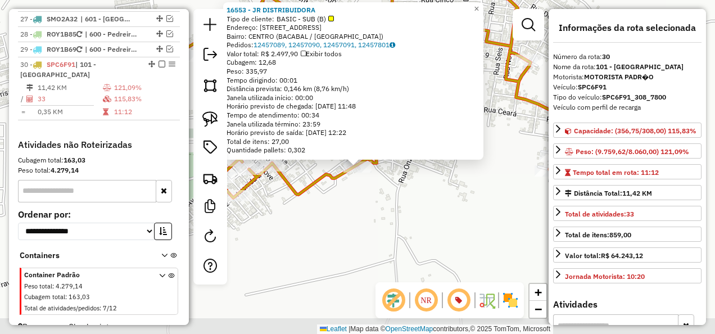
click at [402, 207] on div "Rota 30 - Placa SPC6F91 16553 - JR DISTRIBUIDORA 16553 - JR DISTRIBUIDORA Tipo …" at bounding box center [357, 167] width 715 height 334
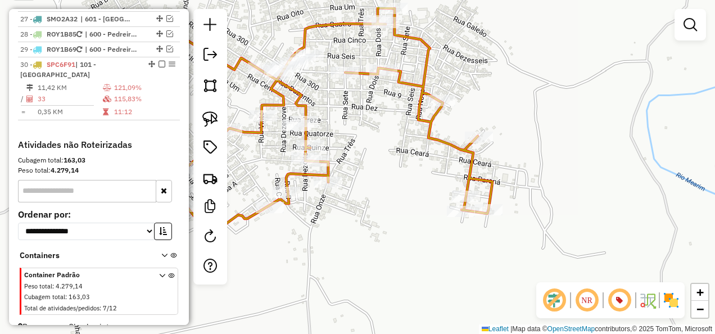
drag, startPoint x: 440, startPoint y: 223, endPoint x: 386, endPoint y: 234, distance: 55.1
click at [386, 234] on div "Janela de atendimento Grade de atendimento Capacidade Transportadoras Veículos …" at bounding box center [357, 167] width 715 height 334
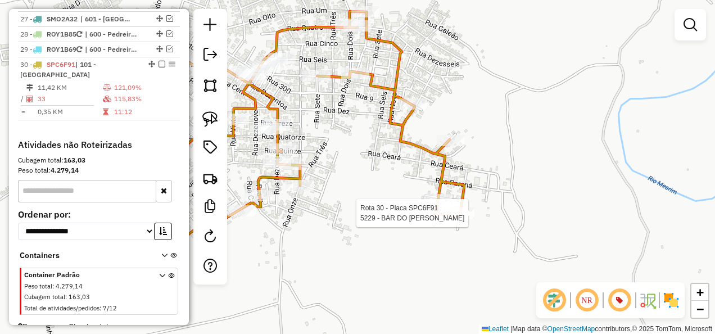
select select "**********"
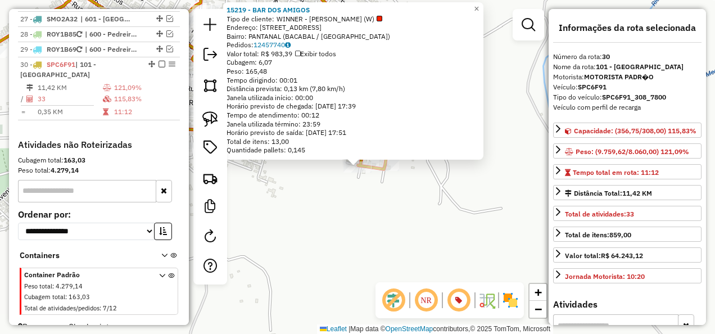
click at [355, 202] on div "15219 - BAR DOS AMIGOS Tipo de cliente: WINNER - ROTA (W) Endereço: RUA SERGIPE…" at bounding box center [357, 167] width 715 height 334
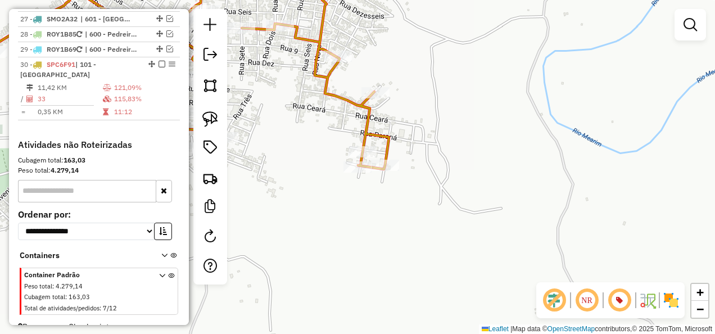
click at [389, 147] on icon at bounding box center [168, 80] width 441 height 227
select select "**********"
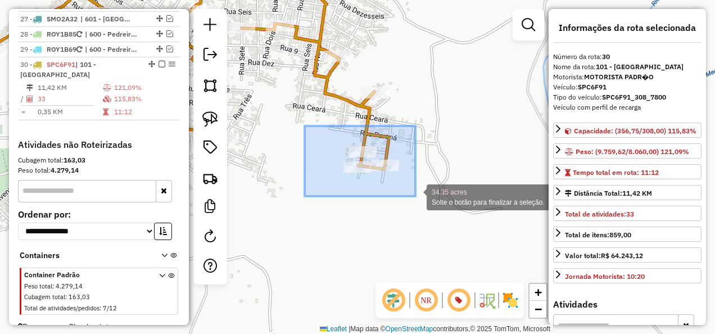
drag, startPoint x: 339, startPoint y: 158, endPoint x: 415, endPoint y: 196, distance: 85.2
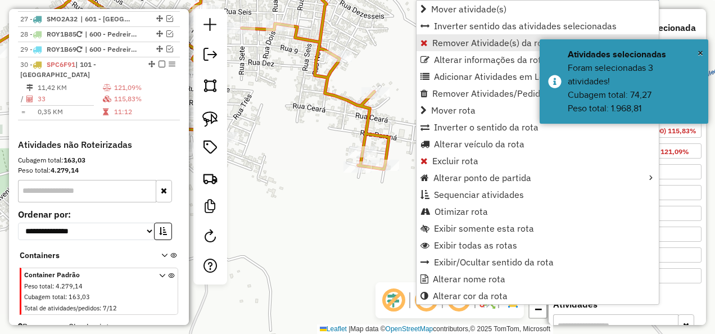
click at [444, 43] on span "Remover Atividade(s) da rota" at bounding box center [491, 42] width 119 height 9
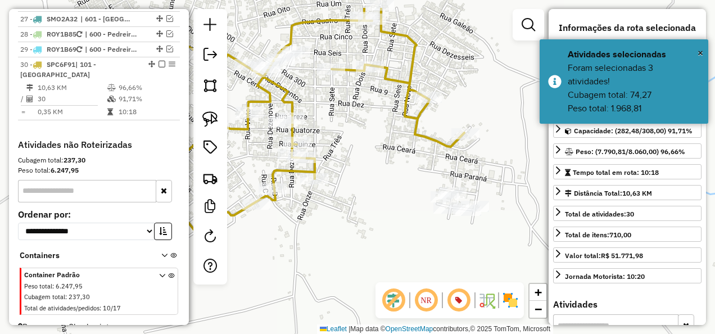
drag, startPoint x: 305, startPoint y: 213, endPoint x: 413, endPoint y: 269, distance: 121.4
click at [414, 269] on div "Janela de atendimento Grade de atendimento Capacidade Transportadoras Veículos …" at bounding box center [357, 167] width 715 height 334
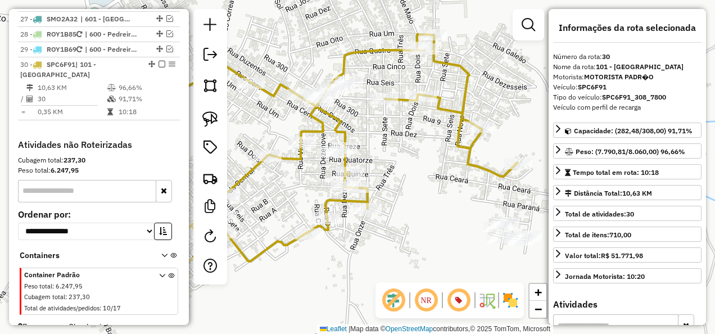
drag, startPoint x: 366, startPoint y: 206, endPoint x: 404, endPoint y: 225, distance: 42.2
click at [404, 225] on div "Janela de atendimento Grade de atendimento Capacidade Transportadoras Veículos …" at bounding box center [357, 167] width 715 height 334
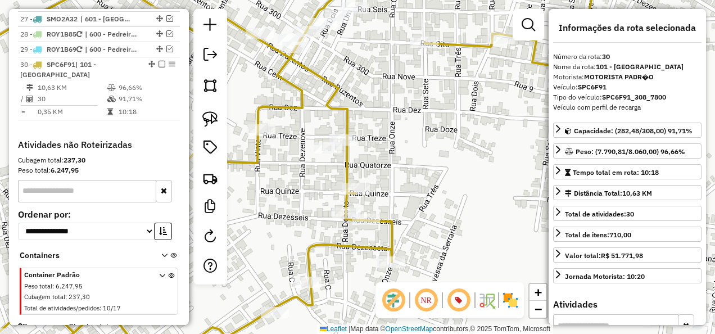
click at [343, 170] on icon at bounding box center [310, 167] width 763 height 401
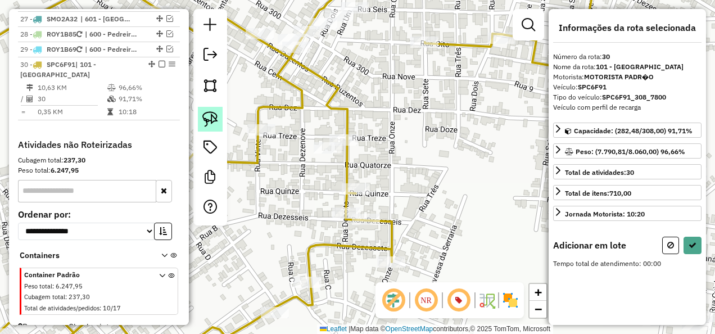
click at [213, 121] on img at bounding box center [210, 119] width 16 height 16
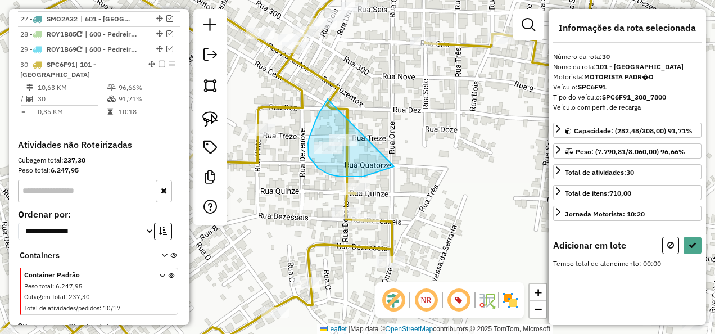
drag, startPoint x: 327, startPoint y: 99, endPoint x: 433, endPoint y: 155, distance: 120.2
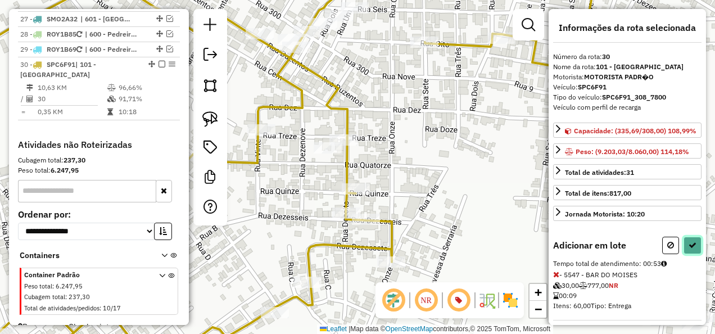
click at [690, 249] on icon at bounding box center [692, 245] width 8 height 8
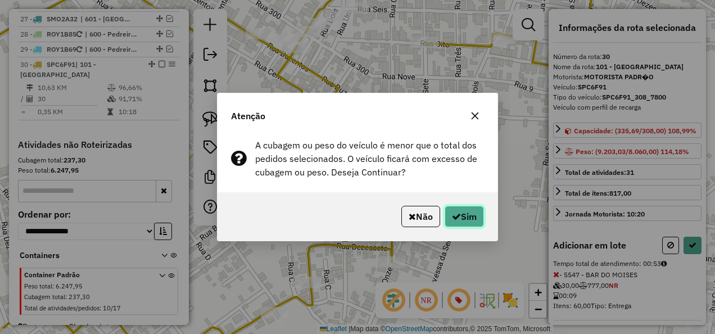
click at [468, 216] on button "Sim" at bounding box center [464, 216] width 39 height 21
select select "**********"
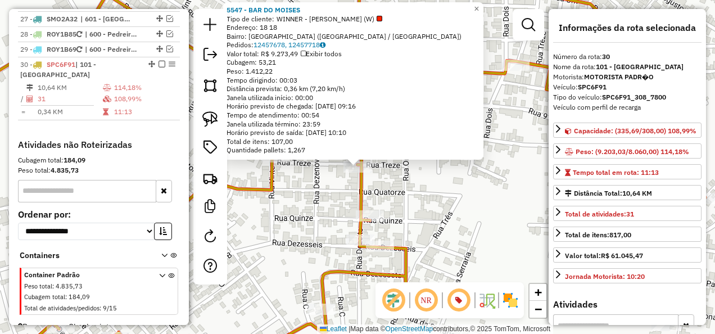
click at [416, 194] on div "Rota 30 - Placa SPC6F91 5547 - BAR DO MOISES 5547 - BAR DO MOISES Tipo de clien…" at bounding box center [357, 167] width 715 height 334
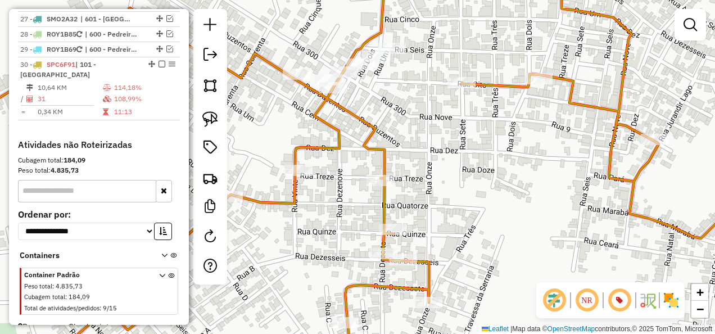
drag, startPoint x: 465, startPoint y: 193, endPoint x: 488, endPoint y: 223, distance: 37.2
click at [482, 215] on div "Janela de atendimento Grade de atendimento Capacidade Transportadoras Veículos …" at bounding box center [357, 167] width 715 height 334
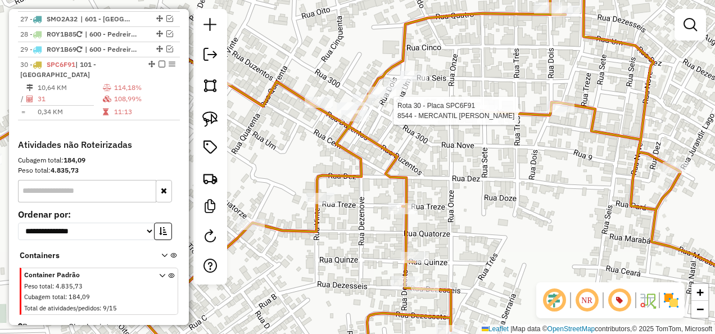
select select "**********"
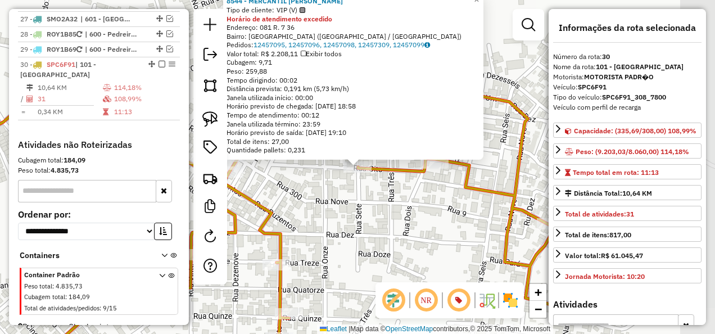
click at [362, 219] on div "Rota 30 - Placa SPC6F91 15482 - COMERCIAL DIFERENCIA 8544 - MERCANTIL IGOR Tipo…" at bounding box center [357, 167] width 715 height 334
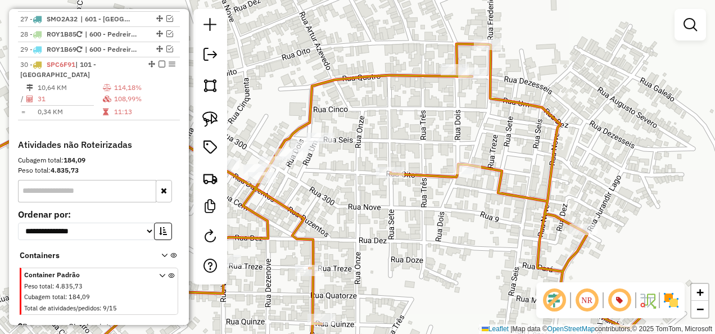
drag, startPoint x: 334, startPoint y: 210, endPoint x: 462, endPoint y: 223, distance: 128.2
click at [462, 223] on div "Janela de atendimento Grade de atendimento Capacidade Transportadoras Veículos …" at bounding box center [357, 167] width 715 height 334
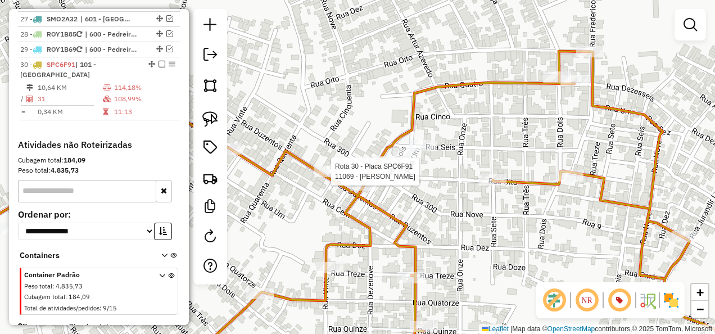
click at [333, 177] on div at bounding box center [328, 171] width 28 height 11
select select "**********"
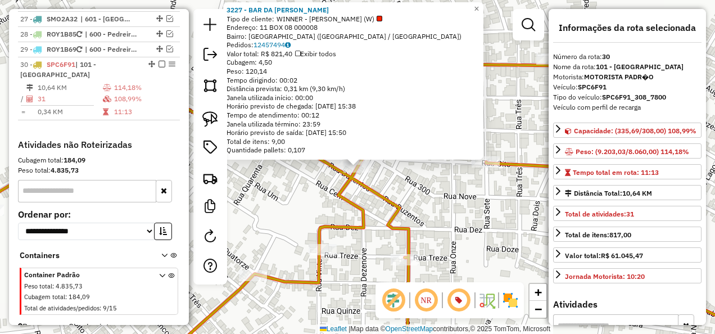
click at [384, 191] on icon at bounding box center [341, 200] width 824 height 334
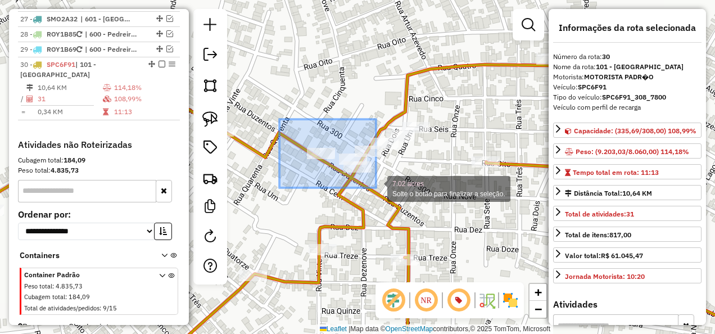
drag, startPoint x: 342, startPoint y: 176, endPoint x: 380, endPoint y: 188, distance: 40.2
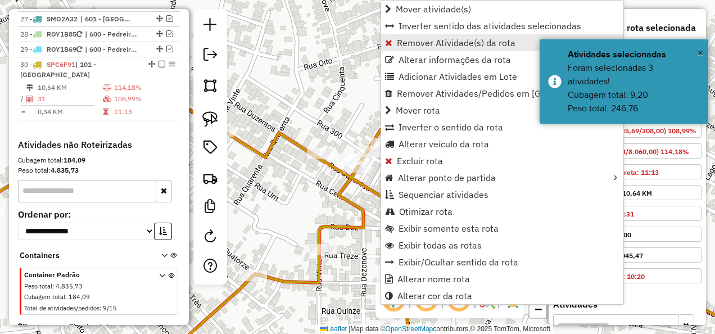
click at [445, 43] on span "Remover Atividade(s) da rota" at bounding box center [456, 42] width 119 height 9
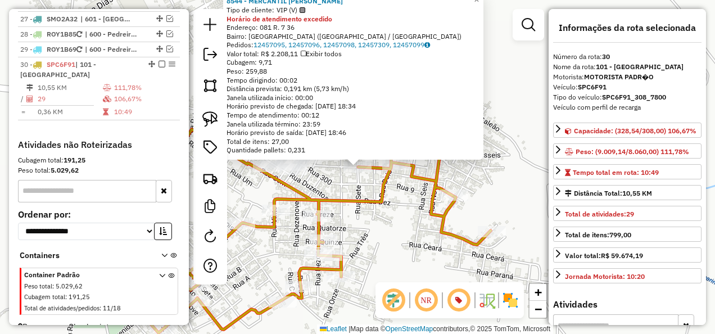
click at [382, 194] on icon at bounding box center [278, 217] width 426 height 230
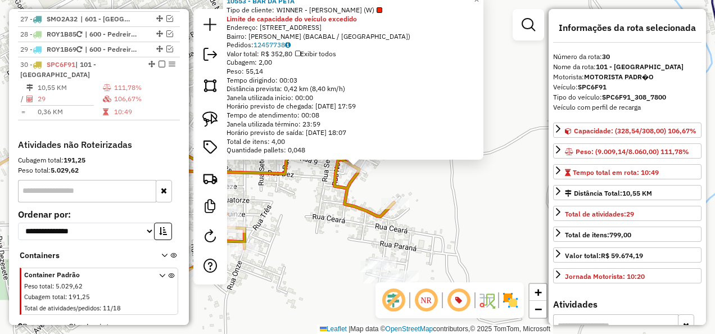
click at [315, 205] on div "Rota 30 - Placa SPC6F91 15314 - COMERCIO DALICE 10553 - BAR DA PETA Tipo de cli…" at bounding box center [357, 167] width 715 height 334
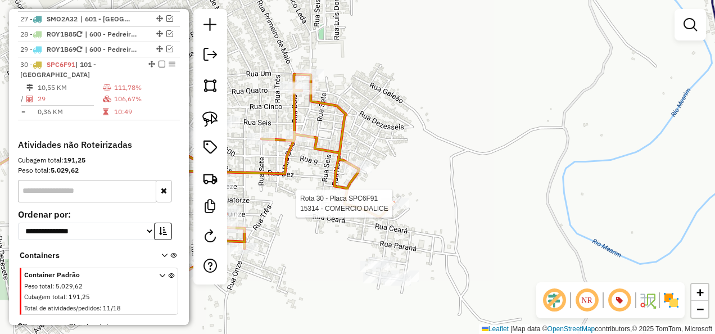
select select "**********"
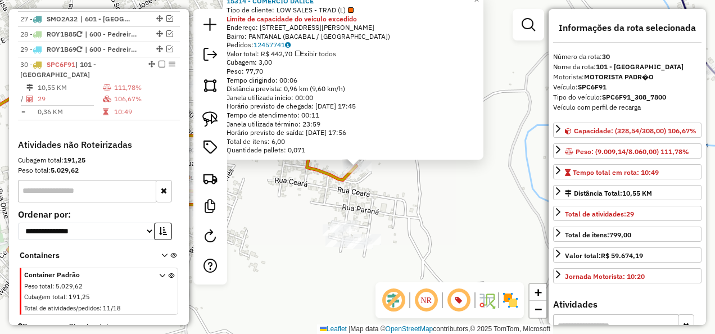
click at [393, 212] on div "Rota 30 - Placa SPC6F91 15314 - COMERCIO DALICE 15314 - COMERCIO DALICE Tipo de…" at bounding box center [357, 167] width 715 height 334
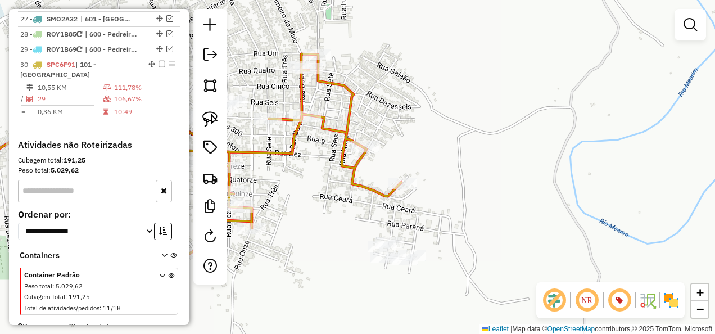
drag, startPoint x: 369, startPoint y: 193, endPoint x: 450, endPoint y: 222, distance: 86.6
click at [451, 226] on div "Janela de atendimento Grade de atendimento Capacidade Transportadoras Veículos …" at bounding box center [357, 167] width 715 height 334
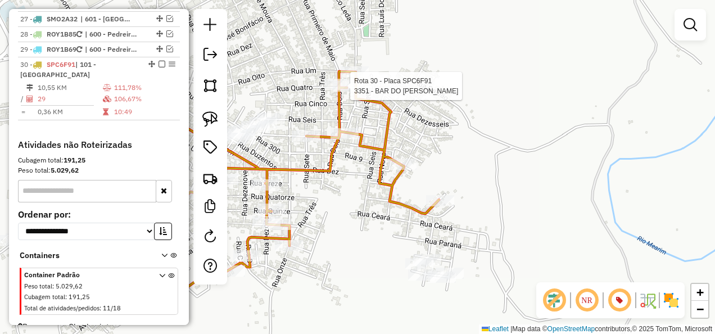
select select "**********"
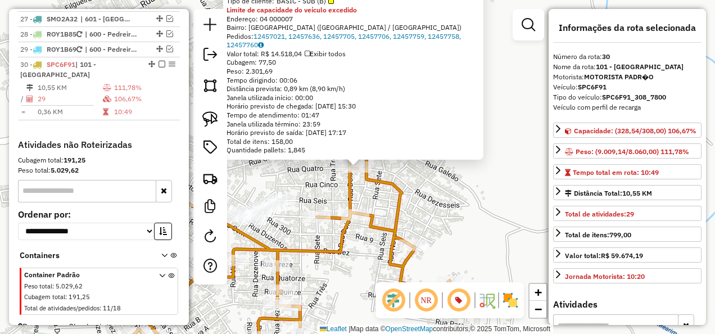
click at [325, 173] on div "3351 - BAR DO WILLIAM Tipo de cliente: BASIC - SUB (B) Limite de capacidade do …" at bounding box center [357, 167] width 715 height 334
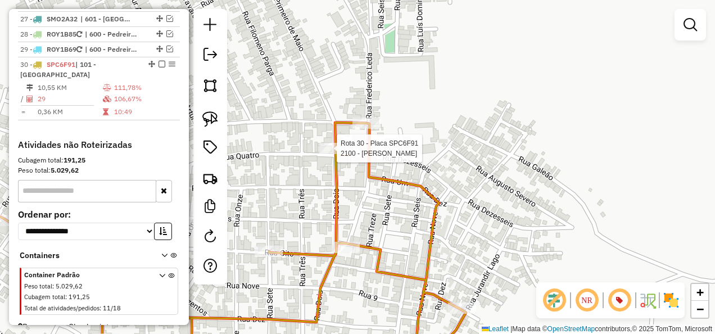
select select "**********"
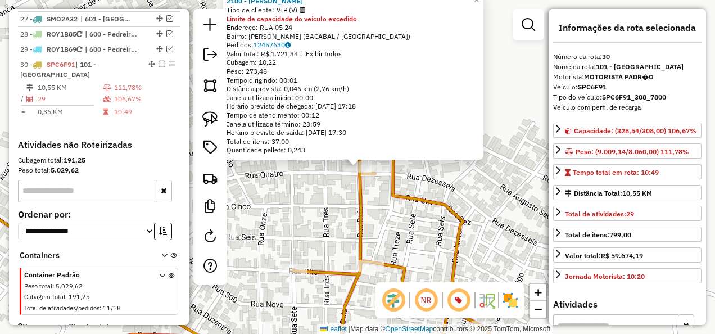
drag, startPoint x: 324, startPoint y: 185, endPoint x: 361, endPoint y: 176, distance: 38.3
click at [325, 186] on div "Rota 30 - Placa SPC6F91 2100 - MERCEARIA SILVA 2100 - MERCEARIA SILVA Tipo de c…" at bounding box center [357, 167] width 715 height 334
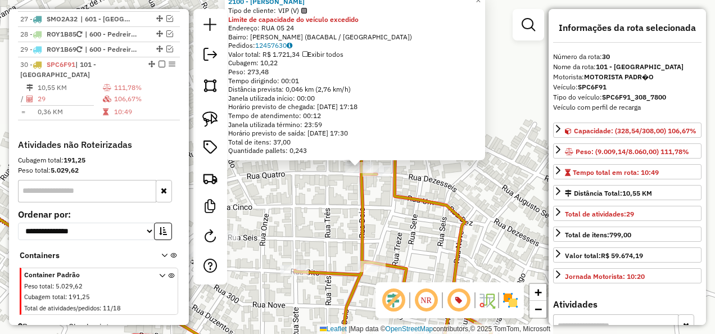
click at [407, 197] on icon at bounding box center [210, 255] width 563 height 226
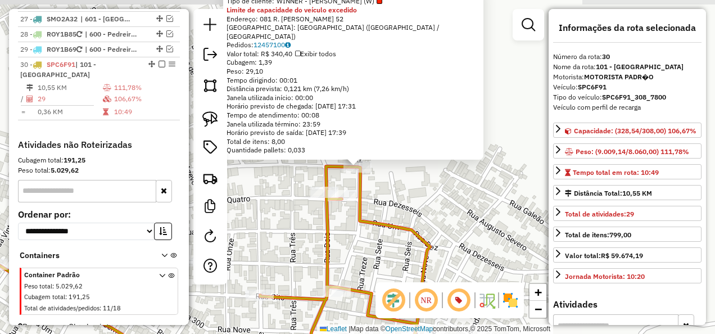
click at [408, 202] on div "9882 - SACOLAO SERRAN Tipo de cliente: WINNER - ROTA (W) Limite de capacidade d…" at bounding box center [357, 167] width 715 height 334
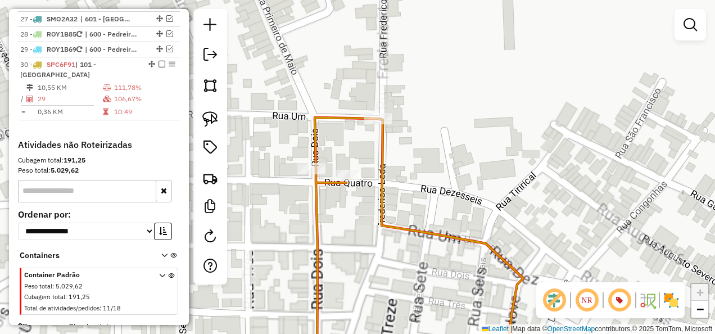
drag, startPoint x: 340, startPoint y: 225, endPoint x: 361, endPoint y: 117, distance: 110.0
click at [345, 156] on div "Janela de atendimento Grade de atendimento Capacidade Transportadoras Veículos …" at bounding box center [357, 167] width 715 height 334
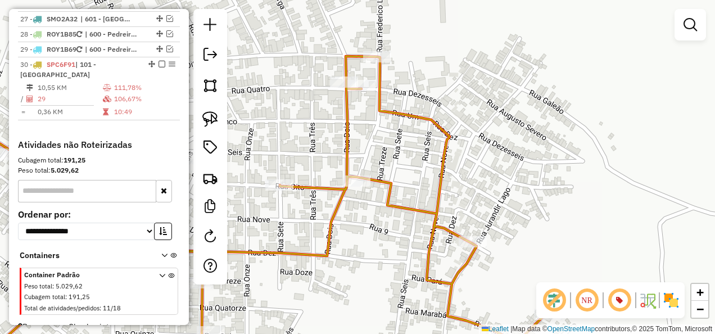
drag, startPoint x: 340, startPoint y: 234, endPoint x: 434, endPoint y: 94, distance: 168.0
click at [420, 121] on div "Janela de atendimento Grade de atendimento Capacidade Transportadoras Veículos …" at bounding box center [357, 167] width 715 height 334
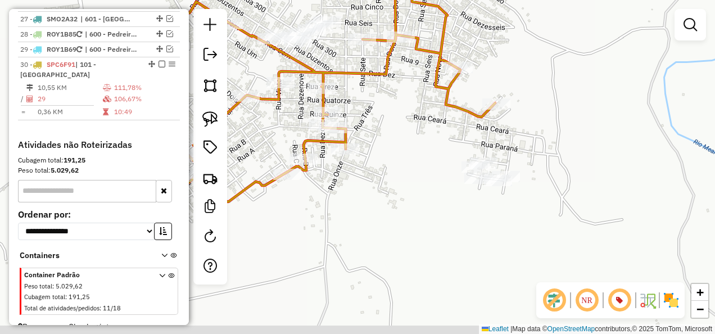
drag, startPoint x: 424, startPoint y: 224, endPoint x: 366, endPoint y: 221, distance: 58.0
click at [366, 221] on div "Janela de atendimento Grade de atendimento Capacidade Transportadoras Veículos …" at bounding box center [357, 167] width 715 height 334
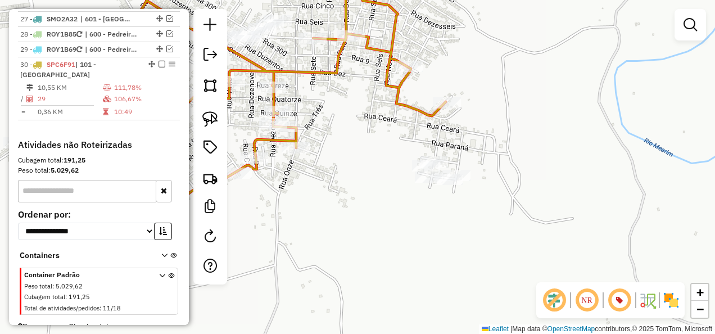
click at [411, 101] on icon at bounding box center [233, 89] width 426 height 230
select select "**********"
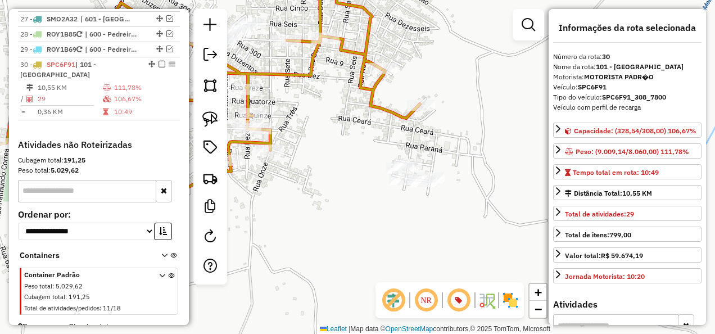
drag, startPoint x: 359, startPoint y: 157, endPoint x: 324, endPoint y: 156, distance: 35.4
click at [324, 156] on div "Janela de atendimento Grade de atendimento Capacidade Transportadoras Veículos …" at bounding box center [357, 167] width 715 height 334
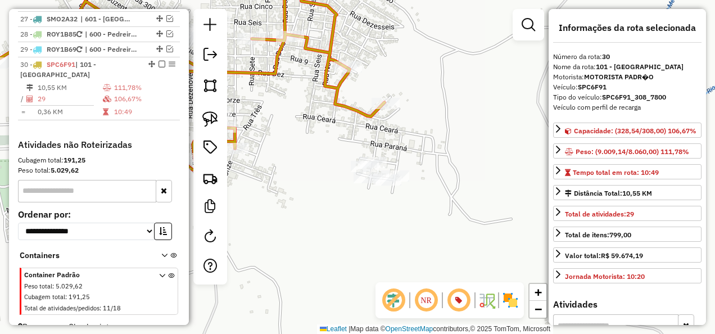
drag, startPoint x: 206, startPoint y: 117, endPoint x: 268, endPoint y: 125, distance: 61.8
click at [206, 117] on img at bounding box center [210, 119] width 16 height 16
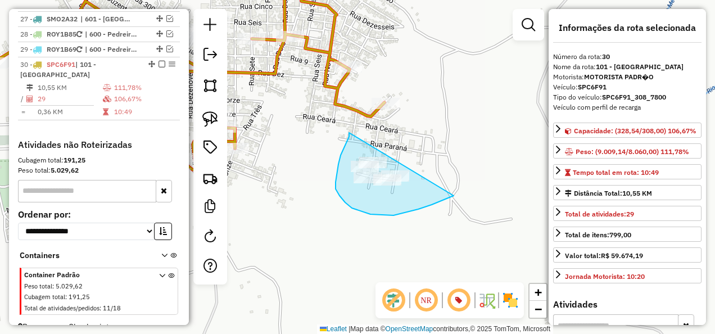
drag, startPoint x: 349, startPoint y: 137, endPoint x: 456, endPoint y: 194, distance: 121.2
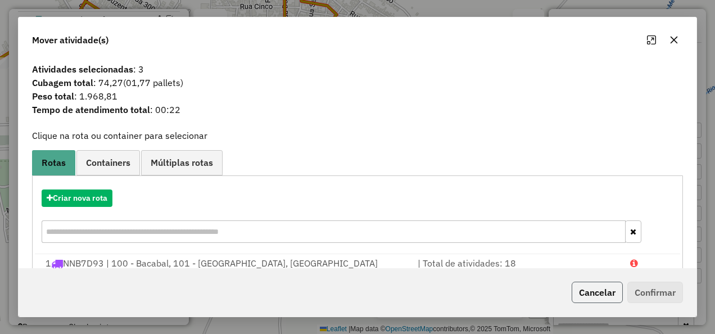
click at [606, 293] on button "Cancelar" at bounding box center [597, 292] width 51 height 21
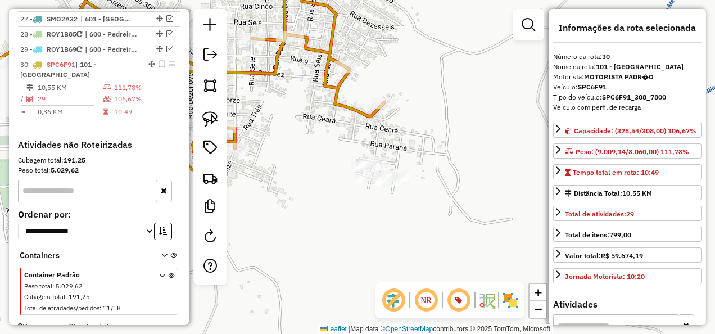
click at [346, 93] on div "Janela de atendimento Grade de atendimento Capacidade Transportadoras Veículos …" at bounding box center [357, 167] width 715 height 334
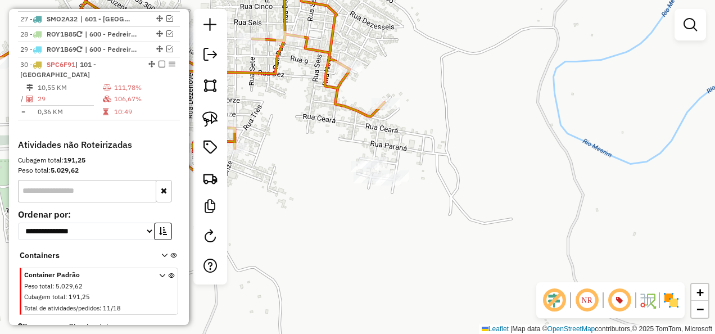
click at [340, 105] on icon at bounding box center [171, 89] width 426 height 230
select select "**********"
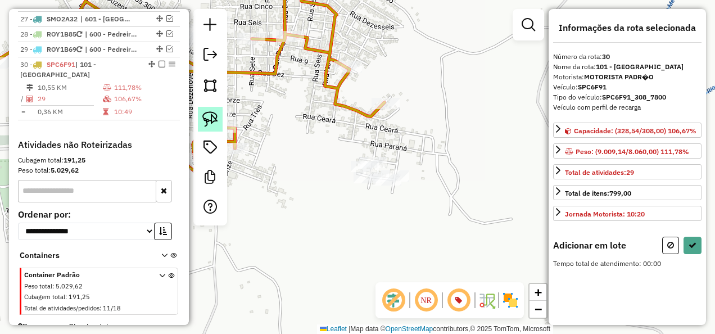
click at [215, 114] on img at bounding box center [210, 119] width 16 height 16
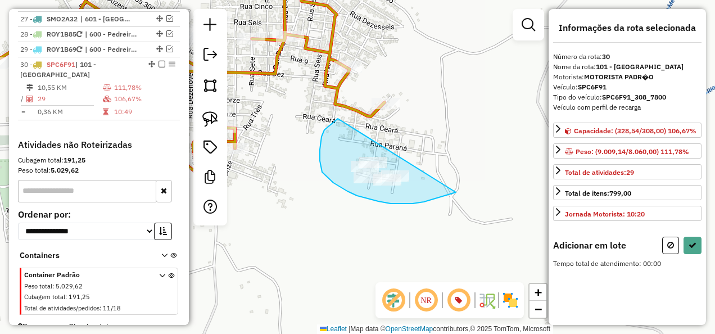
drag, startPoint x: 338, startPoint y: 119, endPoint x: 456, endPoint y: 192, distance: 139.1
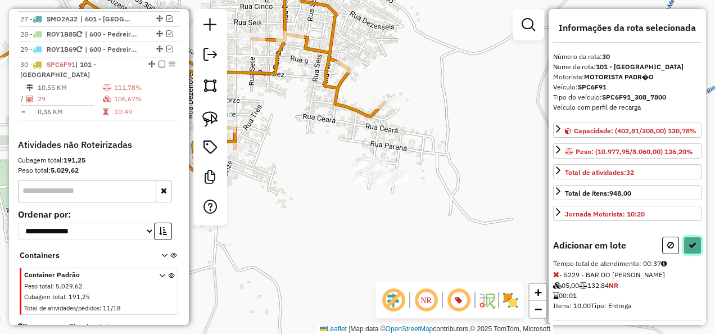
click at [688, 249] on icon at bounding box center [692, 245] width 8 height 8
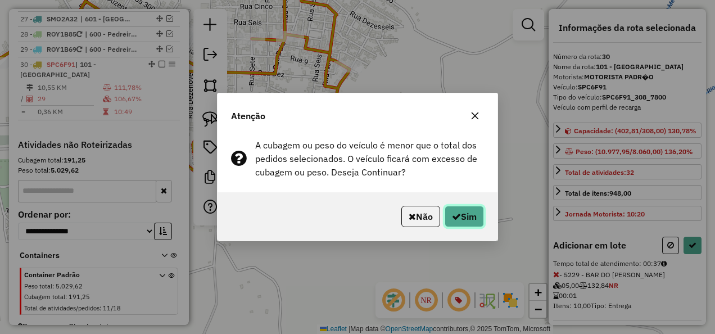
click at [472, 211] on button "Sim" at bounding box center [464, 216] width 39 height 21
select select "**********"
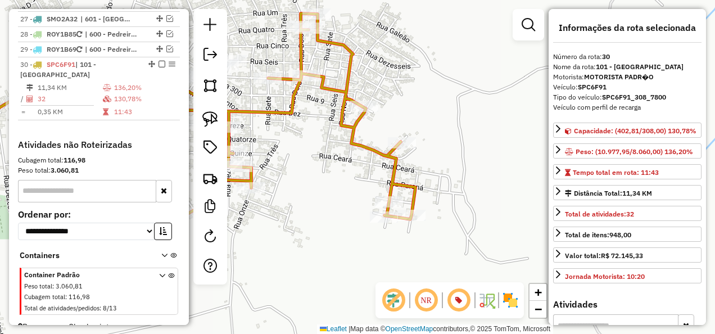
drag, startPoint x: 323, startPoint y: 136, endPoint x: 360, endPoint y: 270, distance: 138.8
click at [360, 269] on div "Janela de atendimento Grade de atendimento Capacidade Transportadoras Veículos …" at bounding box center [357, 167] width 715 height 334
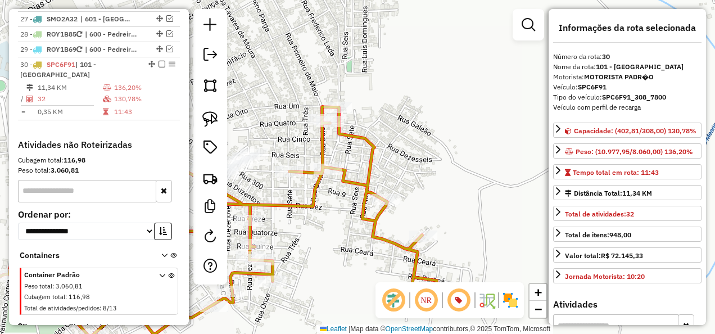
click at [372, 170] on icon at bounding box center [216, 222] width 441 height 230
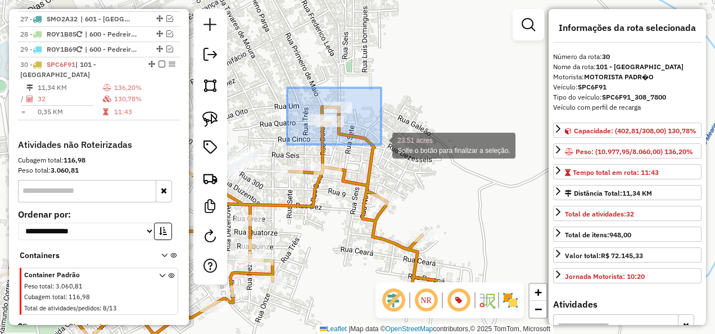
drag, startPoint x: 308, startPoint y: 109, endPoint x: 381, endPoint y: 144, distance: 81.2
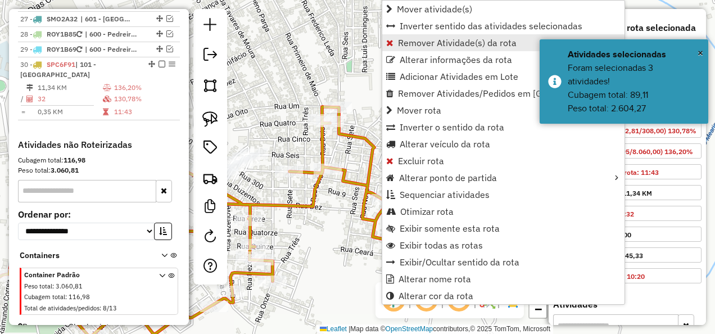
click at [418, 40] on span "Remover Atividade(s) da rota" at bounding box center [457, 42] width 119 height 9
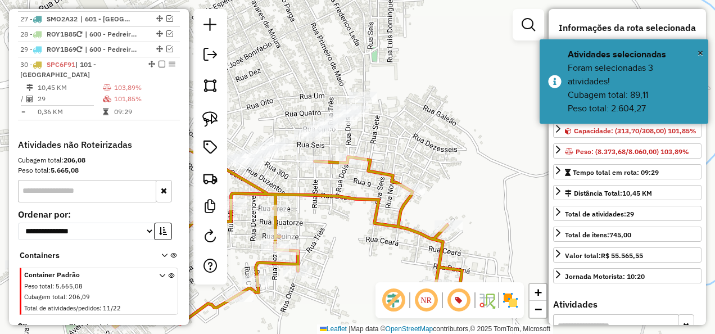
drag, startPoint x: 319, startPoint y: 246, endPoint x: 443, endPoint y: 212, distance: 128.9
click at [443, 212] on div "Janela de atendimento Grade de atendimento Capacidade Transportadoras Veículos …" at bounding box center [357, 167] width 715 height 334
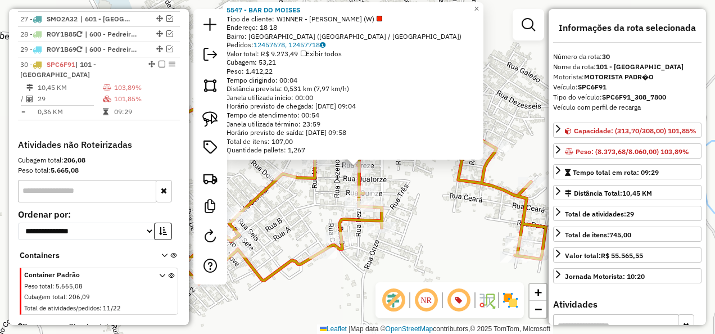
click at [393, 202] on div "5547 - BAR DO MOISES Tipo de cliente: WINNER - ROTA (W) Endereço: 18 18 Bairro:…" at bounding box center [357, 167] width 715 height 334
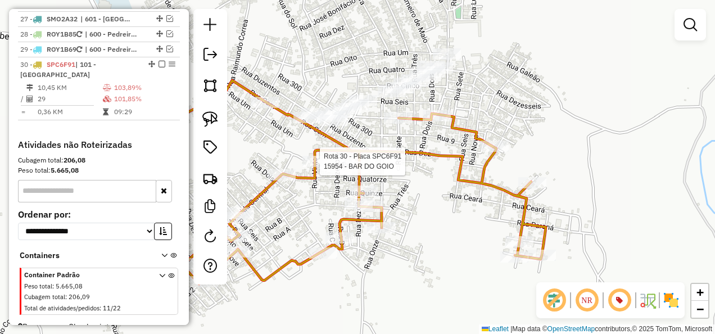
select select "**********"
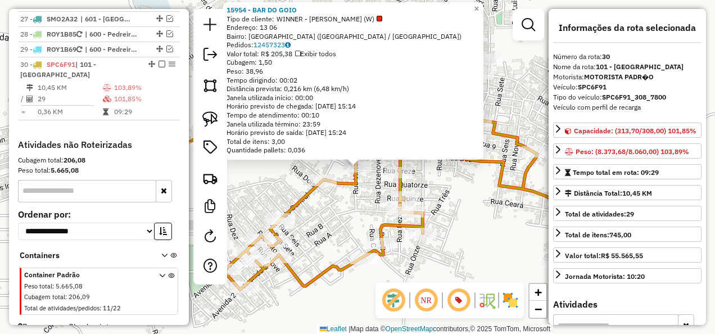
click at [342, 214] on div "Rota 30 - Placa SPC6F91 16349 - COMERCIAL MIX 15954 - BAR DO GOIO Tipo de clien…" at bounding box center [357, 167] width 715 height 334
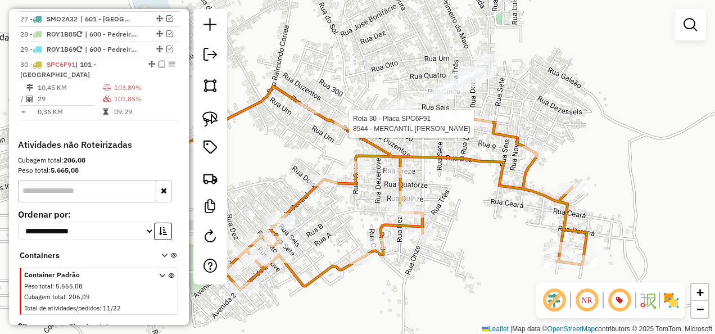
select select "**********"
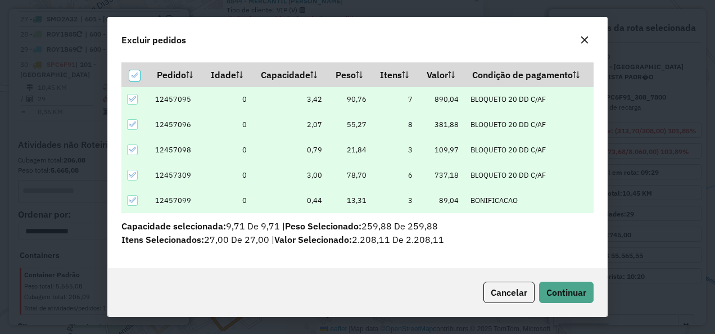
scroll to position [36, 0]
click at [560, 293] on span "Continuar" at bounding box center [566, 292] width 40 height 11
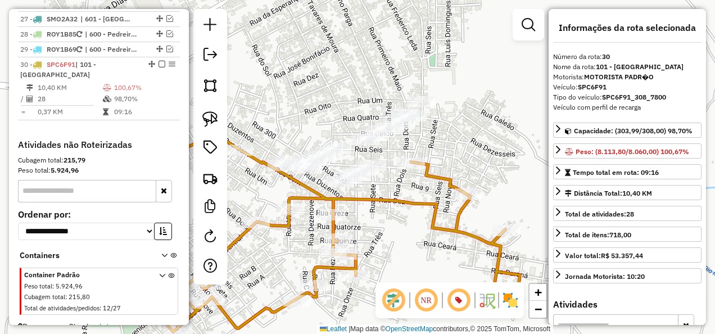
drag, startPoint x: 417, startPoint y: 241, endPoint x: 533, endPoint y: 232, distance: 116.1
click at [533, 232] on div "Janela de atendimento Grade de atendimento Capacidade Transportadoras Veículos …" at bounding box center [357, 167] width 715 height 334
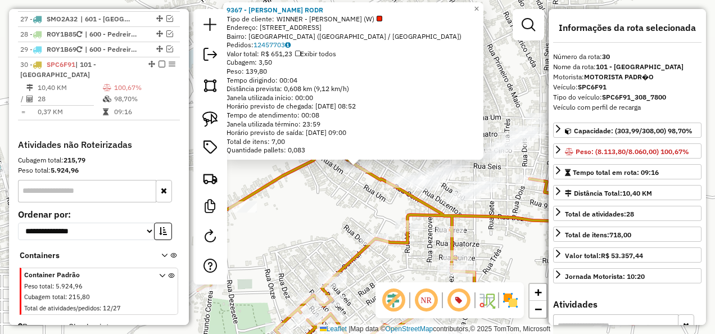
click at [327, 205] on div "9367 - JORDEAN SANTANA RODR Tipo de cliente: WINNER - ROTA (W) Endereço: RUA BO…" at bounding box center [357, 167] width 715 height 334
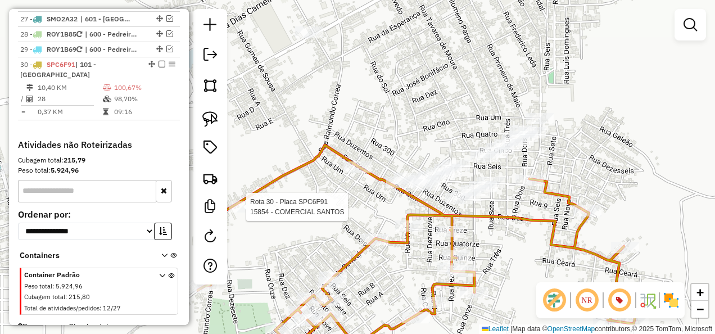
select select "**********"
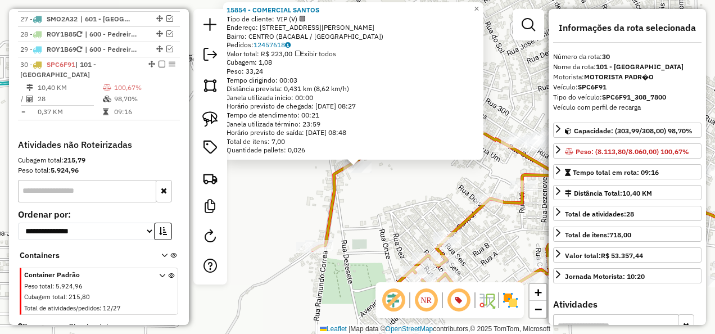
click at [316, 207] on div "15854 - COMERCIAL SANTOS Tipo de cliente: VIP (V) Endereço: RUA RAIMUNDO CORREI…" at bounding box center [357, 167] width 715 height 334
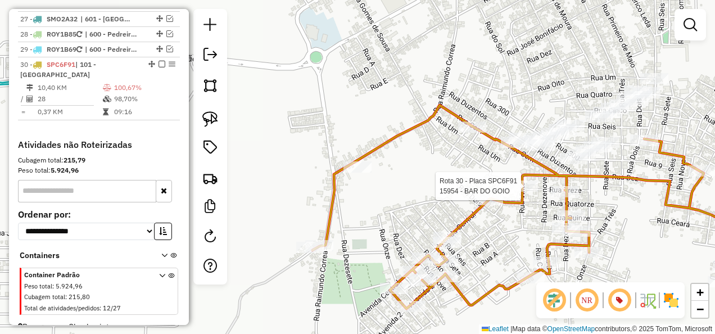
select select "**********"
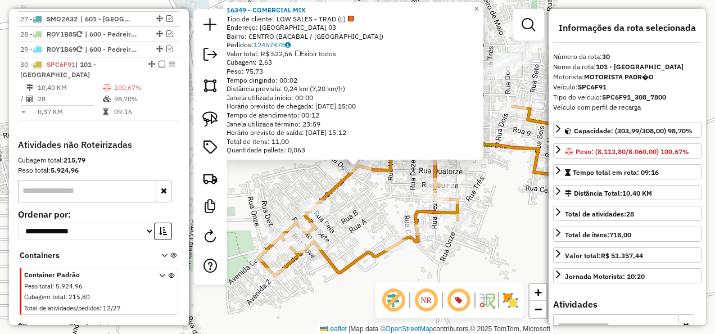
click at [367, 193] on div "16349 - COMERCIAL MIX Tipo de cliente: LOW SALES - TRAD (L) Endereço: vila da p…" at bounding box center [357, 167] width 715 height 334
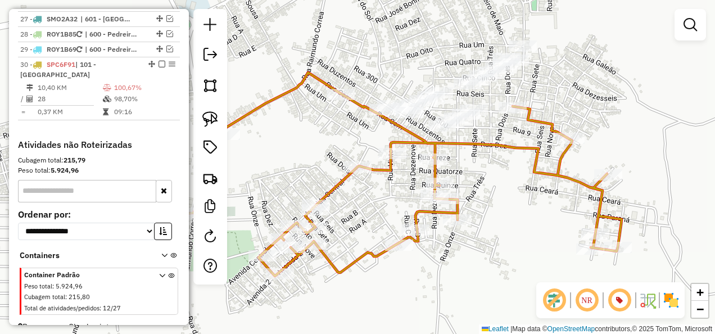
click at [556, 132] on icon at bounding box center [401, 174] width 441 height 203
select select "**********"
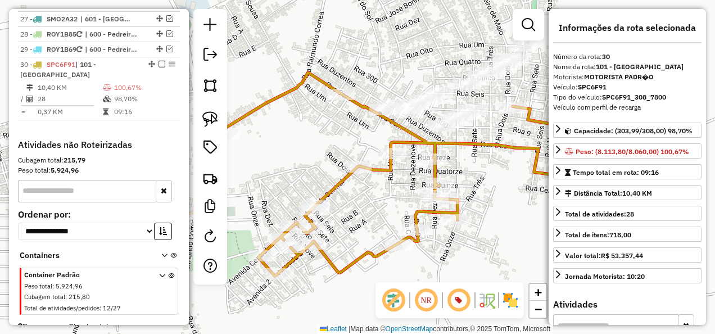
click at [558, 139] on div "Capacidade: (303,99/308,00) 98,70%" at bounding box center [627, 133] width 148 height 20
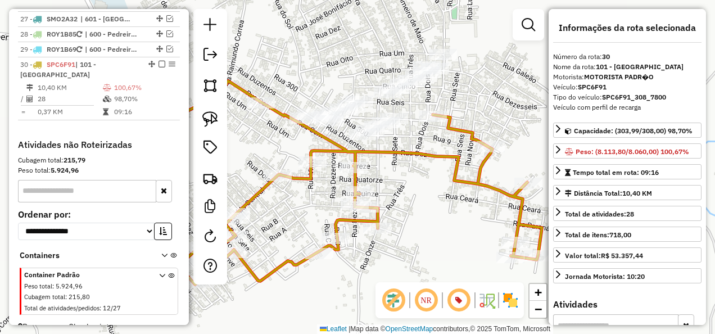
drag, startPoint x: 509, startPoint y: 146, endPoint x: 426, endPoint y: 155, distance: 83.7
click at [426, 155] on icon at bounding box center [321, 182] width 441 height 203
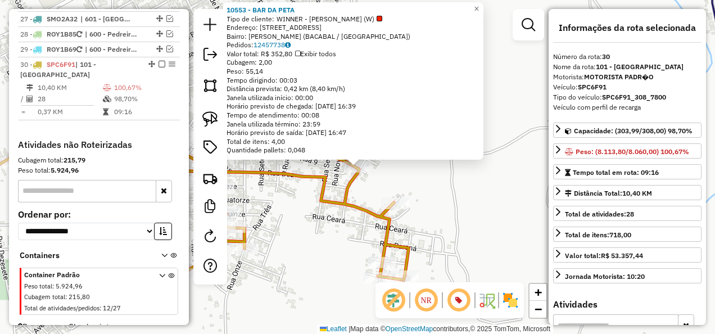
click at [329, 202] on icon at bounding box center [188, 202] width 441 height 203
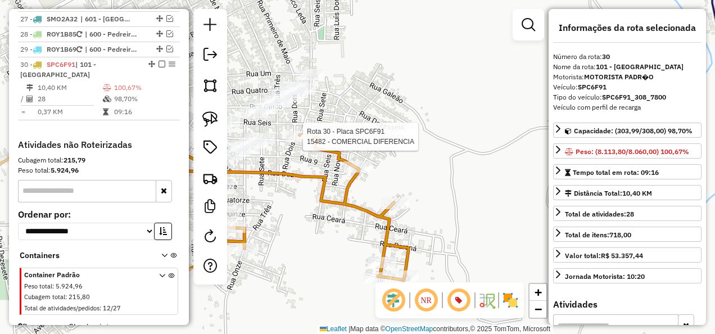
click at [302, 142] on div at bounding box center [300, 136] width 28 height 11
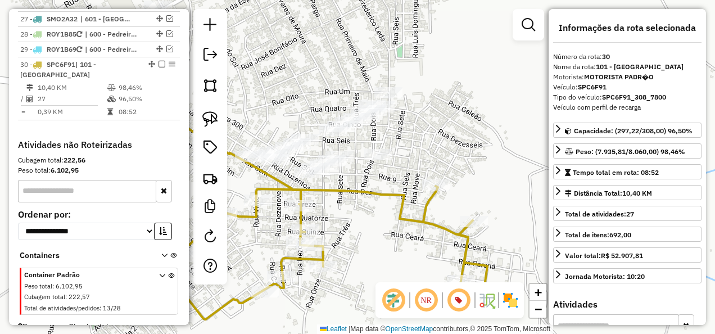
drag, startPoint x: 375, startPoint y: 240, endPoint x: 475, endPoint y: 157, distance: 130.5
click at [475, 158] on div "Janela de atendimento Grade de atendimento Capacidade Transportadoras Veículos …" at bounding box center [357, 167] width 715 height 334
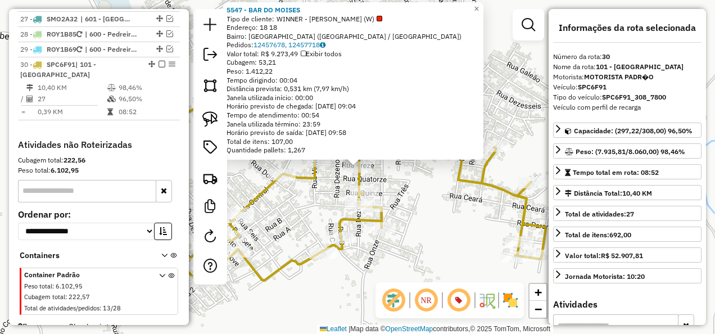
click at [423, 190] on div "5547 - BAR DO MOISES Tipo de cliente: WINNER - ROTA (W) Endereço: 18 18 Bairro:…" at bounding box center [357, 167] width 715 height 334
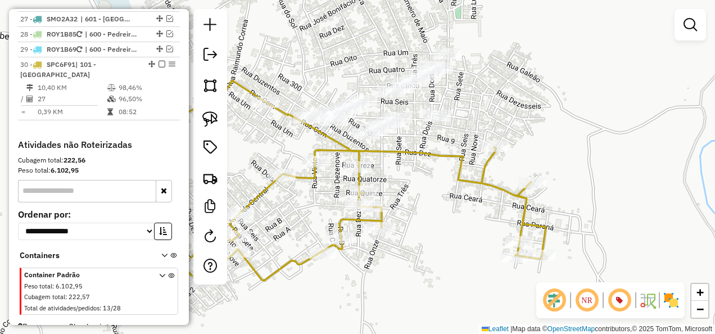
click at [271, 96] on div "Rota 30 - Placa SPC6F91 9367 - JORDEAN SANTANA RODR Janela de atendimento Grade…" at bounding box center [357, 167] width 715 height 334
select select "**********"
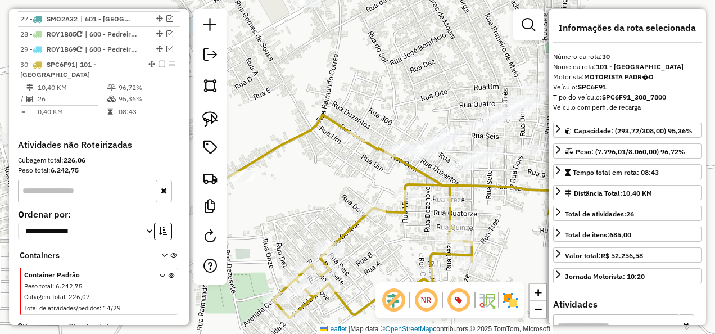
drag, startPoint x: 365, startPoint y: 192, endPoint x: 361, endPoint y: 123, distance: 69.3
click at [361, 132] on div "Janela de atendimento Grade de atendimento Capacidade Transportadoras Veículos …" at bounding box center [357, 167] width 715 height 334
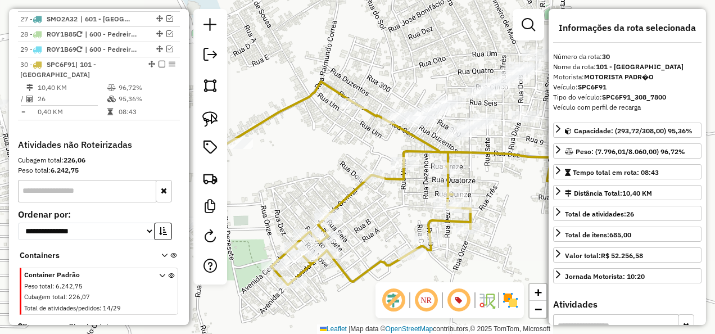
drag, startPoint x: 378, startPoint y: 155, endPoint x: 399, endPoint y: 155, distance: 21.4
click at [396, 156] on div "Janela de atendimento Grade de atendimento Capacidade Transportadoras Veículos …" at bounding box center [357, 167] width 715 height 334
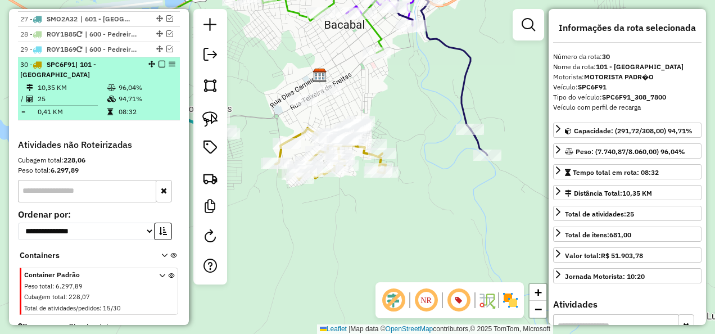
click at [158, 61] on em at bounding box center [161, 64] width 7 height 7
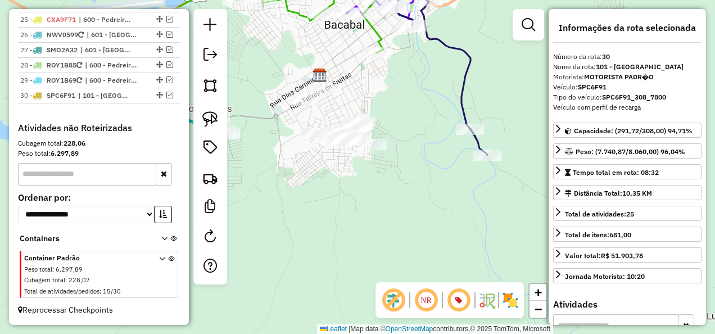
scroll to position [1086, 0]
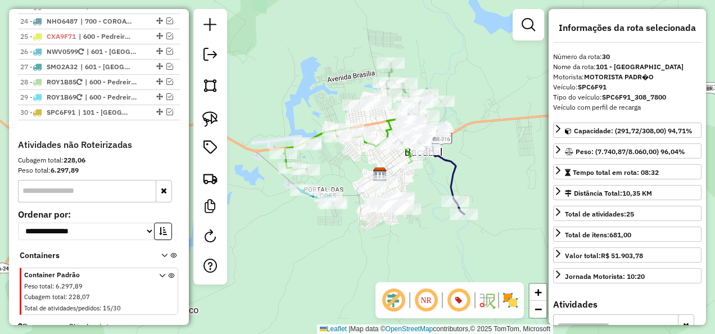
drag, startPoint x: 331, startPoint y: 229, endPoint x: 381, endPoint y: 261, distance: 58.9
click at [381, 261] on div "Janela de atendimento Grade de atendimento Capacidade Transportadoras Veículos …" at bounding box center [357, 167] width 715 height 334
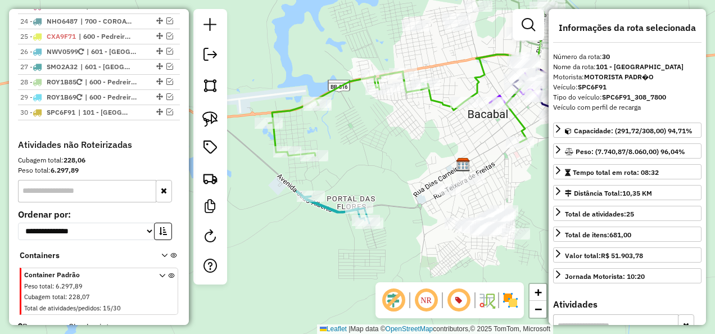
drag, startPoint x: 296, startPoint y: 235, endPoint x: 287, endPoint y: 216, distance: 21.1
click at [287, 216] on div "Janela de atendimento Grade de atendimento Capacidade Transportadoras Veículos …" at bounding box center [357, 167] width 715 height 334
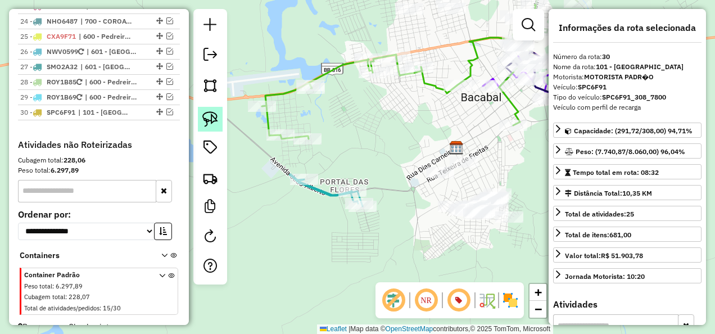
click at [214, 120] on img at bounding box center [210, 119] width 16 height 16
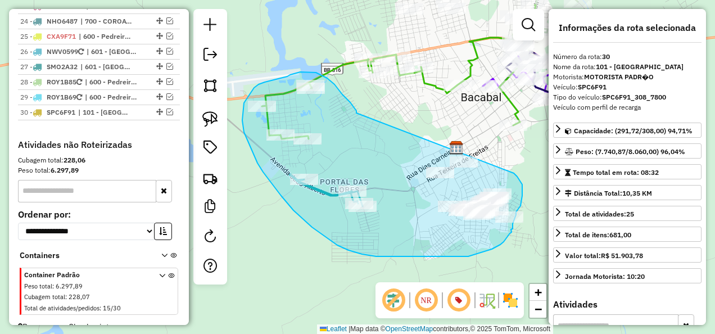
drag, startPoint x: 356, startPoint y: 111, endPoint x: 514, endPoint y: 173, distance: 169.3
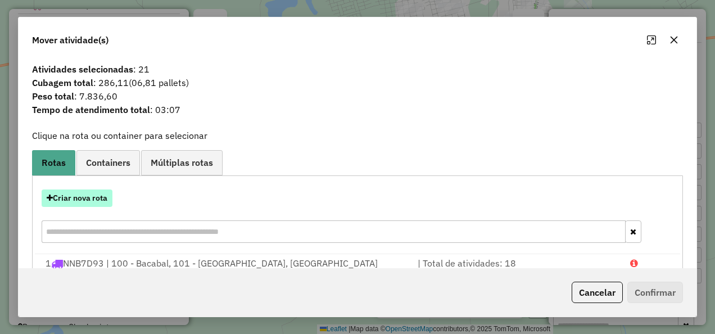
click at [87, 198] on button "Criar nova rota" at bounding box center [77, 197] width 71 height 17
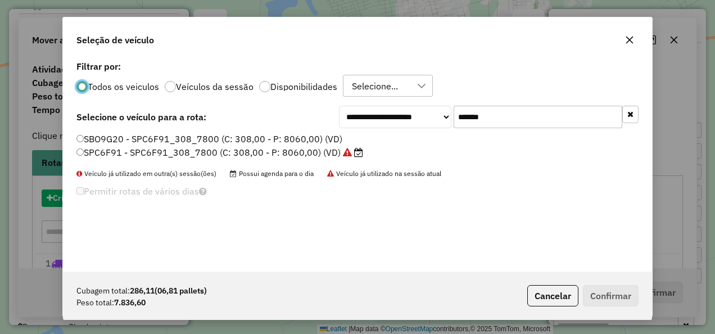
scroll to position [6, 3]
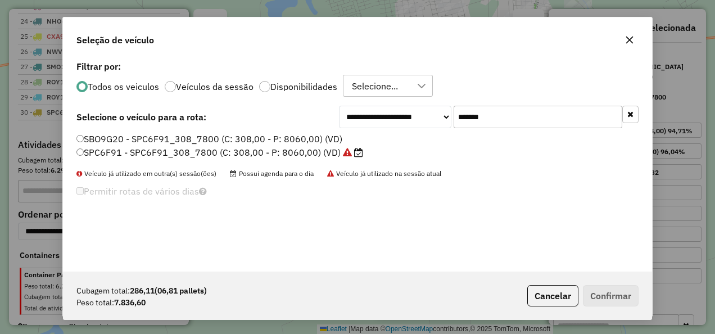
drag, startPoint x: 510, startPoint y: 116, endPoint x: 418, endPoint y: 129, distance: 93.1
click at [418, 129] on div "**********" at bounding box center [357, 165] width 589 height 214
paste input "text"
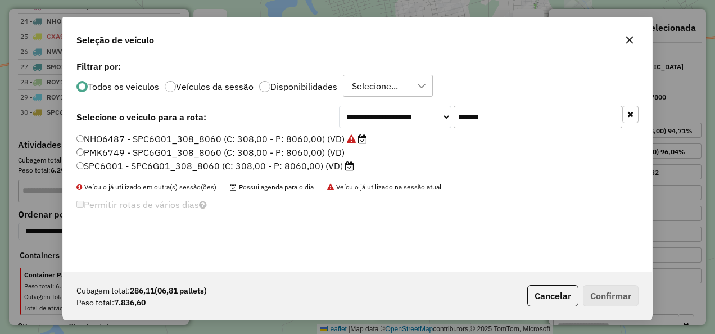
type input "*******"
click at [334, 169] on label "SPC6G01 - SPC6G01_308_8060 (C: 308,00 - P: 8060,00) (VD)" at bounding box center [215, 165] width 278 height 13
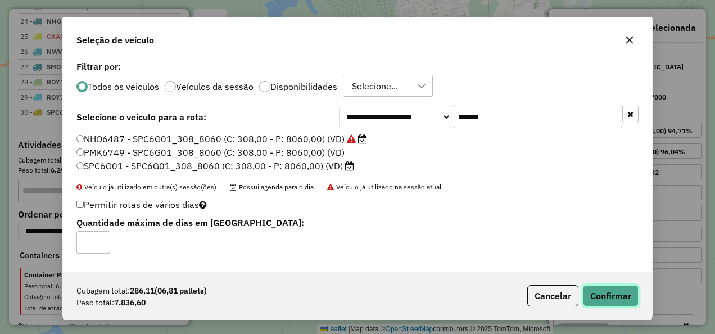
click at [604, 296] on button "Confirmar" at bounding box center [611, 295] width 56 height 21
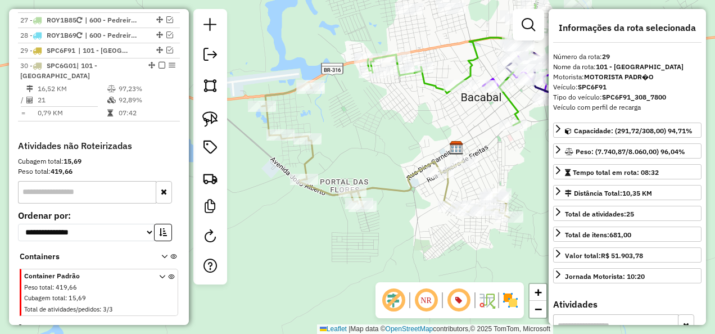
scroll to position [1086, 0]
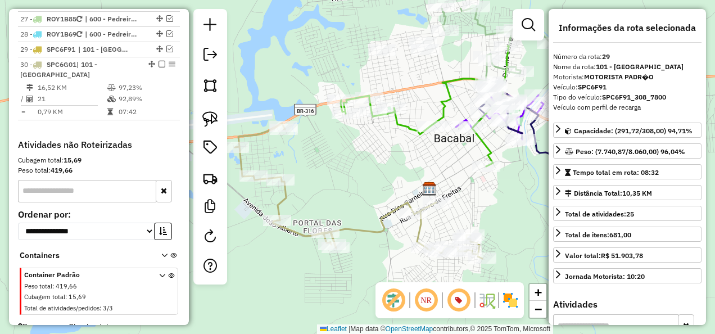
drag, startPoint x: 370, startPoint y: 167, endPoint x: 343, endPoint y: 210, distance: 51.0
click at [343, 210] on div "Janela de atendimento Grade de atendimento Capacidade Transportadoras Veículos …" at bounding box center [357, 167] width 715 height 334
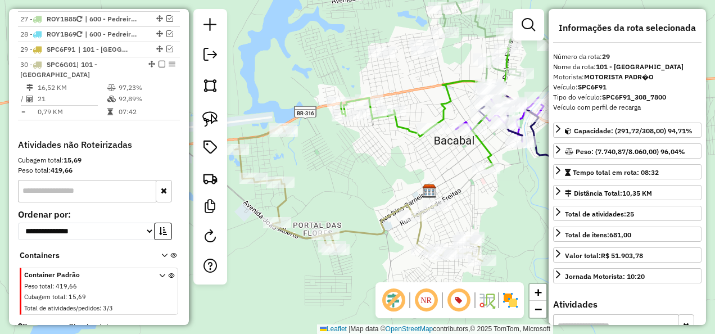
click at [356, 229] on icon at bounding box center [358, 193] width 247 height 135
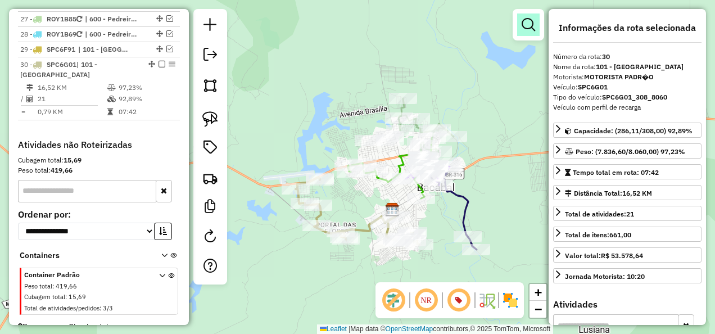
click at [523, 24] on em at bounding box center [528, 24] width 13 height 13
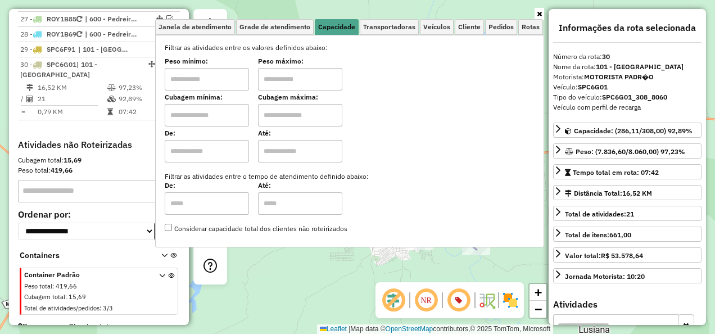
click at [306, 270] on div "Janela de atendimento Grade de atendimento Capacidade Transportadoras Veículos …" at bounding box center [357, 167] width 715 height 334
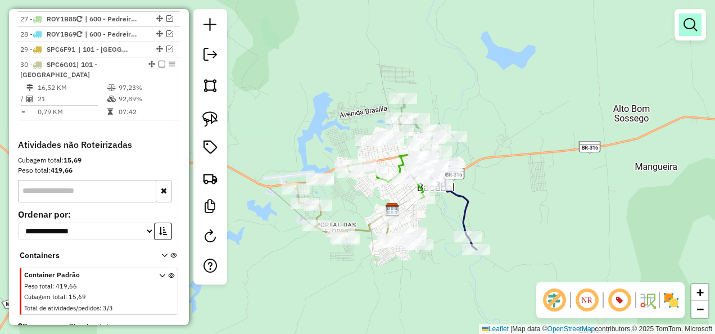
click at [695, 21] on em at bounding box center [689, 24] width 13 height 13
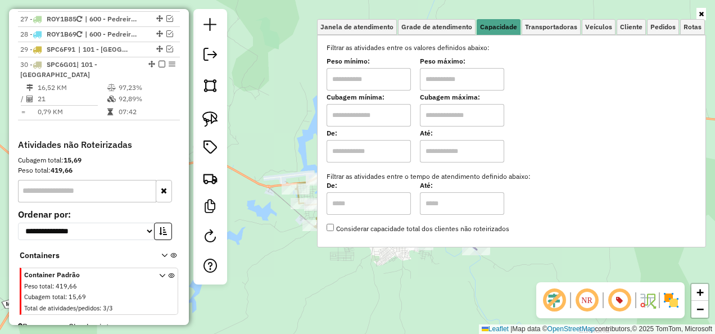
click at [365, 117] on input "text" at bounding box center [369, 115] width 84 height 22
type input "****"
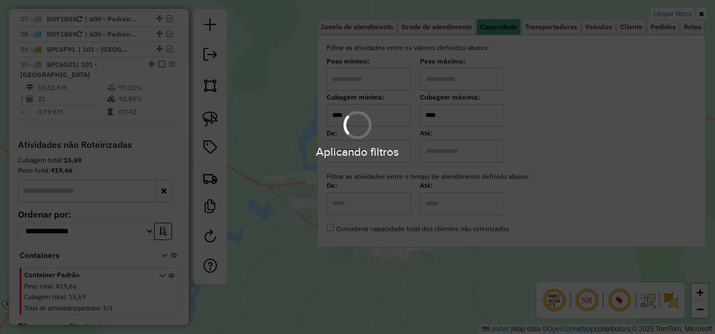
click at [337, 286] on div "Aplicando filtros" at bounding box center [357, 167] width 715 height 334
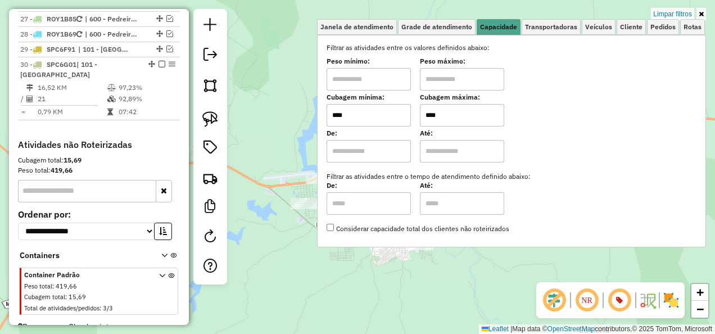
click at [337, 286] on div "Limpar filtros Janela de atendimento Grade de atendimento Capacidade Transporta…" at bounding box center [357, 167] width 715 height 334
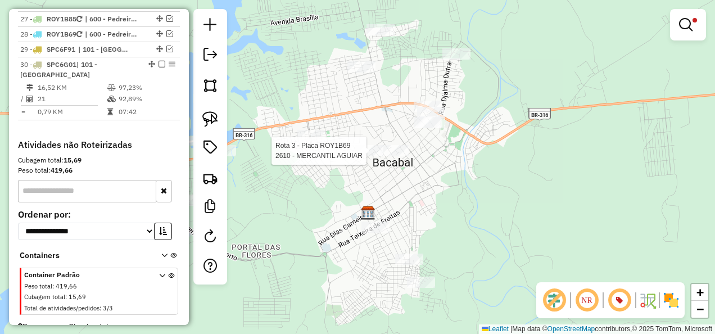
select select "**********"
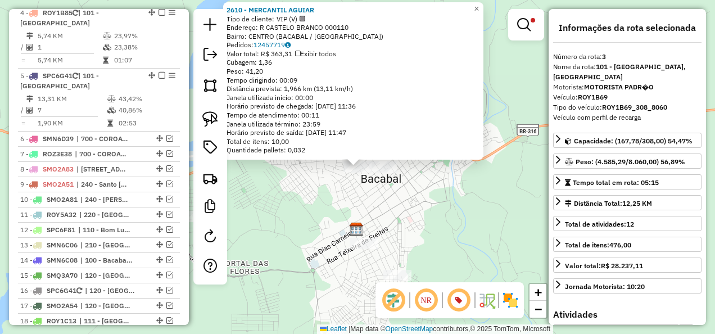
scroll to position [570, 0]
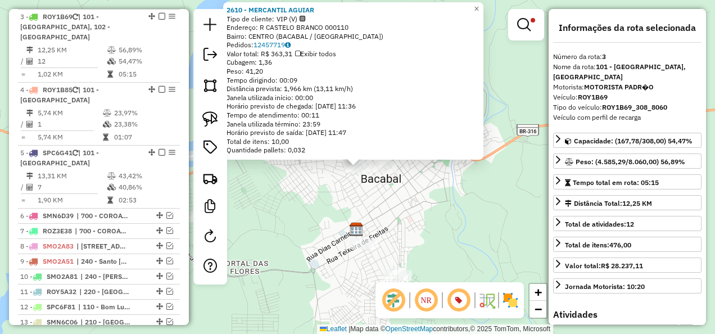
click at [327, 206] on div "2610 - MERCANTIL AGUIAR Tipo de cliente: VIP (V) Endereço: R CASTELO BRANCO 000…" at bounding box center [357, 167] width 715 height 334
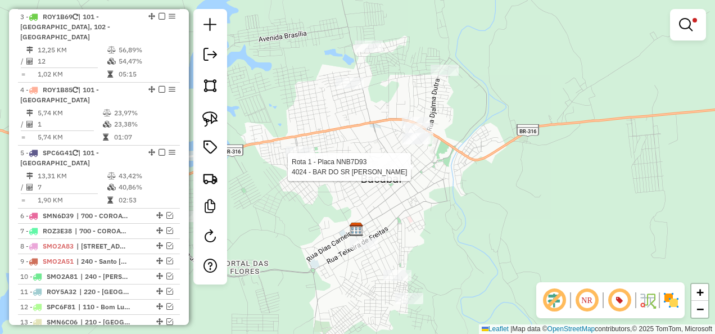
click at [385, 173] on div at bounding box center [383, 166] width 28 height 11
select select "**********"
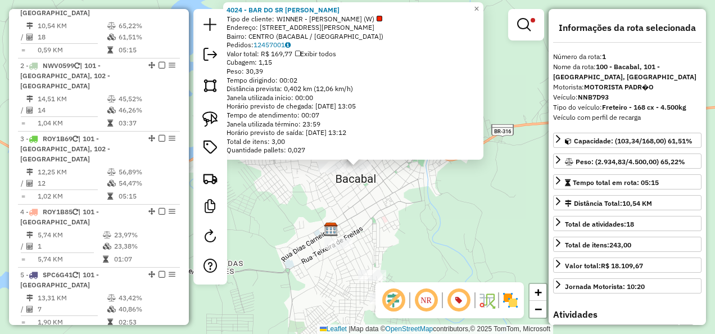
click at [377, 215] on div "4024 - BAR DO SR PEDRO Tipo de cliente: WINNER - ROTA (W) Endereço: R ANTONIO L…" at bounding box center [357, 167] width 715 height 334
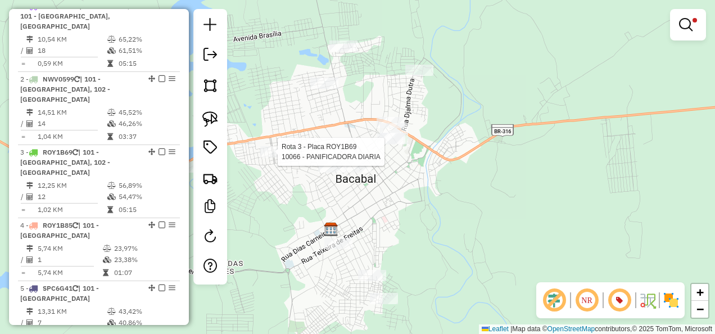
select select "**********"
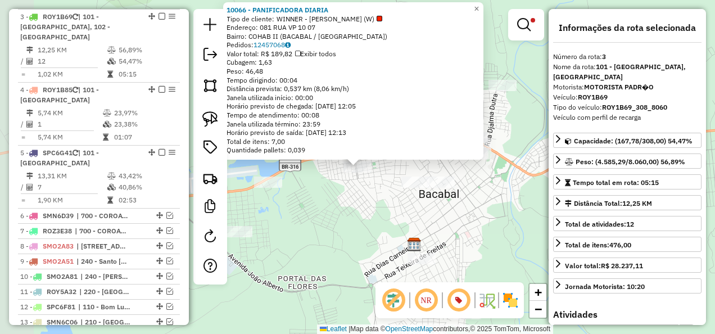
click at [292, 198] on div "Rota 3 - Placa ROY1B69 10066 - PANIFICADORA DIARIA Rota 30 - Placa SPC6G01 1610…" at bounding box center [357, 167] width 715 height 334
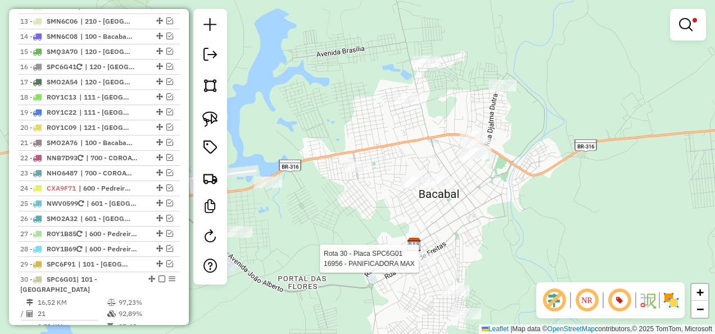
select select "**********"
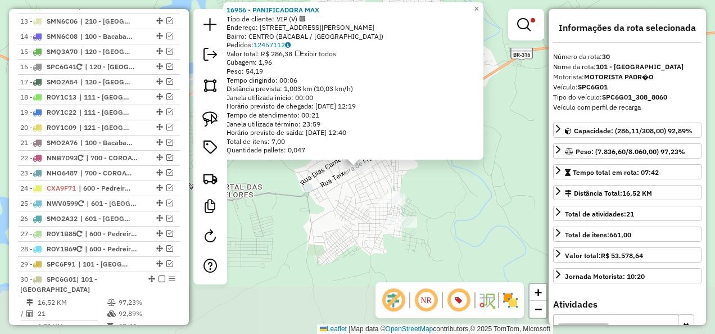
scroll to position [1086, 0]
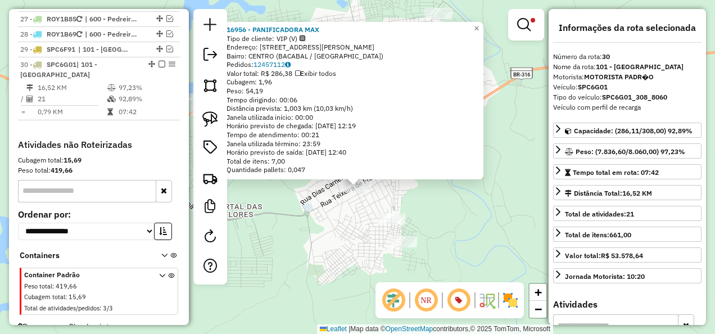
drag, startPoint x: 452, startPoint y: 192, endPoint x: 454, endPoint y: 232, distance: 40.0
click at [454, 232] on div "16956 - PANIFICADORA MAX Tipo de cliente: VIP (V) Endereço: Rua Teixeira de Fre…" at bounding box center [357, 167] width 715 height 334
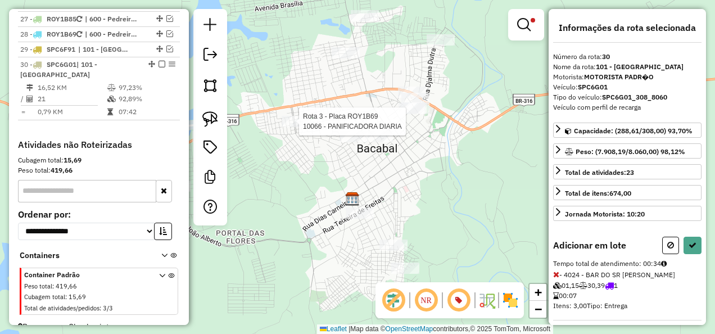
click at [300, 127] on div at bounding box center [296, 121] width 28 height 11
click at [697, 245] on button at bounding box center [692, 245] width 18 height 17
select select "**********"
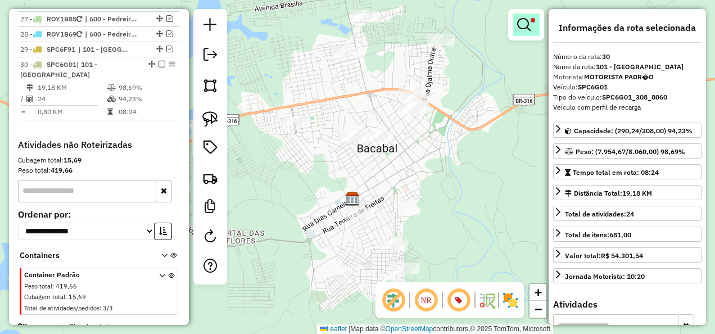
click at [522, 30] on em at bounding box center [523, 24] width 13 height 13
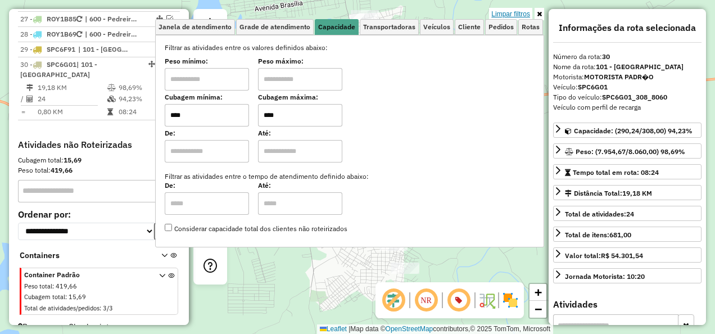
click at [514, 13] on link "Limpar filtros" at bounding box center [510, 14] width 43 height 12
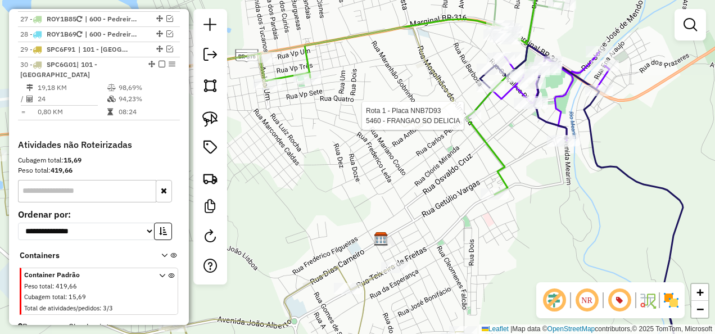
select select "**********"
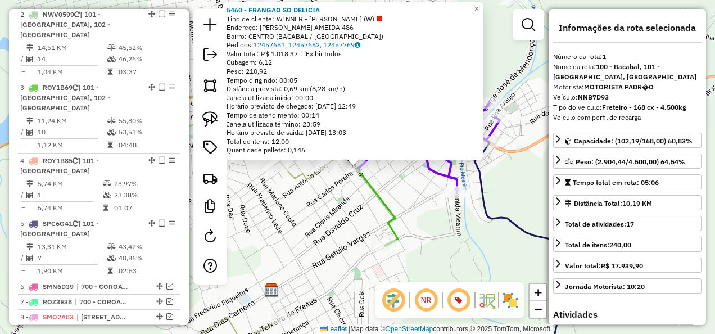
scroll to position [435, 0]
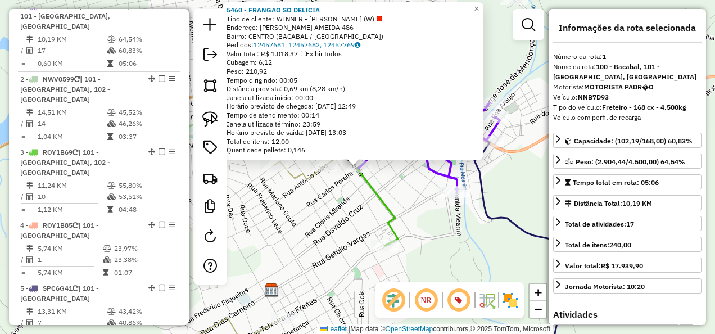
click at [361, 199] on div "5460 - FRANGAO SO DELICIA Tipo de cliente: WINNER - ROTA (W) Endereço: R MAGALH…" at bounding box center [357, 167] width 715 height 334
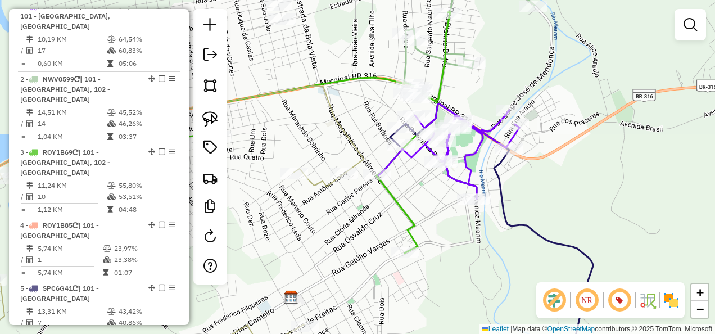
drag, startPoint x: 334, startPoint y: 208, endPoint x: 435, endPoint y: 232, distance: 103.3
click at [410, 223] on div "Janela de atendimento Grade de atendimento Capacidade Transportadoras Veículos …" at bounding box center [357, 167] width 715 height 334
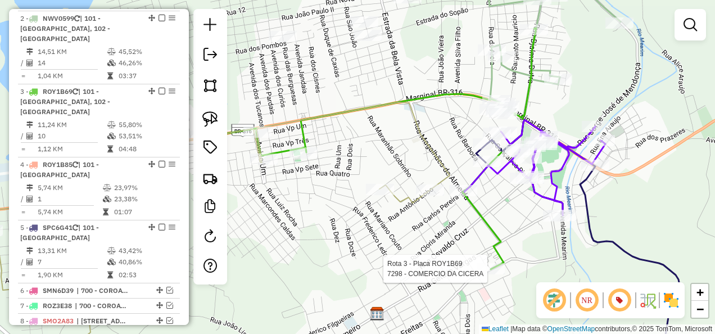
select select "**********"
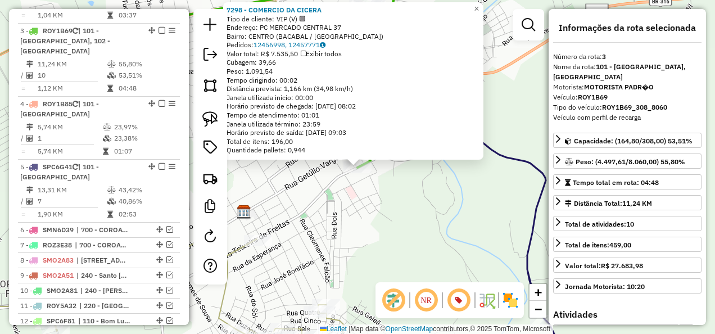
scroll to position [570, 0]
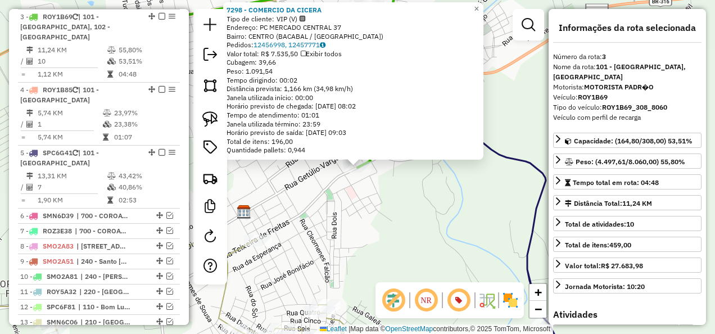
click at [402, 250] on div "7298 - COMERCIO DA CICERA Tipo de cliente: VIP (V) Endereço: PC MERCADO CENTRAL…" at bounding box center [357, 167] width 715 height 334
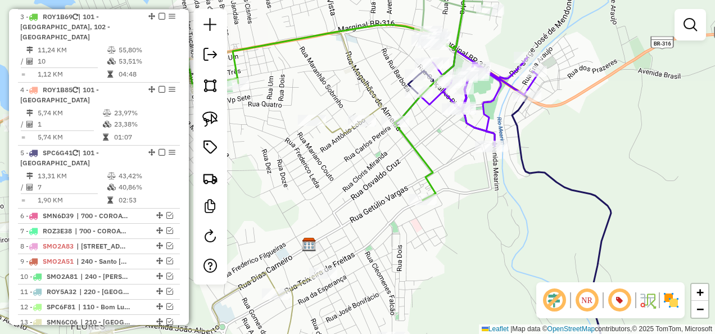
drag, startPoint x: 359, startPoint y: 238, endPoint x: 482, endPoint y: 290, distance: 134.0
click at [456, 287] on div "Janela de atendimento Grade de atendimento Capacidade Transportadoras Veículos …" at bounding box center [357, 167] width 715 height 334
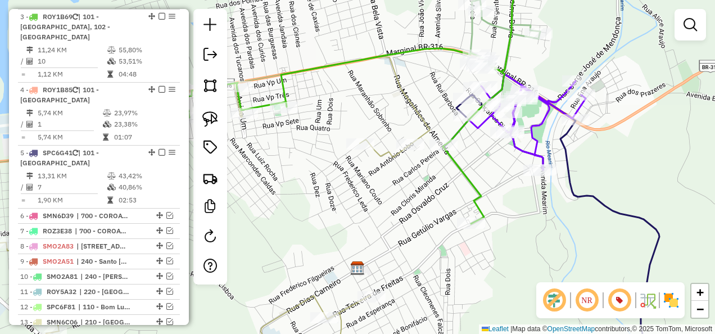
drag, startPoint x: 316, startPoint y: 194, endPoint x: 361, endPoint y: 229, distance: 56.5
click at [361, 229] on div "Janela de atendimento Grade de atendimento Capacidade Transportadoras Veículos …" at bounding box center [357, 167] width 715 height 334
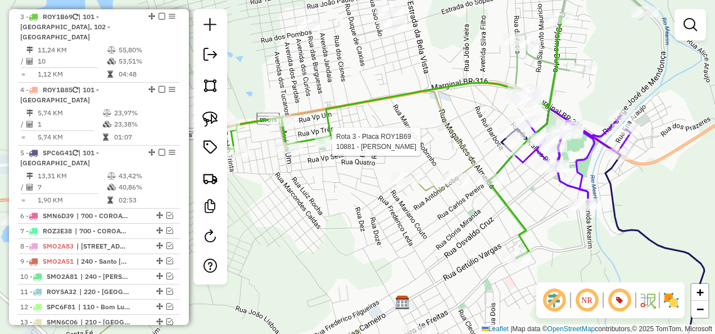
select select "**********"
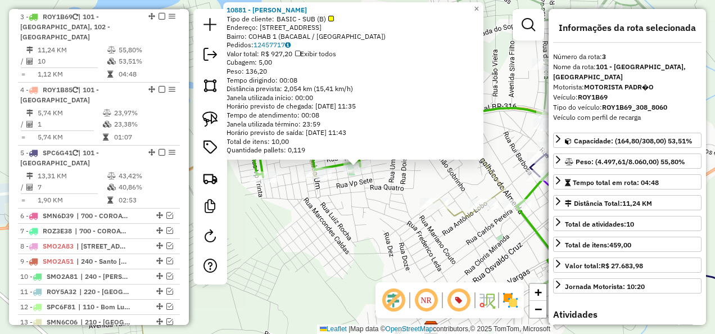
click at [343, 208] on div "10881 - MIGUEL D D BEBIDA Tipo de cliente: BASIC - SUB (B) Endereço: AV AVENIDA…" at bounding box center [357, 167] width 715 height 334
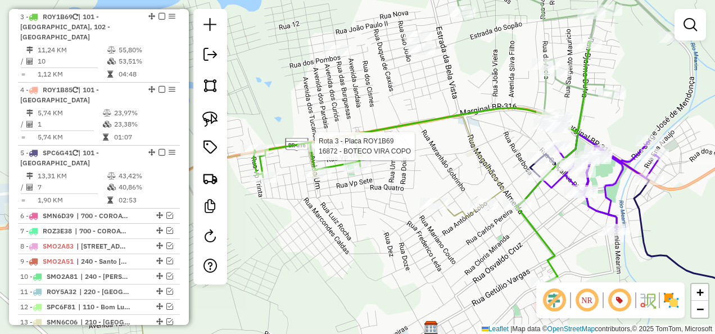
select select "**********"
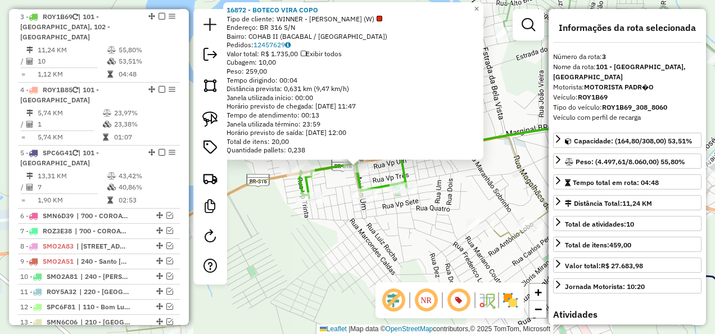
click at [335, 222] on div "16872 - BOTECO VIRA COPO Tipo de cliente: WINNER - ROTA (W) Endereço: BR 316 S/…" at bounding box center [357, 167] width 715 height 334
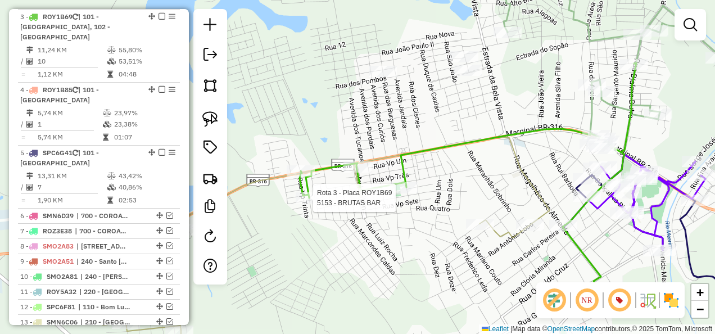
select select "**********"
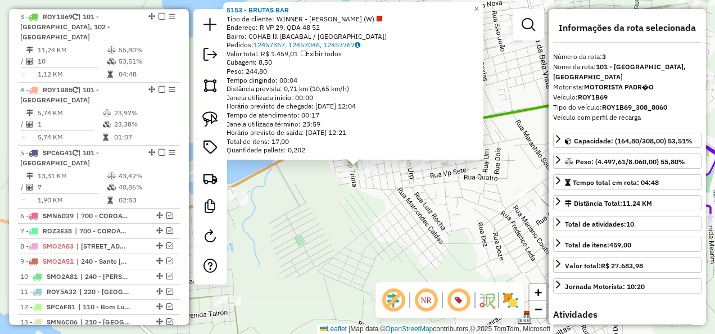
click at [337, 226] on div "5153 - BRUTAS BAR Tipo de cliente: WINNER - ROTA (W) Endereço: R VP 29, QDA 48 …" at bounding box center [357, 167] width 715 height 334
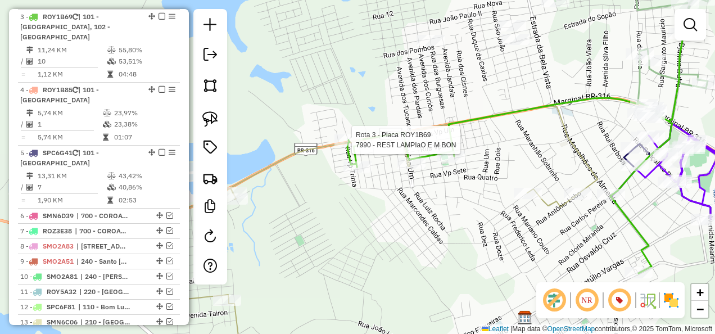
click at [346, 146] on div at bounding box center [348, 139] width 28 height 11
select select "**********"
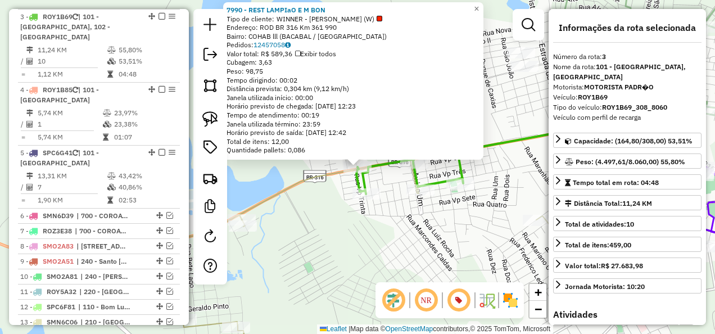
click at [343, 185] on div "Rota 3 - Placa ROY1B69 7990 - REST LAMPIaO E M BON 7990 - REST LAMPIaO E M BON …" at bounding box center [357, 167] width 715 height 334
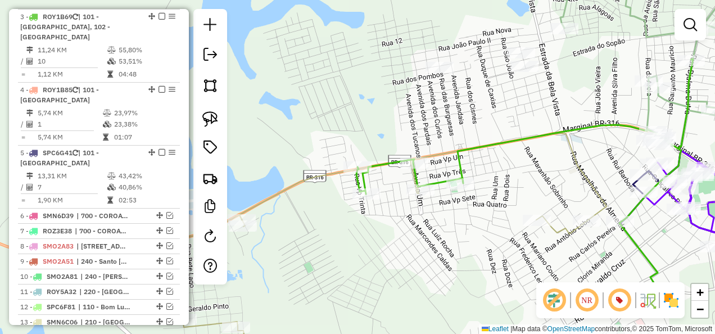
click at [292, 184] on icon at bounding box center [376, 250] width 461 height 234
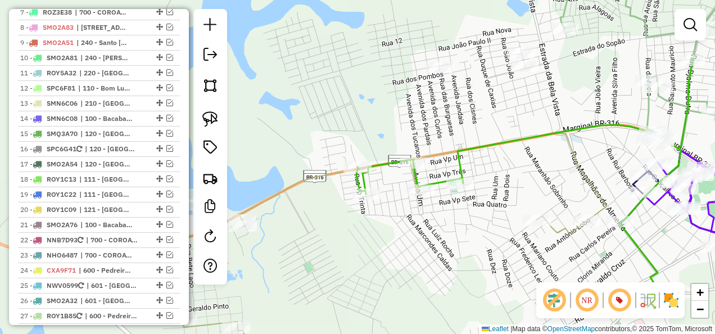
select select "**********"
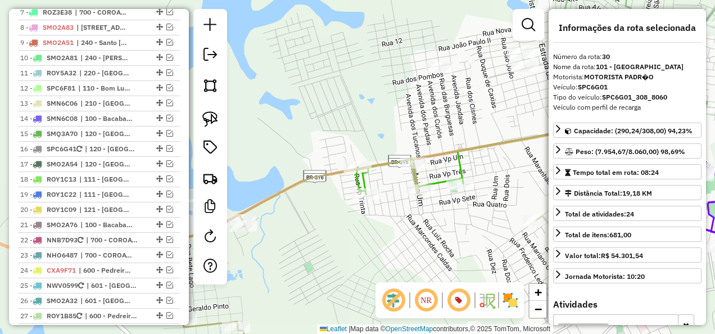
scroll to position [1086, 0]
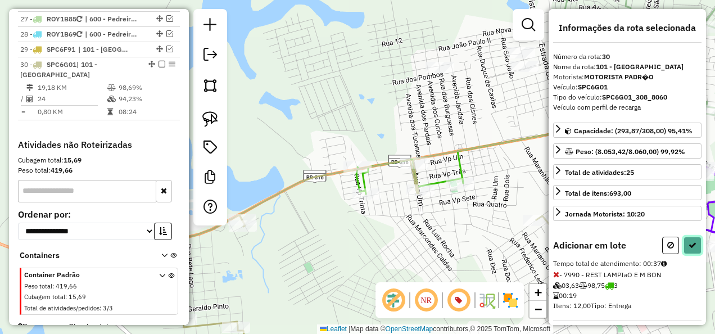
click at [688, 241] on icon at bounding box center [692, 245] width 8 height 8
select select "**********"
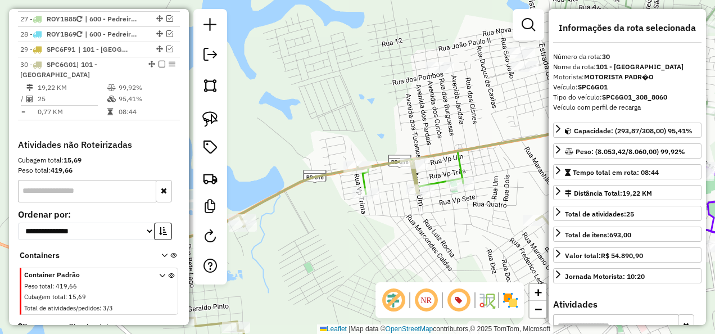
drag, startPoint x: 157, startPoint y: 48, endPoint x: 178, endPoint y: 53, distance: 21.4
click at [158, 61] on em at bounding box center [161, 64] width 7 height 7
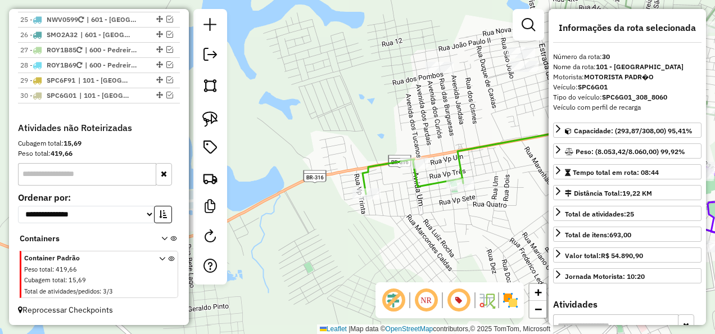
scroll to position [1038, 0]
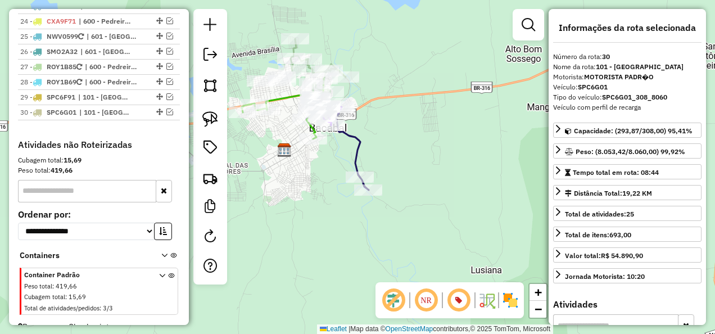
drag, startPoint x: 381, startPoint y: 192, endPoint x: 298, endPoint y: 168, distance: 86.6
click at [298, 168] on div "Janela de atendimento Grade de atendimento Capacidade Transportadoras Veículos …" at bounding box center [357, 167] width 715 height 334
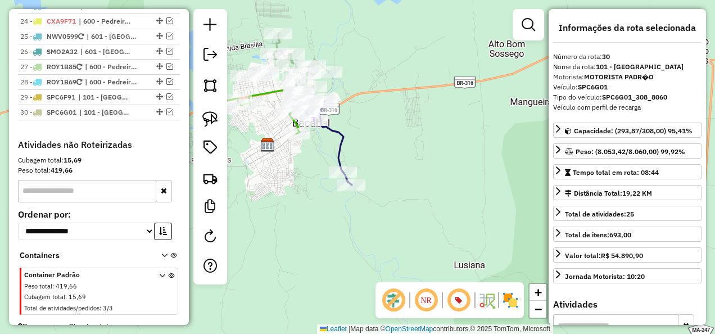
drag, startPoint x: 301, startPoint y: 178, endPoint x: 330, endPoint y: 170, distance: 30.7
click at [336, 179] on div "Janela de atendimento Grade de atendimento Capacidade Transportadoras Veículos …" at bounding box center [357, 167] width 715 height 334
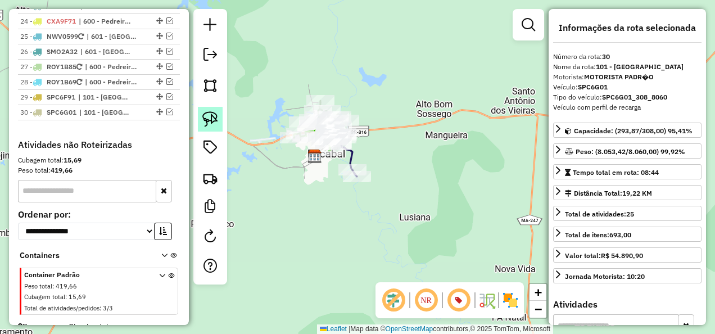
click at [209, 119] on img at bounding box center [210, 119] width 16 height 16
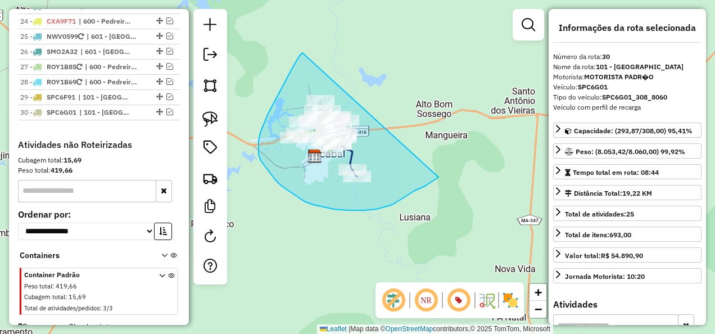
drag, startPoint x: 298, startPoint y: 60, endPoint x: 438, endPoint y: 177, distance: 183.1
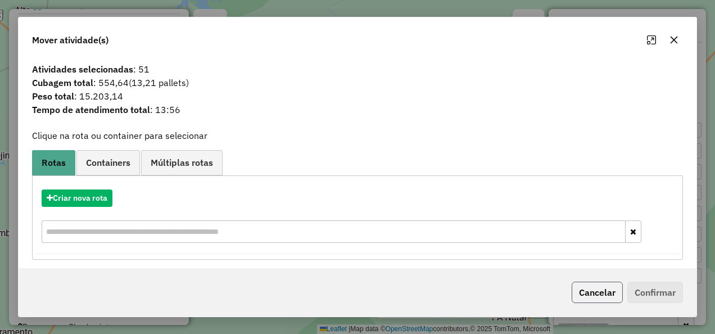
click at [610, 289] on button "Cancelar" at bounding box center [597, 292] width 51 height 21
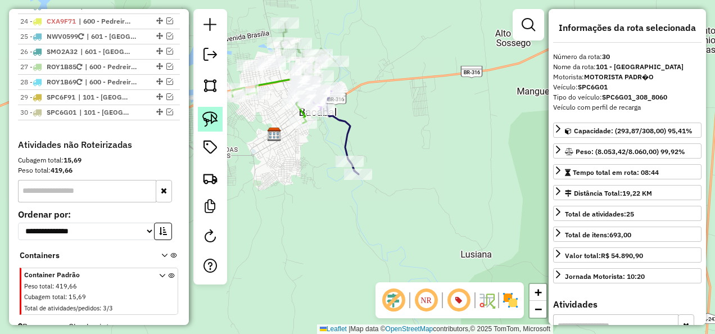
click at [207, 121] on img at bounding box center [210, 119] width 16 height 16
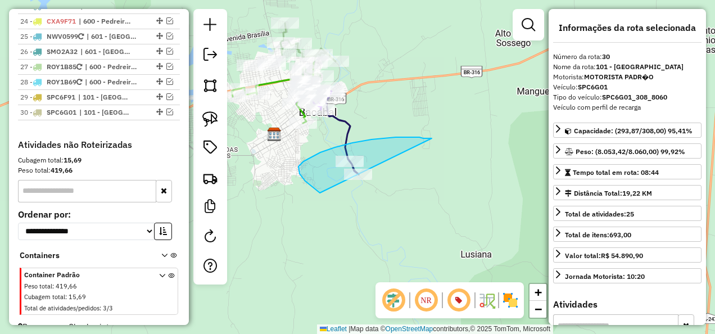
drag, startPoint x: 396, startPoint y: 137, endPoint x: 398, endPoint y: 219, distance: 82.1
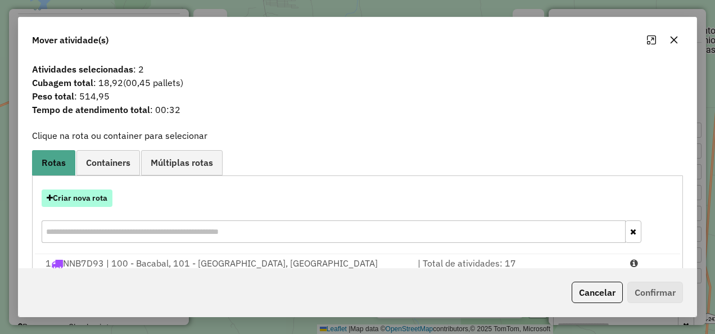
click at [82, 193] on button "Criar nova rota" at bounding box center [77, 197] width 71 height 17
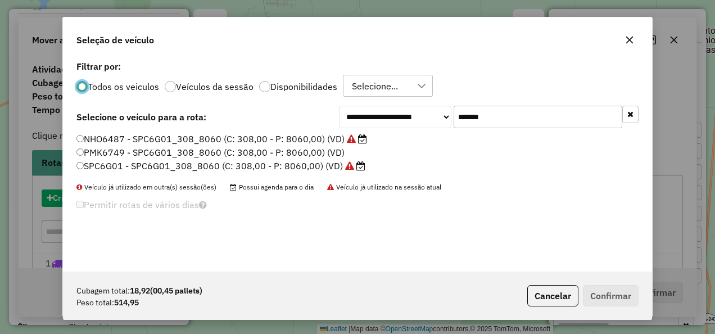
scroll to position [6, 3]
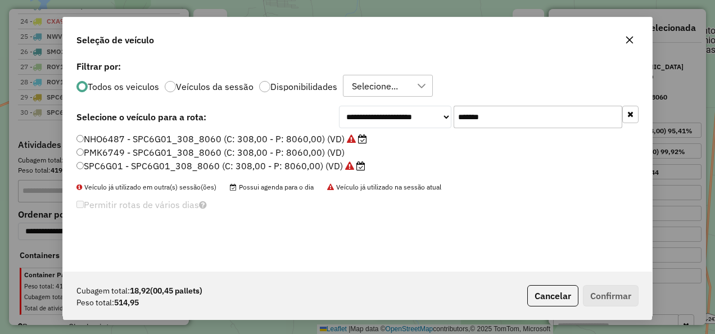
drag, startPoint x: 527, startPoint y: 120, endPoint x: 414, endPoint y: 142, distance: 115.5
click at [414, 142] on div "**********" at bounding box center [357, 165] width 589 height 214
click at [571, 296] on button "Cancelar" at bounding box center [552, 295] width 51 height 21
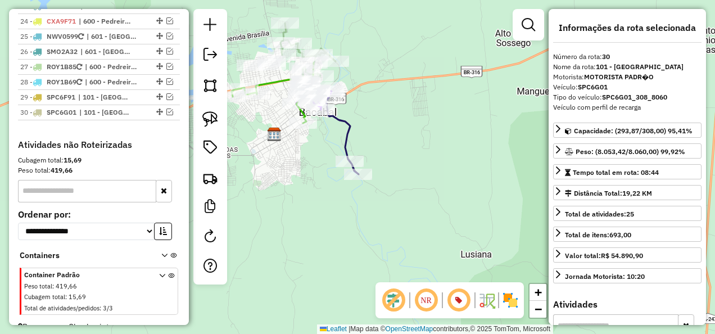
drag, startPoint x: 204, startPoint y: 120, endPoint x: 225, endPoint y: 123, distance: 21.6
click at [204, 120] on img at bounding box center [210, 119] width 16 height 16
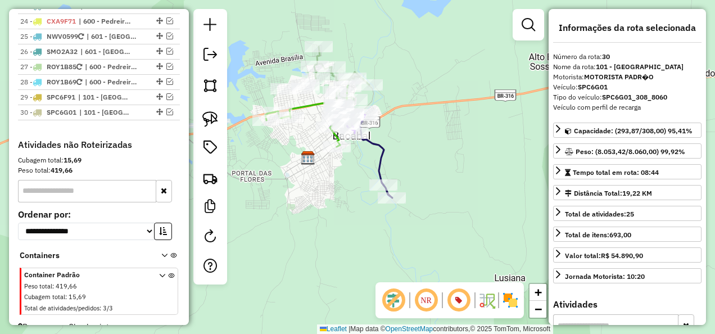
drag, startPoint x: 425, startPoint y: 143, endPoint x: 468, endPoint y: 199, distance: 70.9
click at [468, 198] on div "Janela de atendimento Grade de atendimento Capacidade Transportadoras Veículos …" at bounding box center [357, 167] width 715 height 334
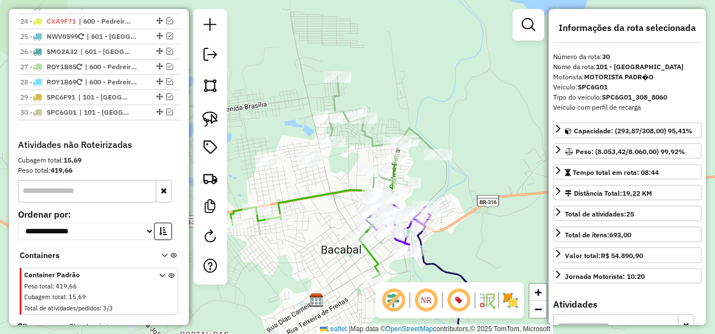
drag, startPoint x: 440, startPoint y: 99, endPoint x: 454, endPoint y: 82, distance: 21.6
click at [453, 83] on div "Janela de atendimento Grade de atendimento Capacidade Transportadoras Veículos …" at bounding box center [357, 167] width 715 height 334
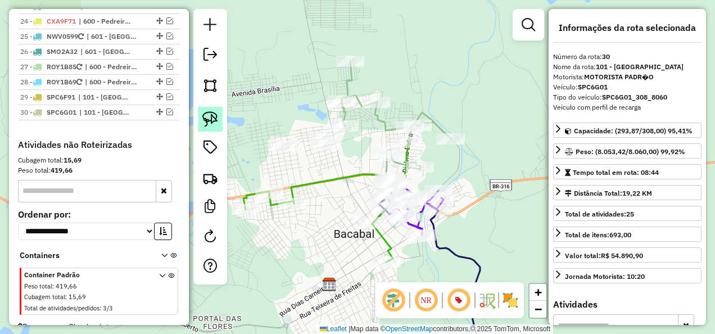
click at [201, 119] on link at bounding box center [210, 119] width 25 height 25
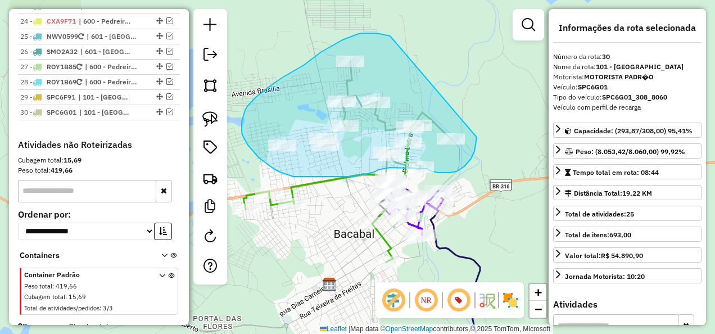
drag, startPoint x: 371, startPoint y: 33, endPoint x: 477, endPoint y: 137, distance: 148.2
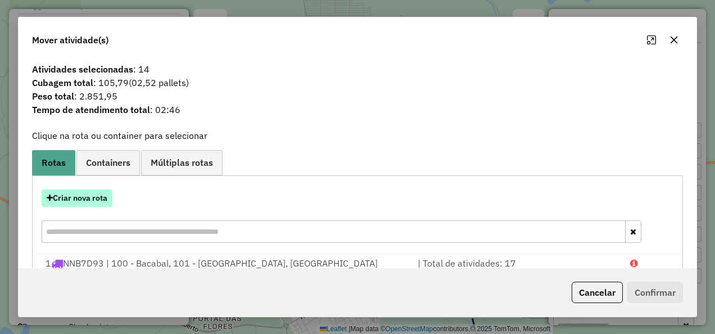
click at [82, 203] on button "Criar nova rota" at bounding box center [77, 197] width 71 height 17
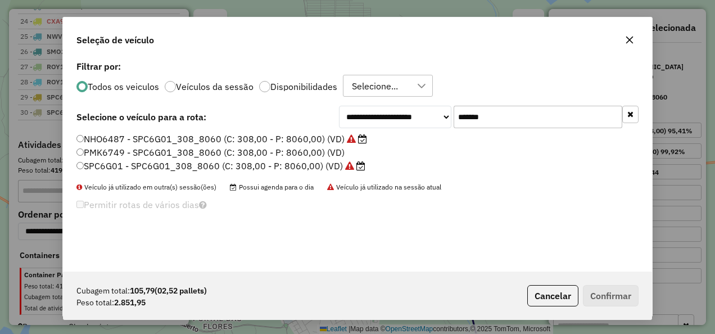
drag, startPoint x: 499, startPoint y: 116, endPoint x: 424, endPoint y: 130, distance: 76.6
click at [424, 130] on div "**********" at bounding box center [357, 165] width 589 height 214
paste input "text"
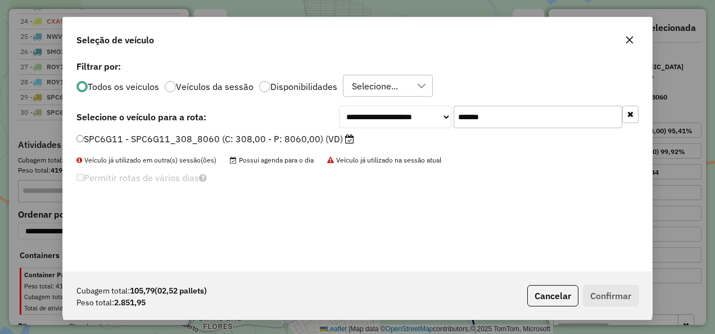
type input "*******"
click at [321, 134] on label "SPC6G11 - SPC6G11_308_8060 (C: 308,00 - P: 8060,00) (VD)" at bounding box center [215, 138] width 278 height 13
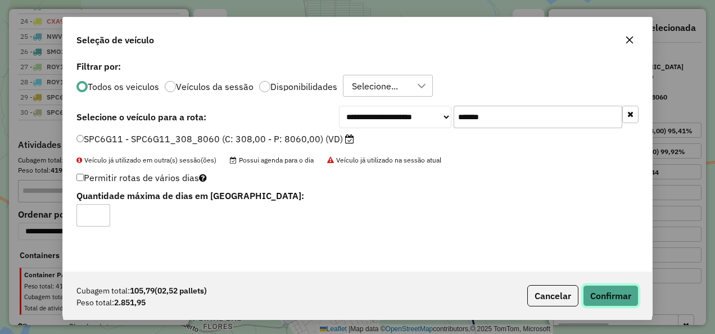
click at [595, 291] on button "Confirmar" at bounding box center [611, 295] width 56 height 21
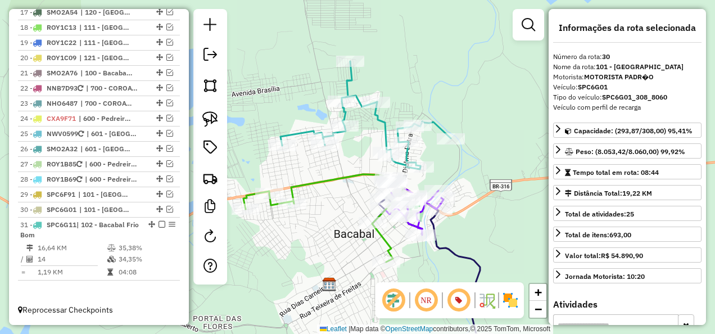
scroll to position [925, 0]
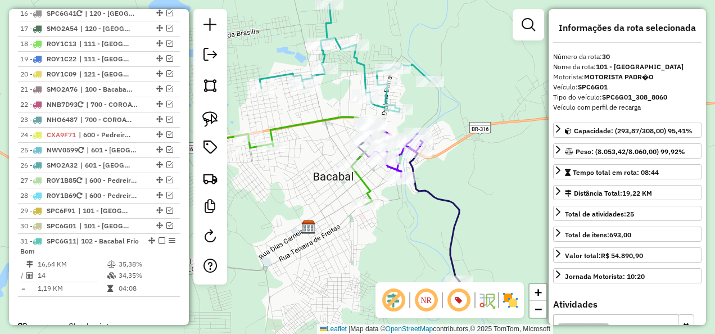
drag, startPoint x: 345, startPoint y: 216, endPoint x: 310, endPoint y: 186, distance: 46.6
click at [310, 186] on div "Janela de atendimento Grade de atendimento Capacidade Transportadoras Veículos …" at bounding box center [357, 167] width 715 height 334
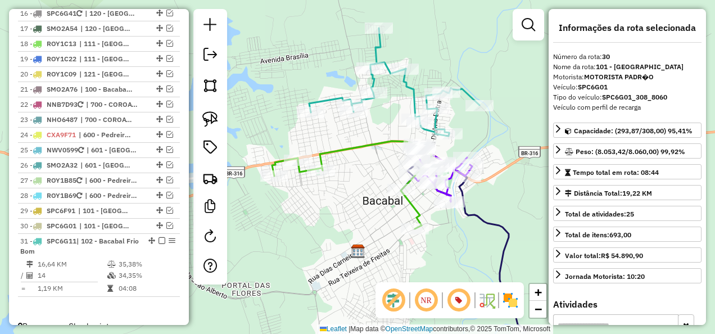
drag, startPoint x: 324, startPoint y: 203, endPoint x: 353, endPoint y: 223, distance: 34.9
click at [353, 223] on div "Janela de atendimento Grade de atendimento Capacidade Transportadoras Veículos …" at bounding box center [357, 167] width 715 height 334
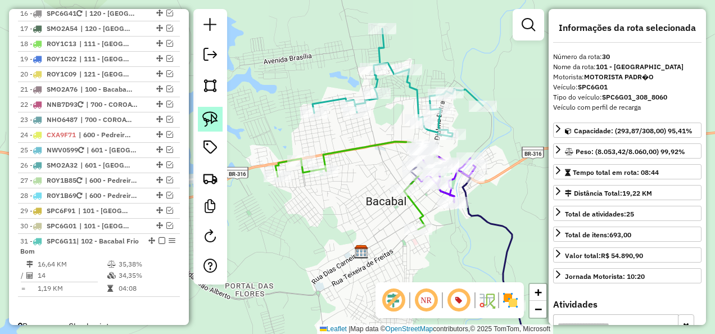
click at [205, 116] on img at bounding box center [210, 119] width 16 height 16
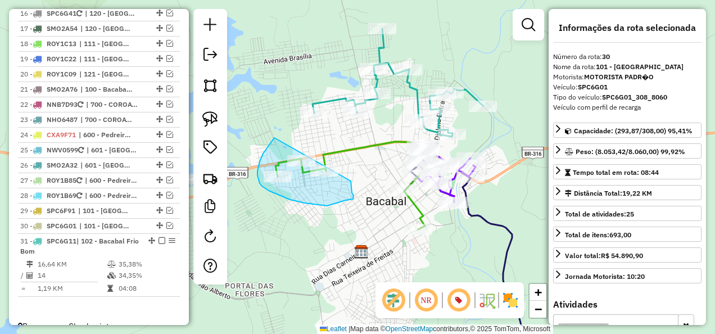
drag, startPoint x: 274, startPoint y: 138, endPoint x: 347, endPoint y: 169, distance: 79.3
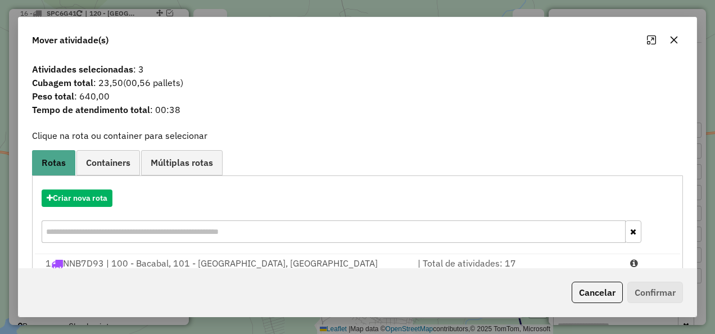
drag, startPoint x: 587, startPoint y: 295, endPoint x: 573, endPoint y: 278, distance: 21.9
click at [588, 295] on button "Cancelar" at bounding box center [597, 292] width 51 height 21
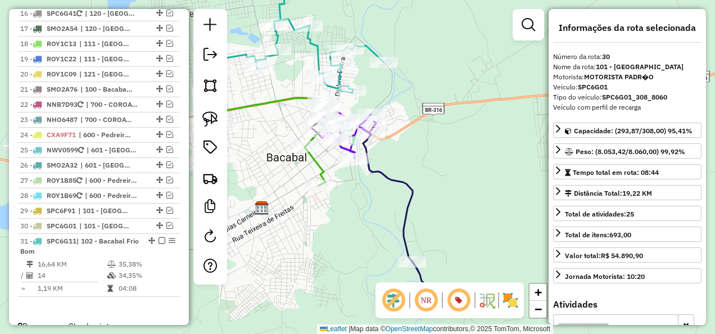
drag, startPoint x: 484, startPoint y: 203, endPoint x: 358, endPoint y: 150, distance: 136.8
click at [361, 151] on div "Janela de atendimento Grade de atendimento Capacidade Transportadoras Veículos …" at bounding box center [357, 167] width 715 height 334
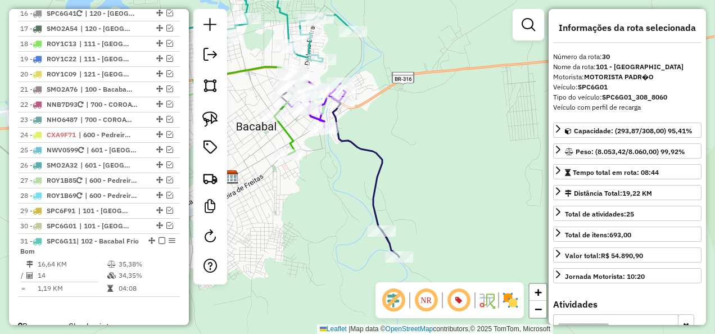
drag, startPoint x: 299, startPoint y: 229, endPoint x: 280, endPoint y: 149, distance: 82.1
click at [292, 171] on div "Janela de atendimento Grade de atendimento Capacidade Transportadoras Veículos …" at bounding box center [357, 167] width 715 height 334
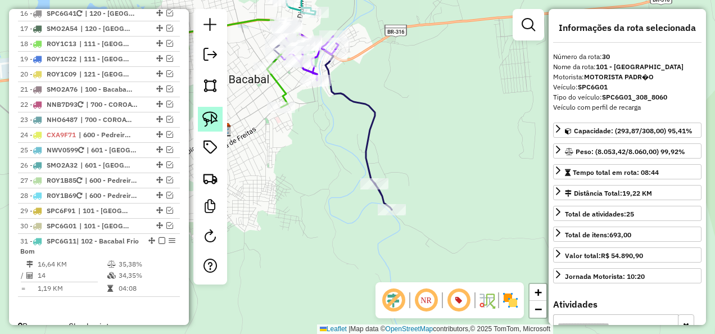
click at [214, 115] on img at bounding box center [210, 119] width 16 height 16
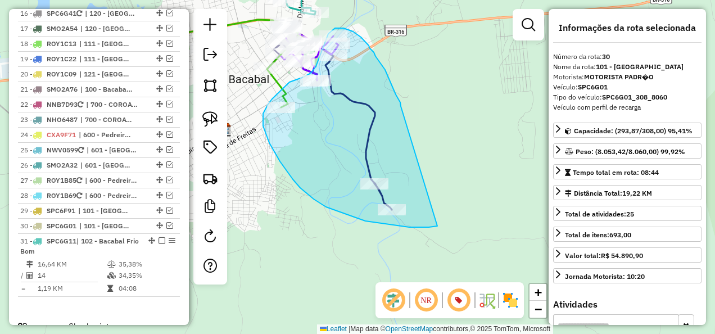
drag, startPoint x: 397, startPoint y: 97, endPoint x: 440, endPoint y: 226, distance: 135.4
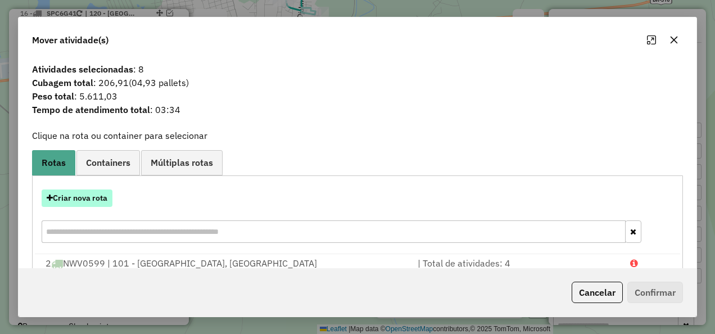
click at [82, 203] on button "Criar nova rota" at bounding box center [77, 197] width 71 height 17
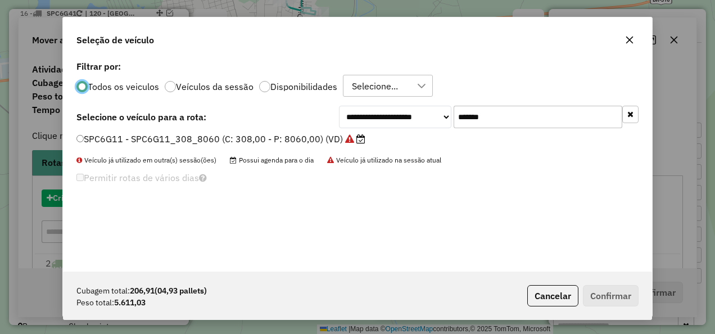
scroll to position [6, 3]
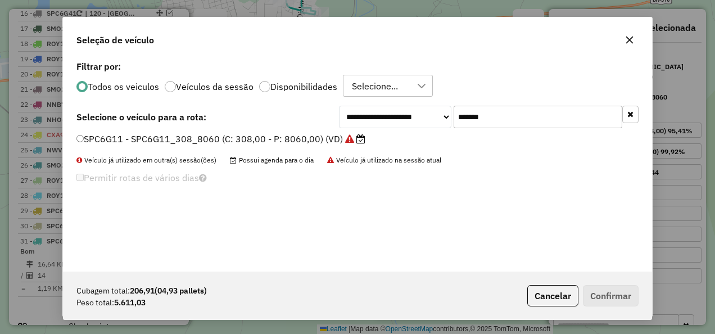
drag, startPoint x: 515, startPoint y: 114, endPoint x: 386, endPoint y: 145, distance: 133.6
click at [386, 145] on div "**********" at bounding box center [357, 165] width 589 height 214
paste input "text"
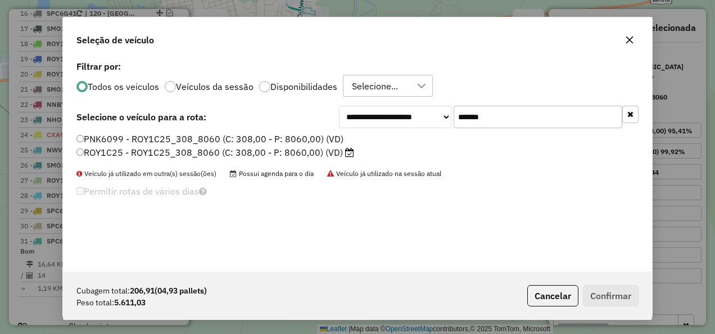
type input "*******"
click at [277, 152] on label "ROY1C25 - ROY1C25_308_8060 (C: 308,00 - P: 8060,00) (VD)" at bounding box center [215, 152] width 278 height 13
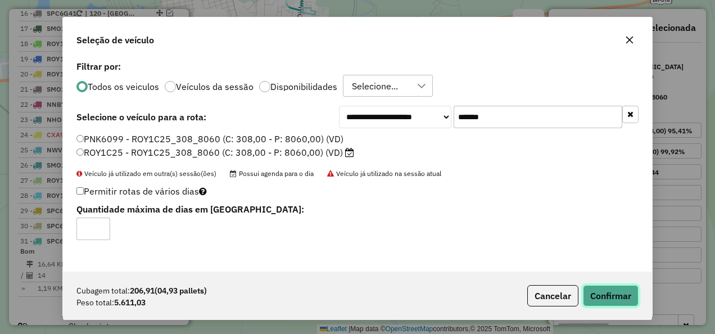
click at [618, 291] on button "Confirmar" at bounding box center [611, 295] width 56 height 21
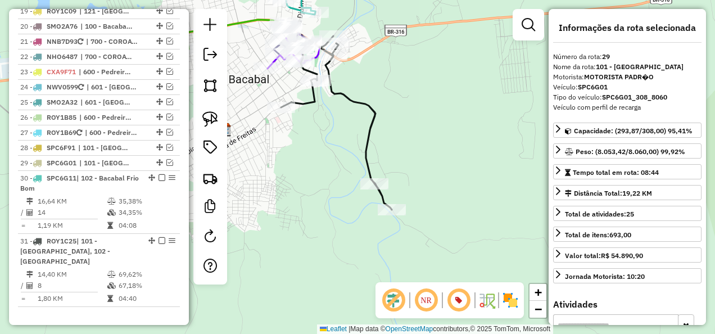
click at [364, 150] on icon at bounding box center [336, 123] width 111 height 174
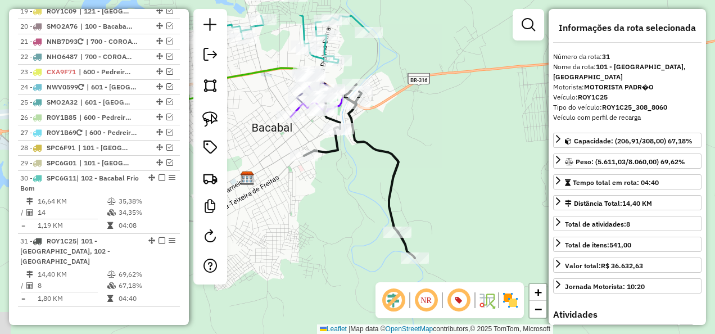
drag, startPoint x: 334, startPoint y: 146, endPoint x: 373, endPoint y: 239, distance: 100.3
click at [373, 235] on div "Janela de atendimento Grade de atendimento Capacidade Transportadoras Veículos …" at bounding box center [357, 167] width 715 height 334
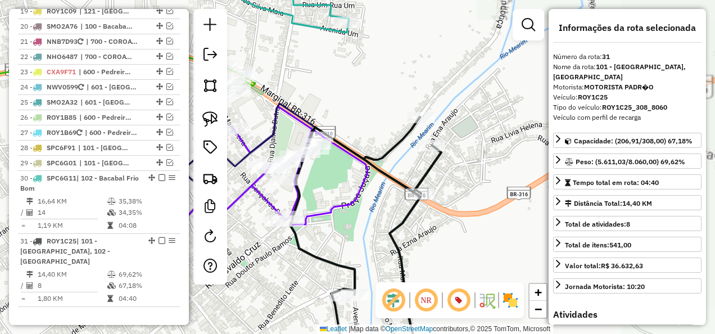
drag, startPoint x: 320, startPoint y: 219, endPoint x: 411, endPoint y: 227, distance: 90.8
click at [411, 227] on div "Janela de atendimento Grade de atendimento Capacidade Transportadoras Veículos …" at bounding box center [357, 167] width 715 height 334
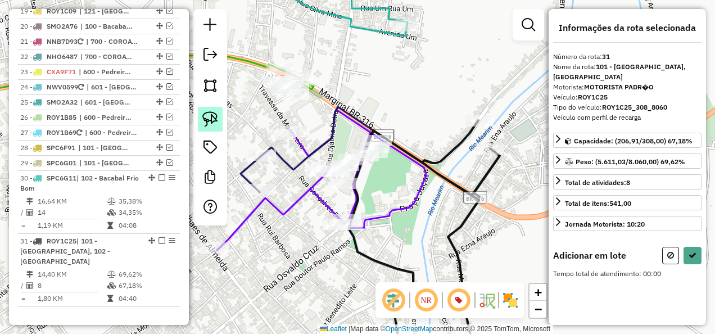
click at [214, 119] on img at bounding box center [210, 119] width 16 height 16
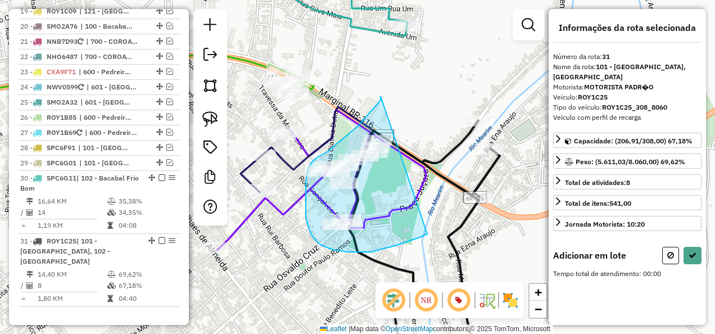
drag, startPoint x: 381, startPoint y: 96, endPoint x: 427, endPoint y: 234, distance: 145.4
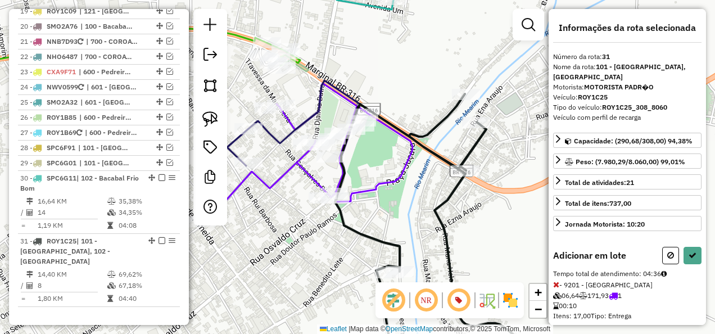
drag, startPoint x: 406, startPoint y: 221, endPoint x: 387, endPoint y: 120, distance: 103.4
click at [388, 162] on div "Janela de atendimento Grade de atendimento Capacidade Transportadoras Veículos …" at bounding box center [357, 167] width 715 height 334
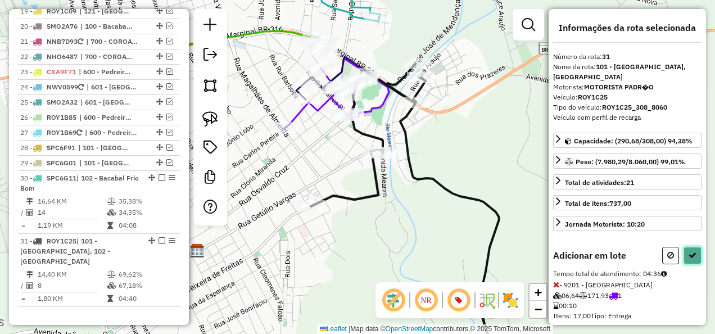
click at [683, 251] on button at bounding box center [692, 255] width 18 height 17
select select "**********"
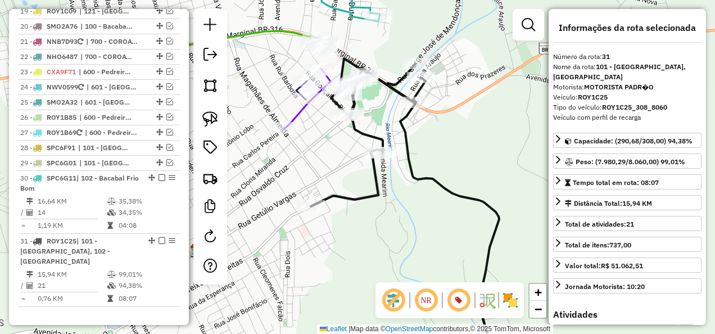
click at [295, 116] on icon at bounding box center [307, 99] width 46 height 60
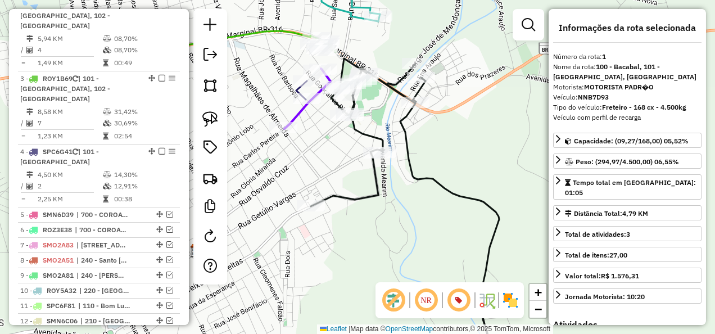
scroll to position [435, 0]
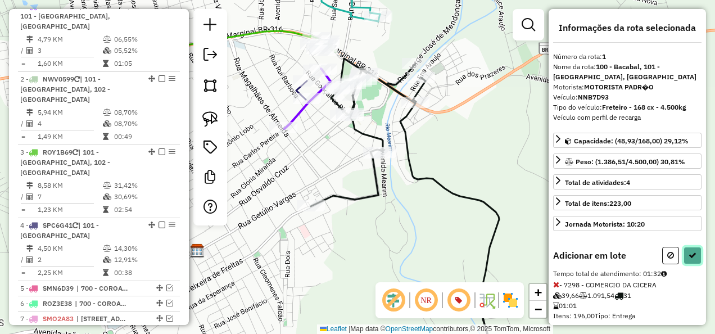
click at [688, 251] on icon at bounding box center [692, 255] width 8 height 8
select select "**********"
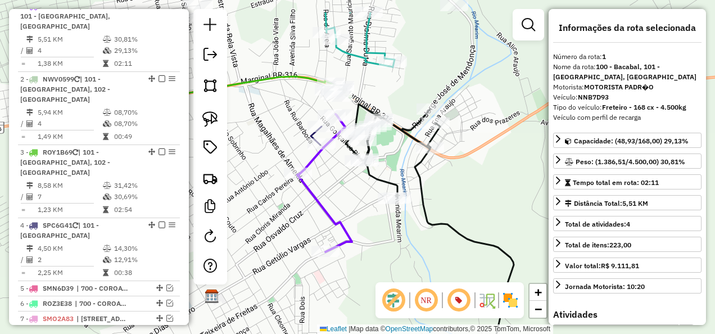
drag, startPoint x: 380, startPoint y: 205, endPoint x: 389, endPoint y: 265, distance: 60.8
click at [389, 265] on div "Janela de atendimento Grade de atendimento Capacidade Transportadoras Veículos …" at bounding box center [357, 167] width 715 height 334
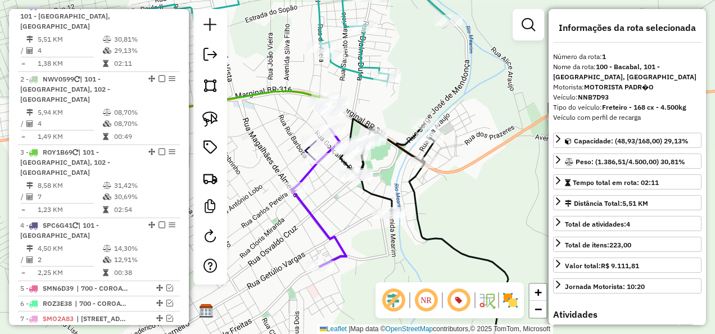
click at [425, 232] on icon at bounding box center [424, 243] width 168 height 249
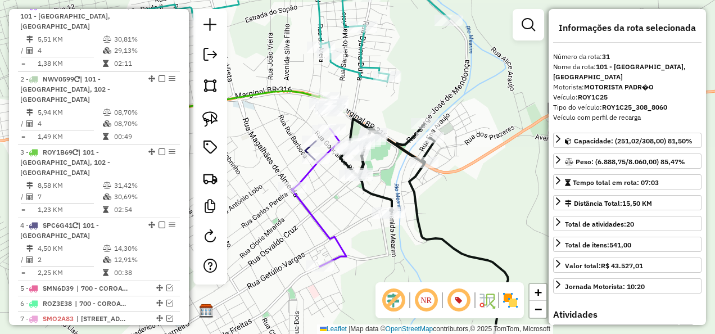
scroll to position [925, 0]
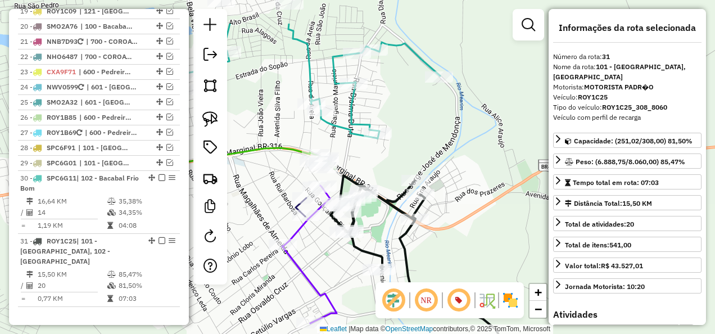
drag, startPoint x: 441, startPoint y: 184, endPoint x: 417, endPoint y: 242, distance: 62.5
click at [420, 242] on div "Janela de atendimento Grade de atendimento Capacidade Transportadoras Veículos …" at bounding box center [357, 167] width 715 height 334
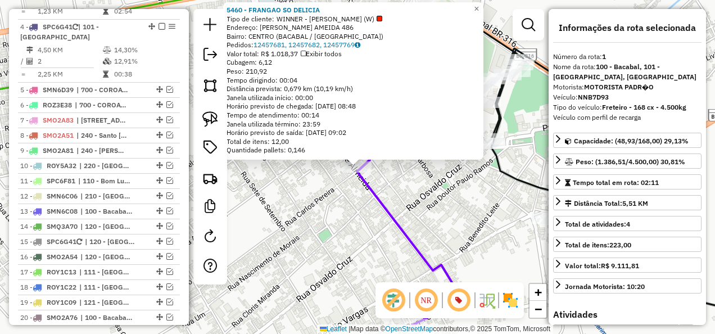
scroll to position [435, 0]
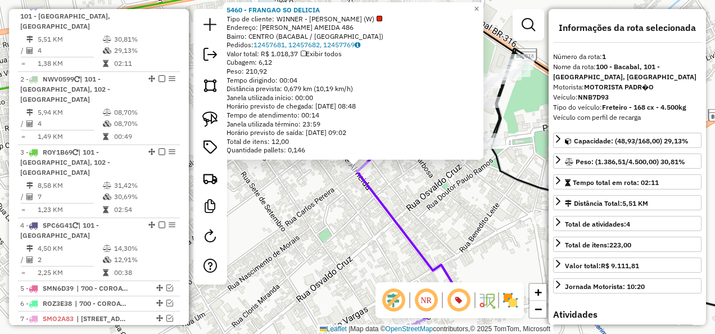
click at [335, 230] on div "5460 - FRANGAO SO DELICIA Tipo de cliente: WINNER - ROTA (W) Endereço: R MAGALH…" at bounding box center [357, 167] width 715 height 334
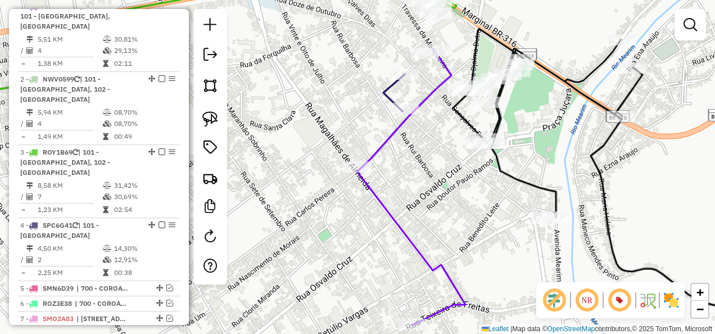
click at [522, 181] on icon at bounding box center [619, 198] width 333 height 339
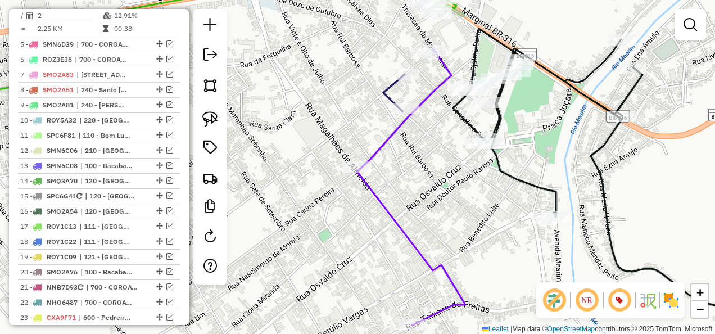
select select "**********"
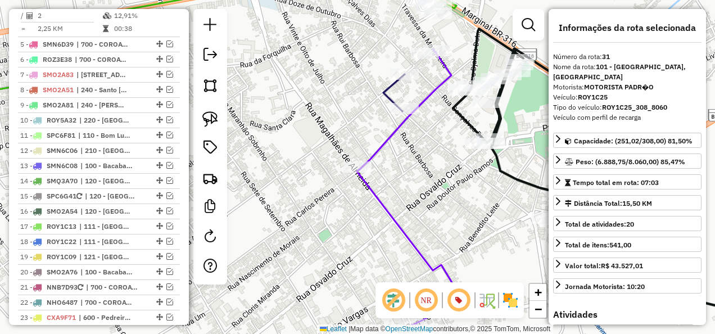
scroll to position [925, 0]
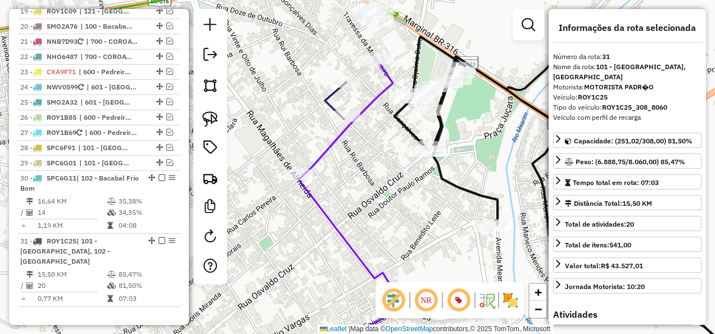
drag, startPoint x: 419, startPoint y: 191, endPoint x: 342, endPoint y: 200, distance: 78.0
click at [342, 200] on div "Janela de atendimento Grade de atendimento Capacidade Transportadoras Veículos …" at bounding box center [357, 167] width 715 height 334
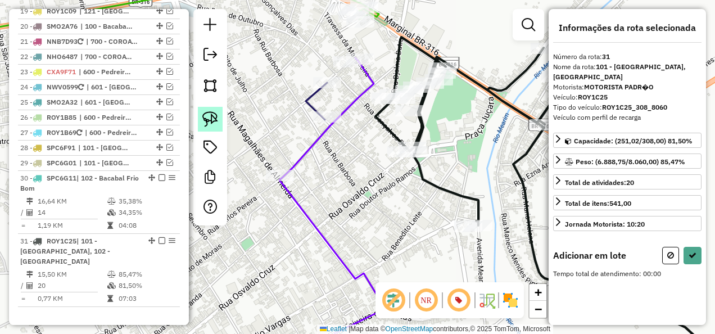
click at [219, 124] on link at bounding box center [210, 119] width 25 height 25
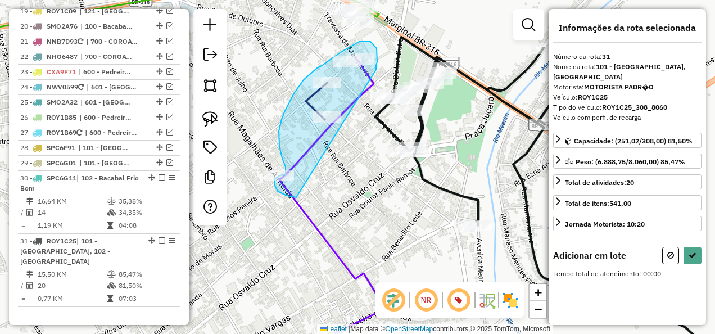
drag, startPoint x: 376, startPoint y: 69, endPoint x: 296, endPoint y: 197, distance: 151.4
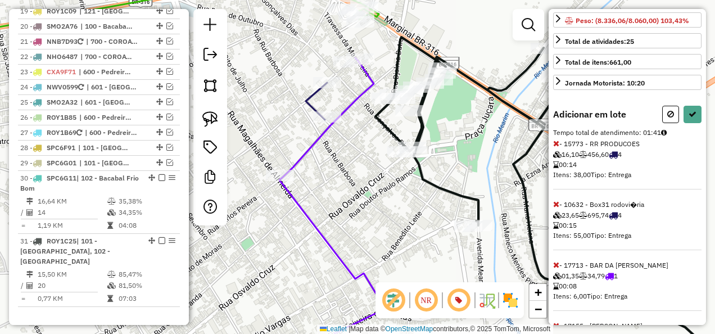
scroll to position [89, 0]
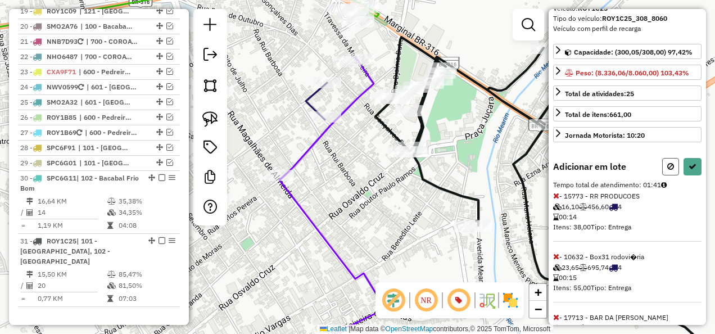
click at [667, 162] on icon at bounding box center [670, 166] width 7 height 8
select select "**********"
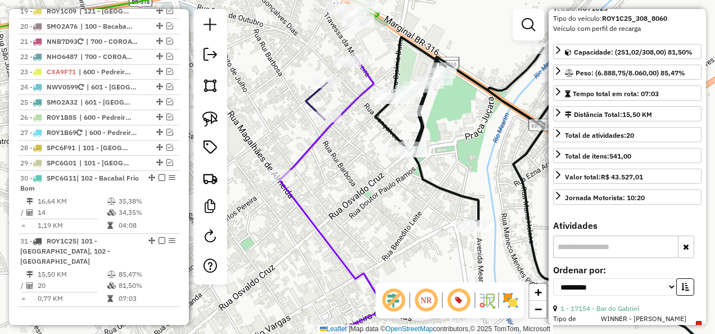
click at [410, 187] on div "Janela de atendimento Grade de atendimento Capacidade Transportadoras Veículos …" at bounding box center [357, 167] width 715 height 334
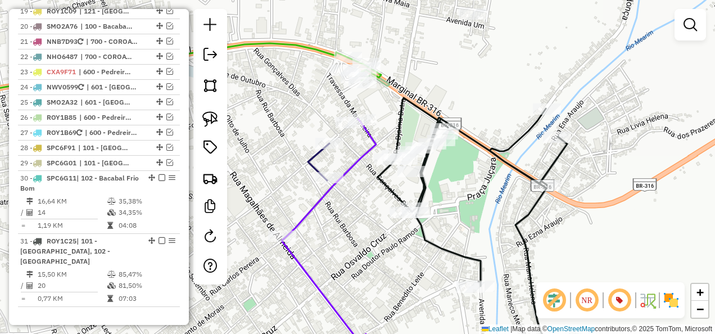
drag, startPoint x: 372, startPoint y: 200, endPoint x: 371, endPoint y: 248, distance: 48.3
click at [371, 248] on div "Janela de atendimento Grade de atendimento Capacidade Transportadoras Veículos …" at bounding box center [357, 167] width 715 height 334
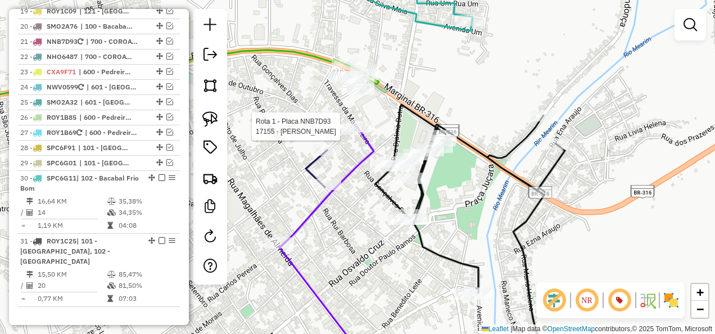
select select "**********"
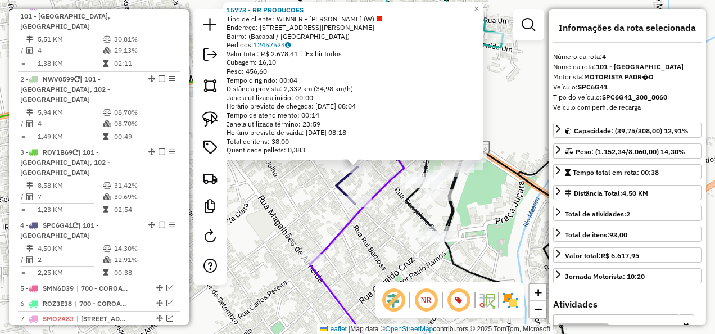
scroll to position [633, 0]
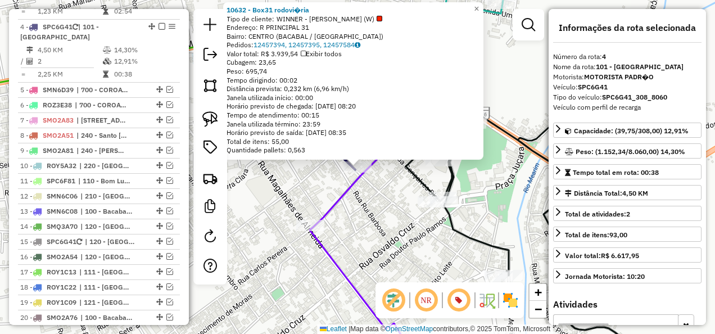
click at [368, 236] on div "10632 - Box31 rodovi�ria Tipo de cliente: WINNER - ROTA (W) Endereço: R PRINCIP…" at bounding box center [357, 167] width 715 height 334
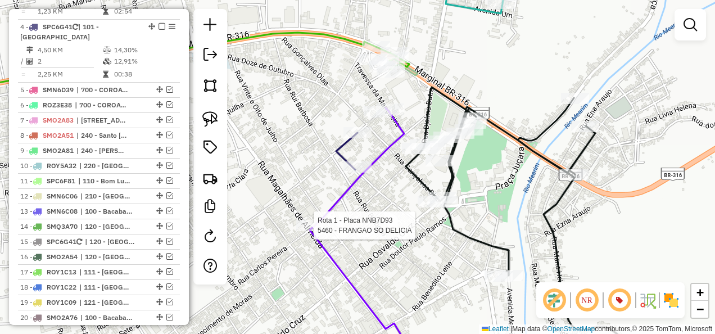
select select "**********"
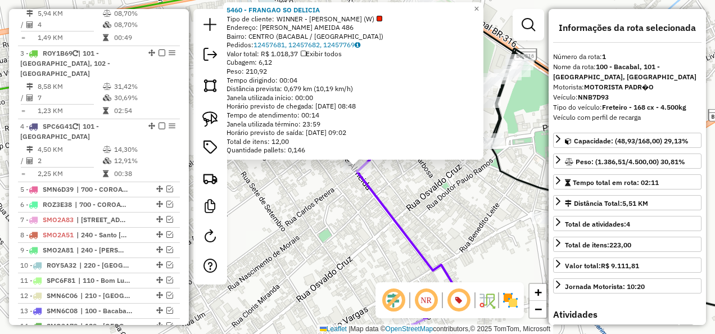
scroll to position [435, 0]
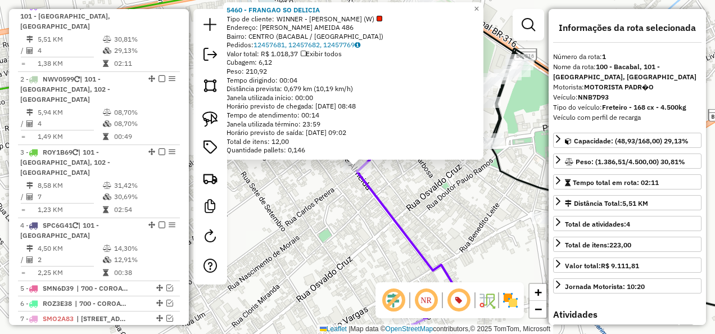
drag, startPoint x: 372, startPoint y: 244, endPoint x: 390, endPoint y: 239, distance: 18.8
click at [373, 244] on div "5460 - FRANGAO SO DELICIA Tipo de cliente: WINNER - ROTA (W) Endereço: R MAGALH…" at bounding box center [357, 167] width 715 height 334
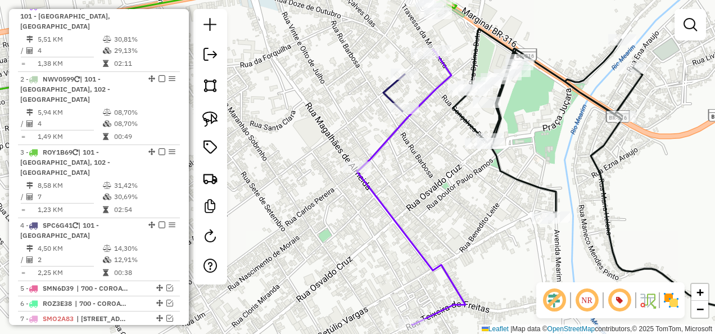
click at [522, 175] on icon at bounding box center [619, 198] width 333 height 339
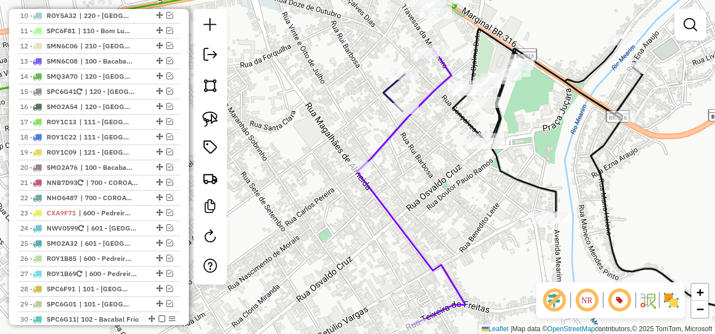
select select "**********"
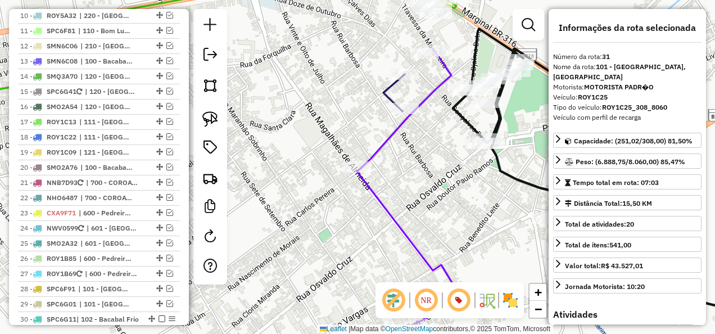
scroll to position [925, 0]
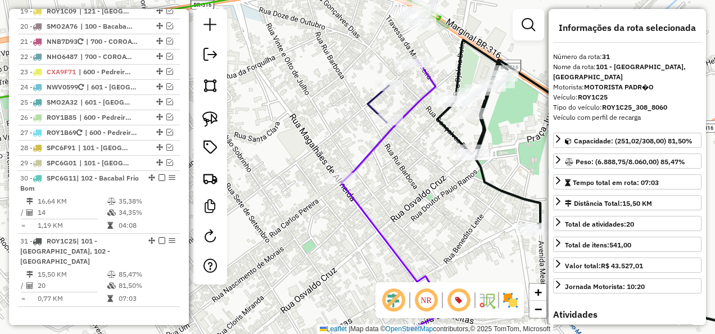
drag, startPoint x: 420, startPoint y: 187, endPoint x: 398, endPoint y: 212, distance: 34.3
click at [398, 214] on div "Janela de atendimento Grade de atendimento Capacidade Transportadoras Veículos …" at bounding box center [357, 167] width 715 height 334
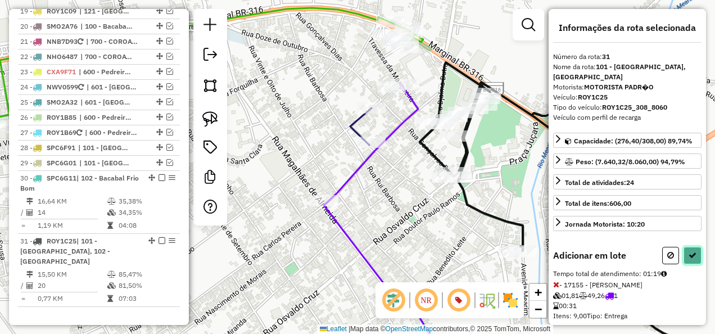
drag, startPoint x: 690, startPoint y: 251, endPoint x: 668, endPoint y: 246, distance: 22.5
click at [690, 251] on icon at bounding box center [692, 255] width 8 height 8
select select "**********"
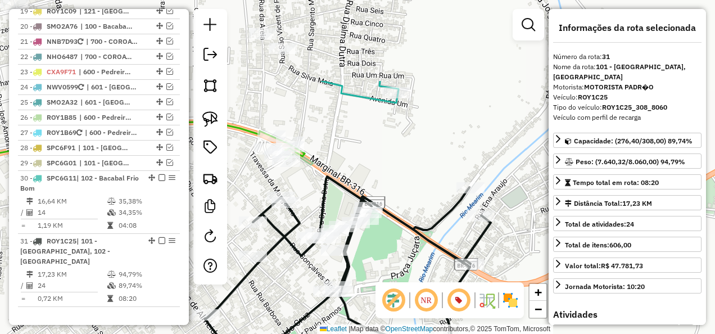
drag, startPoint x: 397, startPoint y: 173, endPoint x: 279, endPoint y: 287, distance: 164.6
click at [279, 287] on div "Janela de atendimento Grade de atendimento Capacidade Transportadoras Veículos …" at bounding box center [357, 167] width 715 height 334
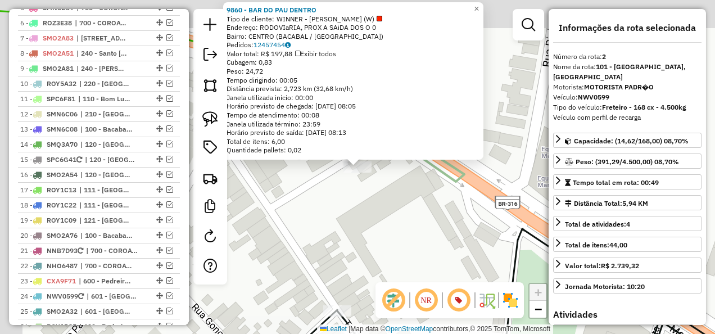
scroll to position [508, 0]
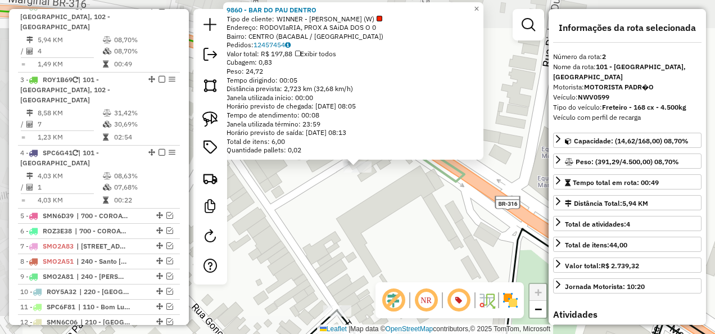
click at [396, 205] on div "9860 - BAR DO PAU DENTRO Tipo de cliente: WINNER - ROTA (W) Endereço: RODOVIaRI…" at bounding box center [357, 167] width 715 height 334
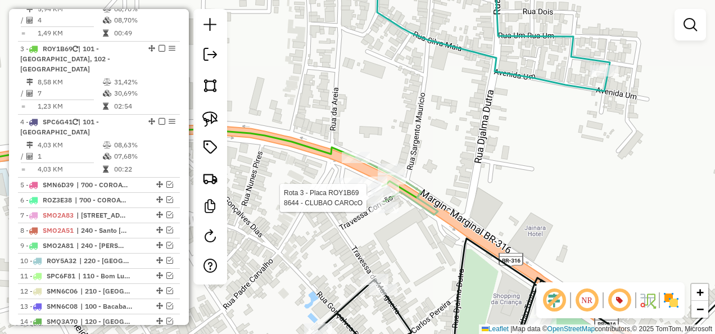
select select "**********"
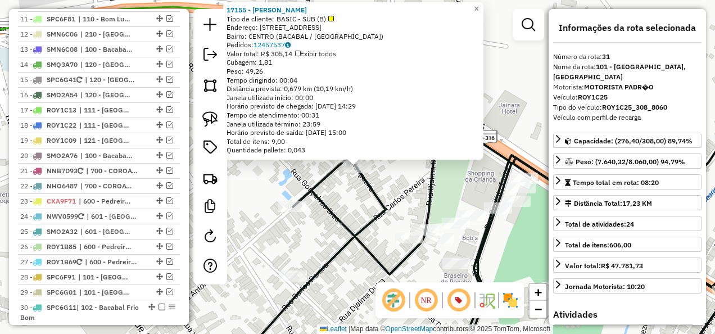
scroll to position [925, 0]
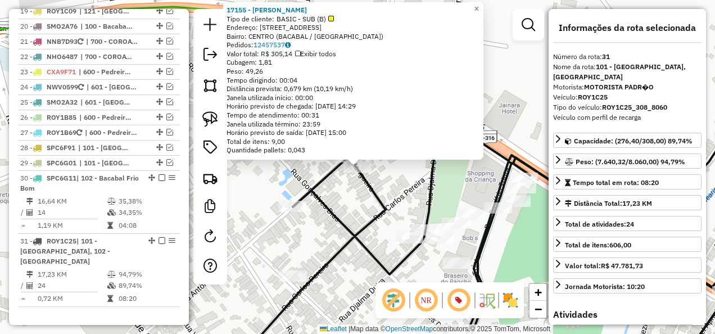
click at [434, 219] on icon at bounding box center [500, 242] width 536 height 252
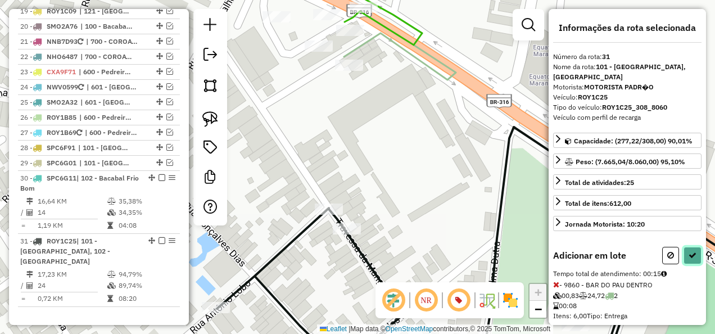
click at [690, 252] on icon at bounding box center [692, 255] width 8 height 8
select select "**********"
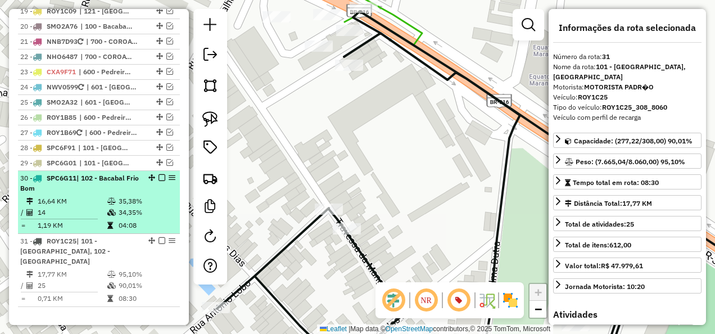
click at [158, 174] on em at bounding box center [161, 177] width 7 height 7
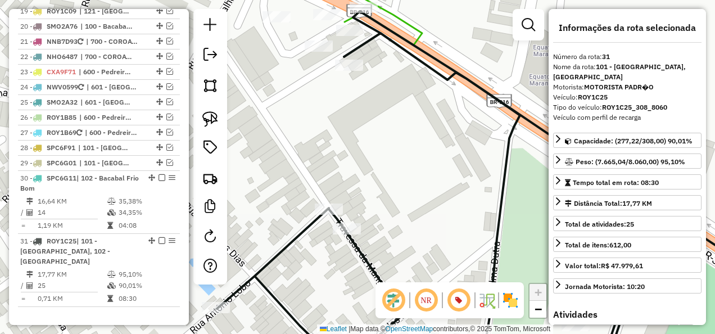
scroll to position [877, 0]
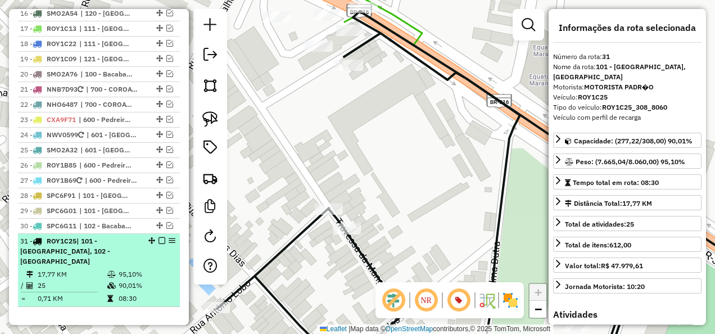
click at [158, 237] on em at bounding box center [161, 240] width 7 height 7
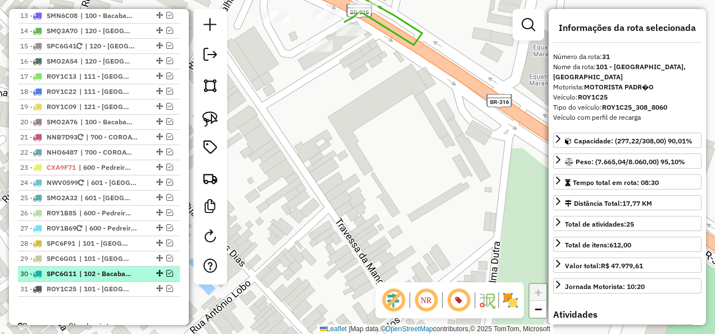
click at [166, 270] on em at bounding box center [169, 273] width 7 height 7
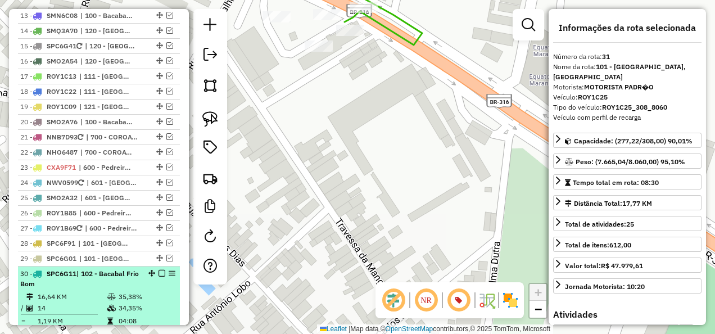
scroll to position [877, 0]
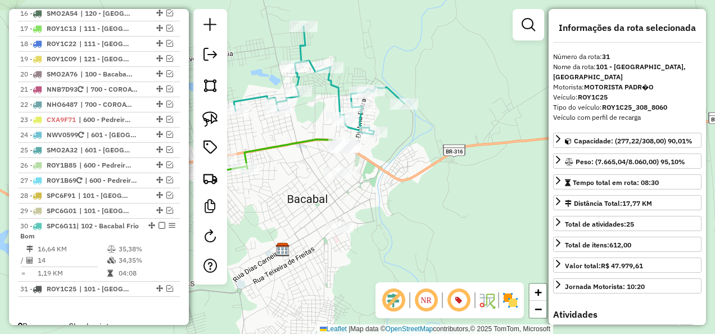
click at [338, 88] on icon at bounding box center [319, 80] width 170 height 108
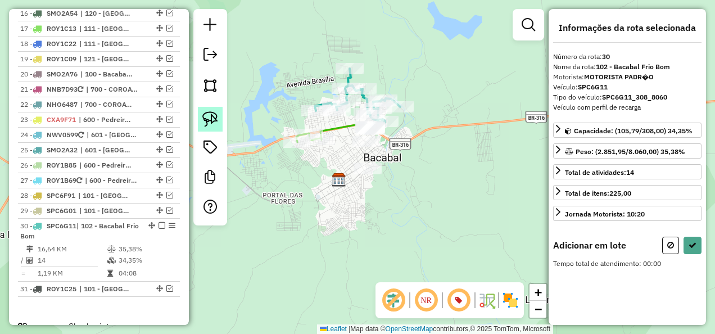
click at [216, 117] on img at bounding box center [210, 119] width 16 height 16
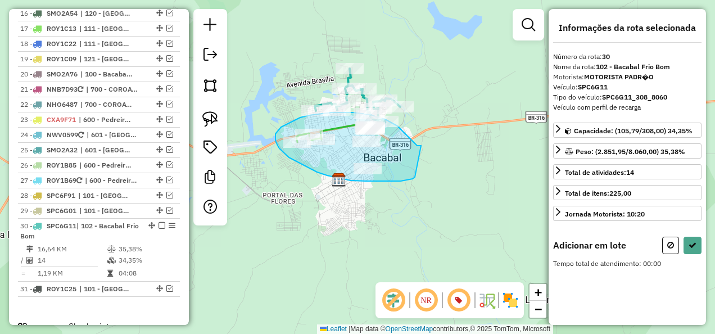
drag, startPoint x: 421, startPoint y: 146, endPoint x: 415, endPoint y: 177, distance: 32.1
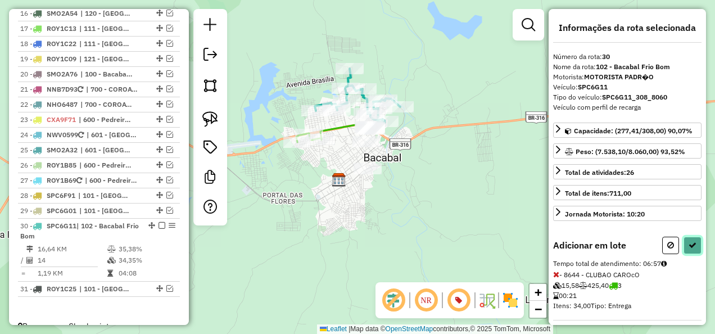
click at [693, 238] on button at bounding box center [692, 245] width 18 height 17
select select "**********"
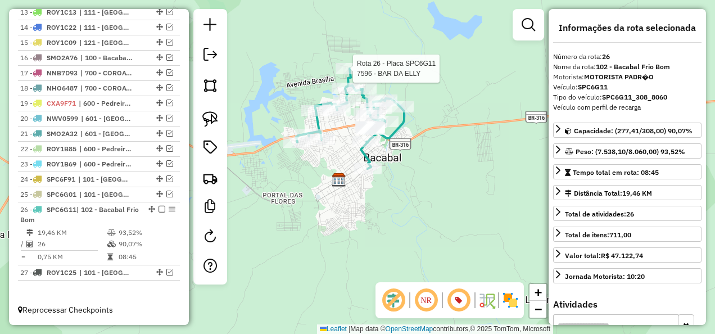
scroll to position [601, 0]
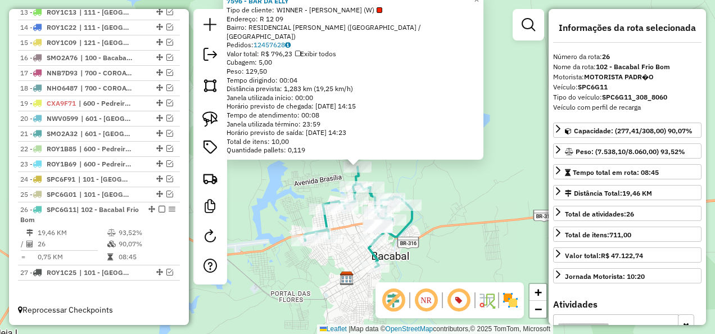
click at [275, 207] on div "7596 - BAR DA ELLY Tipo de cliente: WINNER - ROTA (W) Endereço: R 12 09 Bairro:…" at bounding box center [357, 167] width 715 height 334
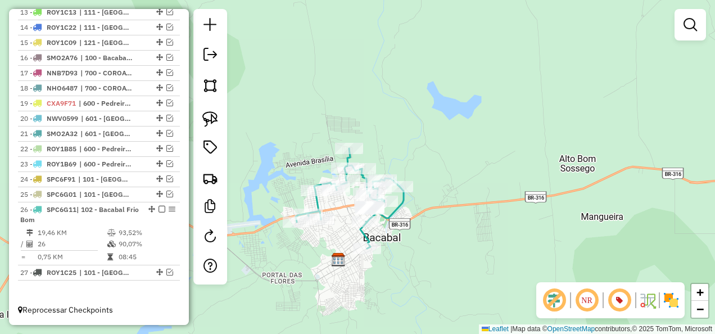
drag, startPoint x: 415, startPoint y: 243, endPoint x: 381, endPoint y: 185, distance: 66.8
click at [398, 202] on div "Janela de atendimento Grade de atendimento Capacidade Transportadoras Veículos …" at bounding box center [357, 167] width 715 height 334
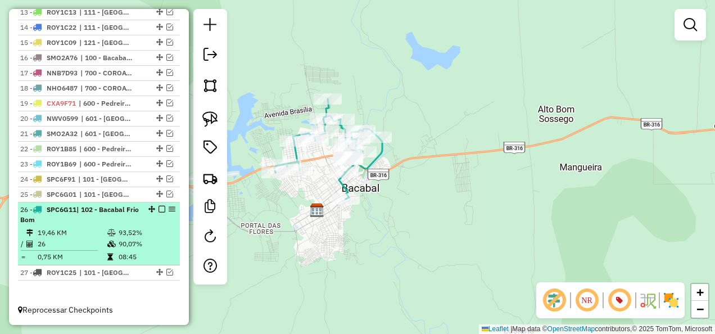
click at [158, 209] on em at bounding box center [161, 209] width 7 height 7
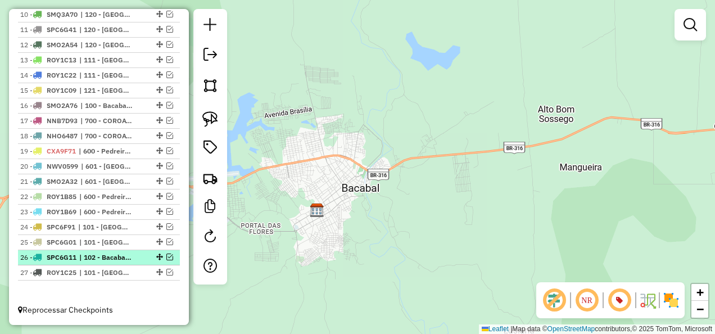
click at [123, 253] on span "| 102 - Bacabal Frio Bom" at bounding box center [105, 257] width 52 height 10
select select "**********"
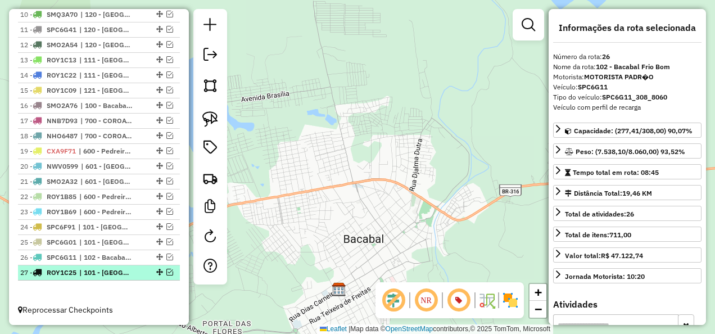
click at [126, 274] on span "| 101 - Bacabal Aeroporto, 102 - Bacabal Frio Bom" at bounding box center [105, 273] width 52 height 10
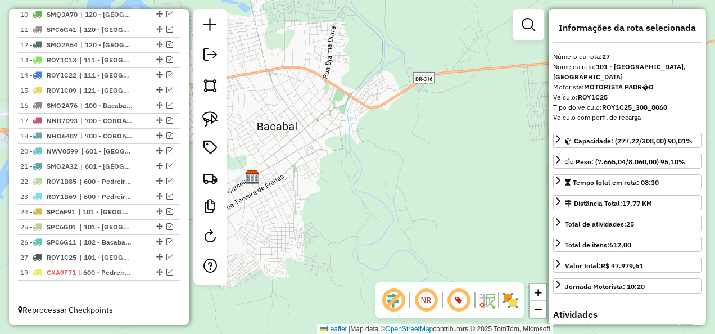
drag, startPoint x: 156, startPoint y: 150, endPoint x: 159, endPoint y: 292, distance: 142.2
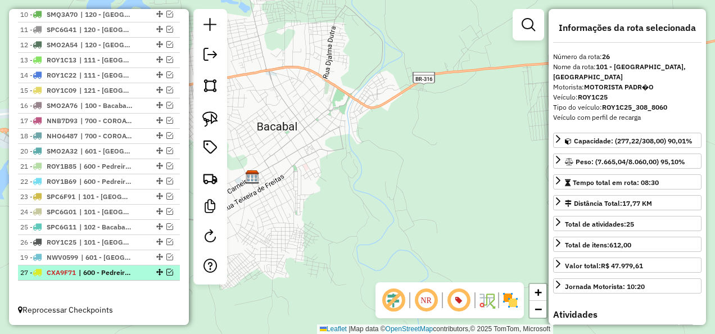
drag, startPoint x: 156, startPoint y: 153, endPoint x: 143, endPoint y: 269, distance: 116.5
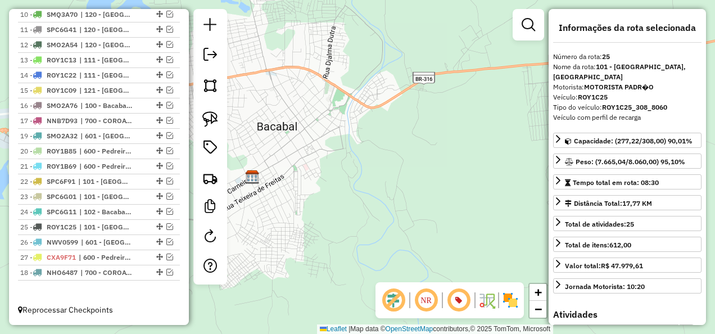
drag, startPoint x: 156, startPoint y: 135, endPoint x: 139, endPoint y: 286, distance: 152.1
drag, startPoint x: 157, startPoint y: 124, endPoint x: 147, endPoint y: 284, distance: 161.1
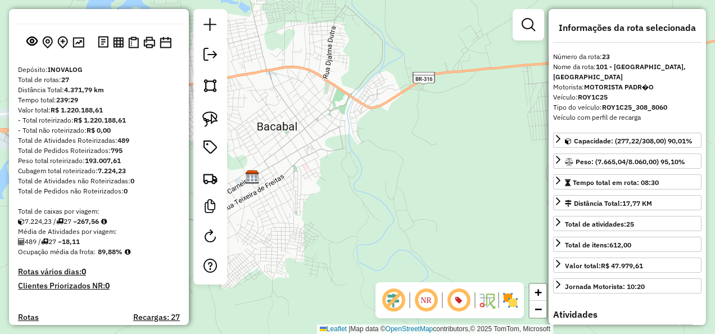
scroll to position [0, 0]
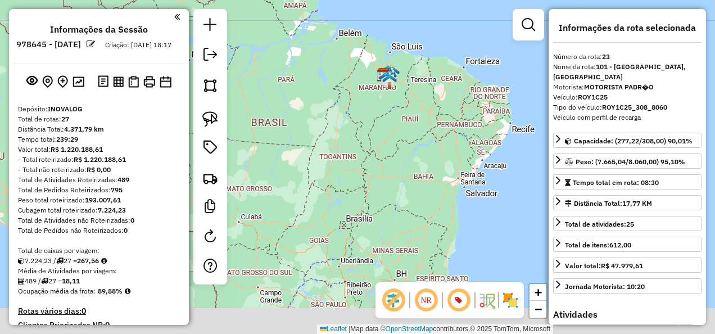
drag, startPoint x: 393, startPoint y: 172, endPoint x: 375, endPoint y: 102, distance: 72.0
click at [375, 110] on div "Janela de atendimento Grade de atendimento Capacidade Transportadoras Veículos …" at bounding box center [357, 167] width 715 height 334
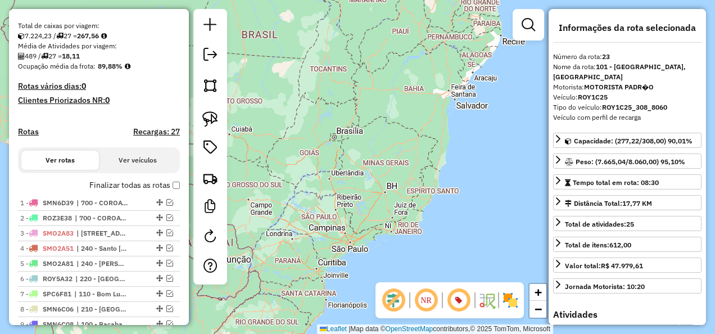
scroll to position [506, 0]
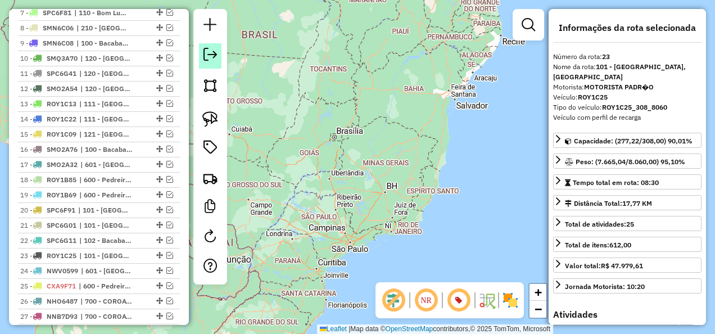
click at [210, 55] on em at bounding box center [209, 54] width 13 height 13
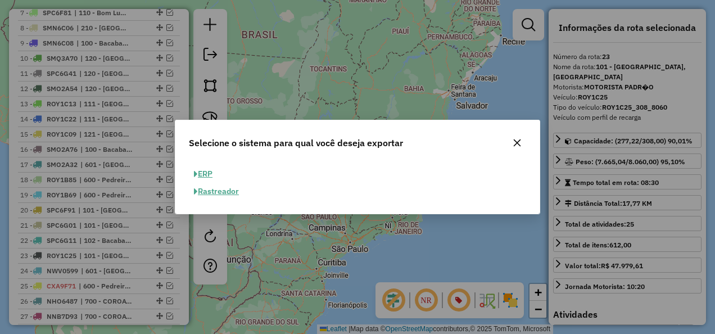
click at [203, 171] on button "ERP" at bounding box center [203, 173] width 29 height 17
select select "**"
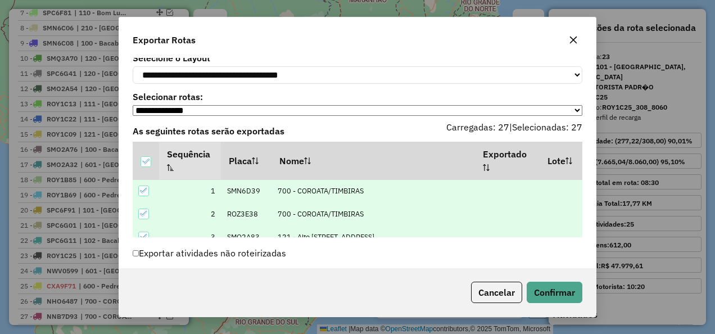
scroll to position [61, 0]
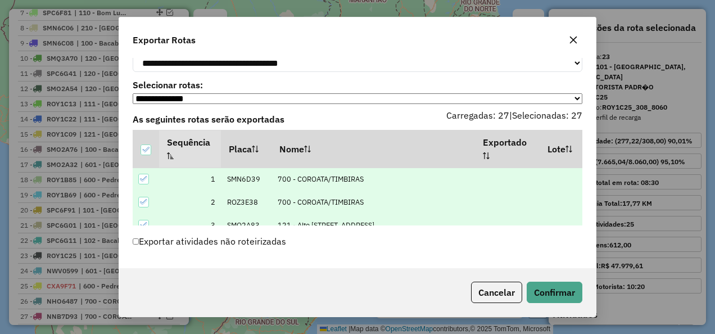
click at [261, 241] on label "Exportar atividades não roteirizadas" at bounding box center [209, 240] width 153 height 21
click at [572, 291] on button "Confirmar" at bounding box center [555, 292] width 56 height 21
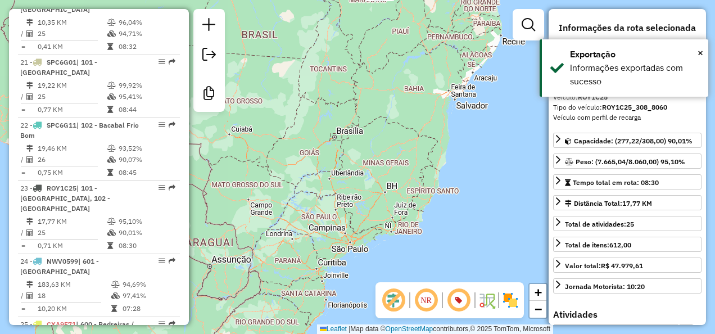
scroll to position [1819, 0]
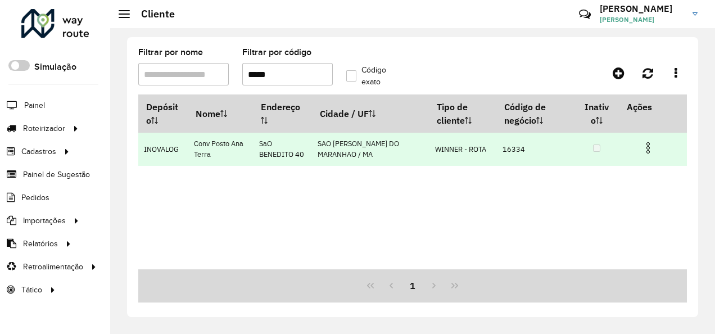
type input "*****"
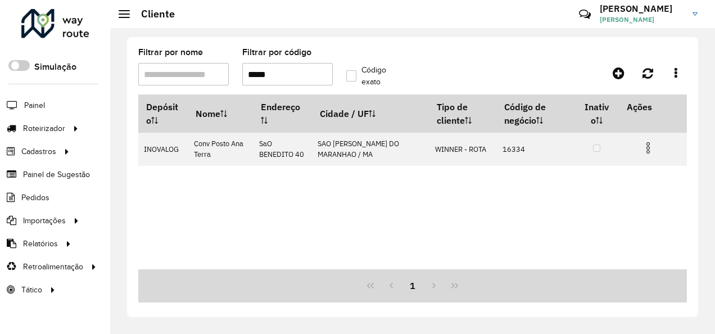
click at [496, 197] on div "Depósito Nome Endereço Cidade / UF Tipo de cliente Código de negócio Inativo Aç…" at bounding box center [412, 181] width 549 height 175
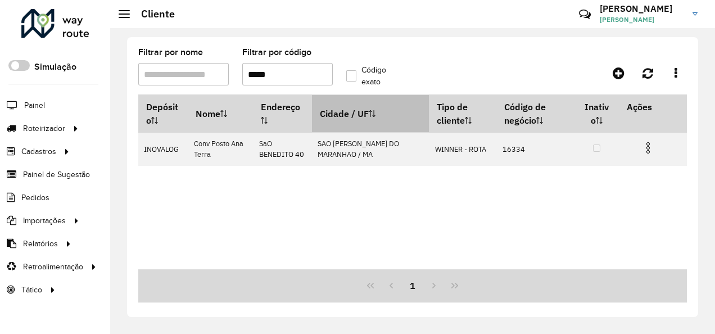
drag, startPoint x: 466, startPoint y: 169, endPoint x: 355, endPoint y: 126, distance: 119.0
click at [466, 169] on div "Depósito Nome Endereço Cidade / UF Tipo de cliente Código de negócio Inativo Aç…" at bounding box center [412, 181] width 549 height 175
